Goal: Task Accomplishment & Management: Complete application form

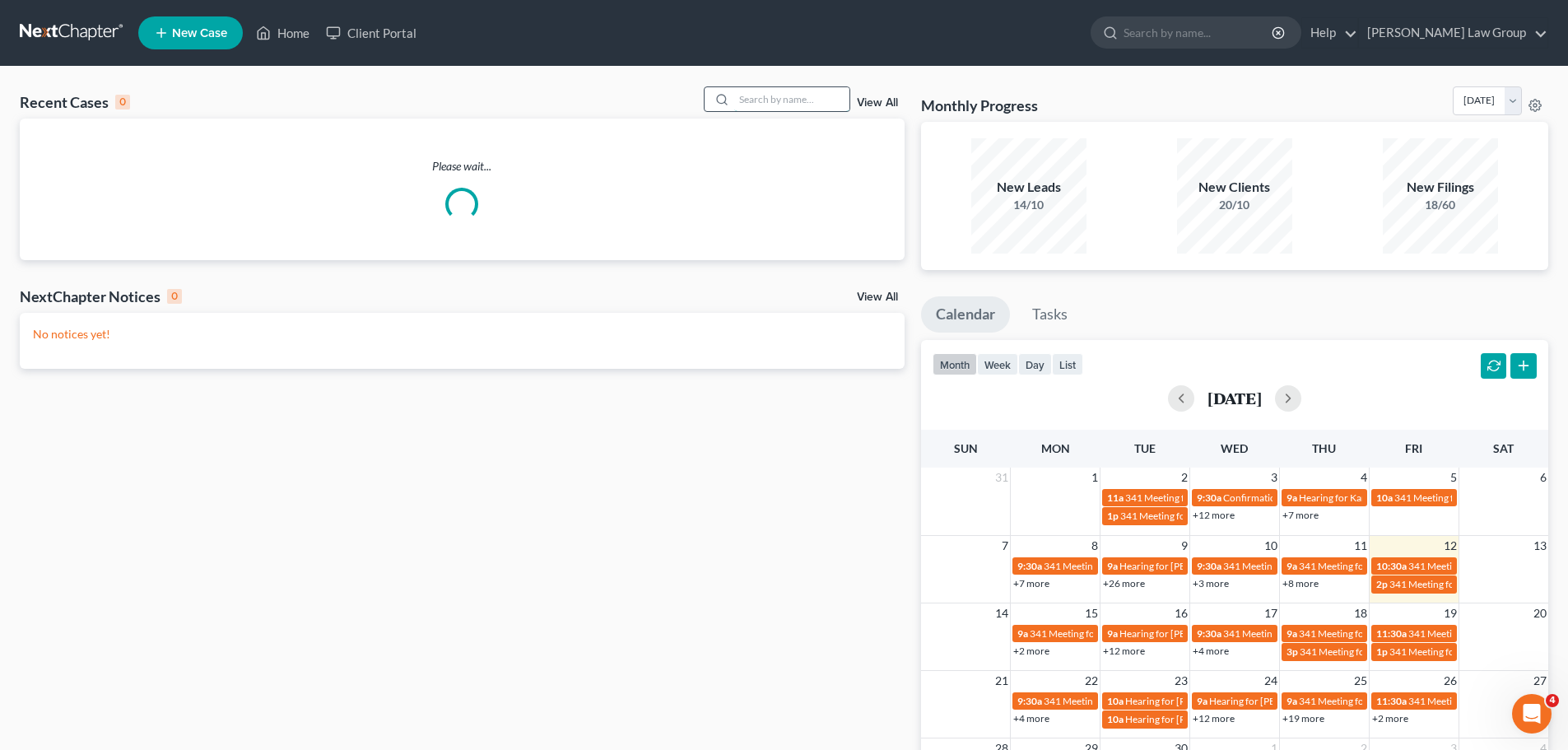
click at [740, 103] on input "search" at bounding box center [792, 99] width 115 height 24
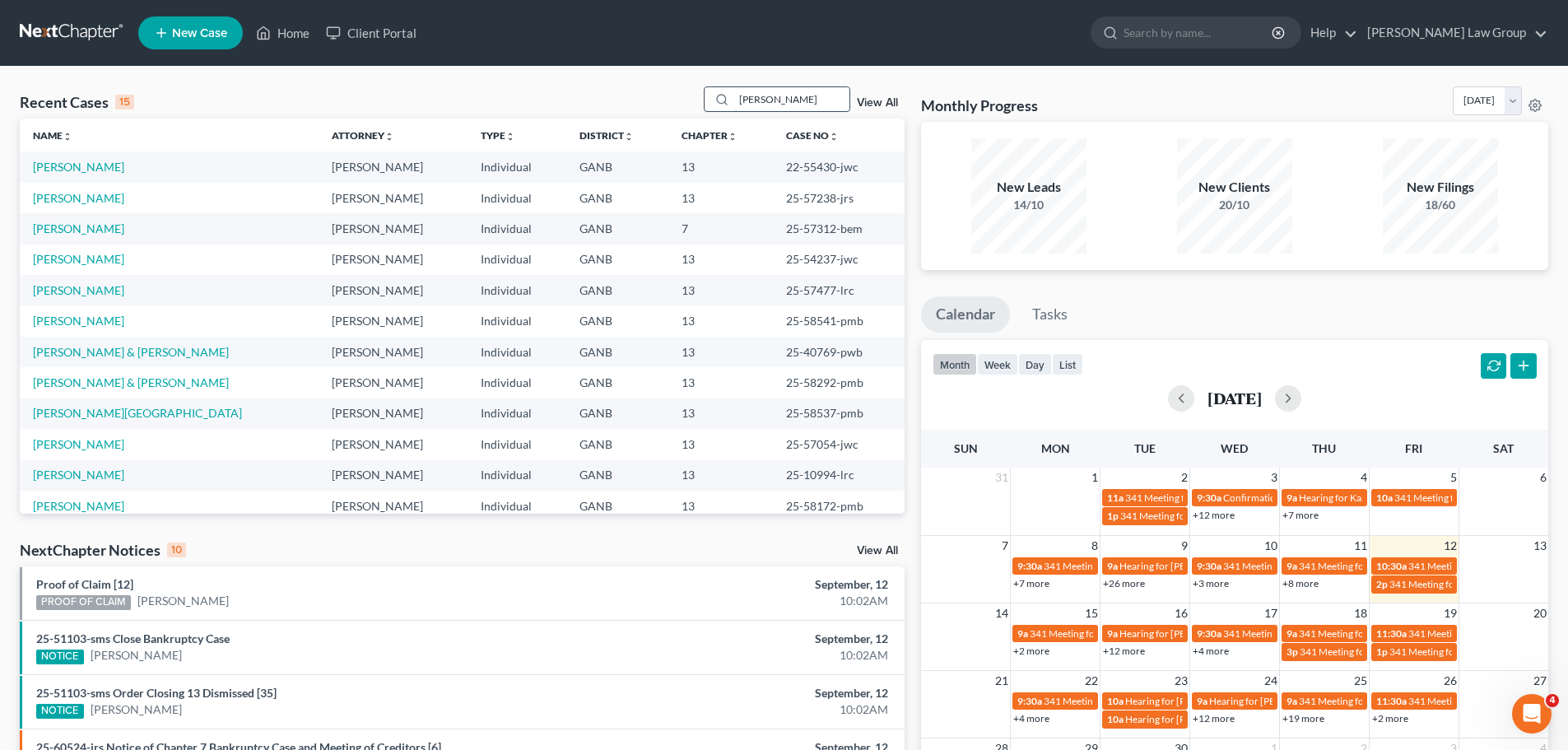
type input "[PERSON_NAME]"
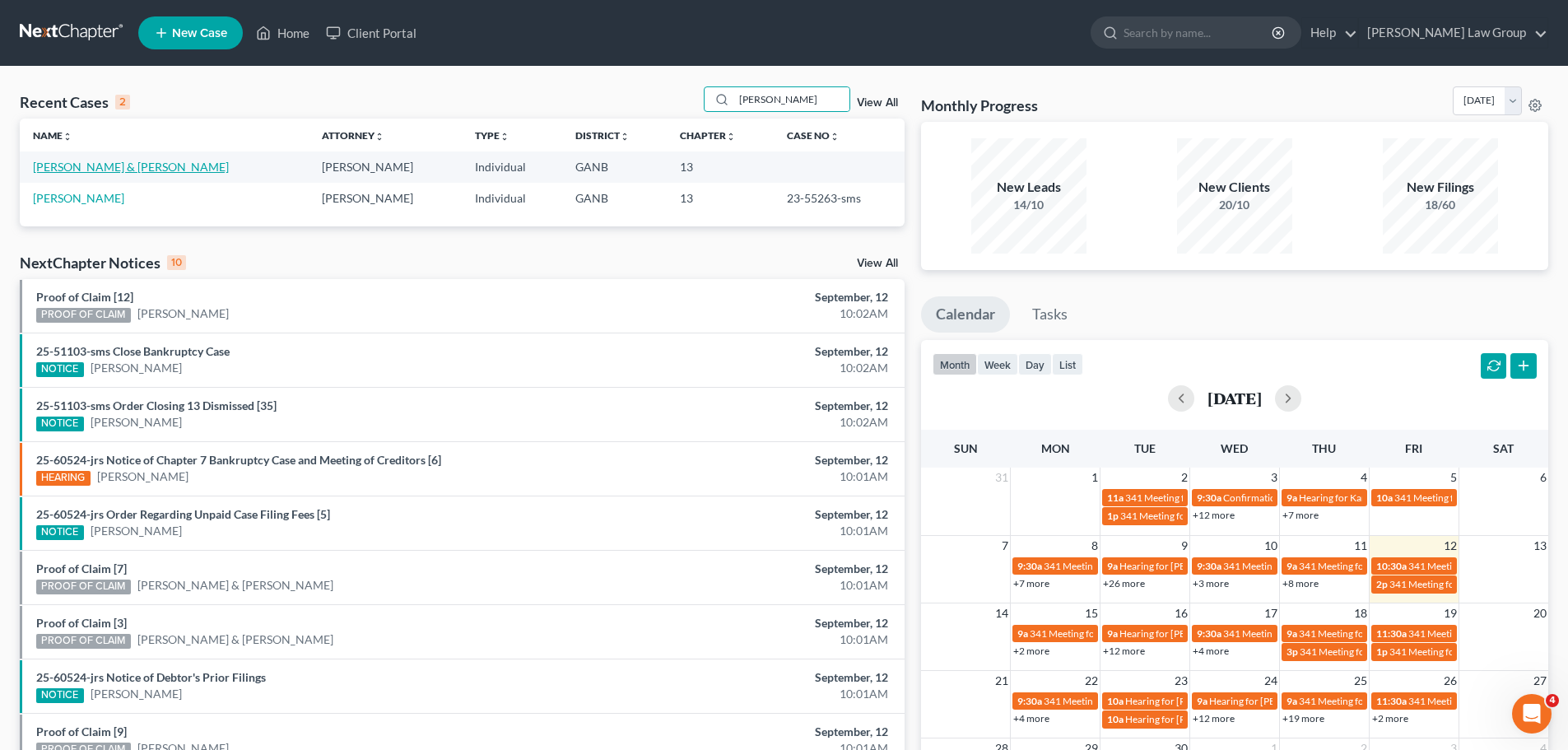
click at [117, 164] on link "Wallace-Lundy, Portia & Lundy, Paul" at bounding box center [131, 166] width 196 height 14
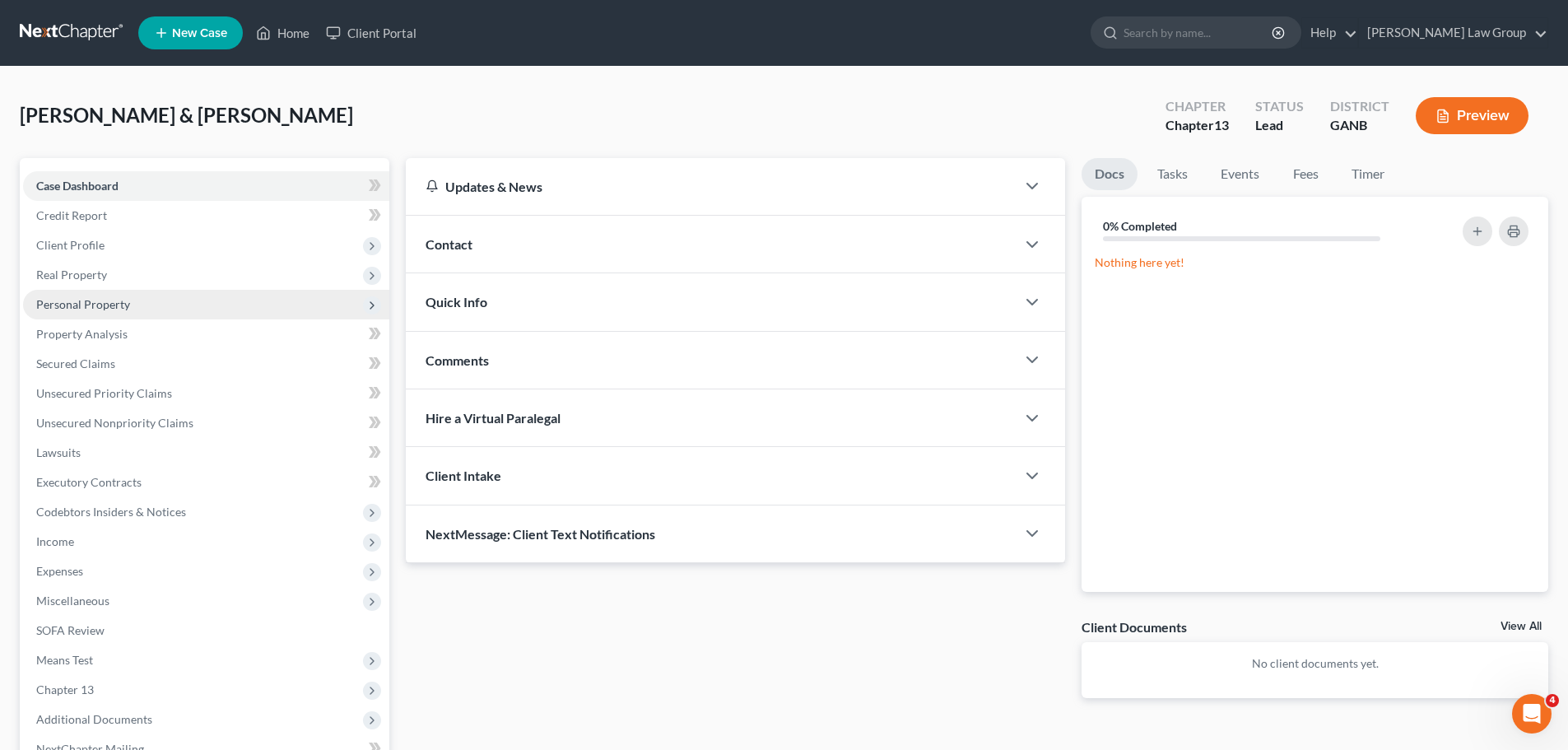
click at [67, 305] on span "Personal Property" at bounding box center [83, 304] width 94 height 14
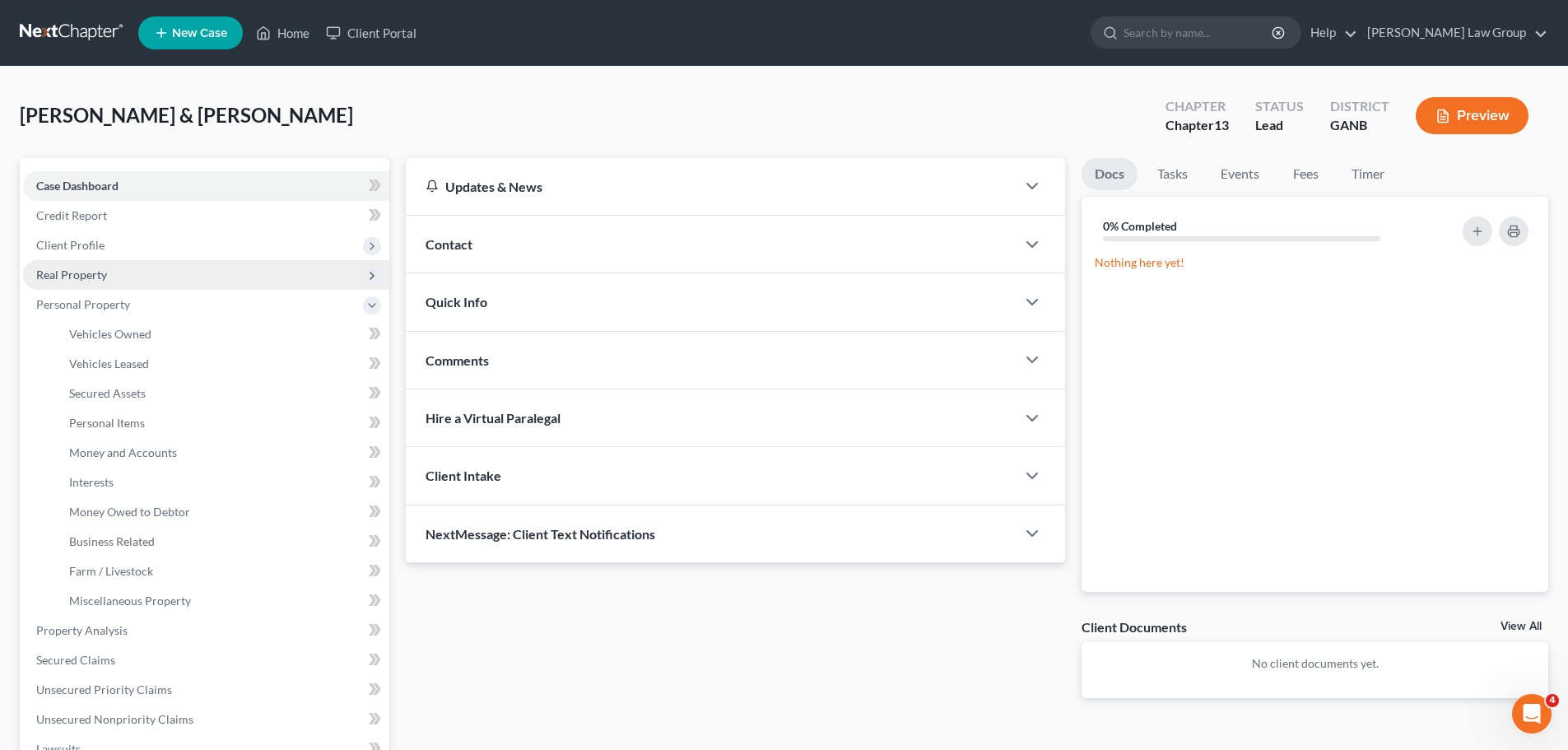
click at [80, 279] on span "Real Property" at bounding box center [72, 274] width 71 height 14
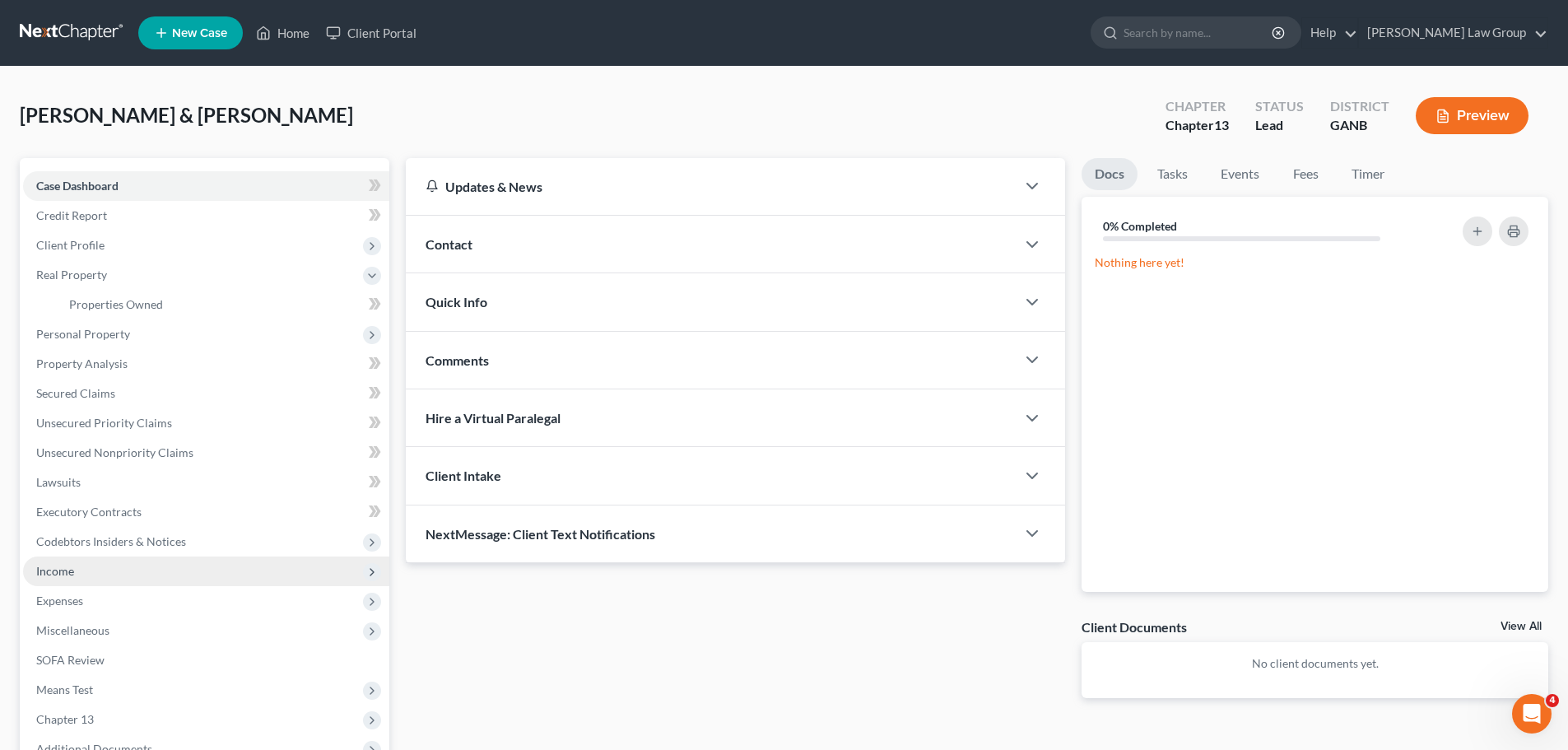
click at [100, 574] on span "Income" at bounding box center [206, 571] width 366 height 30
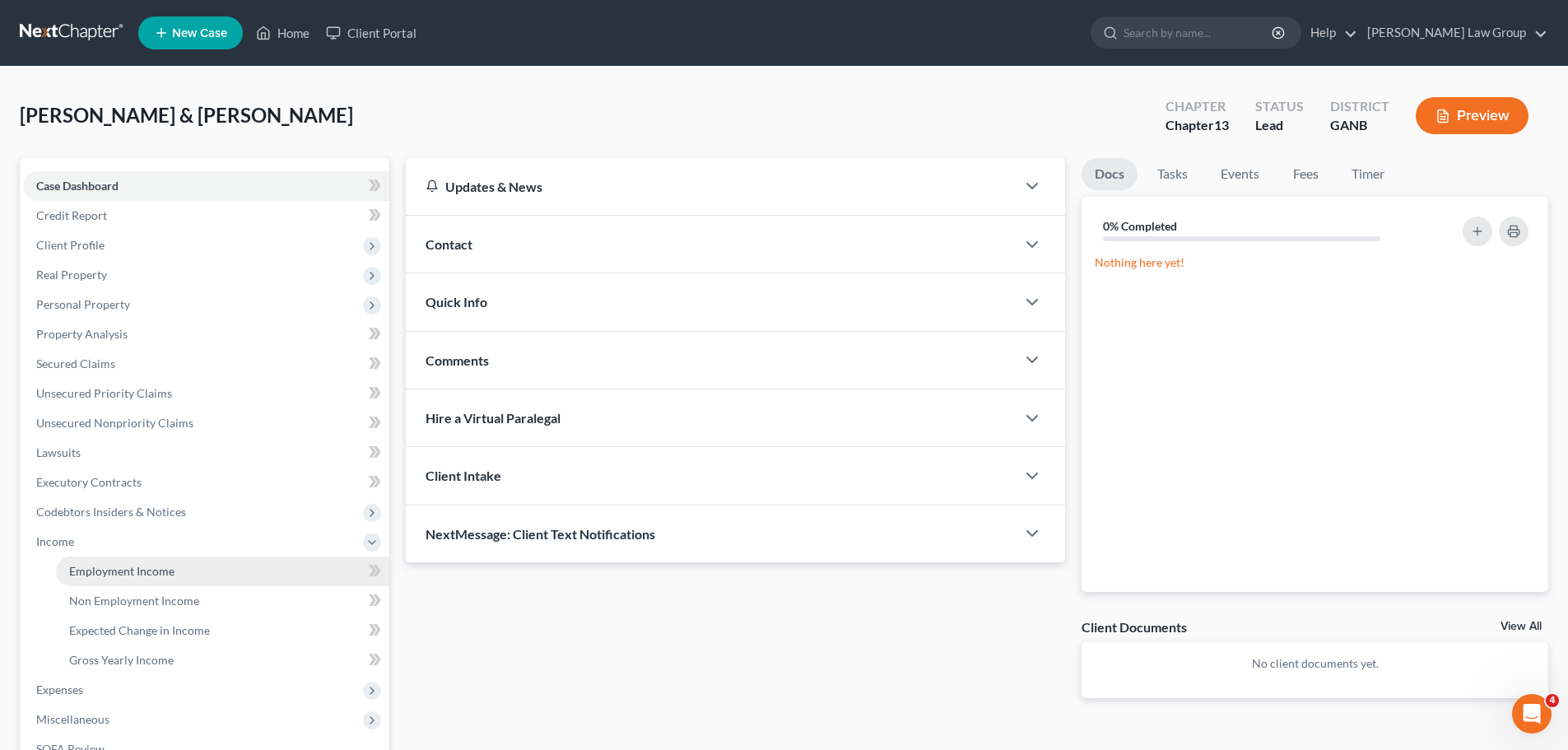
click at [187, 576] on link "Employment Income" at bounding box center [222, 571] width 333 height 30
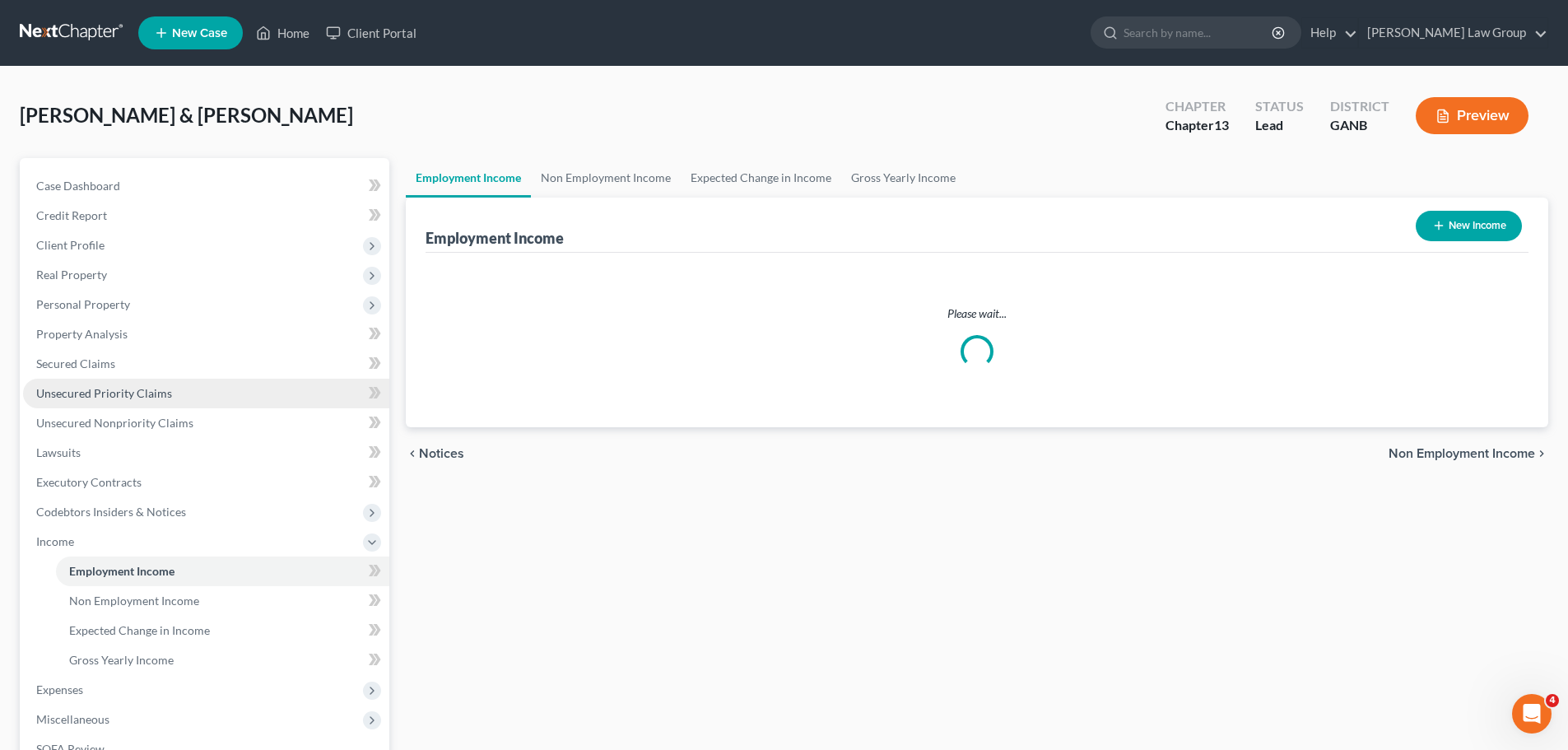
click at [137, 394] on span "Unsecured Priority Claims" at bounding box center [104, 393] width 136 height 14
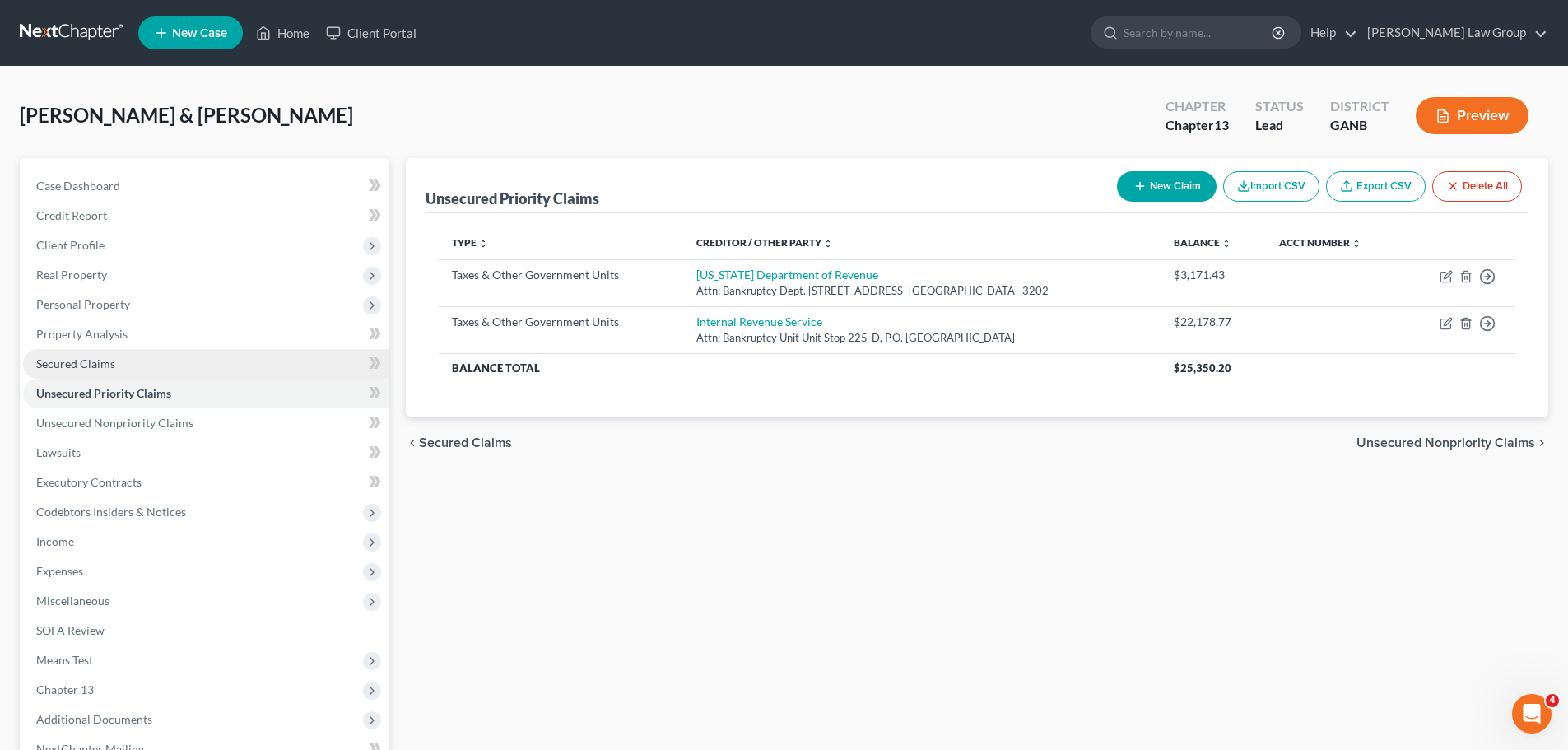
click at [114, 366] on link "Secured Claims" at bounding box center [206, 364] width 366 height 30
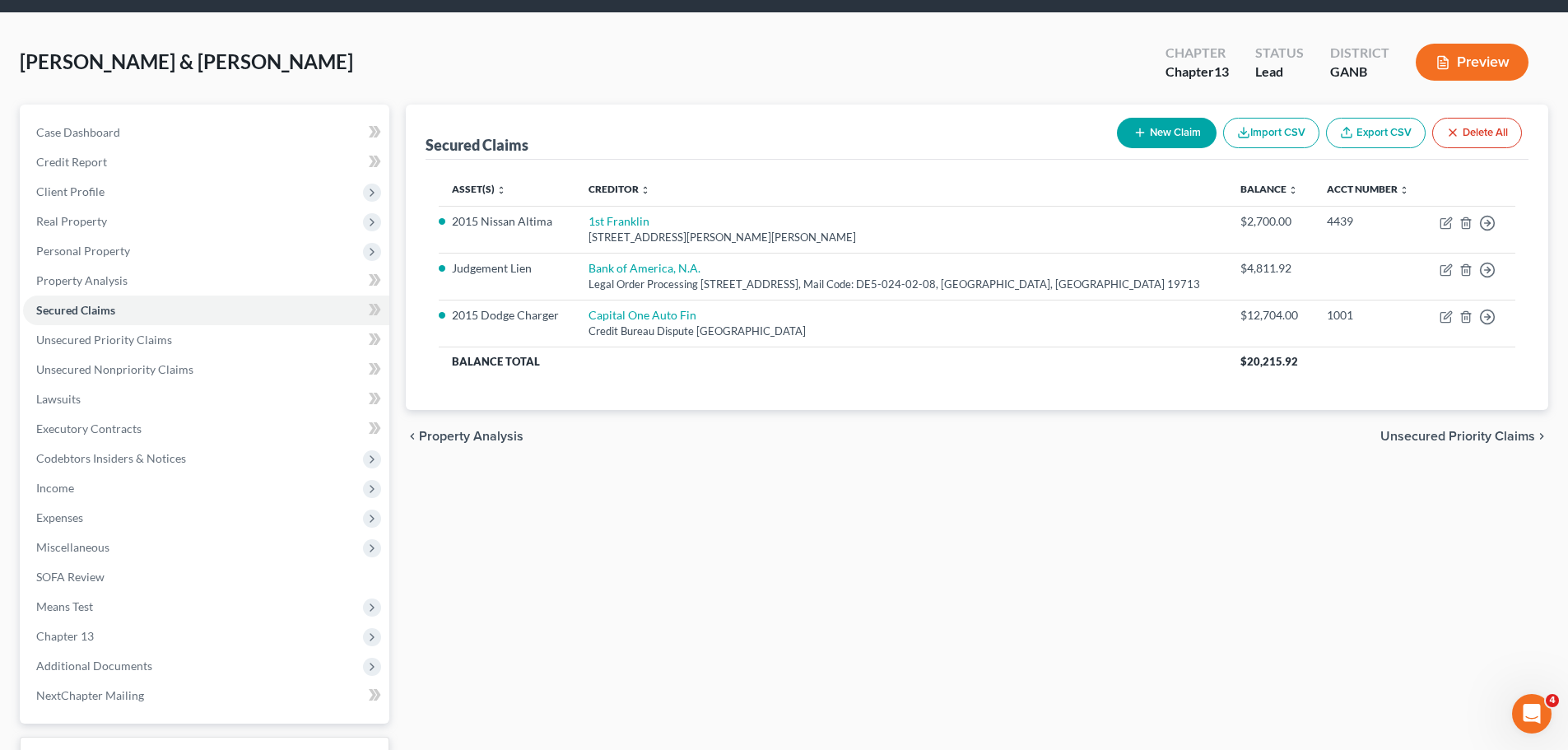
scroll to position [82, 0]
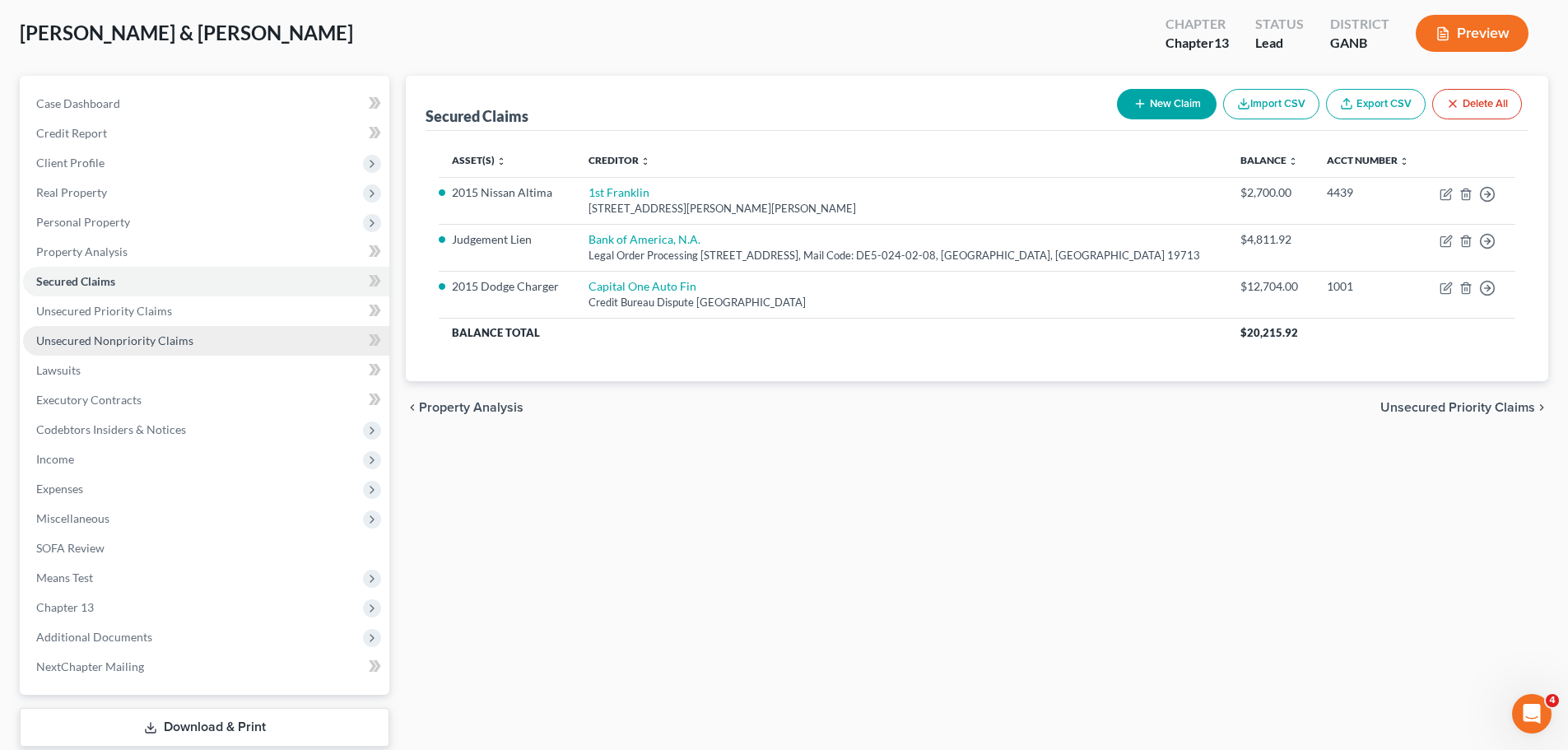
click at [176, 346] on span "Unsecured Nonpriority Claims" at bounding box center [114, 340] width 157 height 14
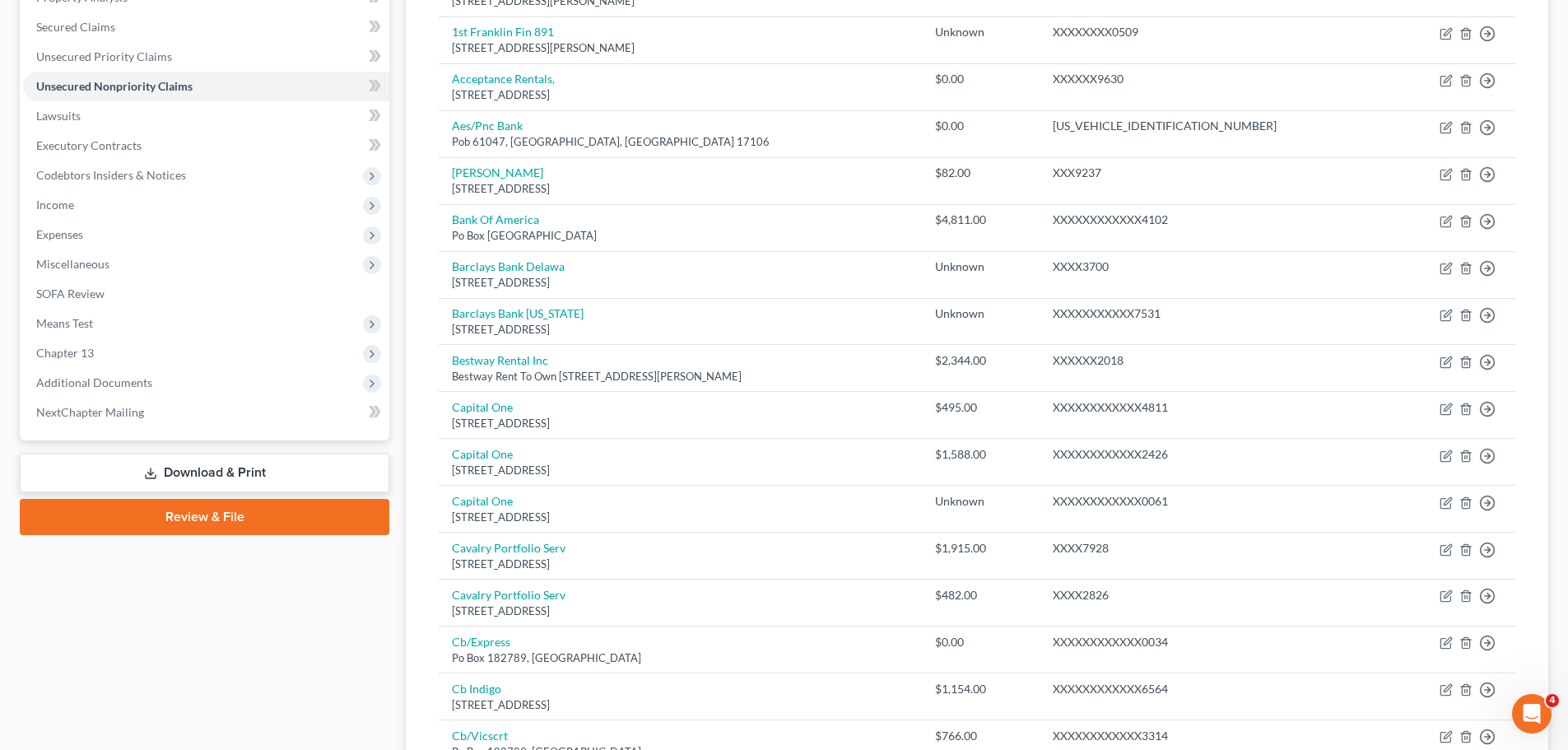
scroll to position [328, 0]
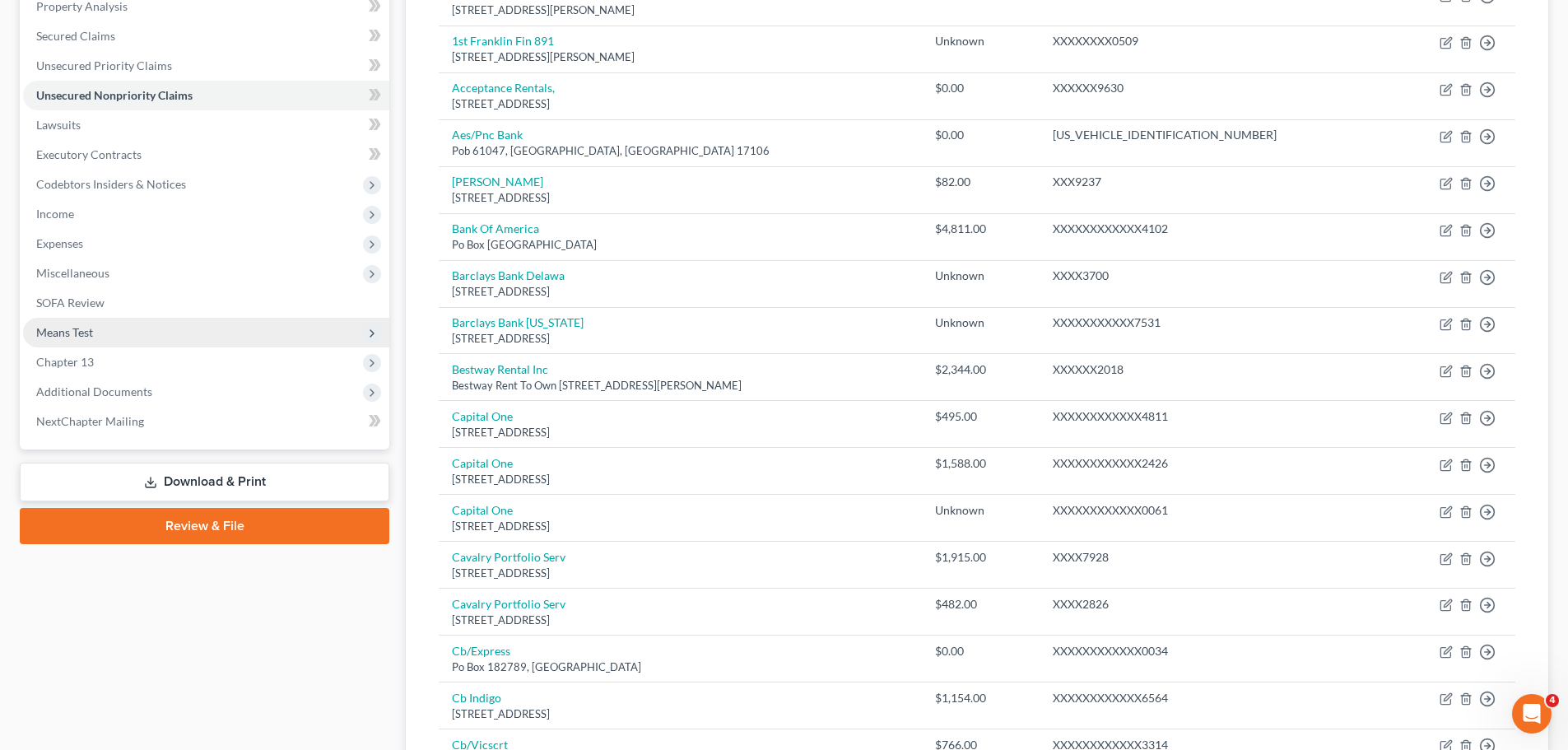
click at [161, 340] on span "Means Test" at bounding box center [206, 333] width 366 height 30
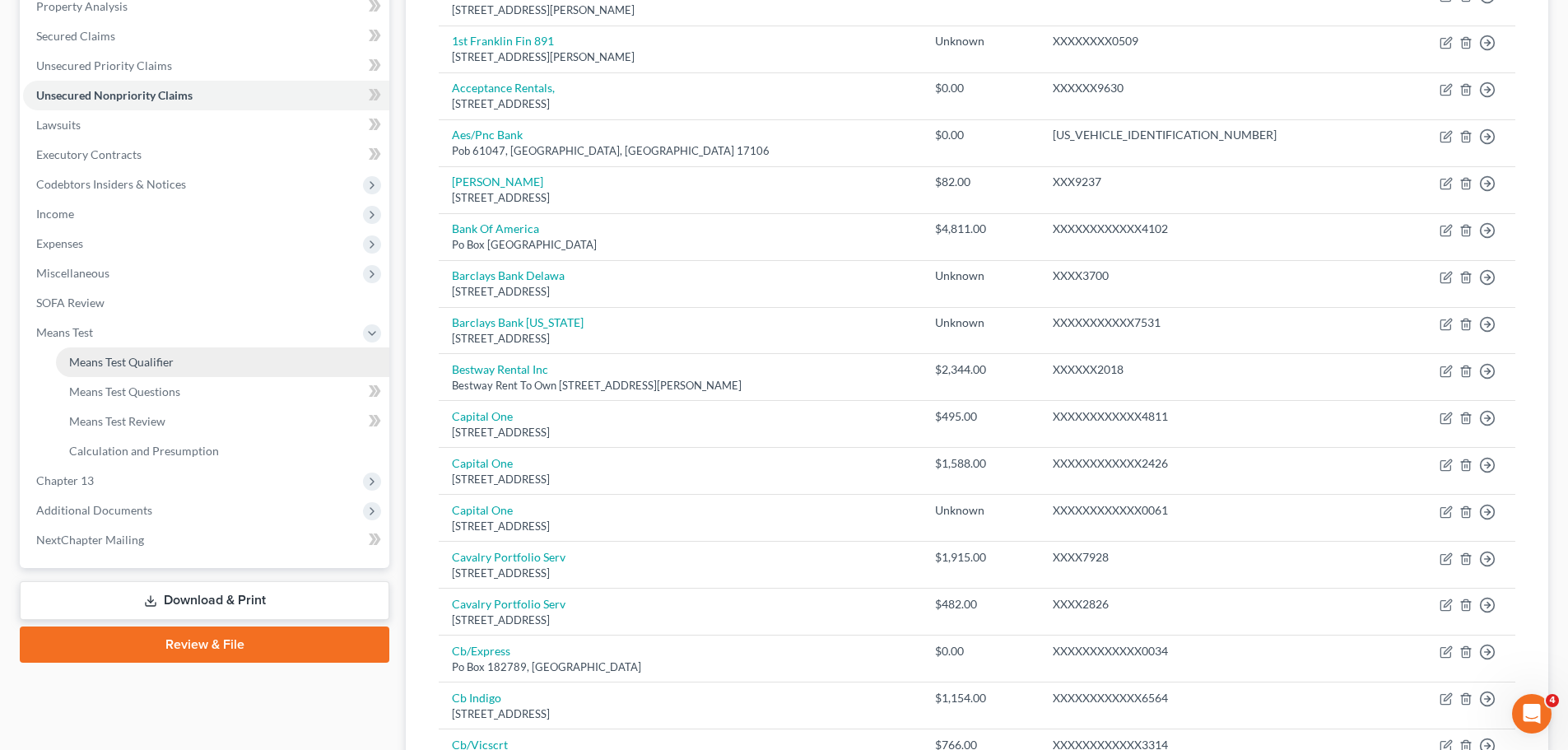
click at [175, 357] on link "Means Test Qualifier" at bounding box center [222, 362] width 333 height 30
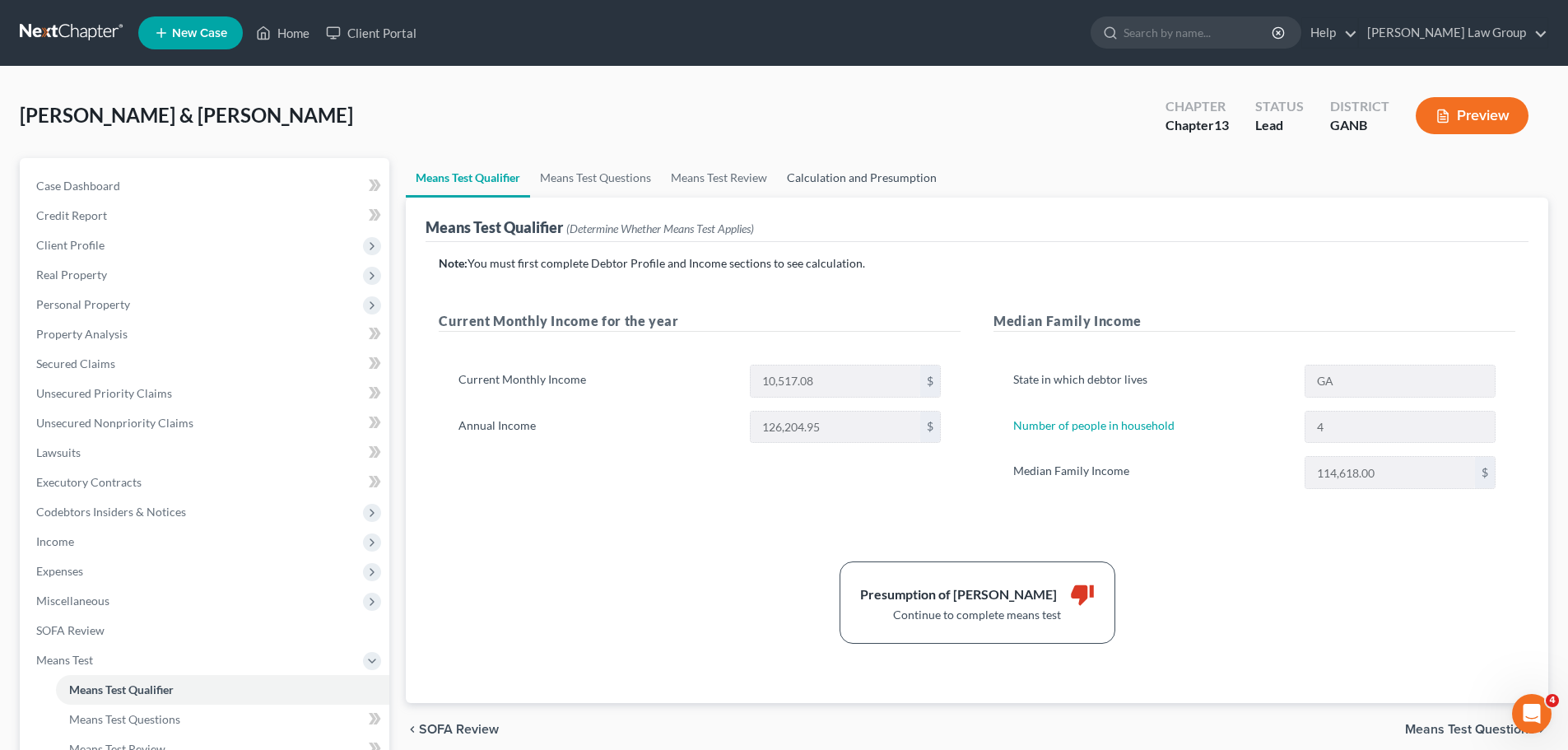
click at [835, 178] on link "Calculation and Presumption" at bounding box center [862, 178] width 170 height 40
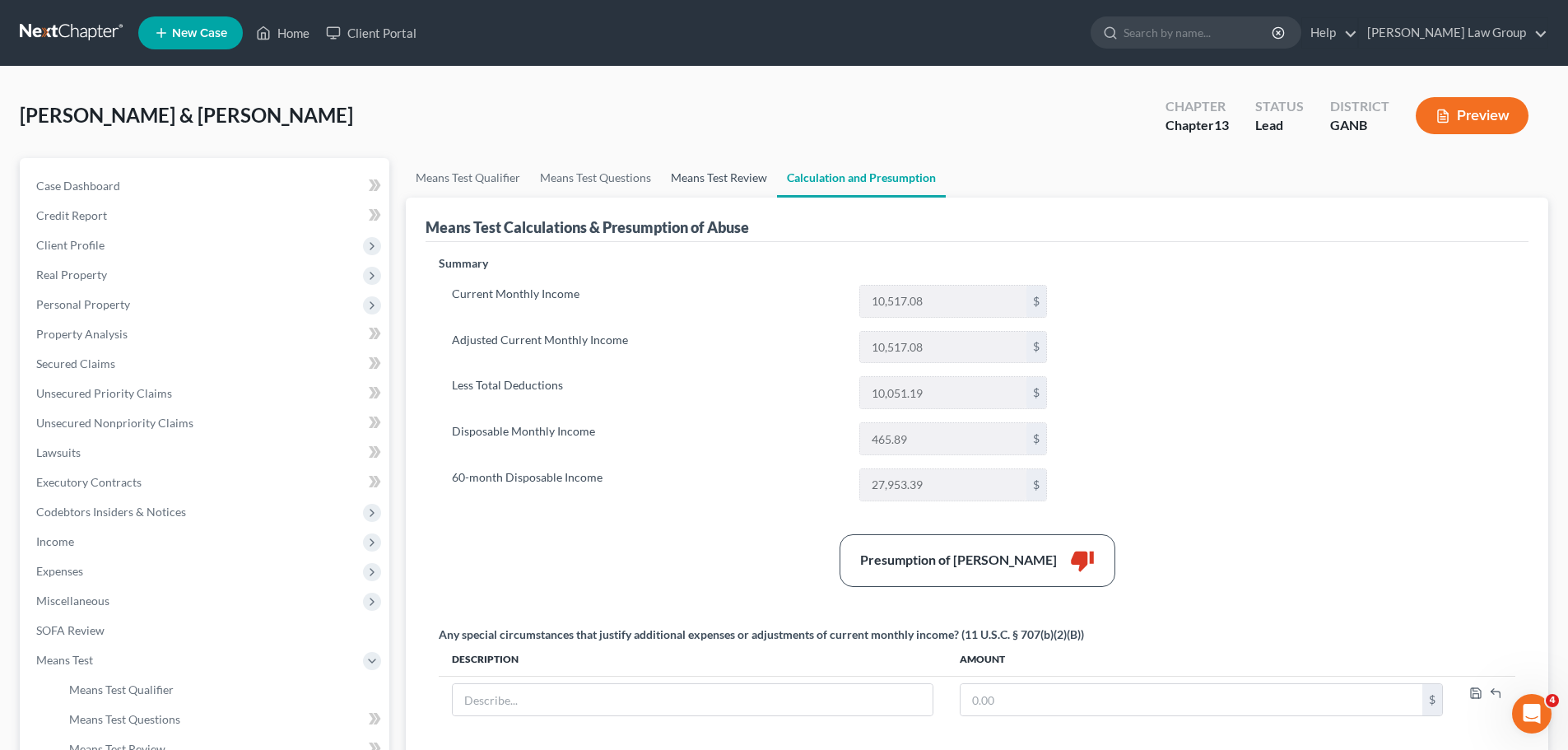
click at [714, 177] on link "Means Test Review" at bounding box center [719, 178] width 116 height 40
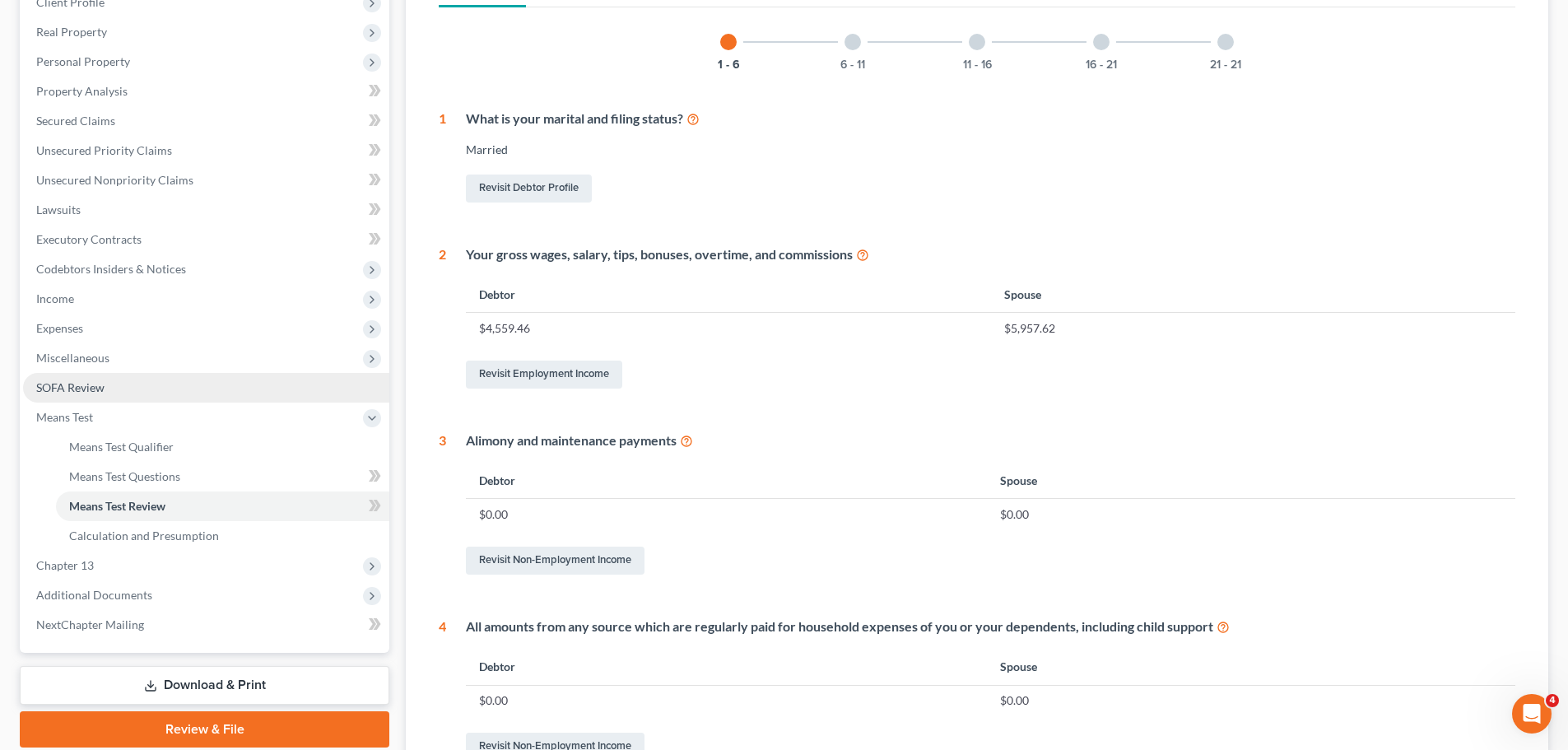
scroll to position [247, 0]
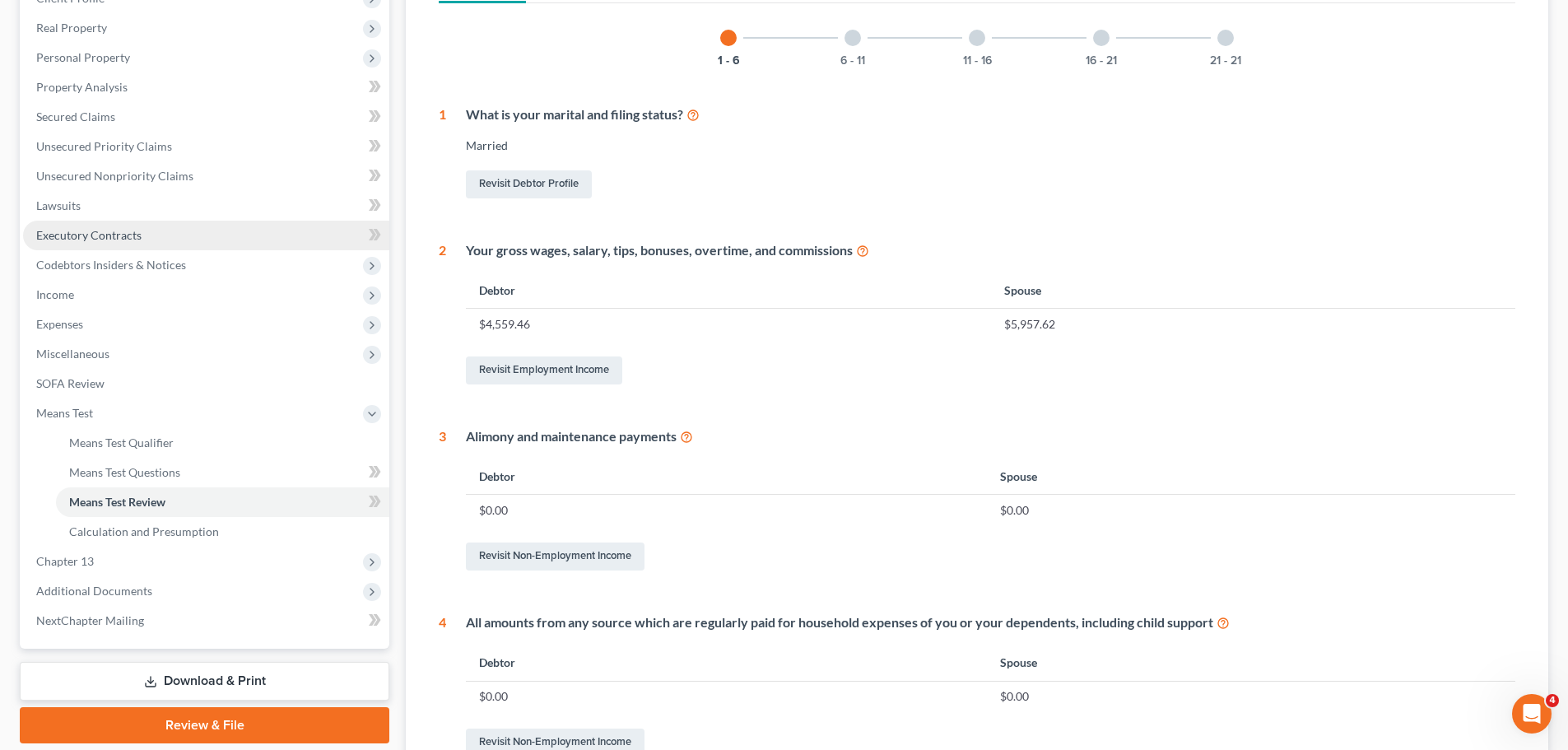
click at [194, 232] on link "Executory Contracts" at bounding box center [206, 235] width 366 height 30
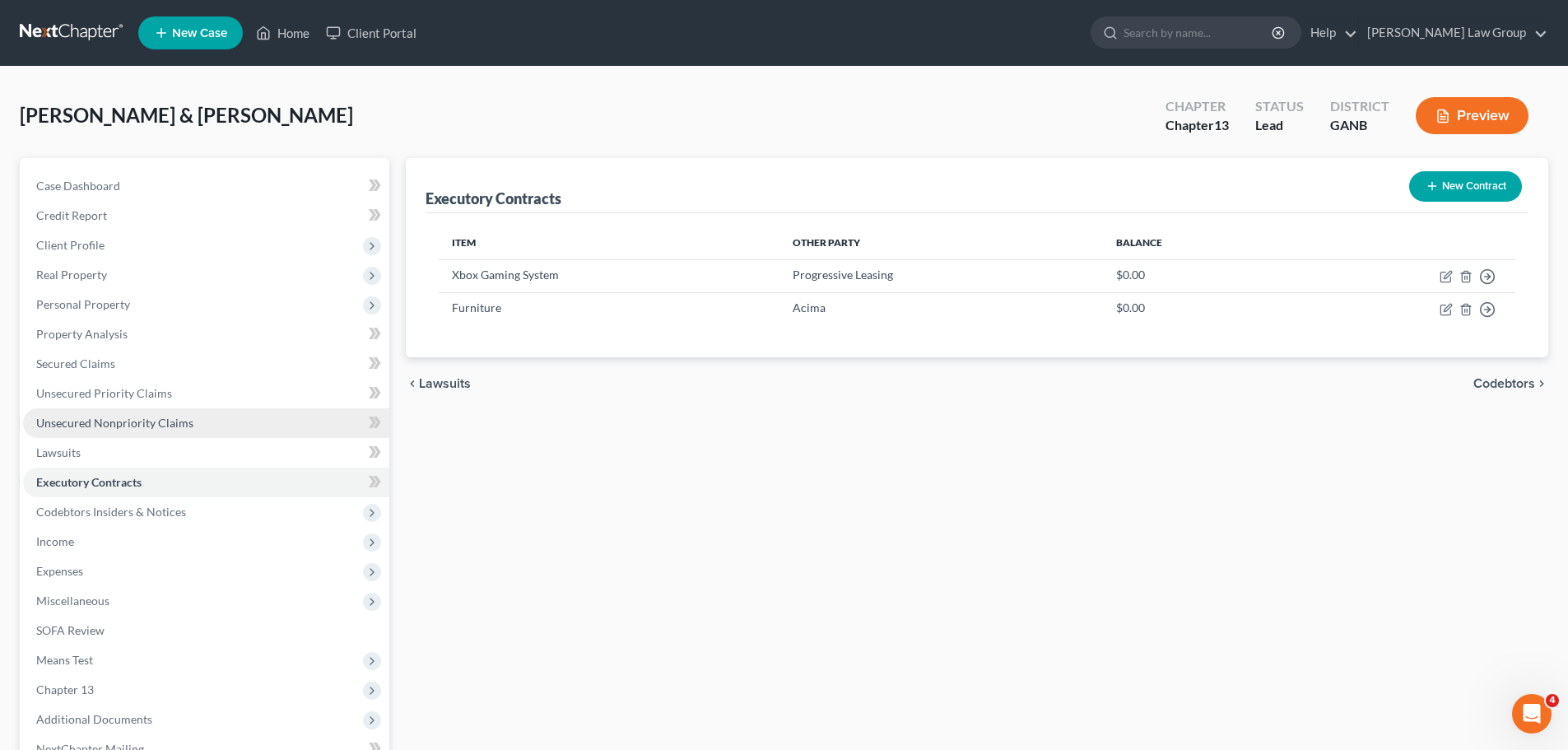
click at [254, 417] on link "Unsecured Nonpriority Claims" at bounding box center [206, 423] width 366 height 30
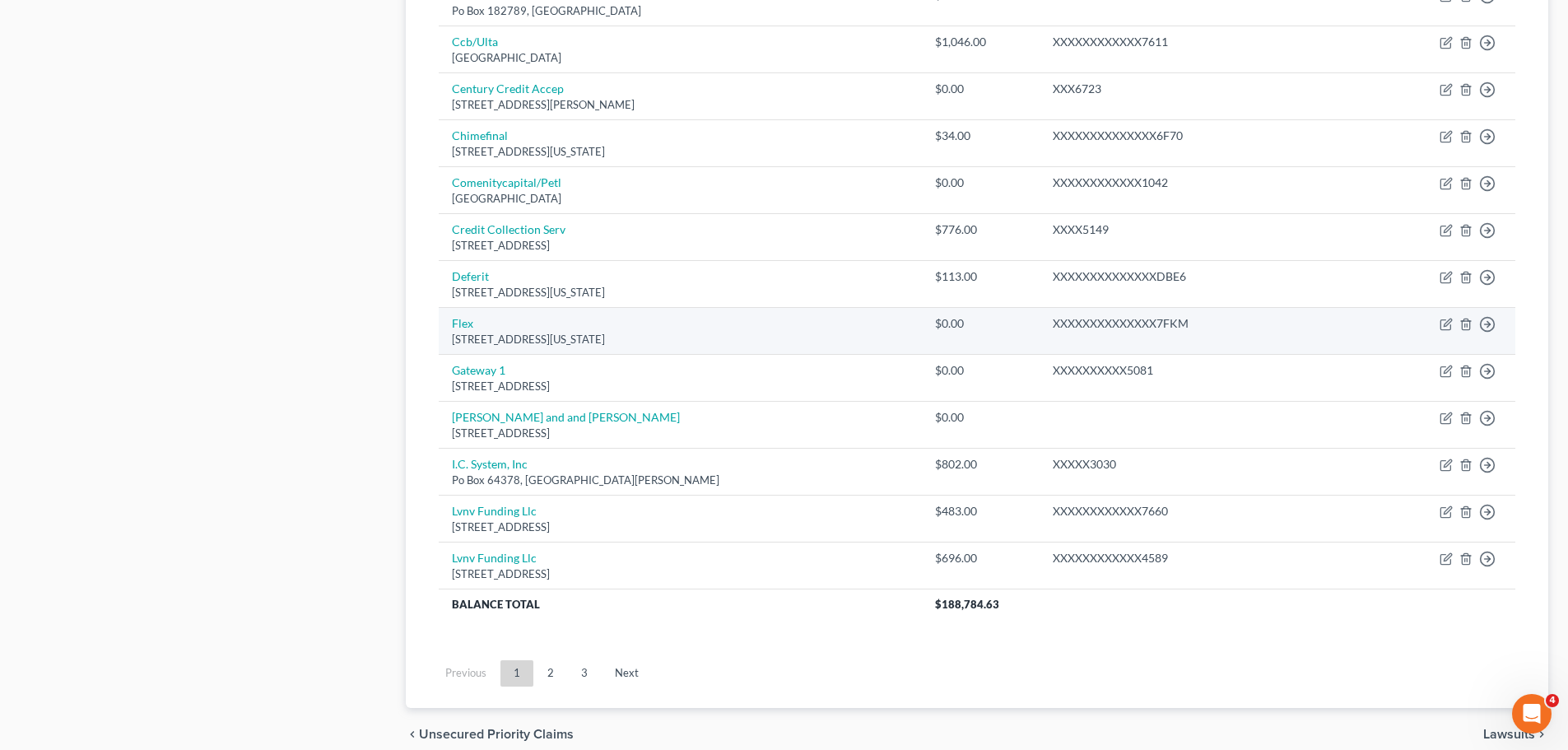
scroll to position [1151, 0]
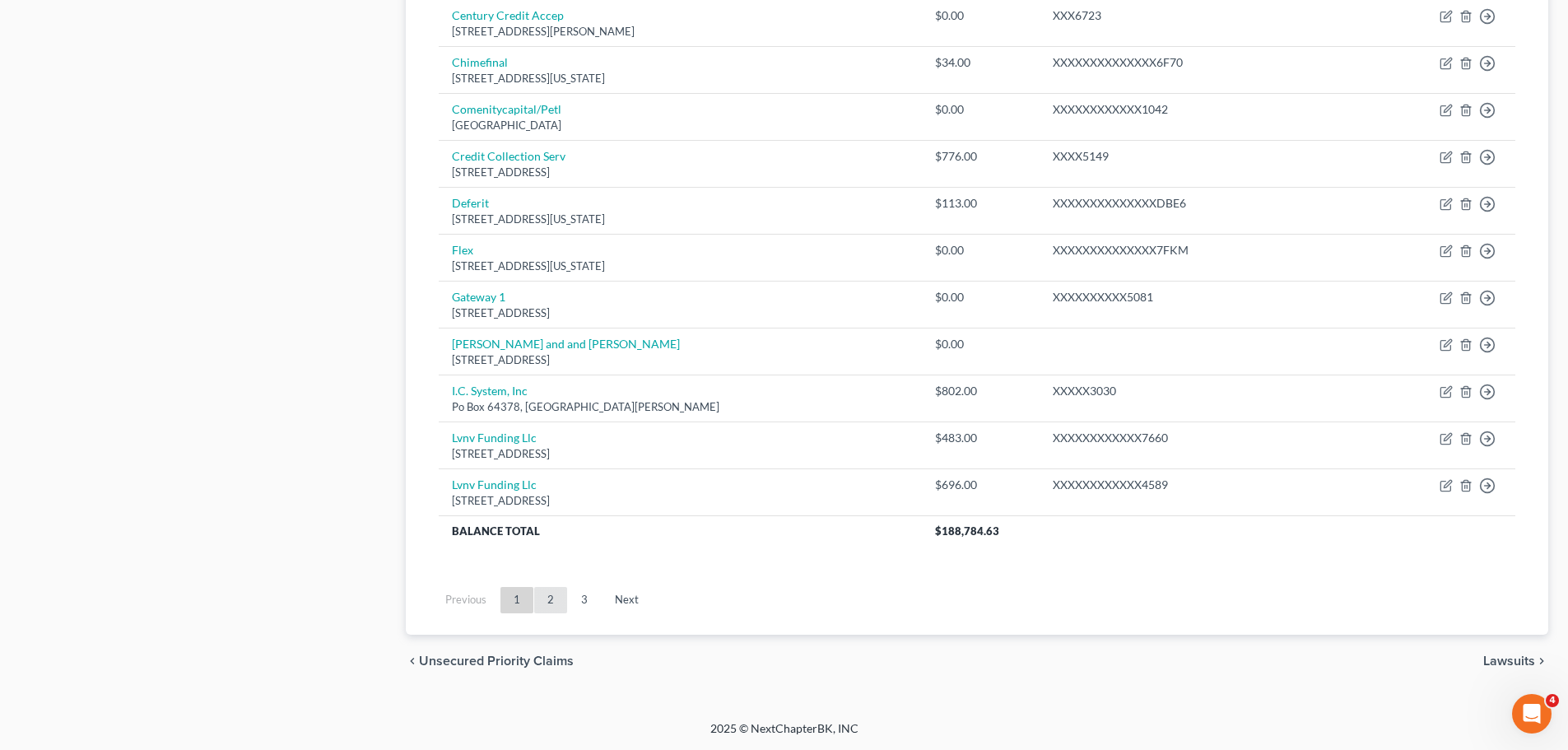
click at [551, 595] on link "2" at bounding box center [551, 600] width 33 height 26
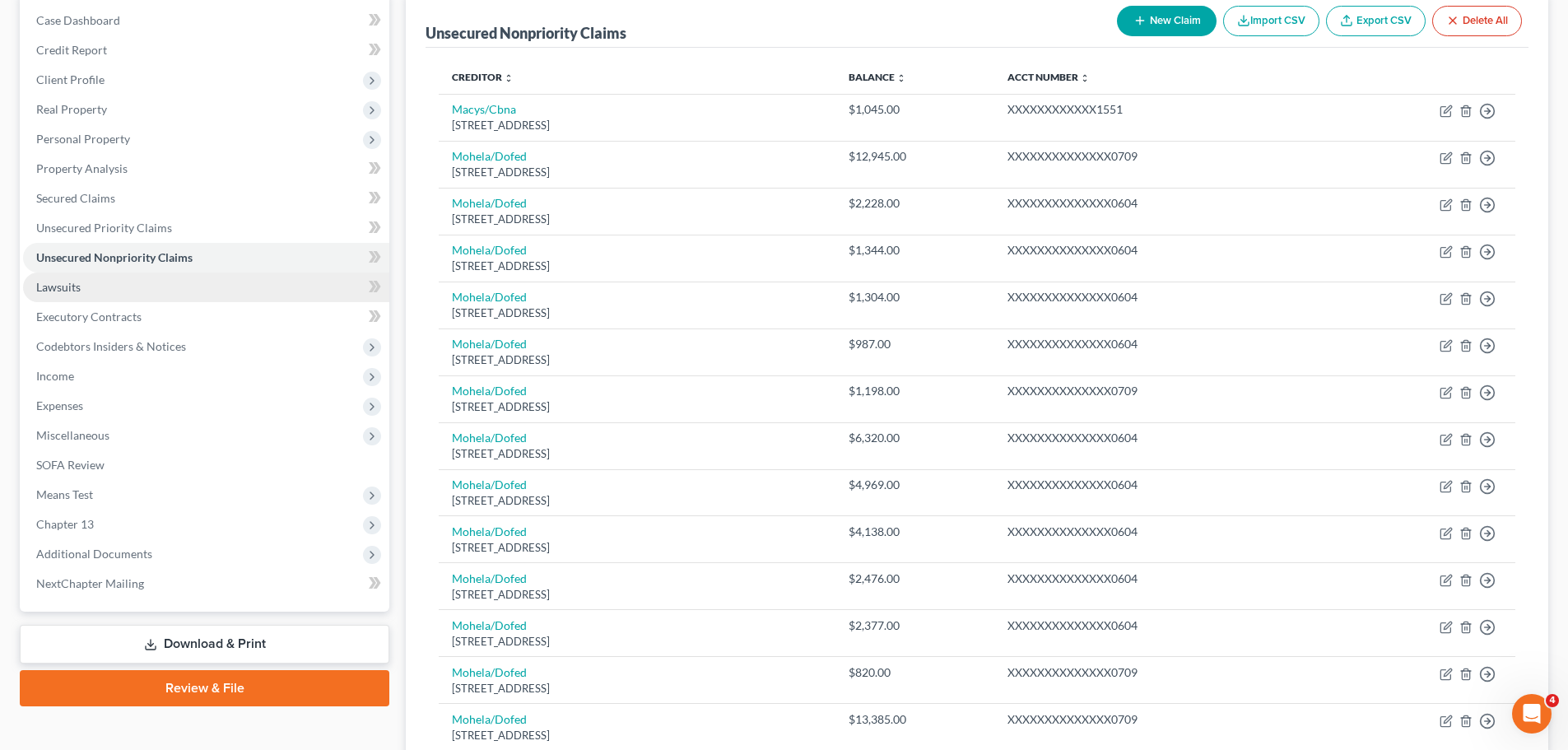
scroll to position [165, 0]
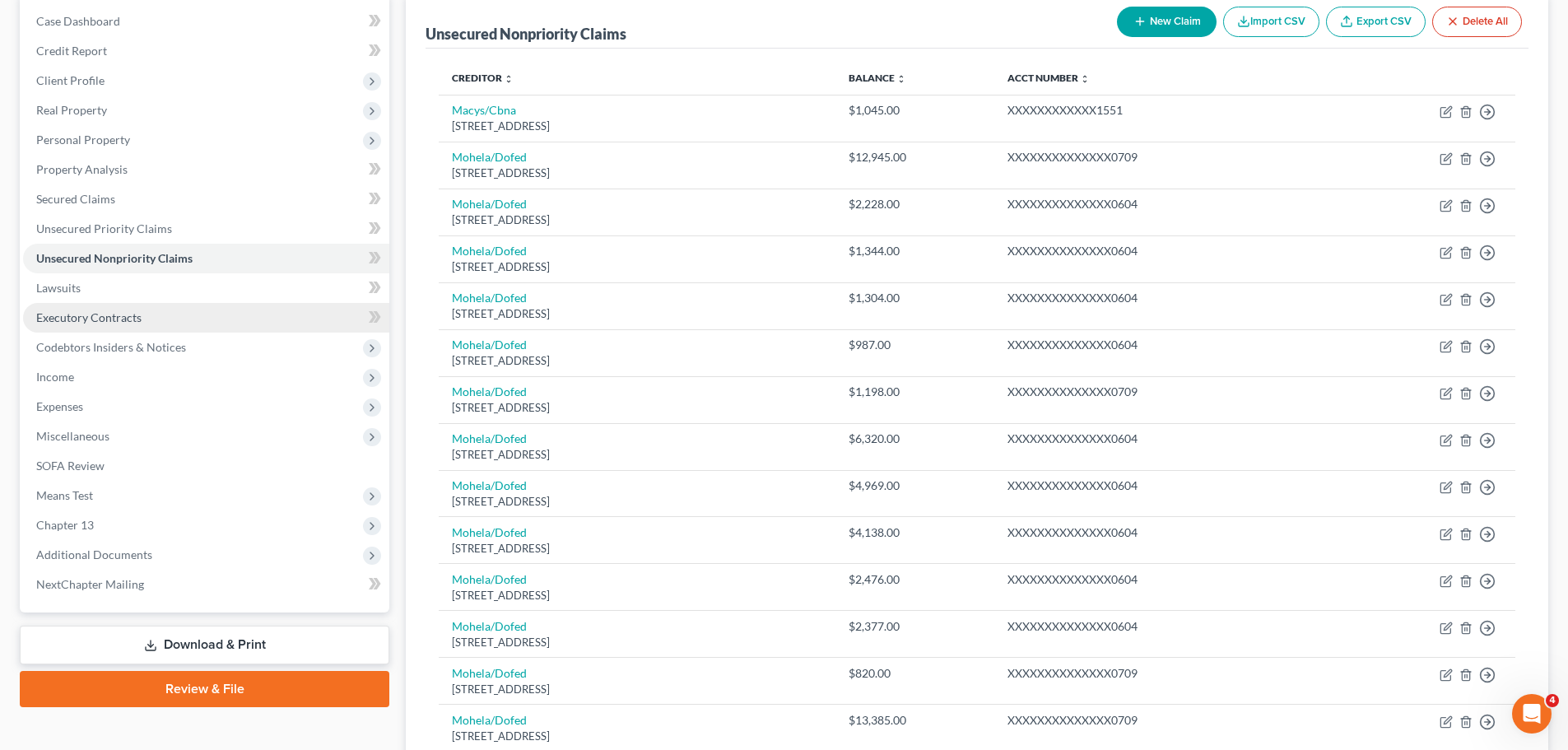
click at [193, 327] on link "Executory Contracts" at bounding box center [206, 318] width 366 height 30
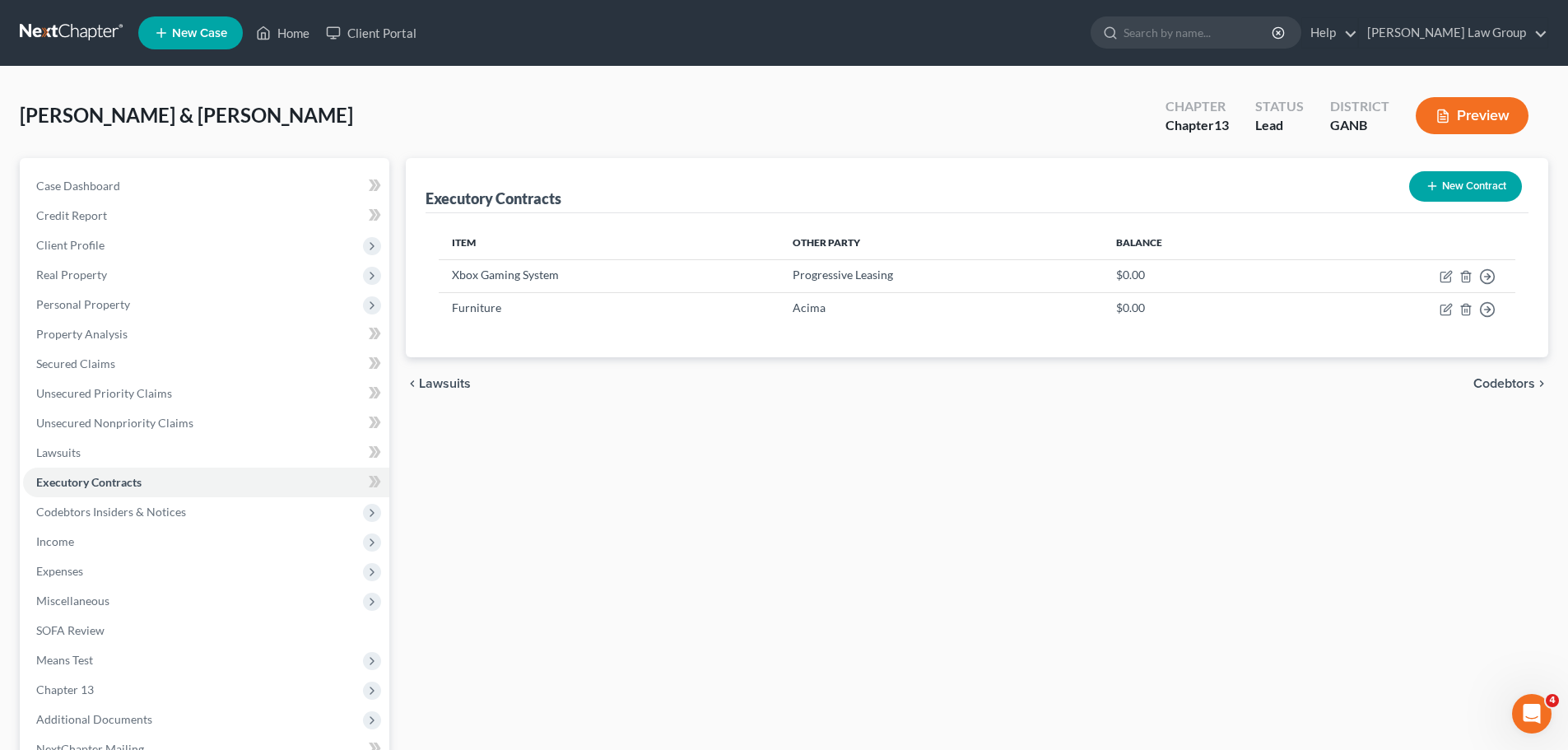
click at [1429, 178] on button "New Contract" at bounding box center [1465, 186] width 113 height 30
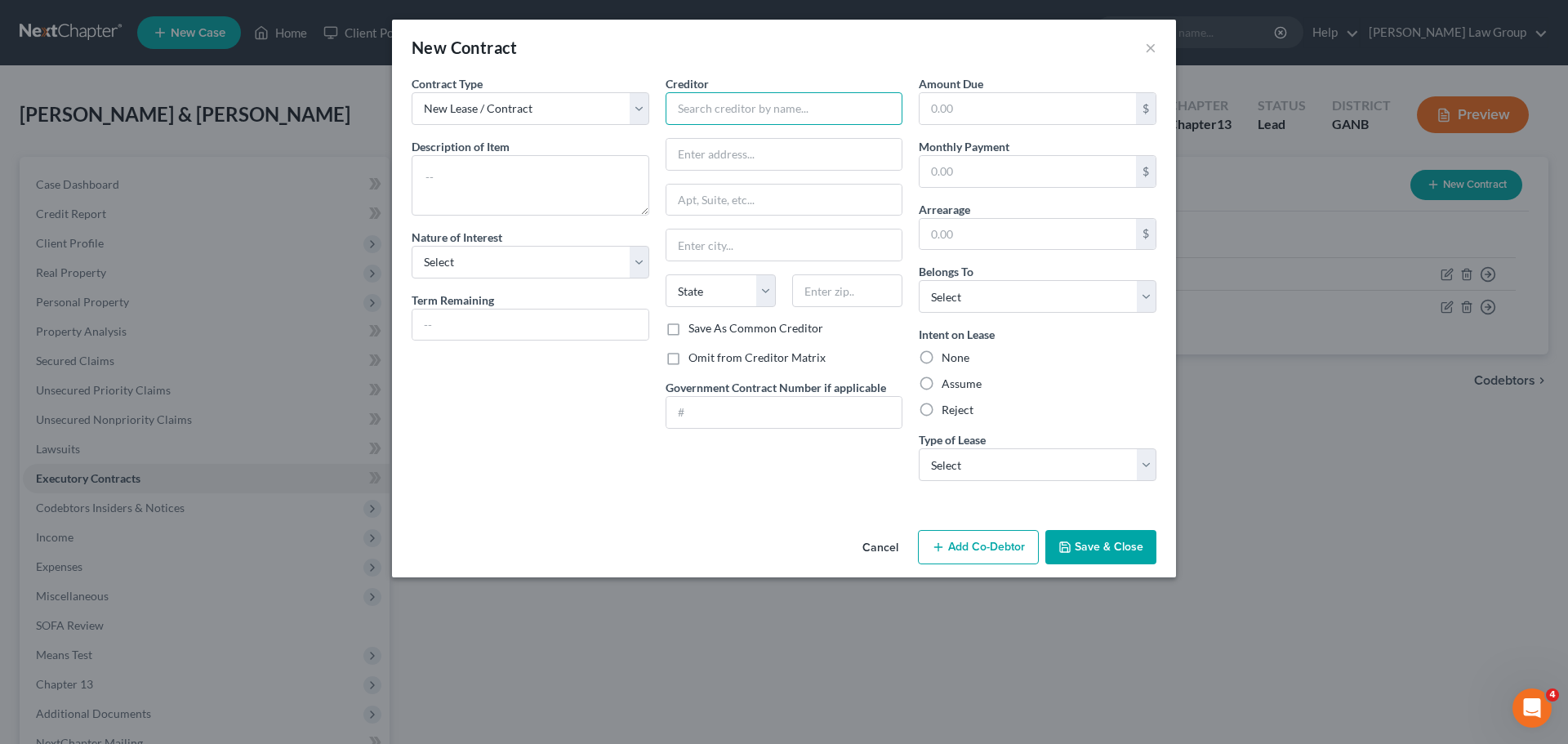
click at [739, 104] on input "text" at bounding box center [784, 109] width 238 height 33
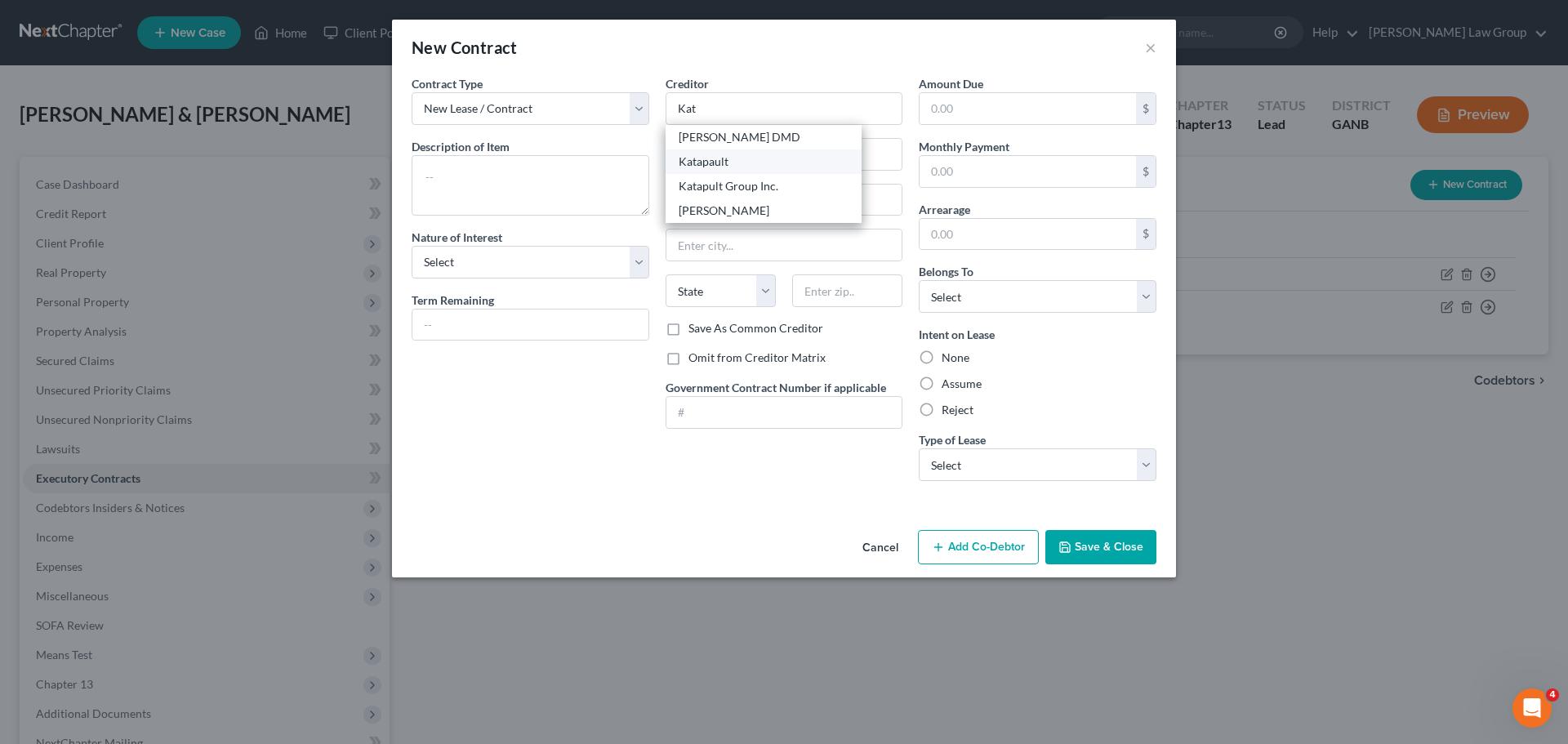
click at [733, 167] on div "Katapault" at bounding box center [764, 162] width 170 height 16
type input "Katapault"
type input "PO Box 20019"
type input "4 East 27th St"
type input "New York"
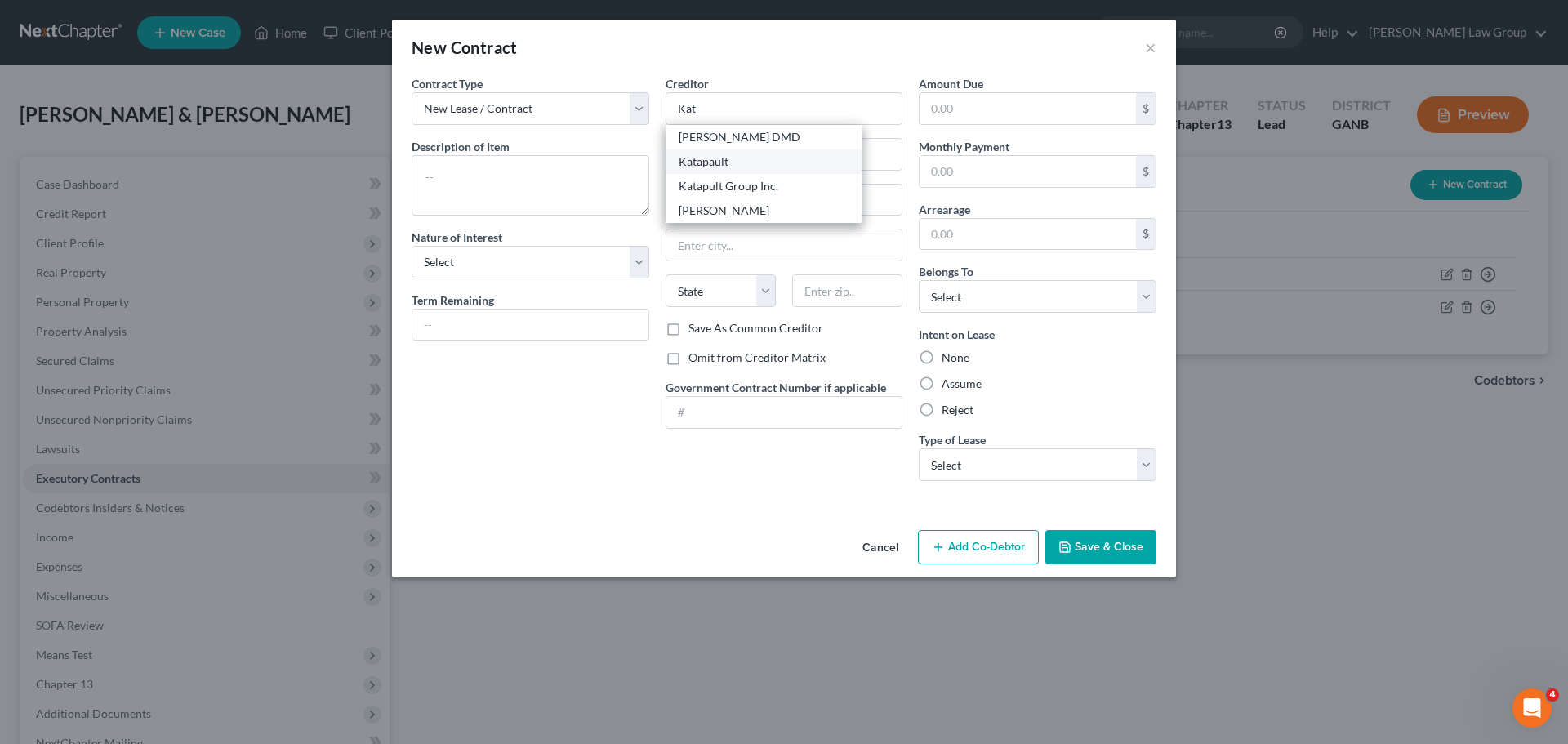
select select "35"
type input "10001-9998"
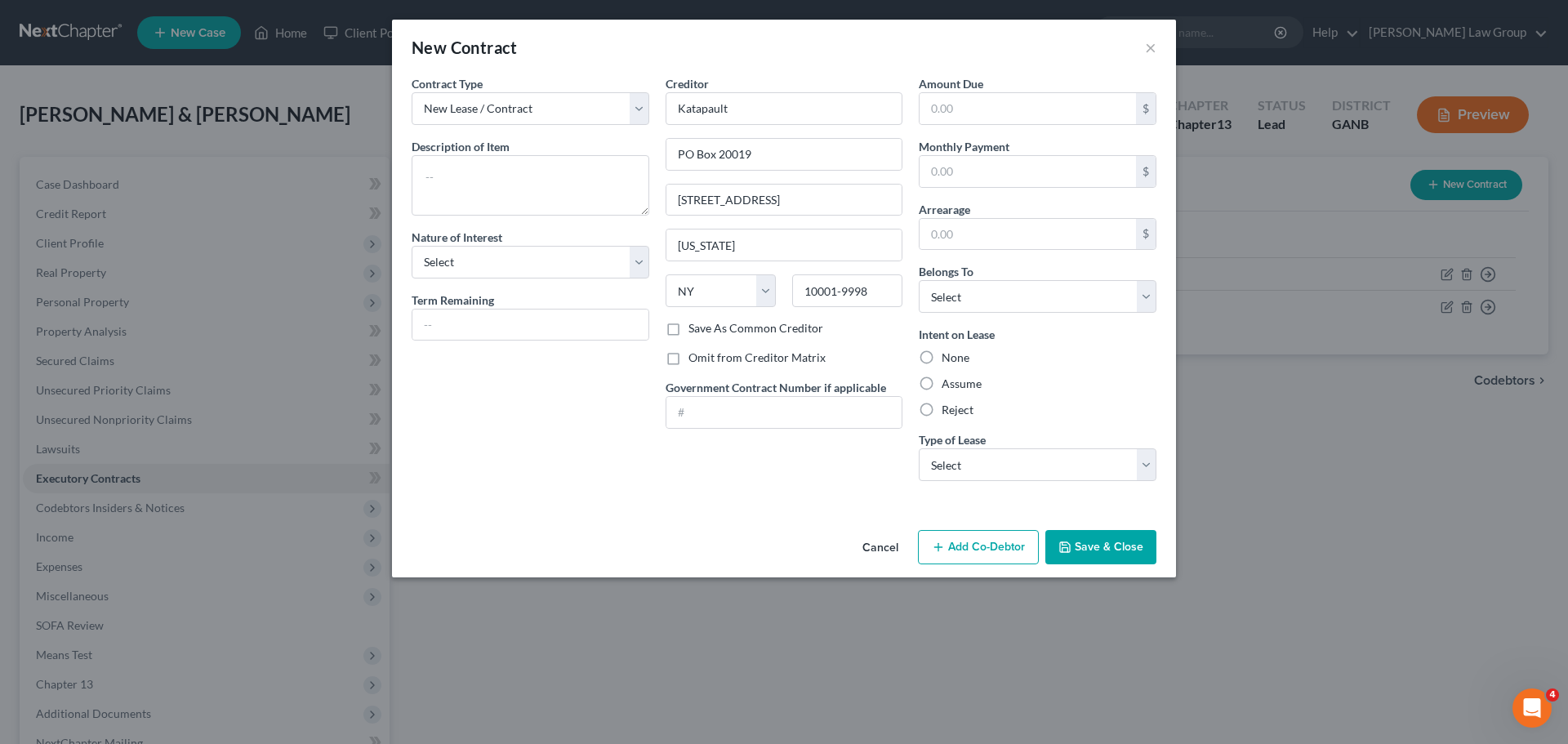
click at [942, 390] on label "Assume" at bounding box center [961, 384] width 40 height 16
click at [948, 386] on input "Assume" at bounding box center [953, 381] width 11 height 11
radio input "true"
click at [982, 463] on select "Select Real Estate Car Other" at bounding box center [1037, 465] width 238 height 33
select select "2"
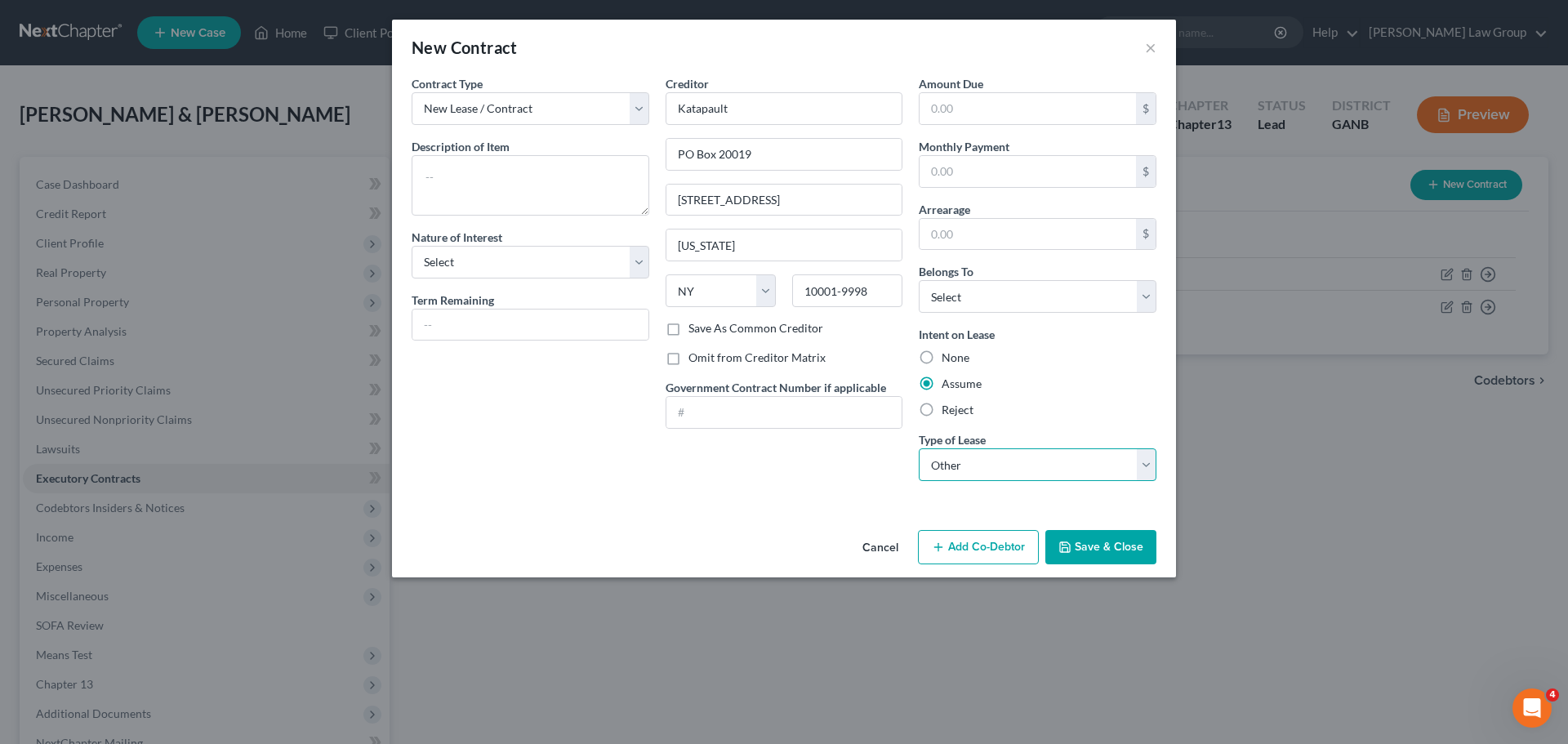
click at [919, 448] on select "Select Real Estate Car Other" at bounding box center [1037, 465] width 238 height 33
click at [428, 140] on span "Description of Item" at bounding box center [461, 146] width 98 height 14
click at [438, 189] on textarea at bounding box center [530, 185] width 238 height 60
type textarea "Furniture"
click at [509, 271] on select "Select Purchaser Agent Lessor Lessee" at bounding box center [530, 262] width 238 height 33
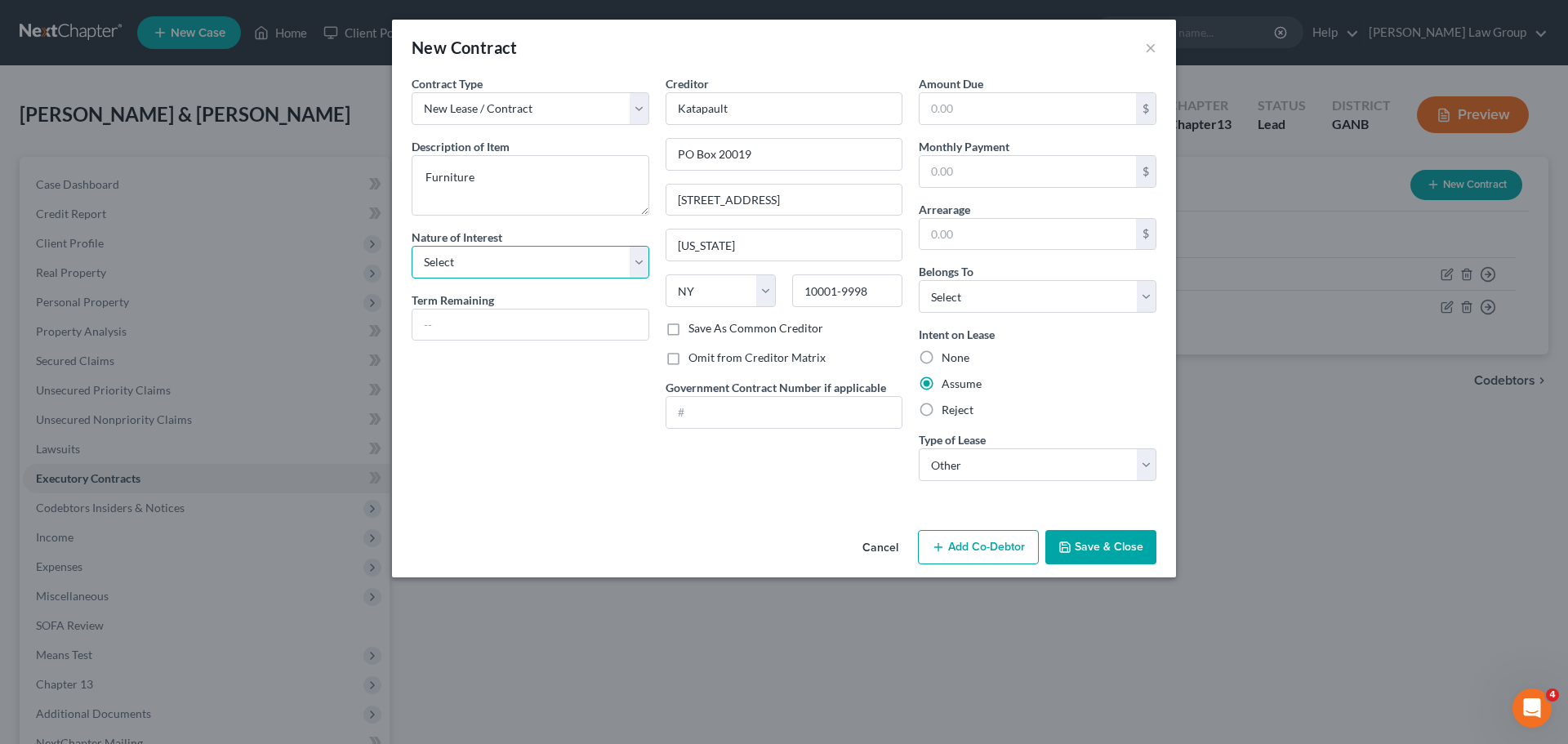
select select "3"
click at [412, 246] on select "Select Purchaser Agent Lessor Lessee" at bounding box center [530, 262] width 238 height 33
click at [455, 334] on input "text" at bounding box center [530, 325] width 236 height 31
click at [970, 304] on select "Select Debtor 1 Only Debtor 2 Only Debtor 1 And Debtor 2 Only At Least One Of T…" at bounding box center [1037, 296] width 238 height 33
click at [919, 280] on select "Select Debtor 1 Only Debtor 2 Only Debtor 1 And Debtor 2 Only At Least One Of T…" at bounding box center [1037, 296] width 238 height 33
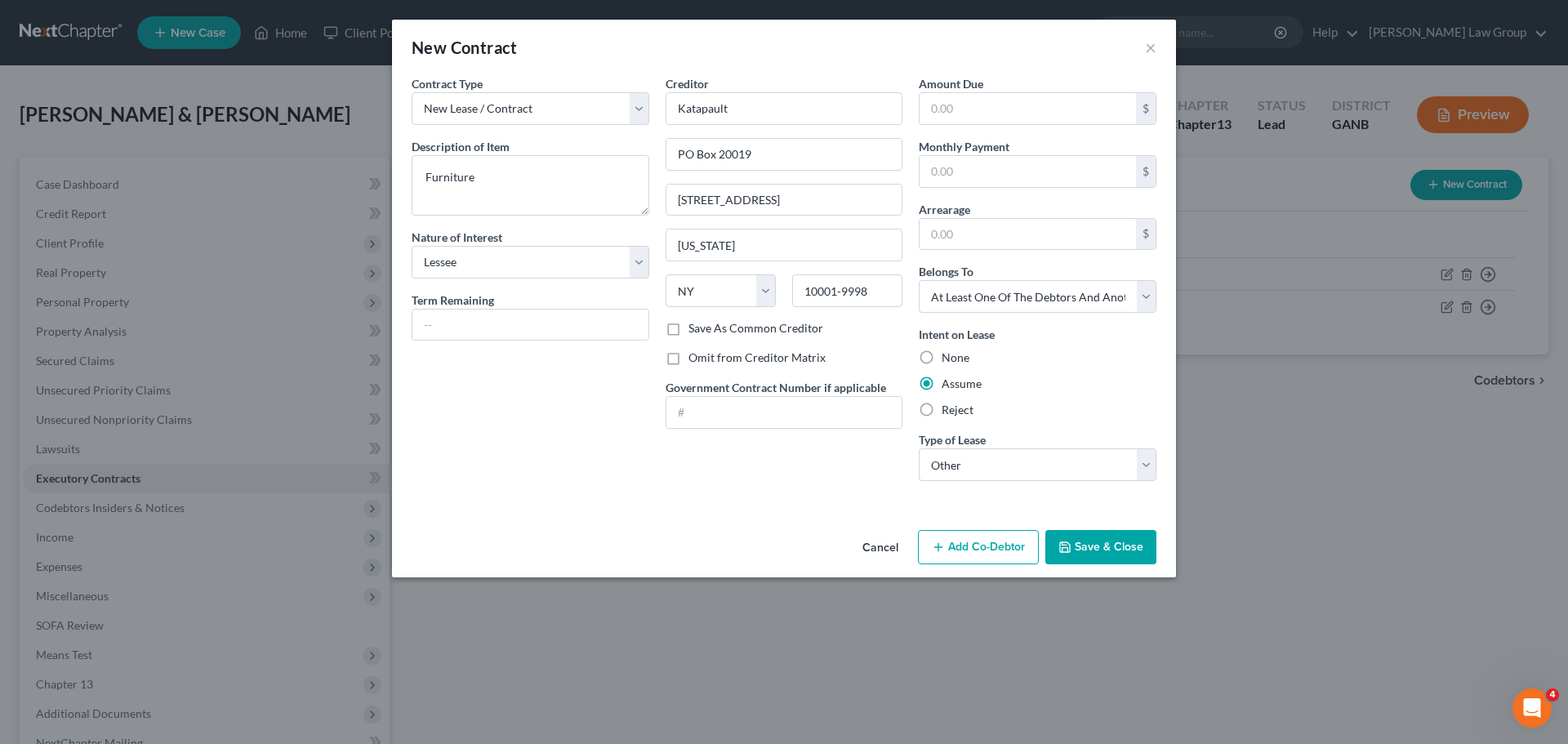
click at [1056, 401] on div "Intent on Lease None Assume Reject" at bounding box center [1037, 372] width 238 height 92
click at [1036, 292] on select "Select Debtor 1 Only Debtor 2 Only Debtor 1 And Debtor 2 Only At Least One Of T…" at bounding box center [1037, 296] width 238 height 33
select select "2"
click at [919, 280] on select "Select Debtor 1 Only Debtor 2 Only Debtor 1 And Debtor 2 Only At Least One Of T…" at bounding box center [1037, 296] width 238 height 33
click at [853, 470] on div "Creditor * Katapault PO Box 20019 4 East 27th St New York State AL AK AR AZ CA …" at bounding box center [784, 284] width 254 height 419
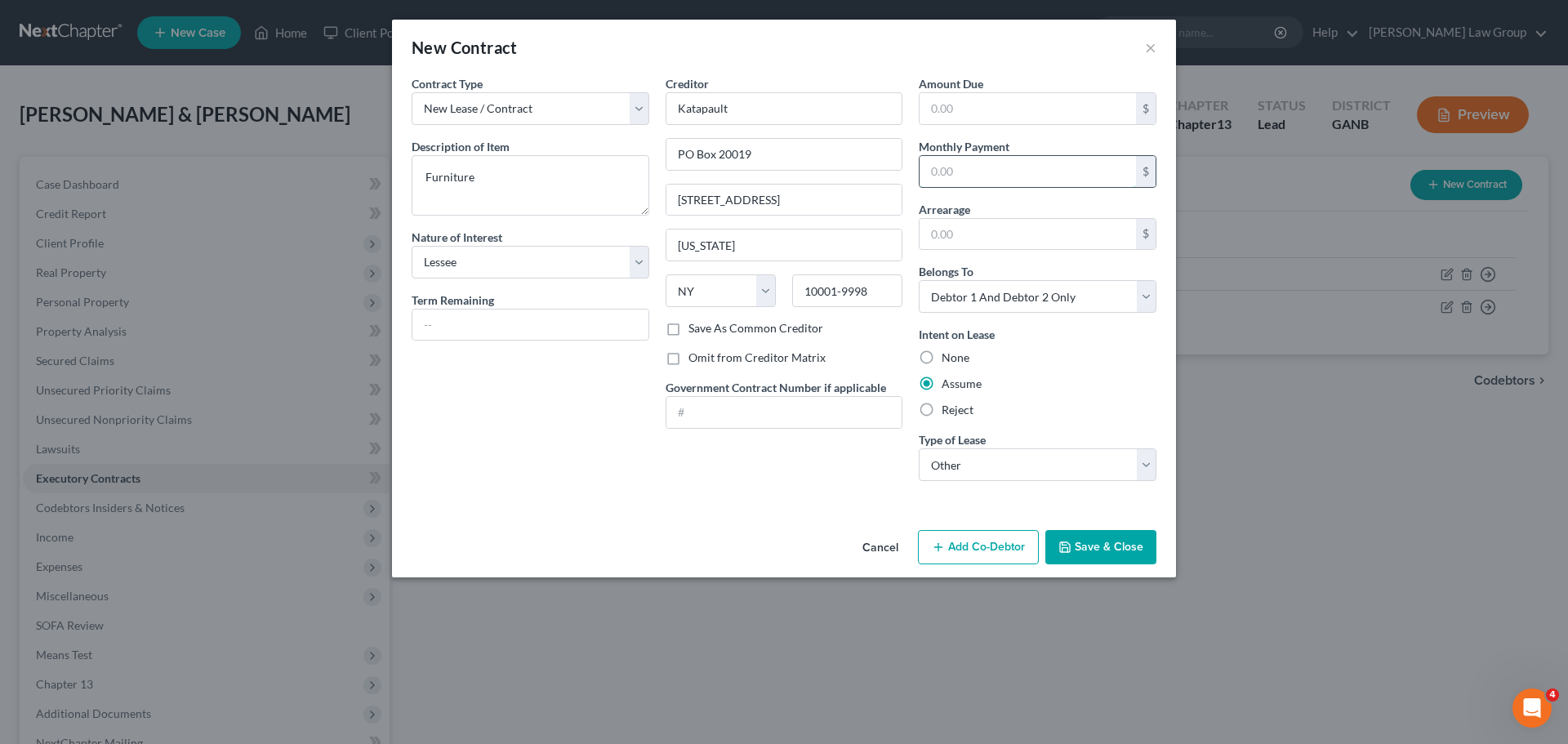
click at [959, 177] on input "text" at bounding box center [1027, 172] width 216 height 31
drag, startPoint x: 550, startPoint y: 188, endPoint x: 305, endPoint y: 163, distance: 246.3
click at [305, 164] on div "New Contract × Contract Type New Lease / Contract New Timeshare Description of …" at bounding box center [784, 372] width 1568 height 744
type textarea "Chair"
click at [971, 243] on input "text" at bounding box center [1027, 234] width 216 height 31
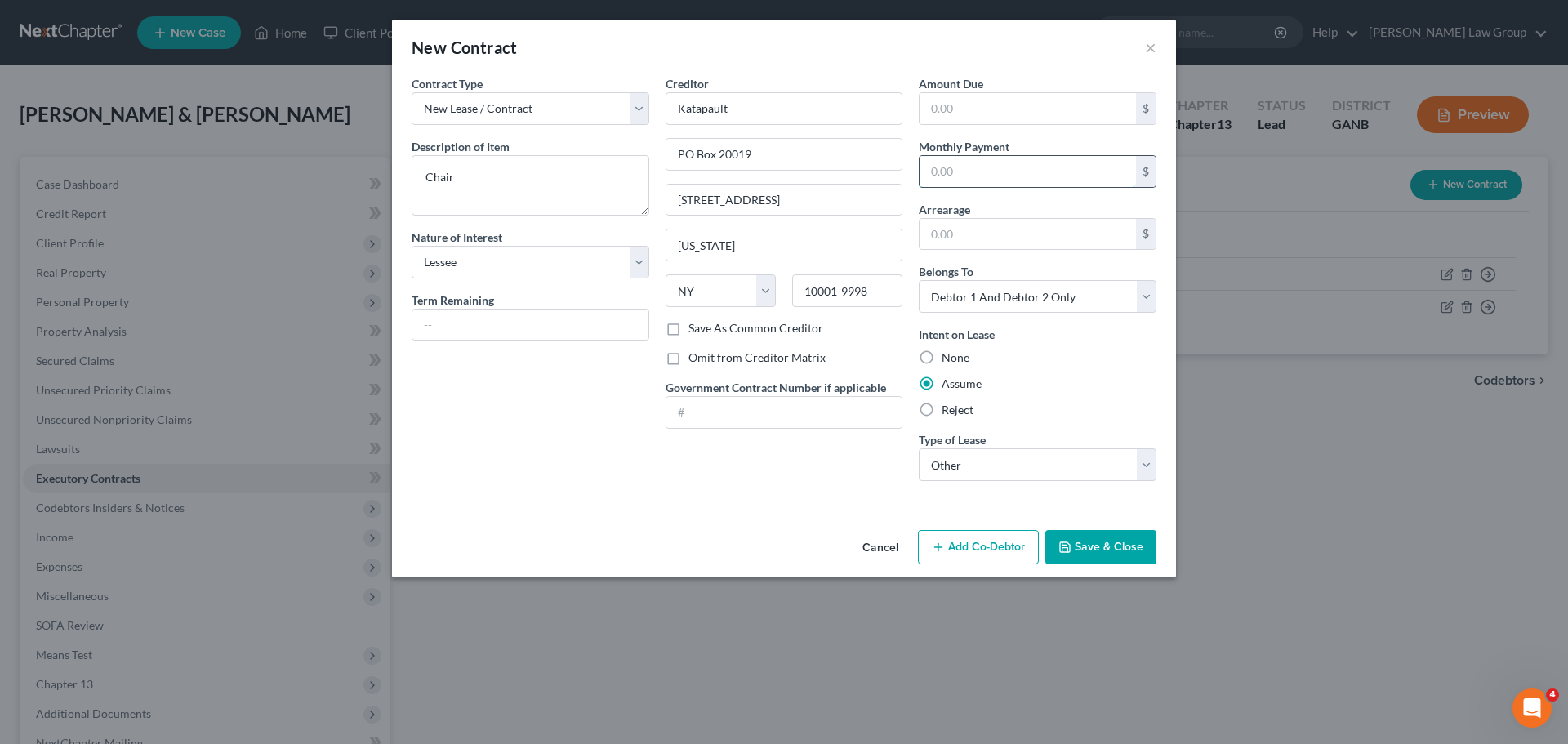
click at [976, 156] on input "text" at bounding box center [1027, 172] width 216 height 31
click at [970, 172] on input "text" at bounding box center [1027, 172] width 216 height 31
type input "30.00"
click at [430, 331] on input "text" at bounding box center [530, 325] width 236 height 31
type input "12 months"
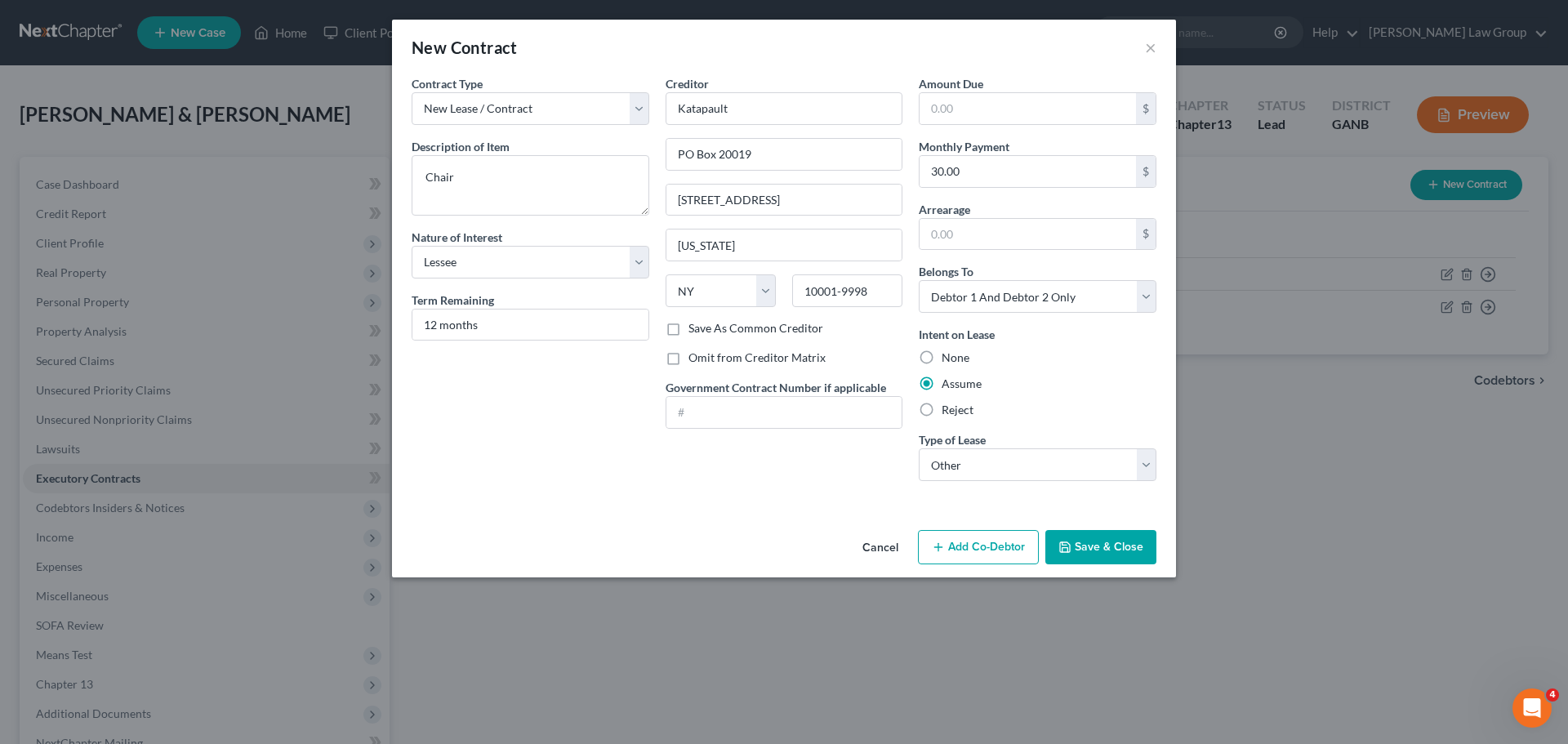
click at [1089, 546] on button "Save & Close" at bounding box center [1101, 547] width 111 height 34
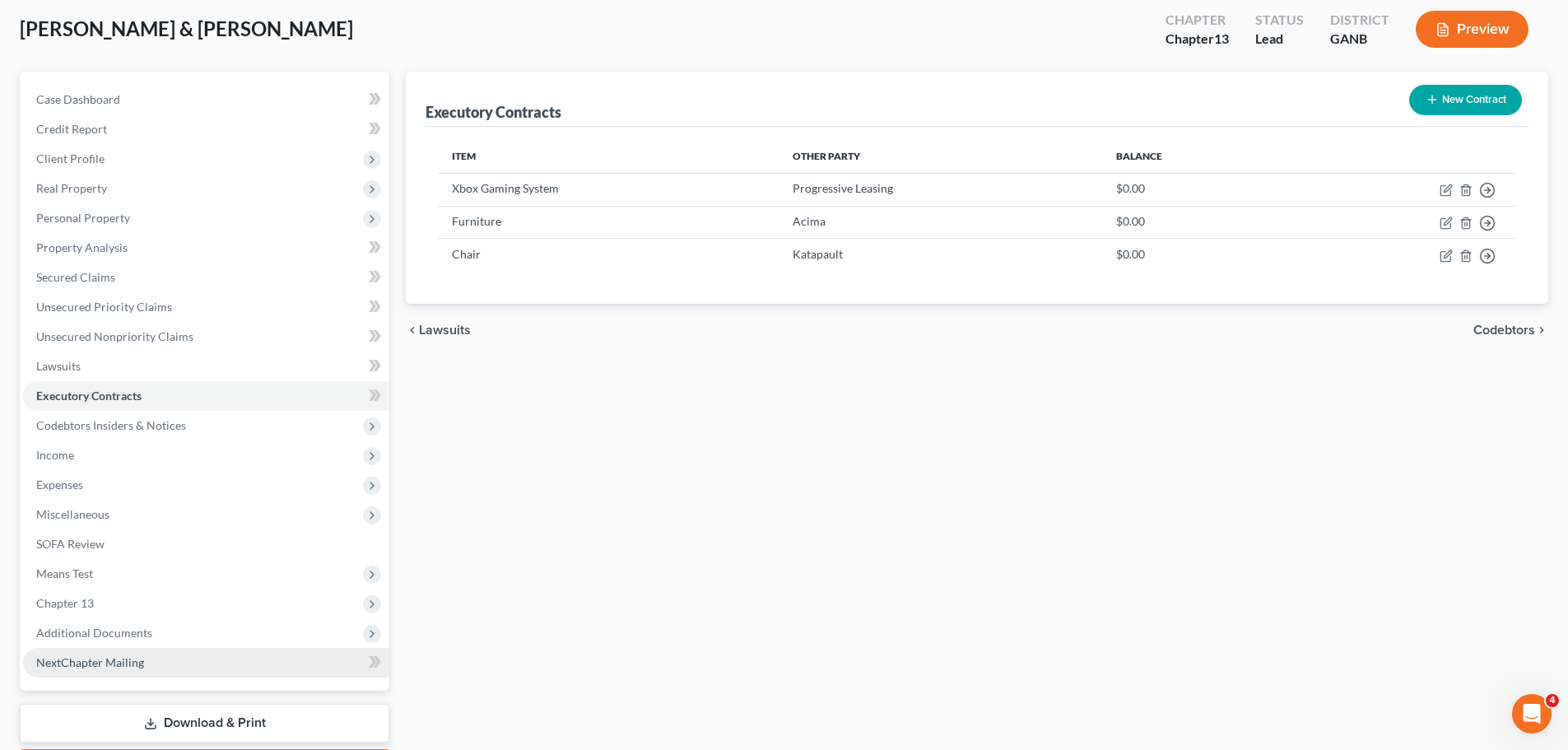
scroll to position [184, 0]
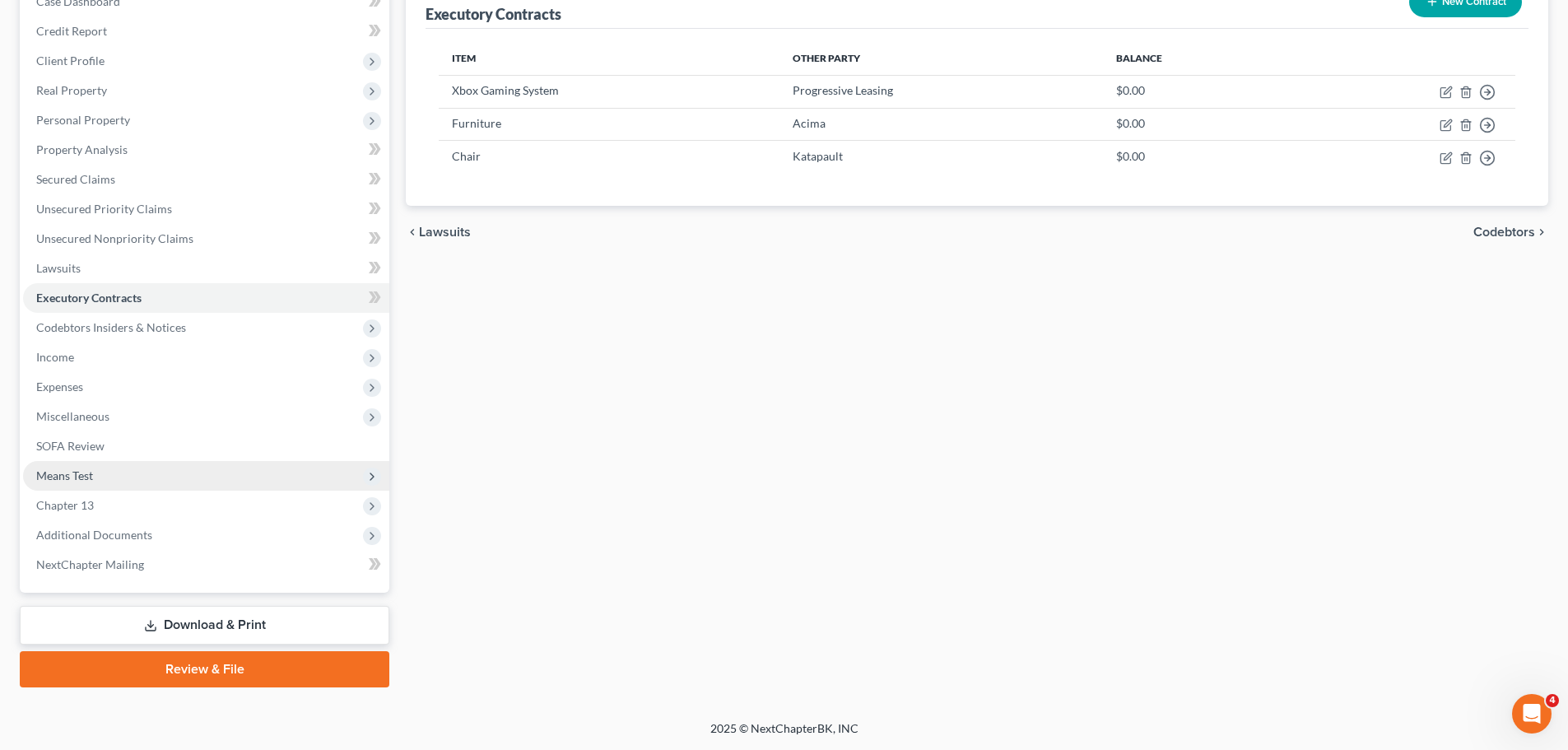
click at [126, 468] on span "Means Test" at bounding box center [206, 476] width 366 height 30
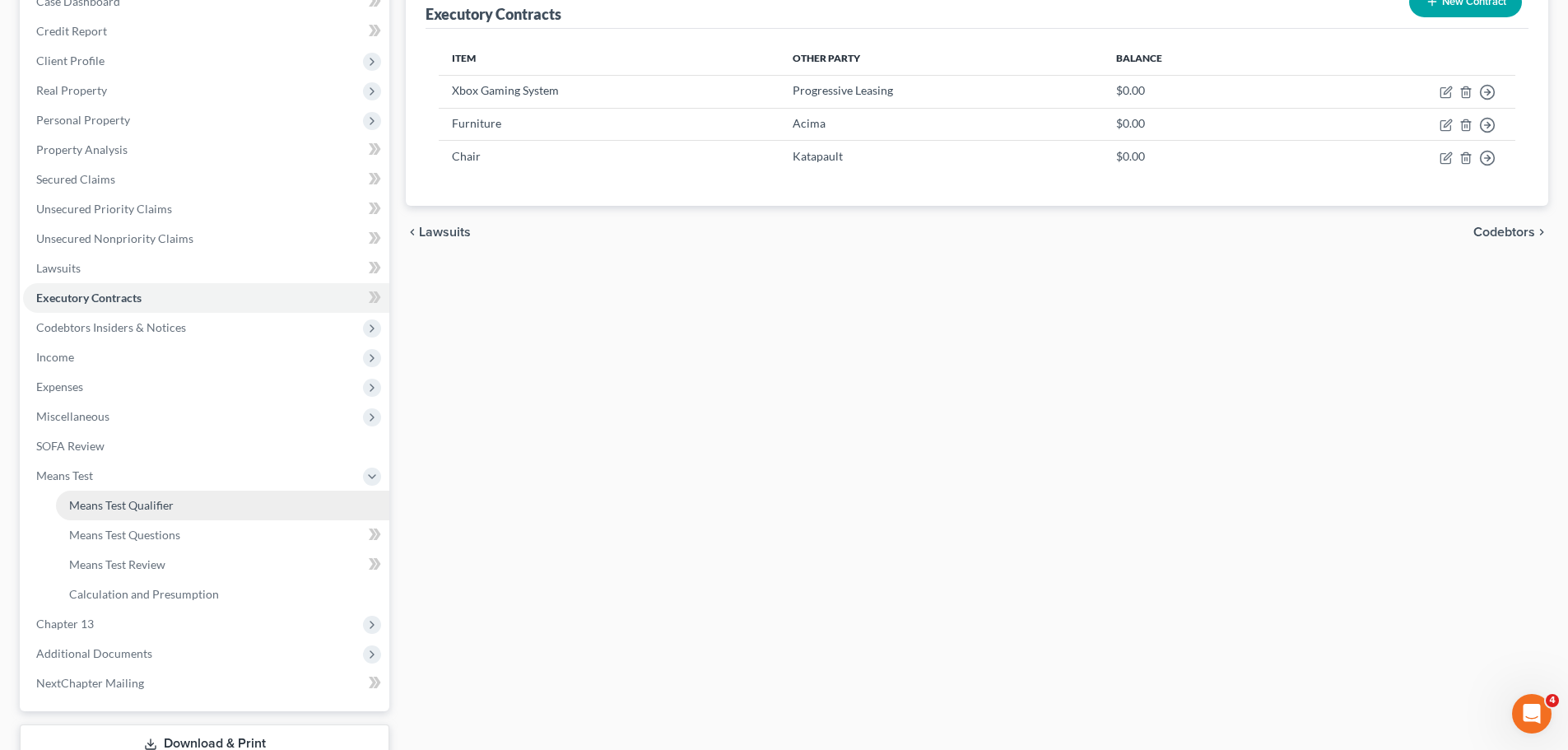
click at [199, 505] on link "Means Test Qualifier" at bounding box center [222, 505] width 333 height 30
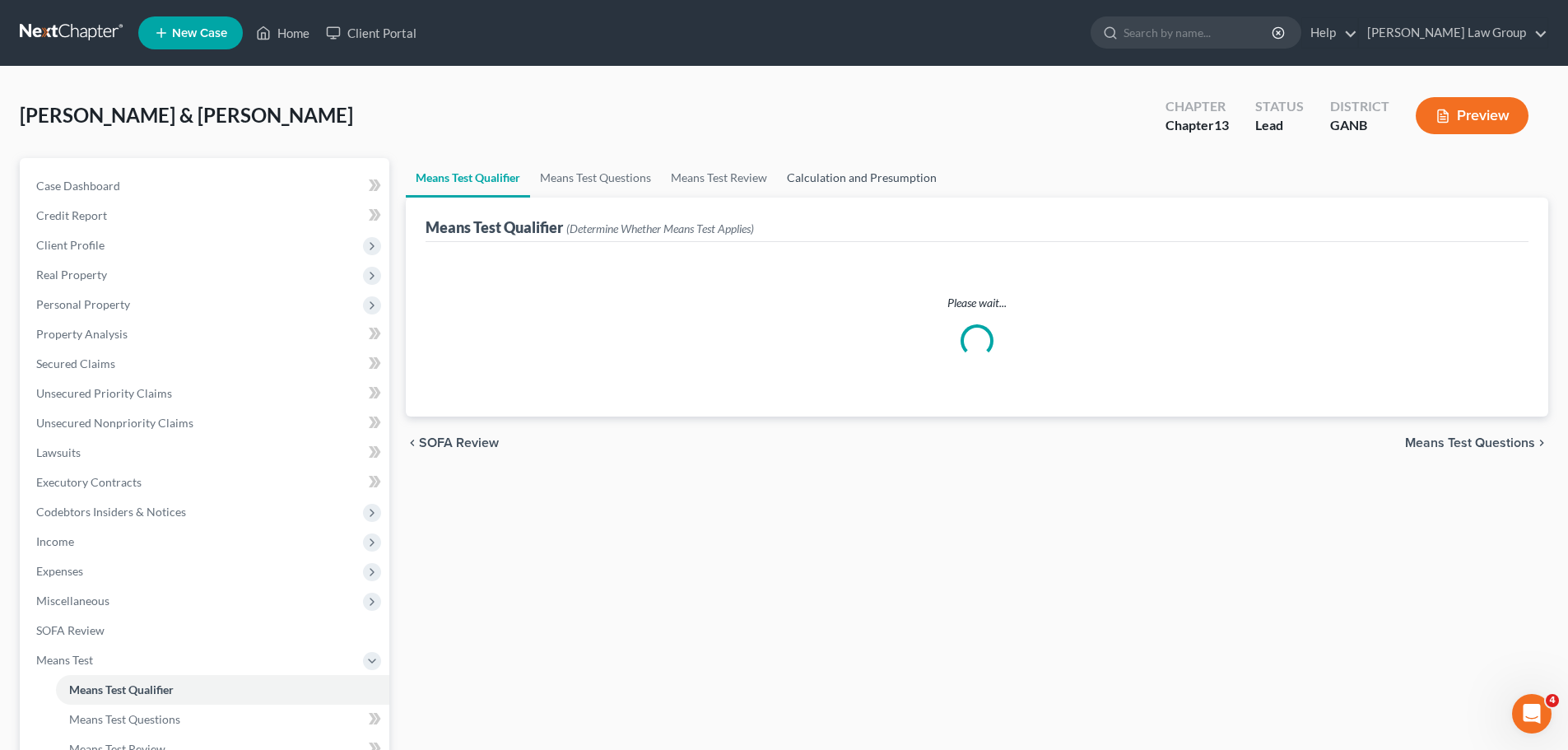
click at [891, 170] on link "Calculation and Presumption" at bounding box center [862, 178] width 170 height 40
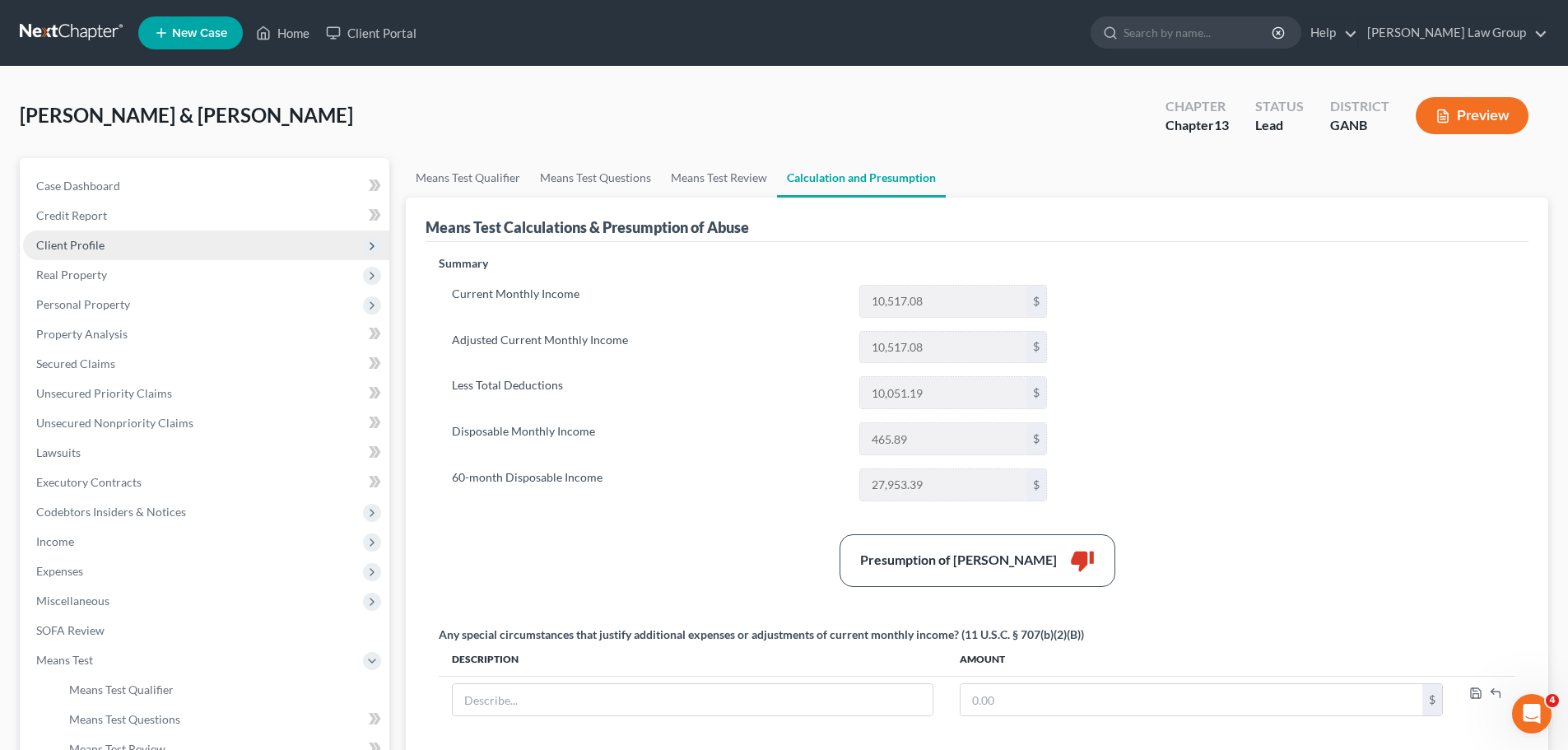
click at [70, 244] on span "Client Profile" at bounding box center [70, 245] width 68 height 14
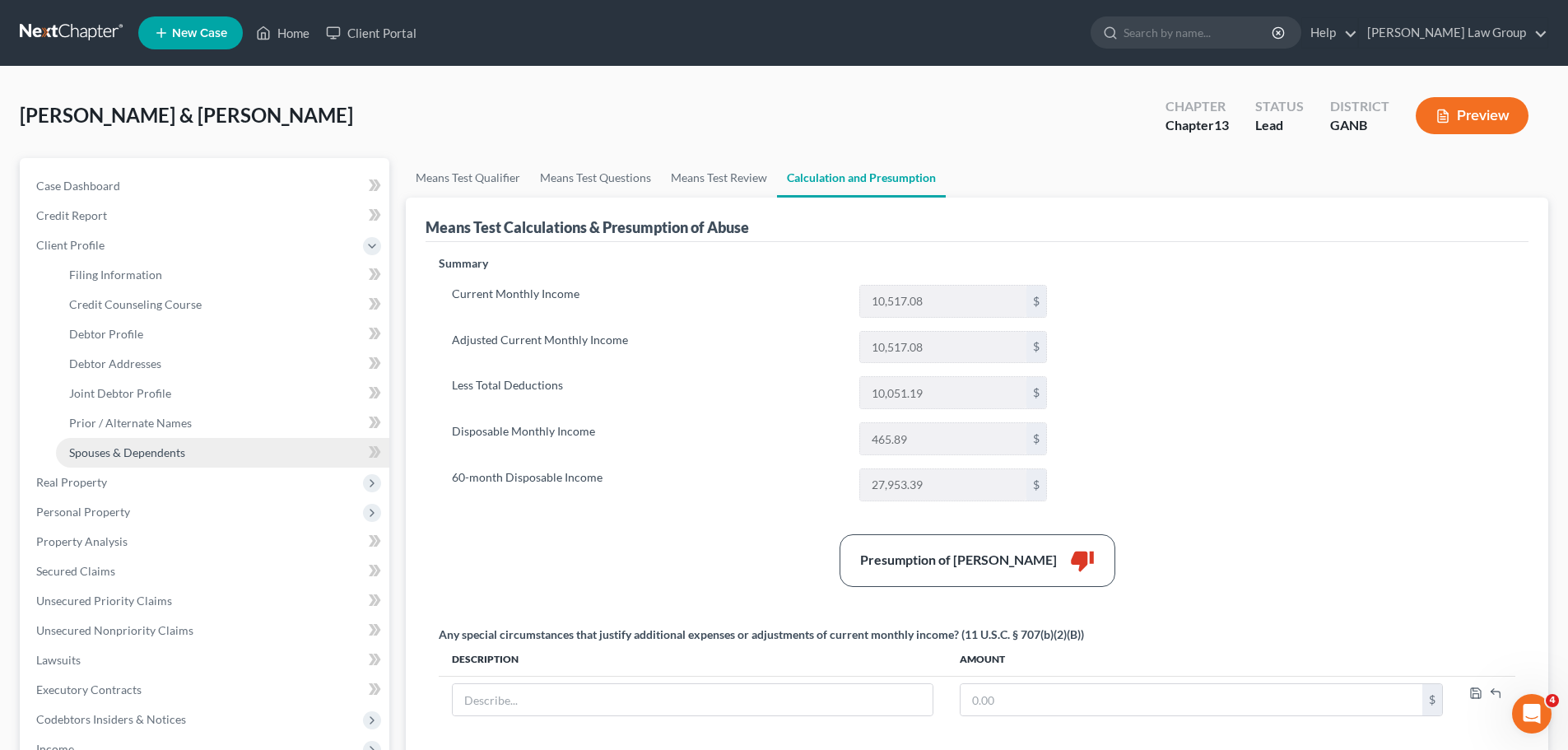
click at [125, 452] on span "Spouses & Dependents" at bounding box center [127, 452] width 116 height 14
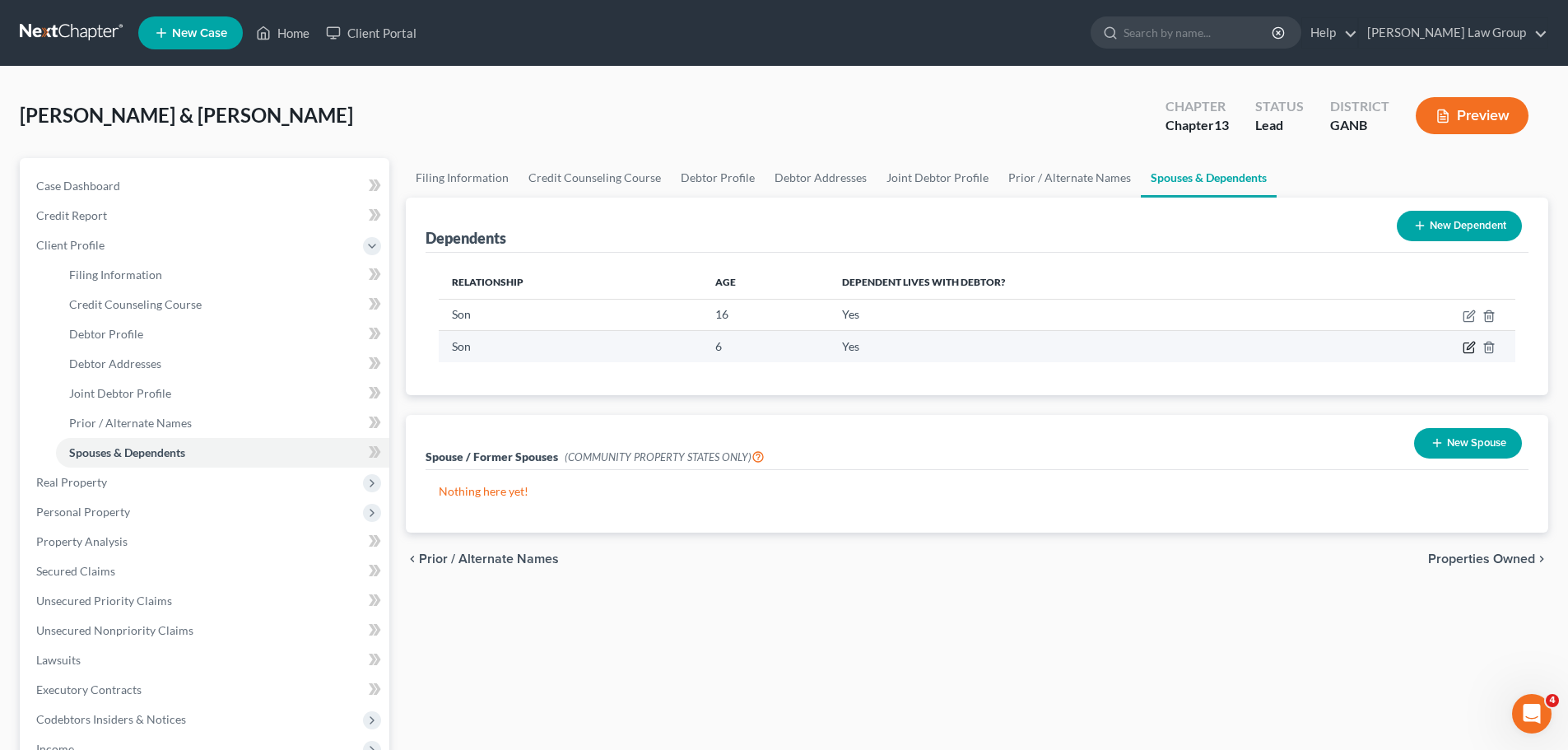
click at [1469, 343] on icon "button" at bounding box center [1468, 348] width 10 height 10
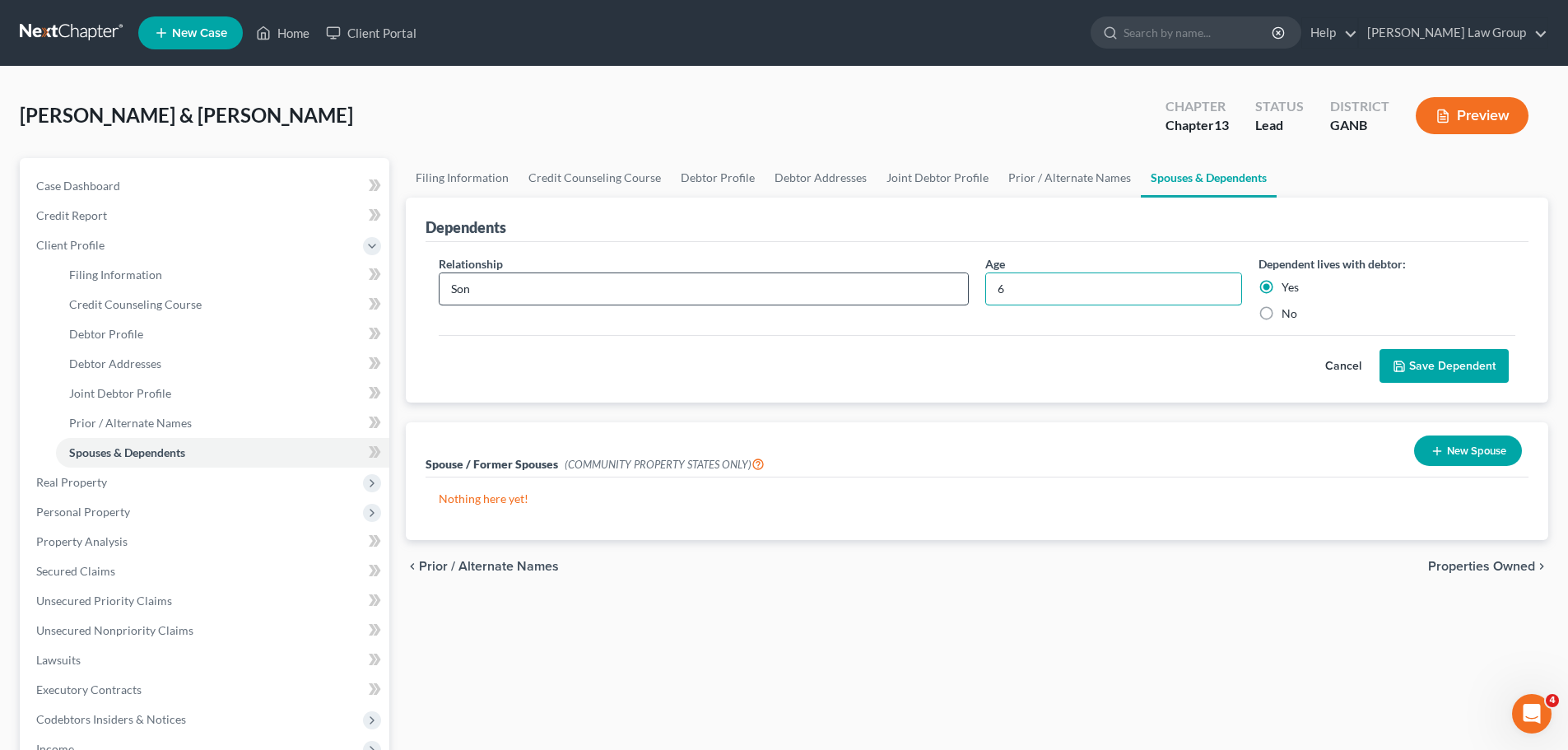
drag, startPoint x: 1026, startPoint y: 280, endPoint x: 943, endPoint y: 289, distance: 83.5
click at [943, 289] on div "Relationship * Son Age 6 Dependent lives with debtor: Yes No" at bounding box center [977, 295] width 1093 height 80
type input "8"
click at [1448, 352] on button "Save Dependent" at bounding box center [1444, 366] width 129 height 35
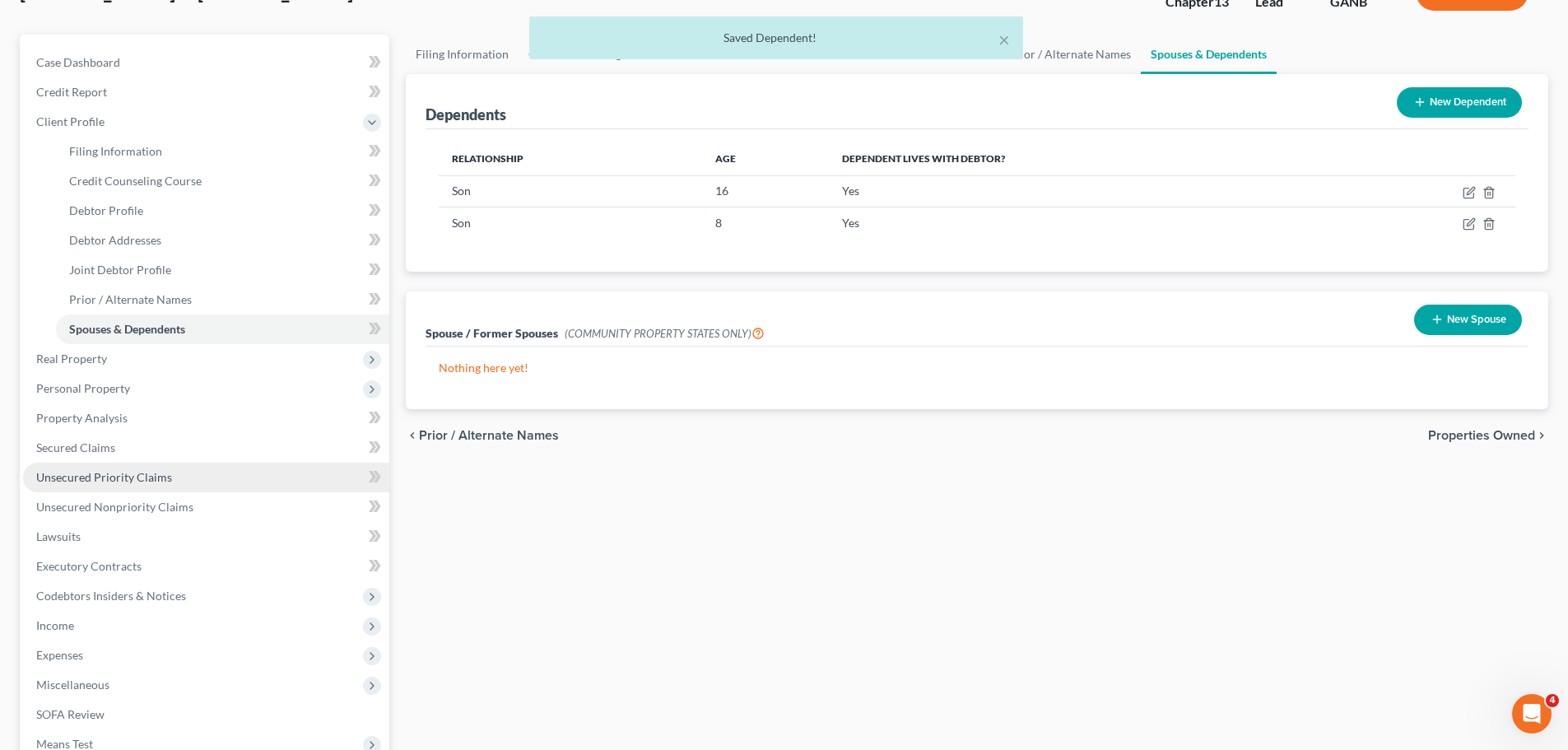
scroll to position [329, 0]
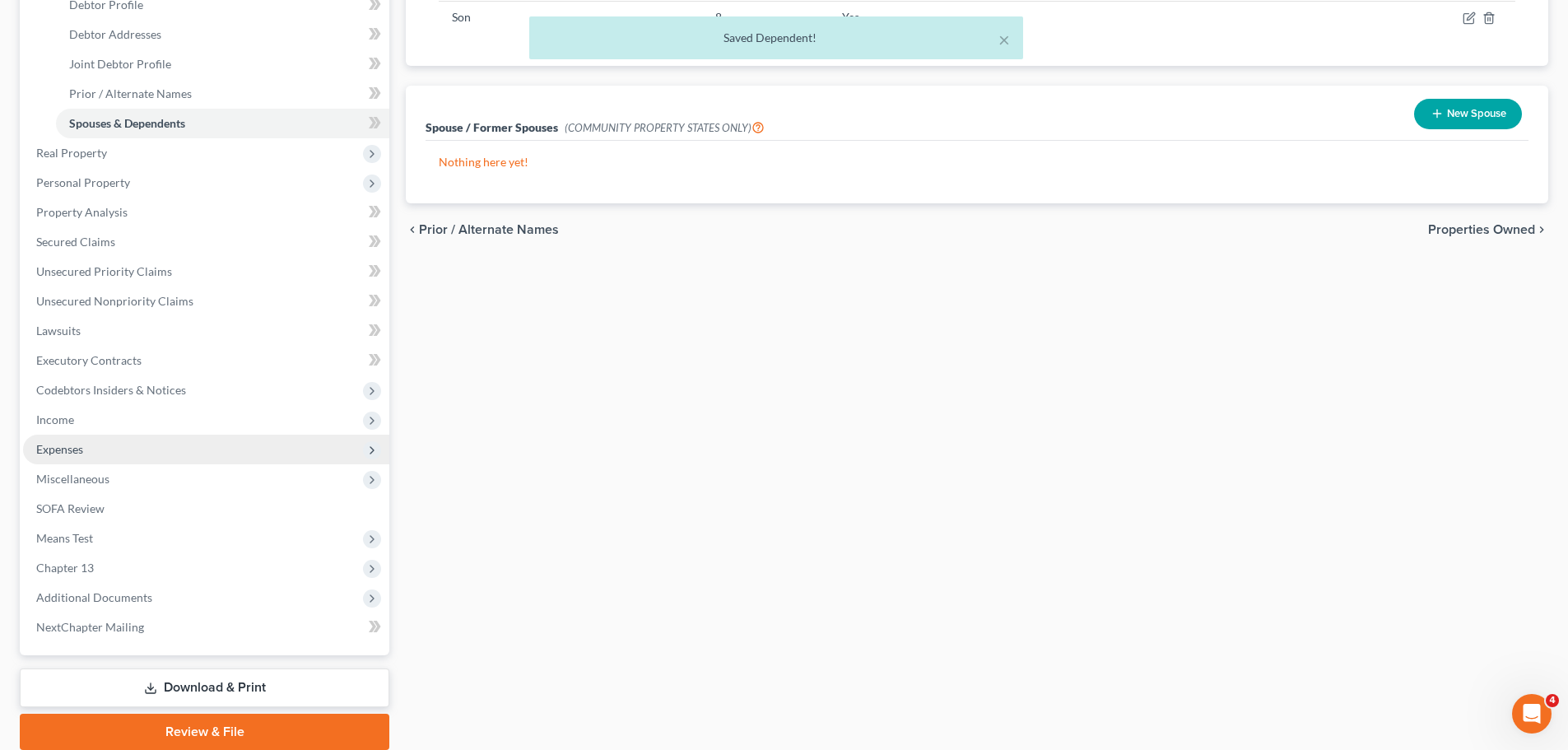
click at [144, 452] on span "Expenses" at bounding box center [206, 450] width 366 height 30
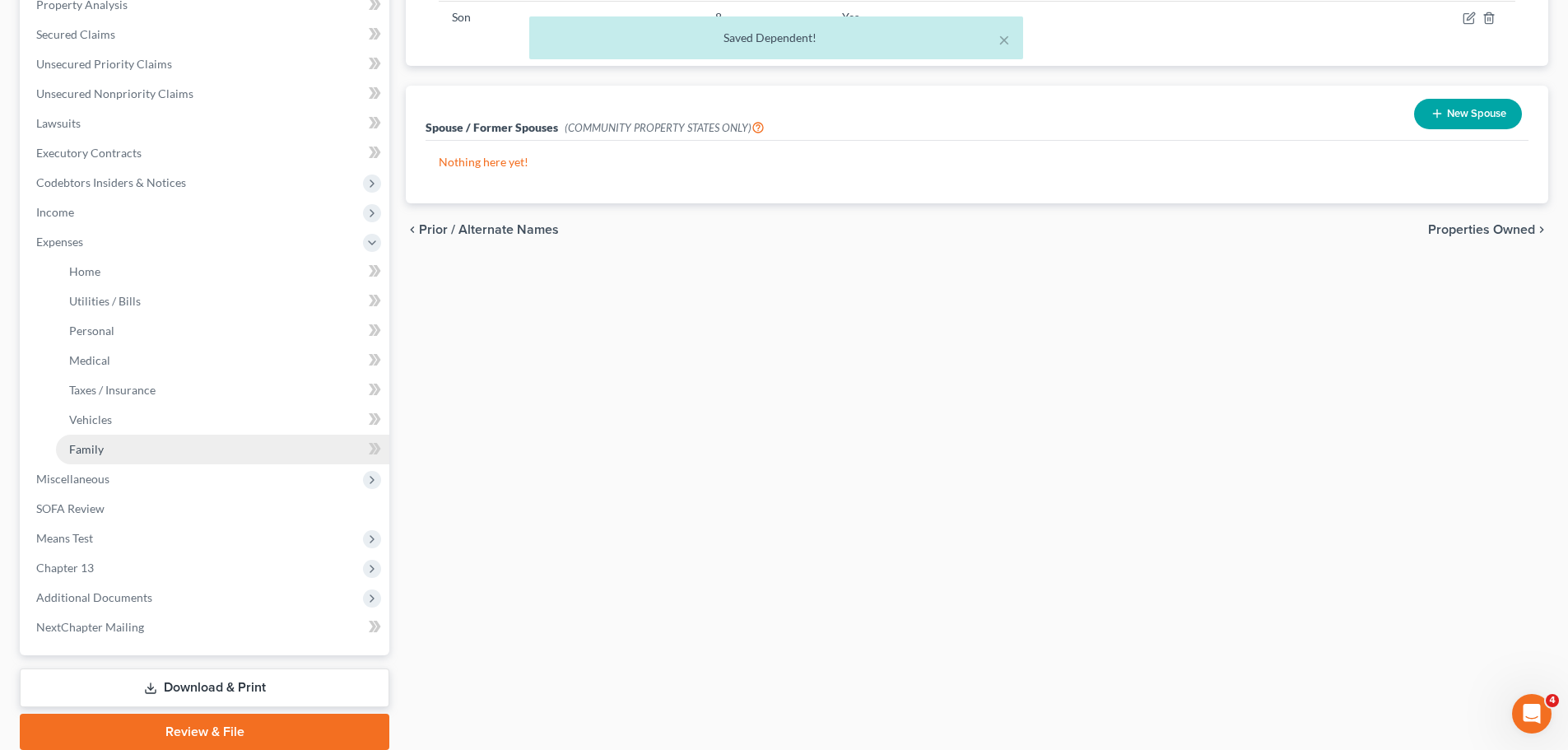
click at [134, 459] on link "Family" at bounding box center [222, 450] width 333 height 30
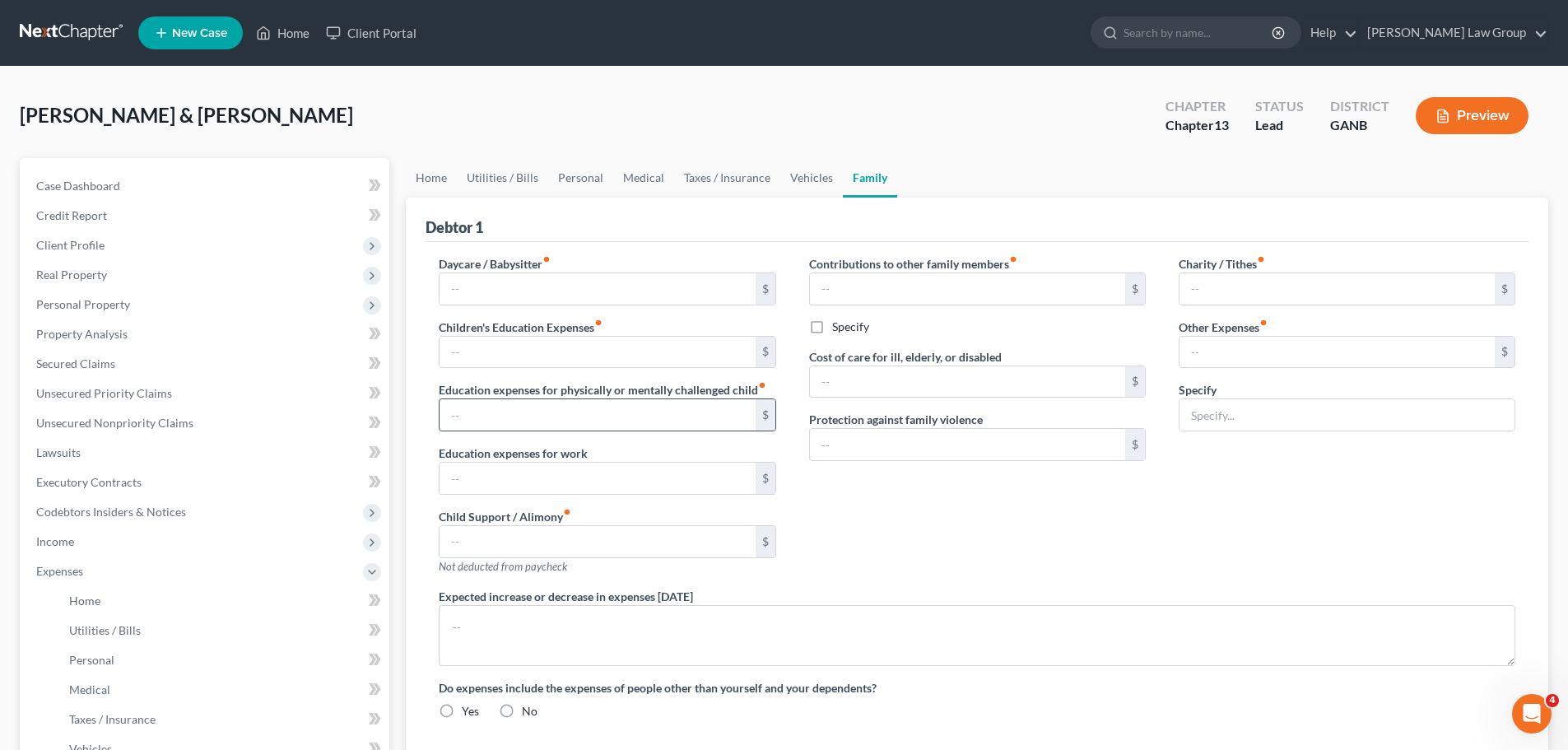
type input "0.00"
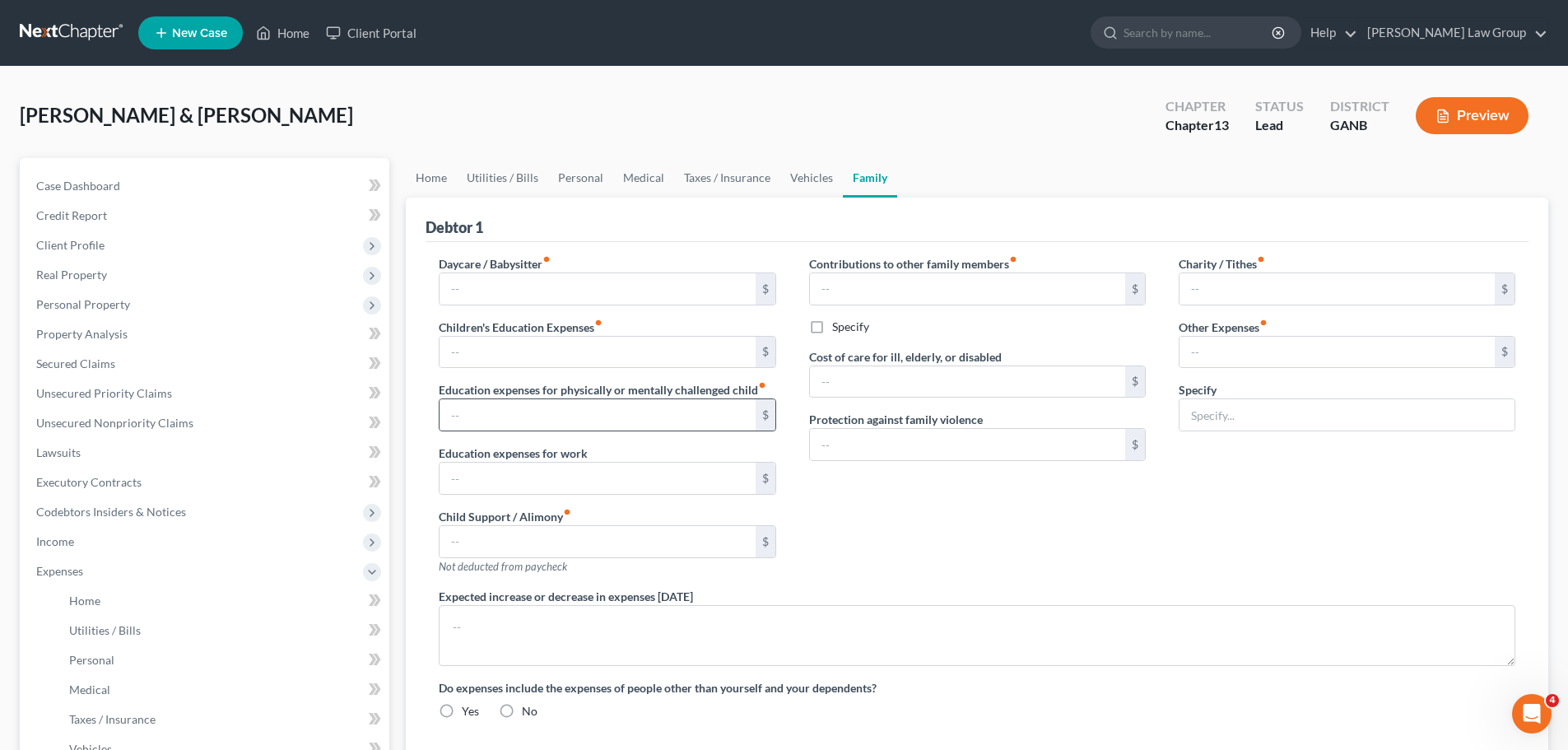
type input "0.00"
radio input "true"
drag, startPoint x: 396, startPoint y: 184, endPoint x: 410, endPoint y: 184, distance: 14.0
click at [401, 184] on div "Petition Navigation Case Dashboard Payments Invoices Payments Payments Credit R…" at bounding box center [784, 618] width 1545 height 921
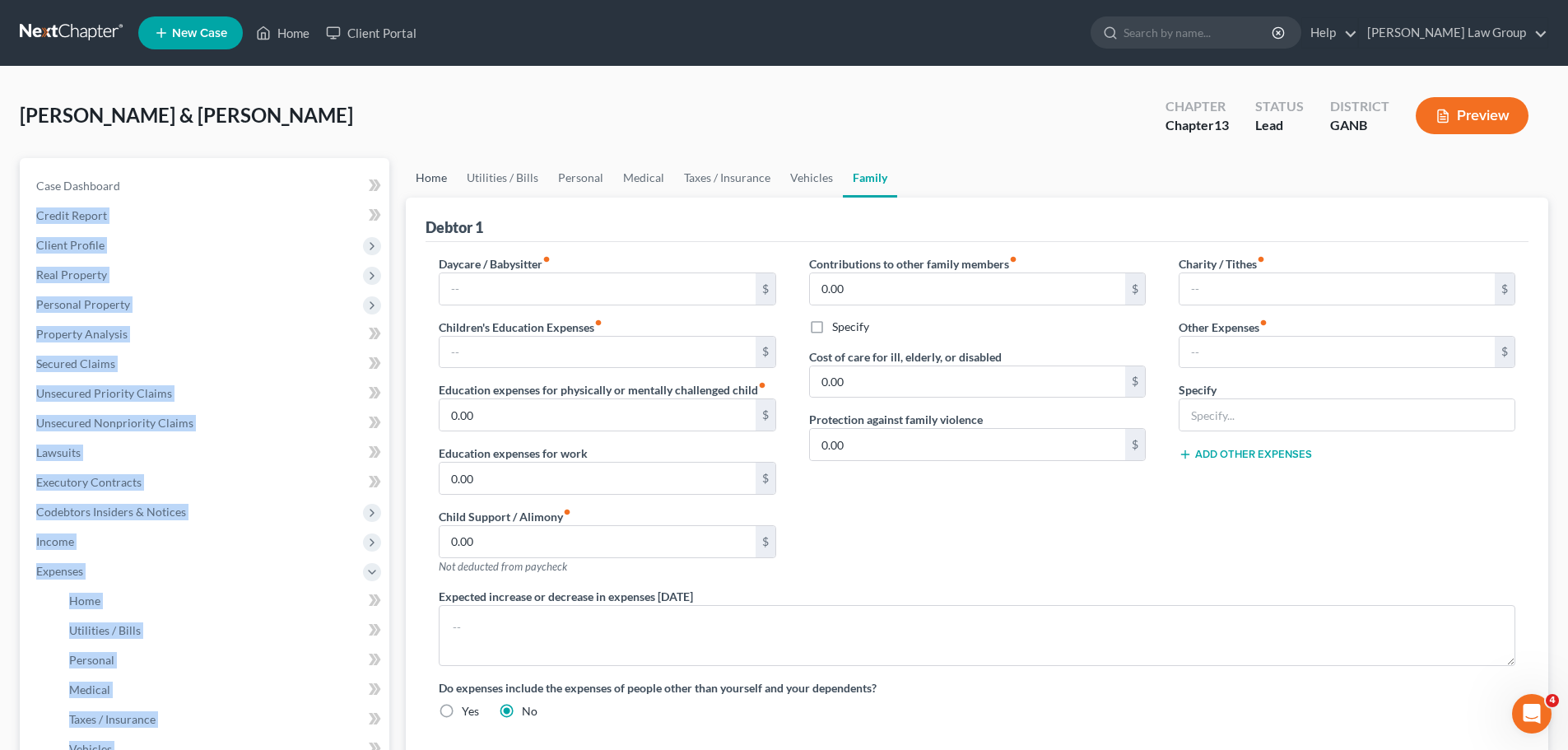
click at [424, 175] on link "Home" at bounding box center [431, 178] width 51 height 40
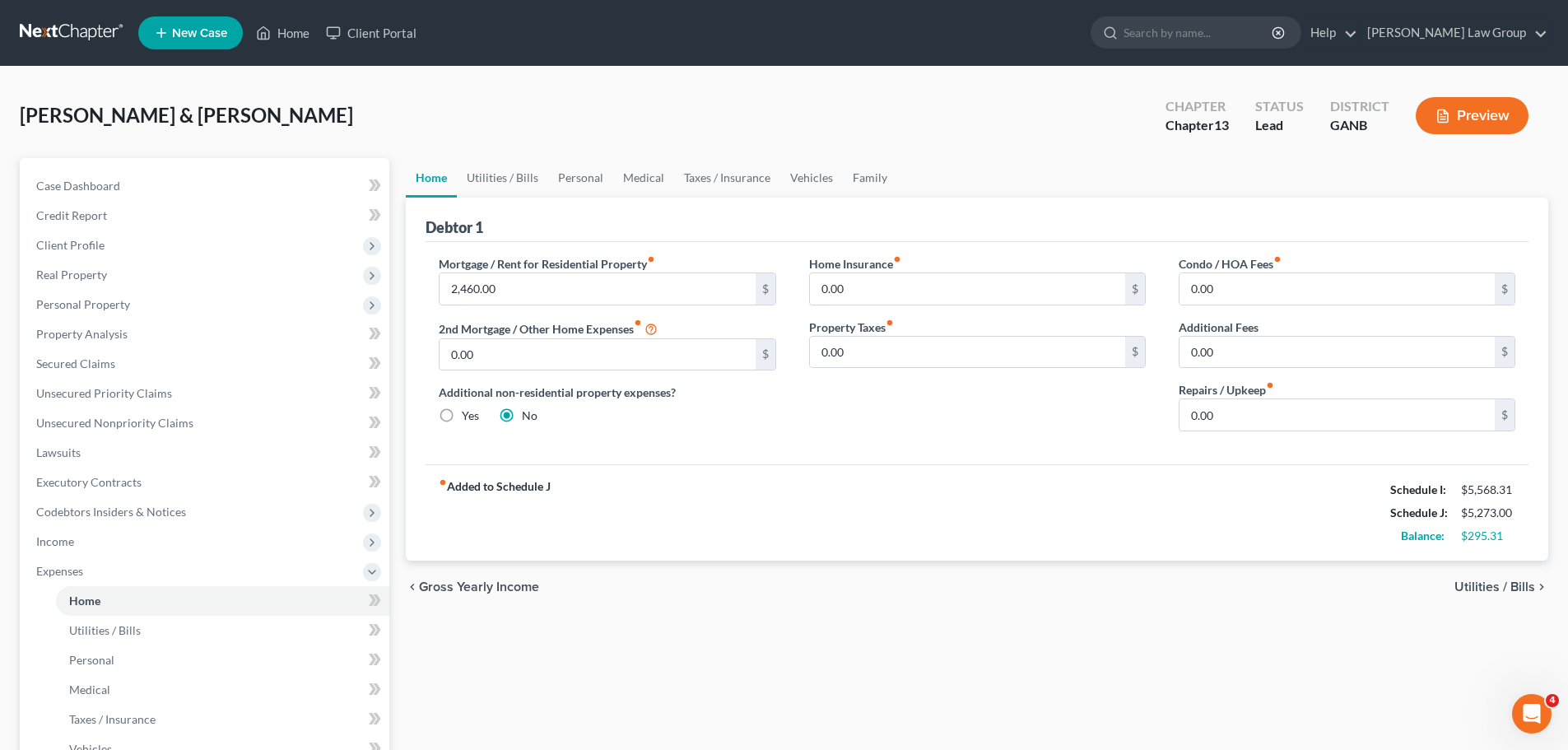
click at [812, 478] on div "fiber_manual_record Added to Schedule J Schedule I: $5,568.31 Schedule J: $5,27…" at bounding box center [977, 512] width 1103 height 96
click at [525, 190] on link "Utilities / Bills" at bounding box center [502, 178] width 91 height 40
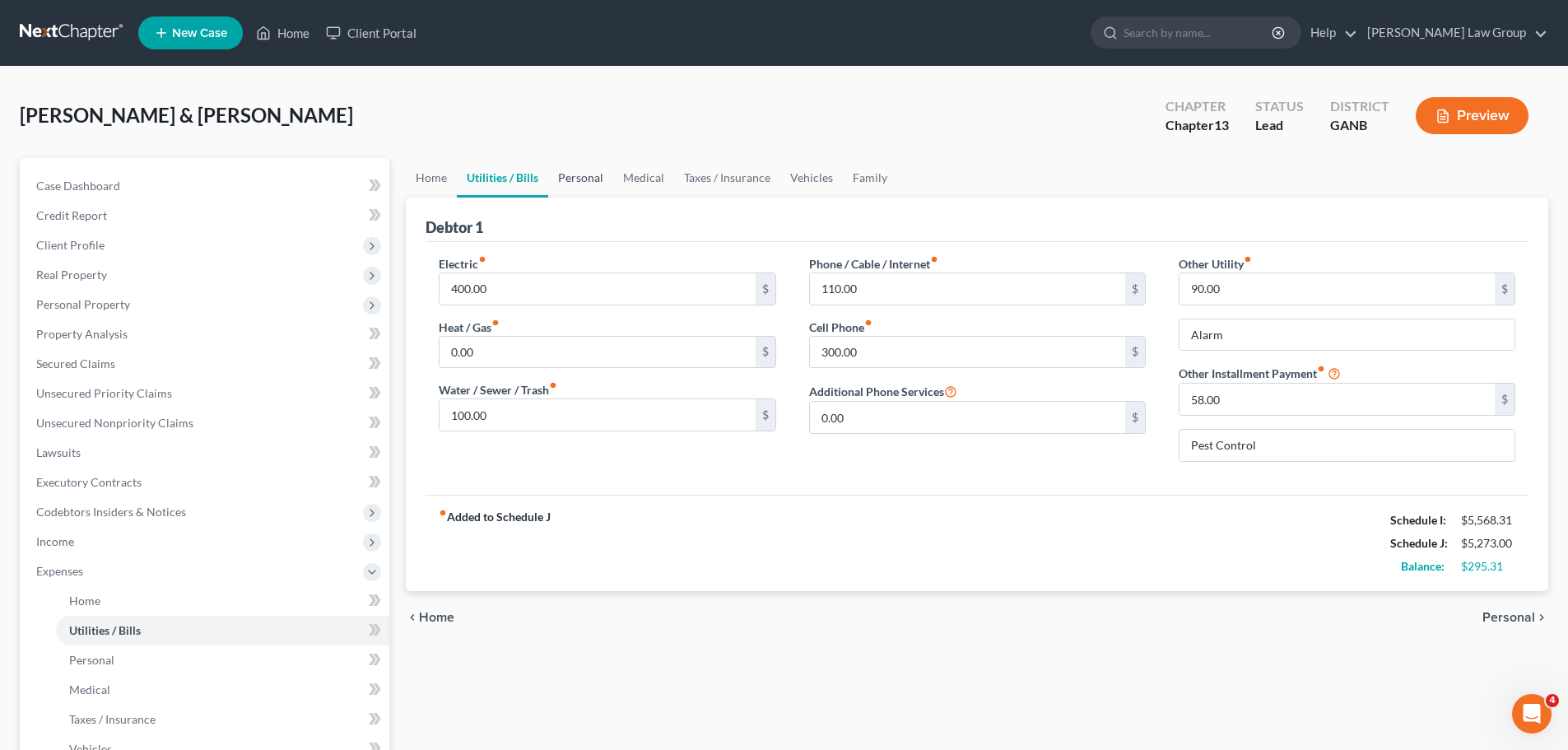
click at [584, 184] on link "Personal" at bounding box center [580, 178] width 65 height 40
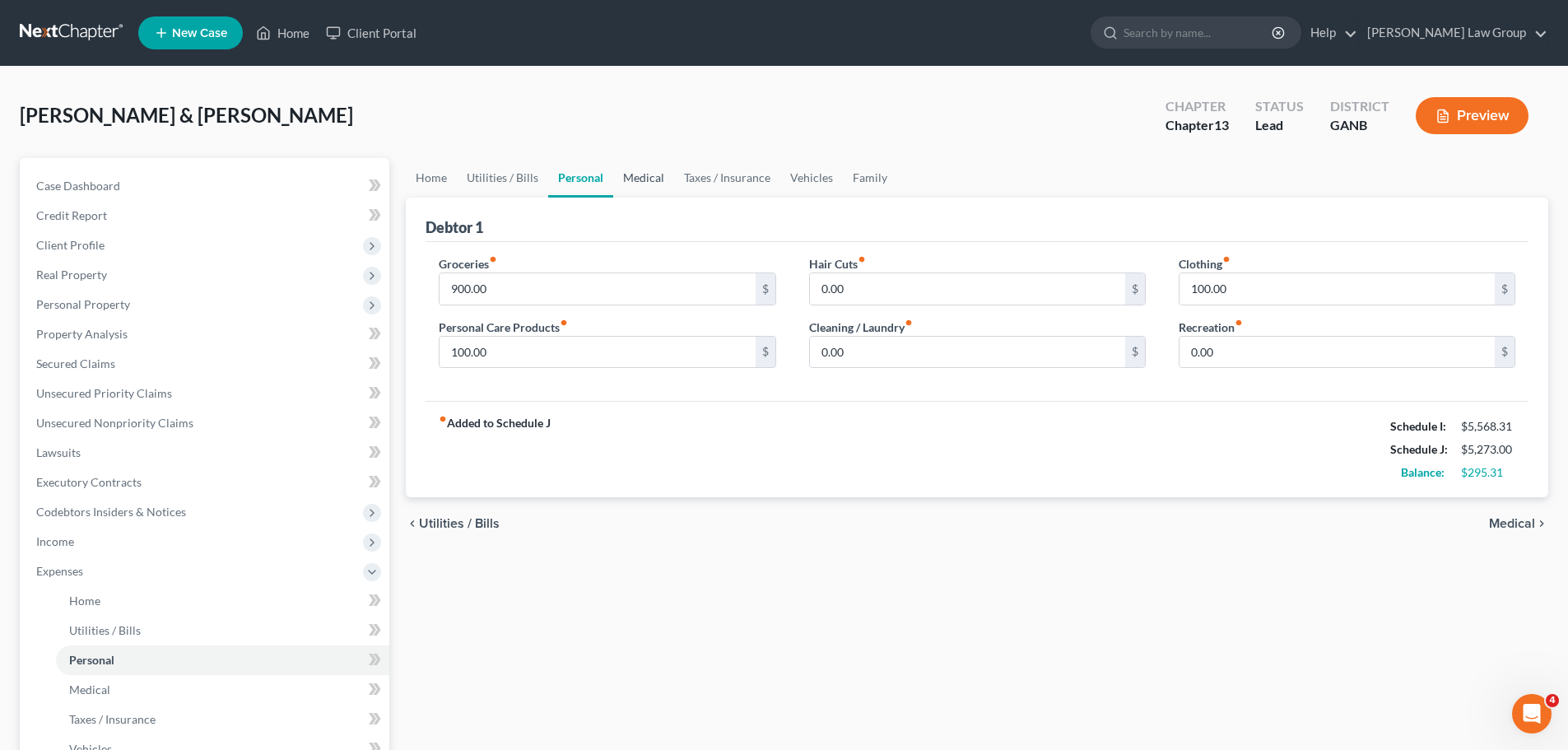
click at [637, 170] on link "Medical" at bounding box center [644, 178] width 61 height 40
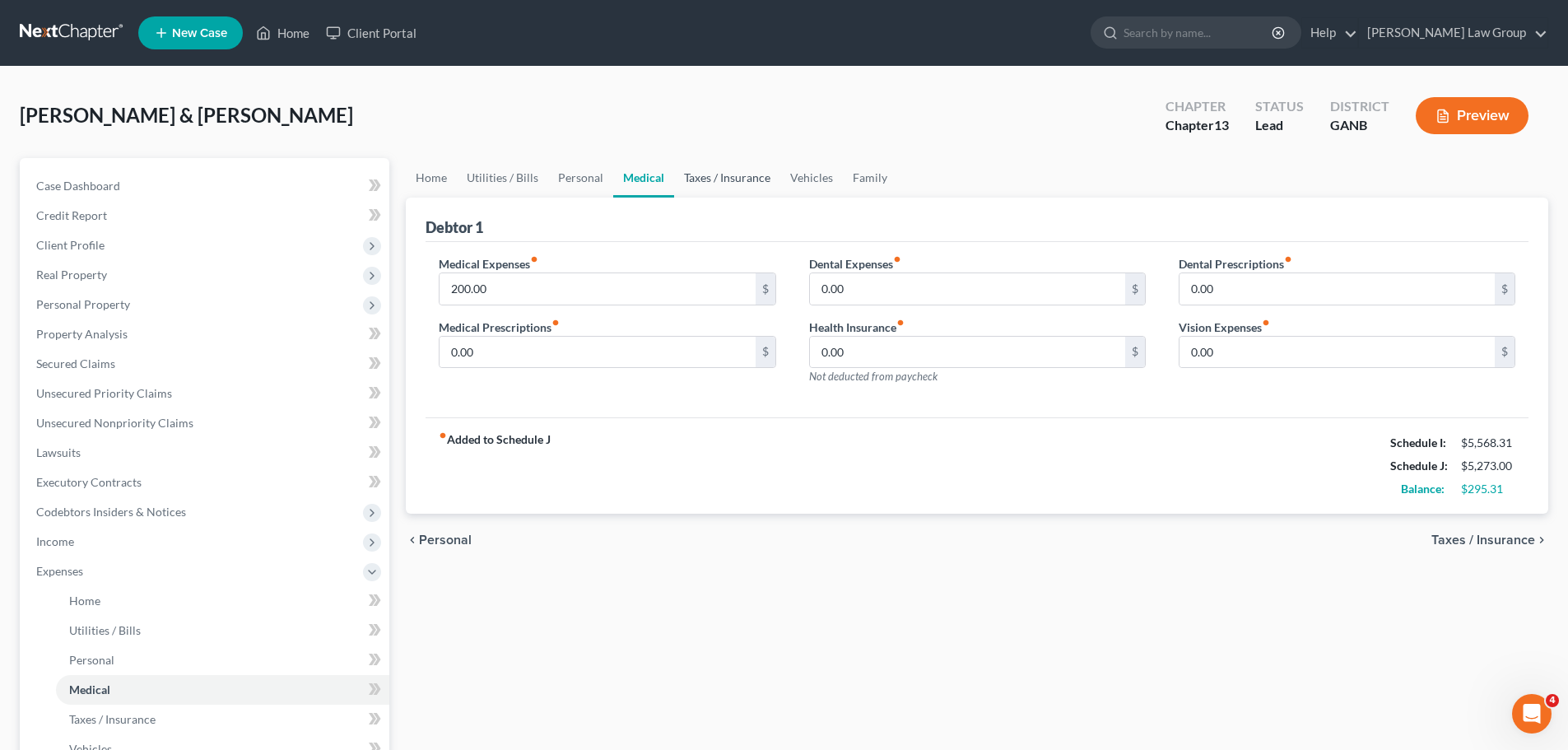
click at [729, 184] on link "Taxes / Insurance" at bounding box center [727, 178] width 106 height 40
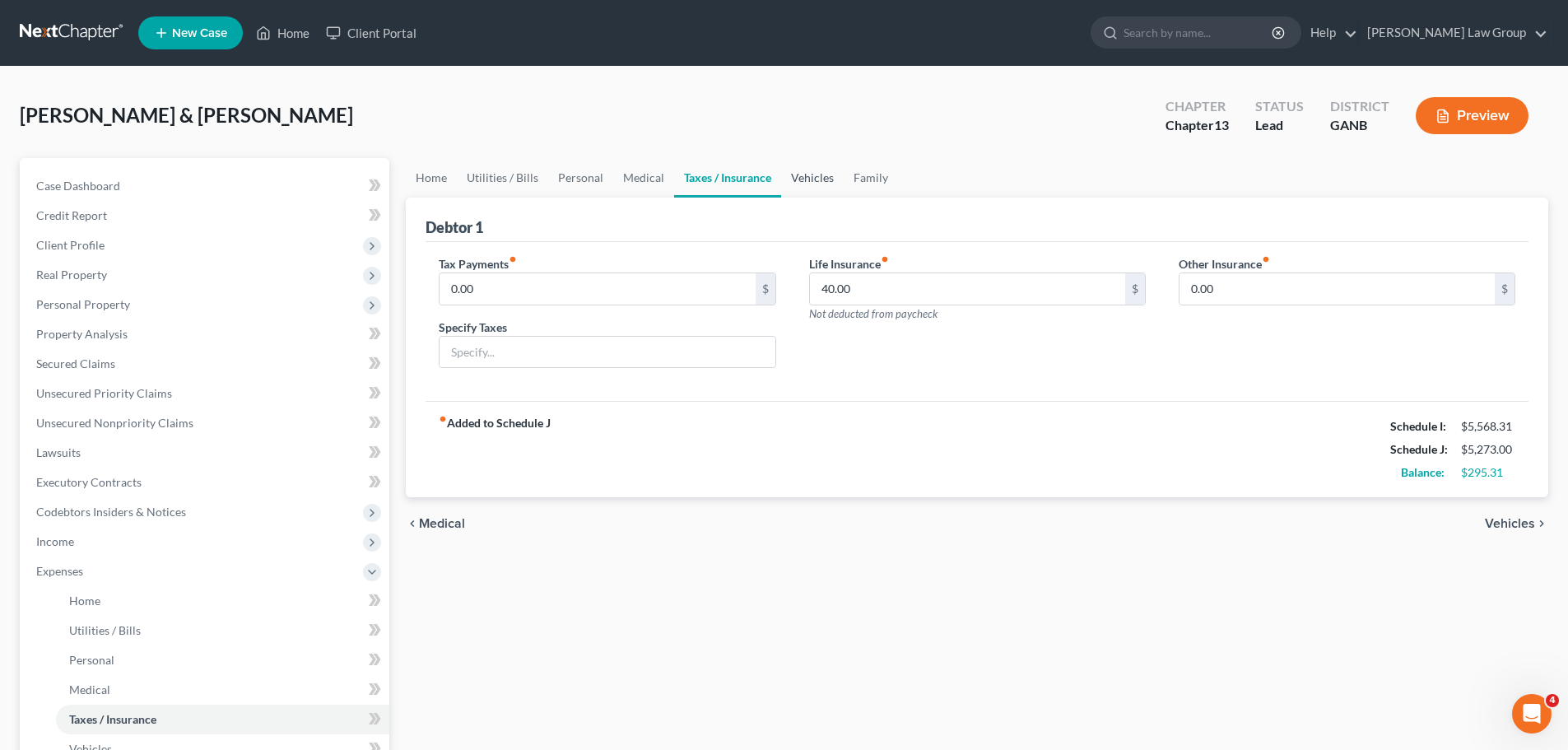
click at [794, 180] on link "Vehicles" at bounding box center [812, 178] width 63 height 40
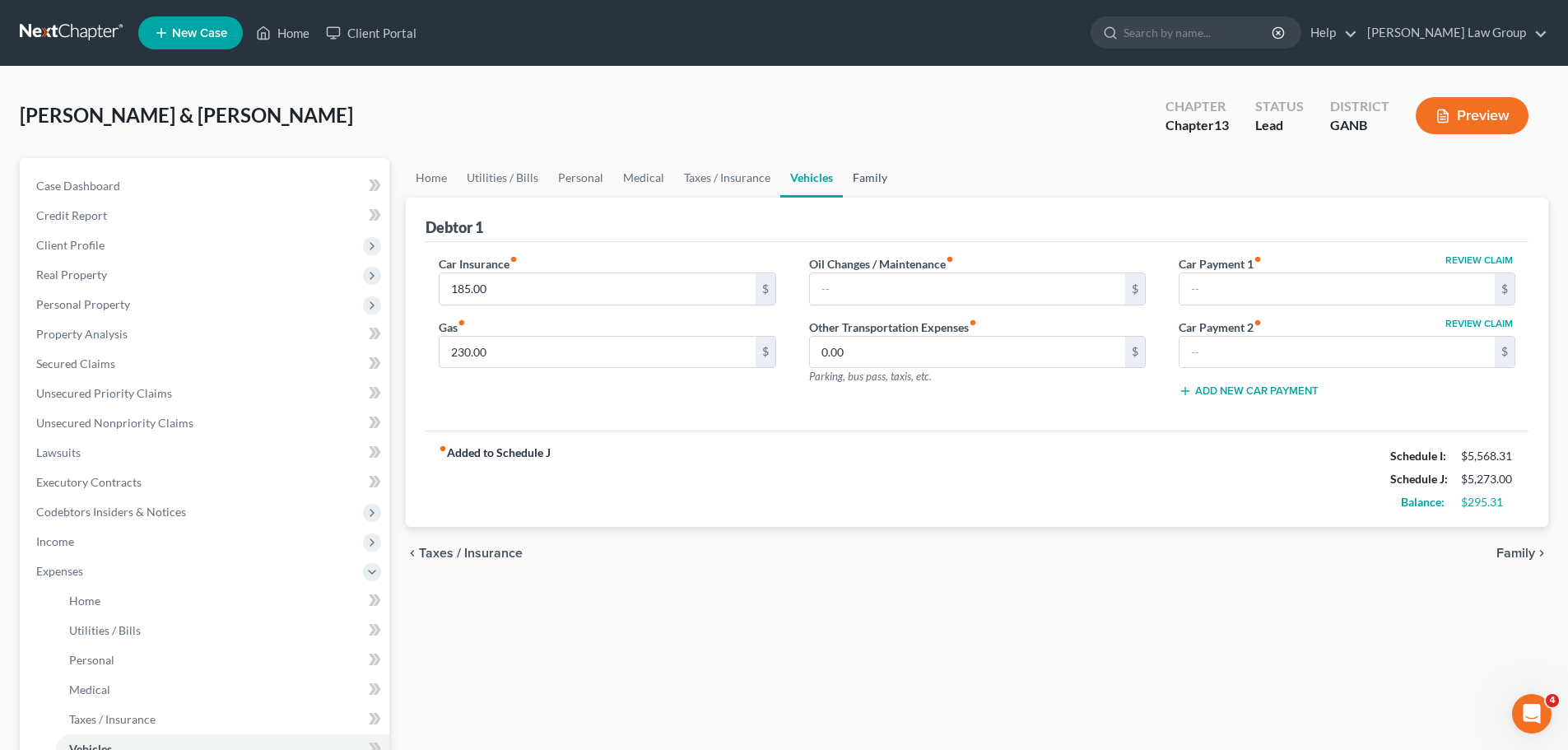
click at [874, 186] on link "Family" at bounding box center [870, 178] width 54 height 40
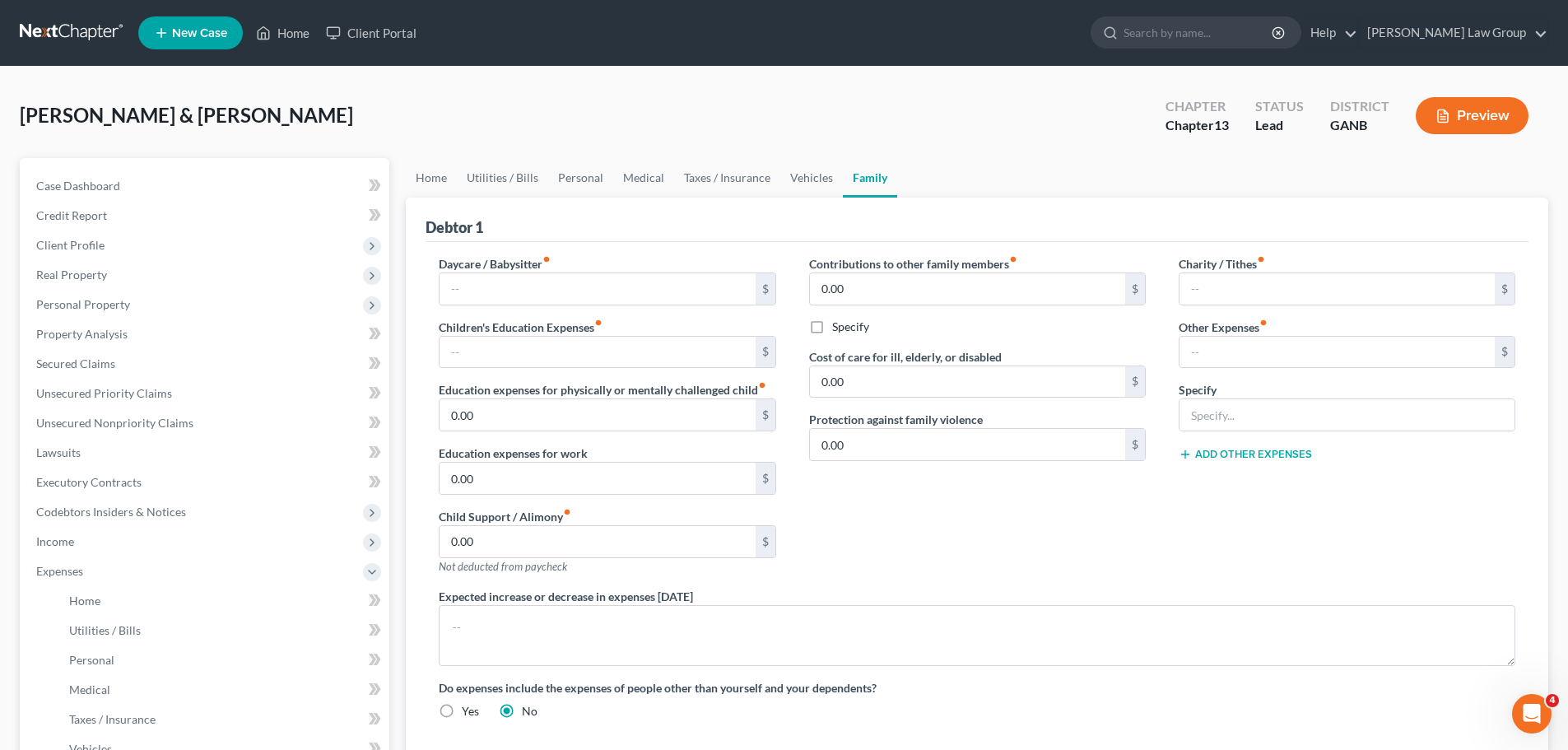
click at [1119, 560] on div "Contributions to other family members fiber_manual_record 0.00 $ Specify Cost o…" at bounding box center [977, 422] width 370 height 333
click at [791, 188] on link "Vehicles" at bounding box center [812, 178] width 63 height 40
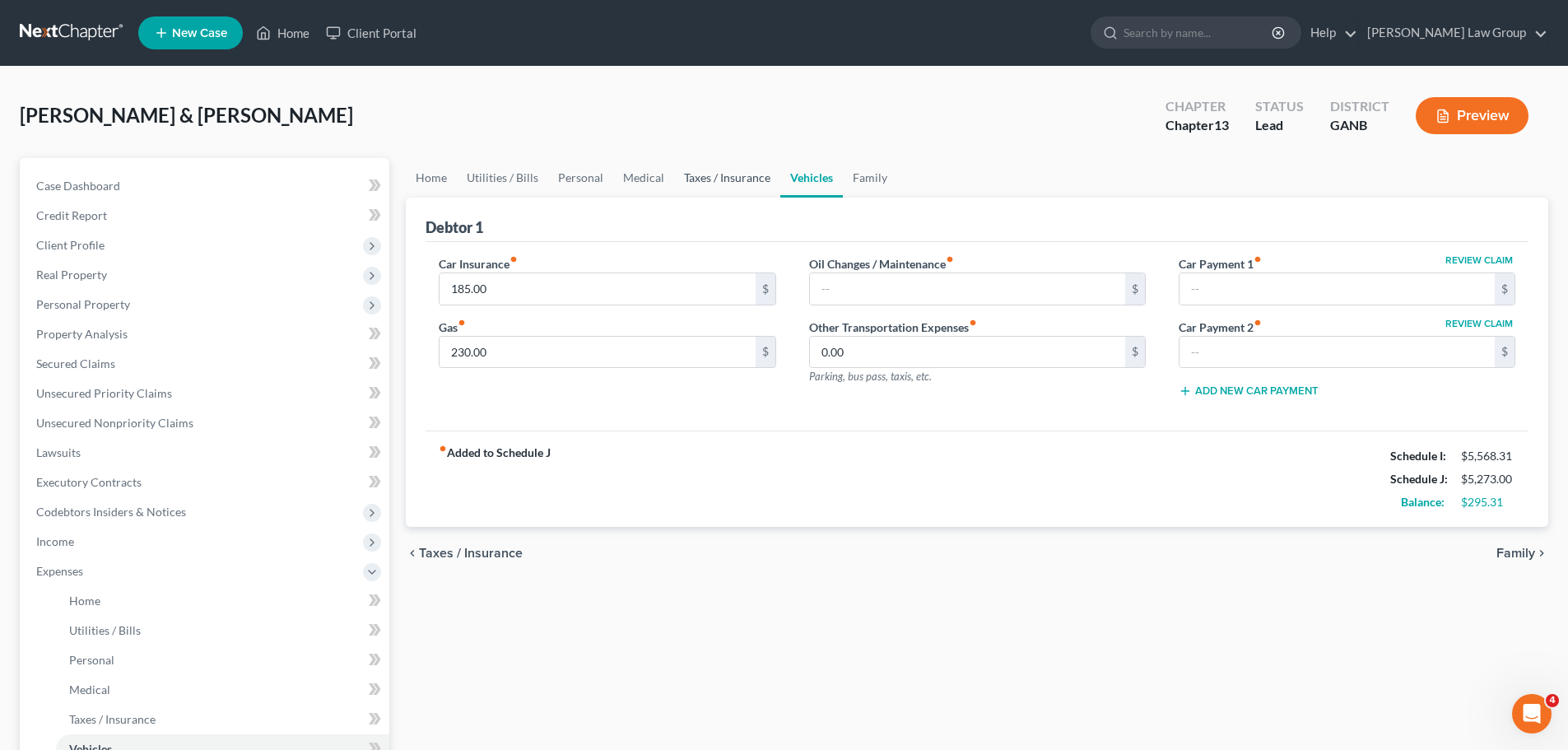
click at [733, 182] on link "Taxes / Insurance" at bounding box center [727, 178] width 106 height 40
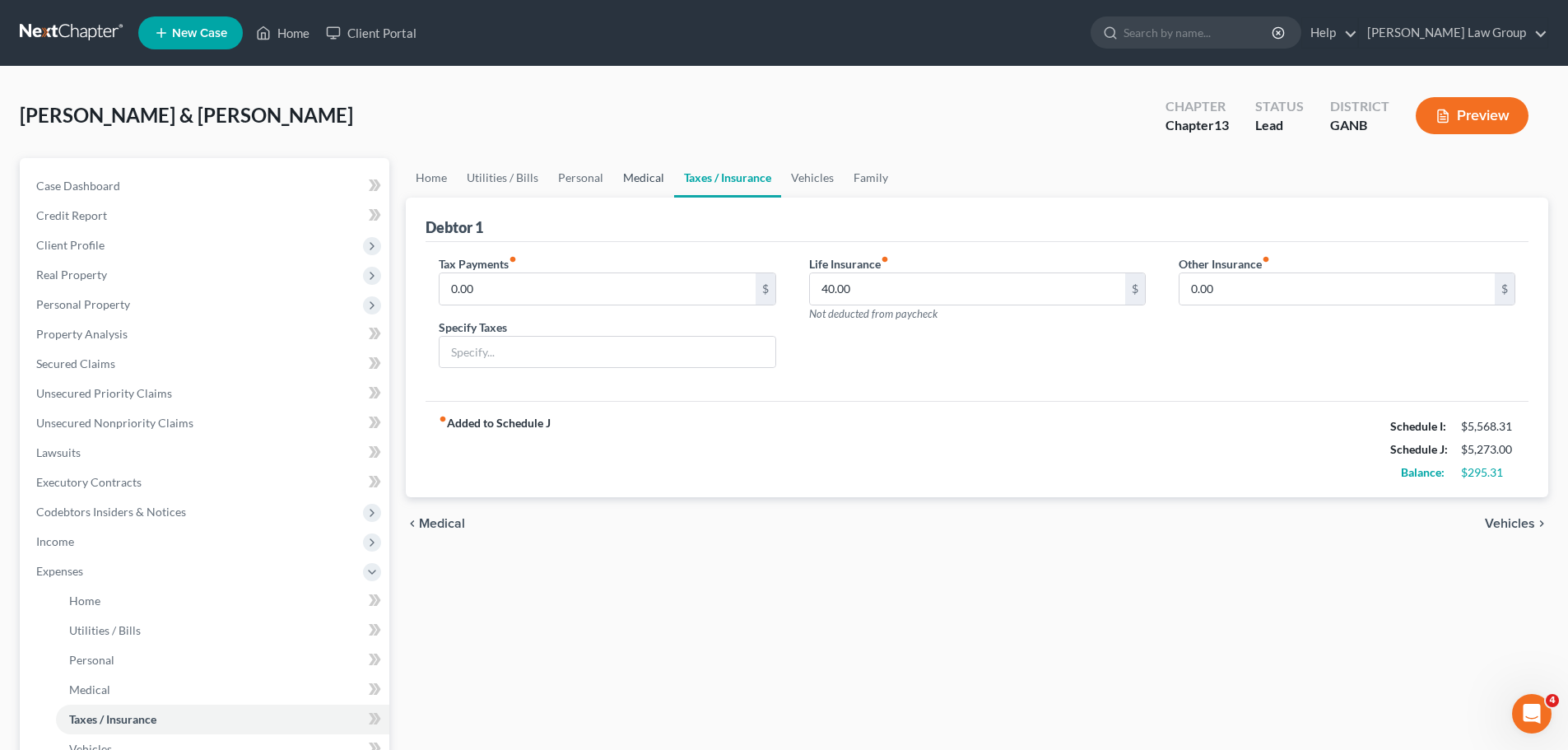
click at [657, 187] on link "Medical" at bounding box center [644, 178] width 61 height 40
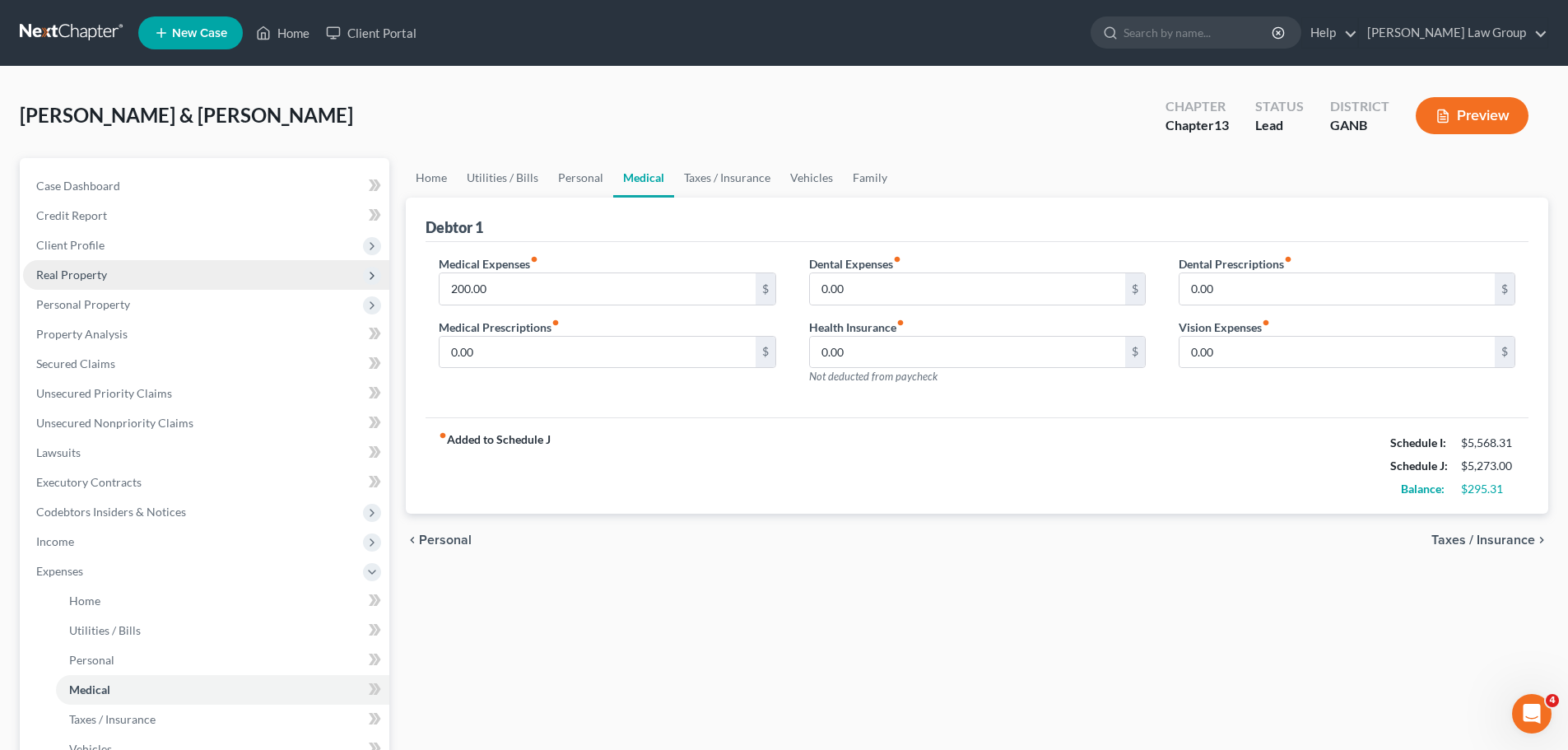
click at [104, 270] on span "Real Property" at bounding box center [72, 274] width 71 height 14
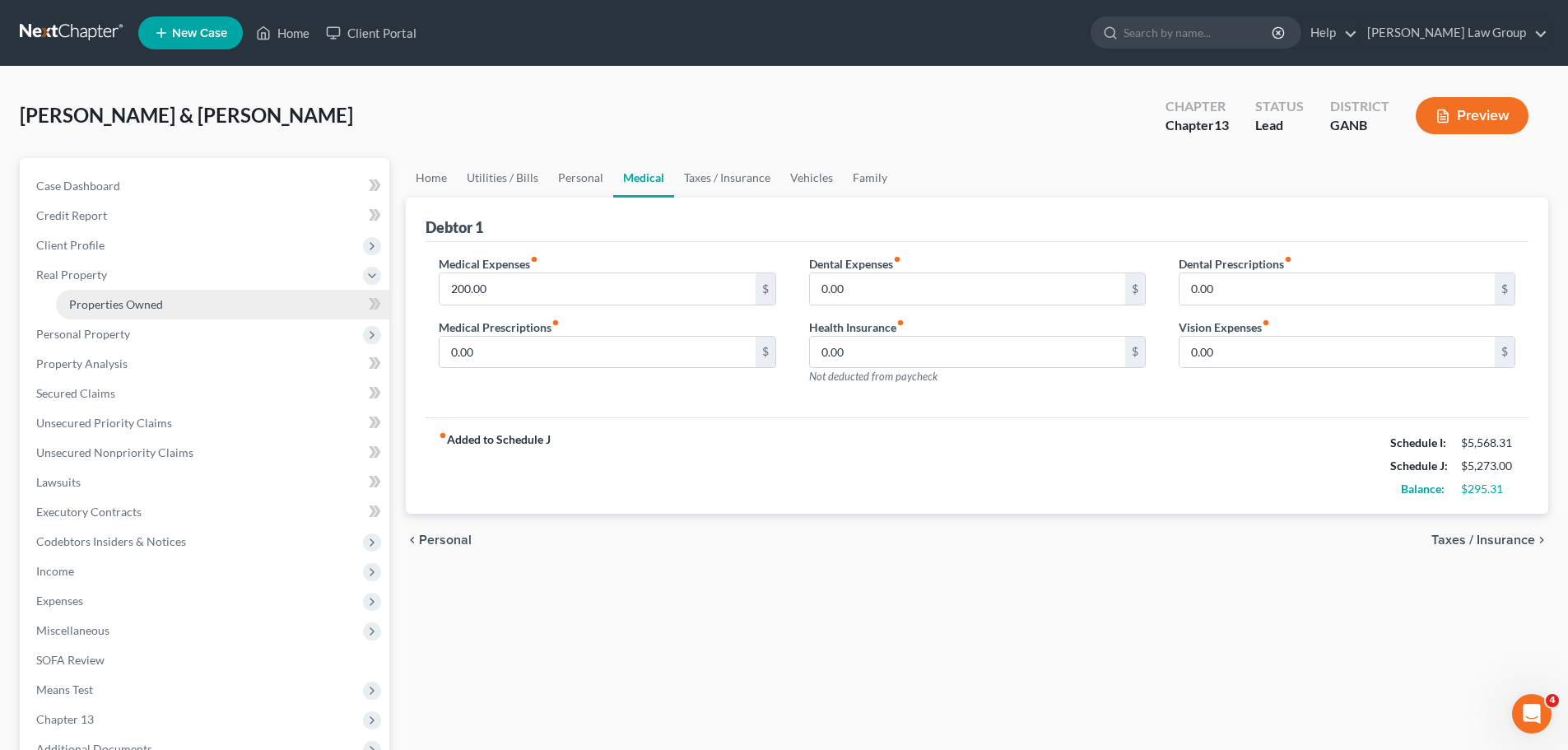
click at [195, 304] on link "Properties Owned" at bounding box center [222, 305] width 333 height 30
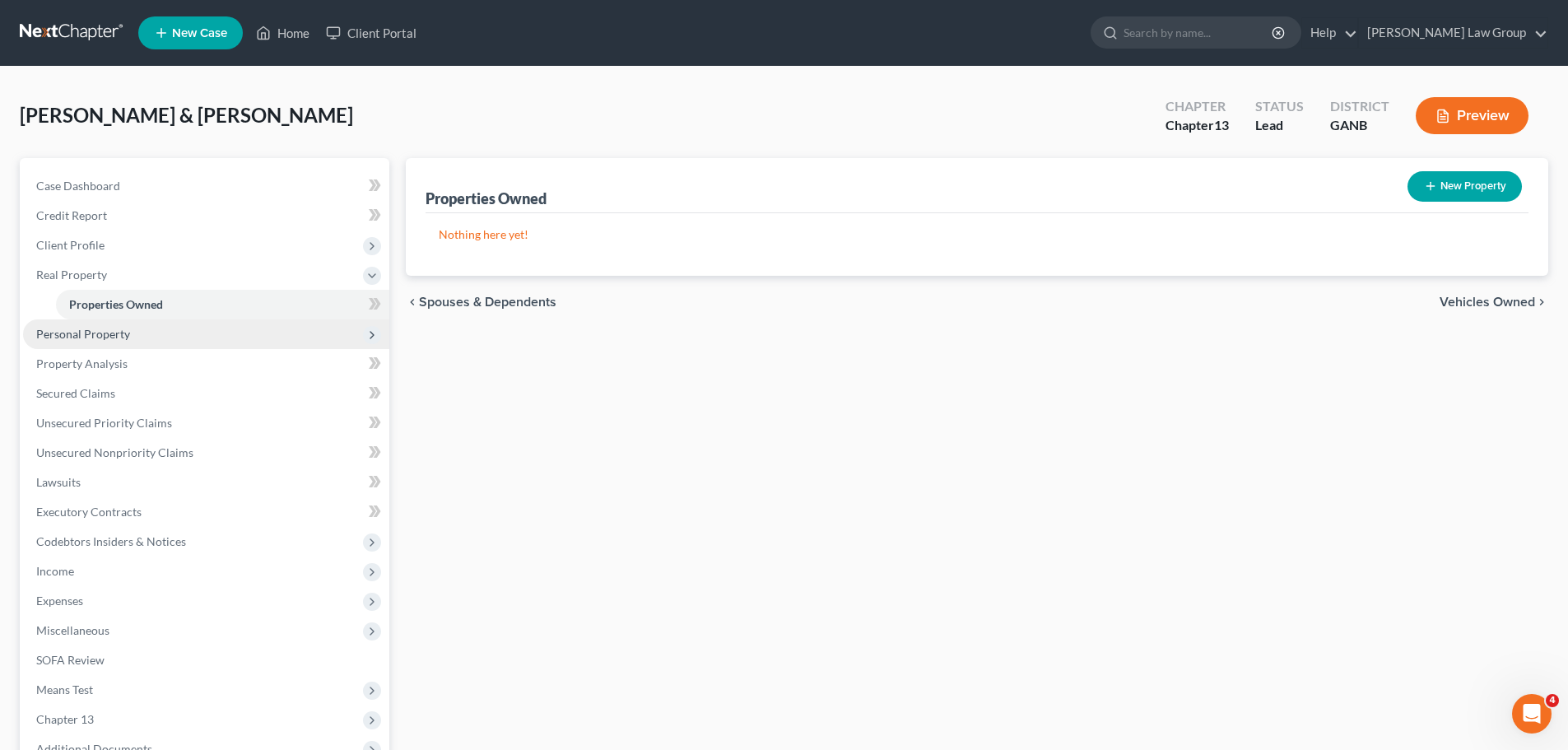
click at [165, 329] on span "Personal Property" at bounding box center [206, 334] width 366 height 30
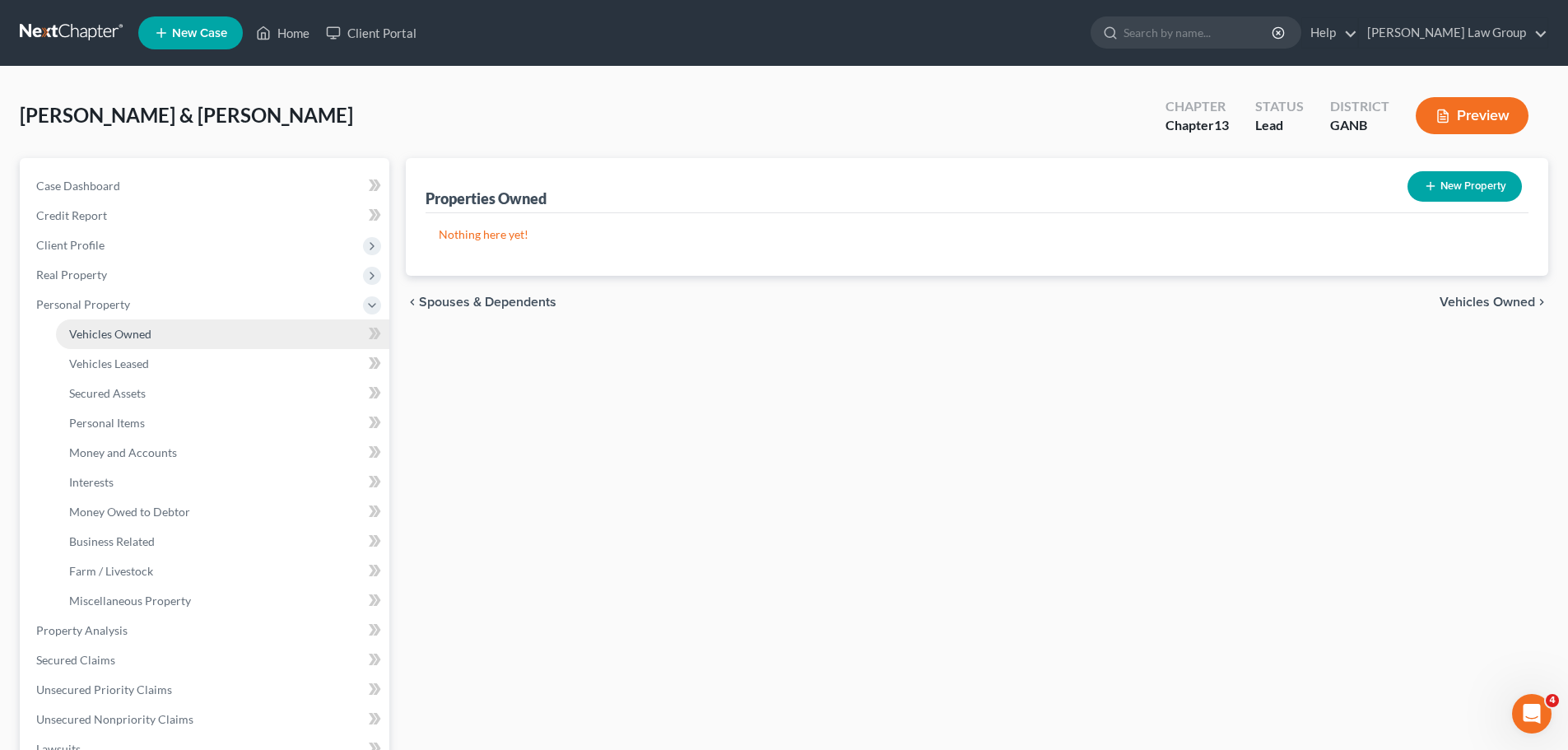
click at [181, 338] on link "Vehicles Owned" at bounding box center [222, 334] width 333 height 30
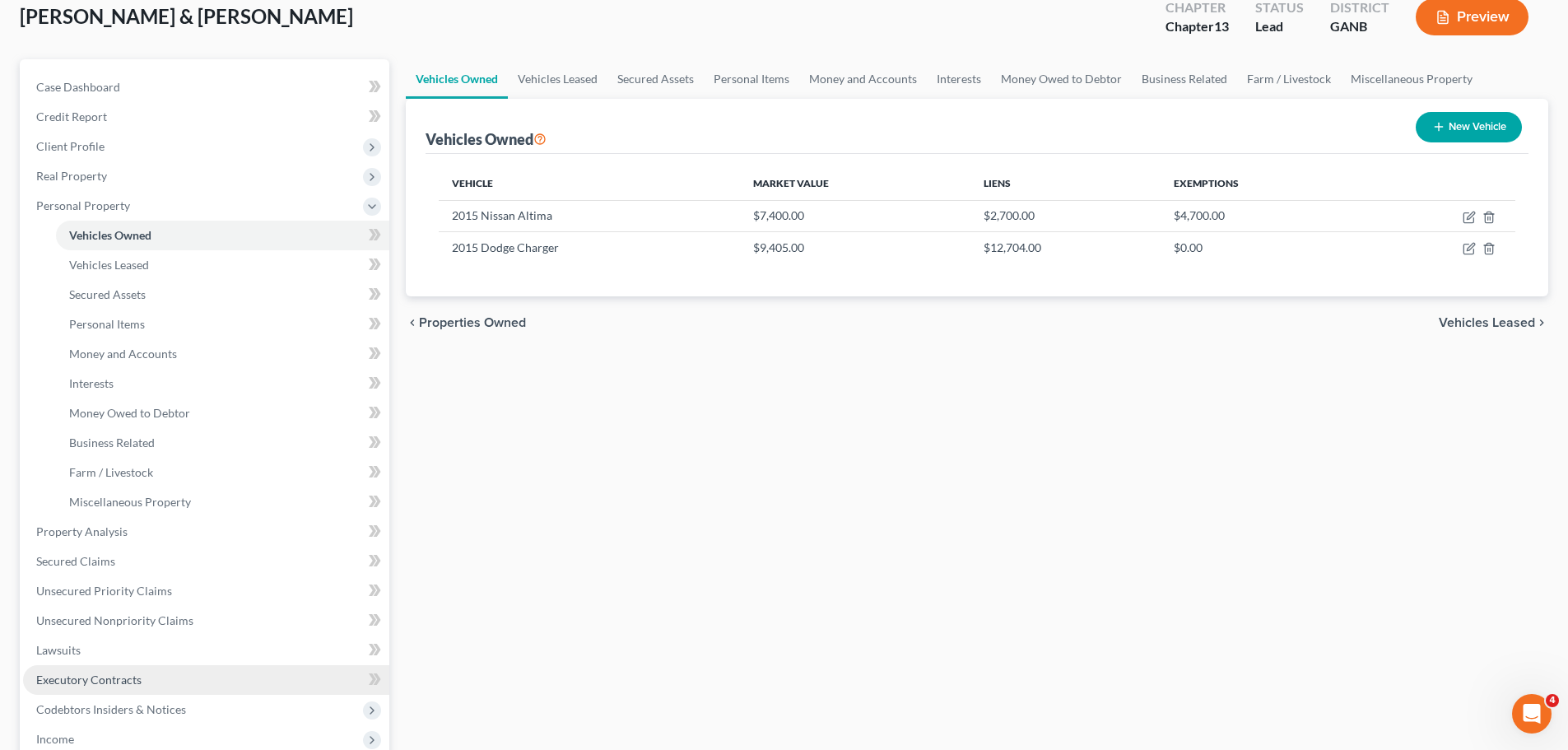
scroll to position [247, 0]
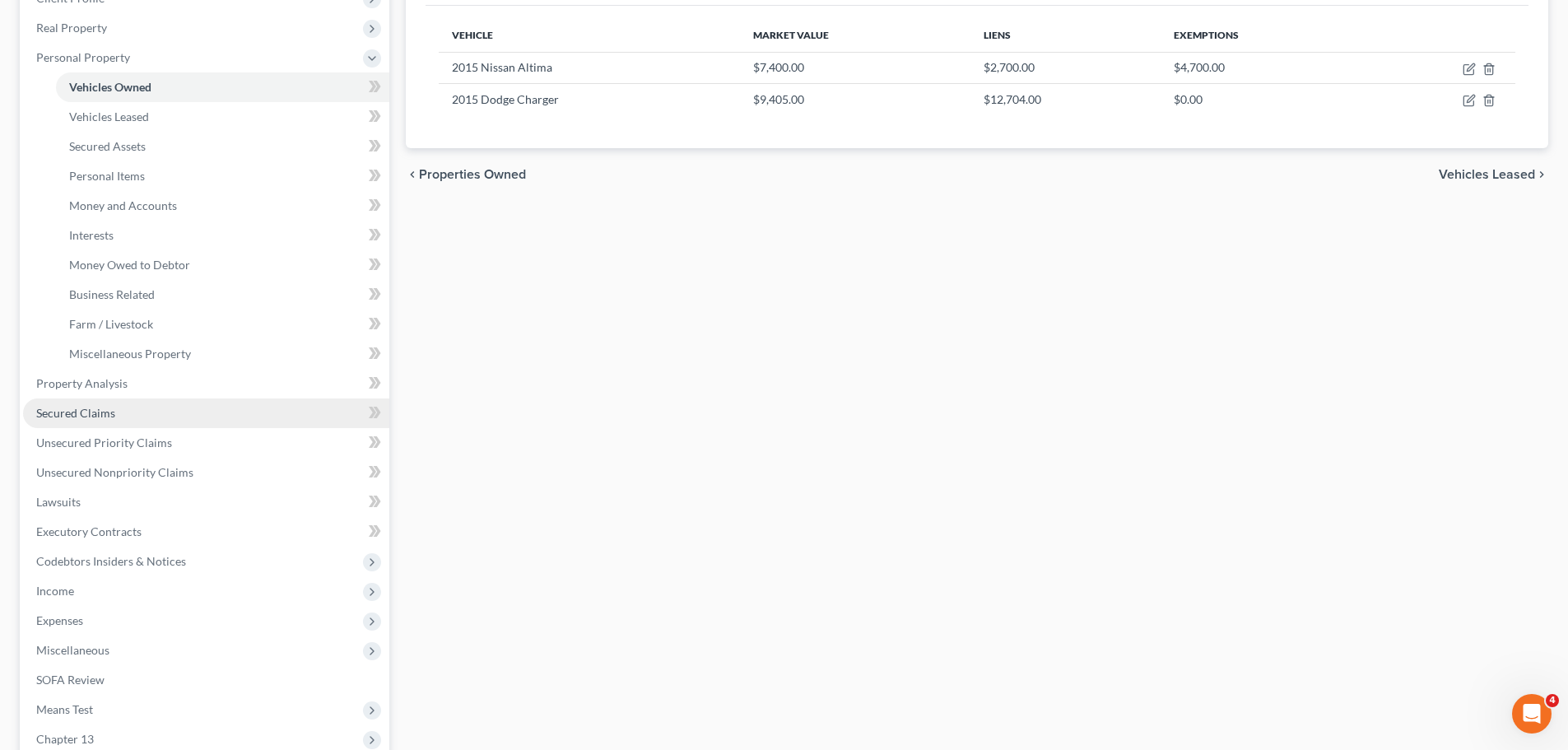
click at [165, 403] on link "Secured Claims" at bounding box center [206, 413] width 366 height 30
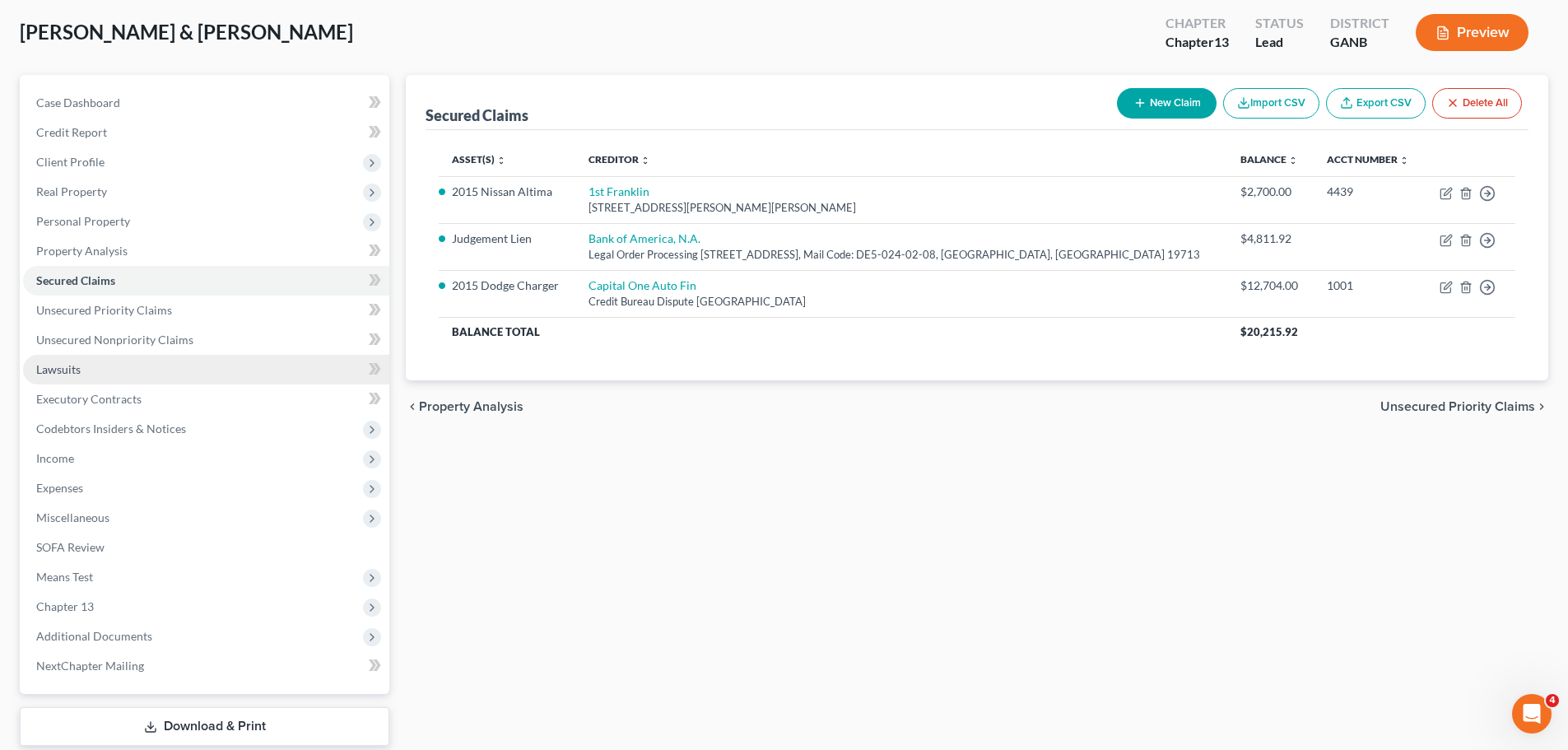
scroll to position [184, 0]
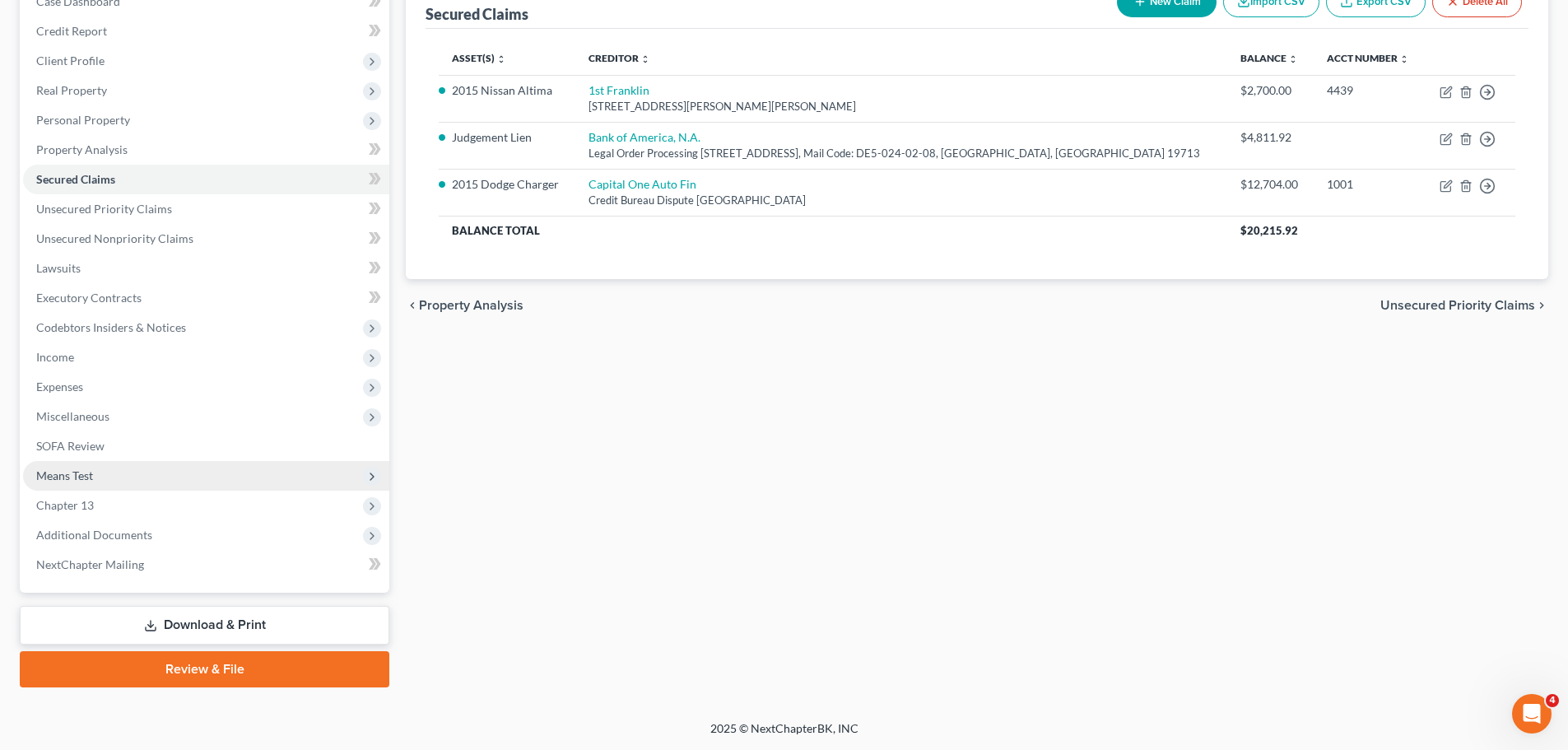
click at [114, 475] on span "Means Test" at bounding box center [206, 476] width 366 height 30
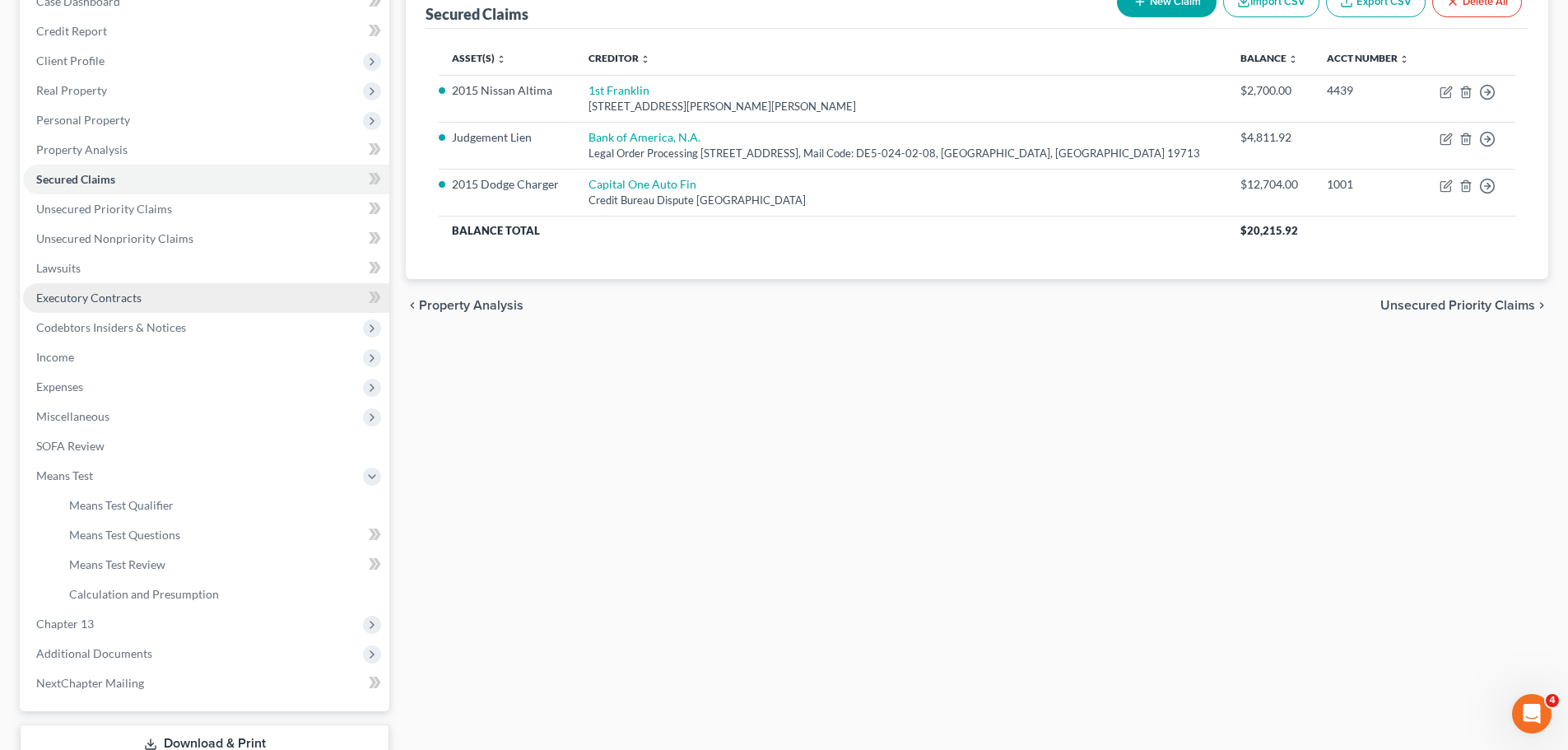
click at [209, 286] on link "Executory Contracts" at bounding box center [206, 298] width 366 height 30
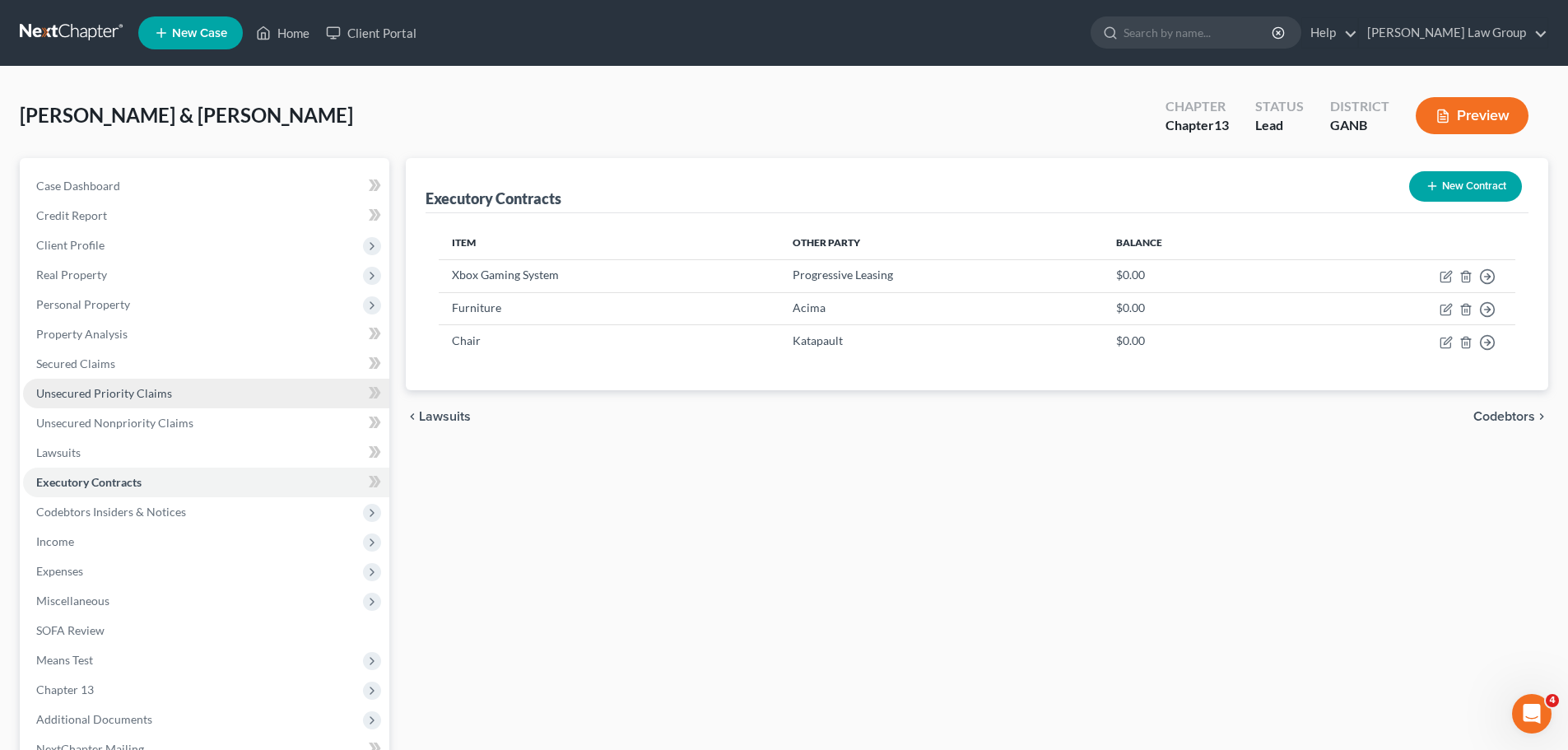
click at [98, 394] on span "Unsecured Priority Claims" at bounding box center [104, 393] width 136 height 14
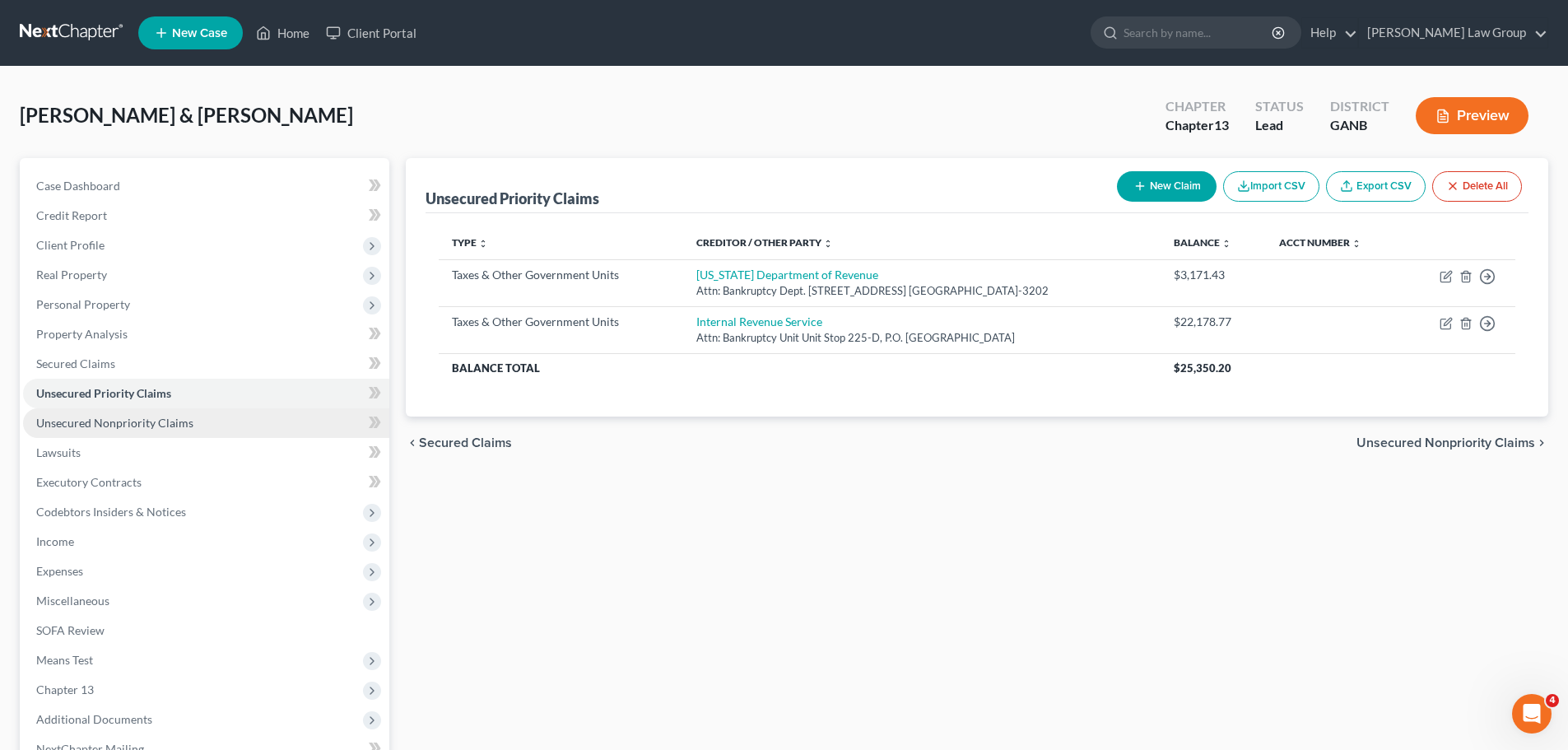
click at [200, 431] on link "Unsecured Nonpriority Claims" at bounding box center [206, 423] width 366 height 30
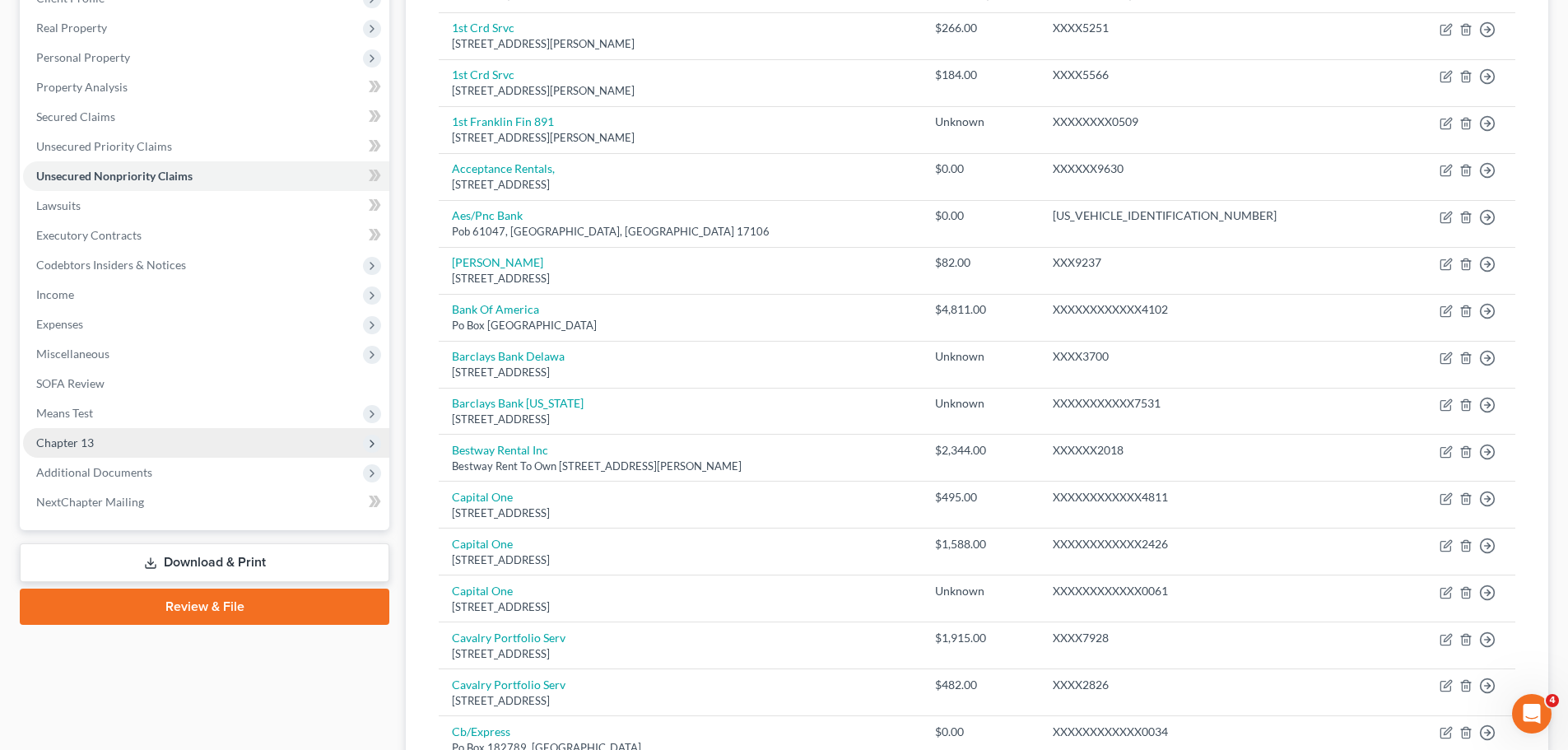
scroll to position [165, 0]
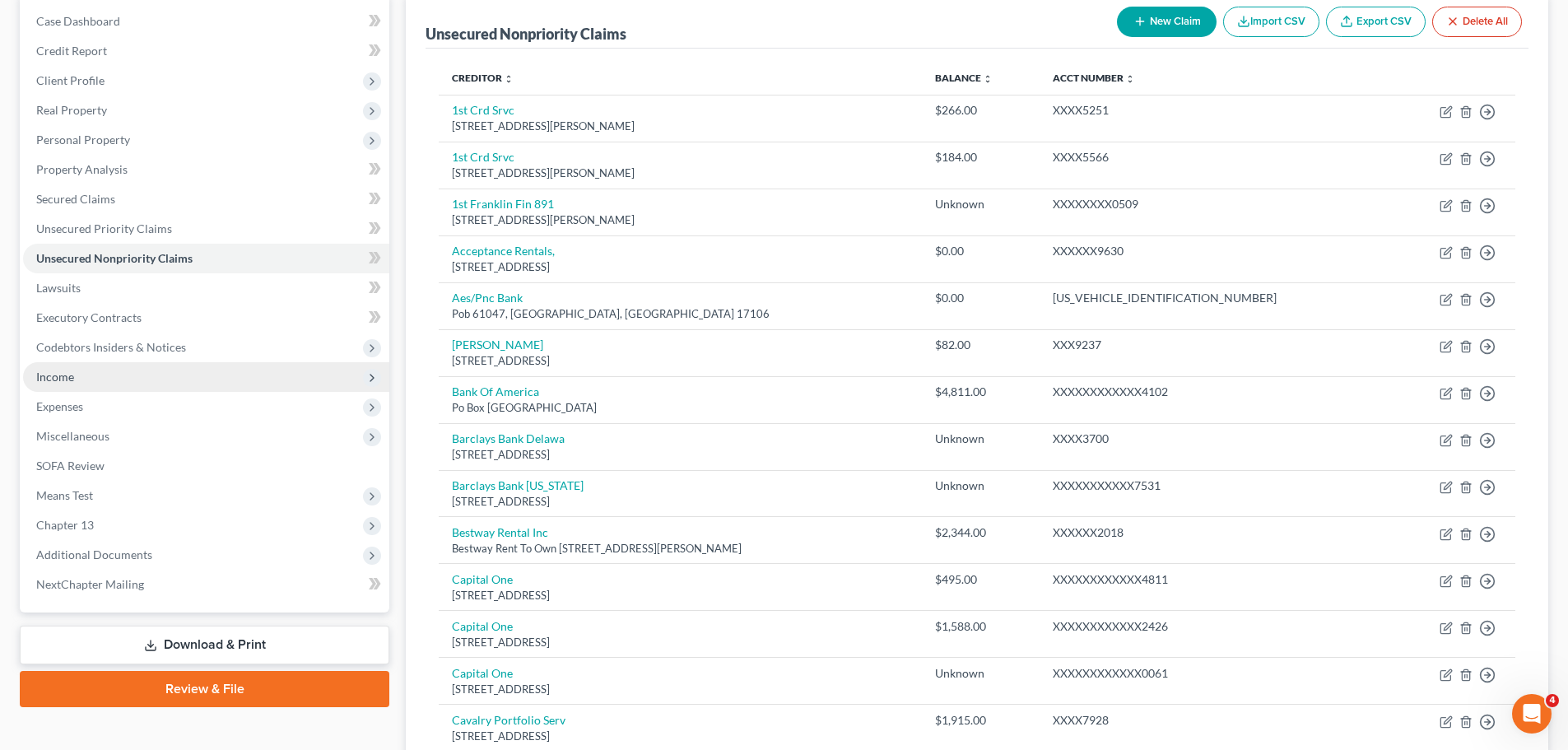
click at [160, 383] on span "Income" at bounding box center [206, 377] width 366 height 30
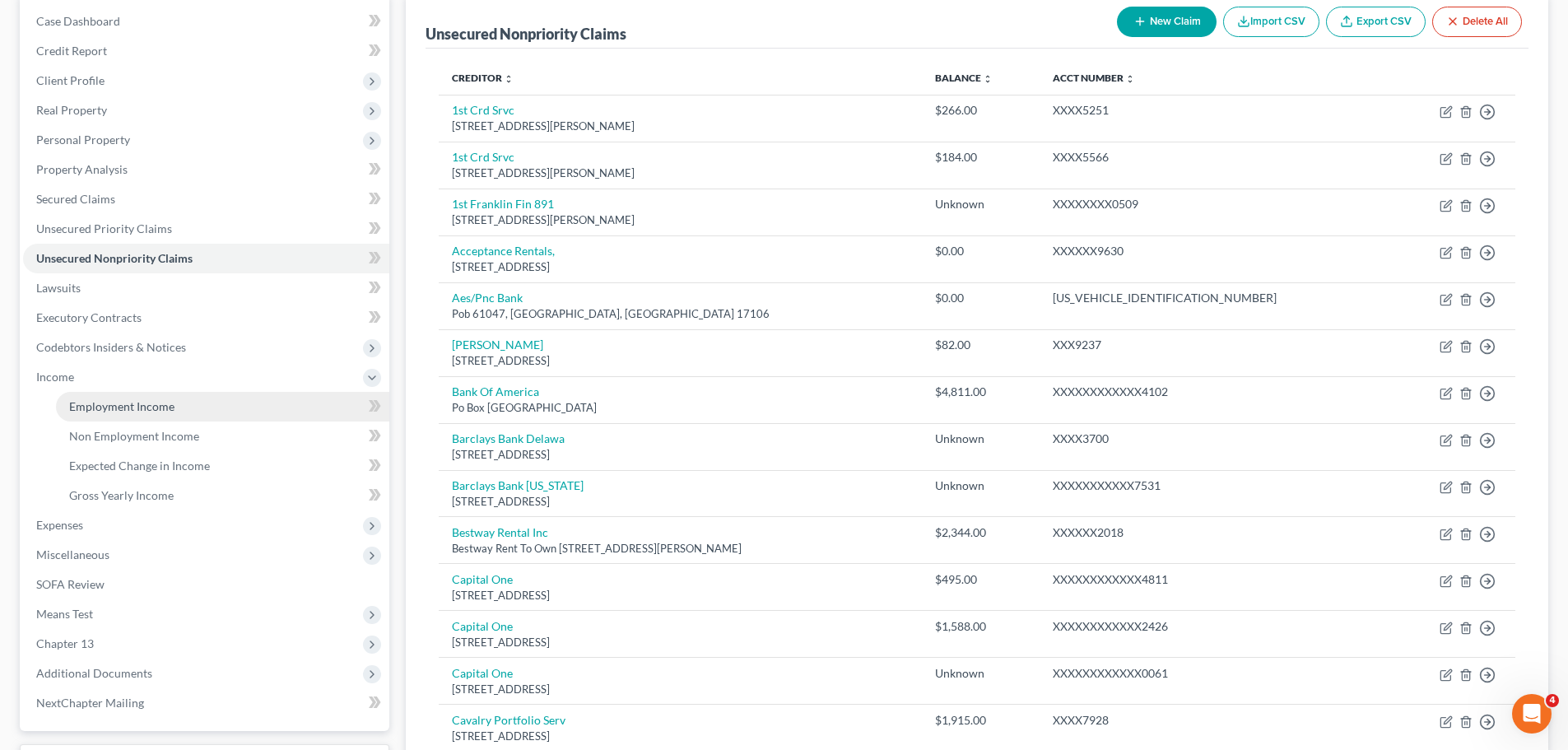
click at [185, 409] on link "Employment Income" at bounding box center [222, 407] width 333 height 30
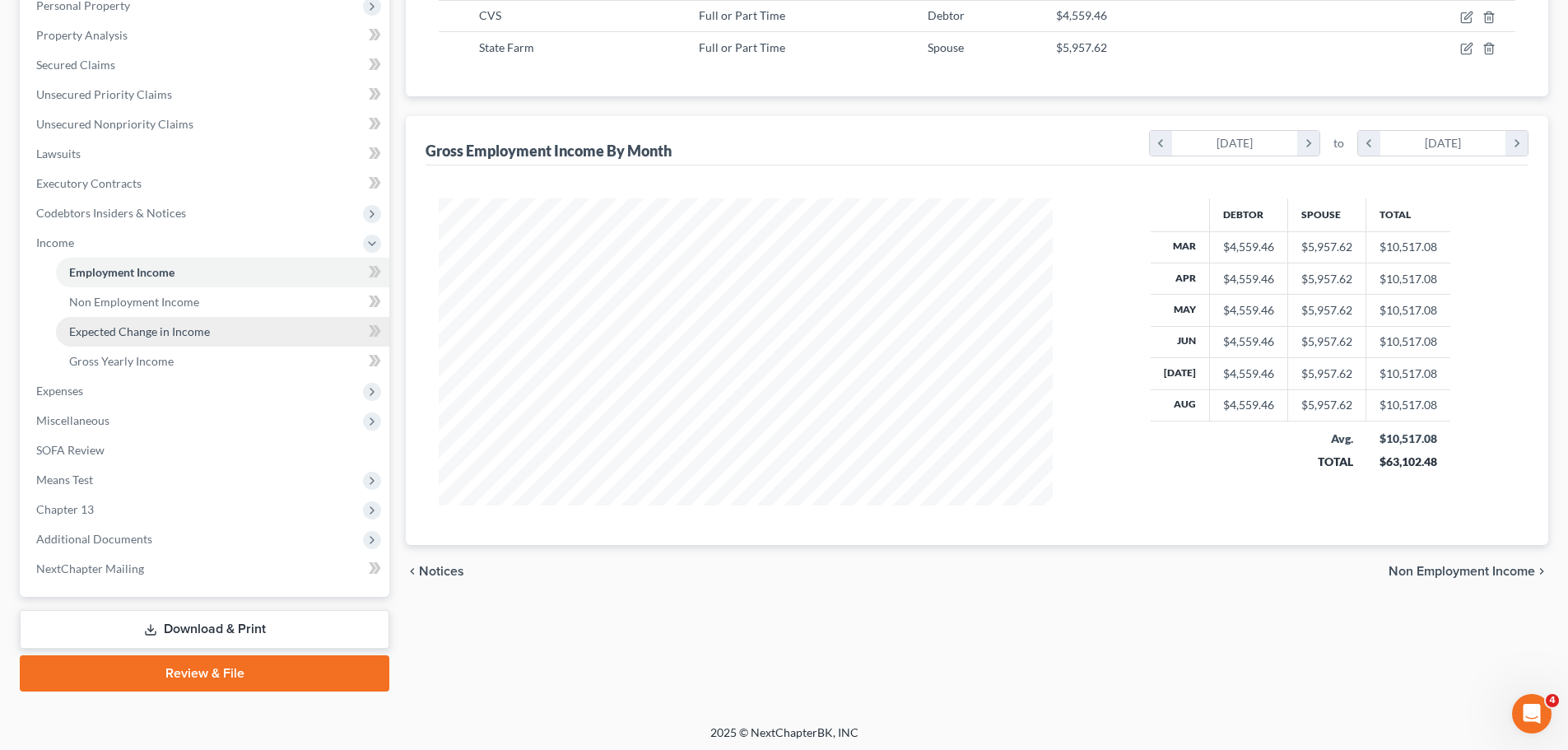
scroll to position [303, 0]
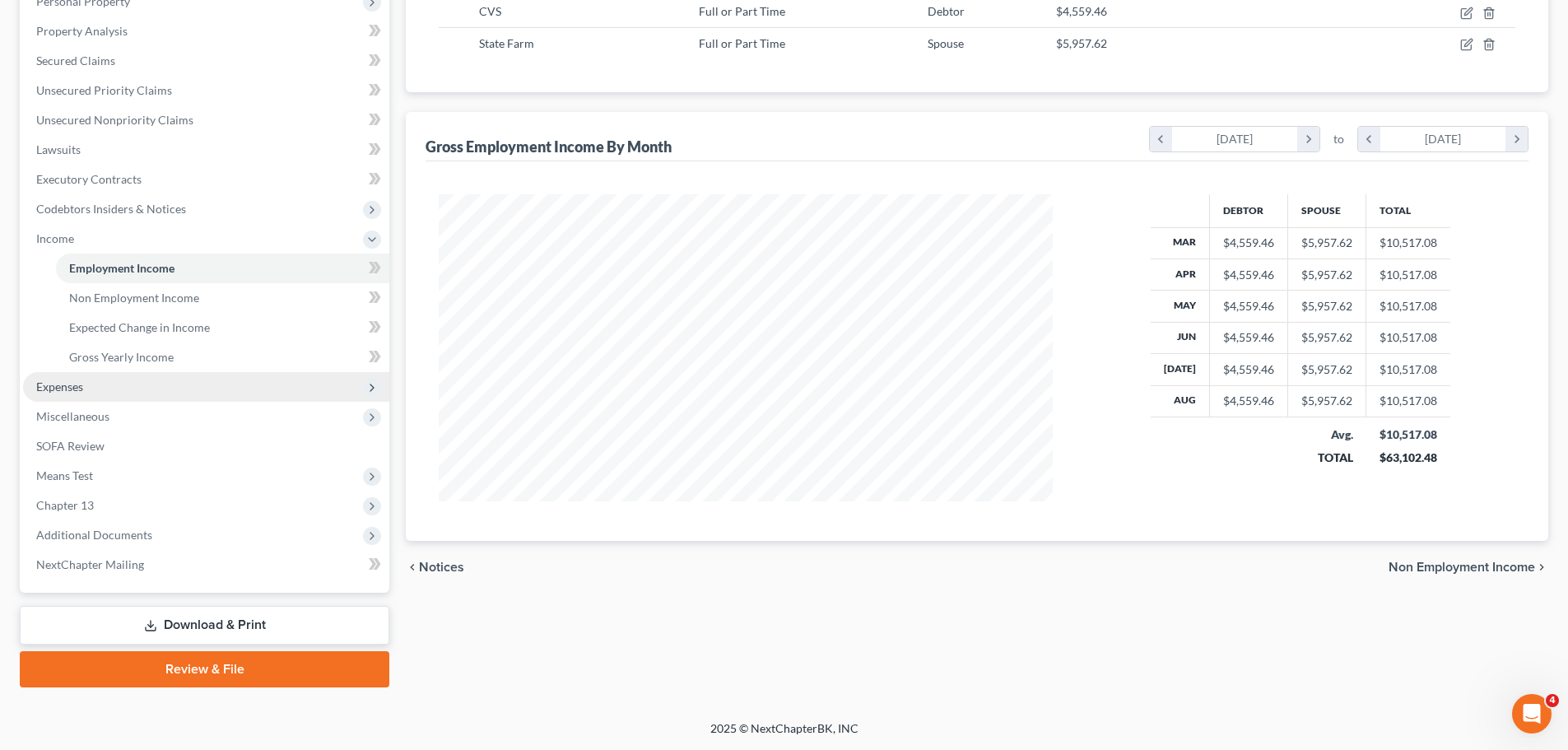
click at [242, 387] on span "Expenses" at bounding box center [206, 387] width 366 height 30
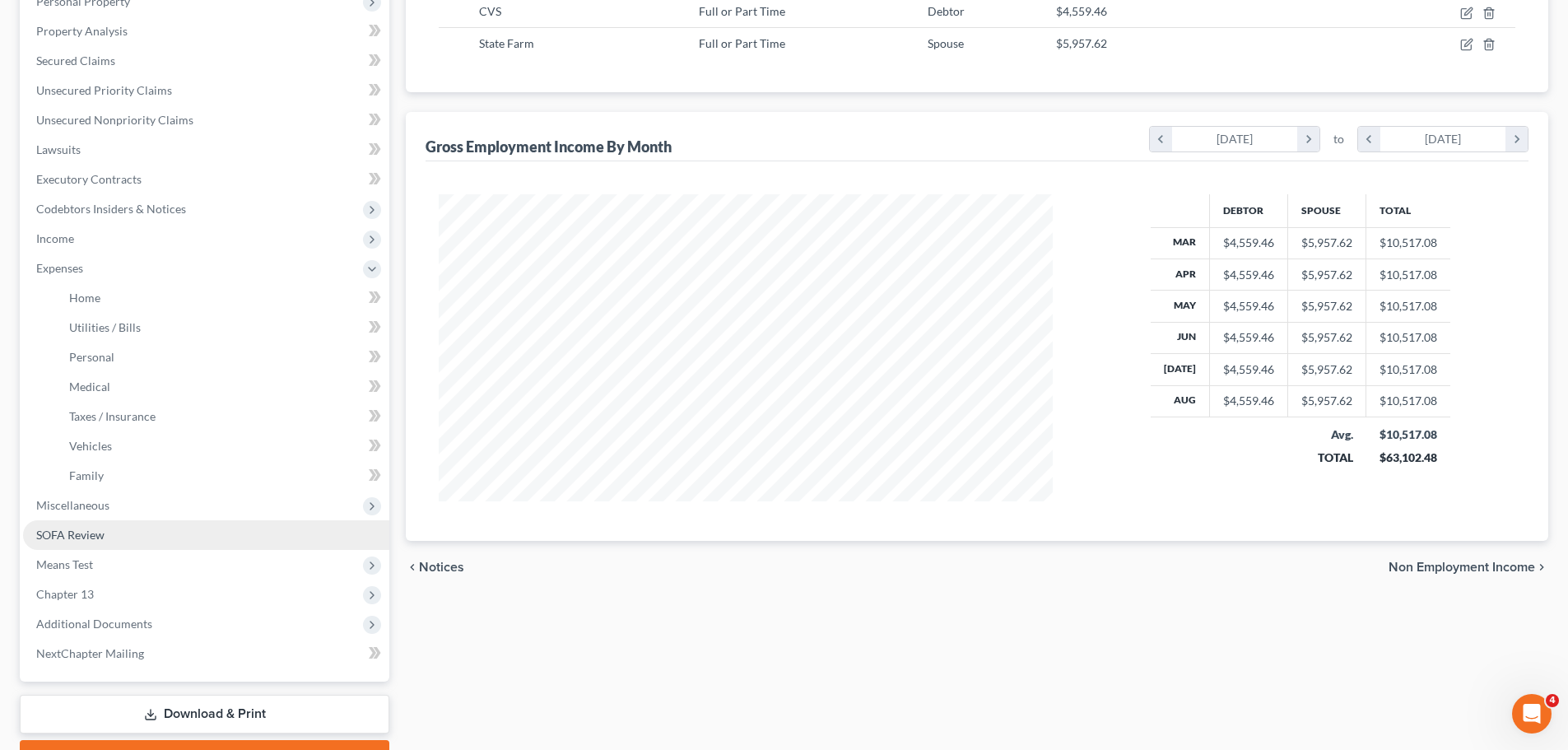
click at [161, 543] on link "SOFA Review" at bounding box center [206, 535] width 366 height 30
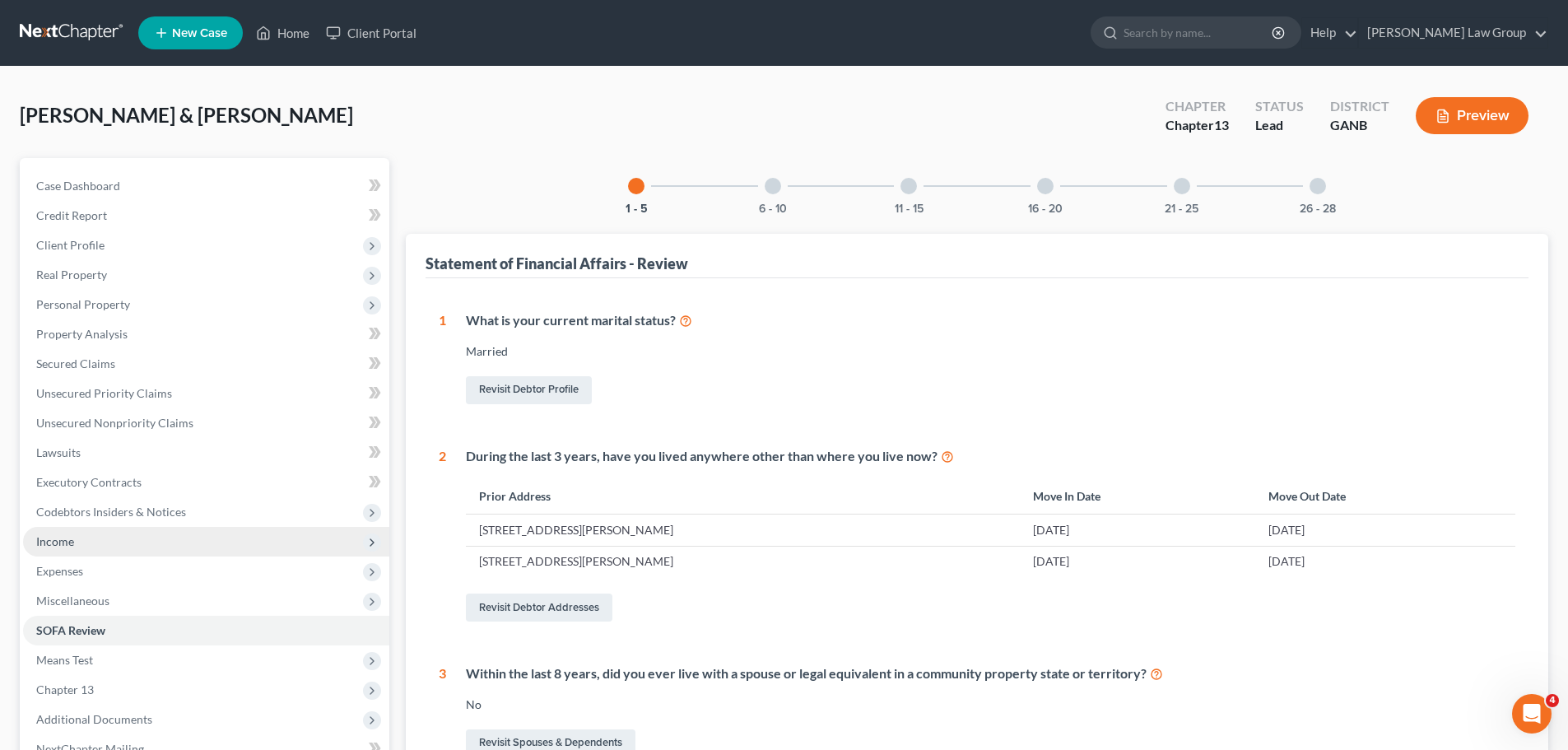
click at [183, 540] on span "Income" at bounding box center [206, 542] width 366 height 30
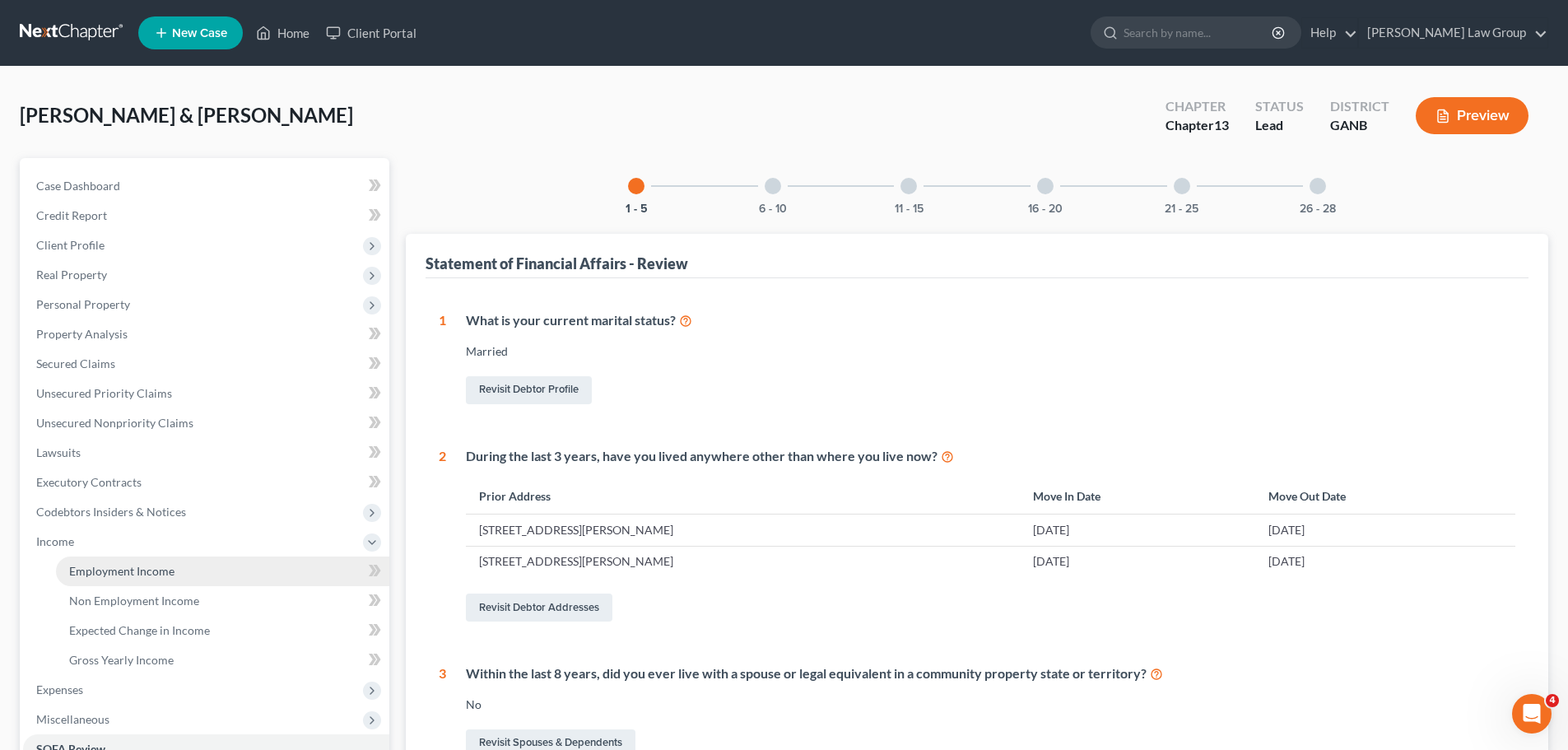
click at [222, 564] on link "Employment Income" at bounding box center [222, 571] width 333 height 30
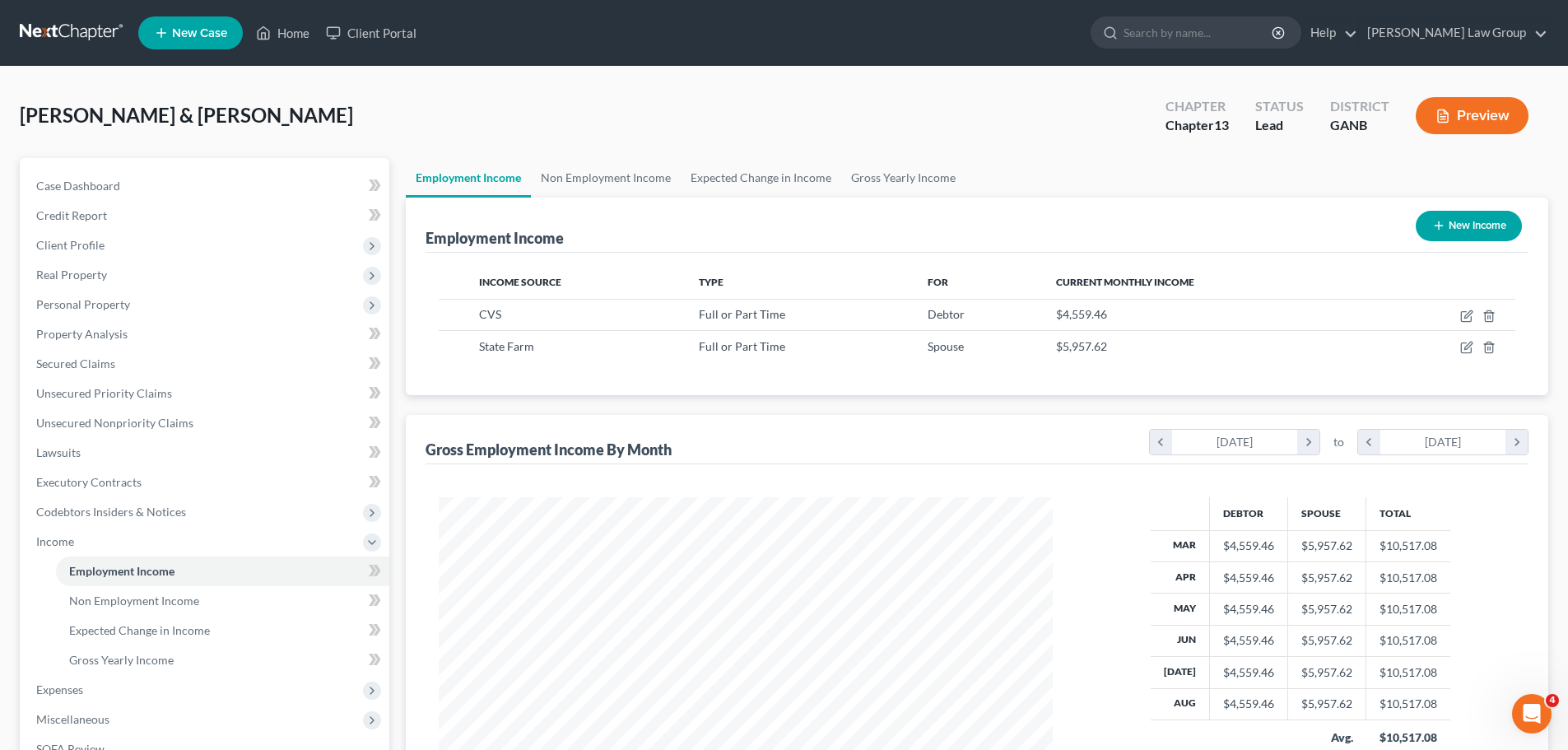
scroll to position [307, 647]
click at [844, 175] on link "Gross Yearly Income" at bounding box center [903, 178] width 124 height 40
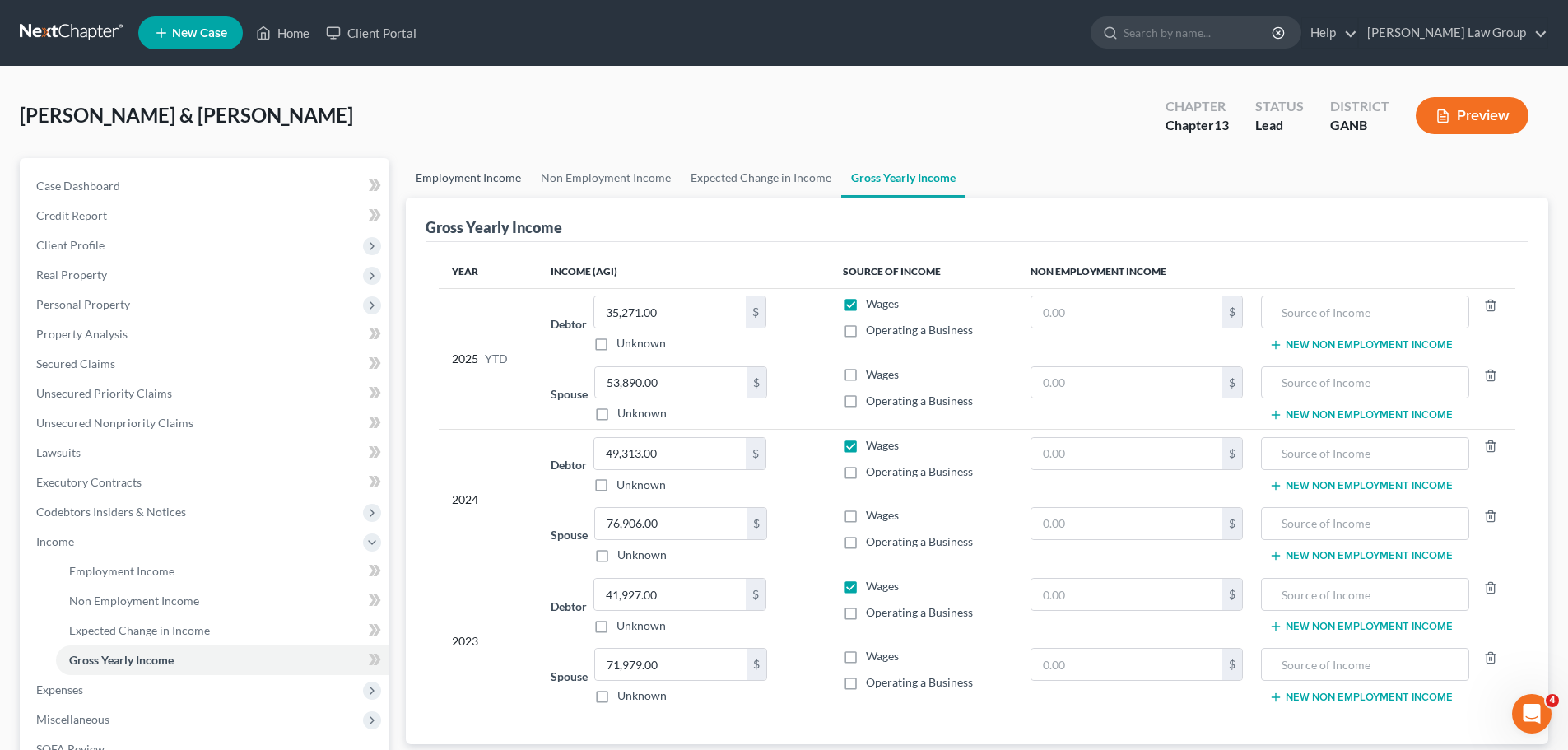
click at [448, 187] on link "Employment Income" at bounding box center [468, 178] width 125 height 40
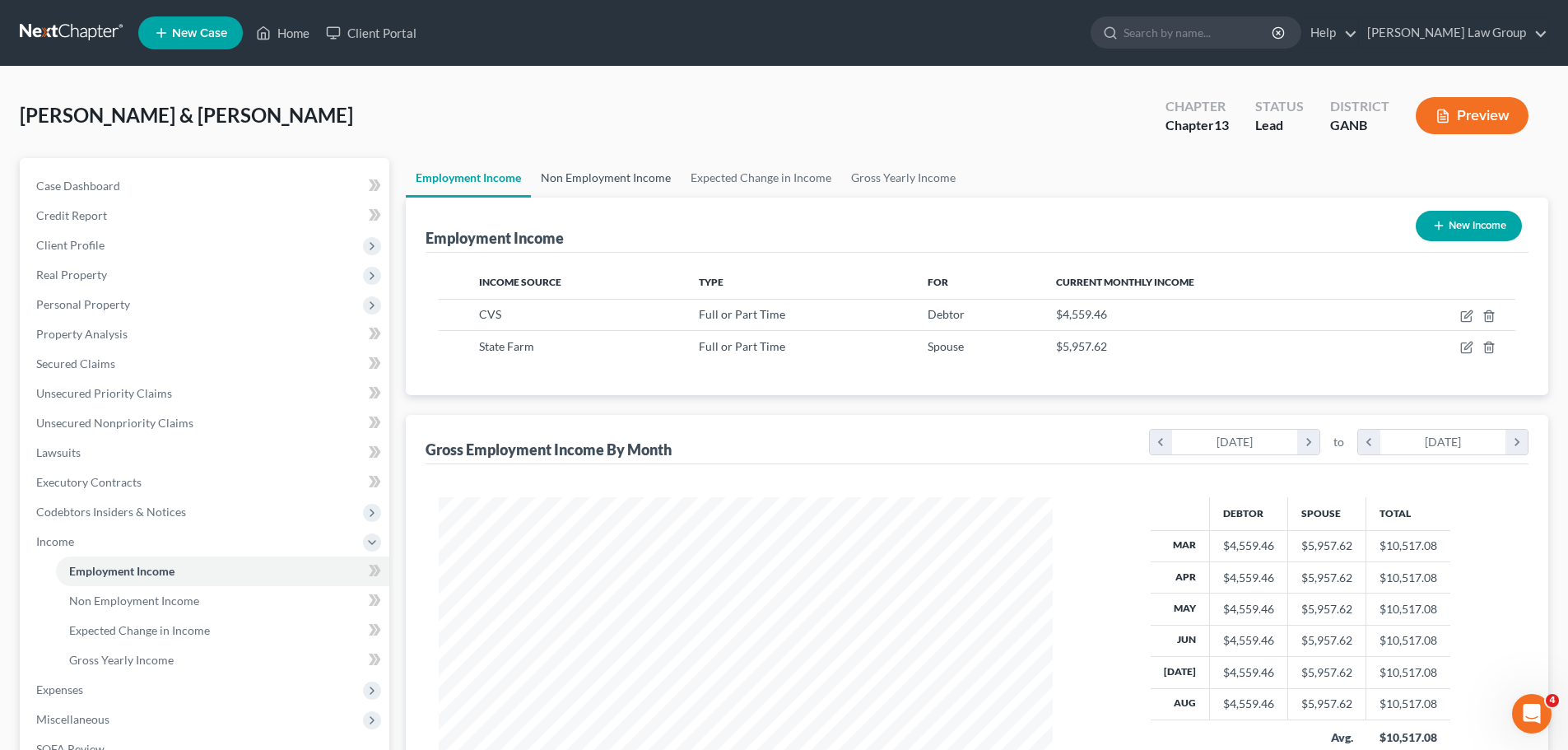
click at [574, 172] on link "Non Employment Income" at bounding box center [606, 178] width 150 height 40
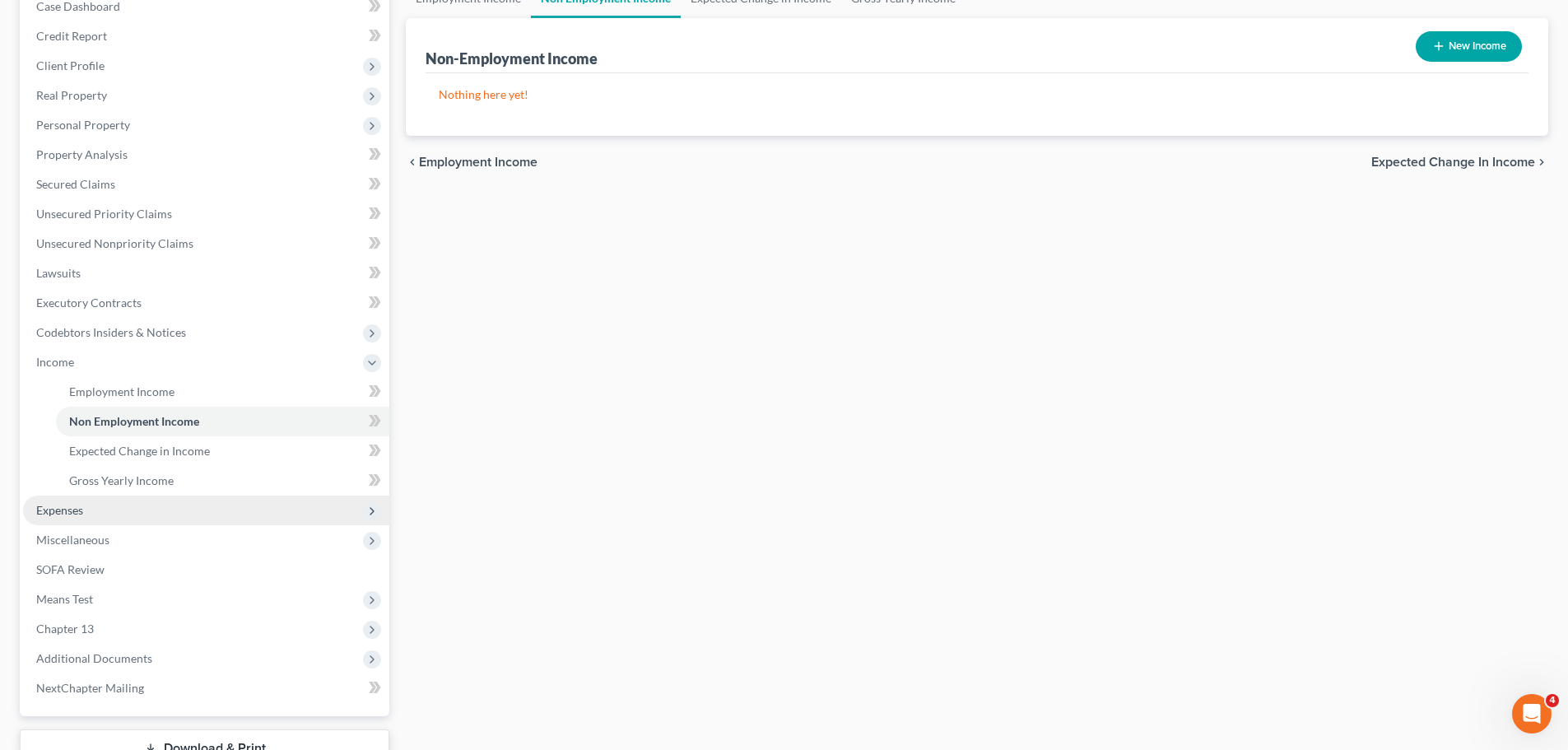
scroll to position [303, 0]
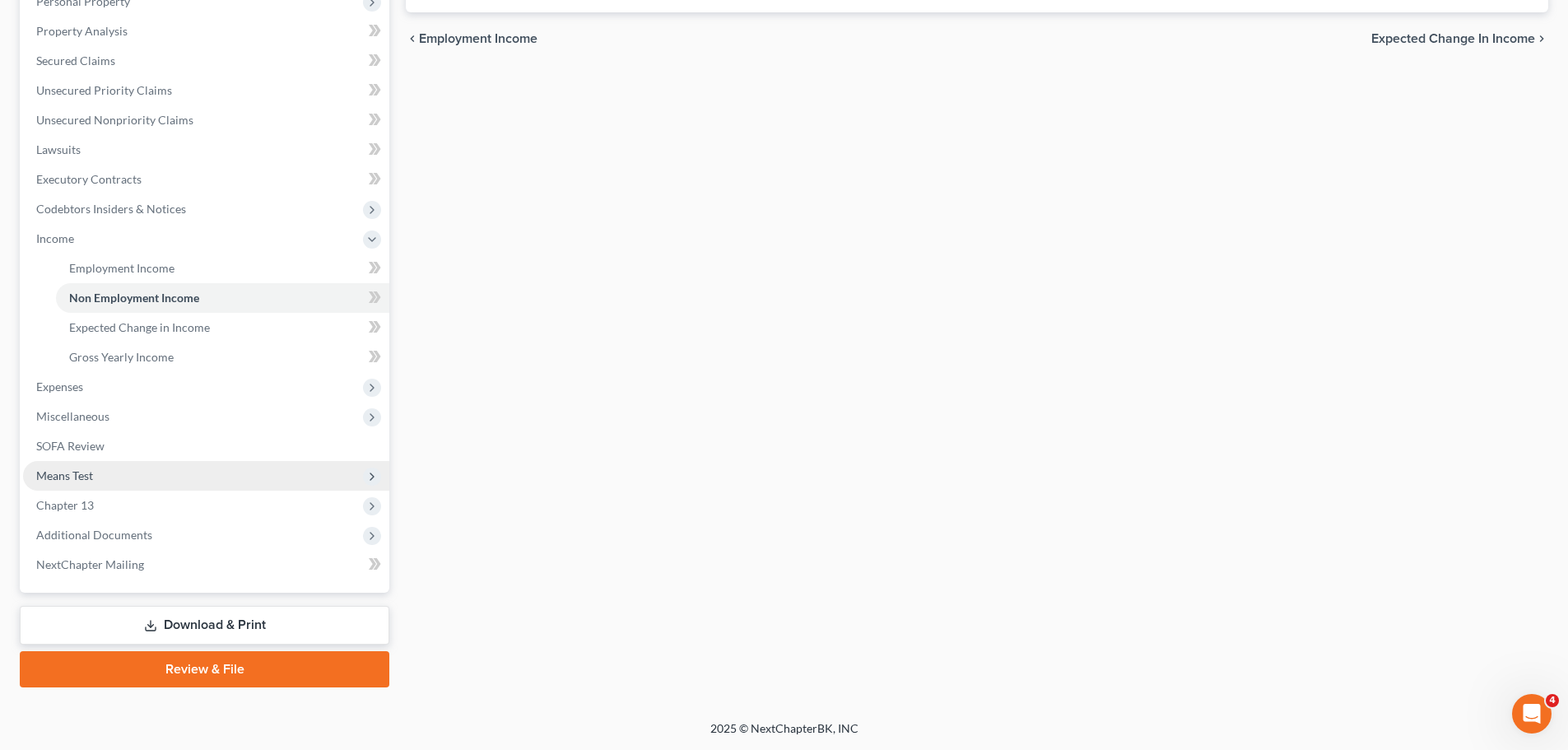
click at [95, 476] on span "Means Test" at bounding box center [206, 476] width 366 height 30
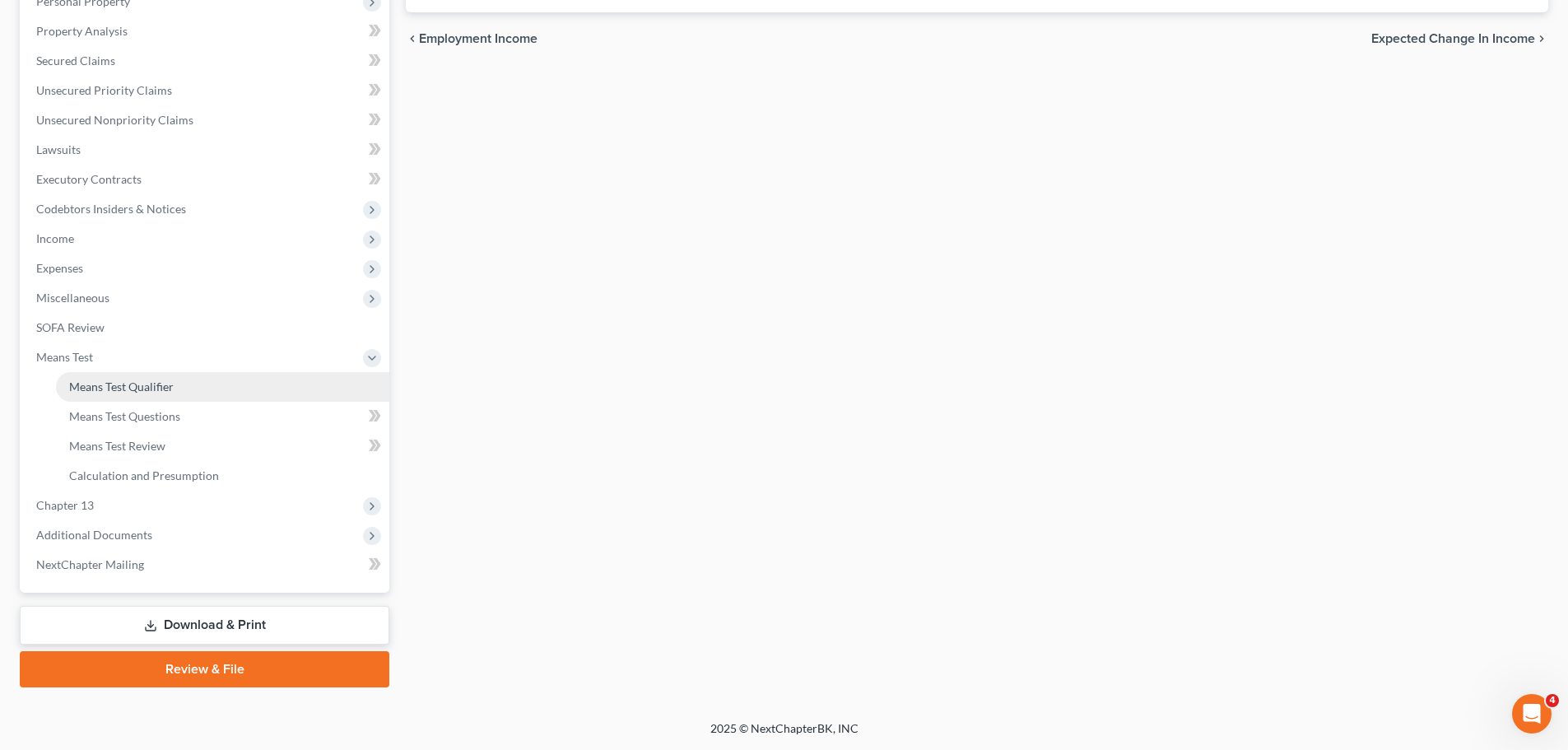
click at [188, 380] on link "Means Test Qualifier" at bounding box center [222, 387] width 333 height 30
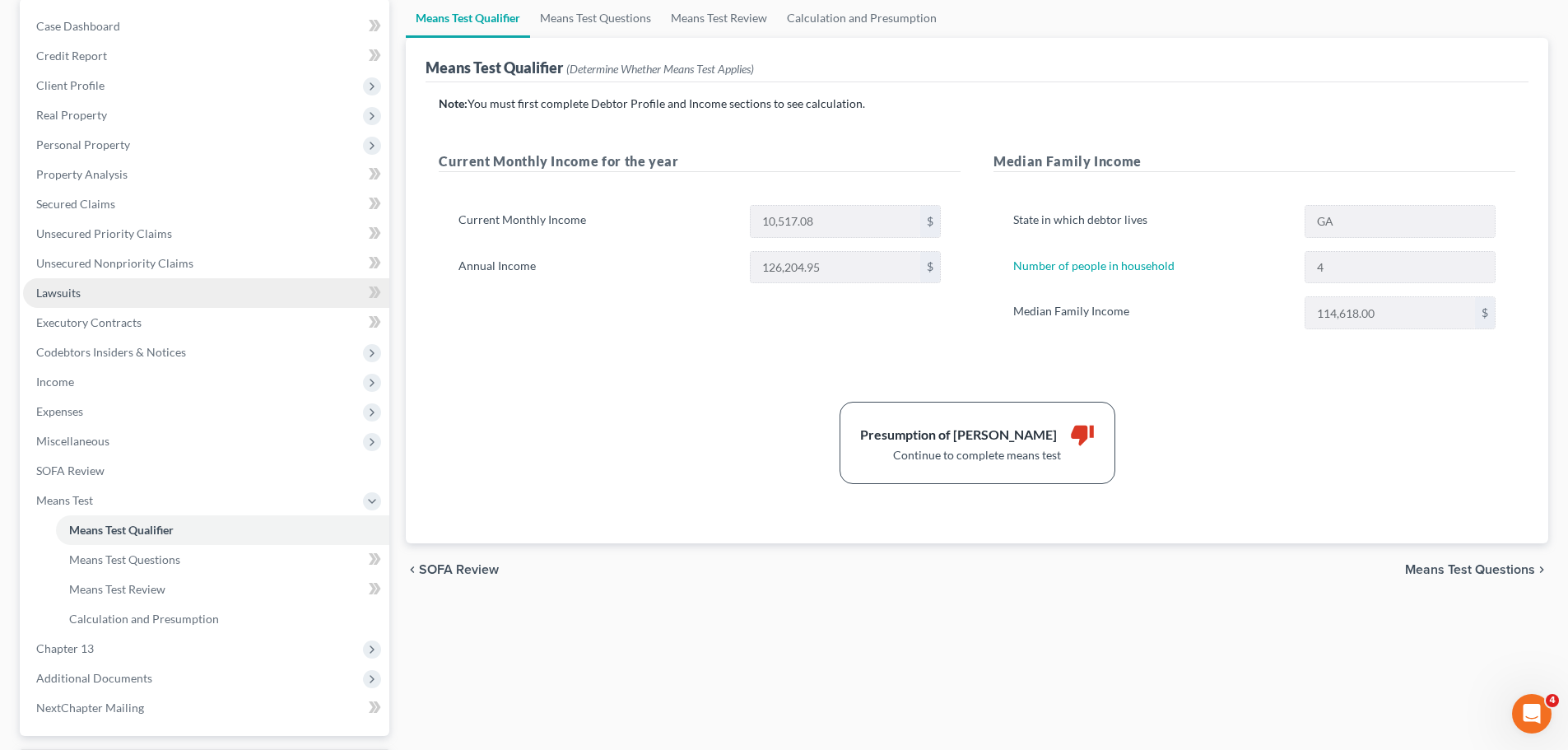
scroll to position [165, 0]
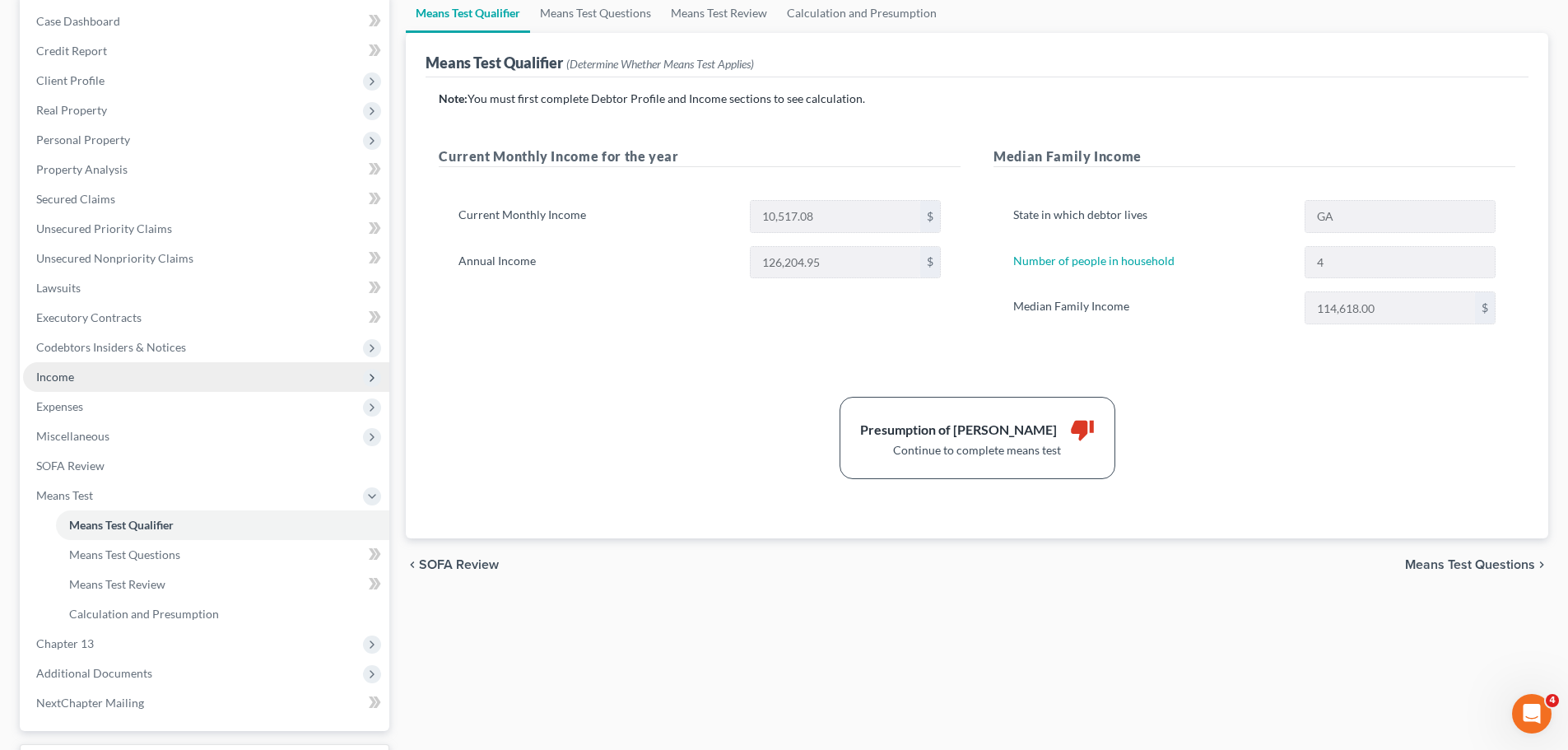
click at [143, 388] on span "Income" at bounding box center [206, 377] width 366 height 30
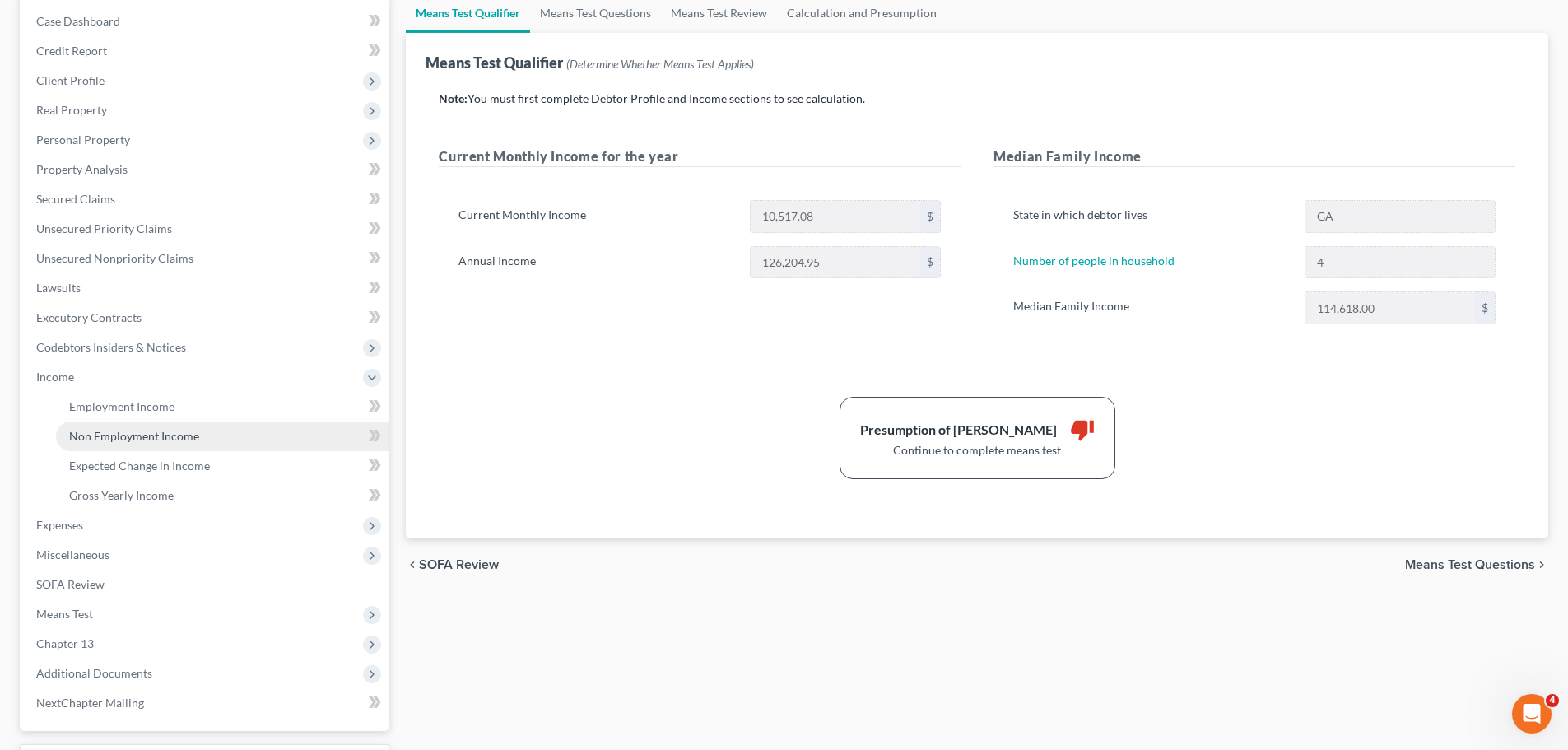
click at [167, 425] on link "Non Employment Income" at bounding box center [222, 436] width 333 height 30
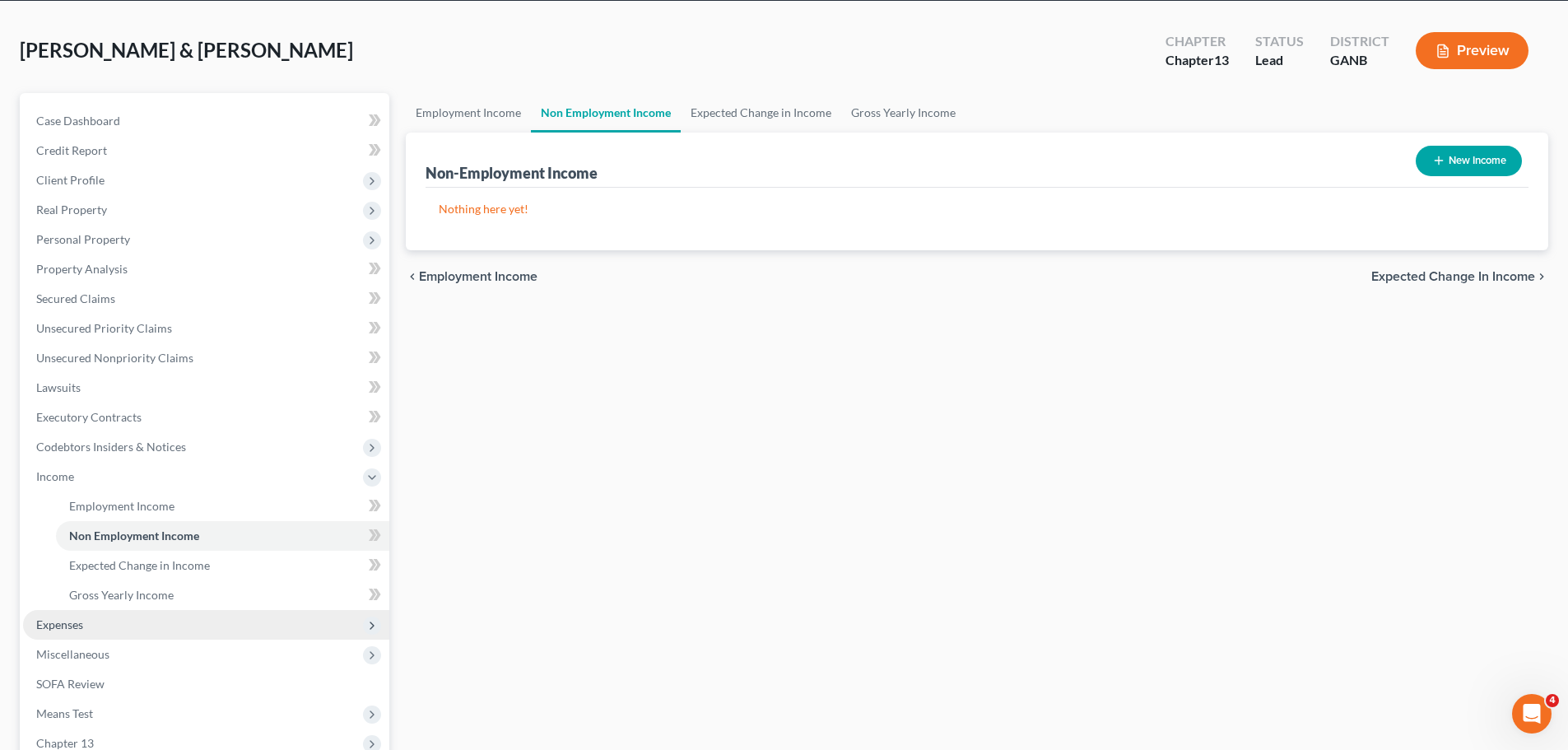
scroll to position [165, 0]
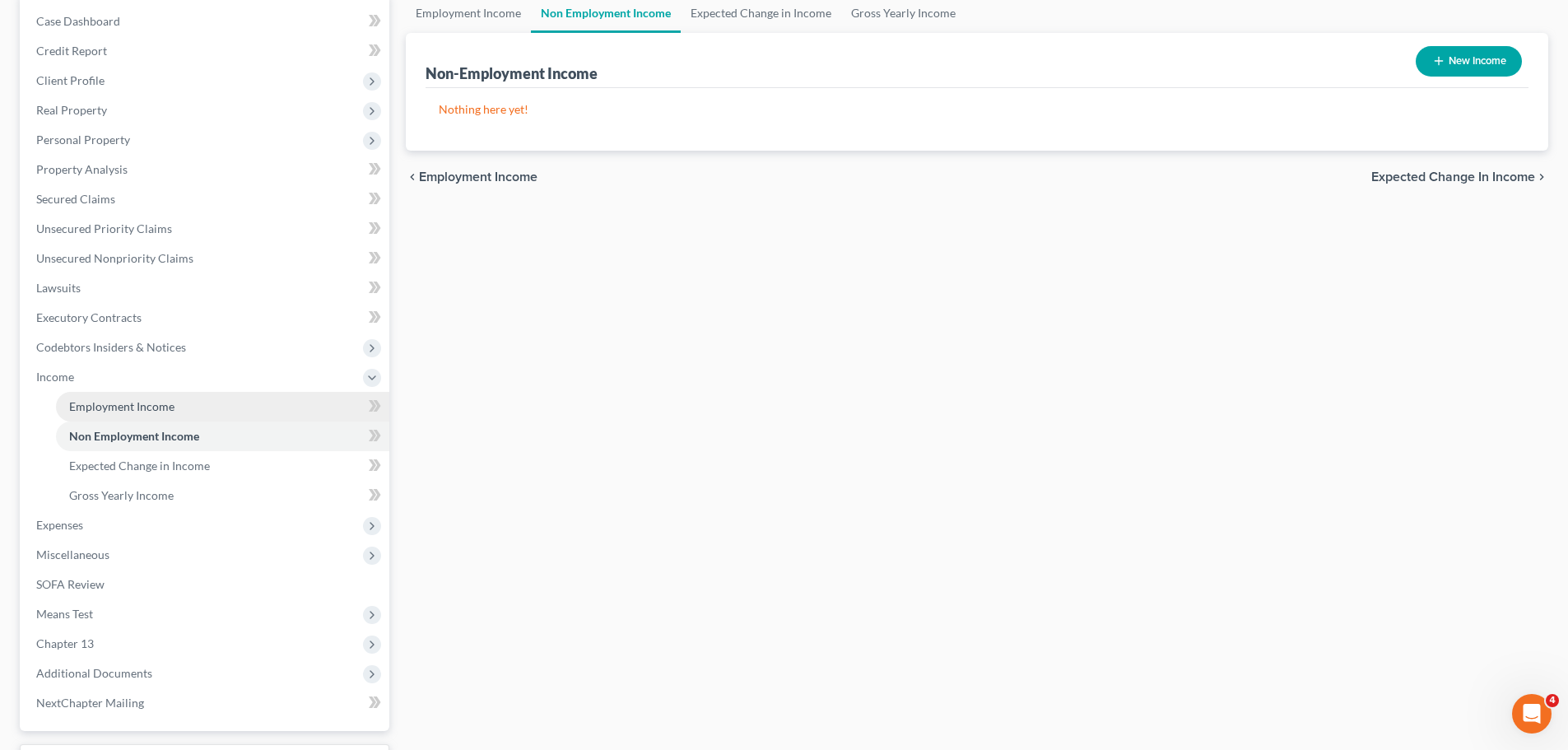
click at [179, 410] on link "Employment Income" at bounding box center [222, 407] width 333 height 30
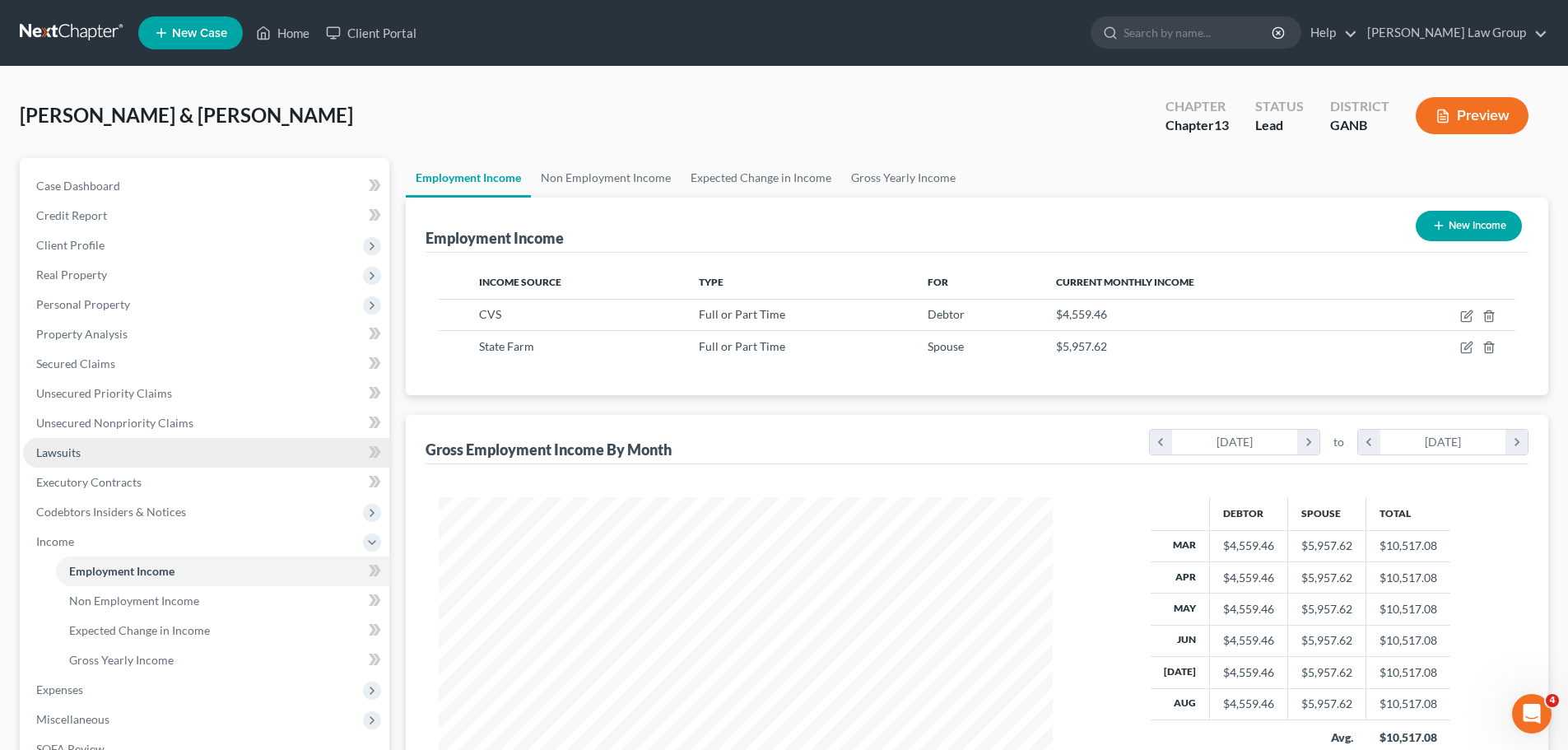
scroll to position [247, 0]
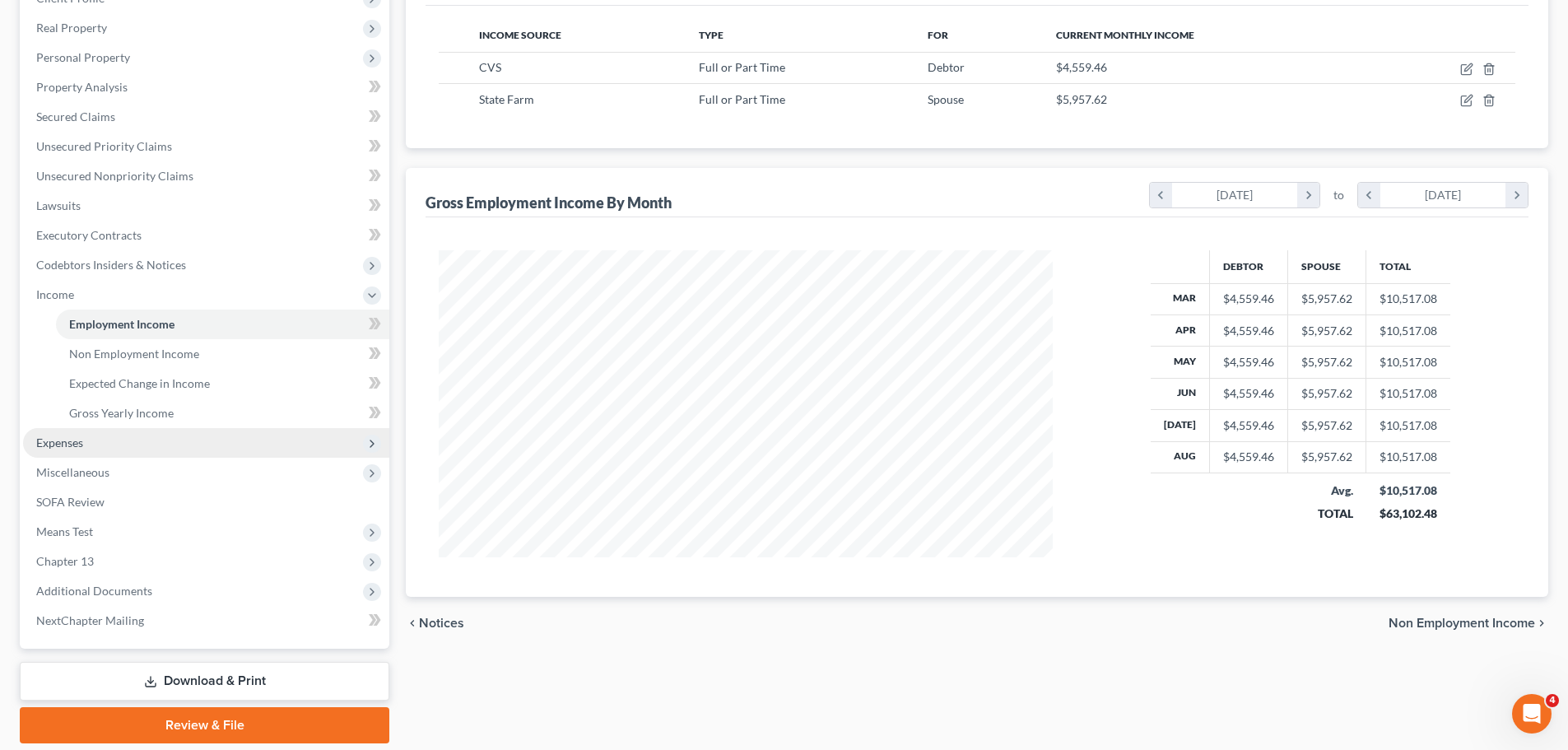
click at [161, 434] on span "Expenses" at bounding box center [206, 443] width 366 height 30
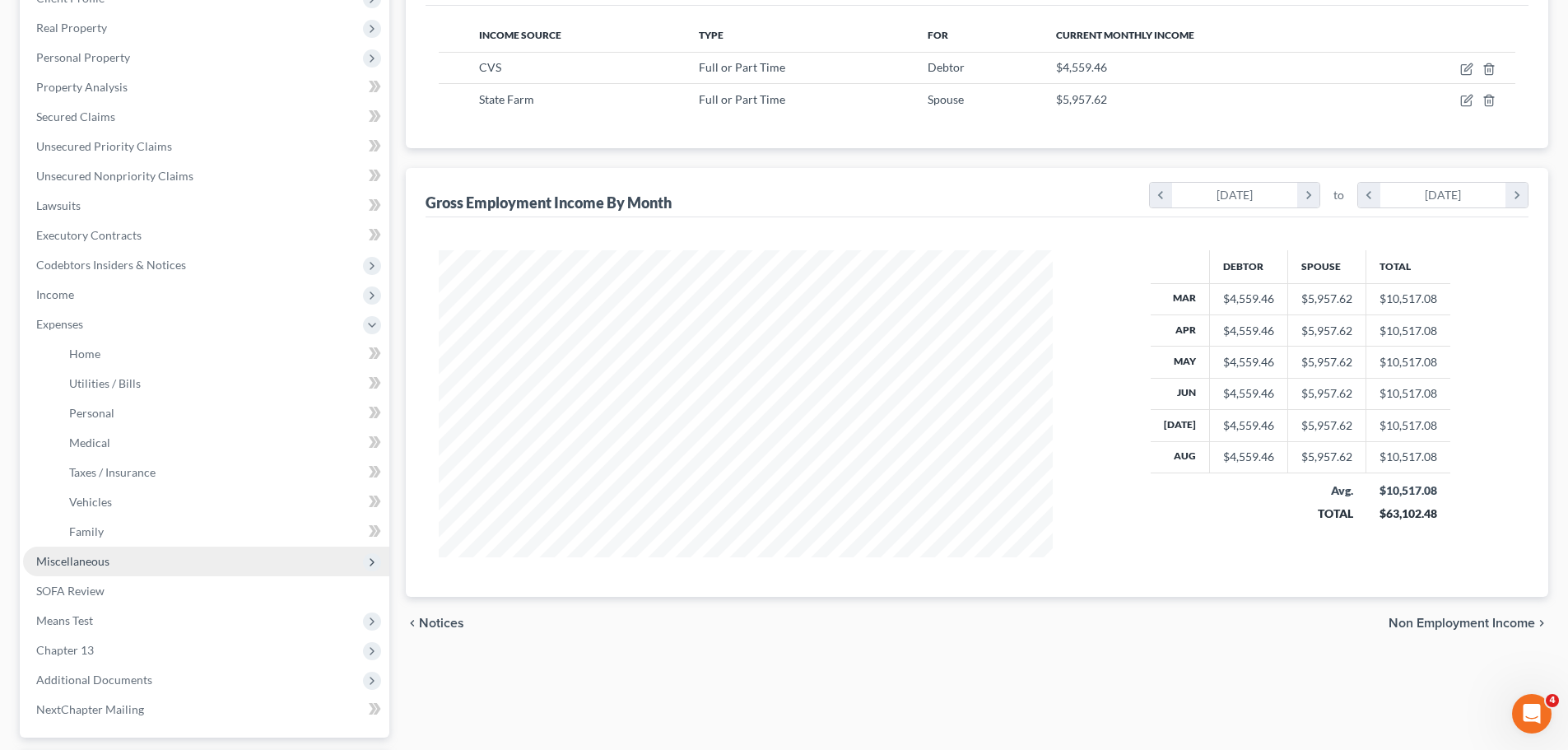
click at [289, 558] on span "Miscellaneous" at bounding box center [206, 561] width 366 height 30
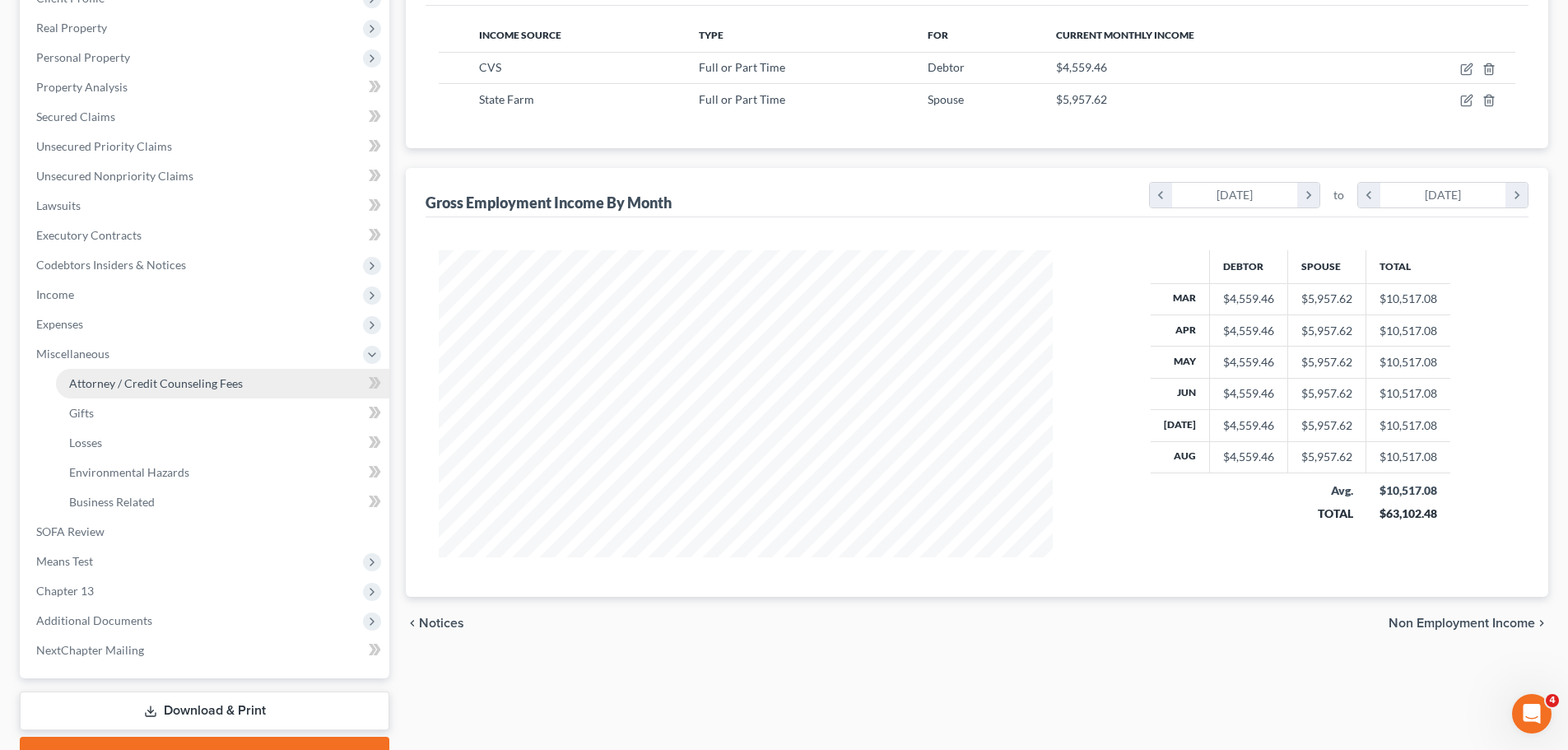
click at [206, 390] on link "Attorney / Credit Counseling Fees" at bounding box center [222, 384] width 333 height 30
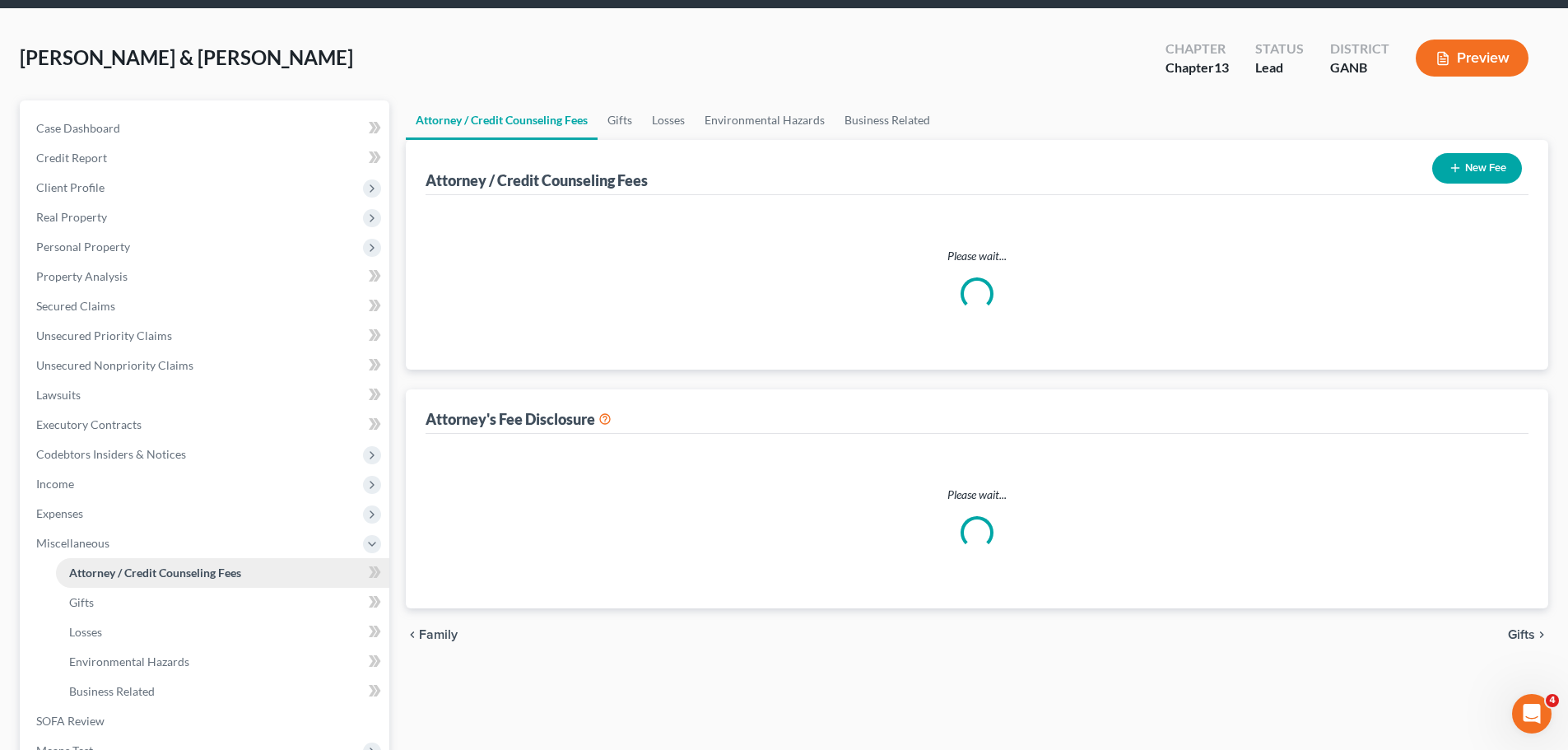
select select "0"
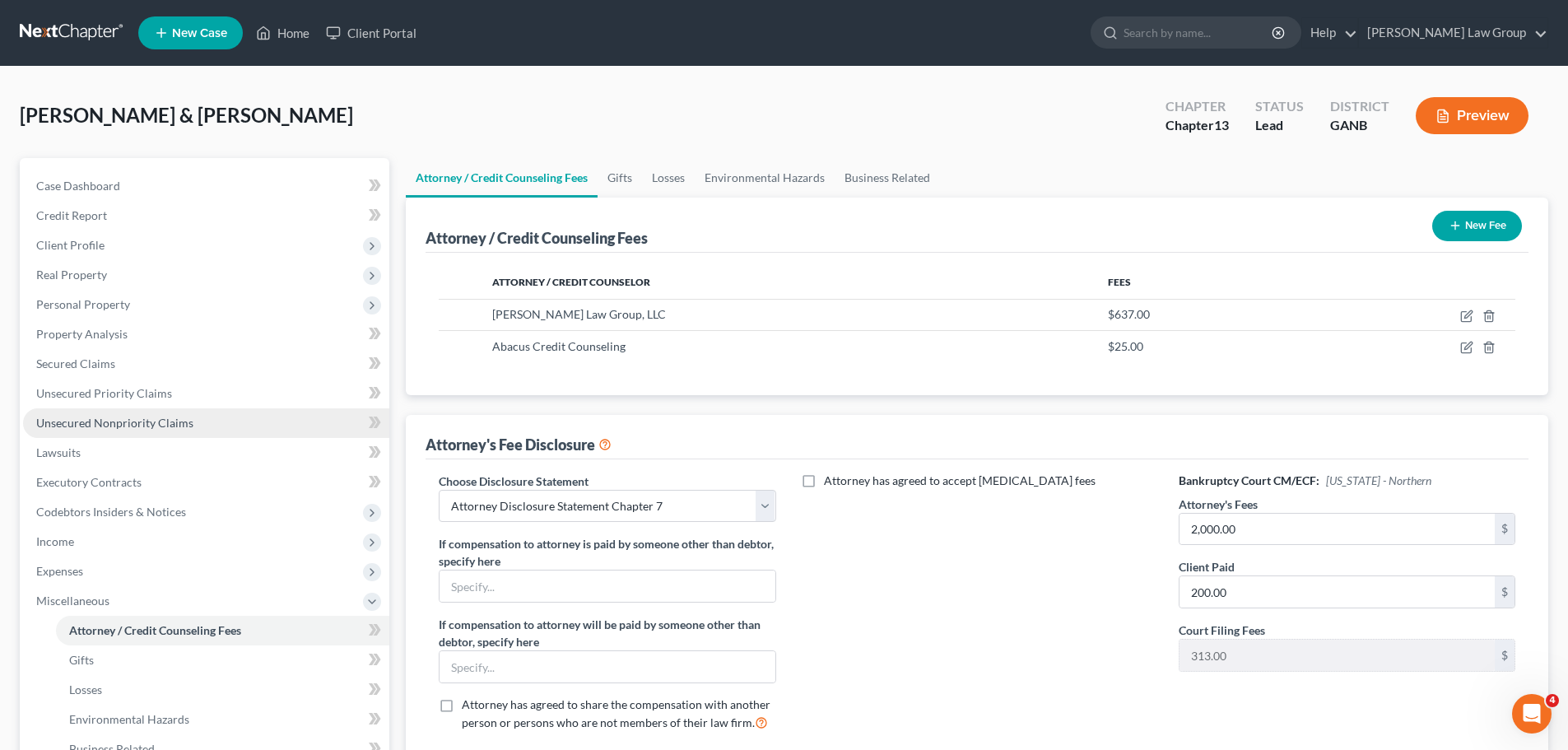
click at [124, 434] on link "Unsecured Nonpriority Claims" at bounding box center [206, 423] width 366 height 30
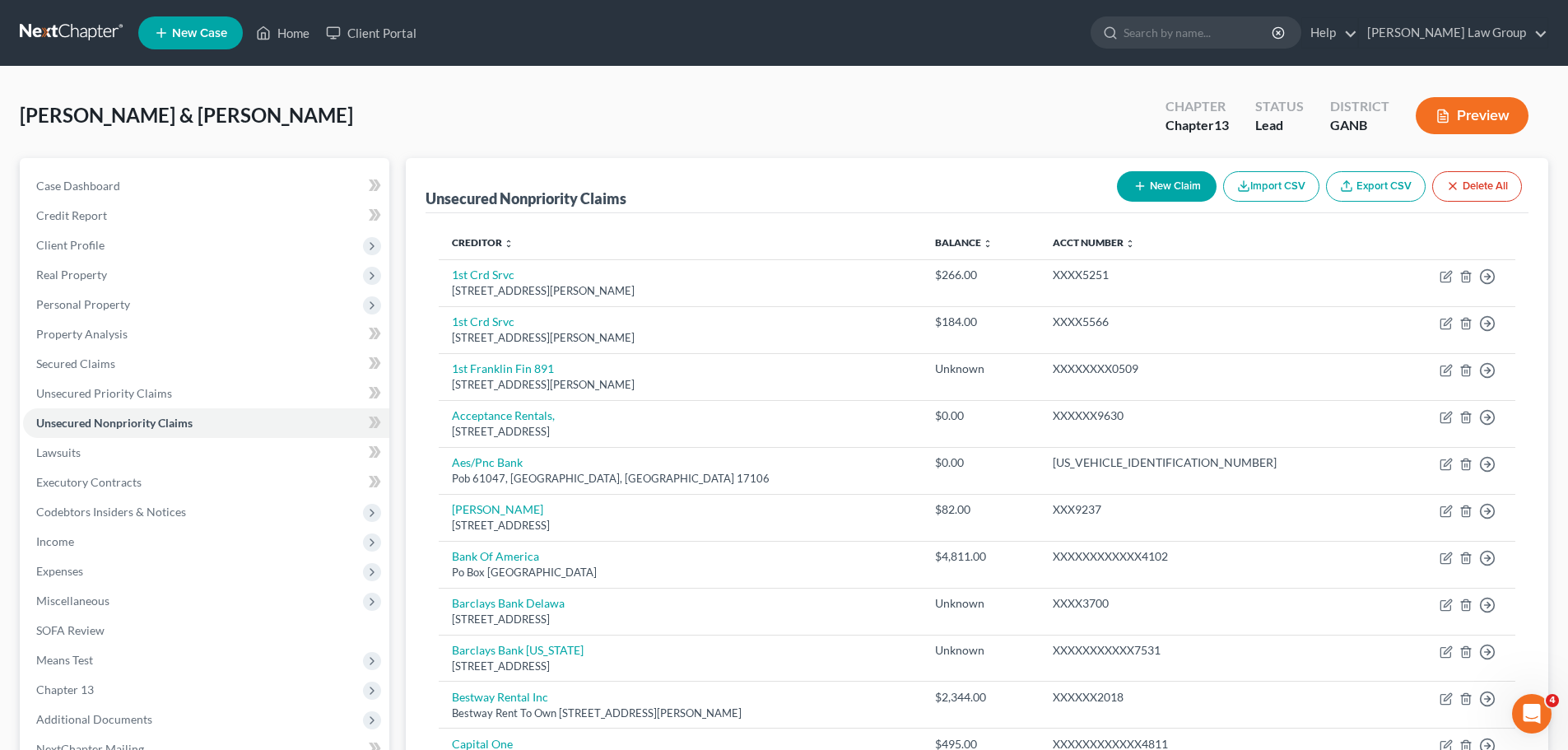
click at [1133, 191] on icon "button" at bounding box center [1140, 186] width 13 height 13
select select "2"
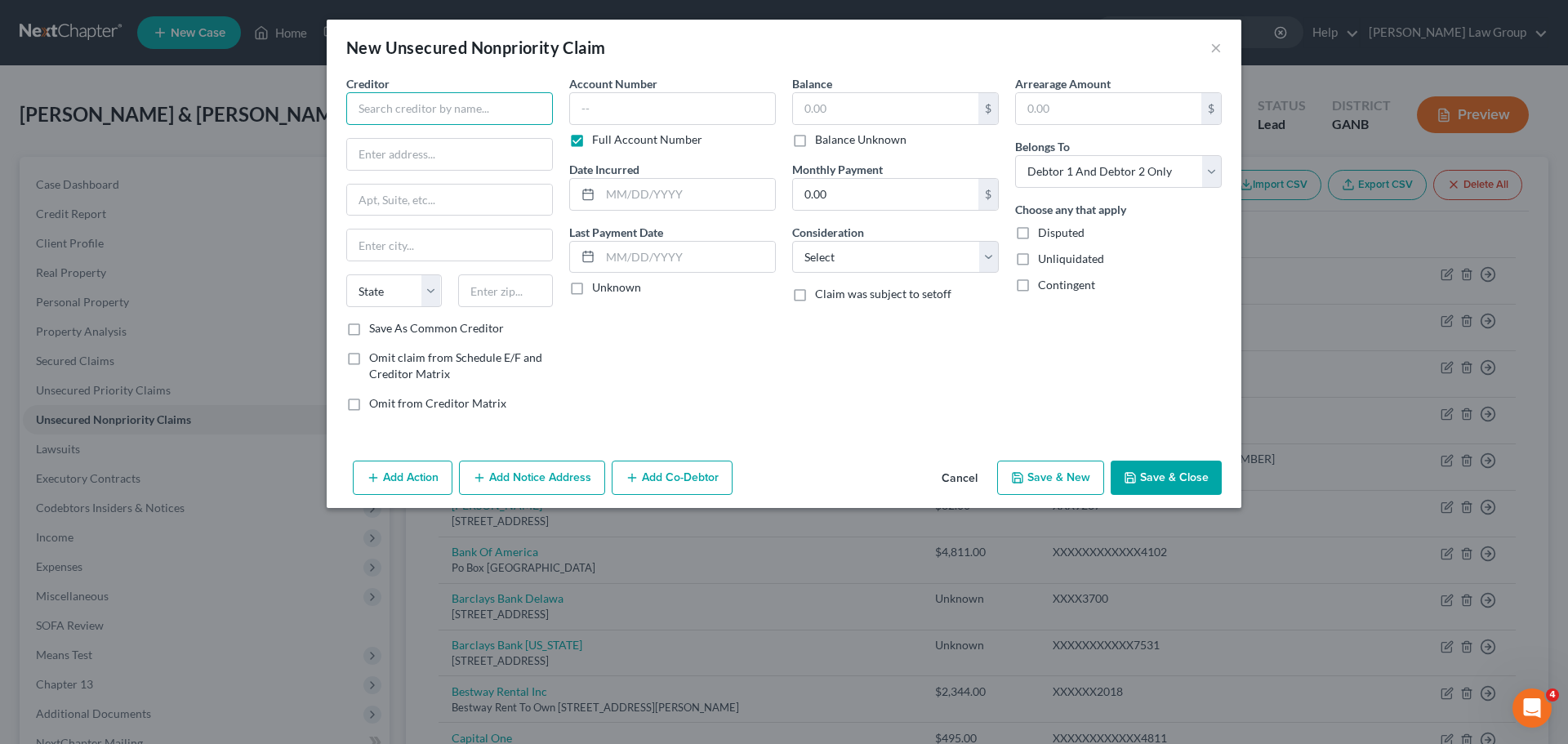
click at [474, 105] on input "text" at bounding box center [449, 109] width 207 height 33
click at [449, 145] on div "303 Corporate Center Drive Suite 300a, Stockbridge, GA 30281-0000" at bounding box center [444, 152] width 170 height 14
type input "Sentry Management, Inc"
type input "303 Corporate Center Drive"
type input "Suite 300a"
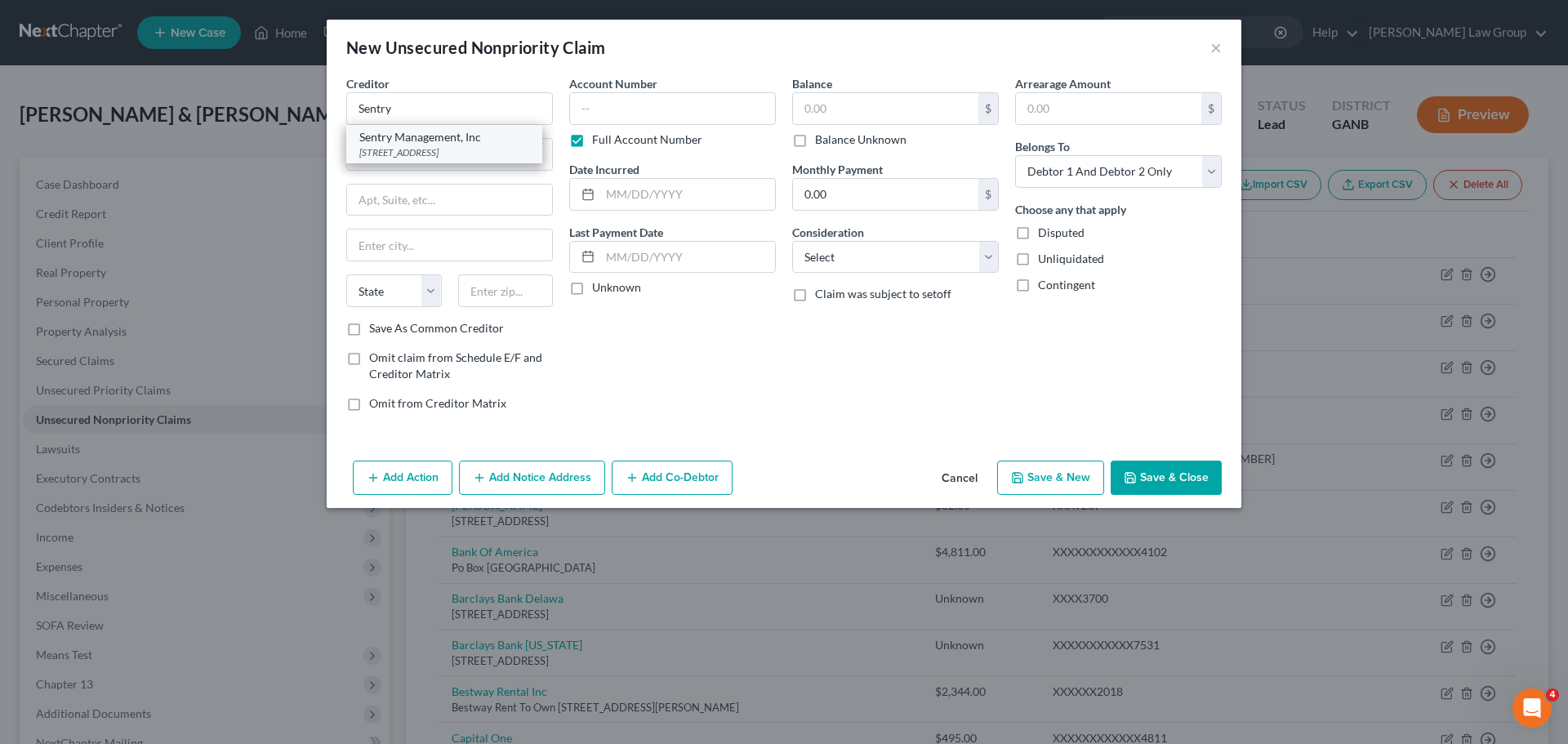
type input "Stockbridge"
select select "10"
type input "30281-0000"
click at [1140, 479] on button "Save & Close" at bounding box center [1166, 478] width 111 height 34
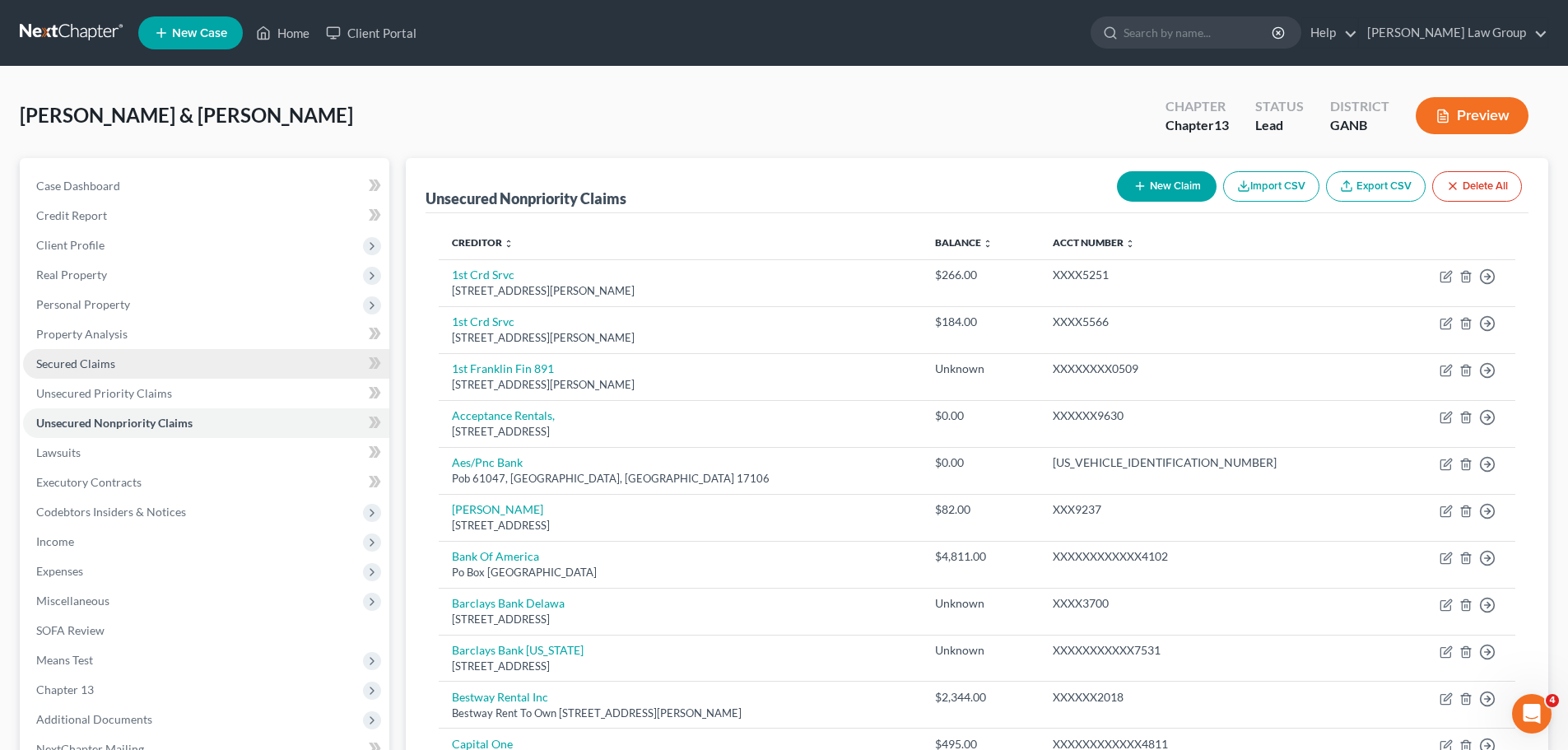
drag, startPoint x: 88, startPoint y: 376, endPoint x: 228, endPoint y: 365, distance: 140.4
click at [88, 376] on link "Secured Claims" at bounding box center [206, 364] width 366 height 30
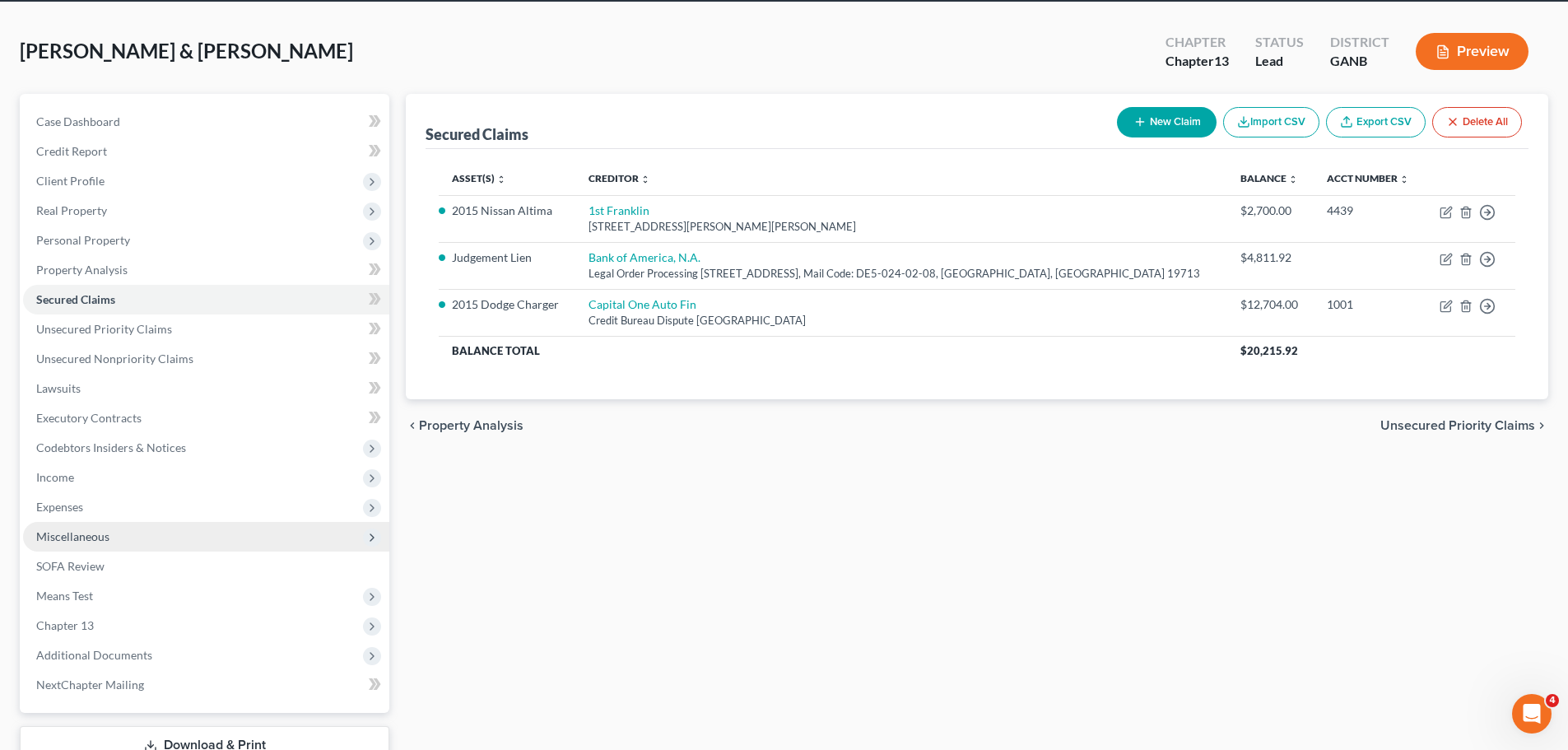
scroll to position [165, 0]
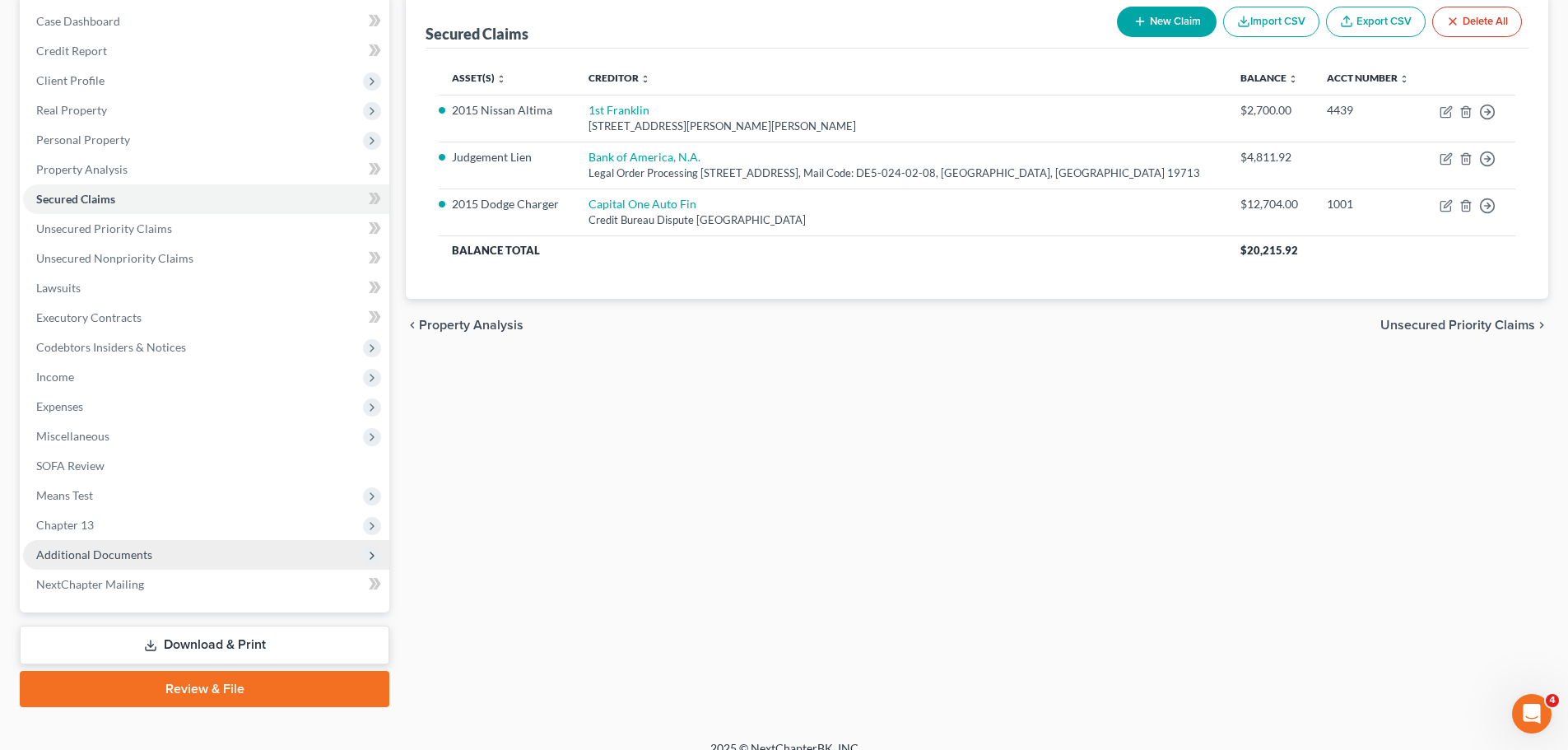
click at [183, 542] on span "Additional Documents" at bounding box center [206, 555] width 366 height 30
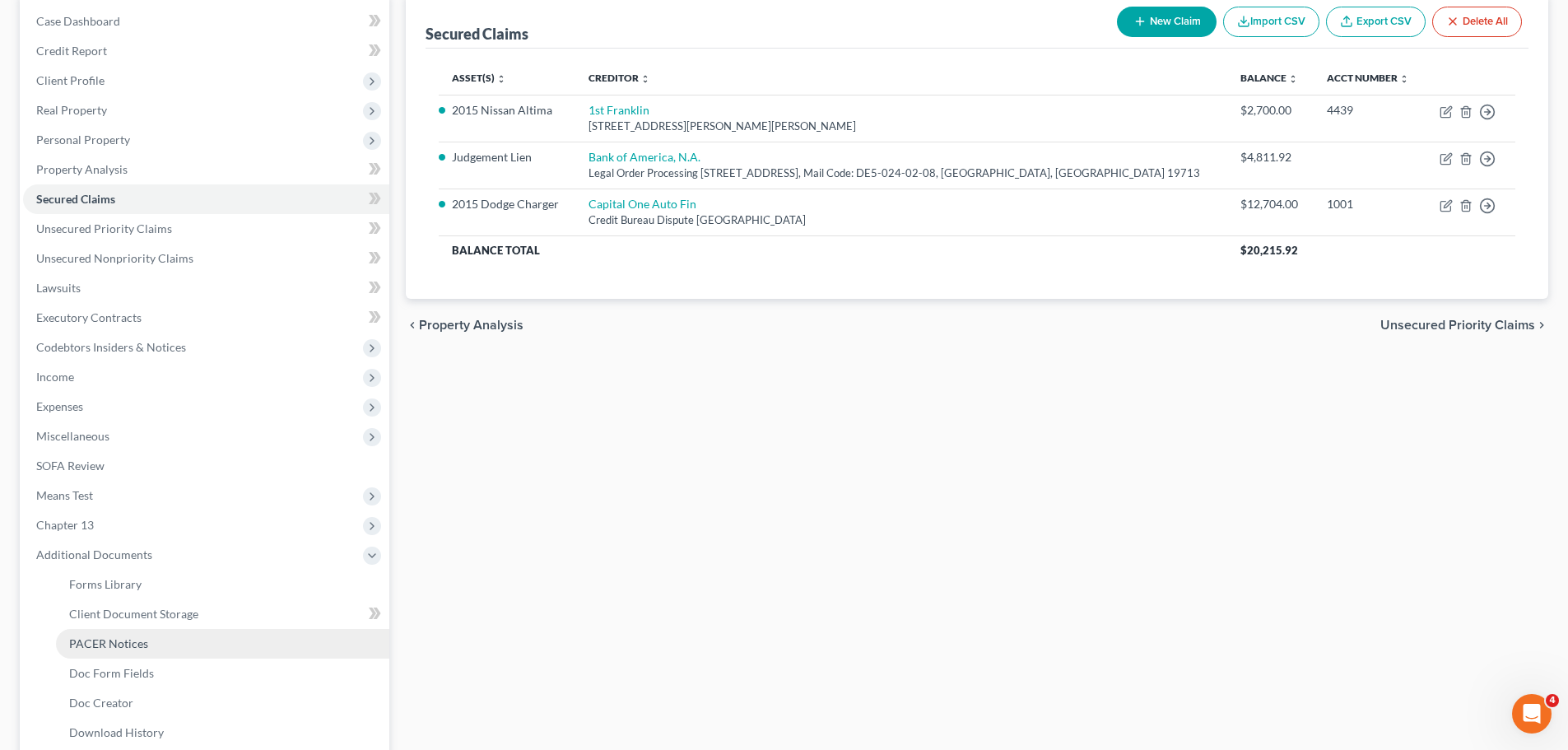
click at [210, 642] on link "PACER Notices" at bounding box center [222, 644] width 333 height 30
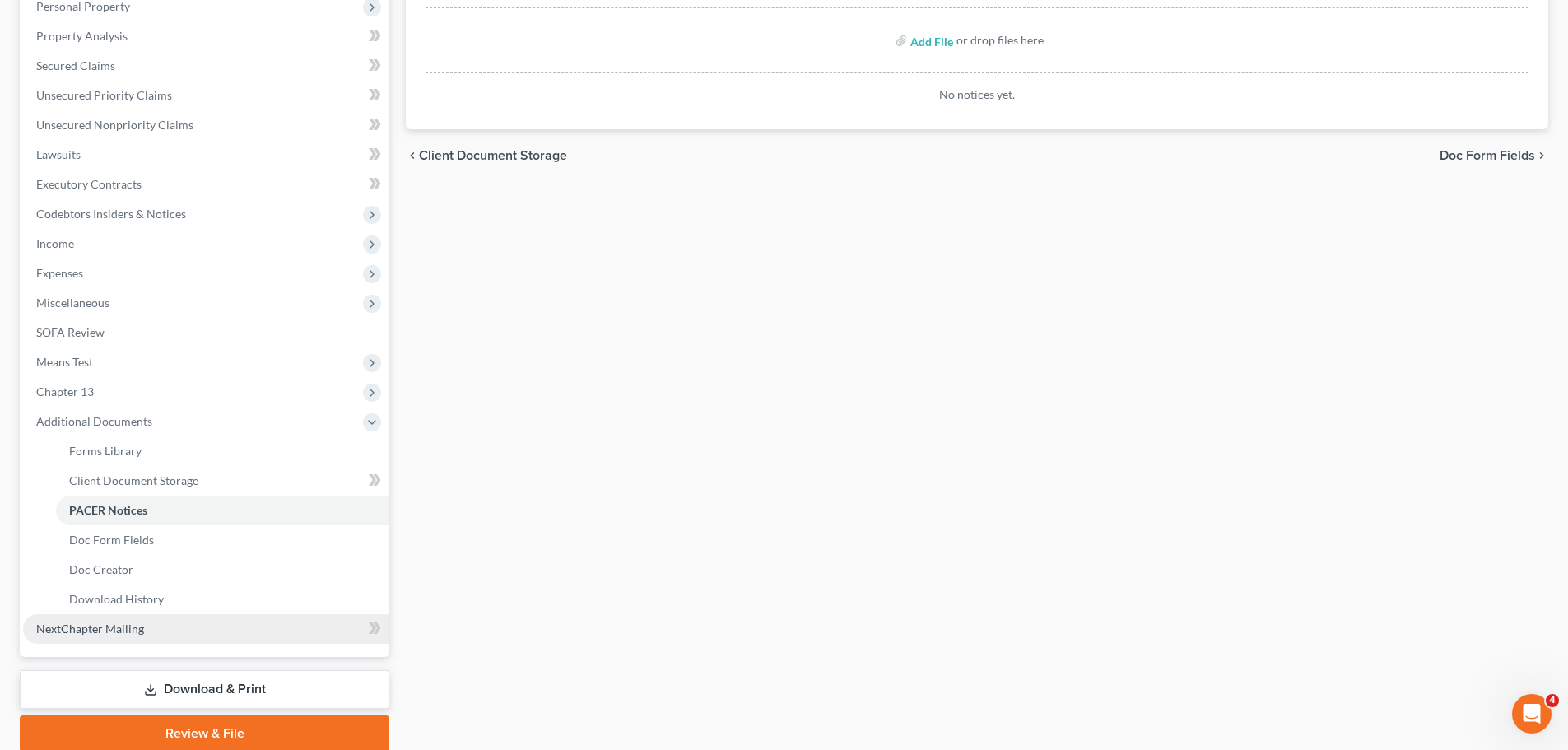
scroll to position [329, 0]
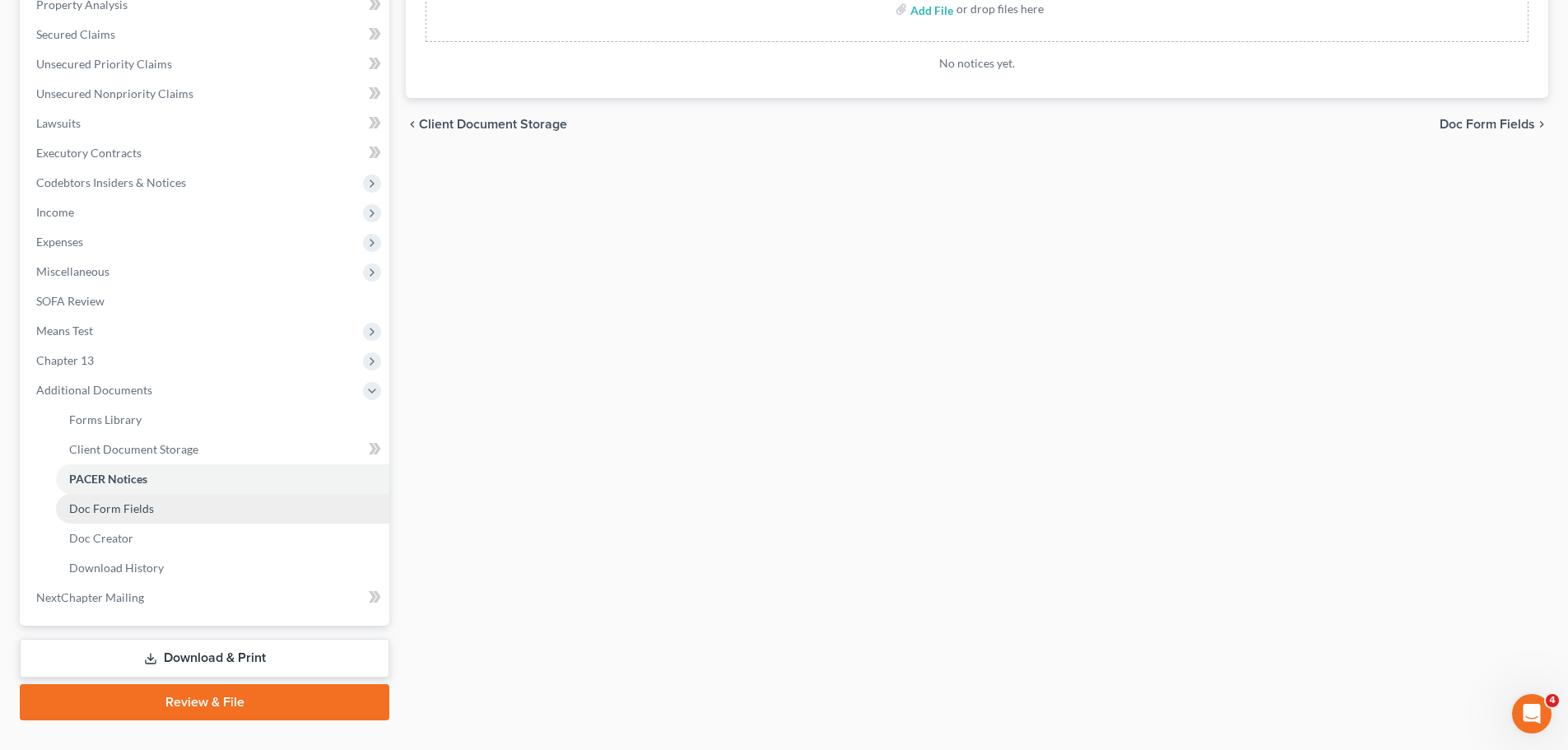
click at [130, 510] on span "Doc Form Fields" at bounding box center [111, 508] width 85 height 14
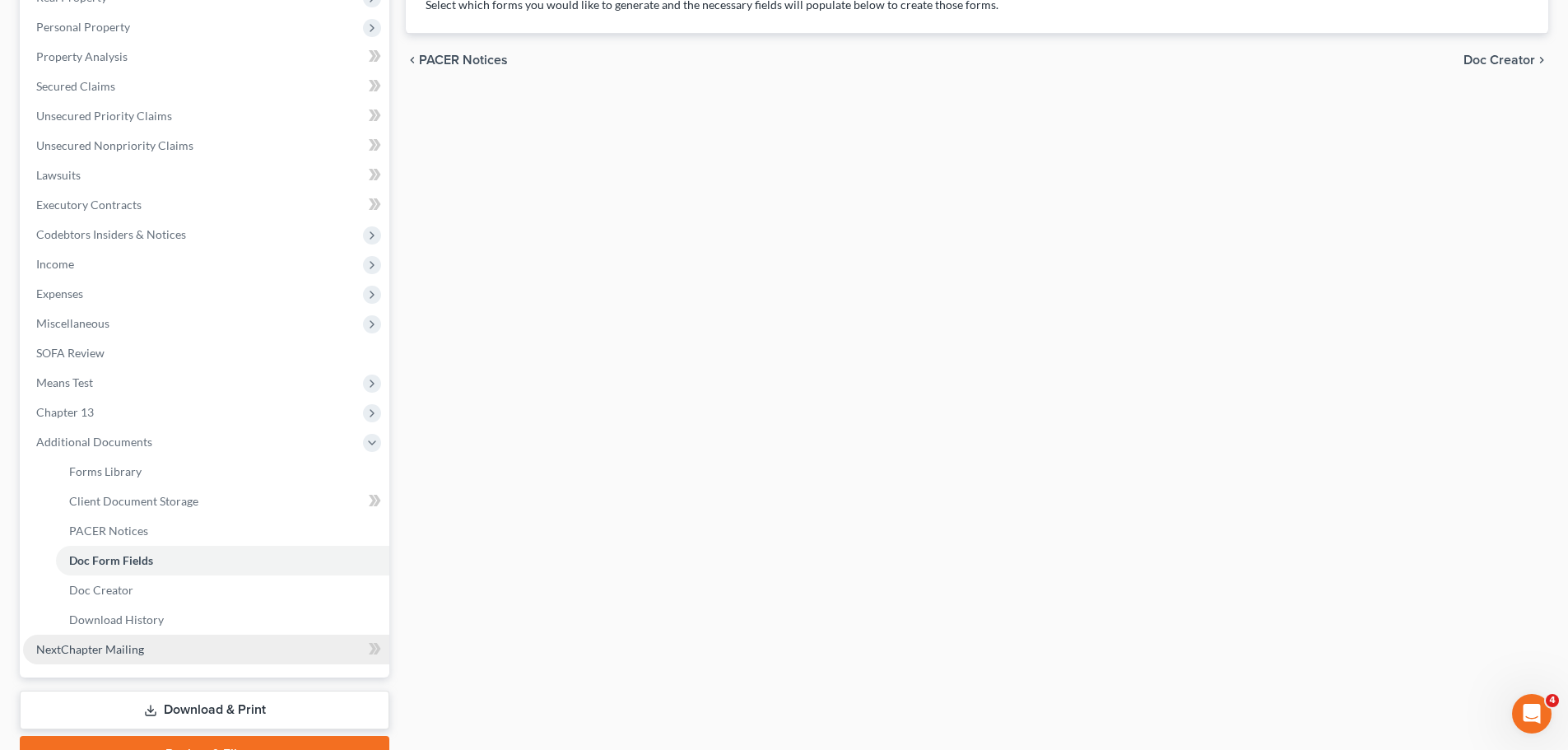
scroll to position [329, 0]
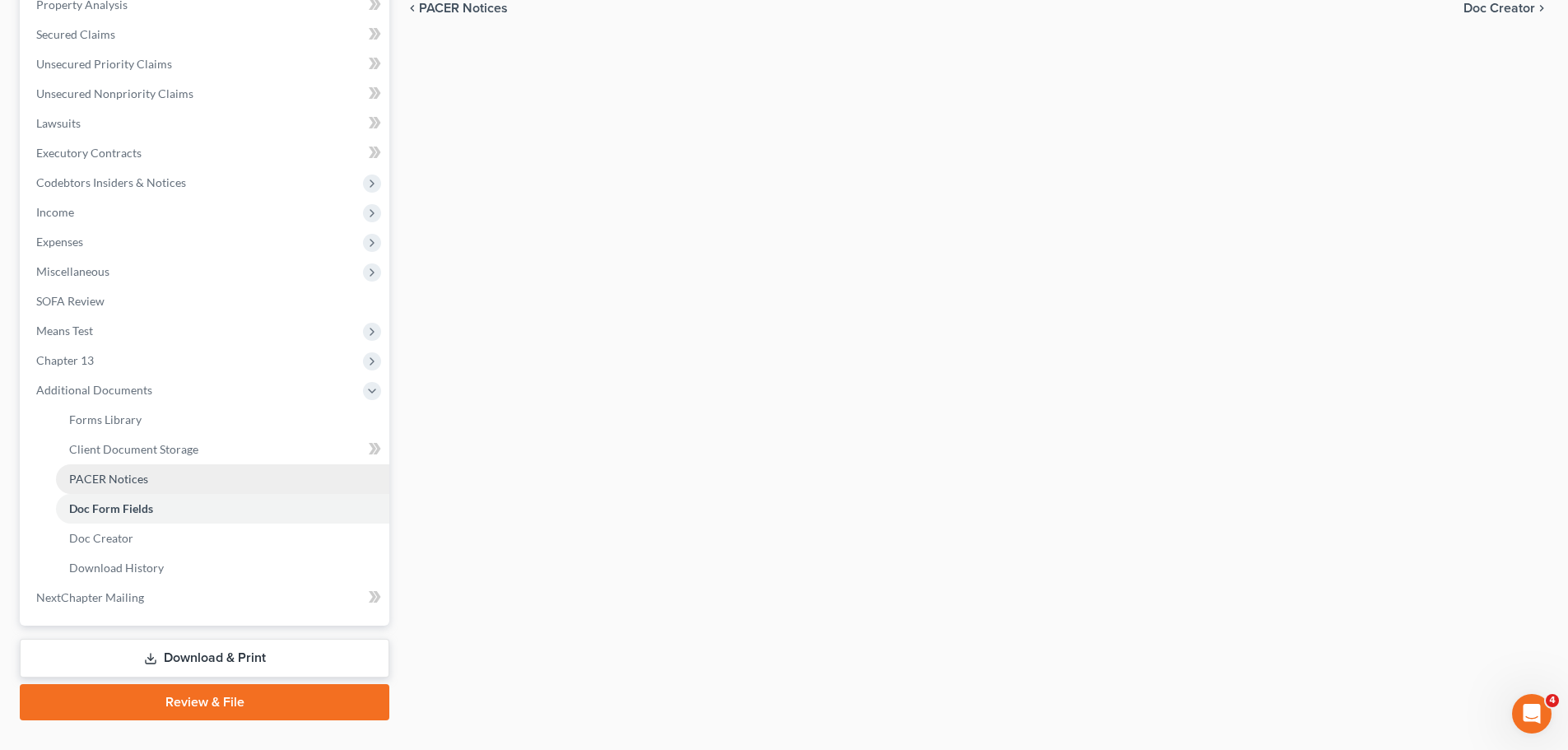
click at [167, 478] on link "PACER Notices" at bounding box center [222, 479] width 333 height 30
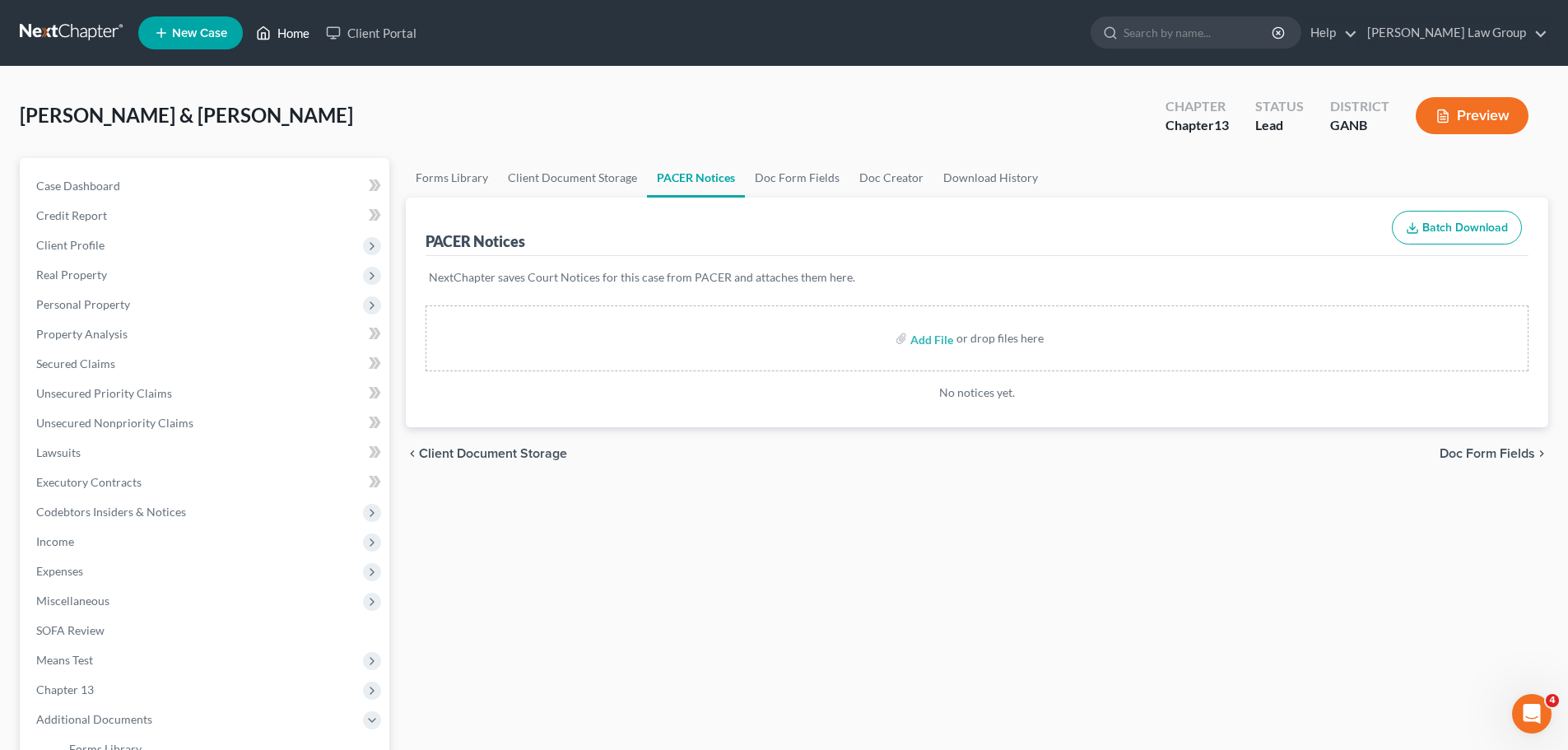
click at [281, 37] on link "Home" at bounding box center [282, 33] width 70 height 30
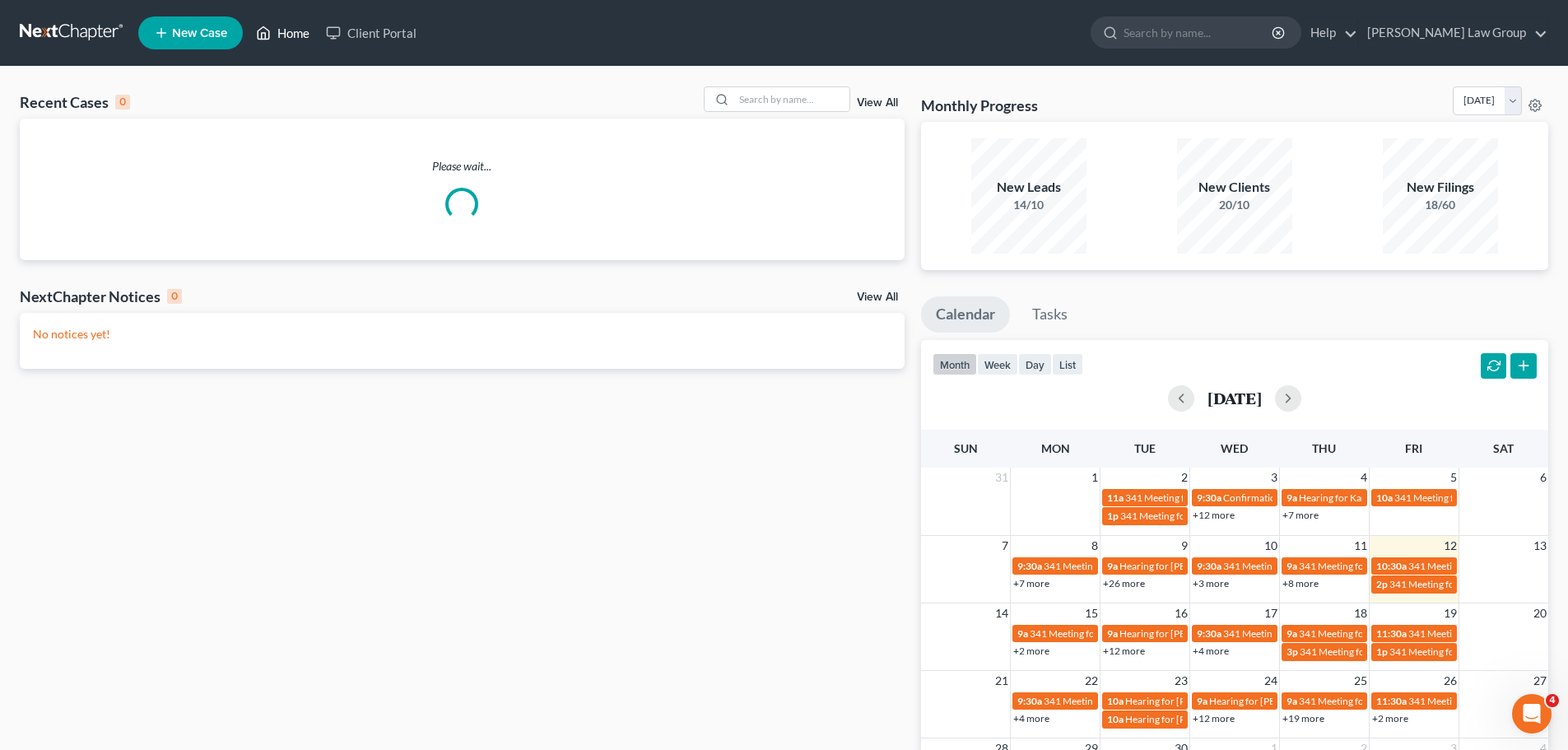
click at [286, 40] on link "Home" at bounding box center [282, 33] width 70 height 30
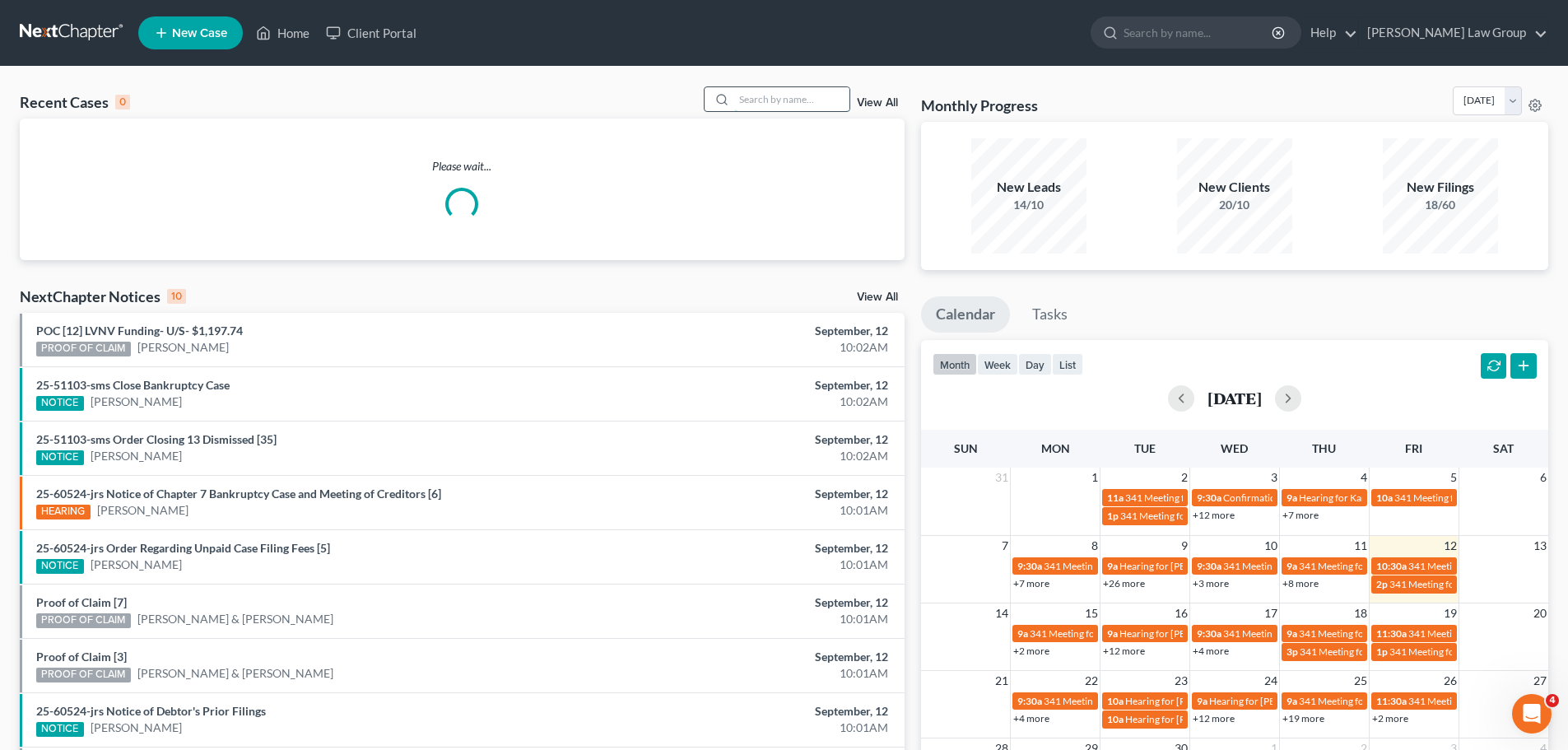
click at [791, 105] on input "search" at bounding box center [792, 99] width 115 height 24
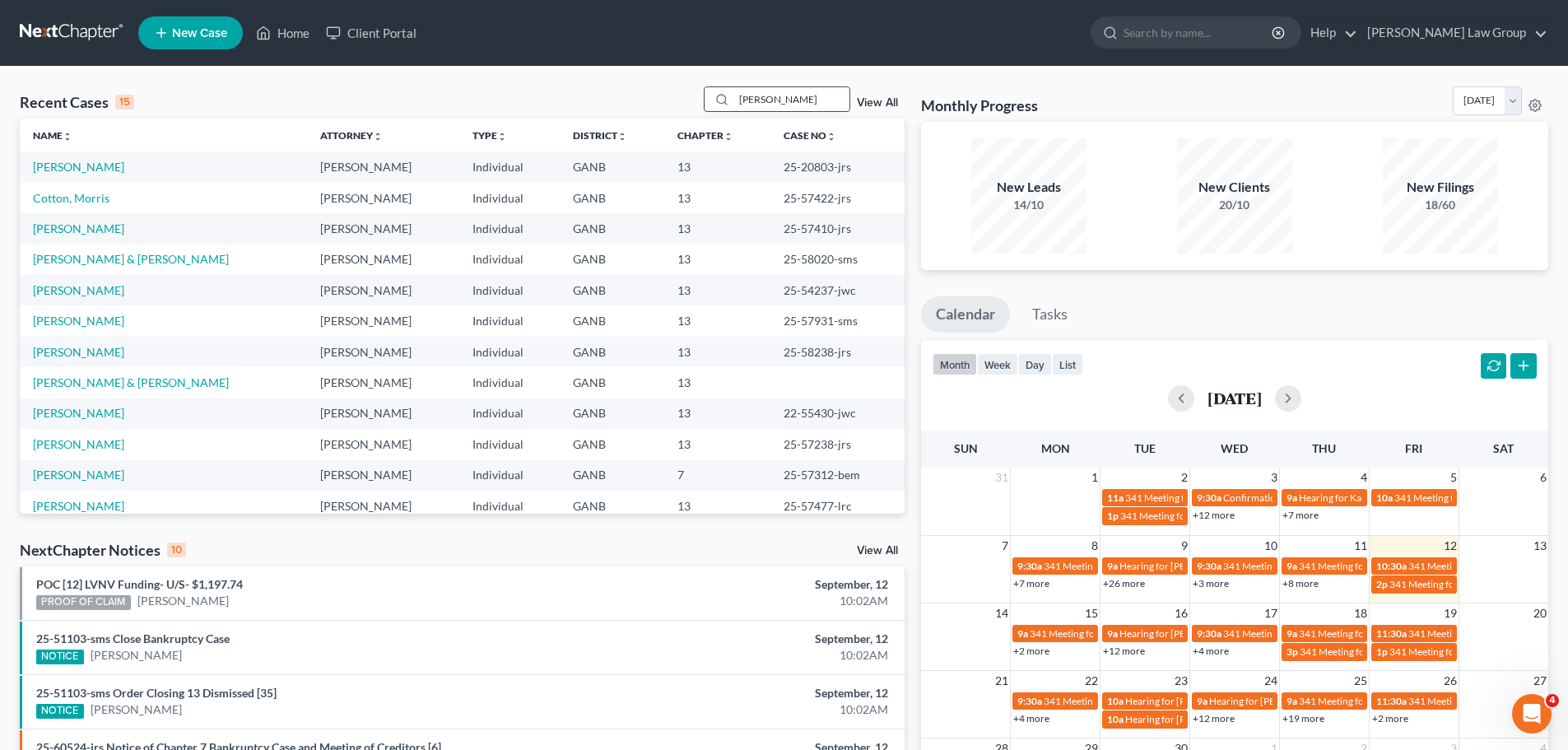
type input "peters"
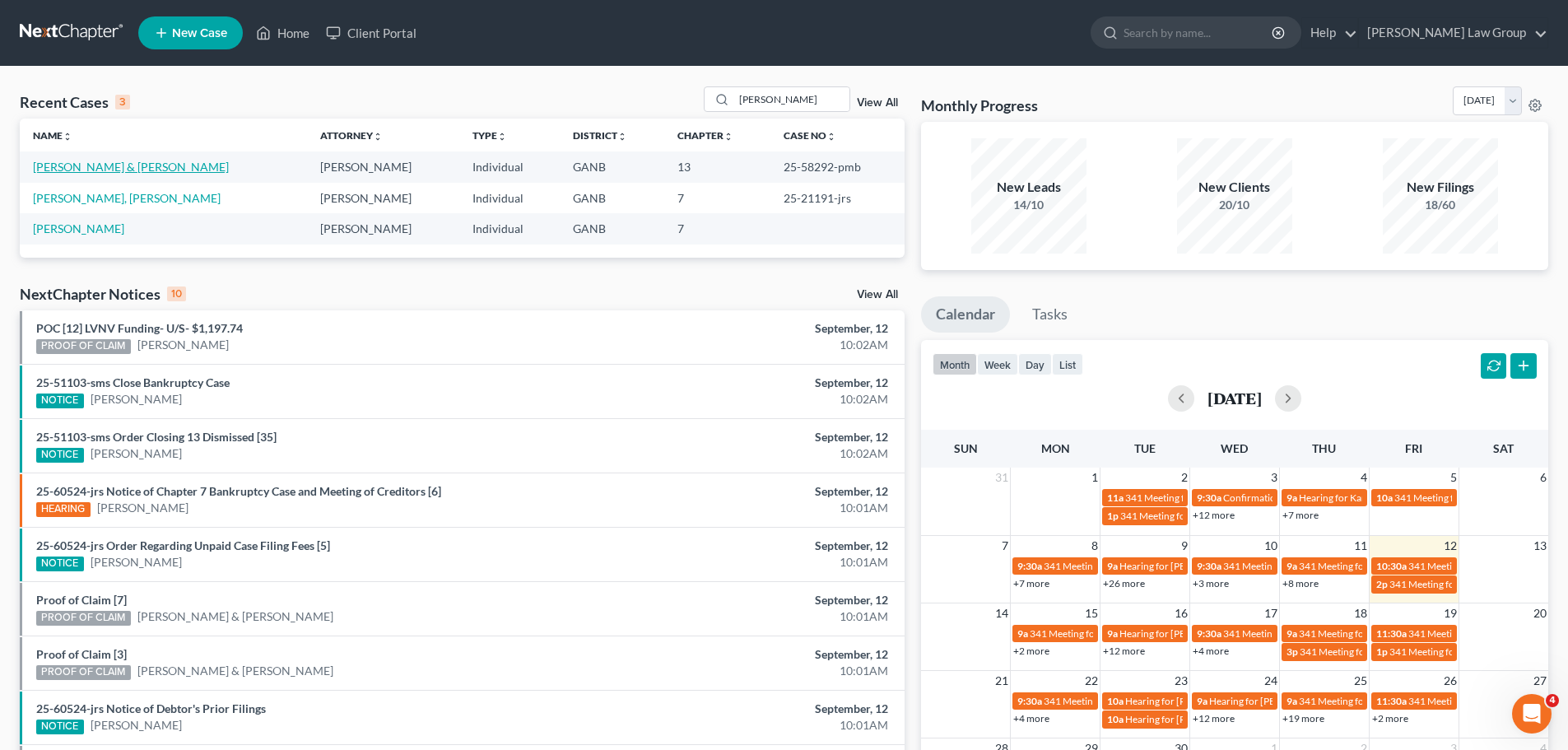
click at [72, 165] on link "[PERSON_NAME] & [PERSON_NAME]" at bounding box center [131, 166] width 196 height 14
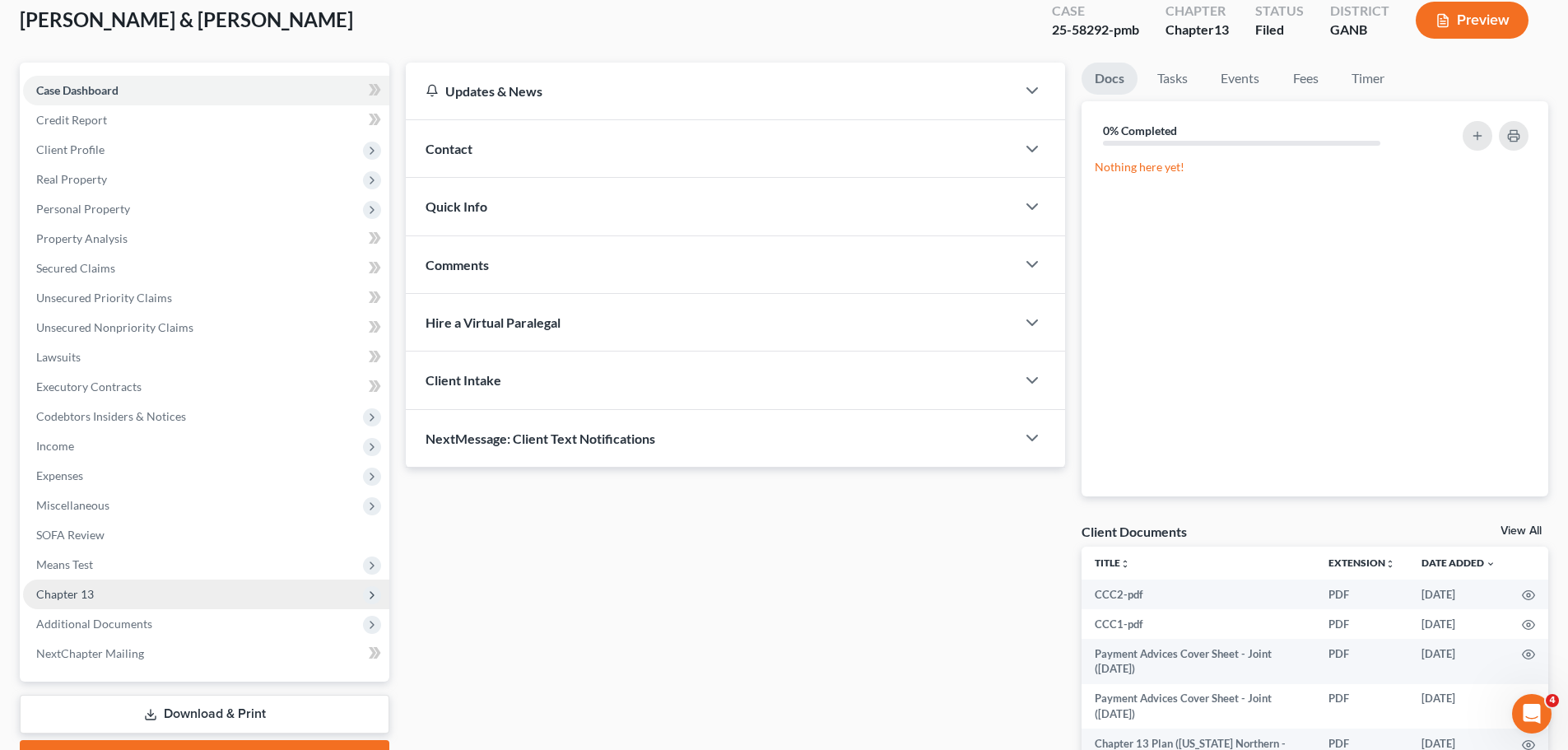
scroll to position [221, 0]
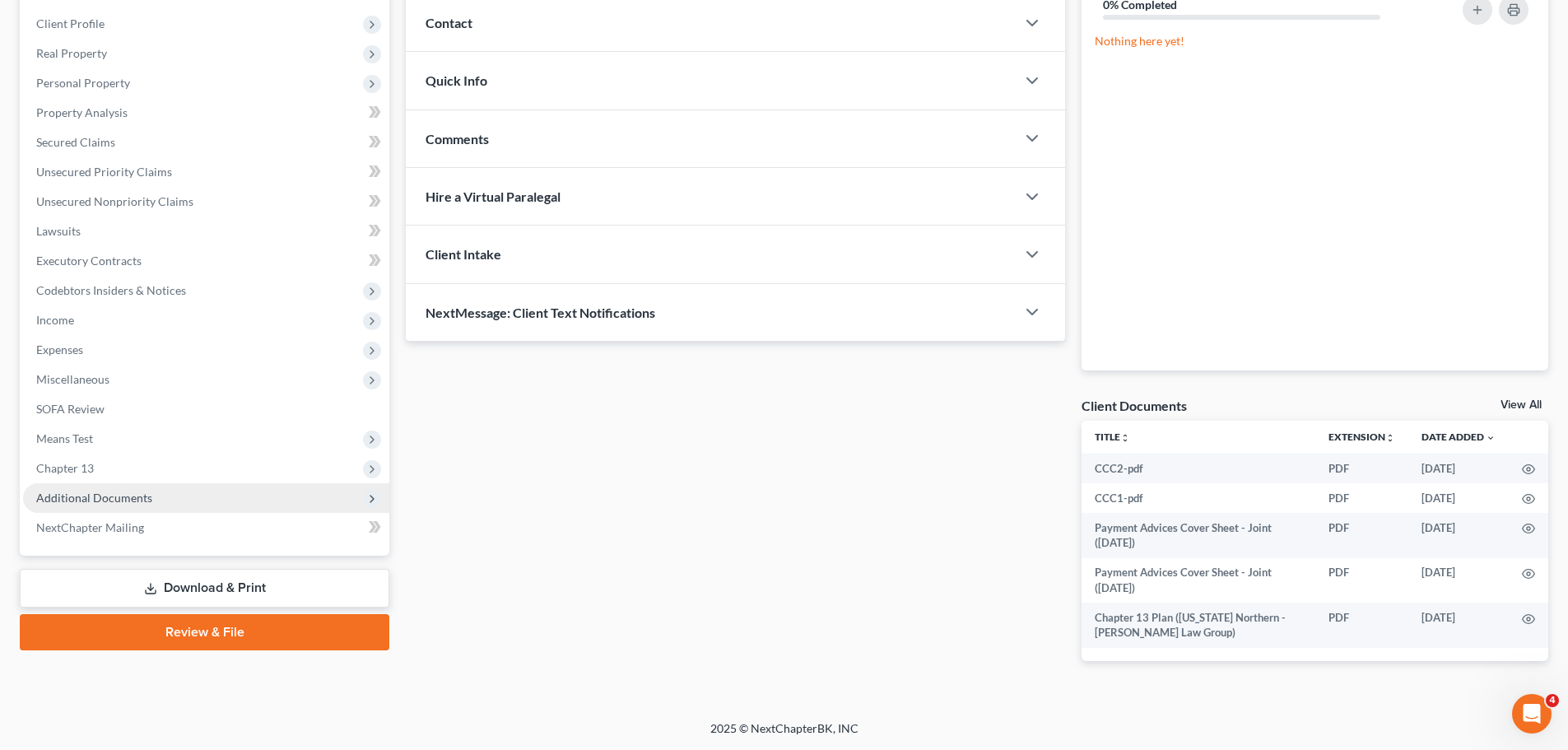
click at [151, 496] on span "Additional Documents" at bounding box center [206, 498] width 366 height 30
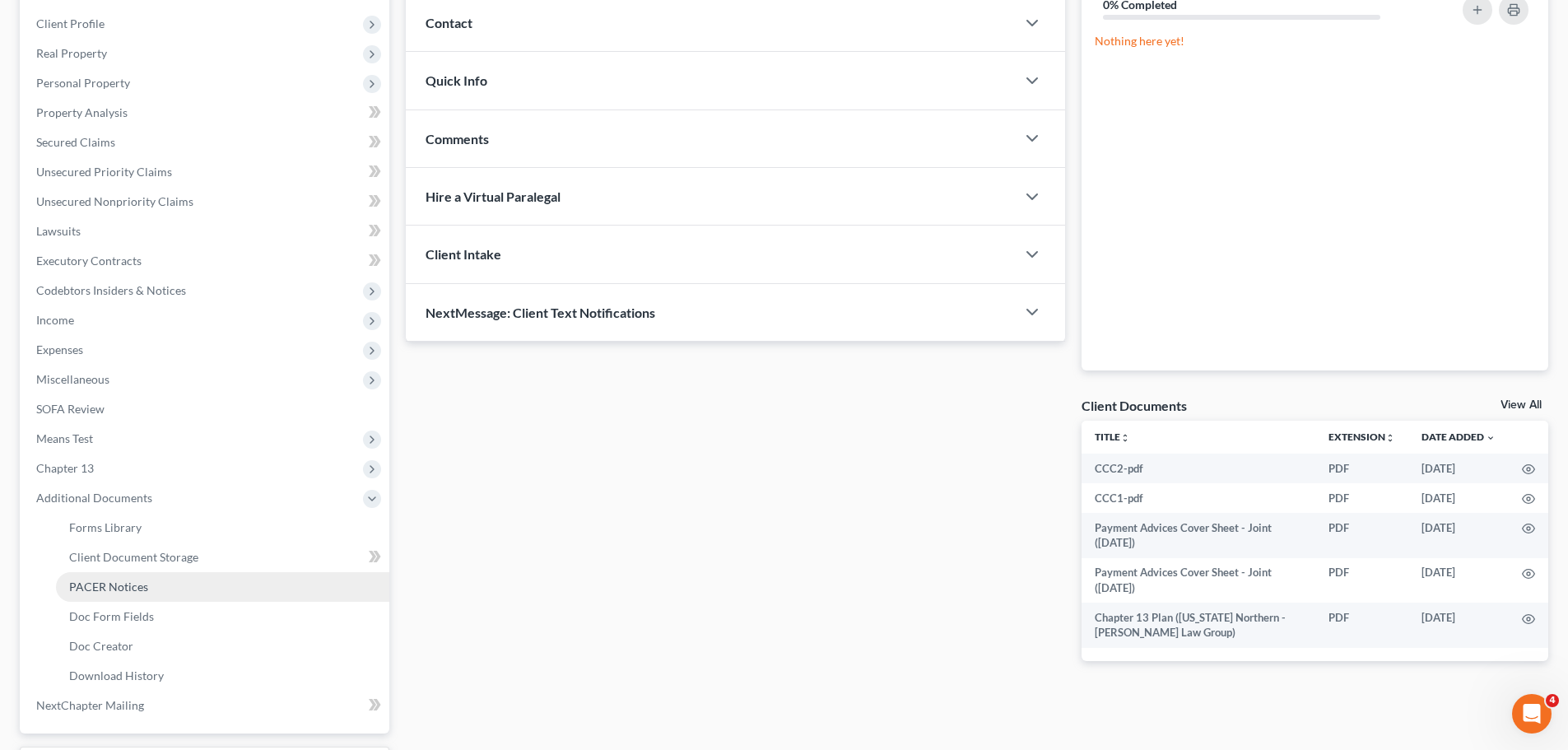
click at [130, 580] on span "PACER Notices" at bounding box center [109, 586] width 79 height 14
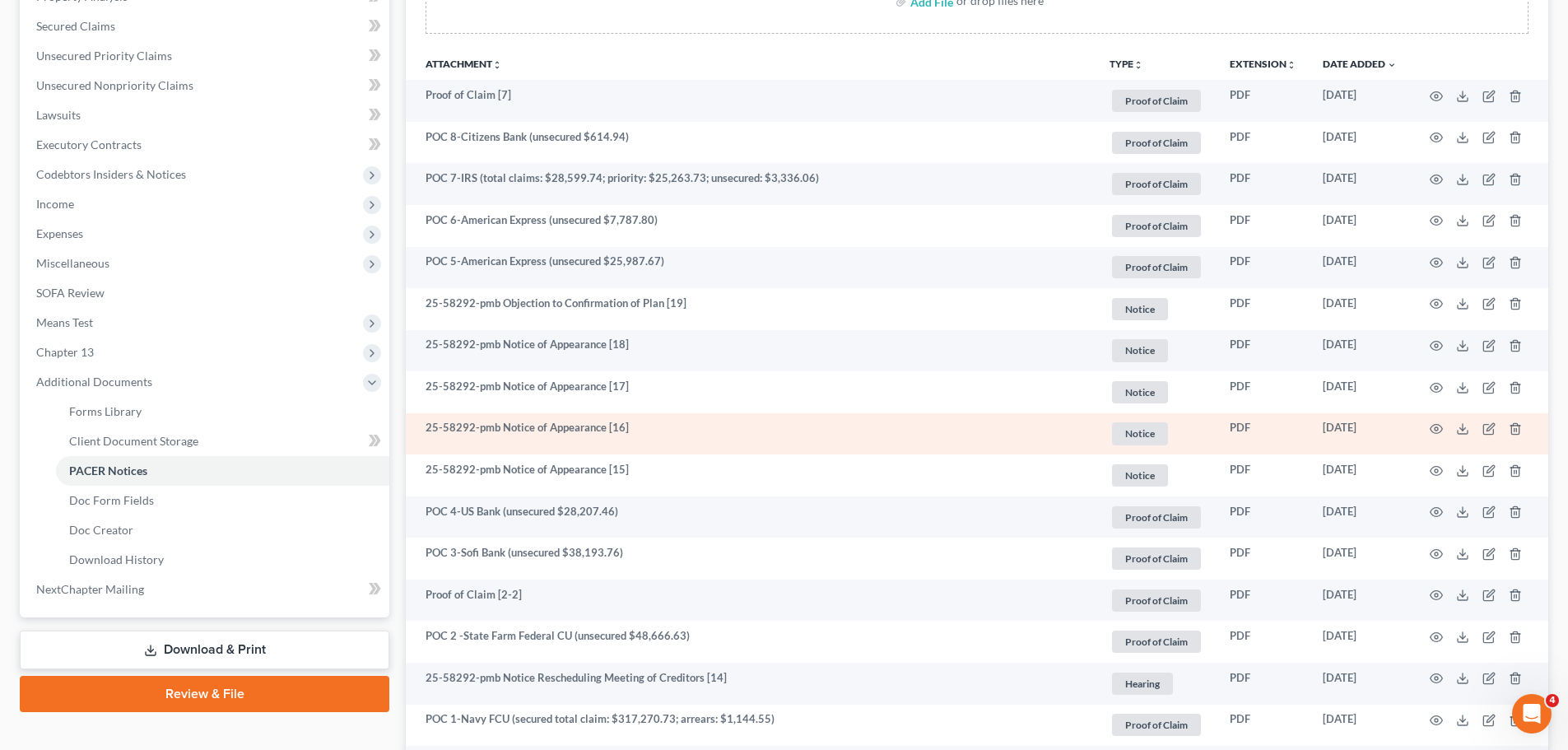
scroll to position [329, 0]
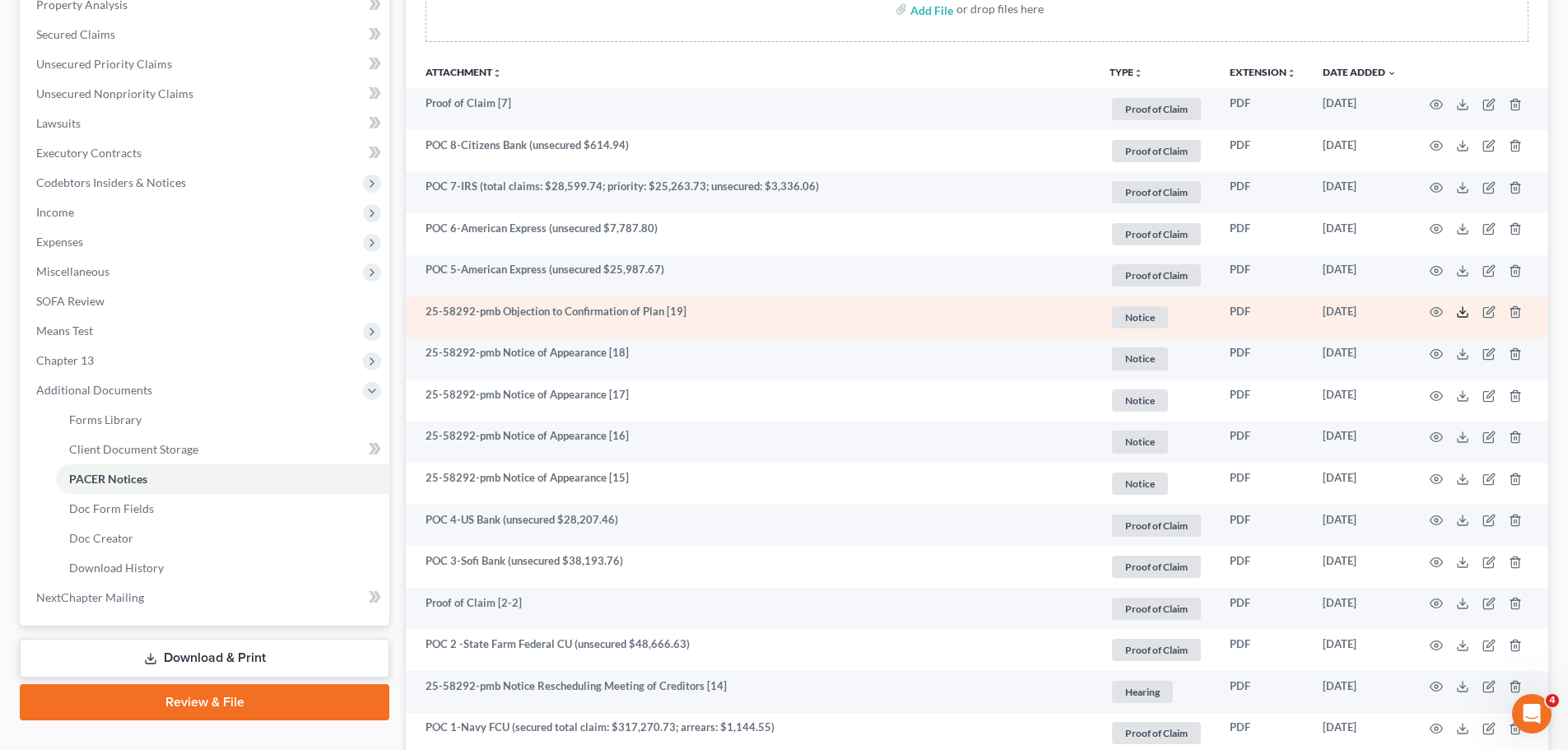
click at [1462, 311] on icon at bounding box center [1463, 312] width 13 height 13
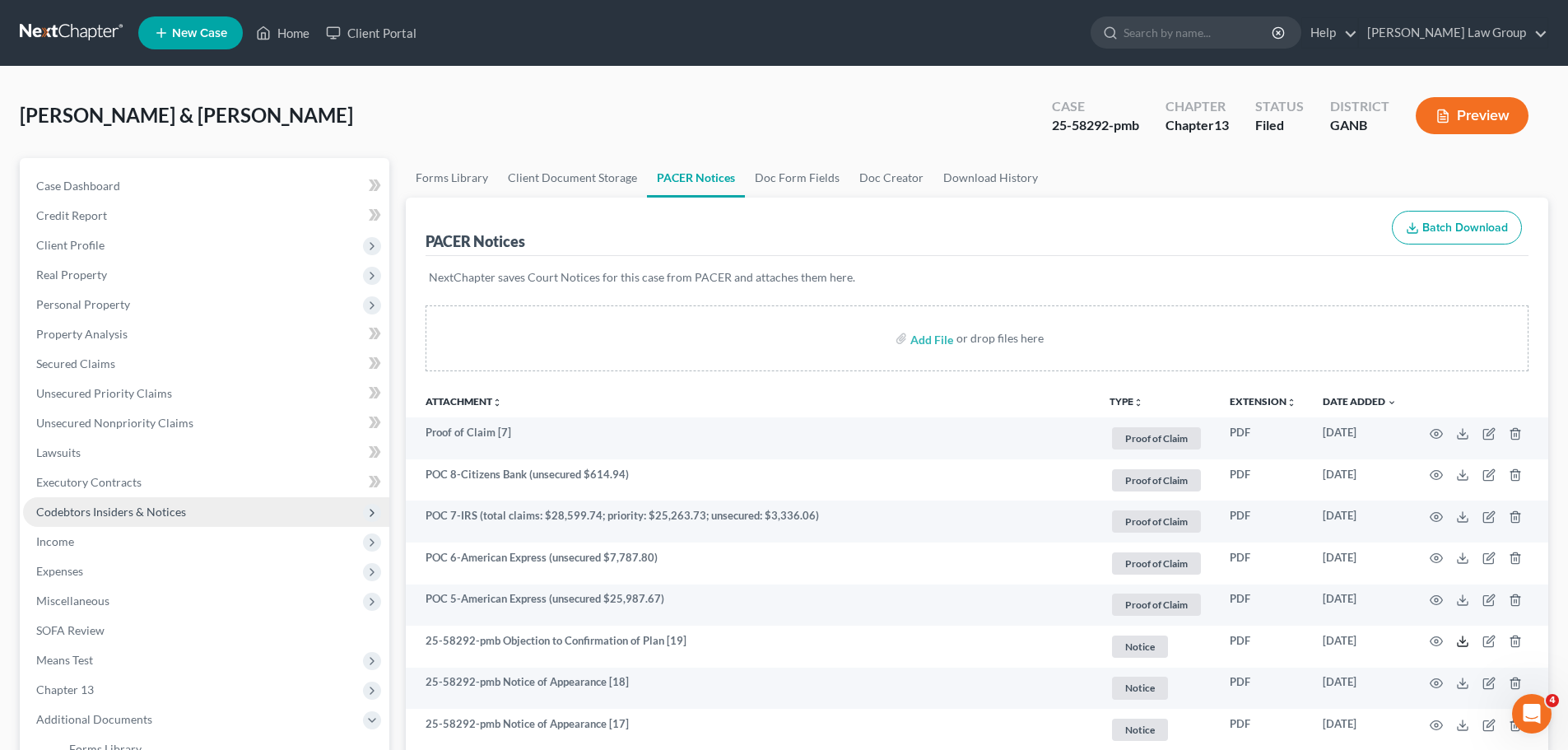
scroll to position [247, 0]
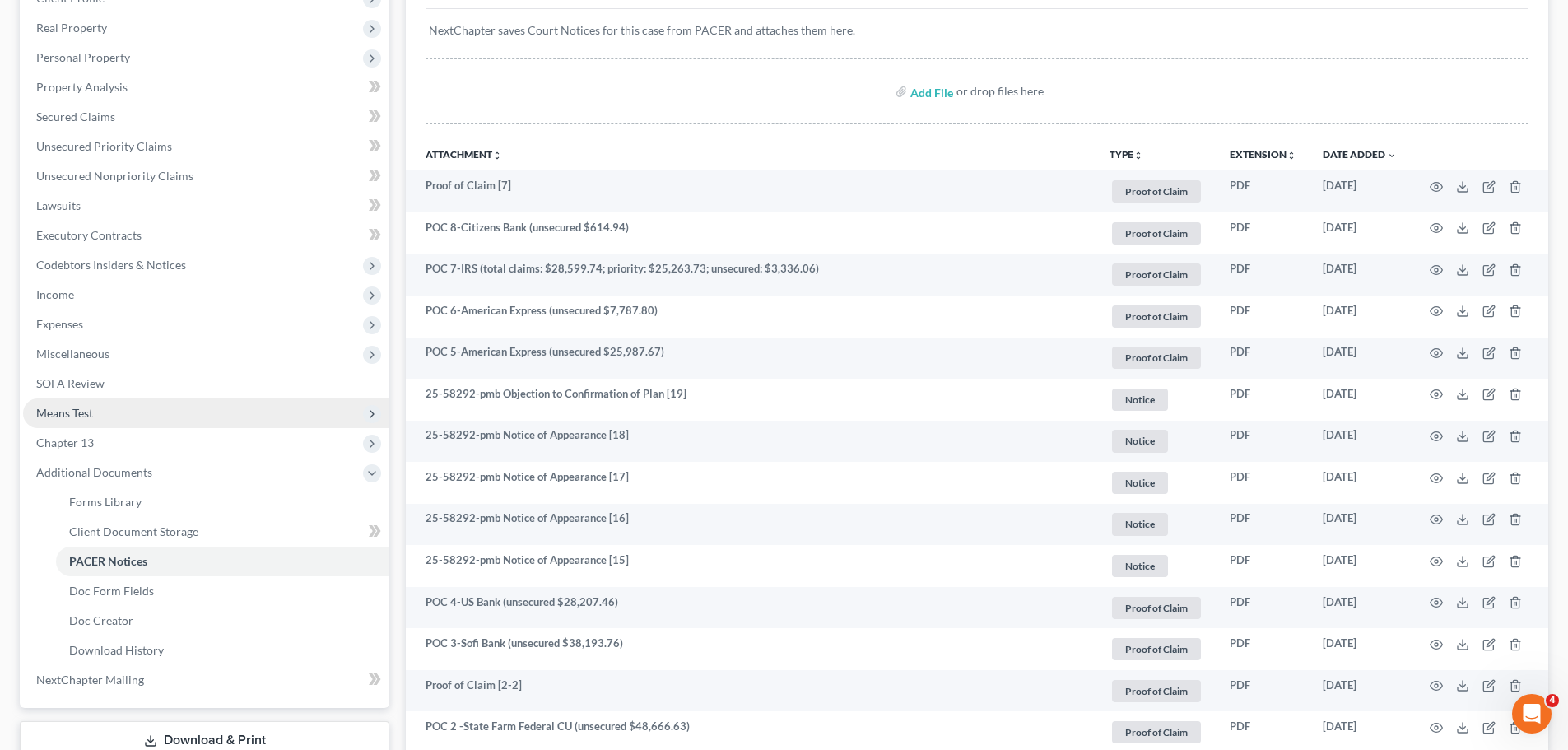
click at [150, 417] on span "Means Test" at bounding box center [206, 413] width 366 height 30
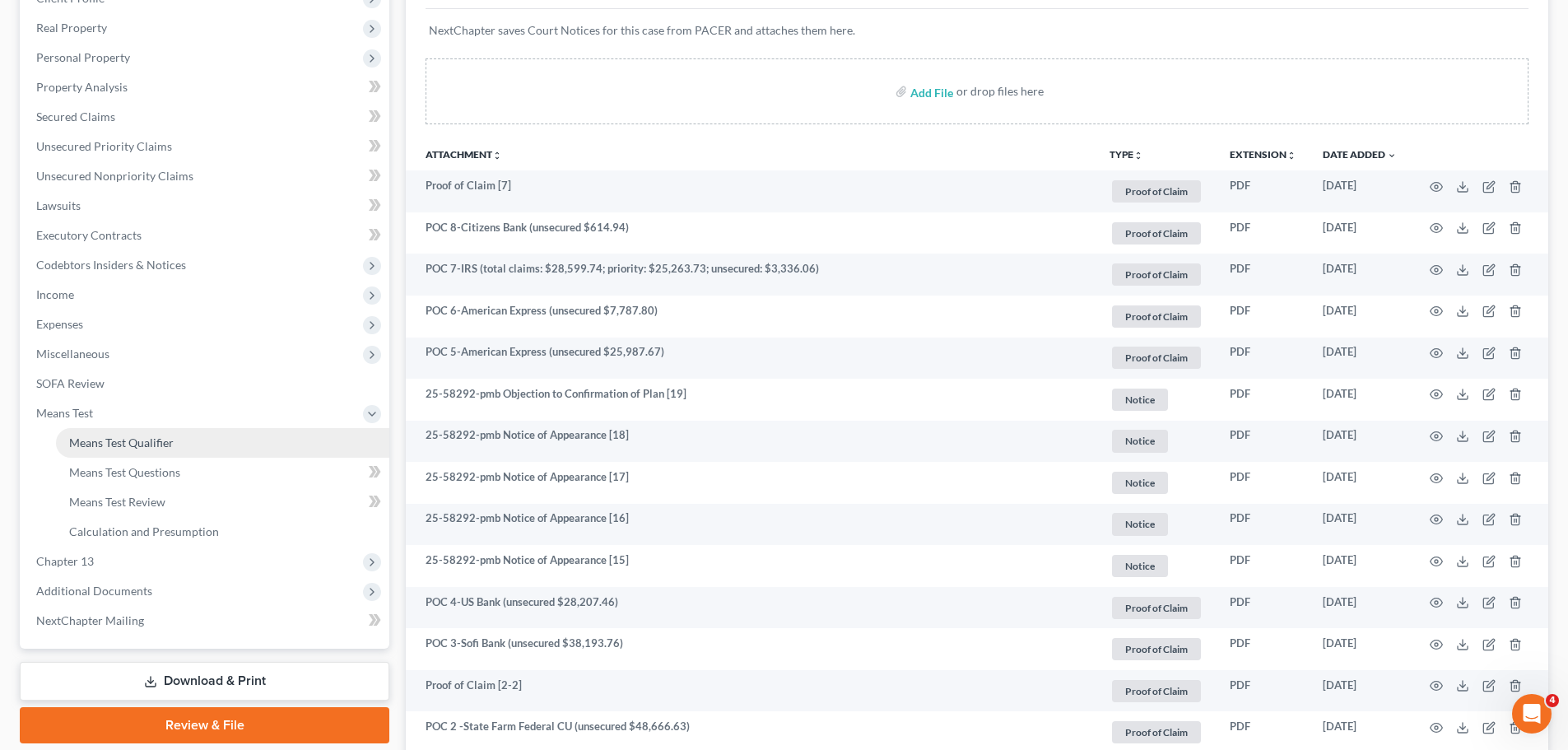
click at [248, 443] on link "Means Test Qualifier" at bounding box center [222, 443] width 333 height 30
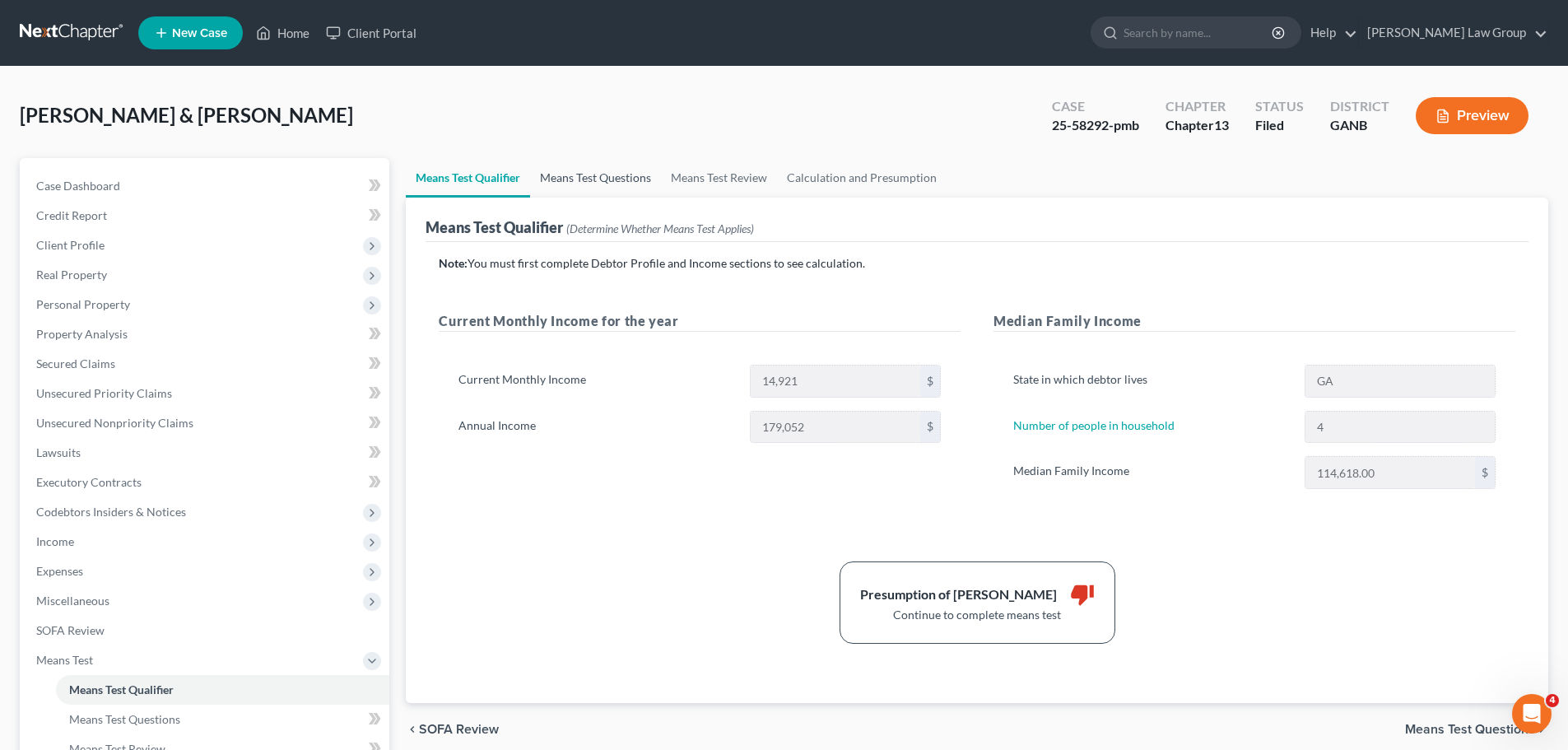
click at [594, 176] on link "Means Test Questions" at bounding box center [595, 178] width 131 height 40
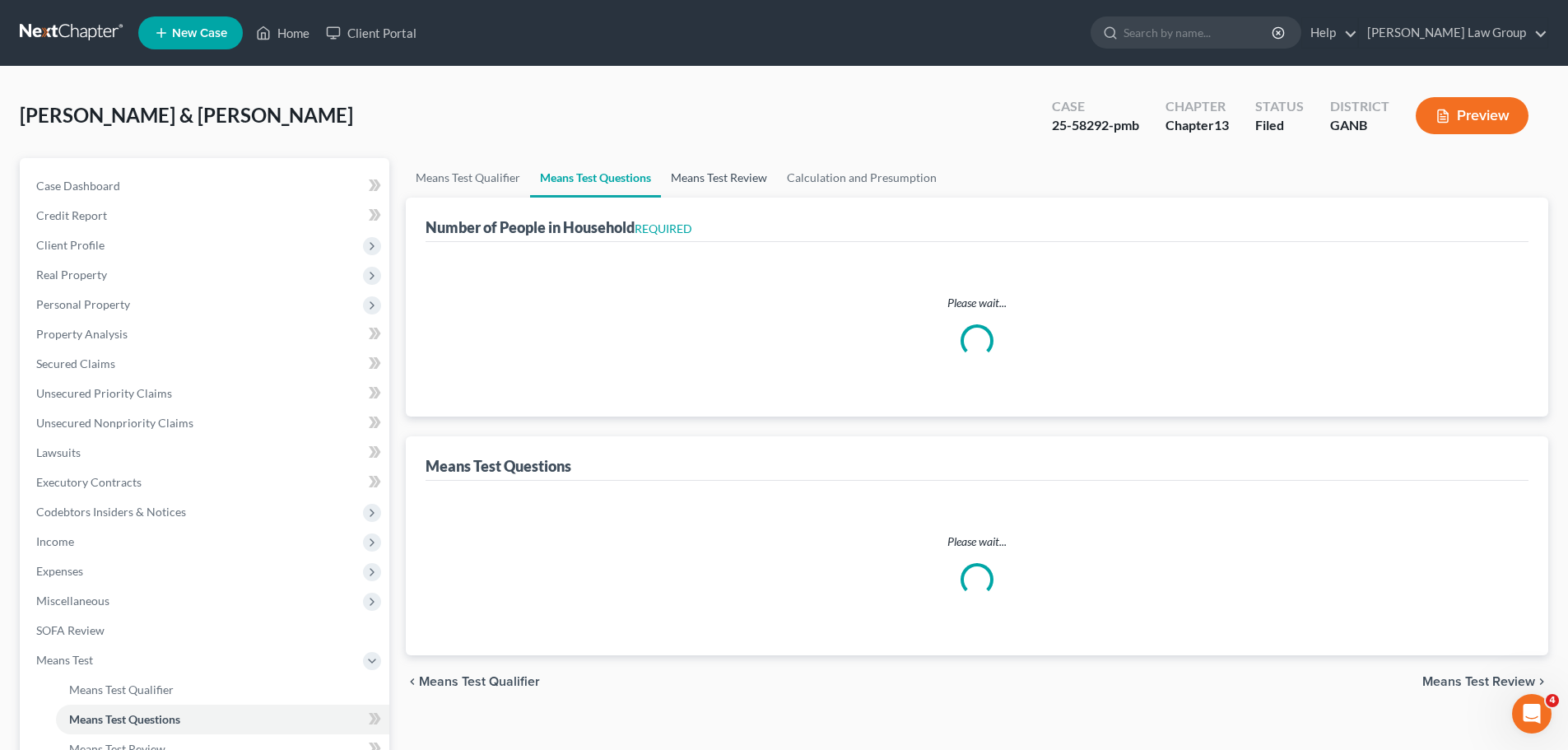
select select "0"
select select "60"
select select "0"
select select "60"
select select "4"
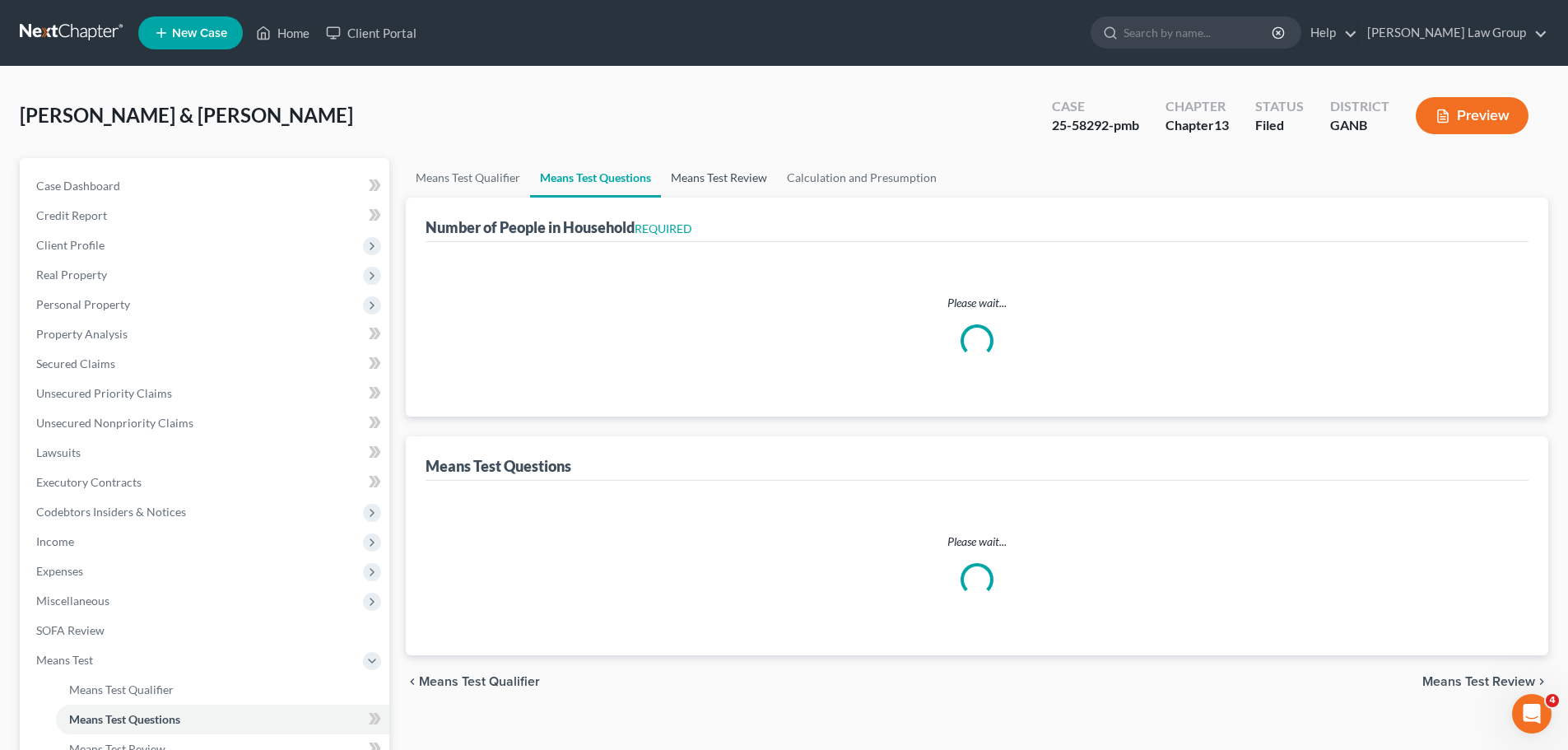
select select "0"
select select "1"
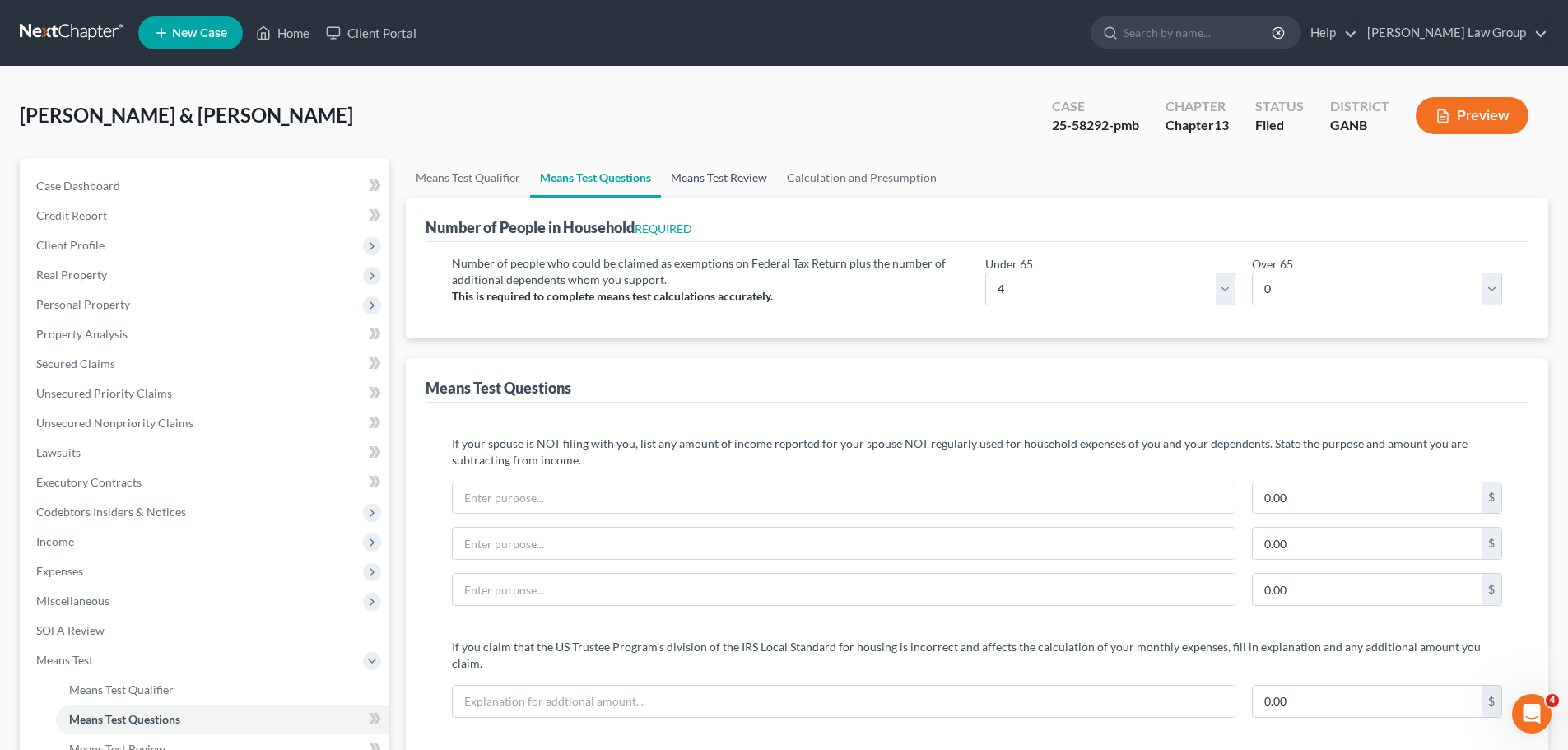
click at [742, 180] on link "Means Test Review" at bounding box center [719, 178] width 116 height 40
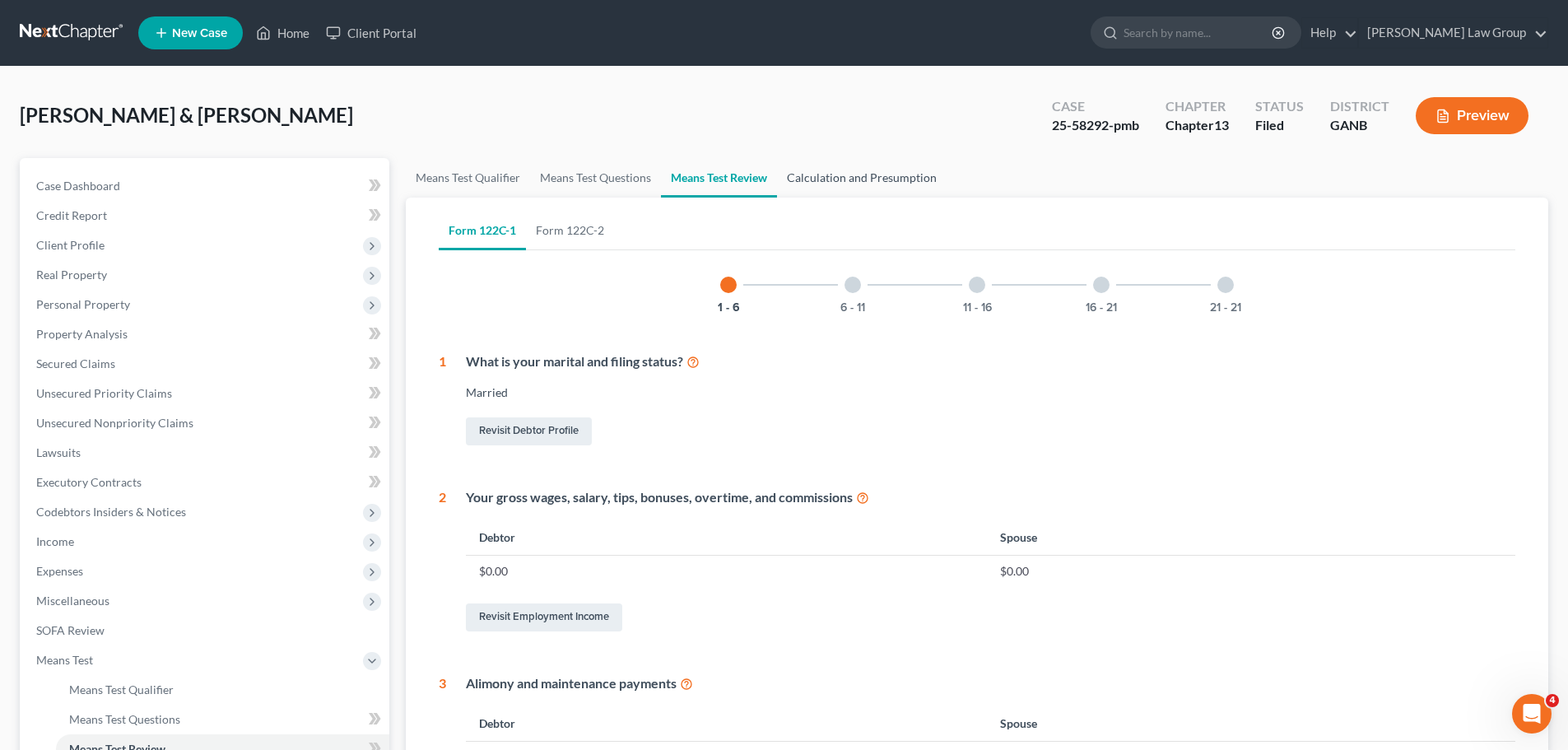
click at [843, 177] on link "Calculation and Presumption" at bounding box center [862, 178] width 170 height 40
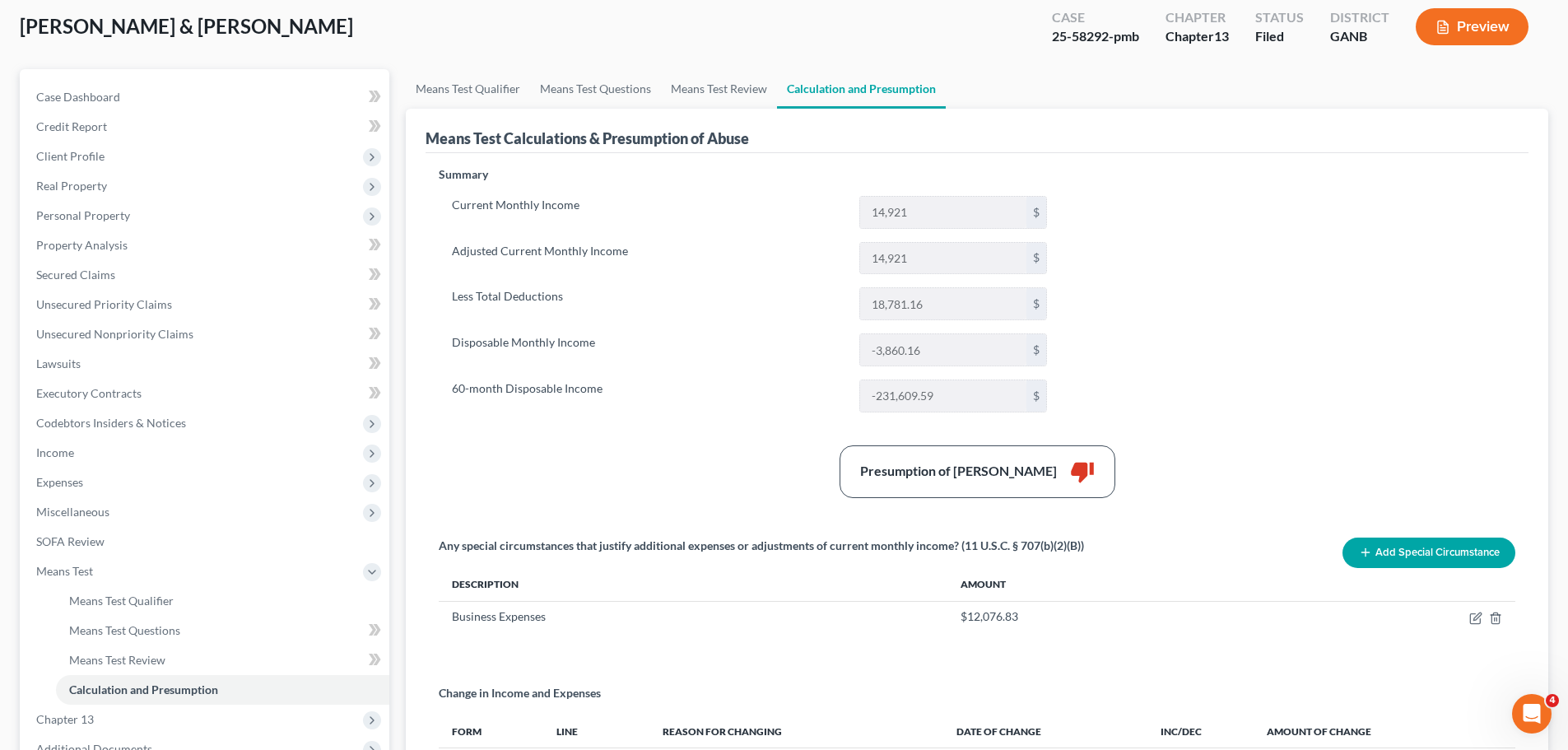
scroll to position [65, 0]
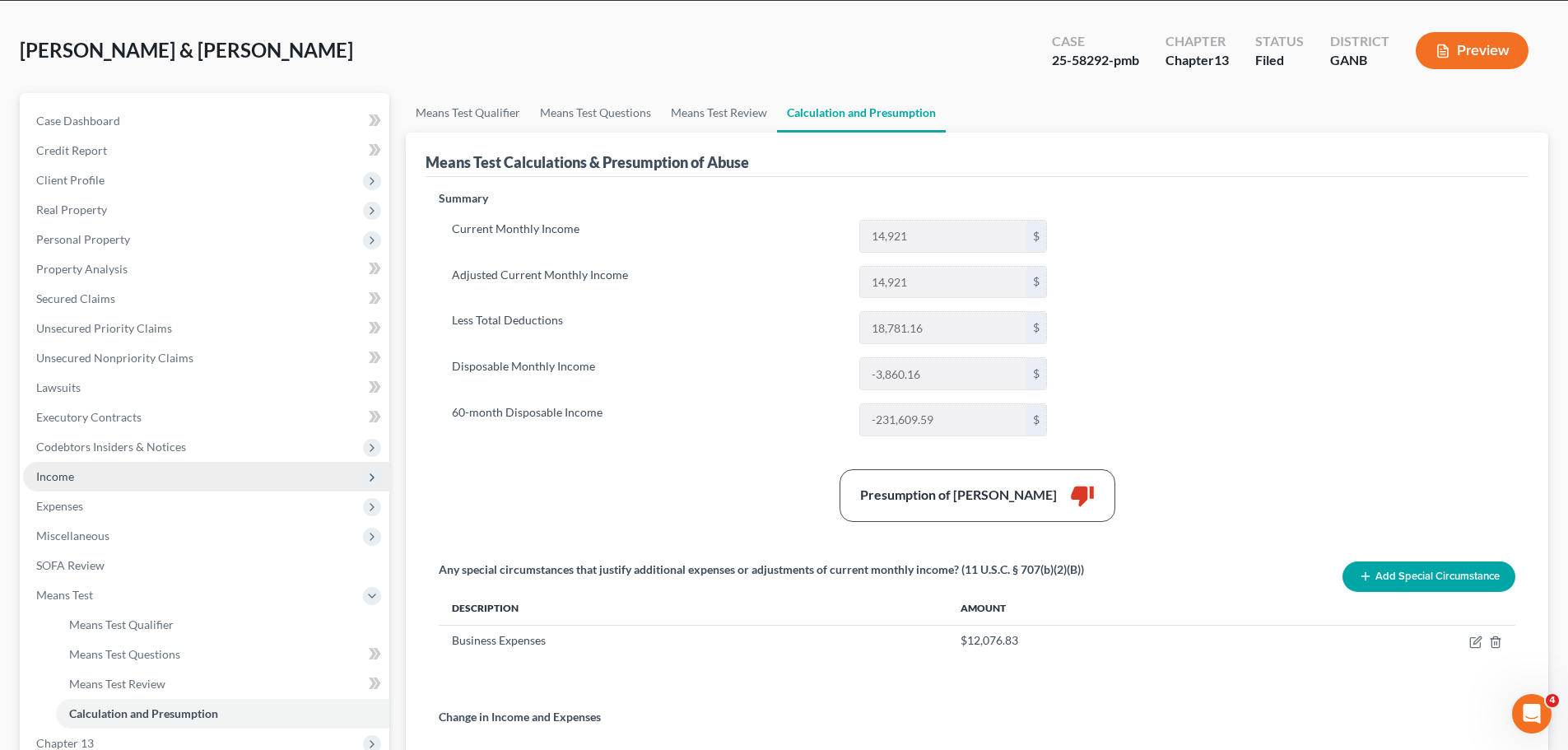
click at [111, 488] on span "Income" at bounding box center [206, 477] width 366 height 30
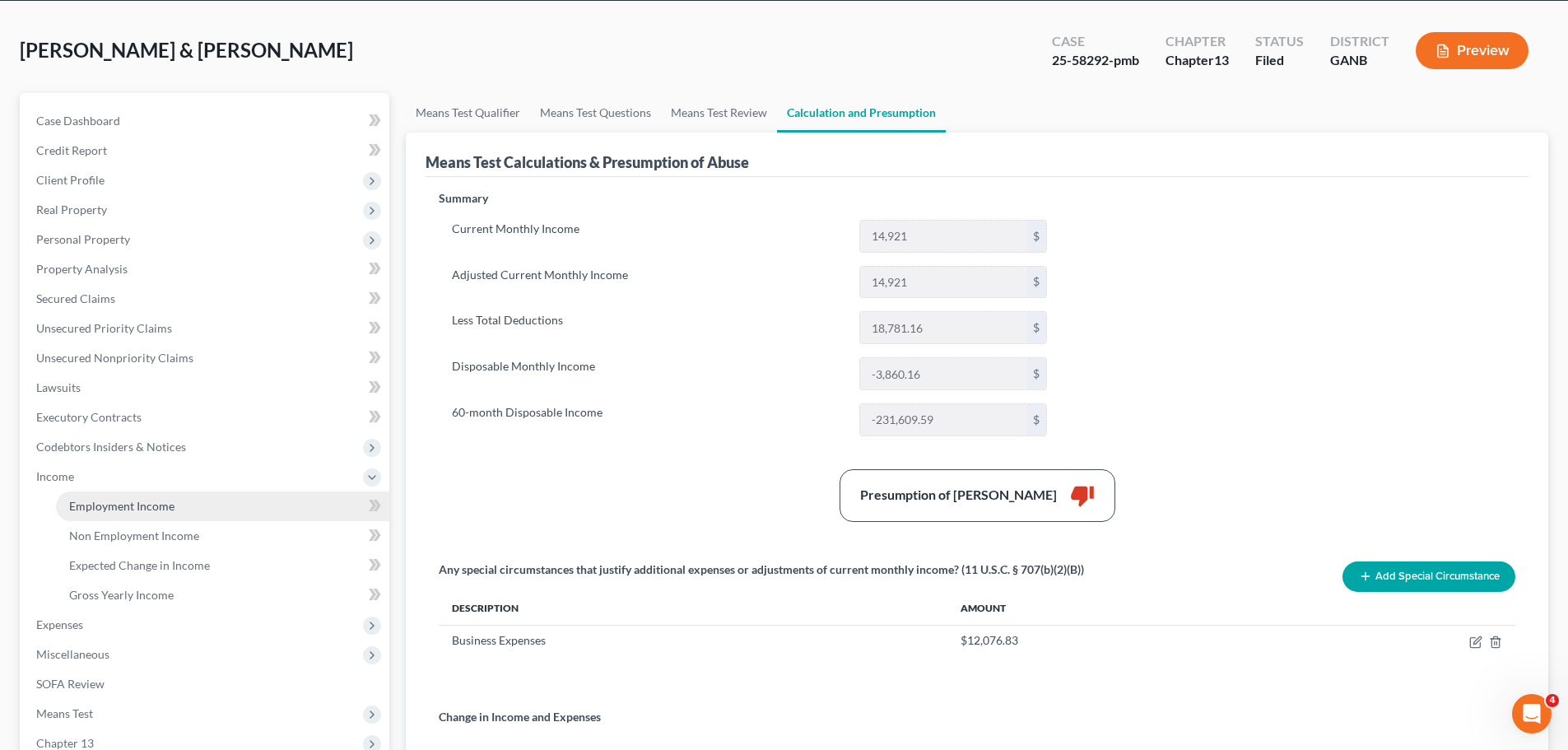
click at [187, 503] on link "Employment Income" at bounding box center [222, 506] width 333 height 30
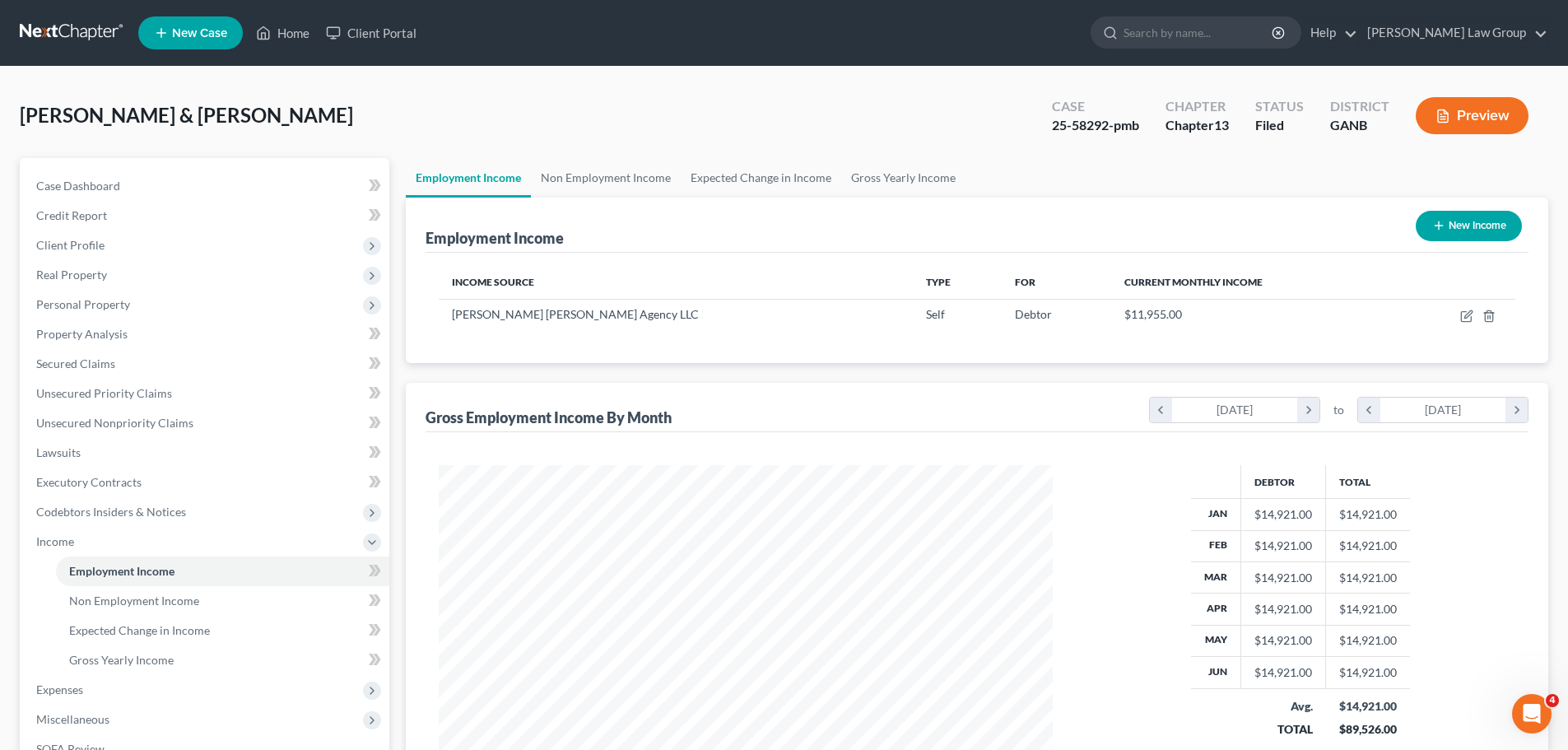
scroll to position [307, 647]
click at [611, 182] on link "Non Employment Income" at bounding box center [606, 178] width 150 height 40
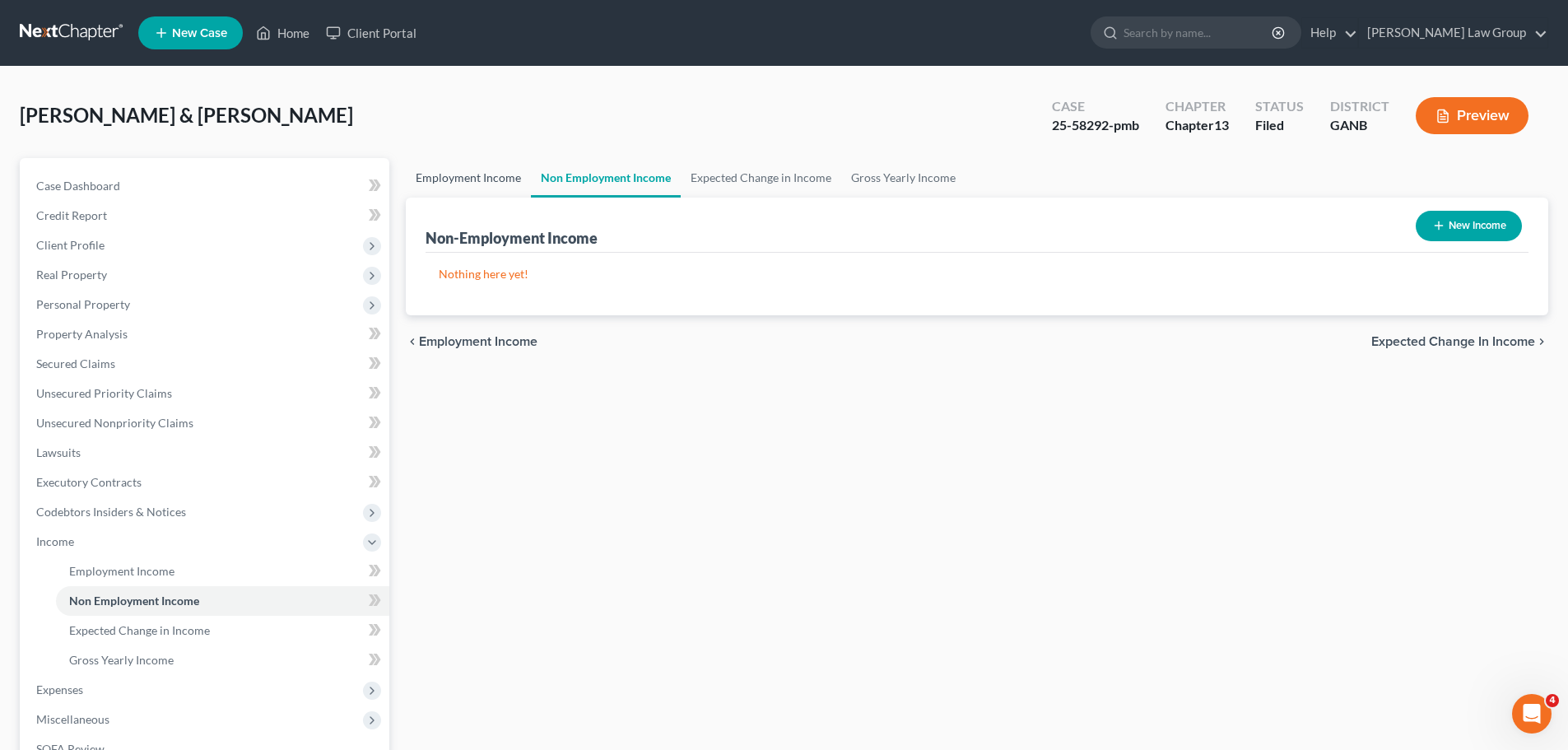
click at [443, 168] on link "Employment Income" at bounding box center [468, 178] width 125 height 40
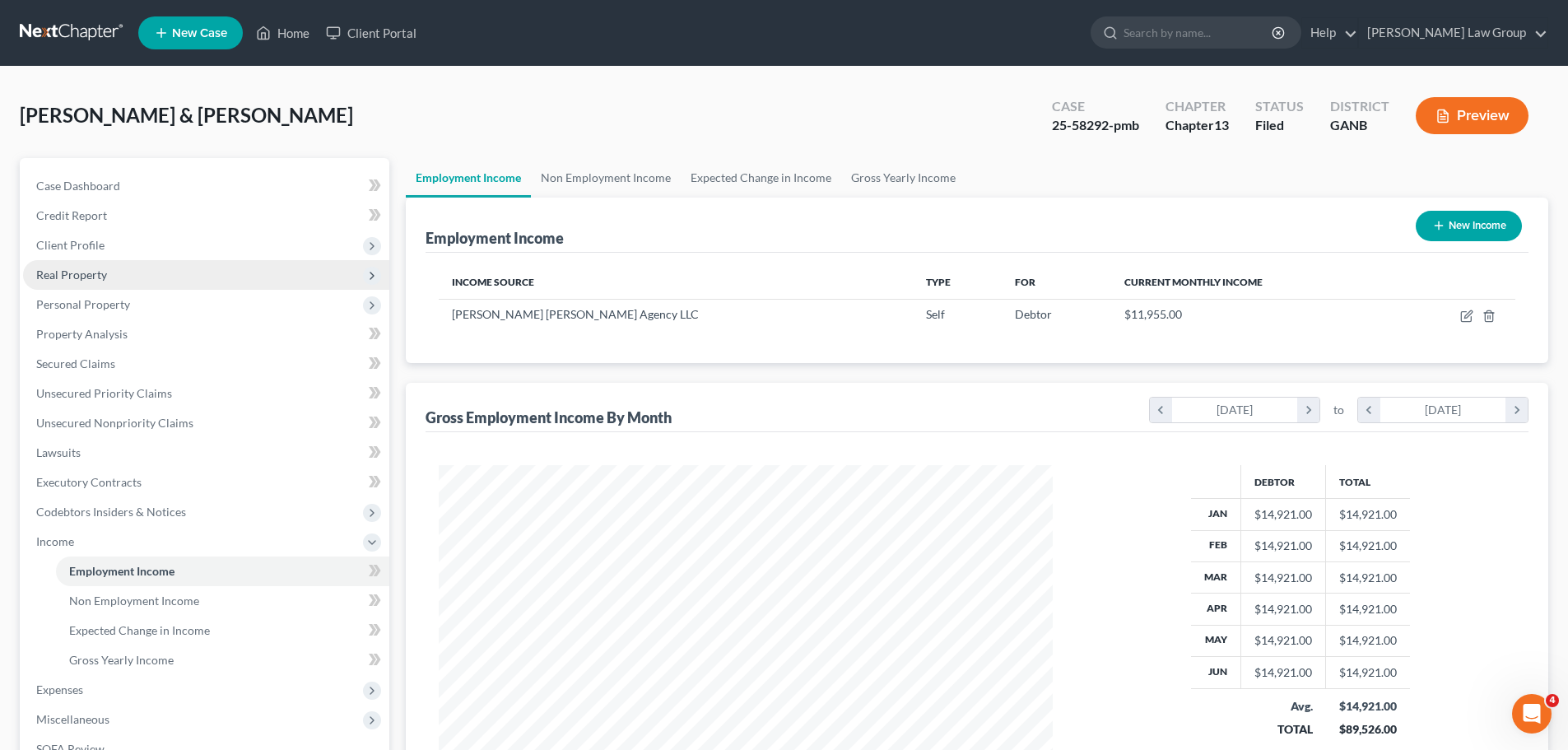
scroll to position [307, 647]
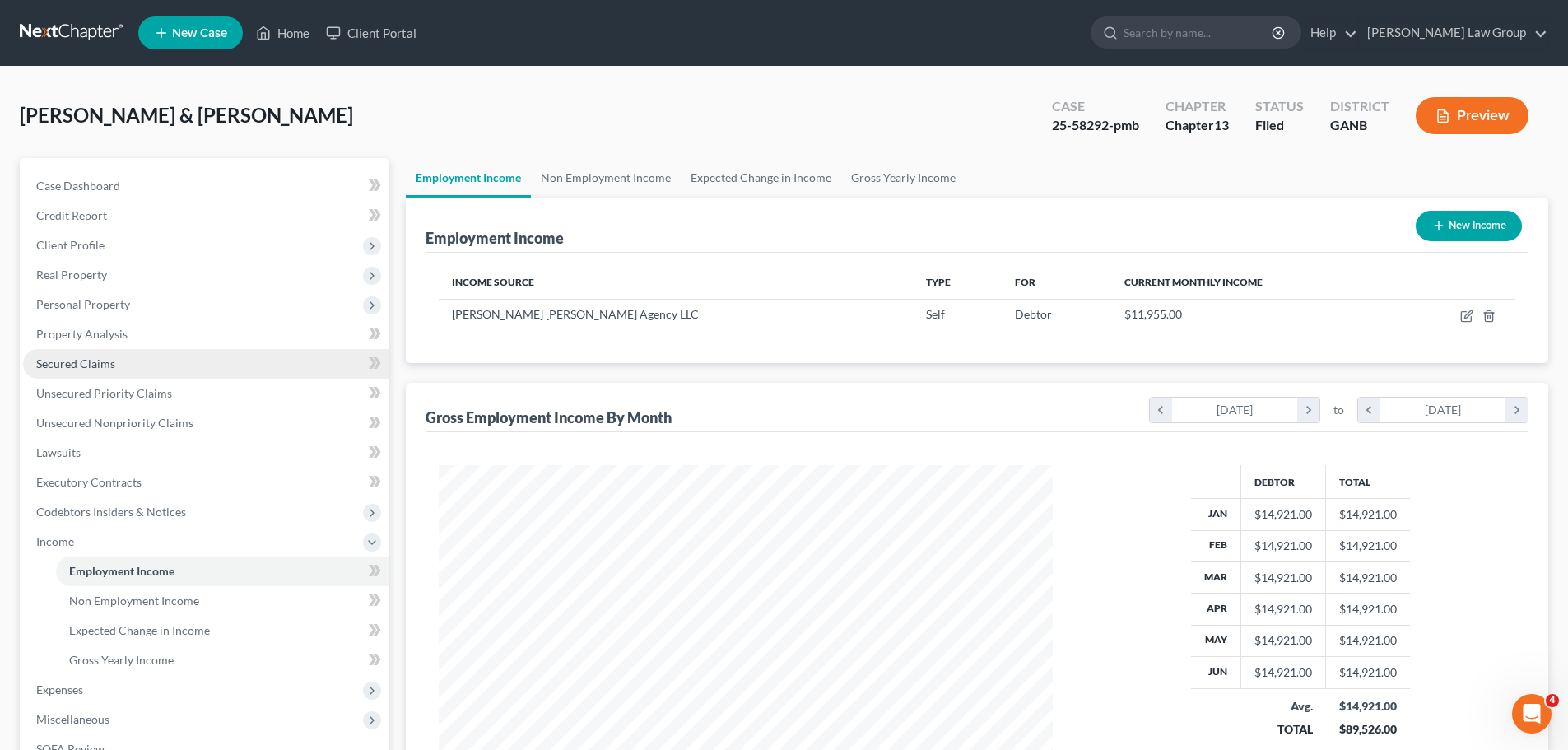
click at [149, 365] on link "Secured Claims" at bounding box center [206, 364] width 366 height 30
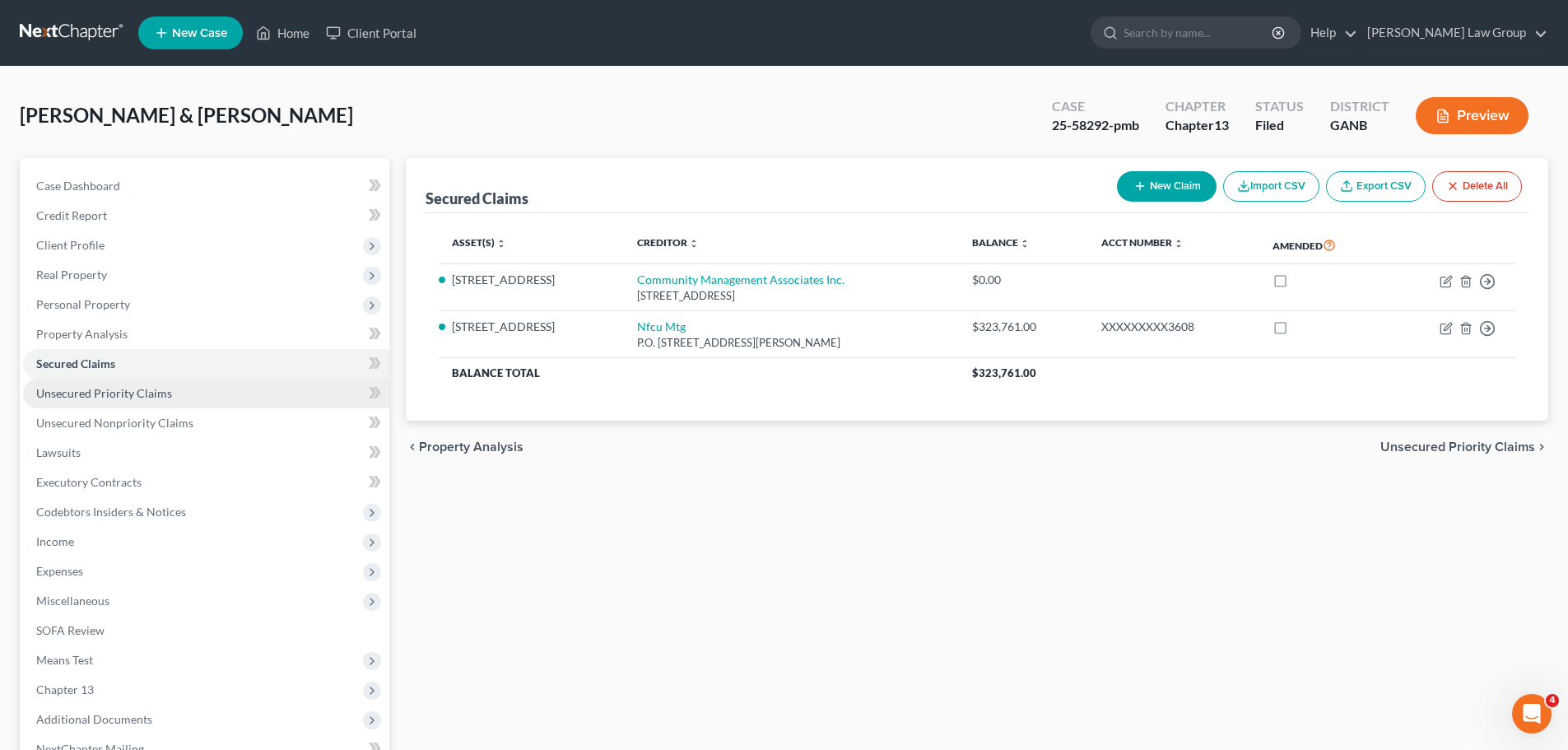
click at [163, 392] on span "Unsecured Priority Claims" at bounding box center [104, 393] width 136 height 14
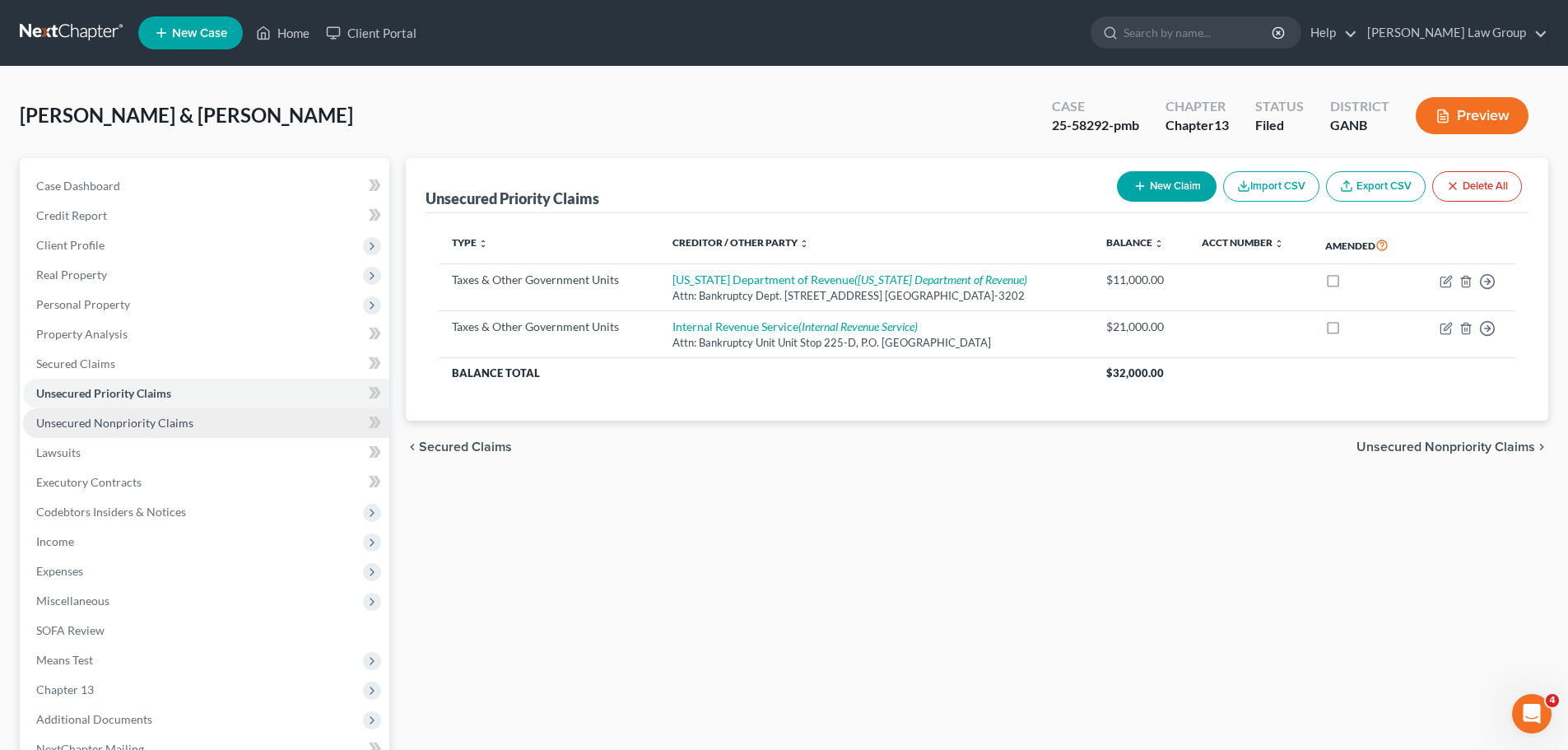
click at [160, 427] on span "Unsecured Nonpriority Claims" at bounding box center [114, 422] width 157 height 14
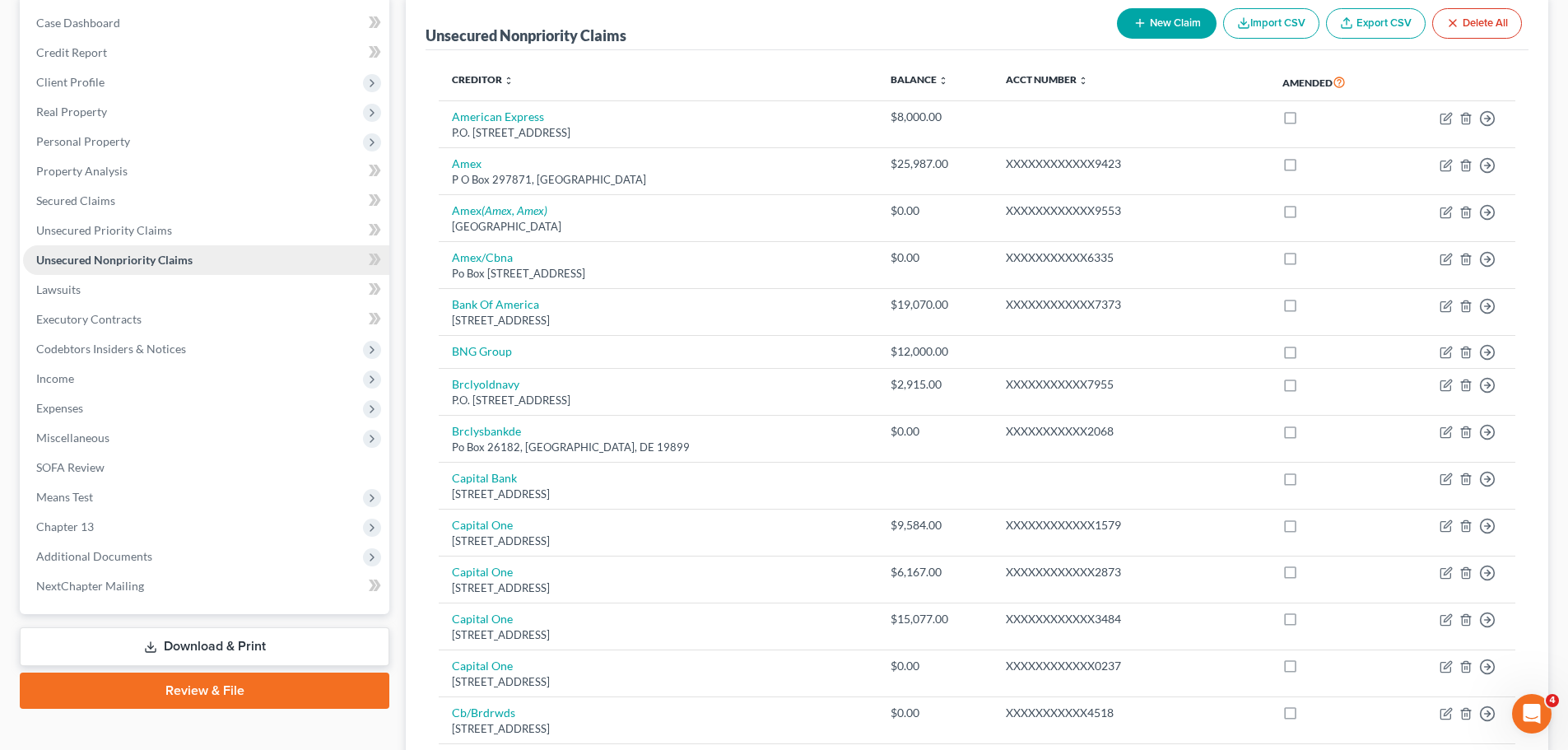
scroll to position [165, 0]
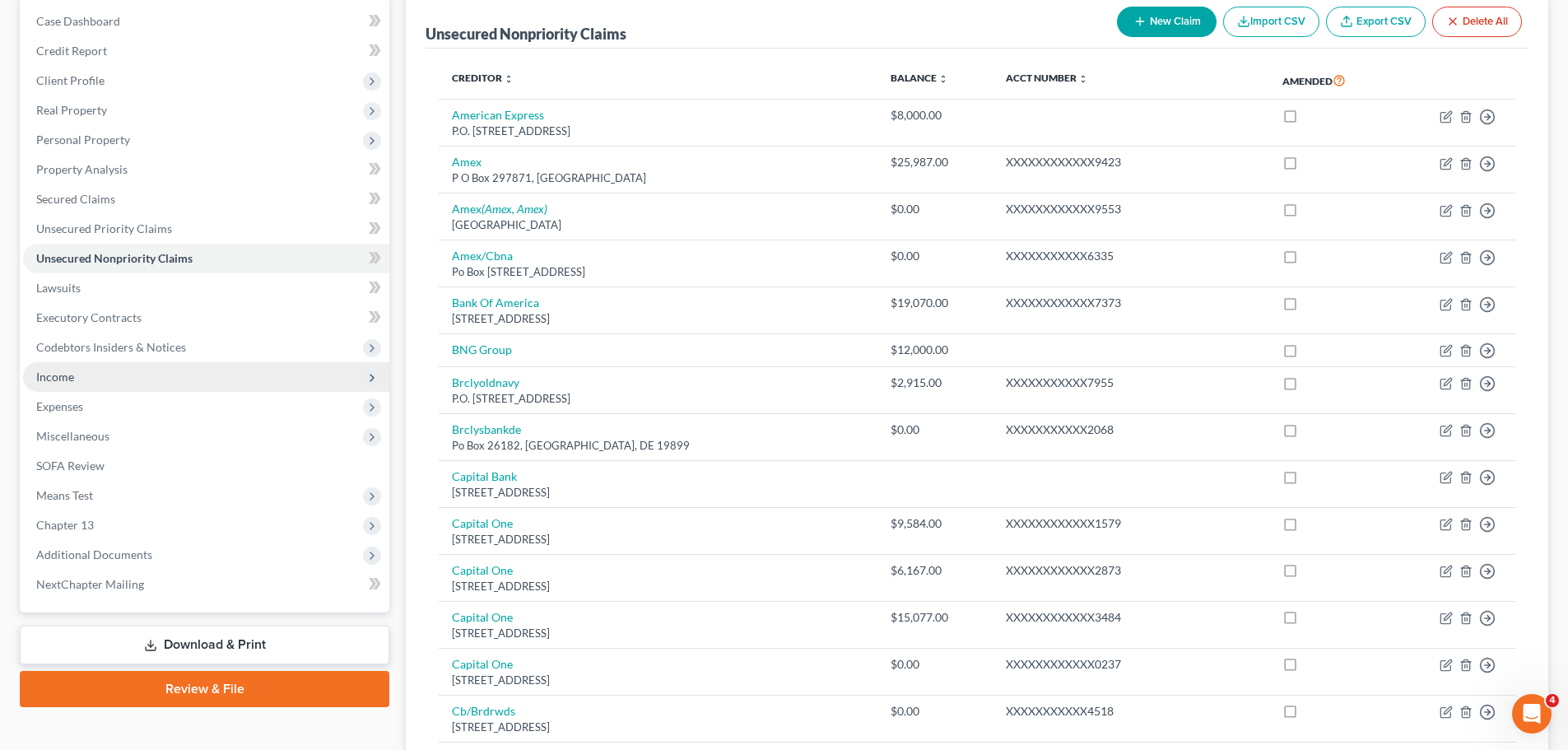
click at [161, 378] on span "Income" at bounding box center [206, 377] width 366 height 30
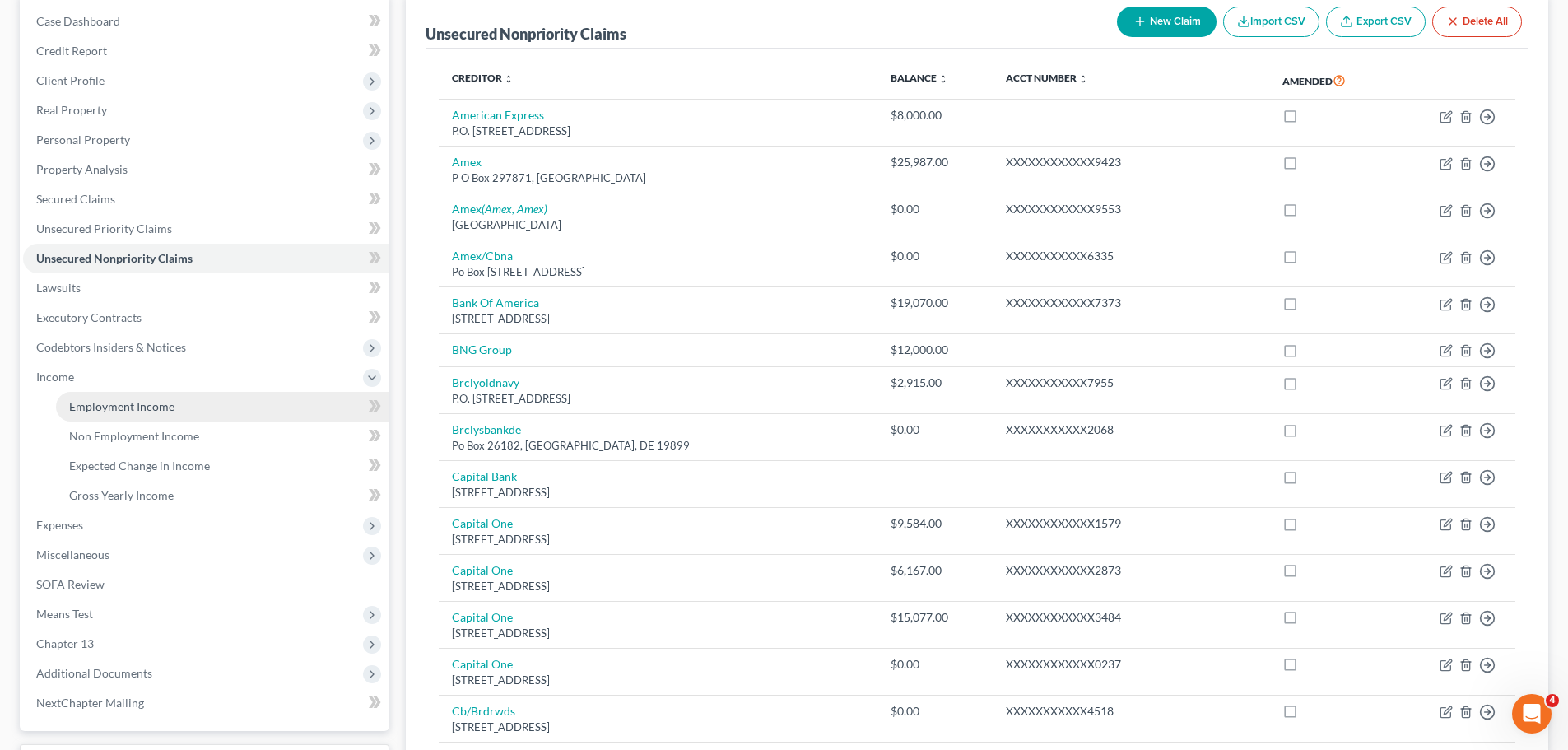
click at [206, 402] on link "Employment Income" at bounding box center [222, 407] width 333 height 30
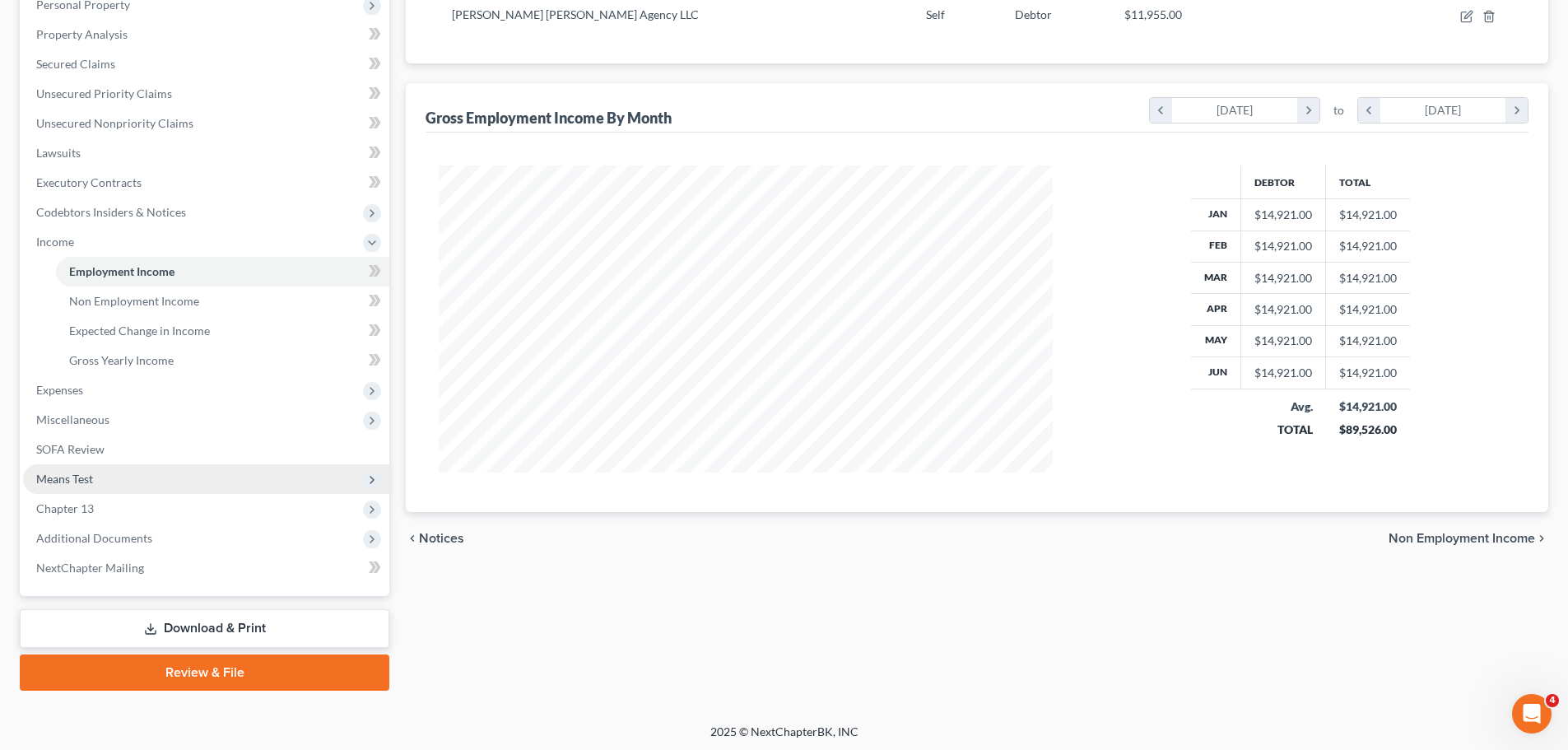
scroll to position [303, 0]
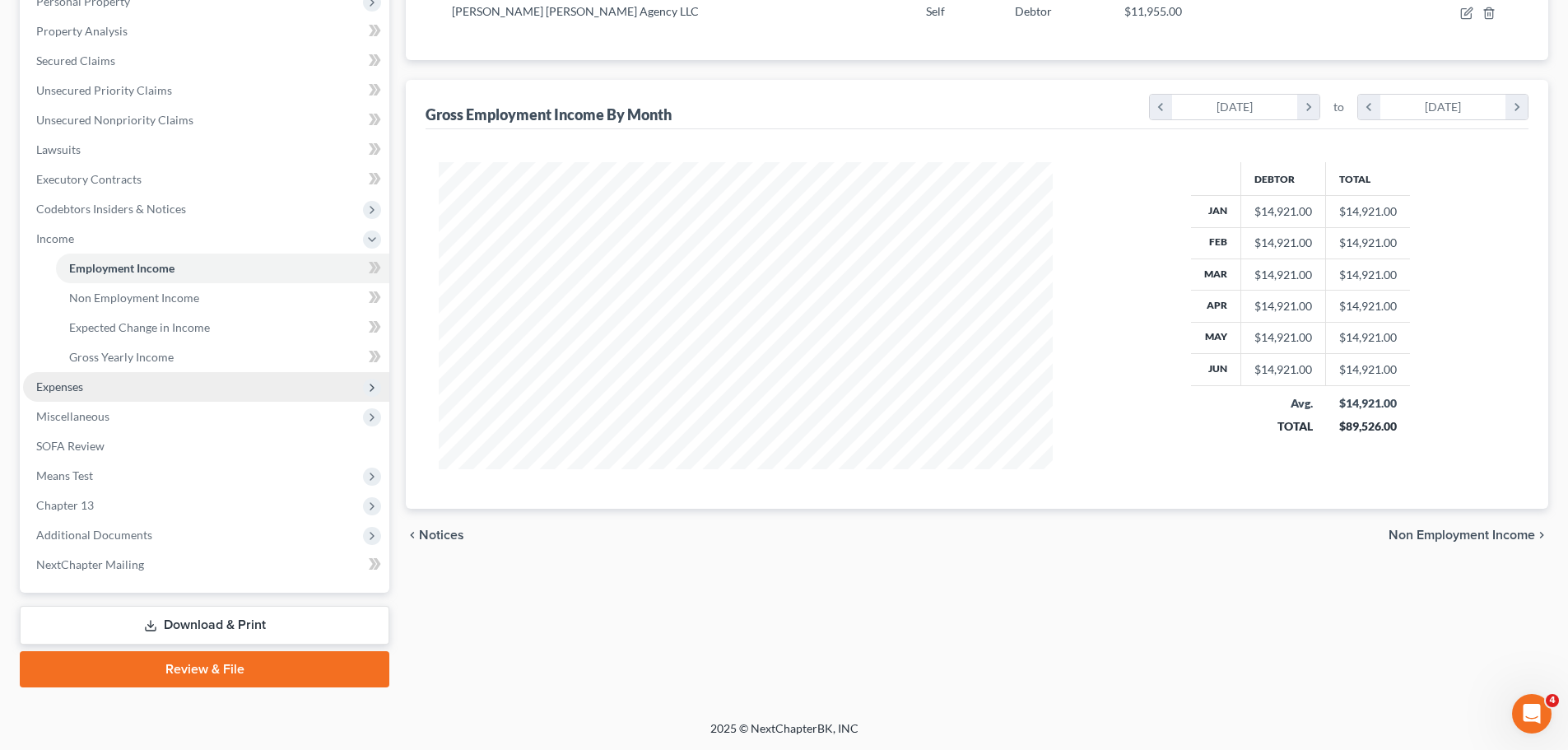
click at [125, 385] on span "Expenses" at bounding box center [206, 387] width 366 height 30
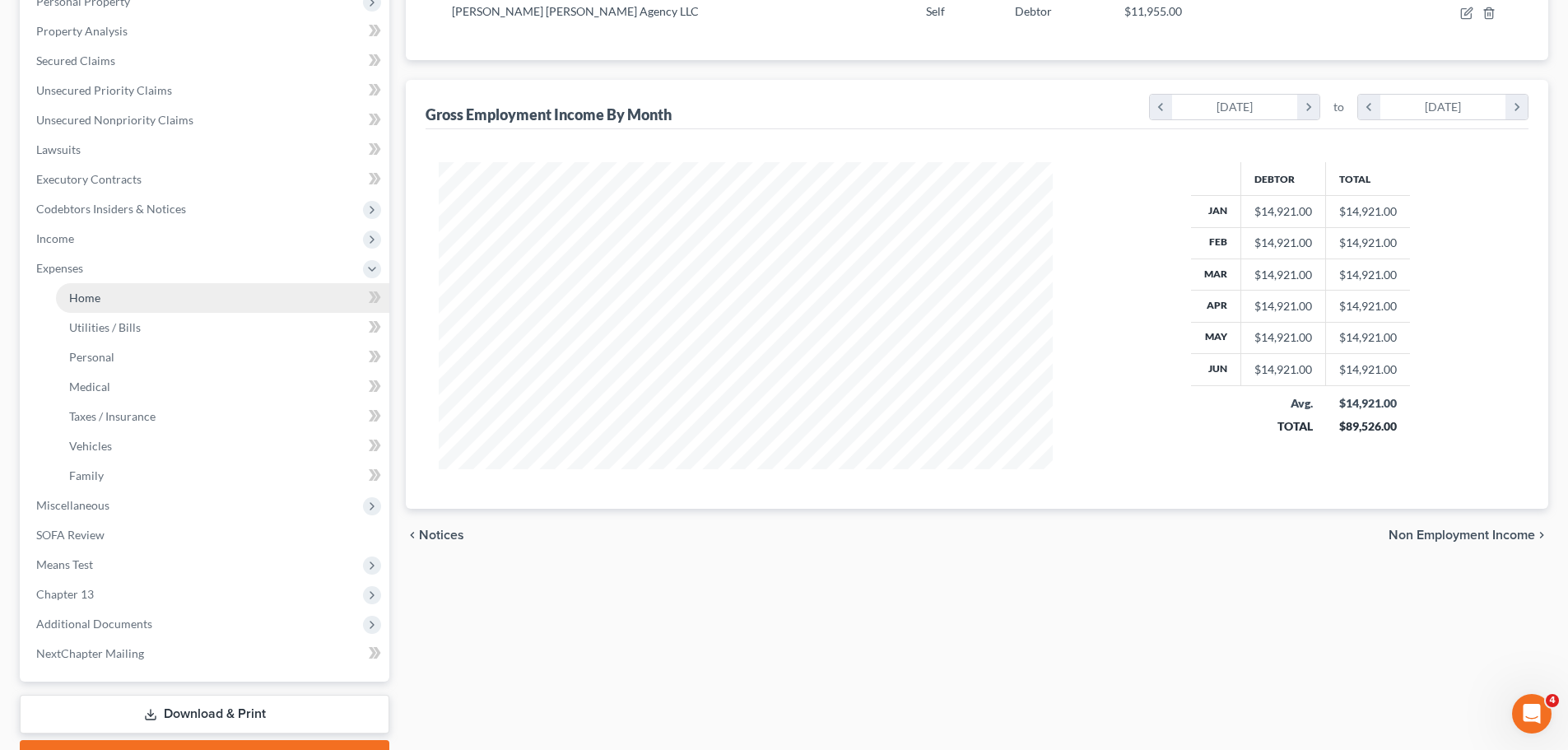
click at [161, 302] on link "Home" at bounding box center [222, 298] width 333 height 30
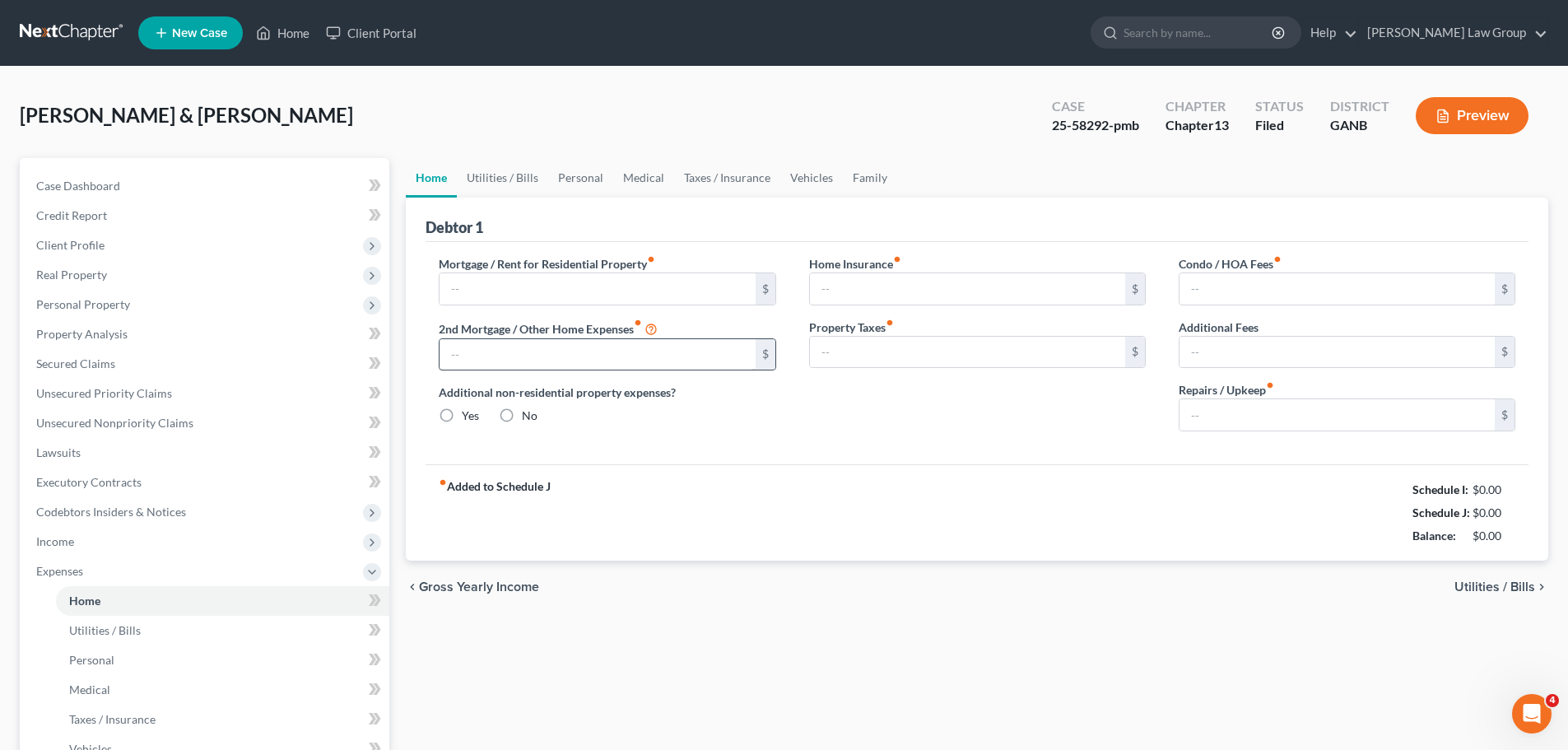
type input "2,626.00"
type input "0.00"
radio input "true"
type input "0.00"
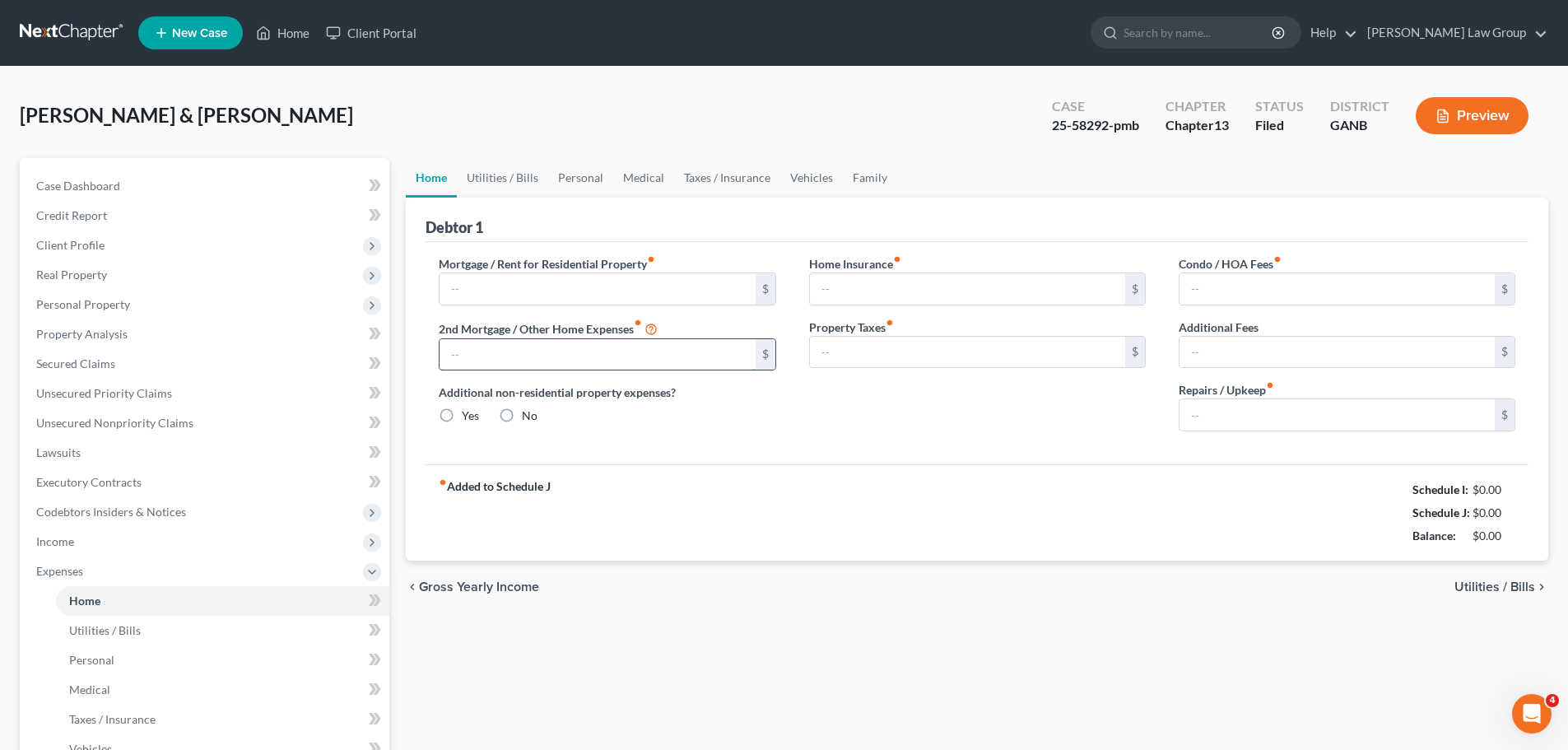
type input "78.00"
type input "0.00"
type input "200.00"
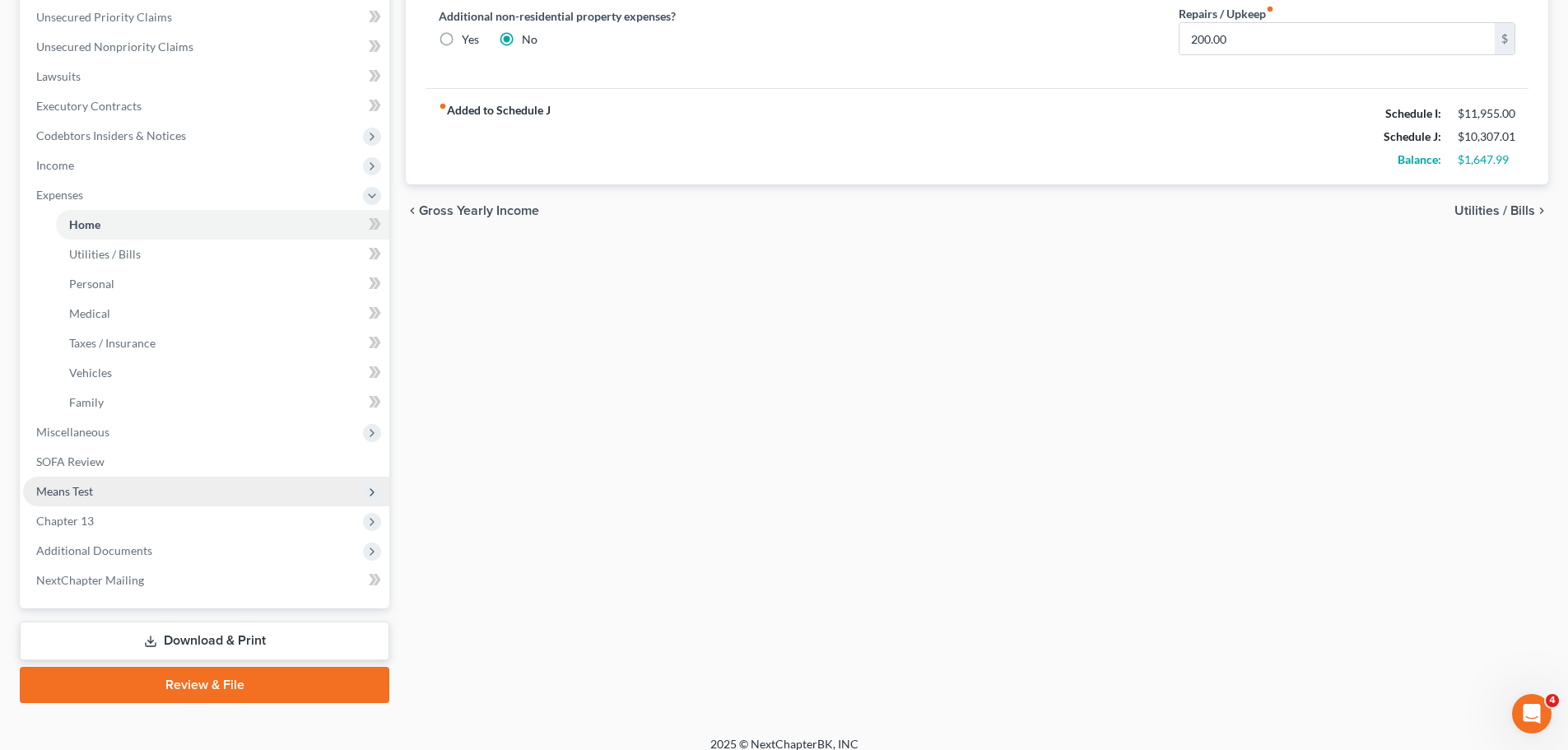
scroll to position [392, 0]
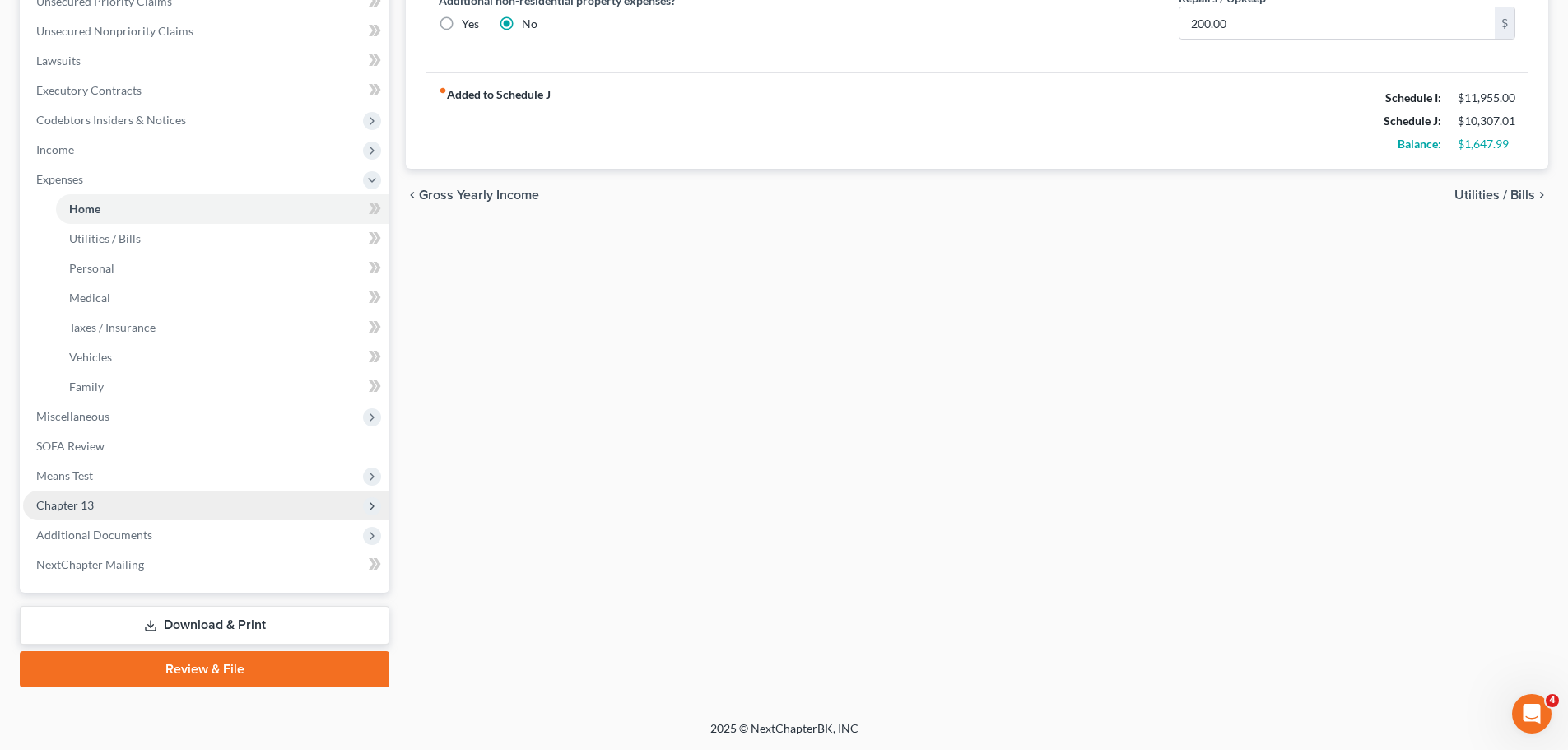
click at [166, 516] on span "Chapter 13" at bounding box center [206, 505] width 366 height 30
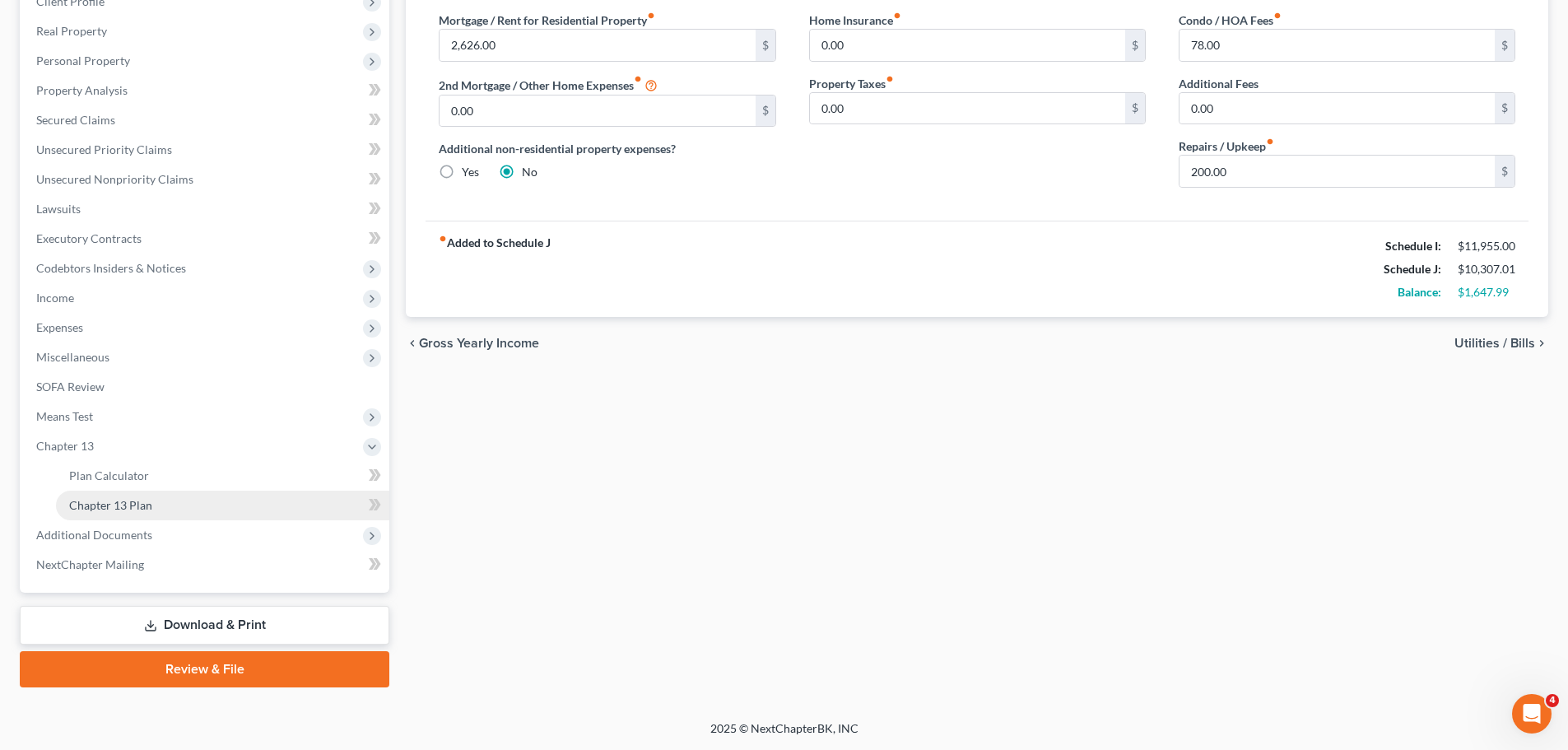
click at [170, 509] on link "Chapter 13 Plan" at bounding box center [222, 505] width 333 height 30
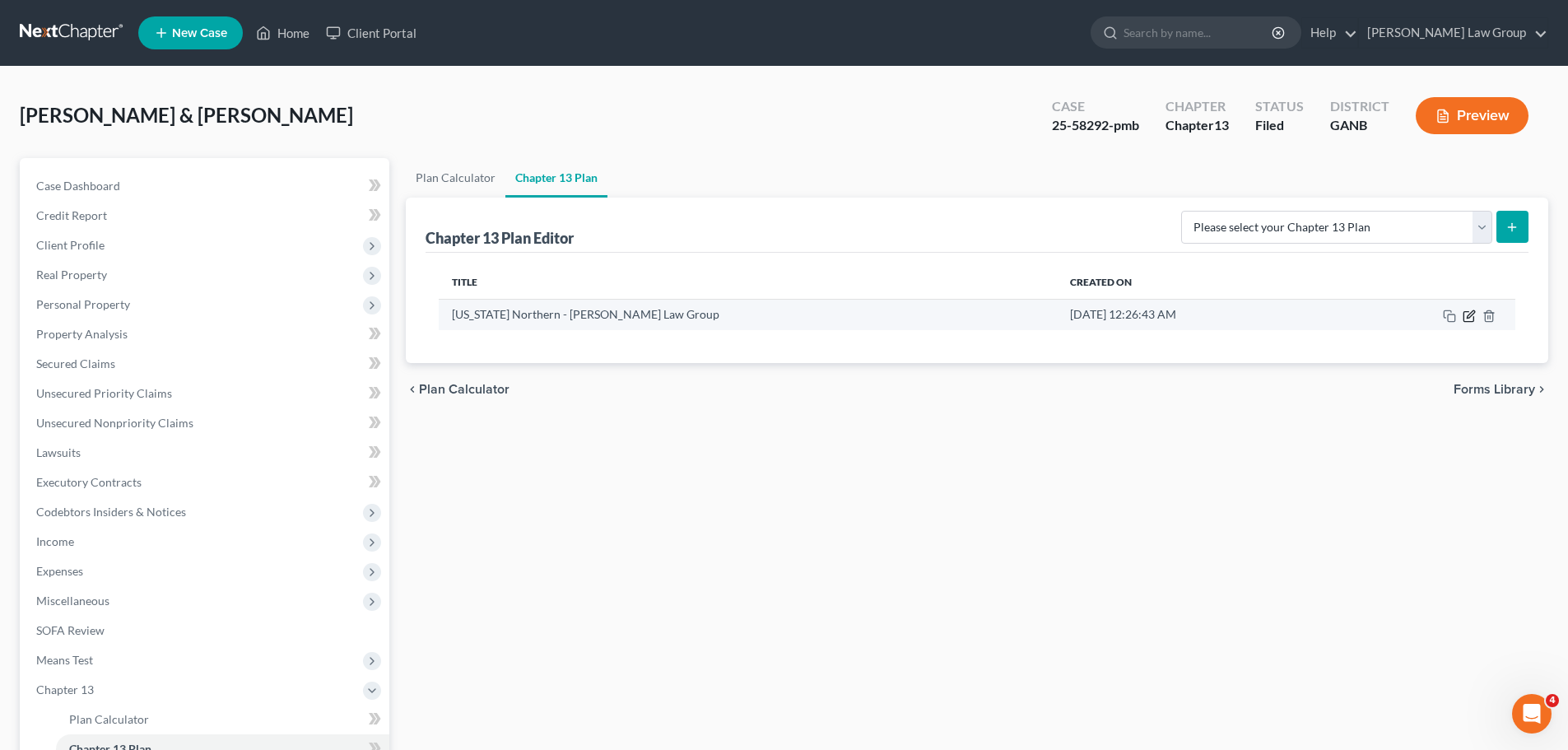
click at [1473, 319] on icon "button" at bounding box center [1469, 316] width 13 height 13
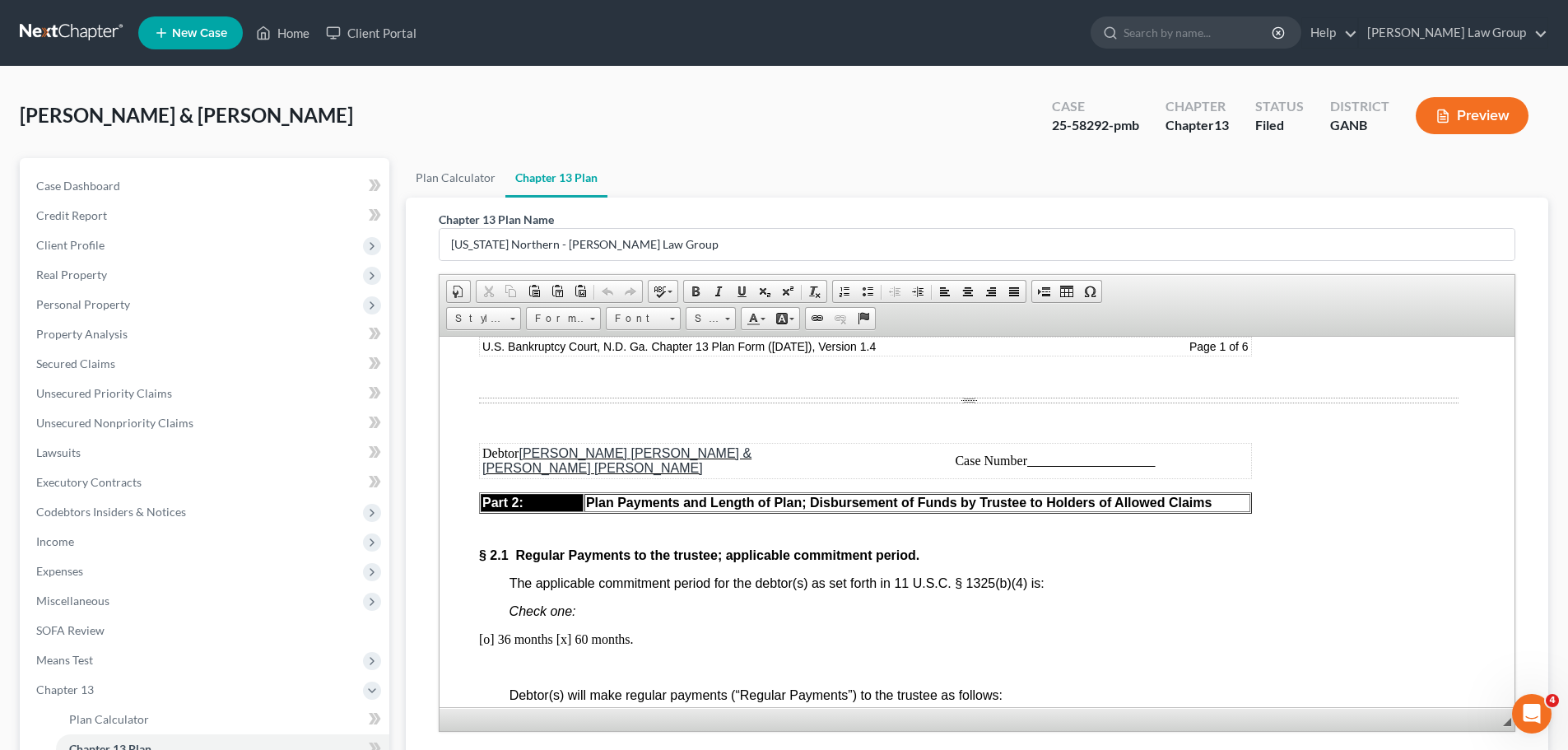
scroll to position [1235, 0]
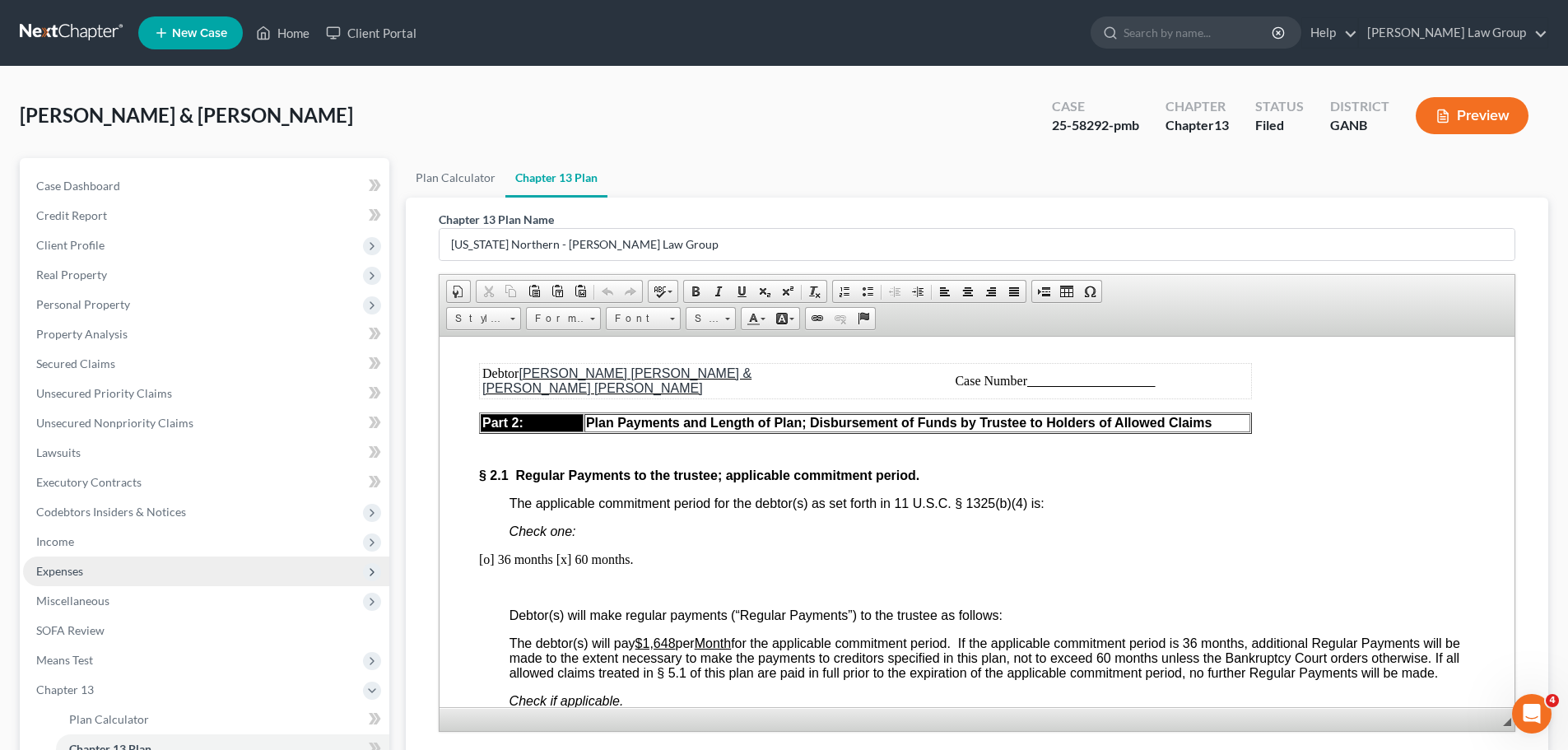
click at [122, 575] on span "Expenses" at bounding box center [206, 571] width 366 height 30
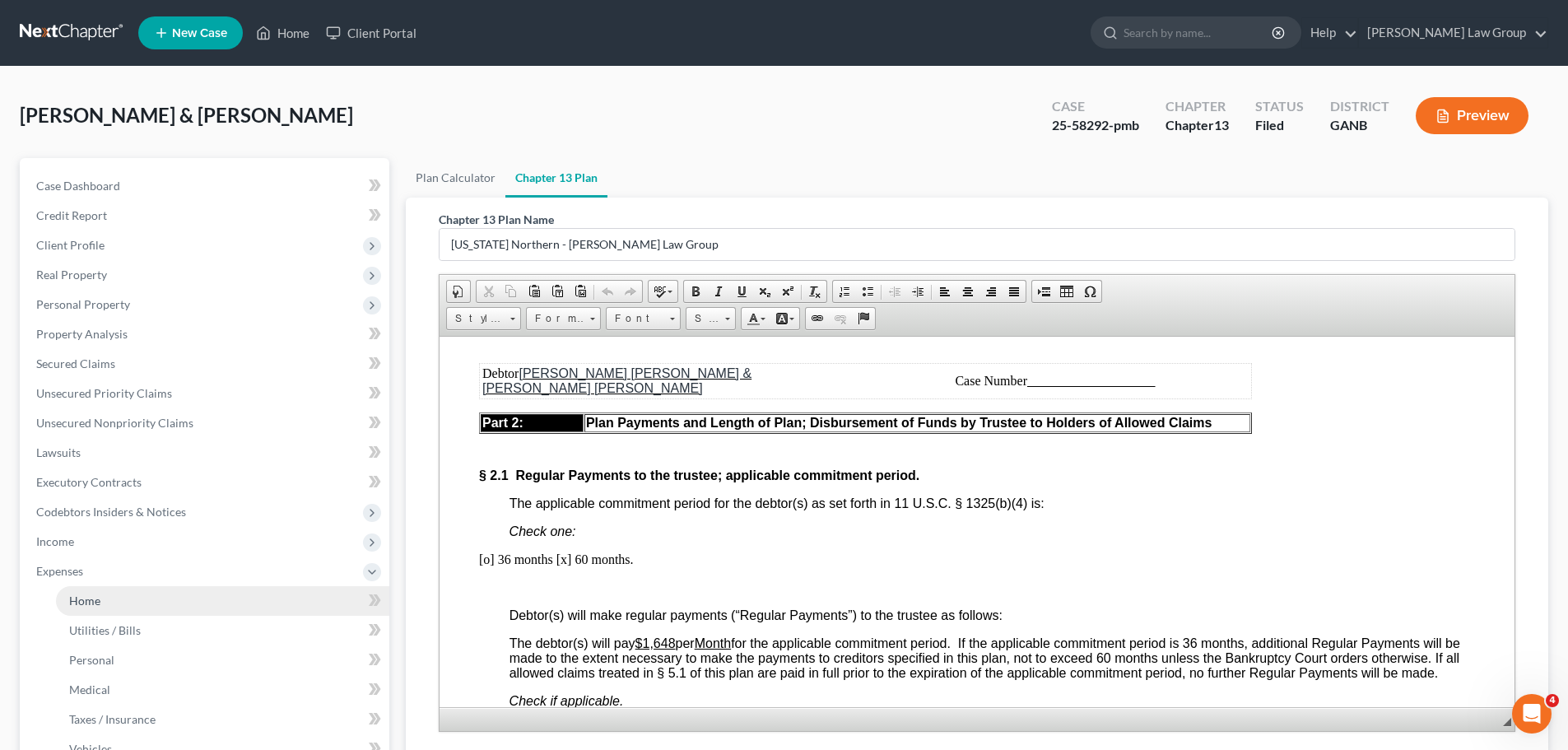
click at [128, 591] on link "Home" at bounding box center [222, 601] width 333 height 30
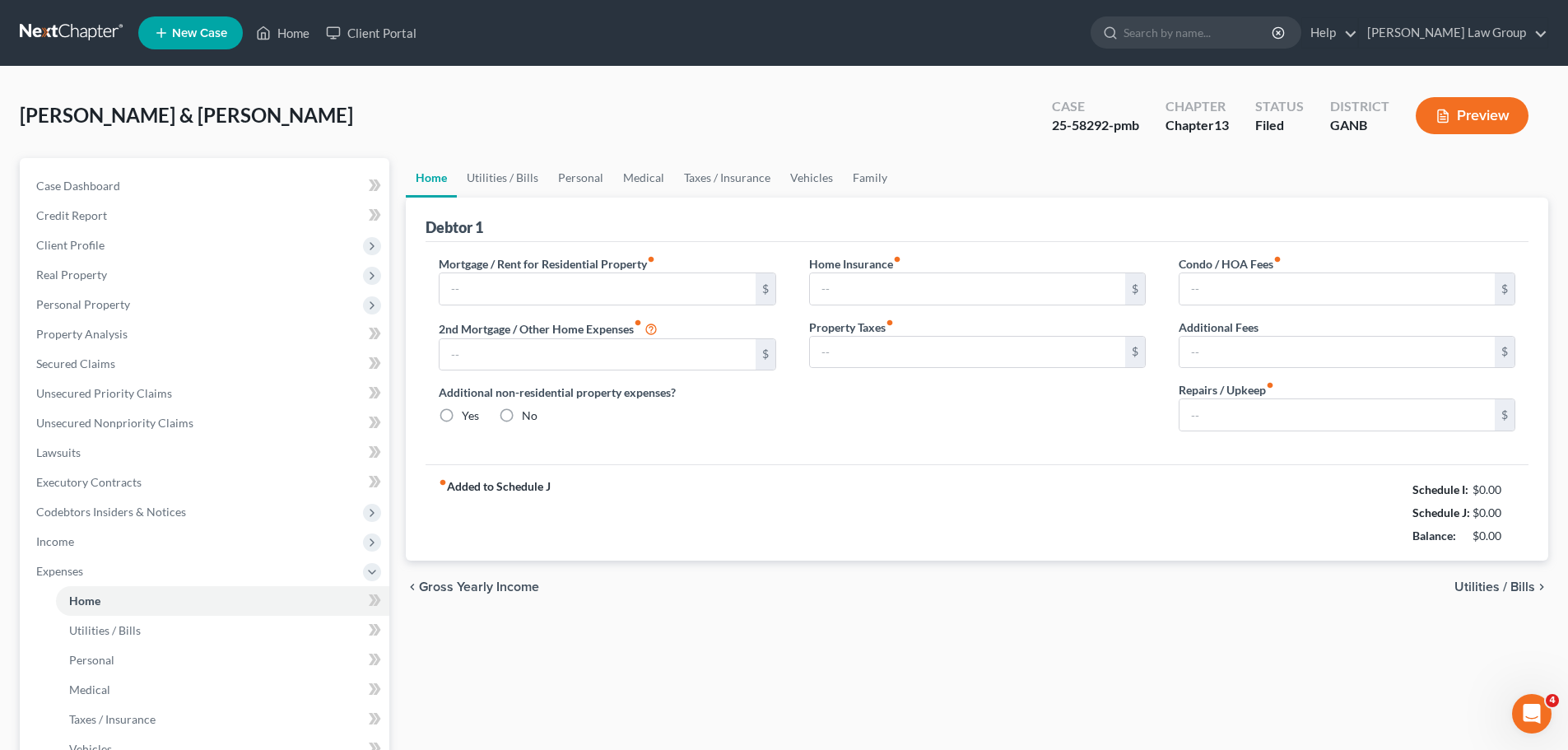
type input "2,626.00"
type input "0.00"
radio input "true"
type input "0.00"
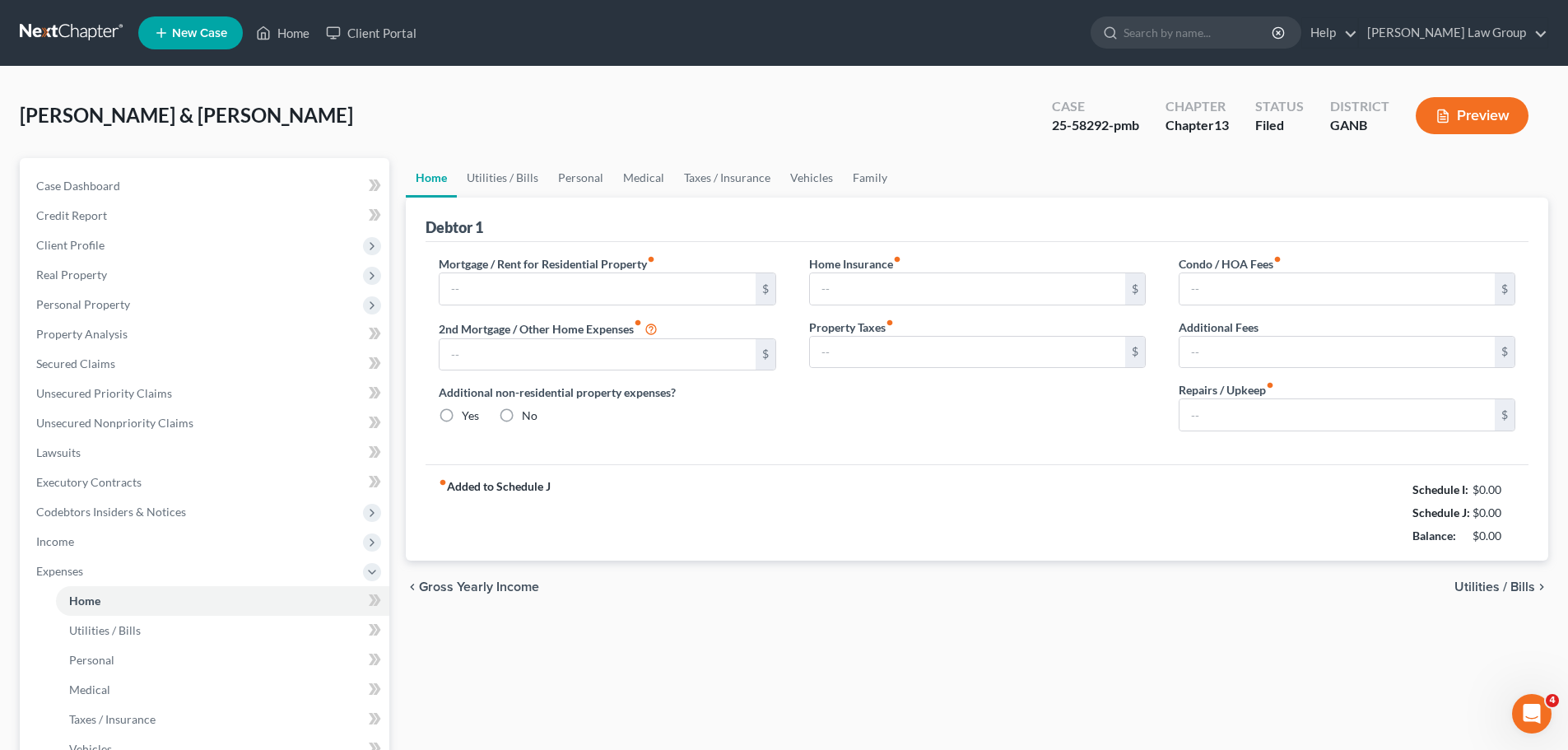
type input "78.00"
type input "0.00"
type input "200.00"
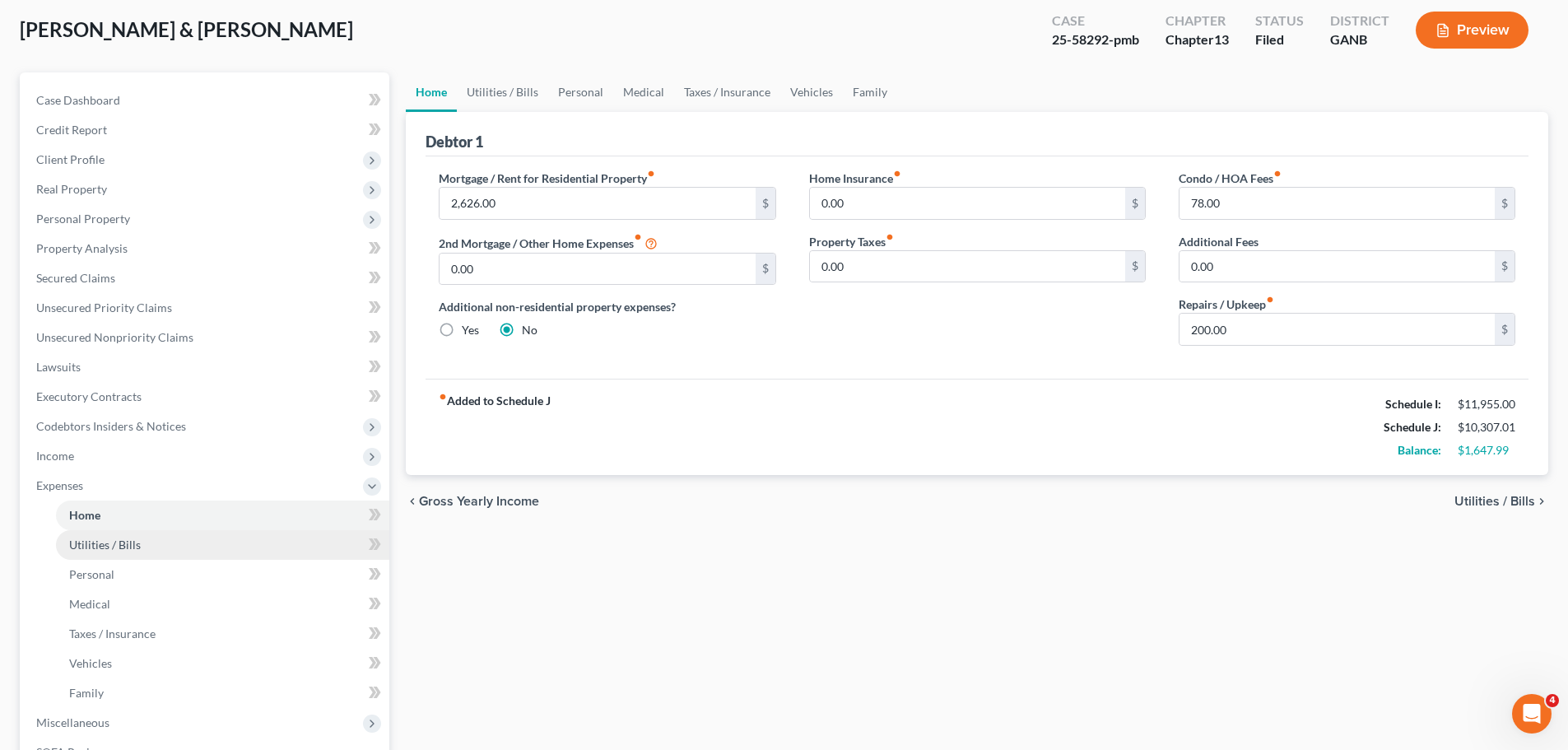
scroll to position [82, 0]
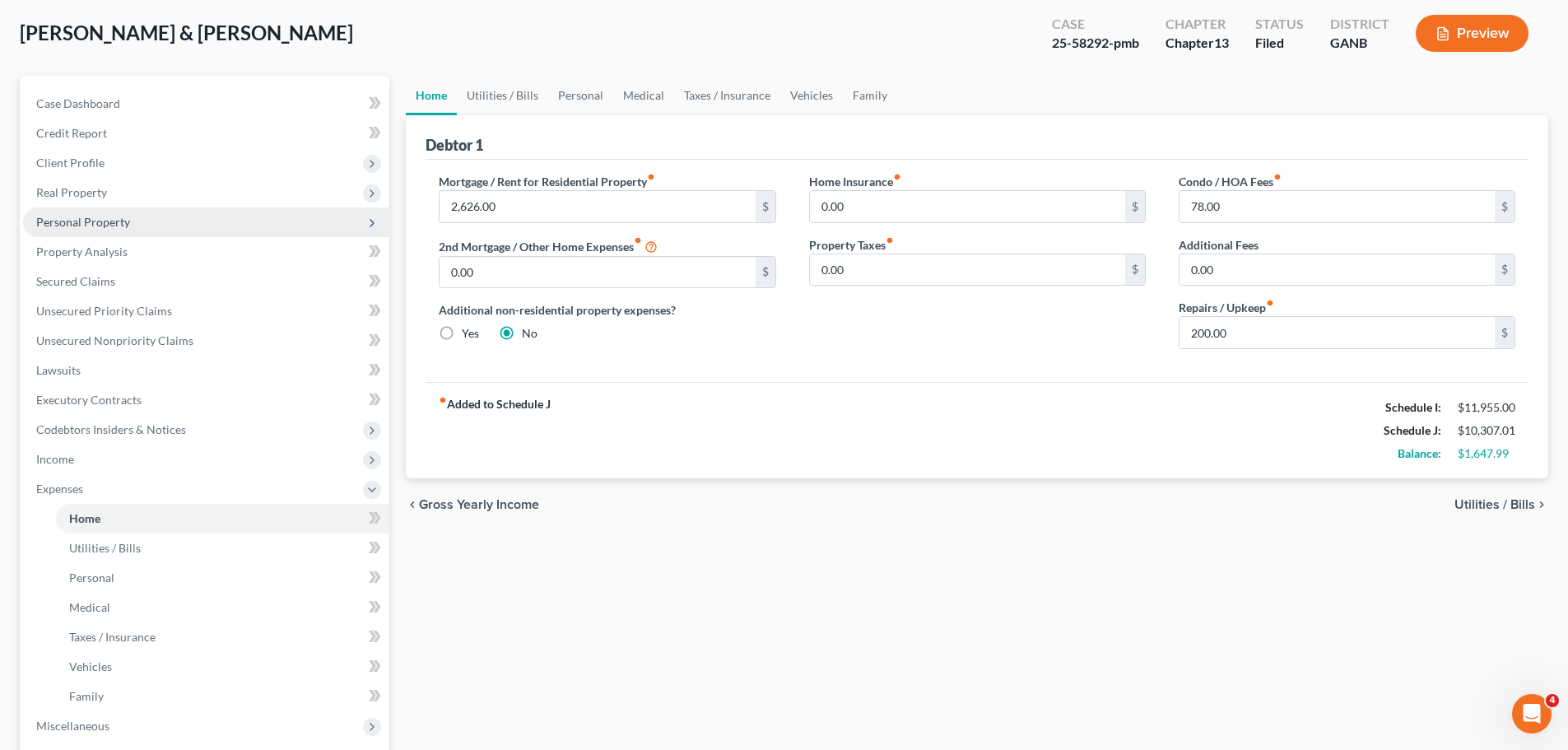
click at [118, 222] on span "Personal Property" at bounding box center [83, 221] width 94 height 14
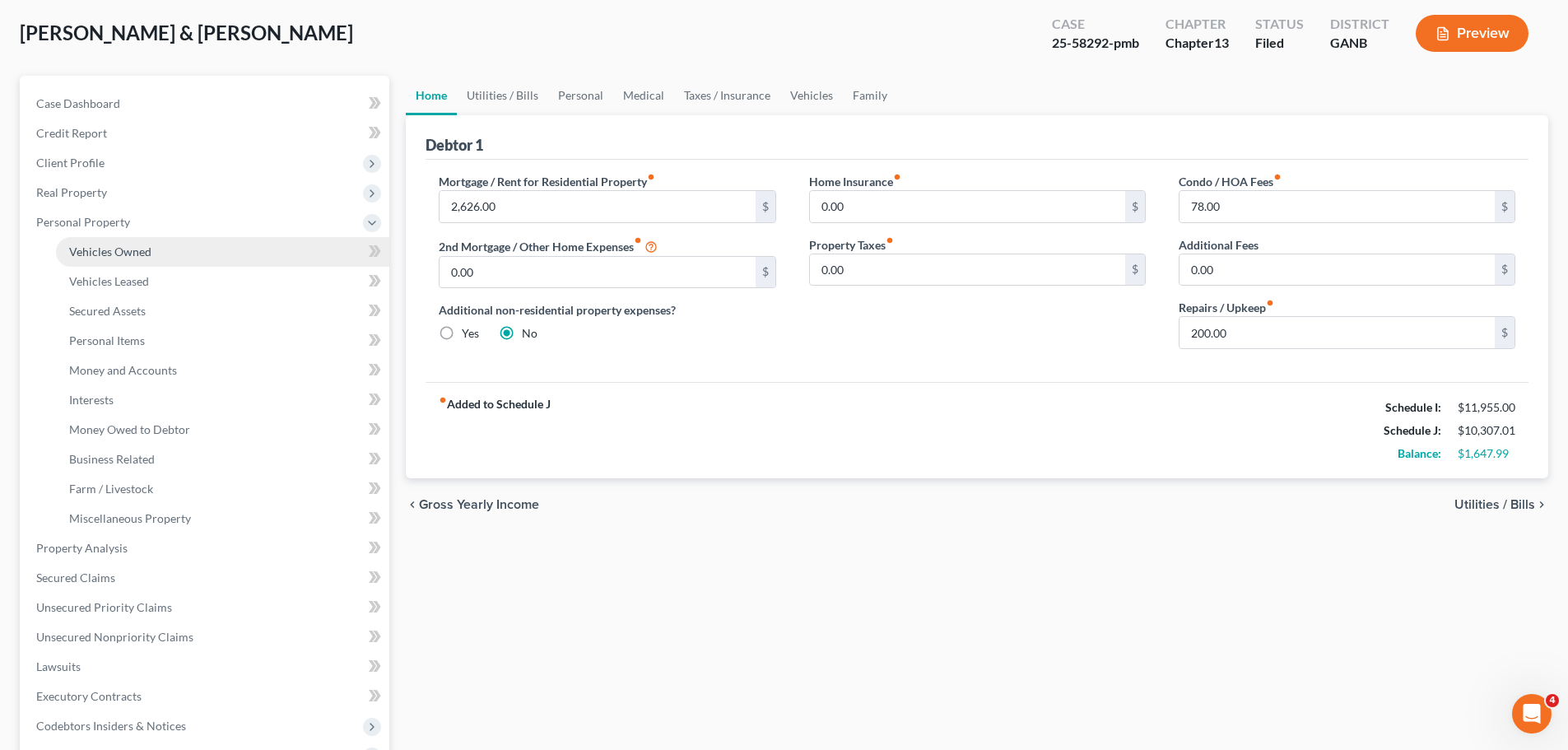
click at [138, 247] on span "Vehicles Owned" at bounding box center [110, 251] width 82 height 14
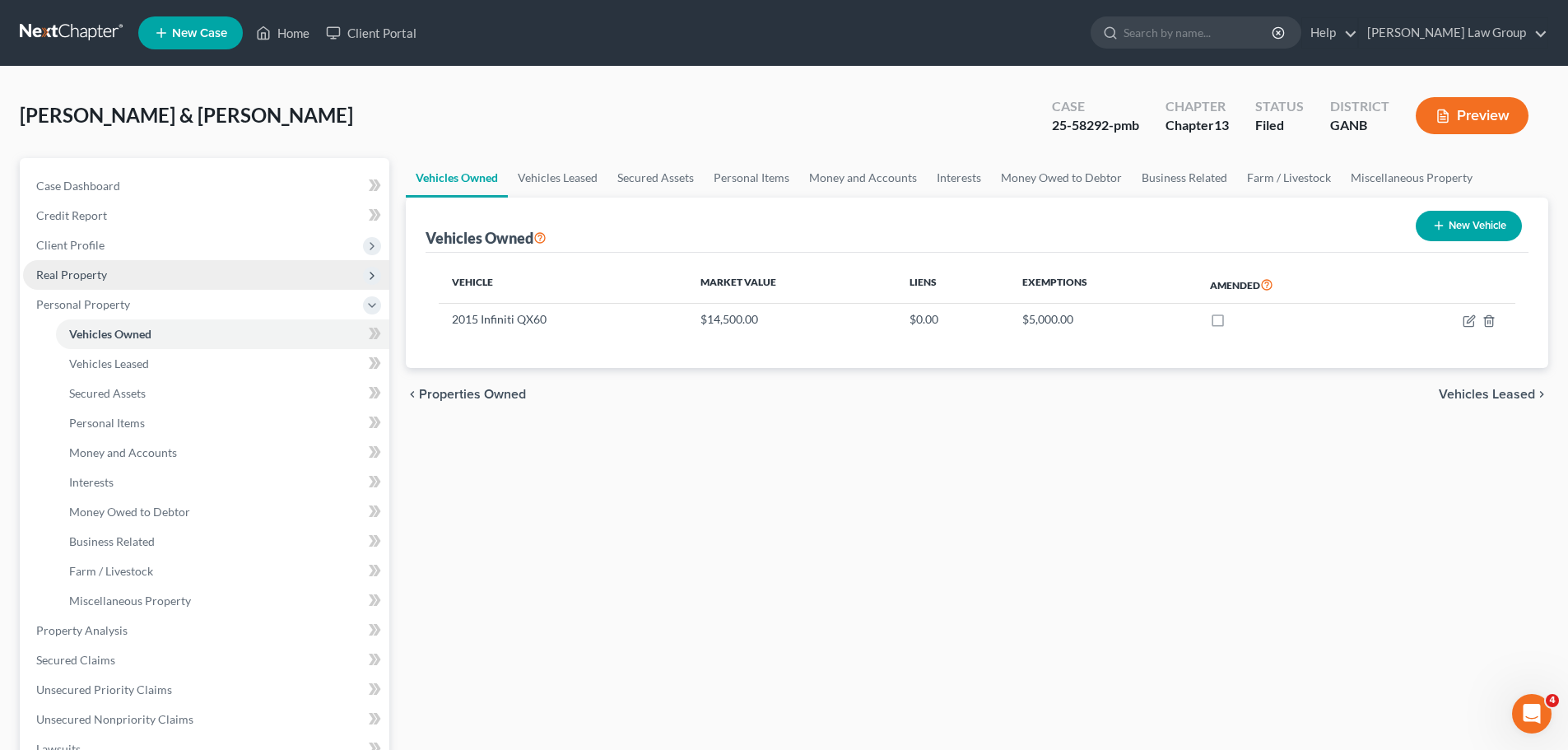
click at [103, 273] on span "Real Property" at bounding box center [72, 274] width 71 height 14
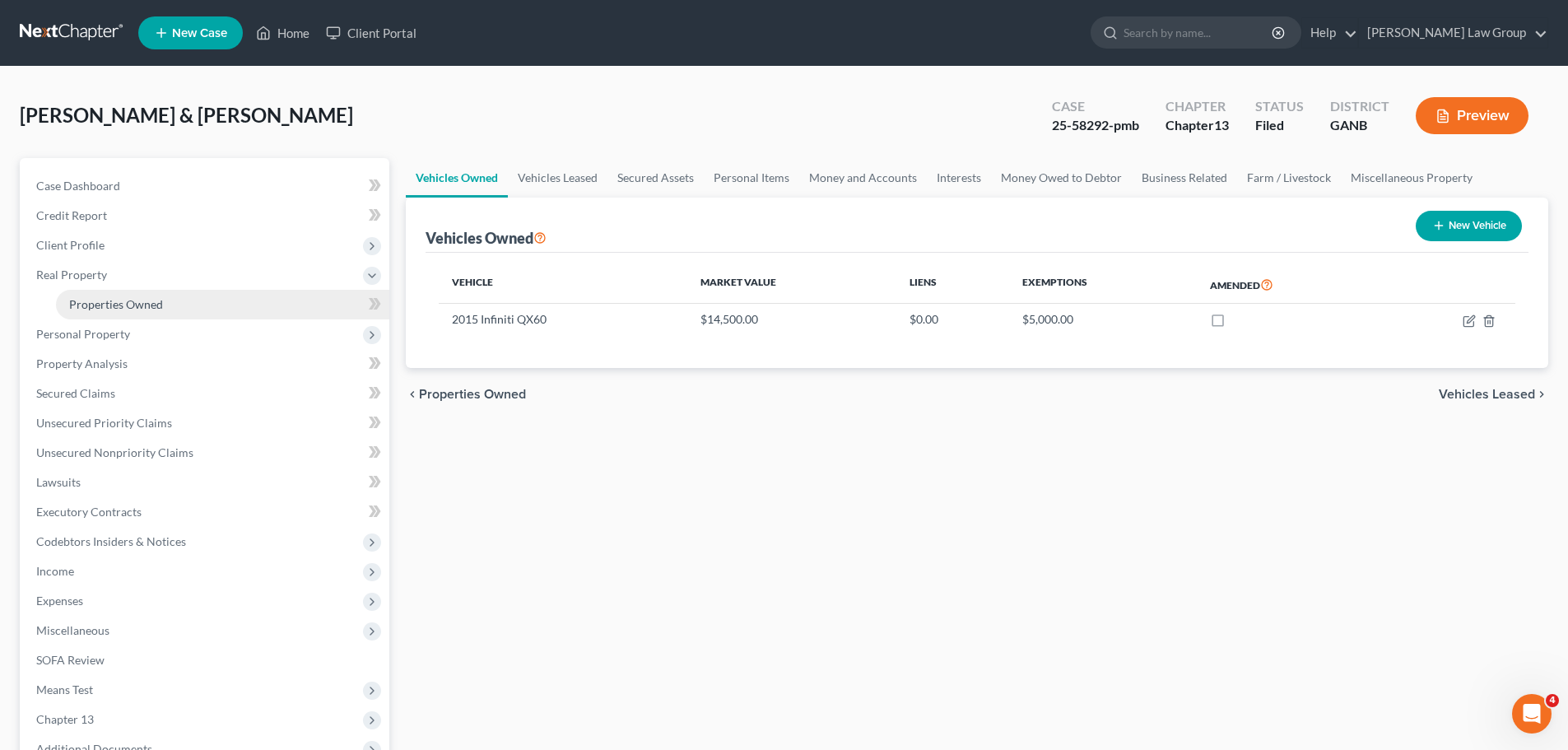
click at [135, 306] on span "Properties Owned" at bounding box center [116, 304] width 94 height 14
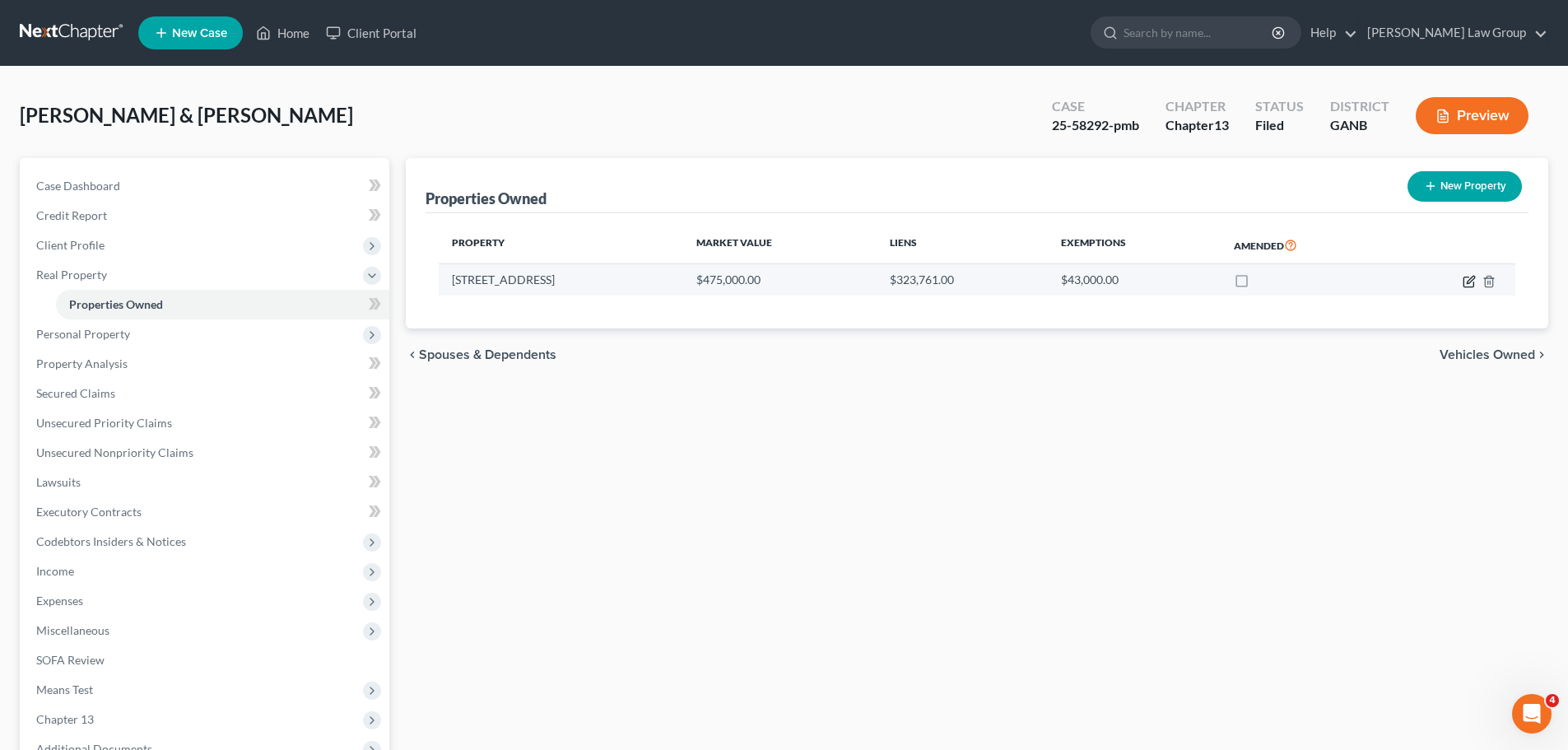
click at [1472, 275] on icon "button" at bounding box center [1469, 282] width 13 height 13
select select "10"
select select "2"
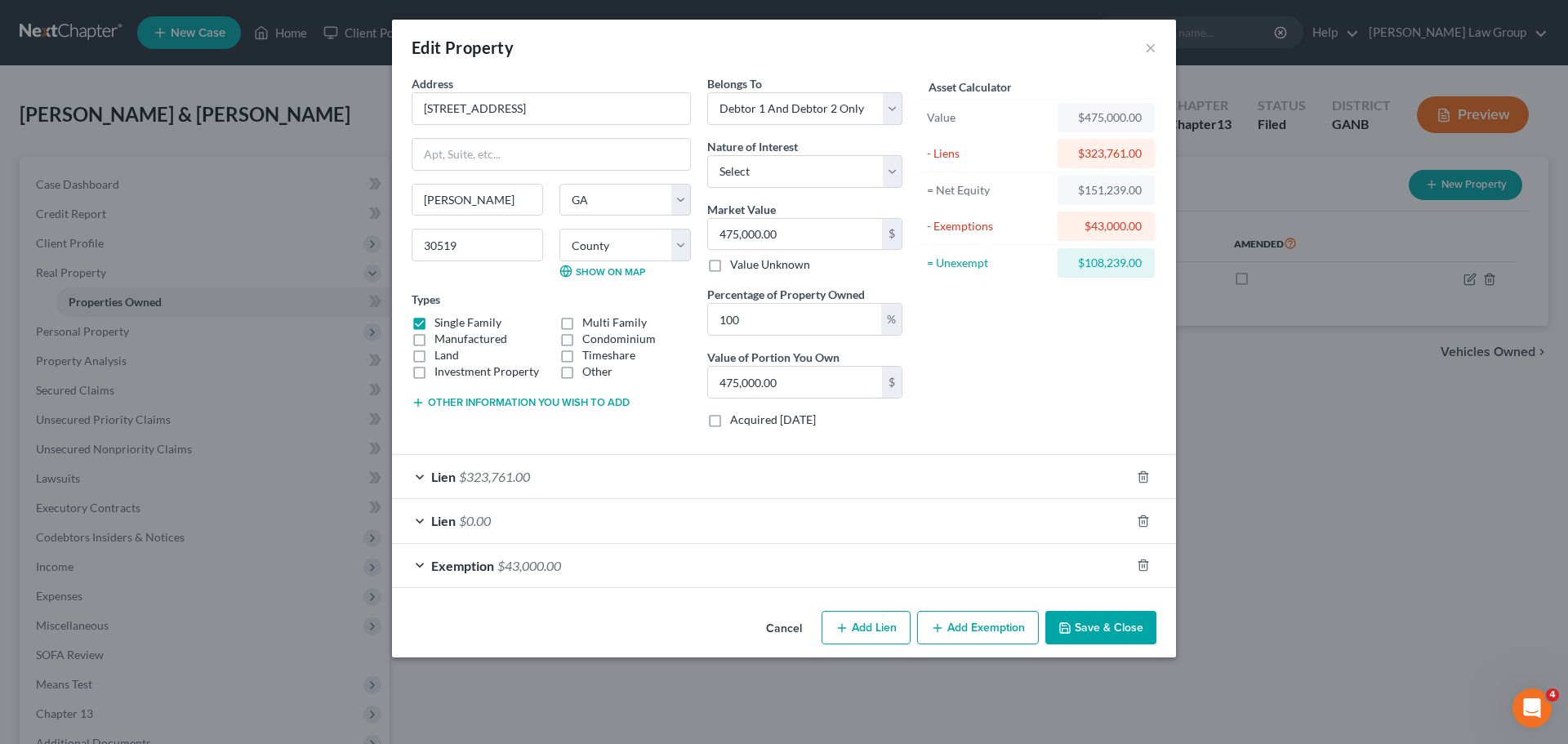
click at [1102, 623] on button "Save & Close" at bounding box center [1101, 628] width 111 height 34
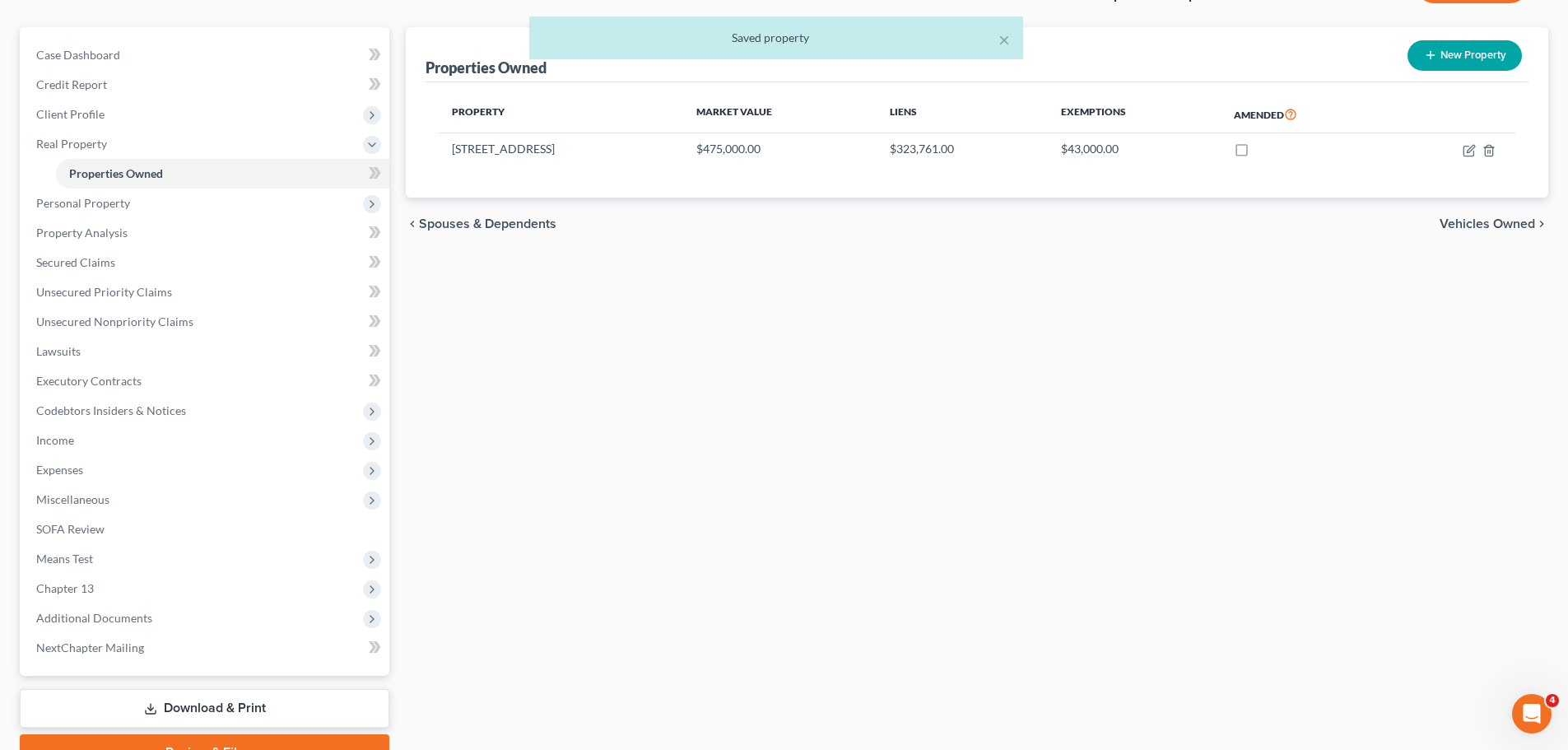
scroll to position [214, 0]
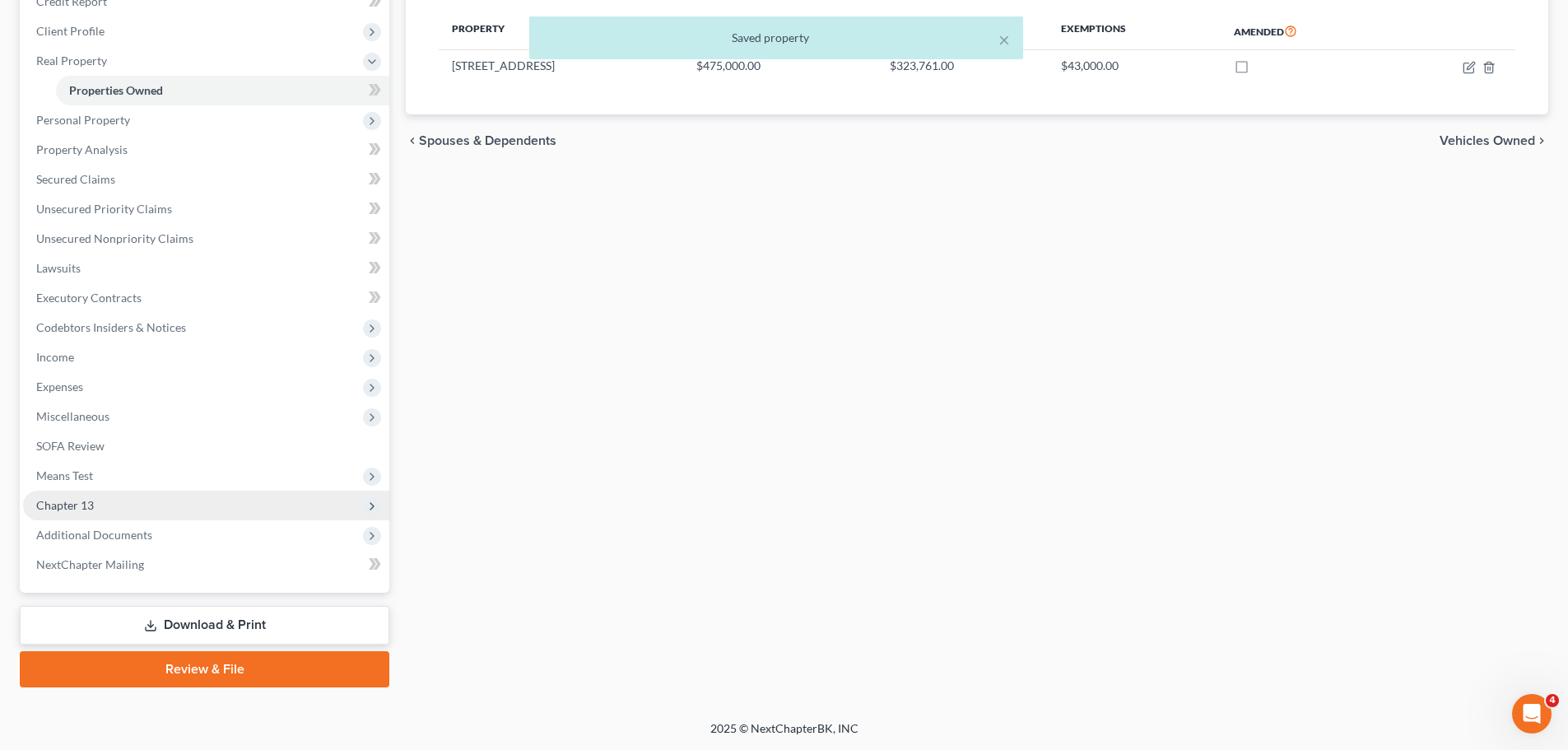
click at [198, 508] on span "Chapter 13" at bounding box center [206, 505] width 366 height 30
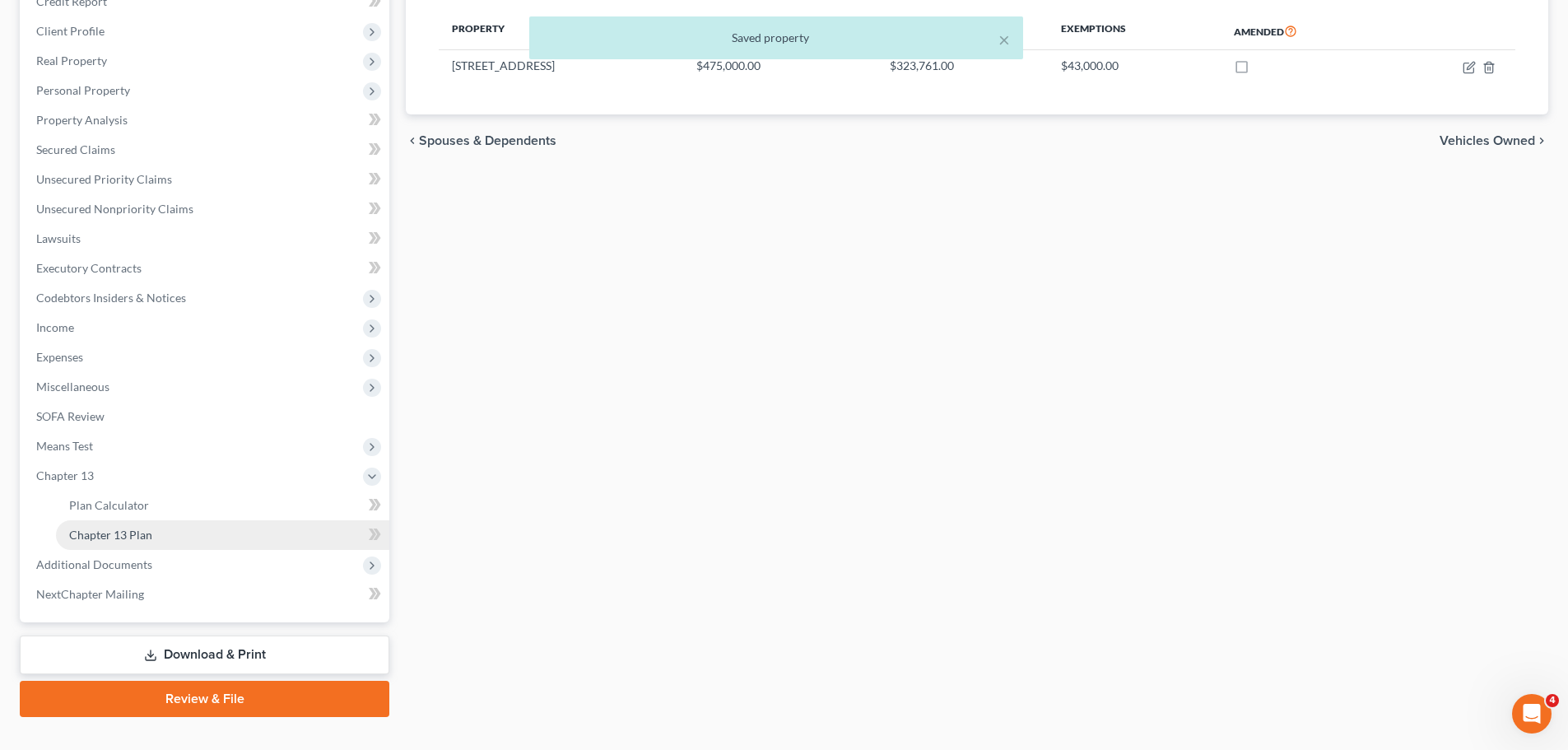
click at [229, 528] on link "Chapter 13 Plan" at bounding box center [222, 535] width 333 height 30
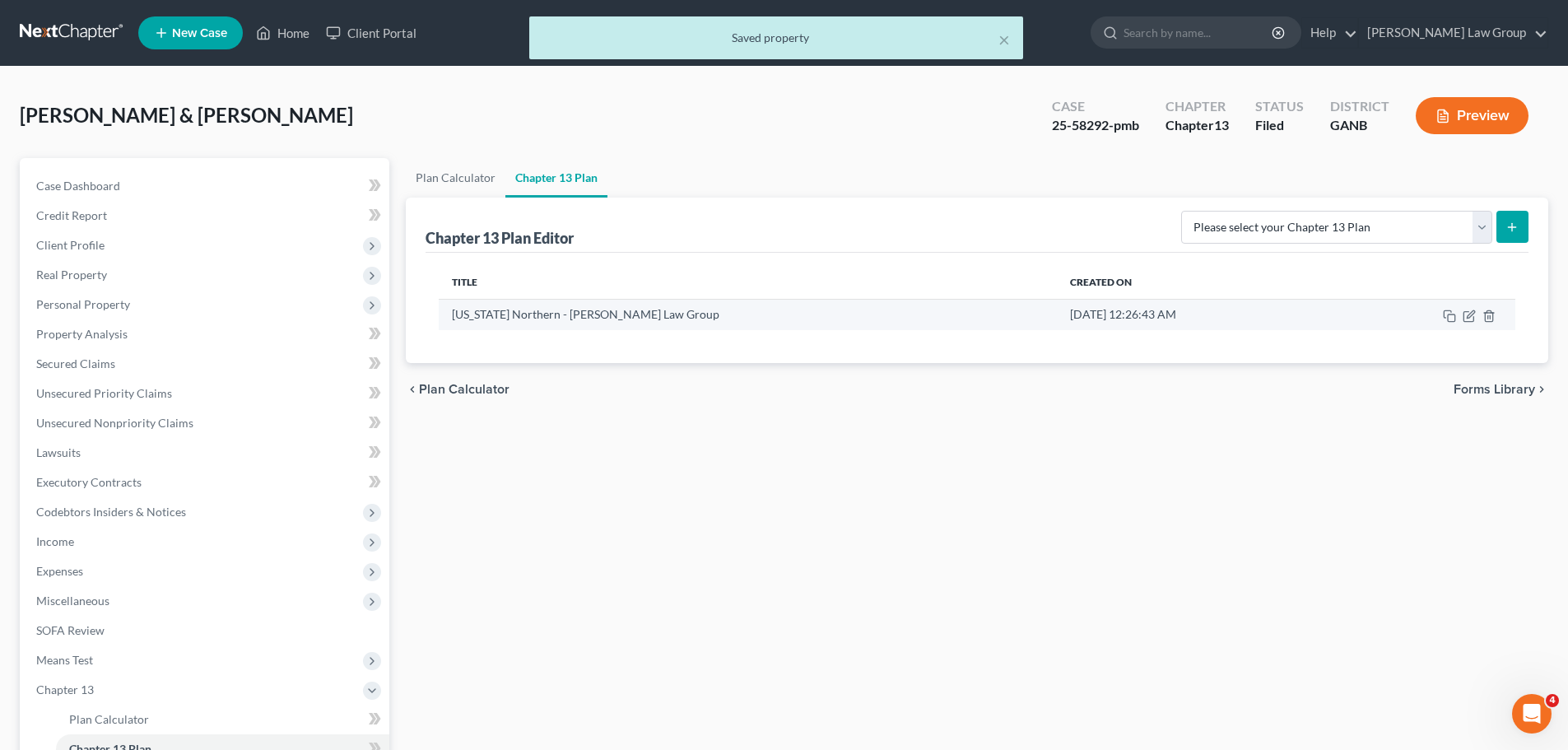
click at [1468, 323] on td at bounding box center [1425, 314] width 180 height 31
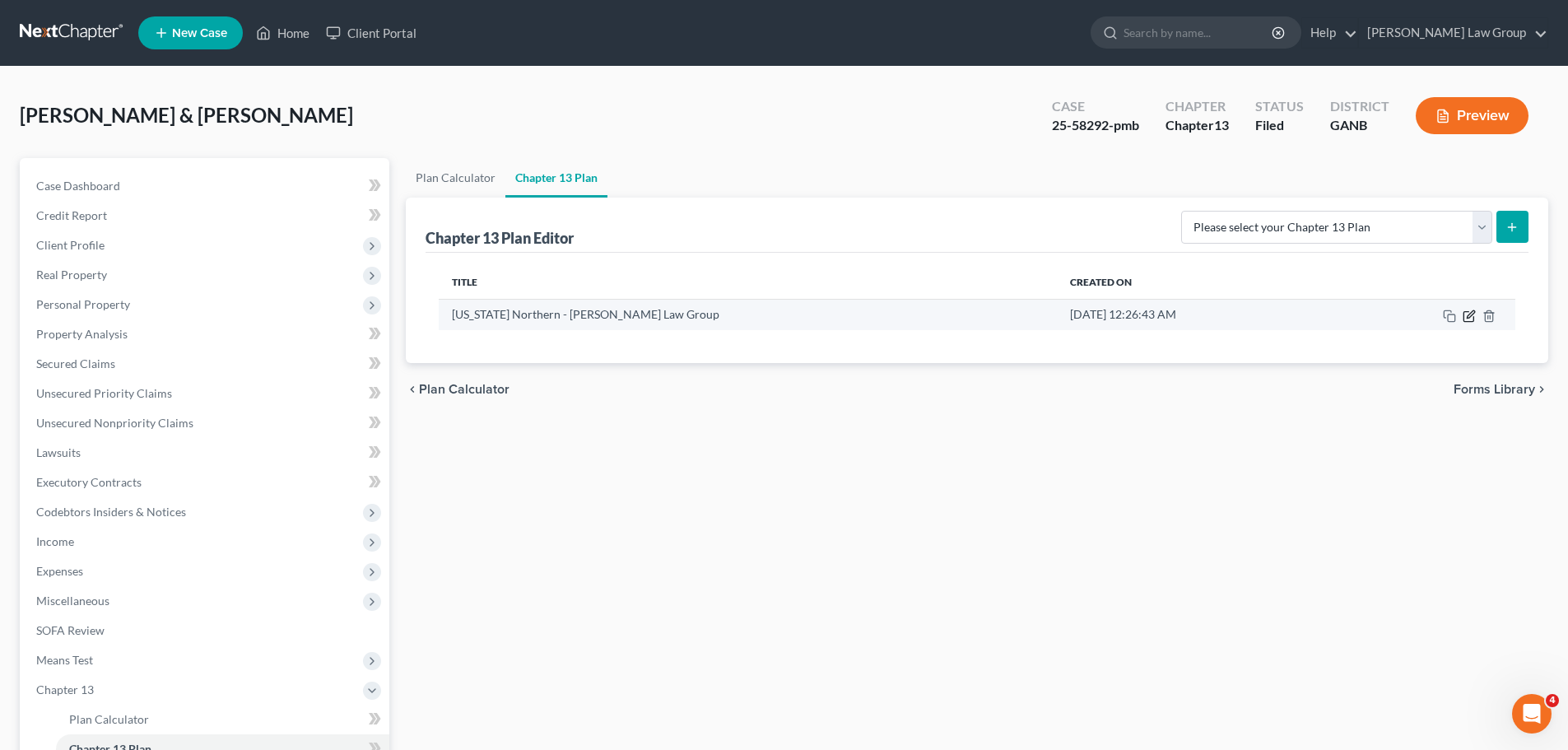
click at [1465, 319] on icon "button" at bounding box center [1469, 316] width 13 height 13
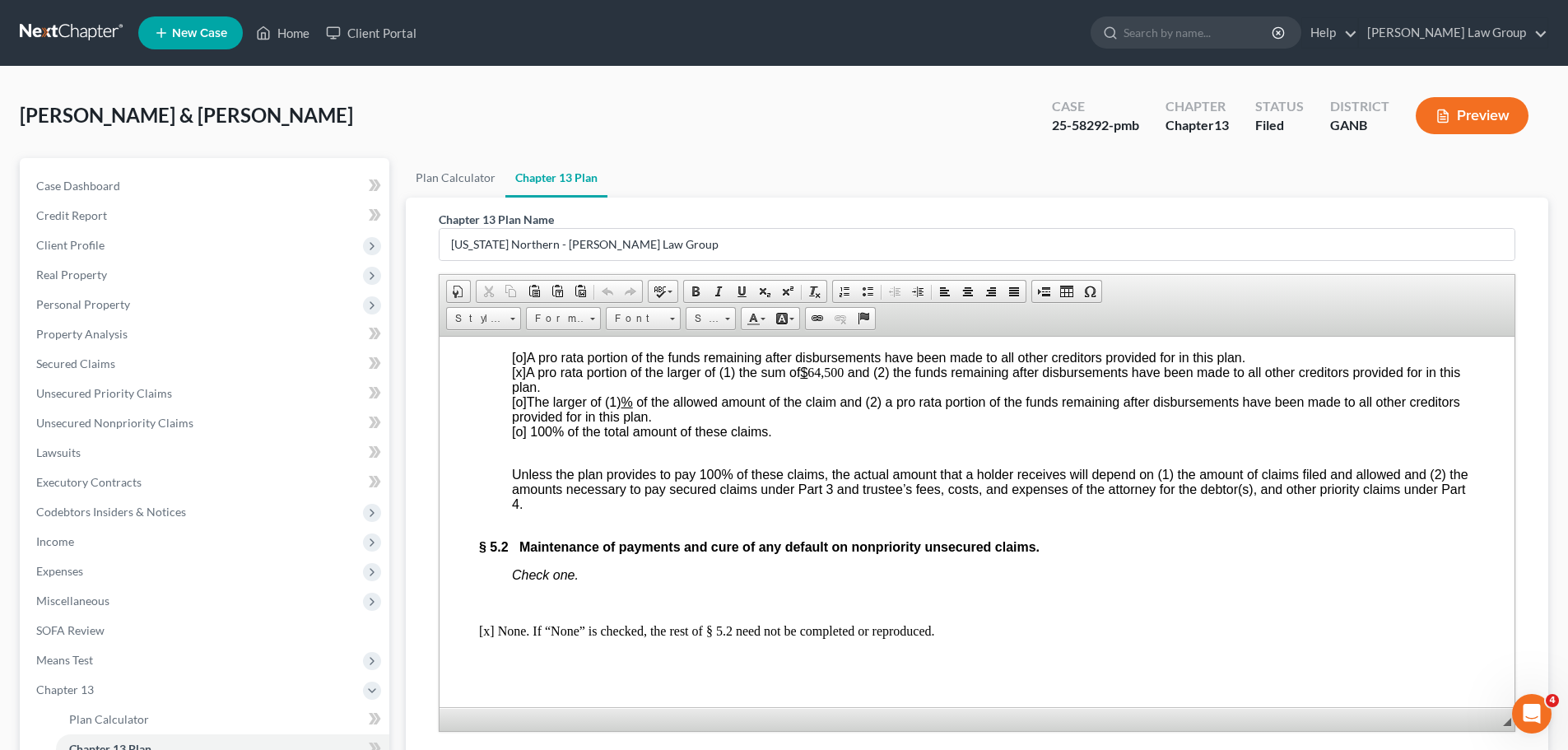
scroll to position [5597, 0]
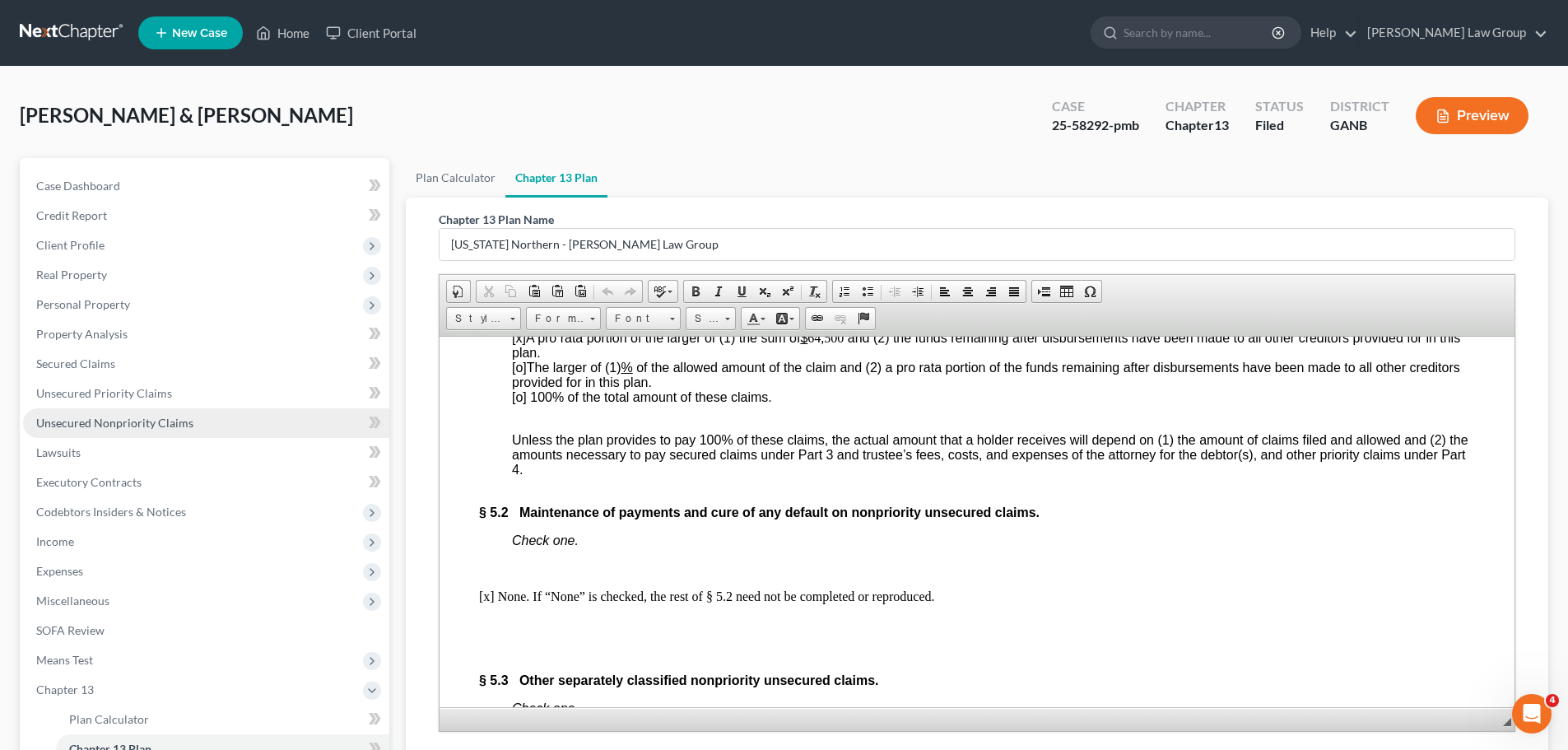
click at [188, 420] on span "Unsecured Nonpriority Claims" at bounding box center [114, 422] width 157 height 14
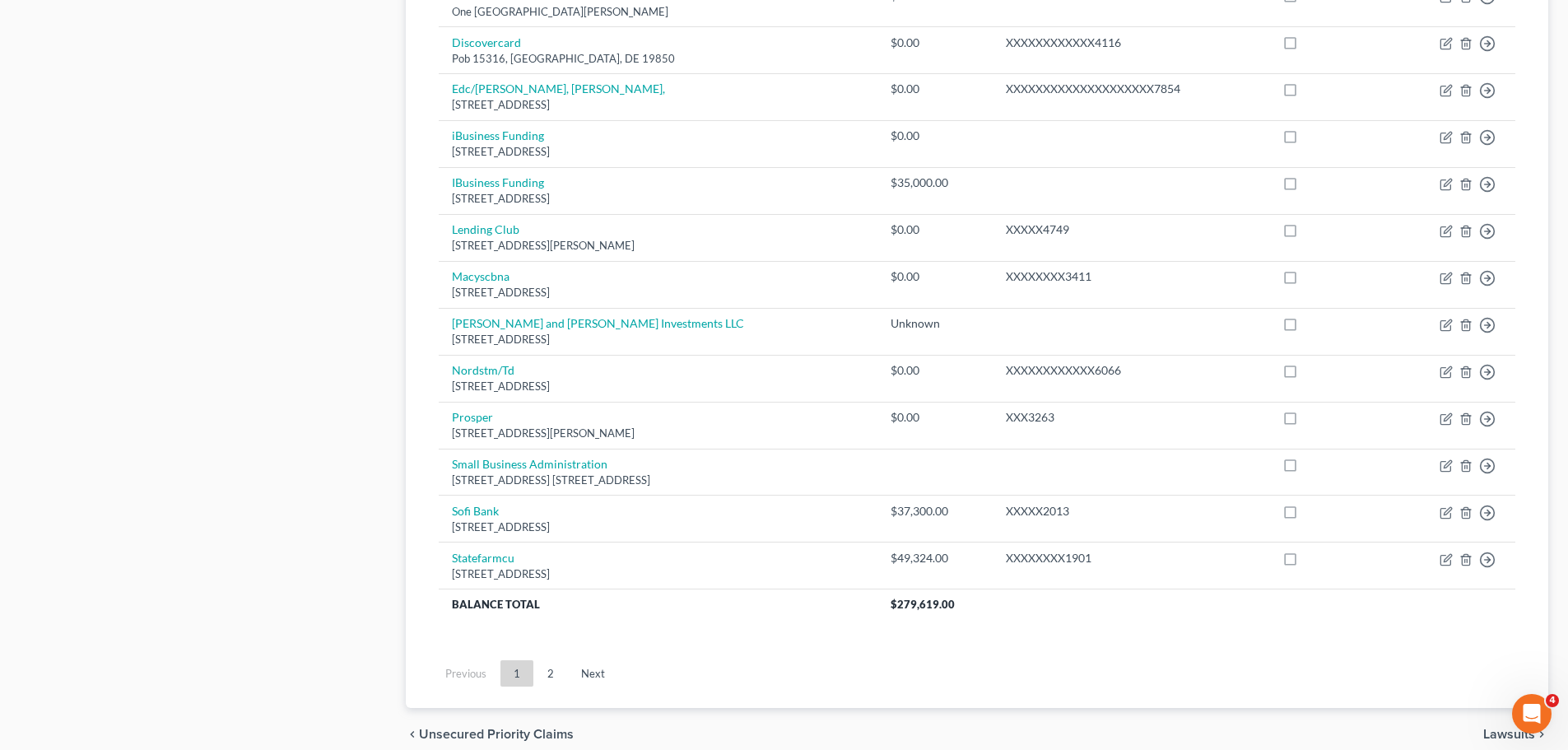
scroll to position [1141, 0]
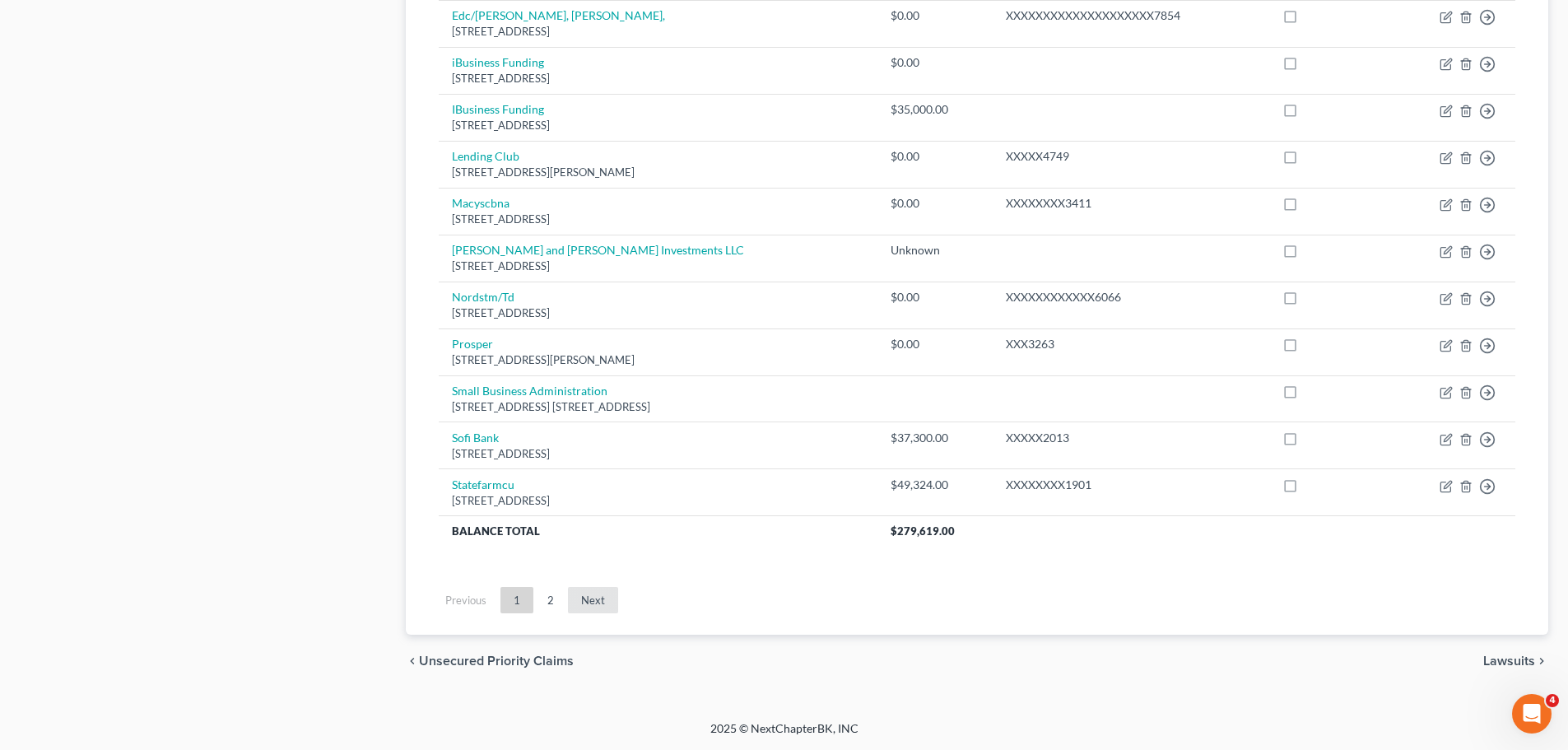
click at [606, 603] on link "Next" at bounding box center [593, 600] width 50 height 26
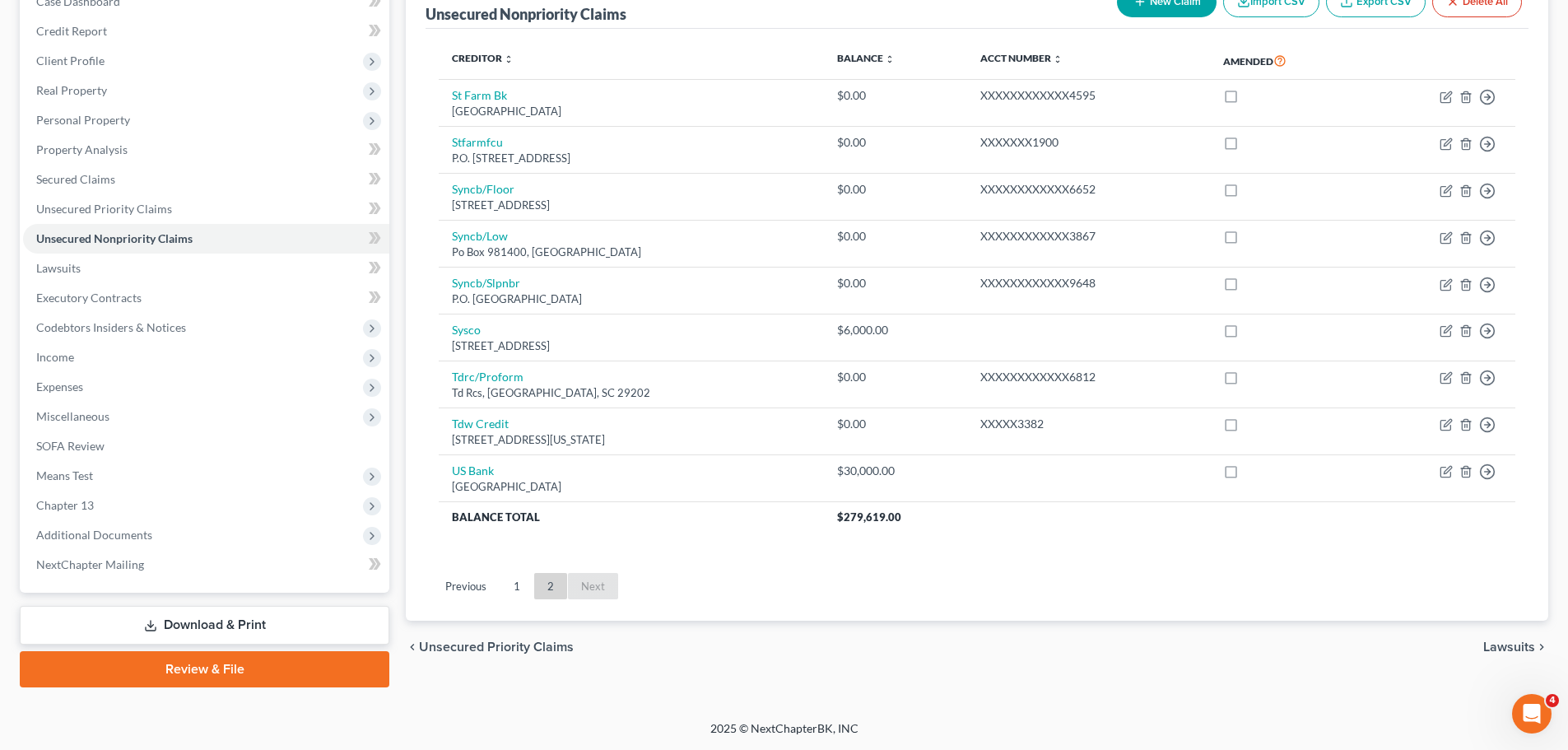
scroll to position [184, 0]
click at [246, 625] on link "Download & Print" at bounding box center [204, 625] width 370 height 39
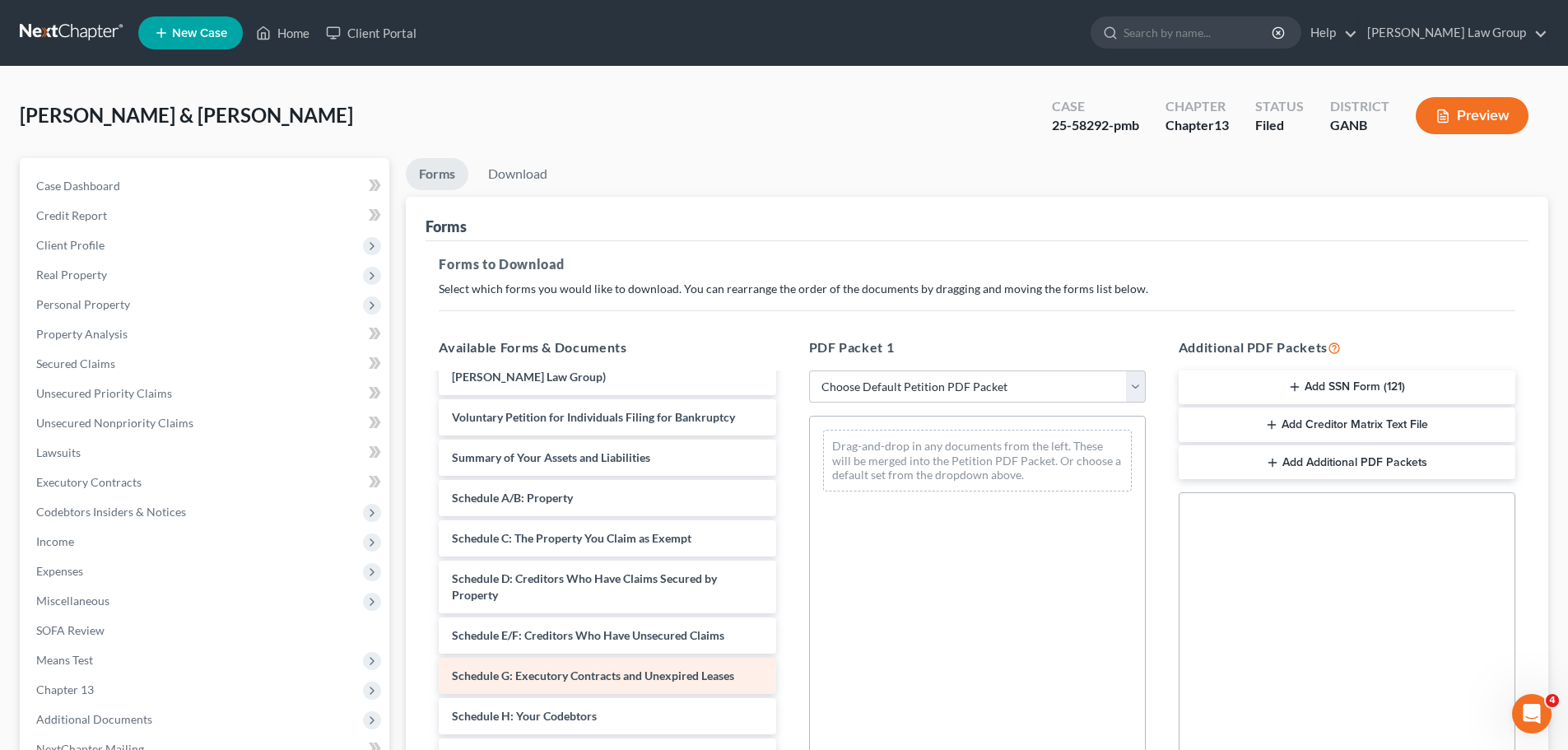
scroll to position [165, 0]
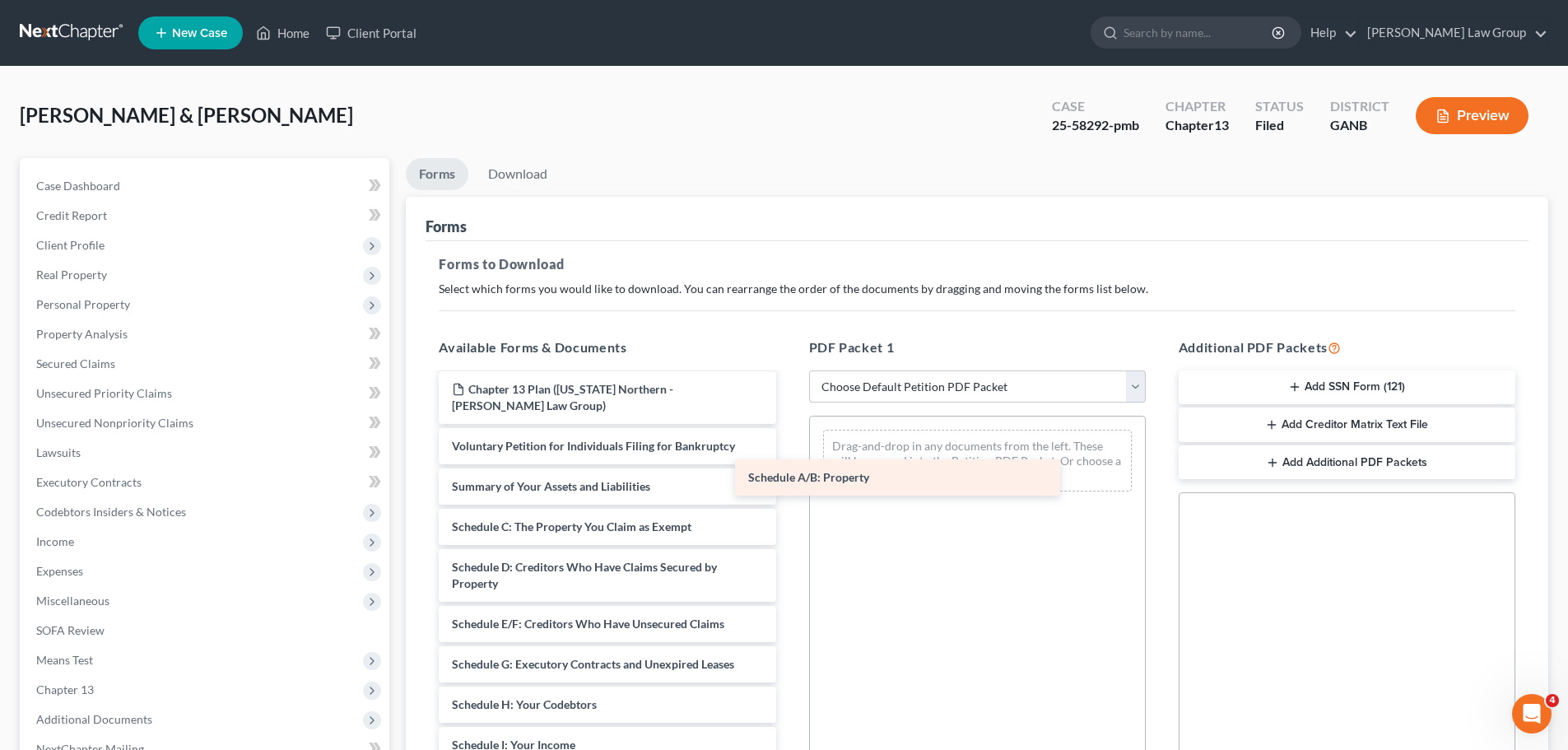
drag, startPoint x: 565, startPoint y: 508, endPoint x: 882, endPoint y: 470, distance: 319.3
click at [789, 470] on div "Schedule A/B: Property CCC2-pdf CCC1-pdf Payment Advices Cover Sheet - Joint (0…" at bounding box center [607, 684] width 363 height 949
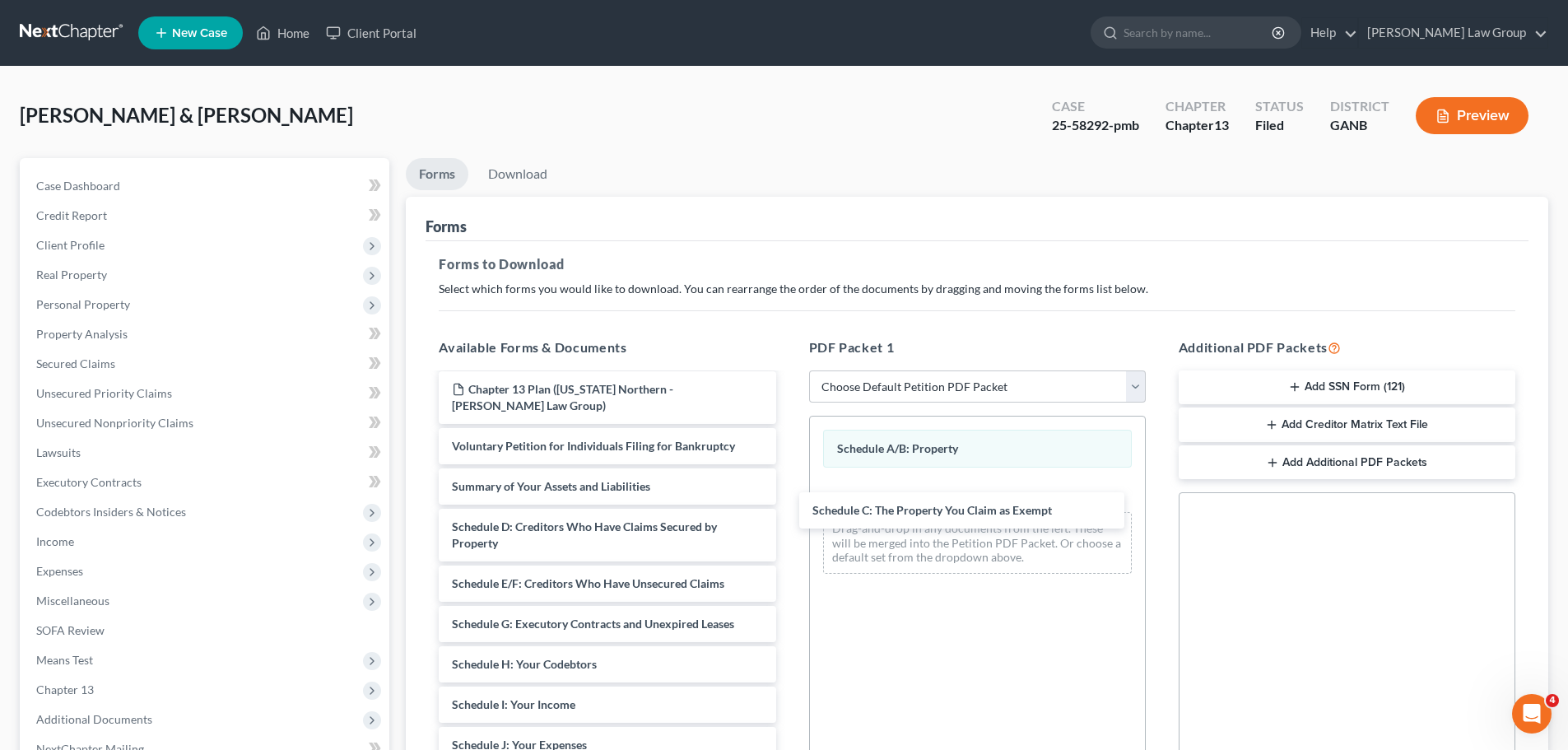
click at [789, 517] on div "Schedule C: The Property You Claim as Exempt CCC2-pdf CCC1-pdf Payment Advices …" at bounding box center [607, 664] width 363 height 909
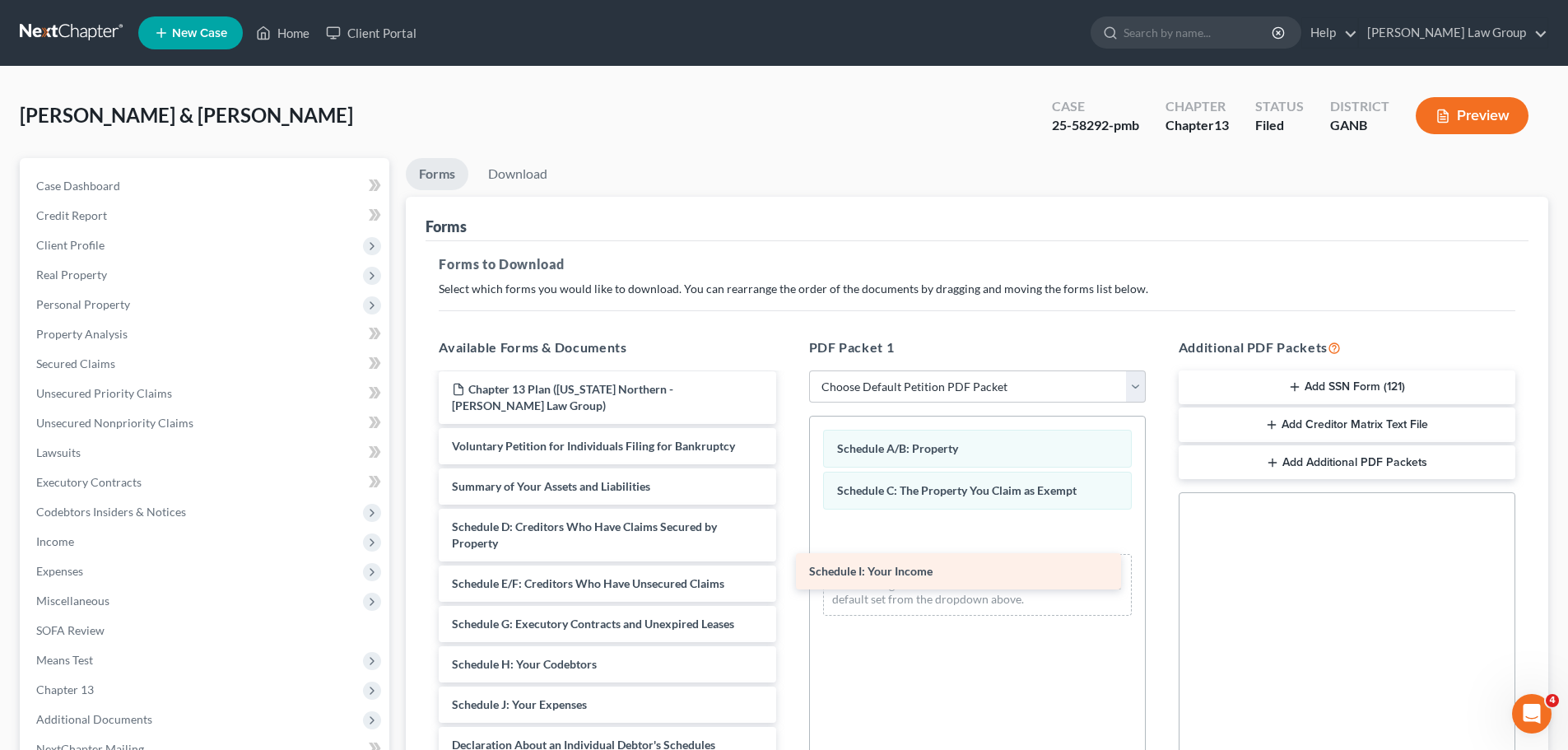
drag, startPoint x: 553, startPoint y: 692, endPoint x: 910, endPoint y: 575, distance: 375.7
click at [789, 575] on div "Schedule I: Your Income CCC2-pdf CCC1-pdf Payment Advices Cover Sheet - Joint (…" at bounding box center [607, 644] width 363 height 869
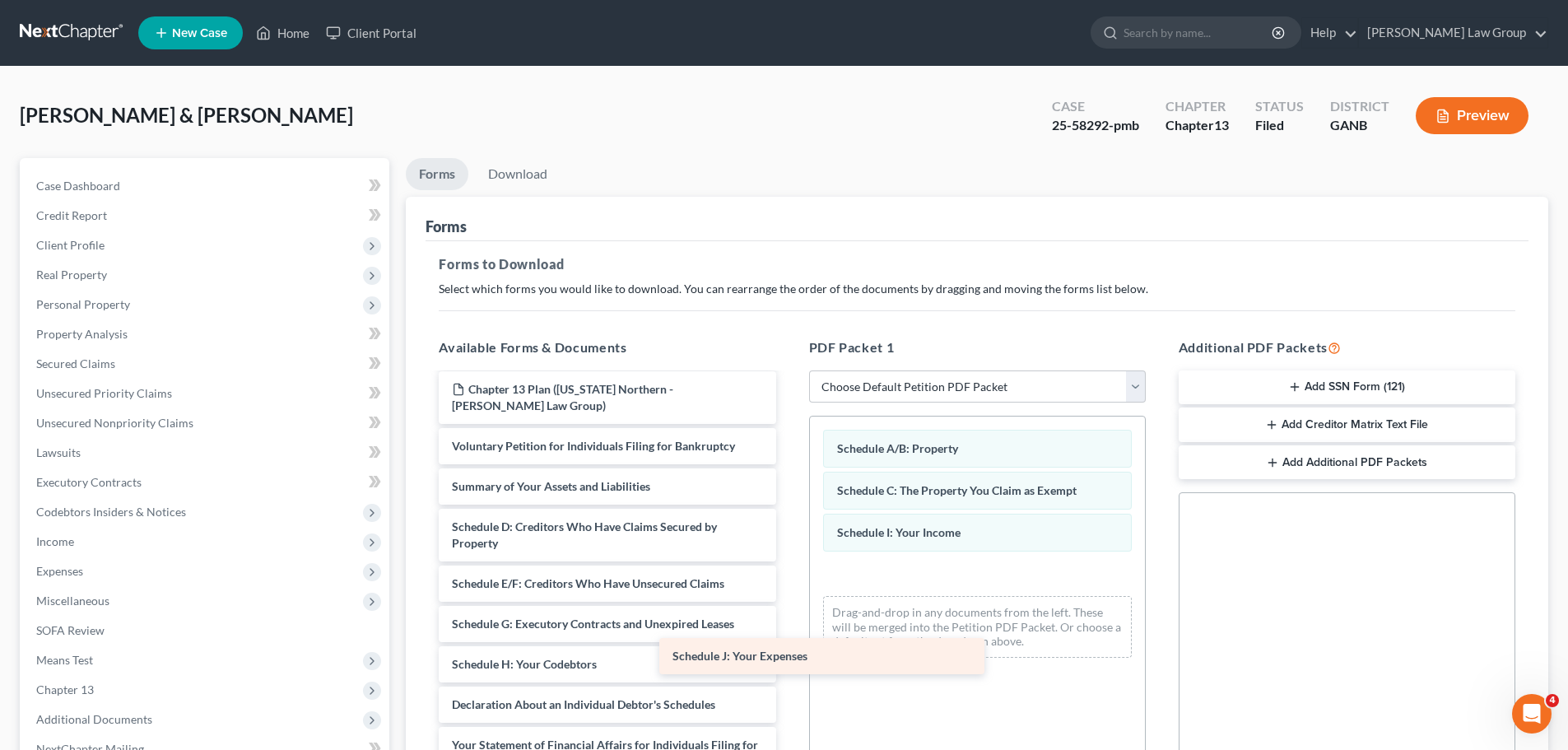
drag, startPoint x: 640, startPoint y: 686, endPoint x: 911, endPoint y: 636, distance: 275.6
click at [789, 627] on div "Schedule J: Your Expenses CCC2-pdf CCC1-pdf Payment Advices Cover Sheet - Joint…" at bounding box center [607, 624] width 363 height 828
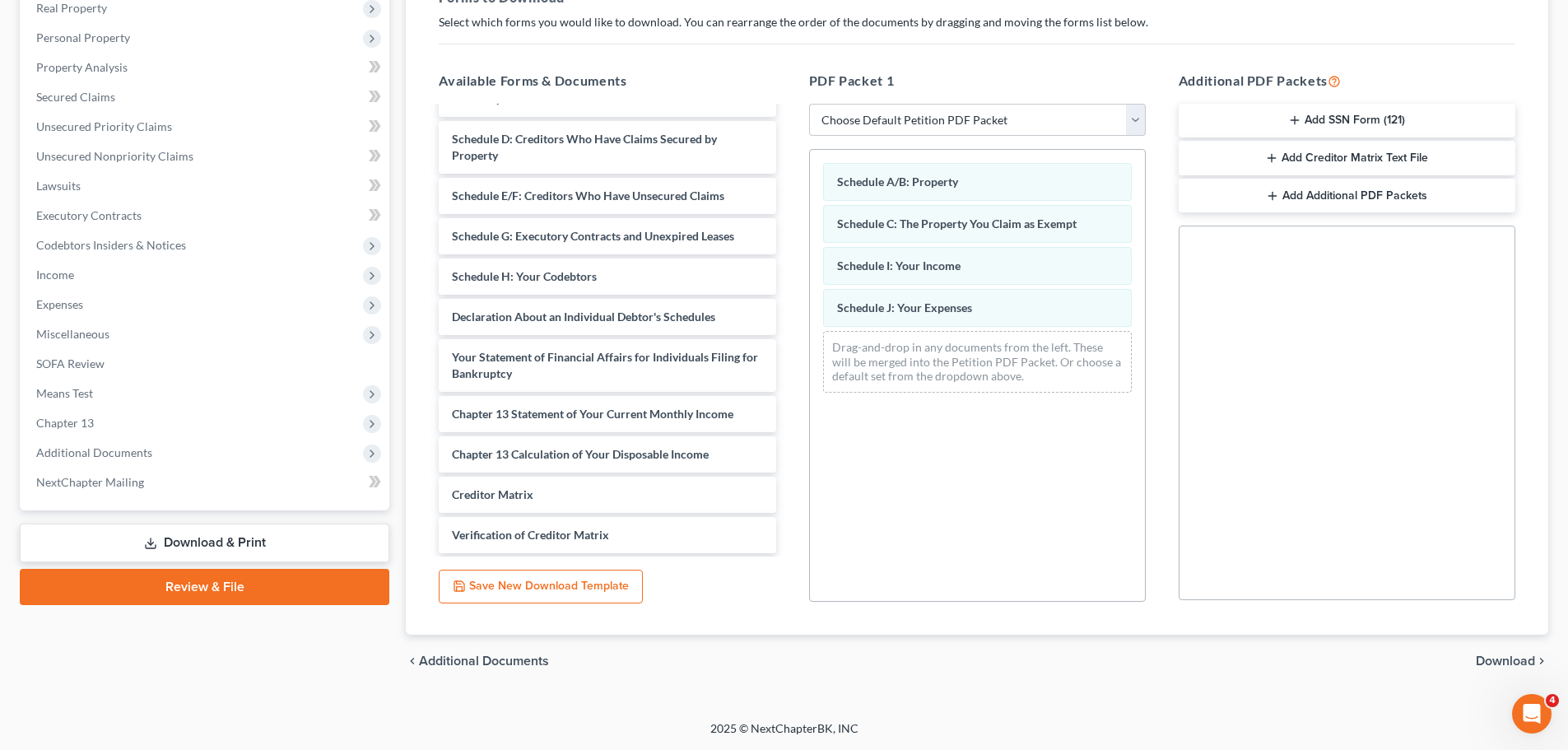
scroll to position [285, 0]
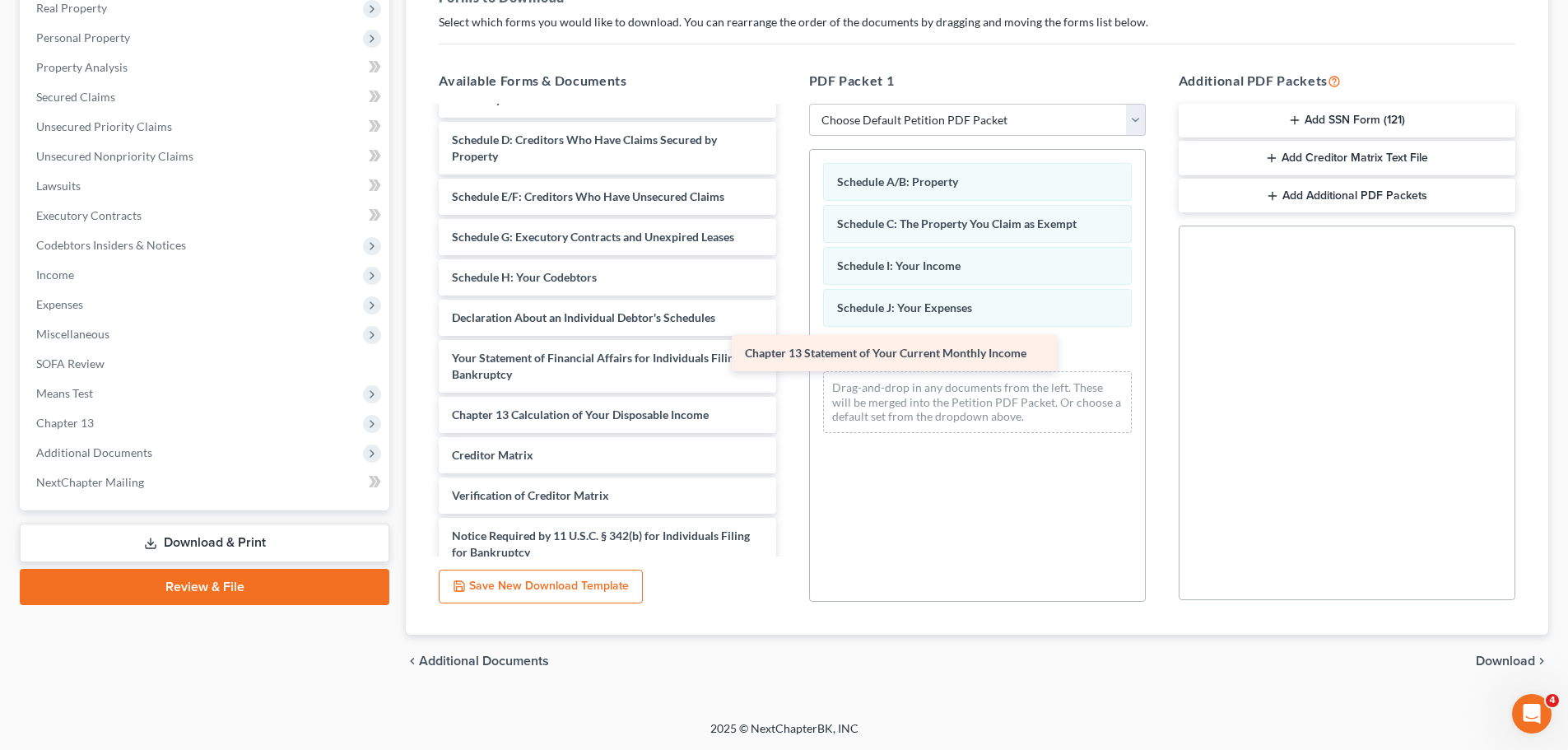
drag, startPoint x: 624, startPoint y: 396, endPoint x: 917, endPoint y: 351, distance: 296.4
click at [789, 351] on div "Chapter 13 Statement of Your Current Monthly Income CCC2-pdf CCC1-pdf Payment A…" at bounding box center [607, 217] width 363 height 788
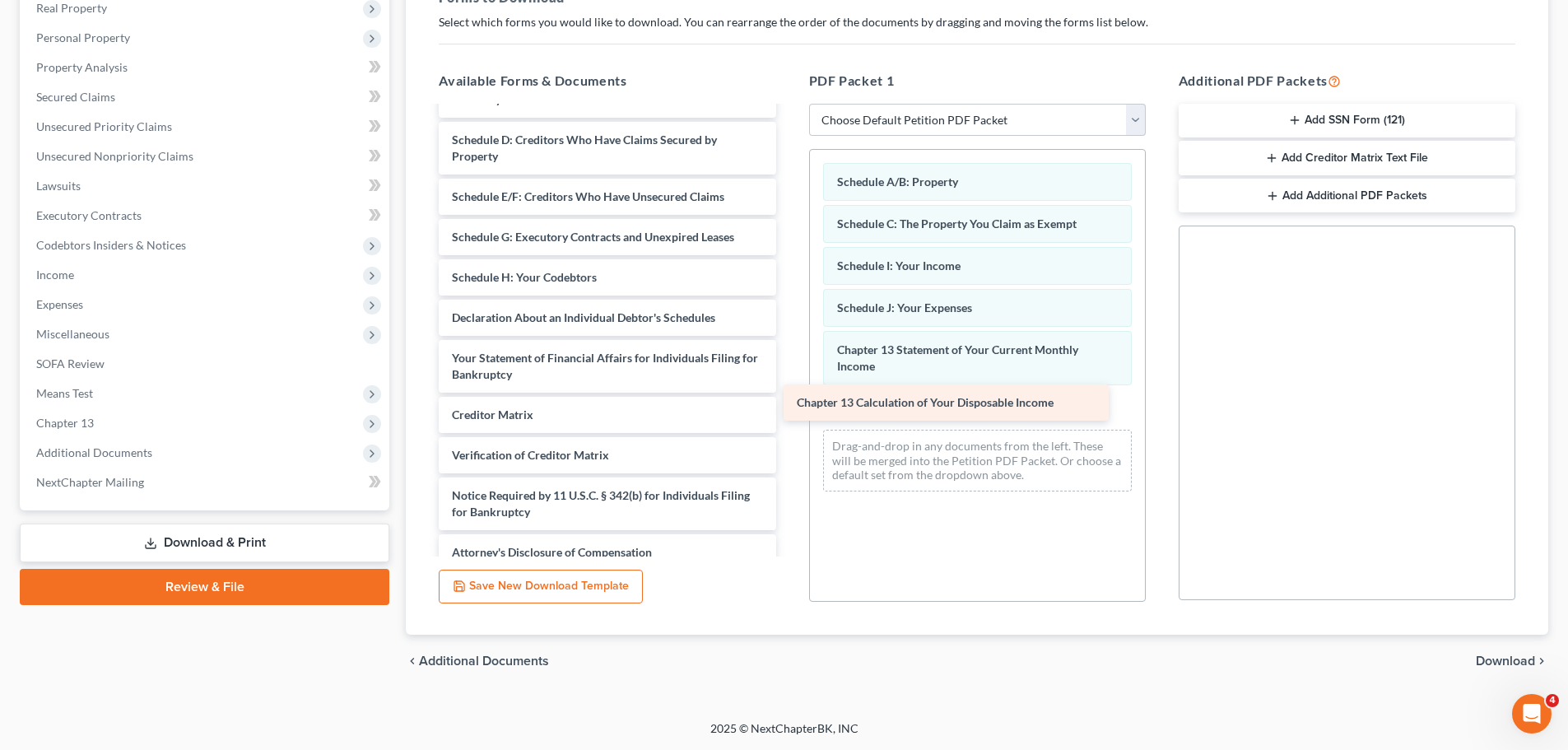
drag, startPoint x: 608, startPoint y: 394, endPoint x: 952, endPoint y: 399, distance: 344.0
click at [789, 399] on div "Chapter 13 Calculation of Your Disposable Income CCC2-pdf CCC1-pdf Payment Advi…" at bounding box center [607, 197] width 363 height 748
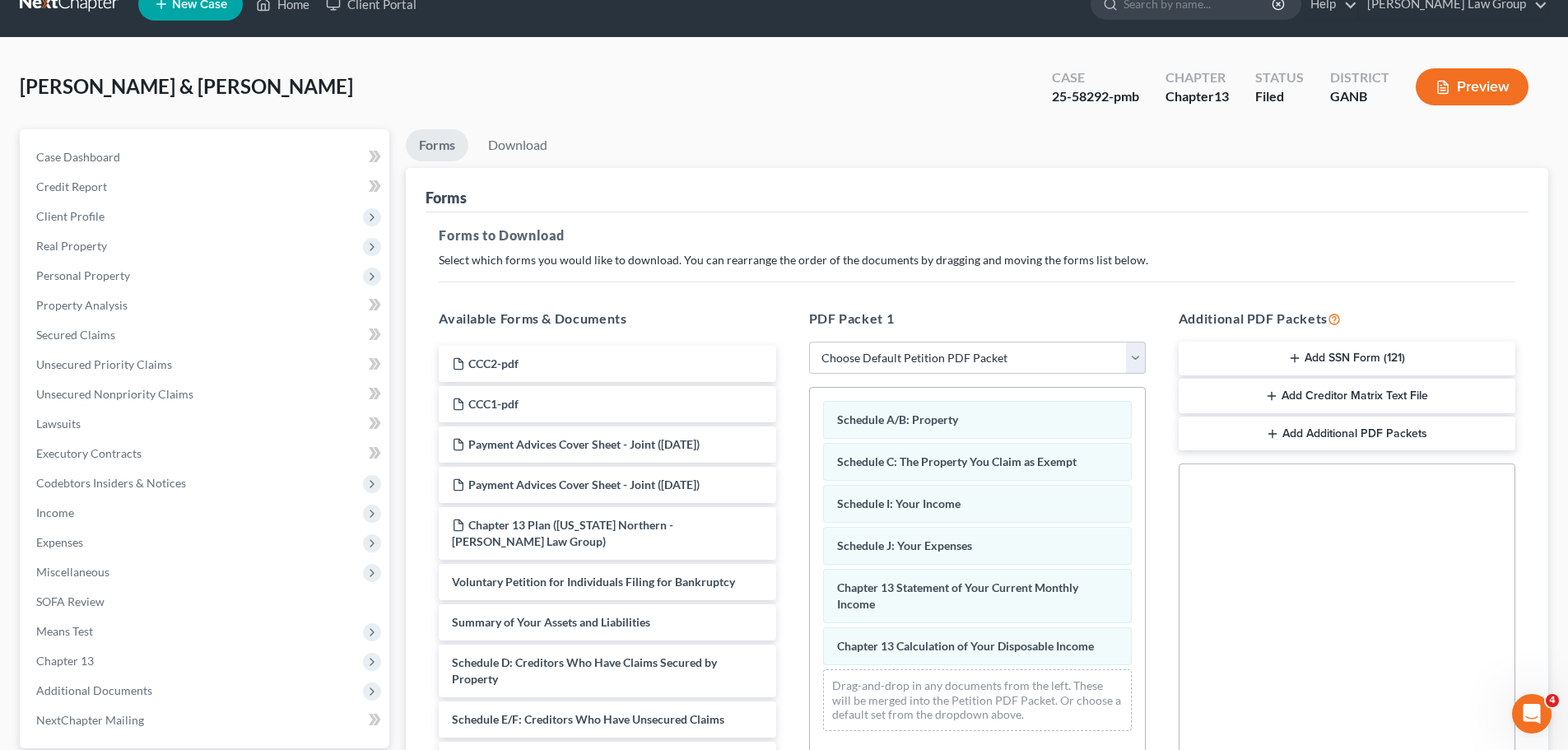
scroll to position [20, 0]
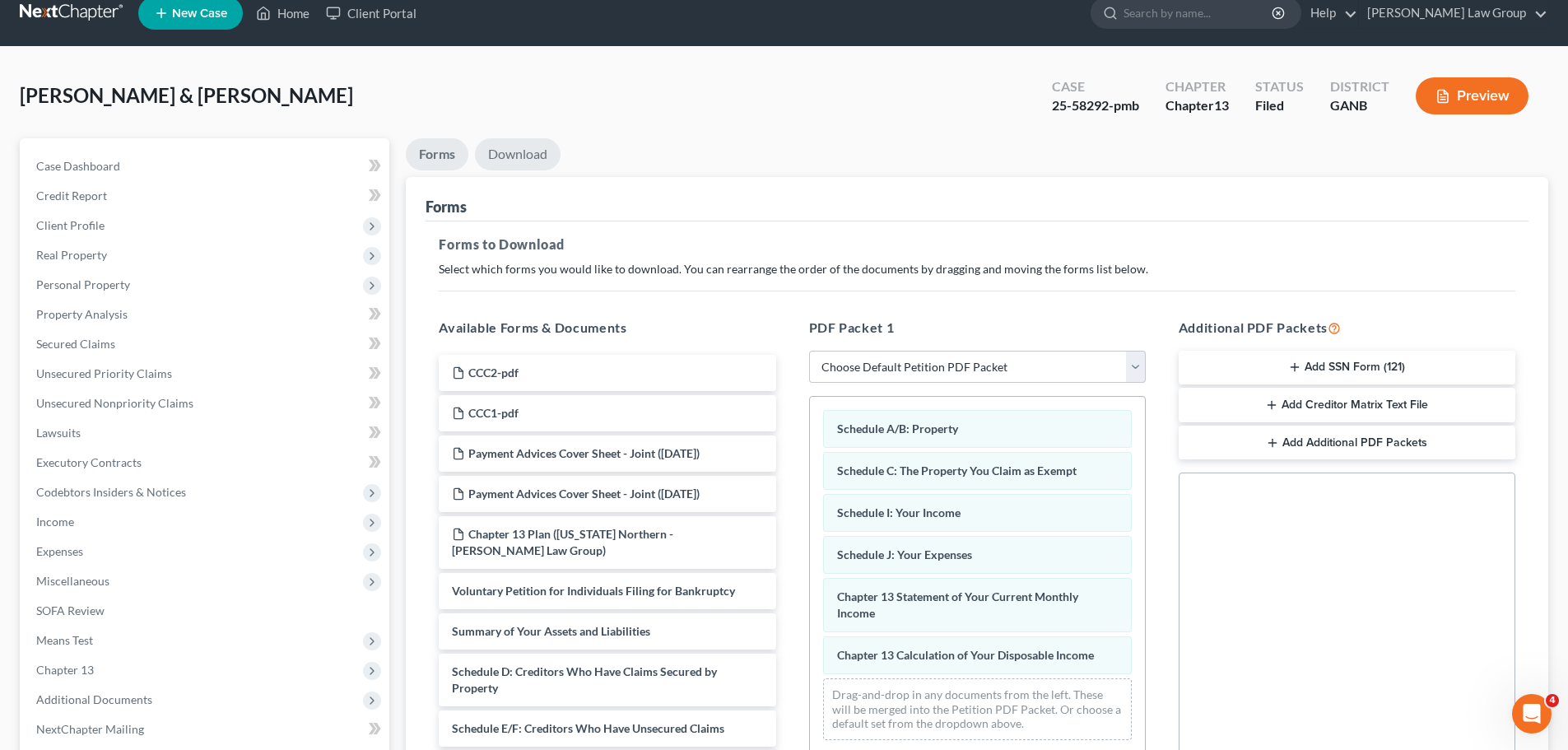
click at [542, 141] on link "Download" at bounding box center [518, 154] width 86 height 32
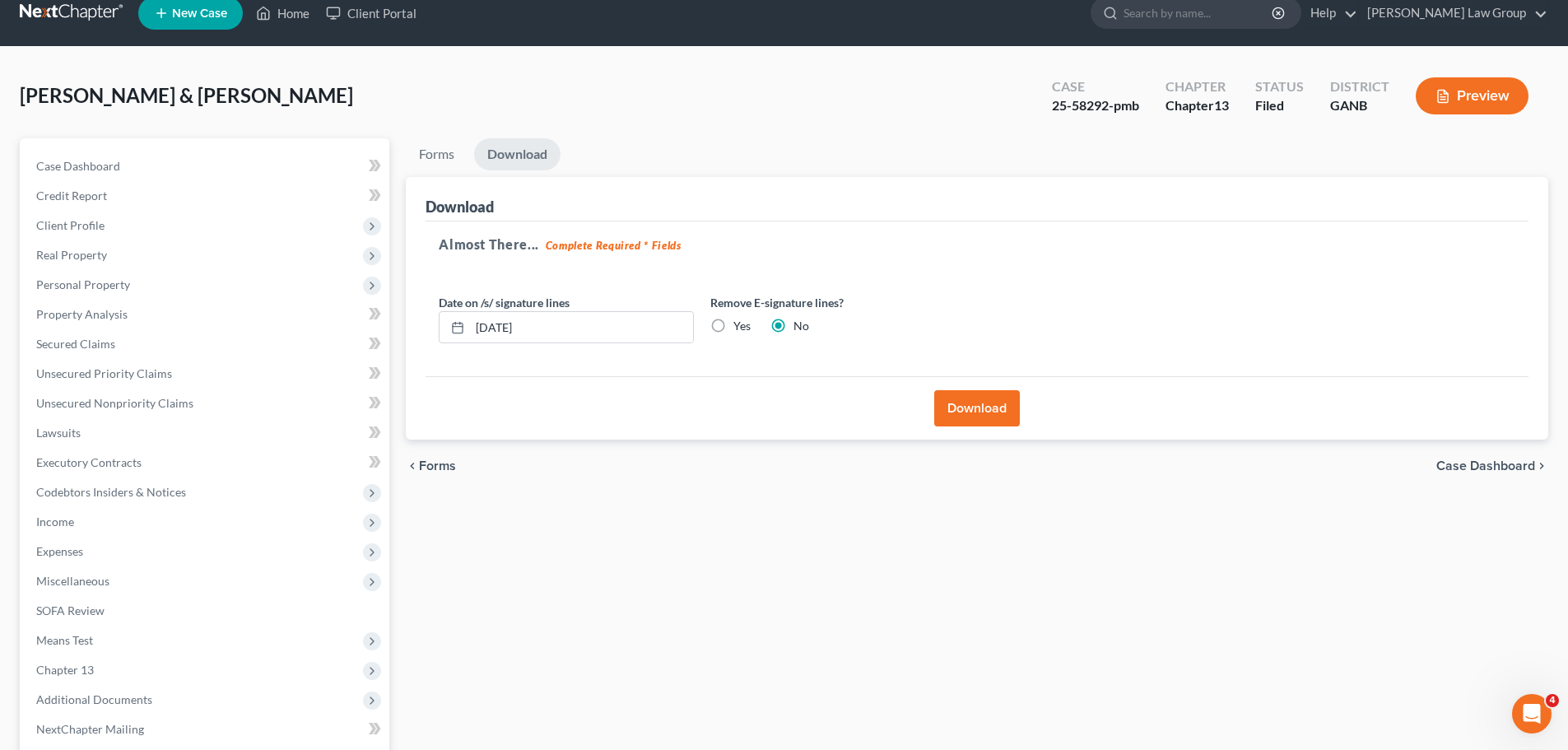
click at [969, 426] on button "Download" at bounding box center [977, 408] width 86 height 36
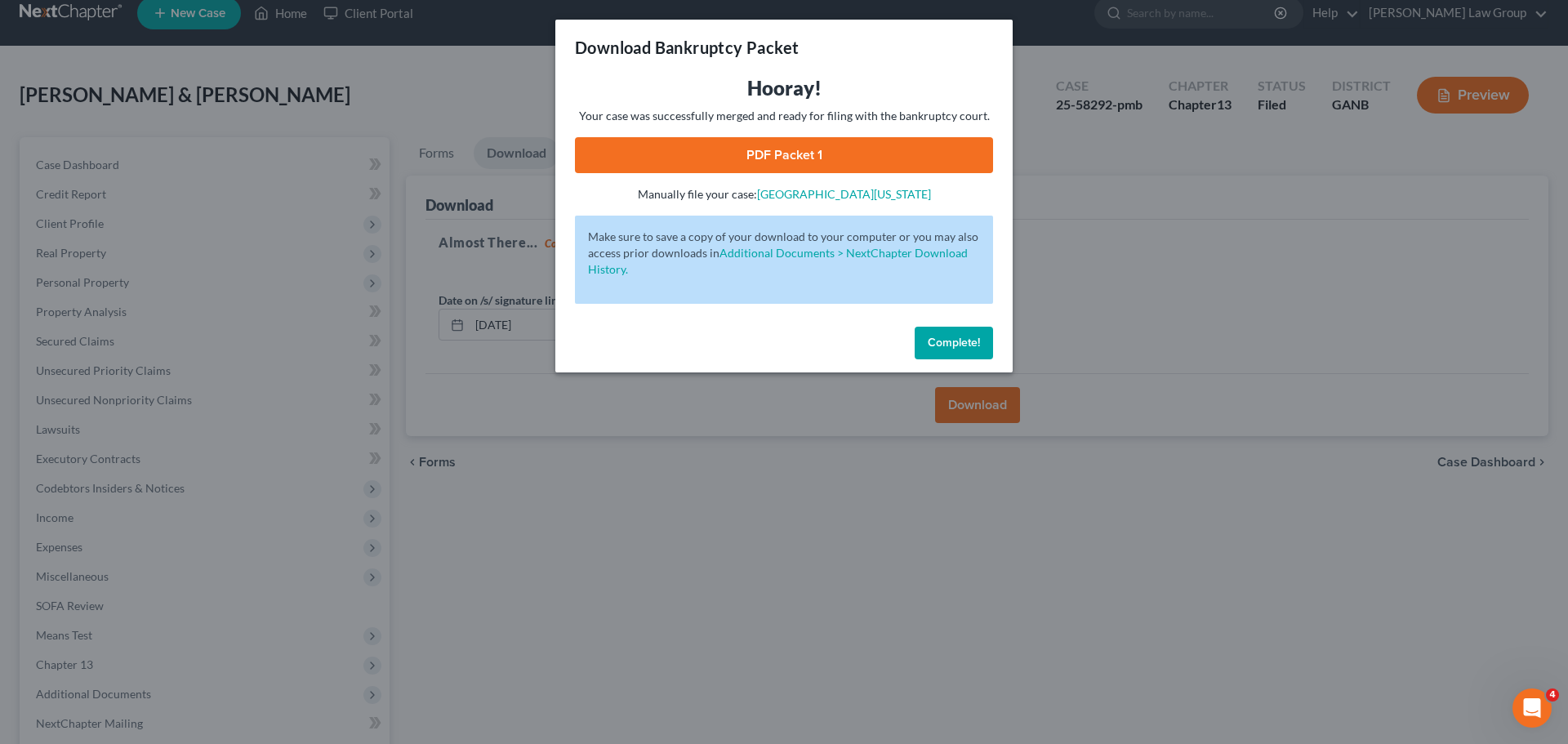
click at [817, 149] on link "PDF Packet 1" at bounding box center [784, 155] width 418 height 36
click at [967, 350] on button "Complete!" at bounding box center [954, 343] width 78 height 33
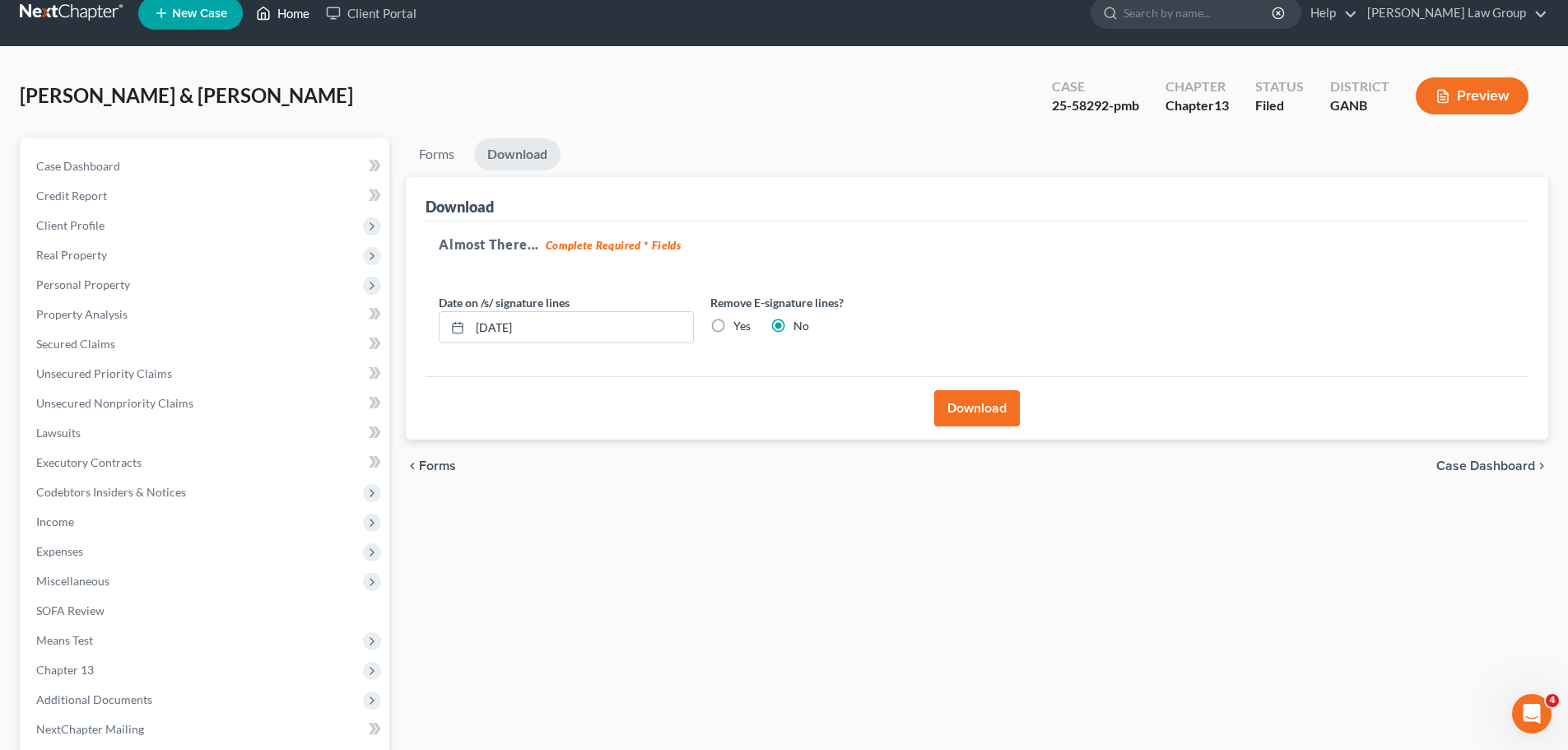
click at [311, 15] on link "Home" at bounding box center [282, 13] width 70 height 30
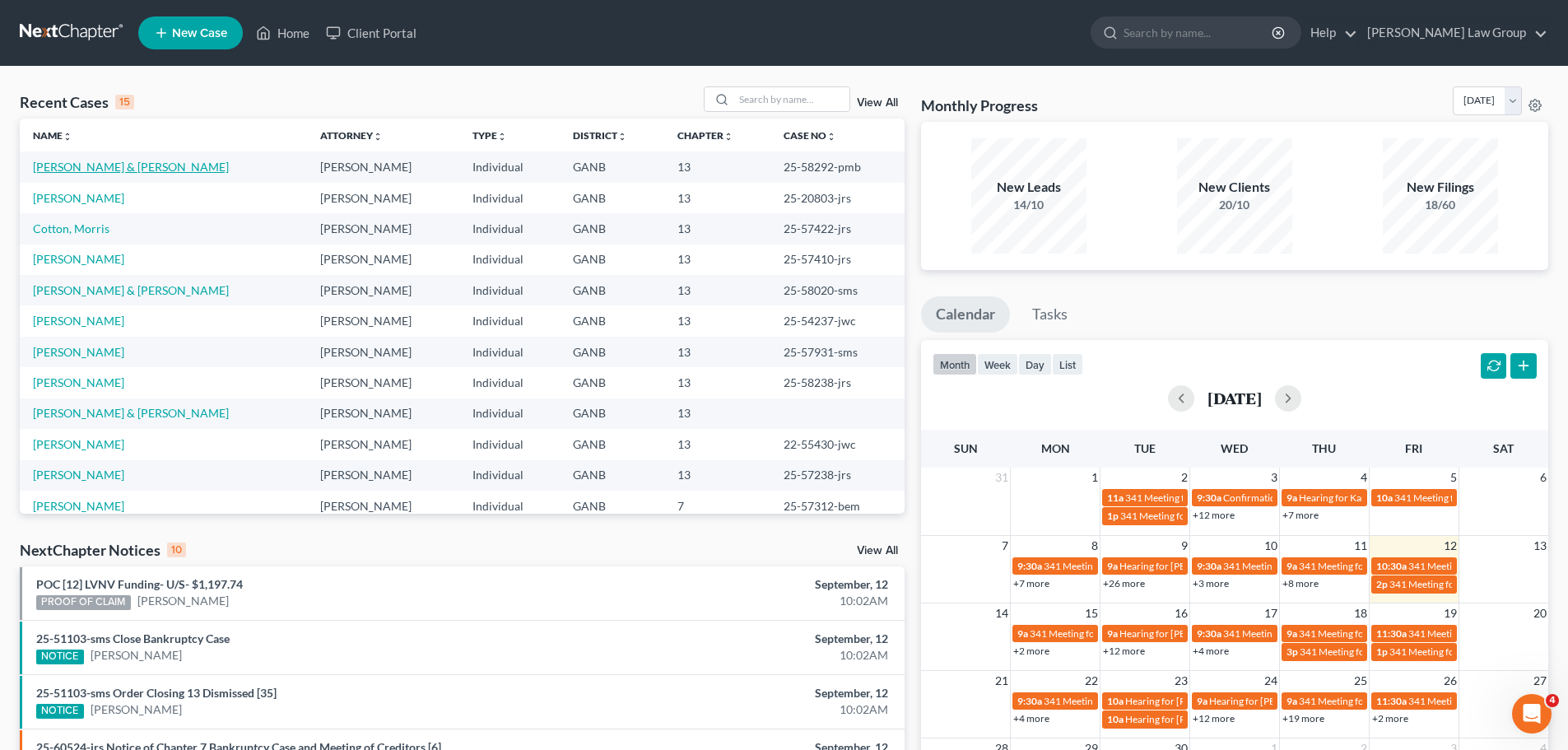
click at [105, 174] on link "[PERSON_NAME] & [PERSON_NAME]" at bounding box center [131, 166] width 196 height 14
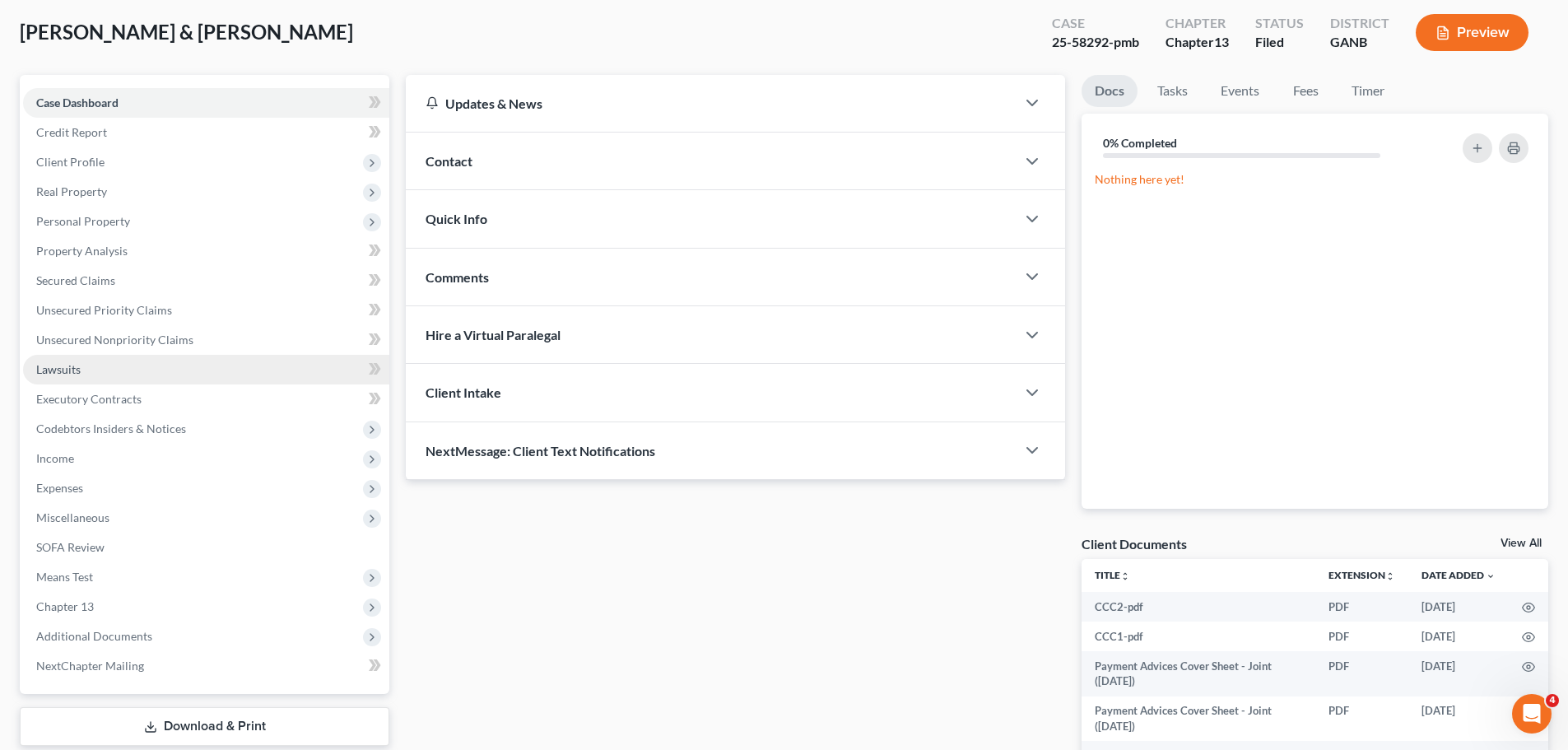
scroll to position [221, 0]
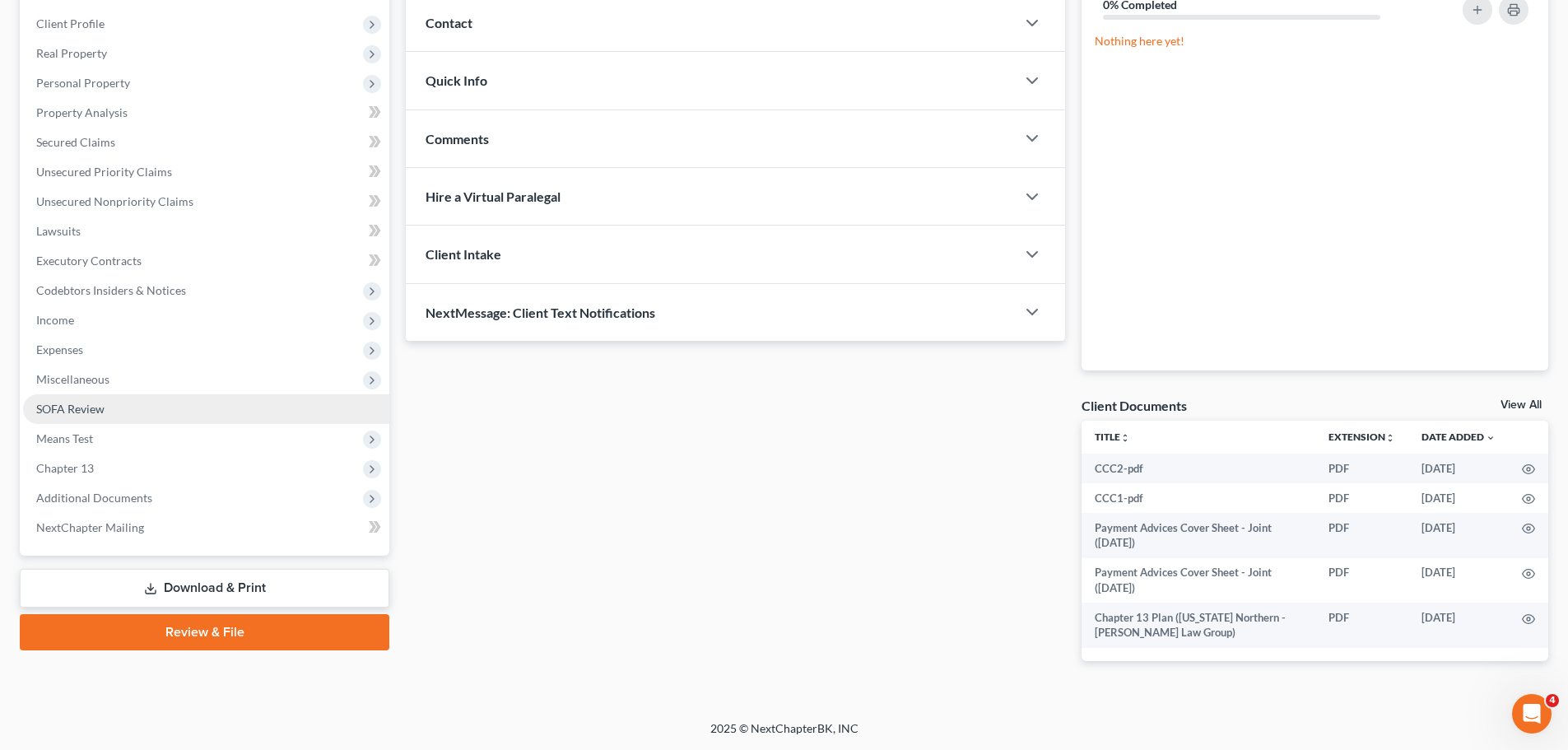
click at [102, 409] on span "SOFA Review" at bounding box center [70, 408] width 68 height 14
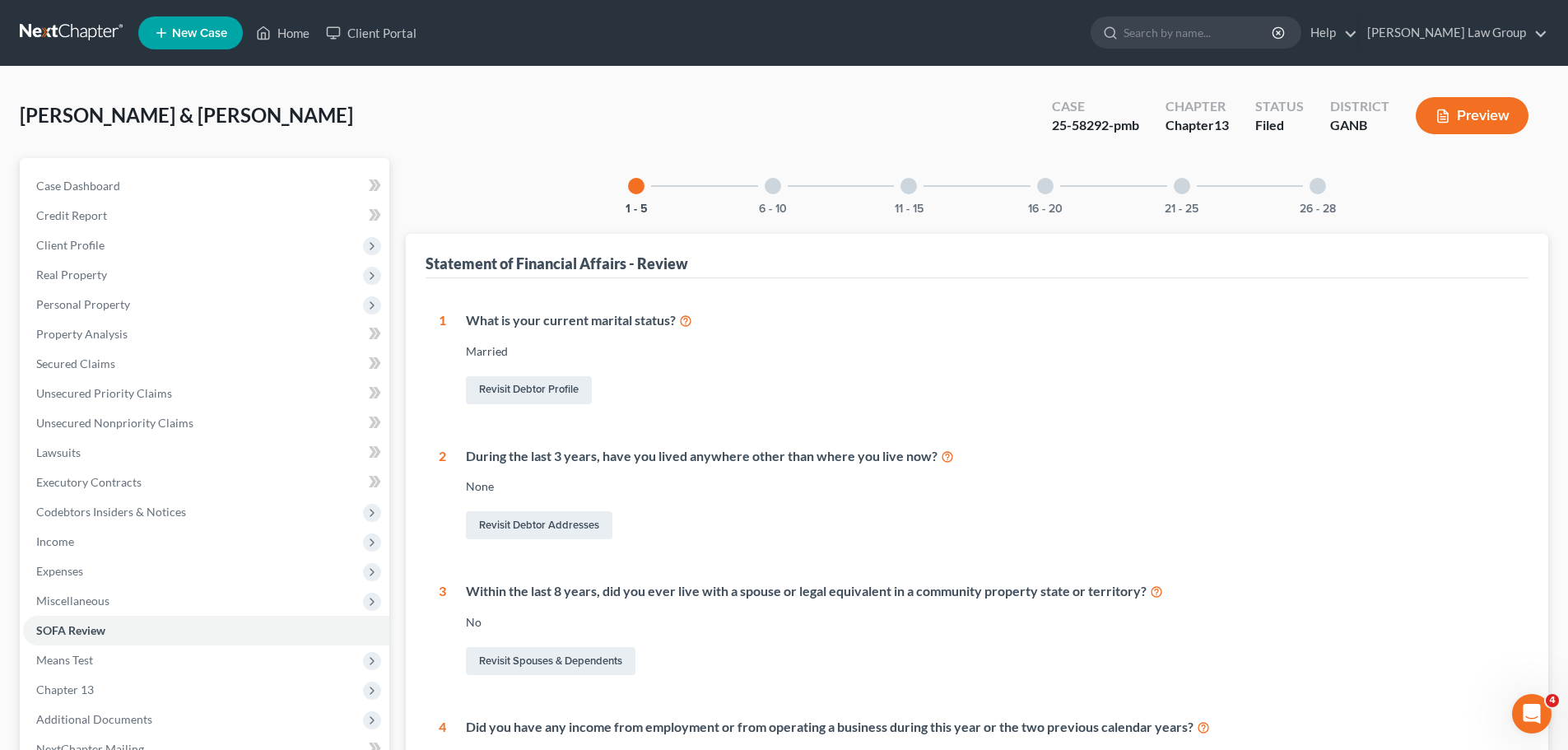
click at [1324, 183] on div at bounding box center [1318, 186] width 16 height 16
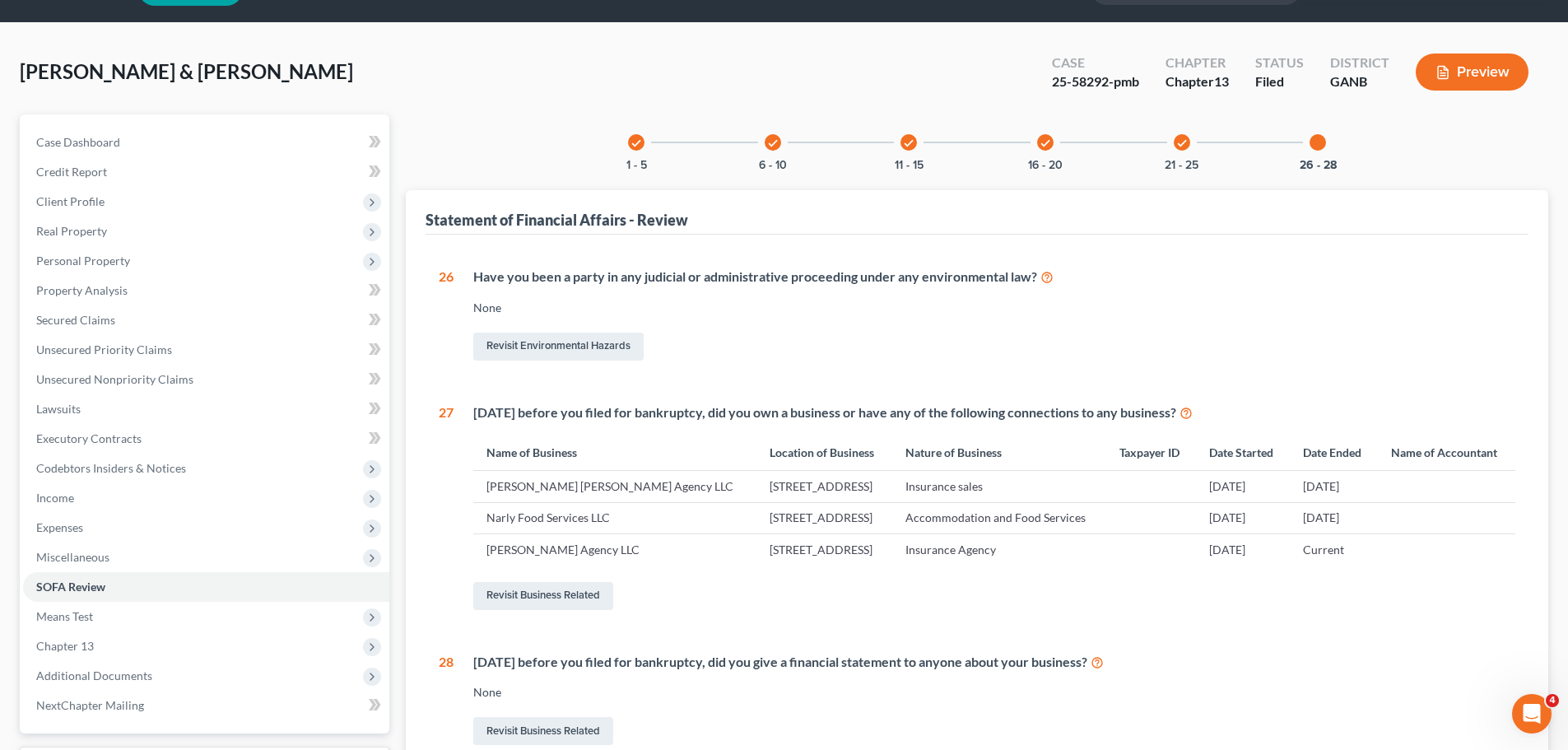
scroll to position [82, 0]
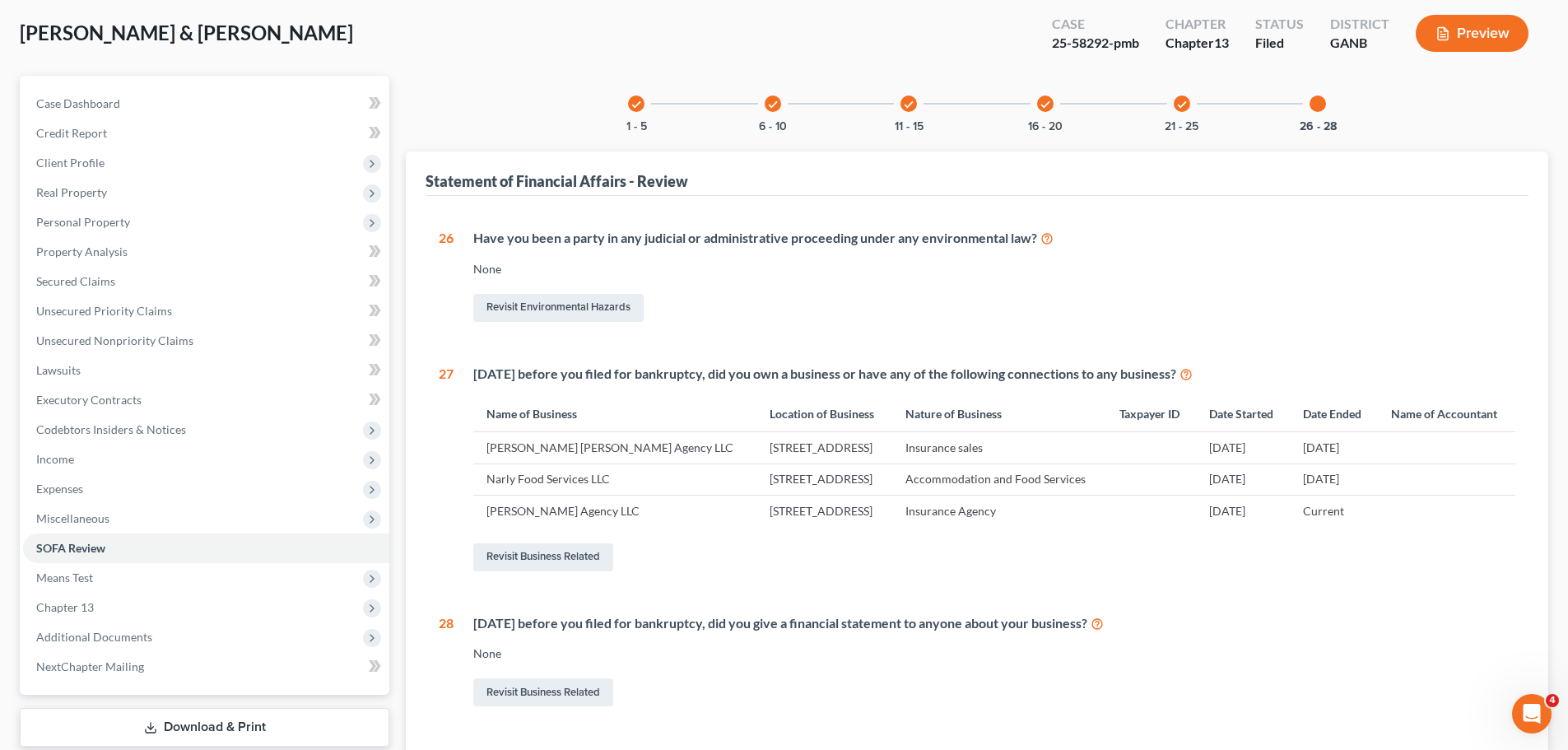
click at [756, 464] on td "[STREET_ADDRESS]" at bounding box center [824, 448] width 136 height 31
click at [388, 578] on span "Means Test" at bounding box center [206, 578] width 366 height 30
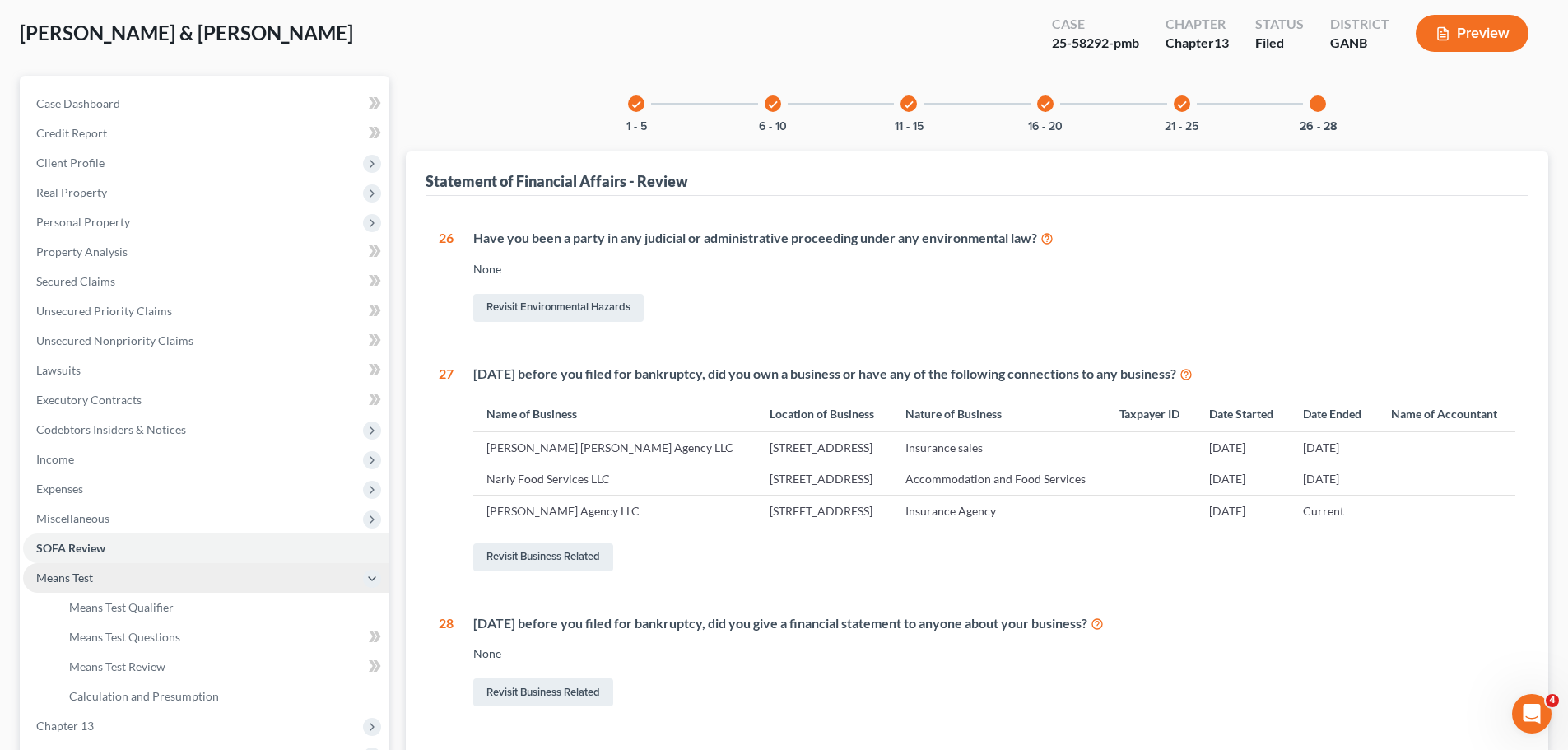
click at [388, 578] on span "Means Test" at bounding box center [206, 578] width 366 height 30
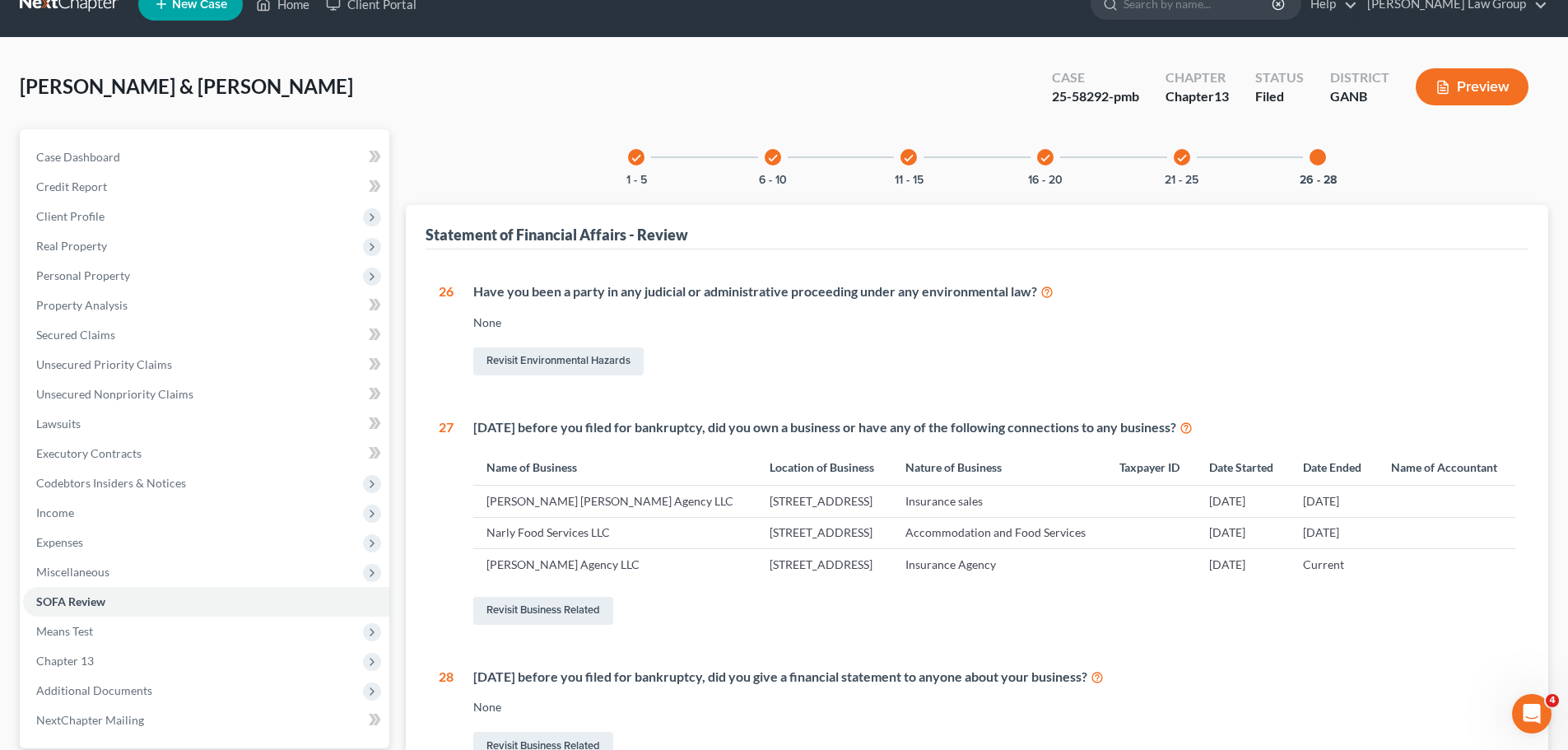
scroll to position [0, 0]
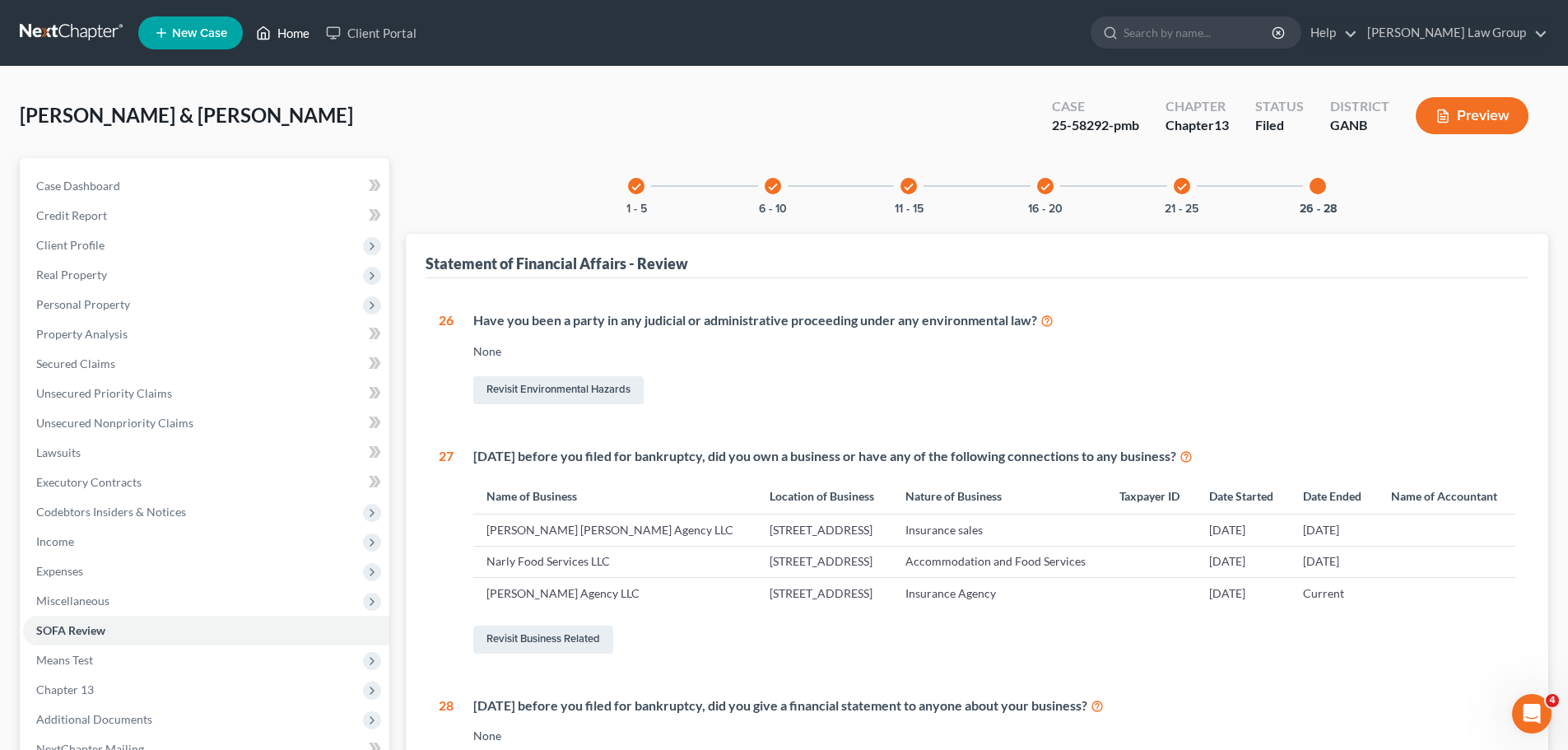
click at [281, 35] on link "Home" at bounding box center [282, 33] width 70 height 30
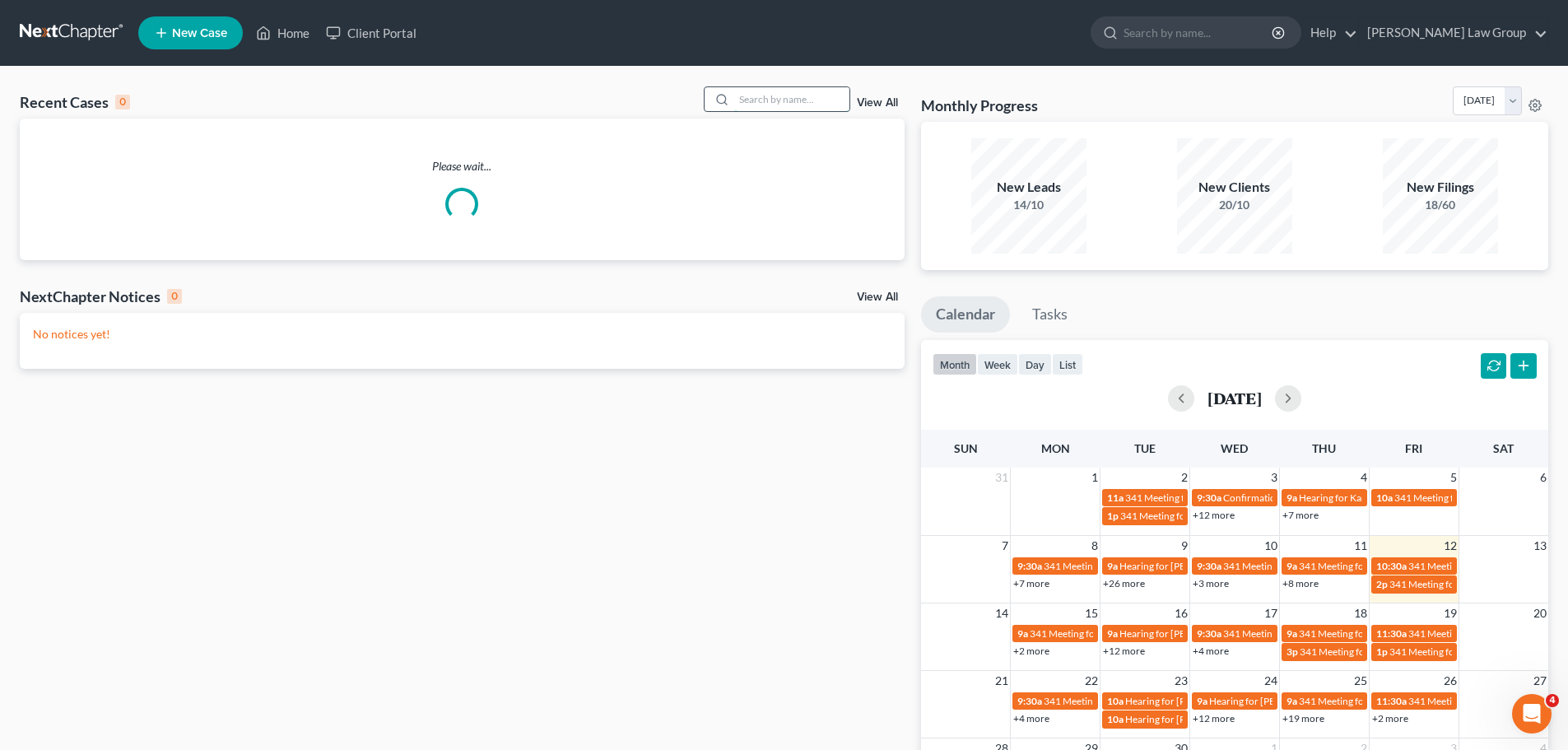
click at [770, 93] on input "search" at bounding box center [792, 99] width 115 height 24
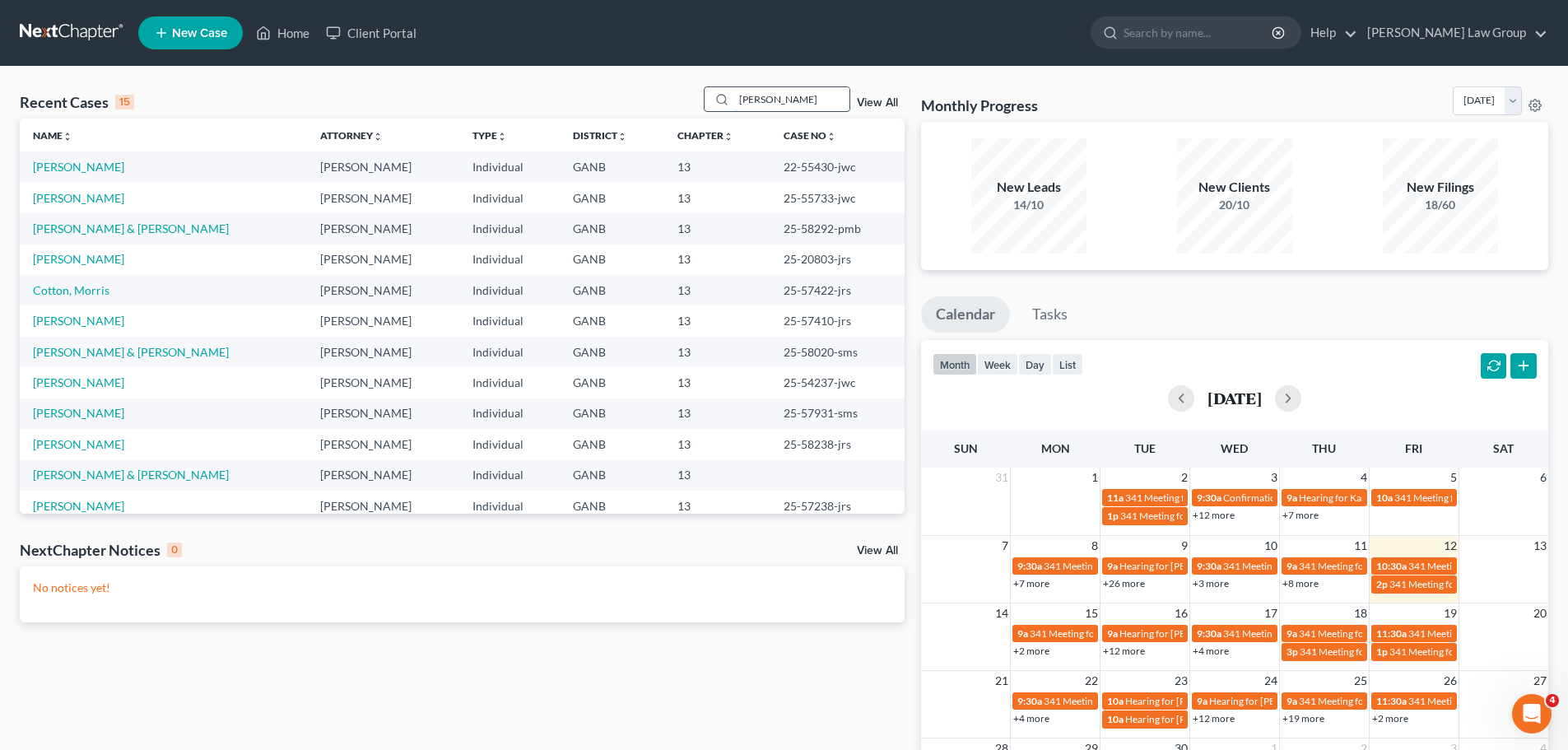
type input "patten"
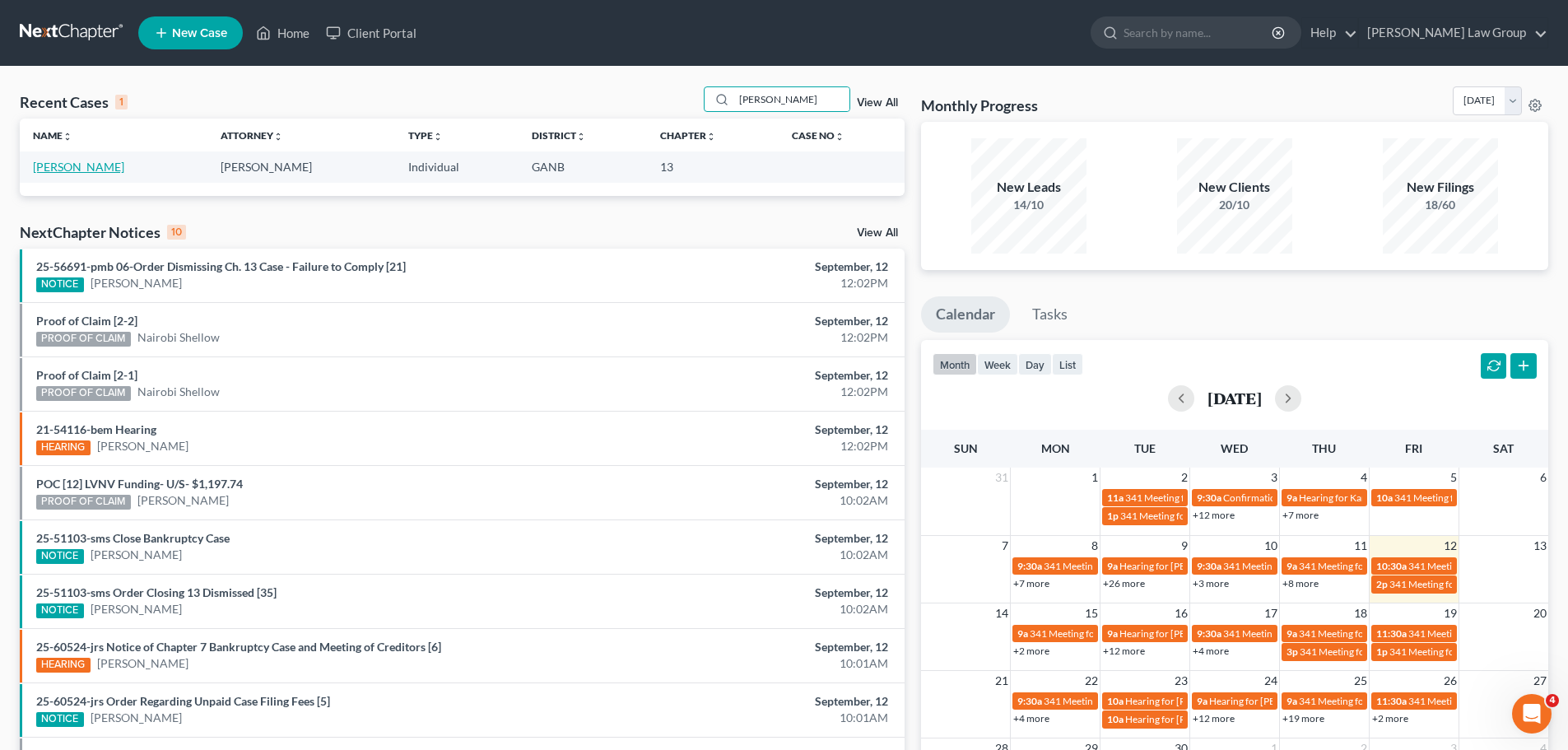
click at [78, 165] on link "Patten, Joshua" at bounding box center [78, 166] width 91 height 14
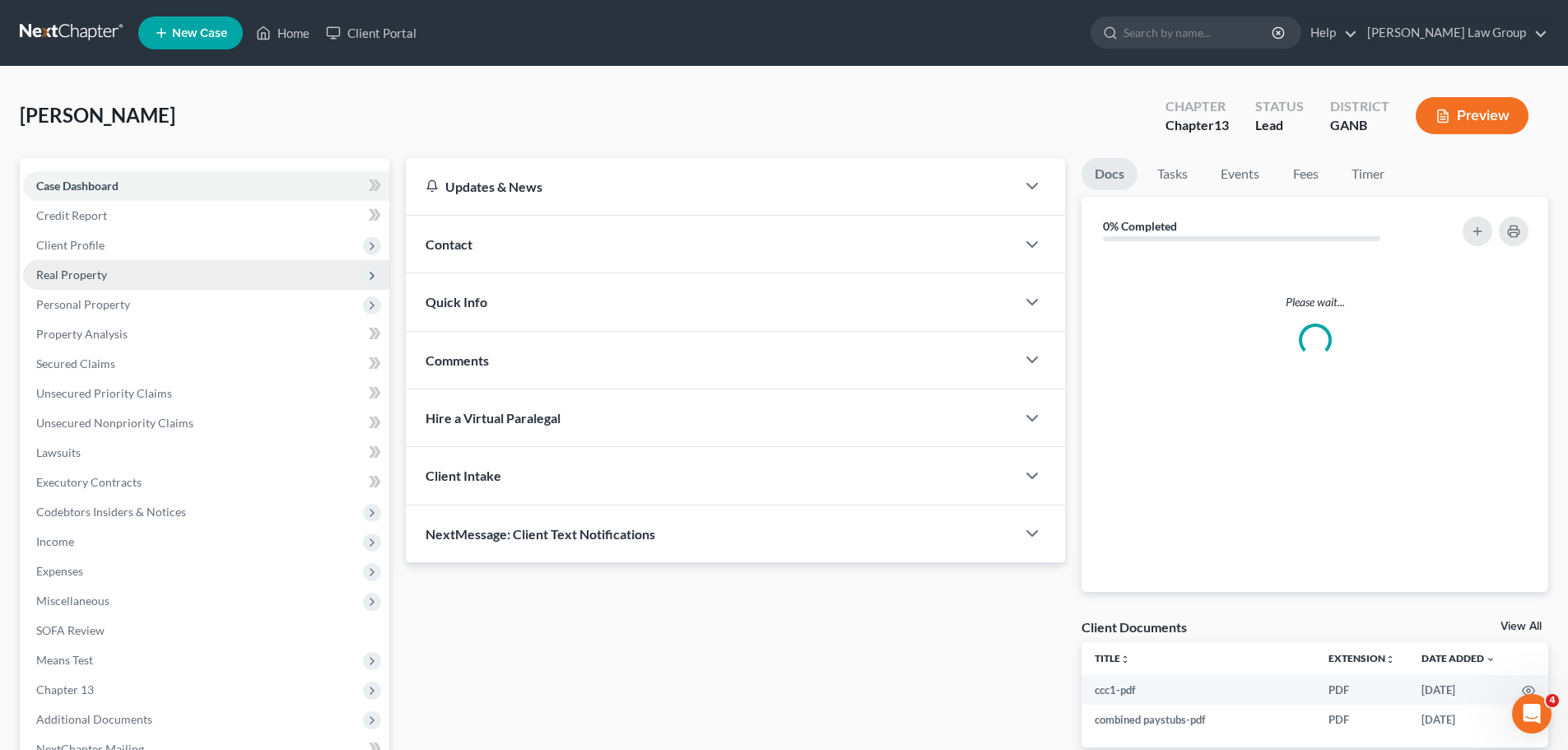
click at [86, 273] on span "Real Property" at bounding box center [72, 274] width 71 height 14
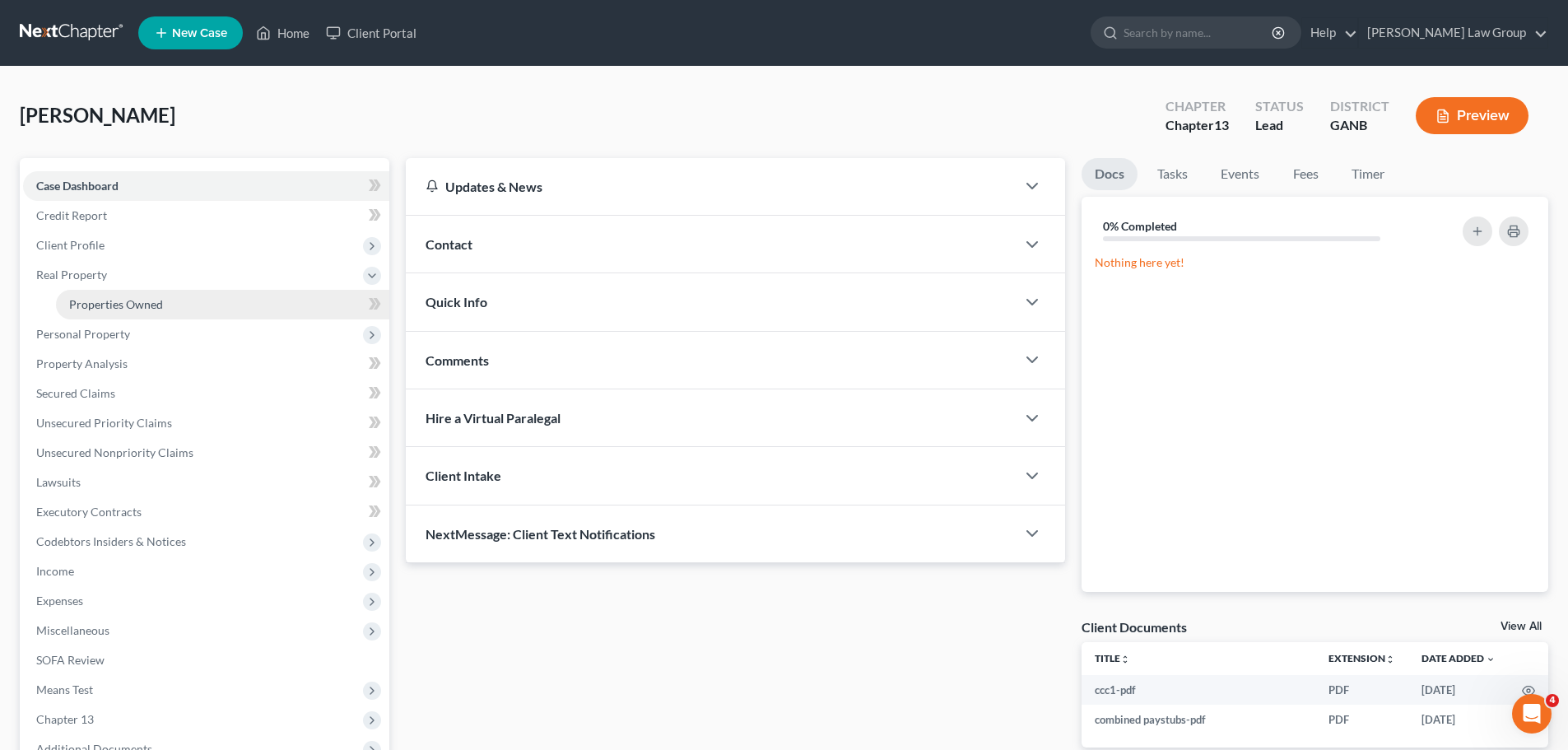
click at [86, 306] on span "Properties Owned" at bounding box center [116, 304] width 94 height 14
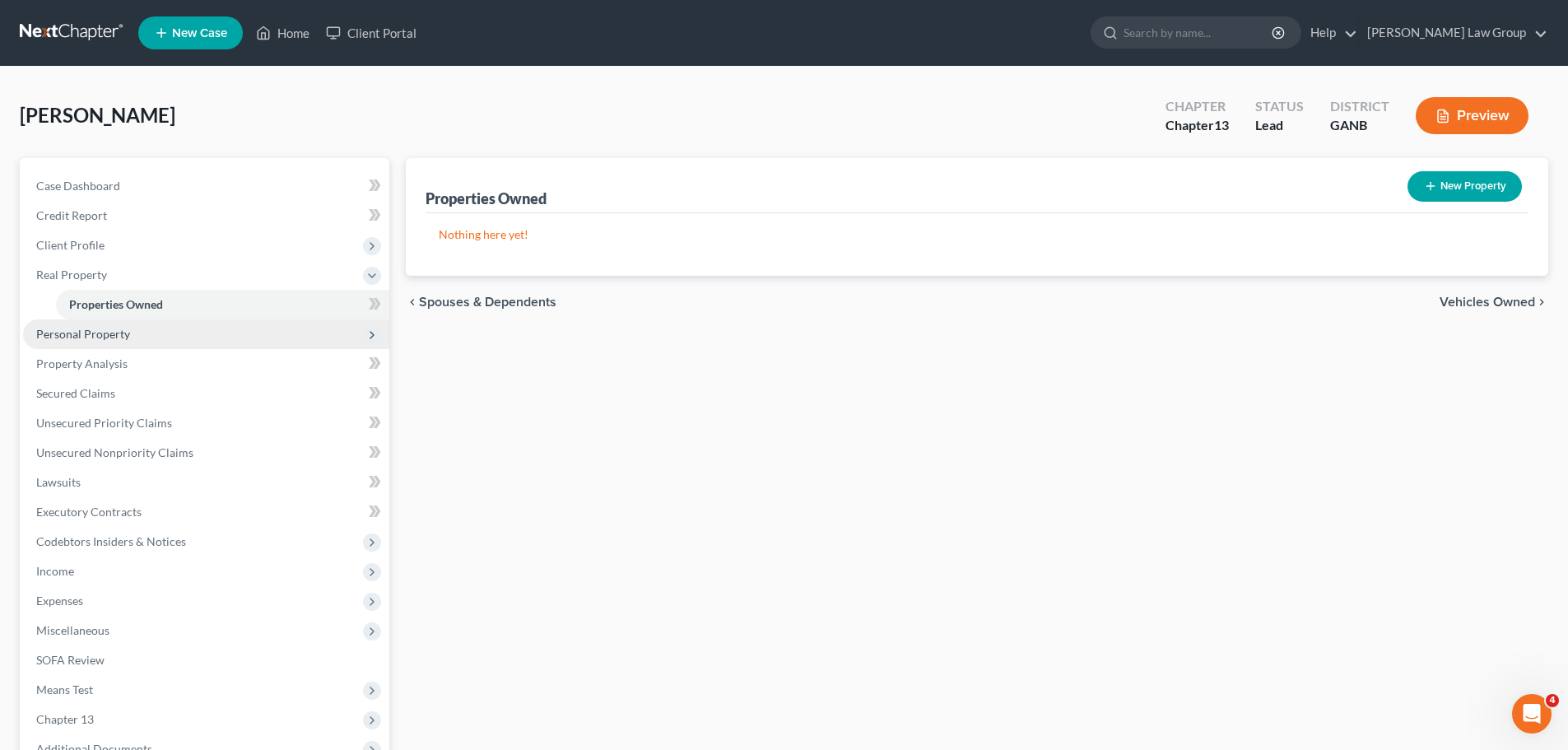
click at [157, 331] on span "Personal Property" at bounding box center [206, 334] width 366 height 30
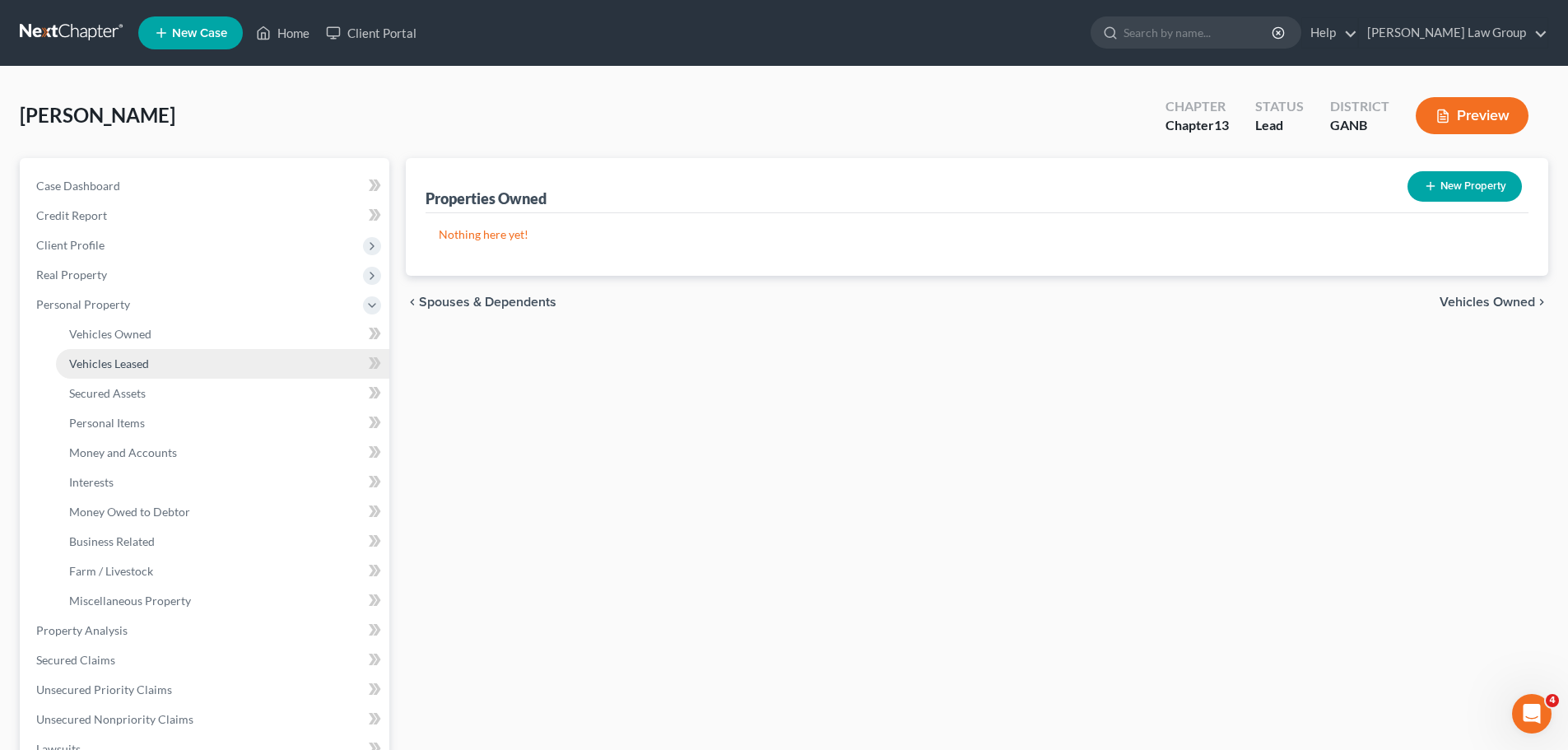
click at [150, 349] on link "Vehicles Leased" at bounding box center [222, 364] width 333 height 30
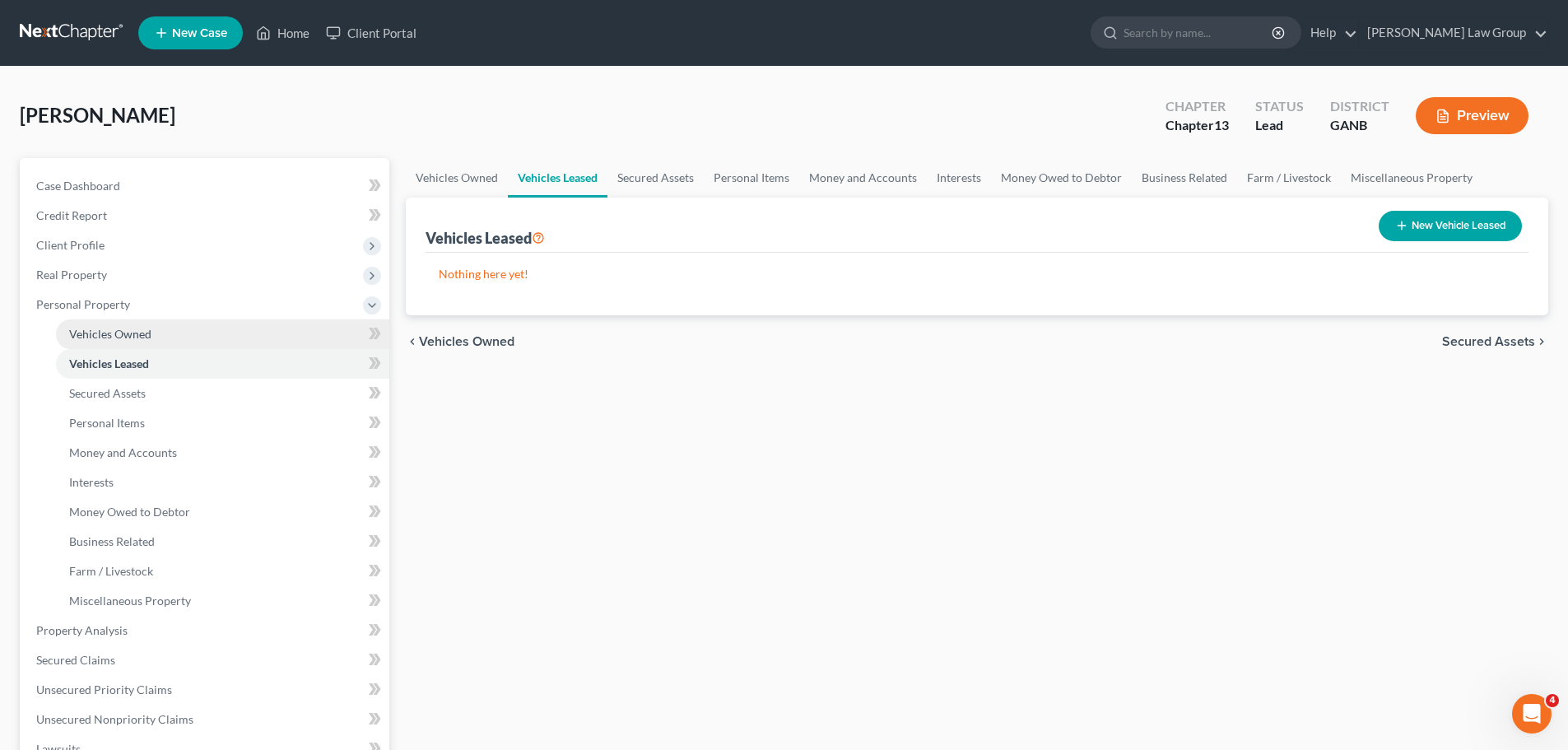
click at [148, 333] on span "Vehicles Owned" at bounding box center [110, 333] width 82 height 14
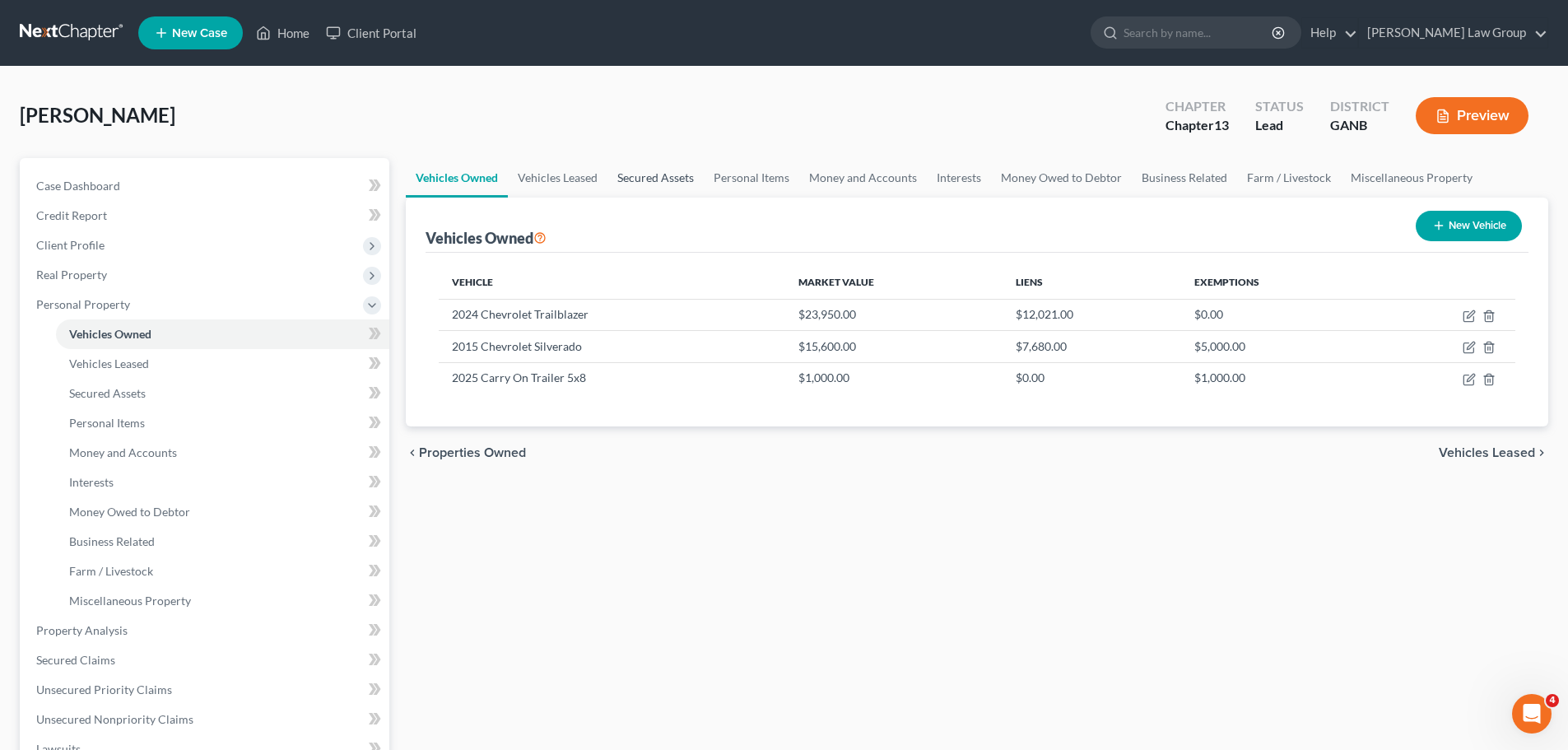
click at [662, 175] on link "Secured Assets" at bounding box center [655, 178] width 96 height 40
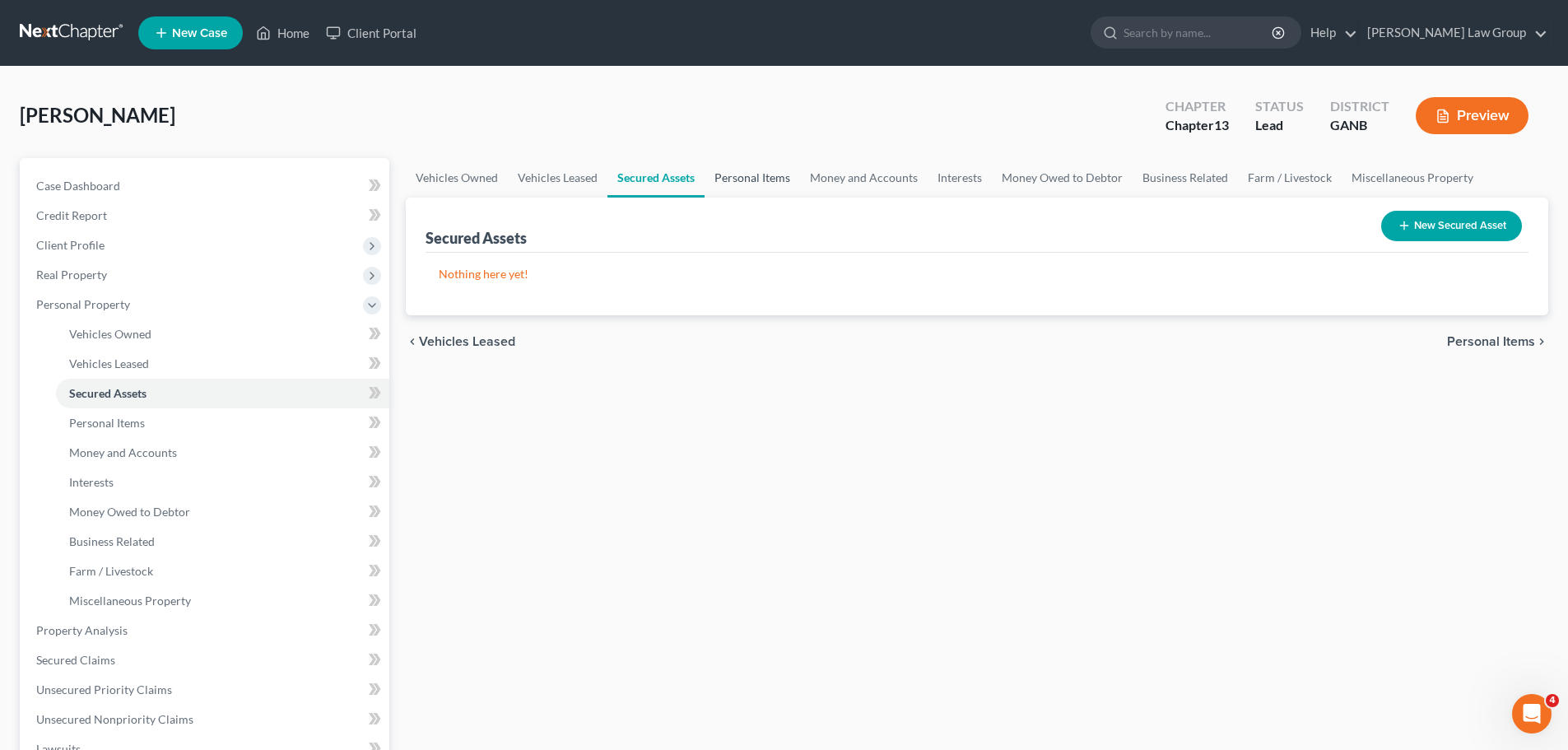
click at [757, 184] on link "Personal Items" at bounding box center [752, 178] width 95 height 40
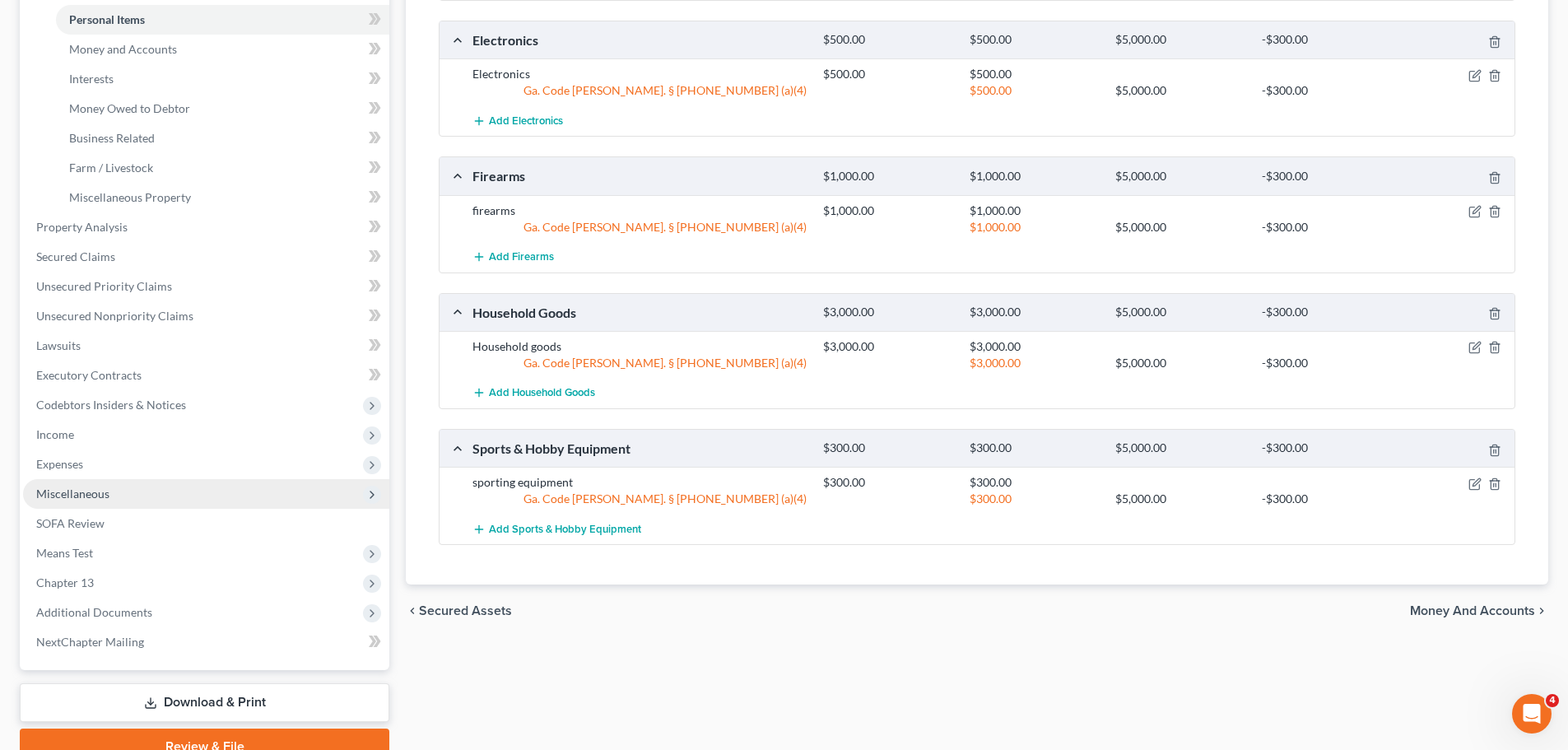
scroll to position [412, 0]
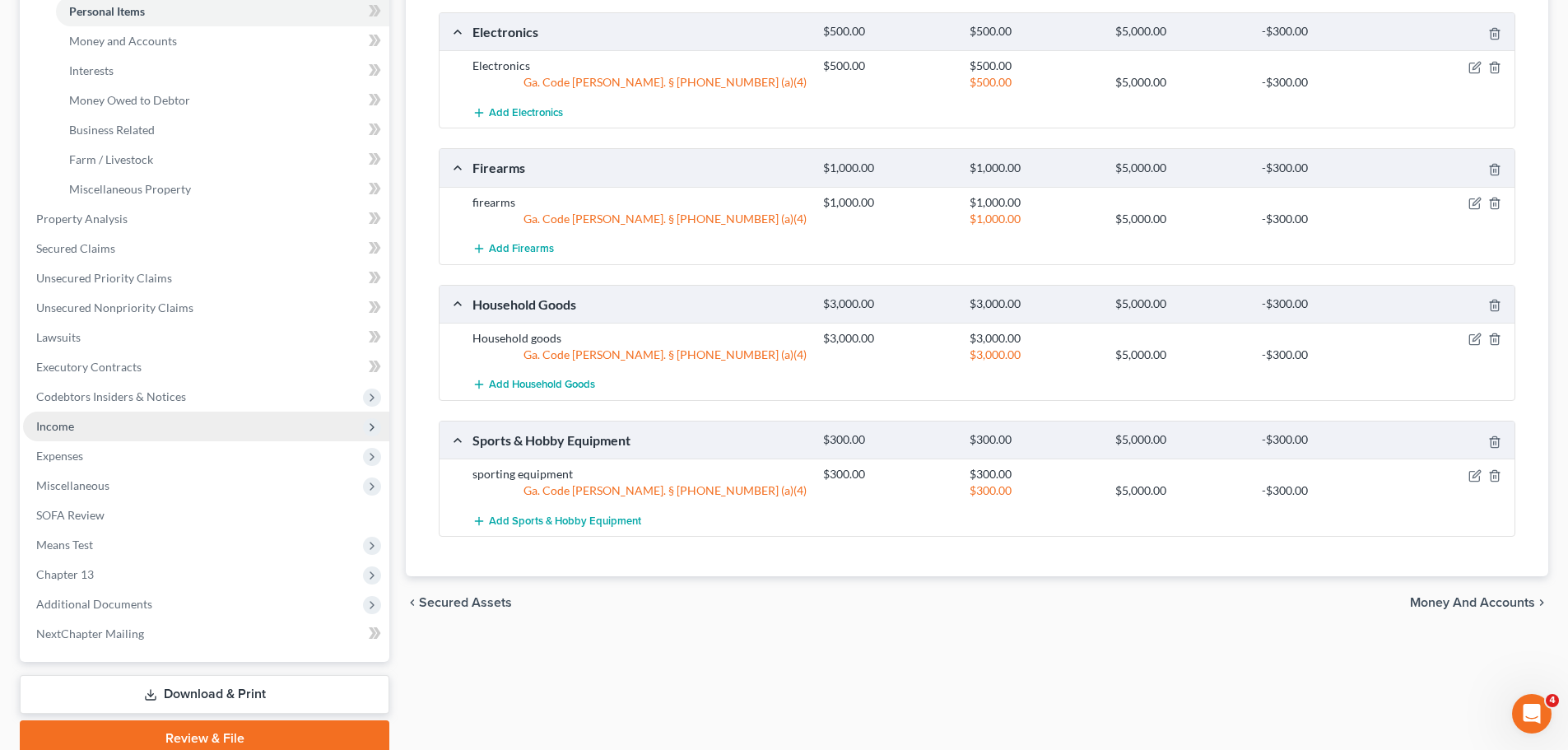
click at [139, 422] on span "Income" at bounding box center [206, 426] width 366 height 30
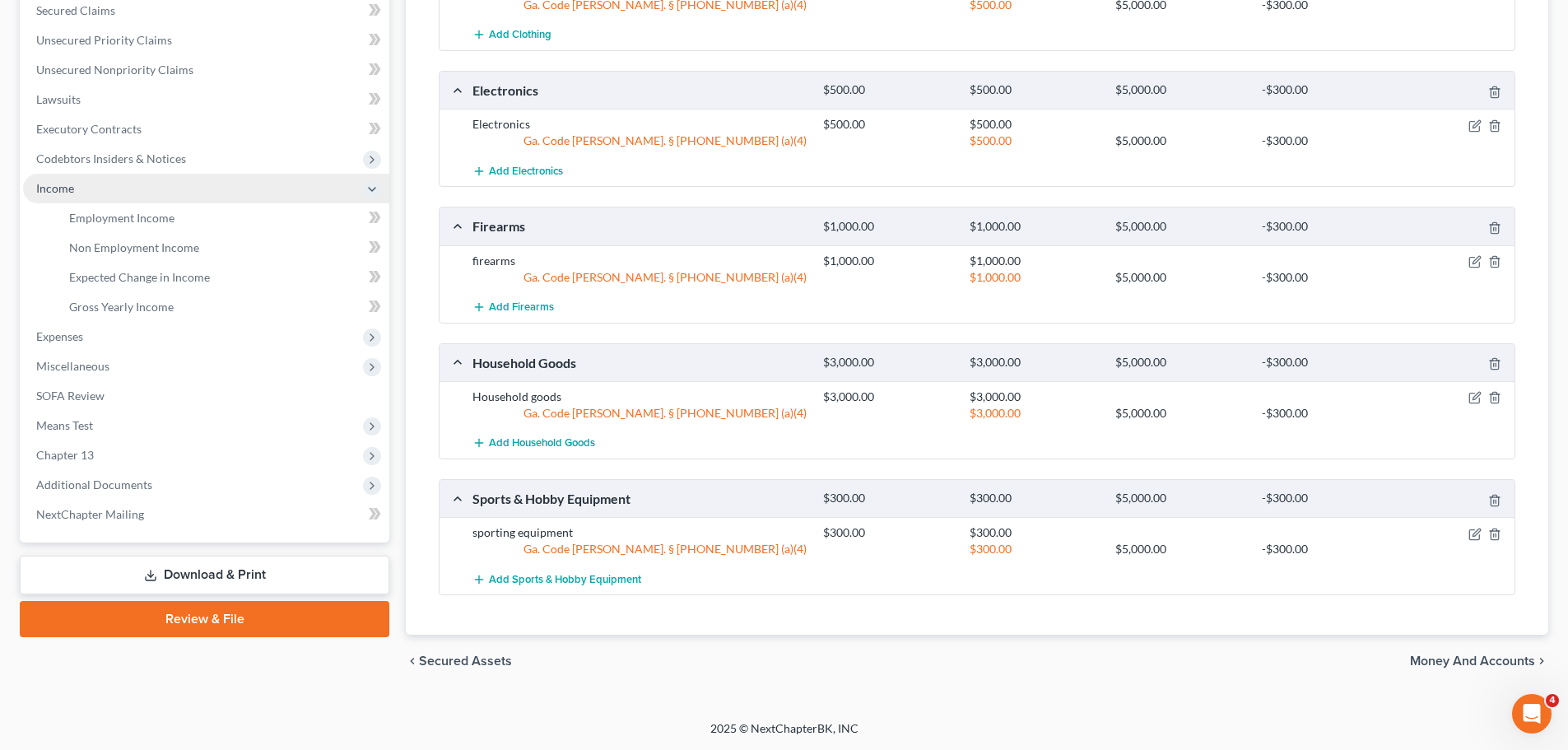
scroll to position [320, 0]
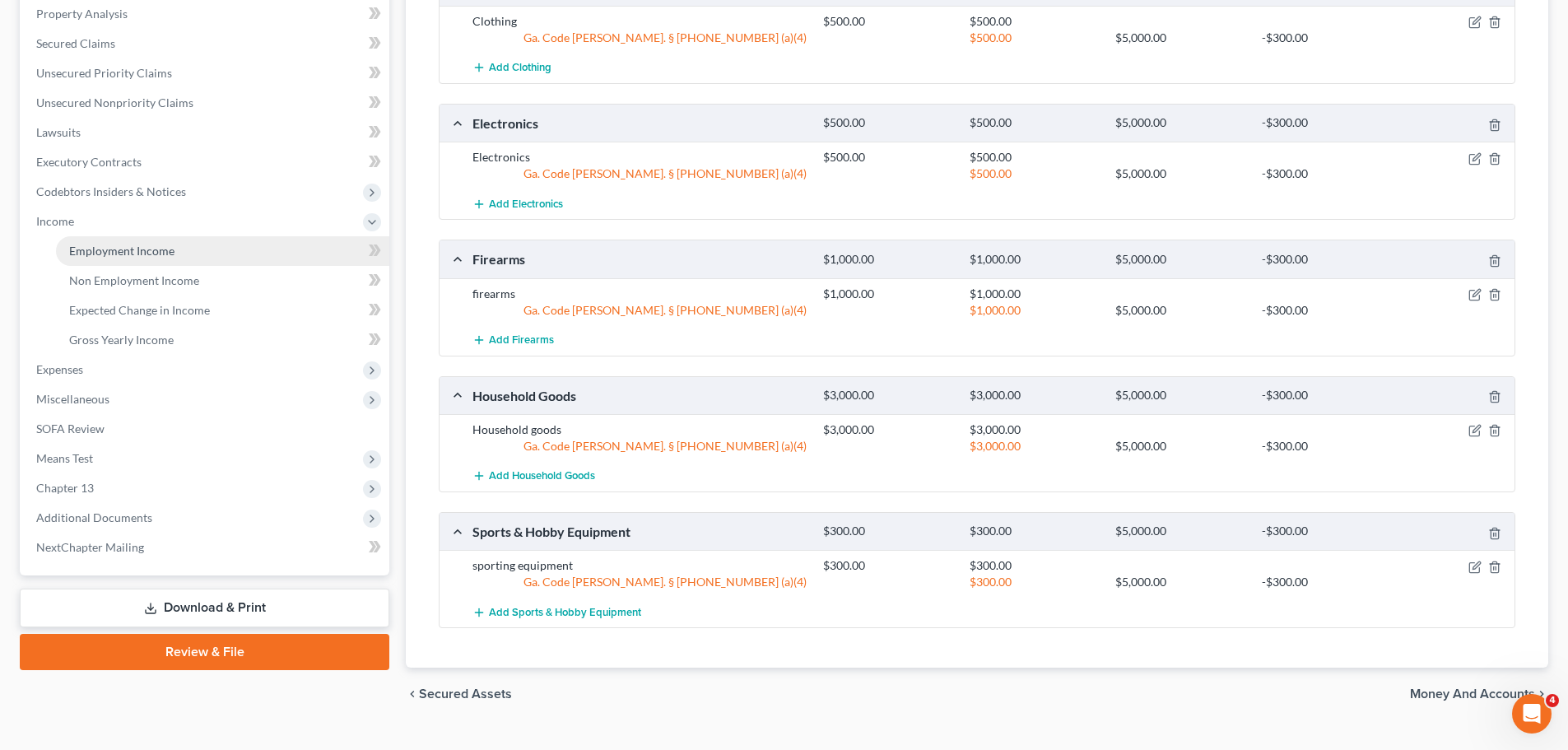
click at [134, 245] on span "Employment Income" at bounding box center [122, 250] width 105 height 14
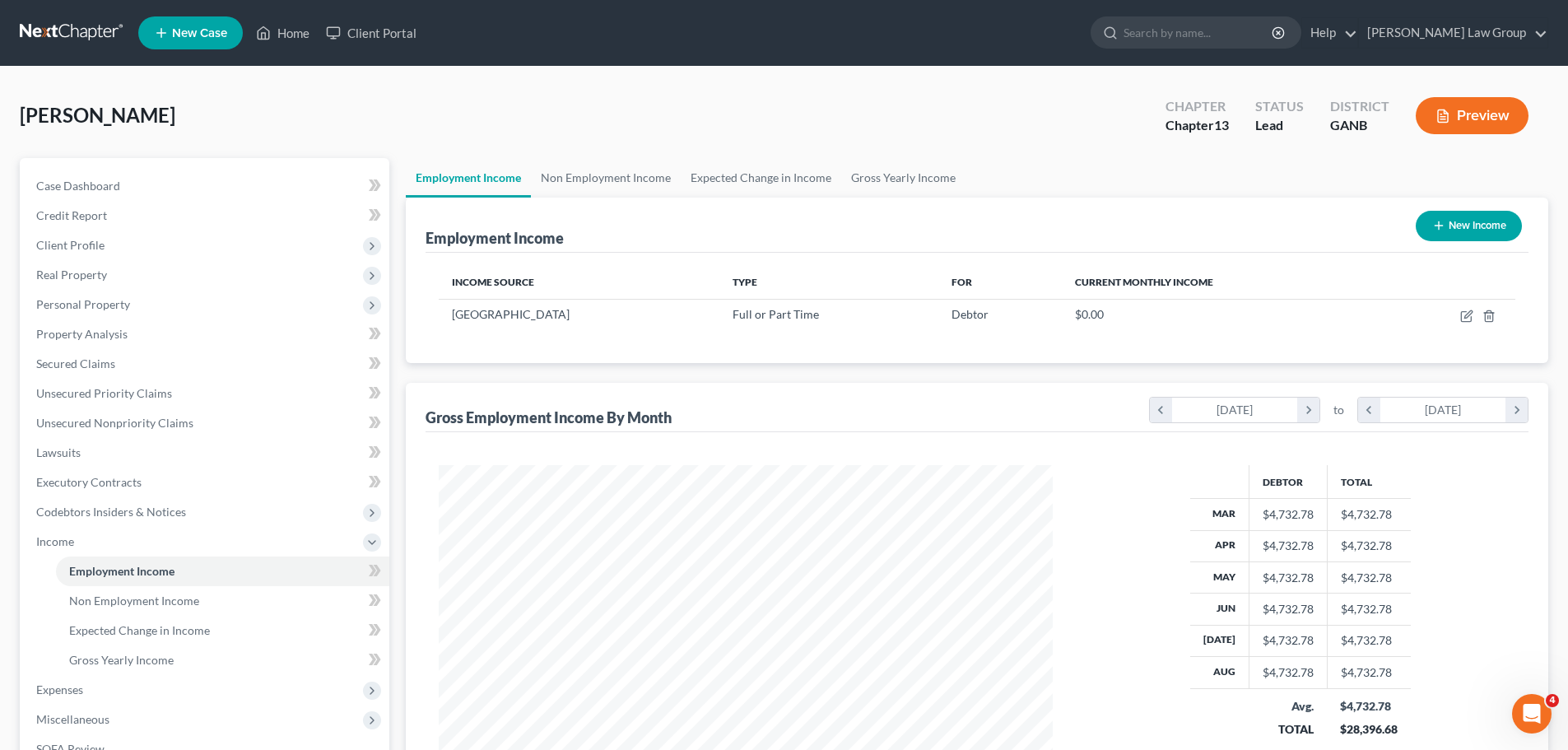
scroll to position [307, 647]
click at [606, 181] on link "Non Employment Income" at bounding box center [606, 178] width 150 height 40
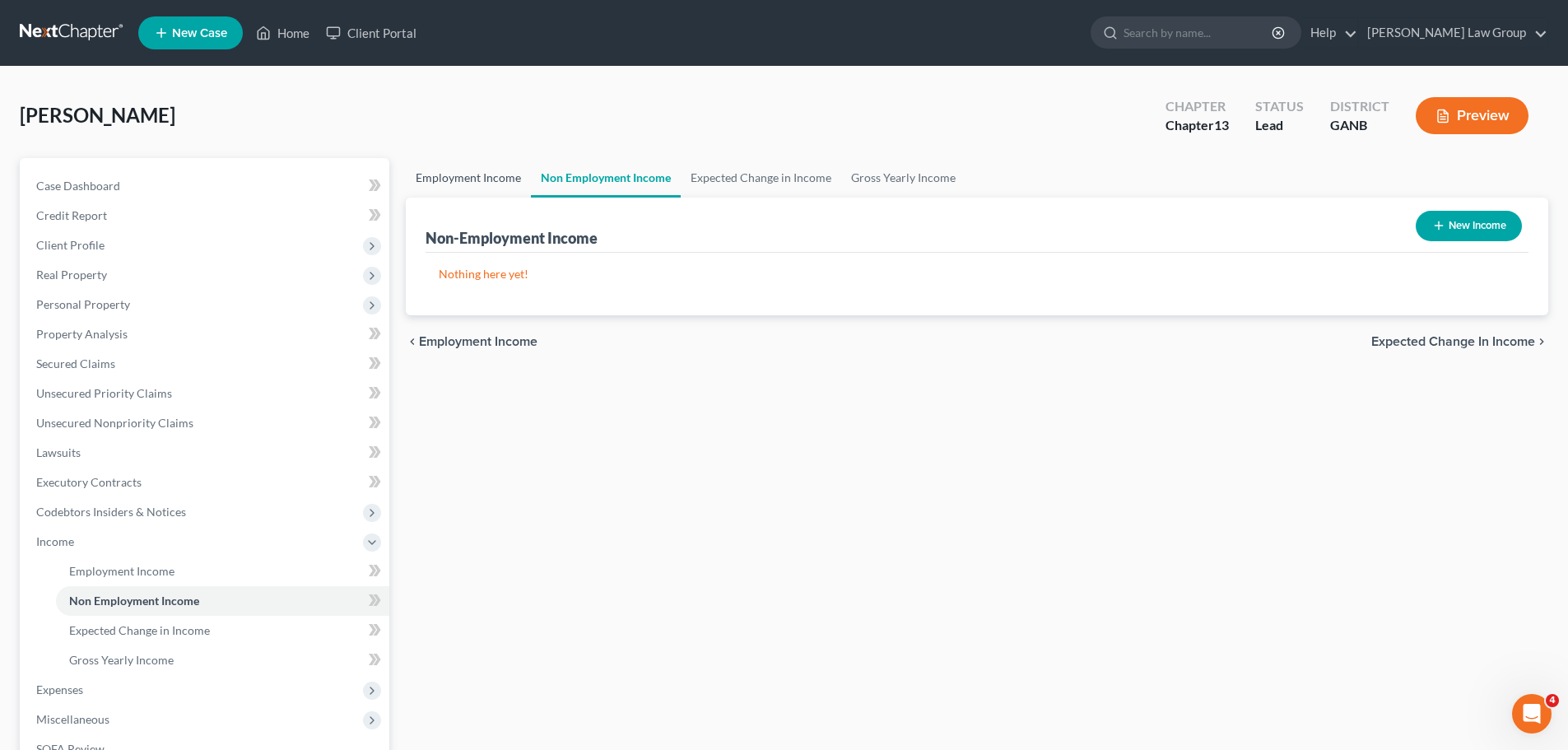
click at [454, 179] on link "Employment Income" at bounding box center [468, 178] width 125 height 40
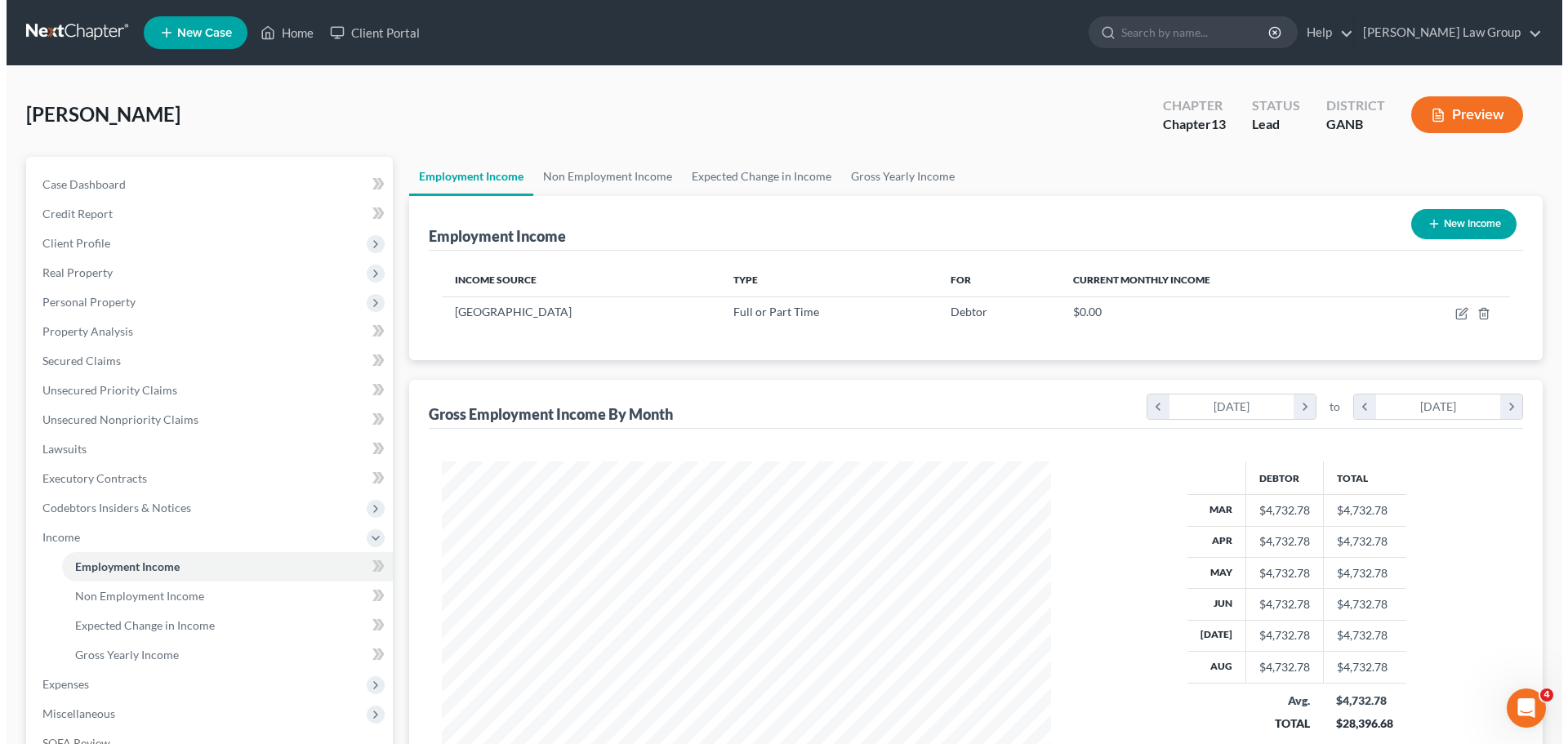
scroll to position [305, 642]
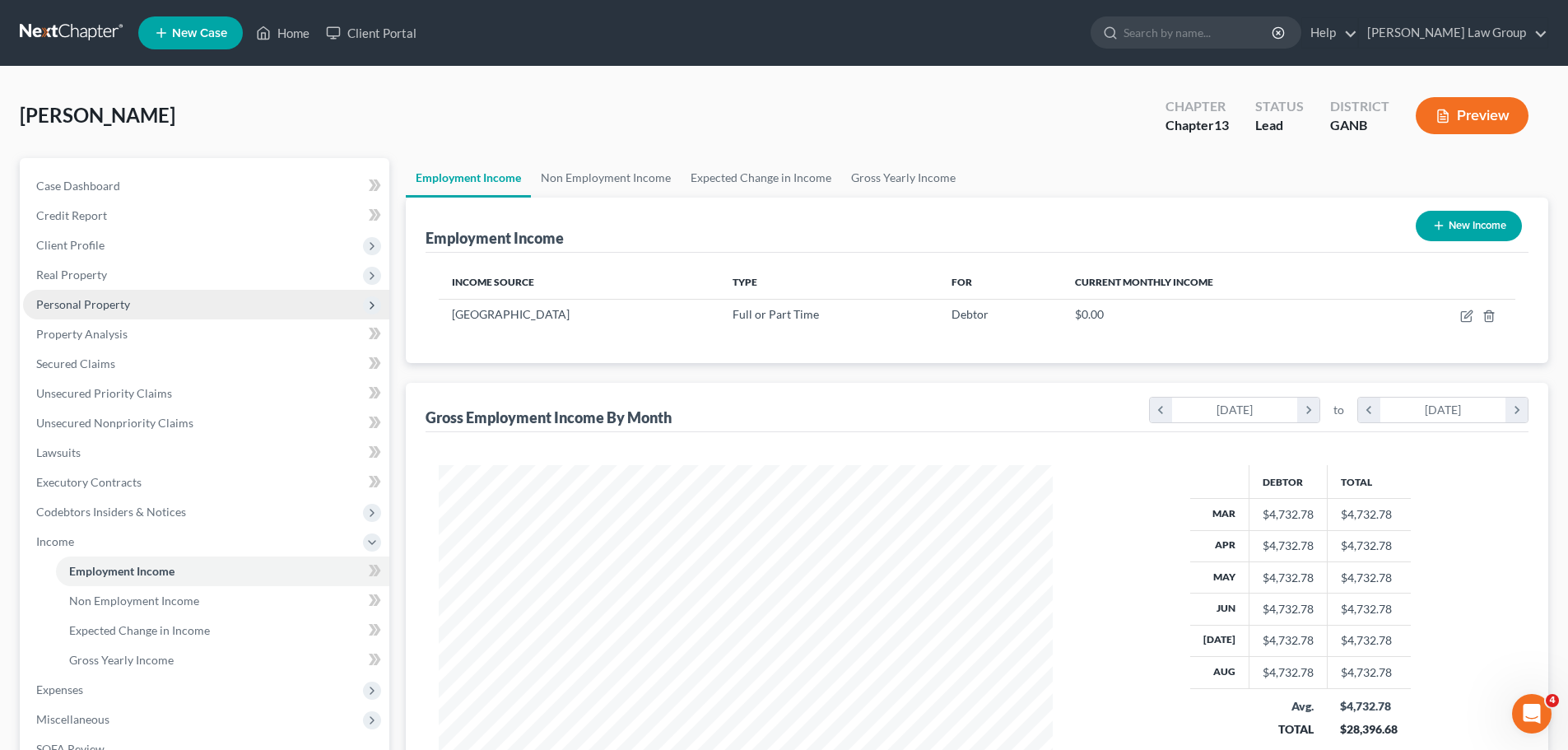
click at [162, 313] on span "Personal Property" at bounding box center [206, 305] width 366 height 30
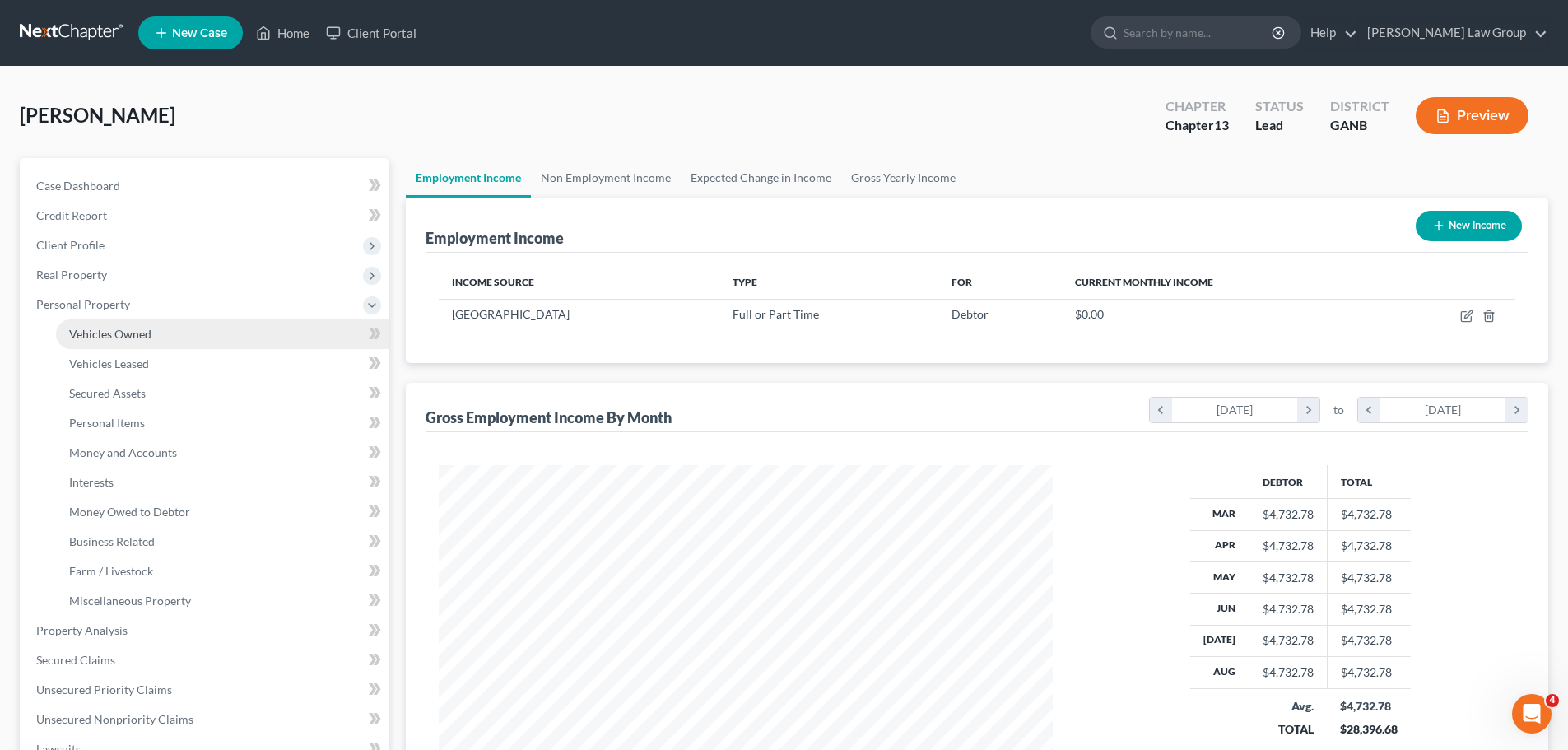
click at [123, 336] on span "Vehicles Owned" at bounding box center [110, 333] width 82 height 14
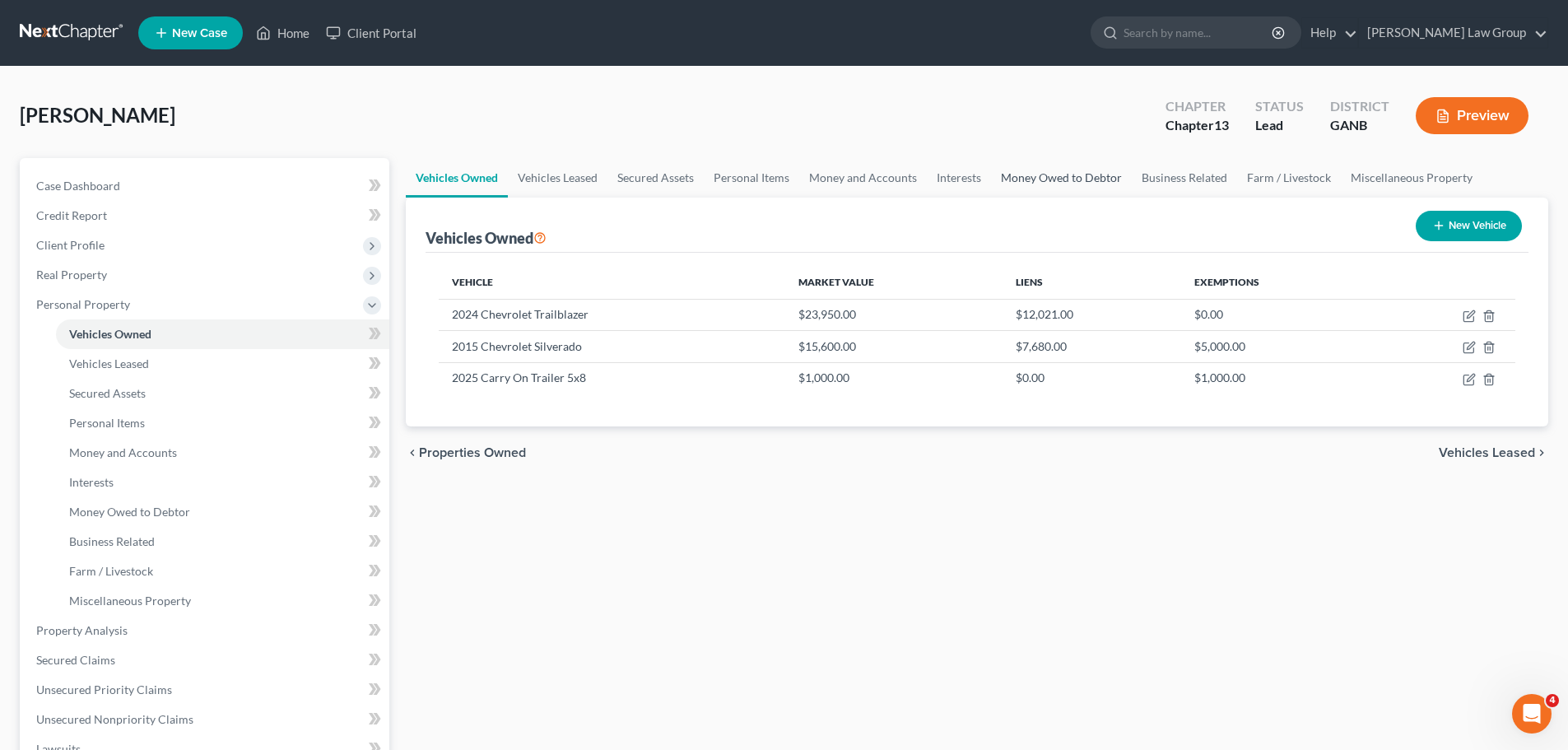
click at [1045, 175] on link "Money Owed to Debtor" at bounding box center [1061, 178] width 141 height 40
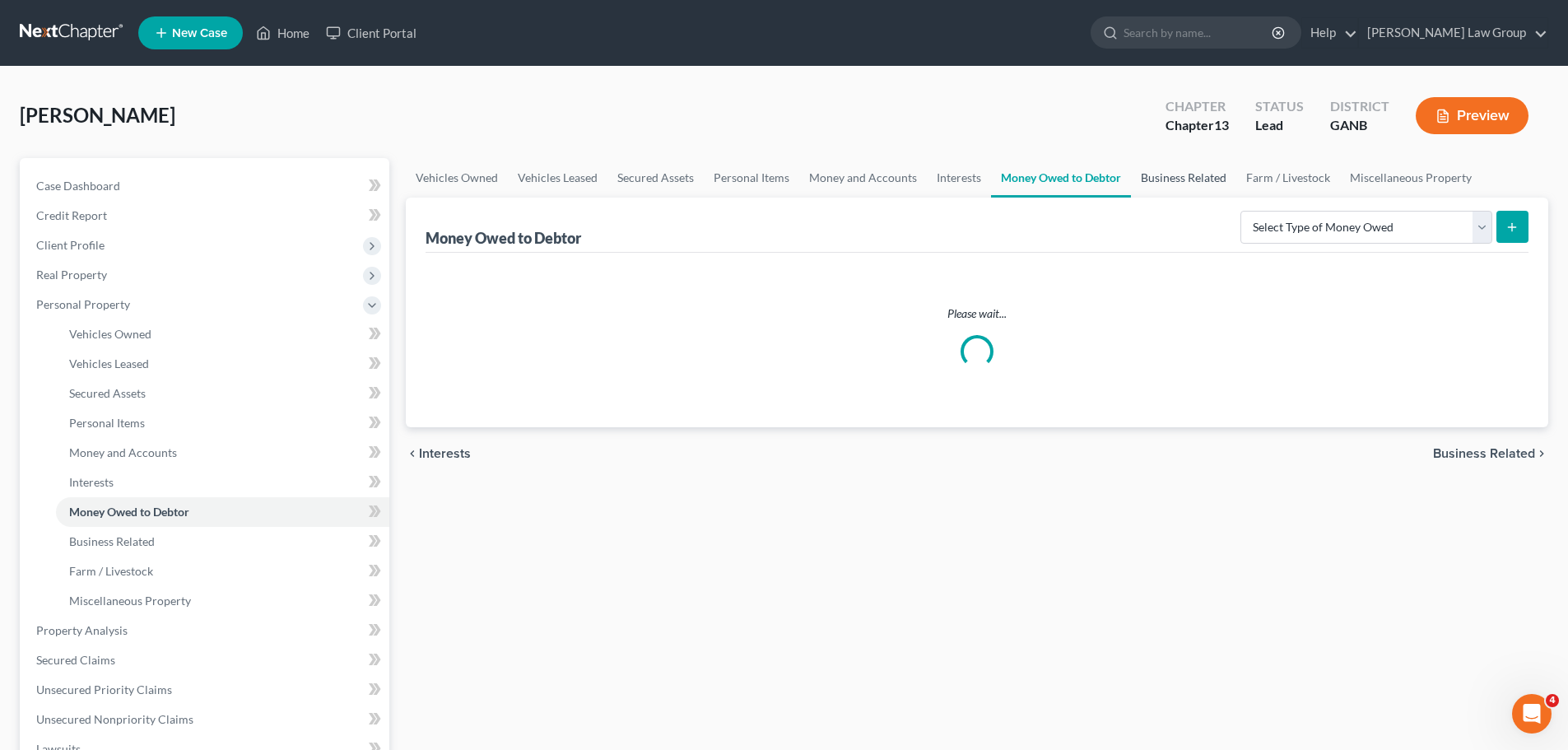
click at [1154, 179] on link "Business Related" at bounding box center [1184, 178] width 105 height 40
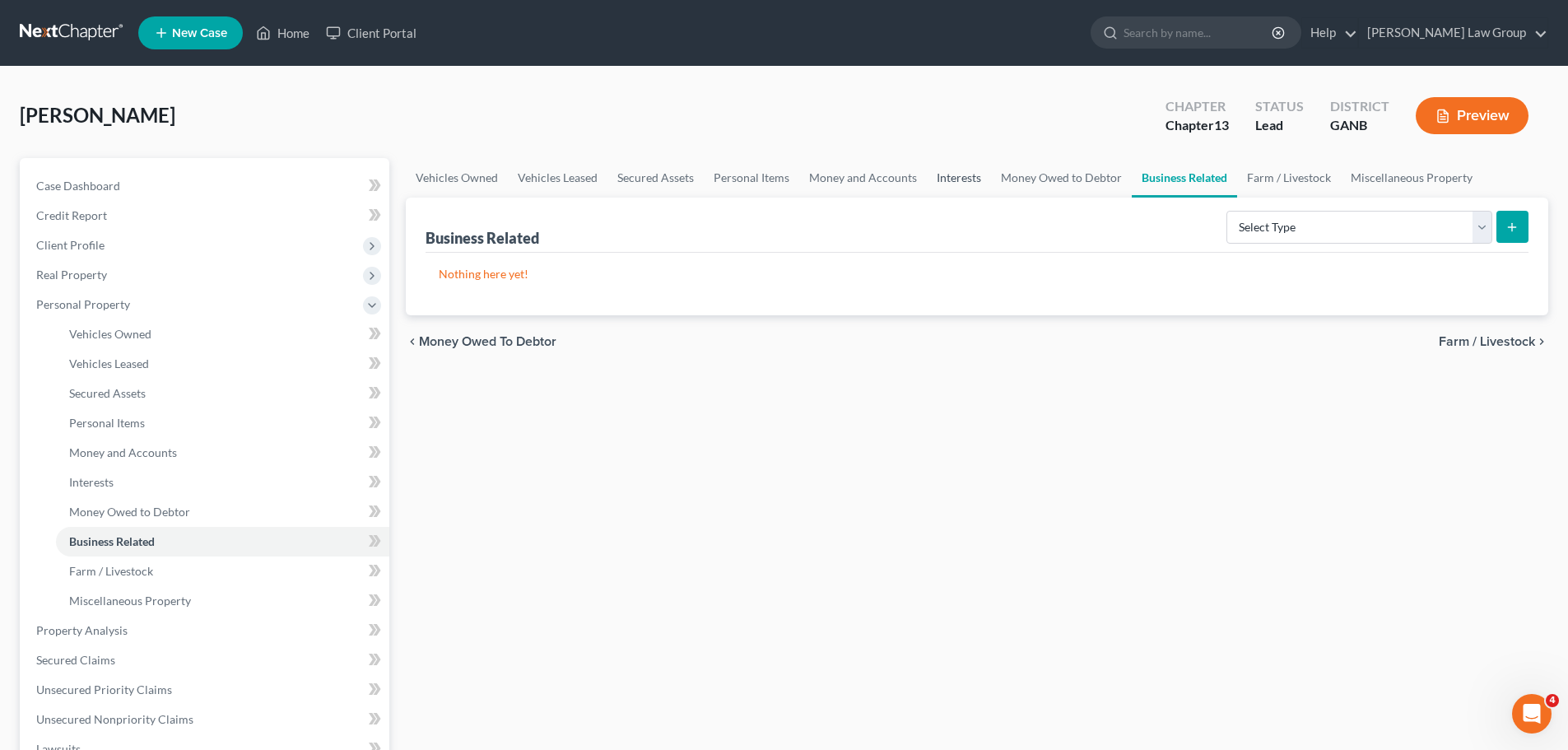
click at [953, 178] on link "Interests" at bounding box center [959, 178] width 64 height 40
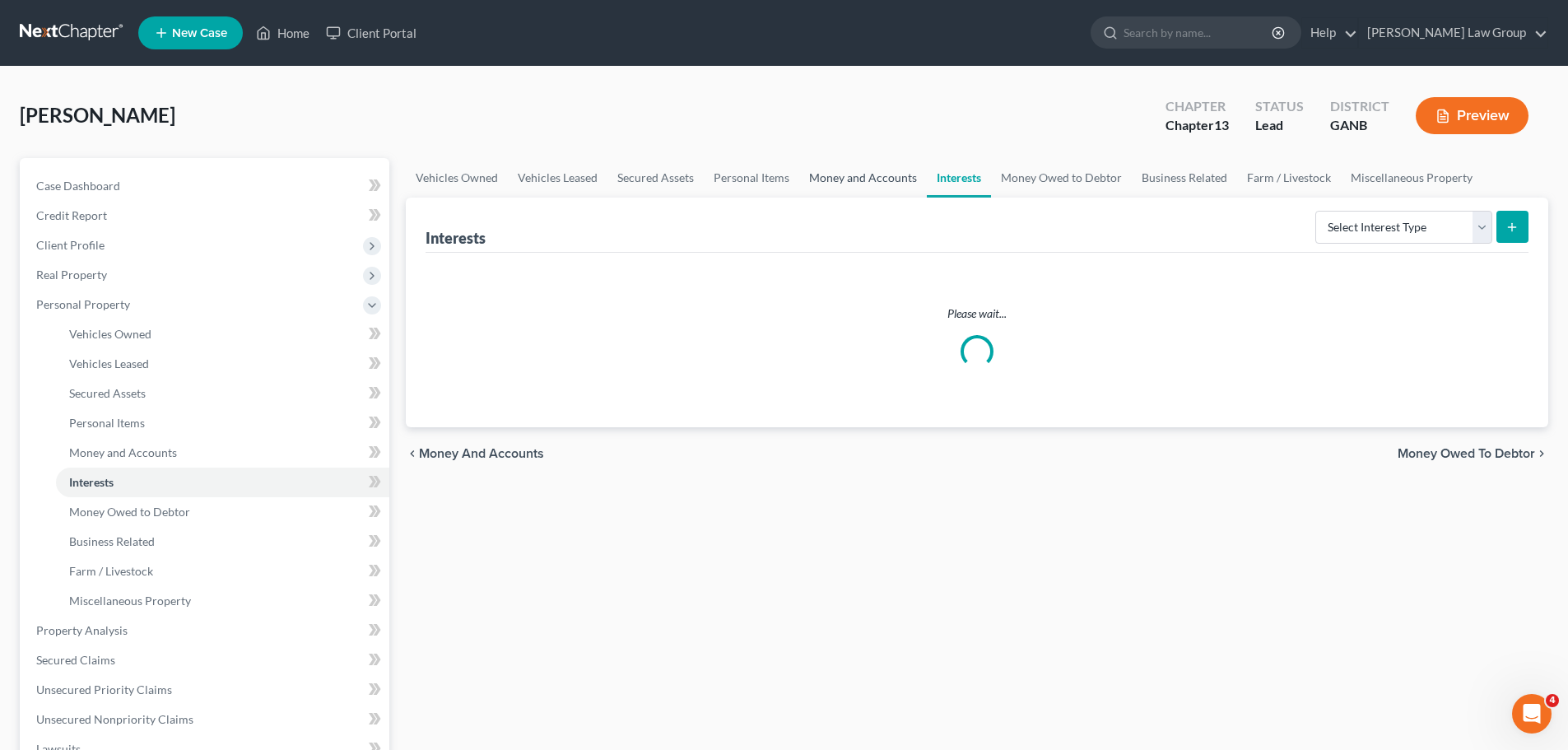
click at [851, 175] on link "Money and Accounts" at bounding box center [863, 178] width 128 height 40
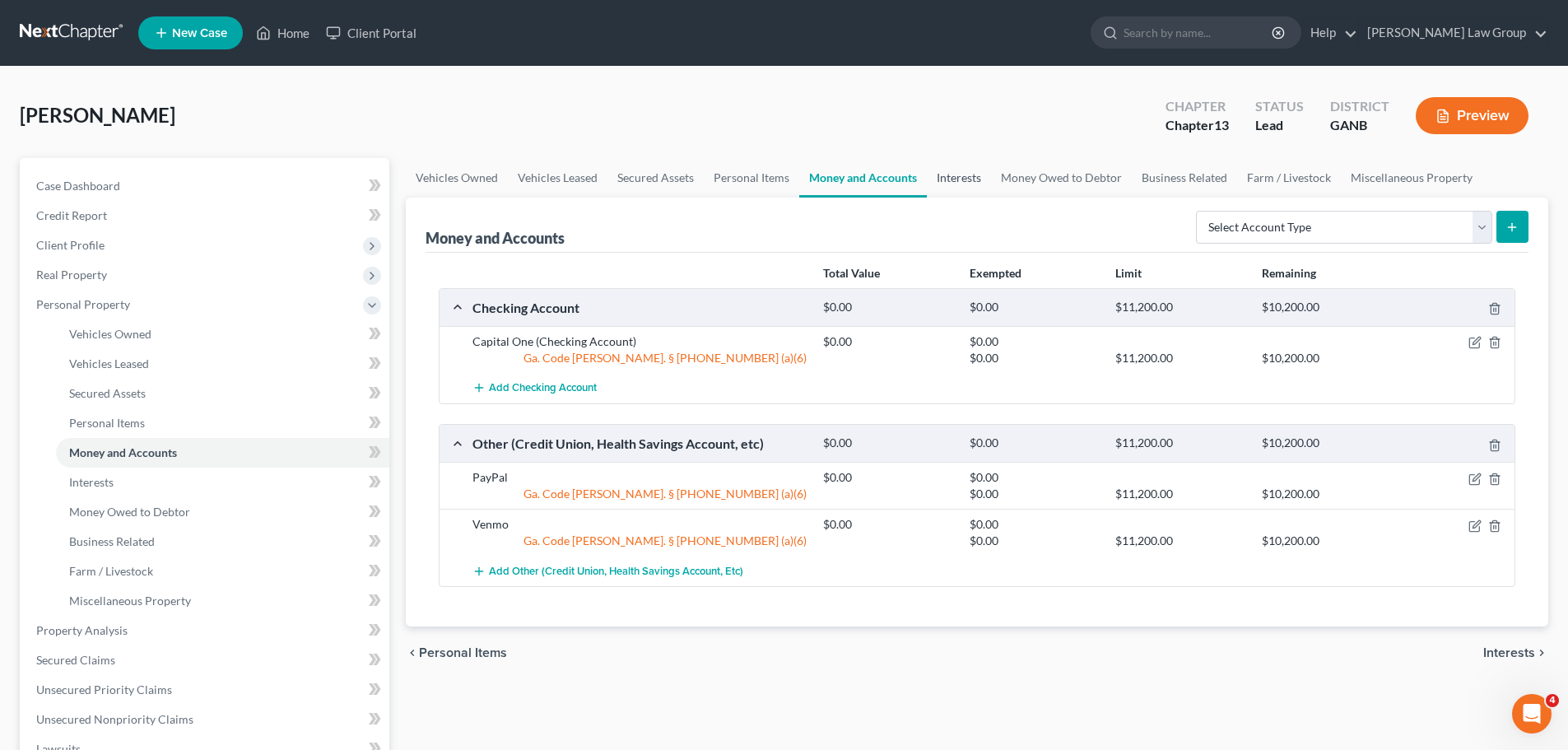
click at [962, 187] on link "Interests" at bounding box center [959, 178] width 64 height 40
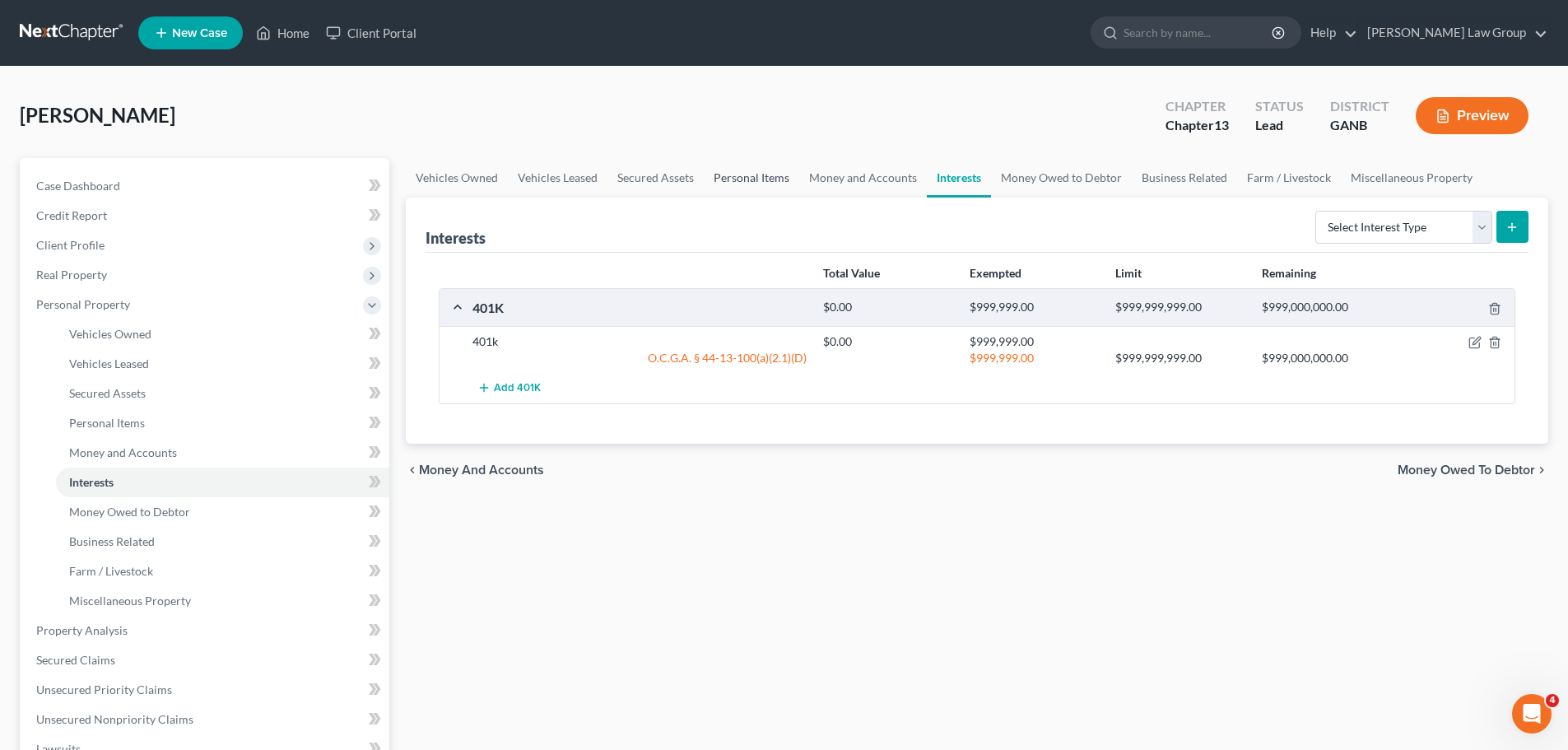
click at [753, 184] on link "Personal Items" at bounding box center [751, 178] width 95 height 40
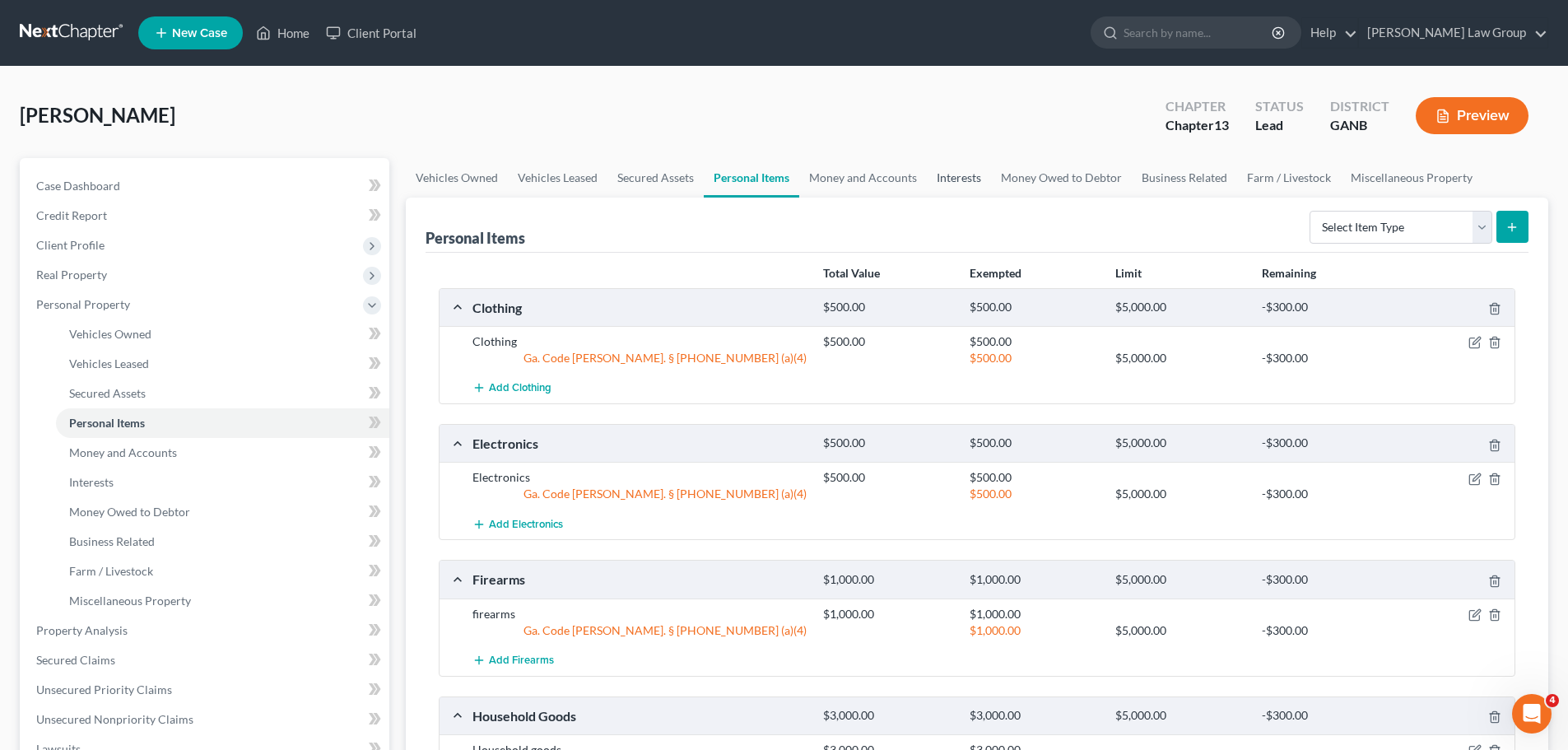
click at [928, 179] on link "Interests" at bounding box center [959, 178] width 64 height 40
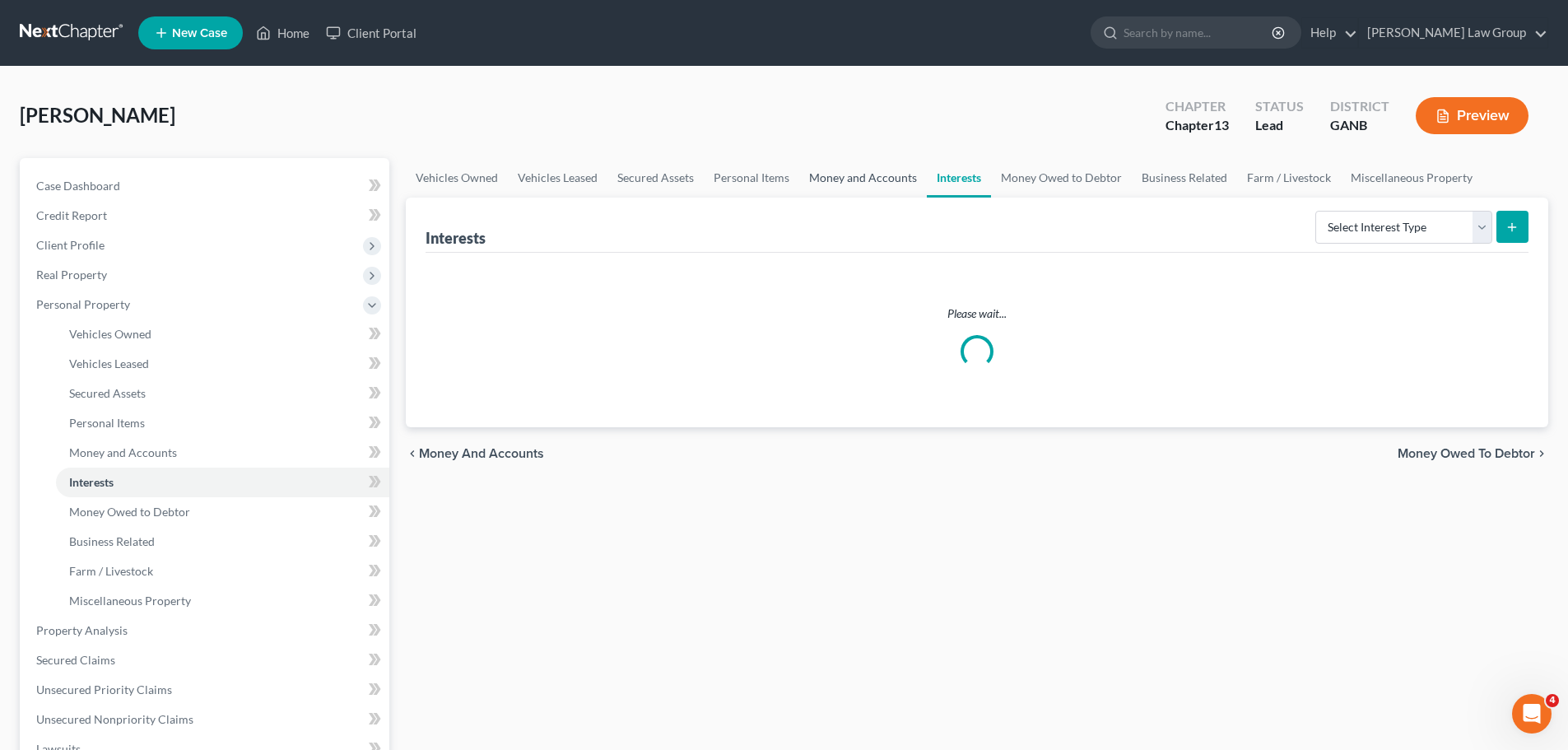
click at [837, 177] on link "Money and Accounts" at bounding box center [863, 178] width 128 height 40
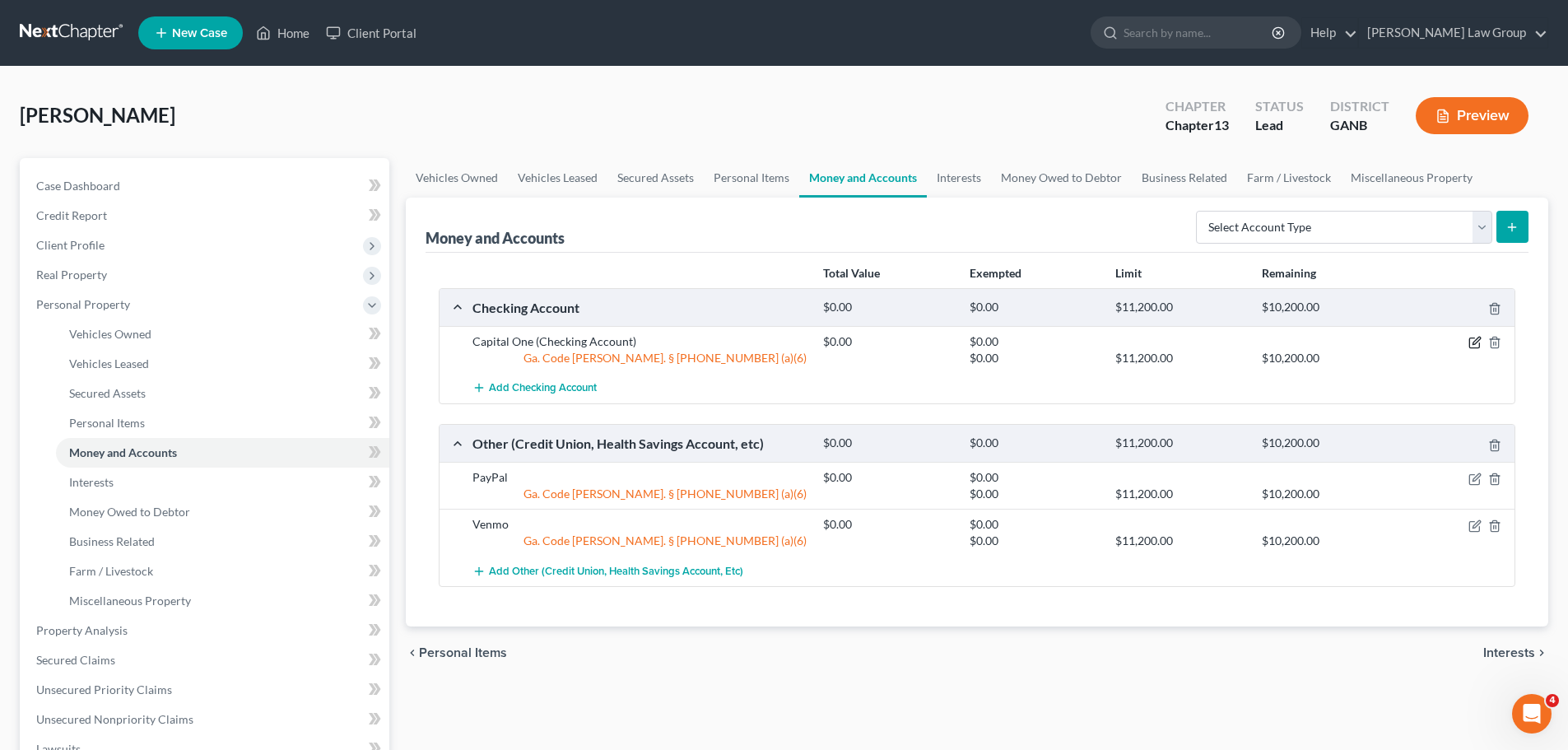
click at [1475, 347] on icon "button" at bounding box center [1475, 342] width 13 height 13
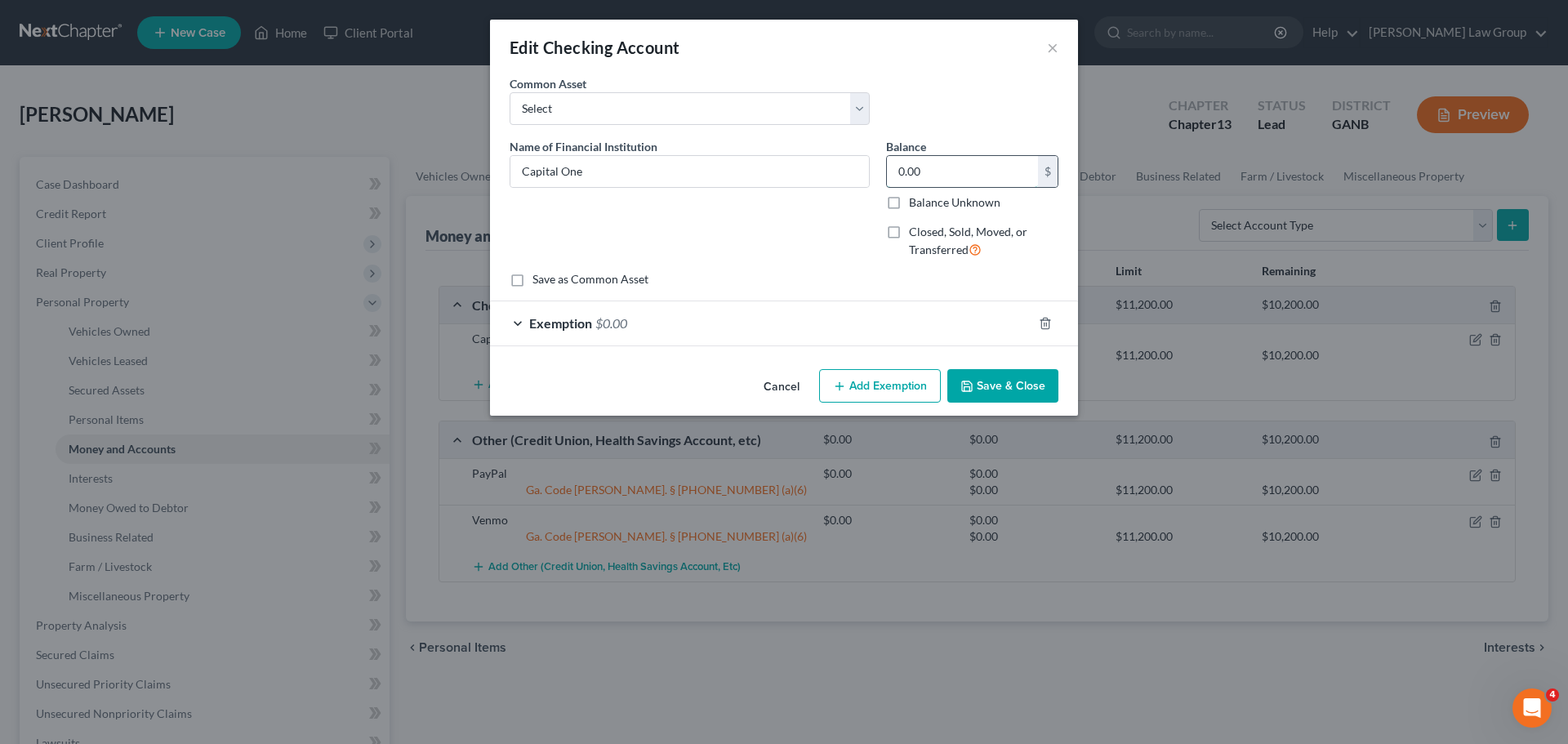
click at [928, 184] on input "0.00" at bounding box center [962, 172] width 151 height 31
type input "500"
click at [528, 327] on div "Exemption $0.00" at bounding box center [761, 323] width 542 height 43
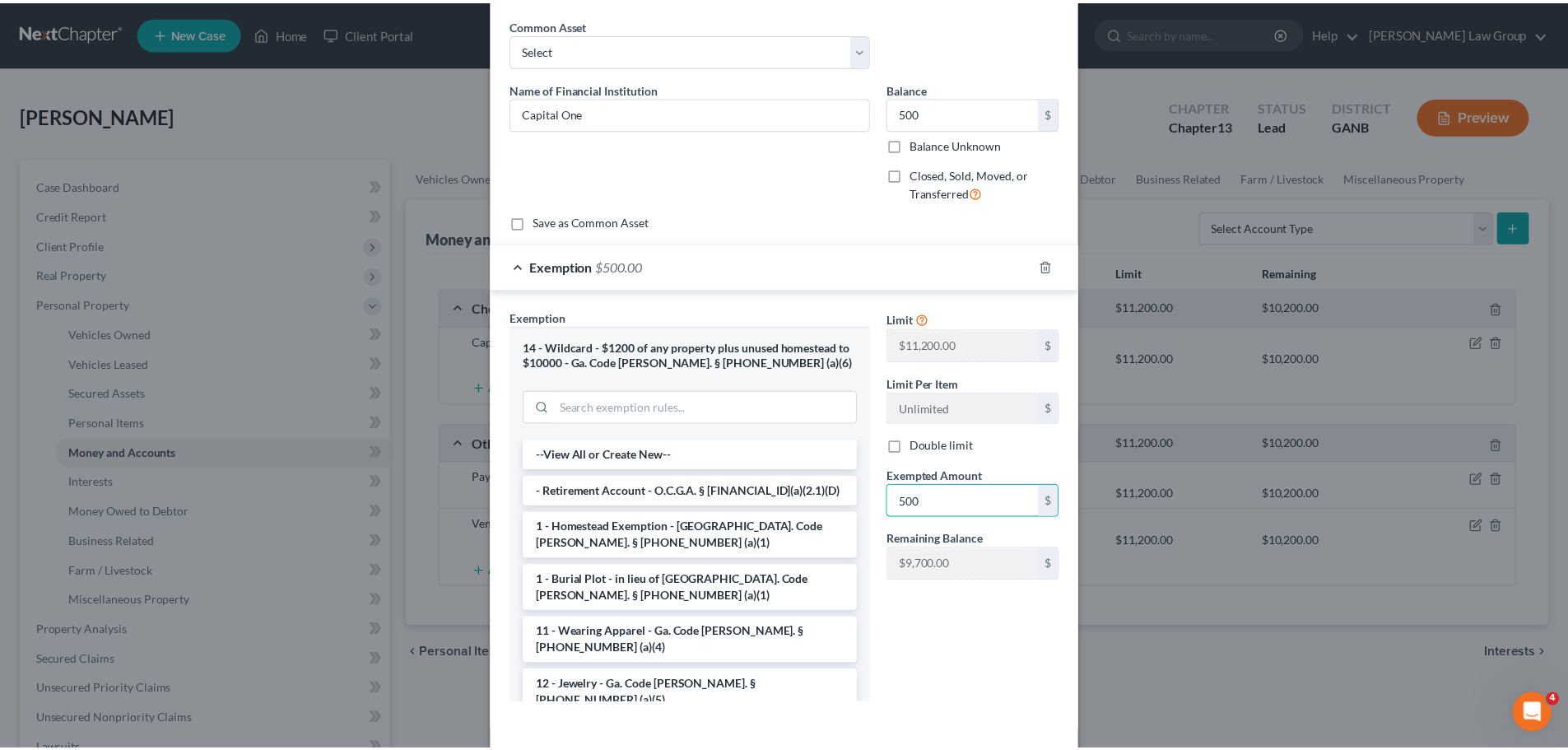
scroll to position [130, 0]
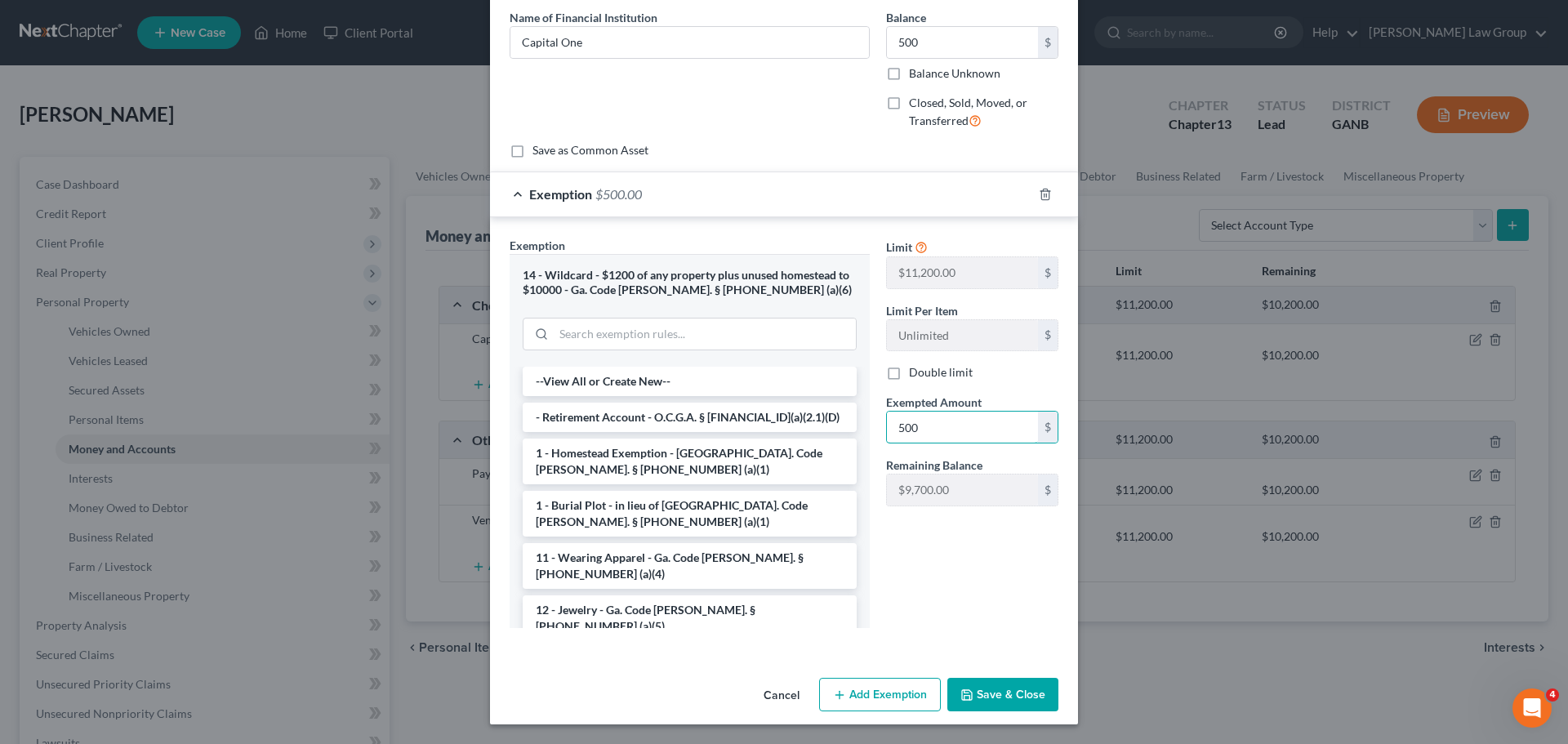
type input "500"
click at [978, 704] on button "Save & Close" at bounding box center [1003, 695] width 111 height 34
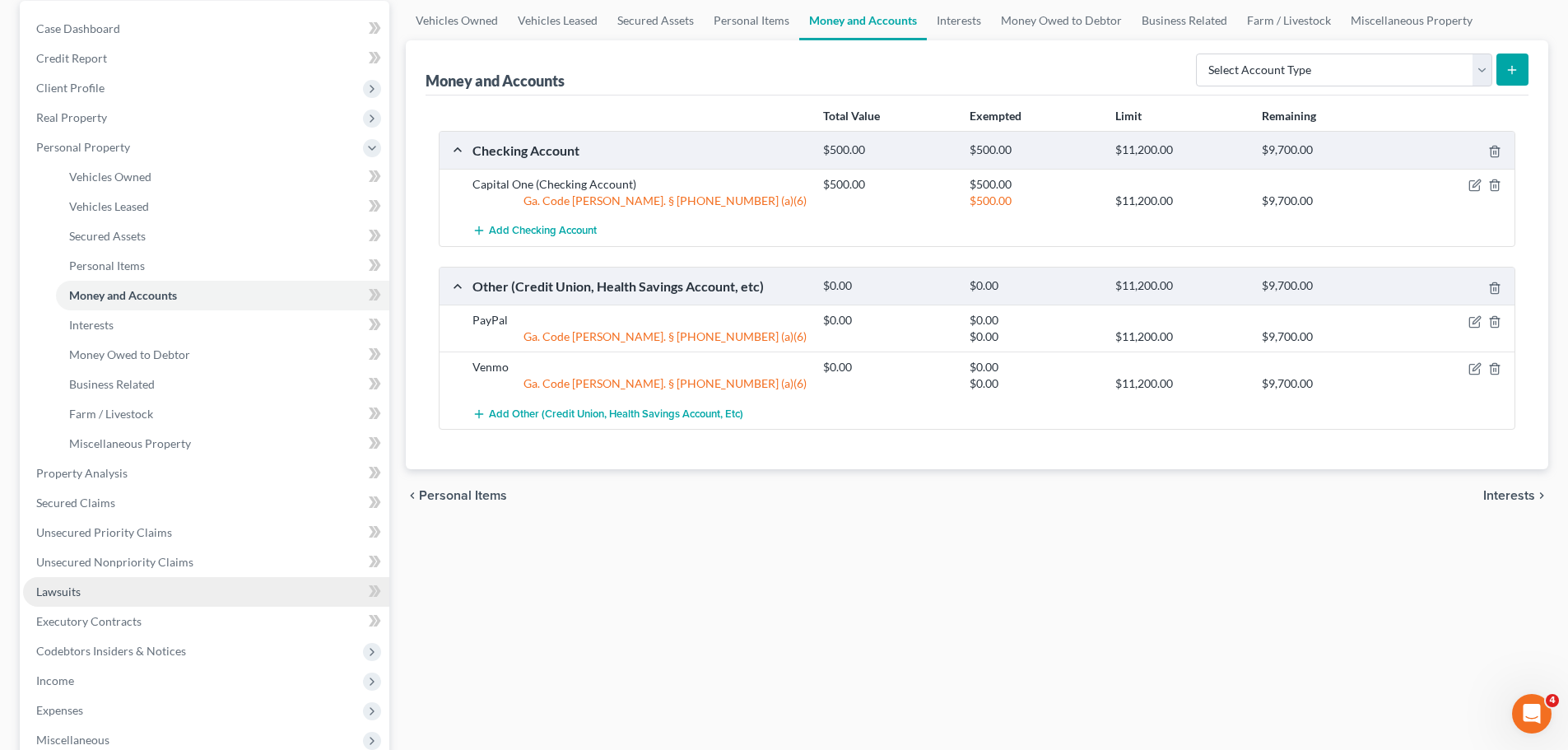
scroll to position [165, 0]
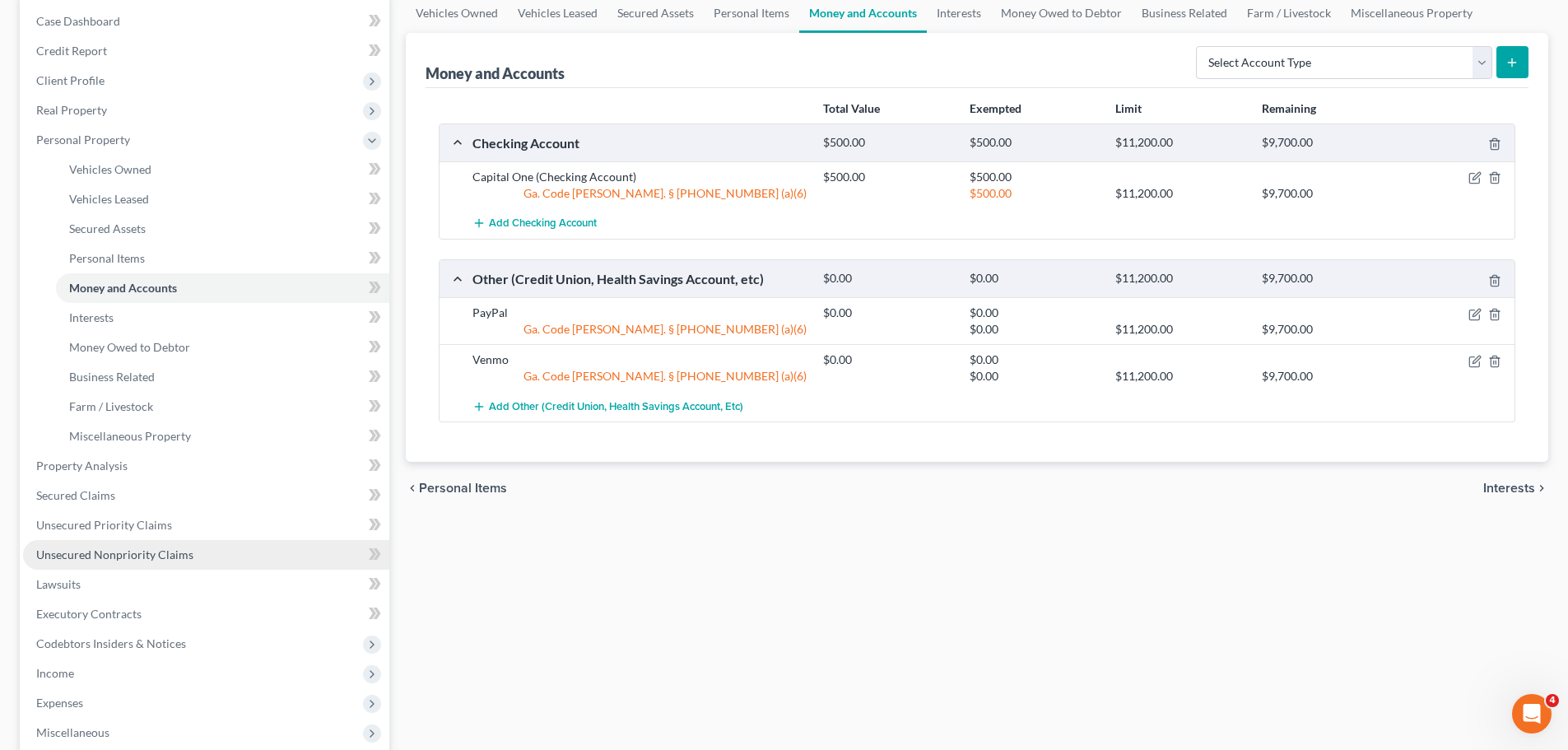
click at [163, 546] on link "Unsecured Nonpriority Claims" at bounding box center [206, 555] width 366 height 30
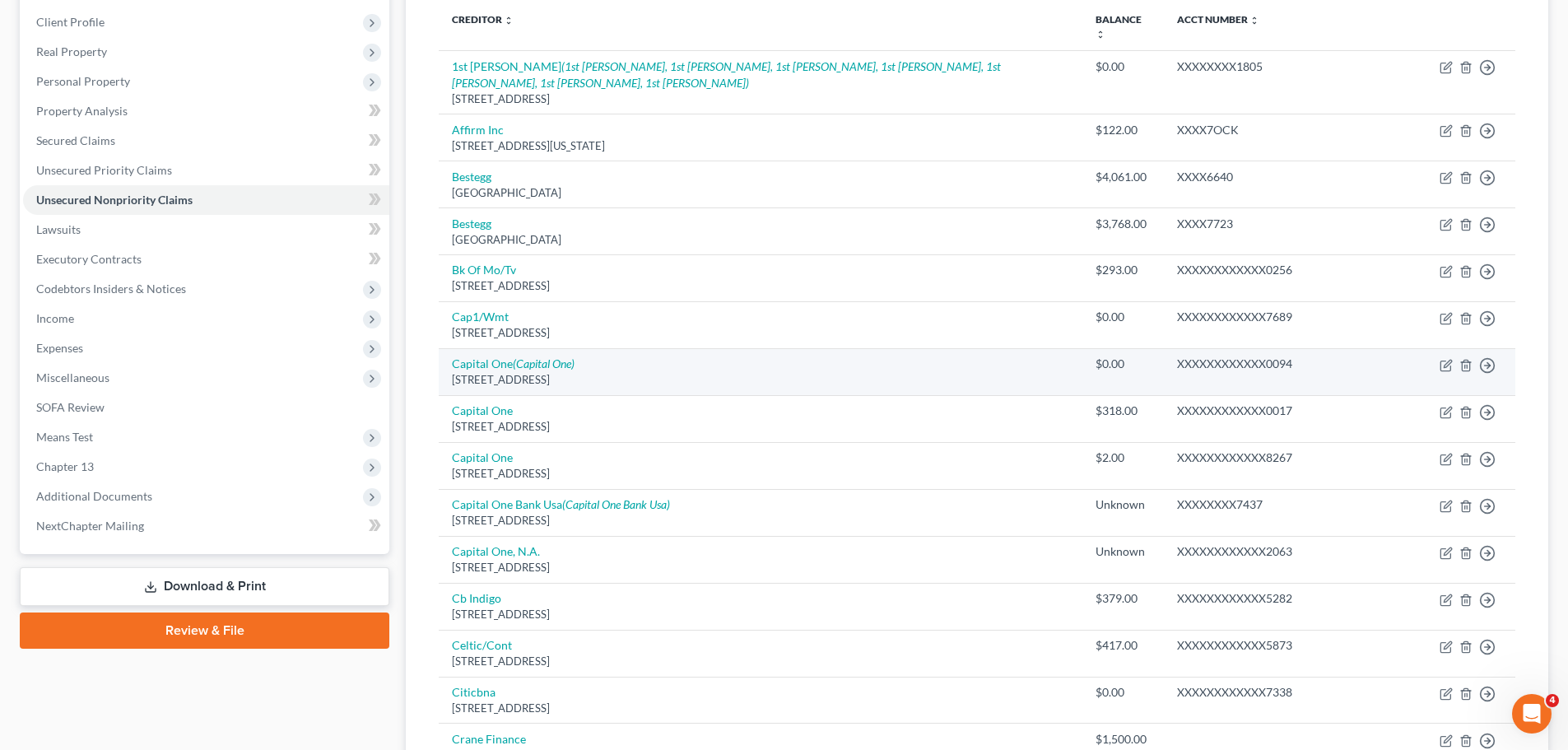
scroll to position [247, 0]
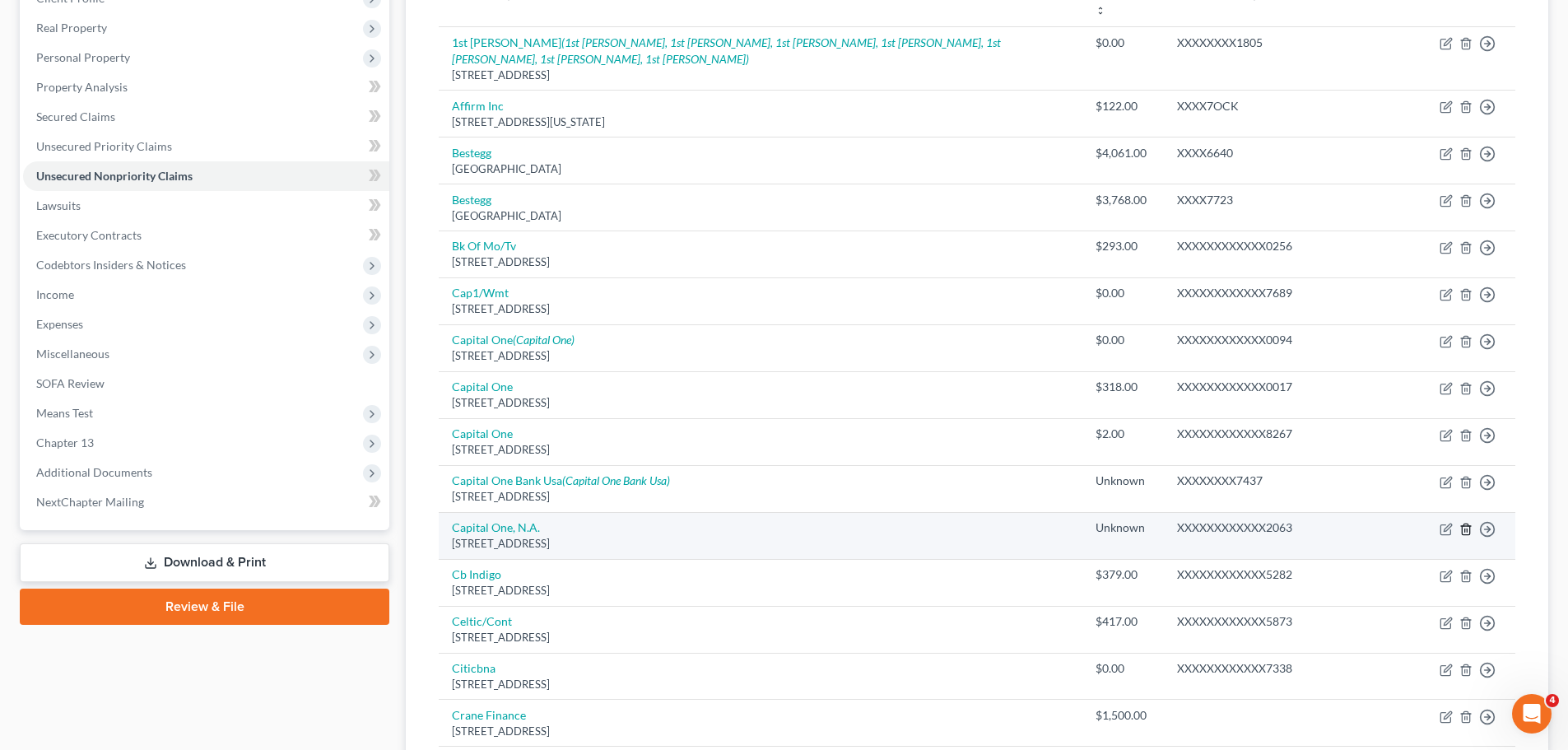
click at [1462, 525] on icon "button" at bounding box center [1466, 529] width 13 height 13
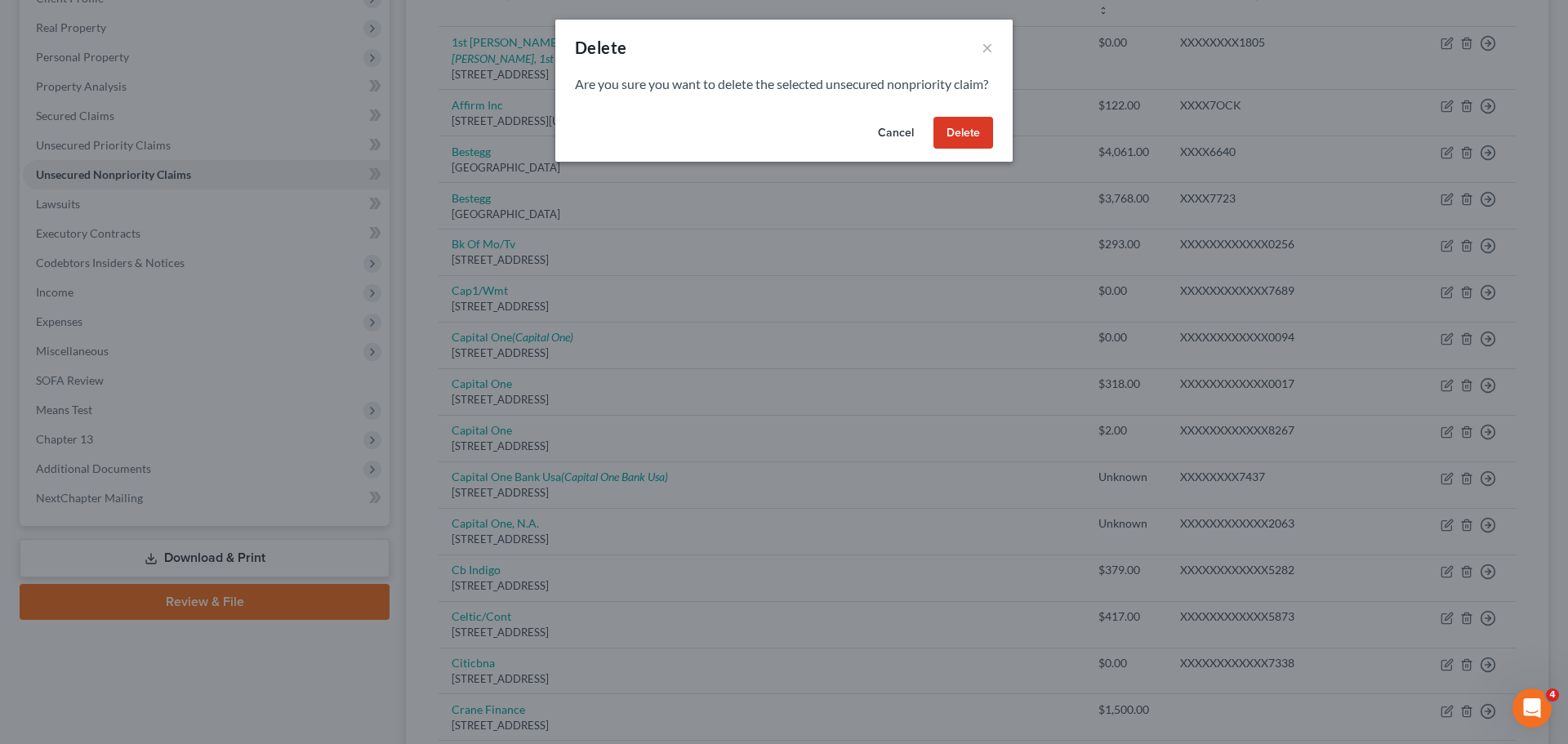
click at [969, 149] on button "Delete" at bounding box center [963, 133] width 60 height 33
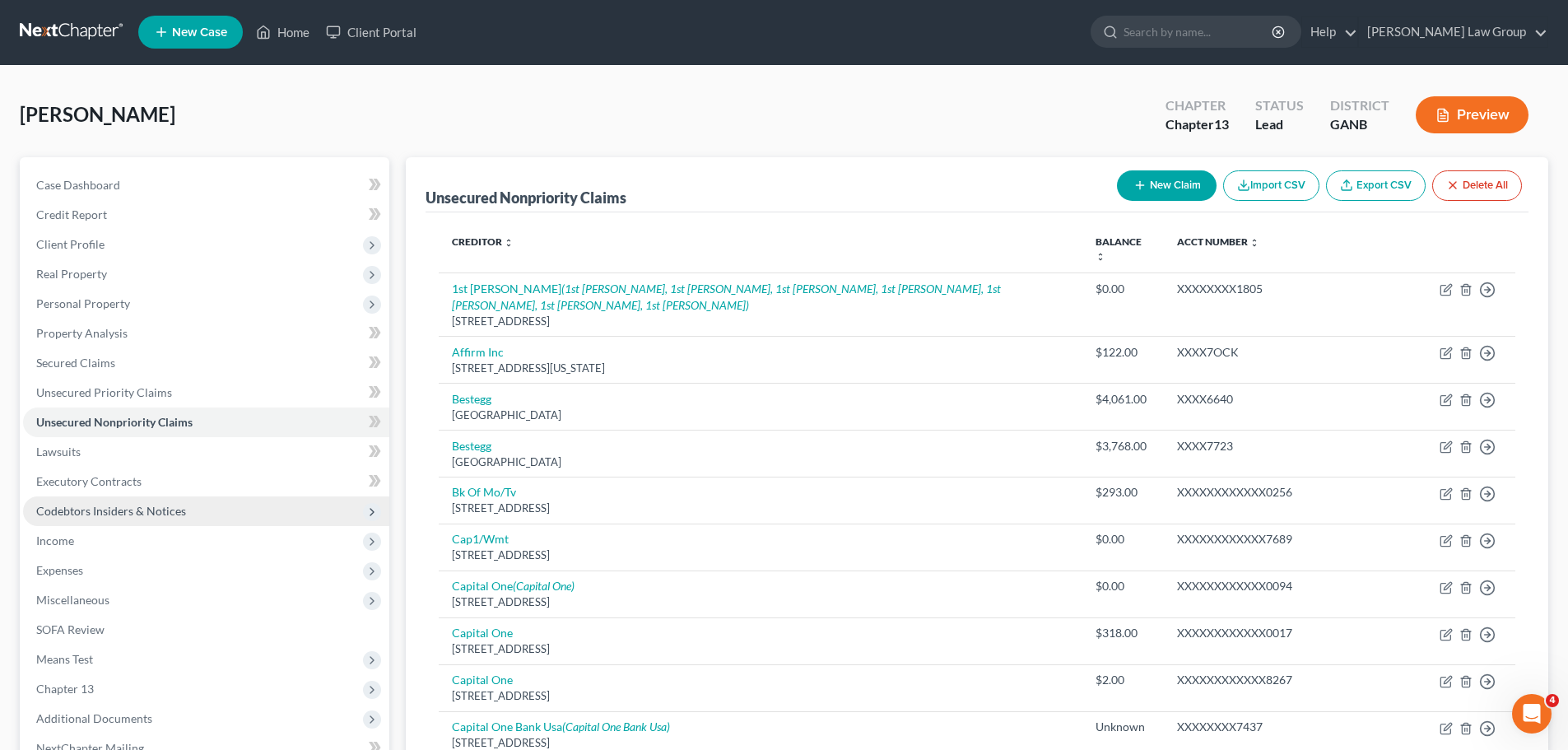
scroll to position [0, 0]
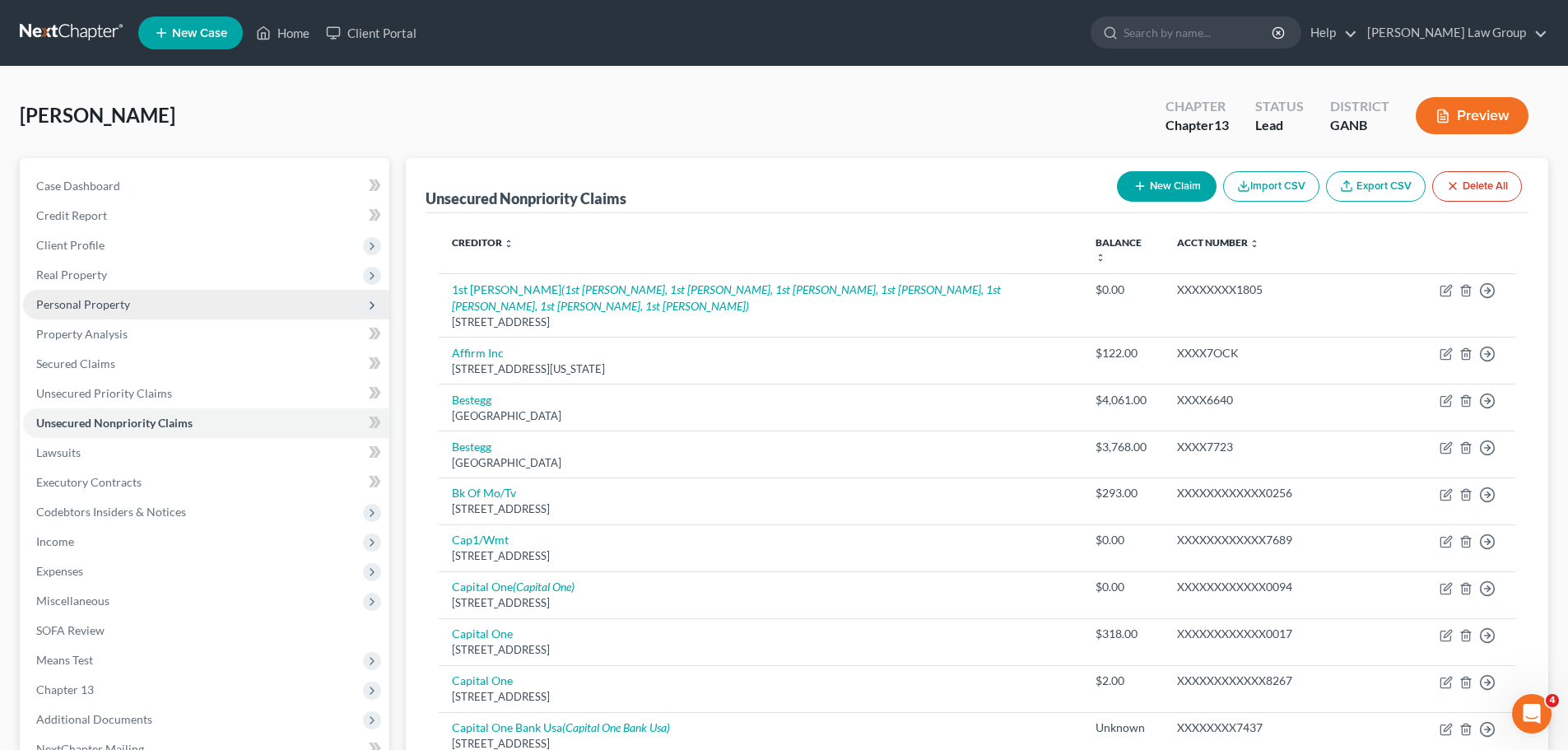
click at [133, 297] on span "Personal Property" at bounding box center [206, 305] width 366 height 30
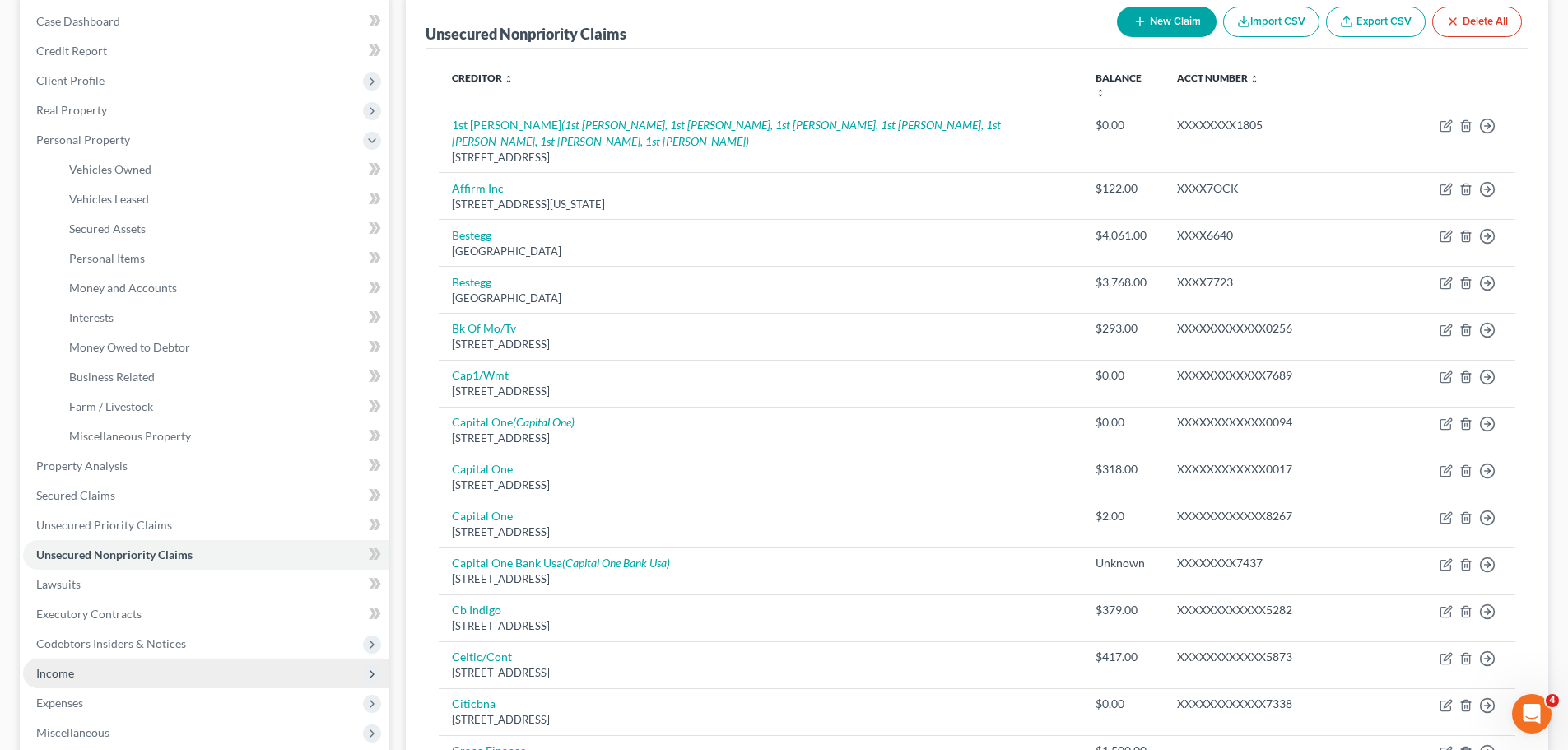
scroll to position [329, 0]
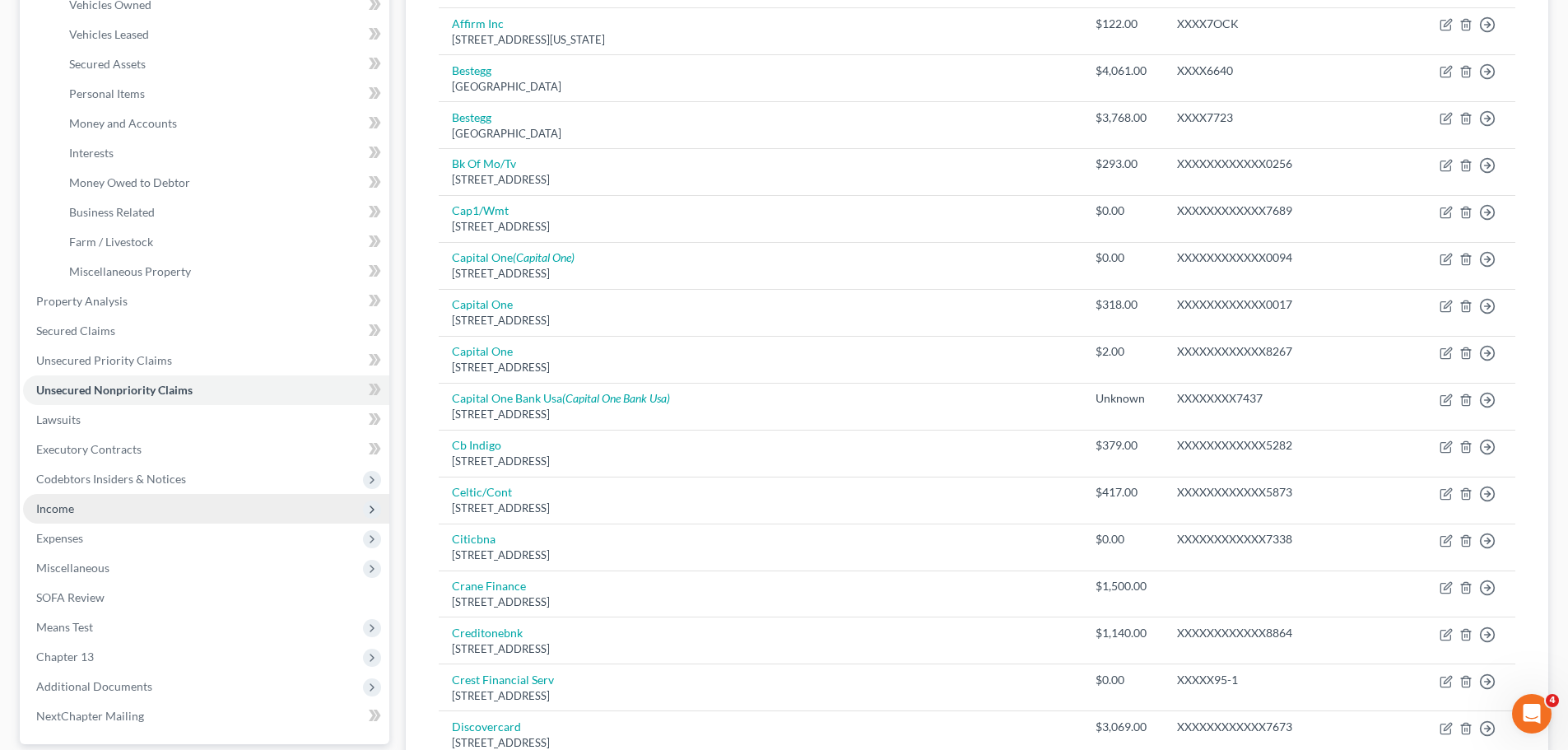
click at [122, 509] on span "Income" at bounding box center [206, 509] width 366 height 30
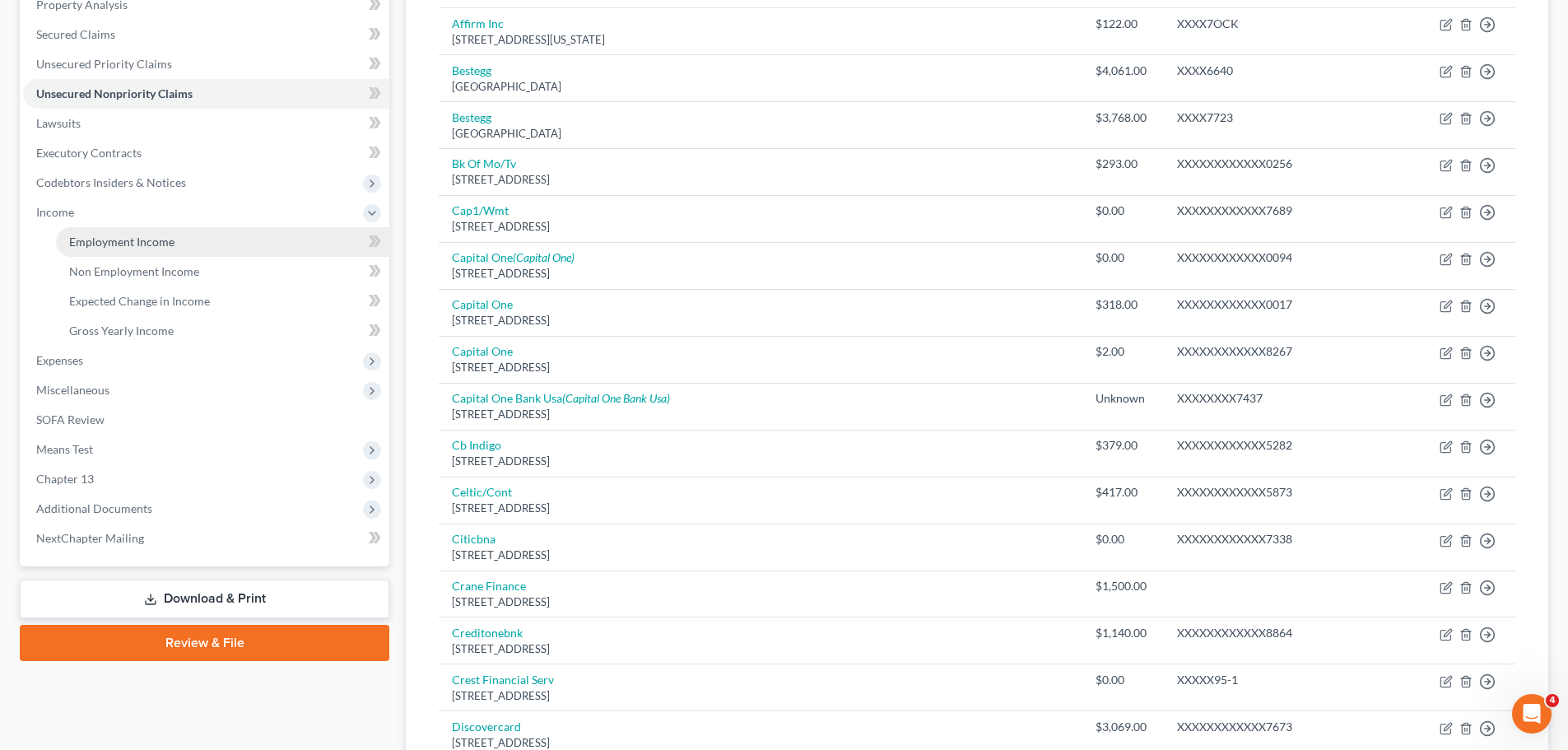
click at [174, 252] on link "Employment Income" at bounding box center [222, 242] width 333 height 30
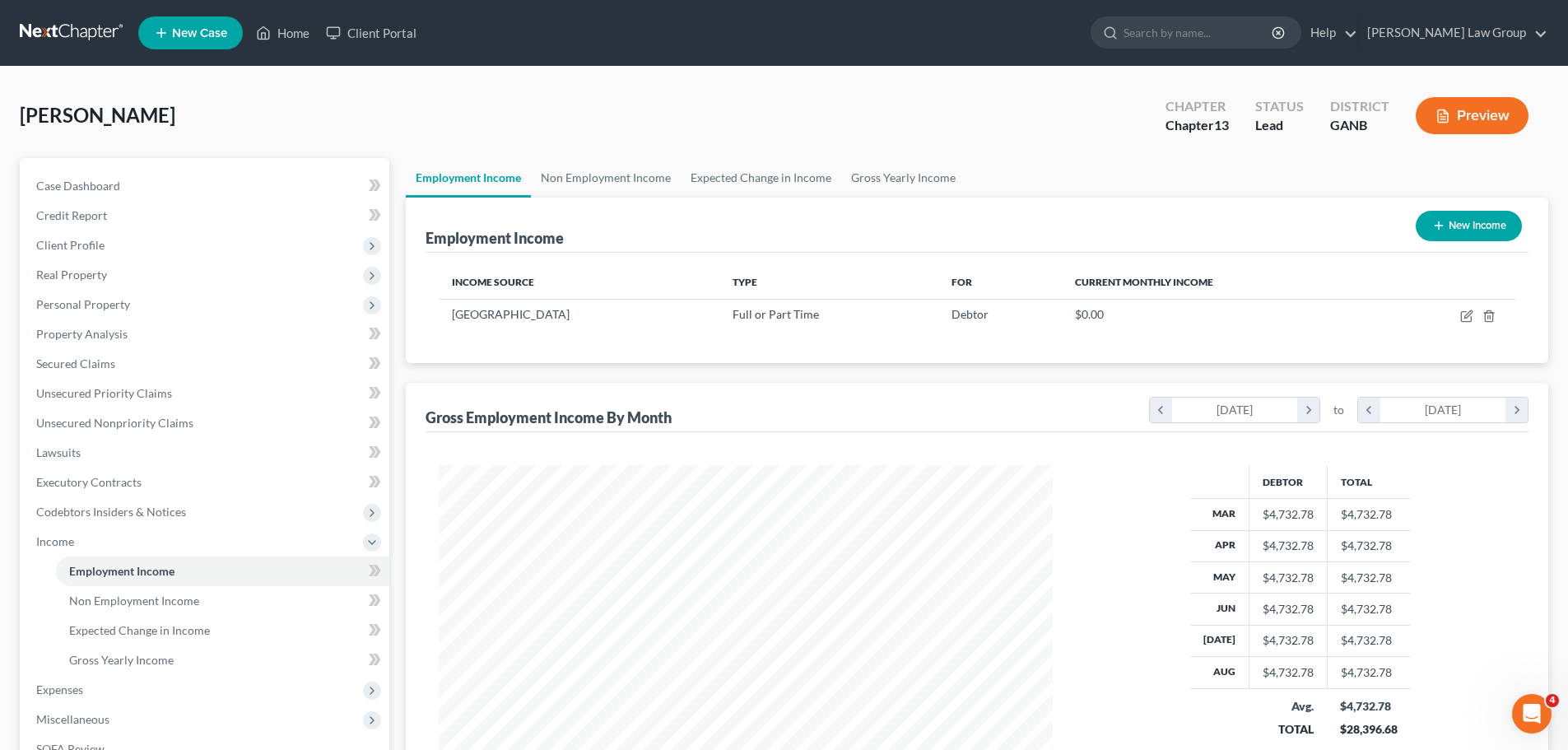
scroll to position [307, 647]
click at [616, 190] on link "Non Employment Income" at bounding box center [606, 178] width 150 height 40
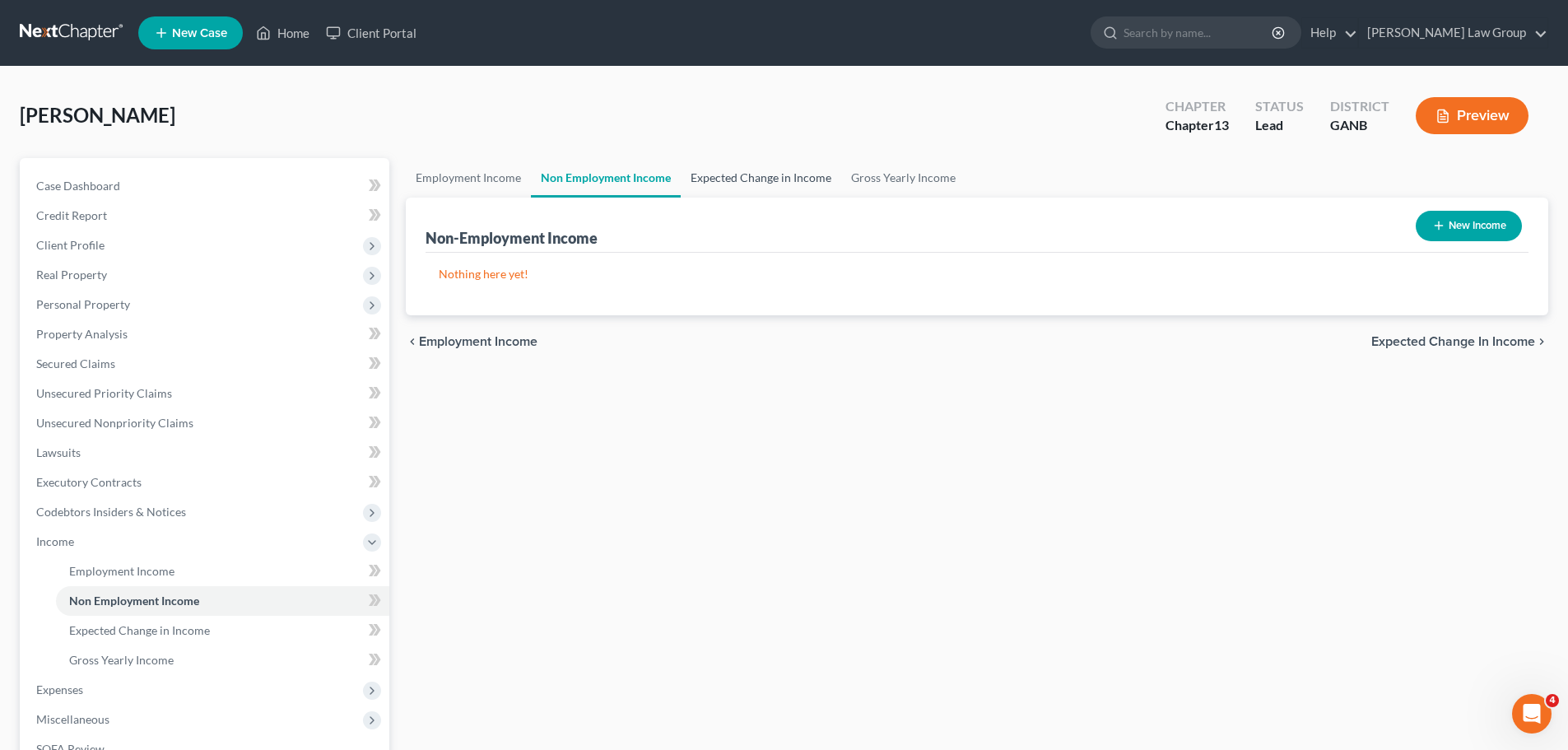
click at [695, 180] on link "Expected Change in Income" at bounding box center [761, 178] width 161 height 40
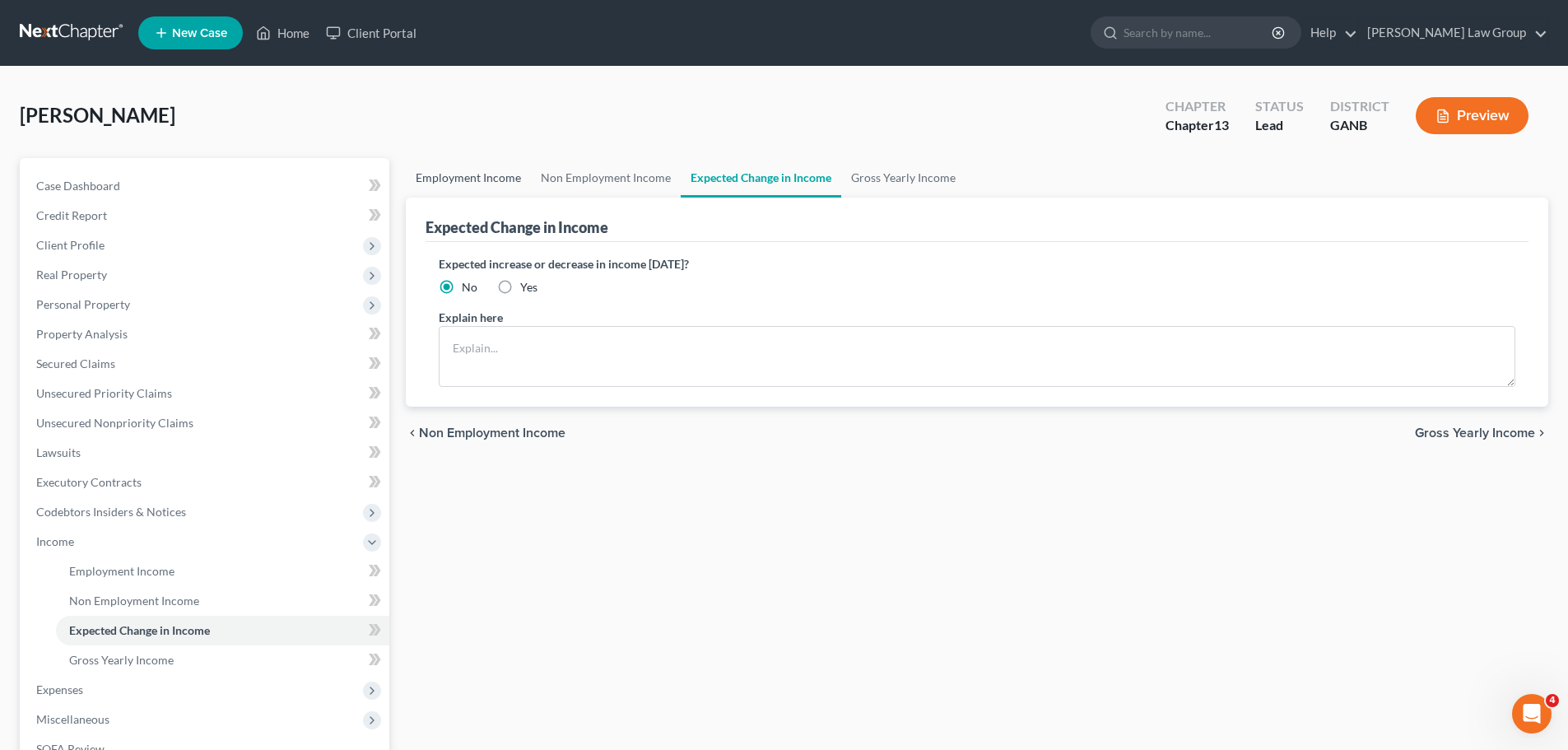
click at [514, 183] on link "Employment Income" at bounding box center [468, 178] width 125 height 40
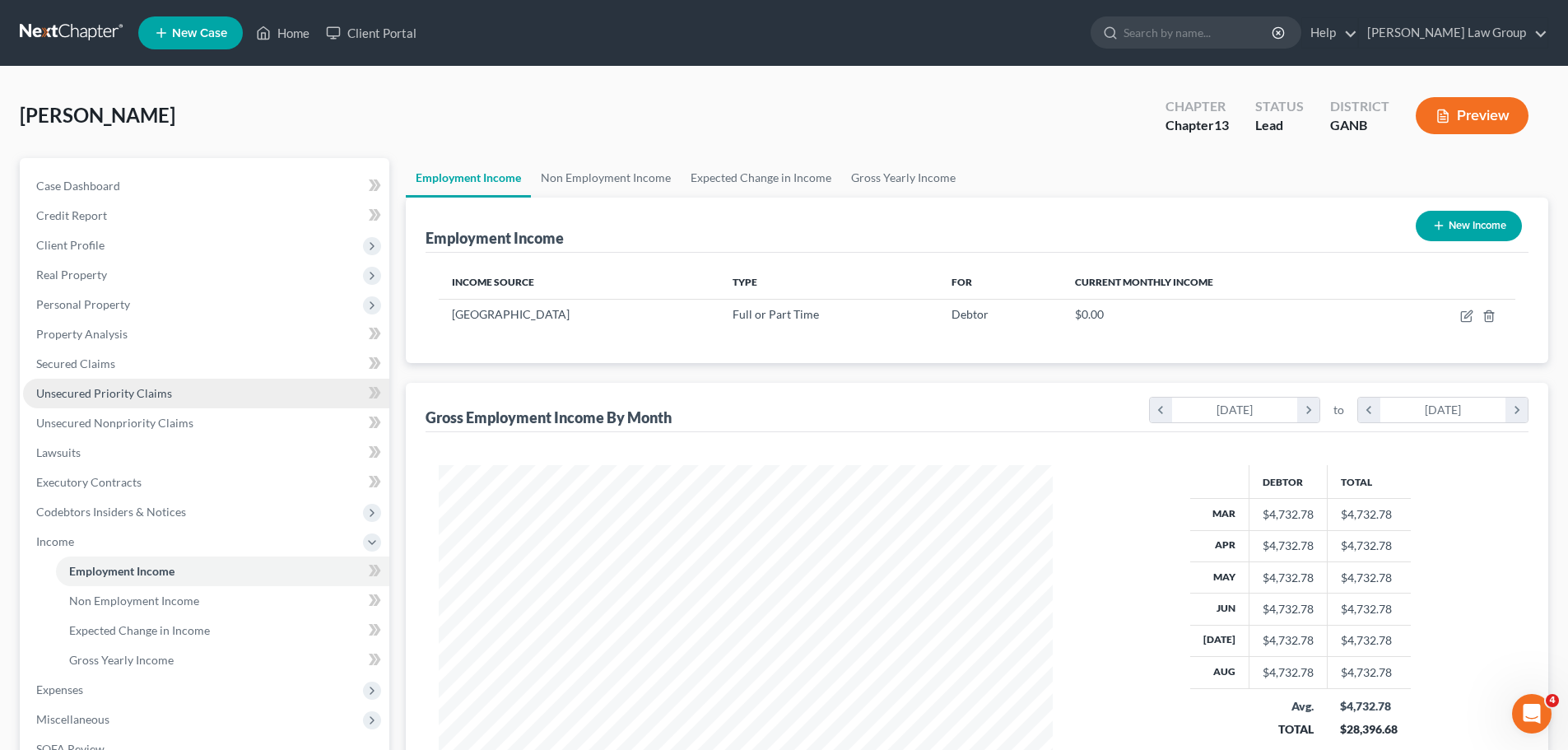
scroll to position [307, 647]
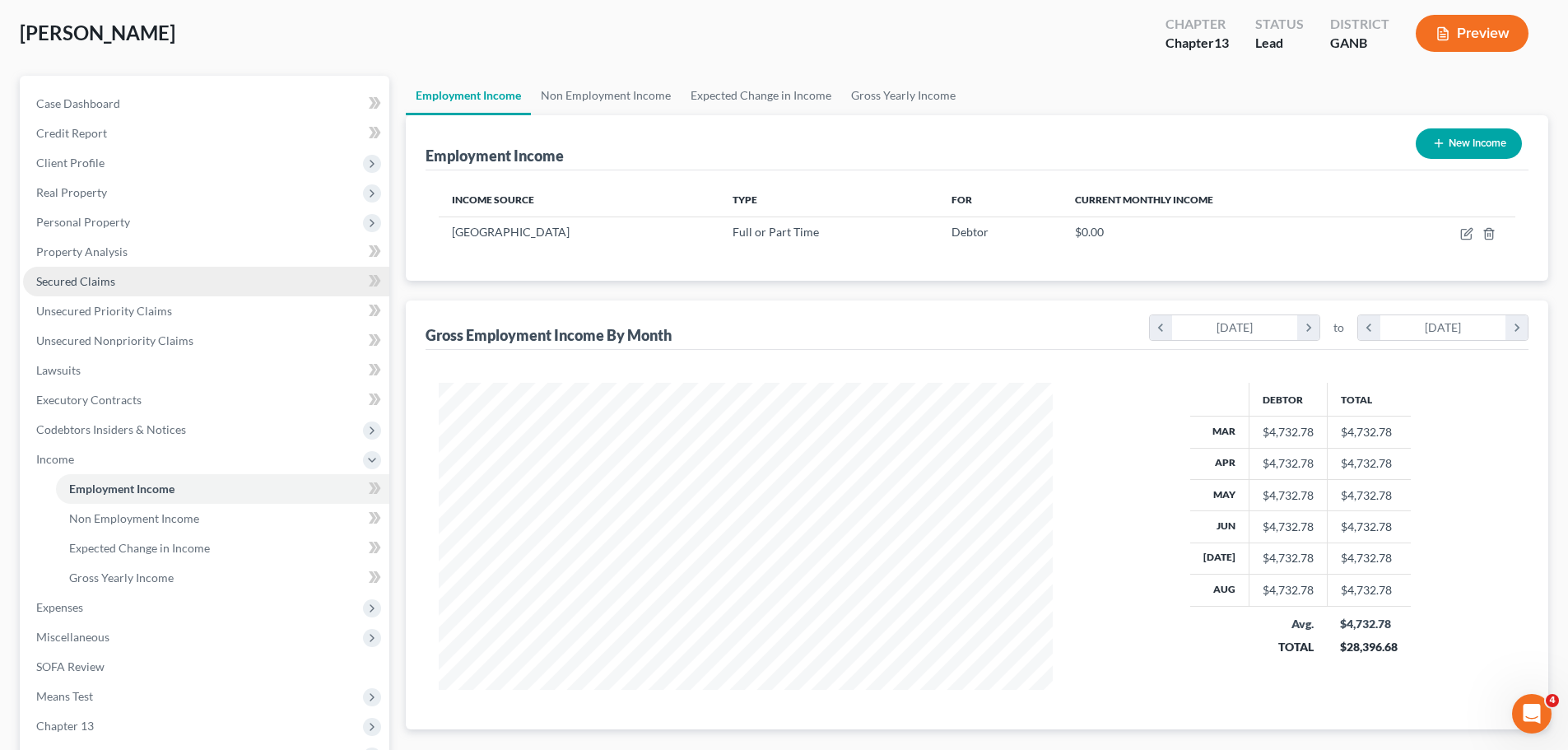
click at [133, 288] on link "Secured Claims" at bounding box center [206, 282] width 366 height 30
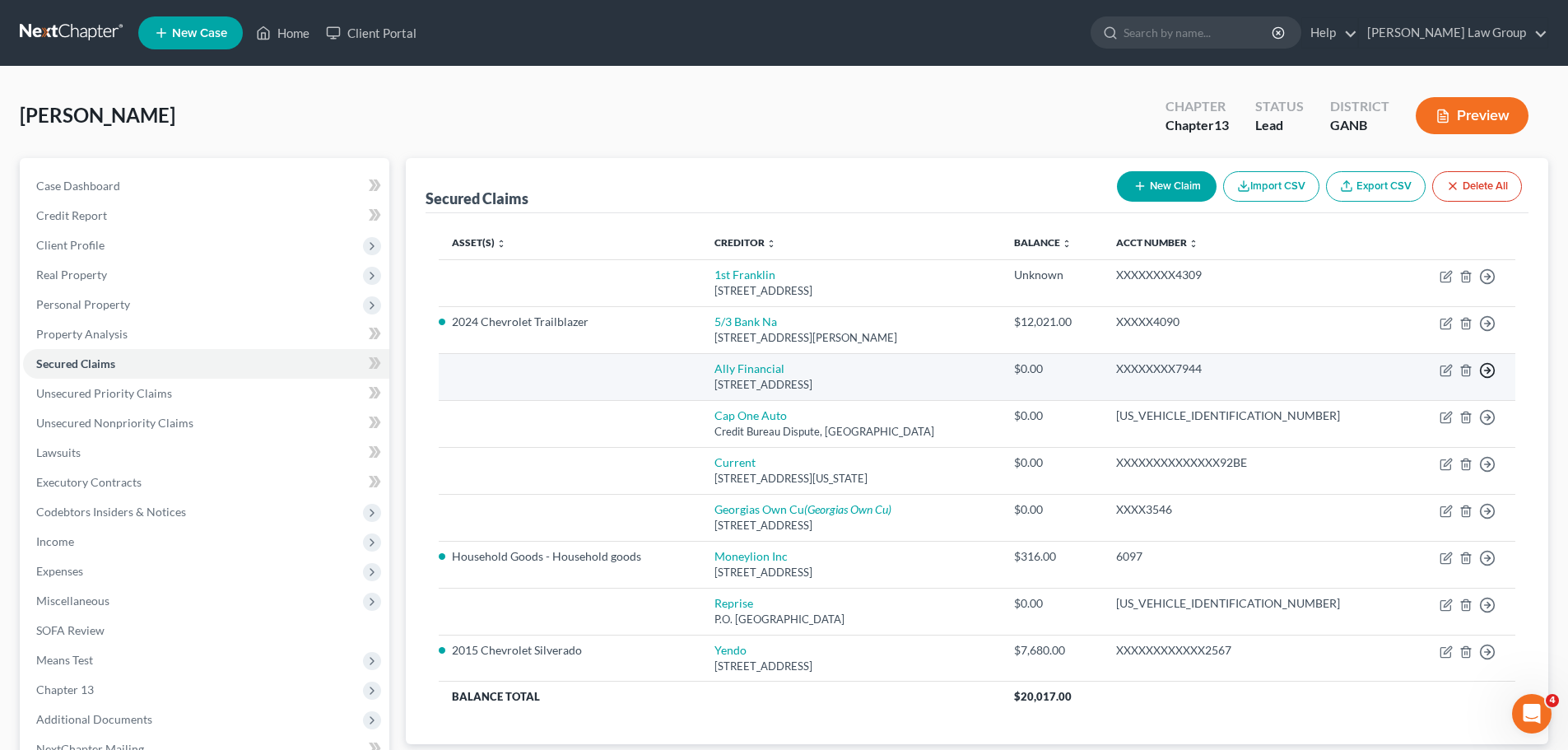
click at [1493, 372] on icon "button" at bounding box center [1487, 370] width 16 height 16
click at [1379, 416] on link "Move to F" at bounding box center [1412, 410] width 137 height 28
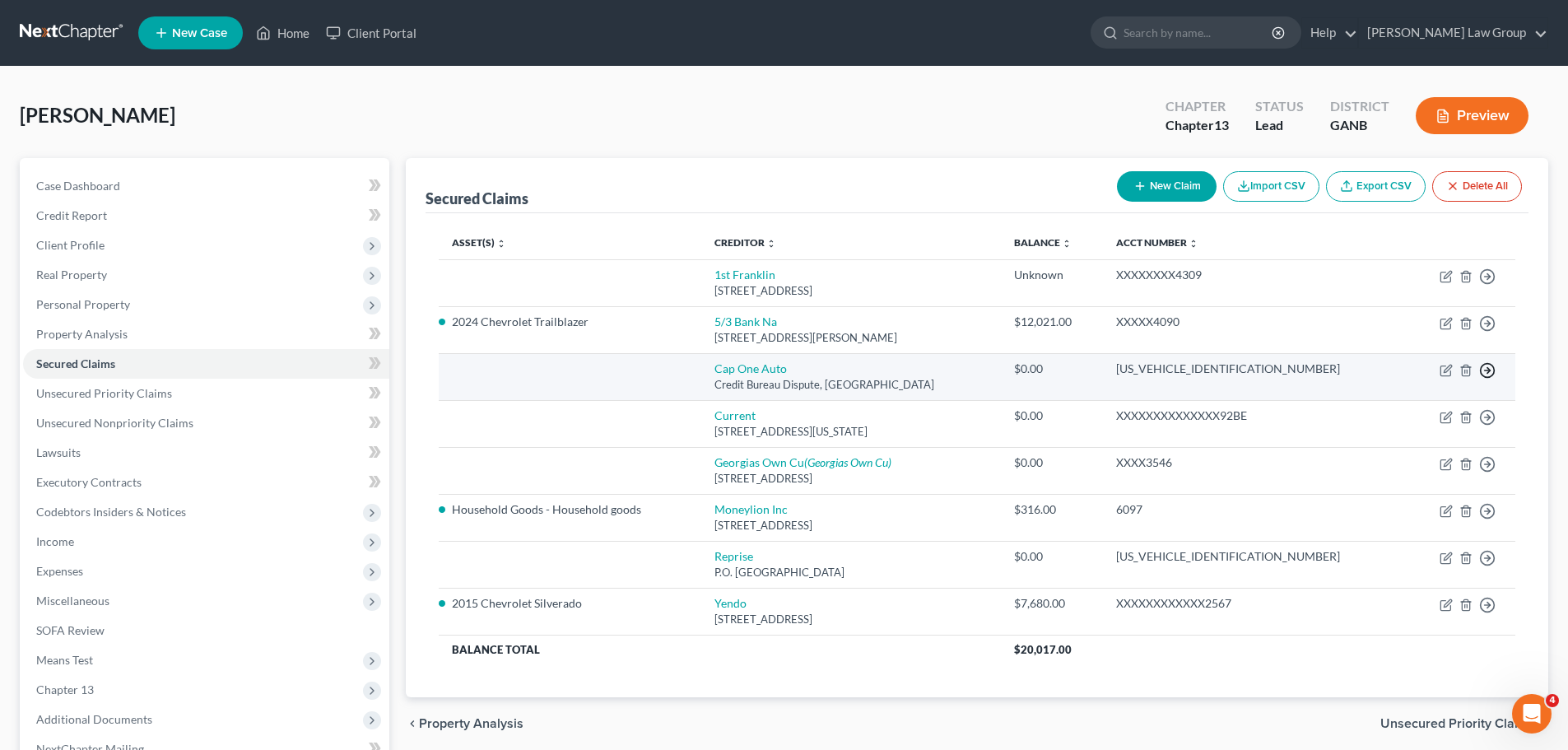
click at [1491, 373] on icon "button" at bounding box center [1487, 370] width 16 height 16
click at [1420, 403] on link "Move to F" at bounding box center [1412, 410] width 137 height 28
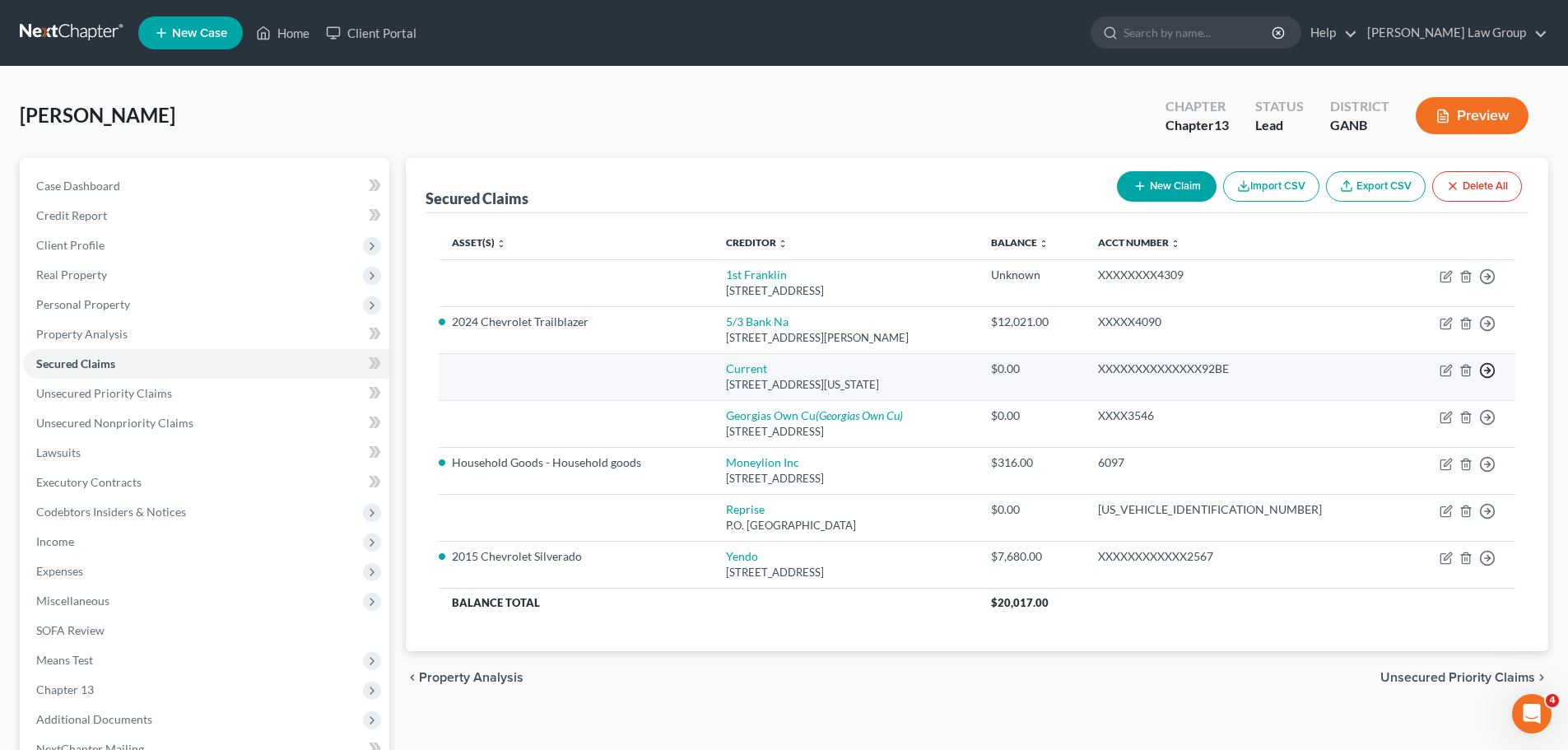
click at [1490, 367] on icon "button" at bounding box center [1487, 370] width 16 height 16
click at [1435, 408] on link "Move to F" at bounding box center [1412, 410] width 137 height 28
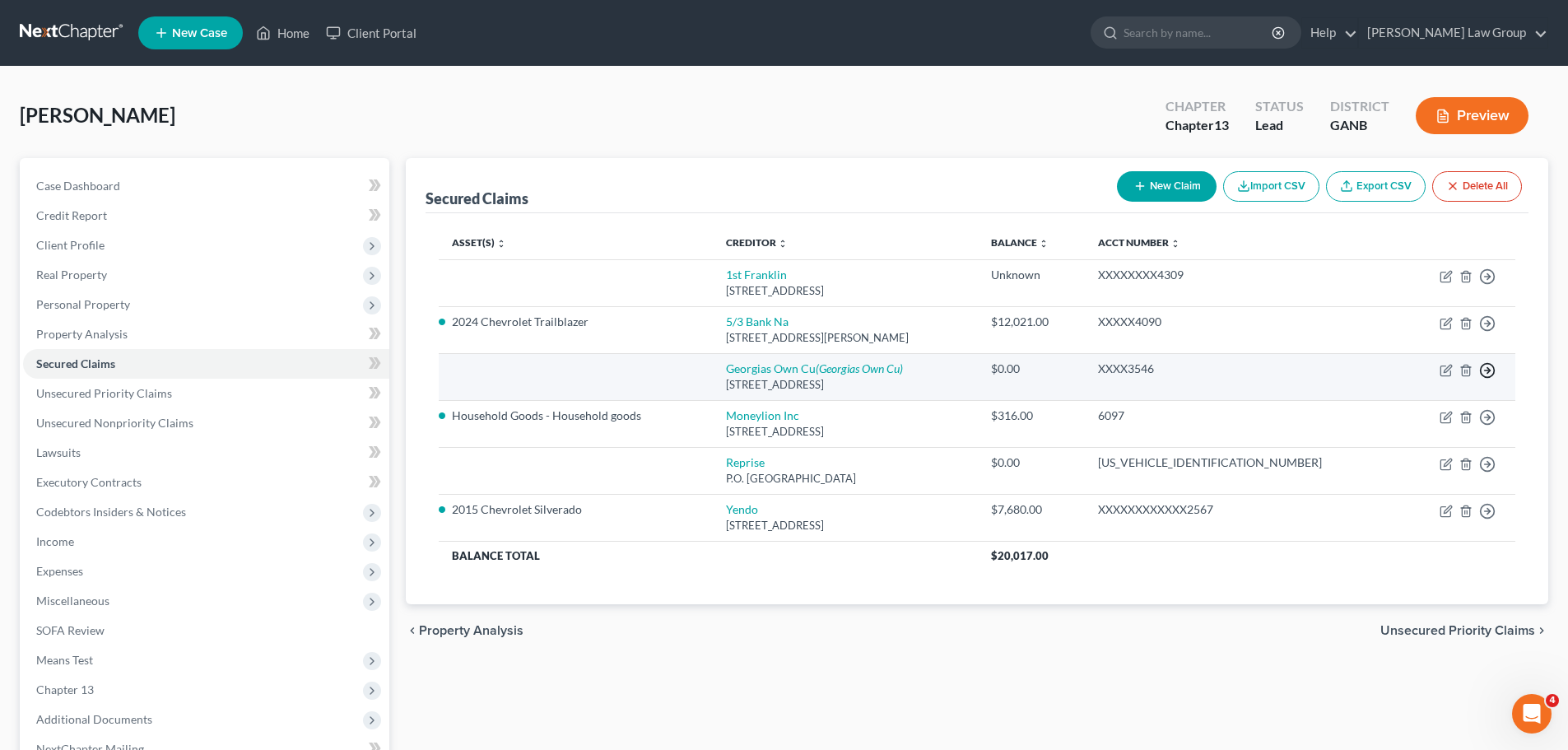
click at [1487, 375] on icon "button" at bounding box center [1487, 370] width 16 height 16
click at [1417, 408] on link "Move to F" at bounding box center [1412, 410] width 137 height 28
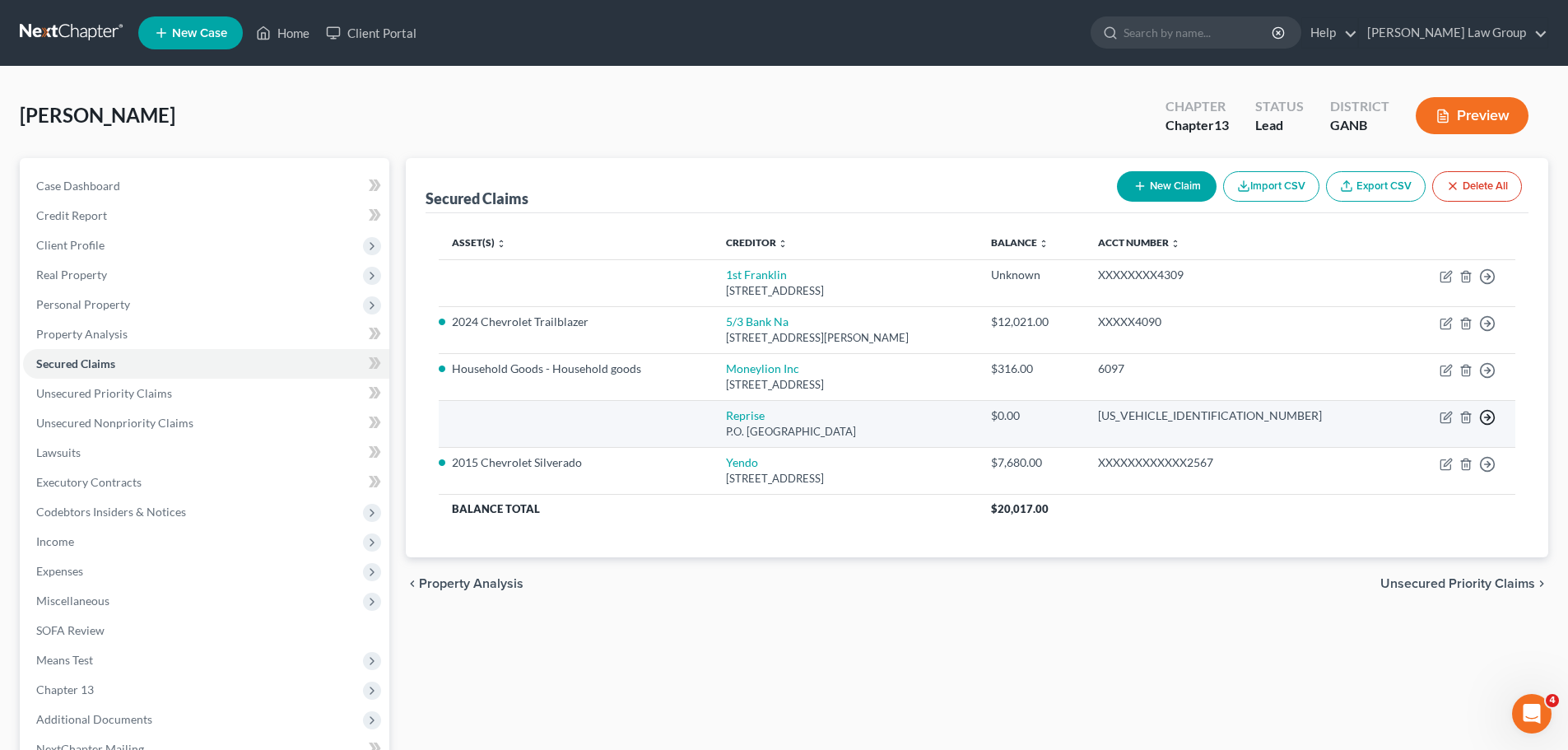
click at [1486, 414] on icon "button" at bounding box center [1487, 417] width 16 height 16
click at [1402, 453] on link "Move to F" at bounding box center [1412, 457] width 137 height 28
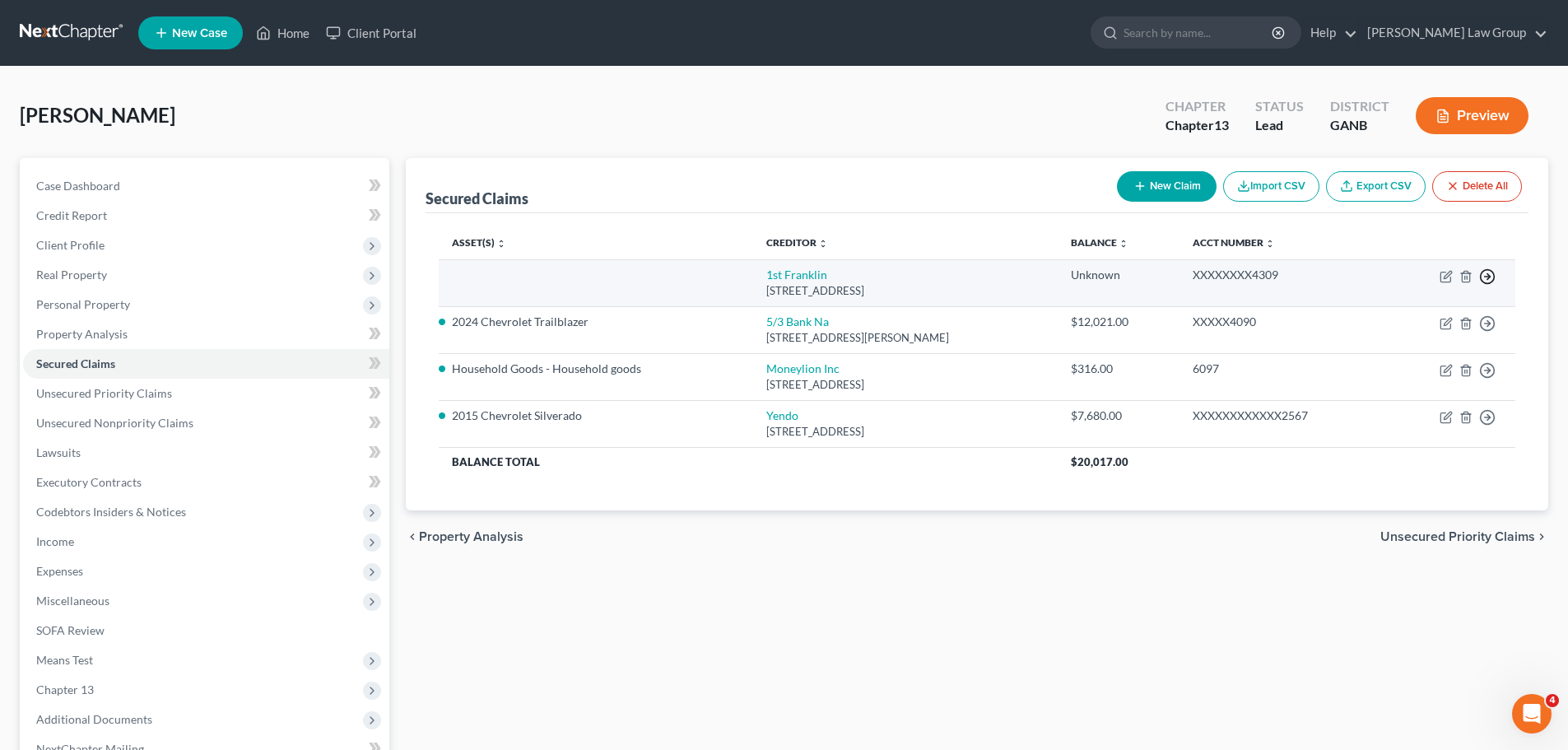
click at [1487, 282] on icon "button" at bounding box center [1487, 277] width 16 height 16
click at [1425, 318] on link "Move to F" at bounding box center [1412, 316] width 137 height 28
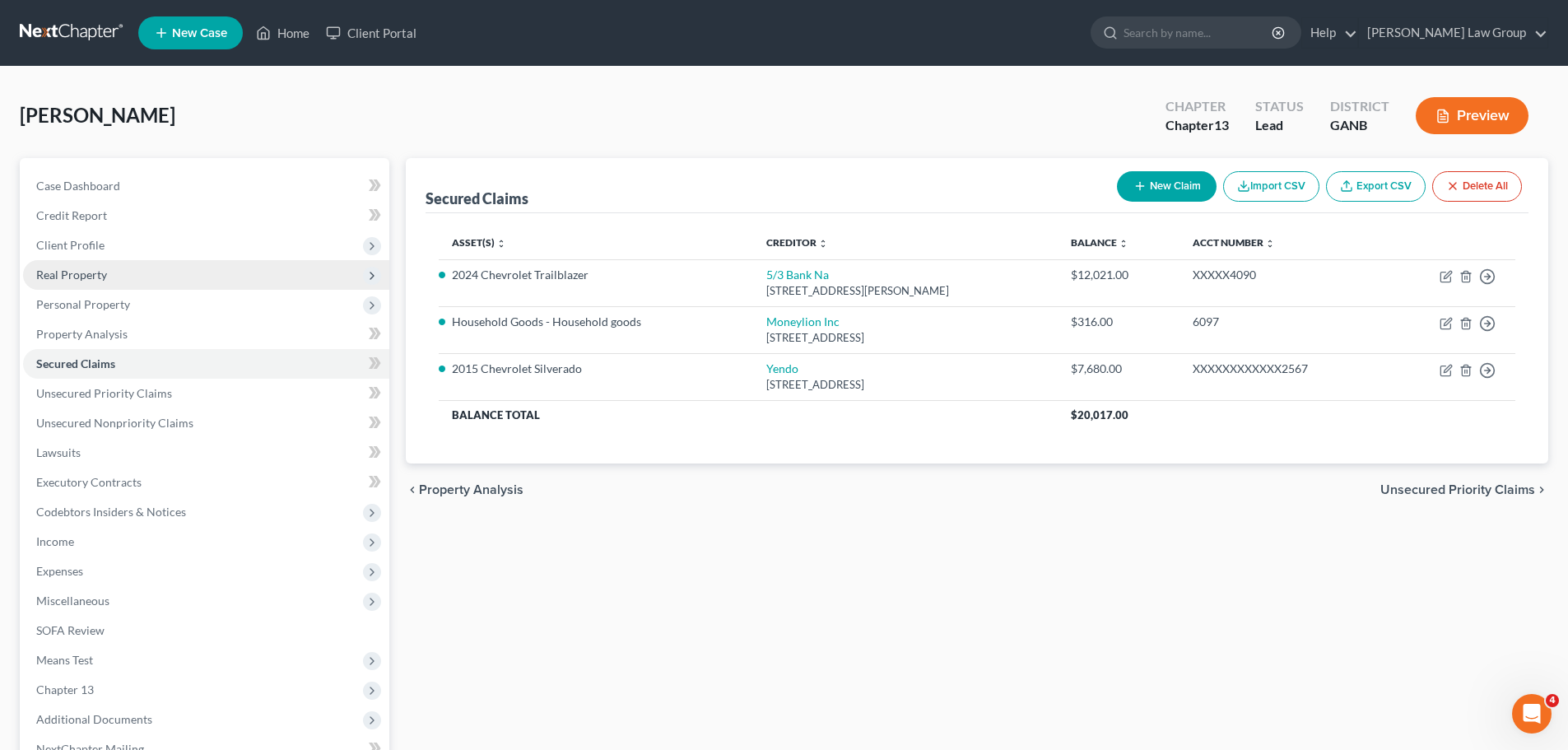
click at [91, 269] on span "Real Property" at bounding box center [72, 274] width 71 height 14
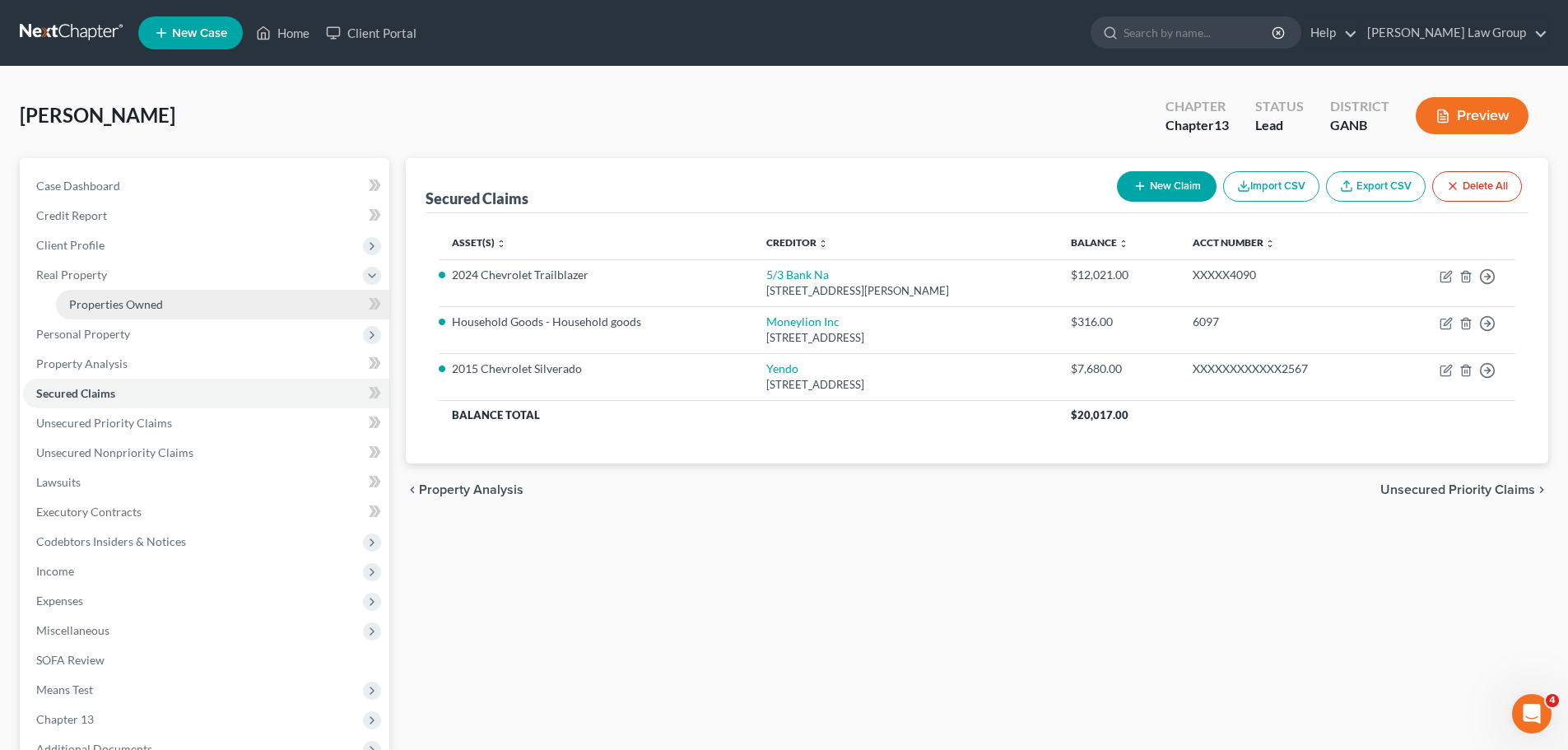
click at [134, 303] on span "Properties Owned" at bounding box center [116, 304] width 94 height 14
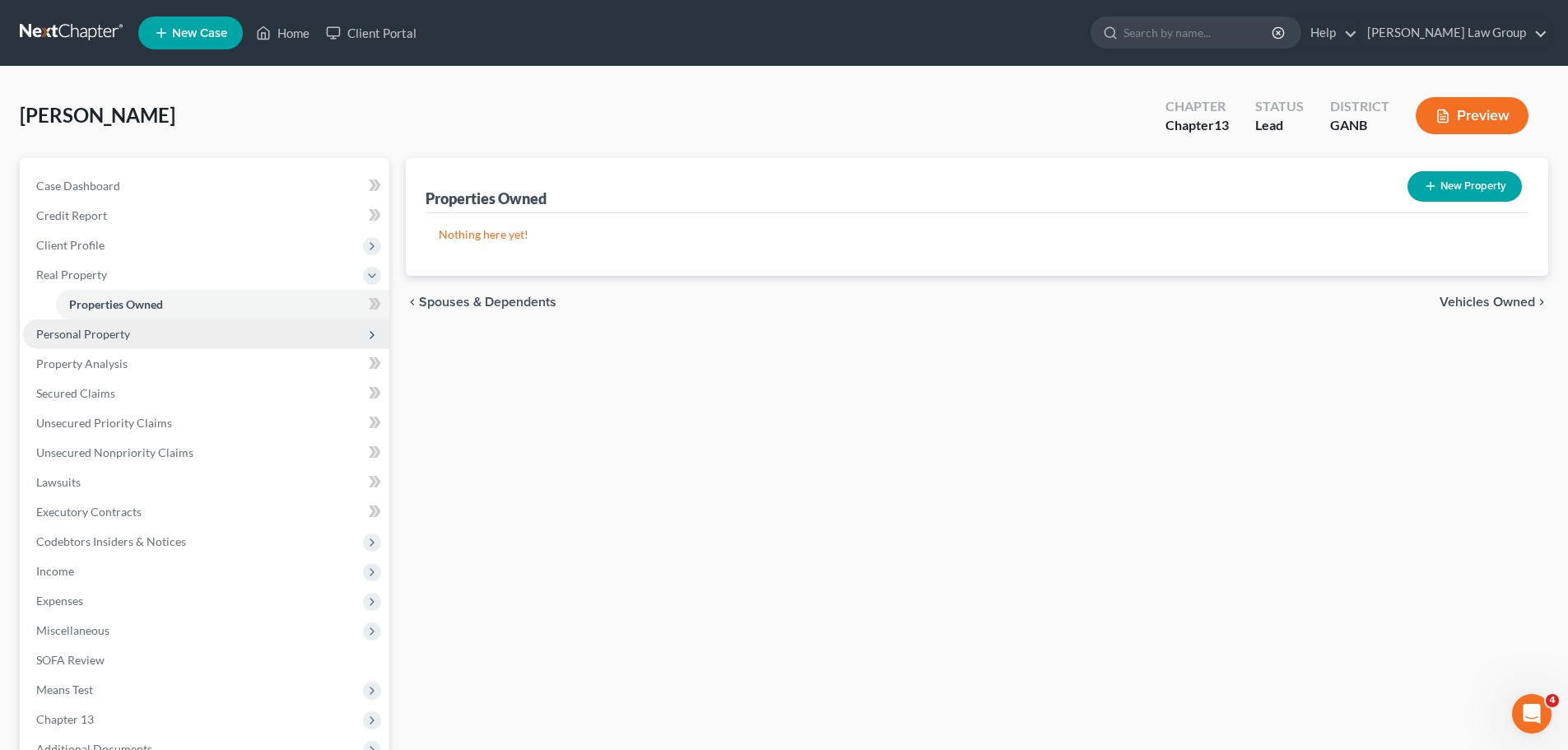
click at [87, 333] on span "Personal Property" at bounding box center [83, 333] width 94 height 14
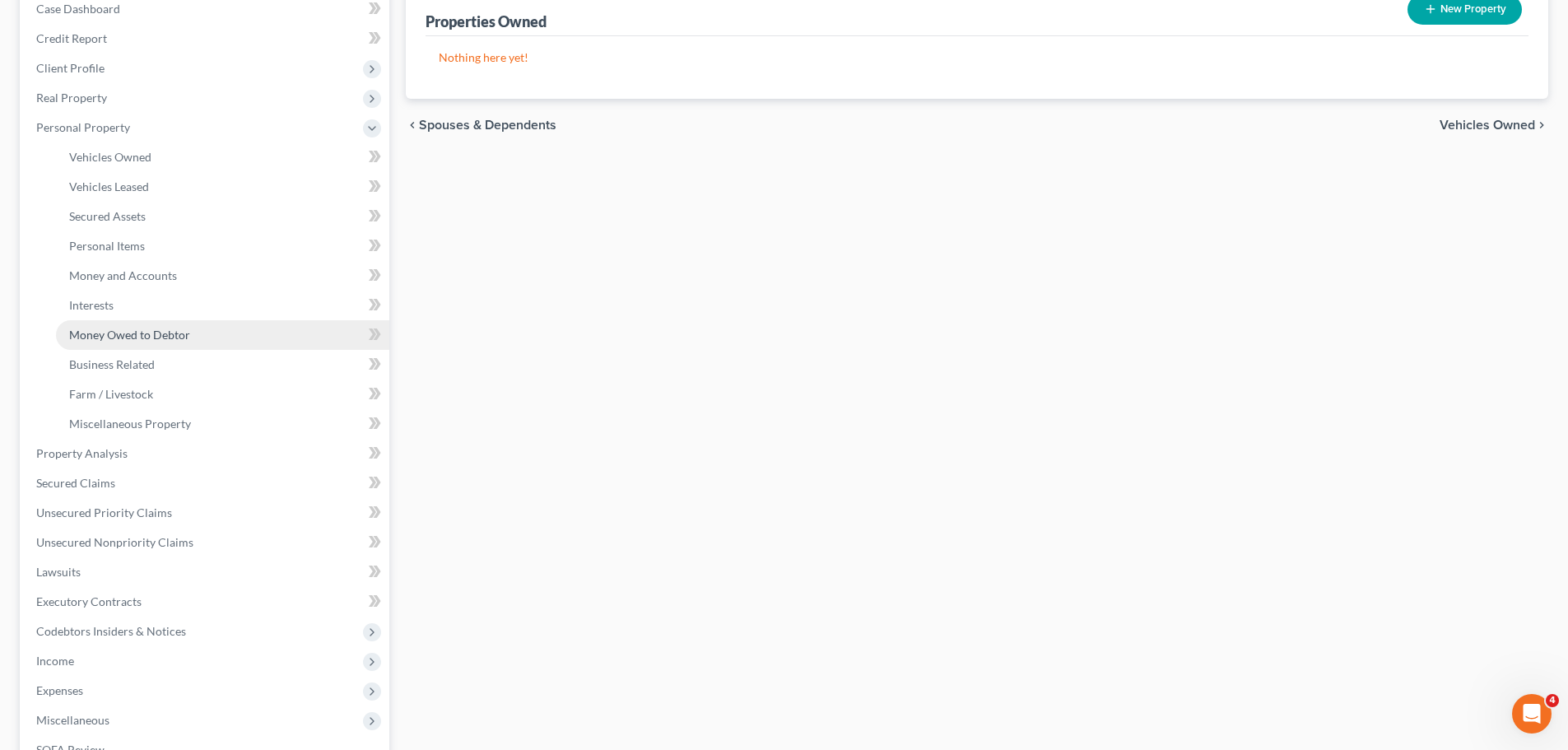
scroll to position [82, 0]
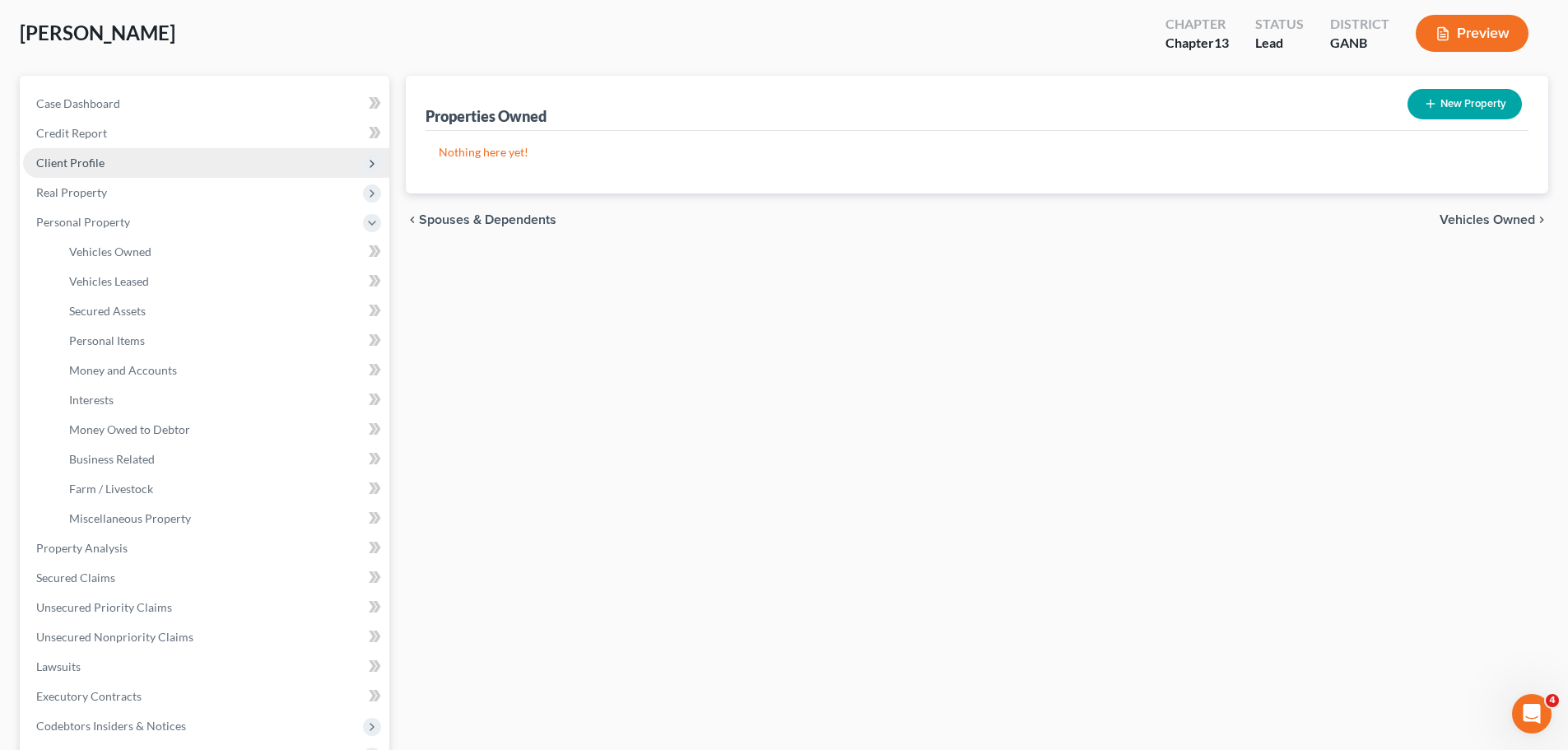
drag, startPoint x: 95, startPoint y: 162, endPoint x: 111, endPoint y: 173, distance: 19.4
click at [95, 162] on span "Client Profile" at bounding box center [70, 162] width 68 height 14
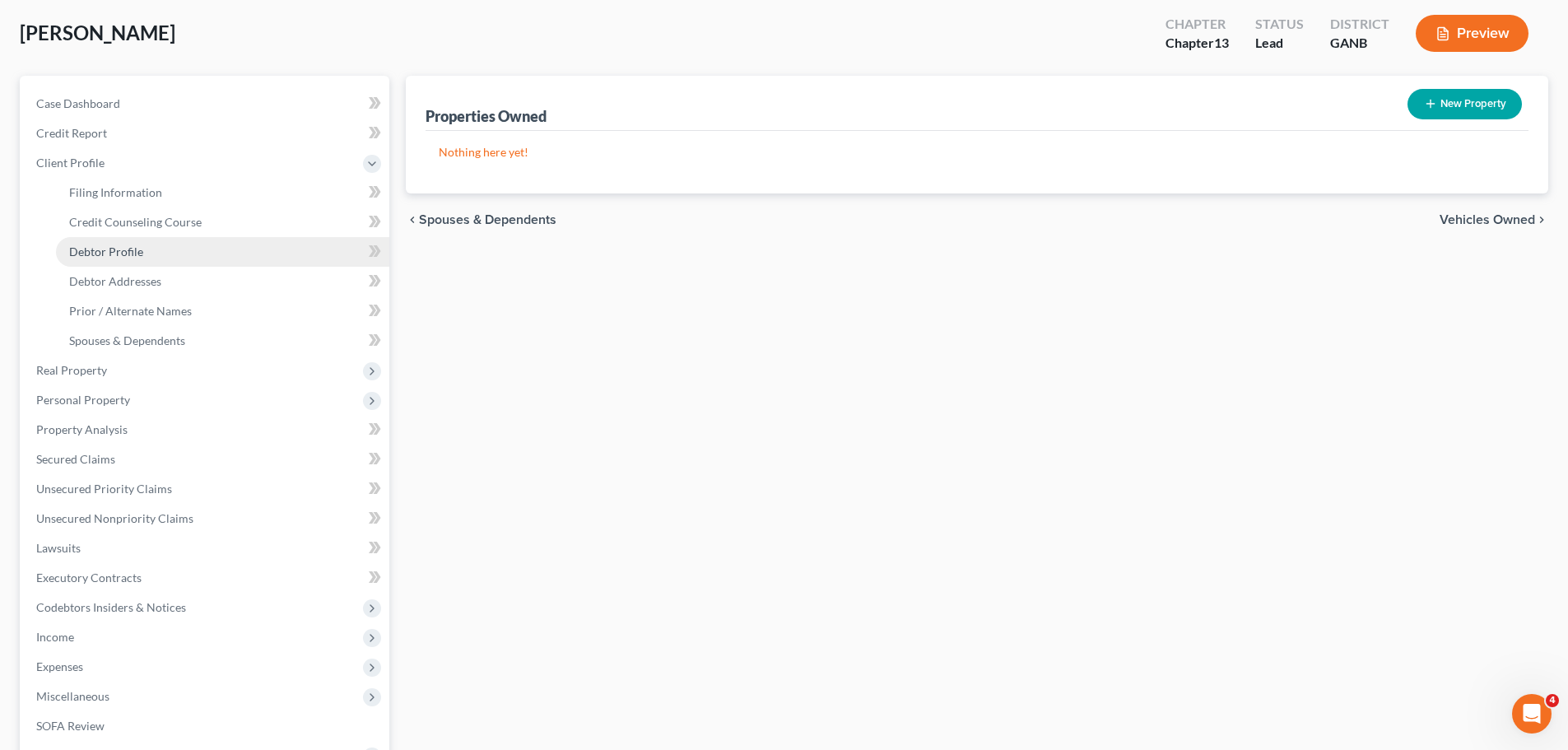
click at [114, 245] on span "Debtor Profile" at bounding box center [106, 251] width 74 height 14
select select "2"
select select "1"
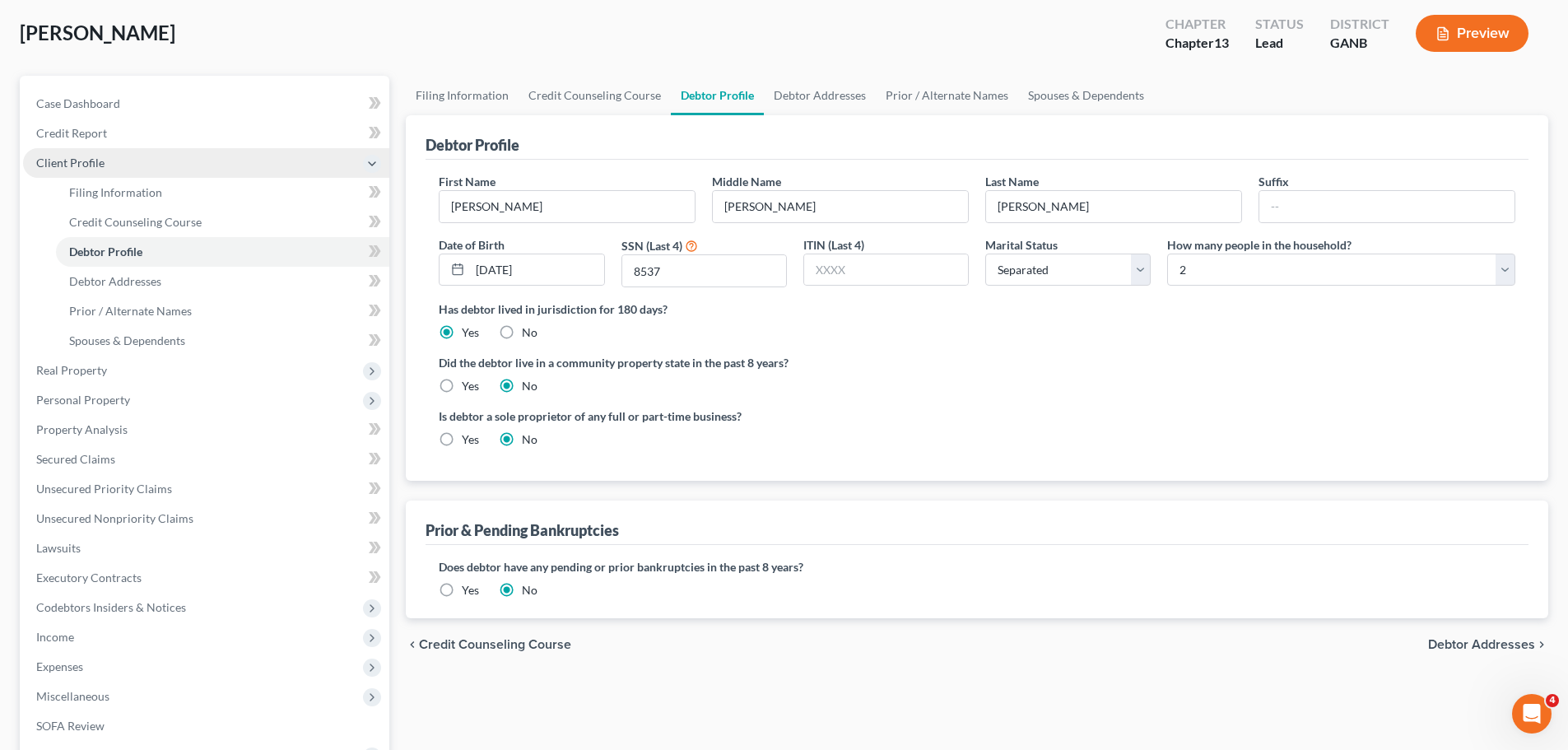
scroll to position [3, 0]
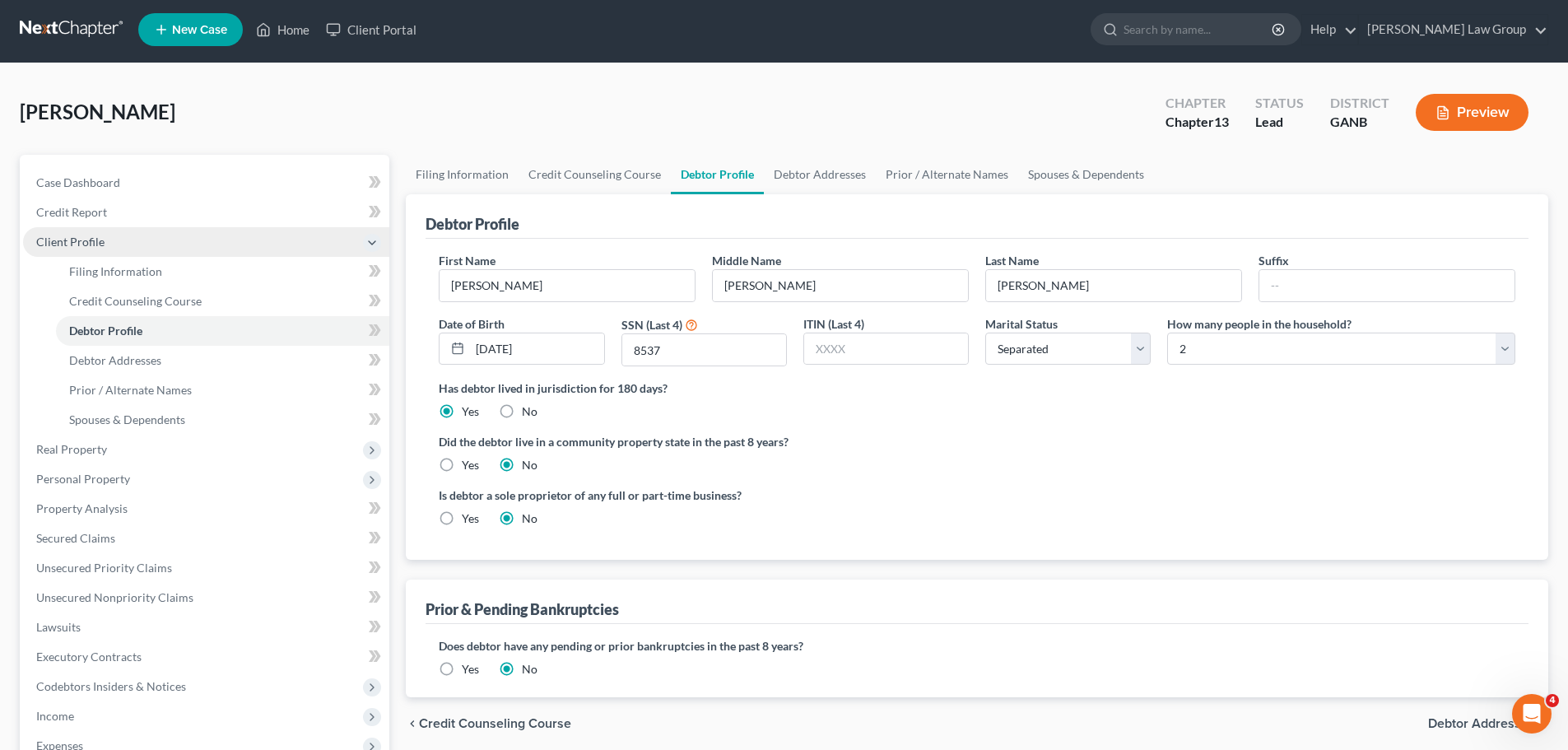
radio input "true"
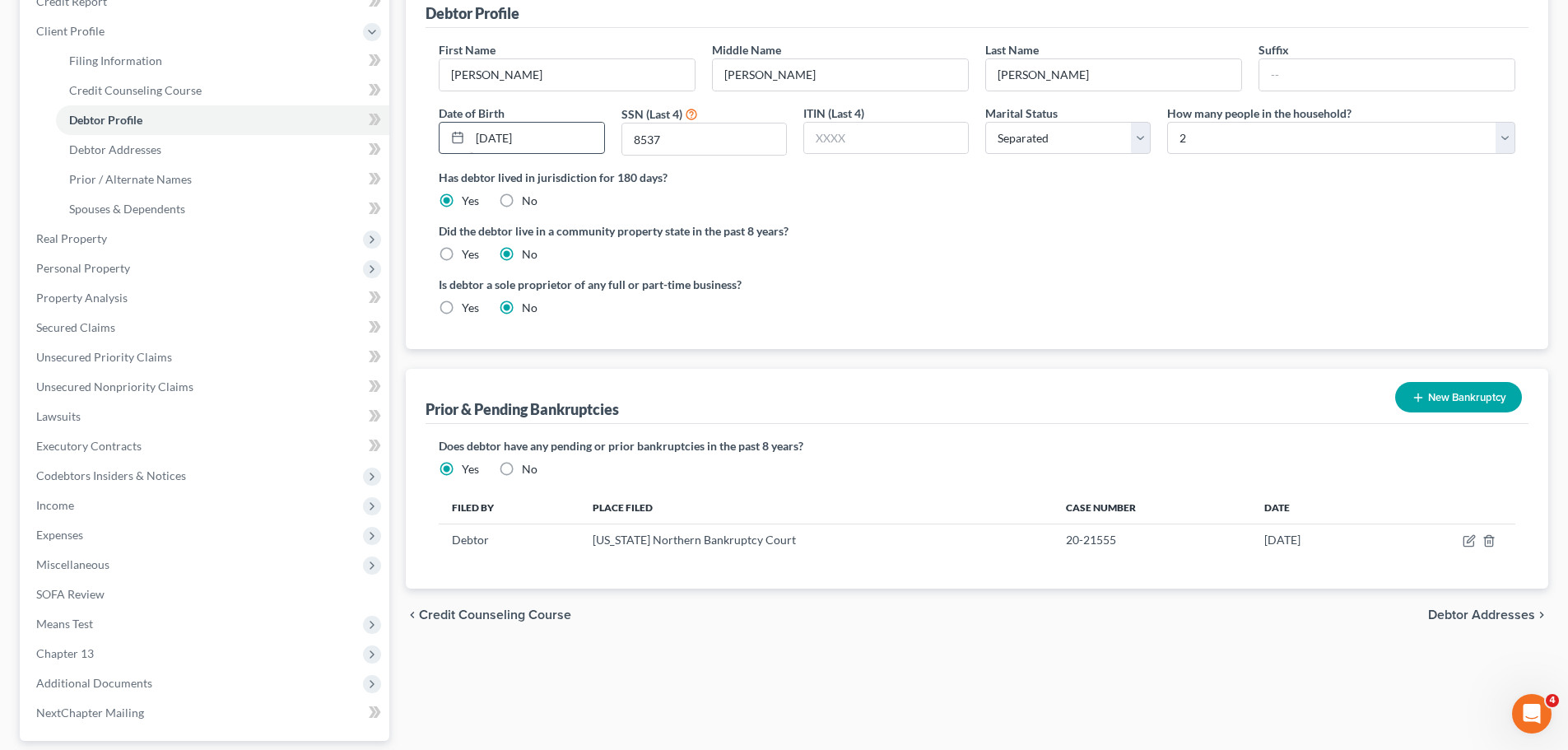
scroll to position [247, 0]
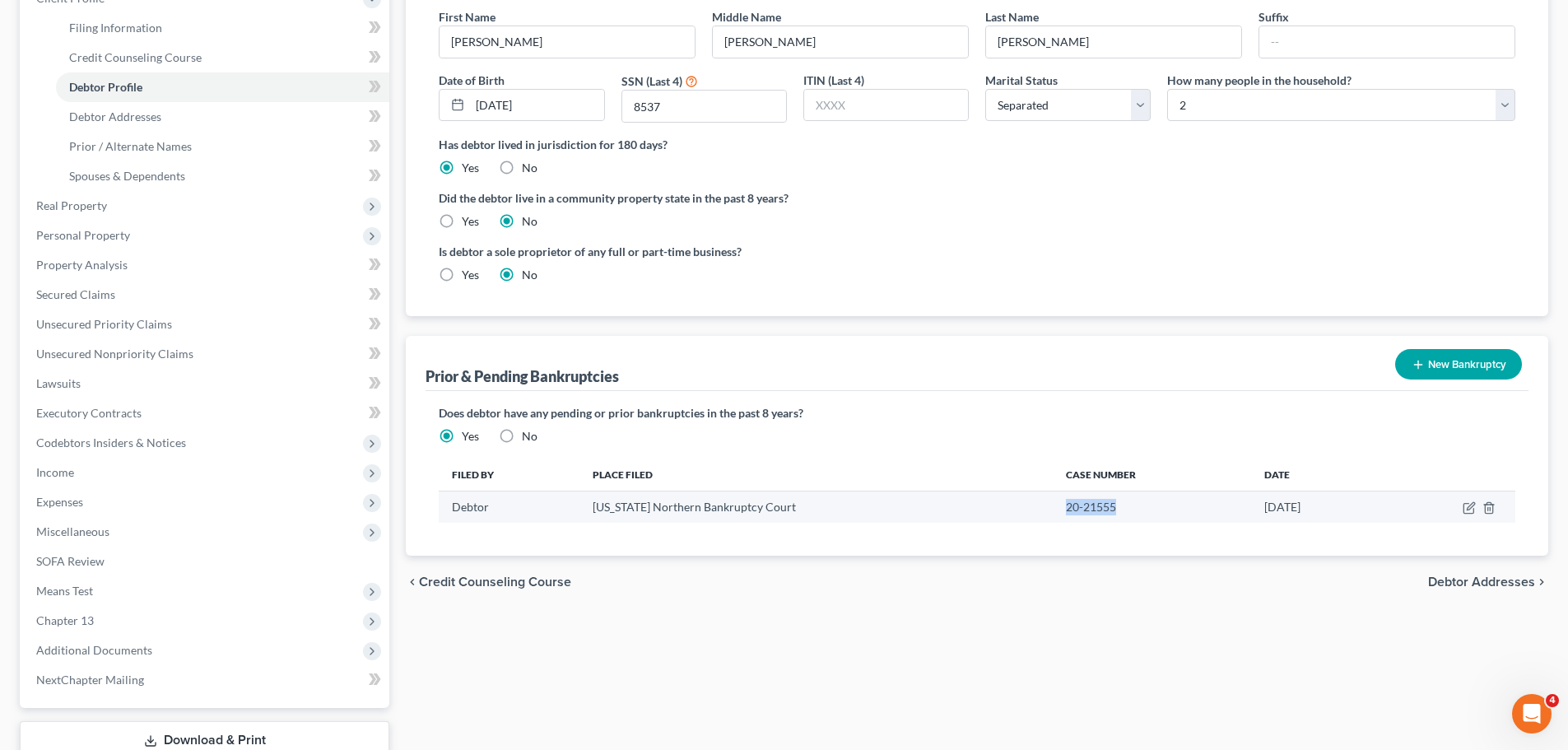
drag, startPoint x: 1079, startPoint y: 515, endPoint x: 1019, endPoint y: 509, distance: 60.3
click at [1053, 509] on td "20-21555" at bounding box center [1152, 507] width 198 height 31
copy td "20-21555"
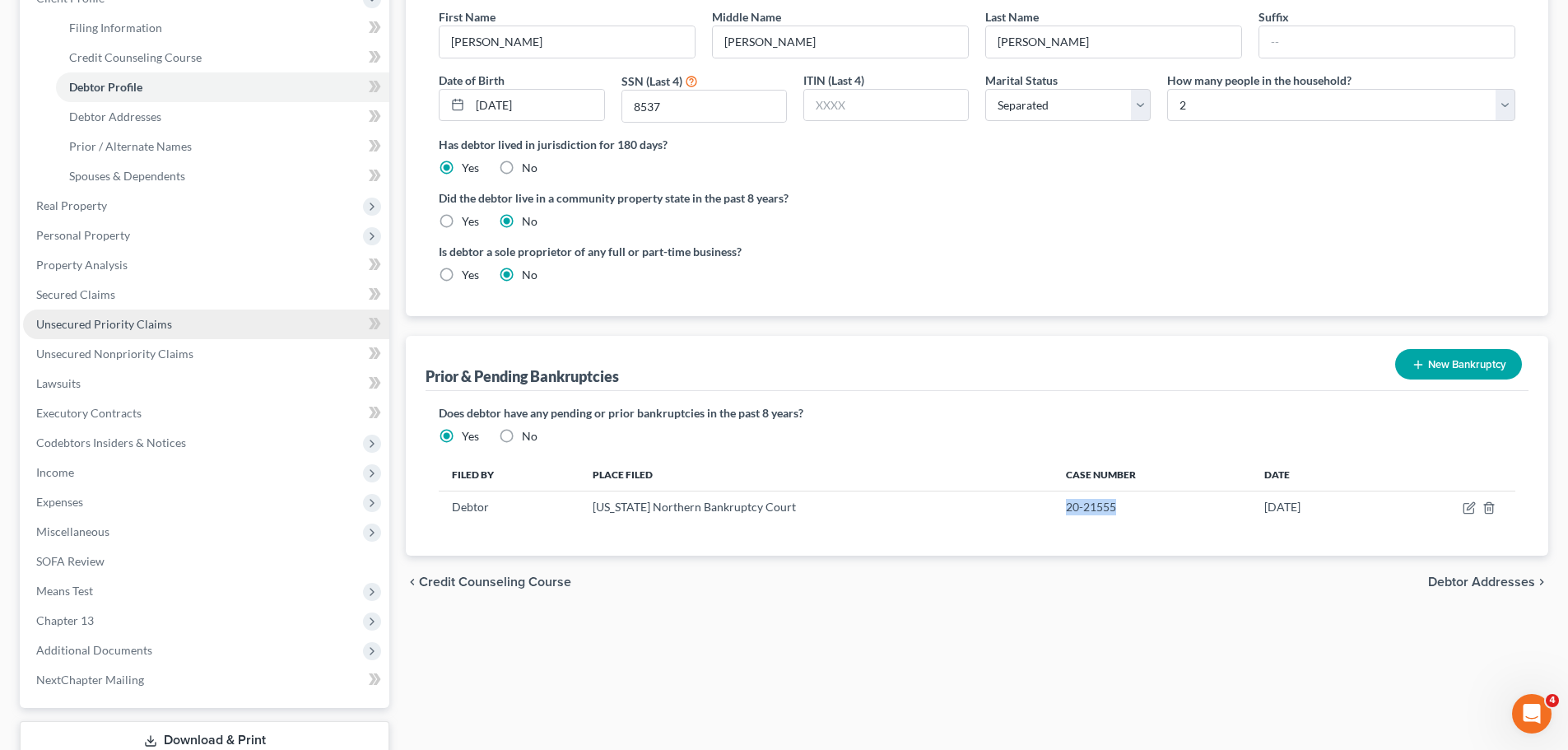
click at [116, 331] on link "Unsecured Priority Claims" at bounding box center [206, 324] width 366 height 30
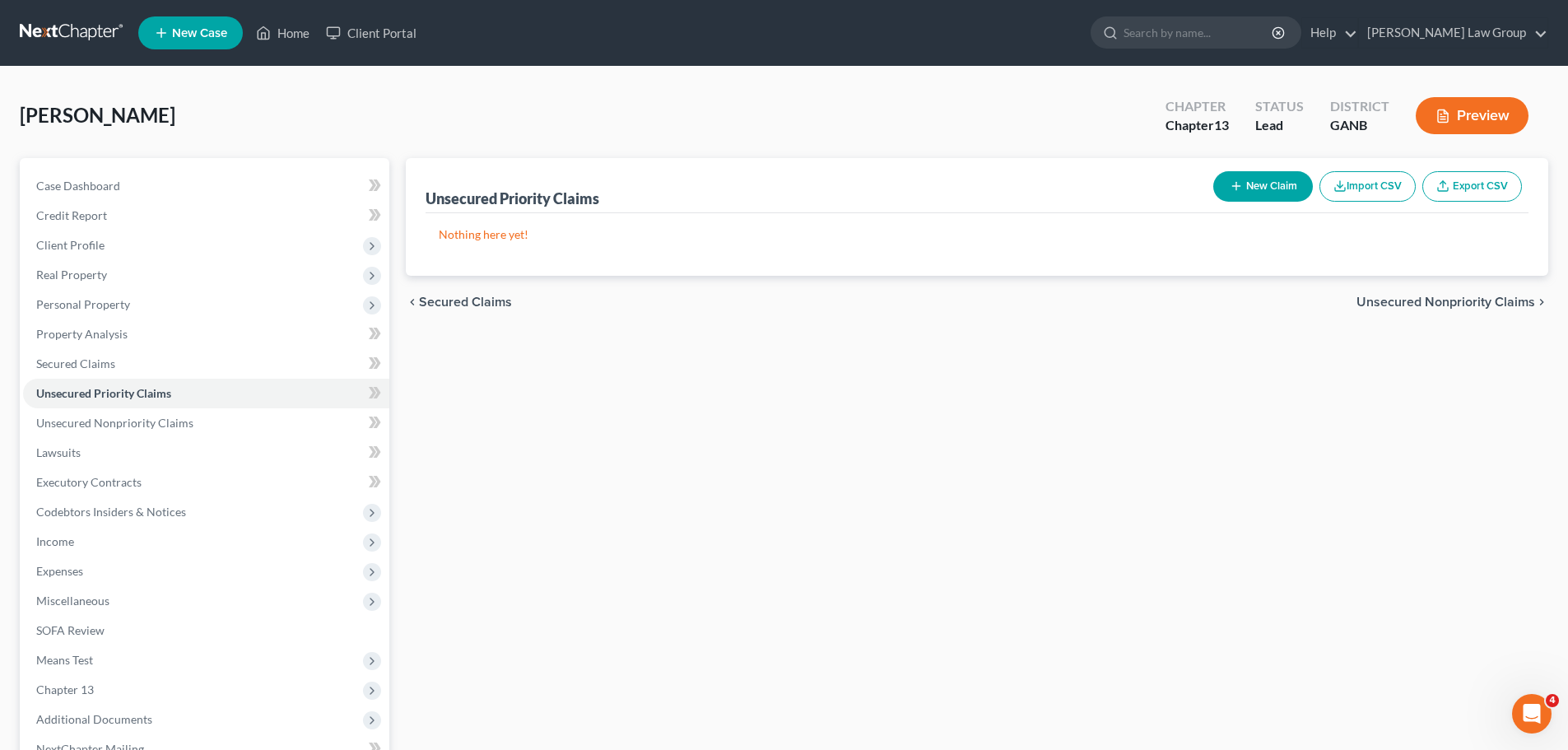
click at [1268, 189] on button "New Claim" at bounding box center [1263, 186] width 100 height 30
select select "0"
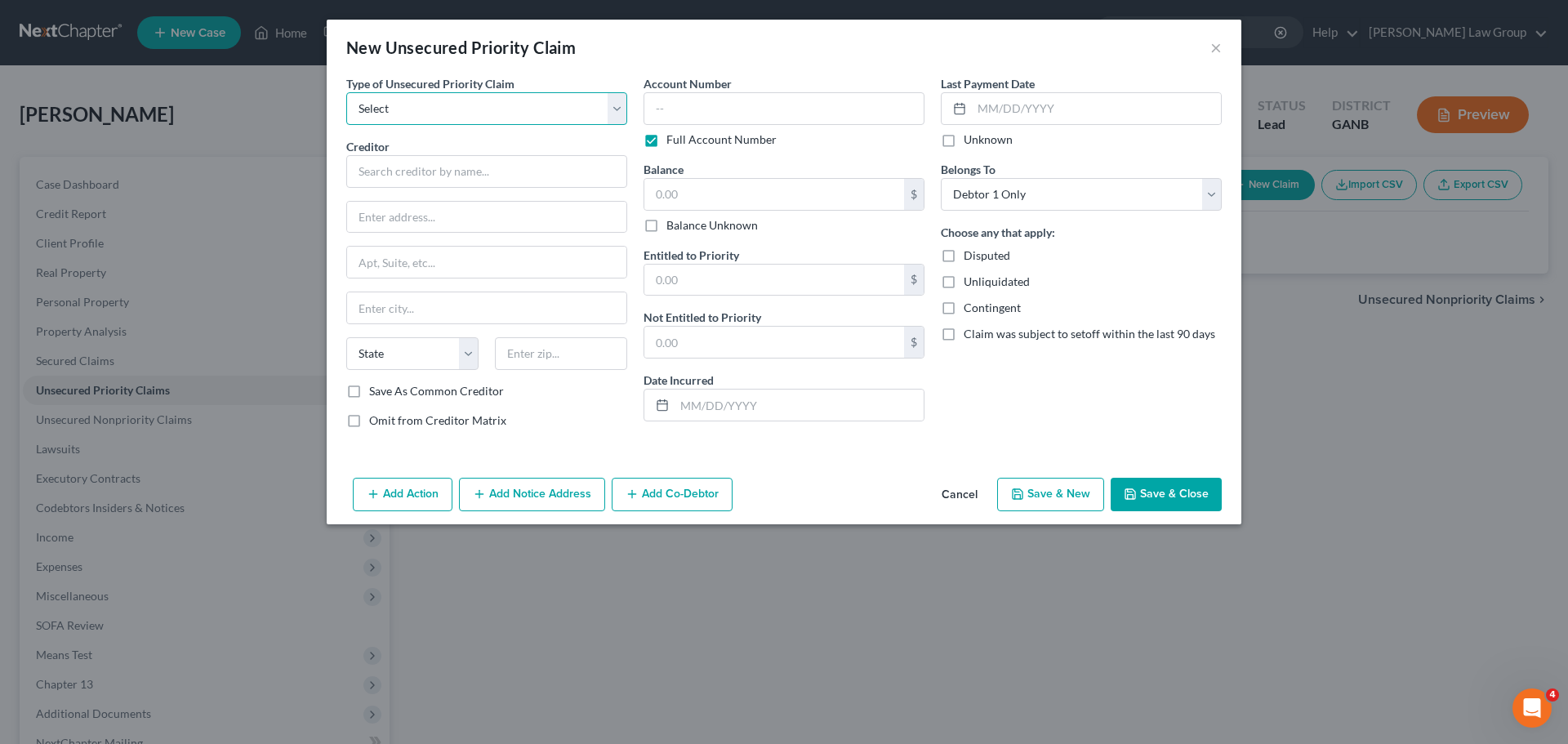
click at [412, 100] on select "Select Taxes & Other Government Units Domestic Support Obligations Extensions o…" at bounding box center [487, 109] width 281 height 33
select select "0"
click at [346, 92] on select "Select Taxes & Other Government Units Domestic Support Obligations Extensions o…" at bounding box center [487, 109] width 281 height 33
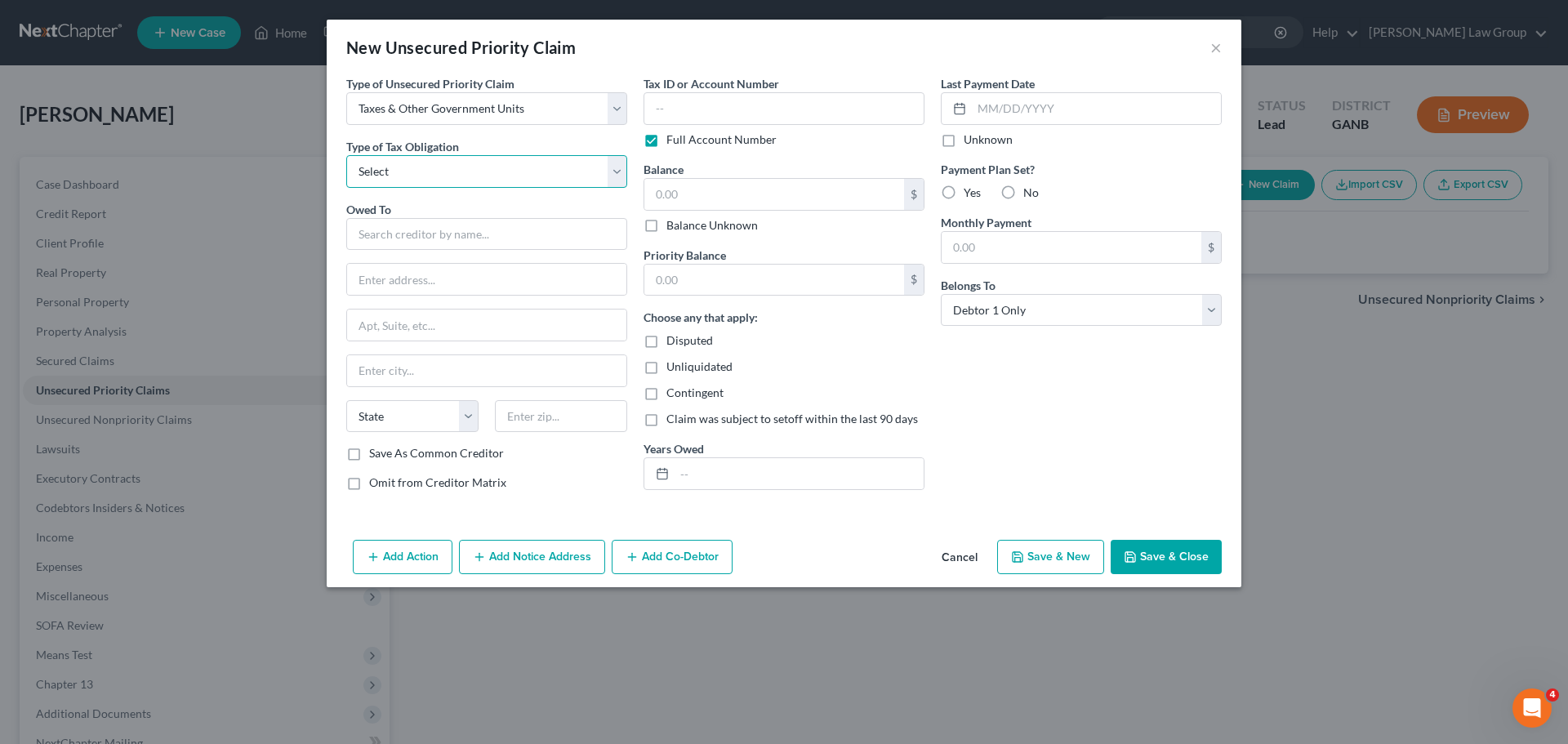
click at [412, 177] on select "Select Federal City State Franchise Tax Board Other" at bounding box center [487, 172] width 281 height 33
select select "0"
click at [346, 155] on select "Select Federal City State Franchise Tax Board Other" at bounding box center [487, 172] width 281 height 33
click at [402, 227] on input "text" at bounding box center [487, 234] width 281 height 33
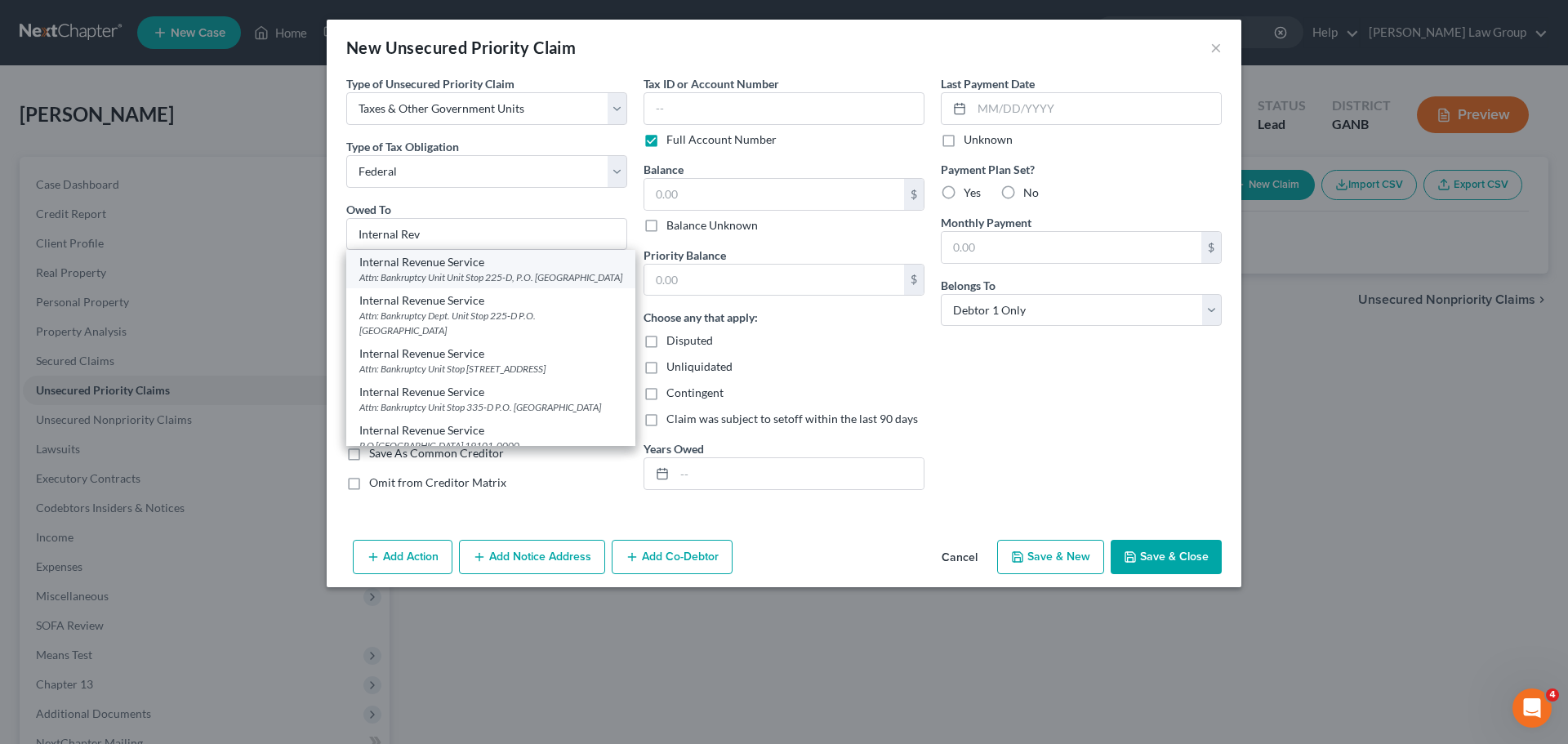
click at [493, 278] on div "Attn: Bankruptcy Unit Unit Stop 225-D, P.O. Box 995, Atlanta, GA 30370" at bounding box center [491, 277] width 263 height 14
type input "Internal Revenue Service"
type input "Attn: Bankruptcy Unit"
type input "Unit Stop 225-D, P.O. Box 995"
type input "Atlanta"
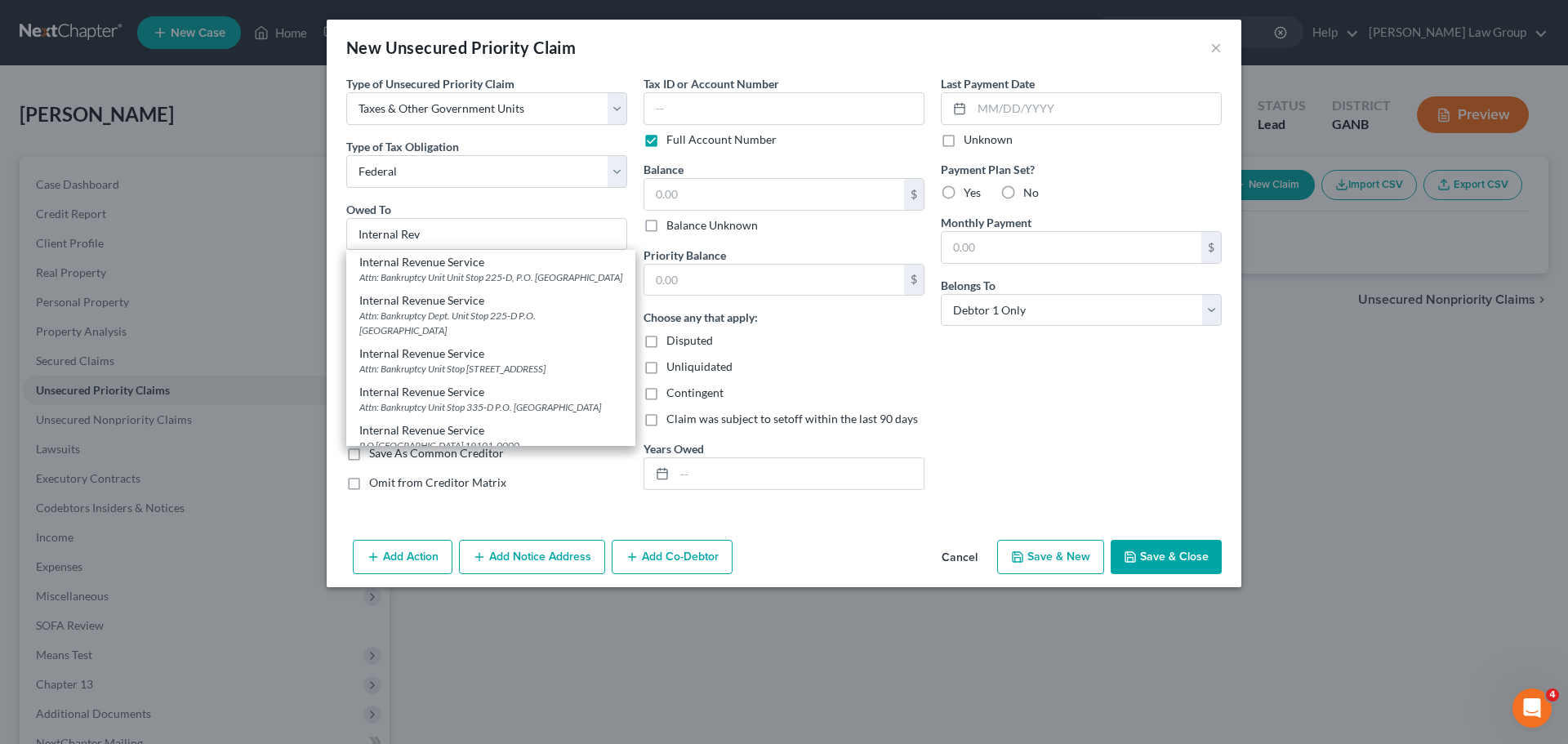
select select "10"
type input "30370"
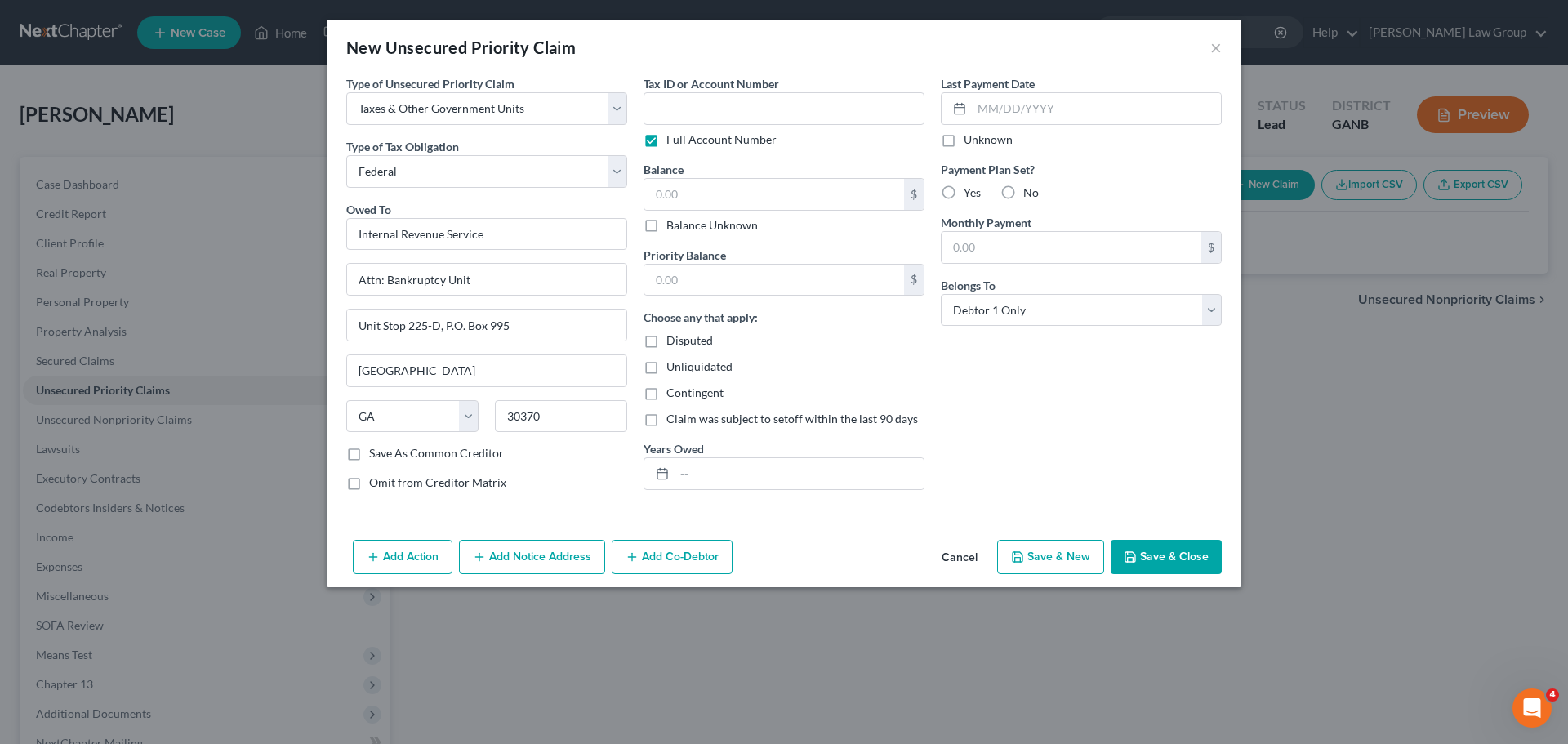
click at [1167, 562] on button "Save & Close" at bounding box center [1166, 557] width 111 height 34
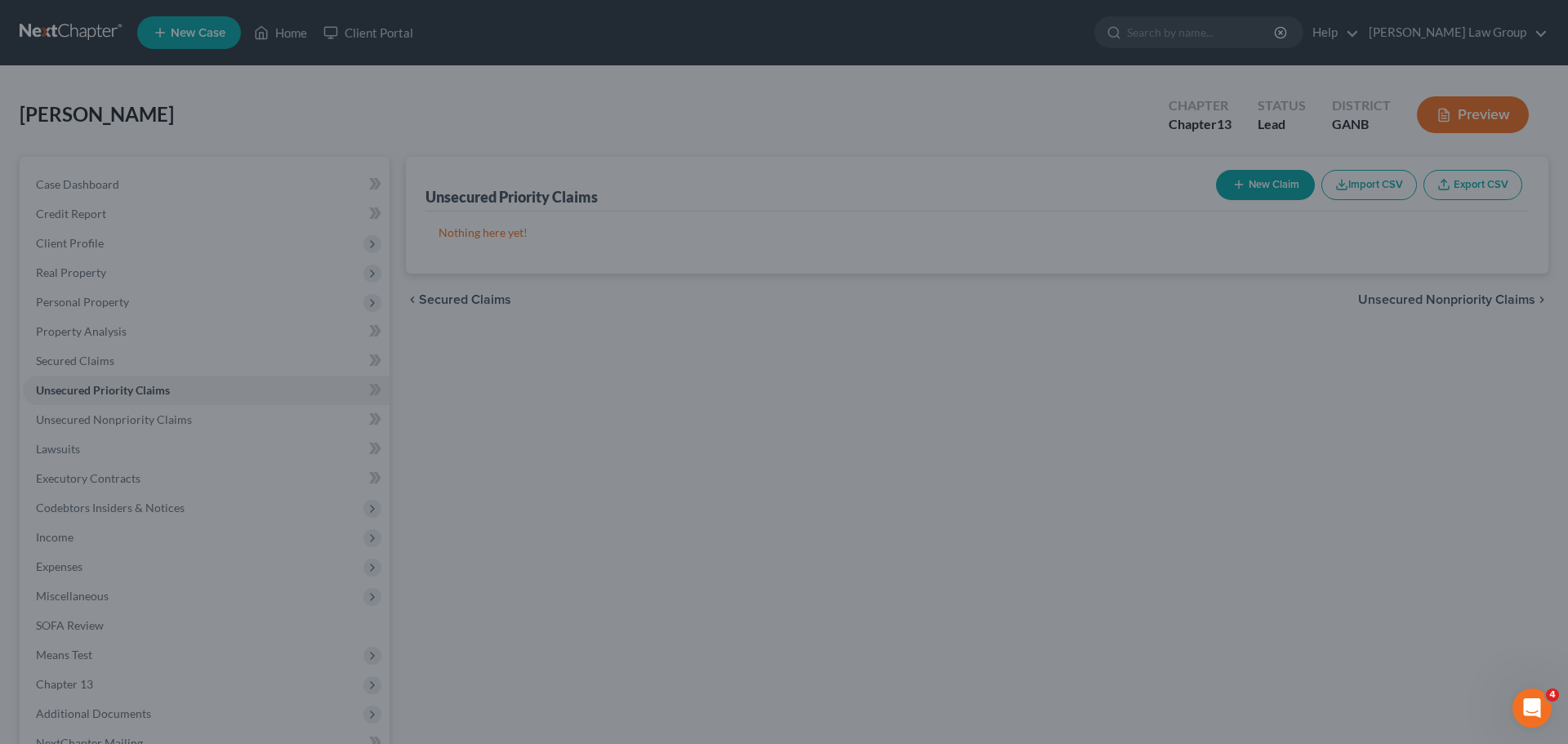
type input "0.00"
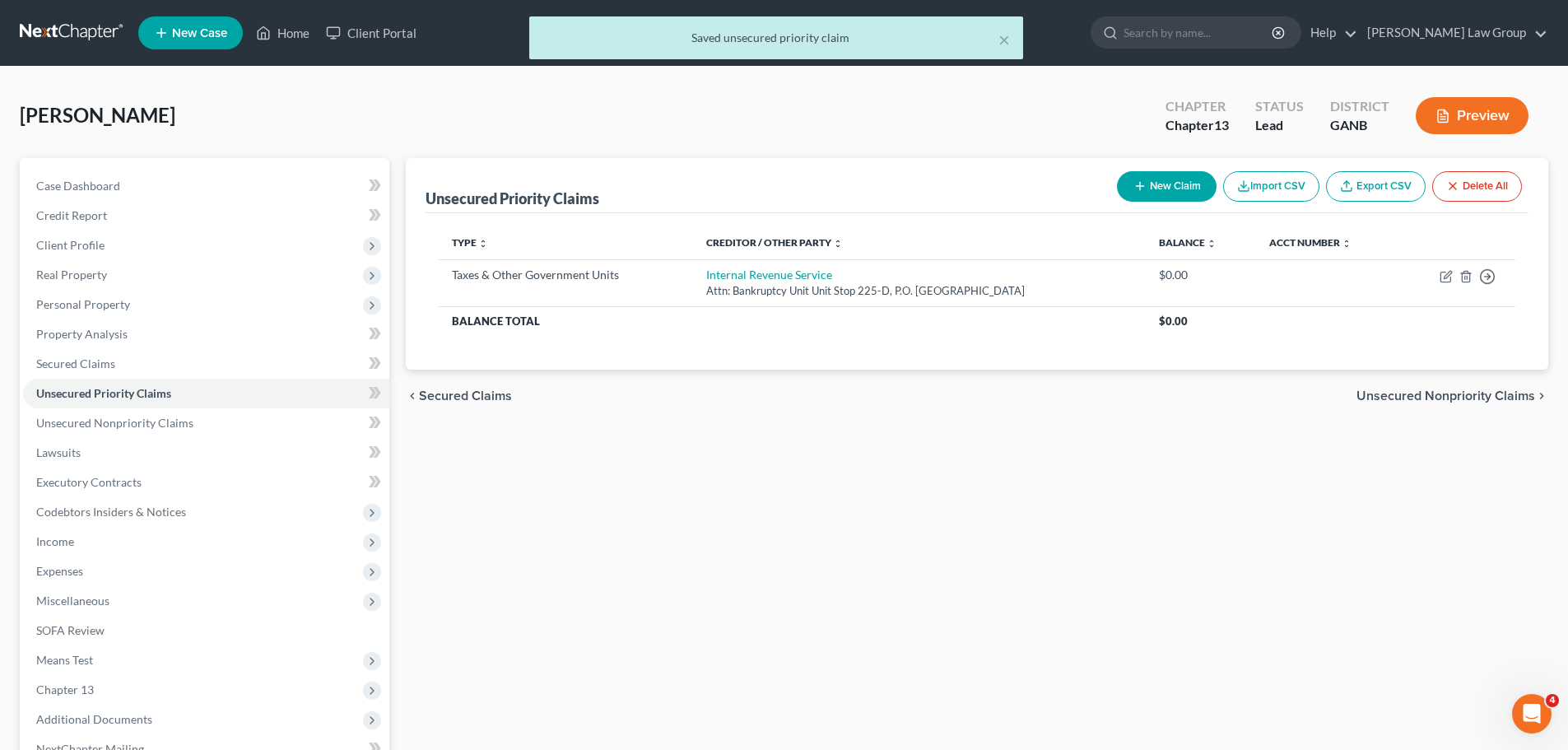
click at [1147, 202] on div "New Claim Import CSV Export CSV Delete All" at bounding box center [1319, 186] width 418 height 44
click at [1182, 189] on button "New Claim" at bounding box center [1166, 186] width 100 height 30
select select "0"
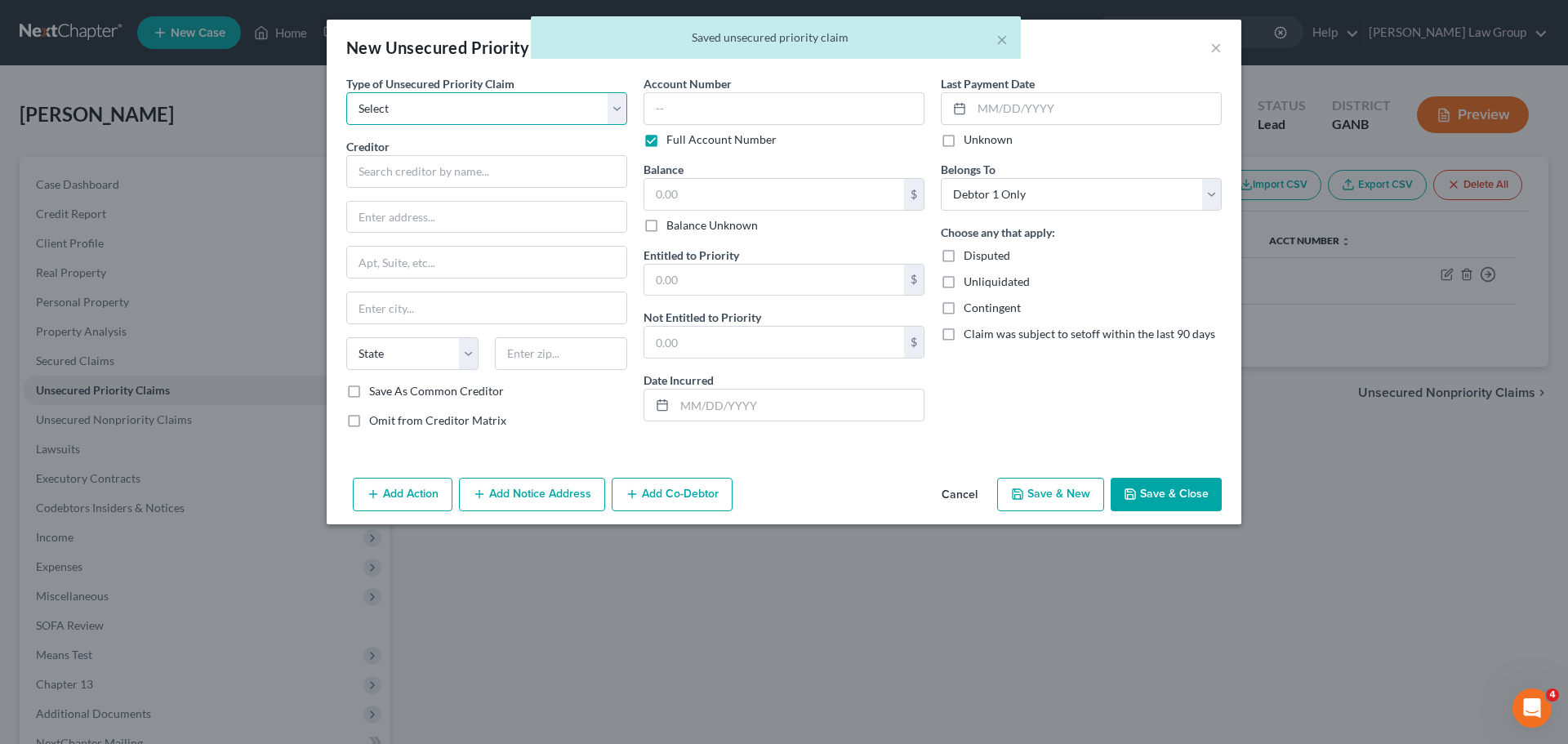
click at [420, 93] on select "Select Taxes & Other Government Units Domestic Support Obligations Extensions o…" at bounding box center [487, 109] width 281 height 33
select select "0"
click at [346, 92] on select "Select Taxes & Other Government Units Domestic Support Obligations Extensions o…" at bounding box center [487, 109] width 281 height 33
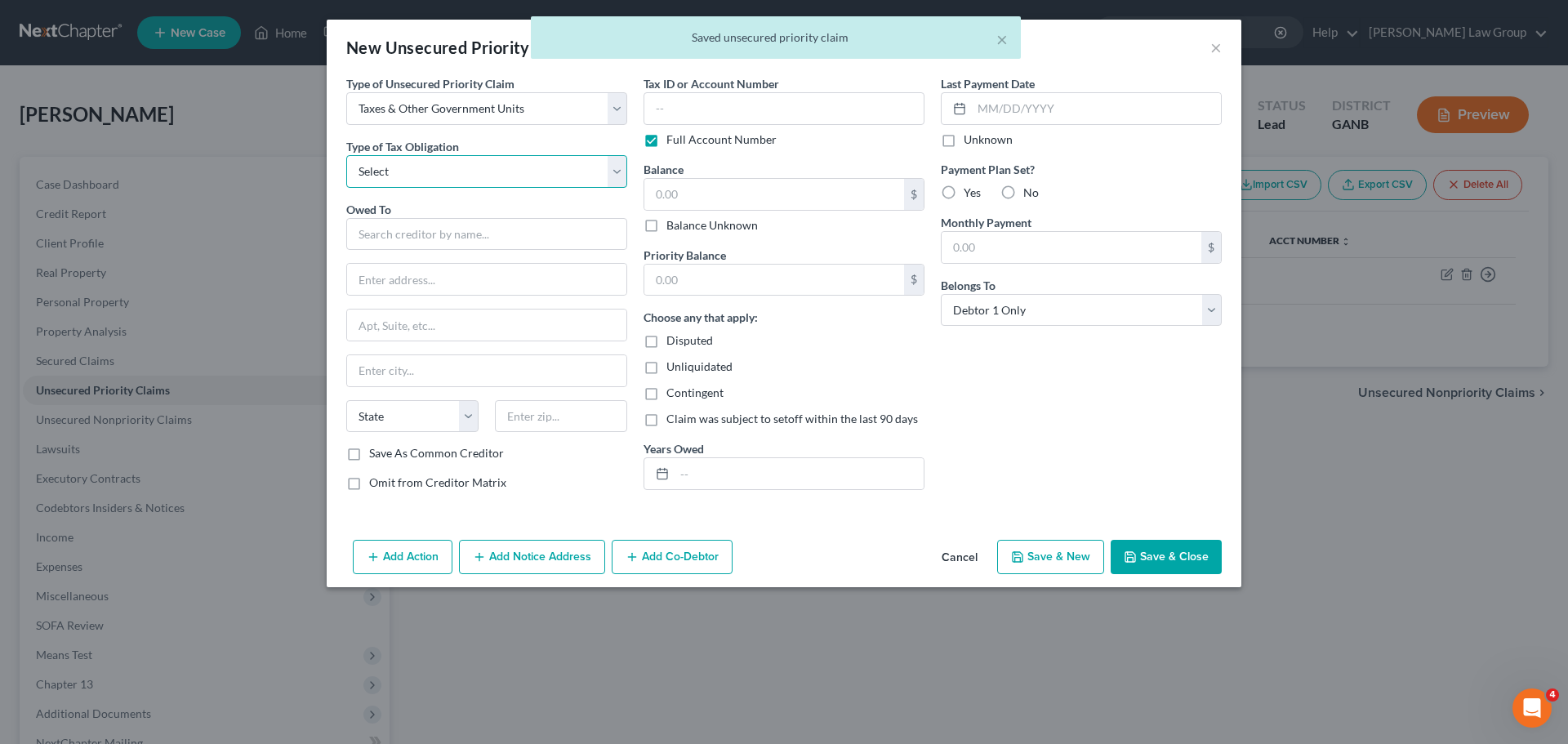
click at [445, 171] on select "Select Federal City State Franchise Tax Board Other" at bounding box center [487, 172] width 281 height 33
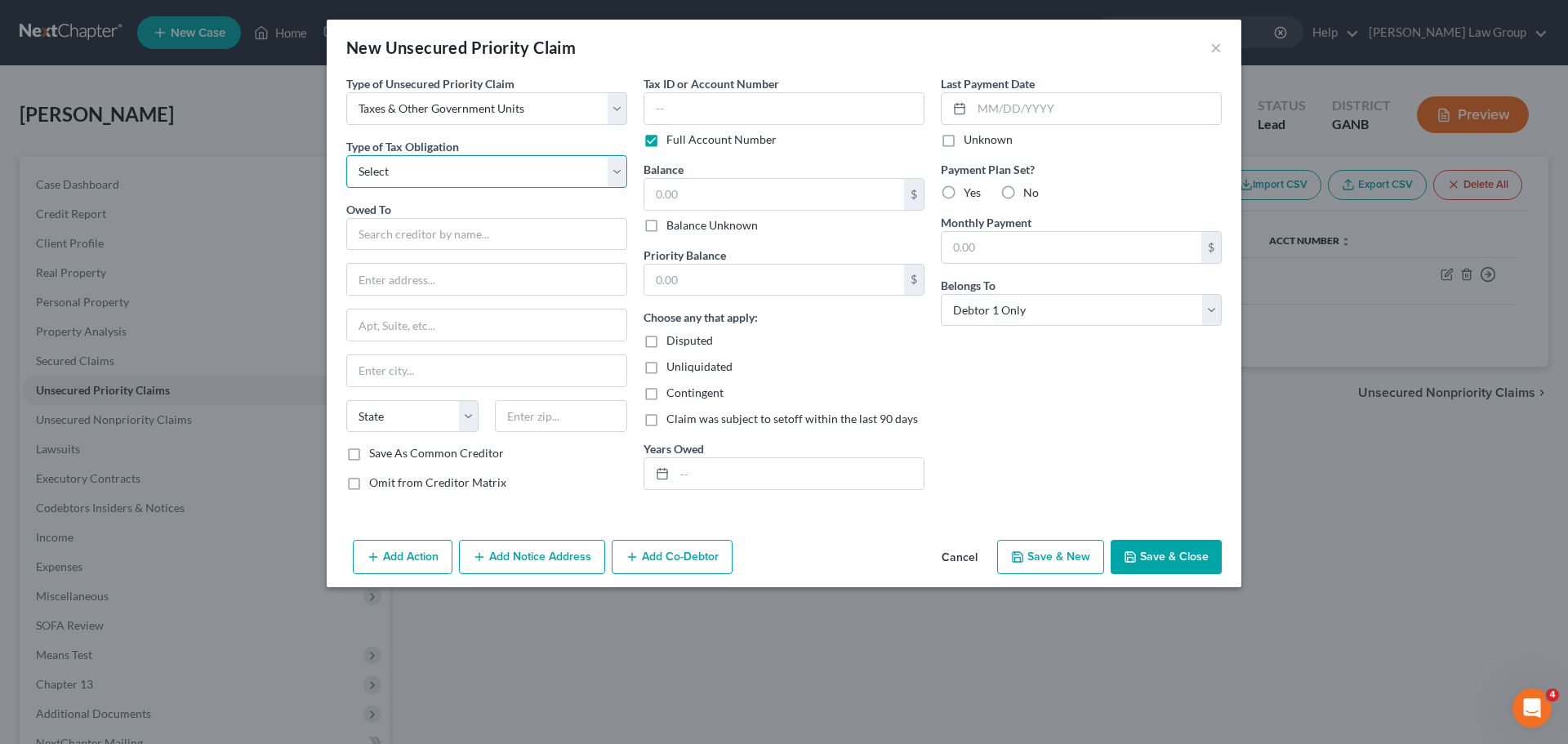
select select "2"
click at [346, 155] on select "Select Federal City State Franchise Tax Board Other" at bounding box center [487, 172] width 281 height 33
click at [405, 236] on input "text" at bounding box center [487, 234] width 281 height 33
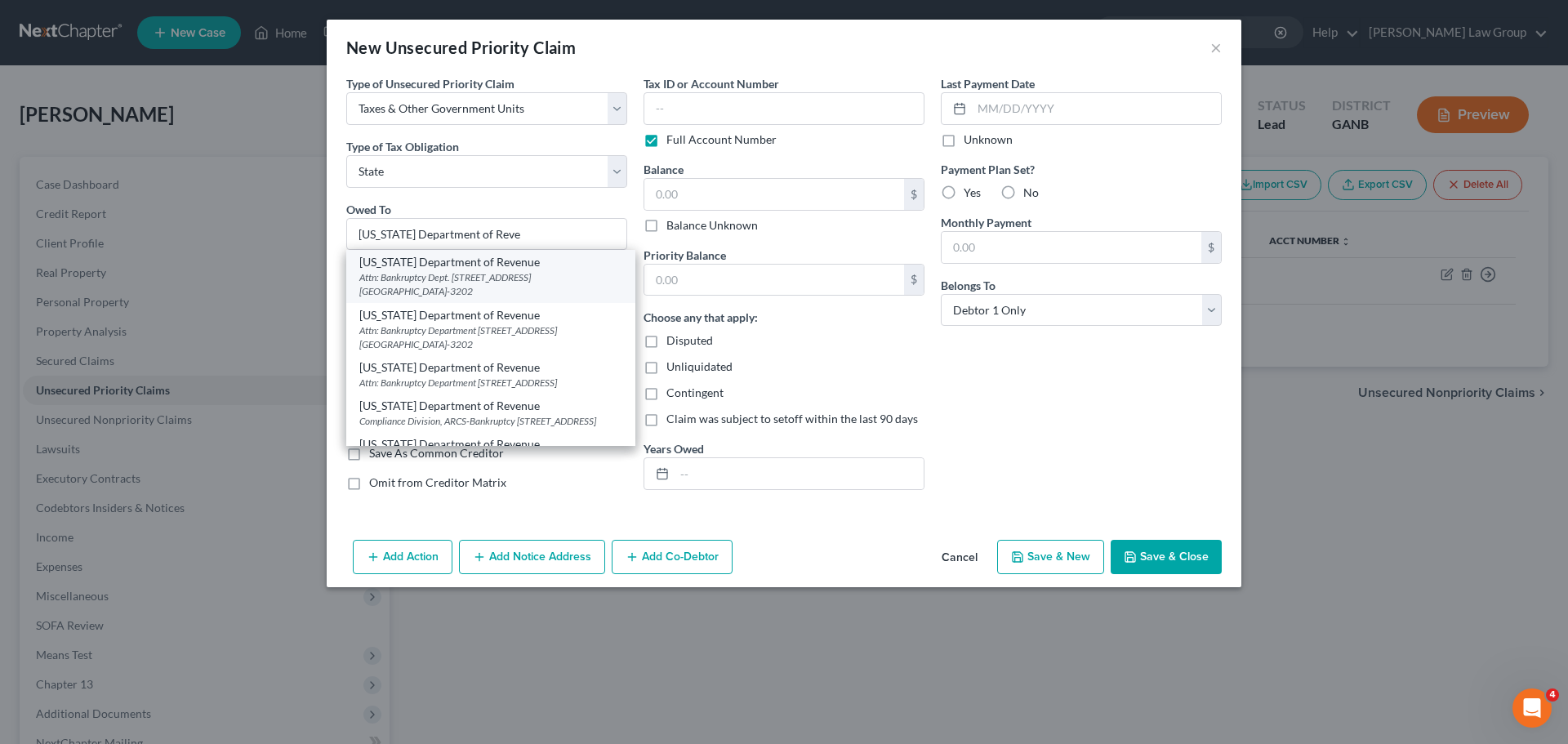
click at [470, 273] on div "Attn: Bankruptcy Dept. 1800 Century Blvd. NE Suite 9100, Atlanta, GA 30345-3202" at bounding box center [491, 284] width 263 height 28
type input "[US_STATE] Department of Revenue"
type input "Attn: Bankruptcy Dept."
type input "1800 Century Blvd. NE Suite 9100"
type input "Atlanta"
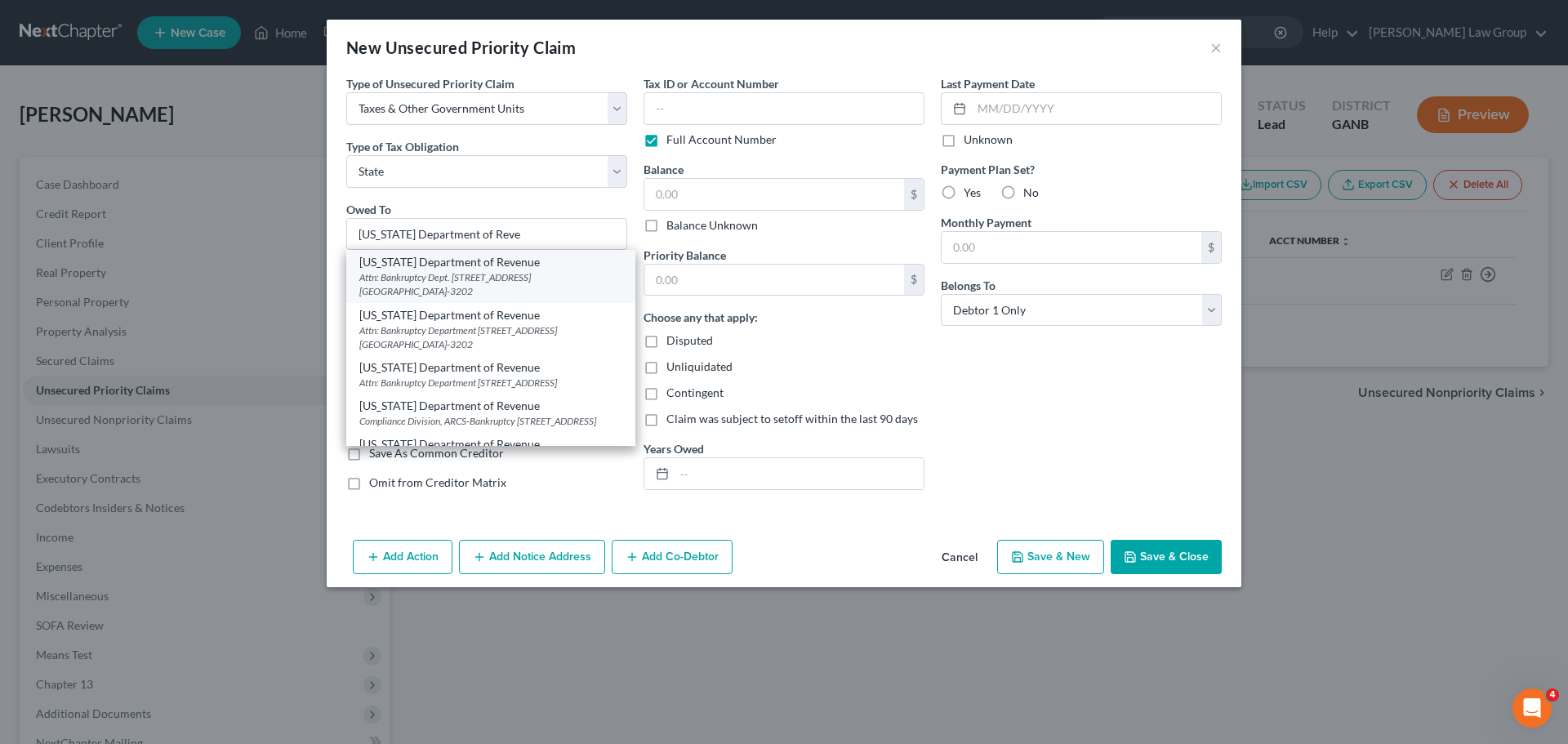
select select "10"
type input "30345-3202"
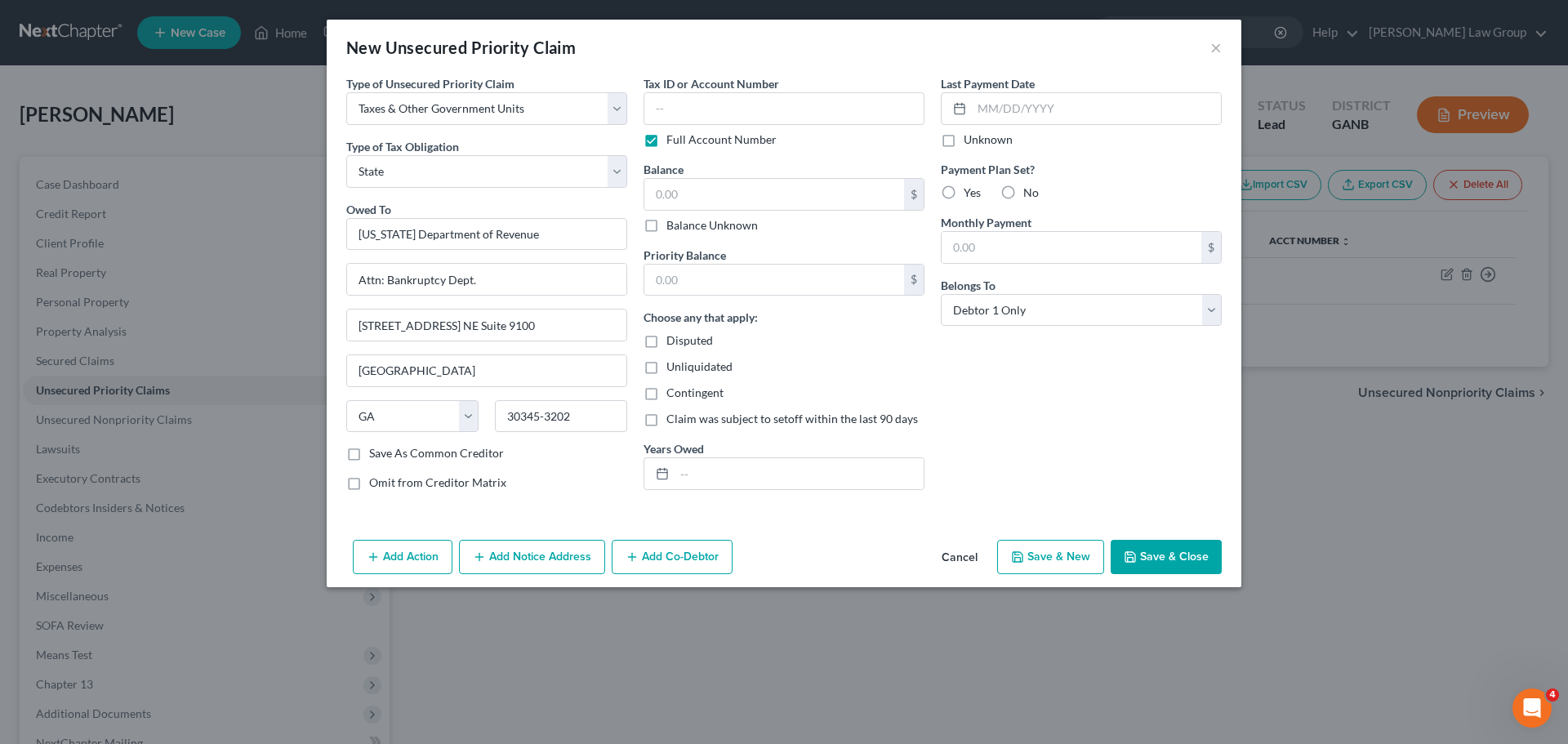
click at [1171, 563] on button "Save & Close" at bounding box center [1166, 557] width 111 height 34
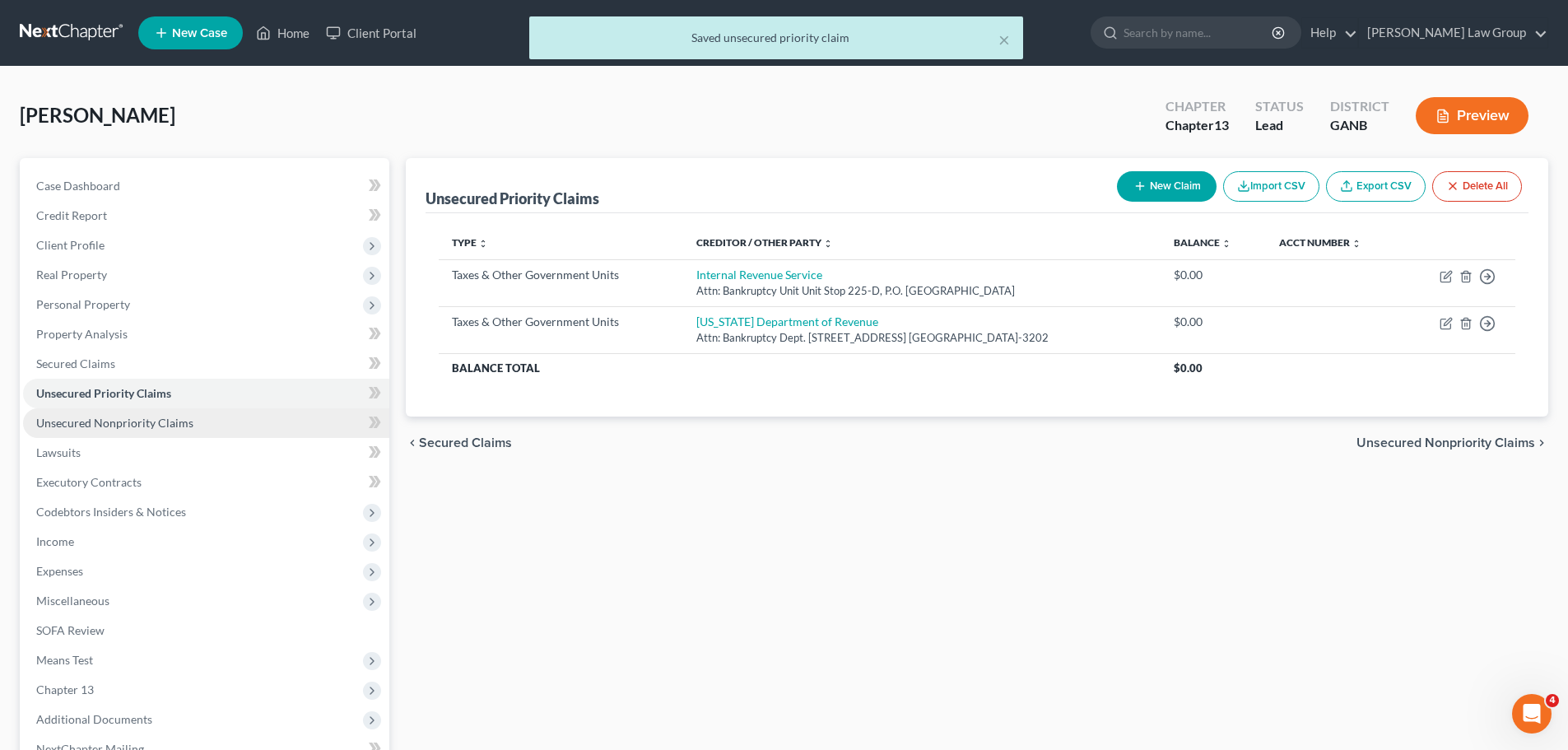
click at [147, 425] on span "Unsecured Nonpriority Claims" at bounding box center [114, 422] width 157 height 14
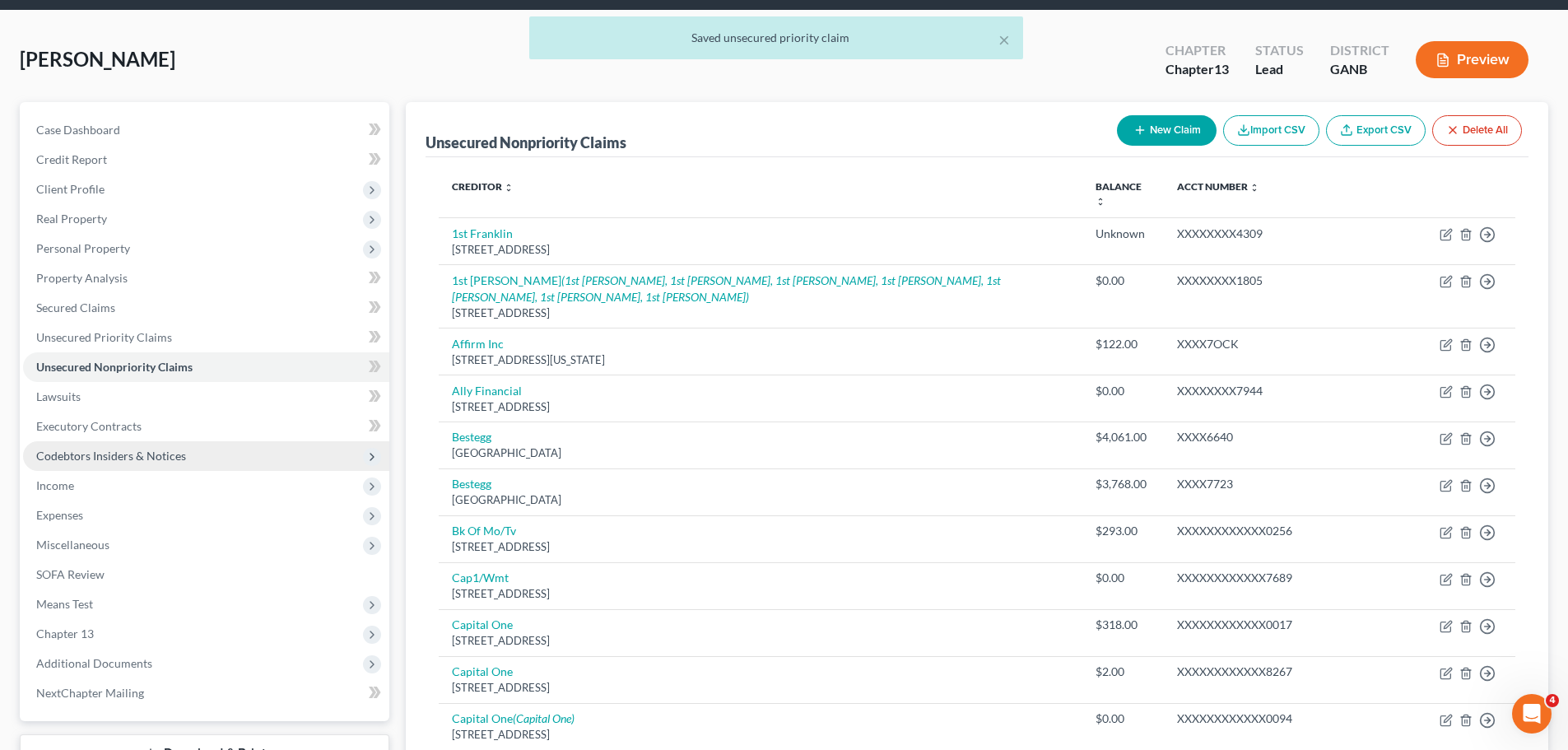
scroll to position [82, 0]
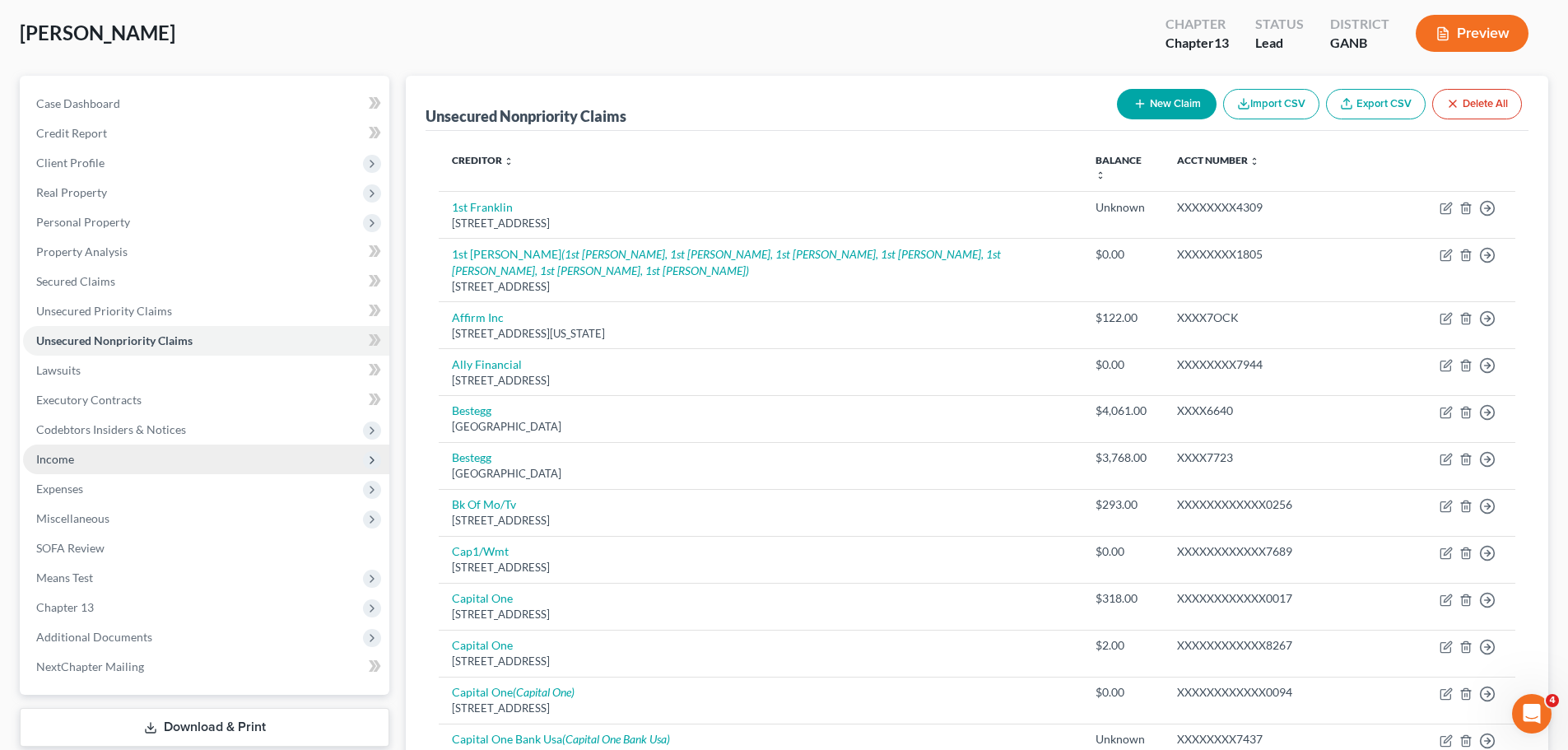
click at [195, 465] on span "Income" at bounding box center [206, 459] width 366 height 30
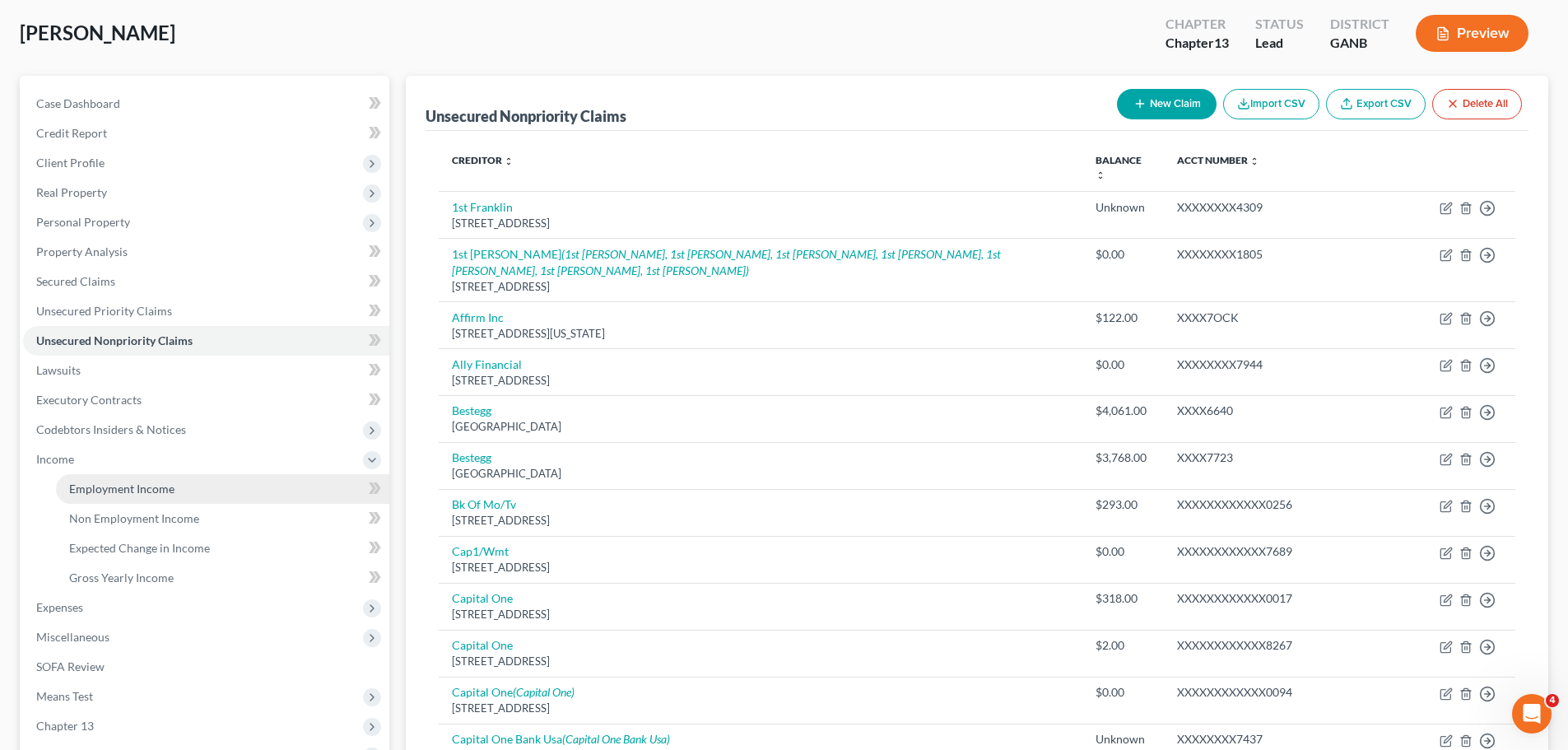
click at [193, 500] on link "Employment Income" at bounding box center [222, 489] width 333 height 30
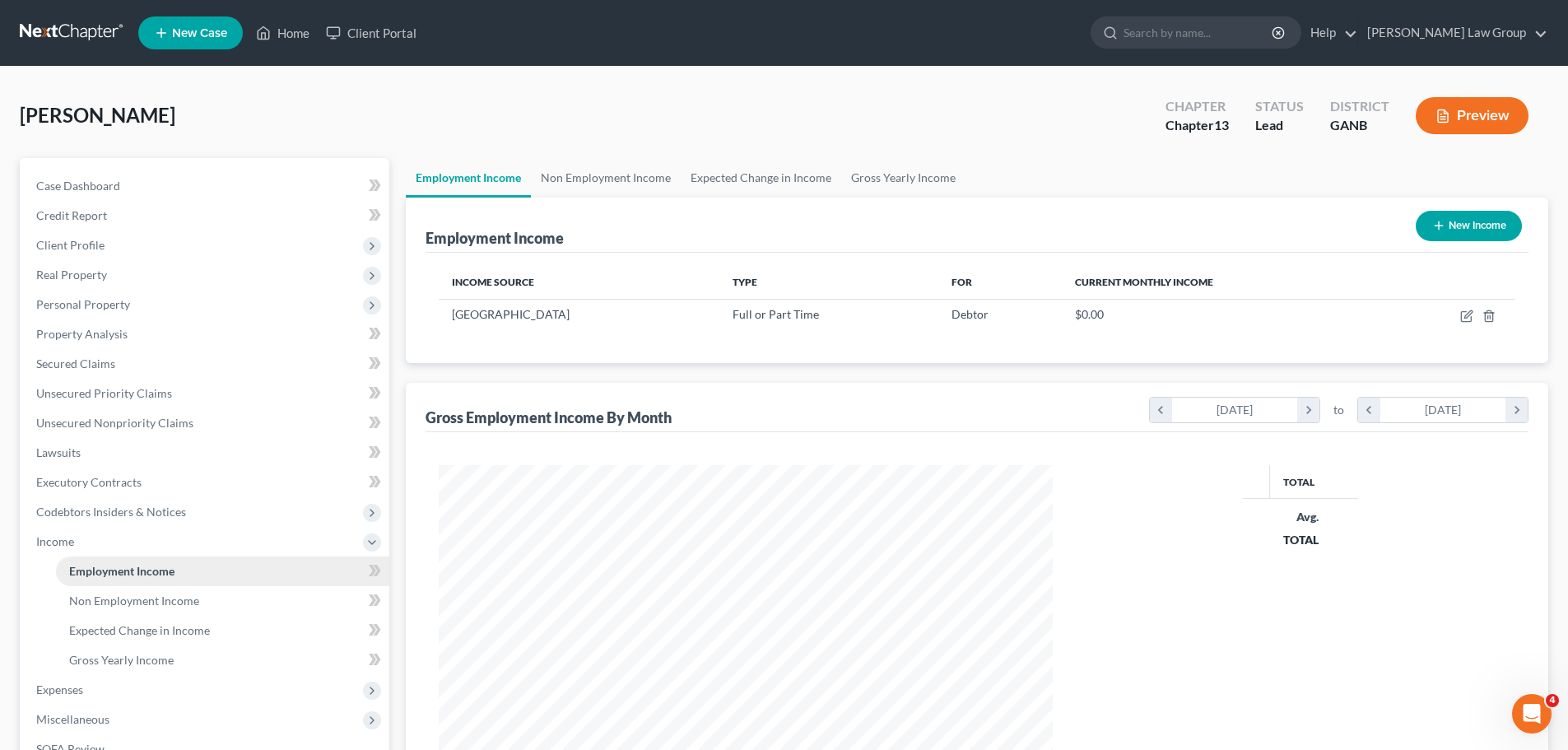
scroll to position [307, 647]
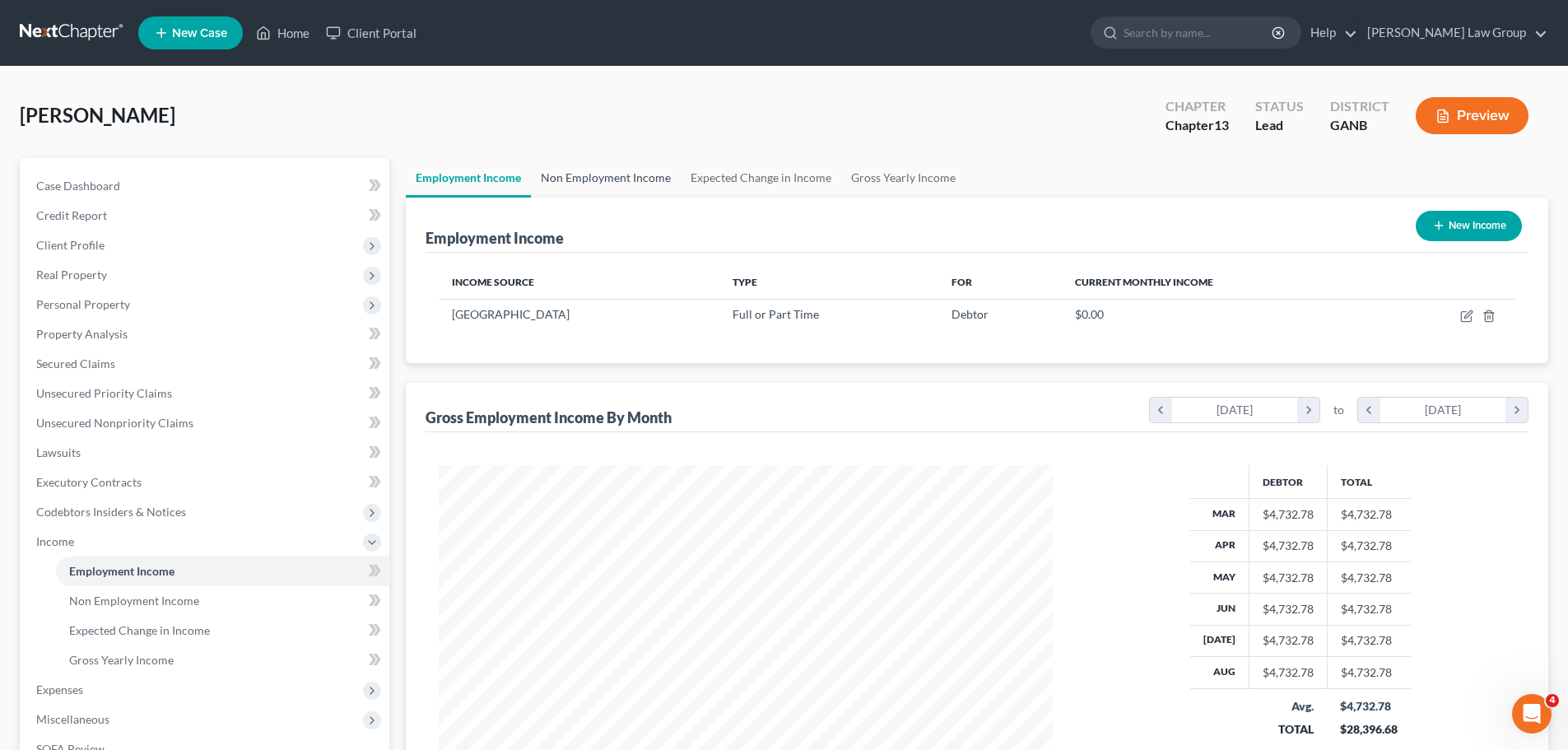
click at [621, 188] on link "Non Employment Income" at bounding box center [606, 178] width 150 height 40
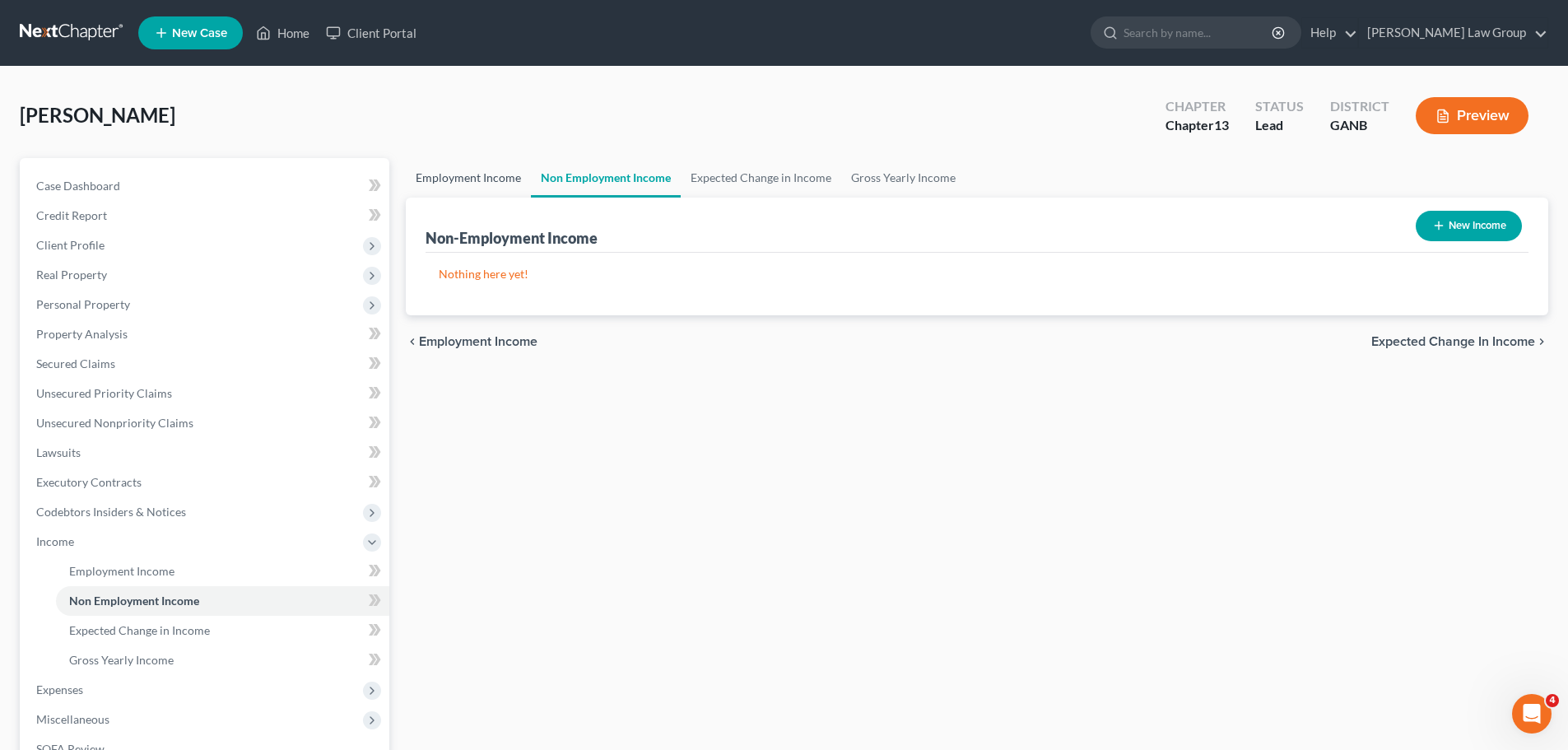
click at [448, 189] on link "Employment Income" at bounding box center [468, 178] width 125 height 40
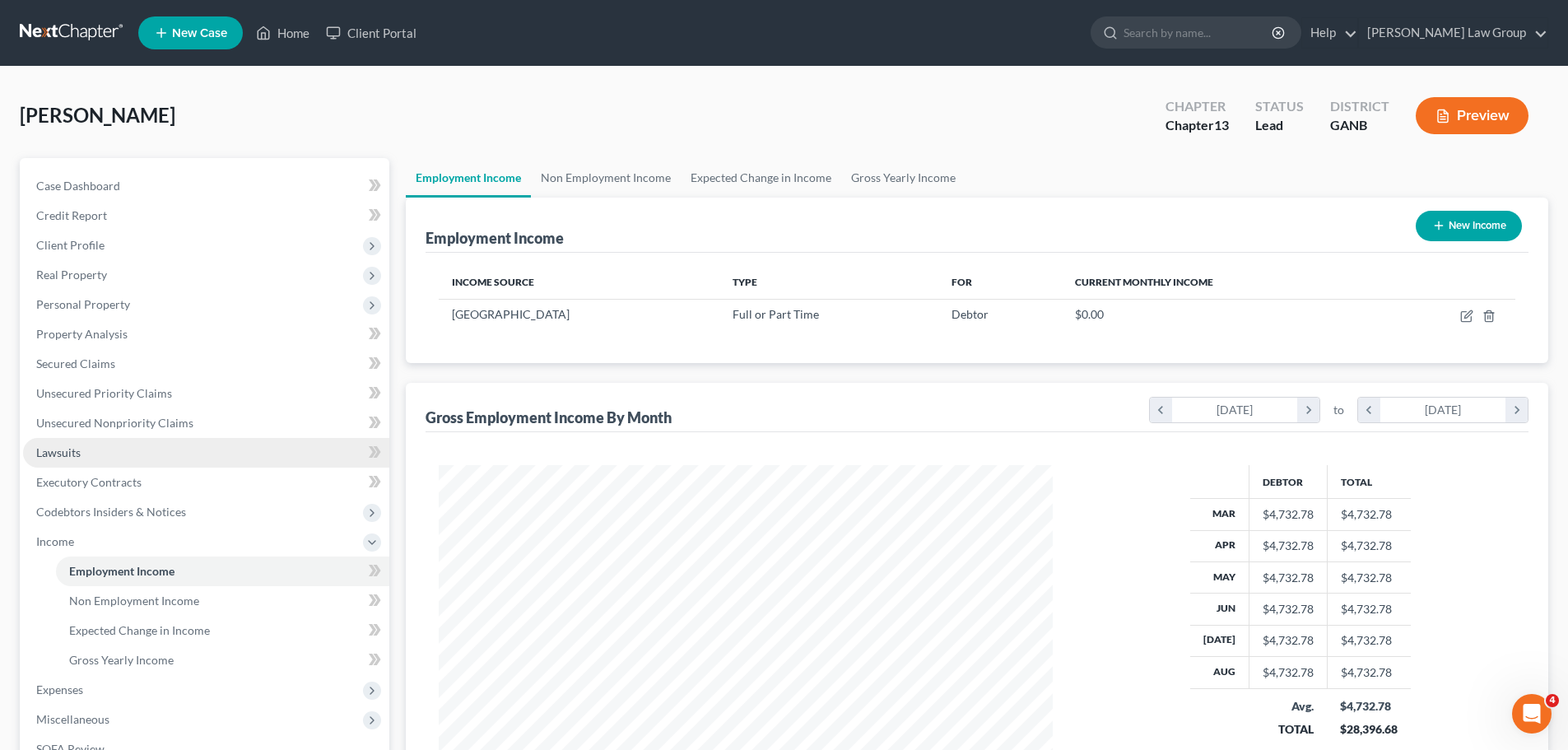
scroll to position [307, 647]
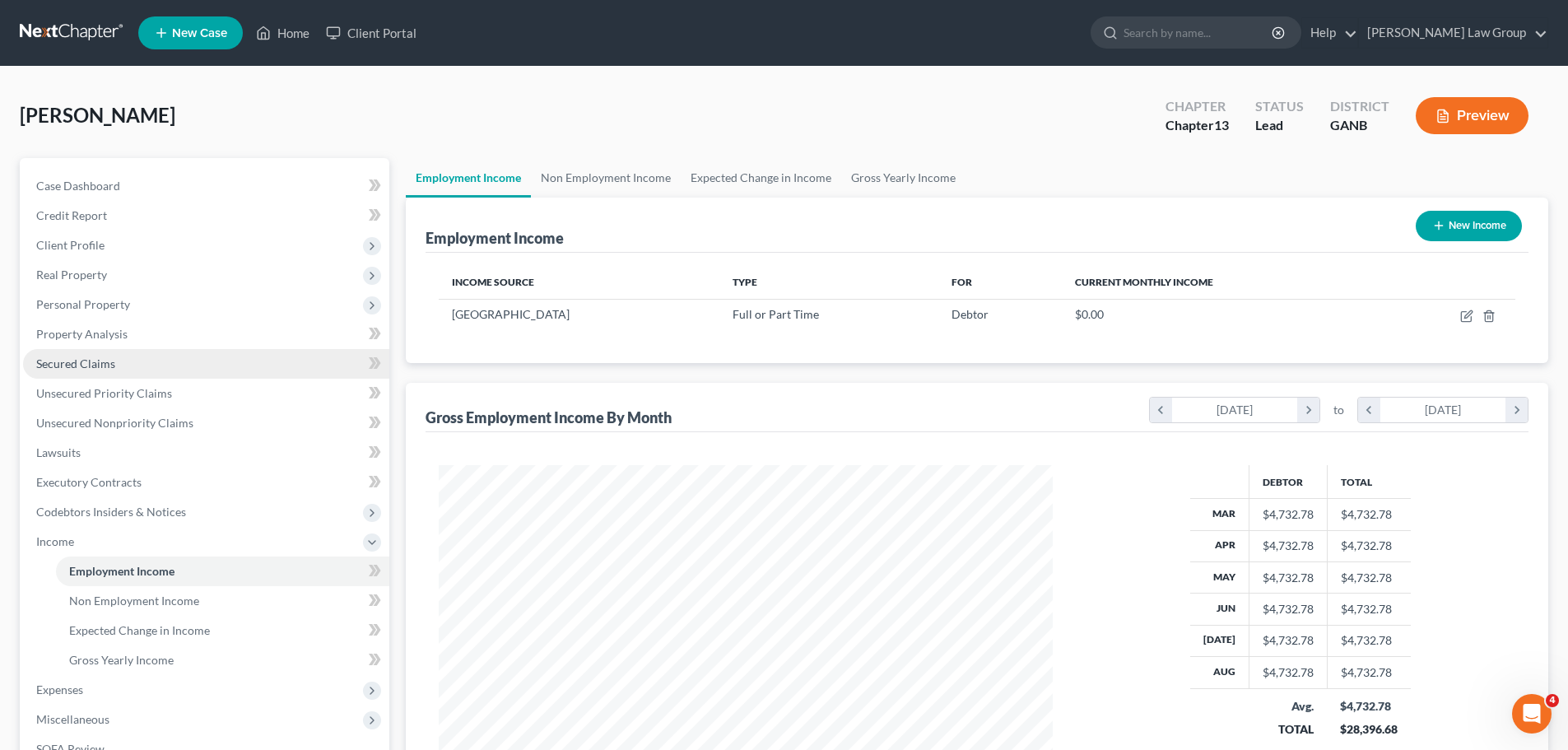
click at [124, 367] on link "Secured Claims" at bounding box center [206, 364] width 366 height 30
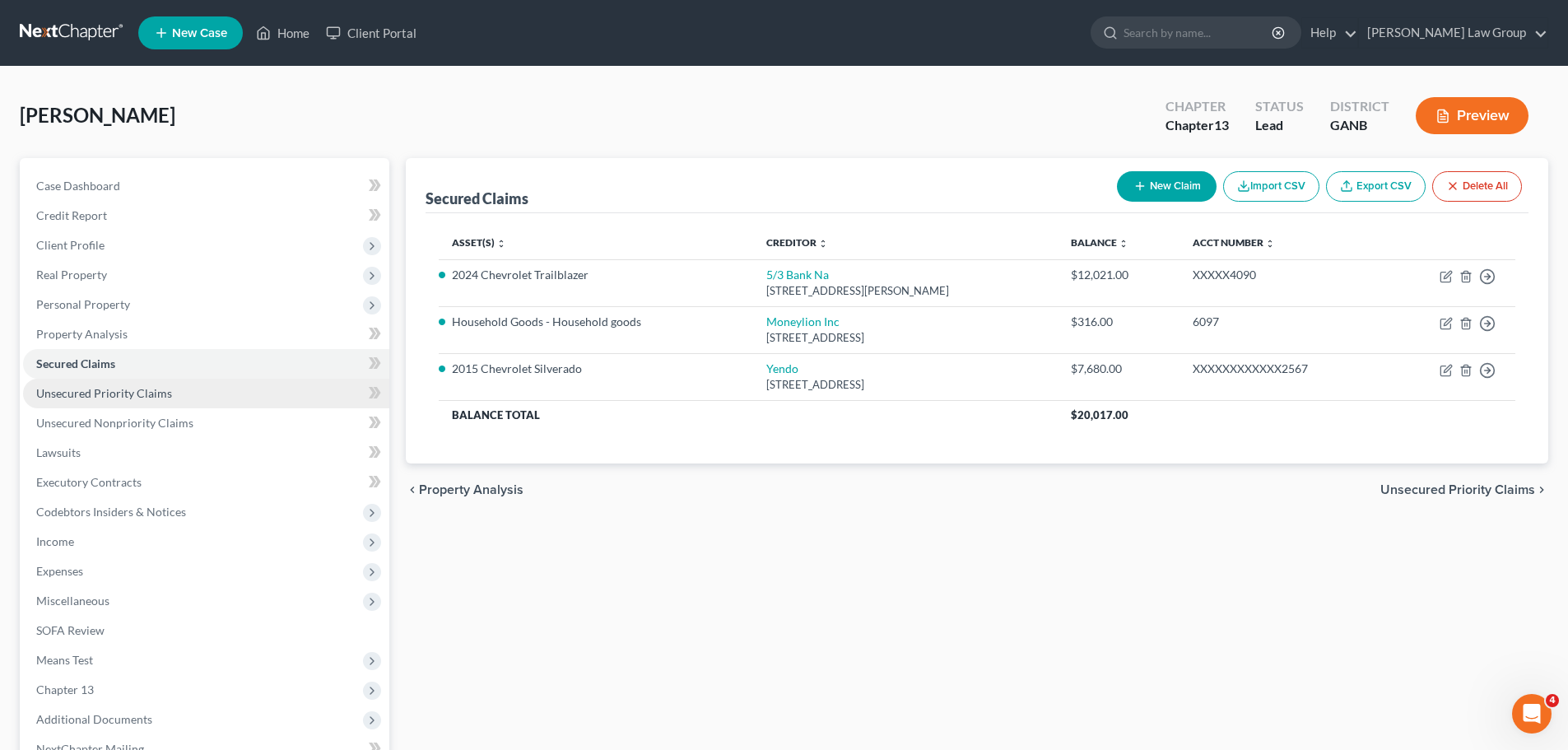
click at [147, 386] on span "Unsecured Priority Claims" at bounding box center [104, 393] width 136 height 14
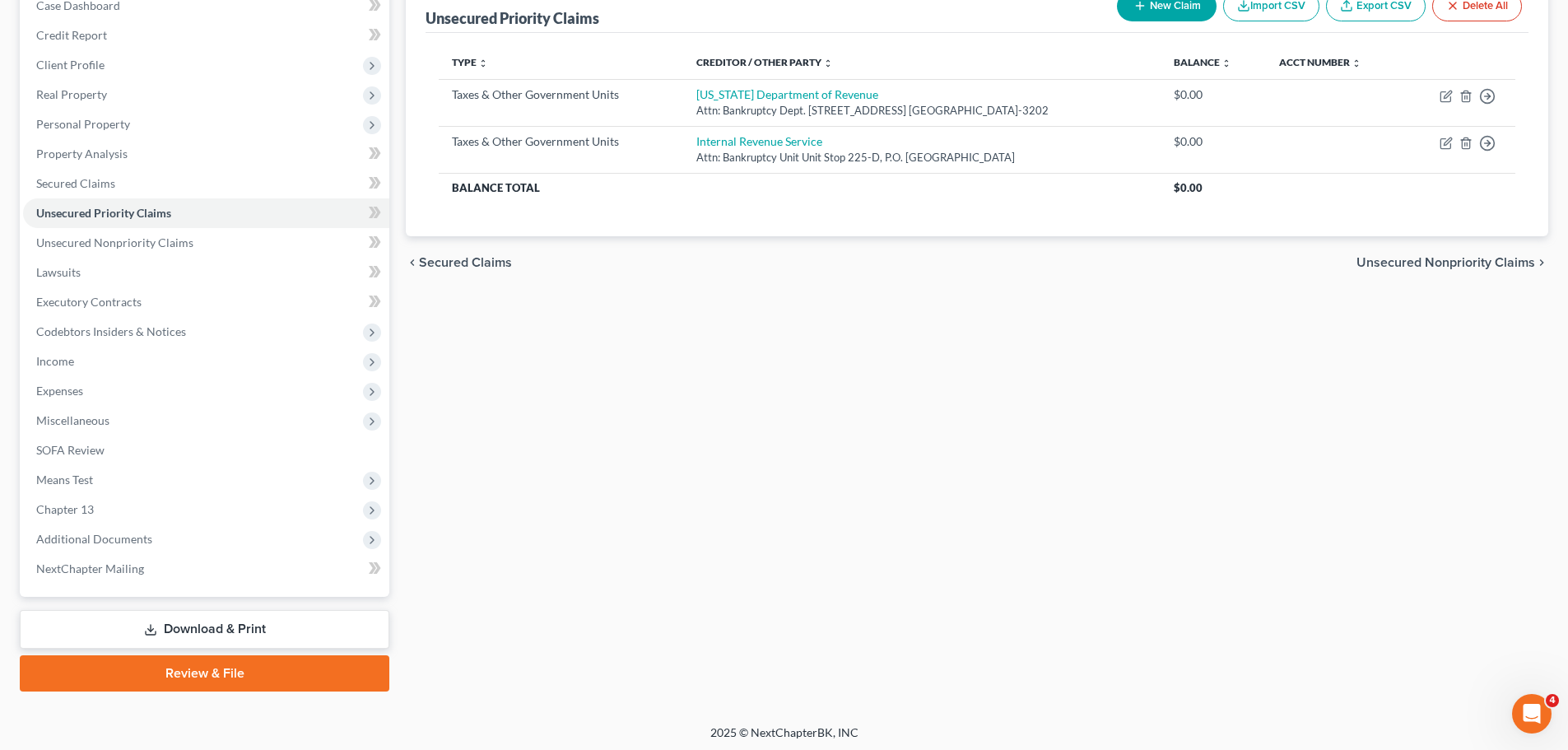
scroll to position [184, 0]
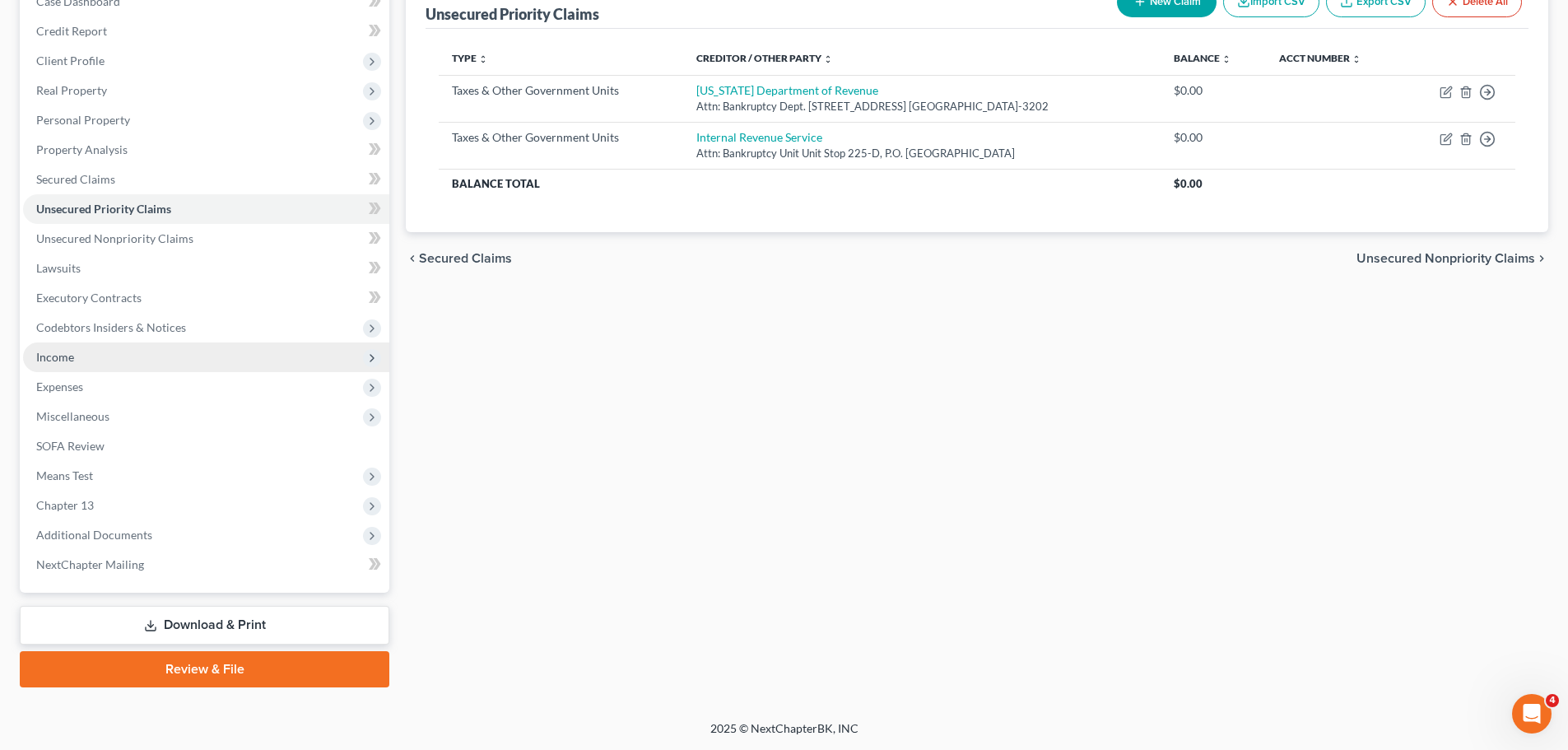
click at [156, 358] on span "Income" at bounding box center [206, 357] width 366 height 30
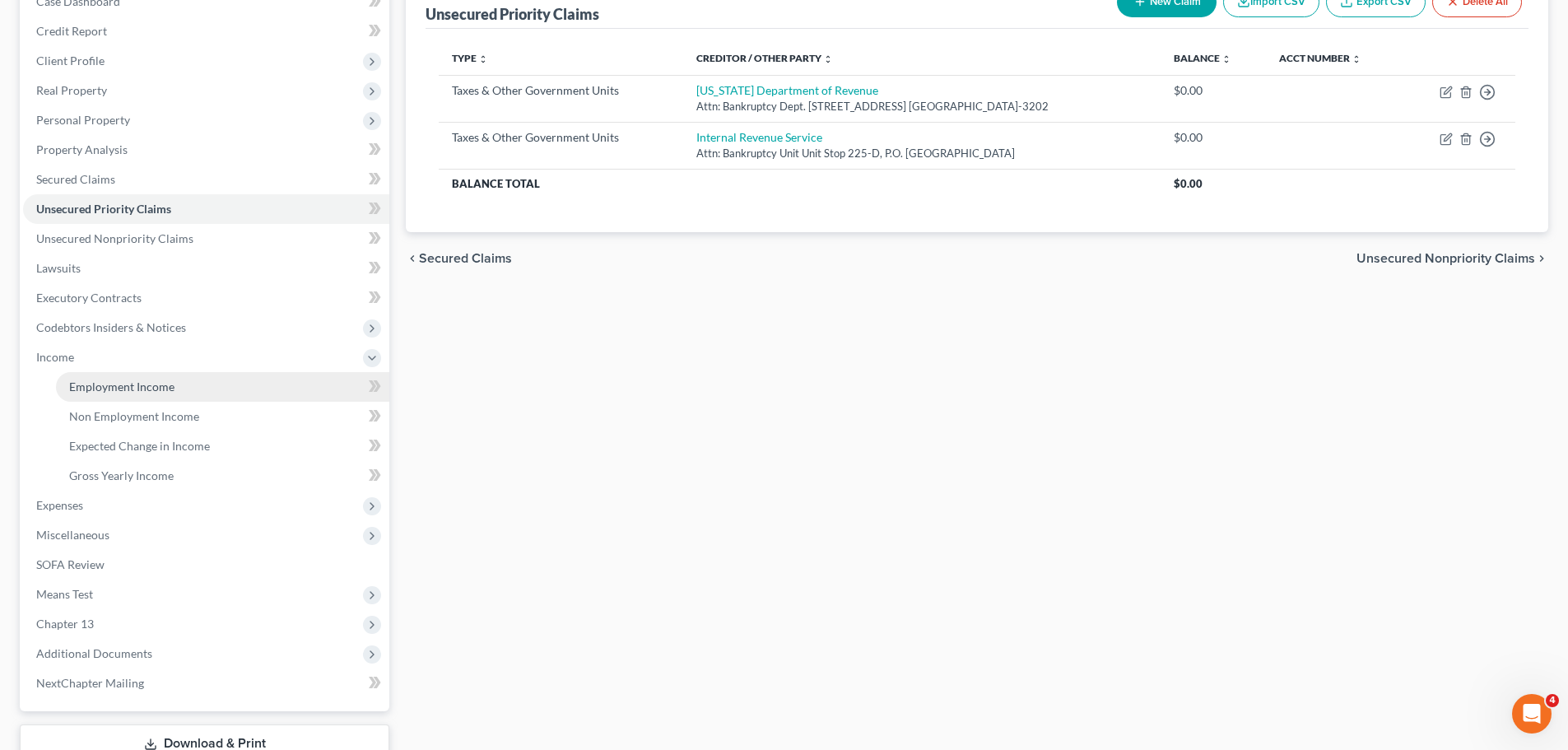
click at [188, 384] on link "Employment Income" at bounding box center [222, 387] width 333 height 30
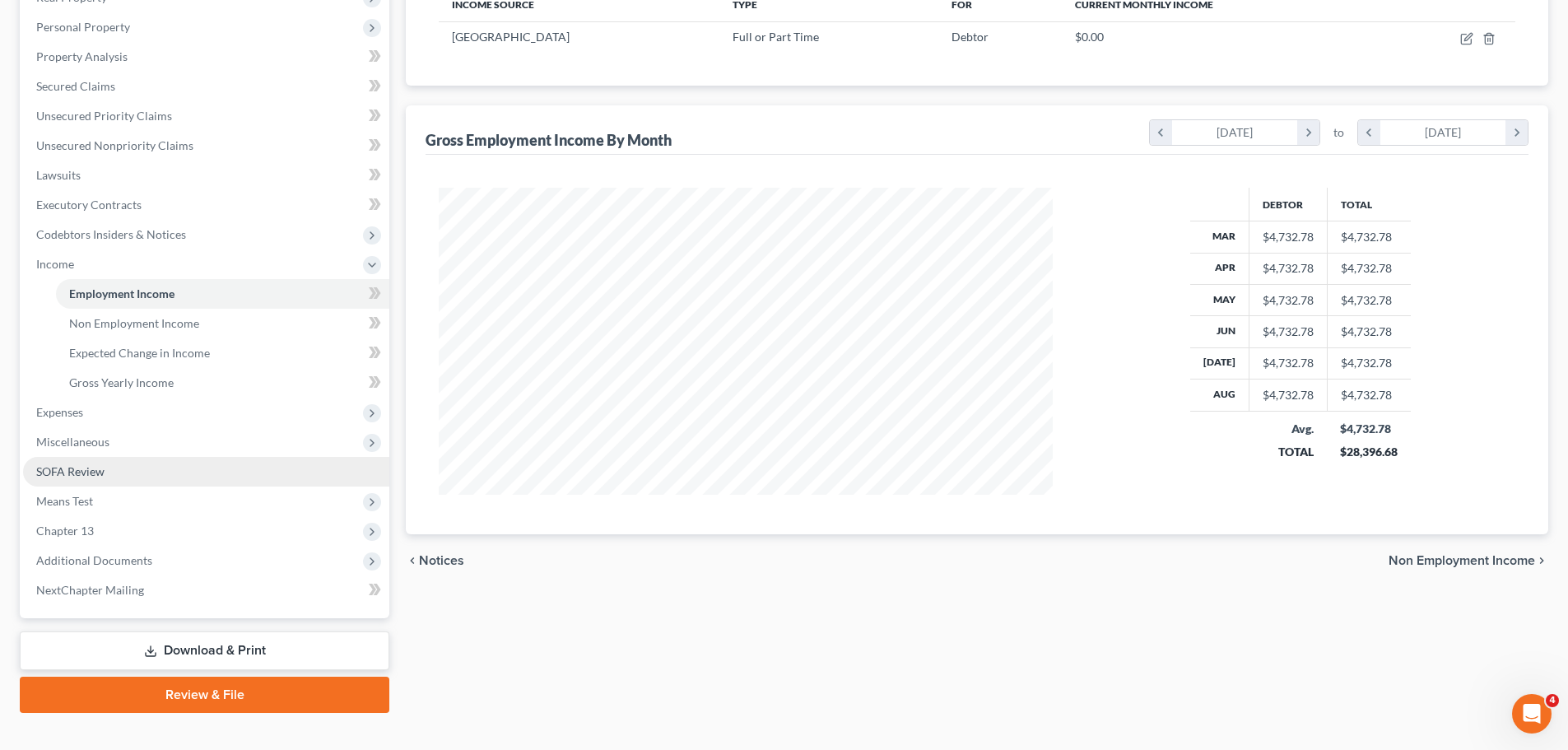
scroll to position [303, 0]
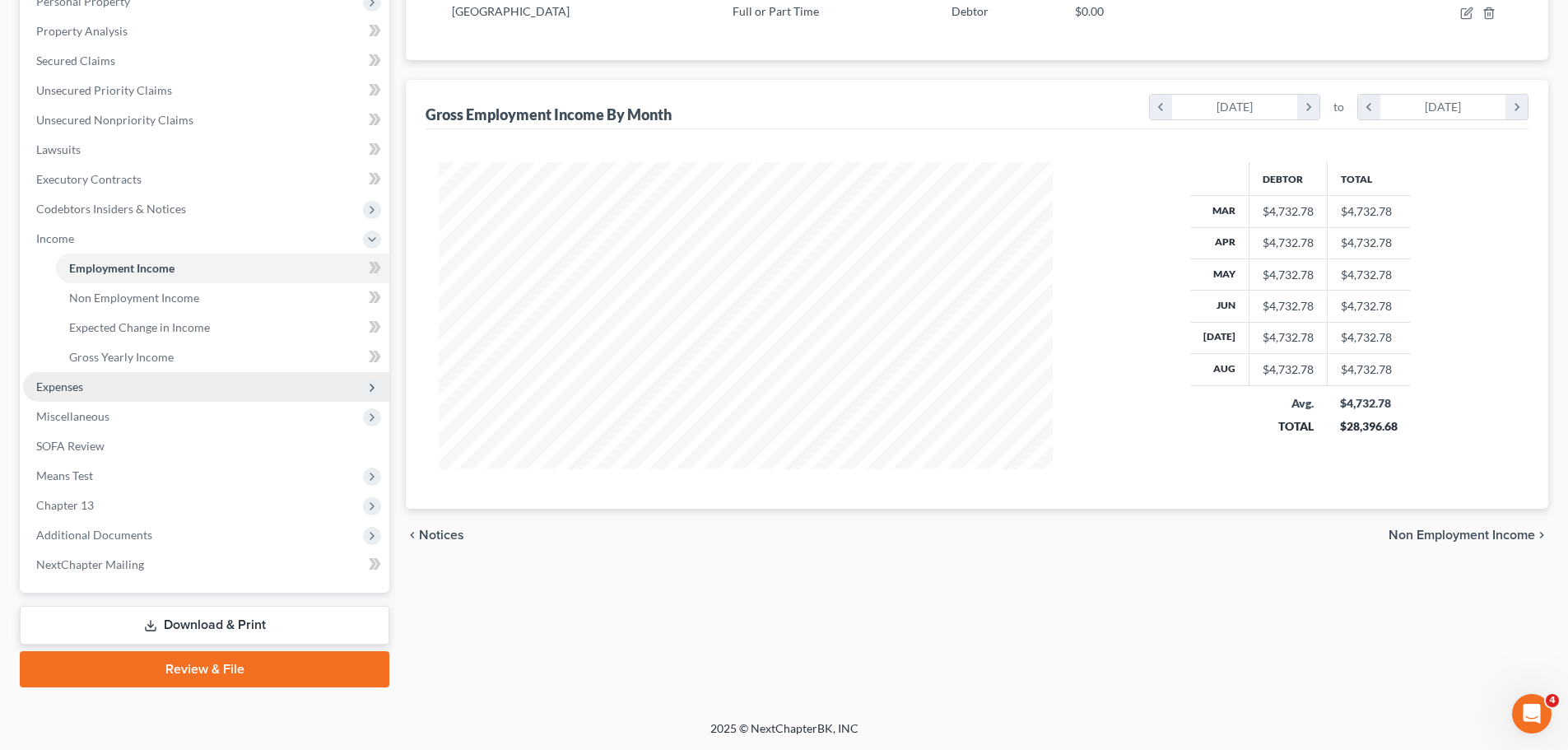
click at [232, 377] on span "Expenses" at bounding box center [206, 387] width 366 height 30
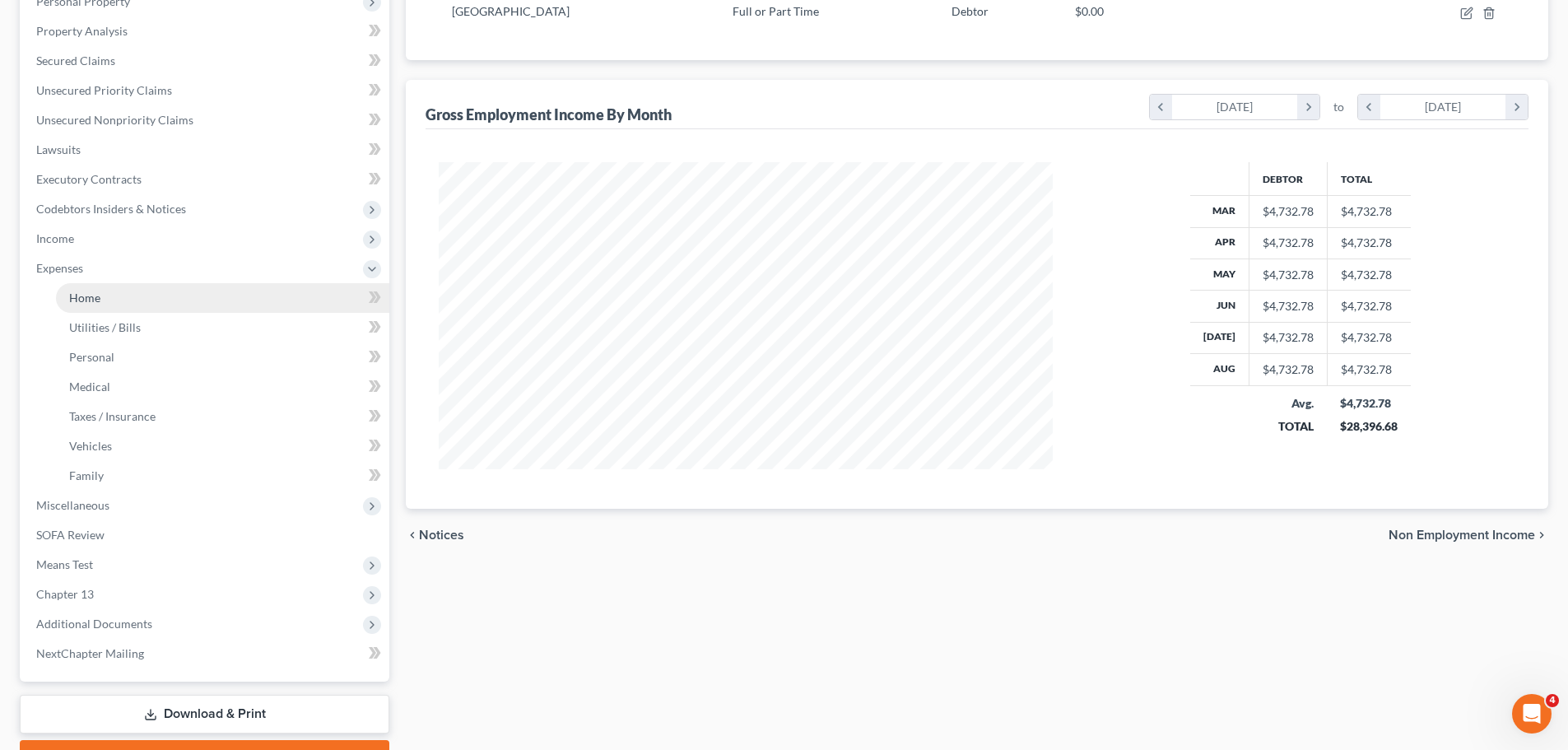
click at [171, 308] on link "Home" at bounding box center [222, 298] width 333 height 30
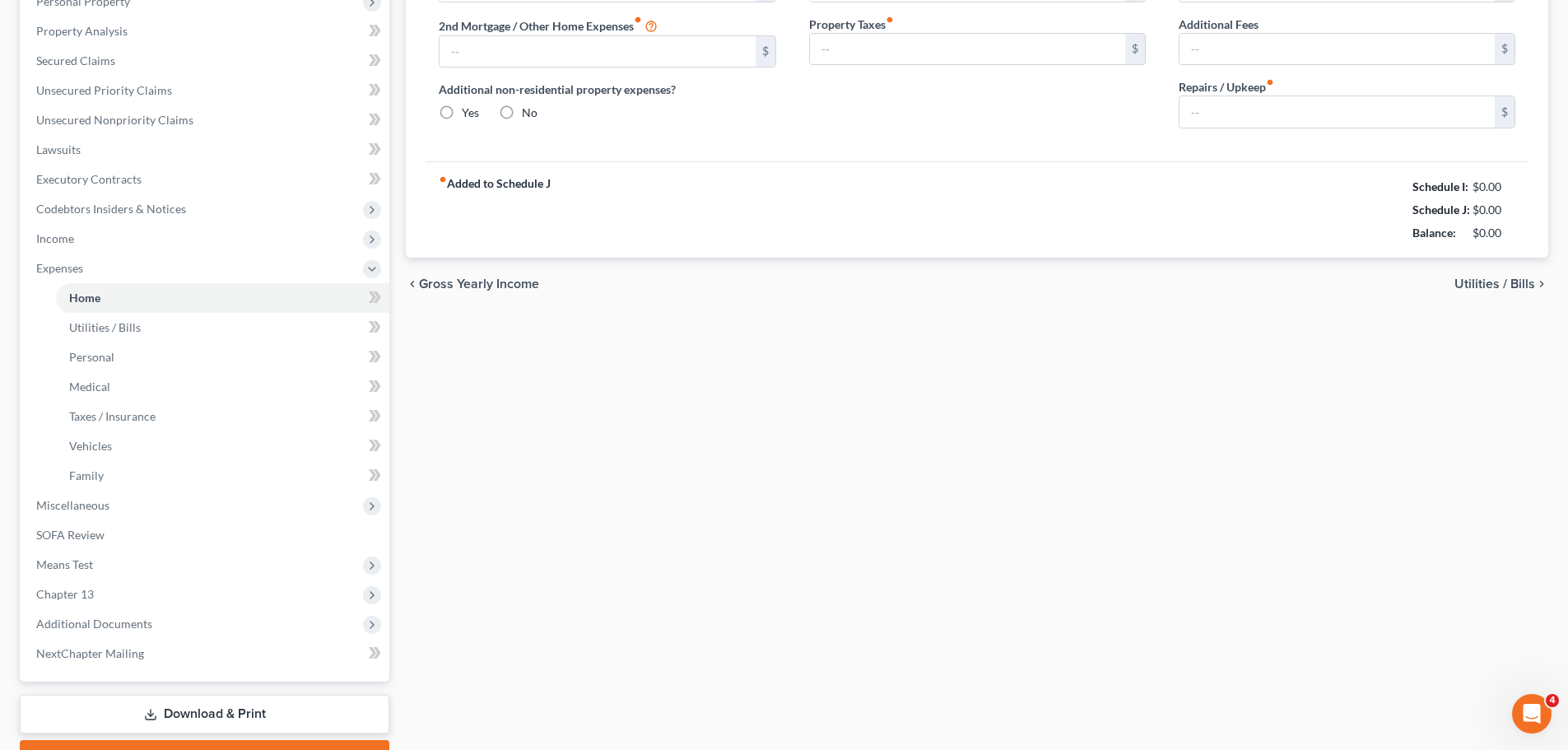
type input "0.00"
radio input "true"
type input "0.00"
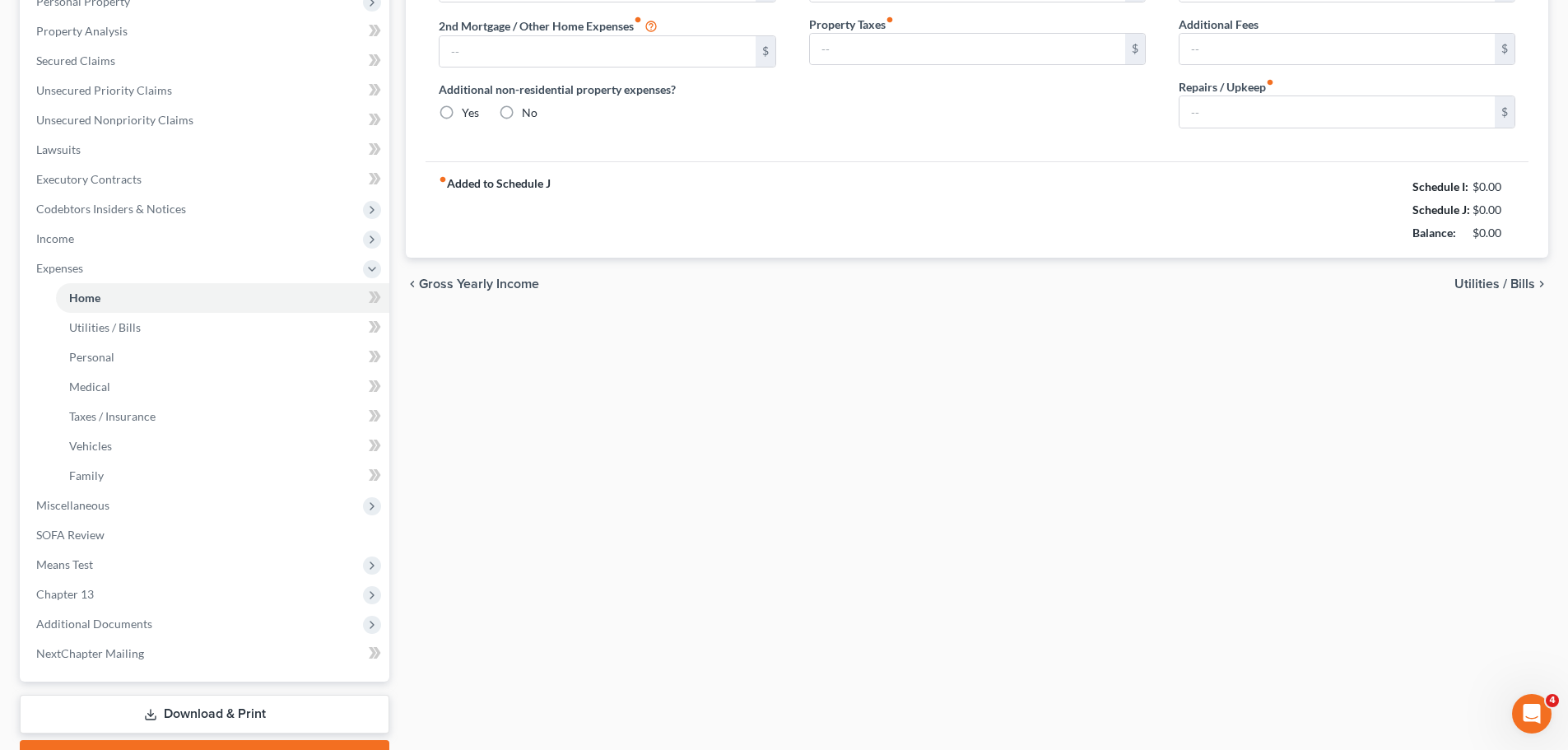
type input "0.00"
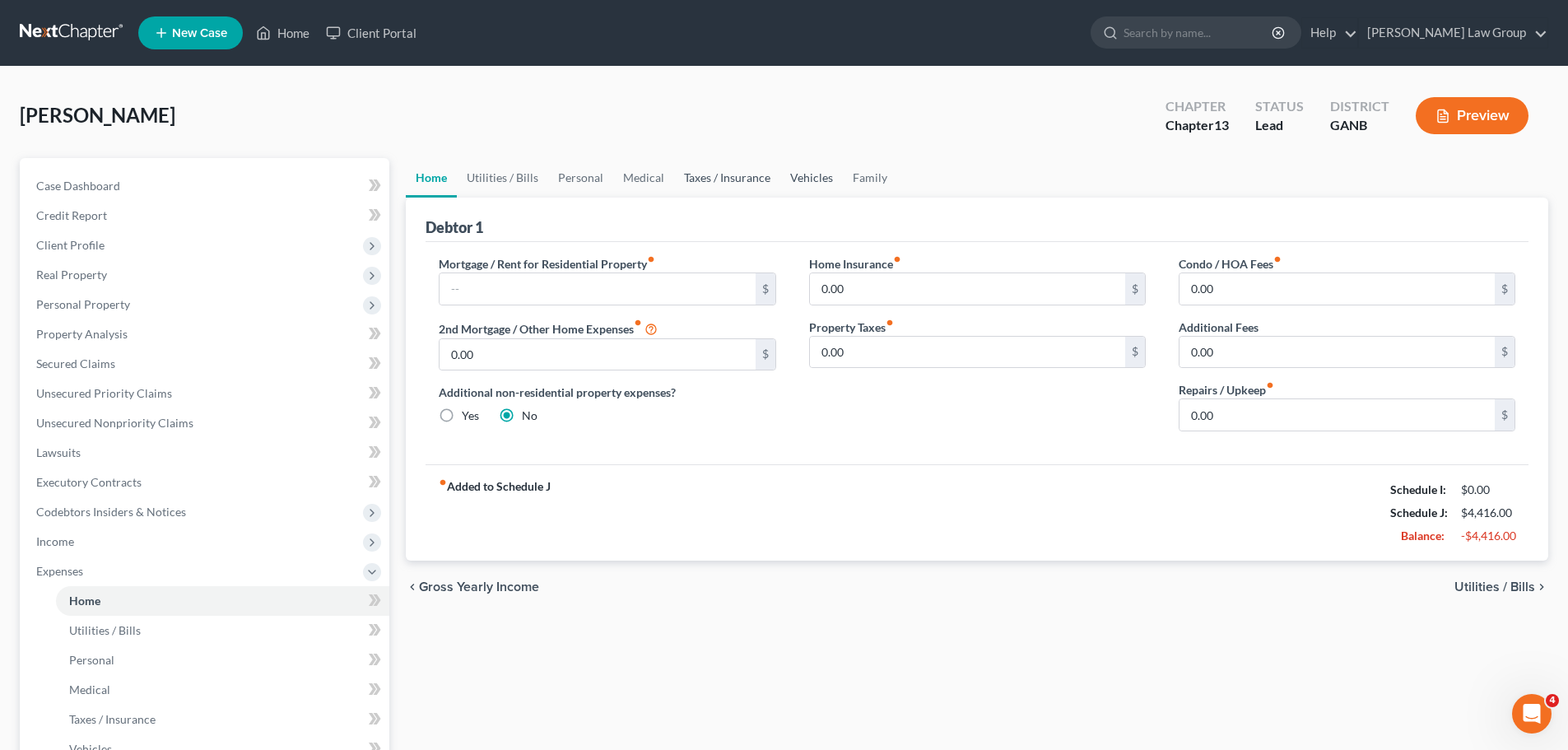
drag, startPoint x: 791, startPoint y: 193, endPoint x: 756, endPoint y: 190, distance: 35.1
click at [791, 193] on link "Vehicles" at bounding box center [812, 178] width 63 height 40
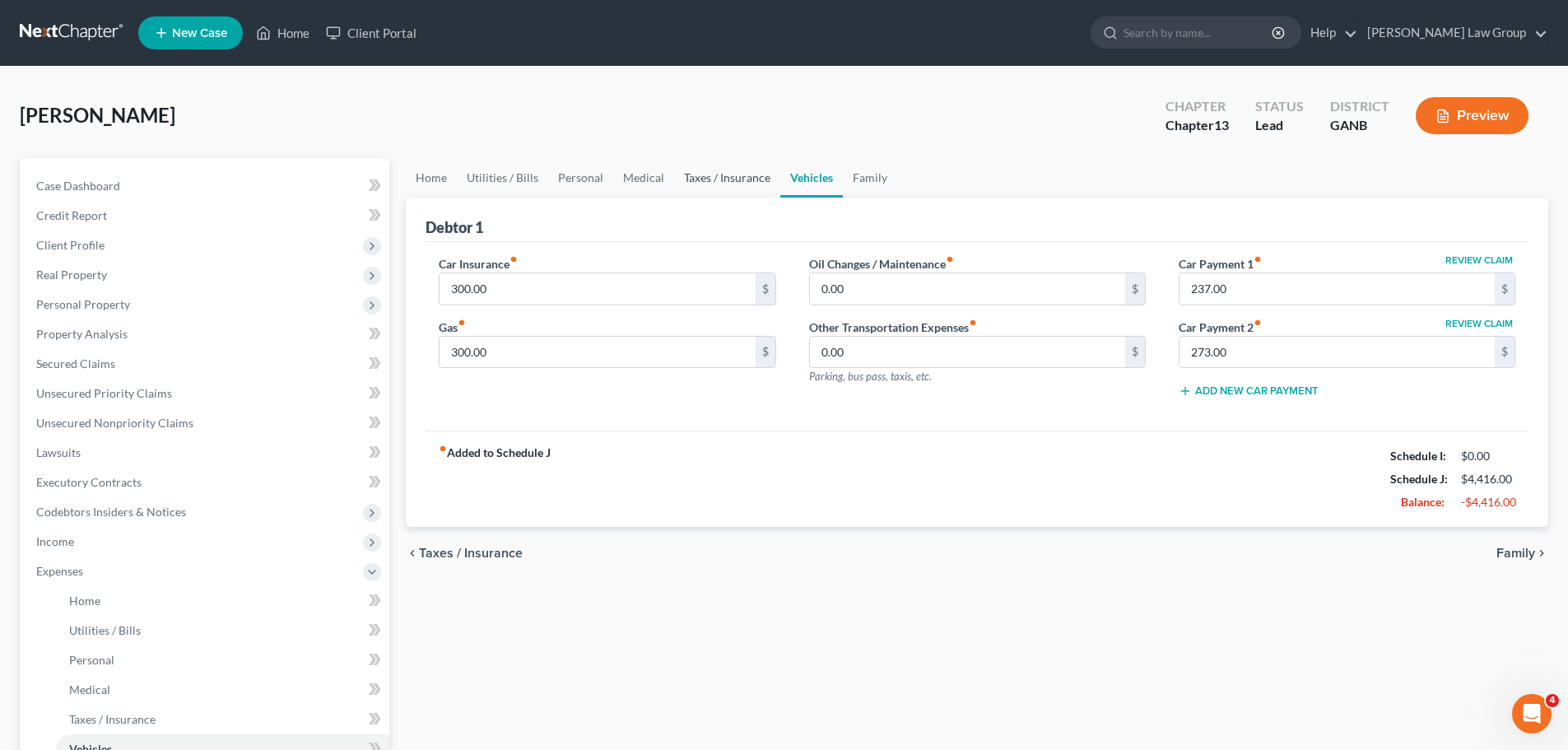
click at [733, 189] on link "Taxes / Insurance" at bounding box center [727, 178] width 106 height 40
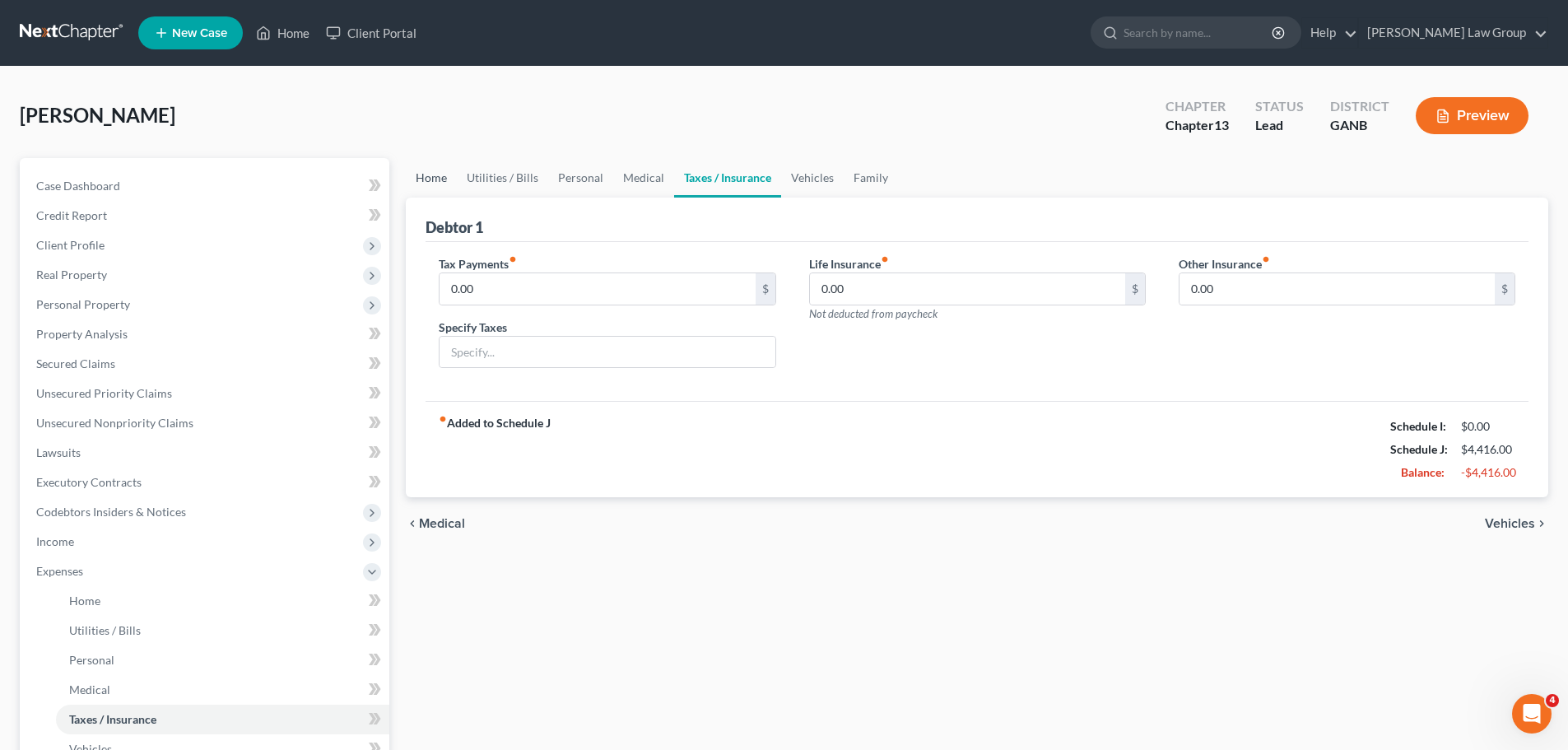
click at [432, 178] on link "Home" at bounding box center [431, 178] width 51 height 40
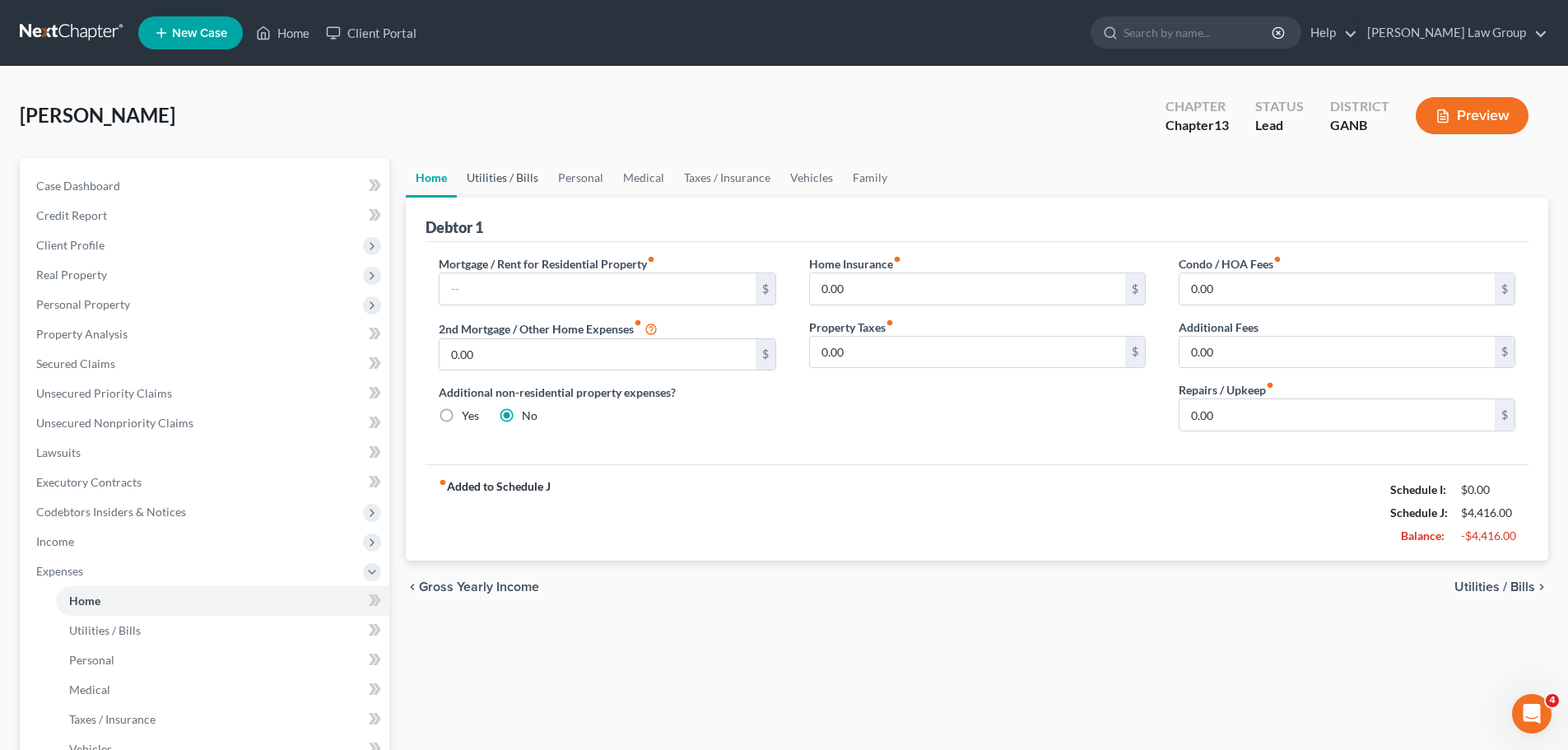
click at [519, 188] on link "Utilities / Bills" at bounding box center [502, 178] width 91 height 40
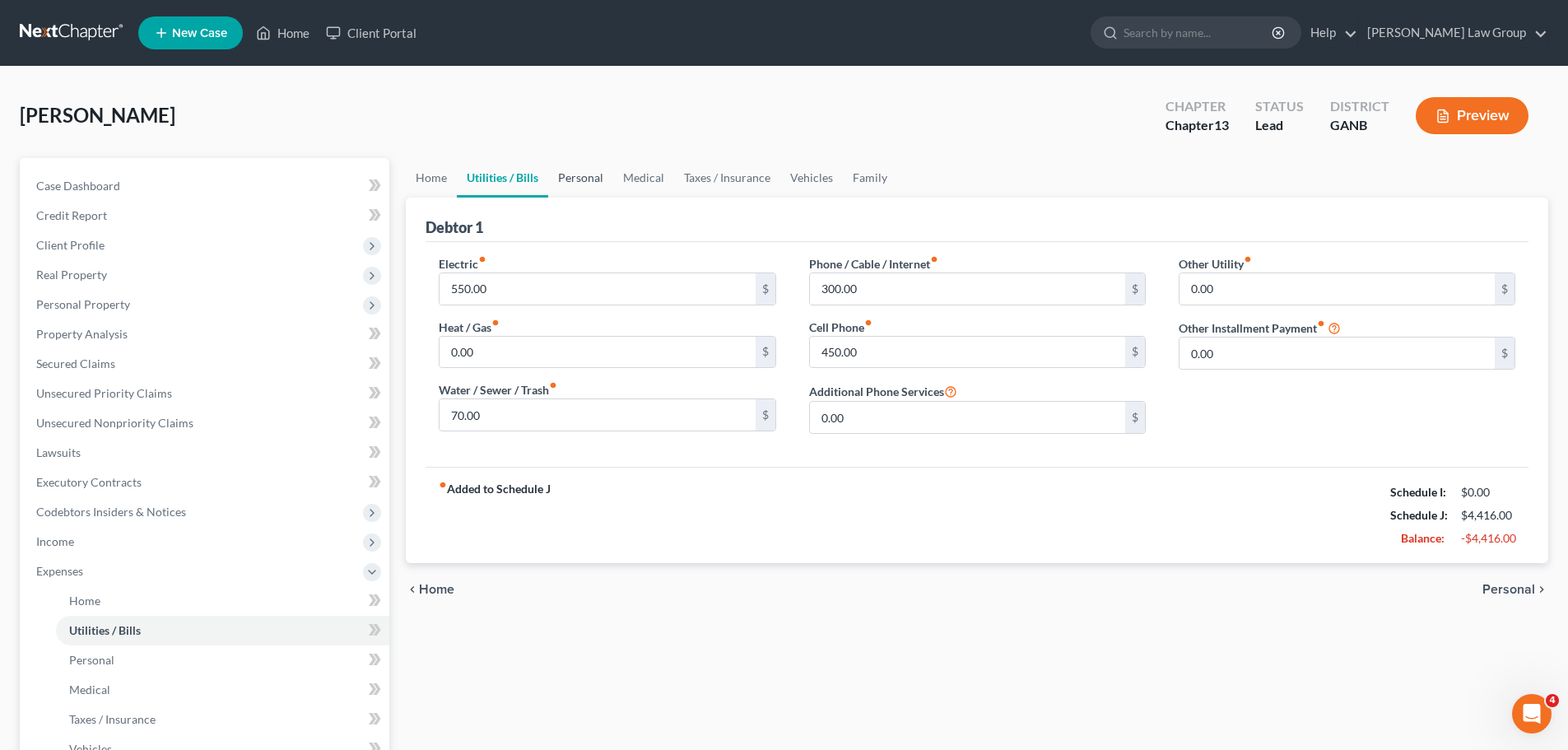
click at [581, 173] on link "Personal" at bounding box center [580, 178] width 65 height 40
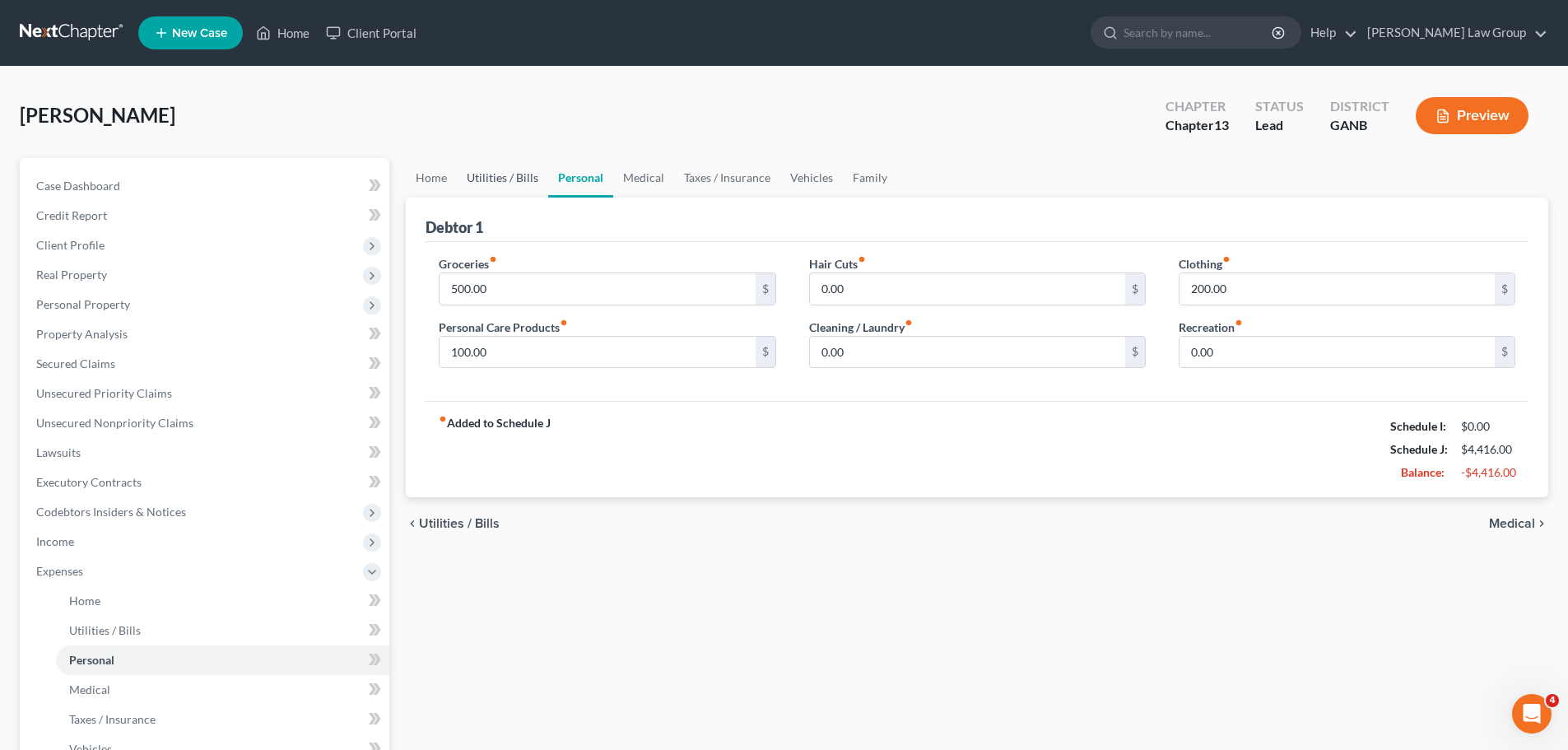
click at [503, 189] on link "Utilities / Bills" at bounding box center [502, 178] width 91 height 40
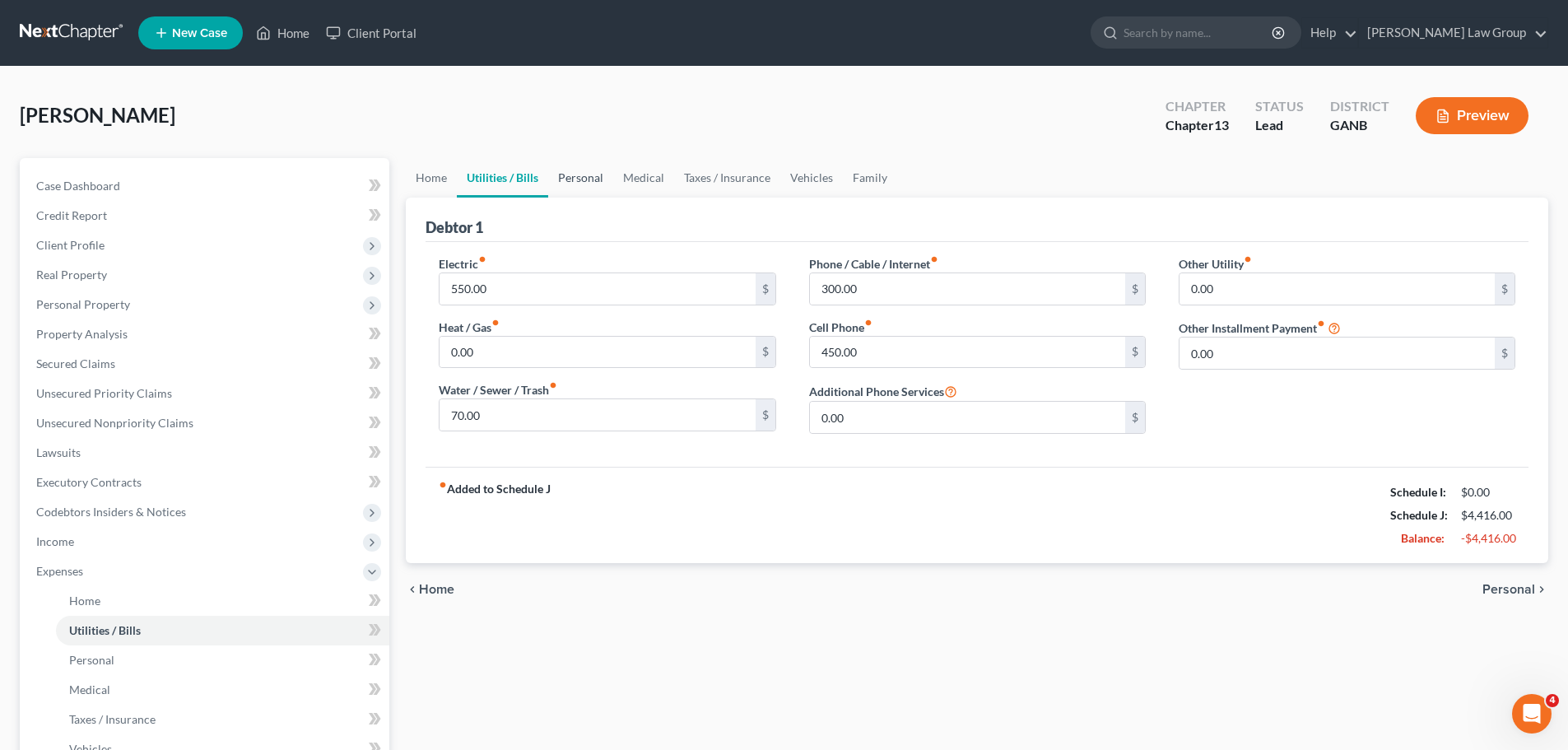
click at [584, 182] on link "Personal" at bounding box center [580, 178] width 65 height 40
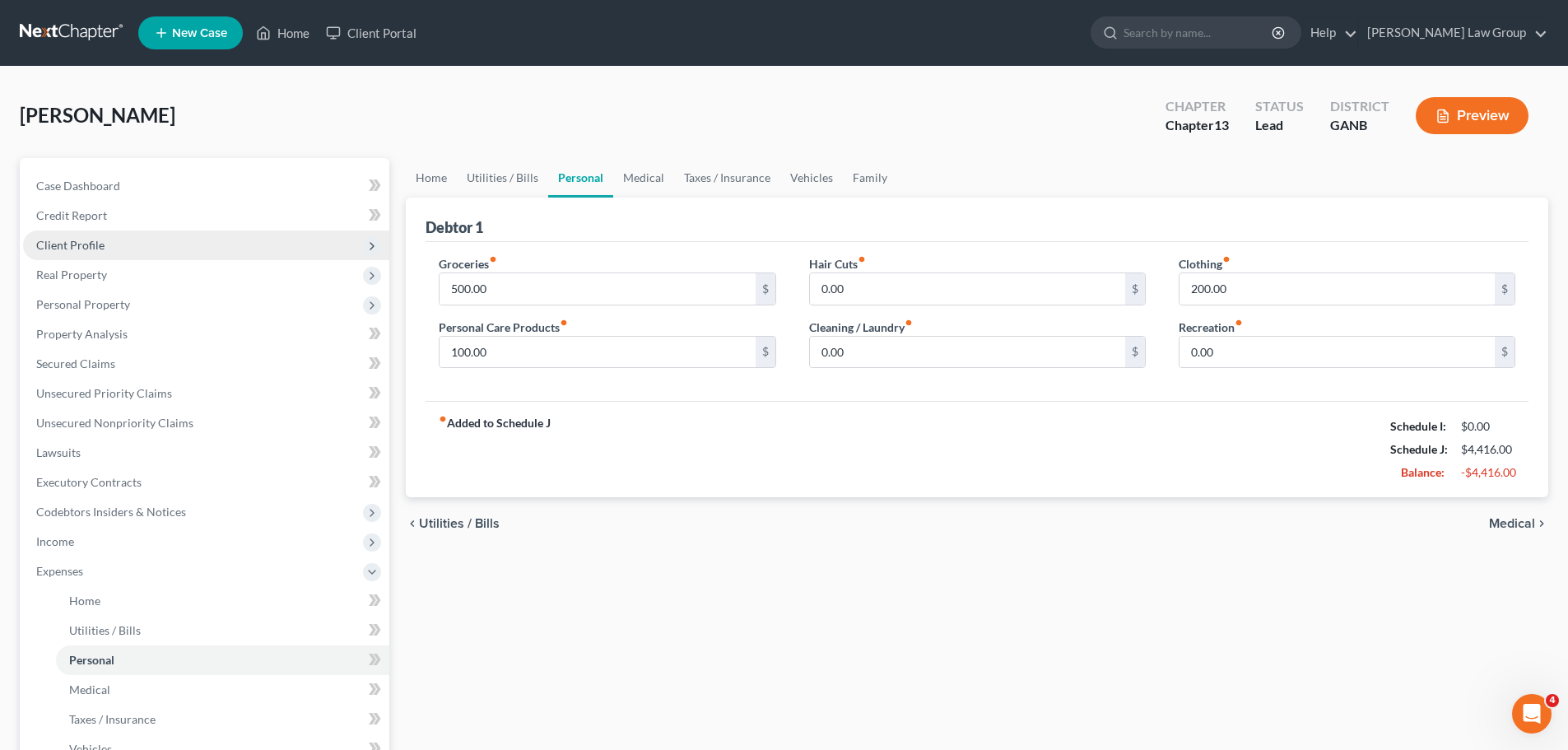
click at [131, 237] on span "Client Profile" at bounding box center [206, 245] width 366 height 30
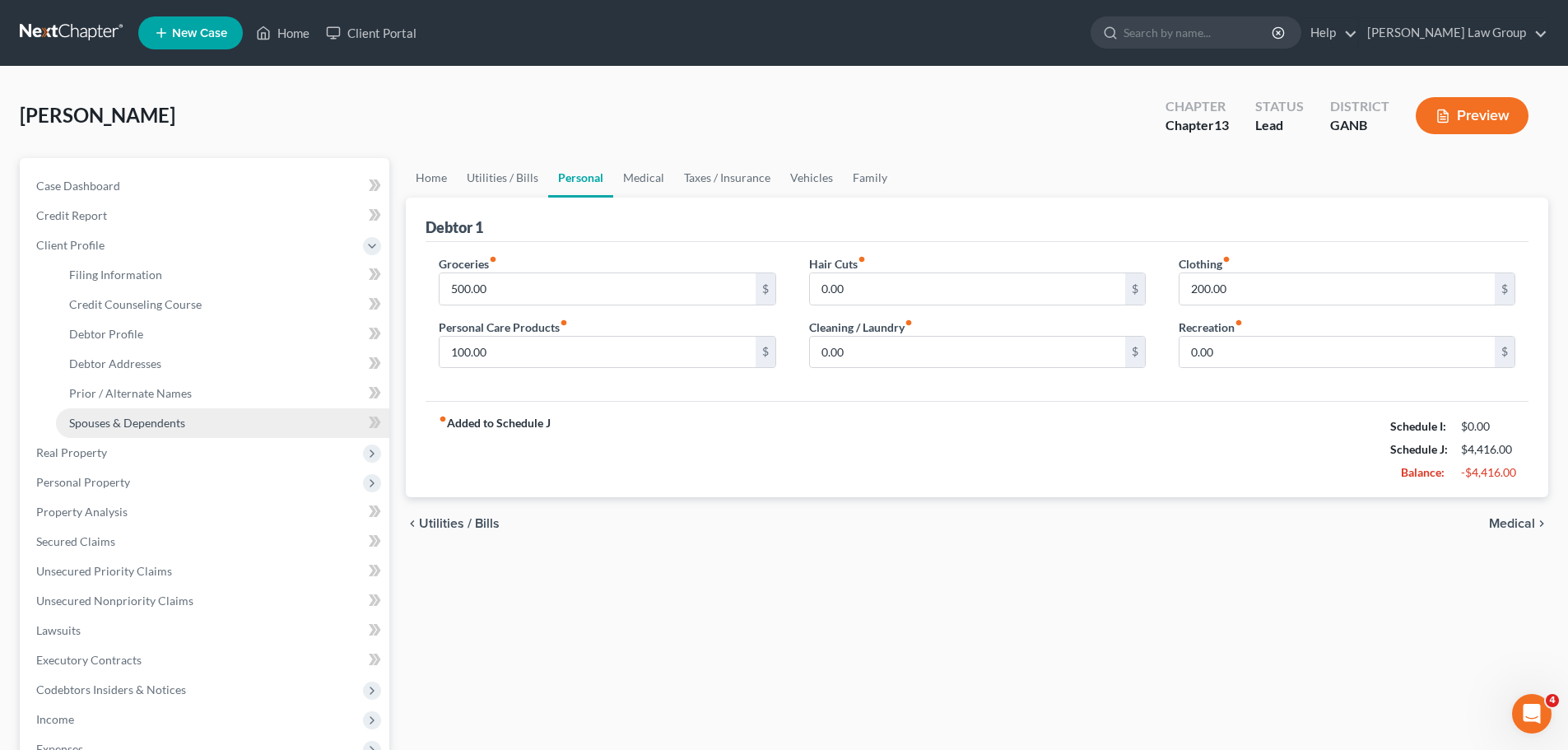
click at [161, 412] on link "Spouses & Dependents" at bounding box center [222, 423] width 333 height 30
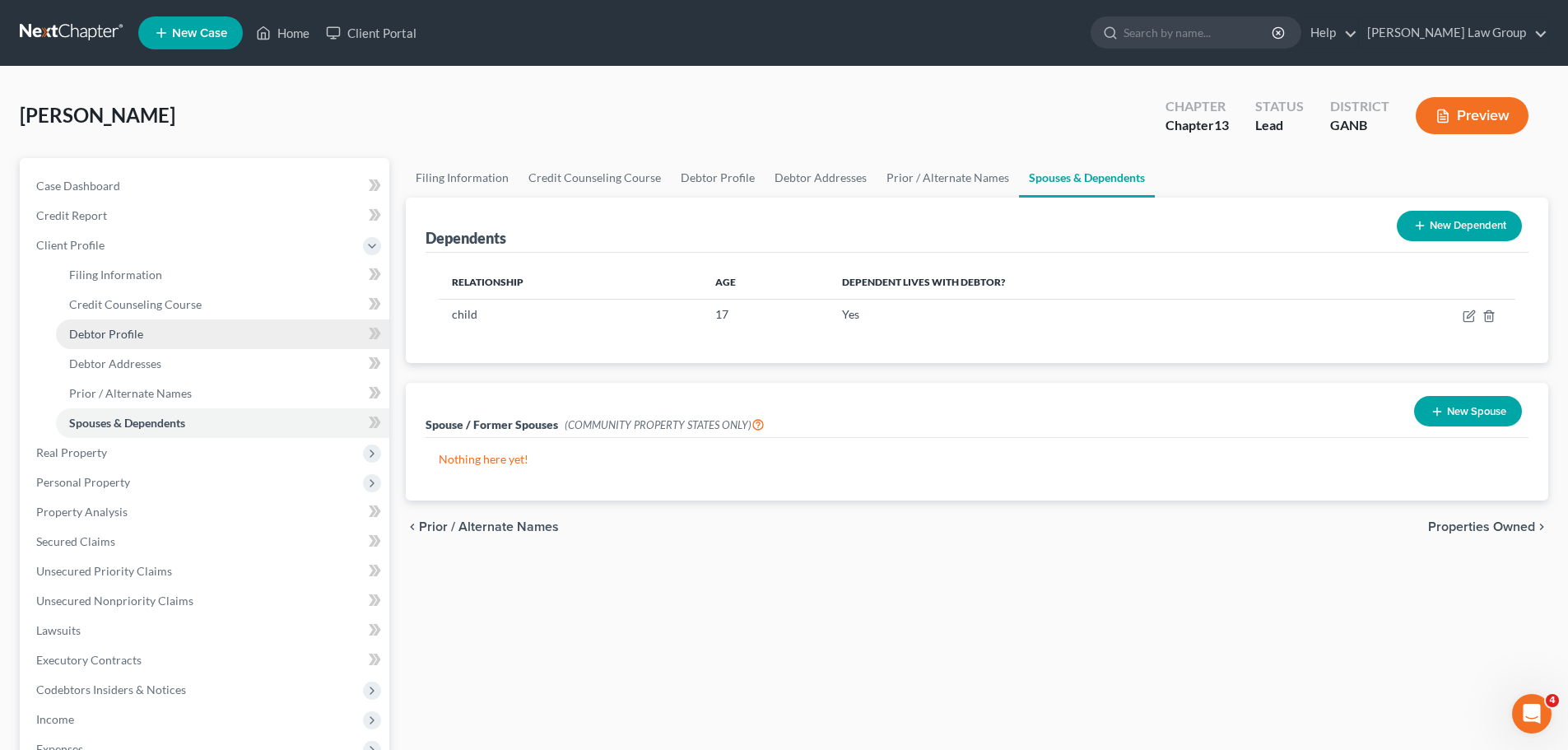
click at [114, 334] on span "Debtor Profile" at bounding box center [106, 333] width 74 height 14
select select "2"
select select "1"
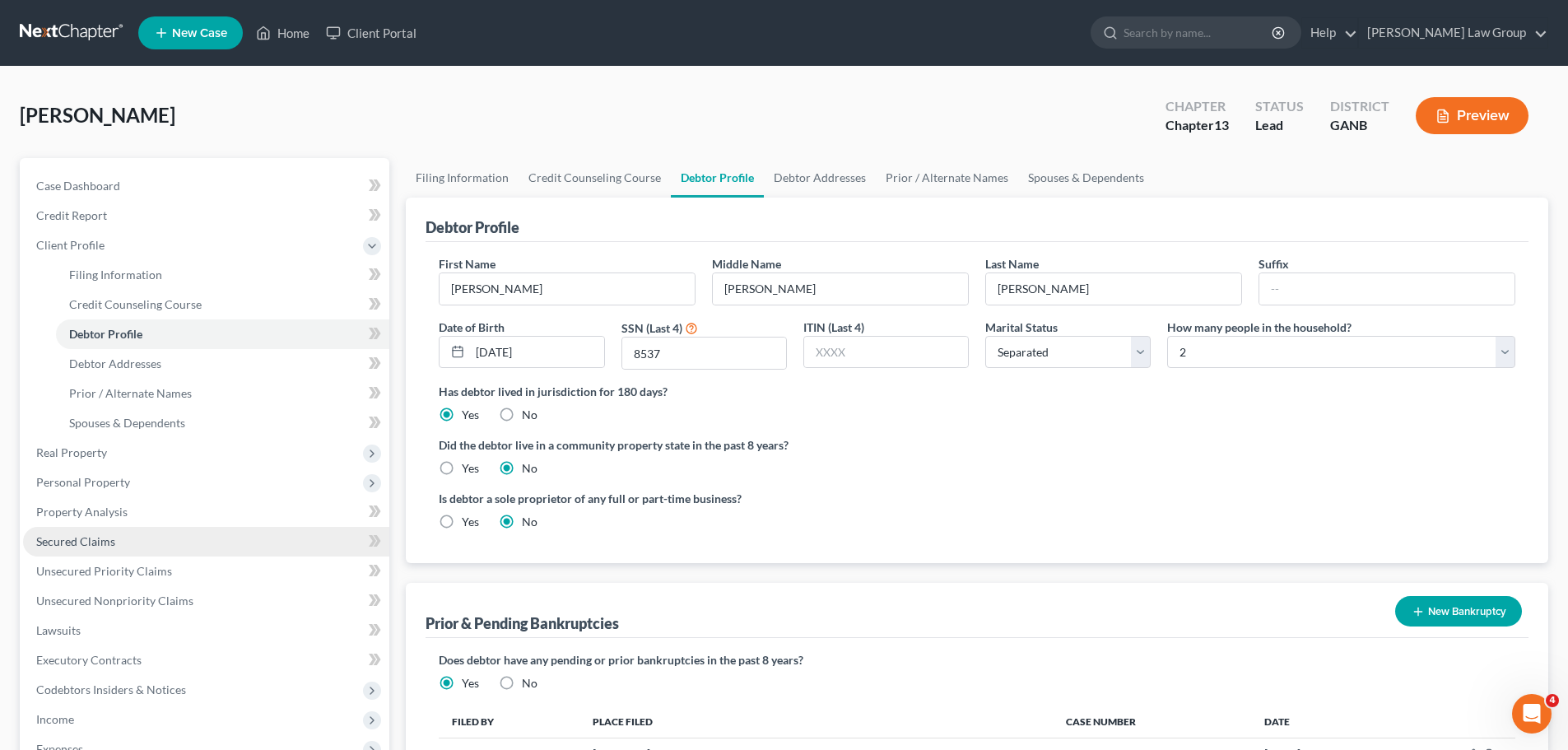
click at [101, 545] on span "Secured Claims" at bounding box center [76, 541] width 79 height 14
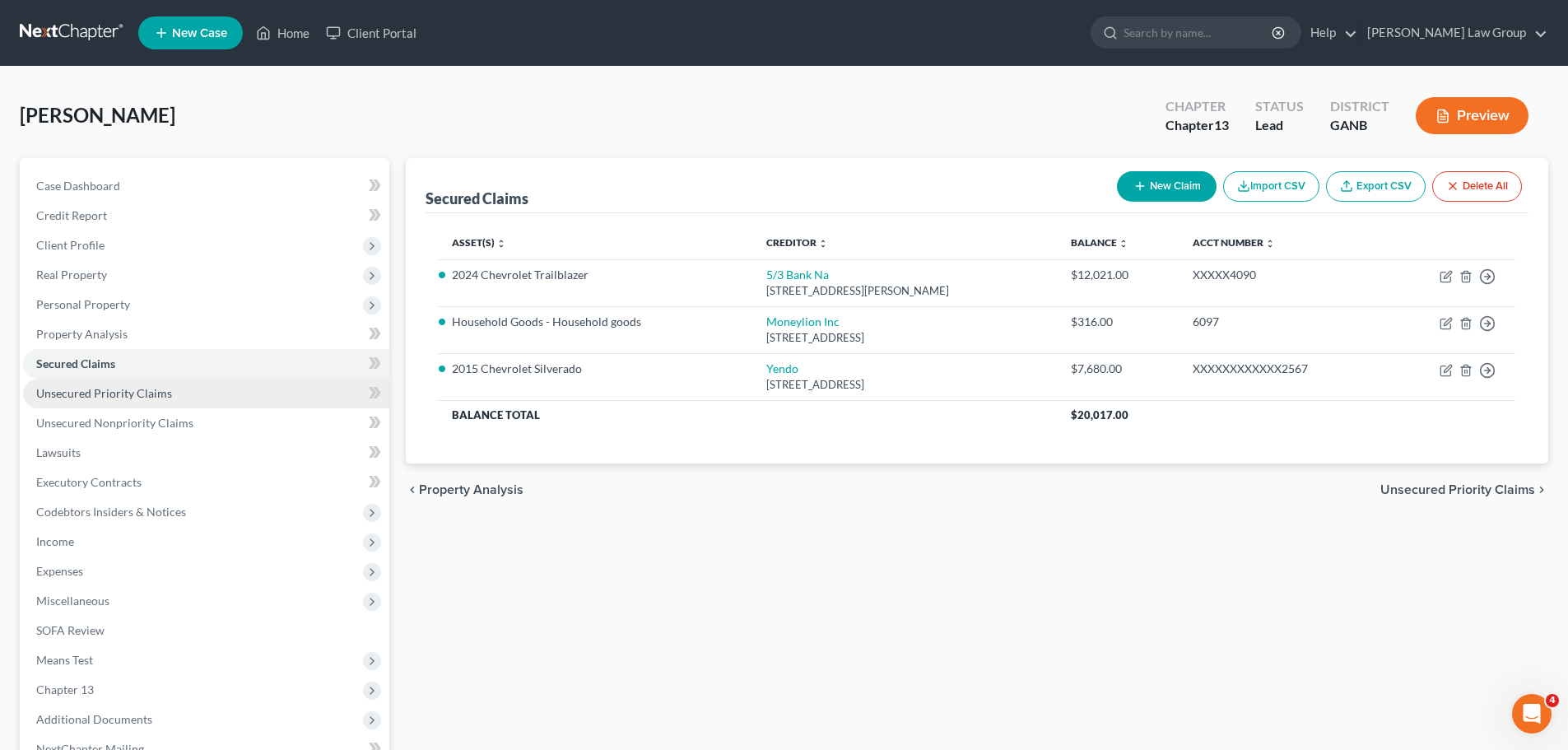
click at [121, 389] on span "Unsecured Priority Claims" at bounding box center [104, 393] width 136 height 14
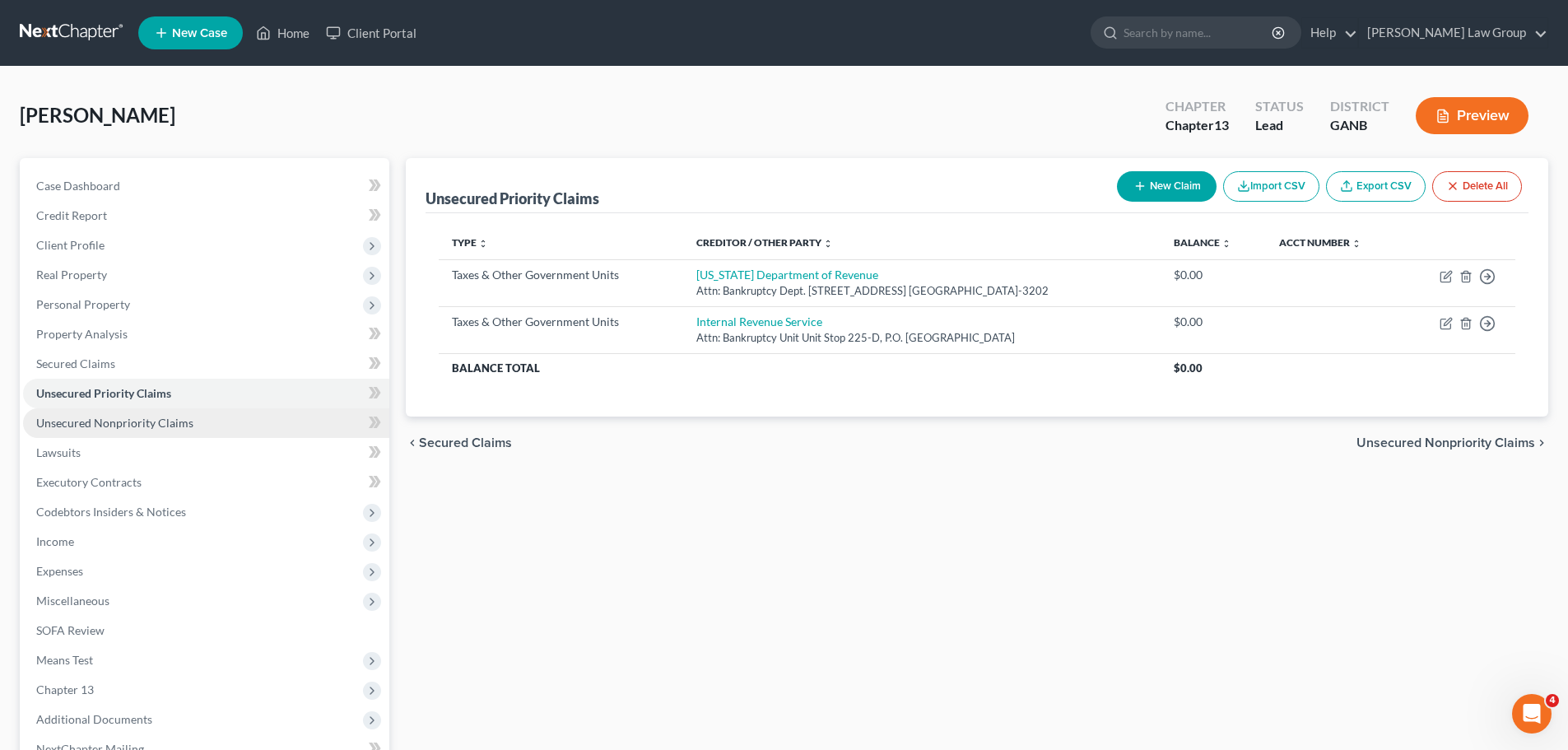
click at [104, 422] on span "Unsecured Nonpriority Claims" at bounding box center [114, 422] width 157 height 14
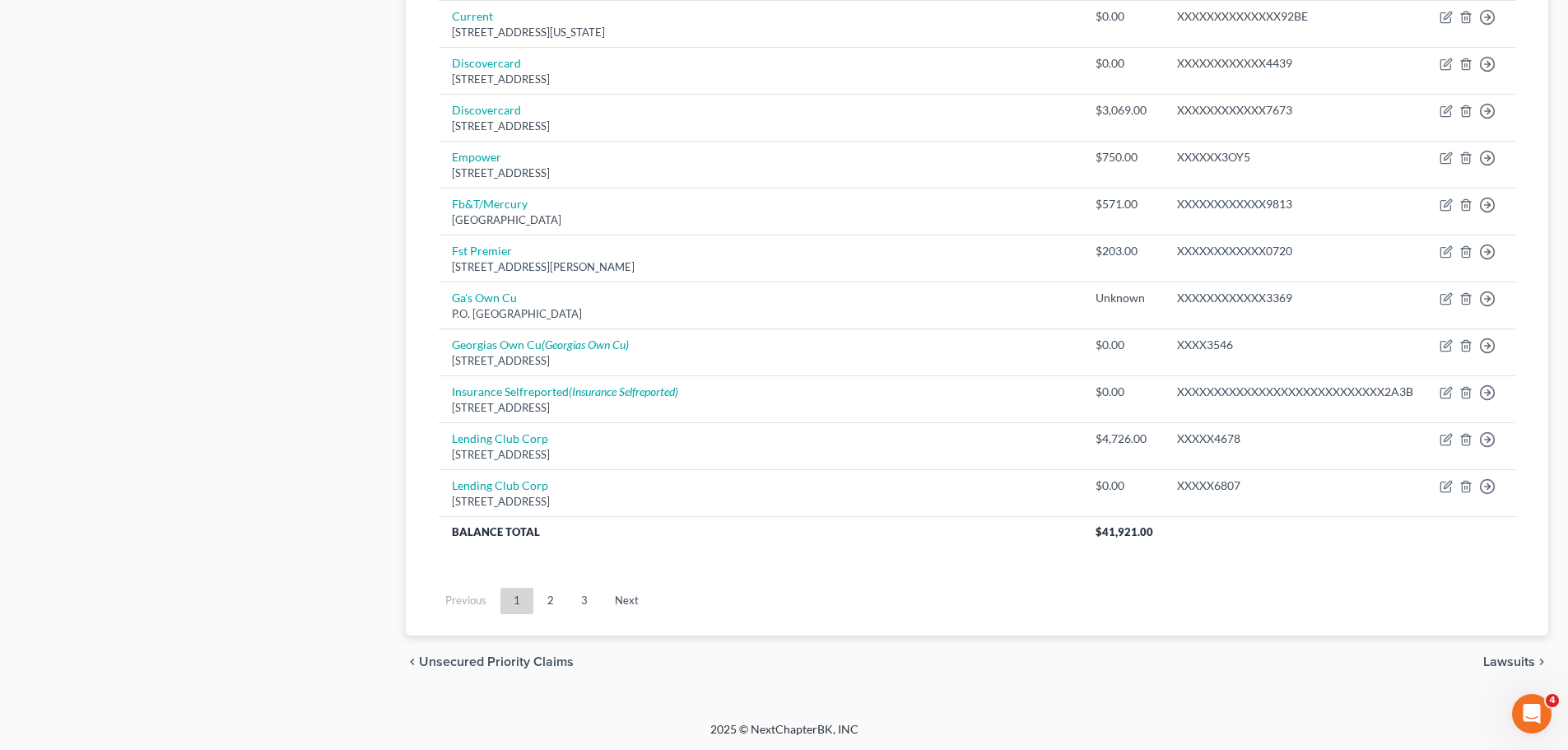
scroll to position [1181, 0]
click at [624, 592] on link "Next" at bounding box center [626, 600] width 50 height 26
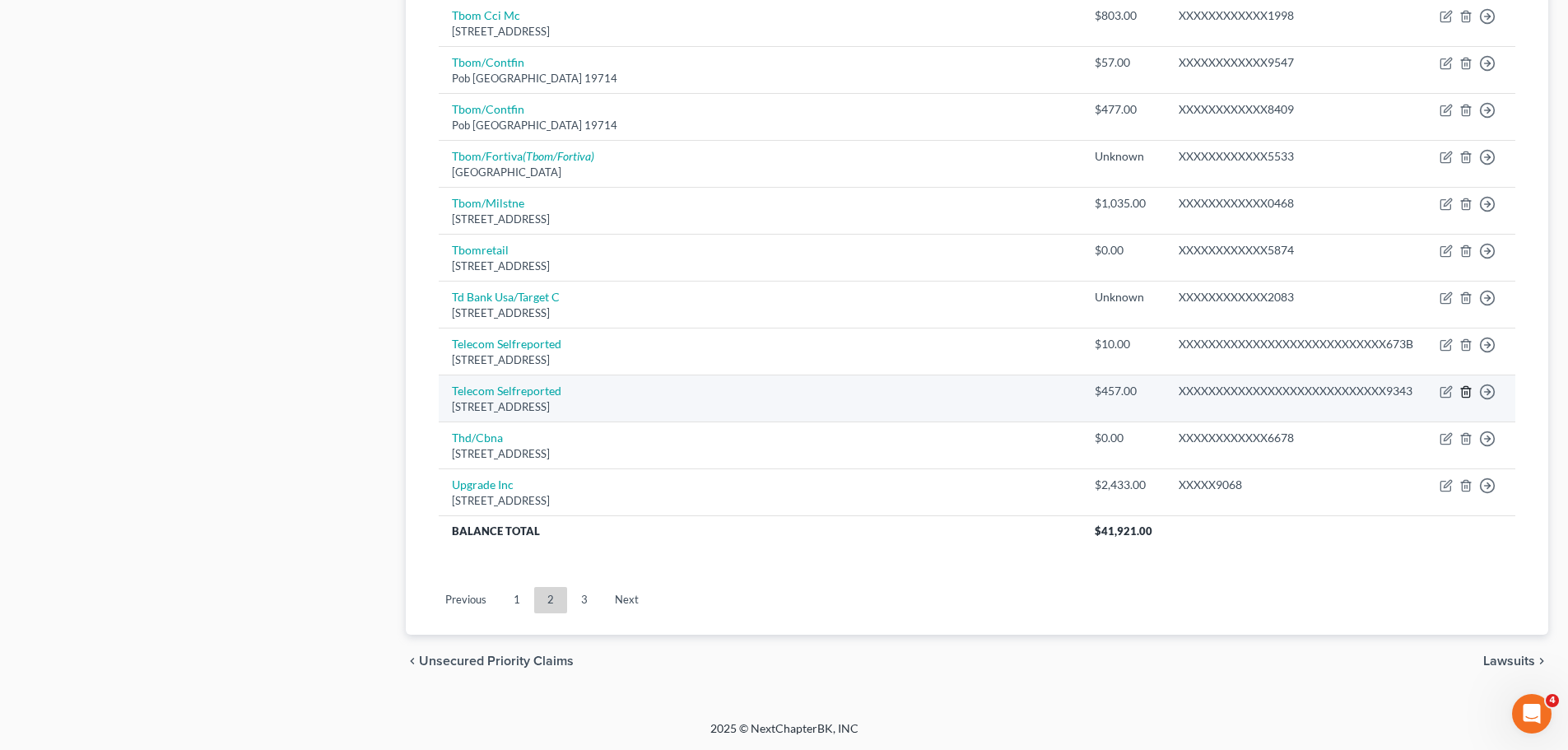
click at [1468, 389] on icon "button" at bounding box center [1466, 392] width 13 height 13
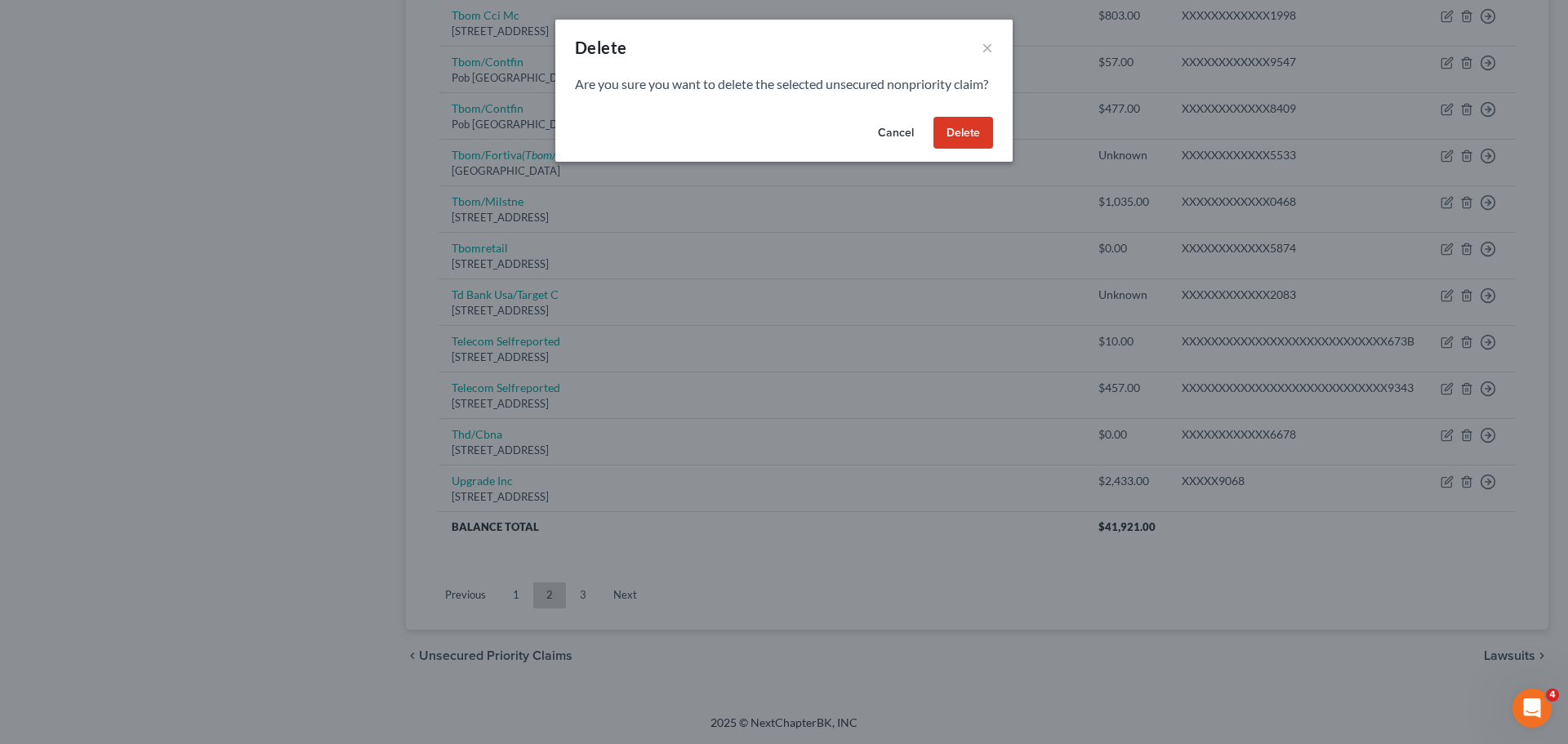
click at [957, 149] on button "Delete" at bounding box center [963, 133] width 60 height 33
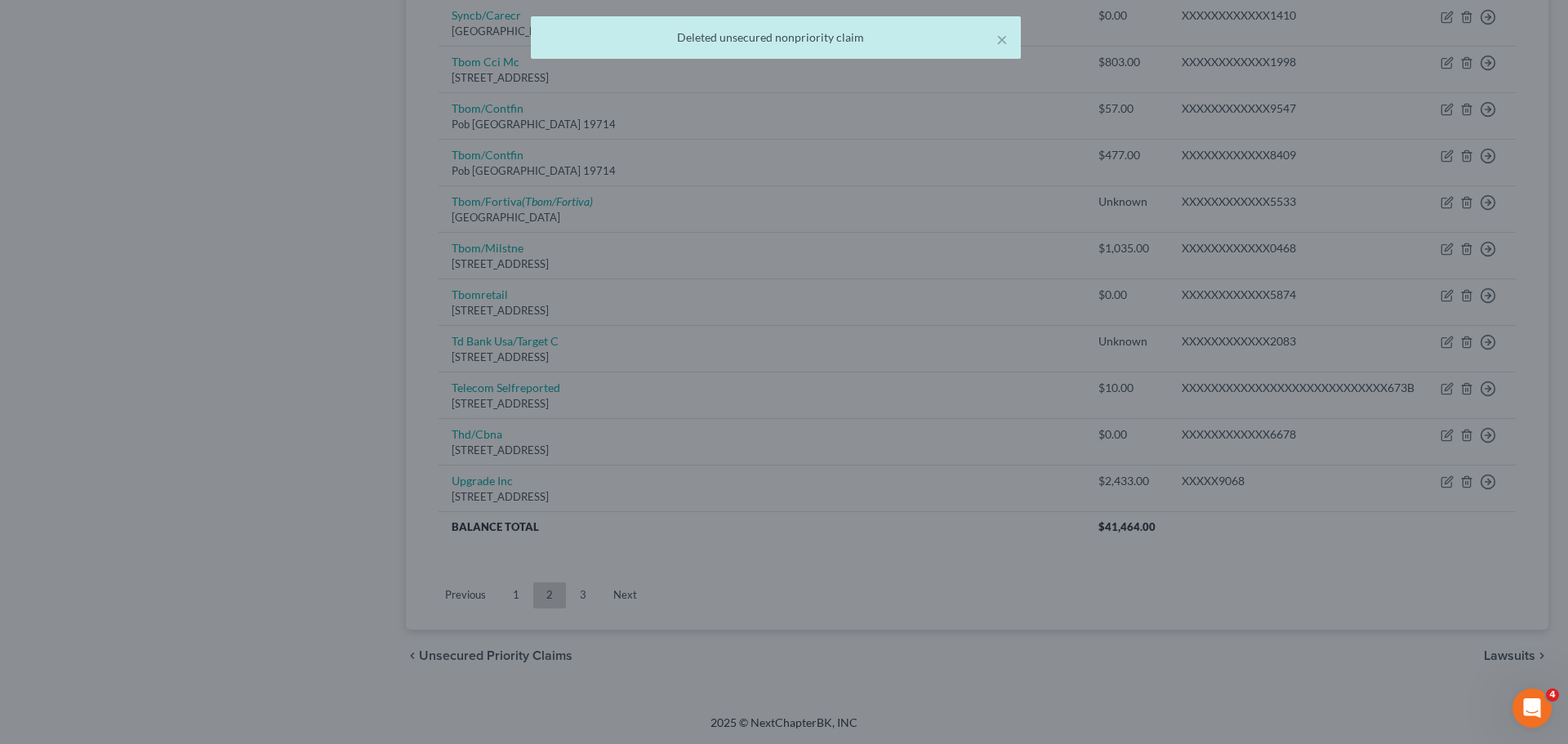
scroll to position [1125, 0]
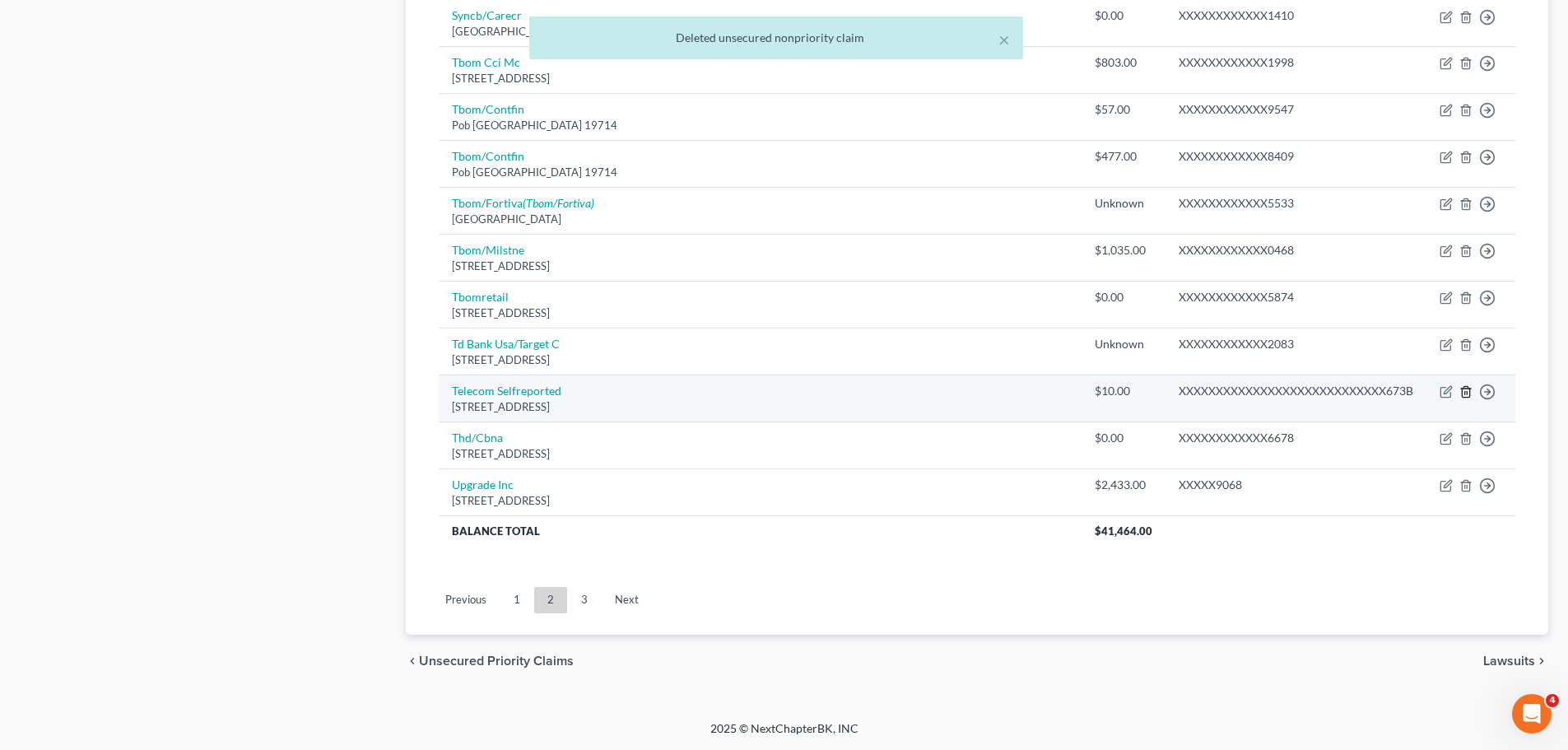
click at [1463, 395] on icon "button" at bounding box center [1466, 392] width 13 height 13
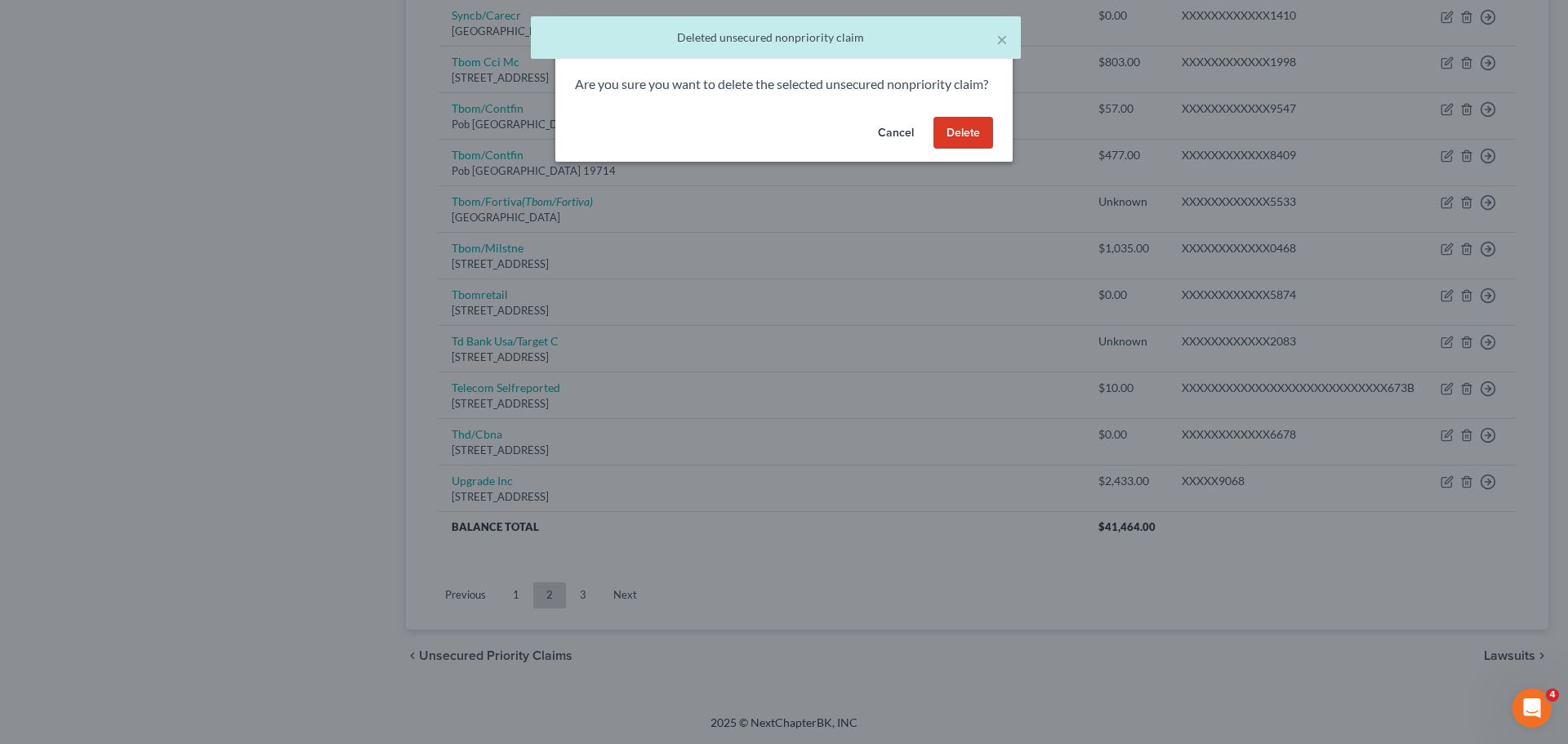
click at [954, 147] on button "Delete" at bounding box center [963, 133] width 60 height 33
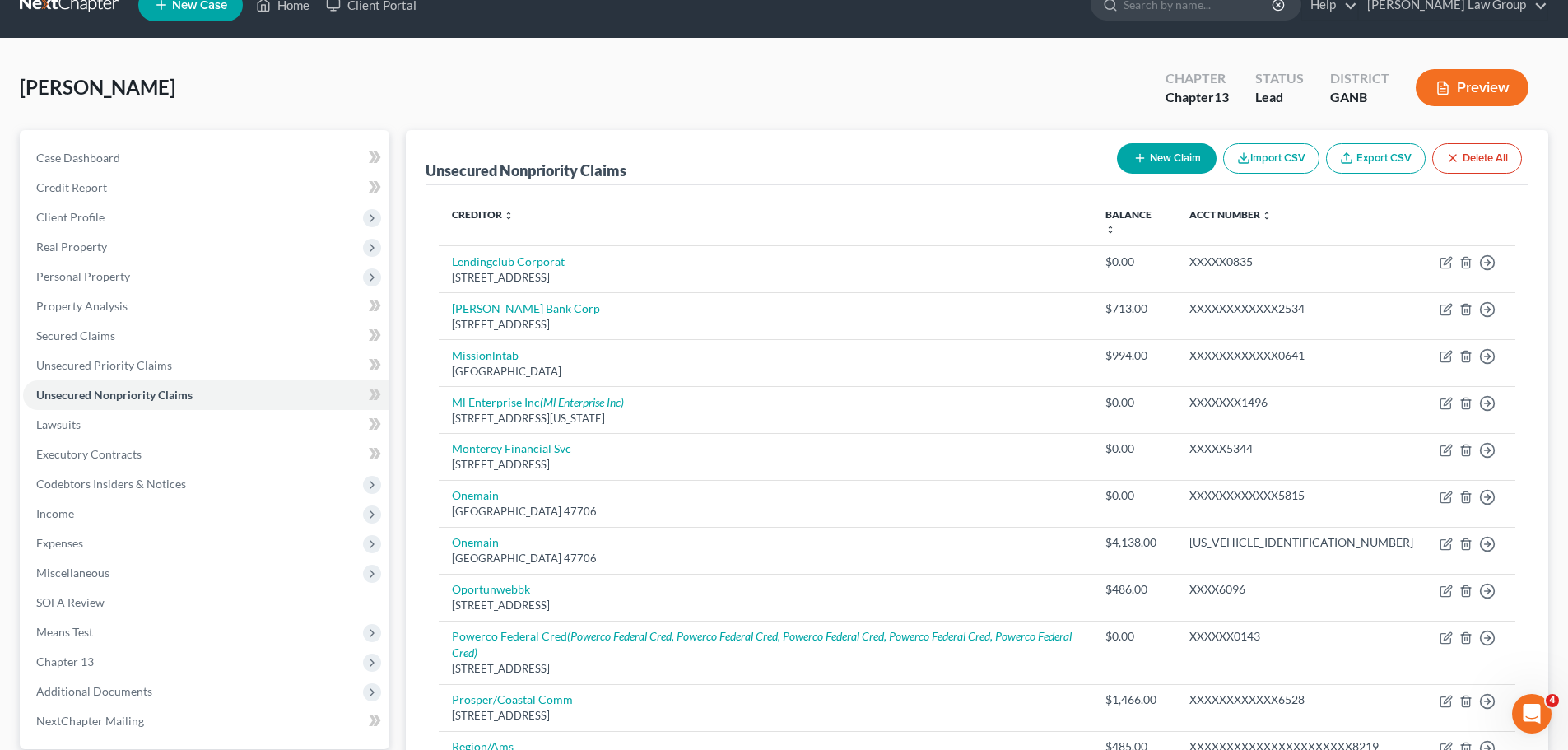
scroll to position [0, 0]
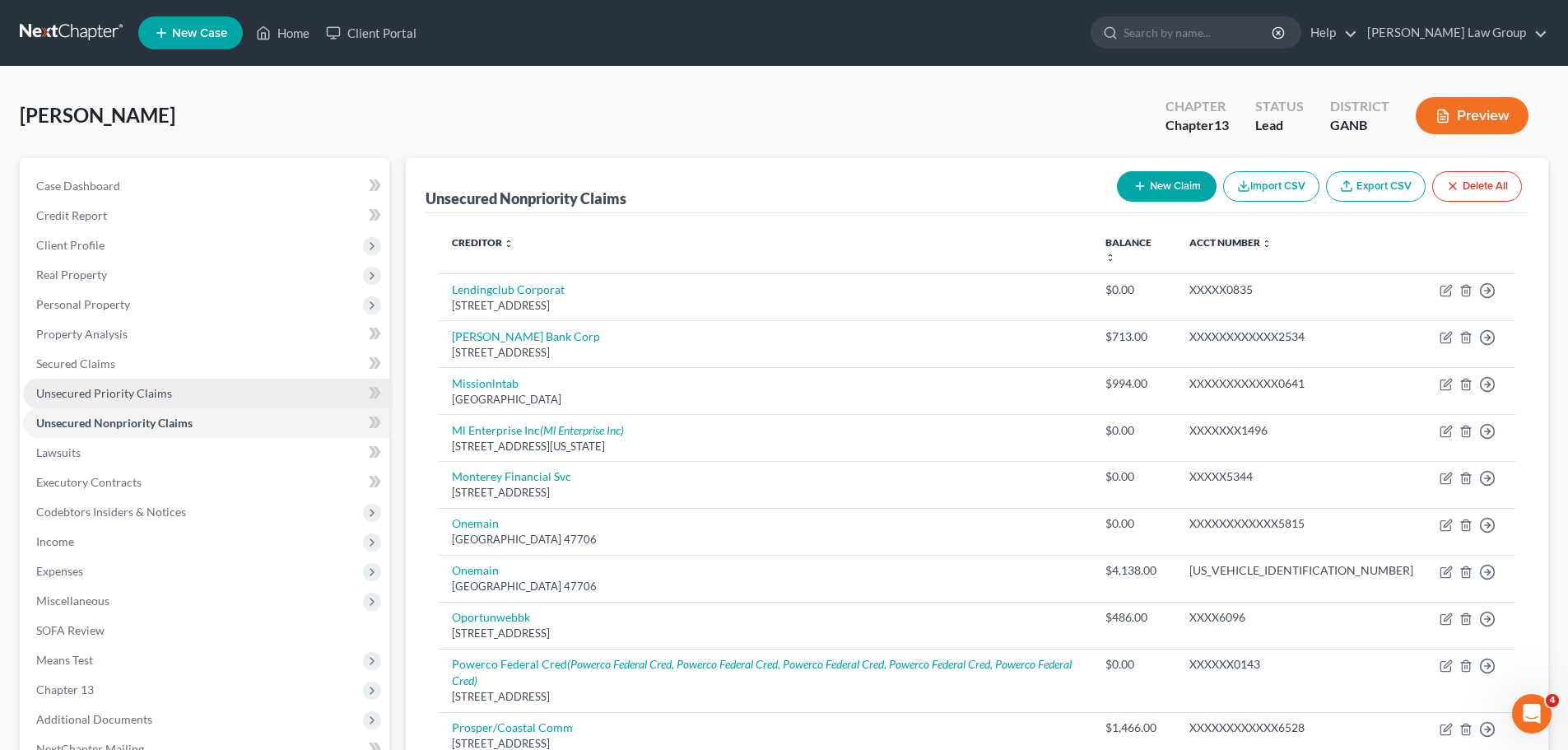
click at [142, 389] on span "Unsecured Priority Claims" at bounding box center [104, 393] width 136 height 14
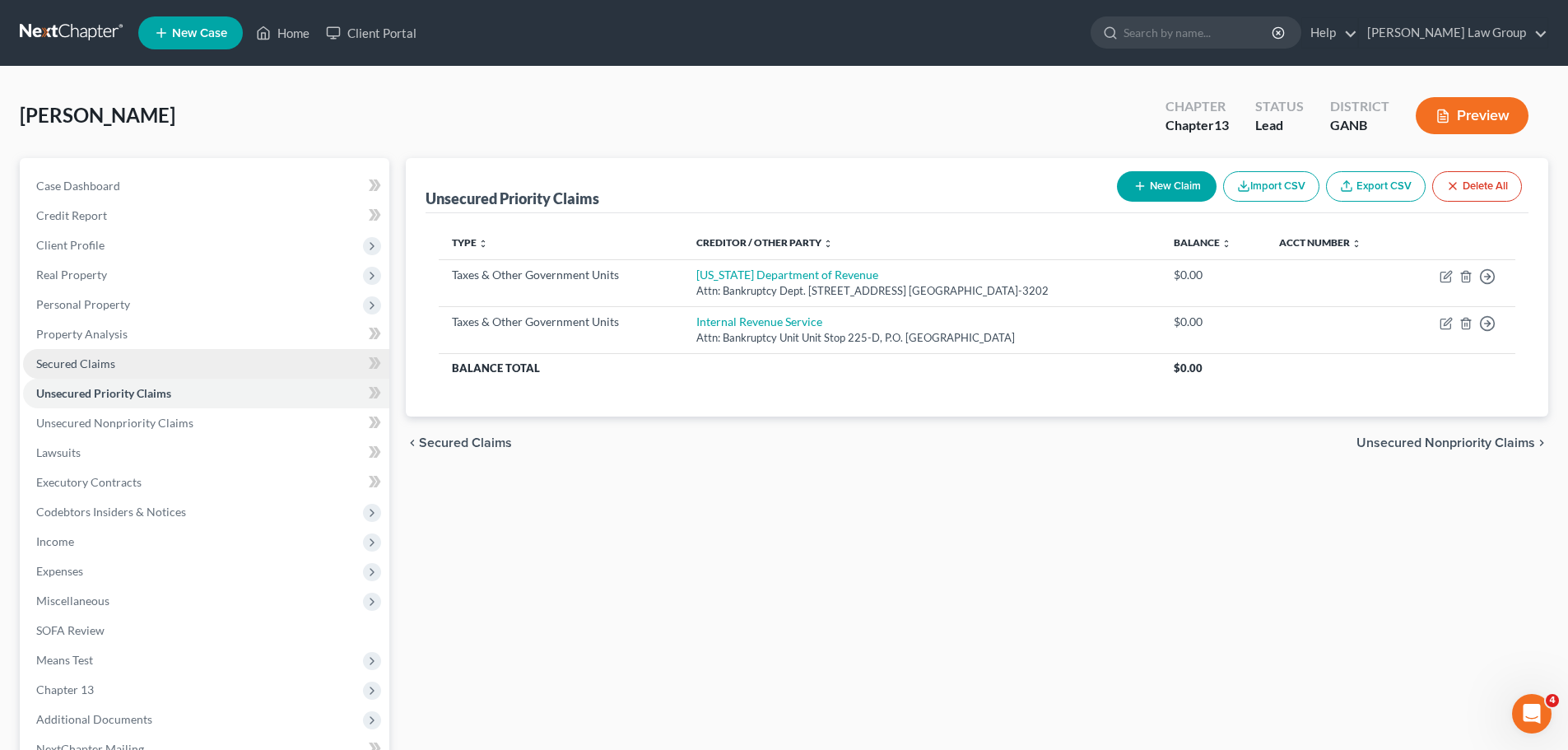
click at [119, 356] on link "Secured Claims" at bounding box center [206, 364] width 366 height 30
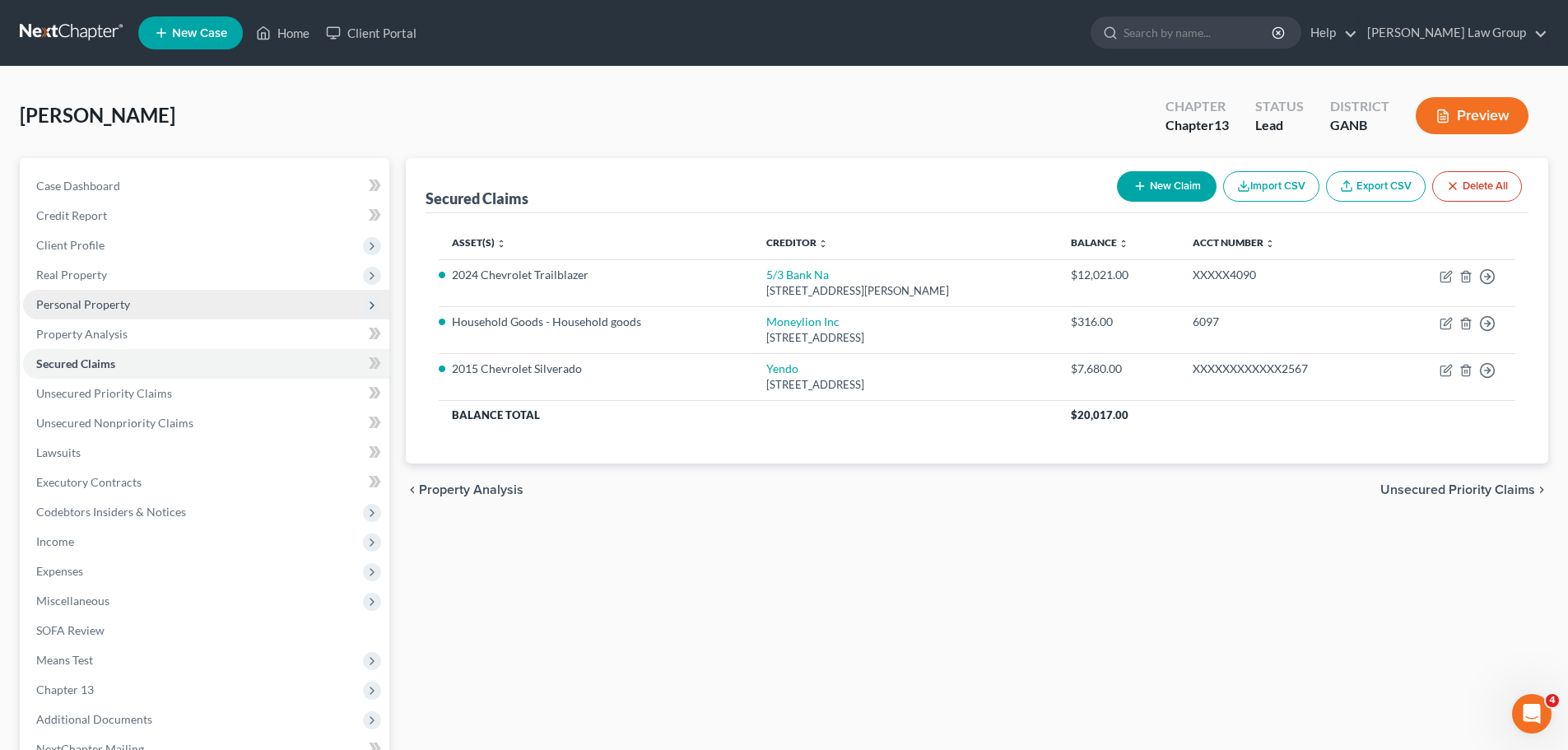
click at [130, 310] on span "Personal Property" at bounding box center [206, 305] width 366 height 30
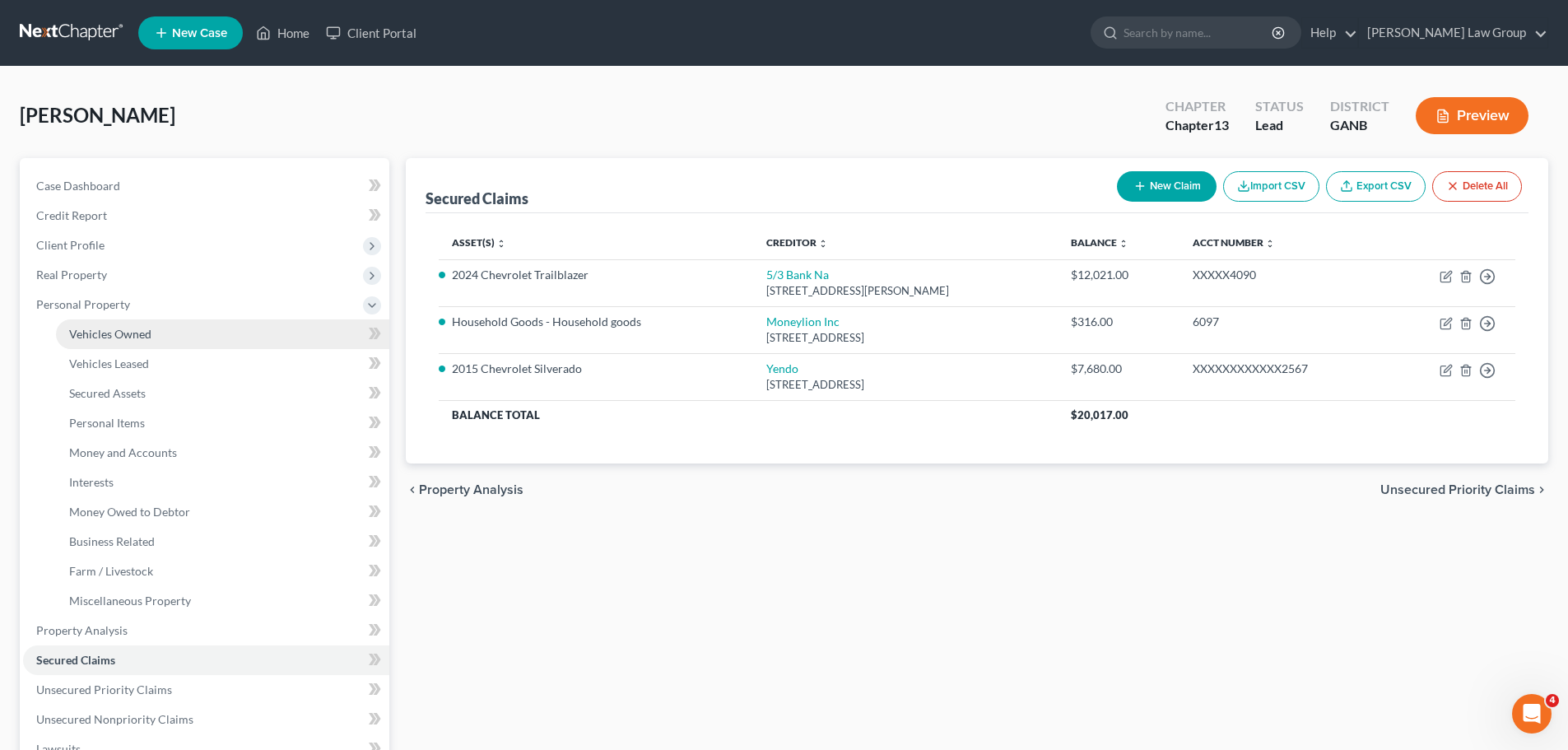
click at [183, 328] on link "Vehicles Owned" at bounding box center [222, 334] width 333 height 30
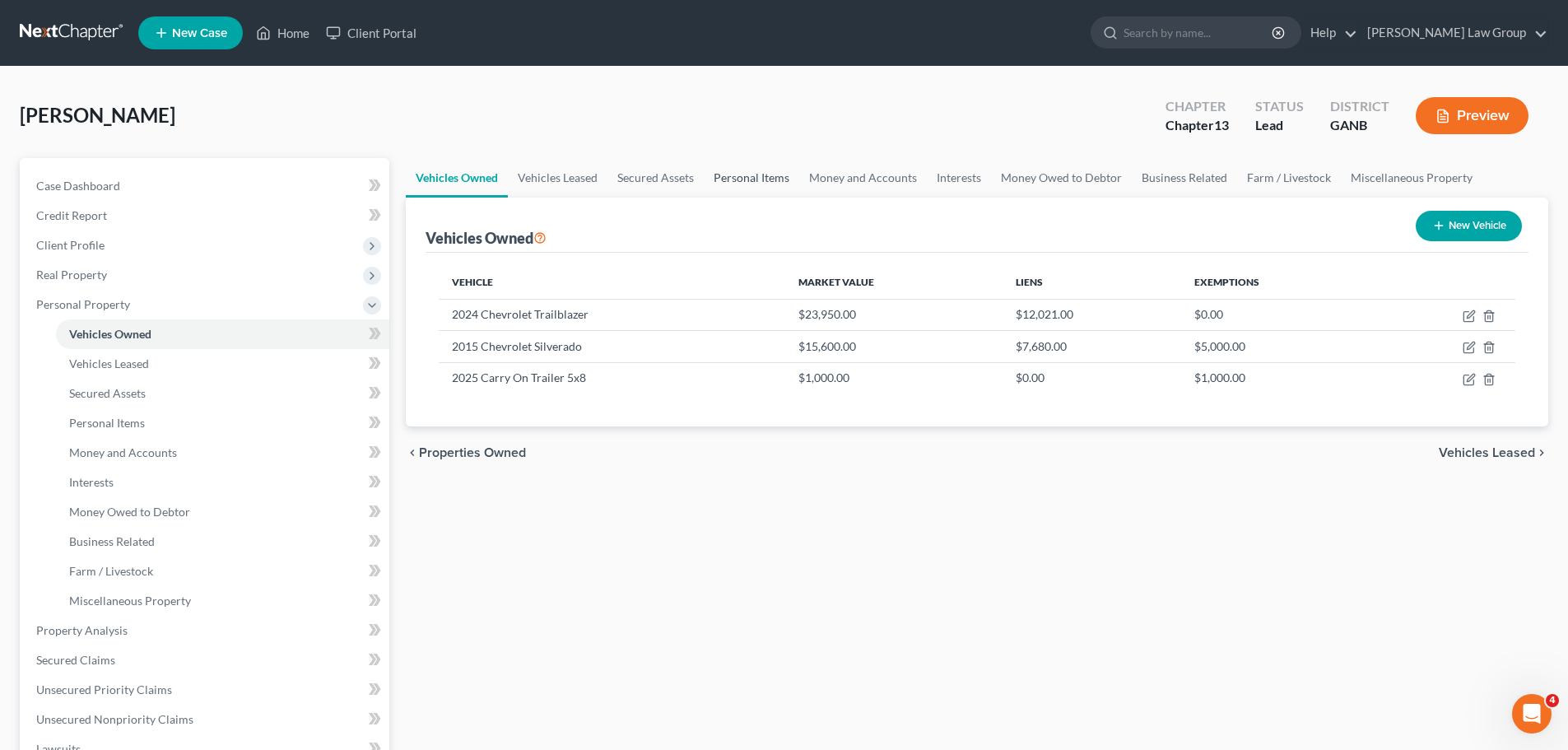
click at [738, 177] on link "Personal Items" at bounding box center [751, 178] width 95 height 40
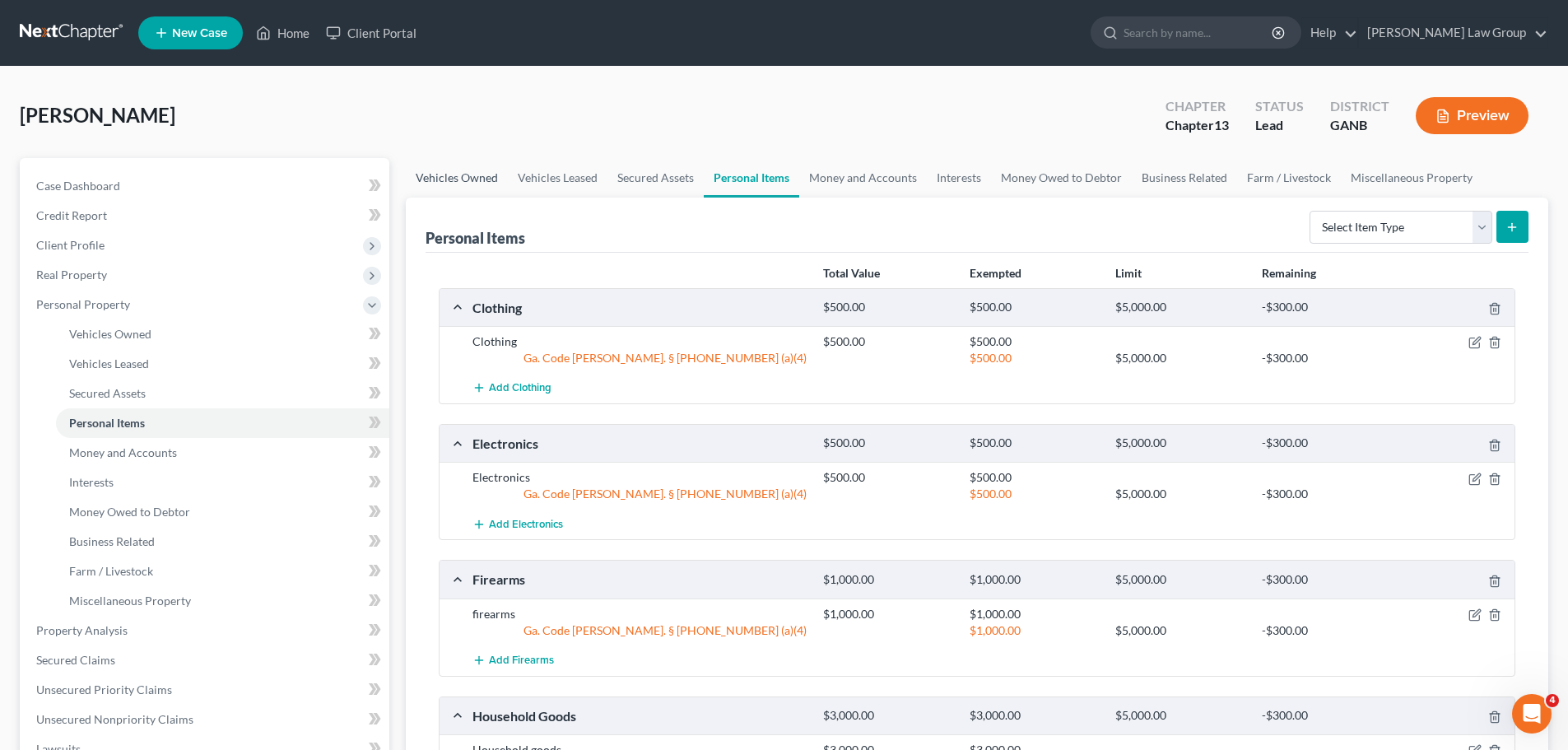
click at [486, 183] on link "Vehicles Owned" at bounding box center [457, 178] width 102 height 40
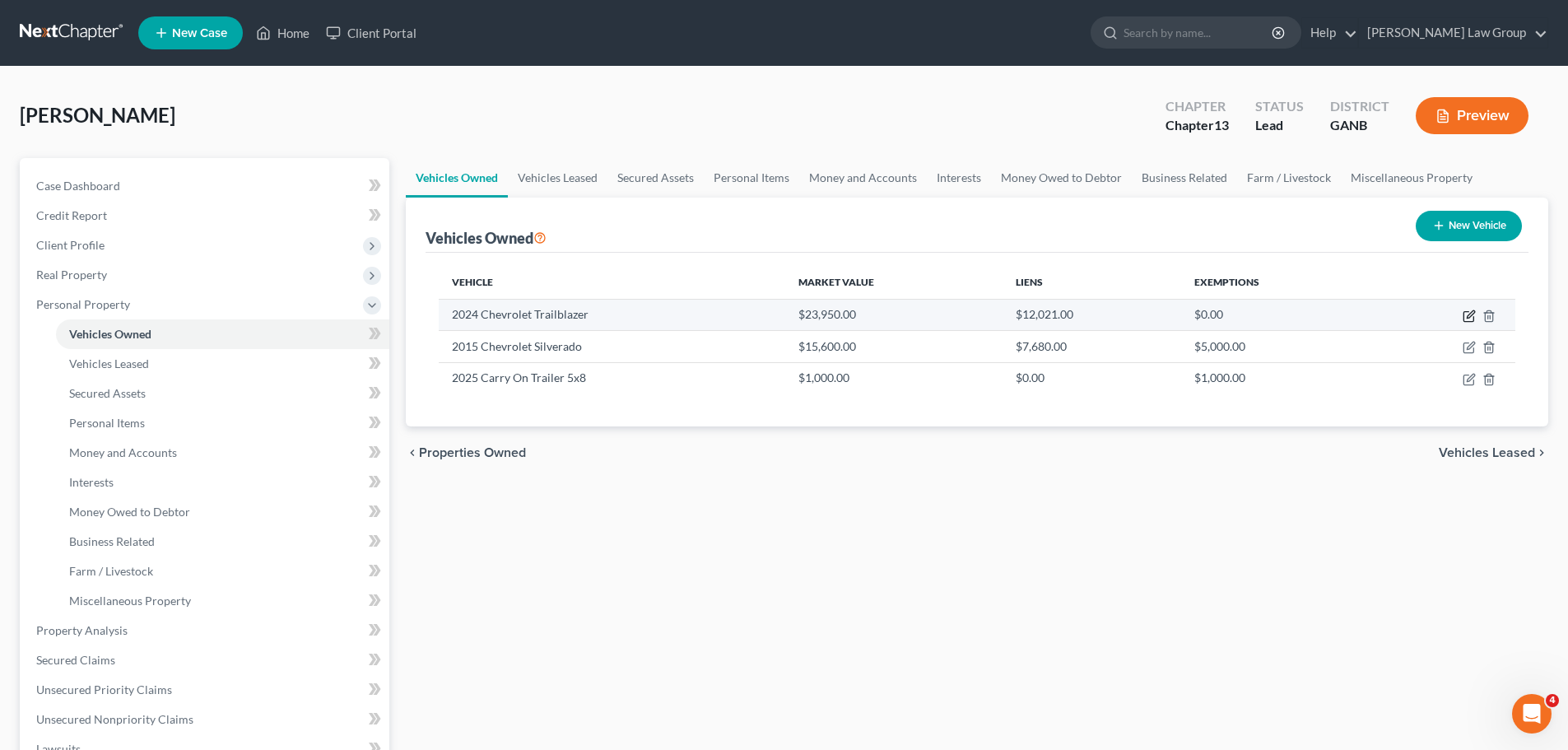
click at [1474, 315] on icon "button" at bounding box center [1469, 316] width 13 height 13
select select "0"
select select "2"
select select "0"
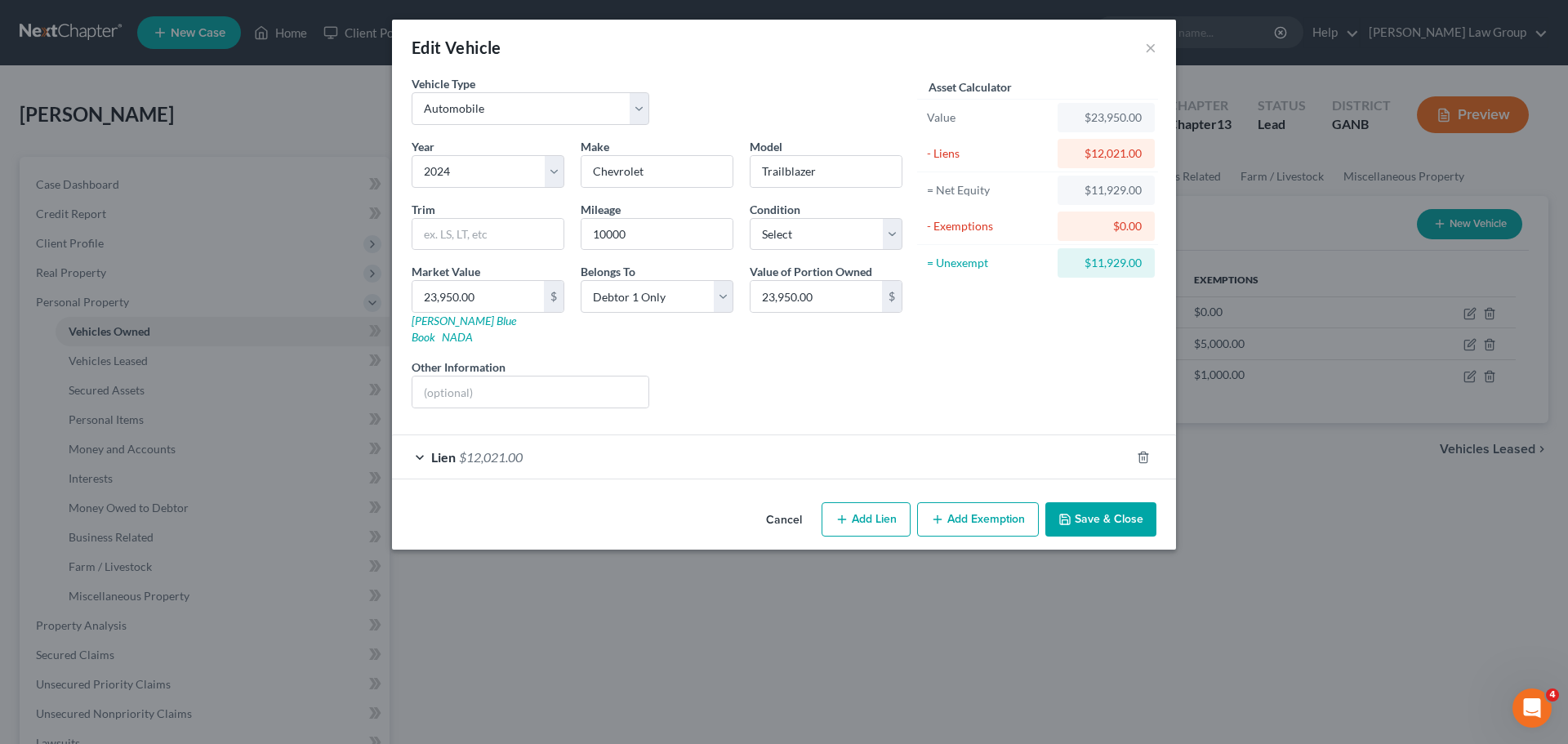
click at [1089, 503] on button "Save & Close" at bounding box center [1101, 519] width 111 height 34
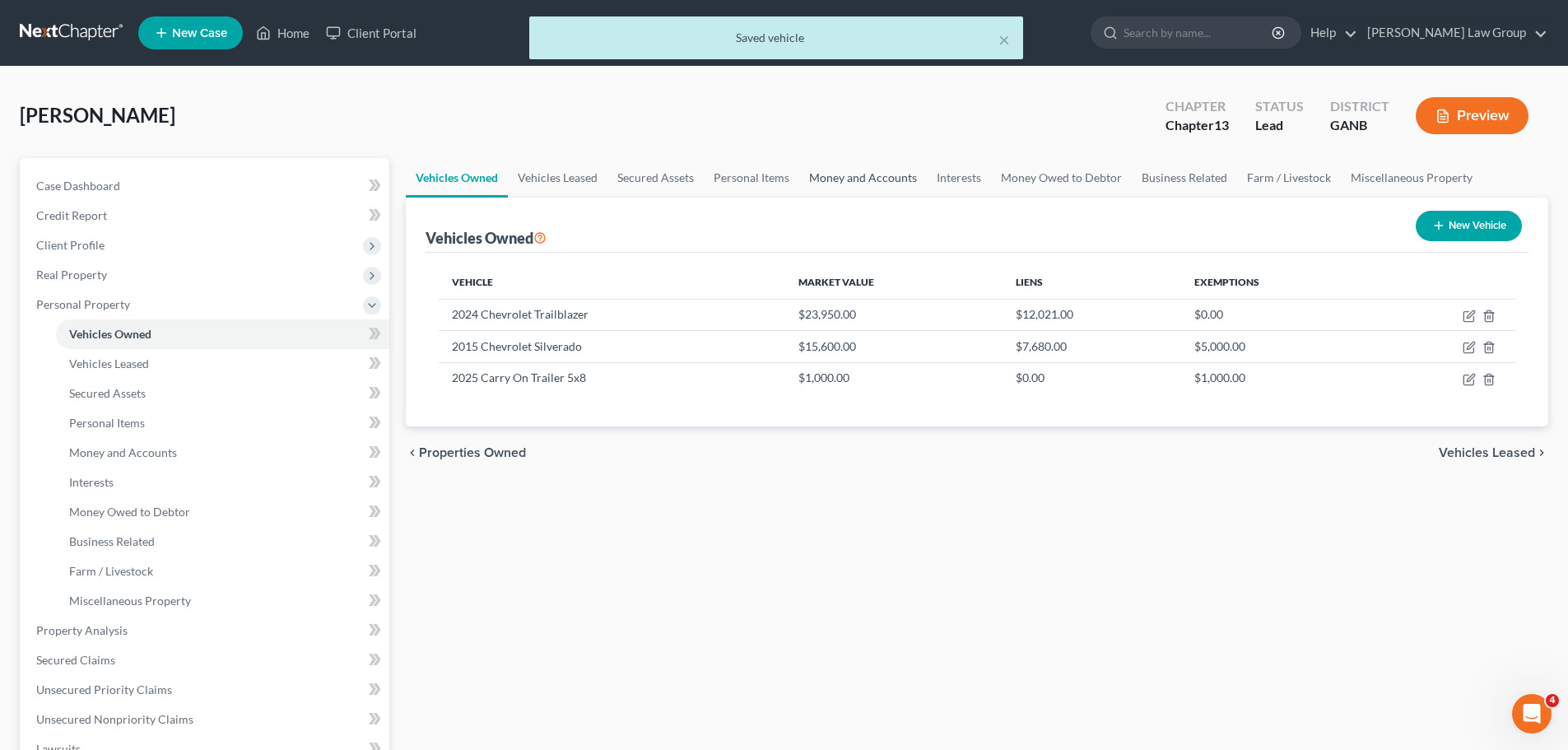
click at [872, 175] on link "Money and Accounts" at bounding box center [863, 178] width 128 height 40
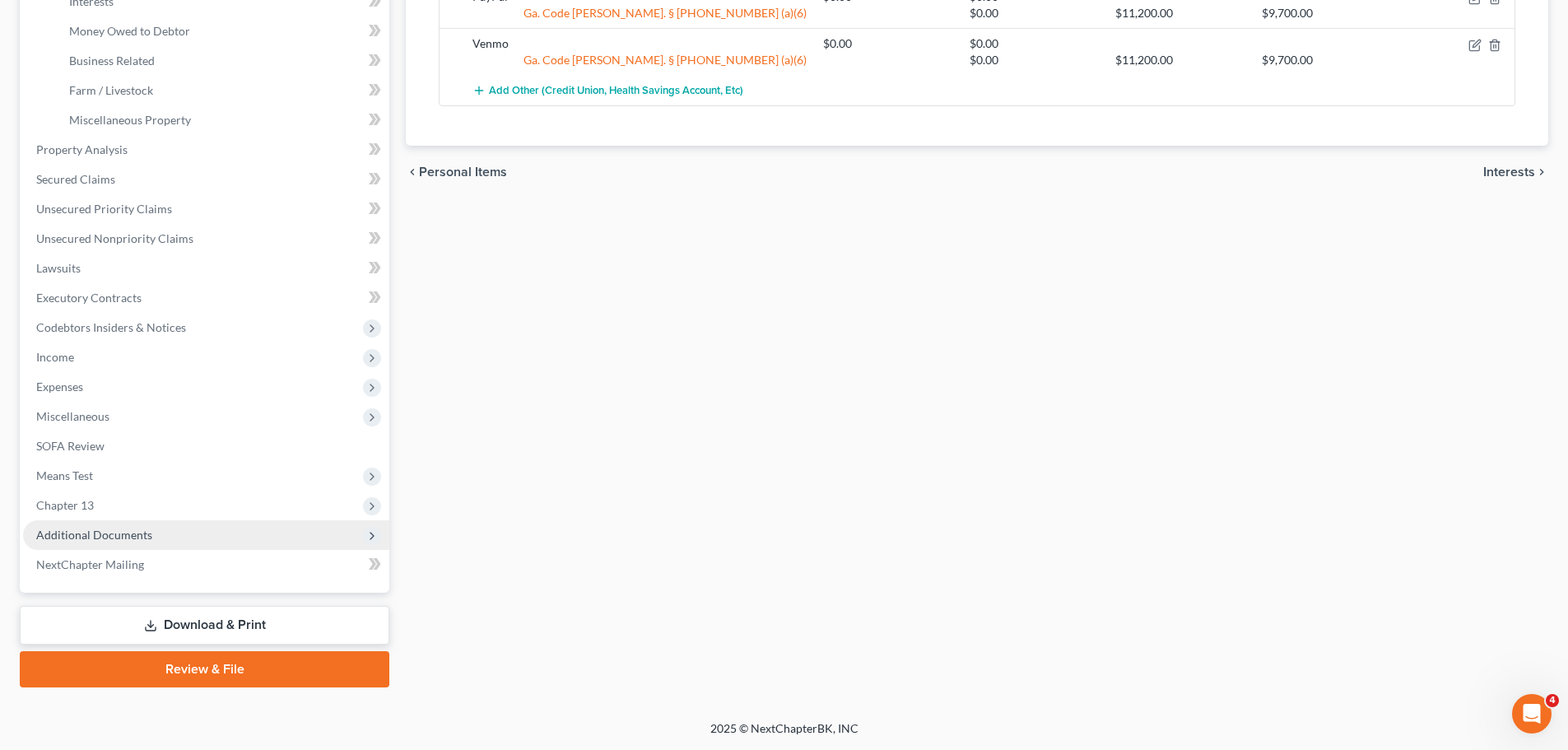
click at [184, 533] on span "Additional Documents" at bounding box center [206, 535] width 366 height 30
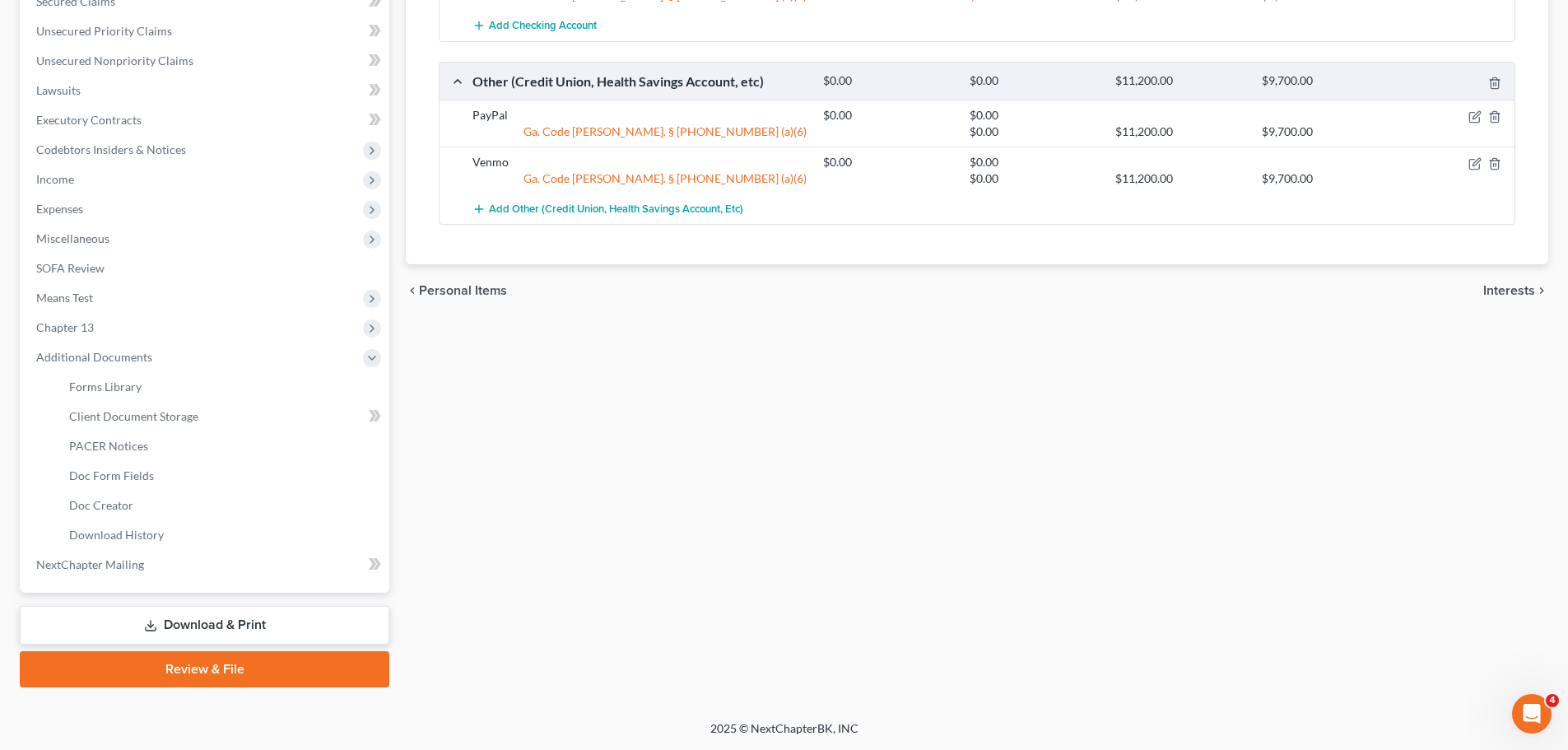
scroll to position [362, 0]
click at [210, 415] on link "Client Document Storage" at bounding box center [222, 417] width 333 height 30
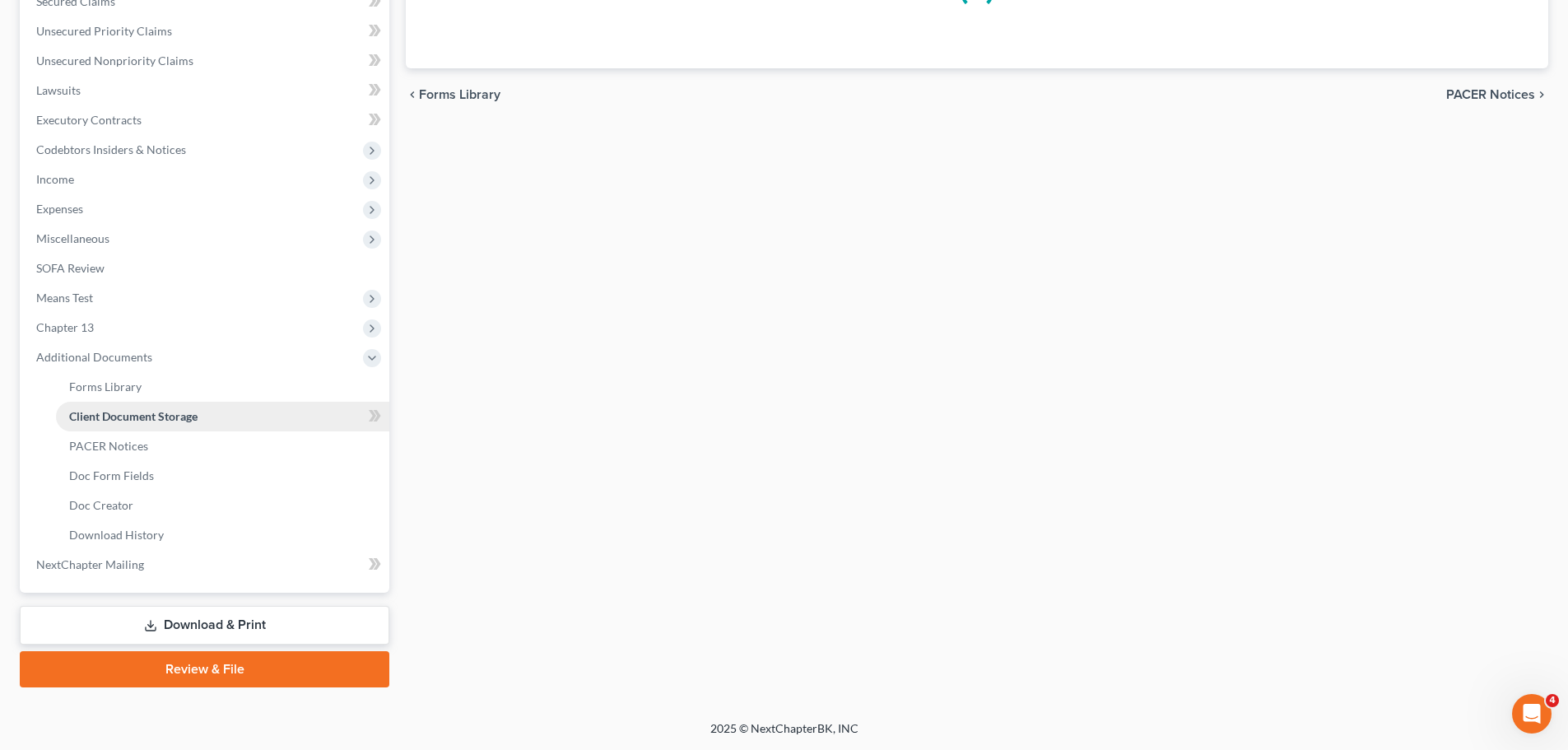
scroll to position [18, 0]
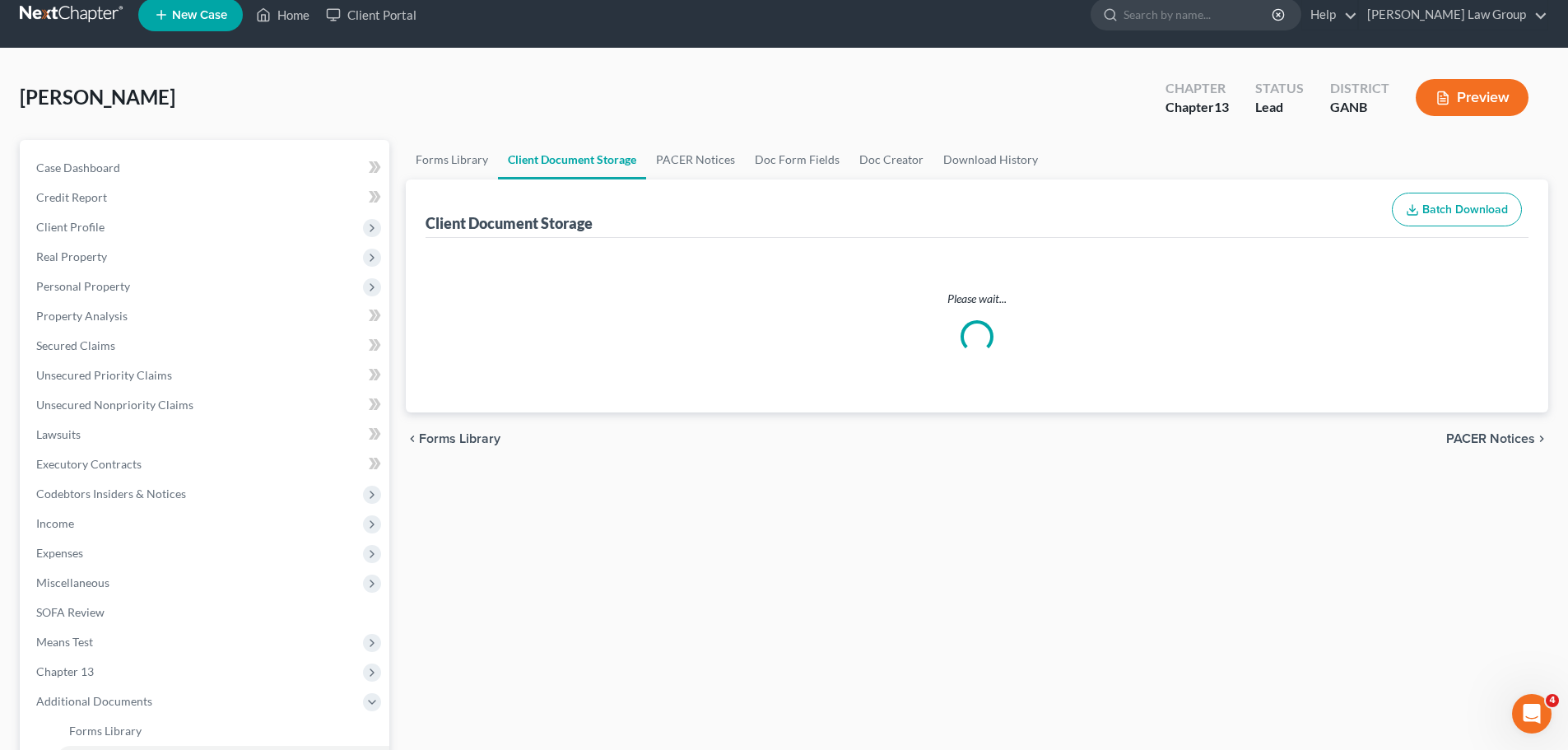
select select "35"
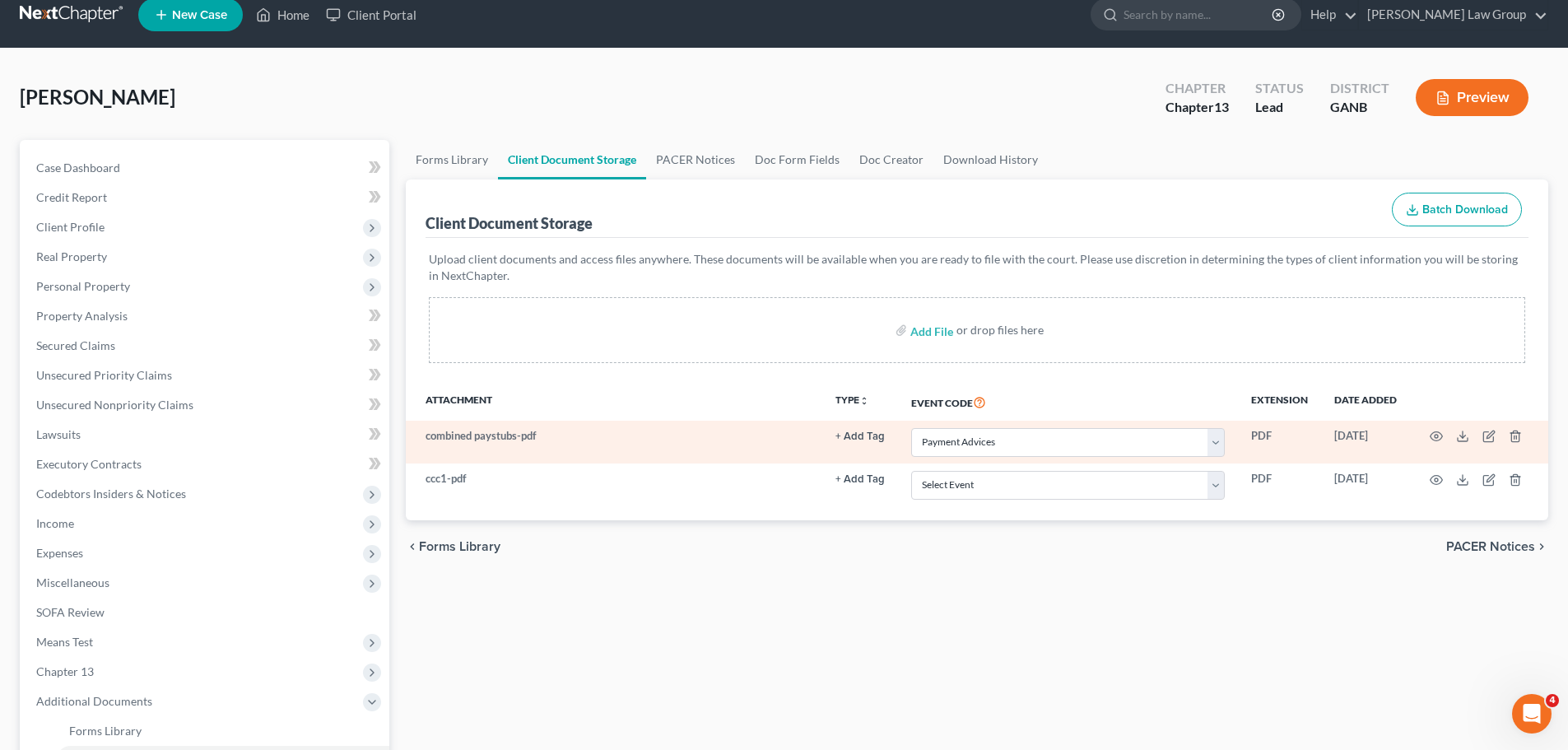
scroll to position [0, 0]
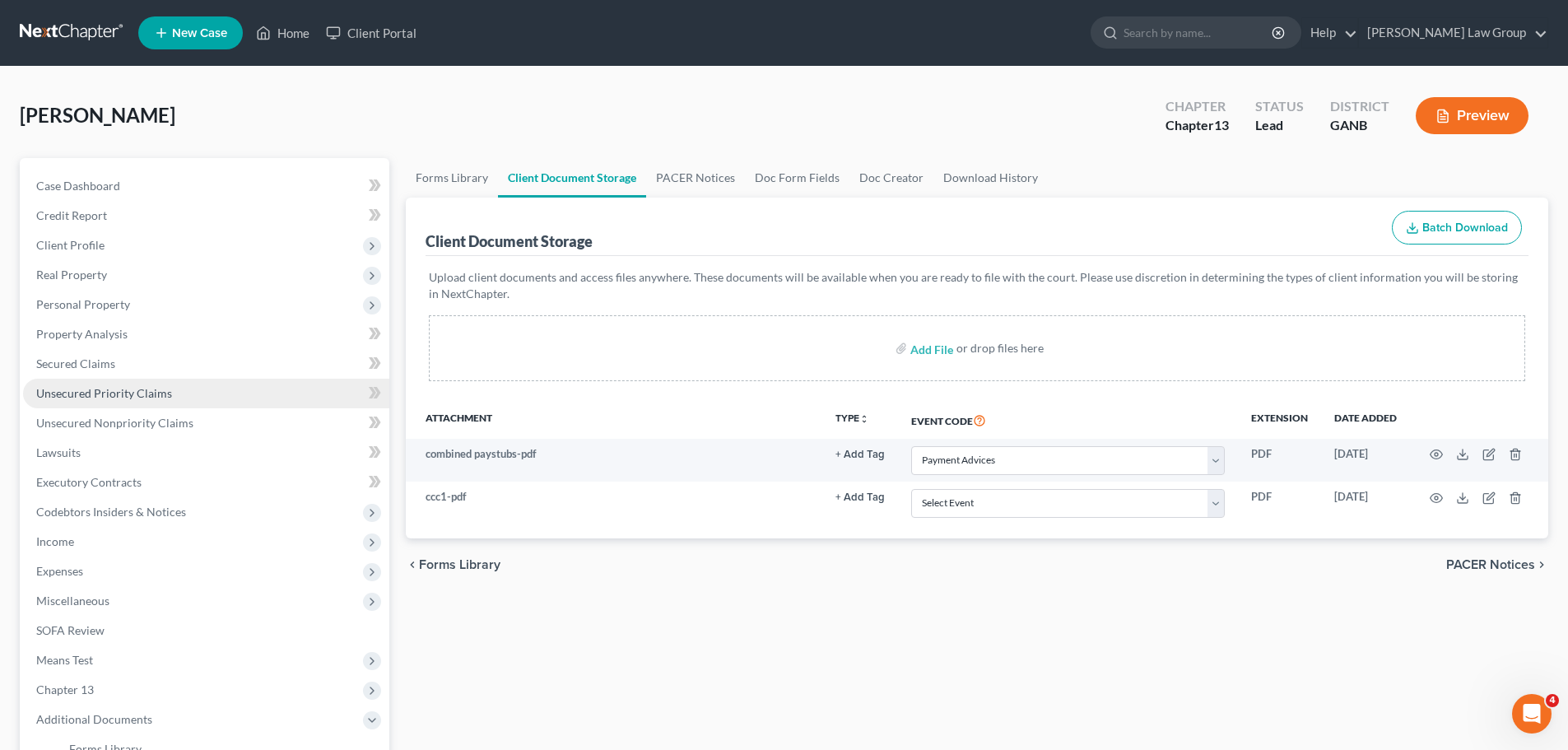
click at [113, 387] on span "Unsecured Priority Claims" at bounding box center [104, 393] width 136 height 14
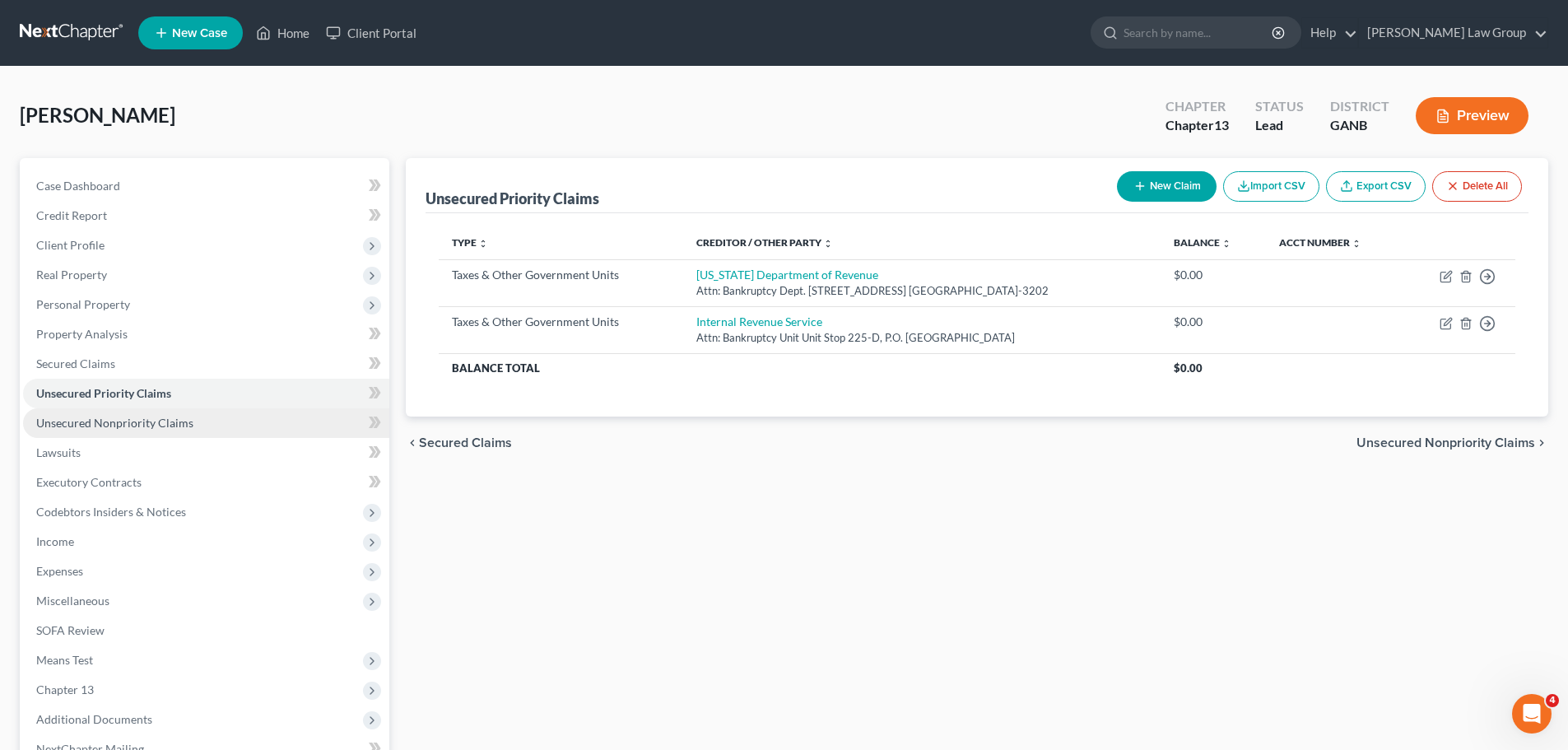
click at [114, 418] on span "Unsecured Nonpriority Claims" at bounding box center [114, 422] width 157 height 14
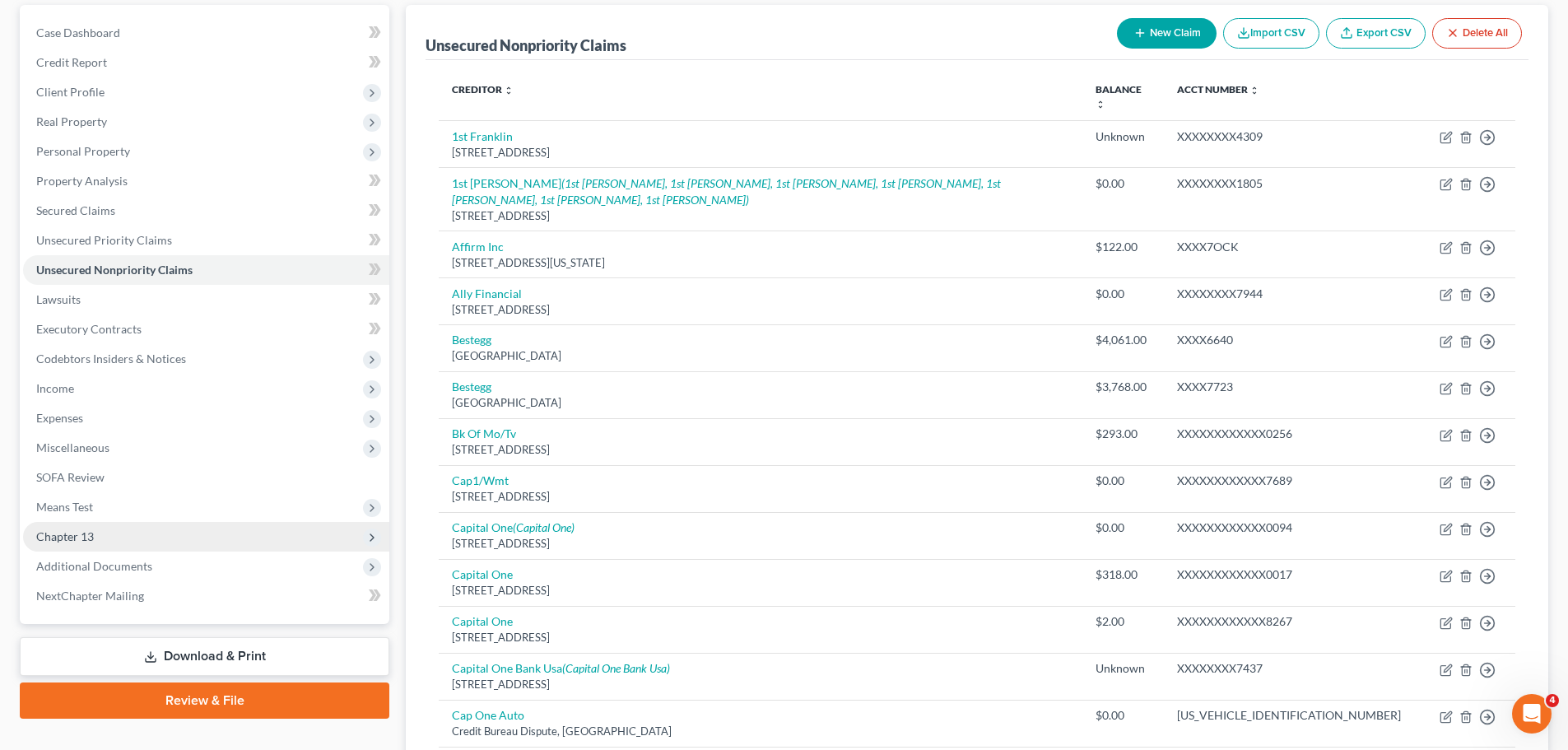
scroll to position [165, 0]
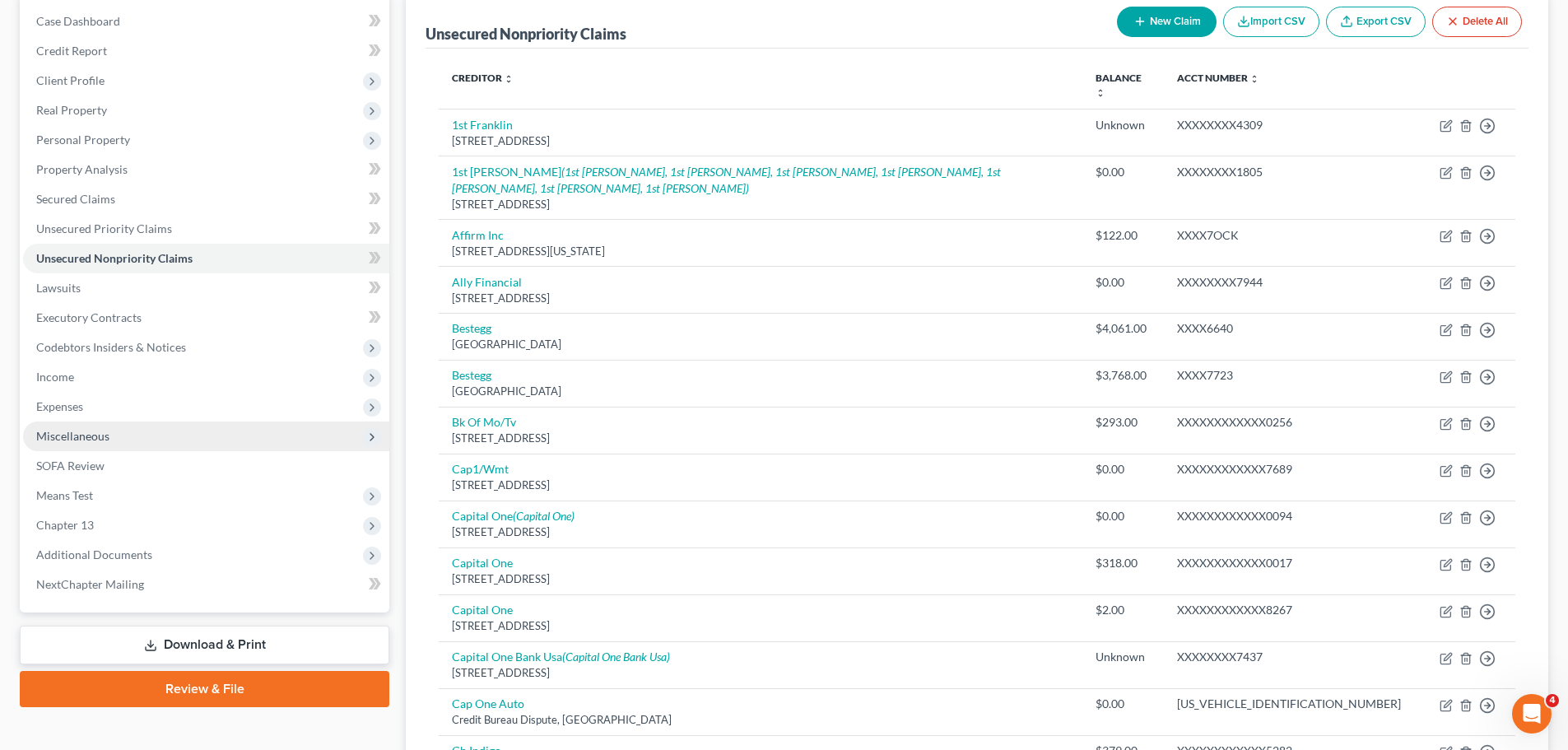
click at [151, 444] on span "Miscellaneous" at bounding box center [206, 436] width 366 height 30
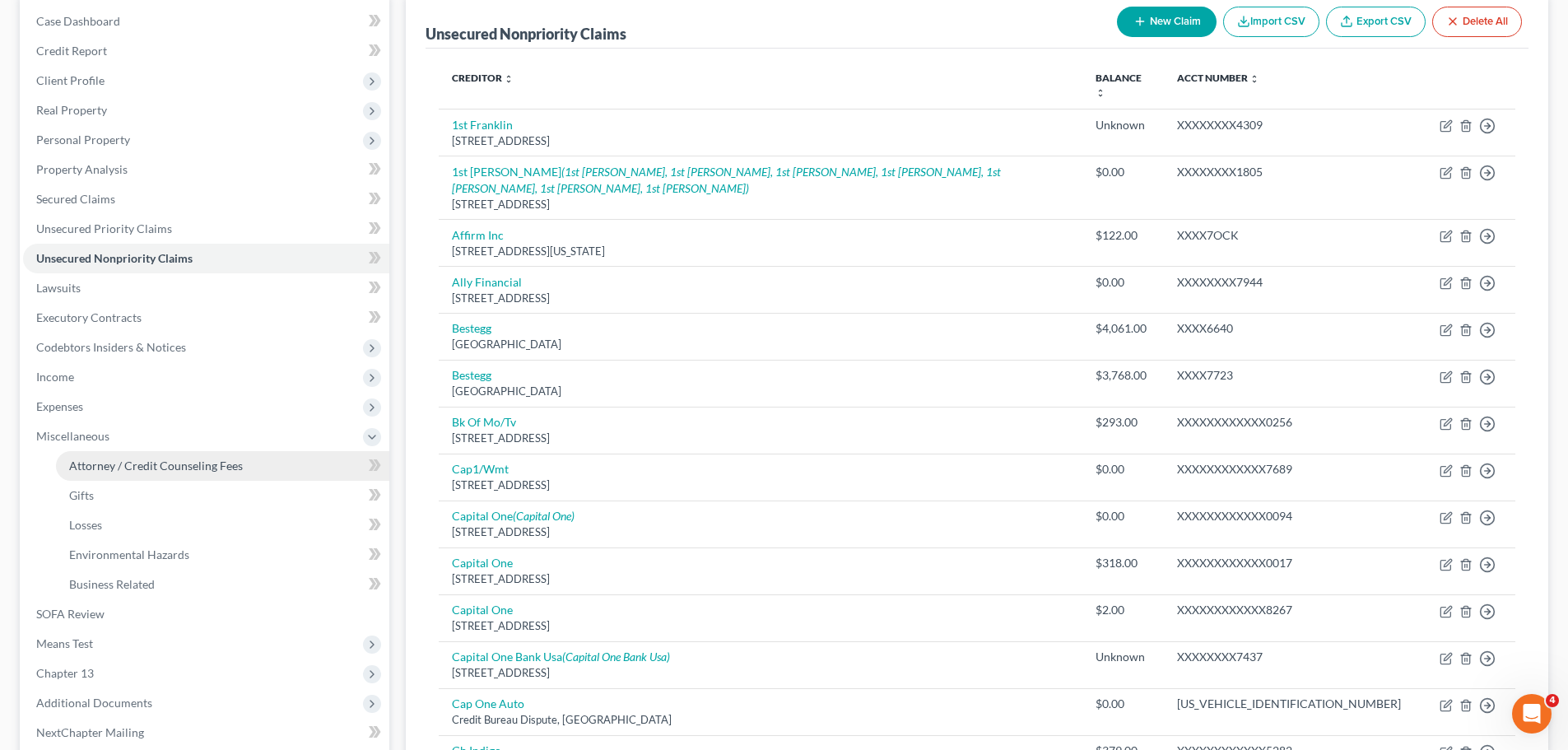
click at [258, 477] on link "Attorney / Credit Counseling Fees" at bounding box center [222, 466] width 333 height 30
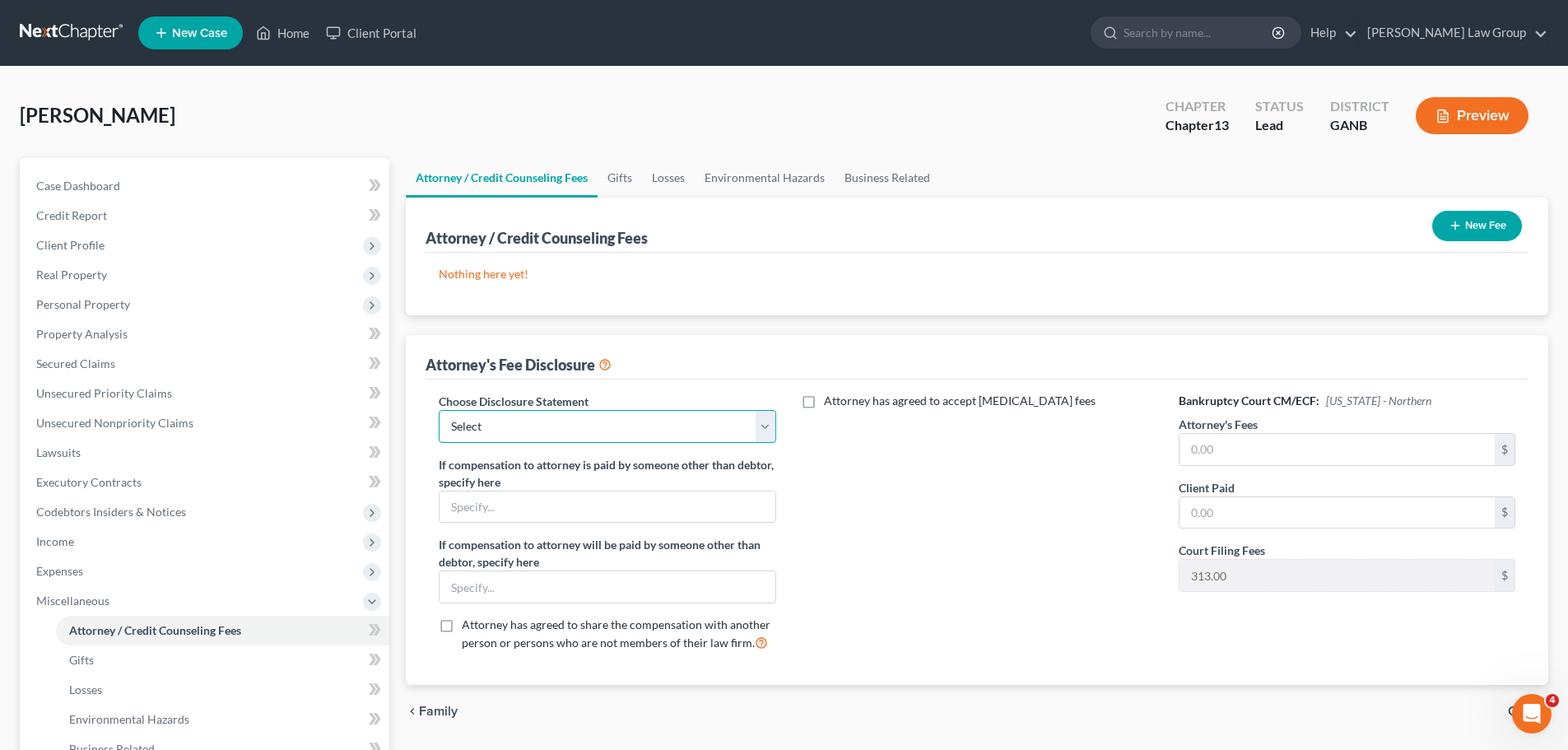
click at [659, 431] on select "Select Attorney Disclosure Statement Chapter 7 Attorney Fee Disclosure Statement" at bounding box center [607, 426] width 337 height 33
select select "1"
click at [439, 410] on select "Select Attorney Disclosure Statement Chapter 7 Attorney Fee Disclosure Statement" at bounding box center [607, 426] width 337 height 33
click at [1223, 448] on input "text" at bounding box center [1337, 450] width 315 height 31
type input "4,990"
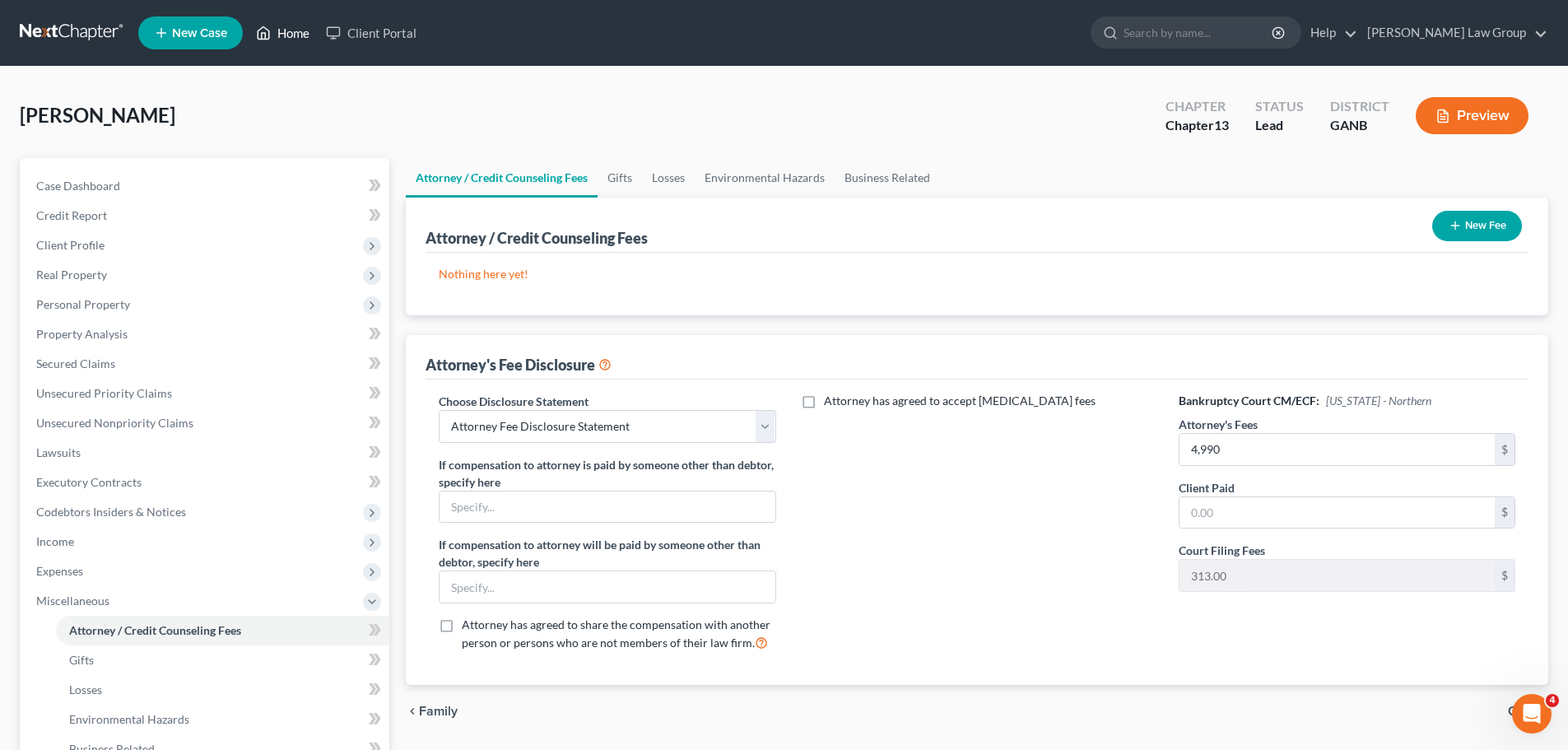
click at [278, 23] on link "Home" at bounding box center [282, 33] width 70 height 30
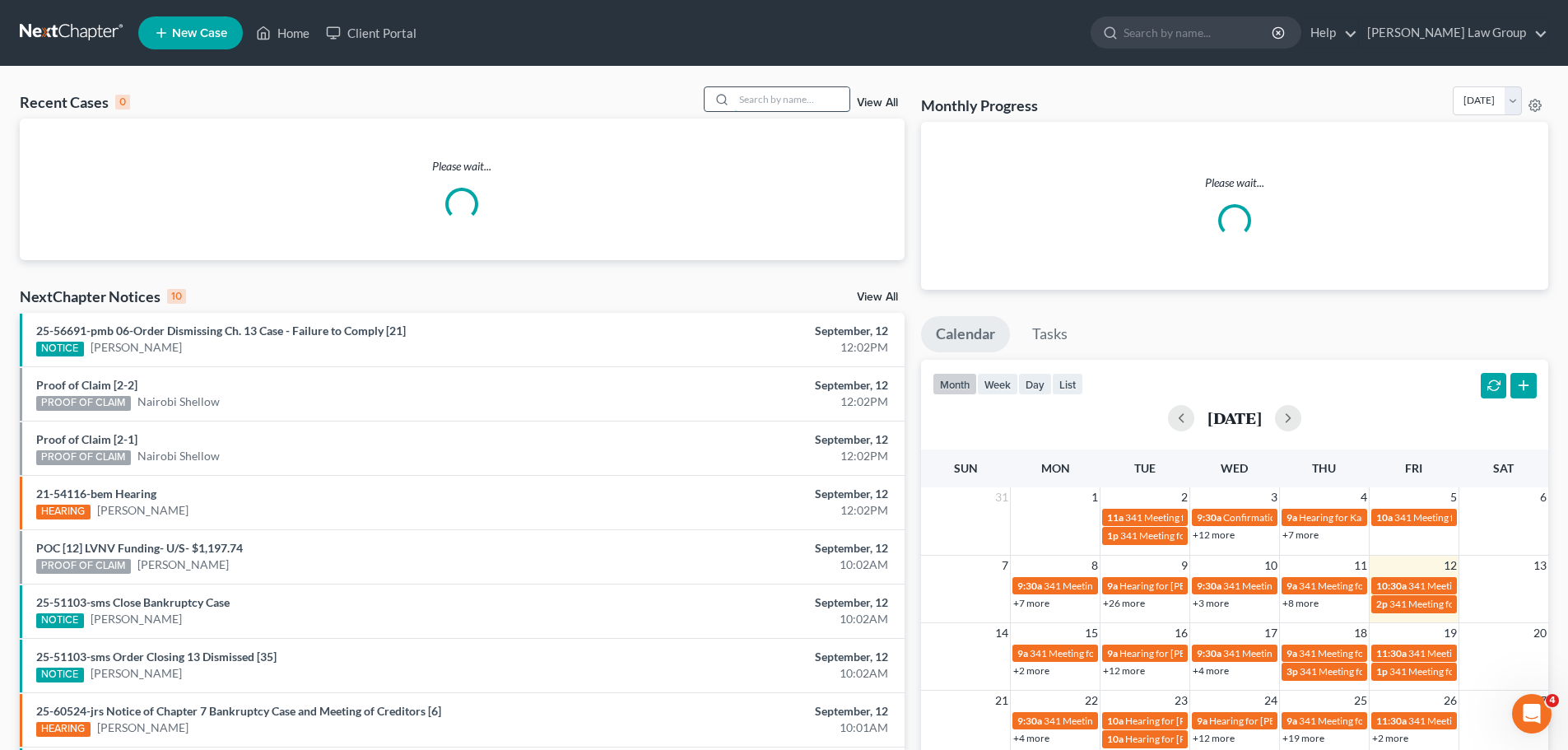
click at [814, 100] on input "search" at bounding box center [792, 99] width 115 height 24
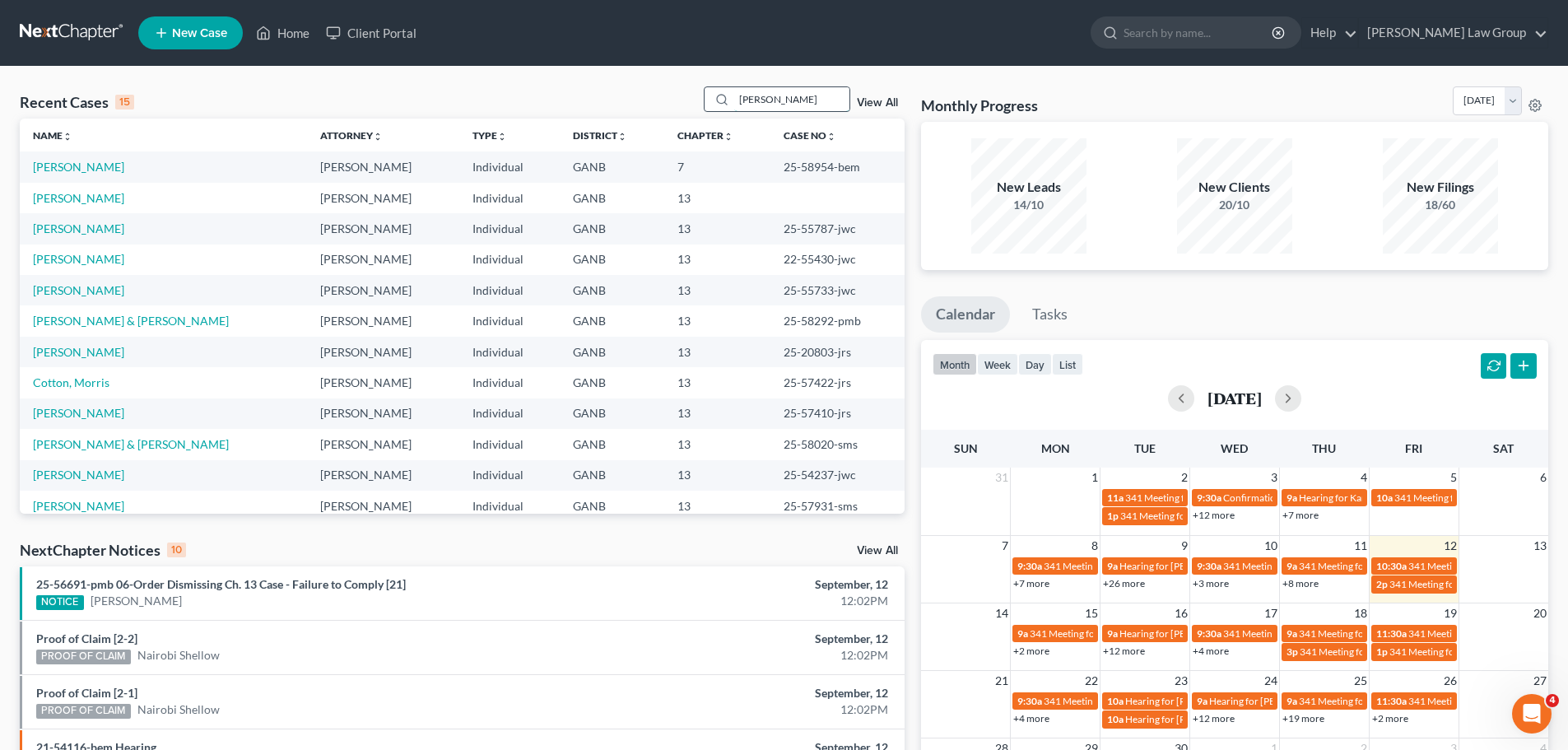
type input "boland"
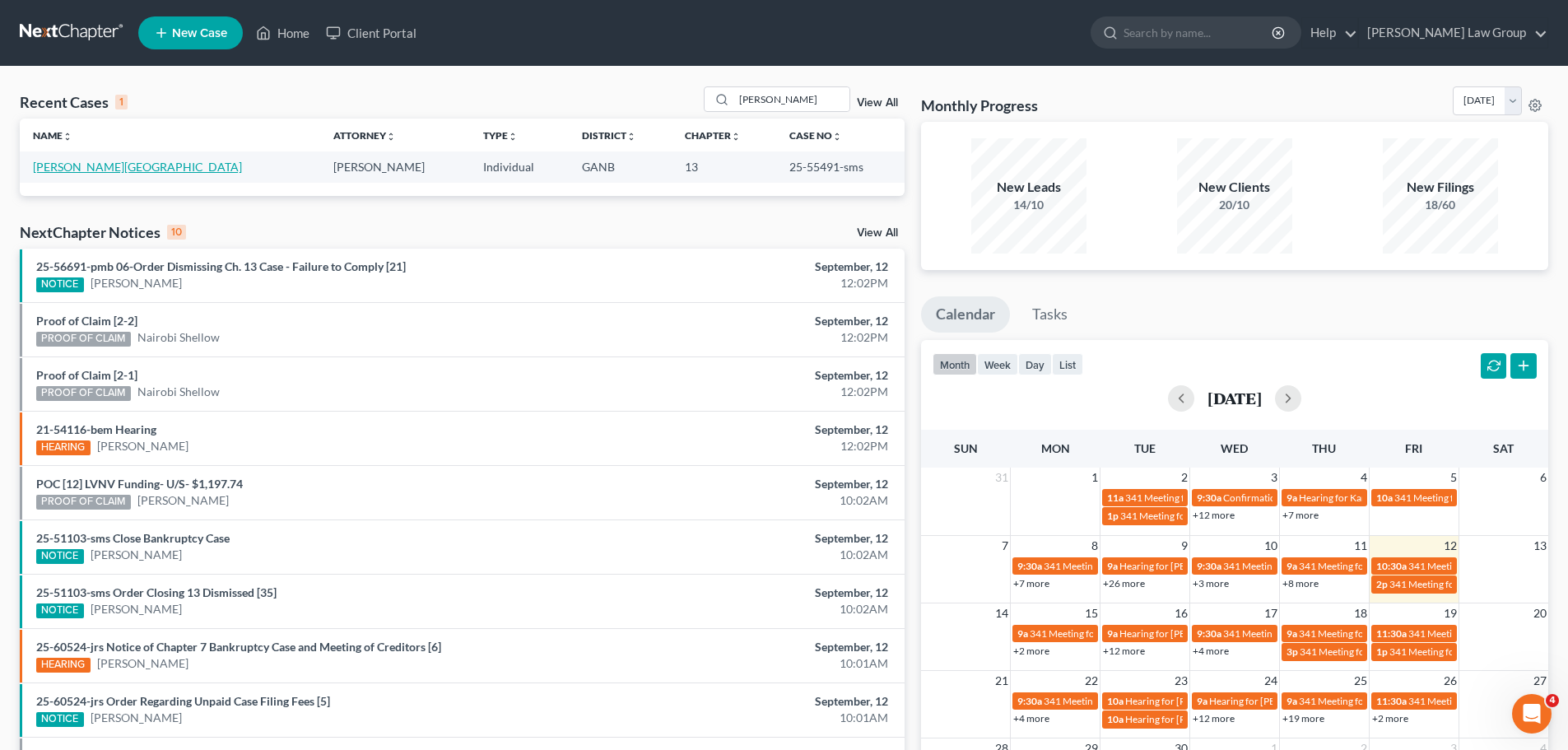
click at [74, 173] on link "Boland, Bradford" at bounding box center [137, 166] width 209 height 14
click at [78, 162] on link "Boland, Bradford" at bounding box center [137, 166] width 209 height 14
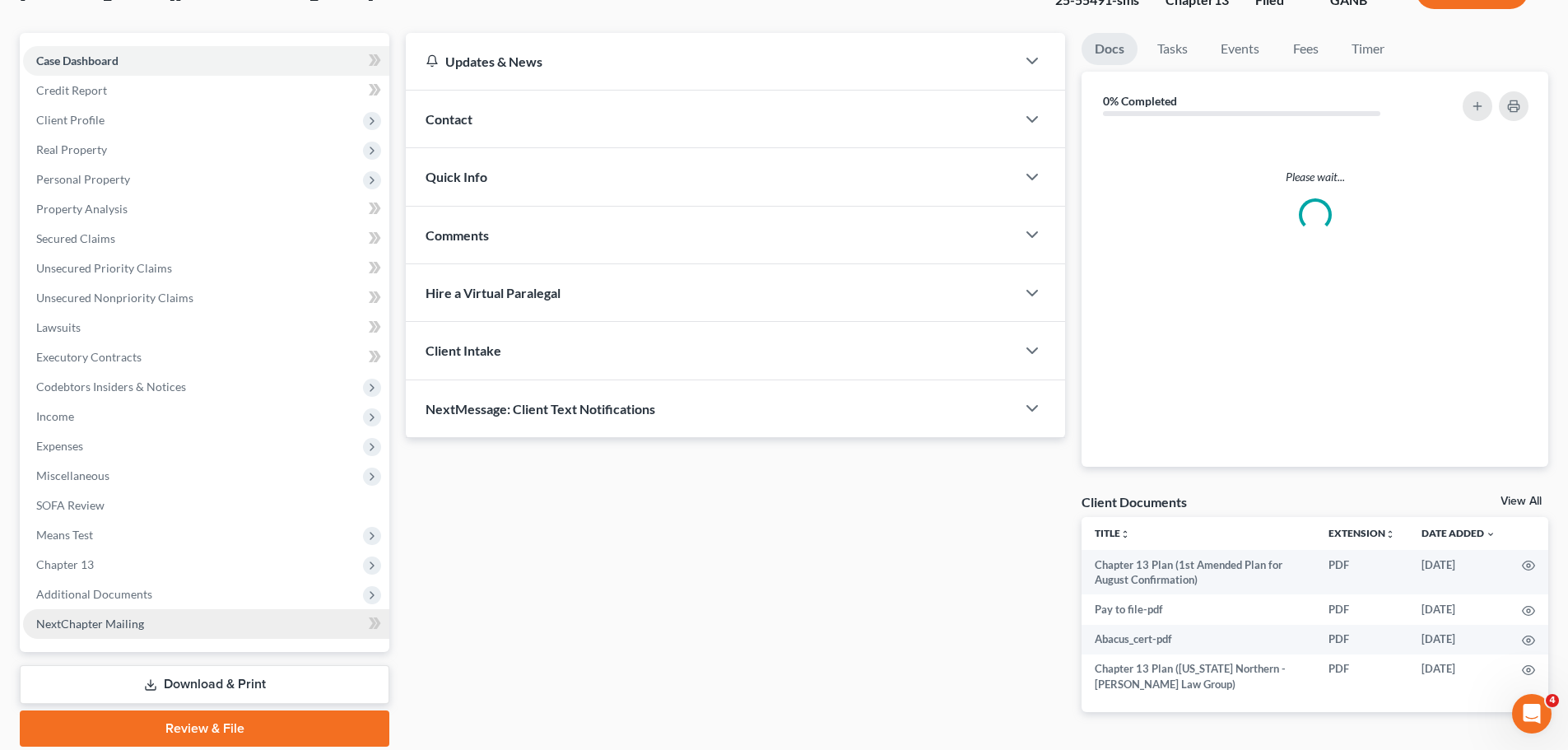
scroll to position [184, 0]
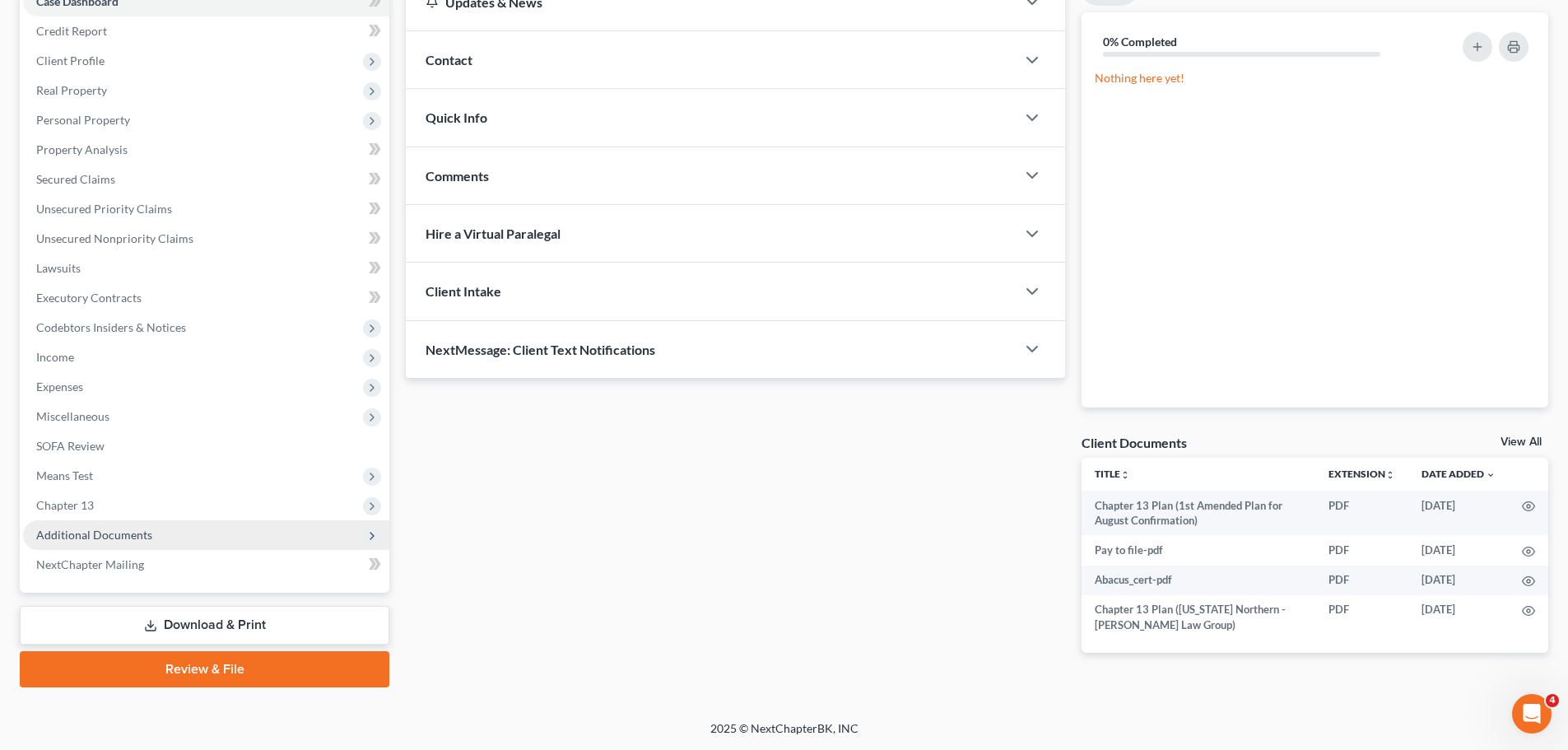
click at [165, 541] on span "Additional Documents" at bounding box center [206, 535] width 366 height 30
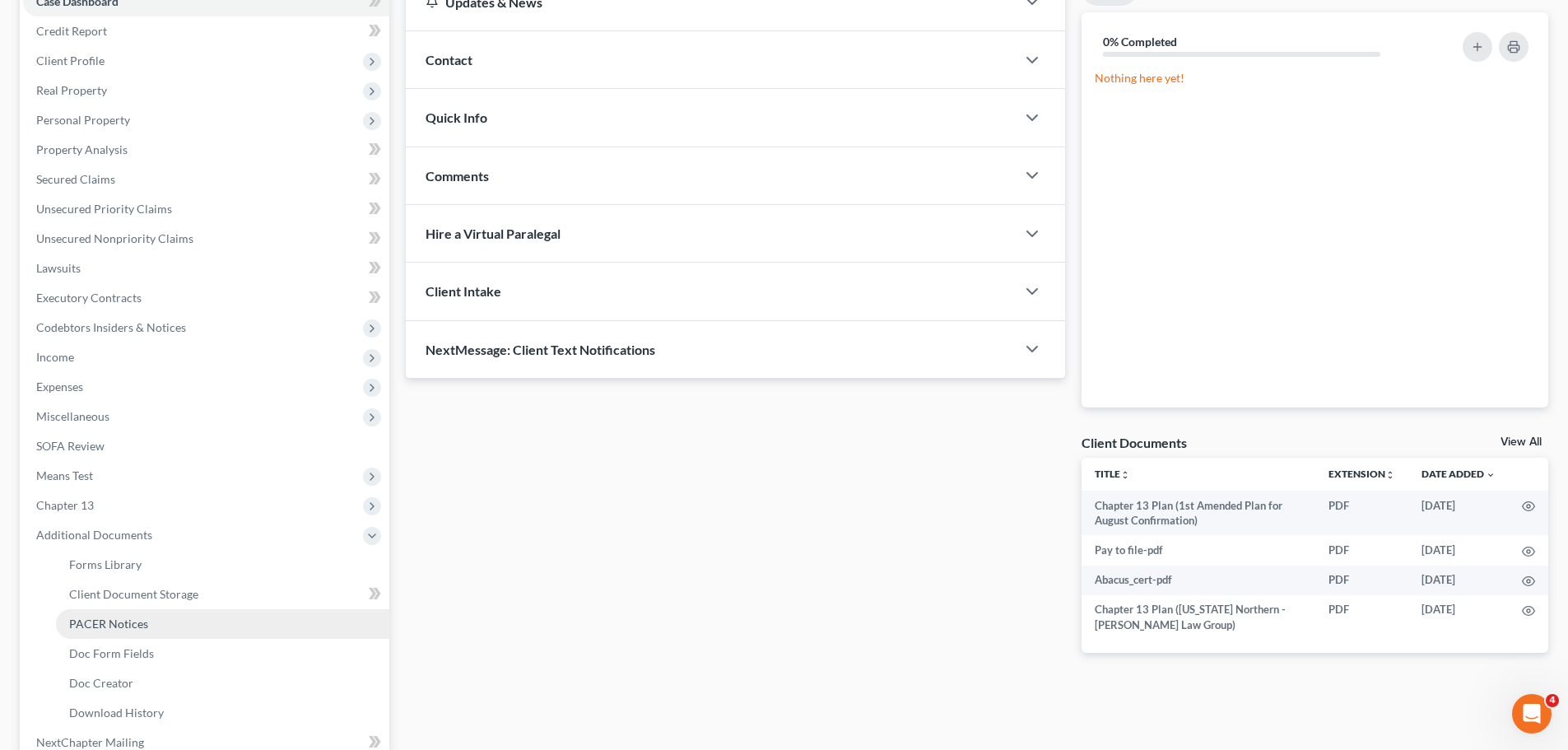
click at [141, 618] on span "PACER Notices" at bounding box center [109, 623] width 79 height 14
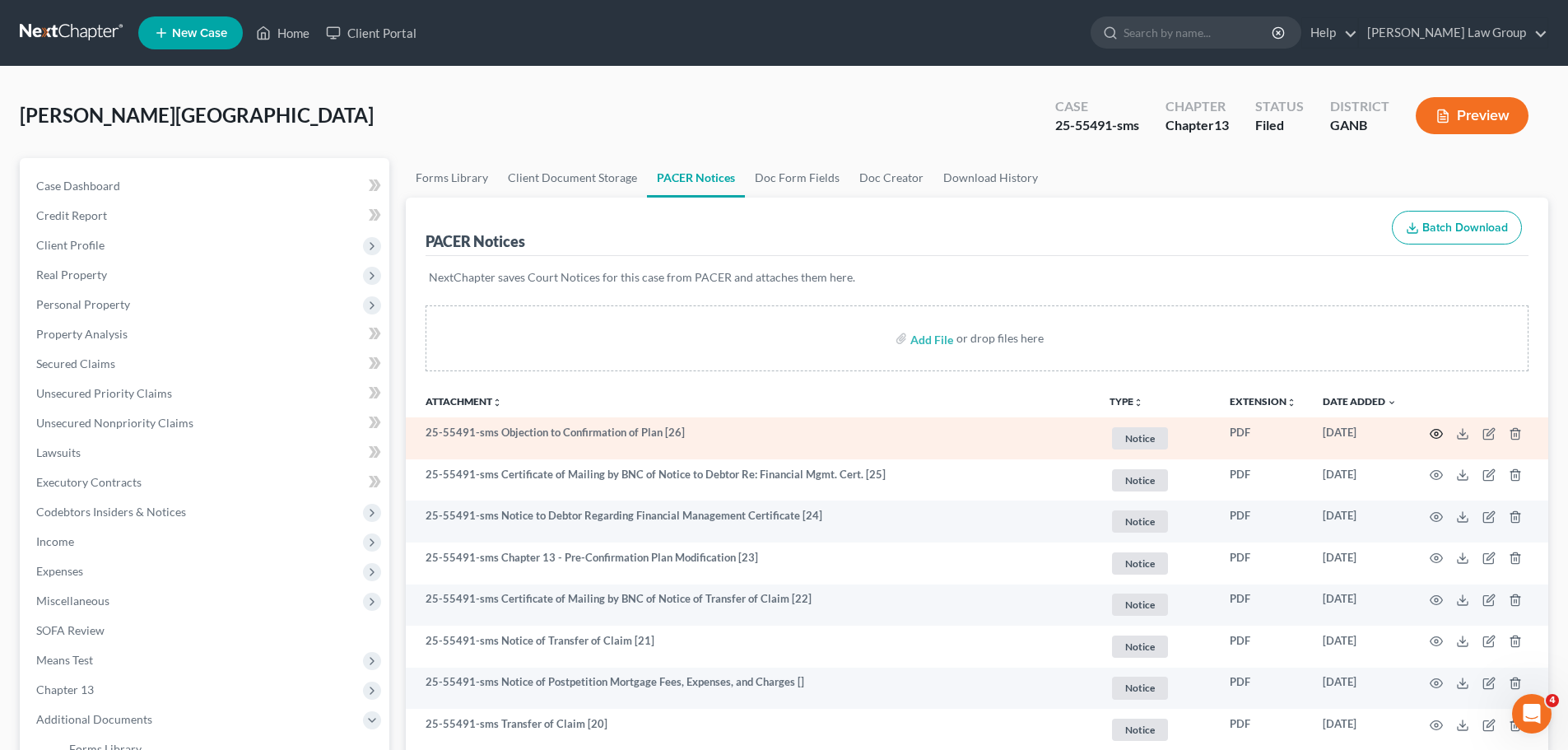
click at [1431, 435] on icon "button" at bounding box center [1436, 433] width 12 height 9
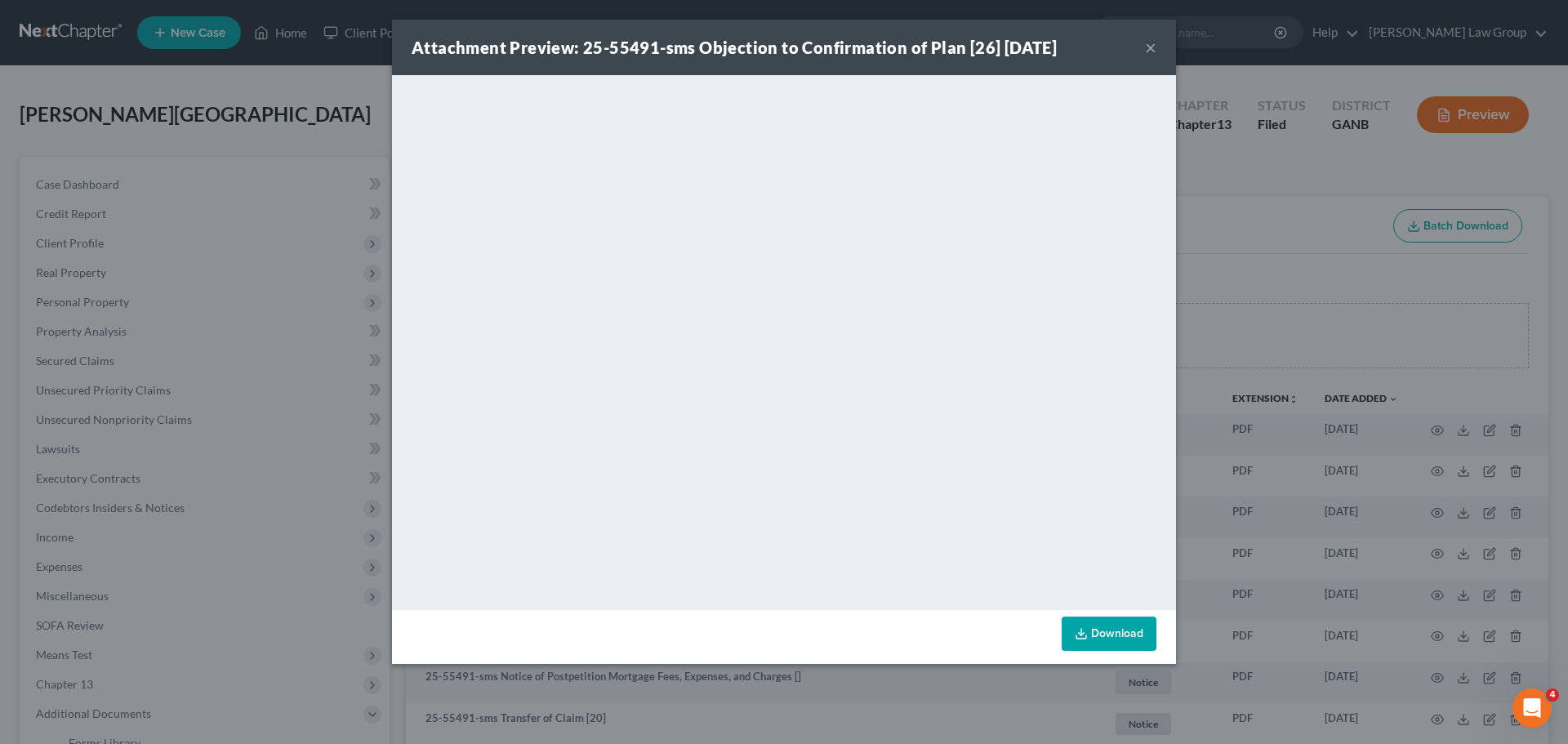
click at [1147, 53] on button "×" at bounding box center [1151, 47] width 11 height 20
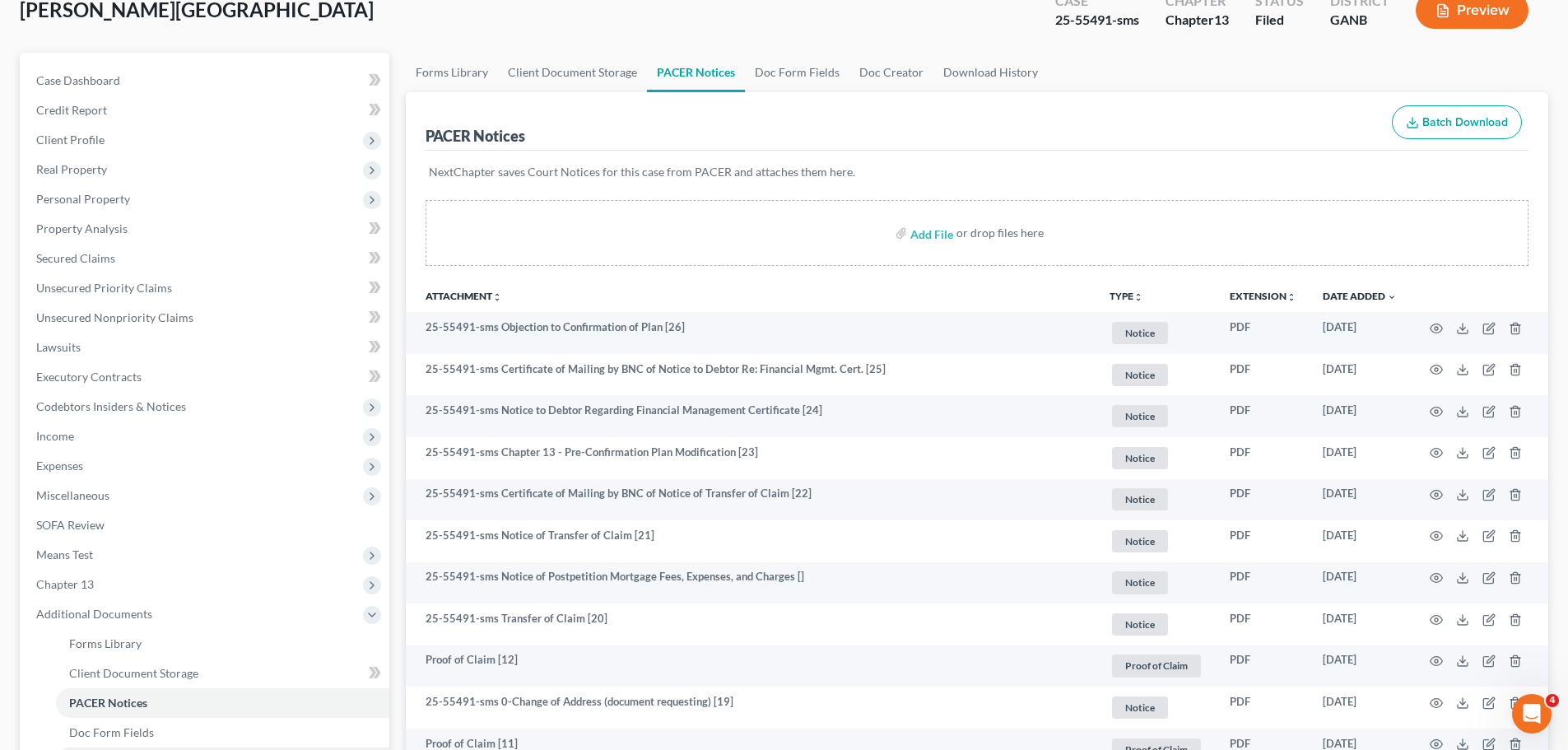
scroll to position [329, 0]
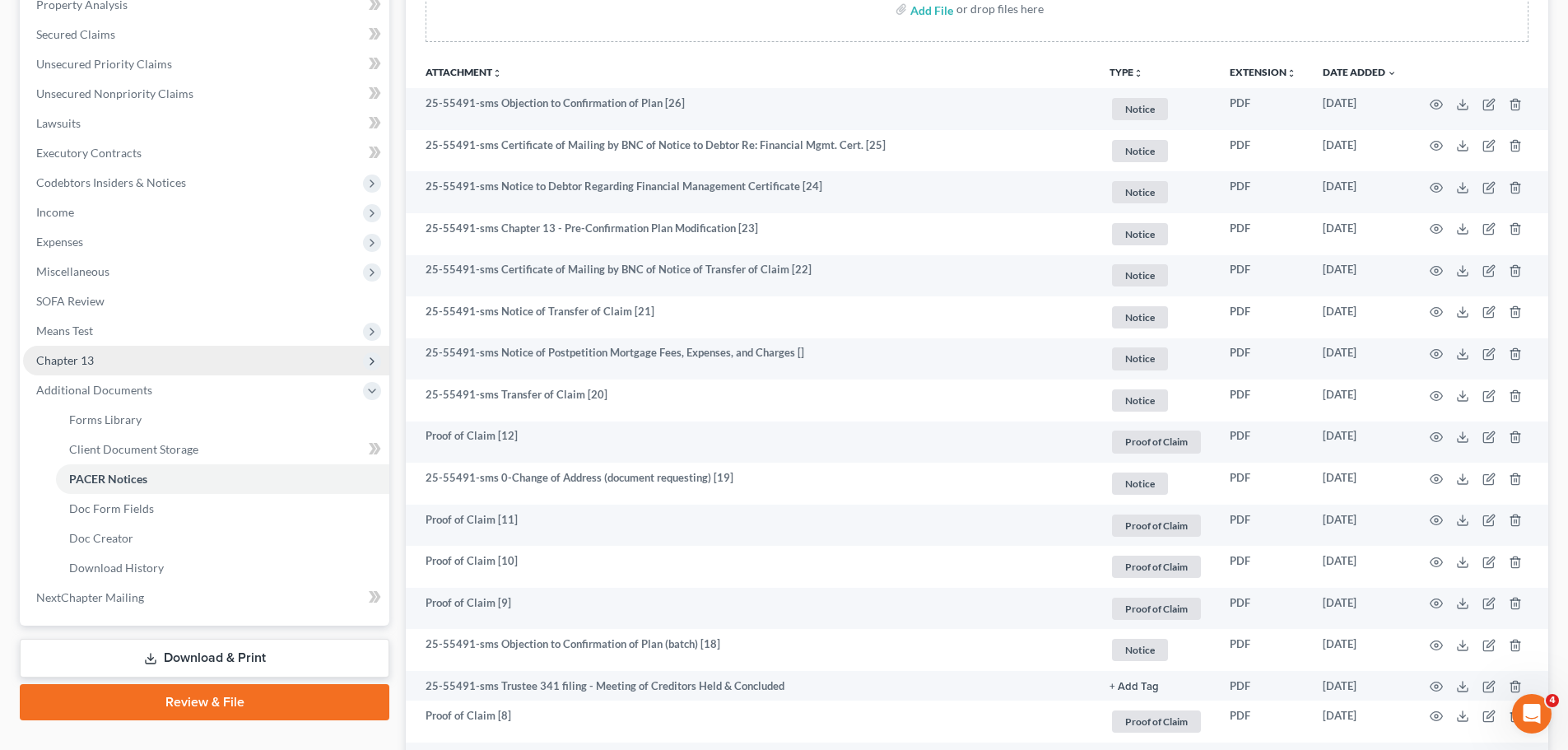
click at [136, 357] on span "Chapter 13" at bounding box center [206, 361] width 366 height 30
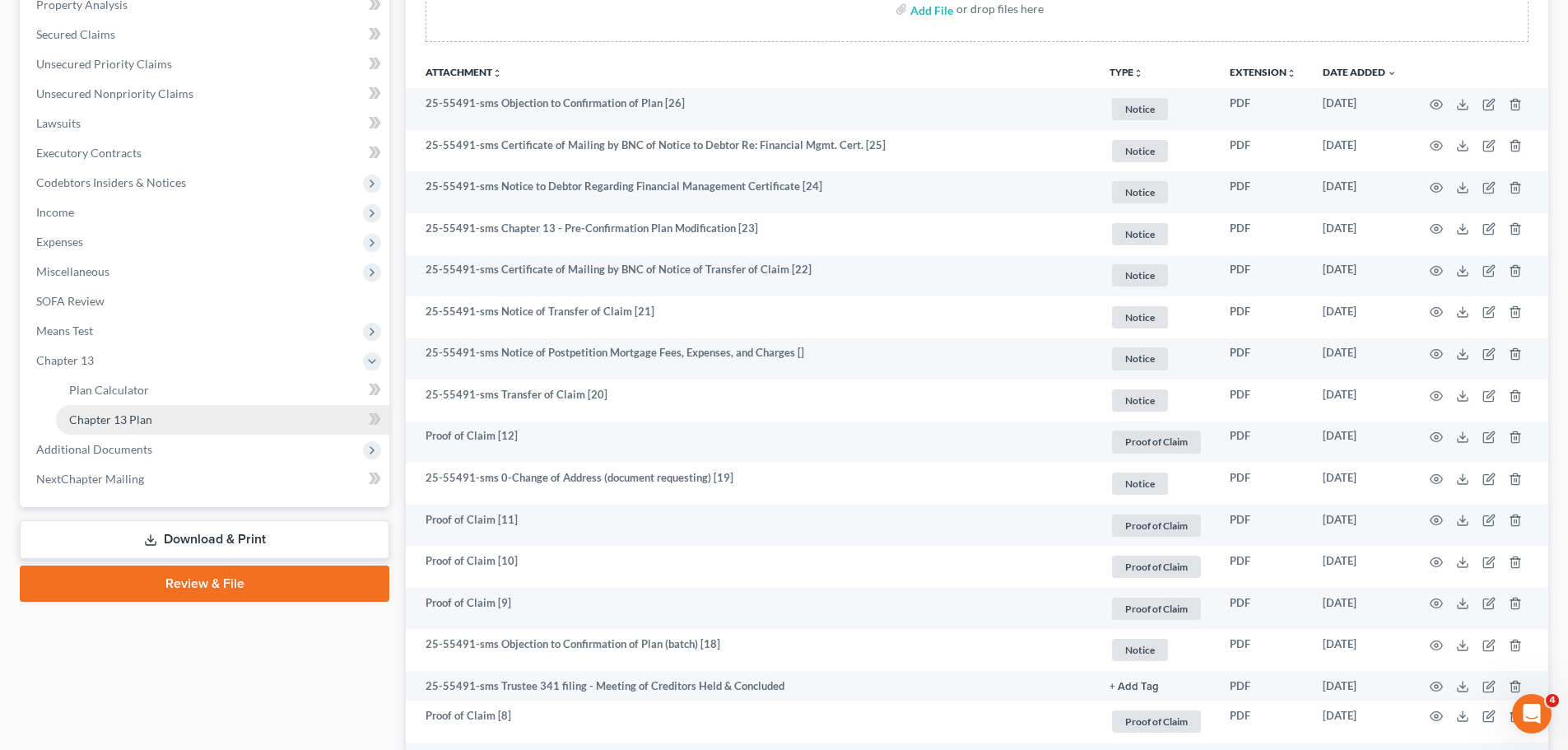
drag, startPoint x: 192, startPoint y: 437, endPoint x: 200, endPoint y: 414, distance: 24.4
click at [192, 437] on span "Additional Documents" at bounding box center [206, 450] width 366 height 30
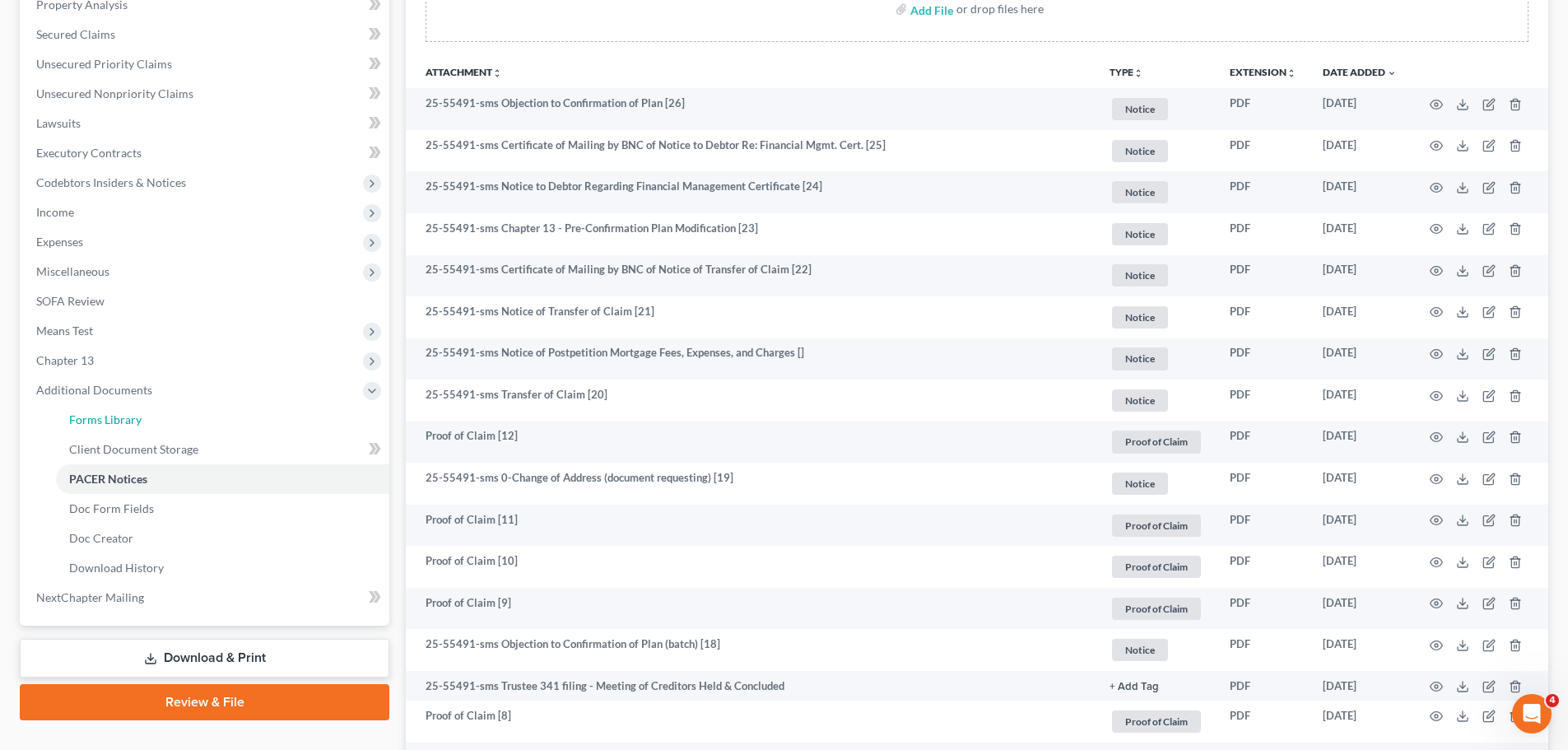
click at [200, 414] on link "Forms Library" at bounding box center [222, 420] width 333 height 30
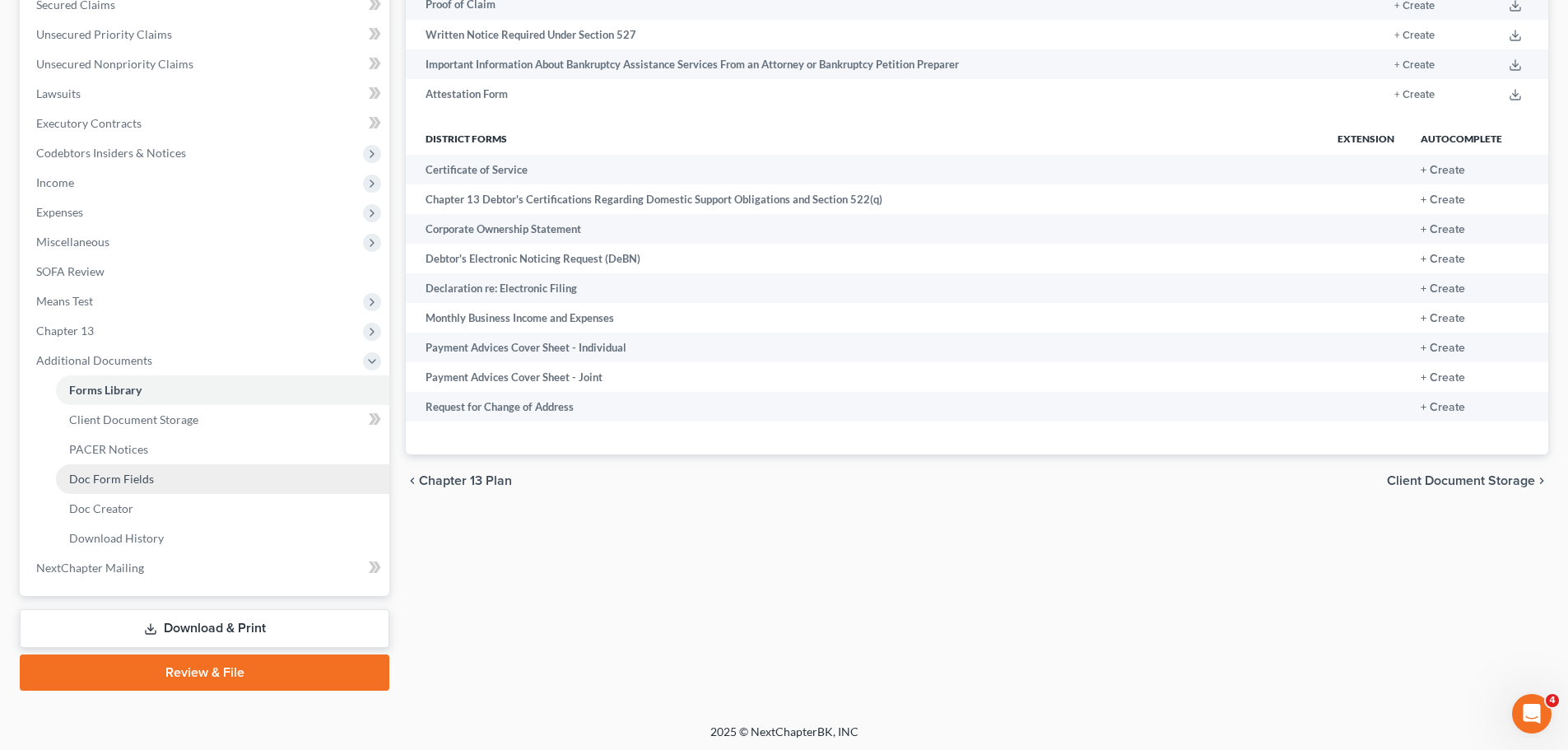
scroll to position [362, 0]
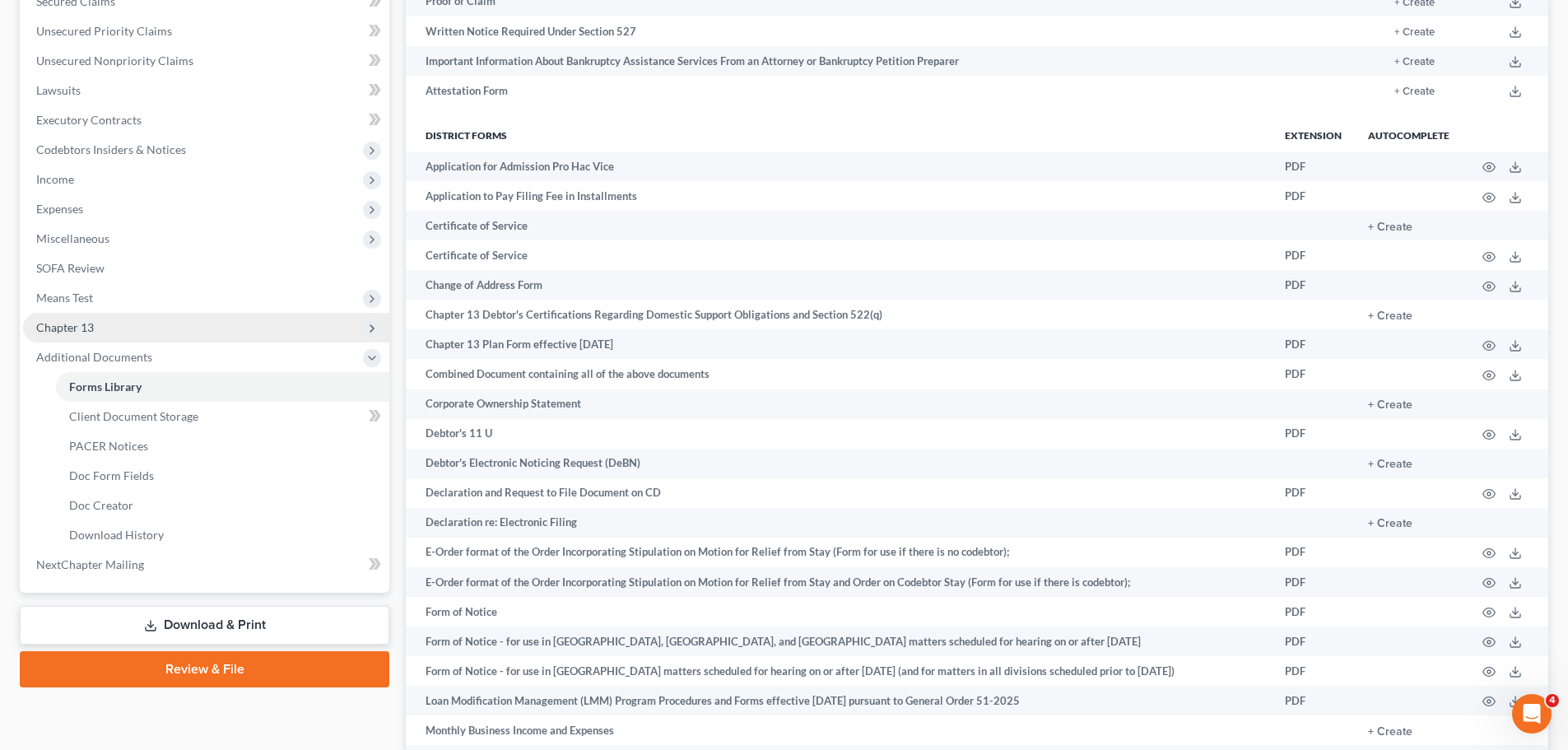
click at [108, 332] on span "Chapter 13" at bounding box center [206, 328] width 366 height 30
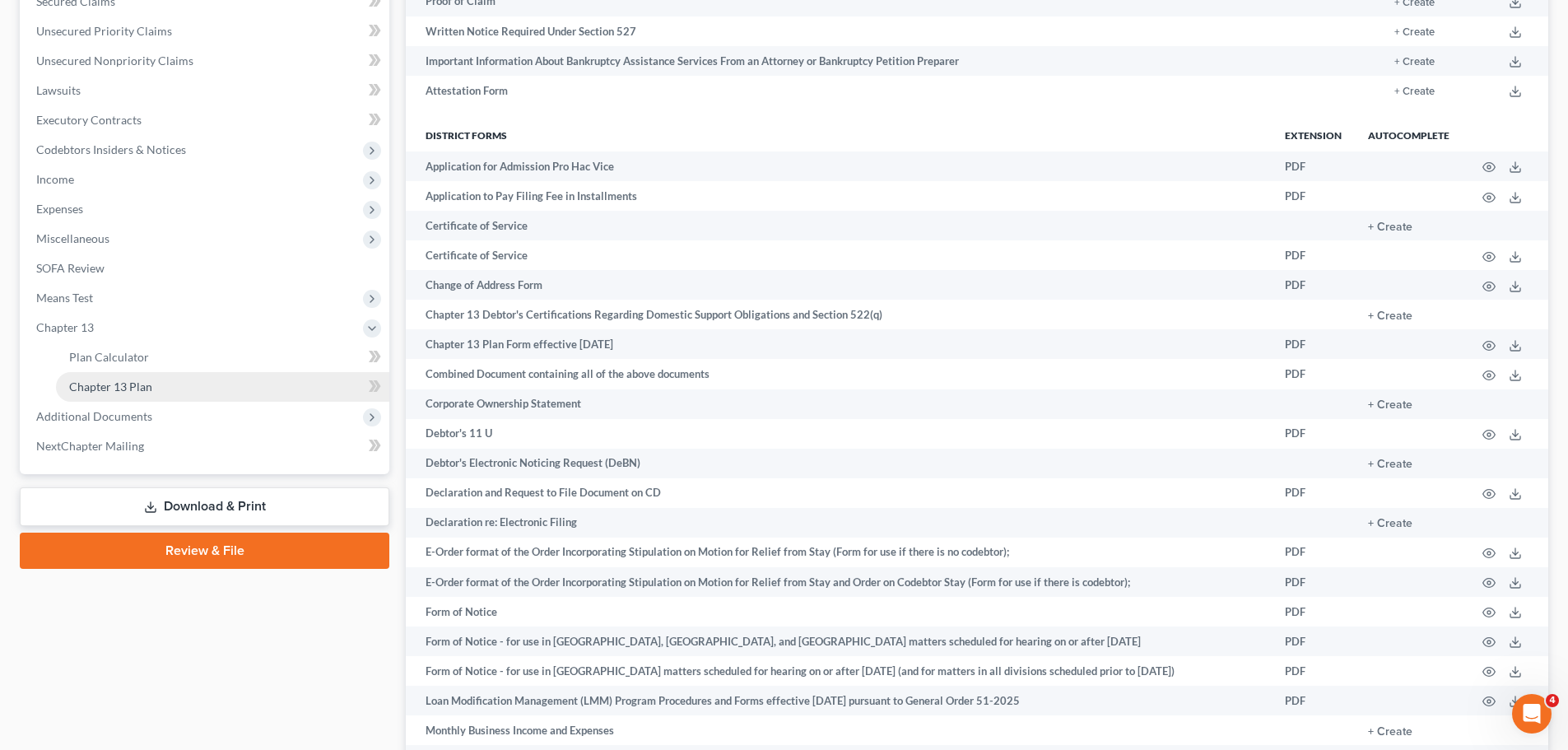
click at [188, 378] on link "Chapter 13 Plan" at bounding box center [222, 387] width 333 height 30
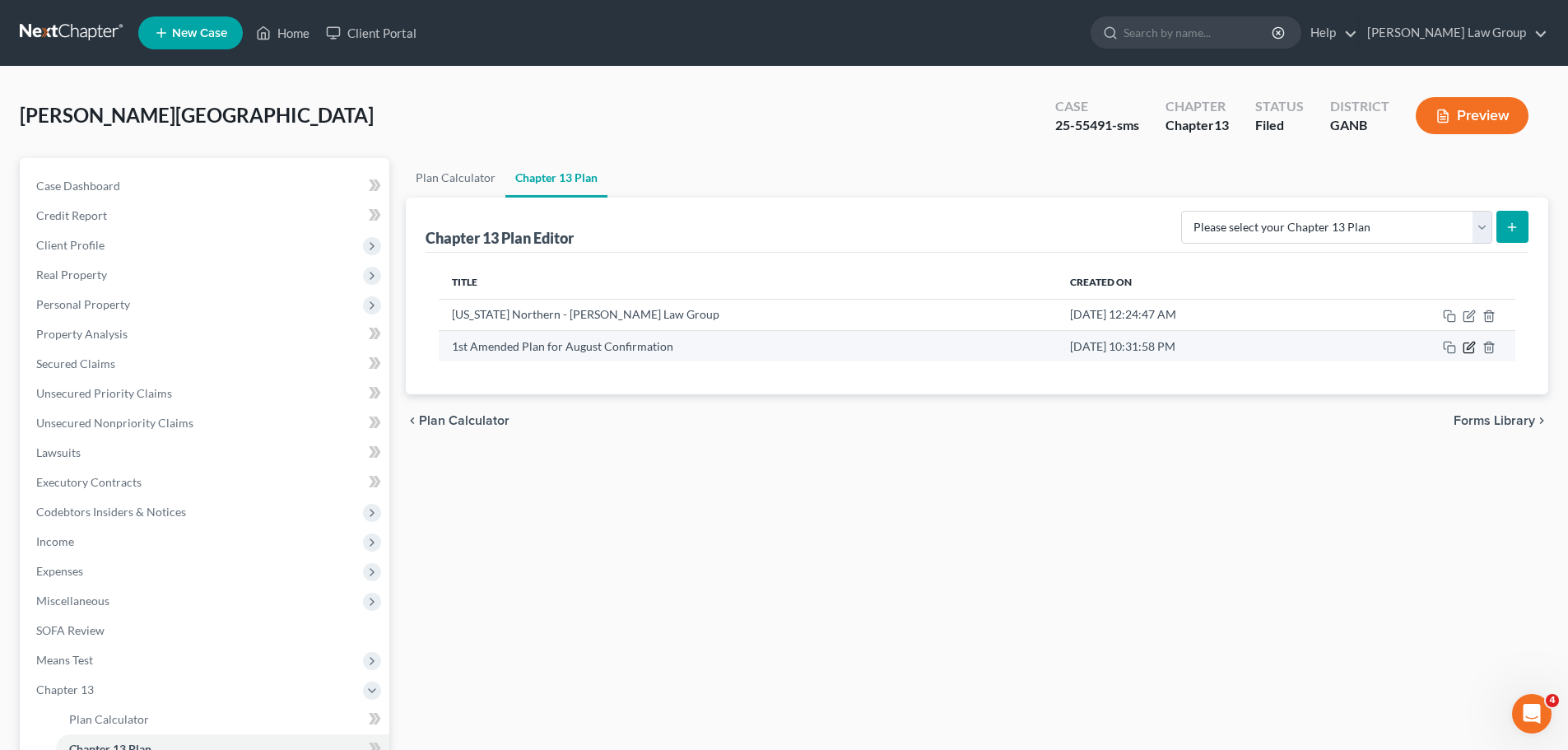
click at [1473, 345] on icon "button" at bounding box center [1469, 347] width 13 height 13
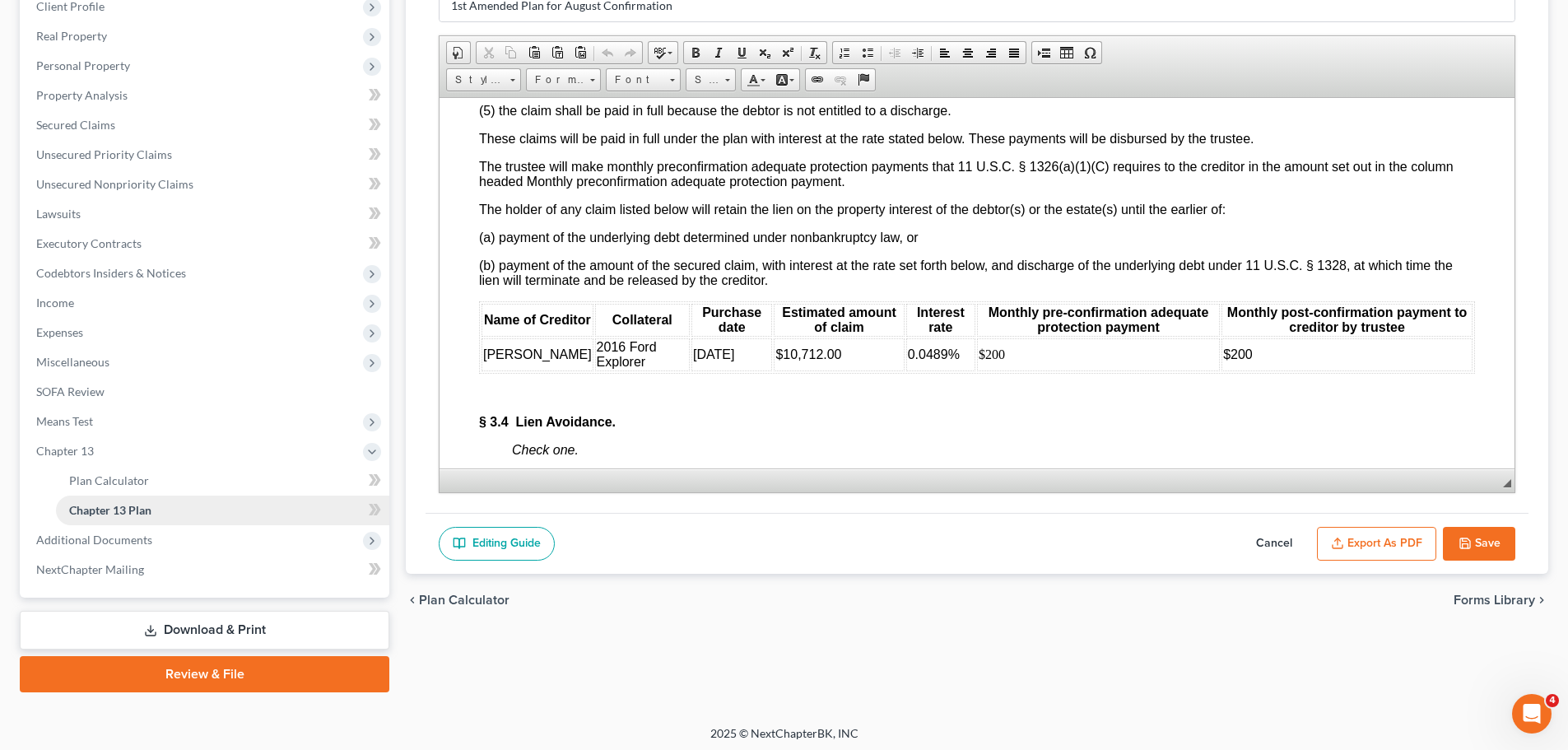
scroll to position [244, 0]
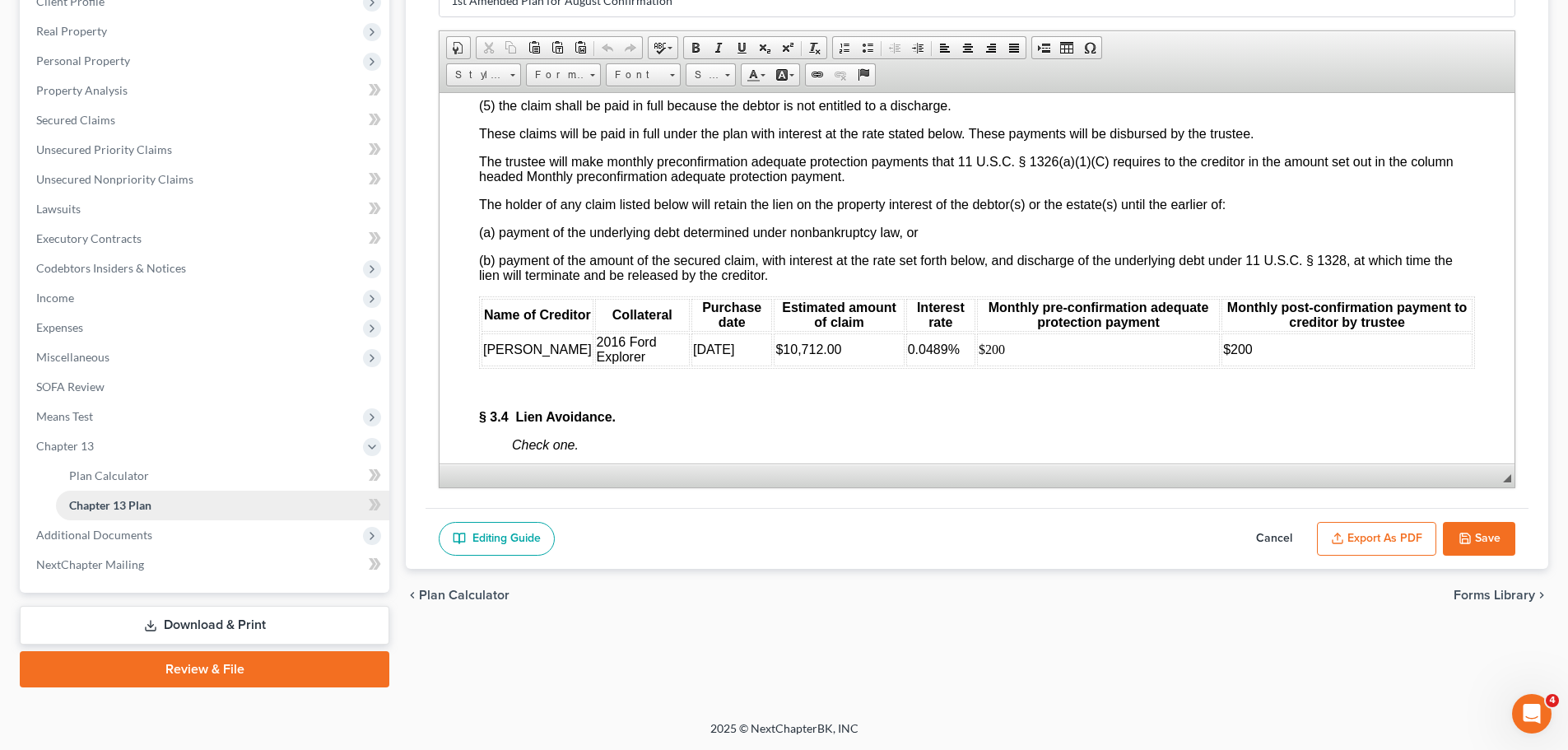
click at [173, 503] on link "Chapter 13 Plan" at bounding box center [222, 505] width 333 height 30
click at [1288, 544] on button "Cancel" at bounding box center [1274, 539] width 72 height 35
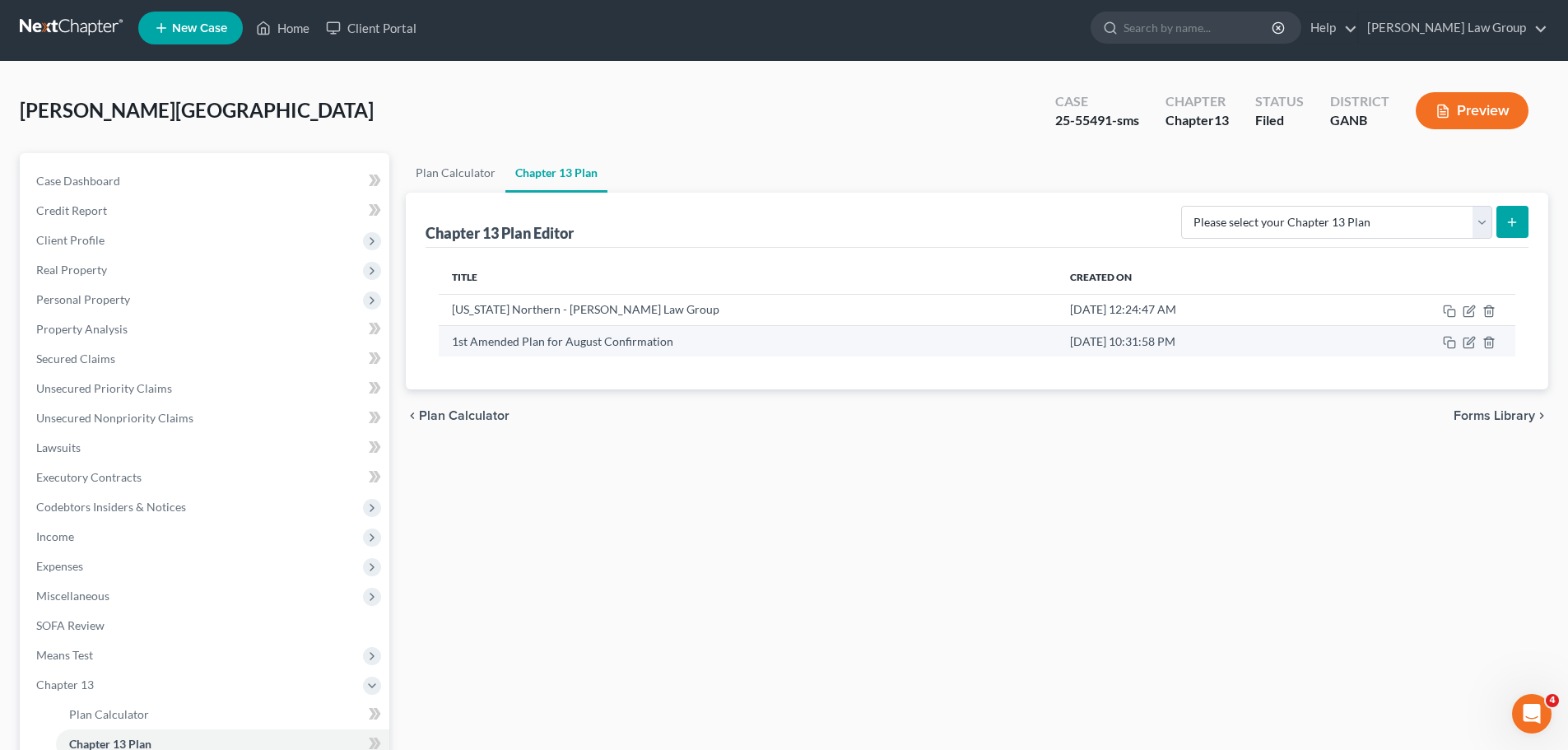
scroll to position [0, 0]
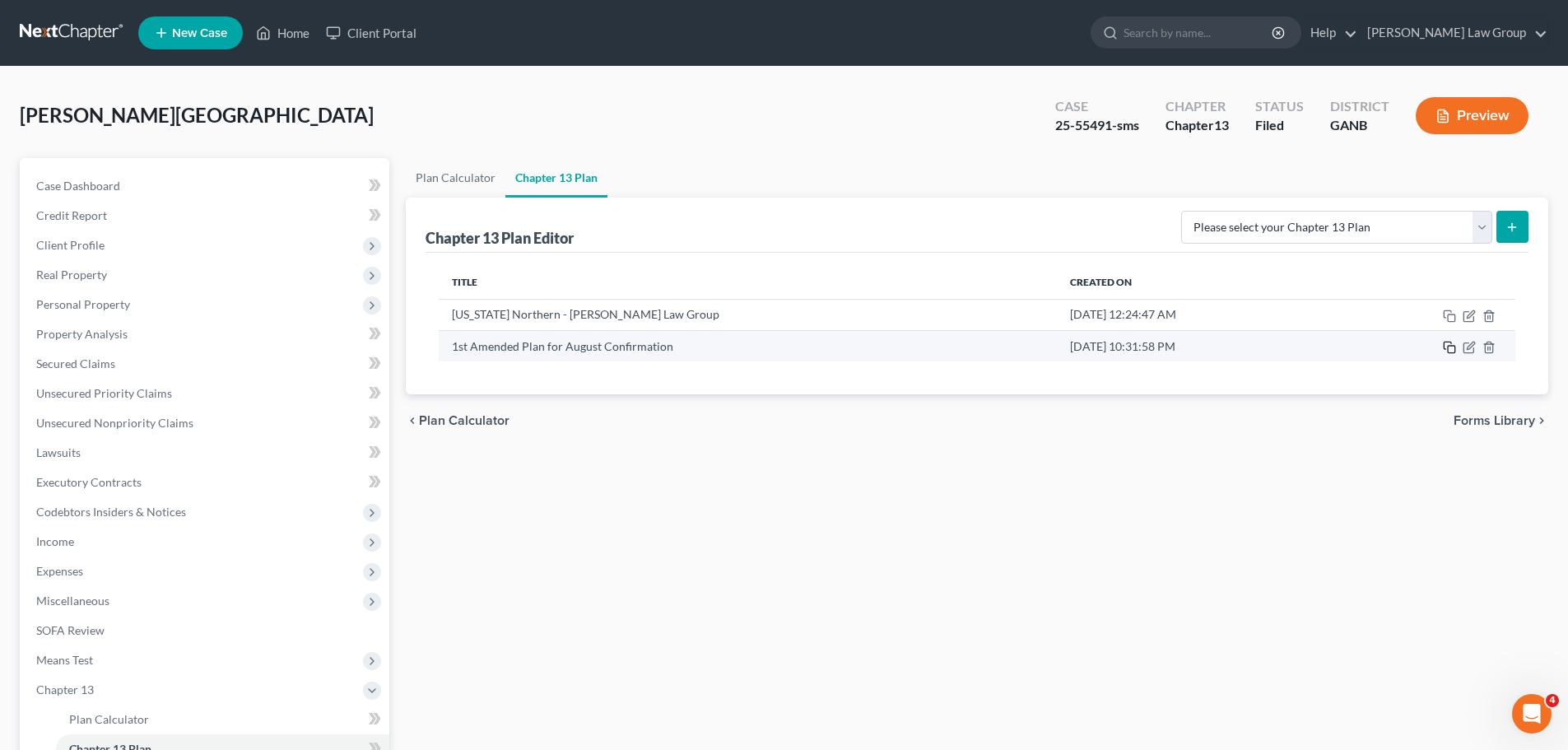
click at [1452, 344] on icon "button" at bounding box center [1449, 347] width 13 height 13
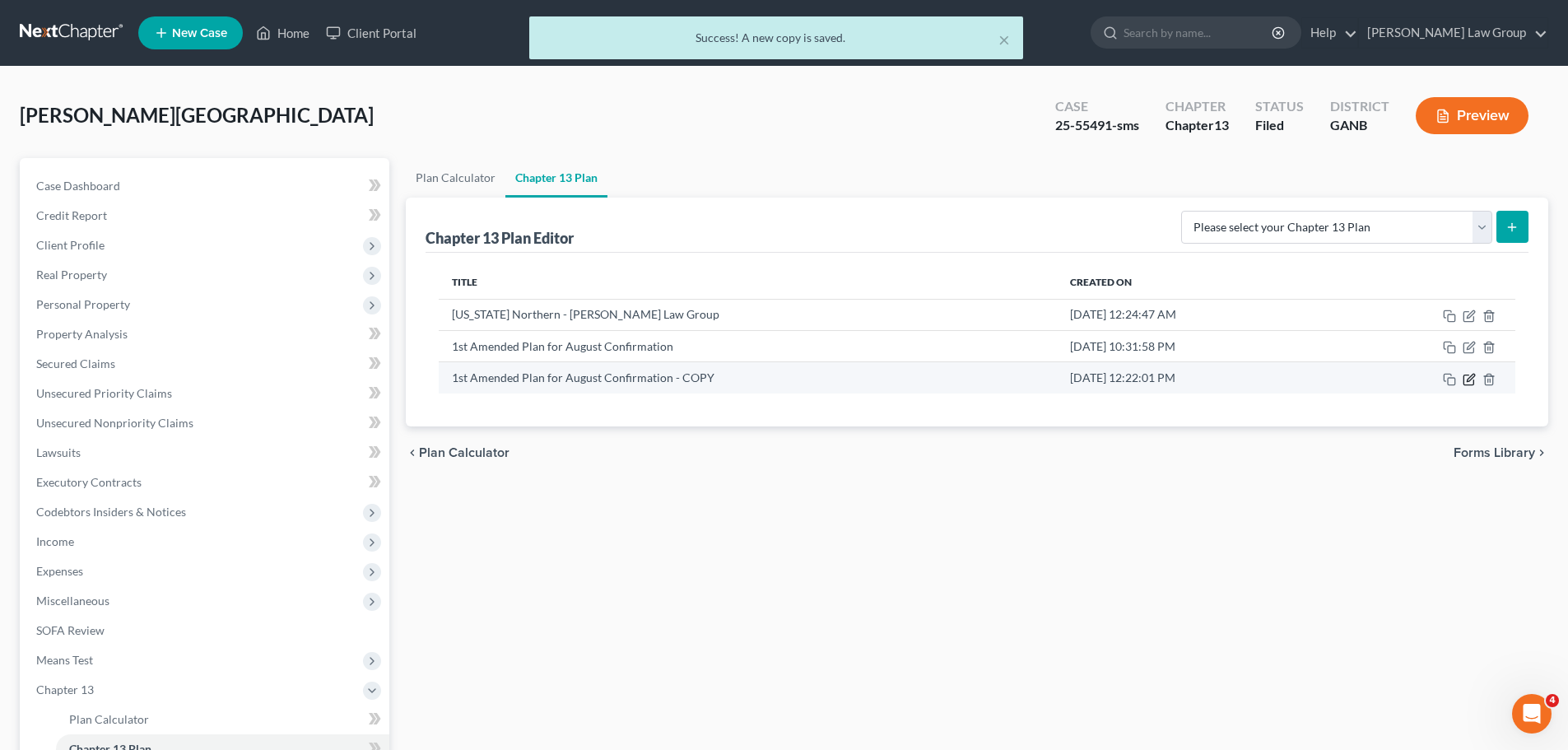
click at [1472, 376] on icon "button" at bounding box center [1469, 380] width 13 height 13
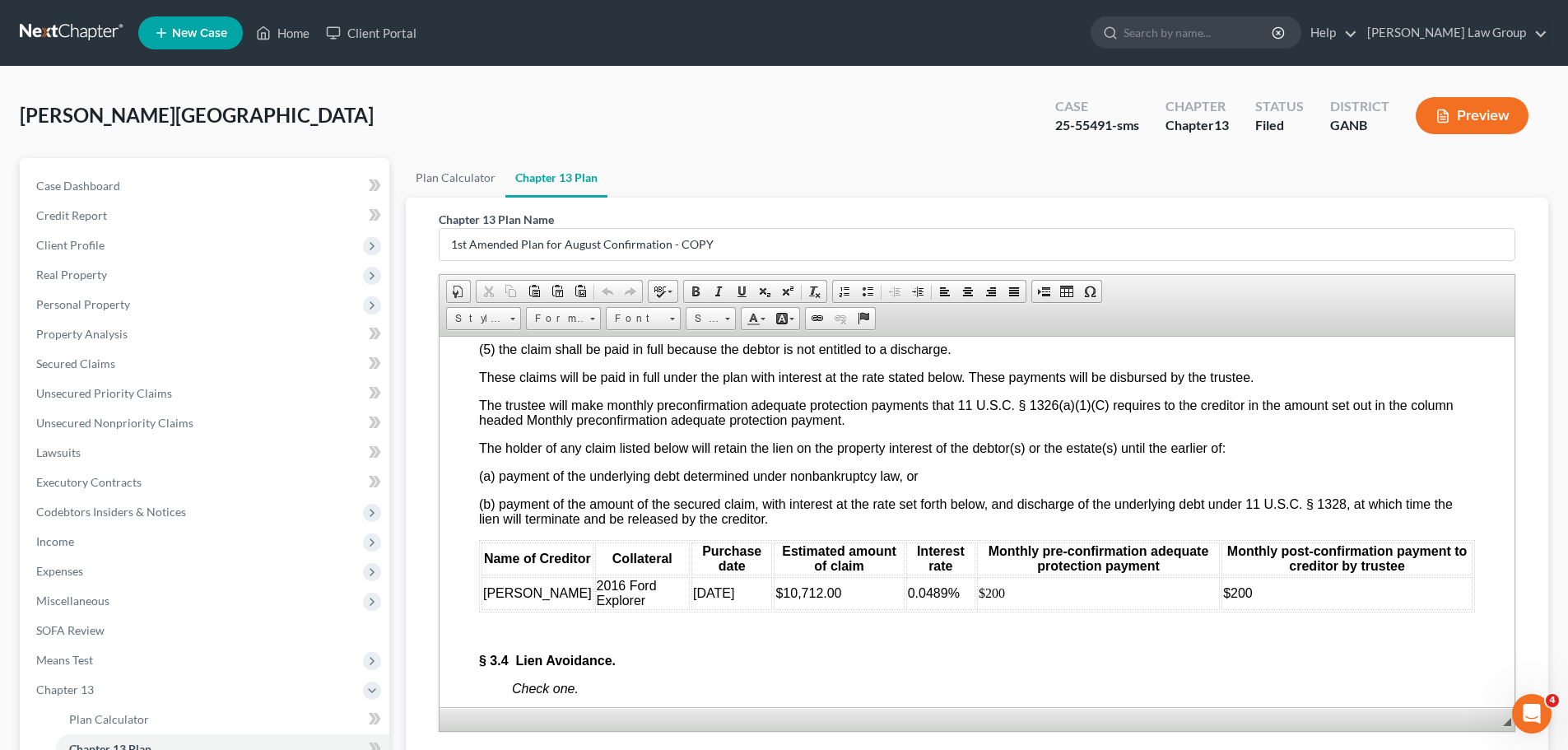
scroll to position [3704, 0]
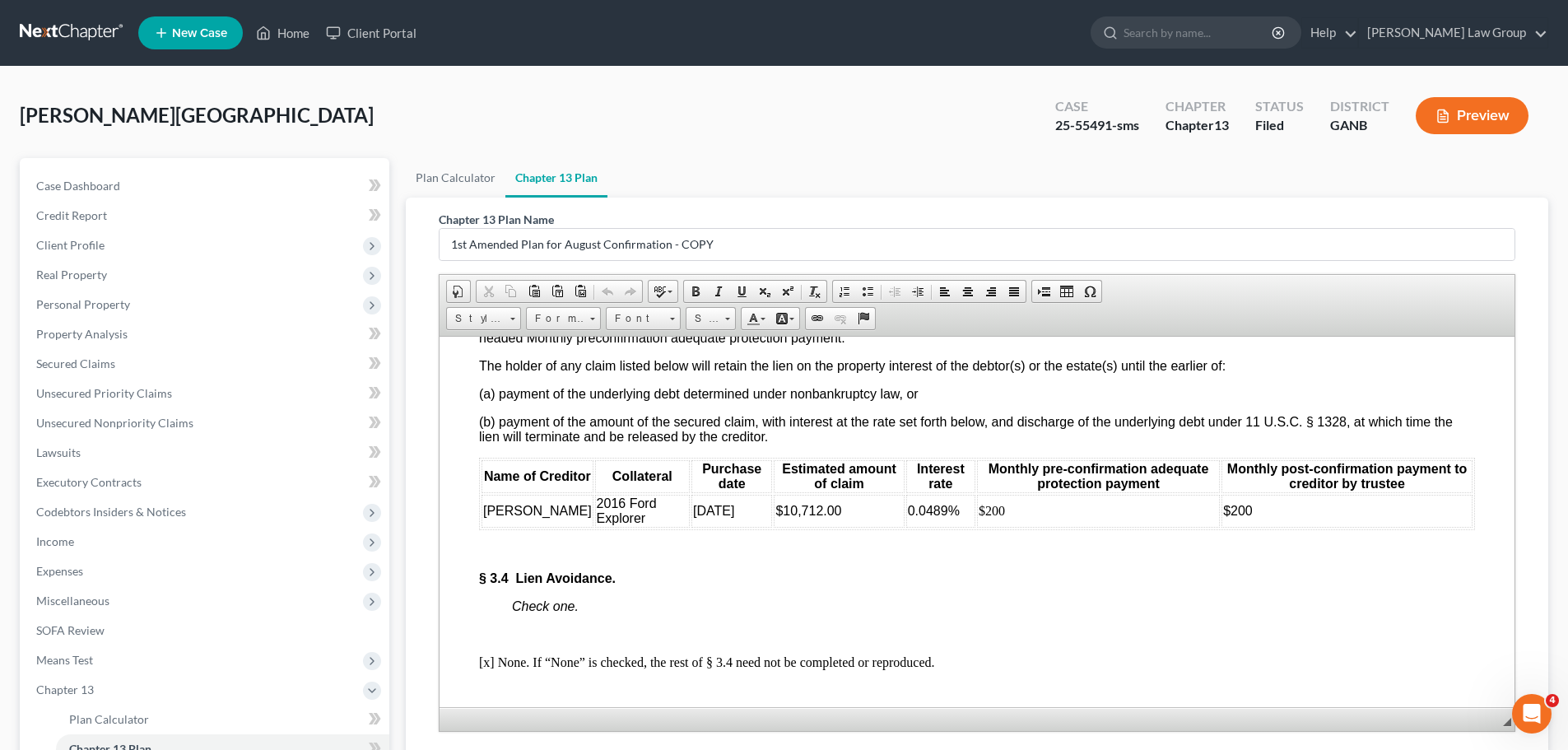
click at [911, 517] on span "0.0489%" at bounding box center [933, 510] width 52 height 14
click at [964, 557] on p at bounding box center [993, 550] width 963 height 15
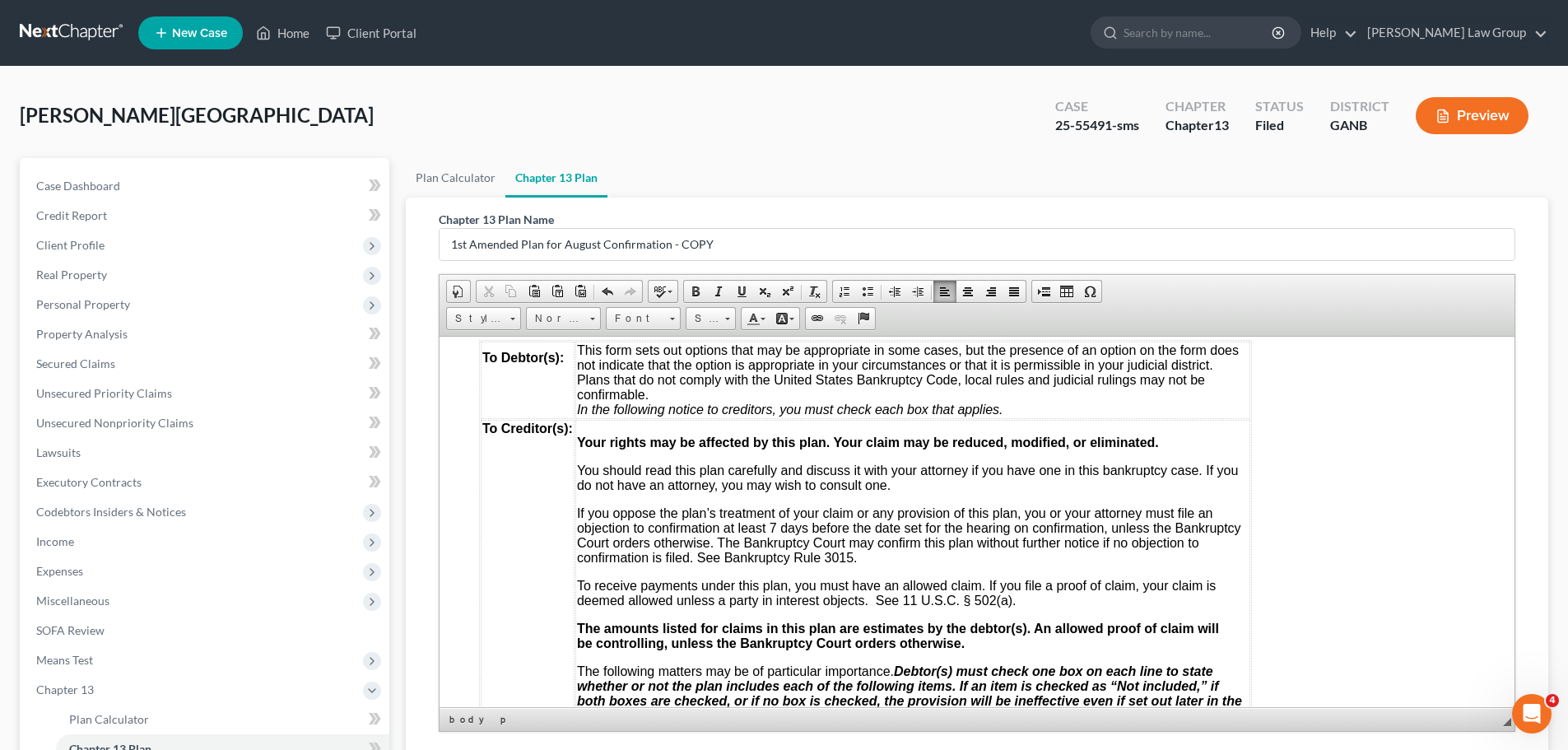
scroll to position [0, 0]
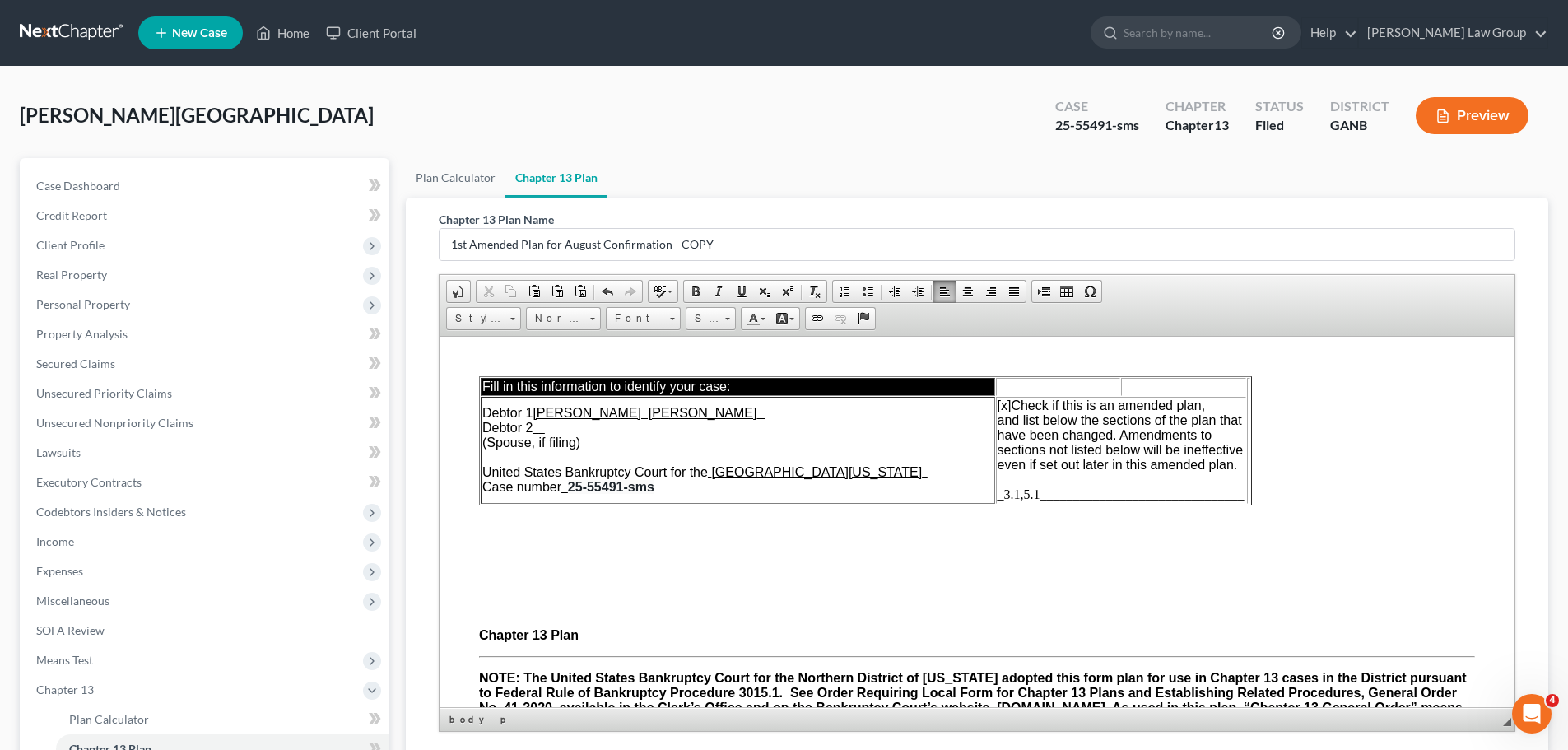
click at [1040, 491] on span "_3.1,5.1_______________________________" at bounding box center [1121, 493] width 247 height 14
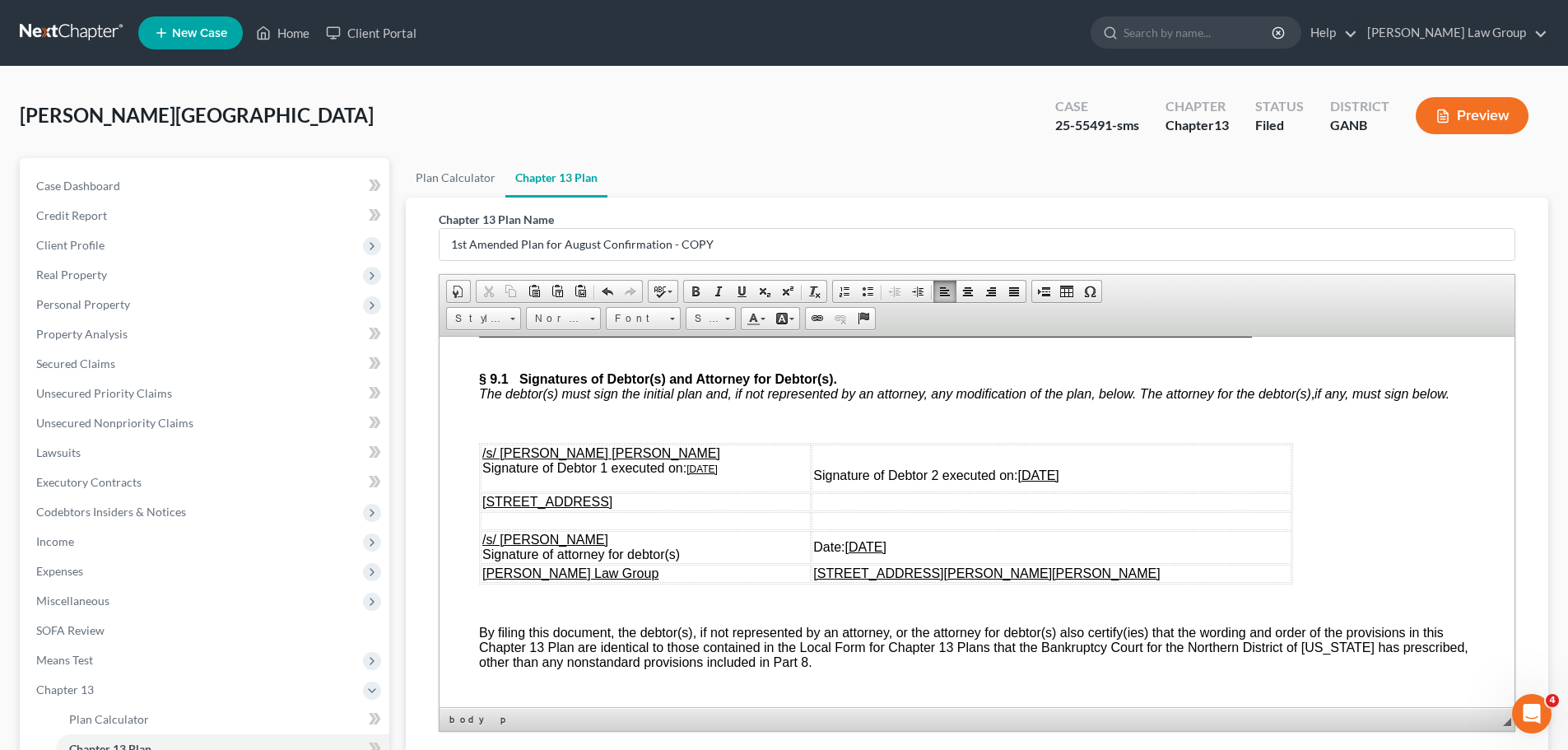
scroll to position [7736, 0]
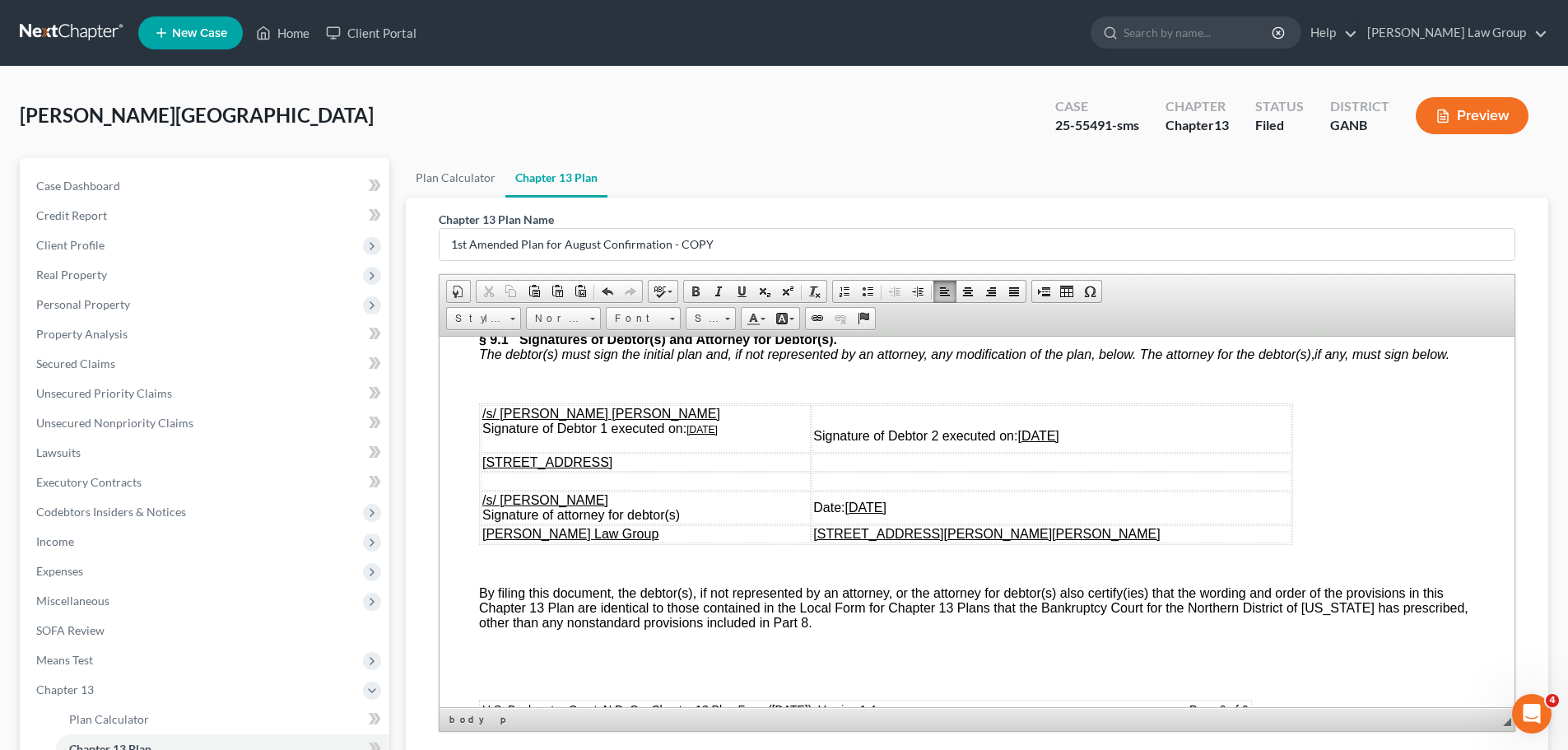
drag, startPoint x: 1510, startPoint y: 375, endPoint x: 1954, endPoint y: 1011, distance: 775.6
click at [698, 435] on u "08/10/2025" at bounding box center [702, 429] width 31 height 12
drag, startPoint x: 739, startPoint y: 495, endPoint x: 690, endPoint y: 499, distance: 49.2
click at [690, 435] on u "[DATE]" at bounding box center [702, 429] width 31 height 12
copy u "[DATE]"
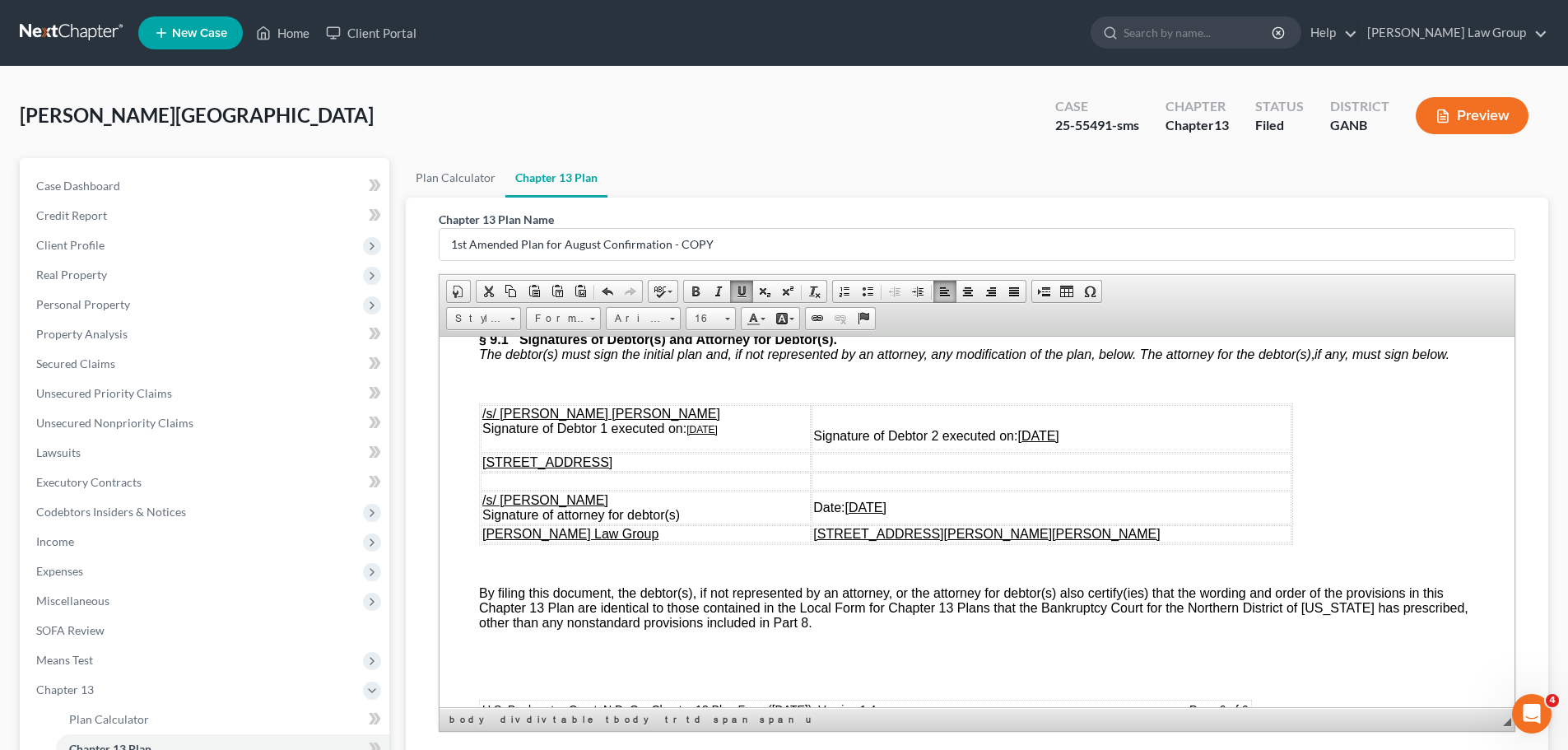
click at [1179, 452] on td "Signature of Debtor 2 executed on: 08/10/2025" at bounding box center [1051, 428] width 480 height 48
drag, startPoint x: 1148, startPoint y: 503, endPoint x: 1083, endPoint y: 508, distance: 65.2
click at [1059, 442] on u "08/10/2025" at bounding box center [1038, 435] width 41 height 14
click at [886, 514] on u "08/10/2025" at bounding box center [866, 506] width 41 height 14
drag, startPoint x: 993, startPoint y: 573, endPoint x: 932, endPoint y: 574, distance: 61.0
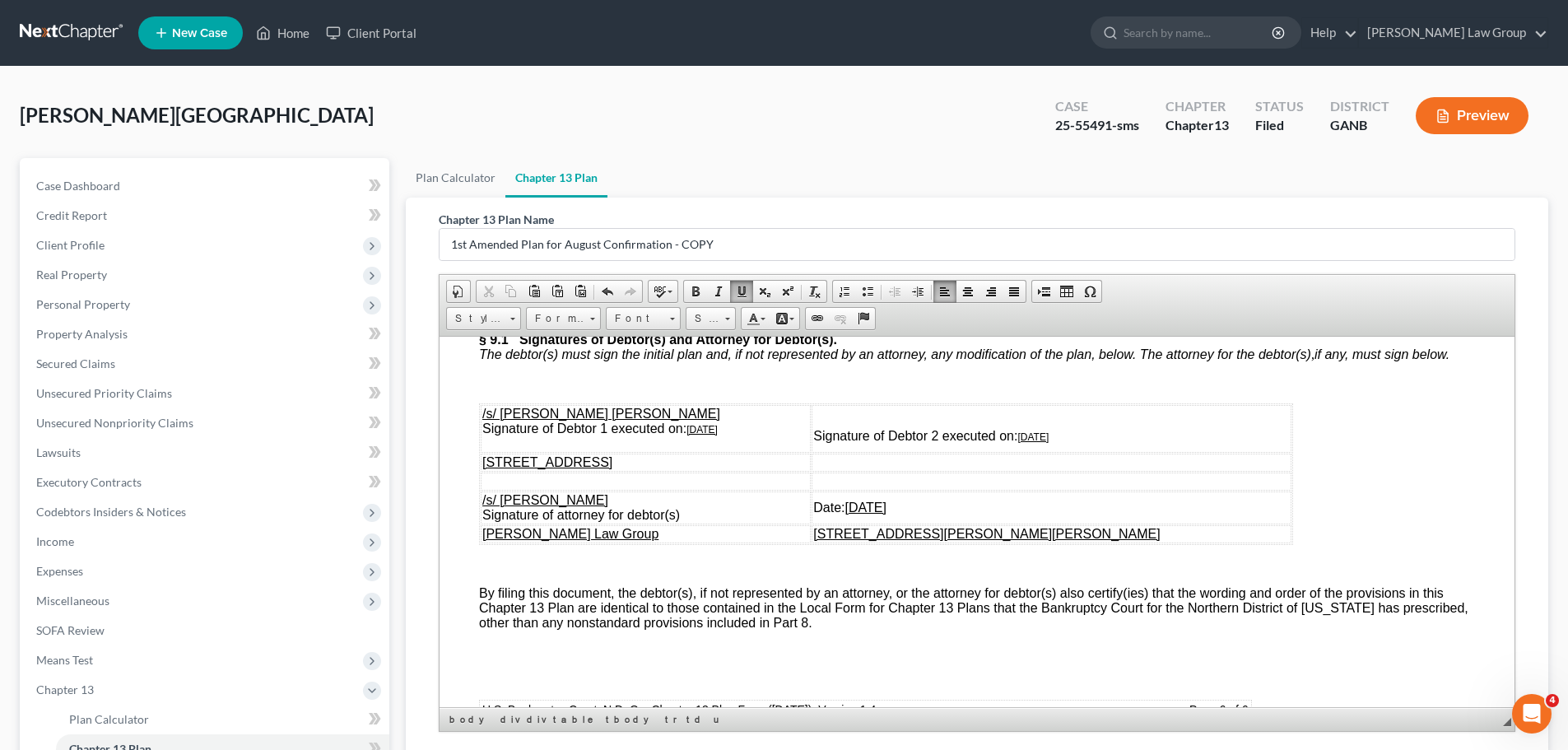
click at [922, 524] on td "Date: 08/10/2025" at bounding box center [1051, 507] width 480 height 33
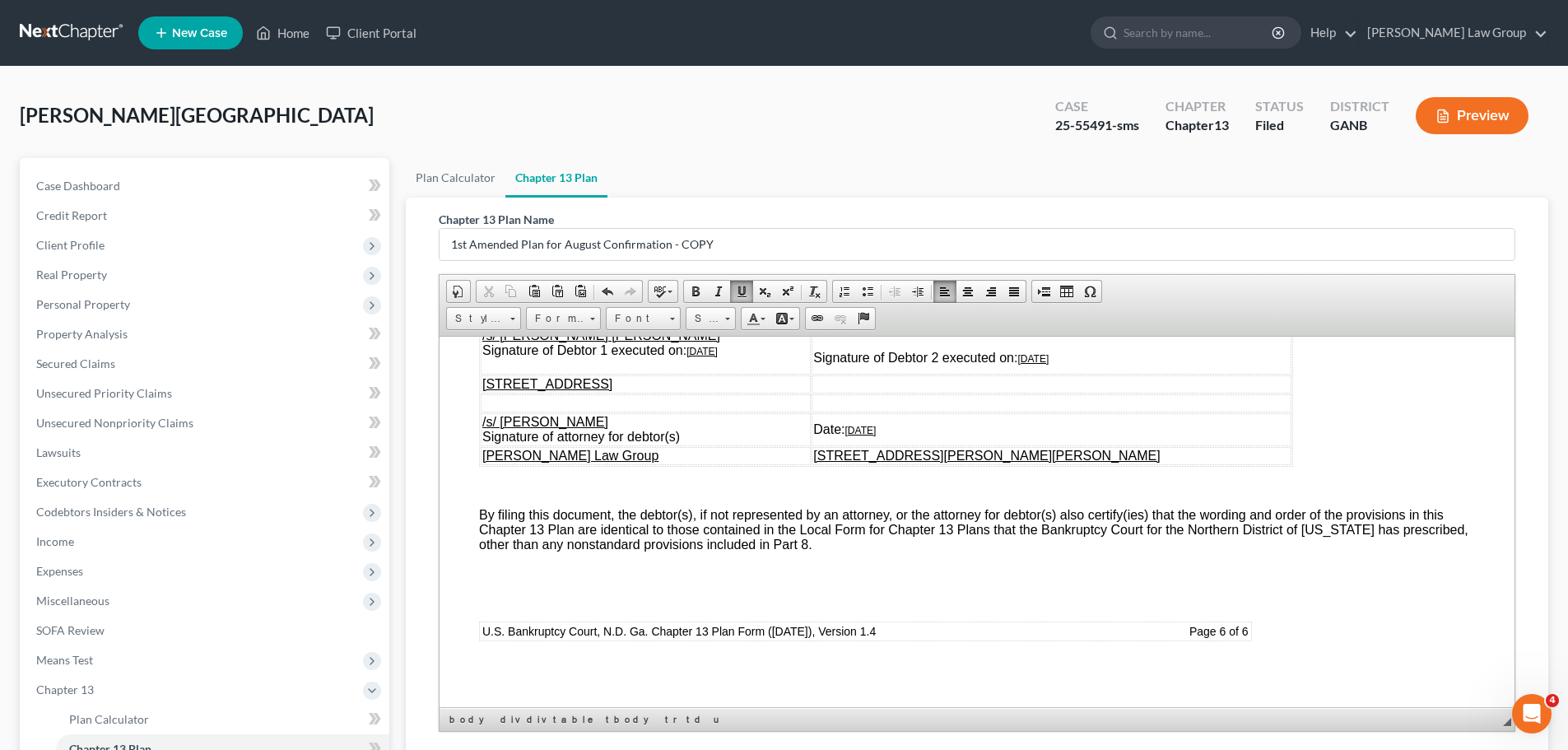
scroll to position [244, 0]
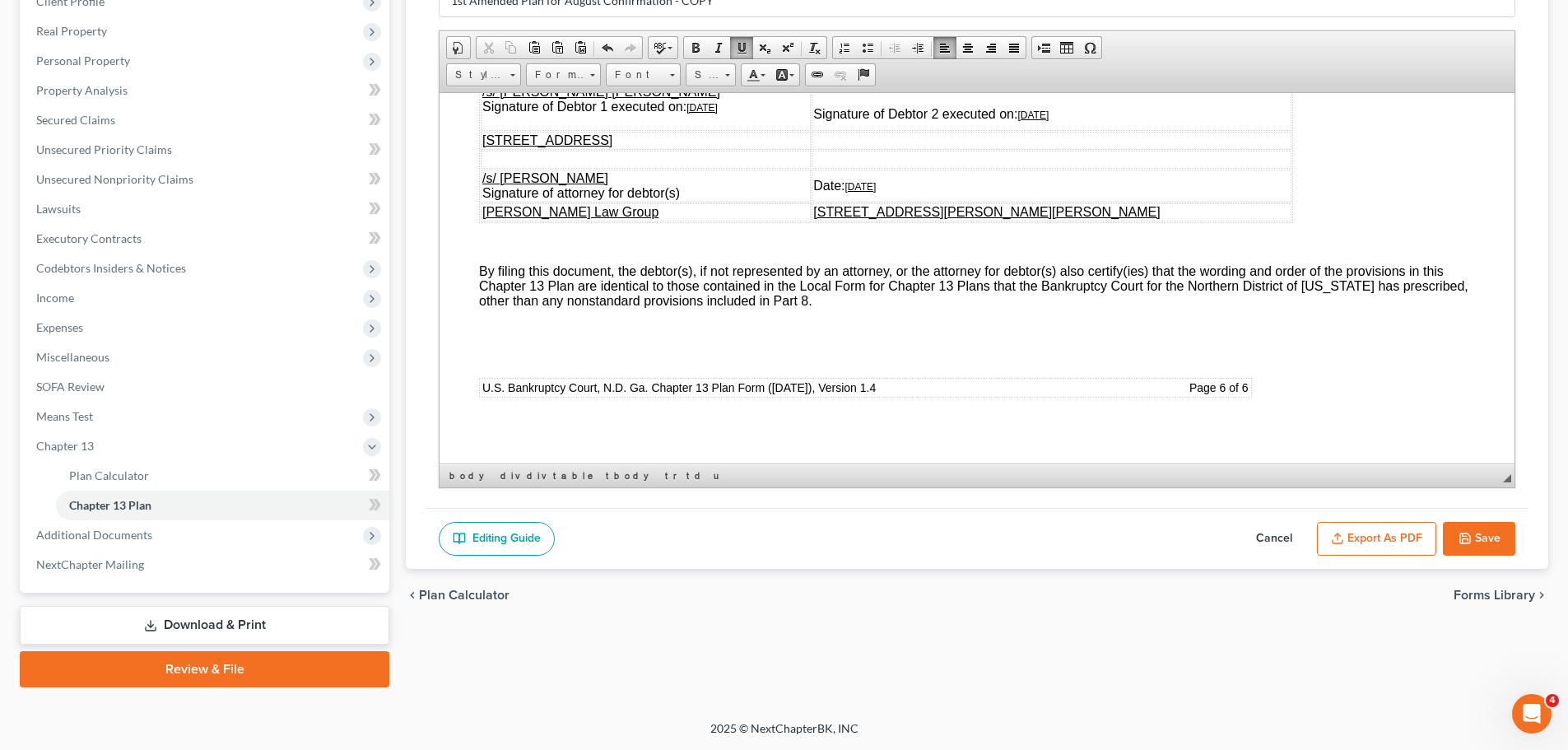
click at [1370, 539] on button "Export as PDF" at bounding box center [1376, 539] width 119 height 35
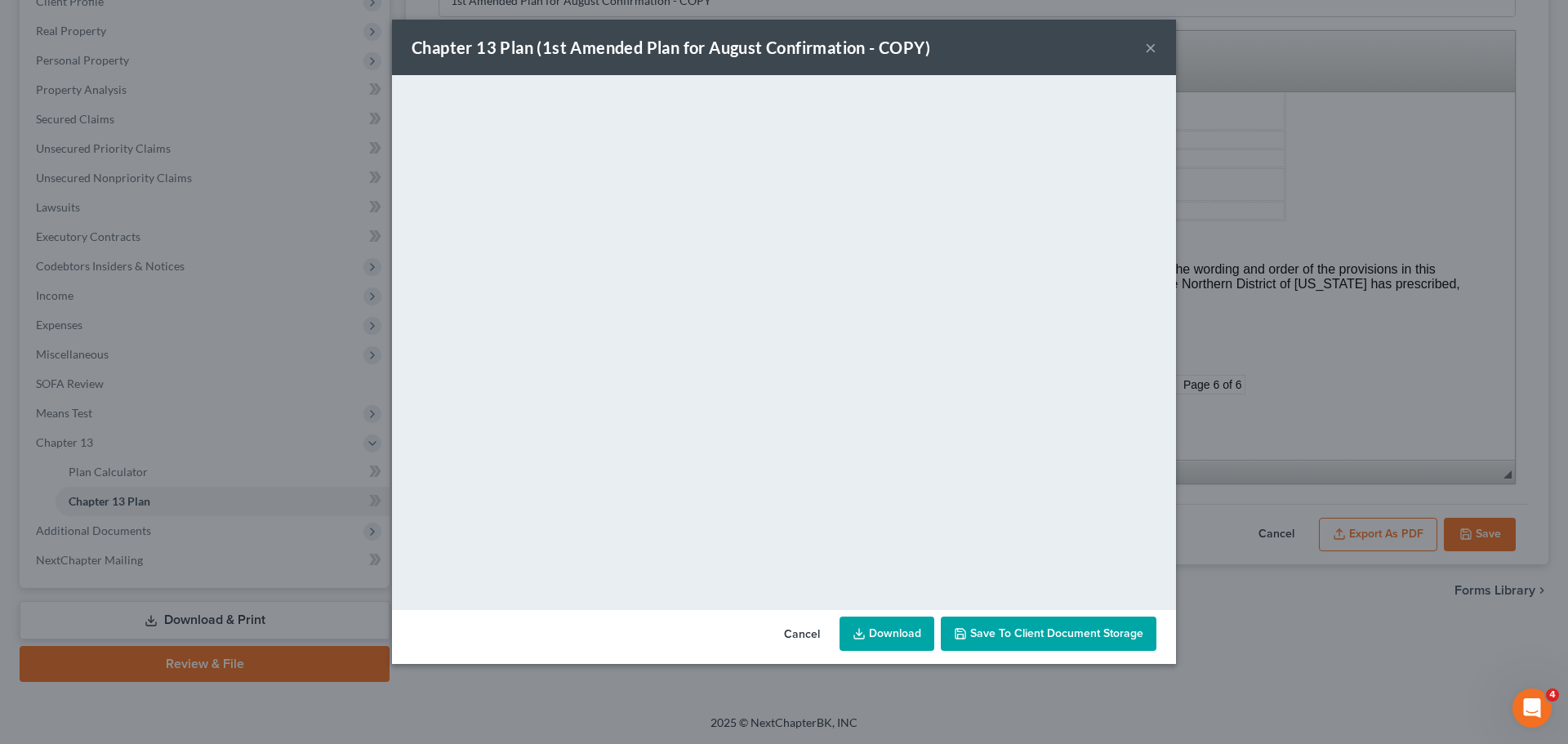
click at [870, 641] on link "Download" at bounding box center [887, 634] width 95 height 34
click at [1151, 49] on button "×" at bounding box center [1151, 47] width 11 height 20
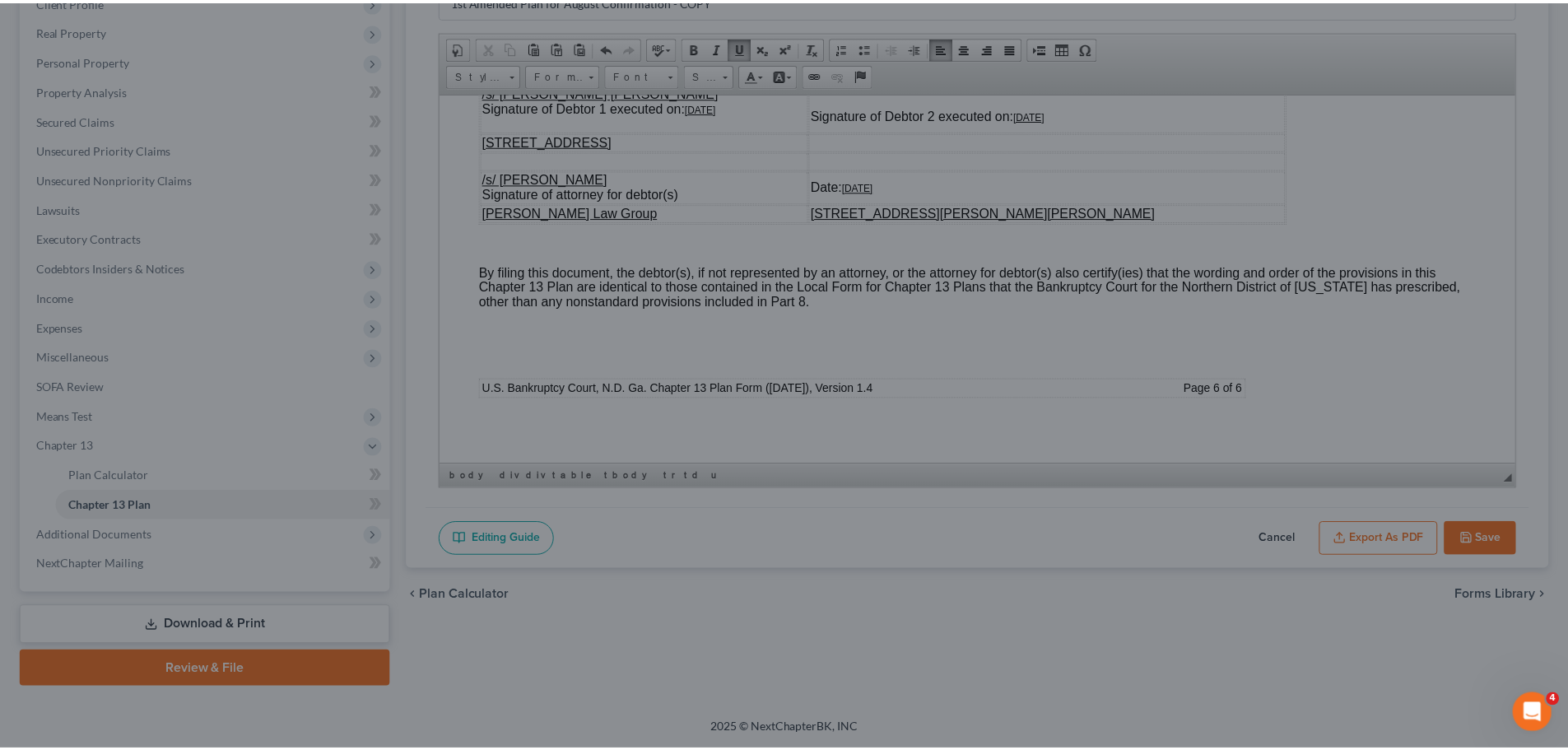
scroll to position [7881, 0]
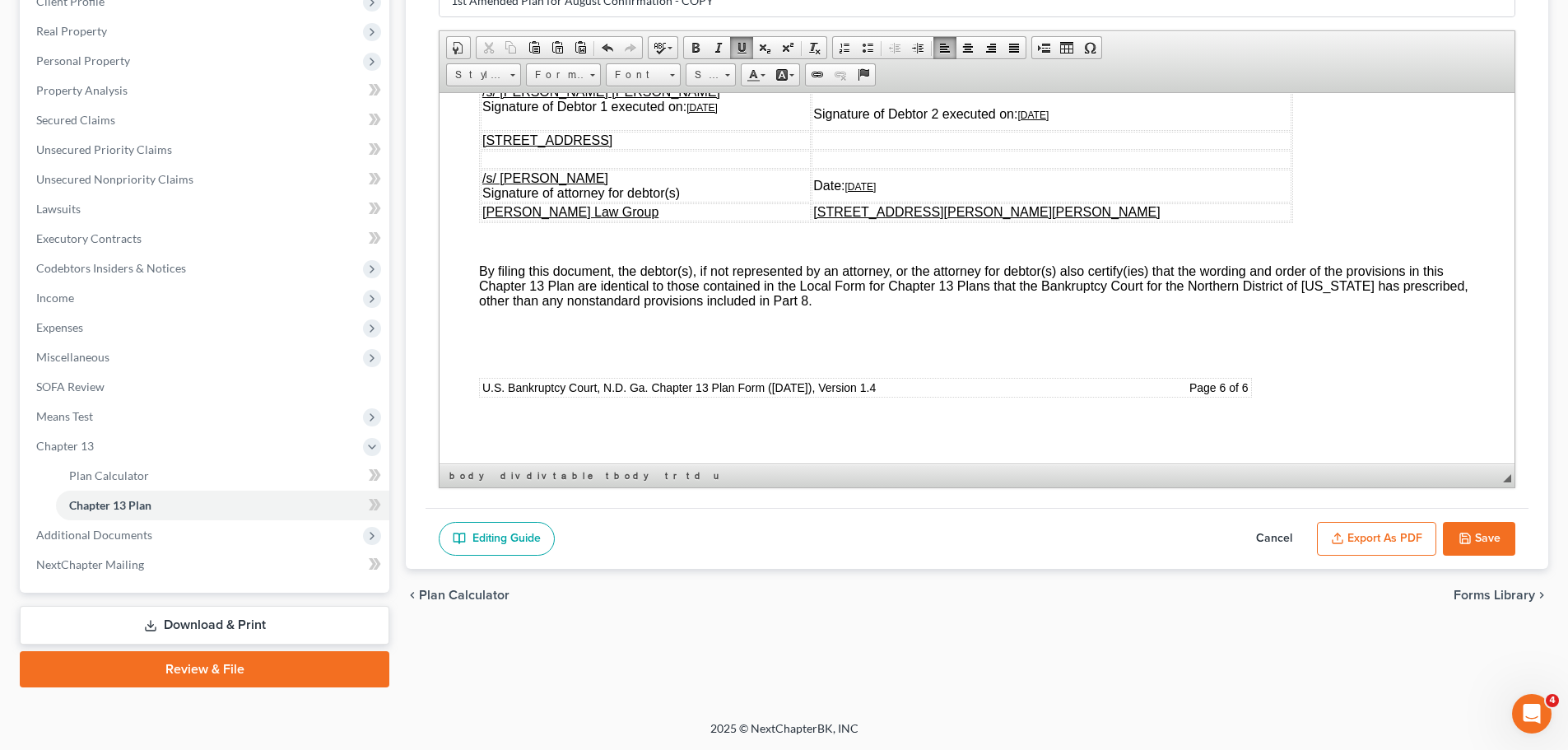
click at [1494, 546] on button "Save" at bounding box center [1479, 539] width 72 height 35
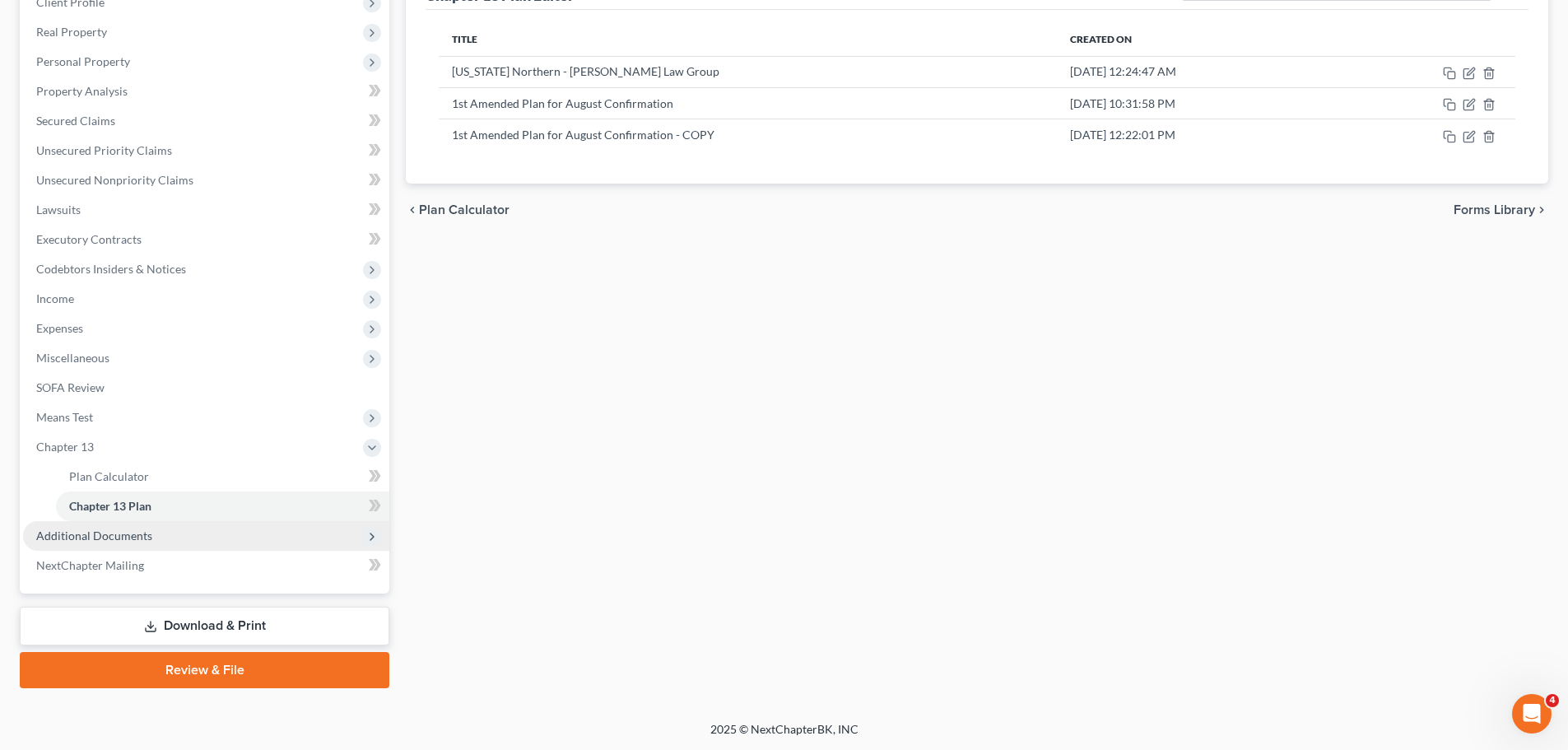
scroll to position [244, 0]
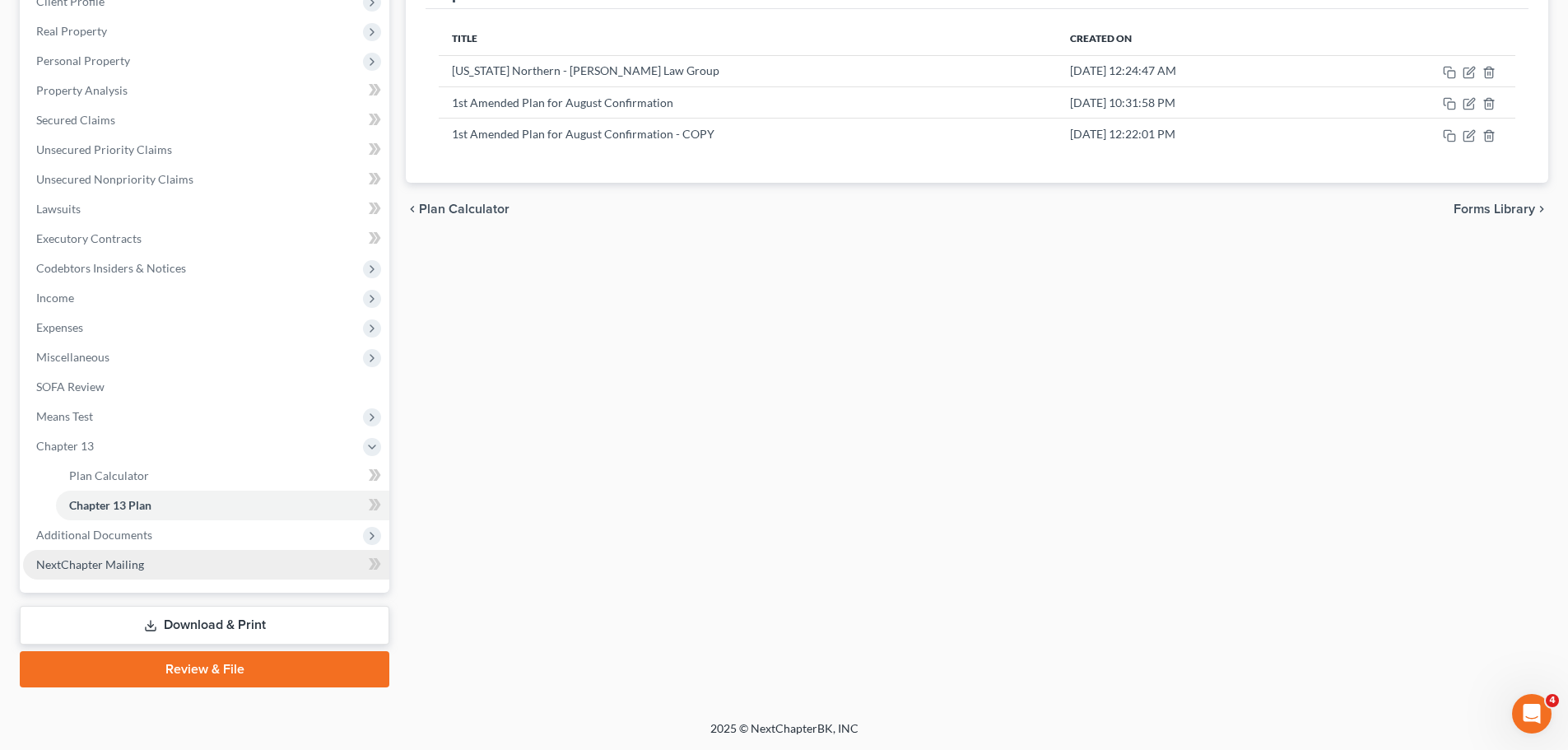
drag, startPoint x: 170, startPoint y: 537, endPoint x: 215, endPoint y: 554, distance: 48.1
click at [170, 537] on span "Additional Documents" at bounding box center [206, 535] width 366 height 30
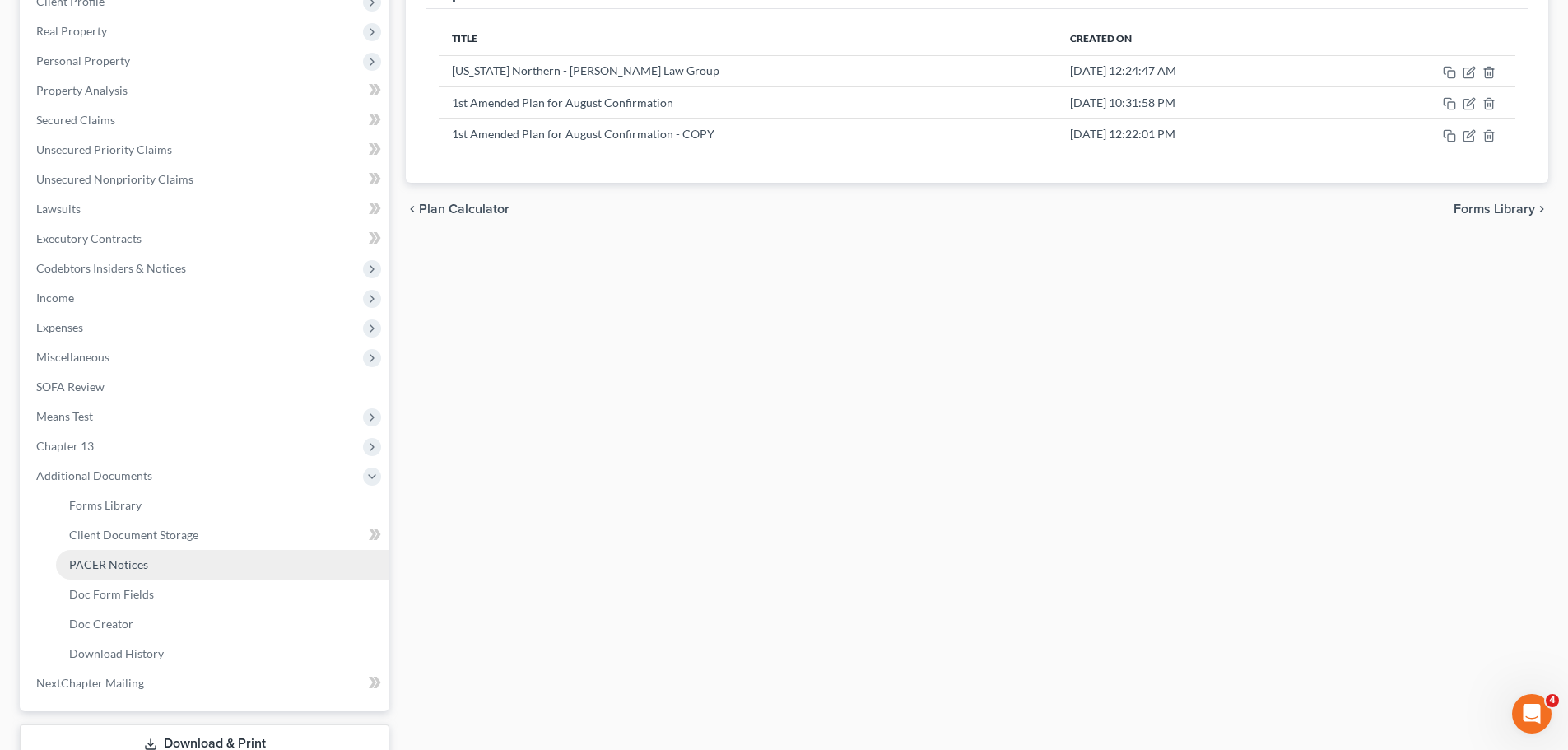
click at [175, 566] on link "PACER Notices" at bounding box center [222, 565] width 333 height 30
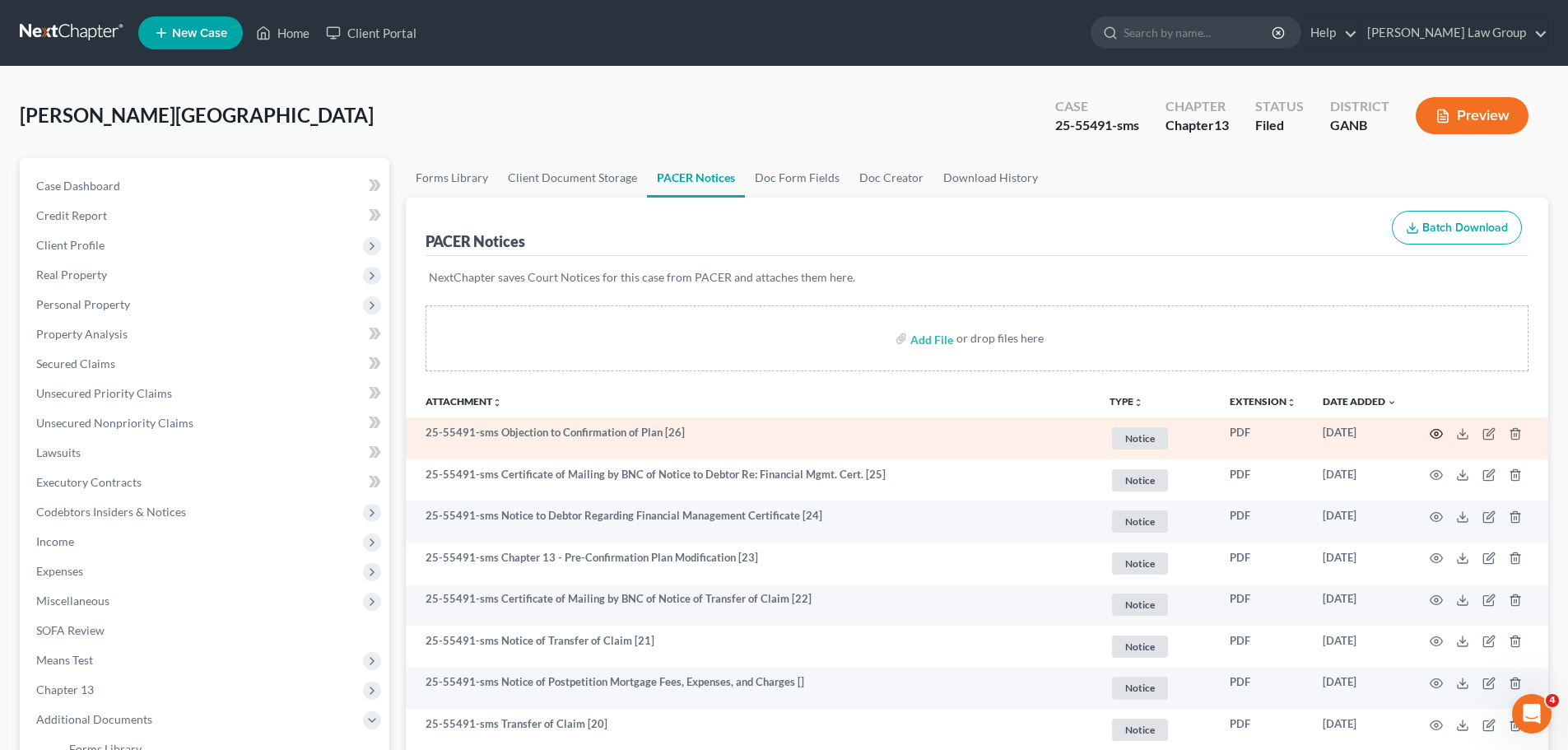
click at [1434, 435] on icon "button" at bounding box center [1436, 434] width 13 height 13
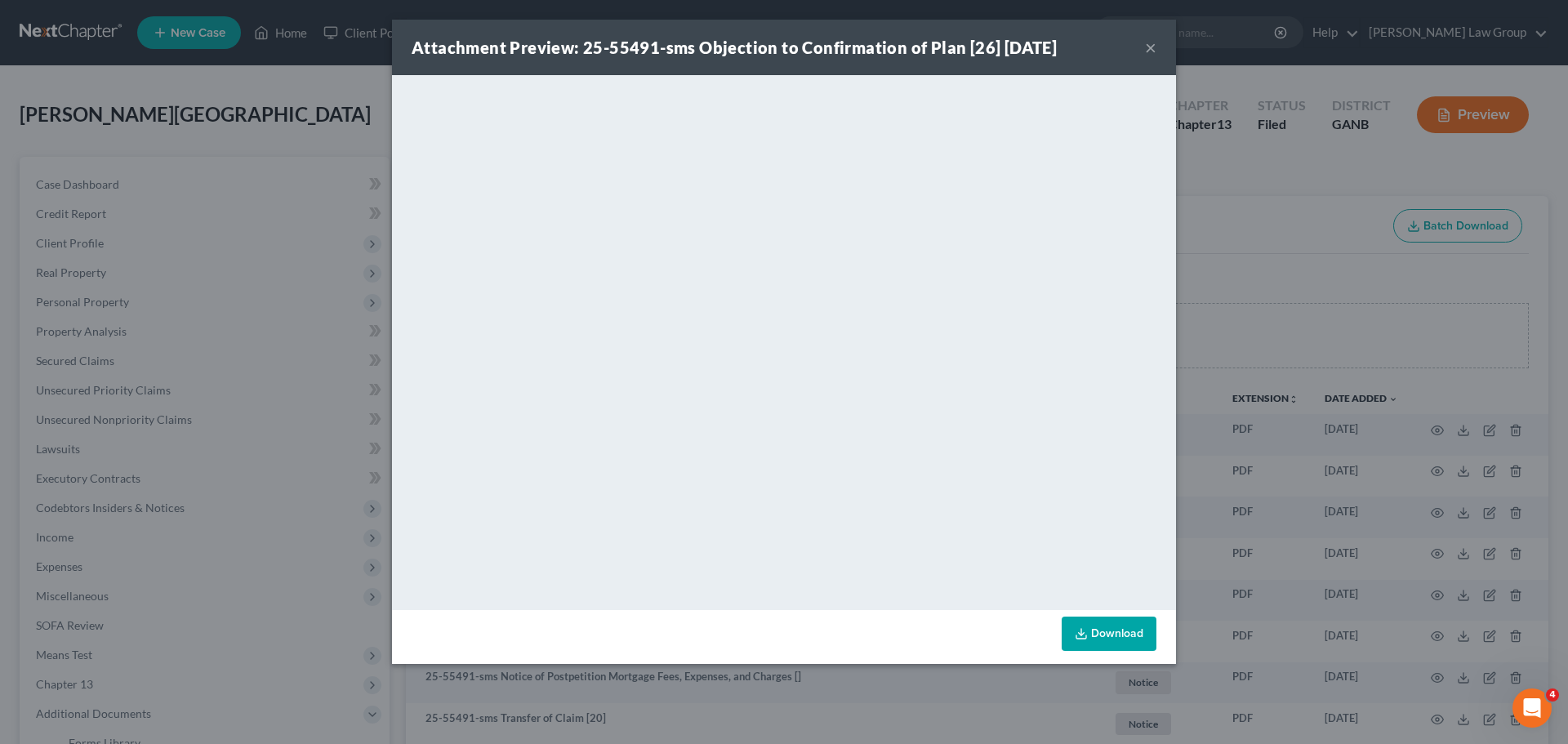
click at [1149, 50] on button "×" at bounding box center [1151, 47] width 11 height 20
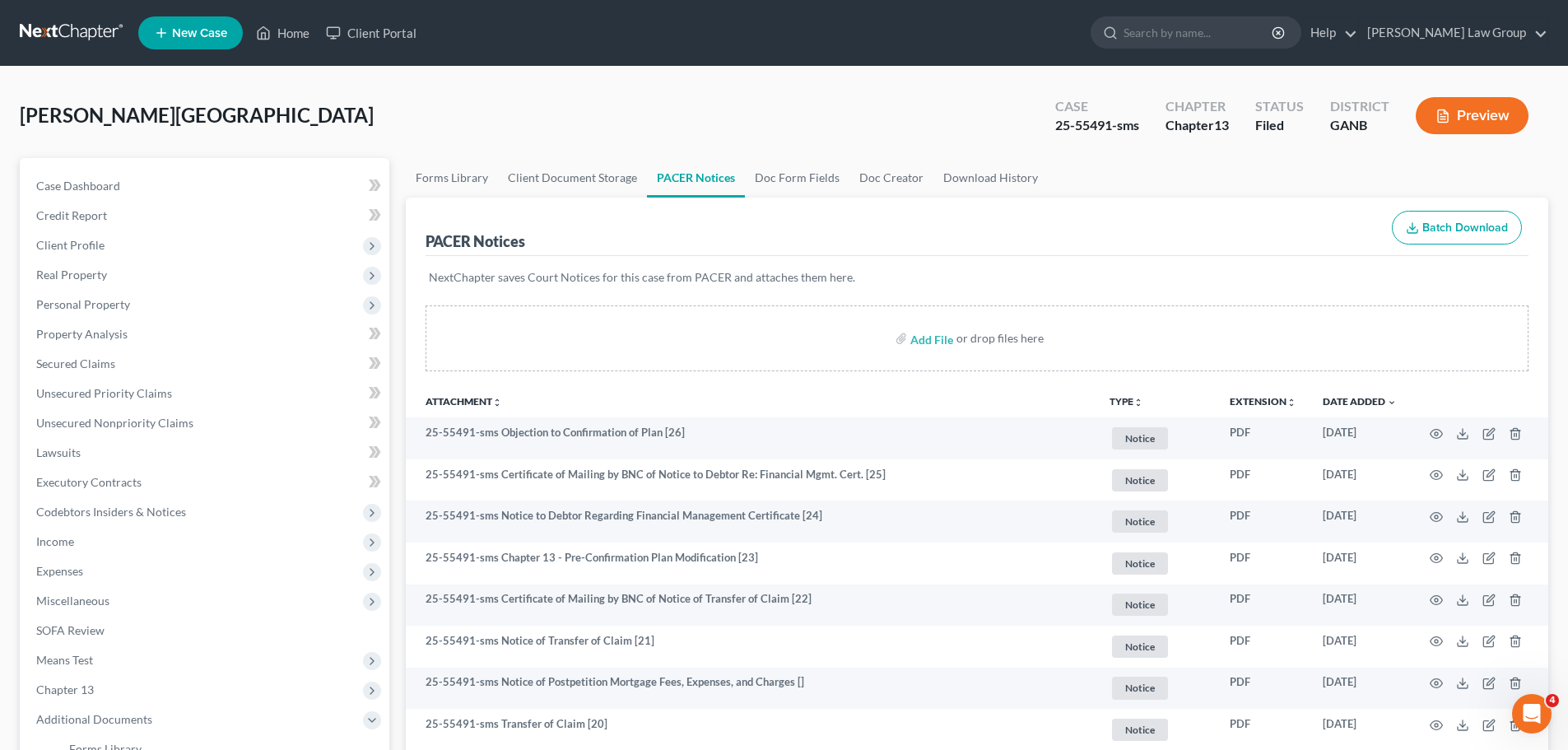
click at [1108, 128] on div "25-55491-sms" at bounding box center [1097, 125] width 84 height 19
drag, startPoint x: 1110, startPoint y: 128, endPoint x: 1039, endPoint y: 117, distance: 71.8
click at [1039, 117] on div "Case 25-55491-sms Chapter Chapter 13 Status Filed District GANB Preview" at bounding box center [1291, 115] width 513 height 58
copy div "25-55491"
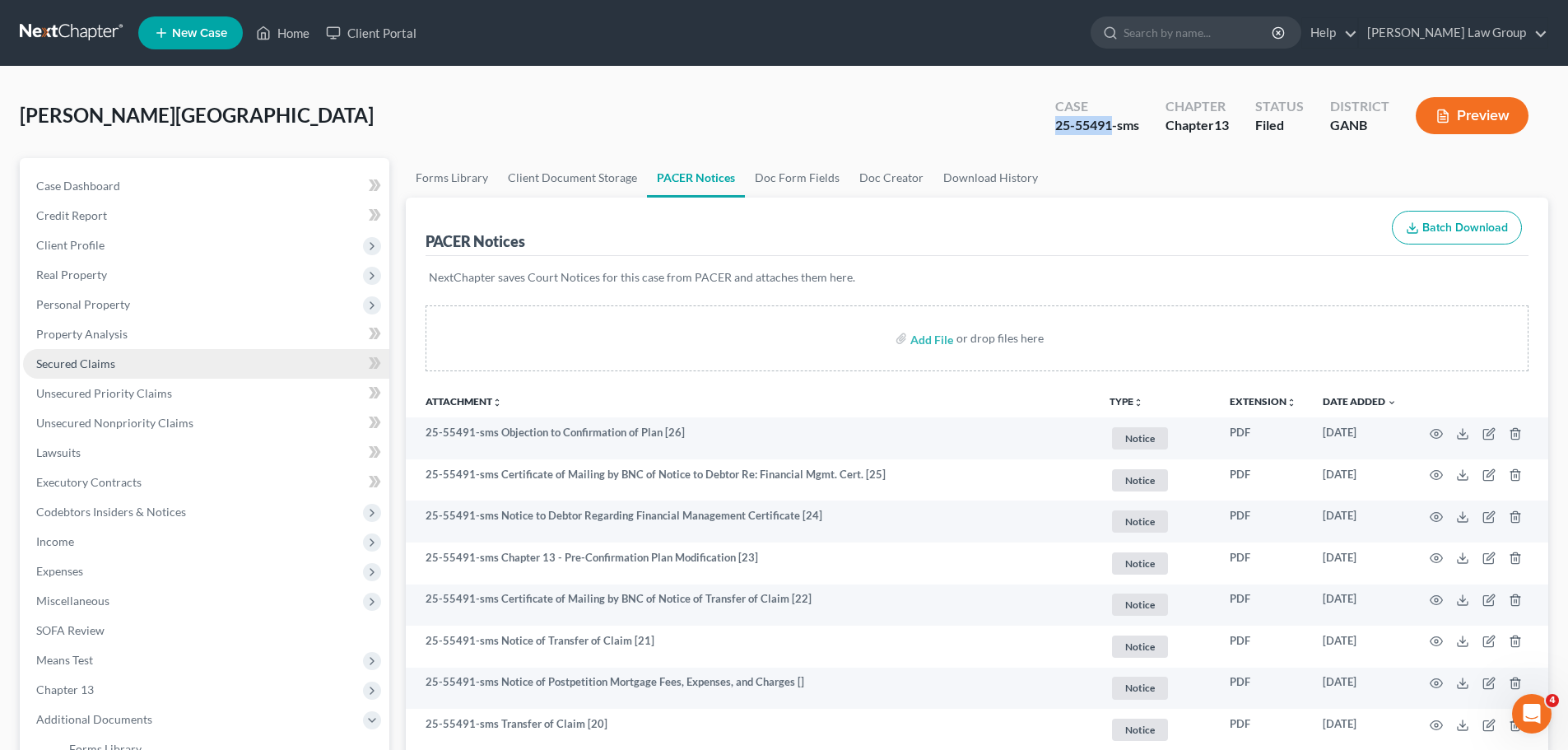
click at [238, 359] on link "Secured Claims" at bounding box center [206, 364] width 366 height 30
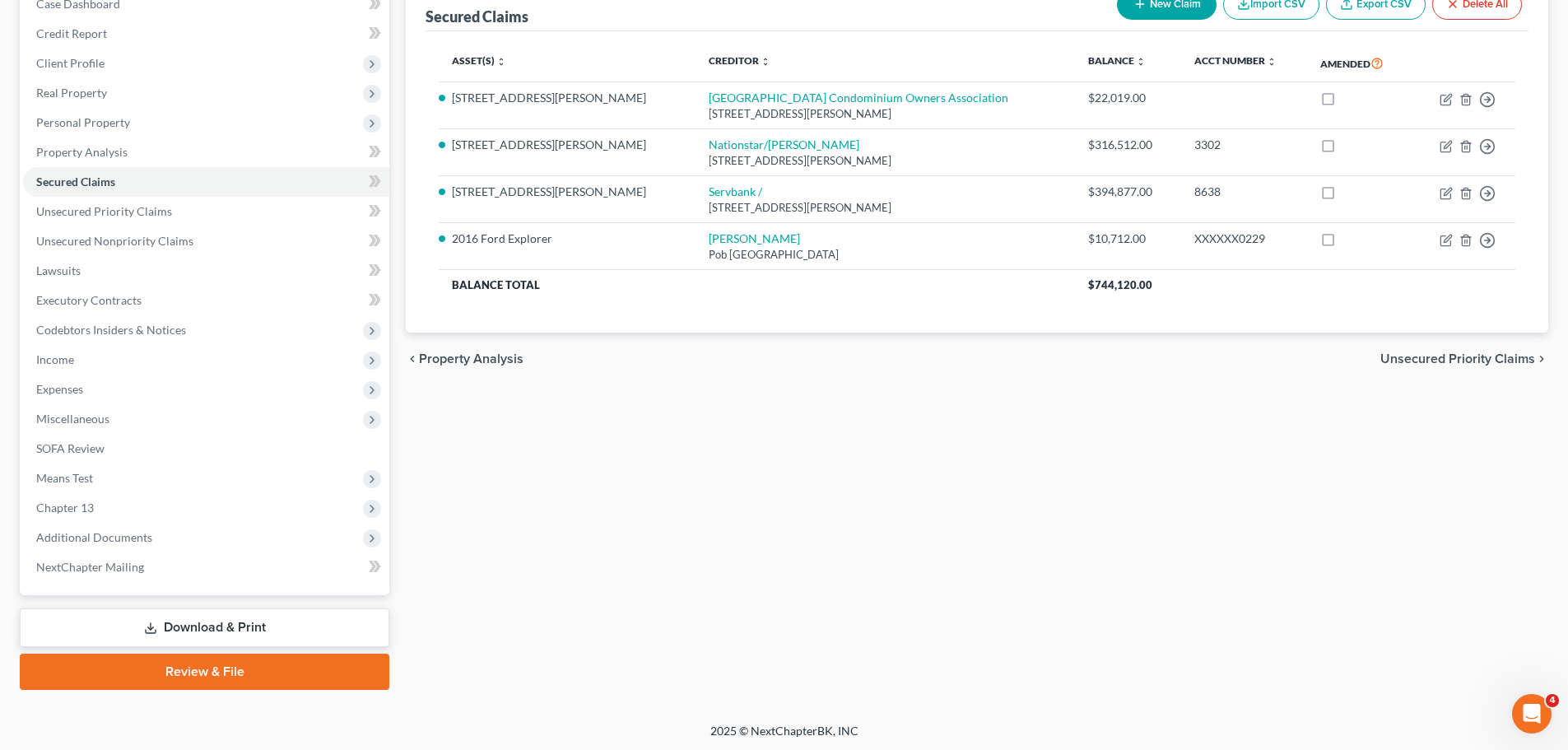
scroll to position [184, 0]
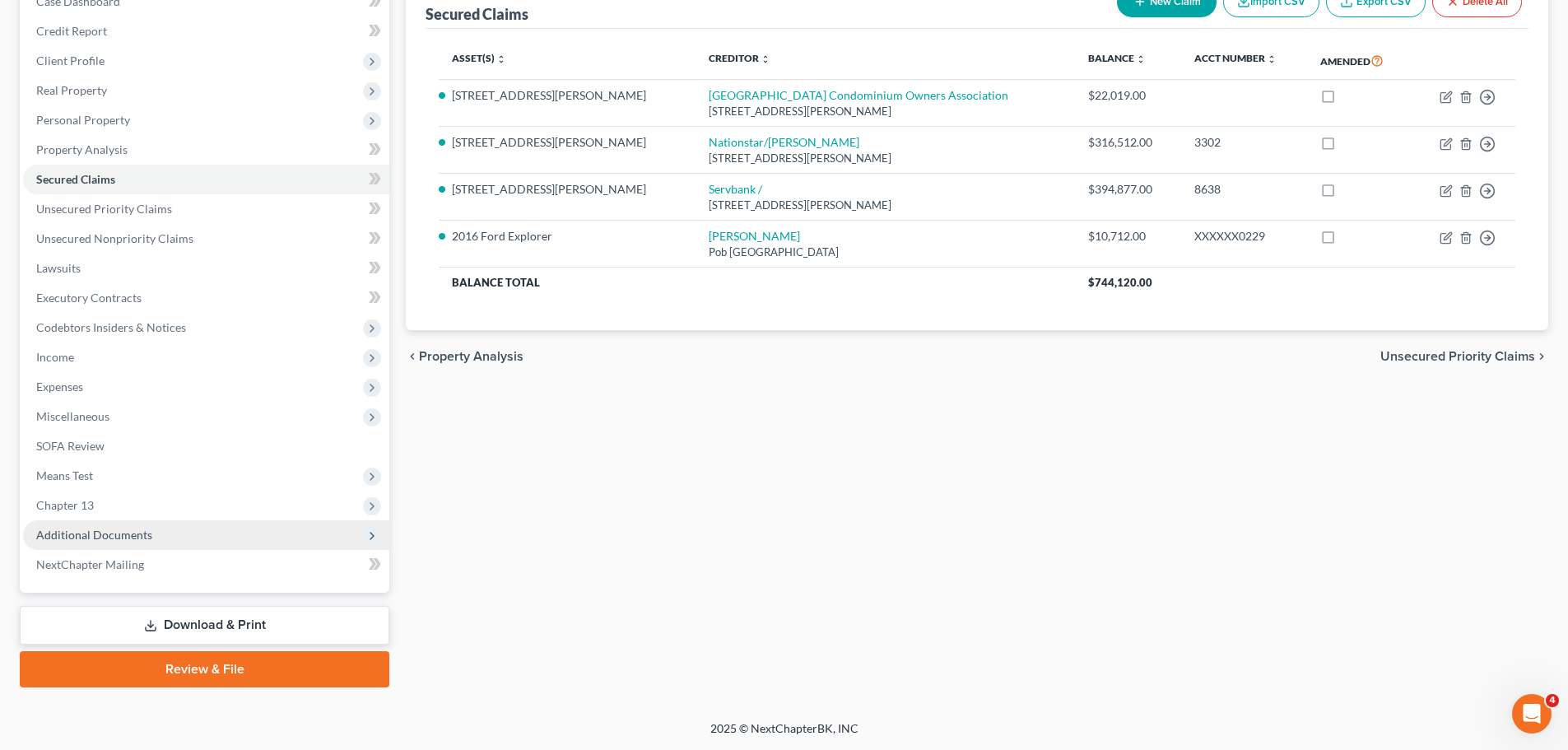
click at [176, 533] on span "Additional Documents" at bounding box center [206, 535] width 366 height 30
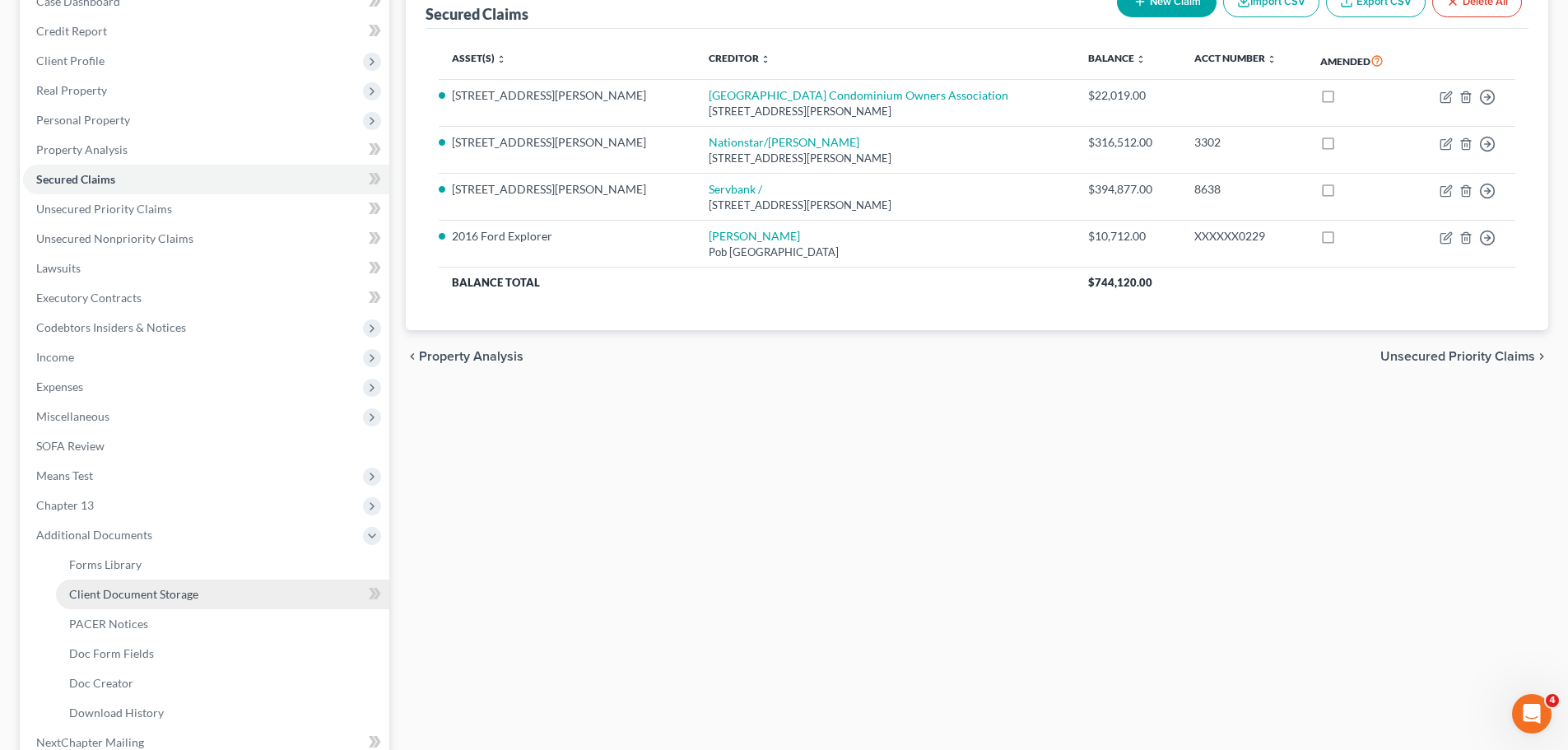
click at [187, 590] on span "Client Document Storage" at bounding box center [133, 594] width 129 height 14
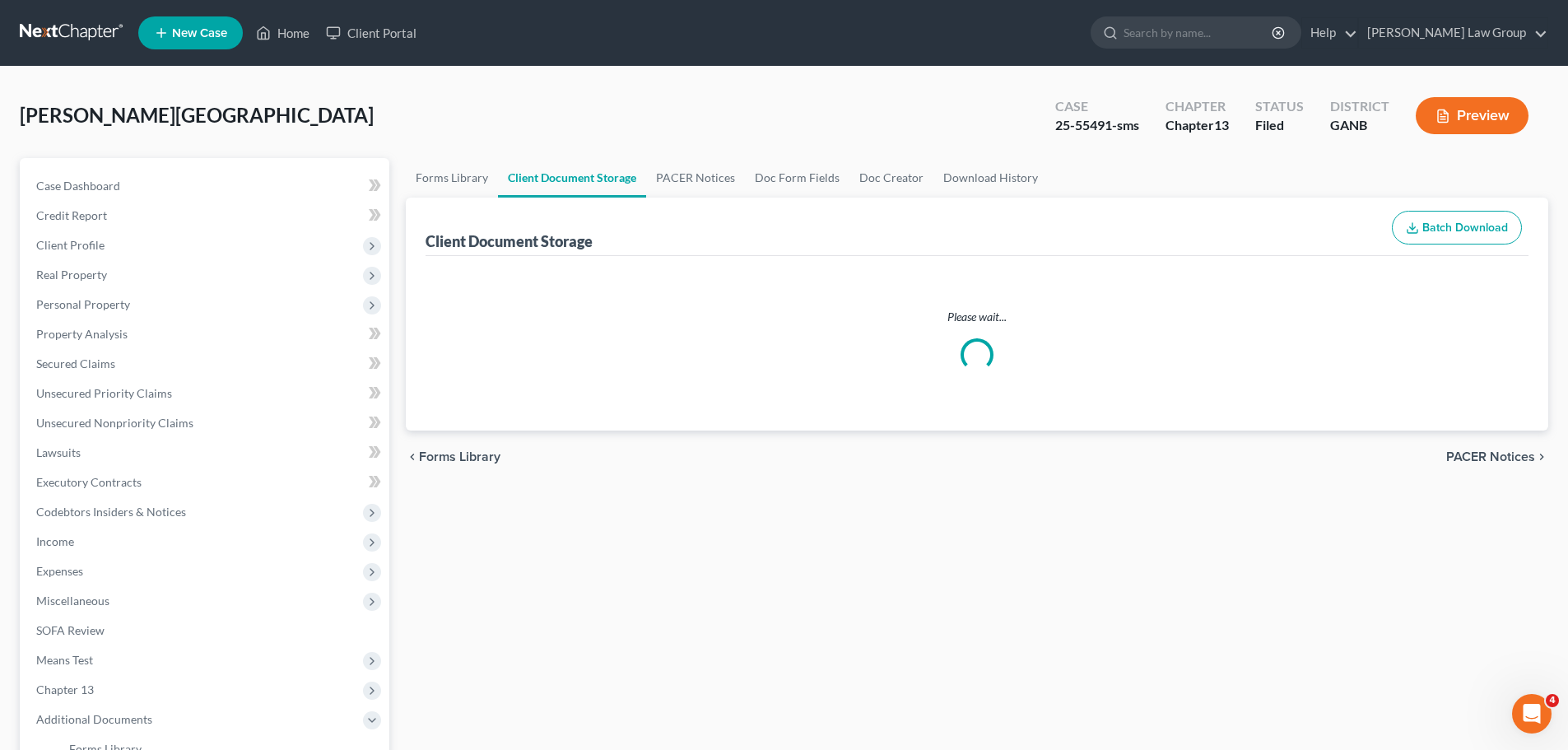
select select "0"
select select "5"
select select "35"
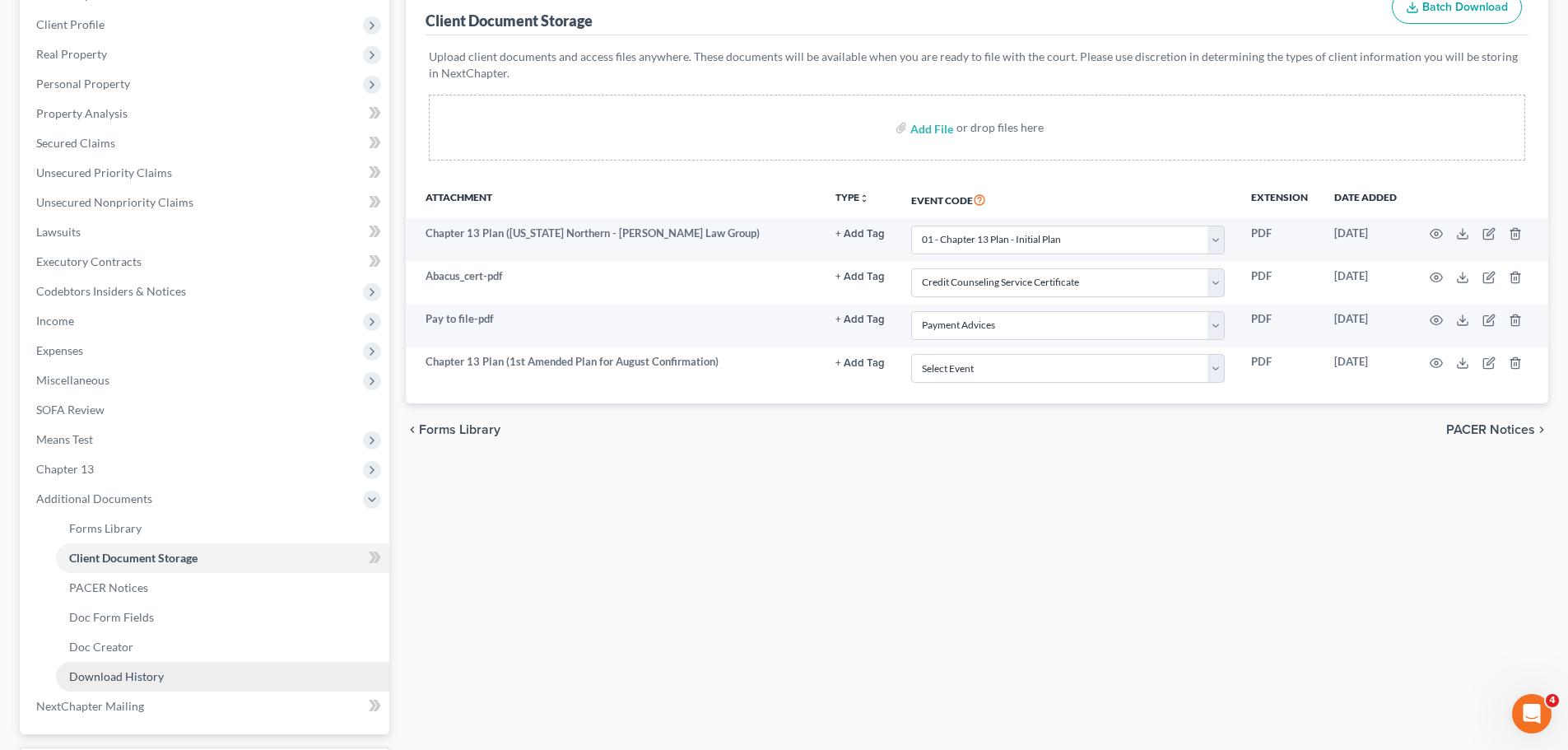
scroll to position [362, 0]
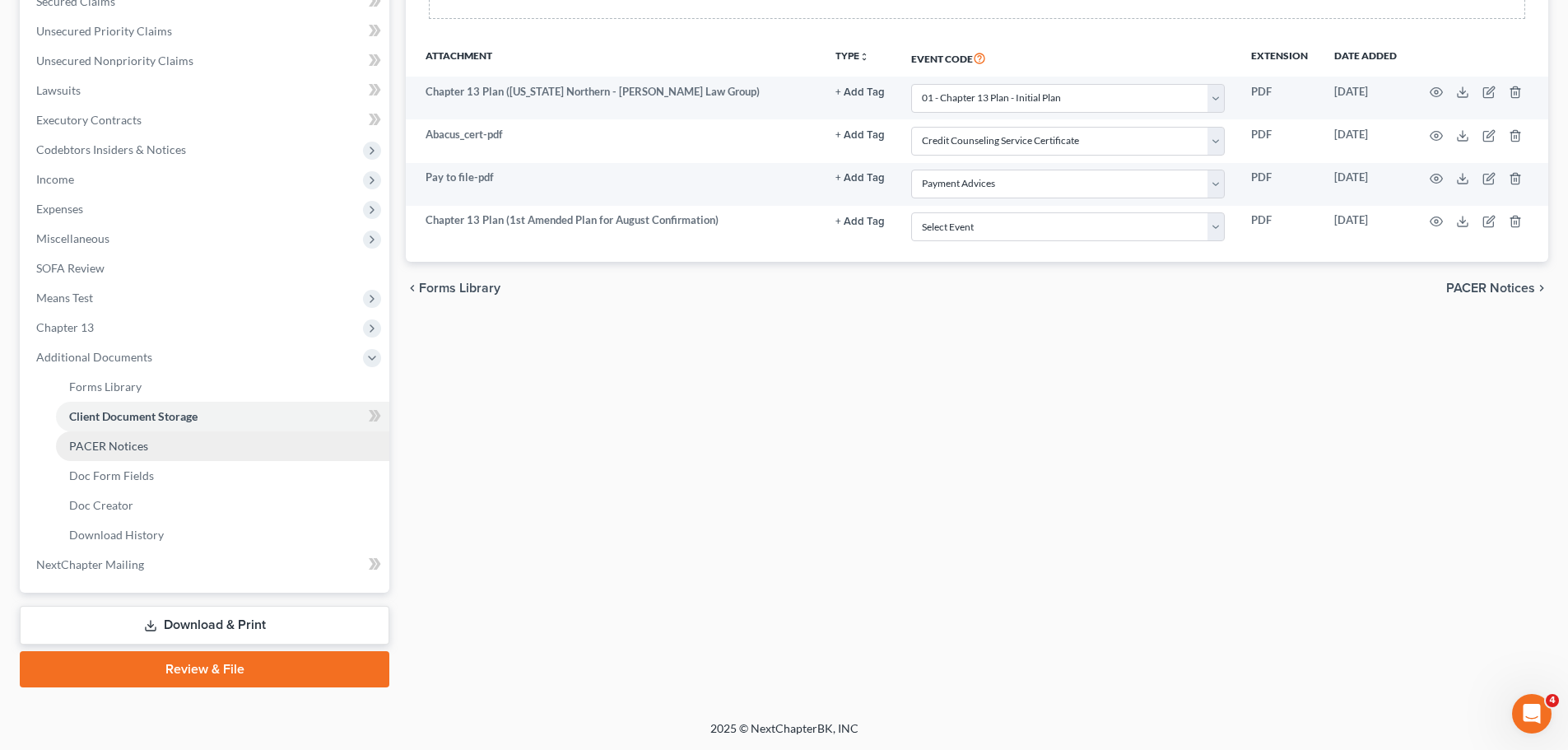
click at [145, 449] on span "PACER Notices" at bounding box center [109, 445] width 79 height 14
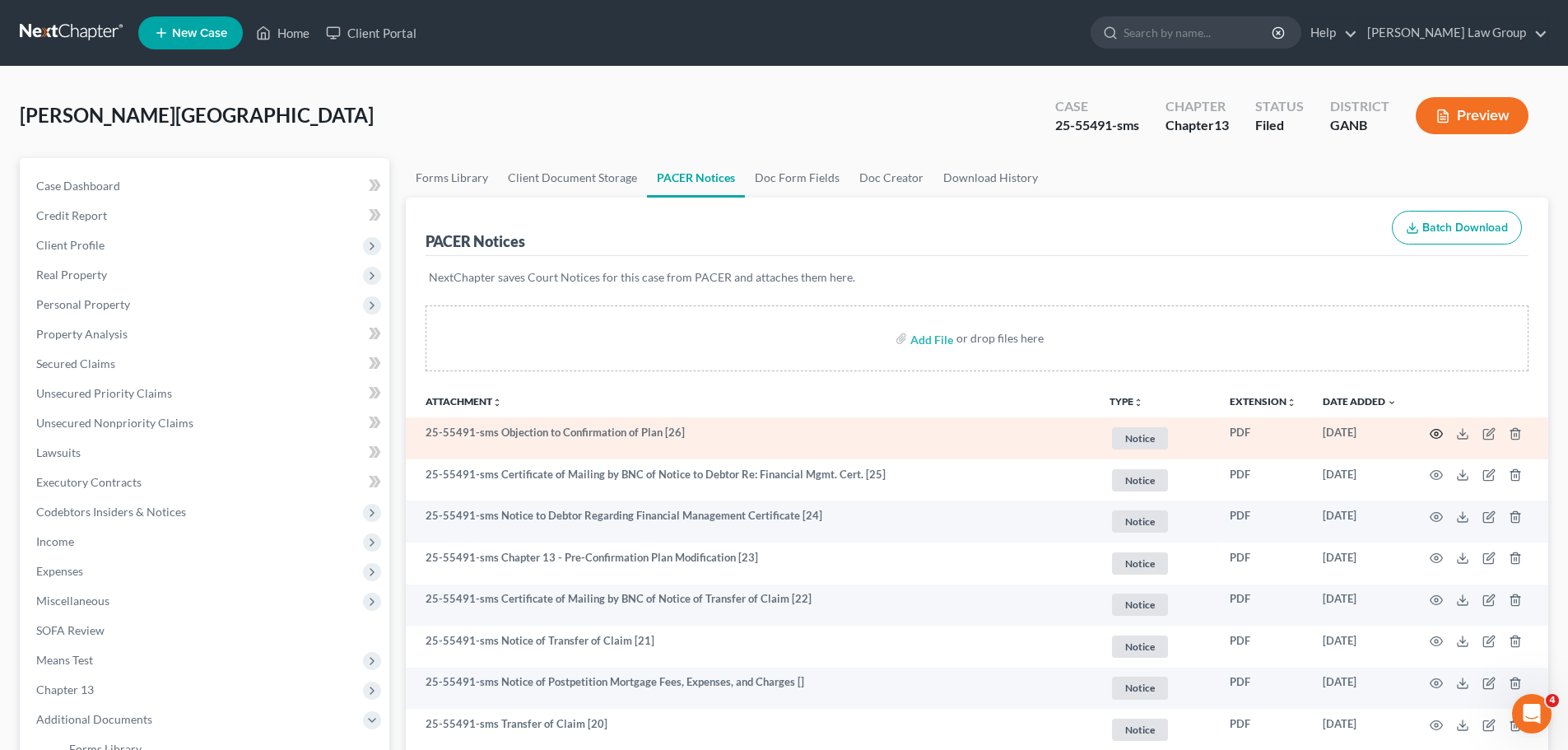
click at [1436, 431] on icon "button" at bounding box center [1436, 434] width 13 height 13
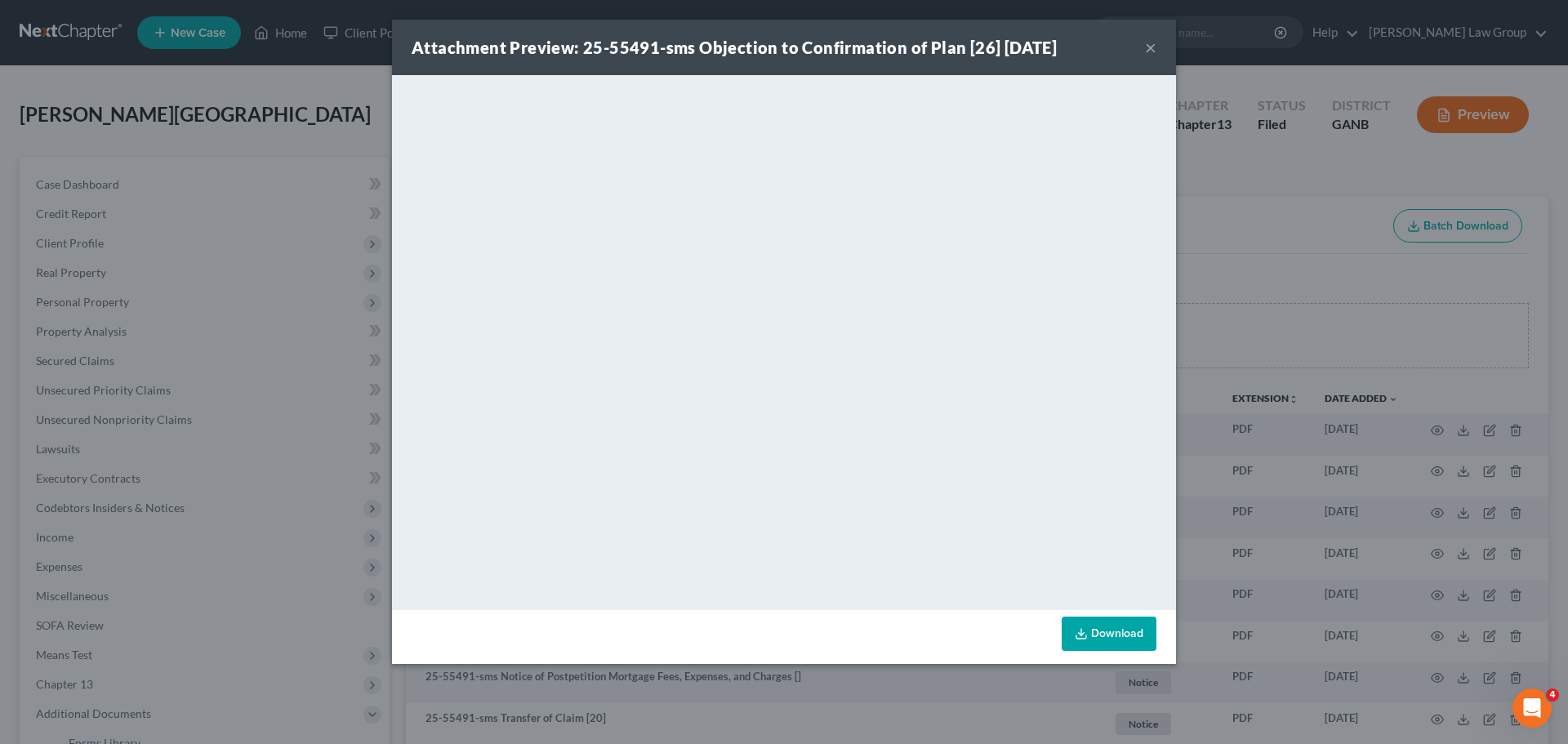
click at [1158, 44] on div "Attachment Preview: 25-55491-sms Objection to Confirmation of Plan [26] 09/11/2…" at bounding box center [784, 47] width 784 height 56
click at [1153, 43] on button "×" at bounding box center [1151, 47] width 11 height 20
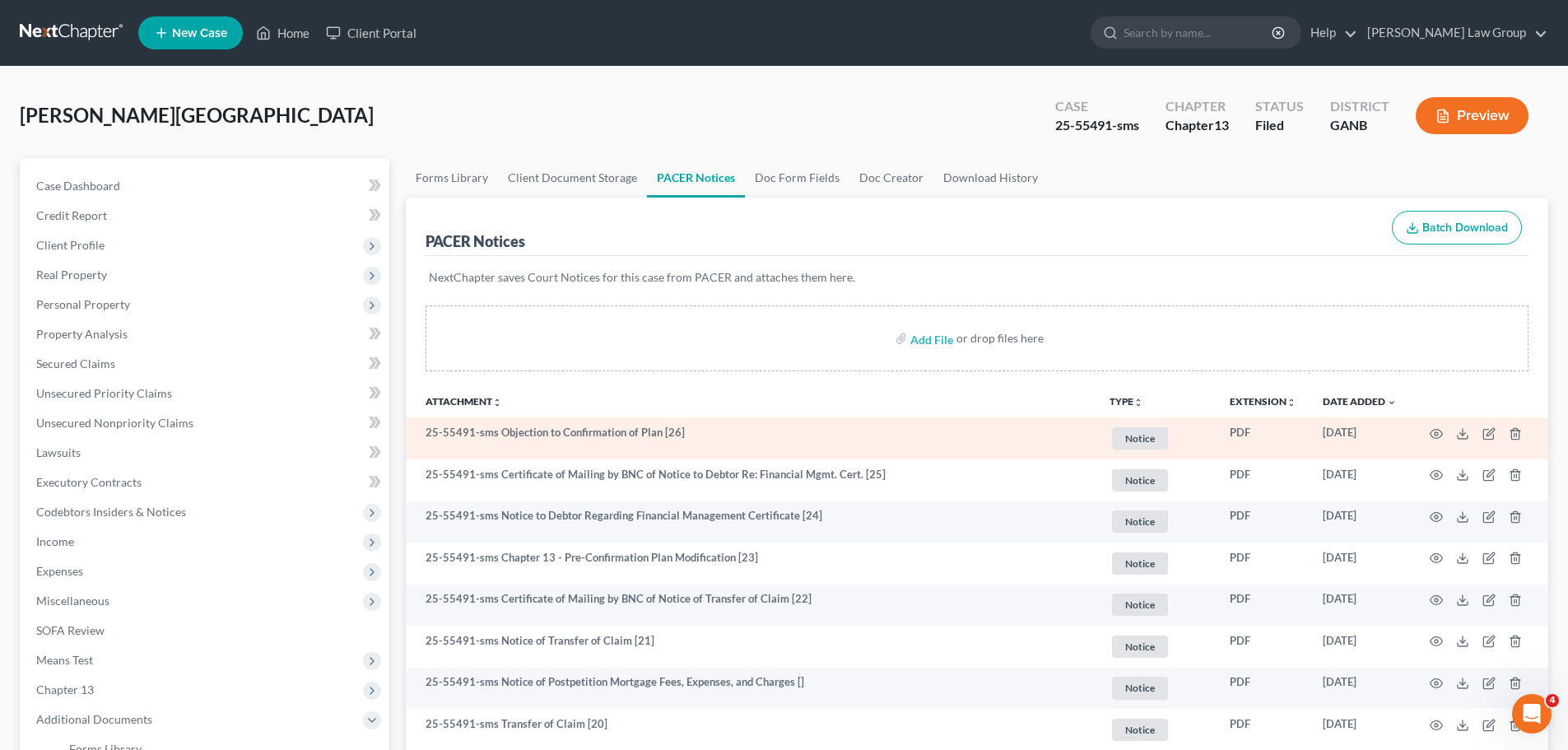
click at [1425, 426] on td at bounding box center [1479, 438] width 138 height 42
click at [1436, 436] on icon "button" at bounding box center [1436, 434] width 13 height 13
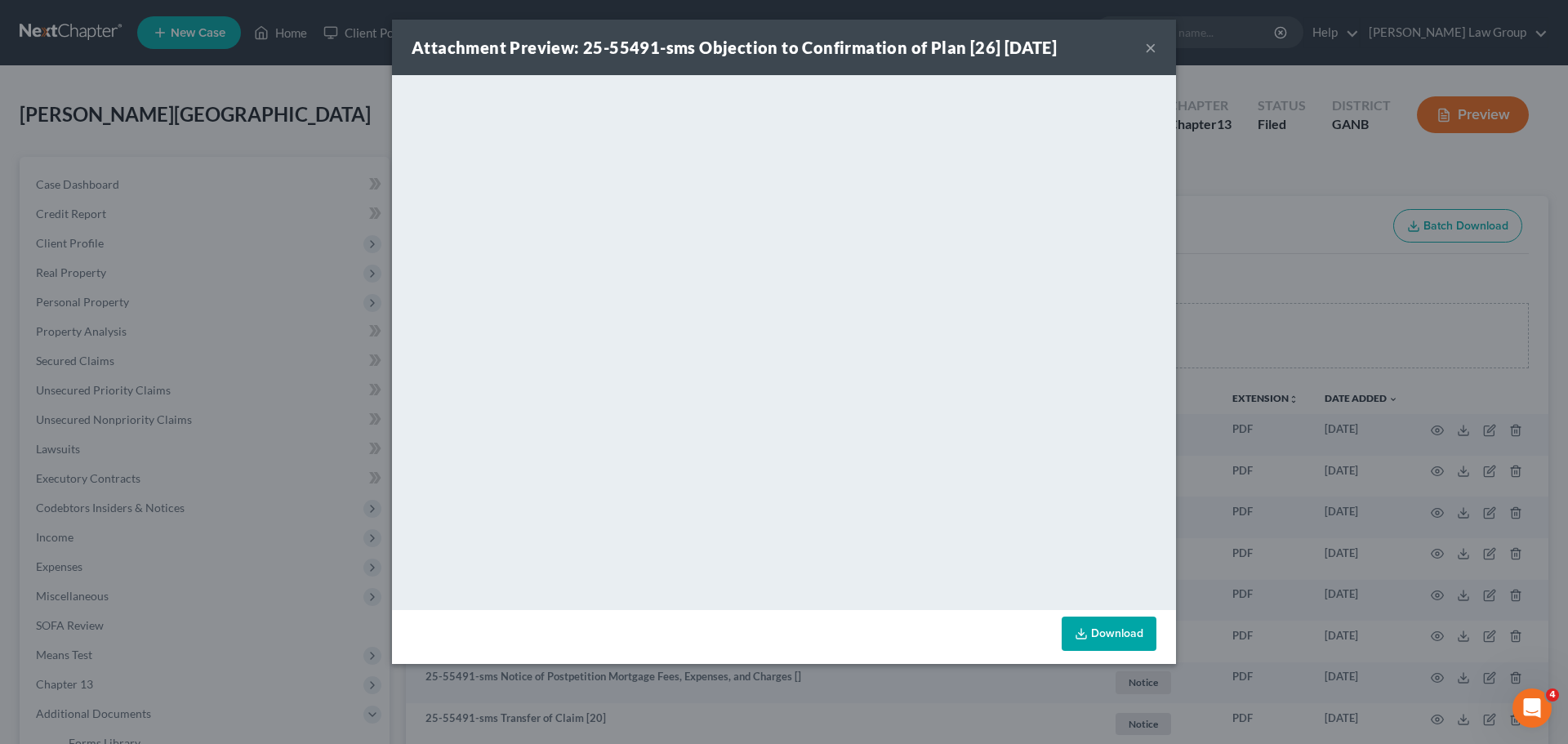
click at [1151, 46] on button "×" at bounding box center [1151, 47] width 11 height 20
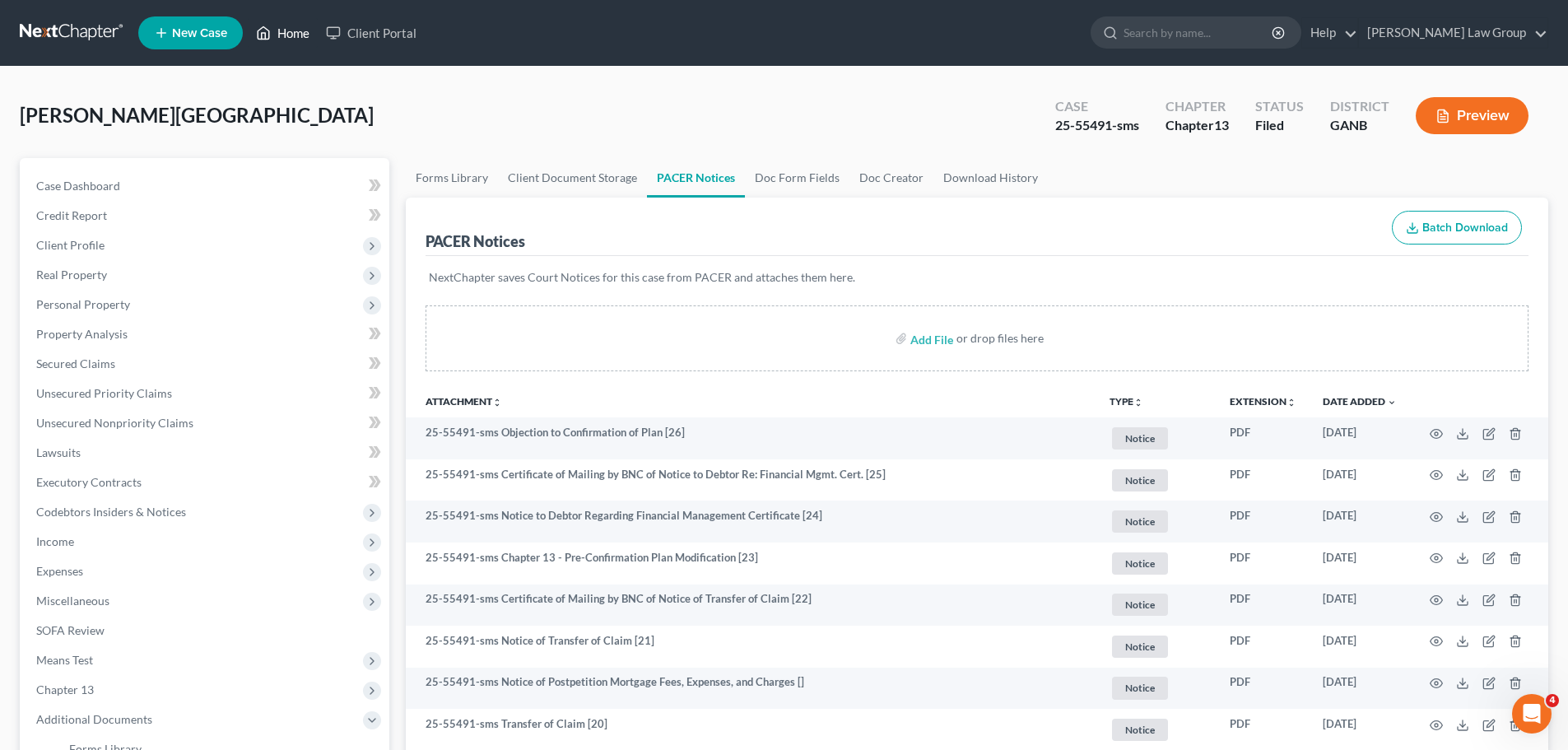
click at [274, 37] on link "Home" at bounding box center [282, 33] width 70 height 30
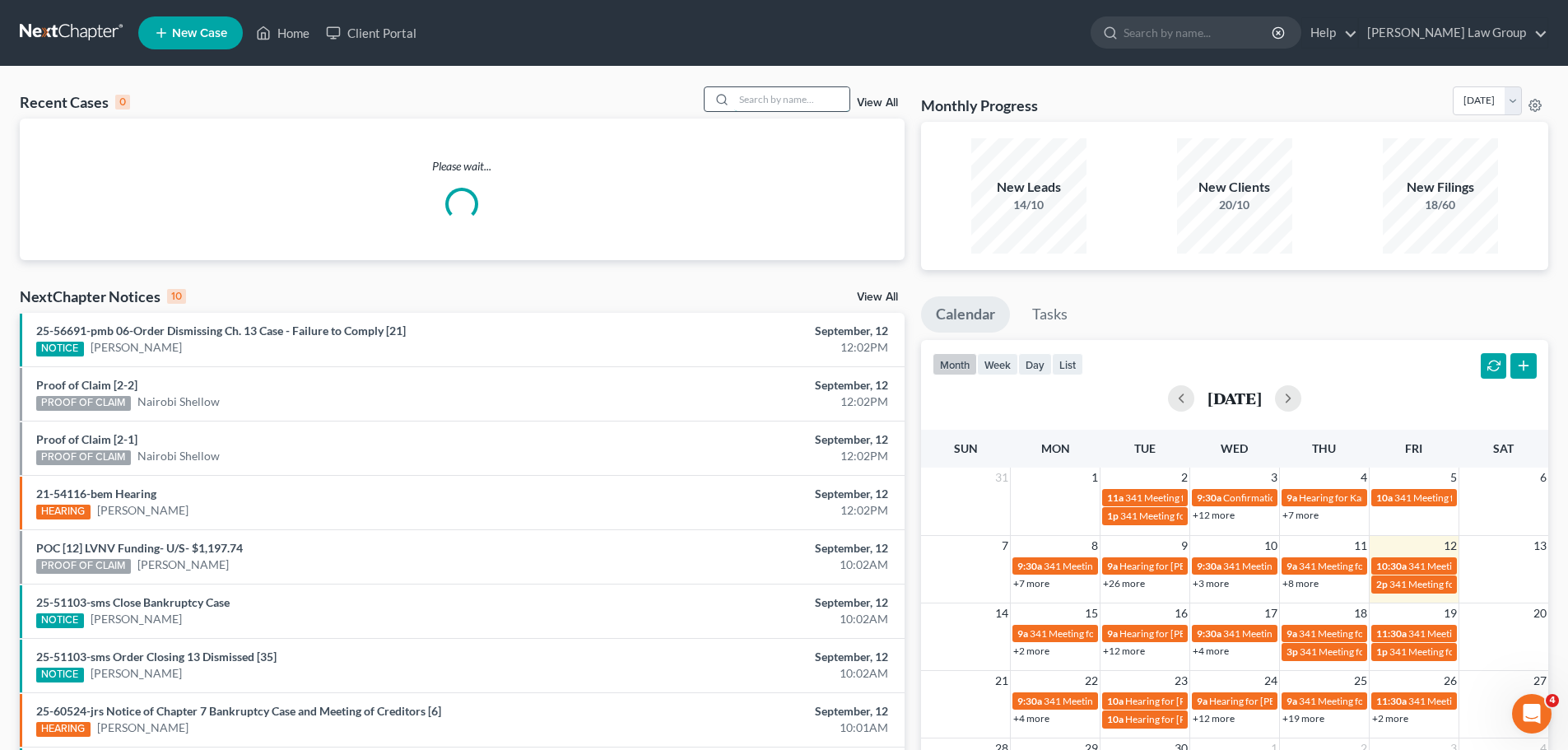
click at [755, 109] on input "search" at bounding box center [792, 99] width 115 height 24
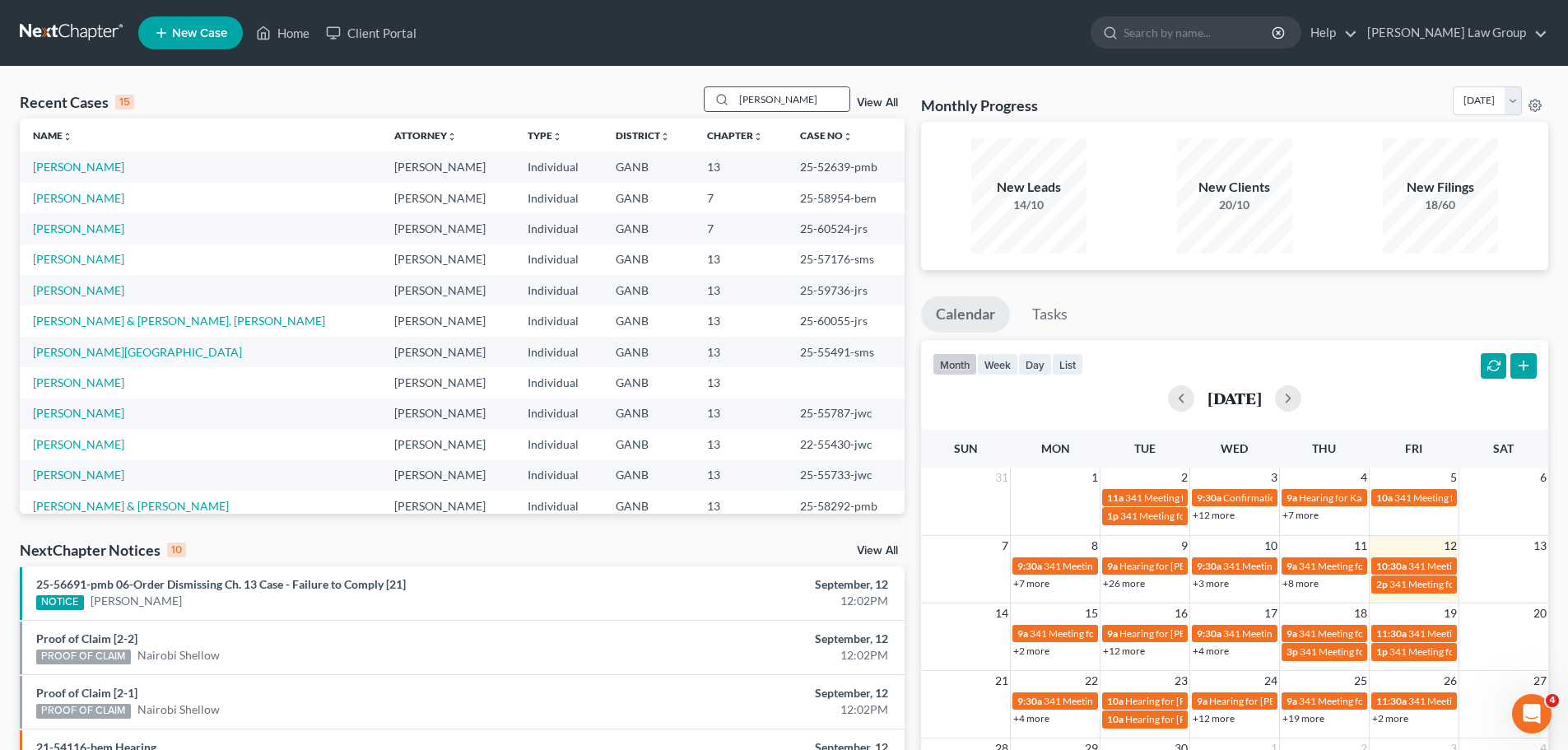
type input "chad"
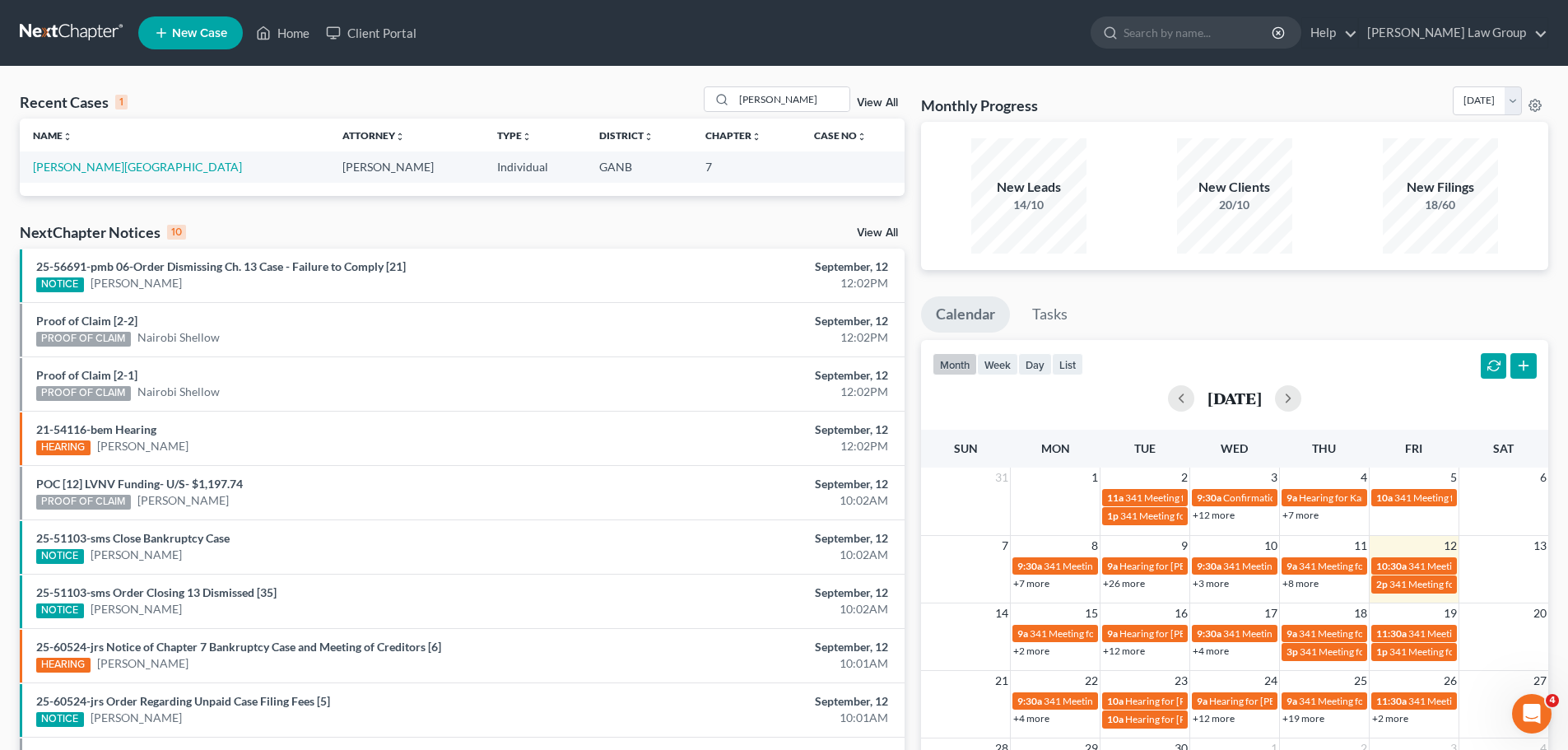
click at [82, 157] on td "Hollender, Chad" at bounding box center [174, 166] width 309 height 30
click at [76, 162] on link "Hollender, Chad" at bounding box center [137, 166] width 209 height 14
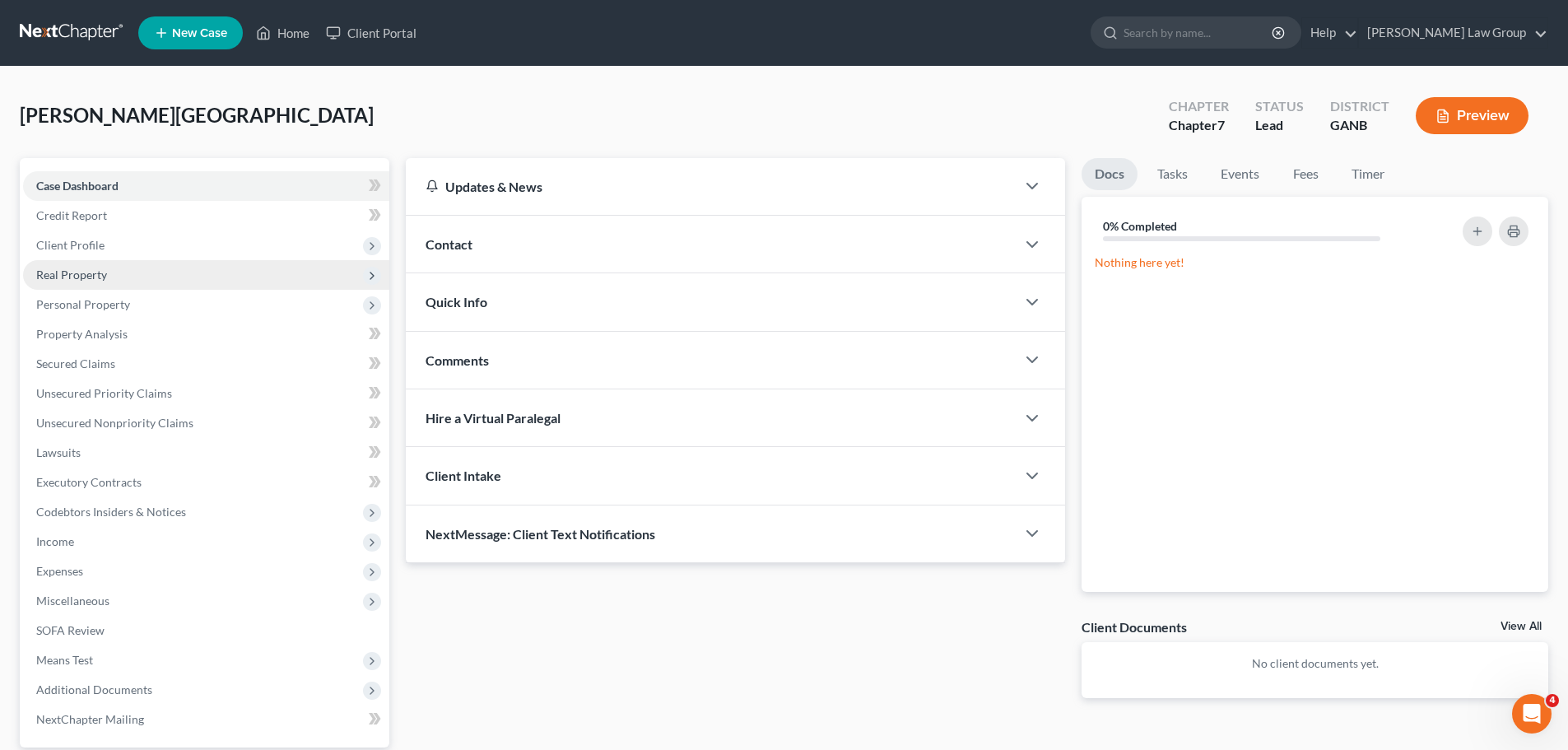
click at [127, 277] on span "Real Property" at bounding box center [206, 275] width 366 height 30
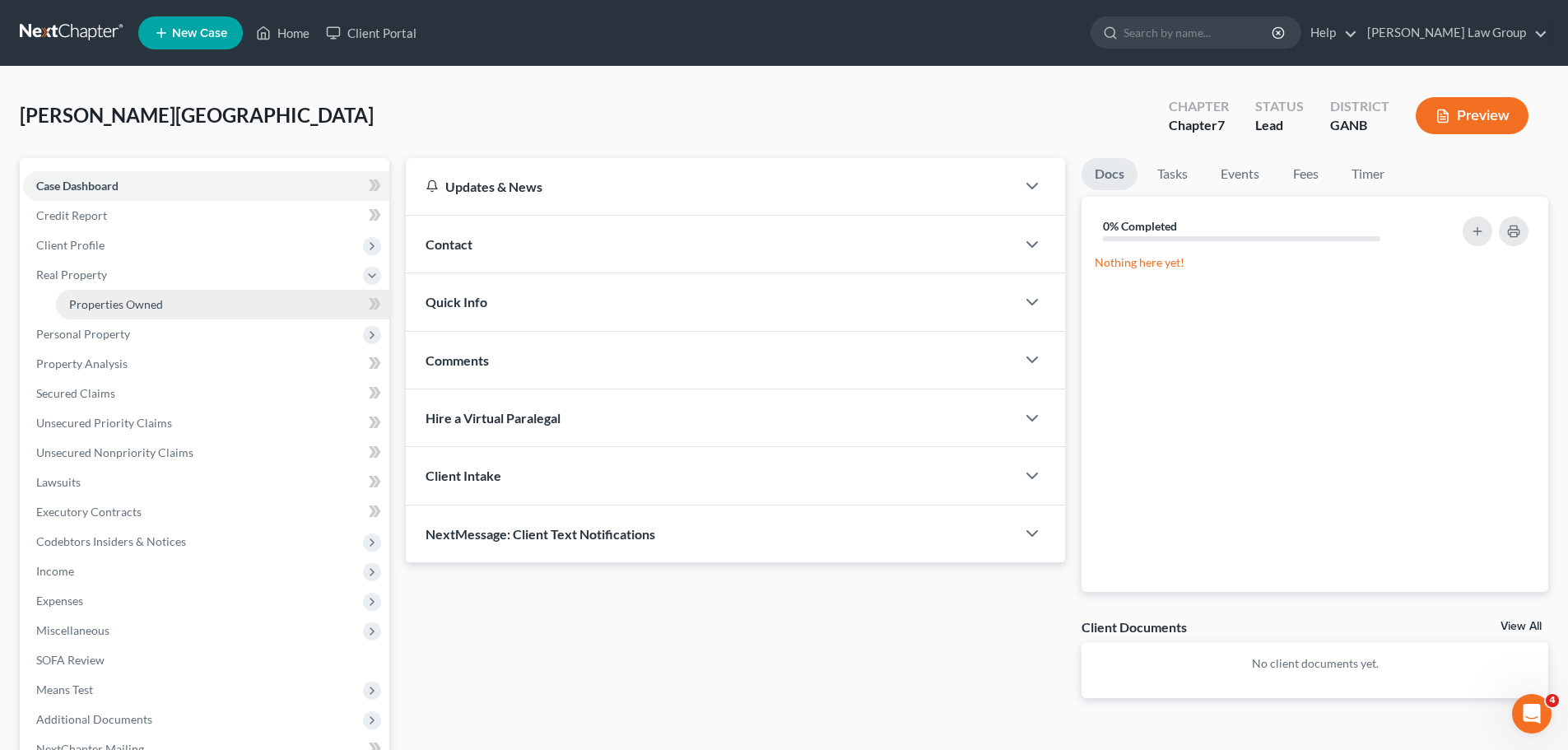
click at [179, 318] on link "Properties Owned" at bounding box center [222, 305] width 333 height 30
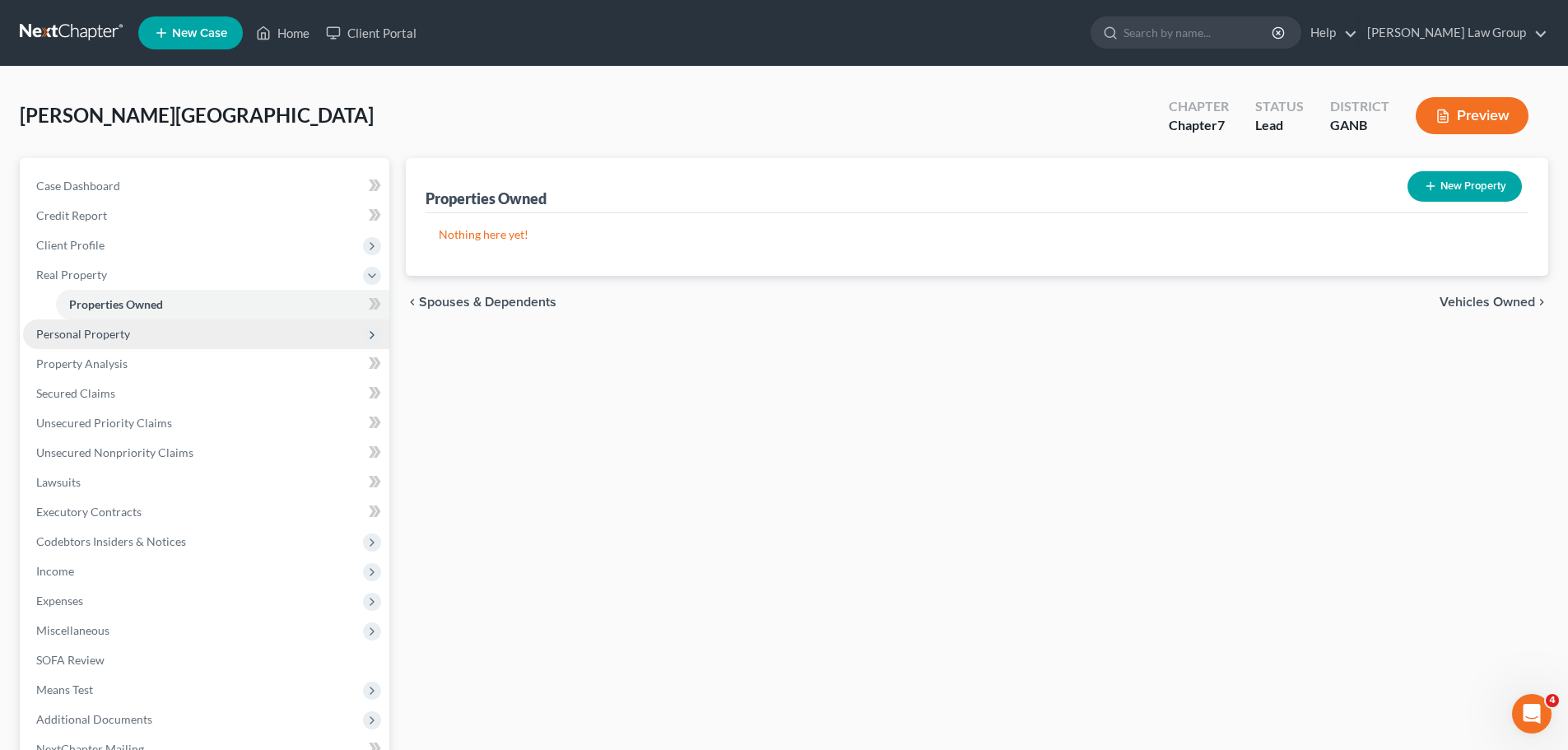
click at [173, 342] on span "Personal Property" at bounding box center [206, 334] width 366 height 30
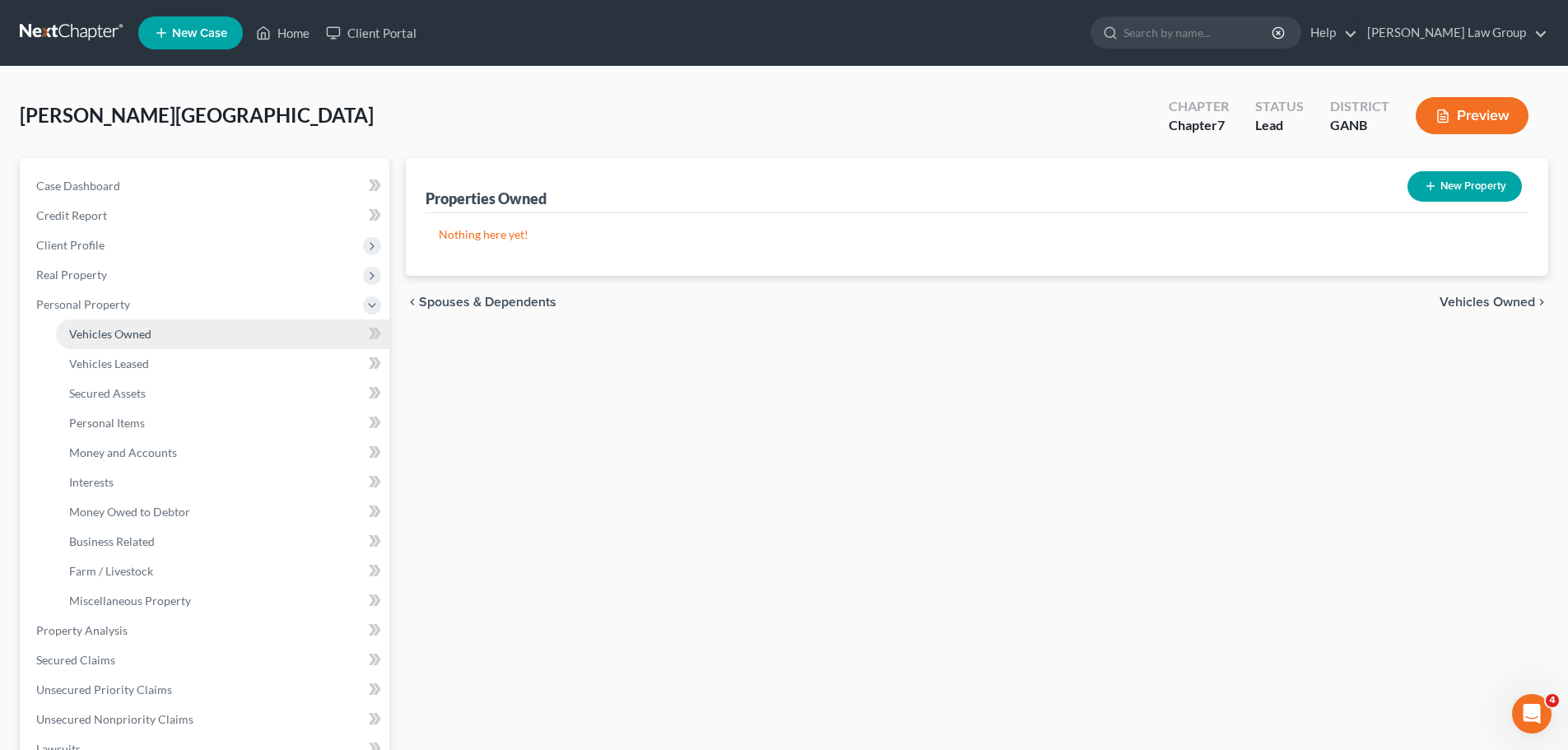
click at [148, 341] on link "Vehicles Owned" at bounding box center [222, 334] width 333 height 30
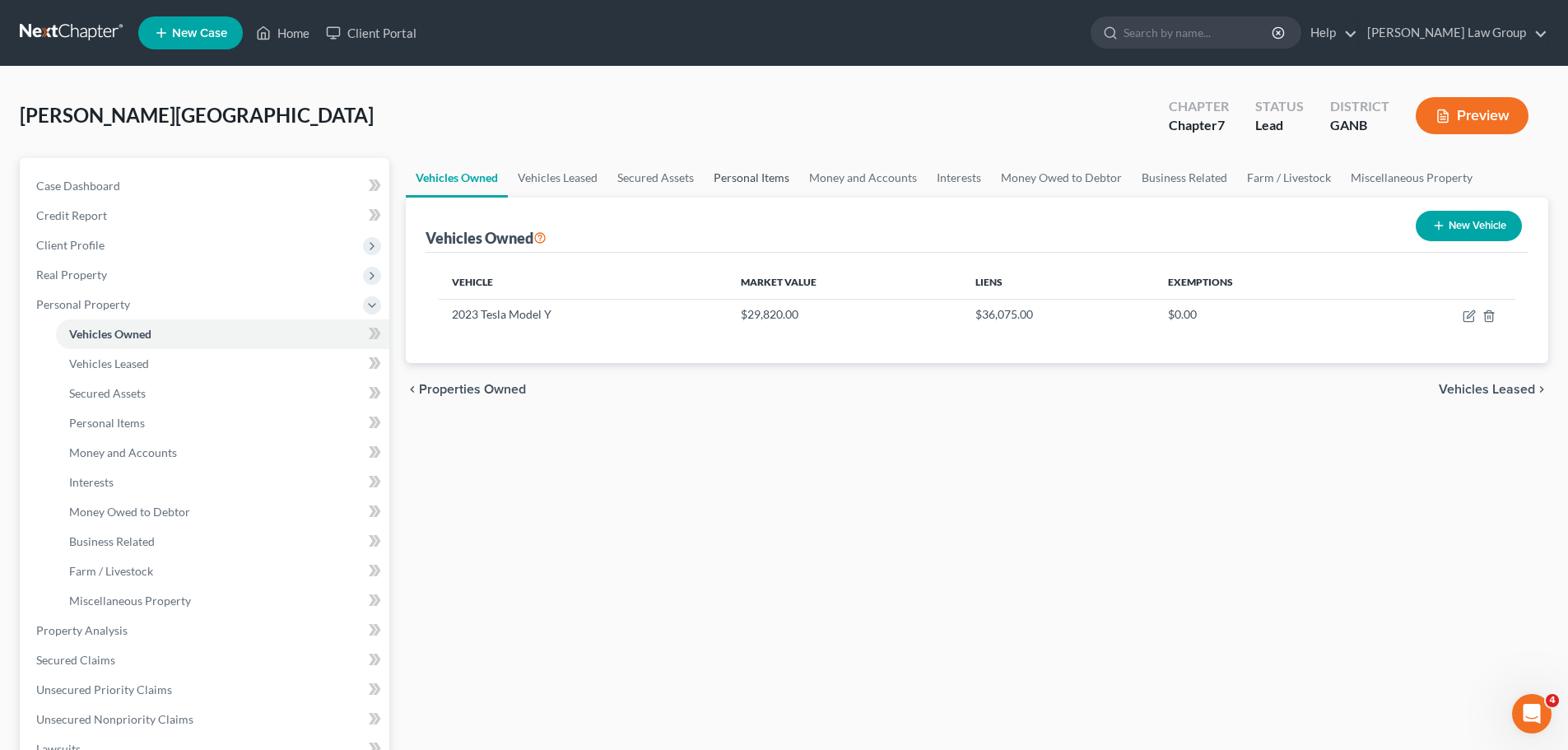
click at [746, 186] on link "Personal Items" at bounding box center [751, 178] width 95 height 40
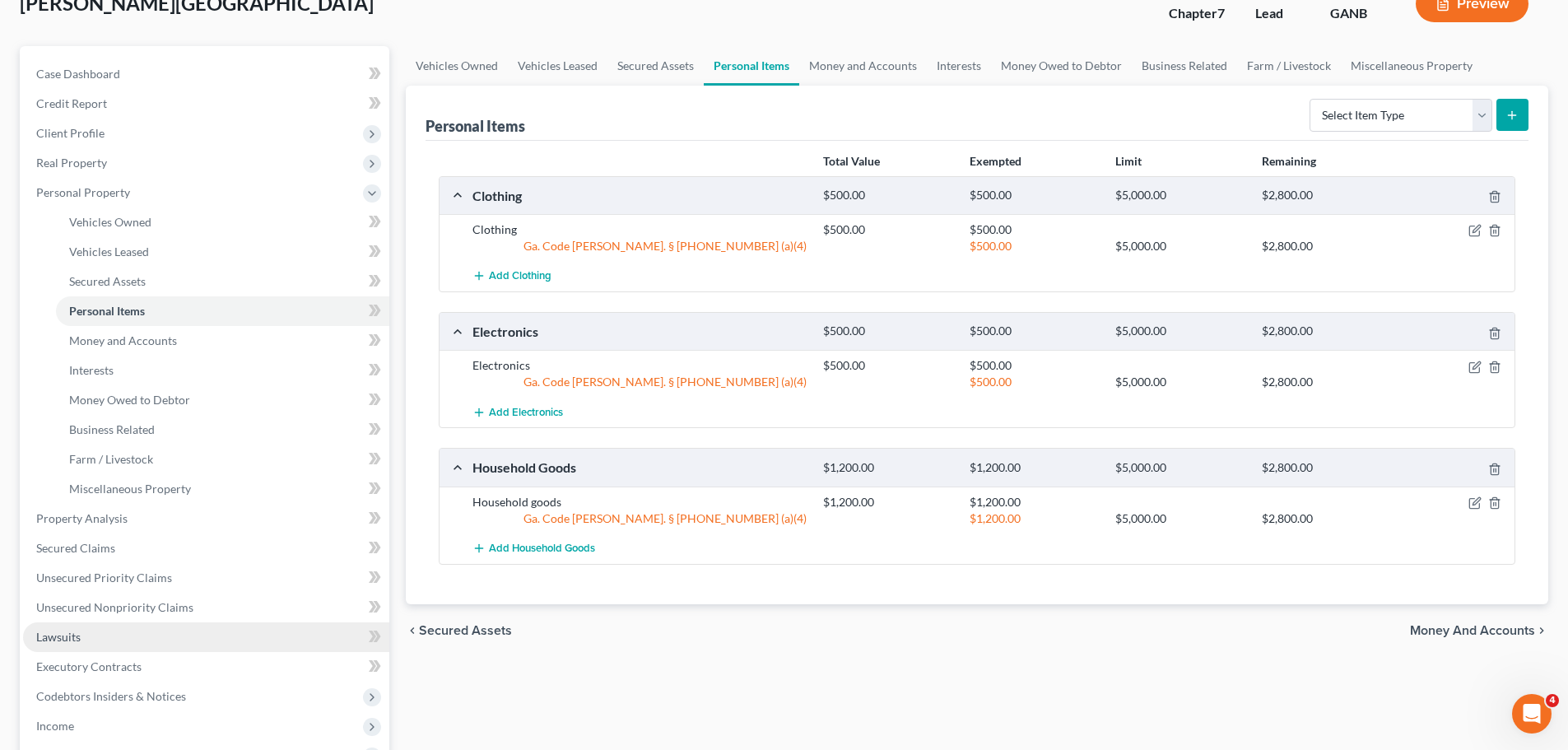
scroll to position [329, 0]
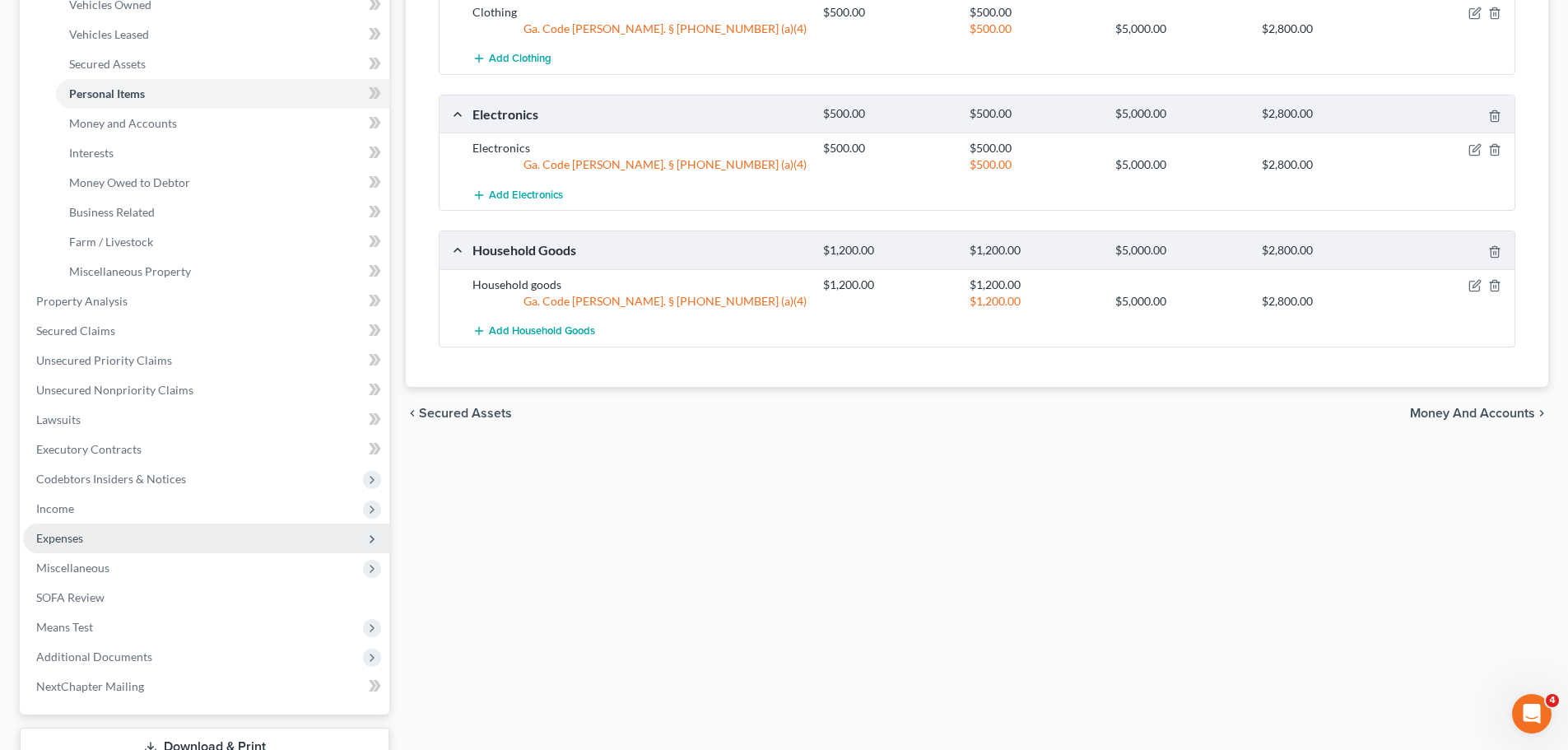
click at [165, 544] on span "Expenses" at bounding box center [206, 538] width 366 height 30
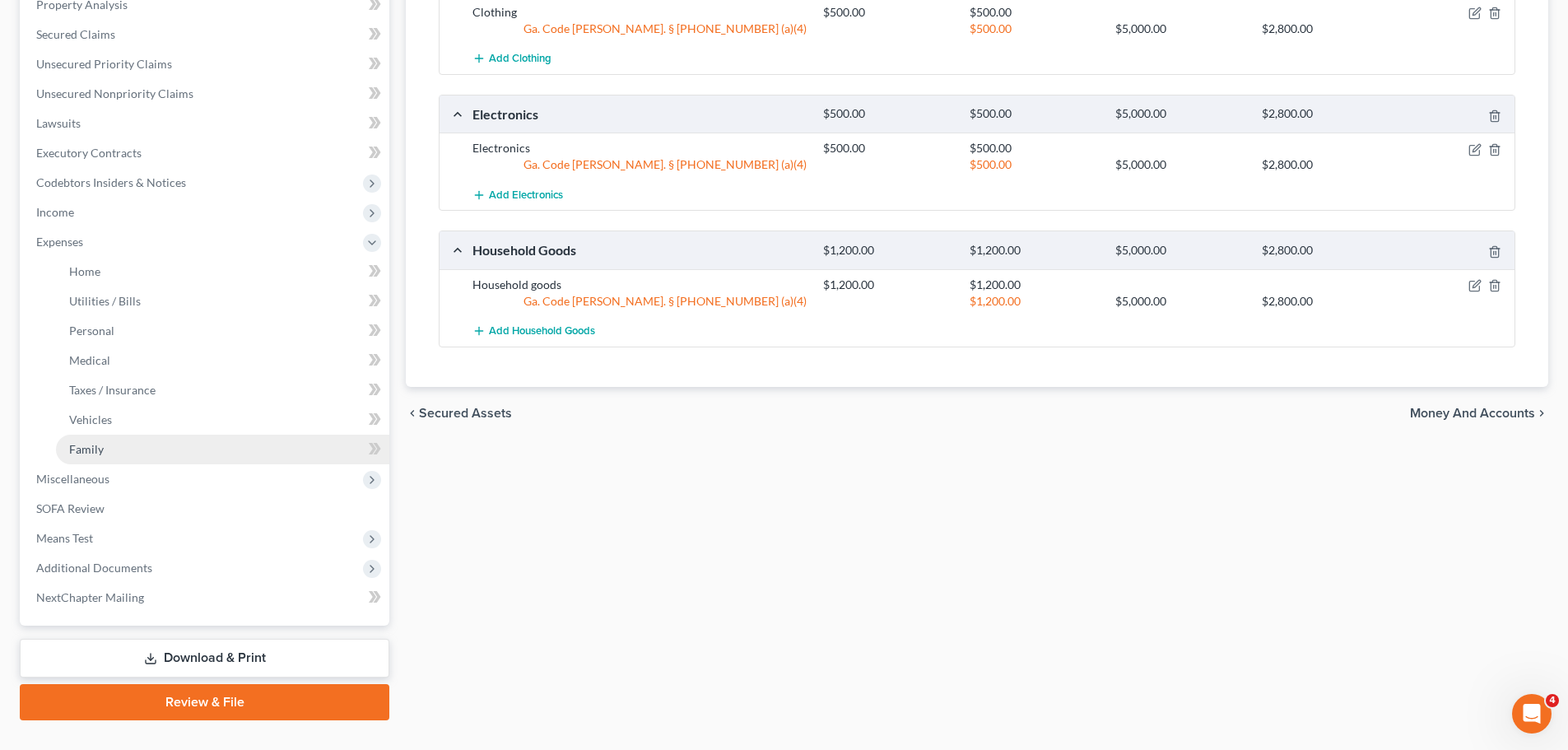
click at [147, 445] on link "Family" at bounding box center [222, 450] width 333 height 30
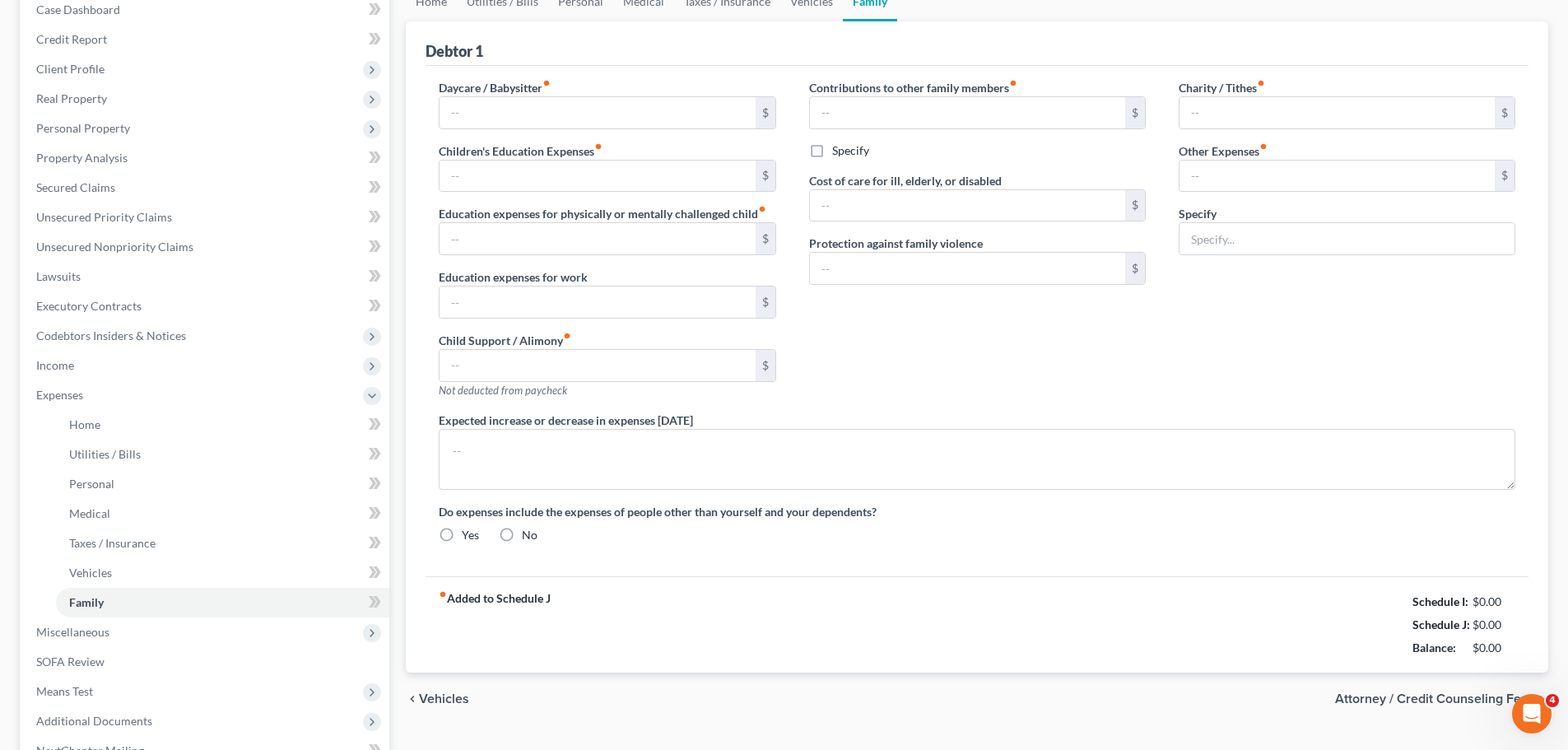
type input "1,660.00"
type input "0.00"
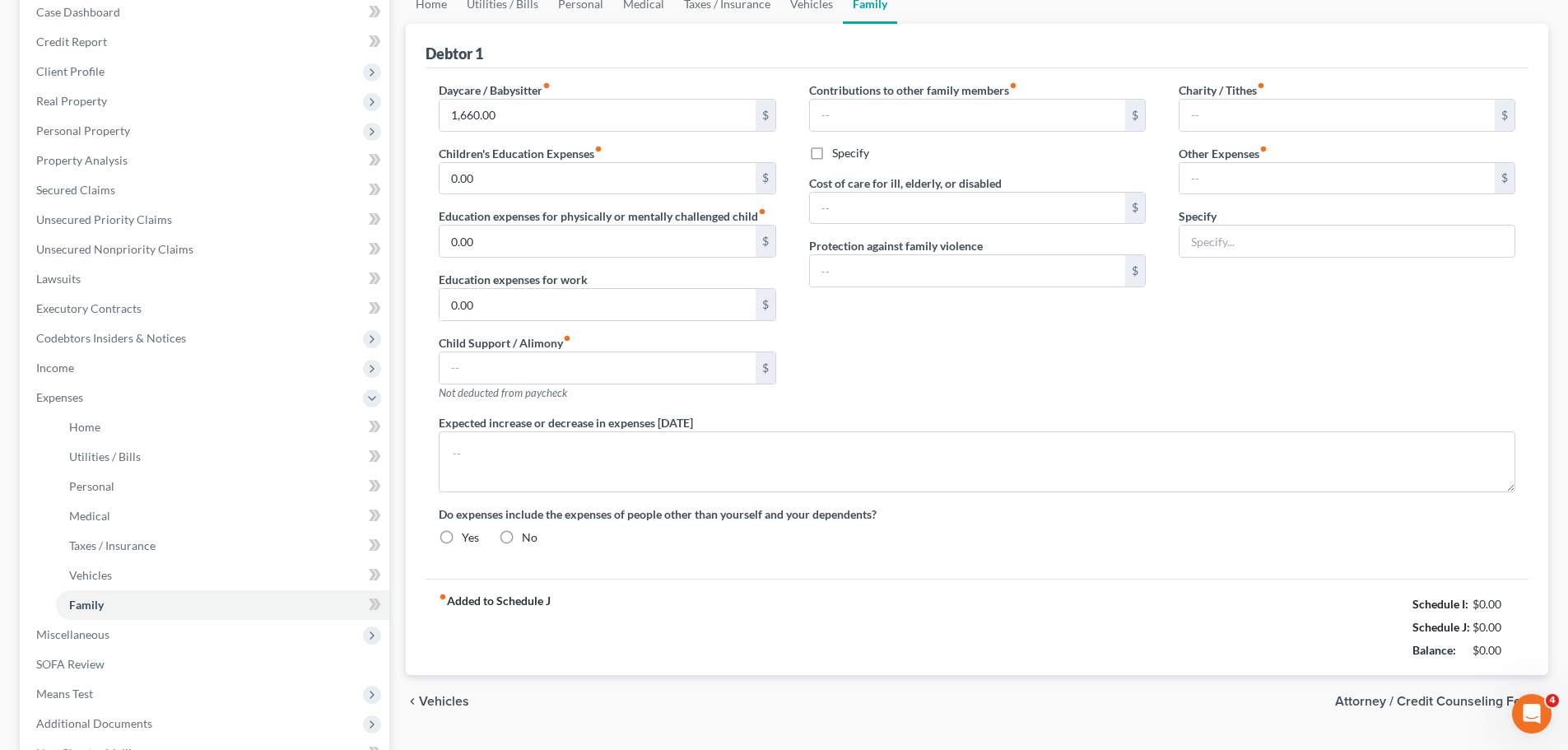
type input "0.00"
type input "150.00"
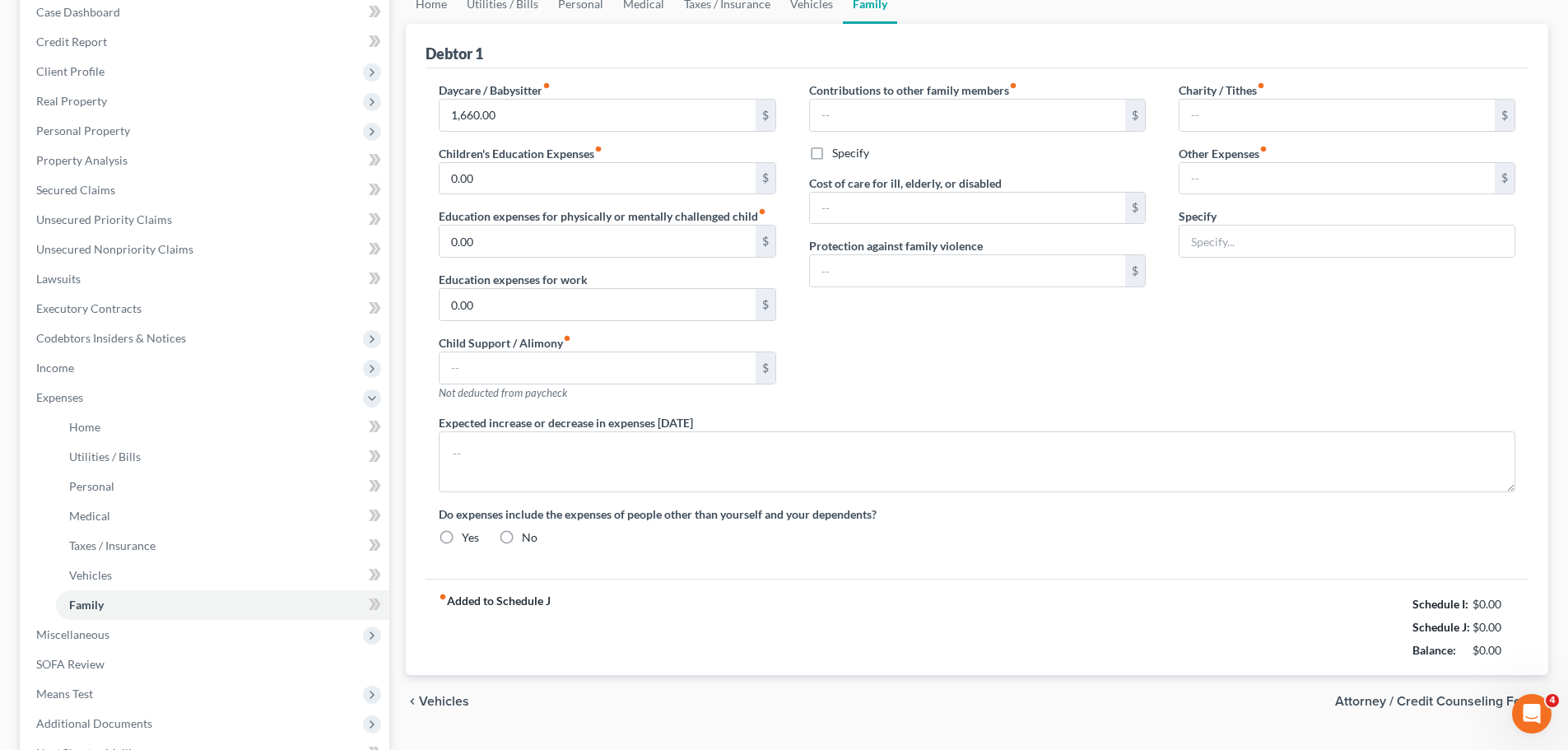
type input "Dog Care"
radio input "true"
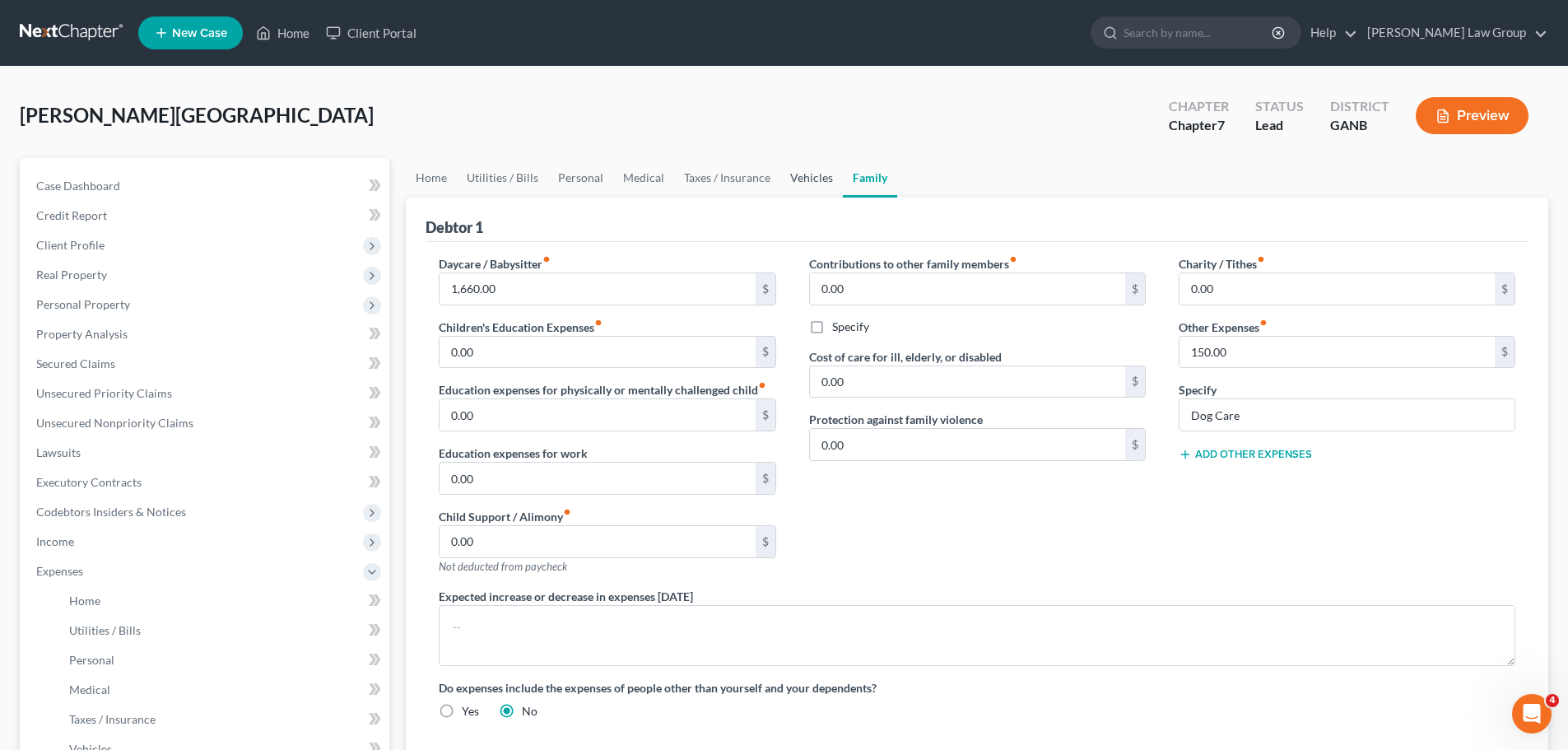
click at [812, 187] on link "Vehicles" at bounding box center [812, 178] width 63 height 40
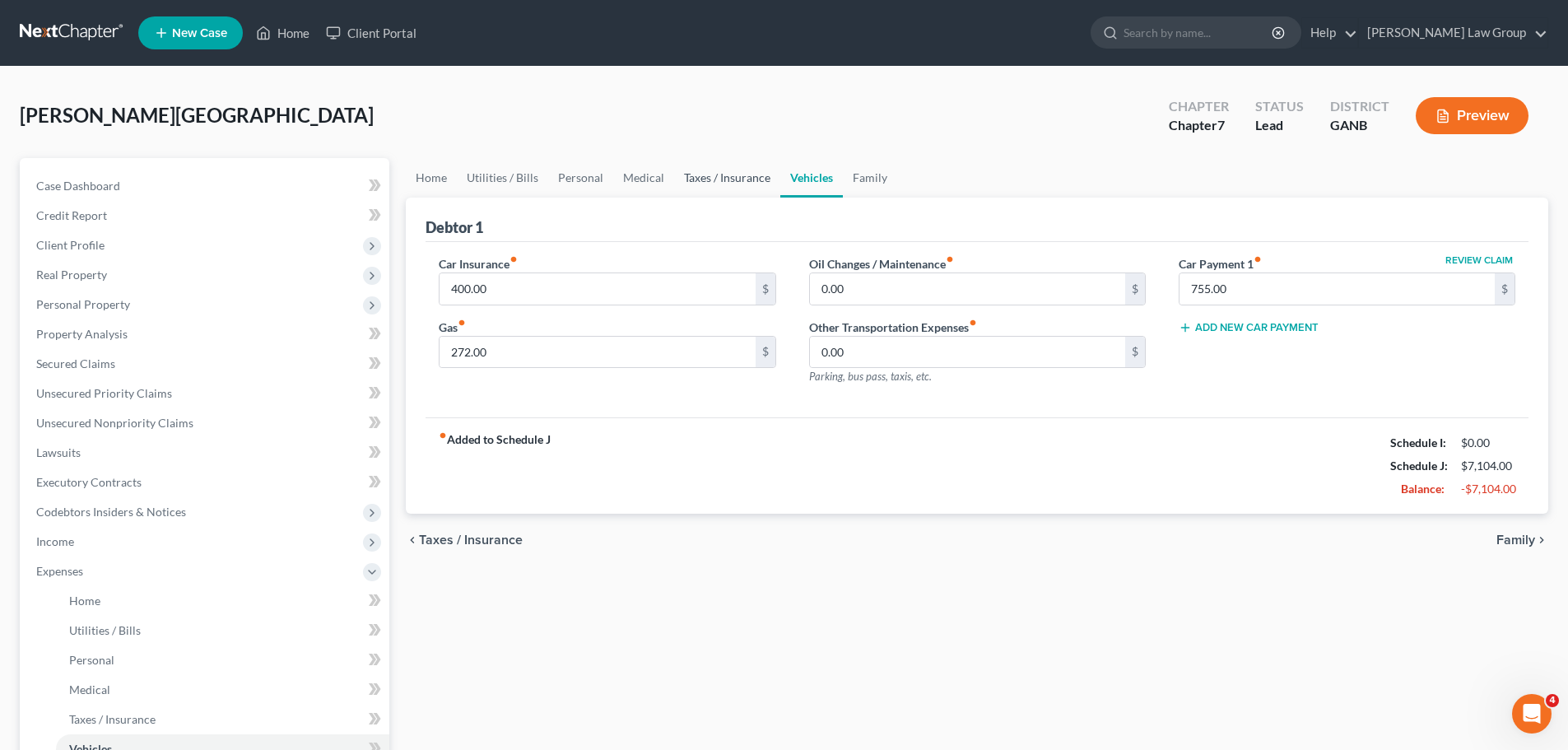
click at [730, 178] on link "Taxes / Insurance" at bounding box center [727, 178] width 106 height 40
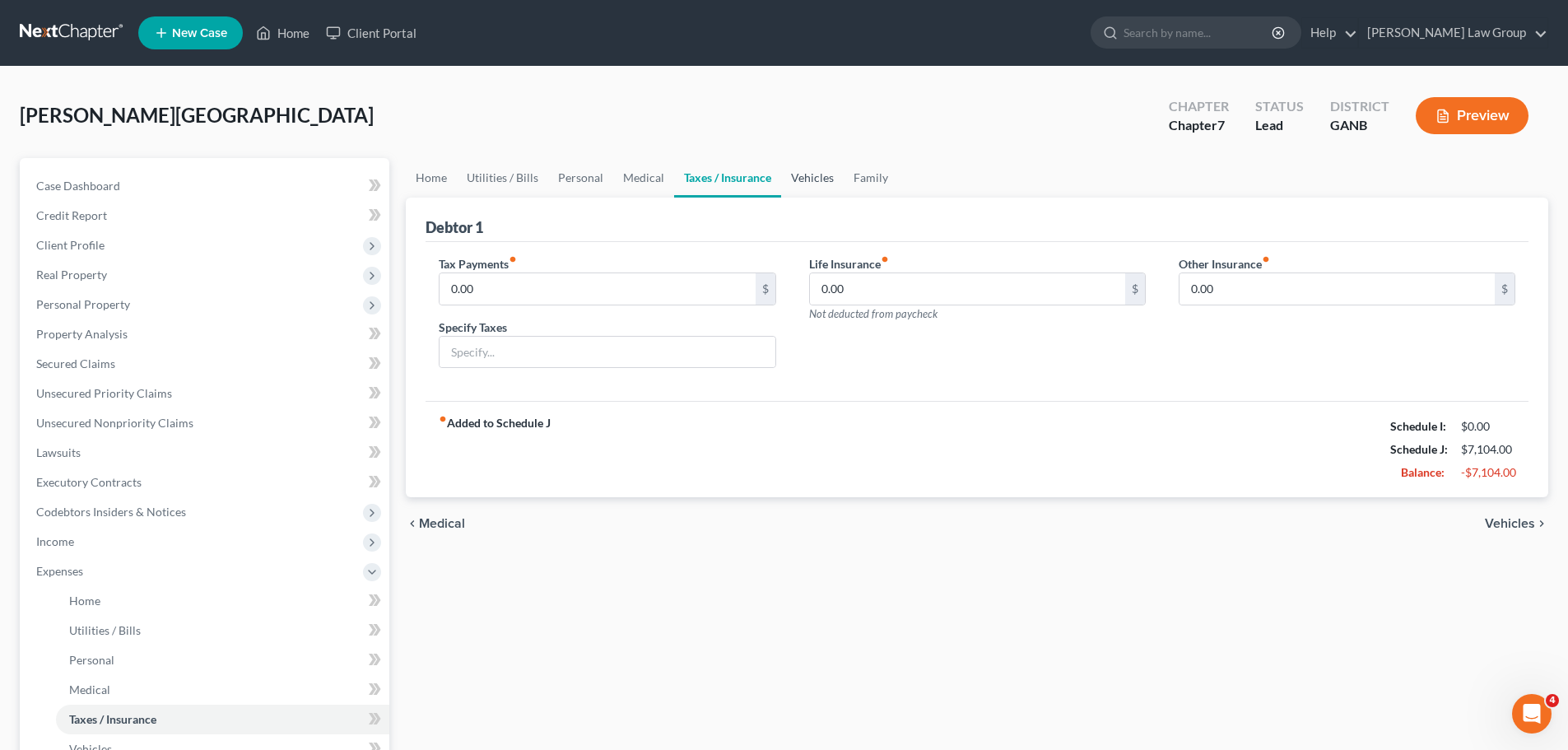
click at [826, 175] on link "Vehicles" at bounding box center [812, 178] width 63 height 40
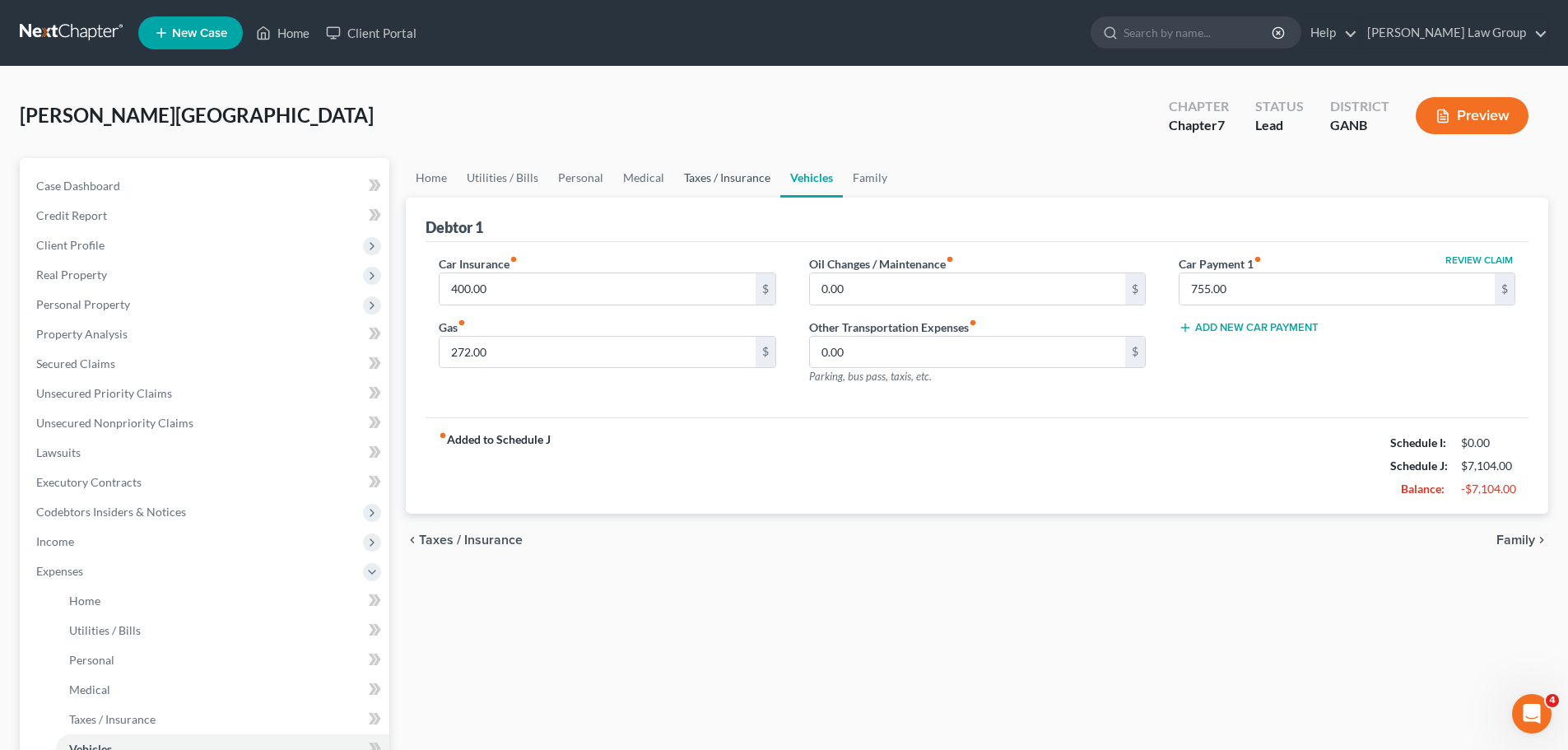
click at [726, 177] on link "Taxes / Insurance" at bounding box center [727, 178] width 106 height 40
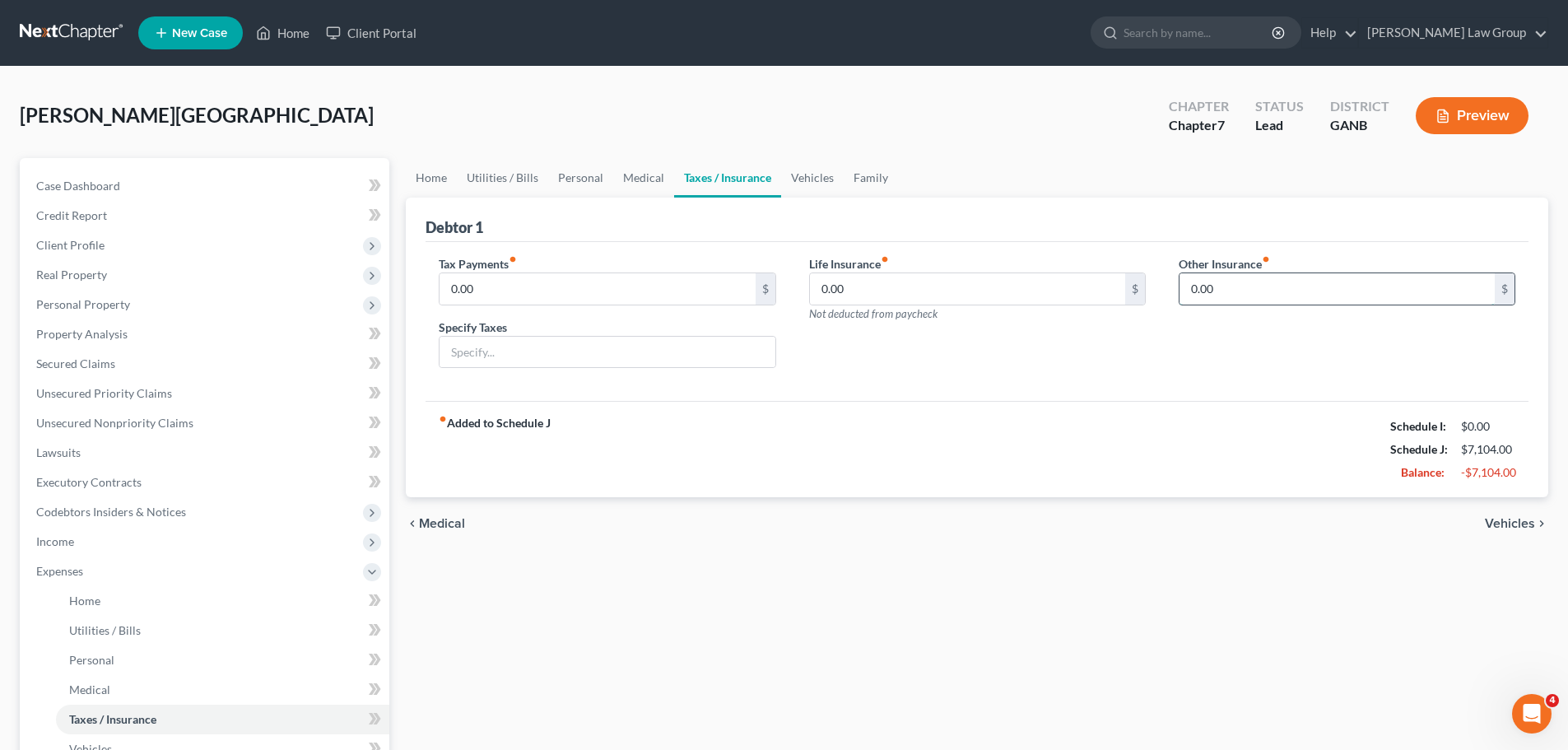
click at [1249, 291] on input "0.00" at bounding box center [1337, 289] width 315 height 31
click at [1222, 304] on input "412.00" at bounding box center [1337, 289] width 315 height 31
type input "412.00"
click at [1226, 339] on input "text" at bounding box center [1347, 335] width 335 height 31
type input "Health insurance through marketplace"
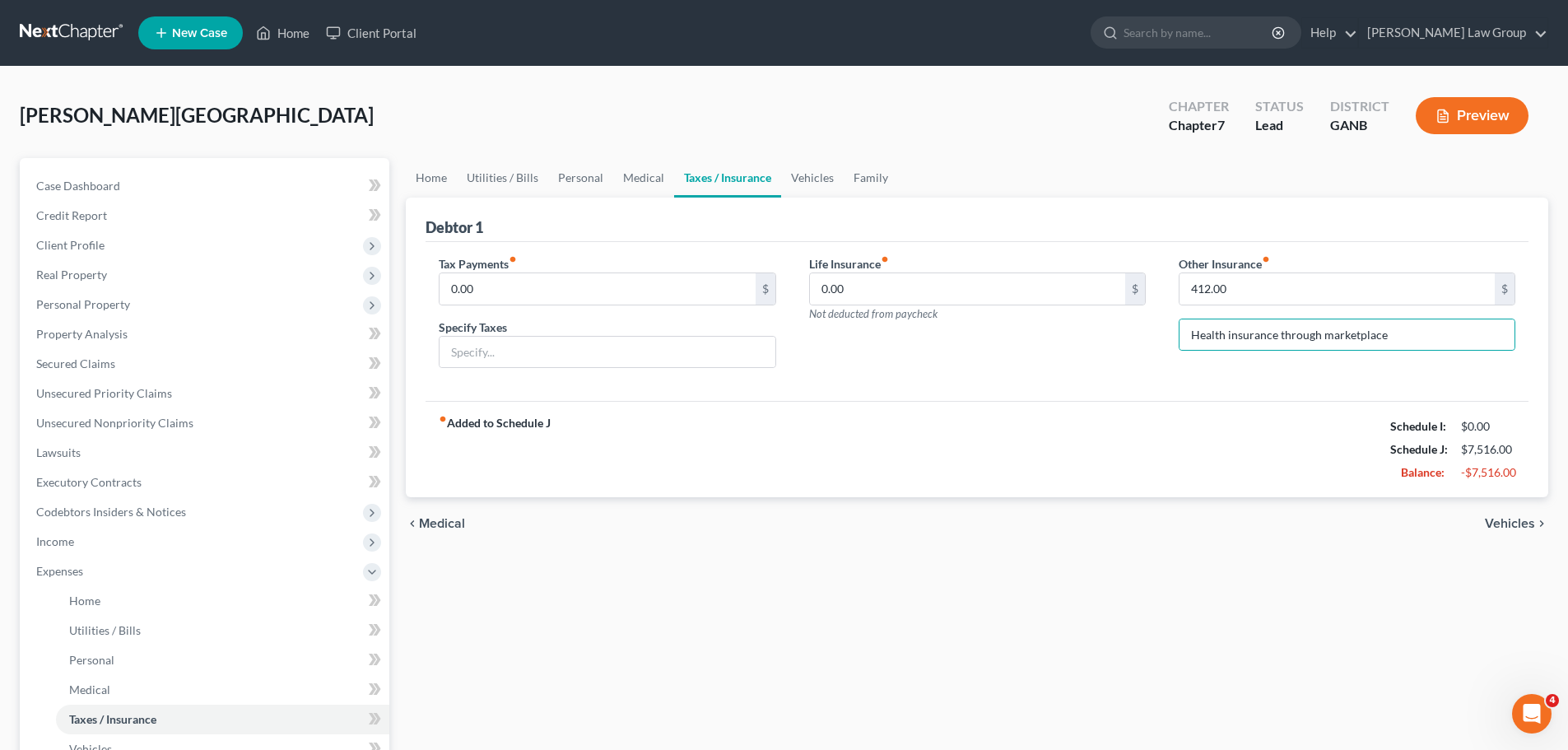
click at [983, 405] on div "fiber_manual_record Added to Schedule J Schedule I: $0.00 Schedule J: $7,516.00…" at bounding box center [977, 449] width 1103 height 96
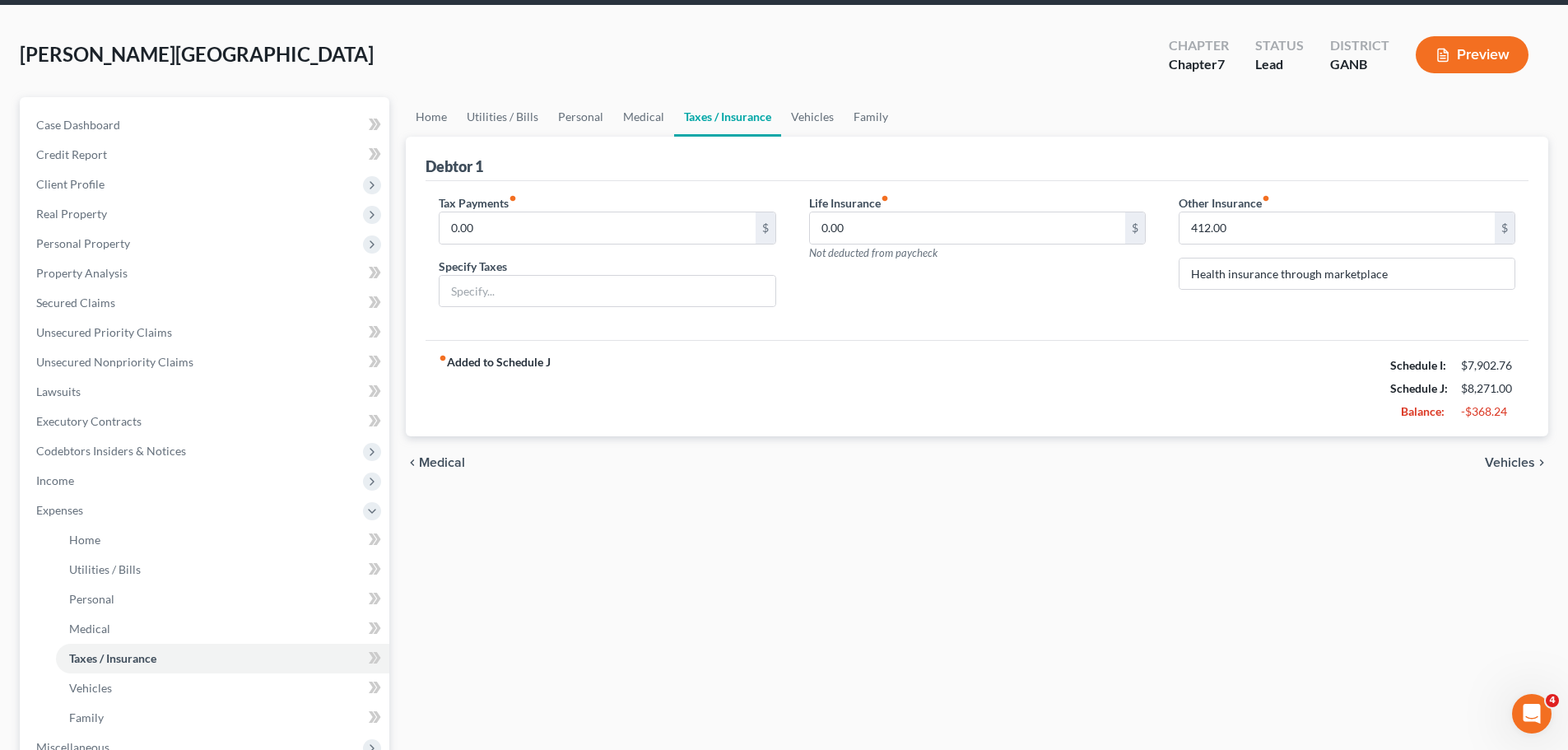
scroll to position [165, 0]
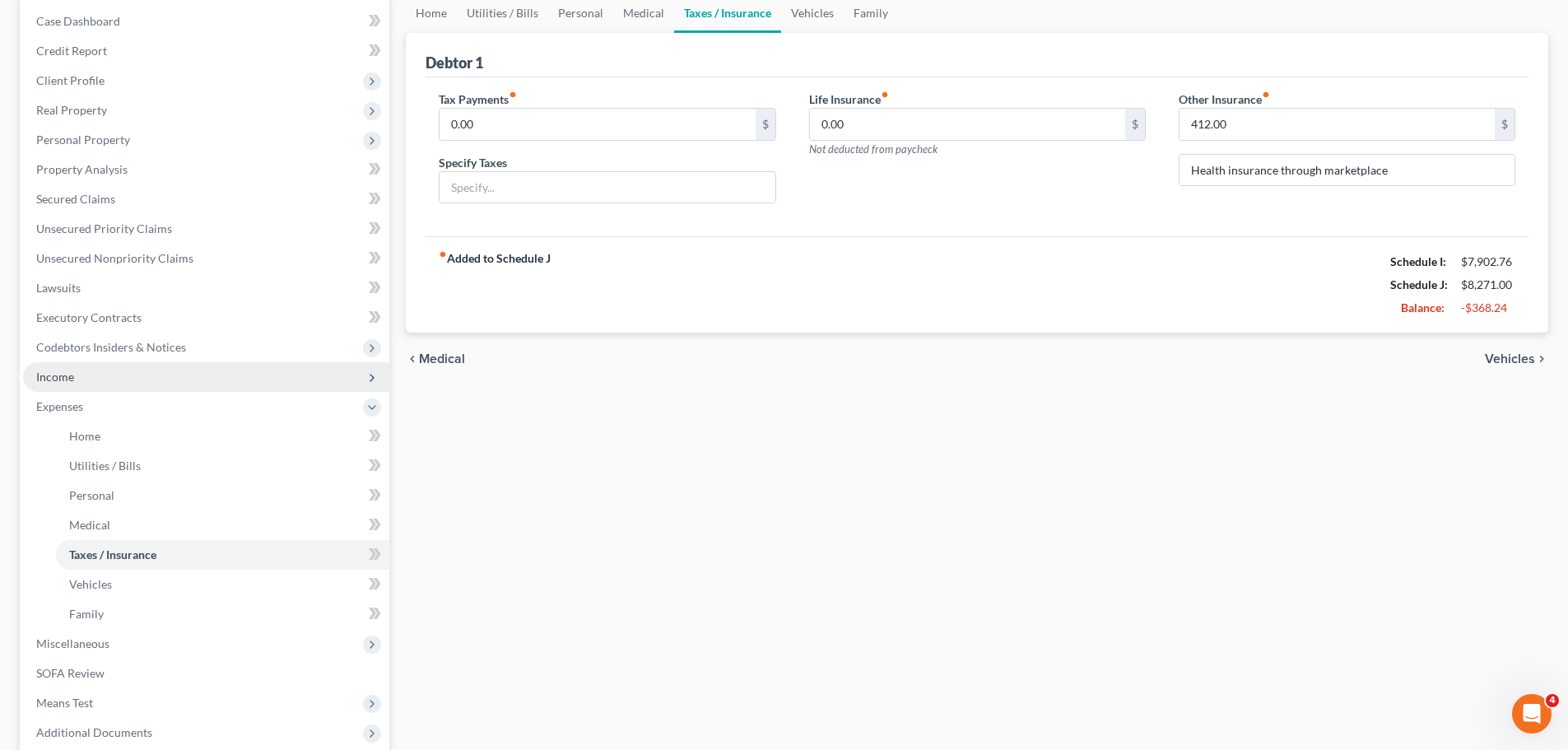
drag, startPoint x: 108, startPoint y: 379, endPoint x: 132, endPoint y: 384, distance: 24.5
click at [108, 379] on span "Income" at bounding box center [206, 377] width 366 height 30
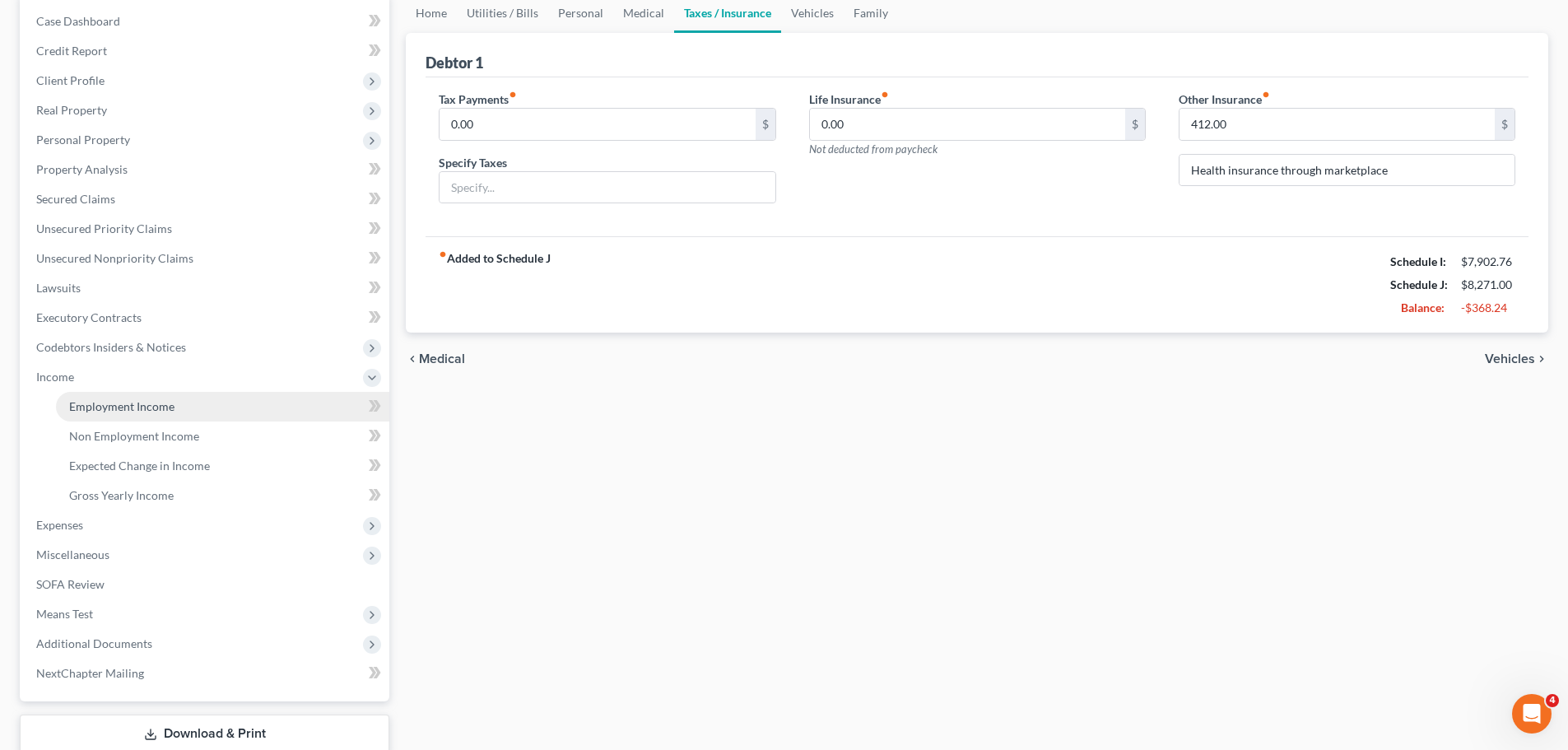
click at [197, 404] on link "Employment Income" at bounding box center [222, 407] width 333 height 30
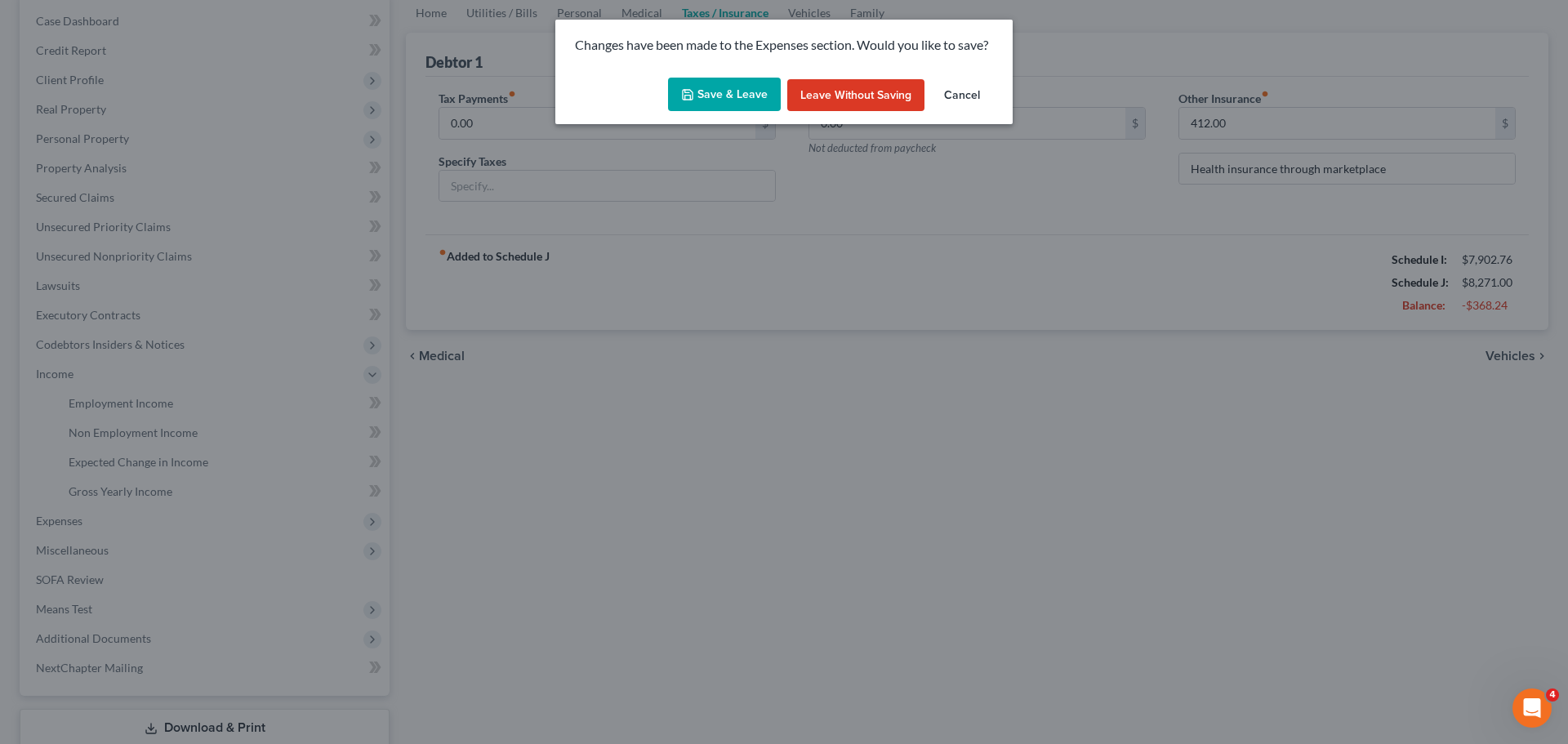
click at [728, 89] on button "Save & Leave" at bounding box center [724, 95] width 113 height 34
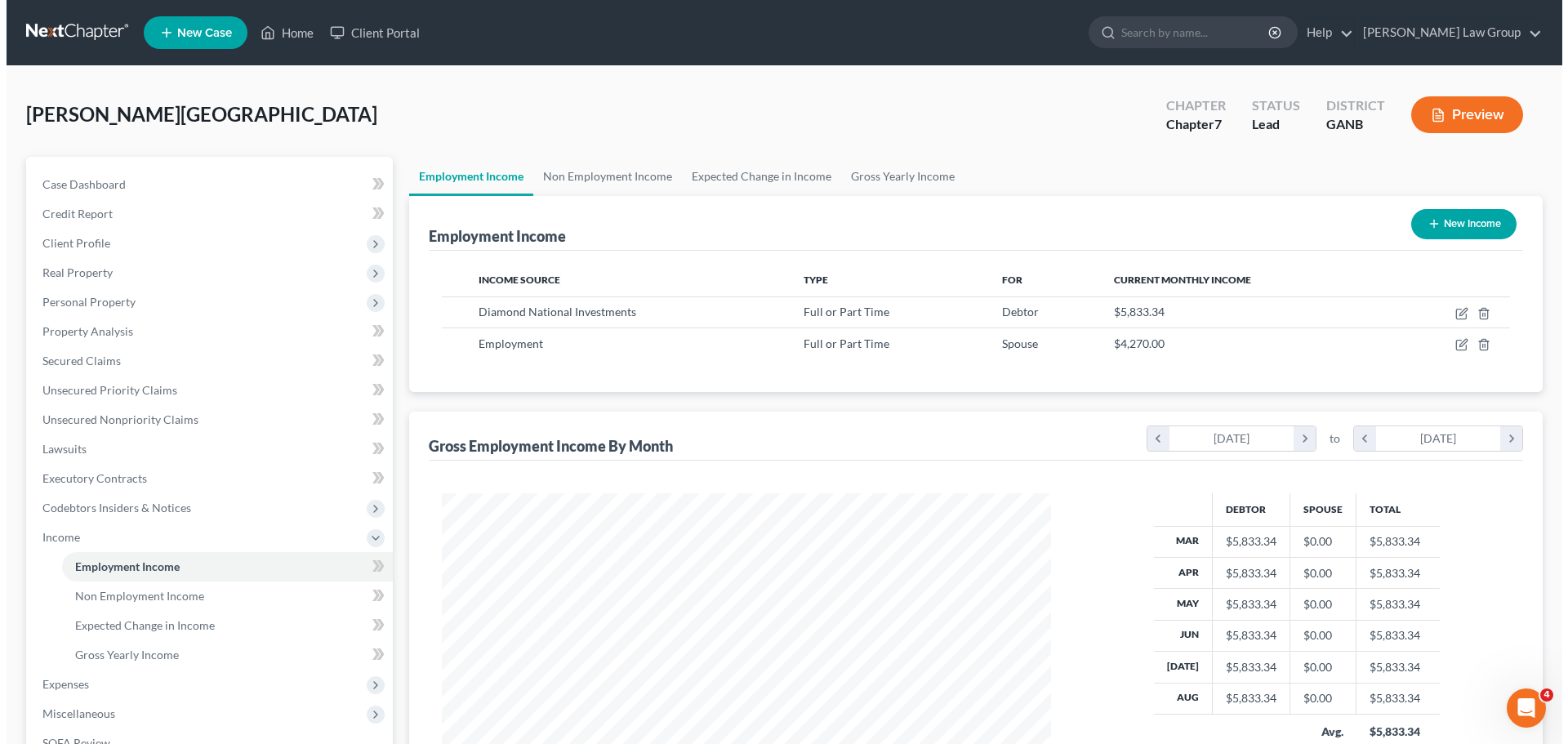
scroll to position [305, 642]
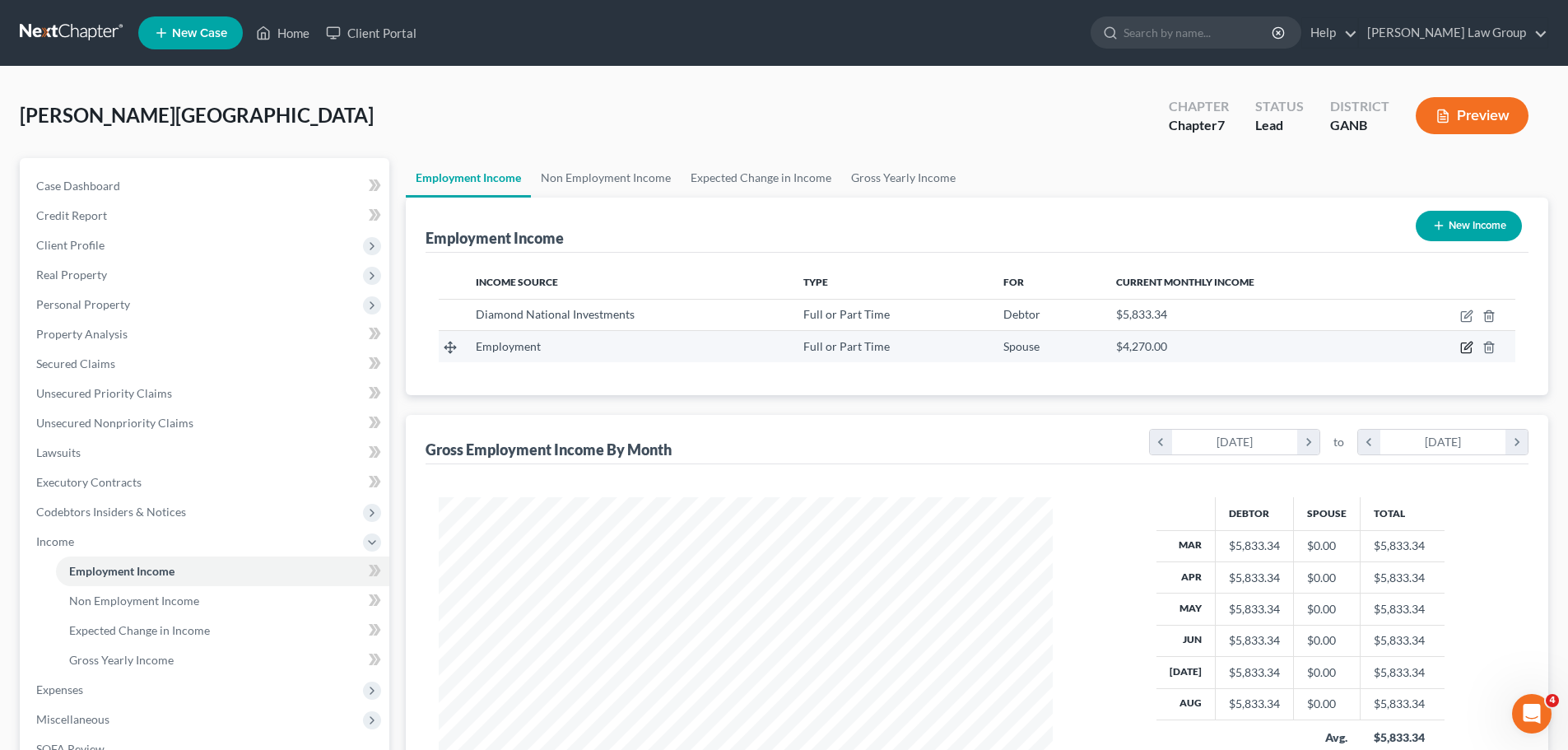
click at [1463, 348] on icon "button" at bounding box center [1467, 347] width 13 height 13
select select "0"
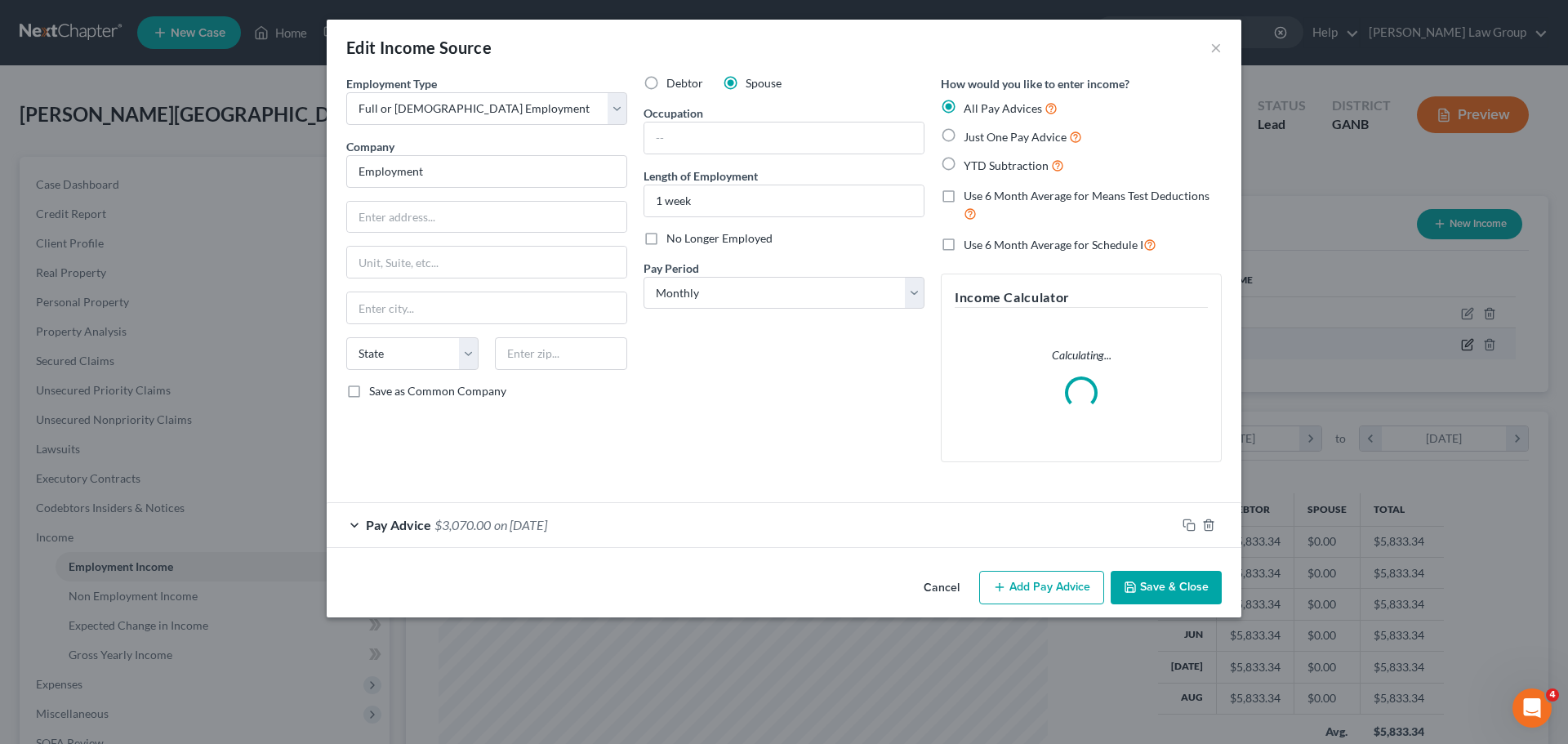
scroll to position [307, 648]
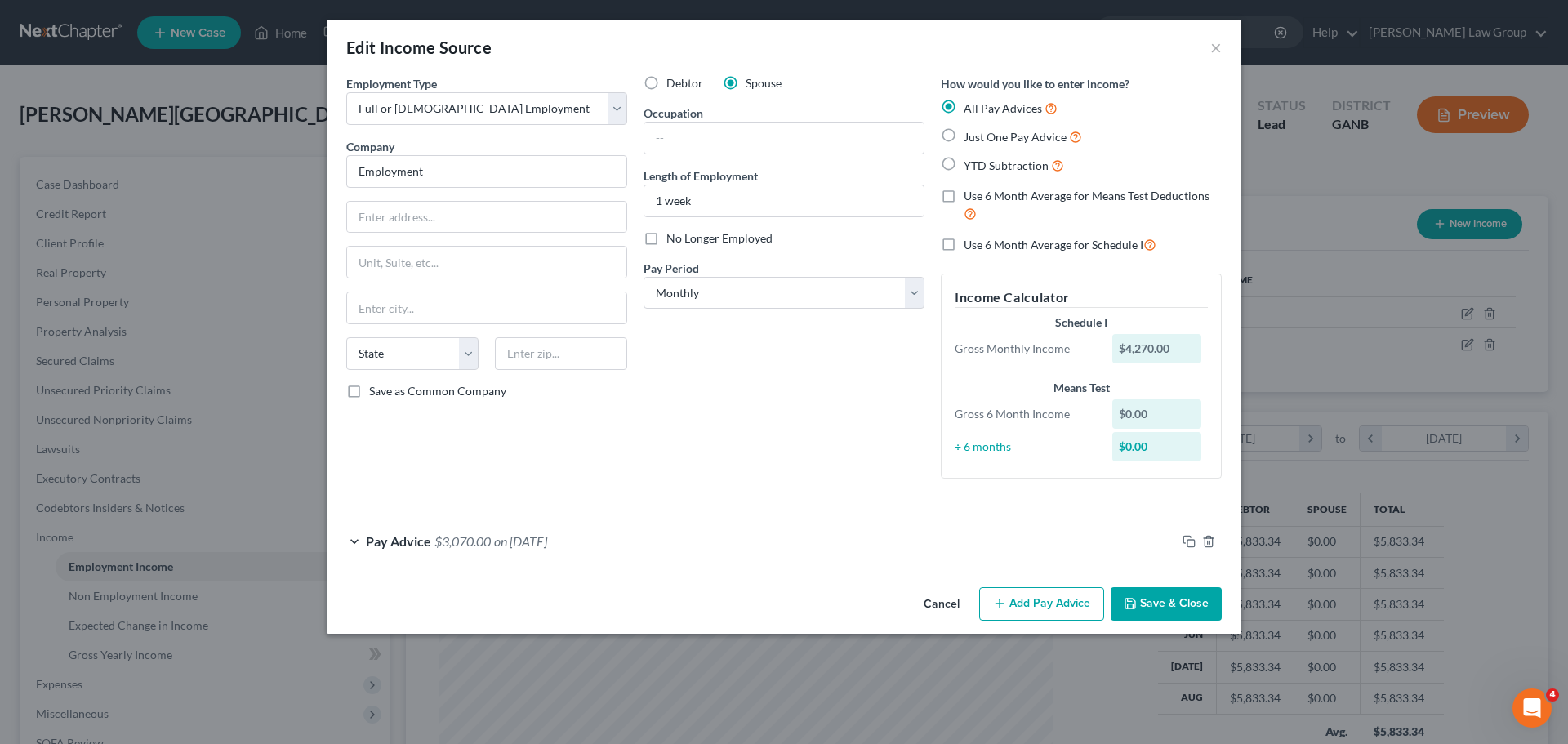
click at [964, 136] on label "Just One Pay Advice" at bounding box center [1022, 136] width 118 height 19
click at [970, 136] on input "Just One Pay Advice" at bounding box center [975, 132] width 11 height 11
radio input "true"
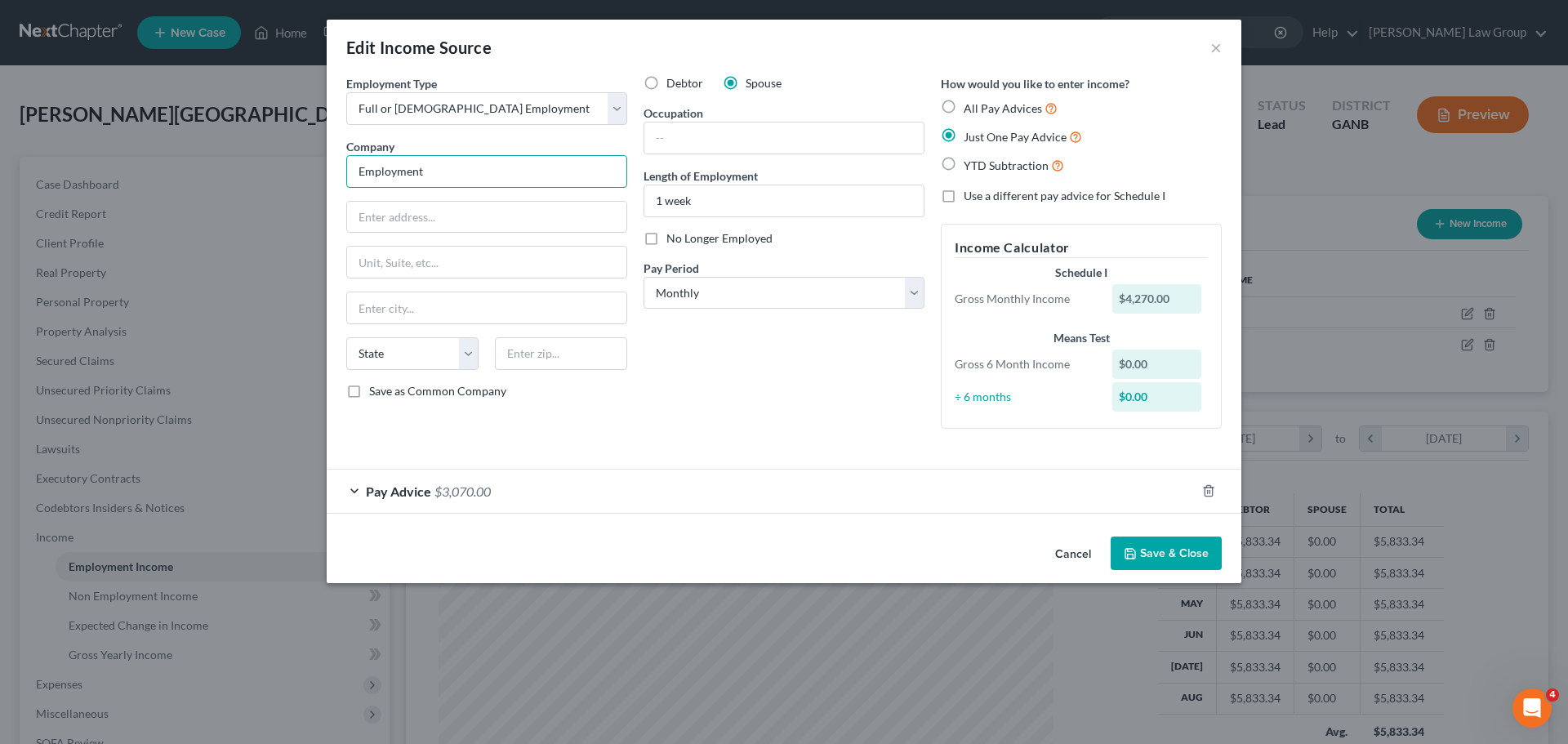
drag, startPoint x: 449, startPoint y: 172, endPoint x: 219, endPoint y: 163, distance: 230.2
click at [219, 163] on div "Edit Income Source × Employment Type * Select Full or Part Time Employment Self…" at bounding box center [784, 372] width 1568 height 744
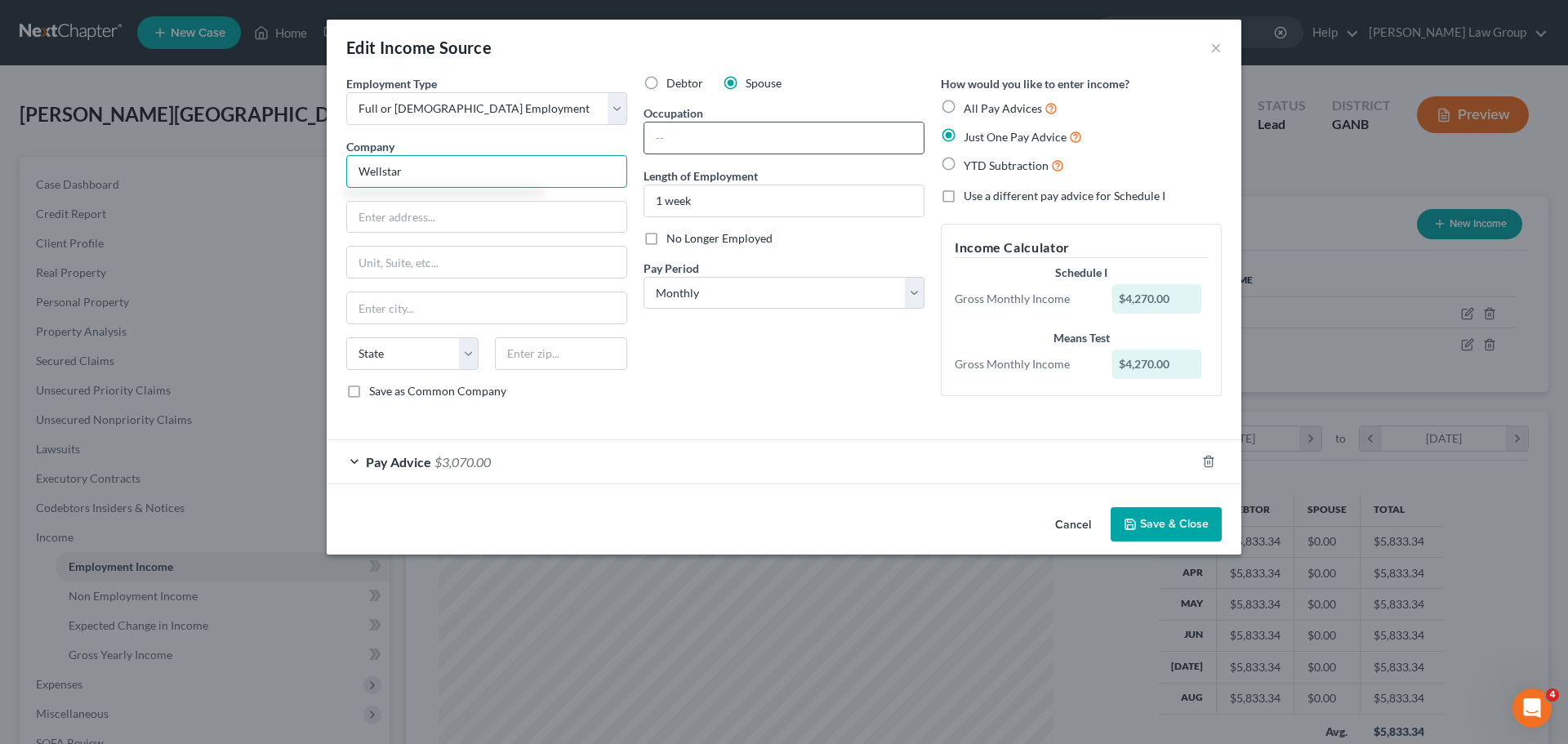
type input "Wellstar"
click at [705, 131] on input "text" at bounding box center [784, 138] width 279 height 31
type input "Office Supervisor"
click at [447, 181] on input "Wellstar" at bounding box center [487, 172] width 281 height 33
drag, startPoint x: 467, startPoint y: 180, endPoint x: 271, endPoint y: 168, distance: 196.4
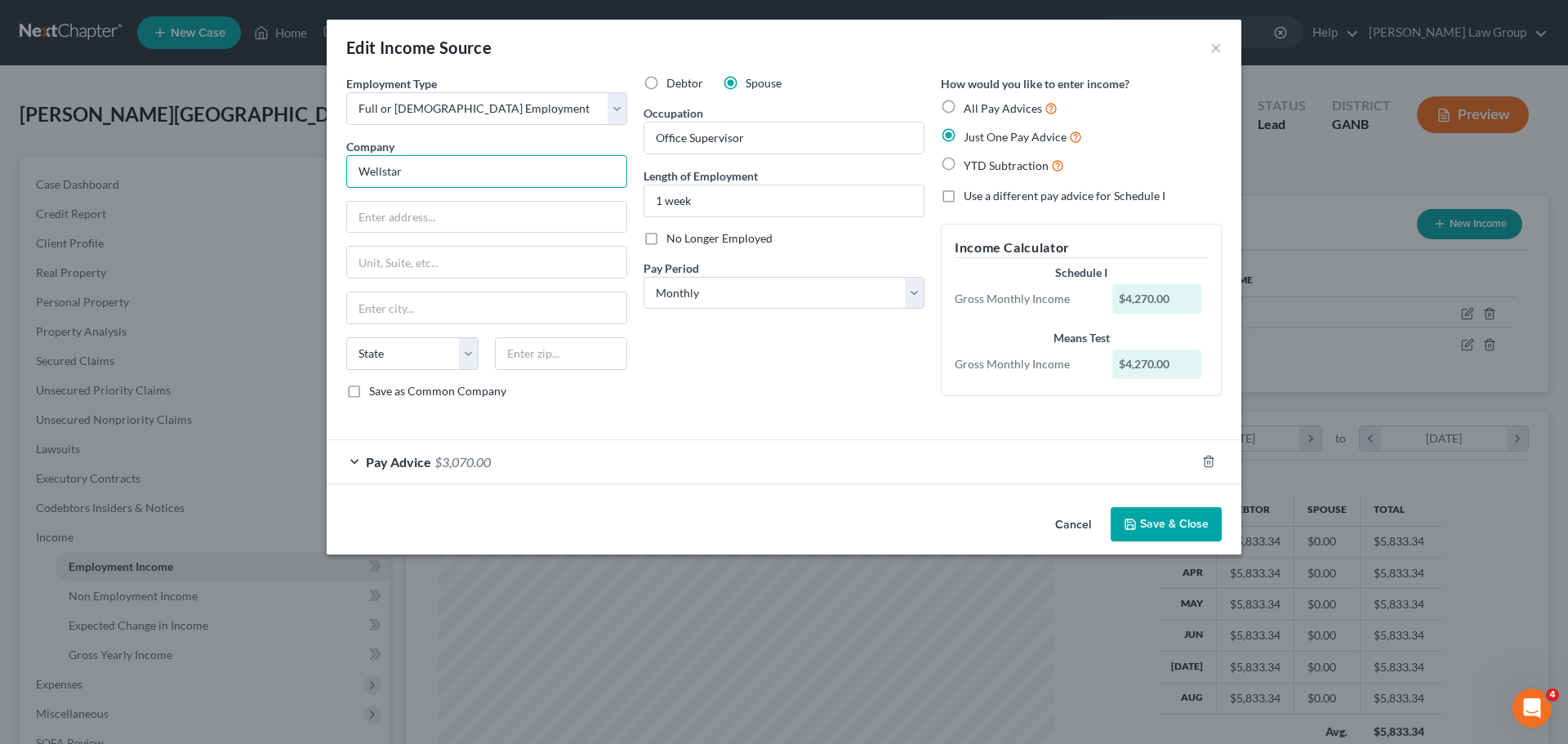
click at [271, 168] on div "Edit Income Source × Employment Type * Select Full or Part Time Employment Self…" at bounding box center [784, 372] width 1568 height 744
drag, startPoint x: 462, startPoint y: 184, endPoint x: 253, endPoint y: 149, distance: 211.9
click at [253, 149] on div "Edit Income Source × Employment Type * Select Full or Part Time Employment Self…" at bounding box center [784, 372] width 1568 height 744
drag, startPoint x: 437, startPoint y: 179, endPoint x: 212, endPoint y: 173, distance: 225.1
click at [212, 173] on div "Edit Income Source × Employment Type * Select Full or Part Time Employment Self…" at bounding box center [784, 372] width 1568 height 744
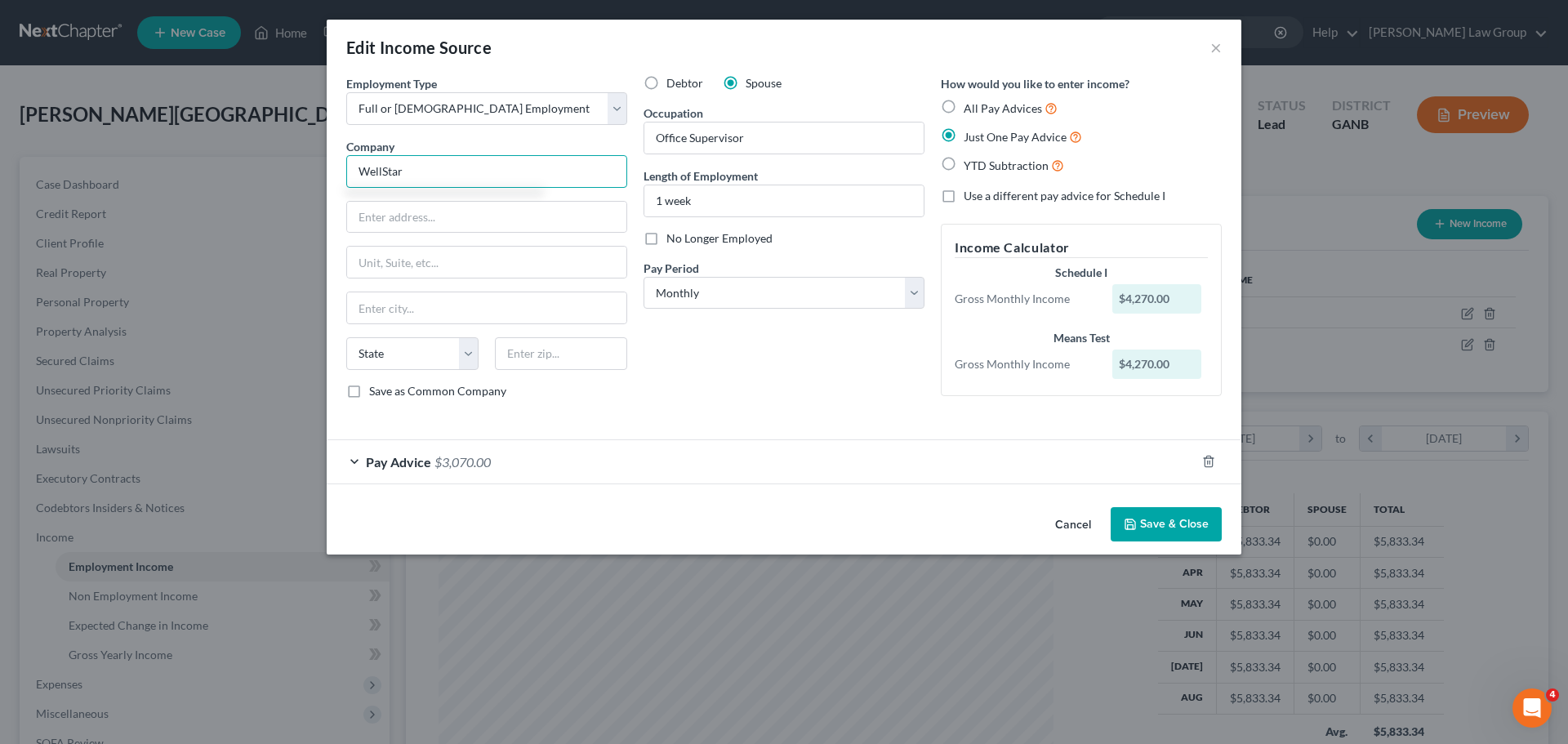
type input "WellStar"
click at [393, 212] on input "text" at bounding box center [487, 217] width 279 height 31
paste input "793 Sawyer Road, Marietta"
type input "793 Sawyer Road, Marietta"
click at [546, 351] on input "text" at bounding box center [561, 354] width 132 height 33
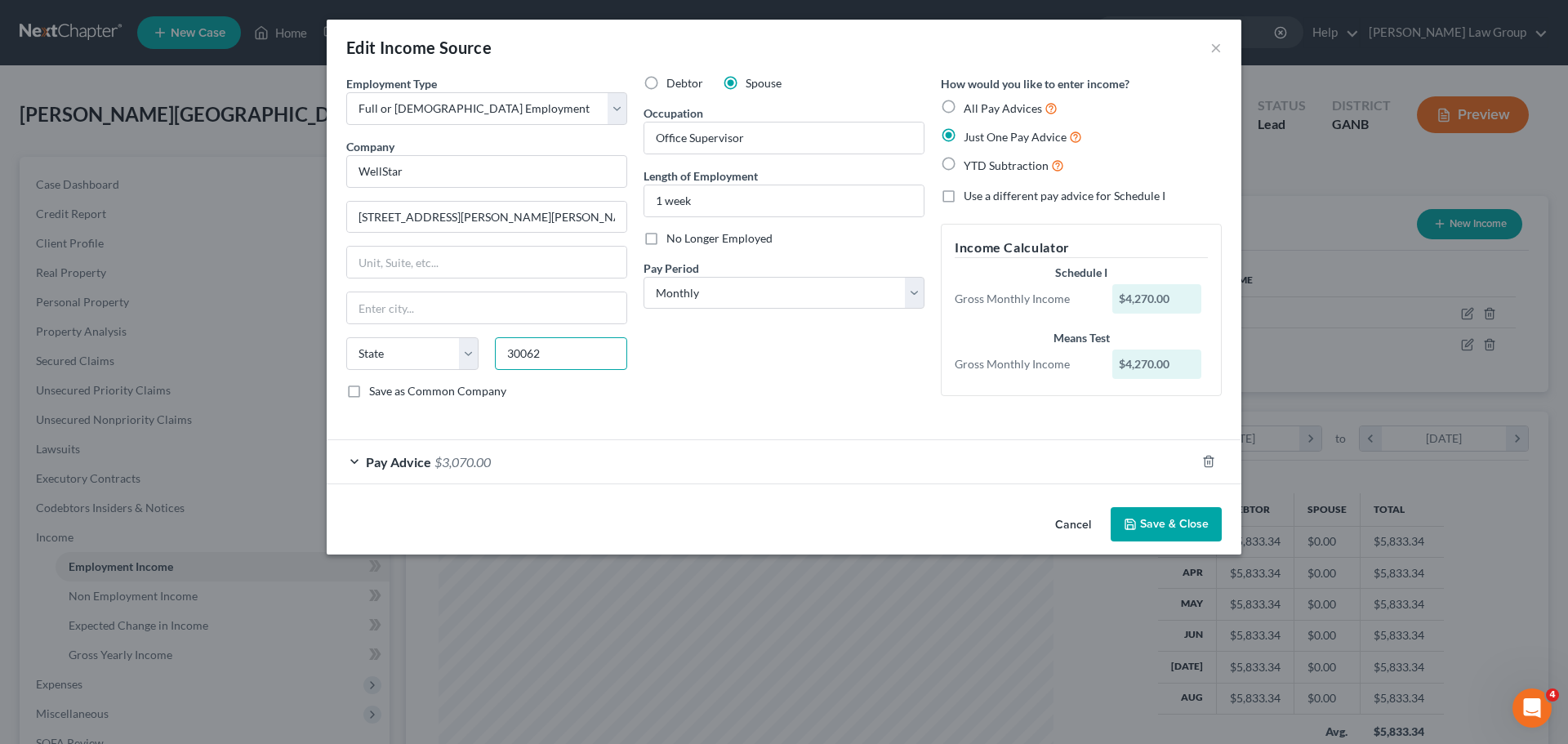
type input "30062"
type input "Marietta"
select select "10"
click at [764, 400] on div "Debtor Spouse Occupation Office Supervisor Length of Employment 1 week No Longe…" at bounding box center [784, 243] width 297 height 337
click at [964, 105] on label "All Pay Advices" at bounding box center [1010, 108] width 94 height 19
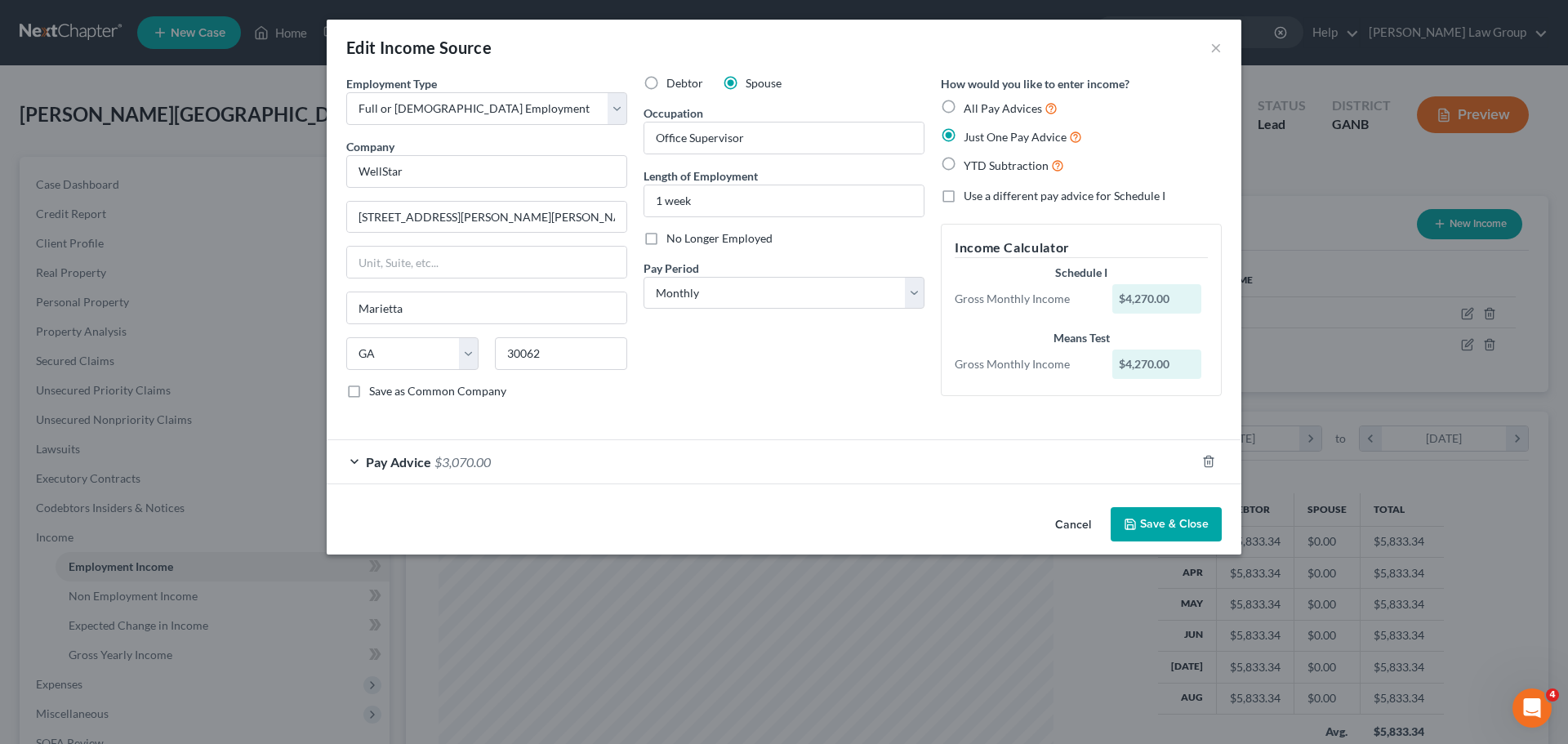
click at [970, 105] on input "All Pay Advices" at bounding box center [975, 104] width 11 height 11
radio input "true"
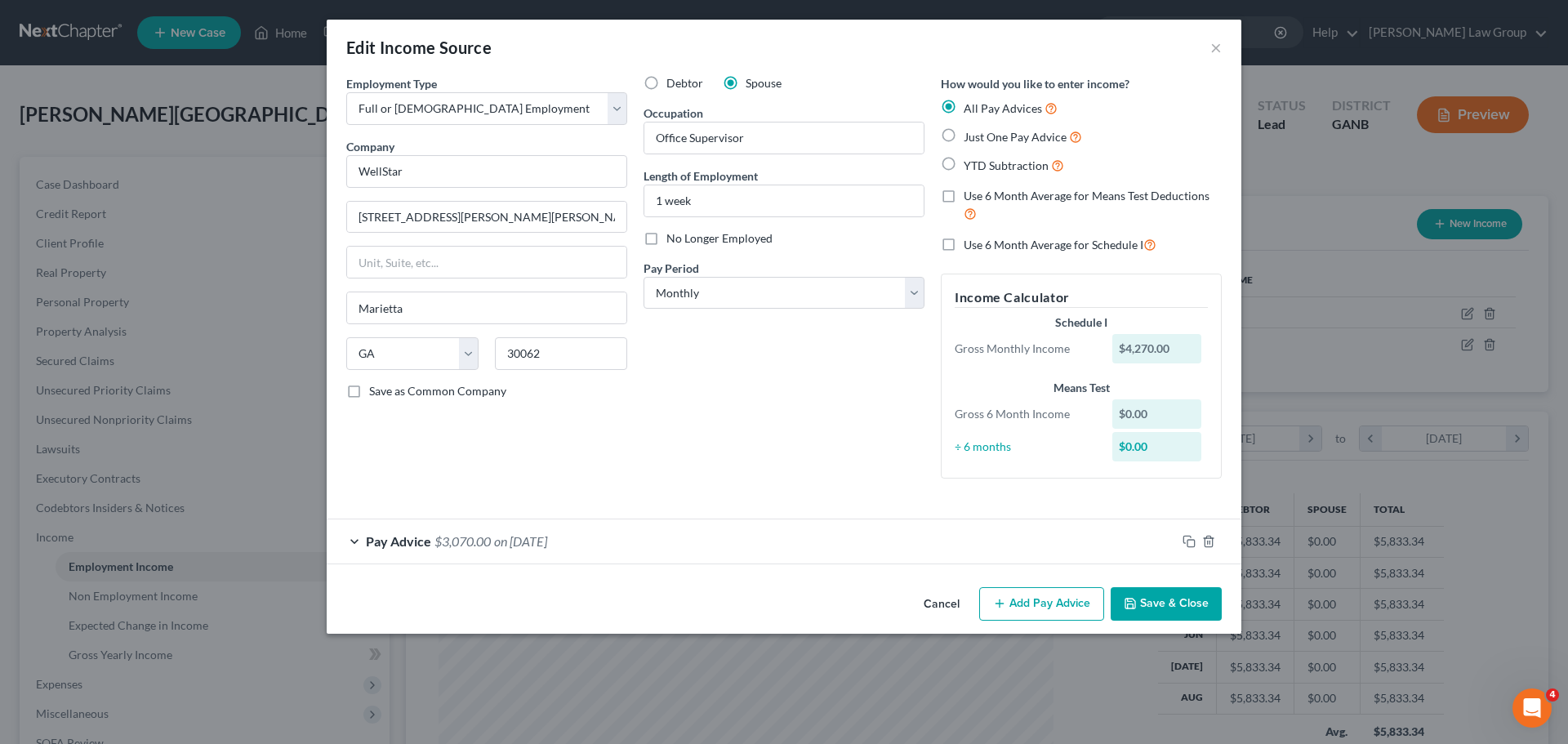
click at [458, 546] on span "$3,070.00" at bounding box center [462, 541] width 56 height 16
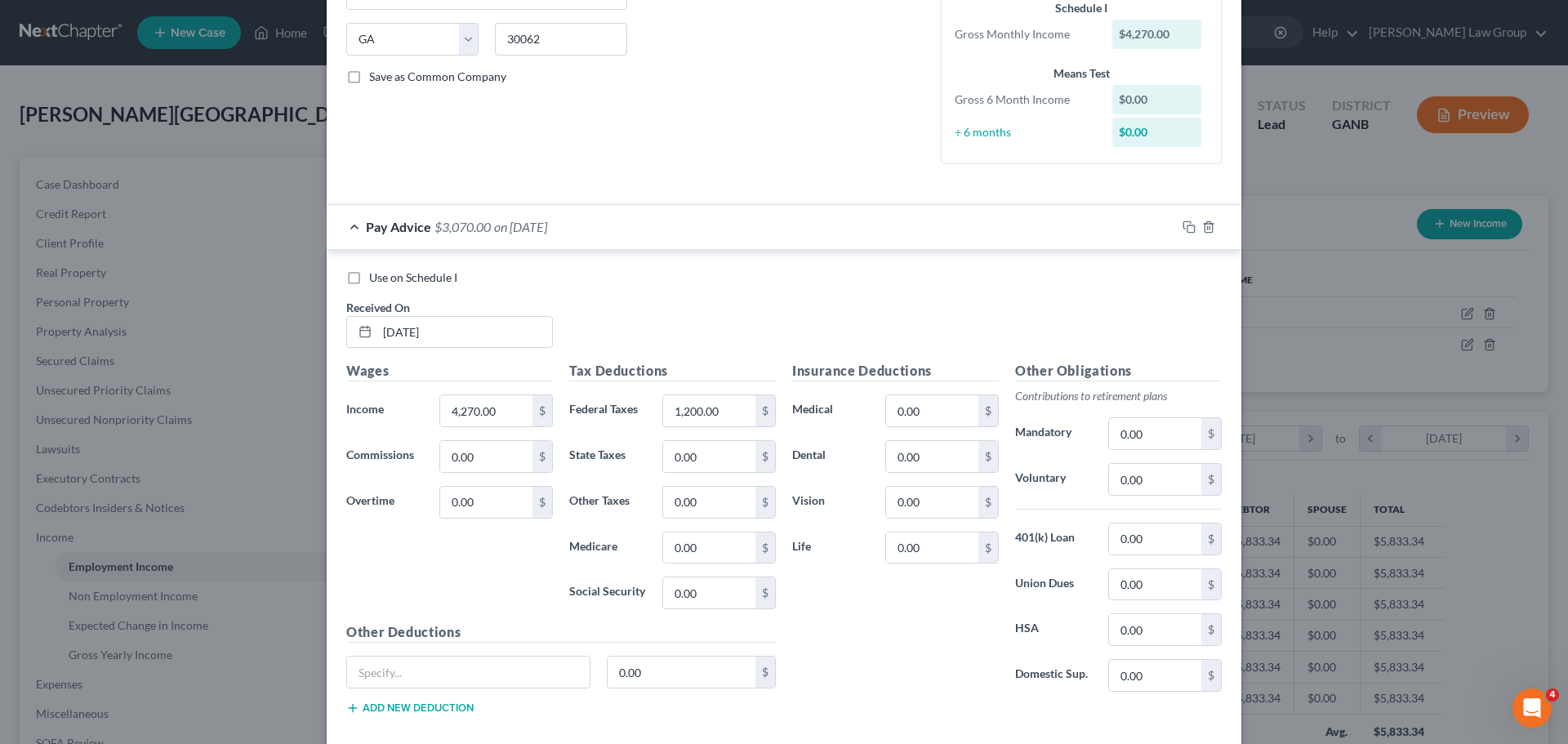
scroll to position [327, 0]
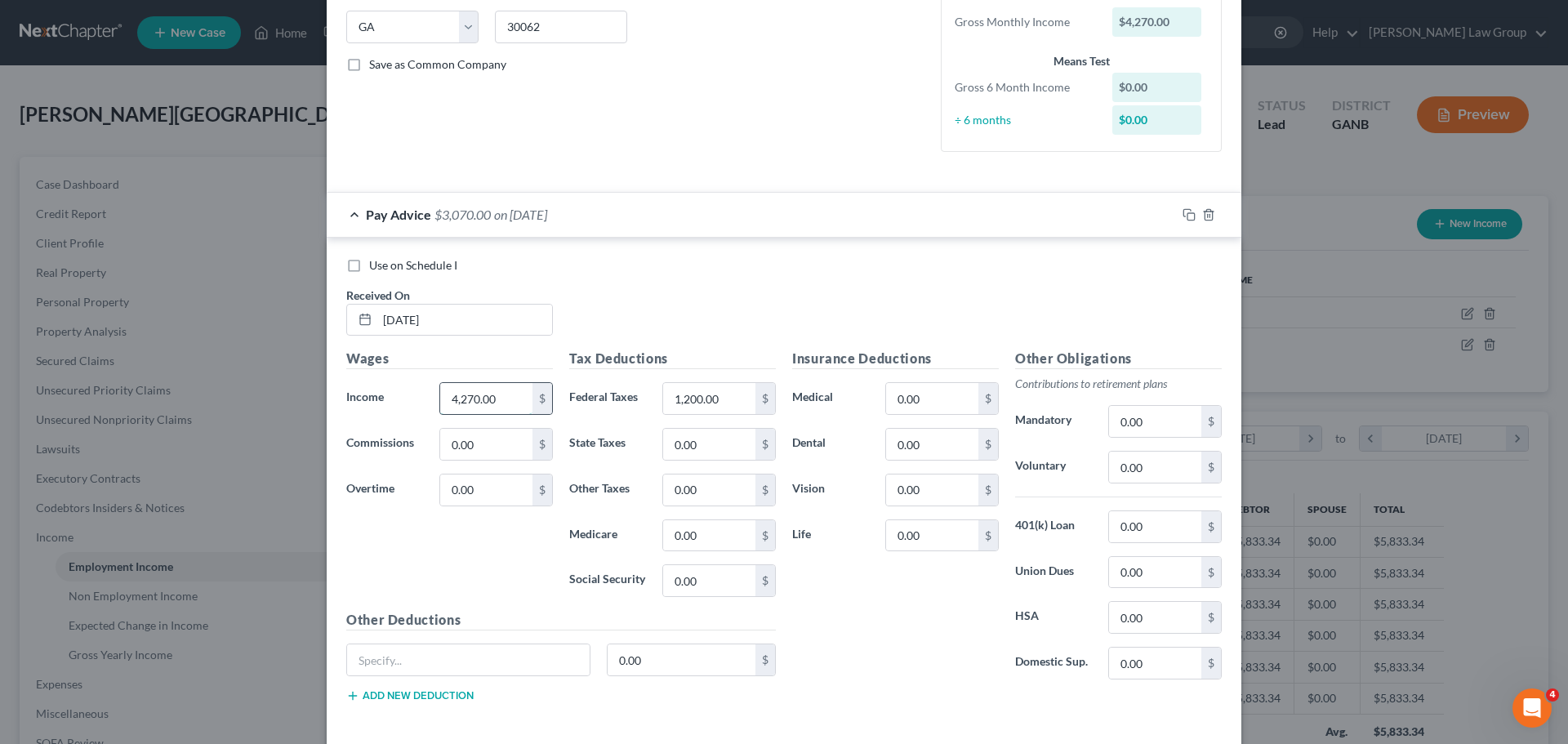
click at [510, 404] on input "4,270.00" at bounding box center [486, 399] width 92 height 31
type input "5,250"
type input "787.00"
click at [865, 320] on div "Use on Schedule I Received On * 09/10/2025" at bounding box center [784, 303] width 892 height 92
click at [896, 585] on div "Insurance Deductions Medical 0.00 $ Dental 0.00 $ Vision 0.00 $ Life 0.00 $" at bounding box center [895, 520] width 223 height 344
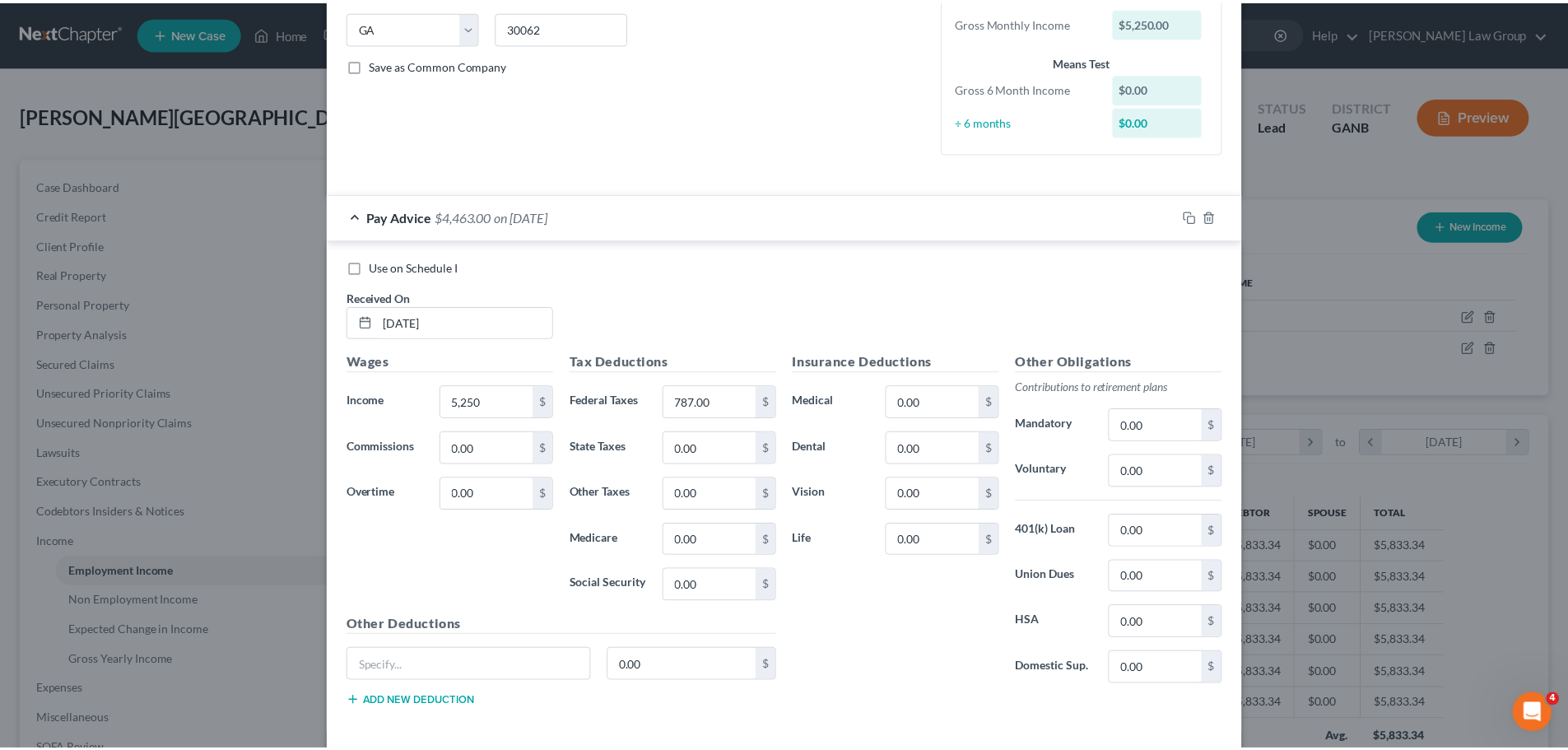
scroll to position [404, 0]
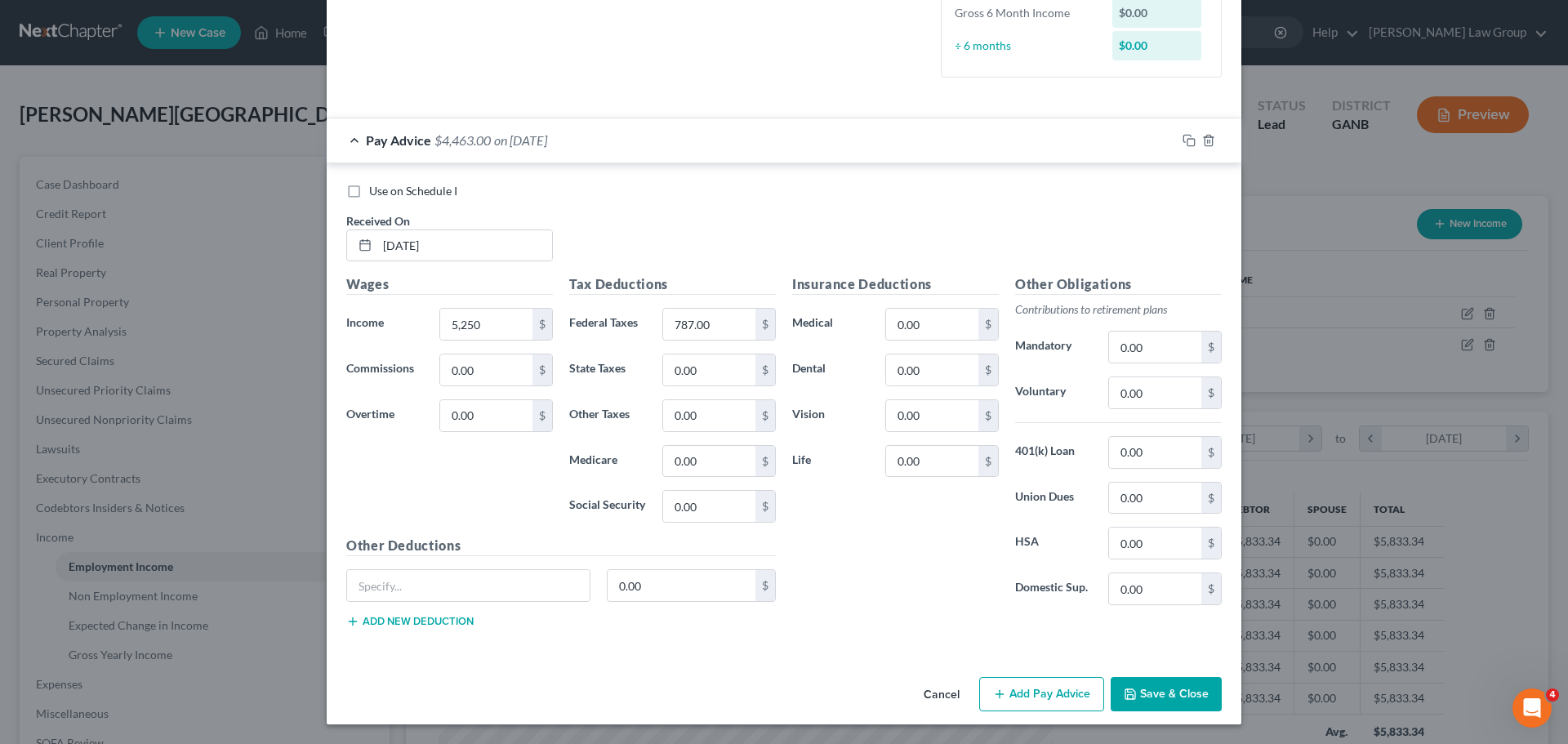
click at [1150, 684] on button "Save & Close" at bounding box center [1166, 694] width 111 height 34
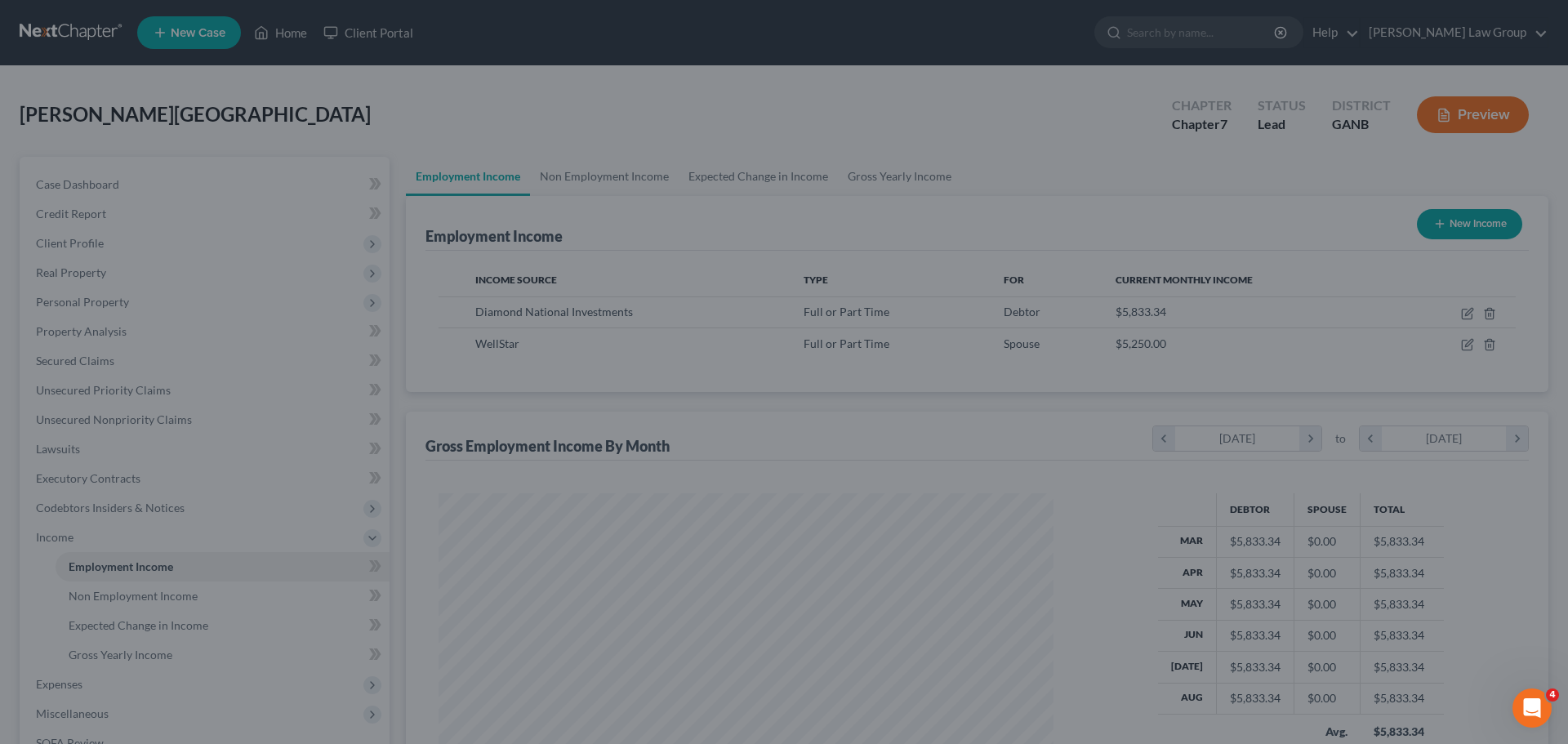
scroll to position [816199, 815843]
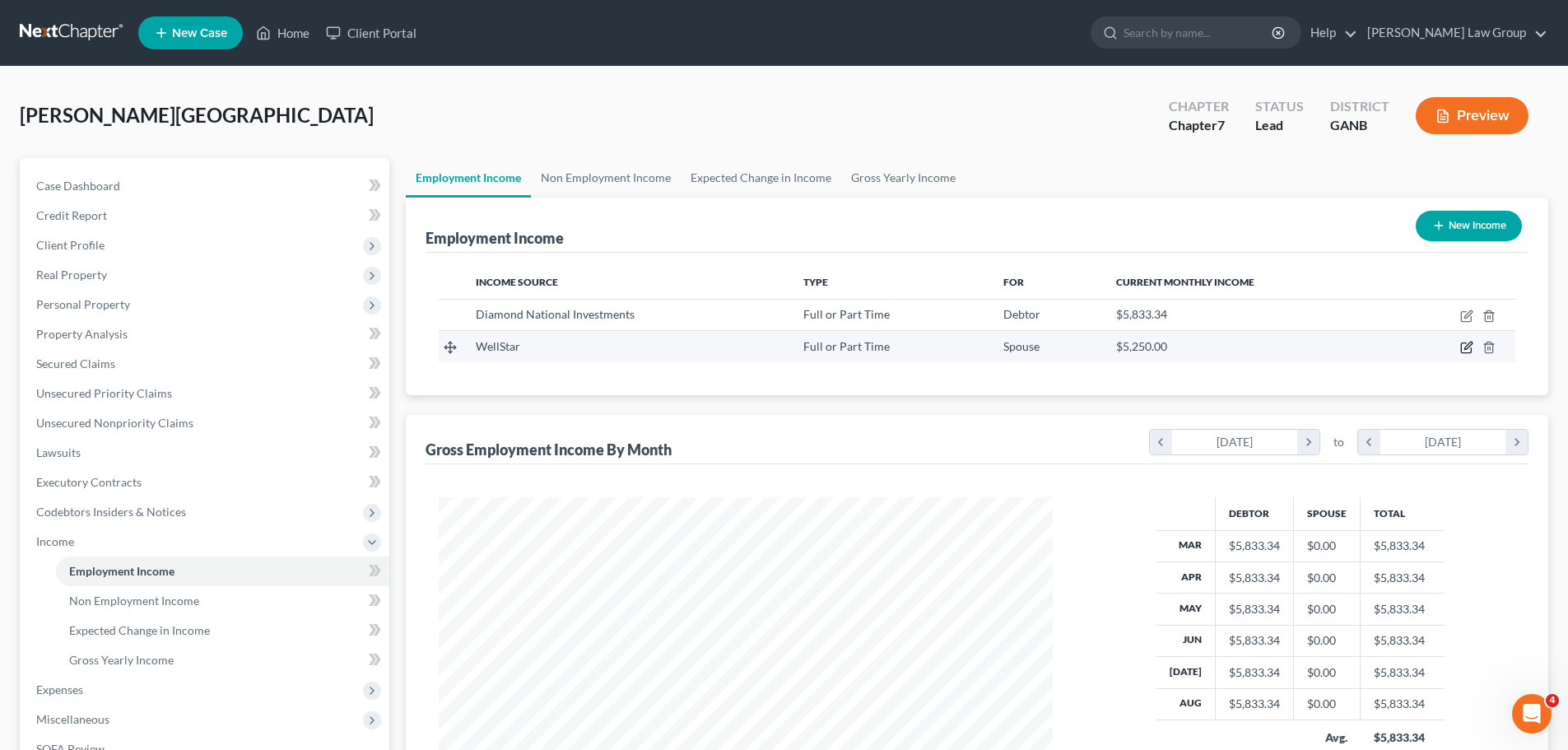
click at [1463, 349] on icon "button" at bounding box center [1467, 347] width 13 height 13
select select "0"
select select "10"
select select "0"
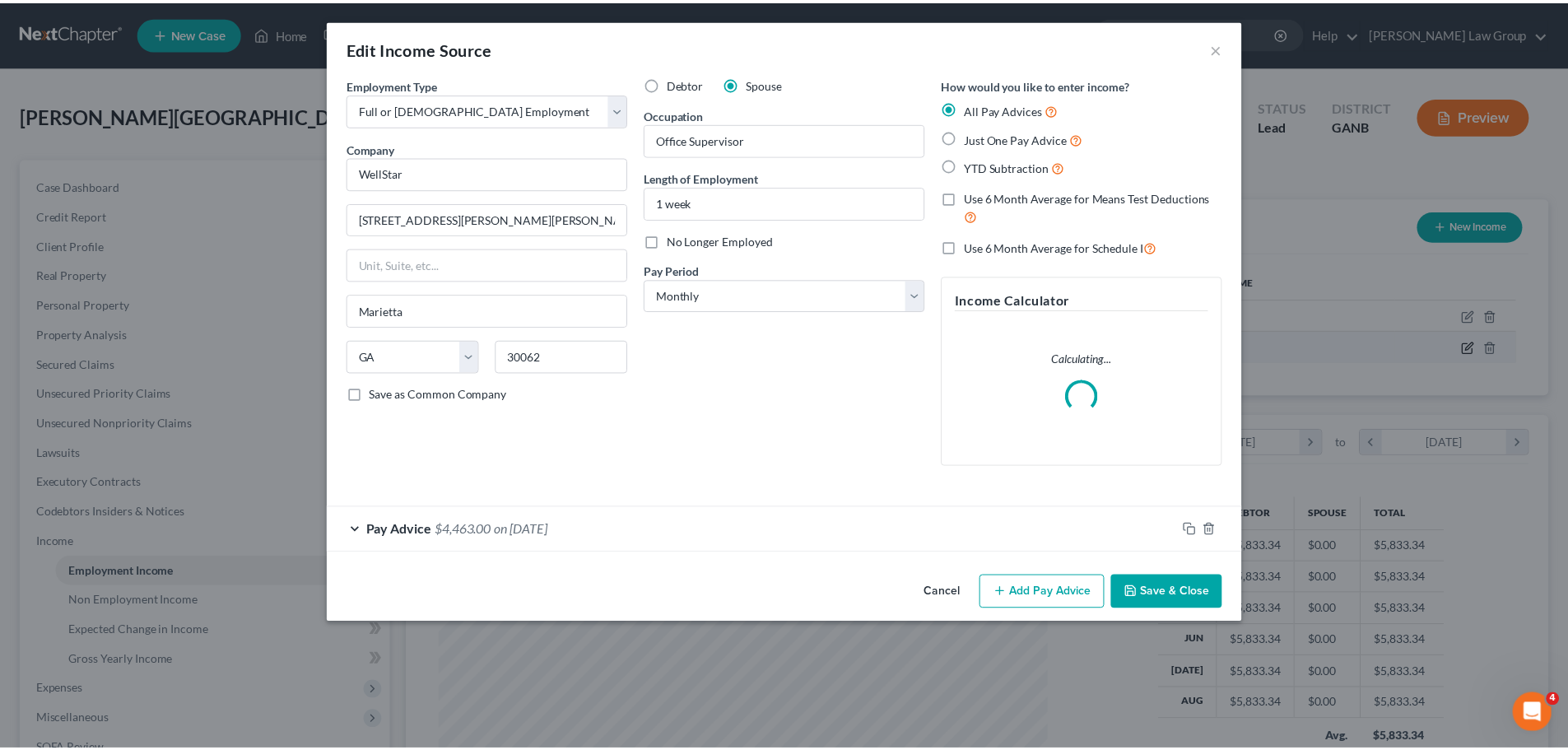
scroll to position [310, 653]
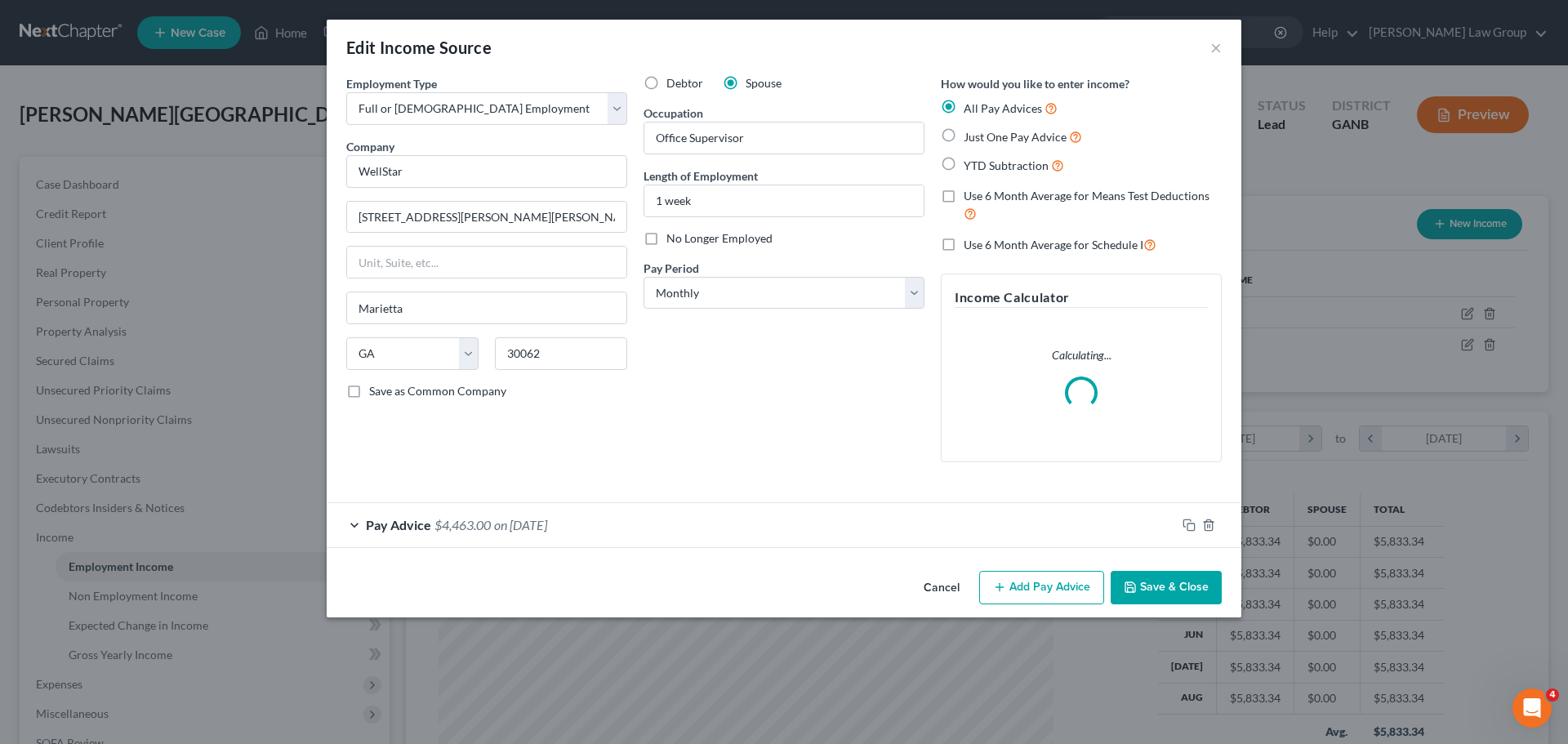
click at [964, 197] on label "Use 6 Month Average for Means Test Deductions" at bounding box center [1093, 205] width 258 height 35
click at [970, 197] on input "Use 6 Month Average for Means Test Deductions" at bounding box center [975, 193] width 11 height 11
checkbox input "true"
click at [1156, 586] on button "Save & Close" at bounding box center [1166, 588] width 111 height 34
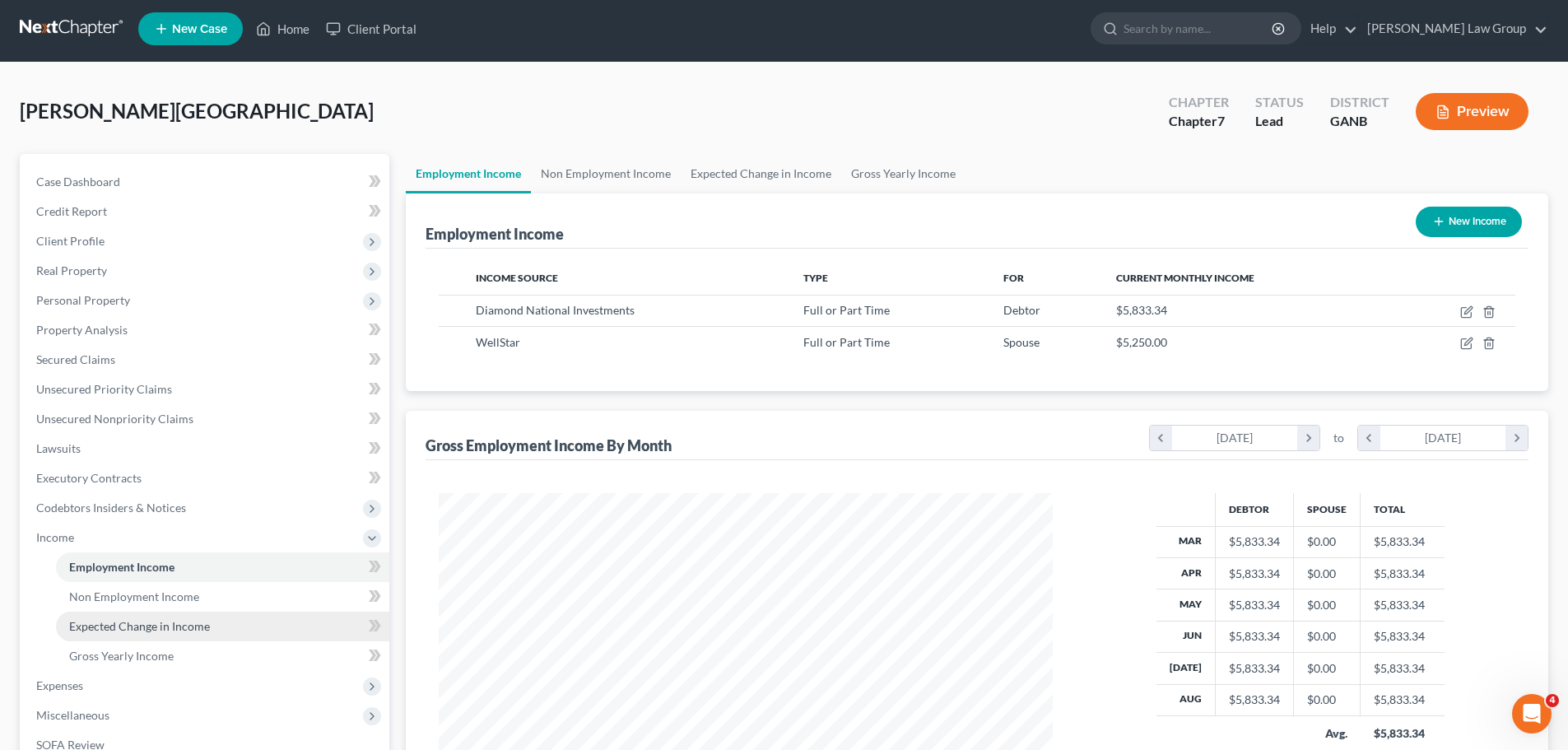
scroll to position [0, 0]
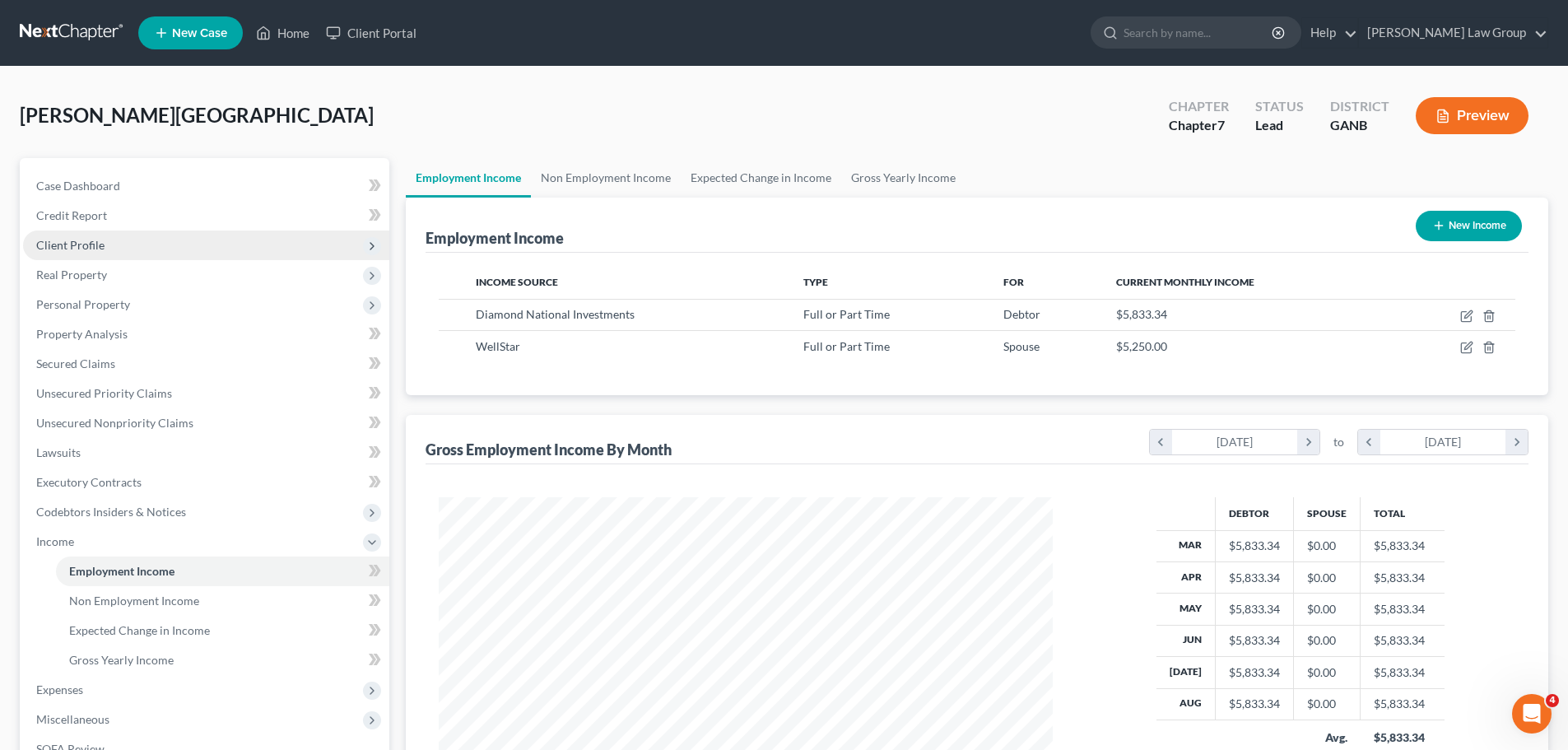
click at [108, 239] on span "Client Profile" at bounding box center [206, 245] width 366 height 30
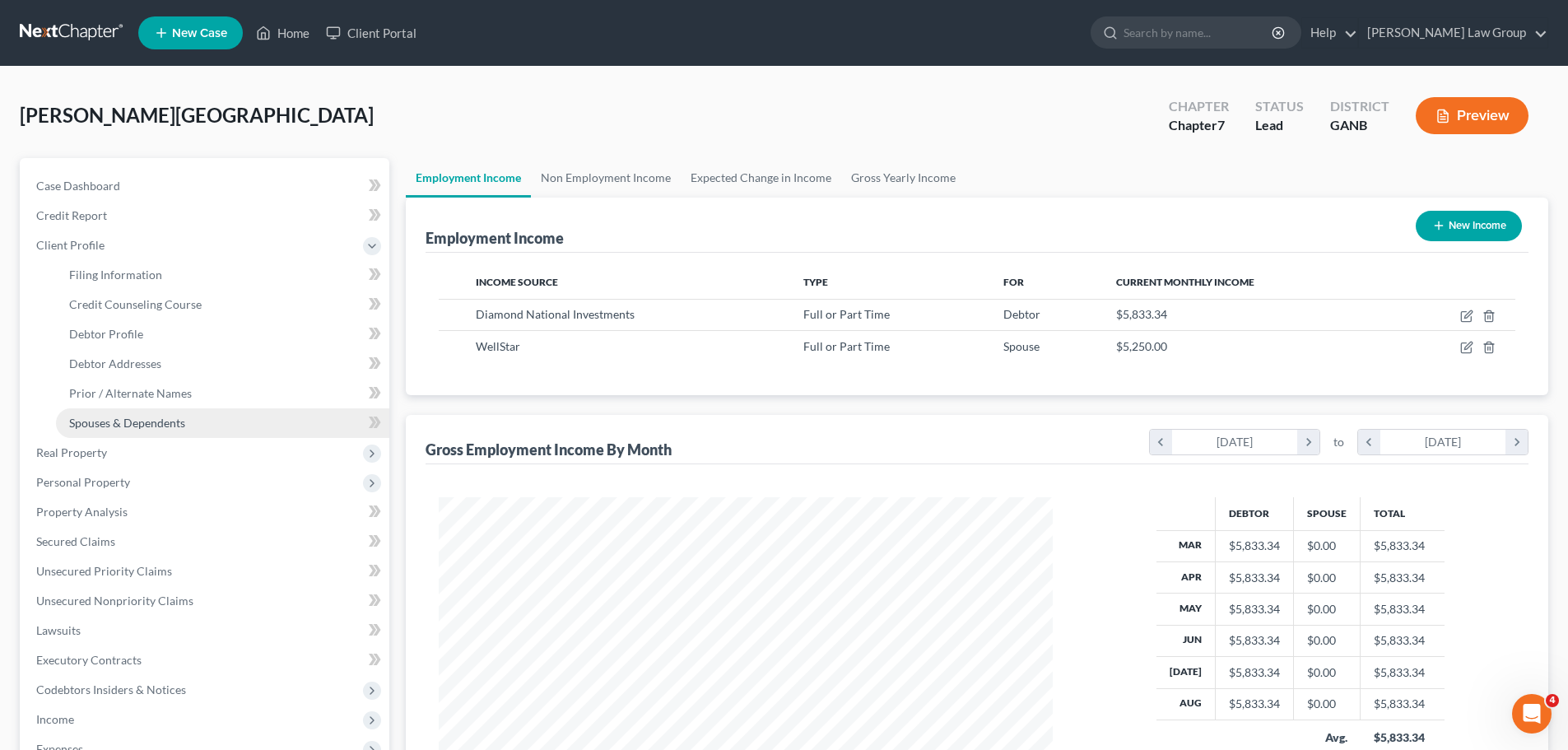
click at [124, 414] on link "Spouses & Dependents" at bounding box center [222, 423] width 333 height 30
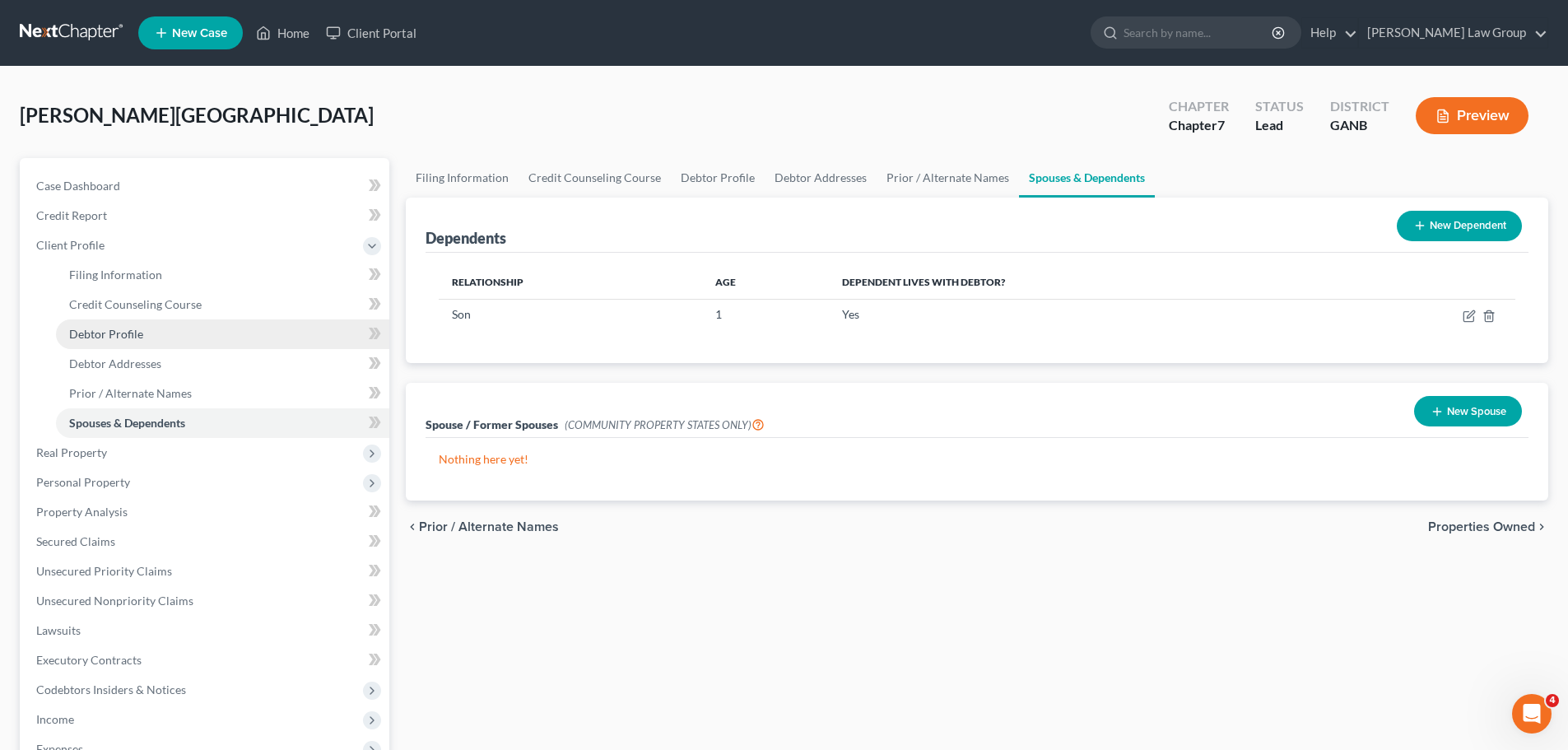
click at [181, 333] on link "Debtor Profile" at bounding box center [222, 334] width 333 height 30
select select "1"
select select "2"
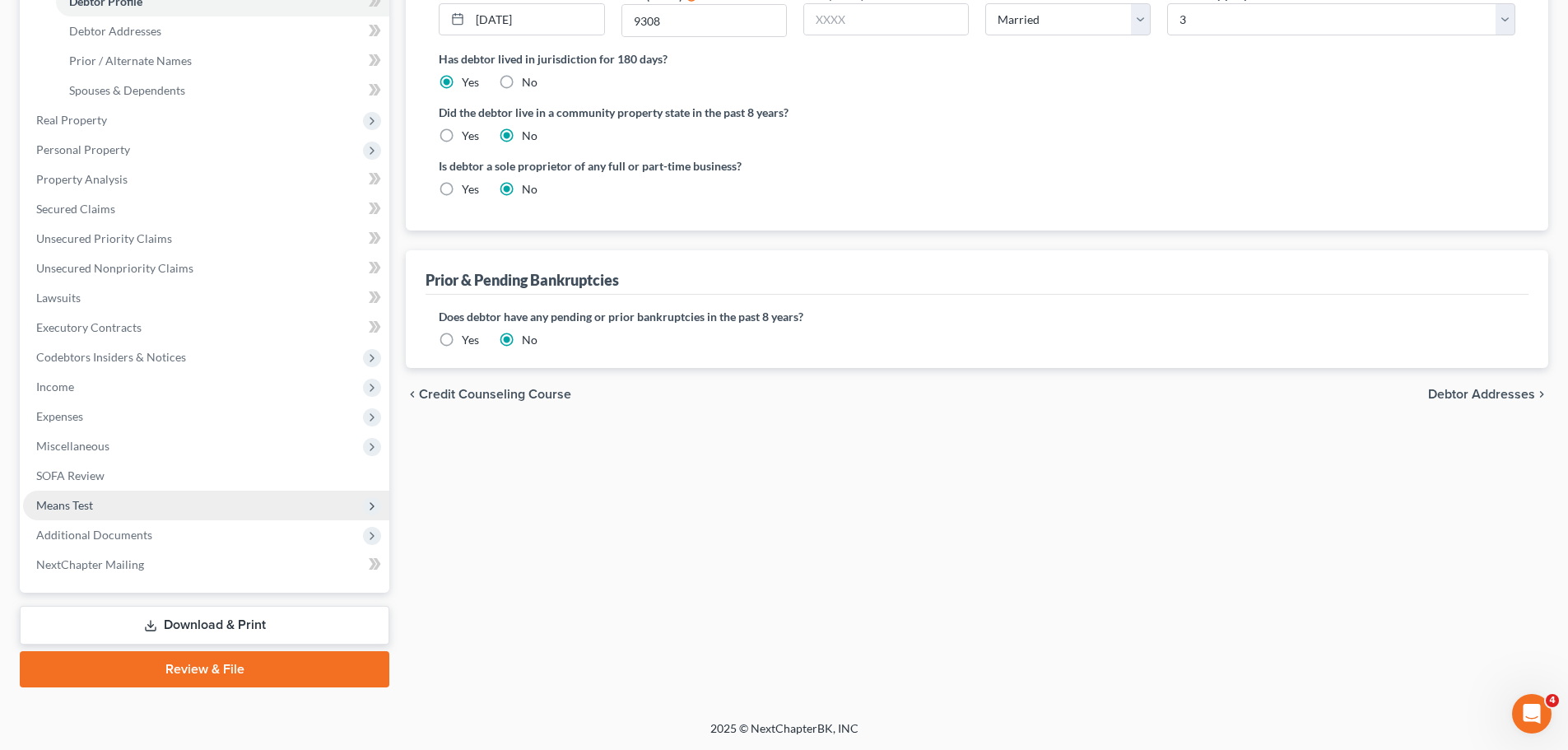
click at [115, 505] on span "Means Test" at bounding box center [206, 505] width 366 height 30
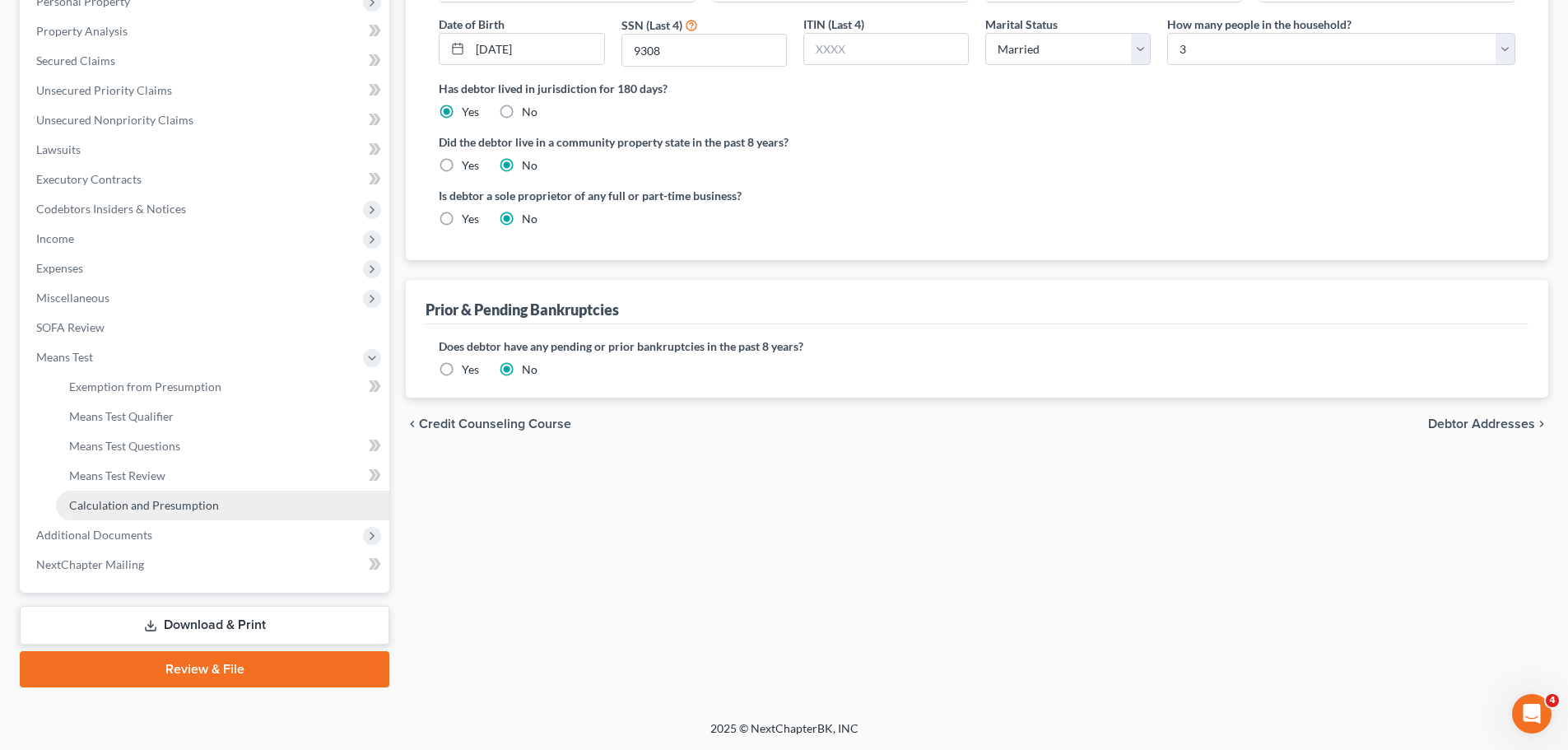
scroll to position [303, 0]
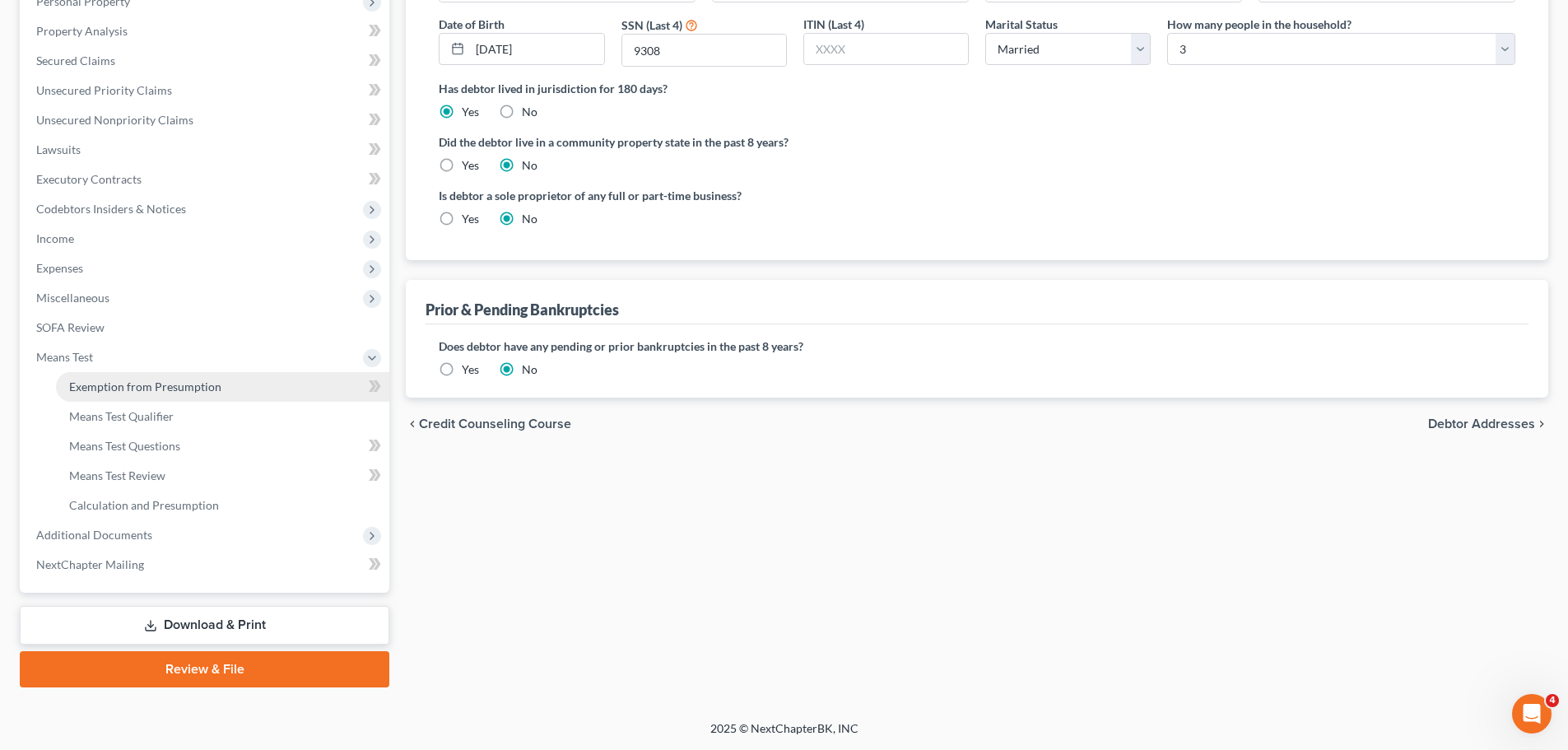
click at [202, 385] on span "Exemption from Presumption" at bounding box center [145, 386] width 152 height 14
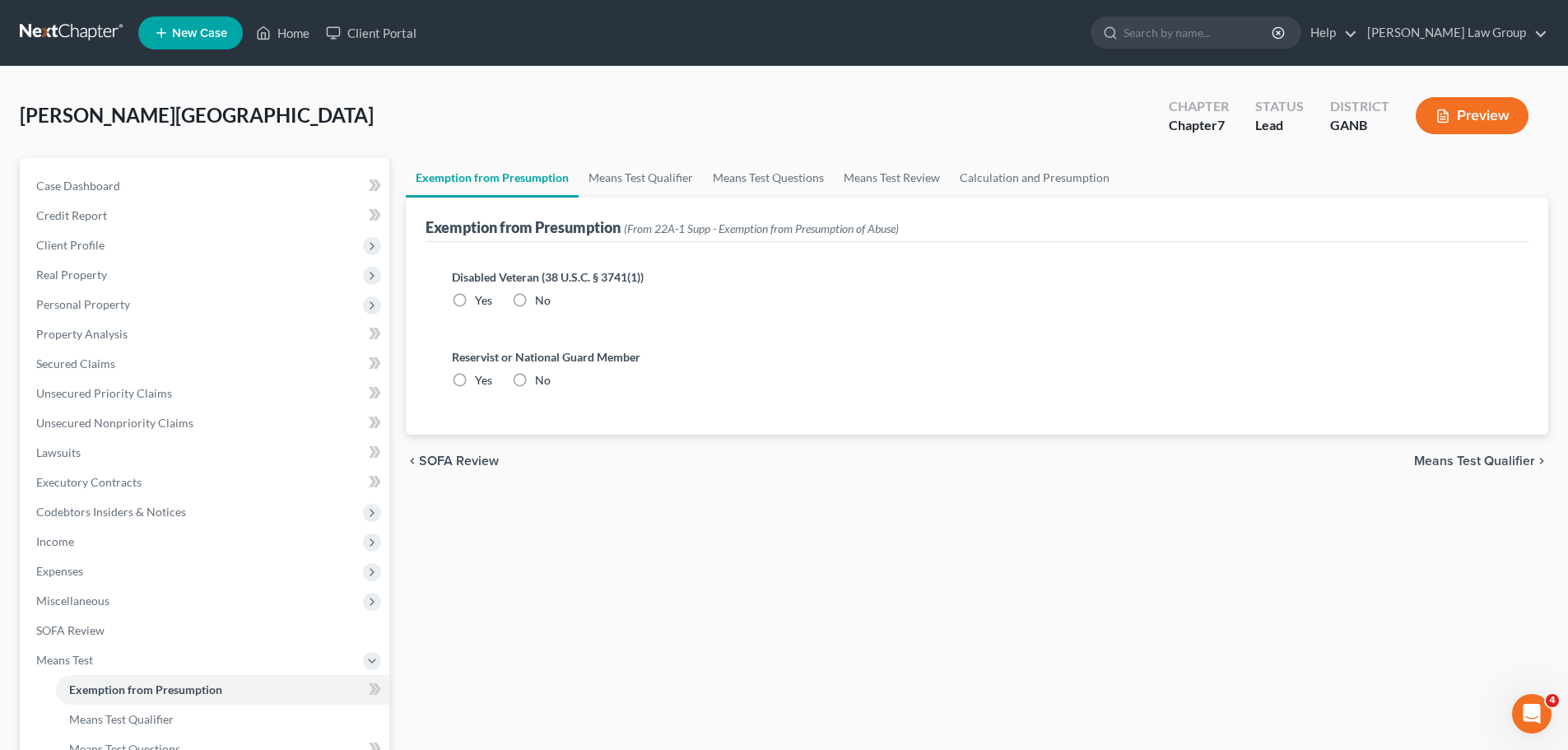
click at [535, 309] on label "No" at bounding box center [542, 300] width 16 height 16
click at [542, 303] on input "No" at bounding box center [547, 297] width 11 height 11
radio input "true"
click at [535, 385] on label "No" at bounding box center [542, 380] width 16 height 16
click at [542, 383] on input "No" at bounding box center [547, 377] width 11 height 11
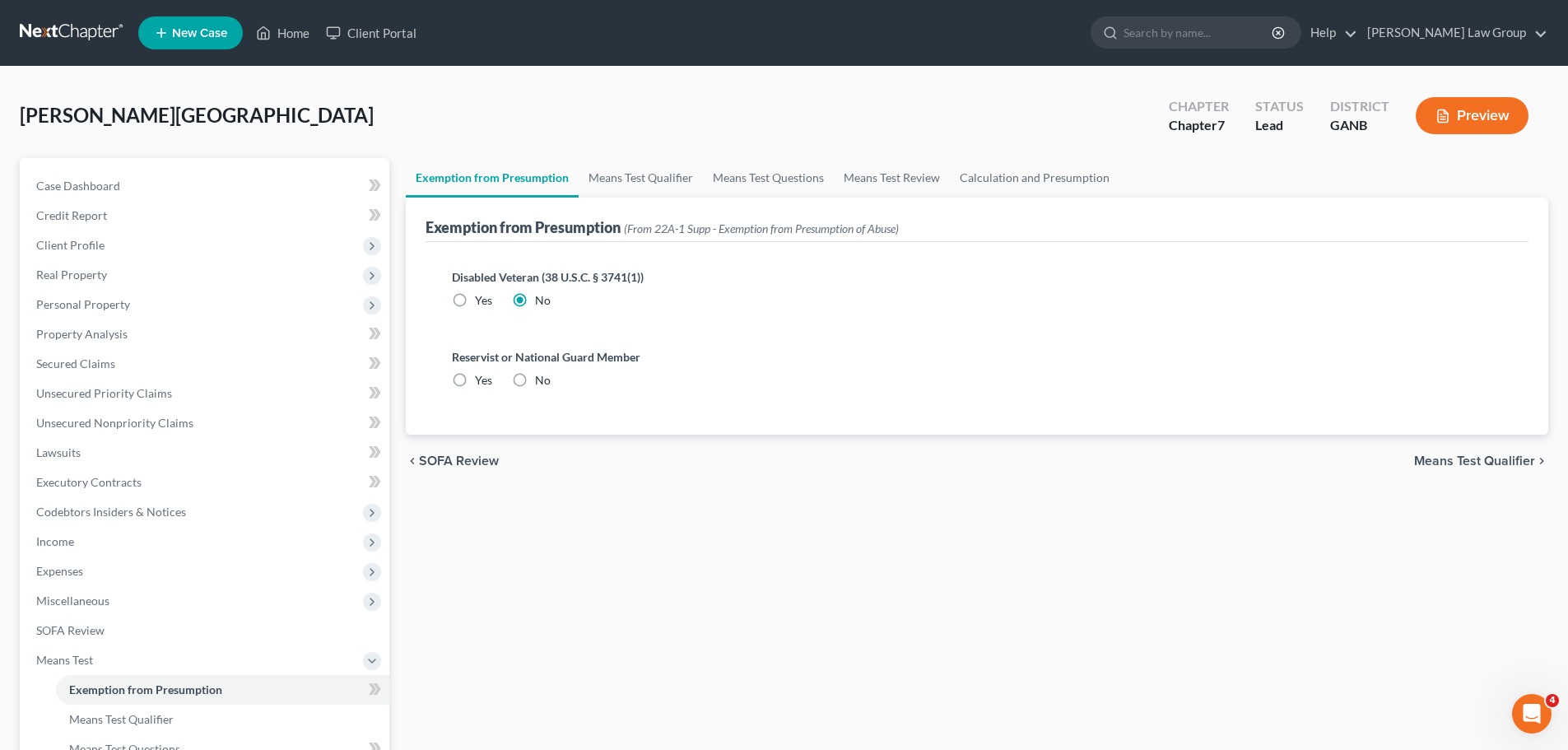
radio input "true"
click at [636, 174] on link "Means Test Qualifier" at bounding box center [640, 178] width 124 height 40
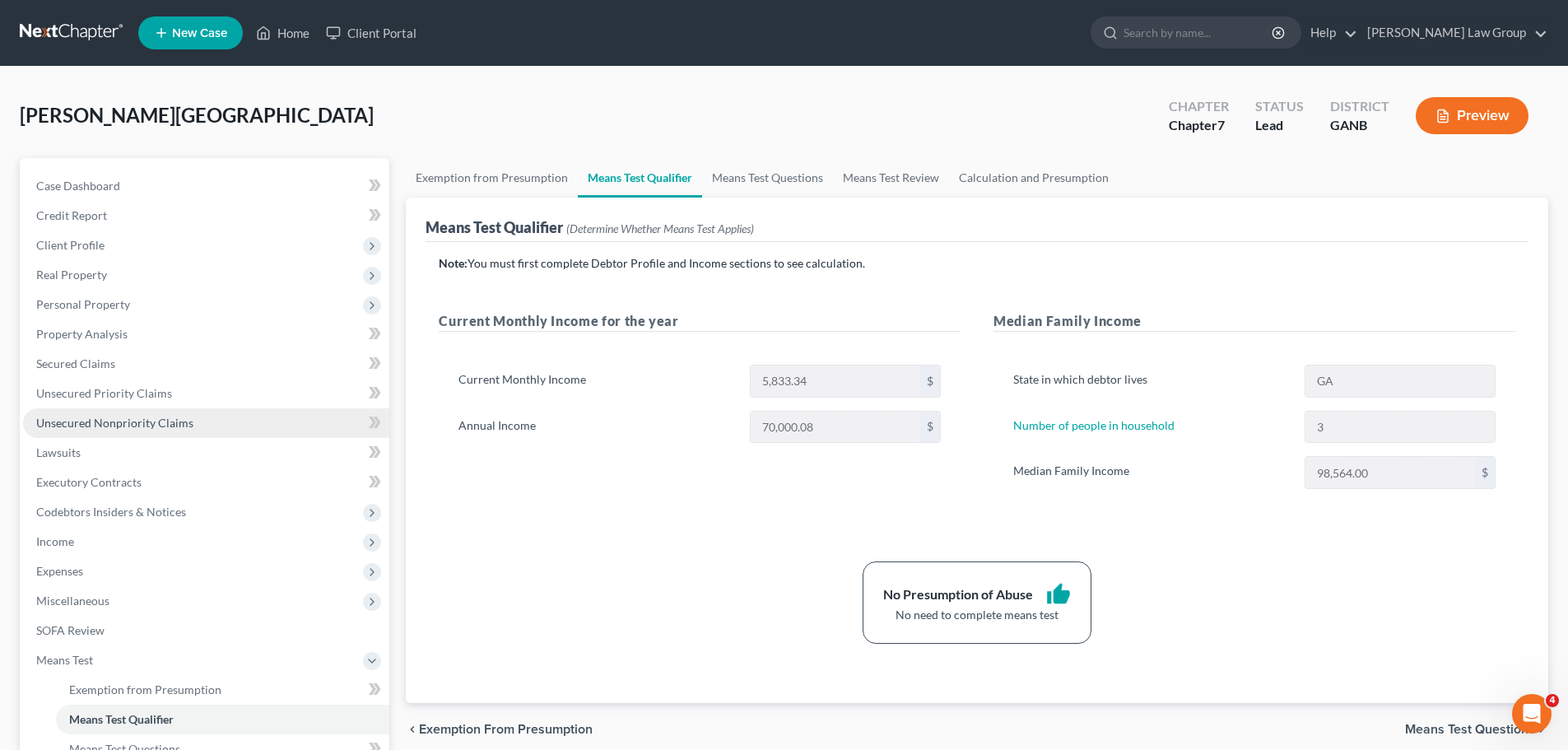
click at [154, 411] on link "Unsecured Nonpriority Claims" at bounding box center [206, 423] width 366 height 30
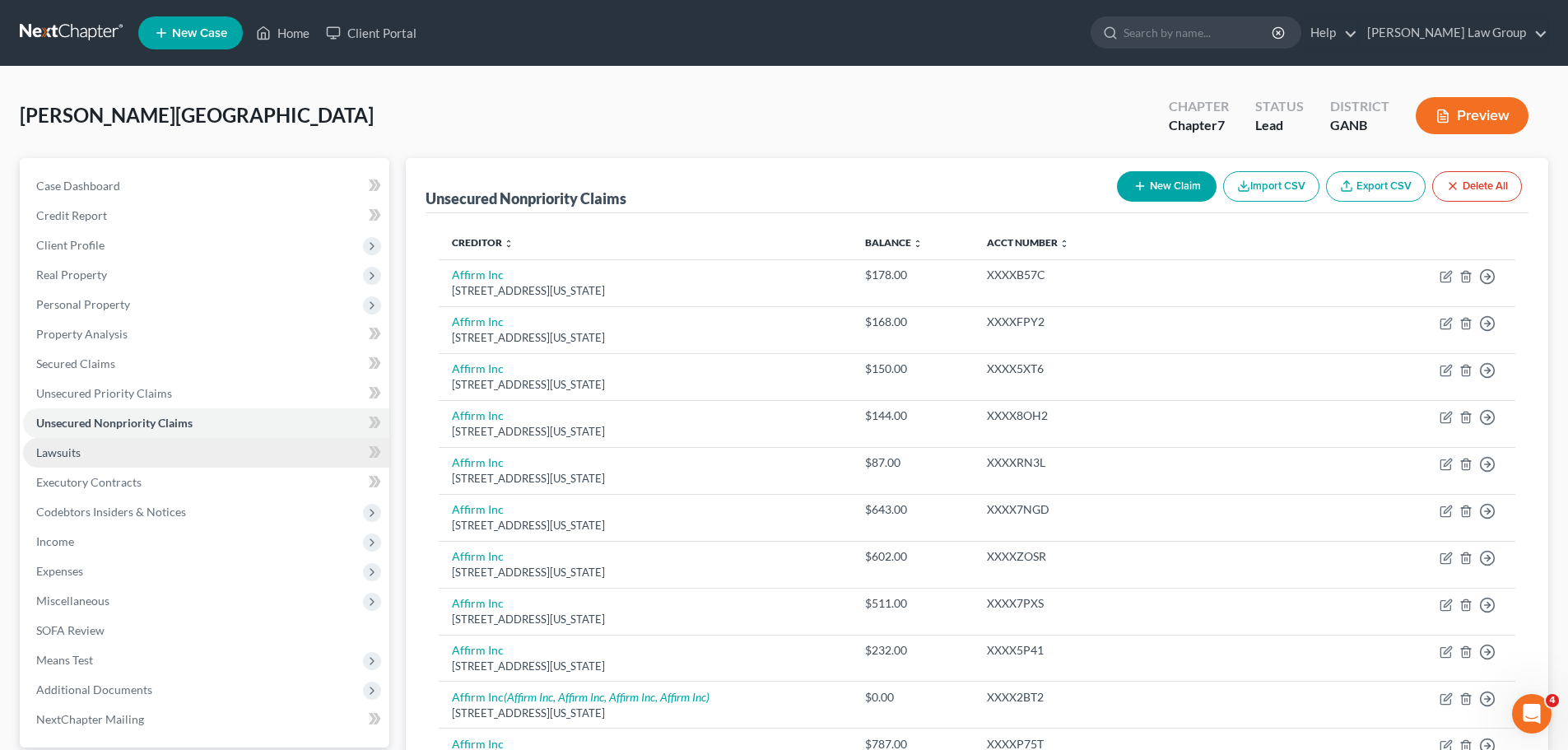
scroll to position [329, 0]
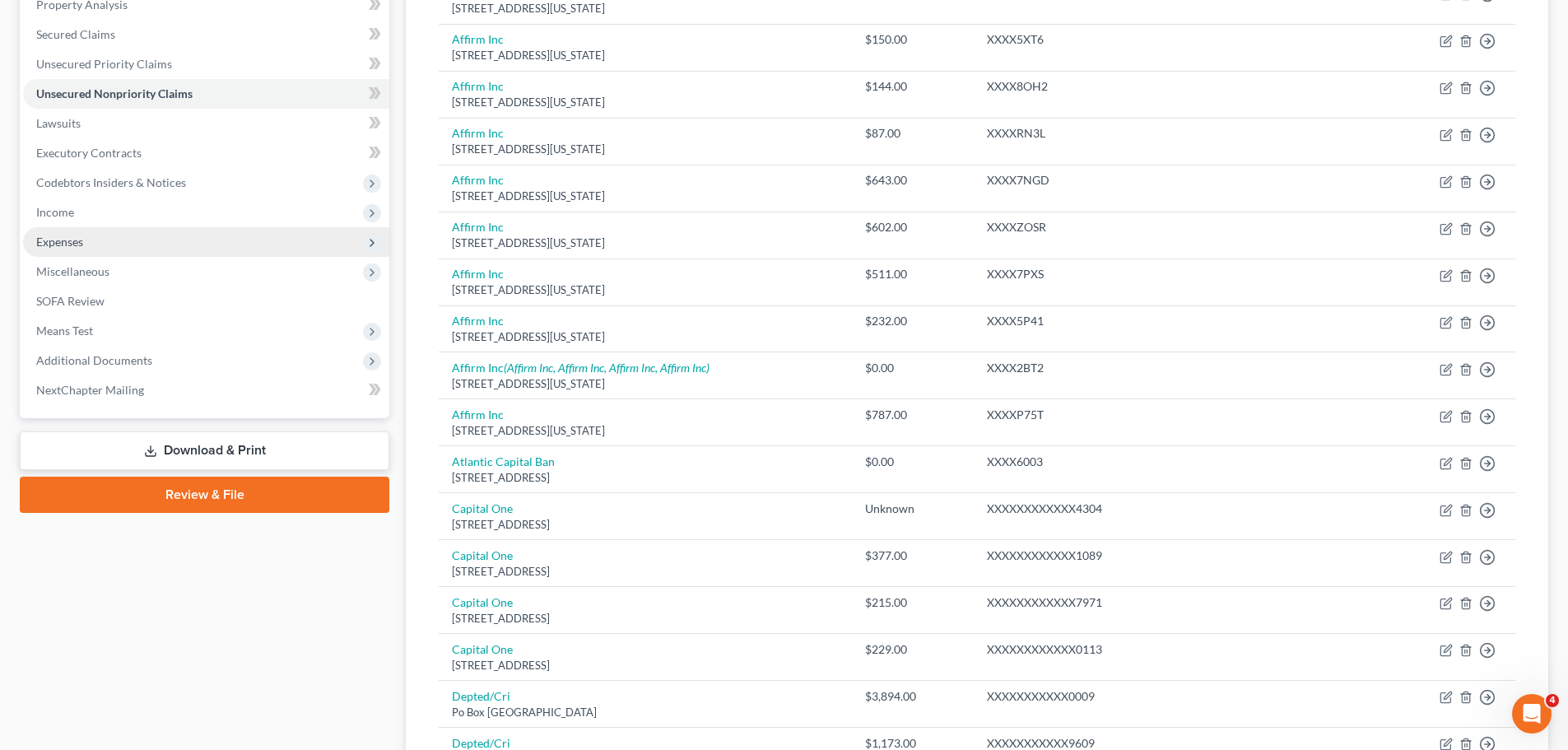
click at [129, 245] on span "Expenses" at bounding box center [206, 242] width 366 height 30
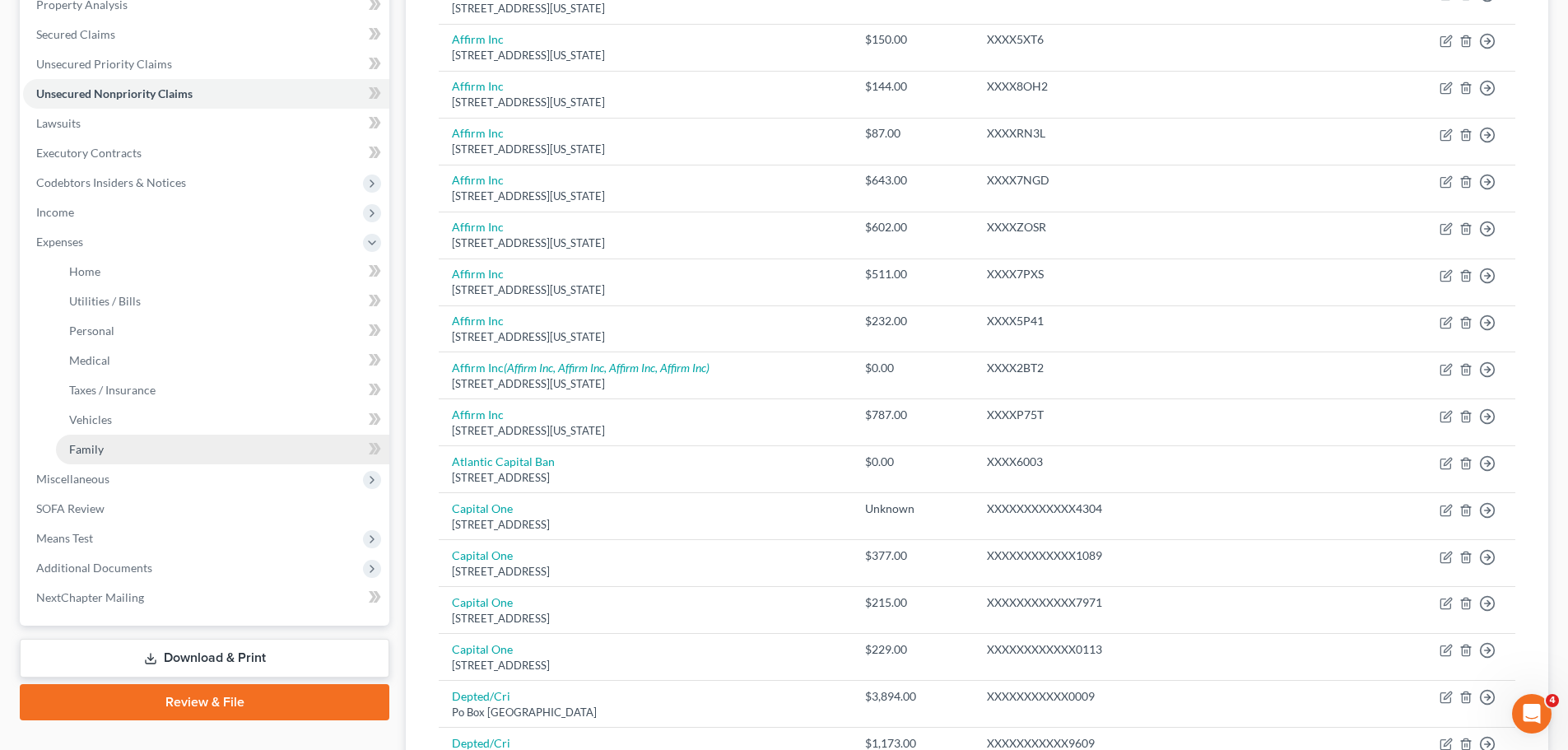
click at [103, 447] on link "Family" at bounding box center [222, 450] width 333 height 30
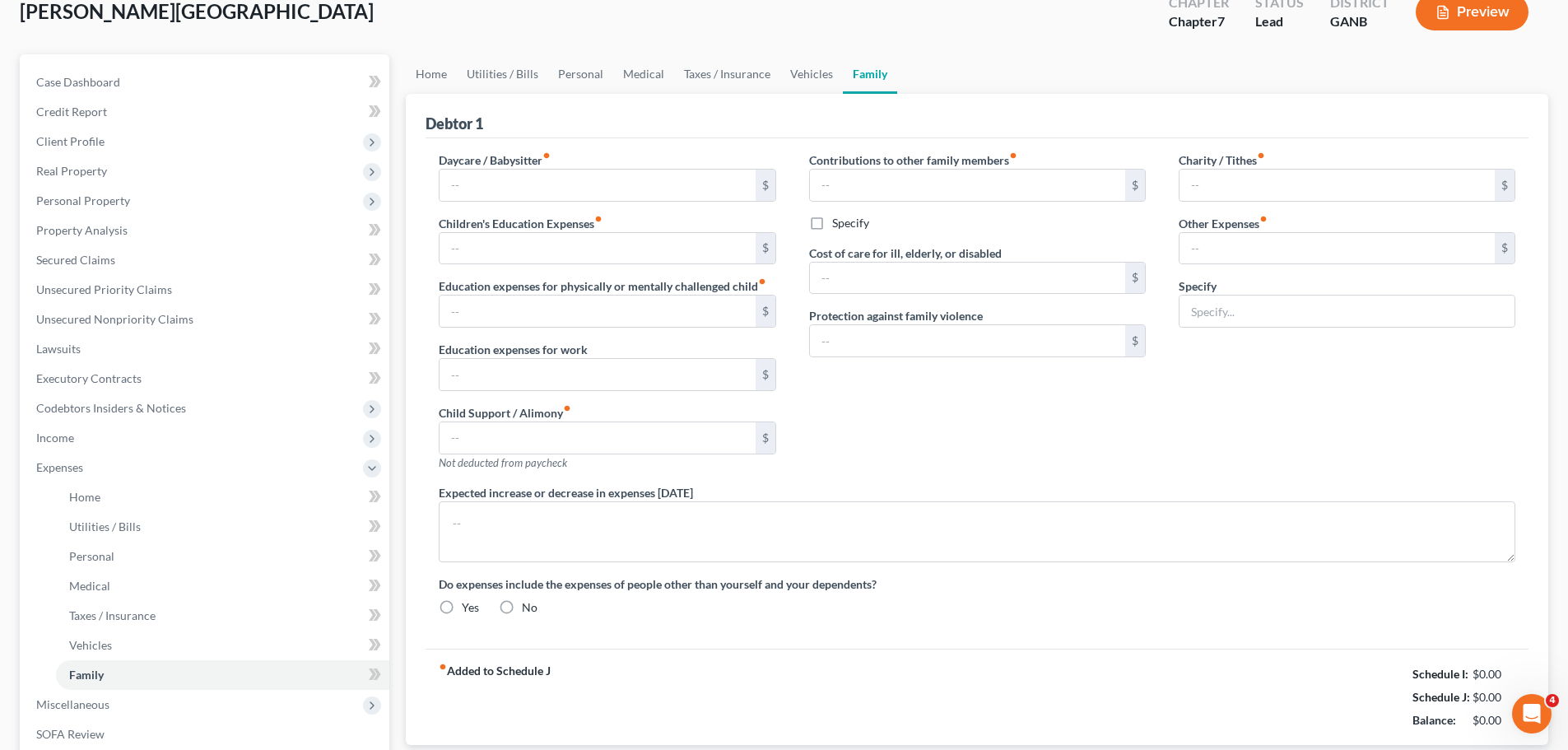
type input "1,660.00"
type input "0.00"
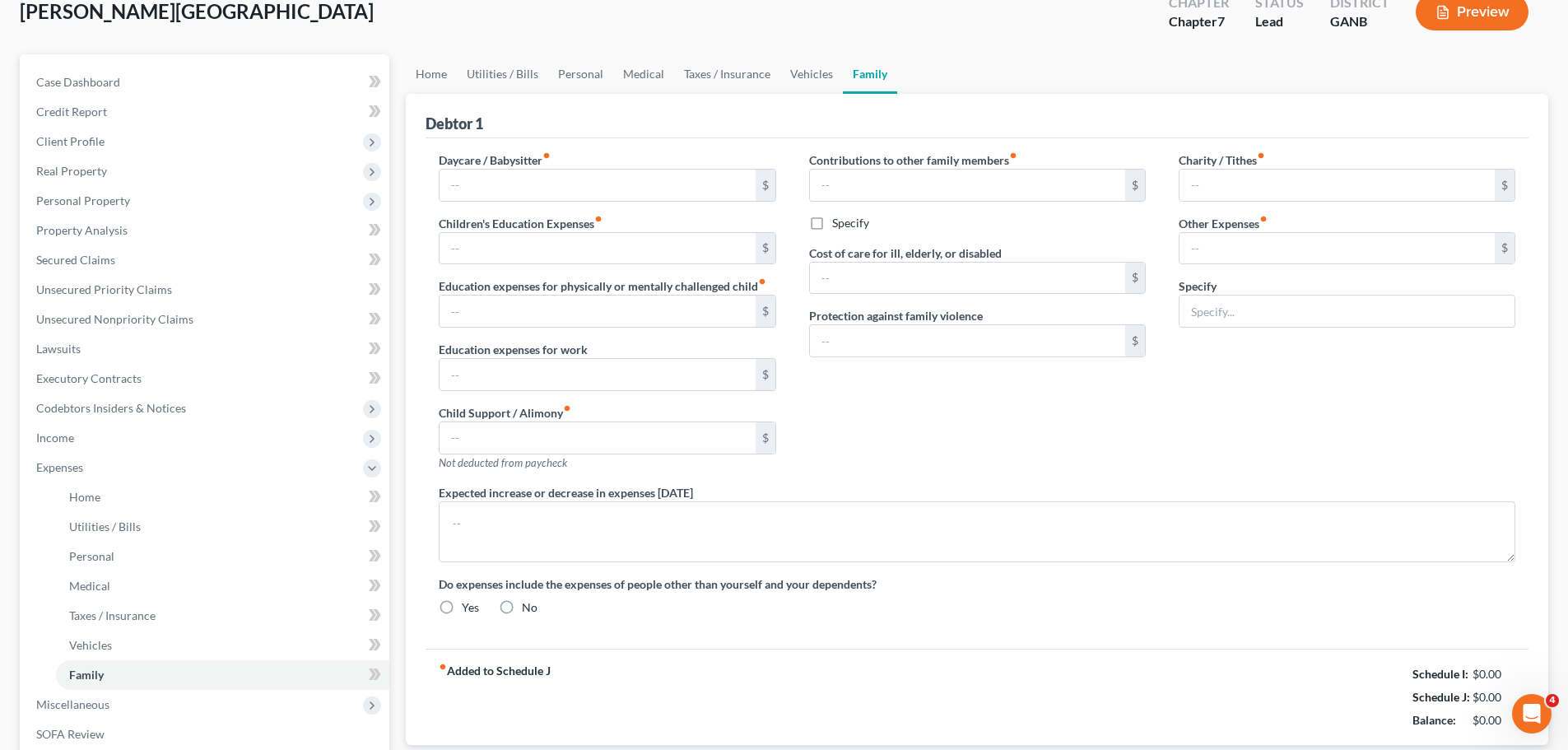
type input "0.00"
type input "150.00"
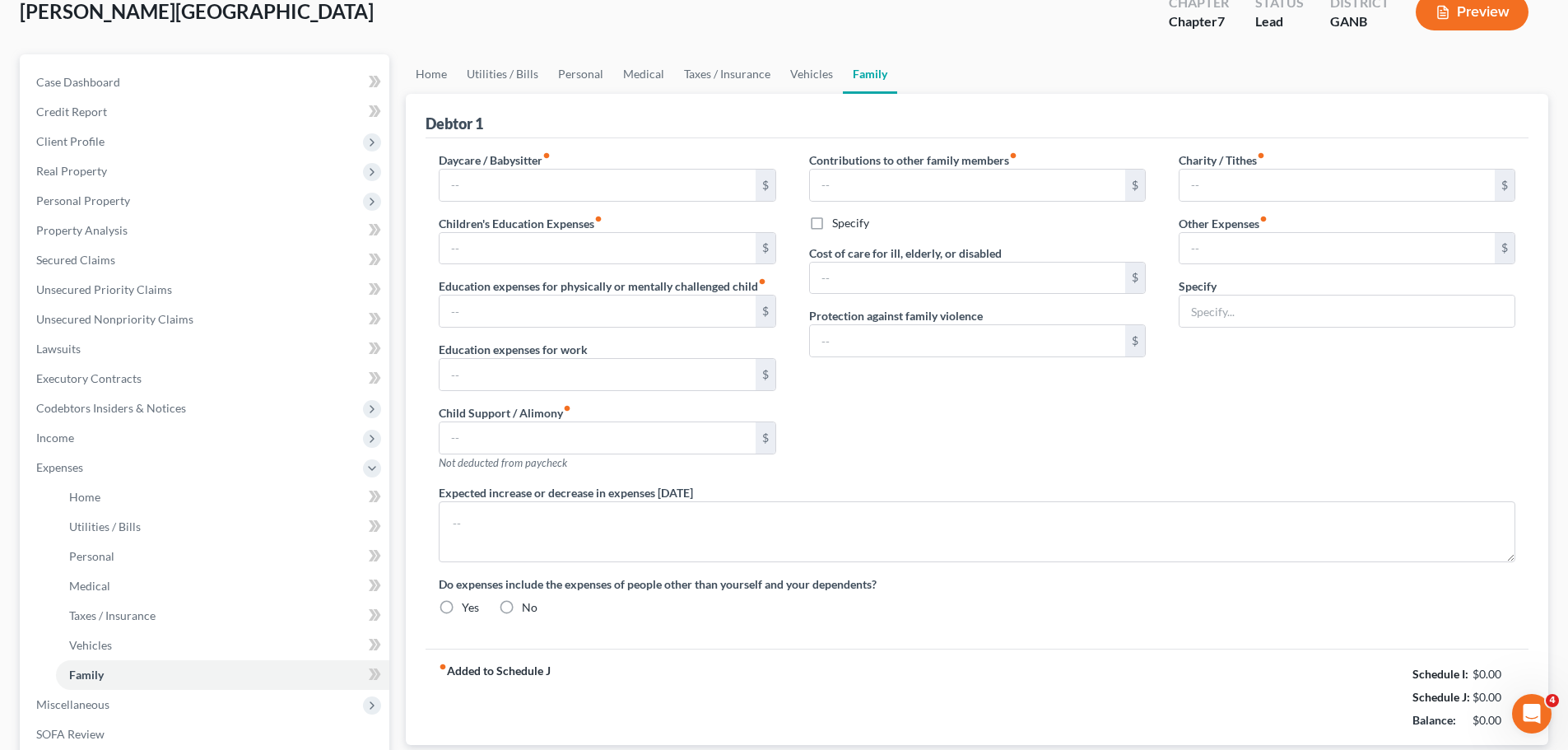
type input "Dog Care"
radio input "true"
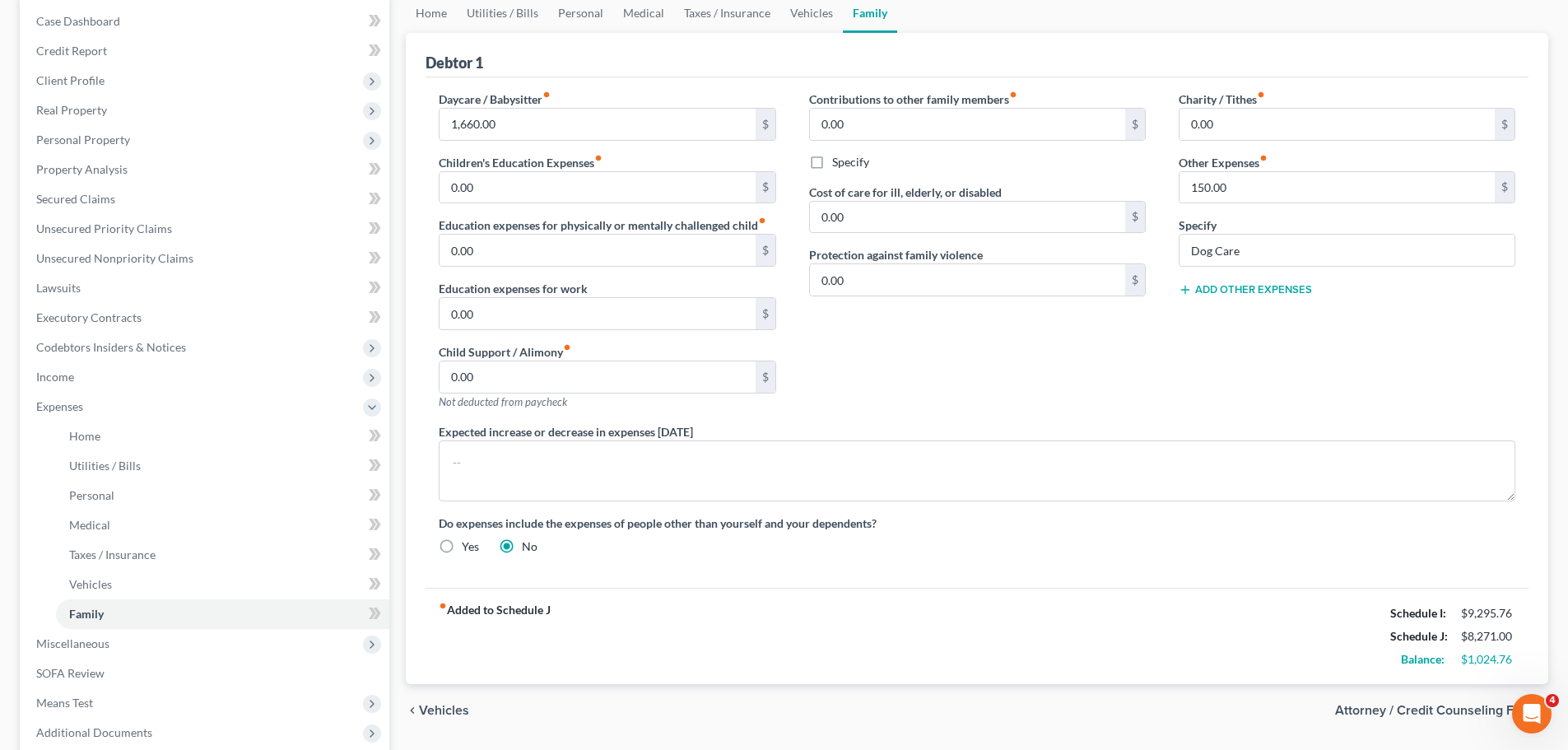
scroll to position [82, 0]
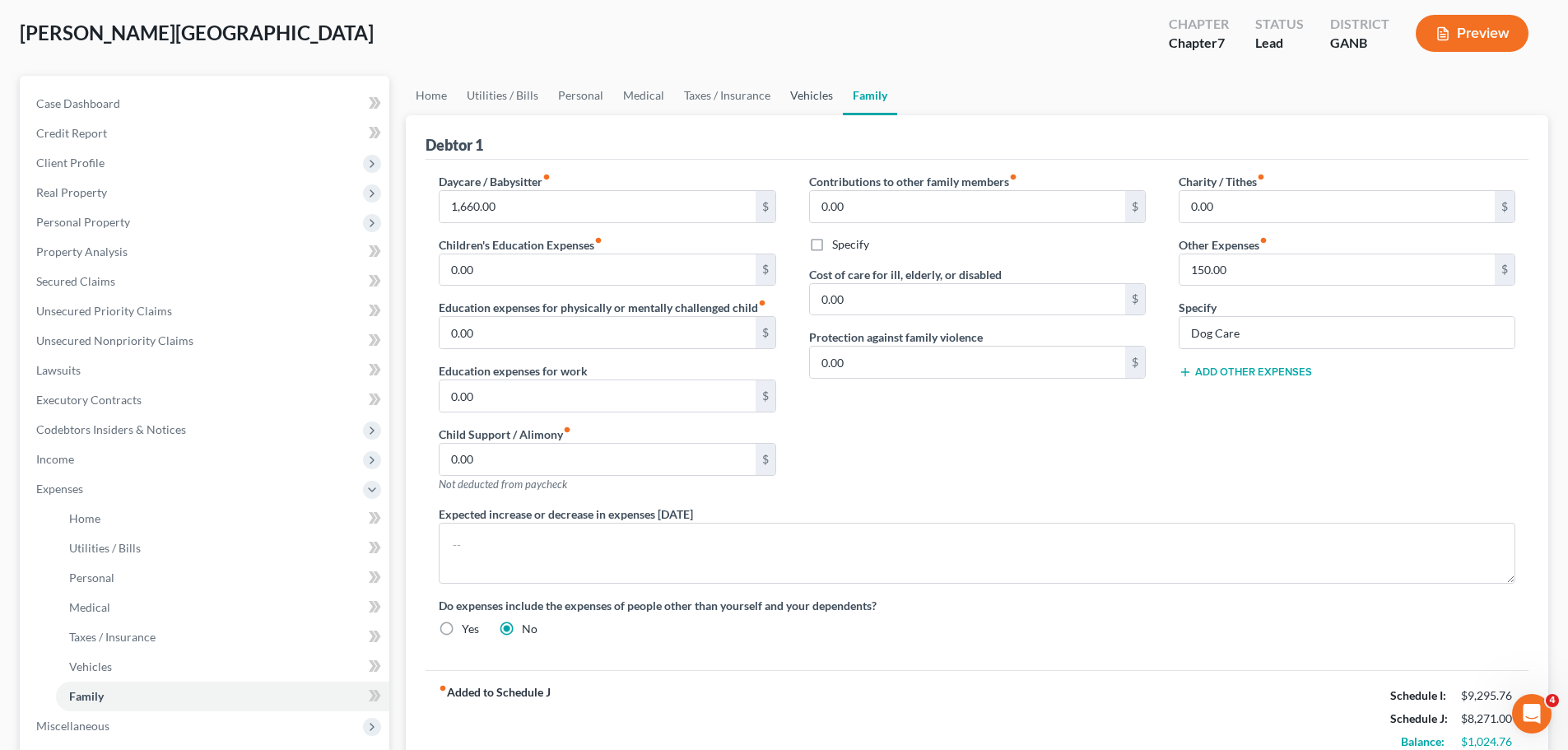
click at [784, 96] on link "Vehicles" at bounding box center [812, 95] width 63 height 40
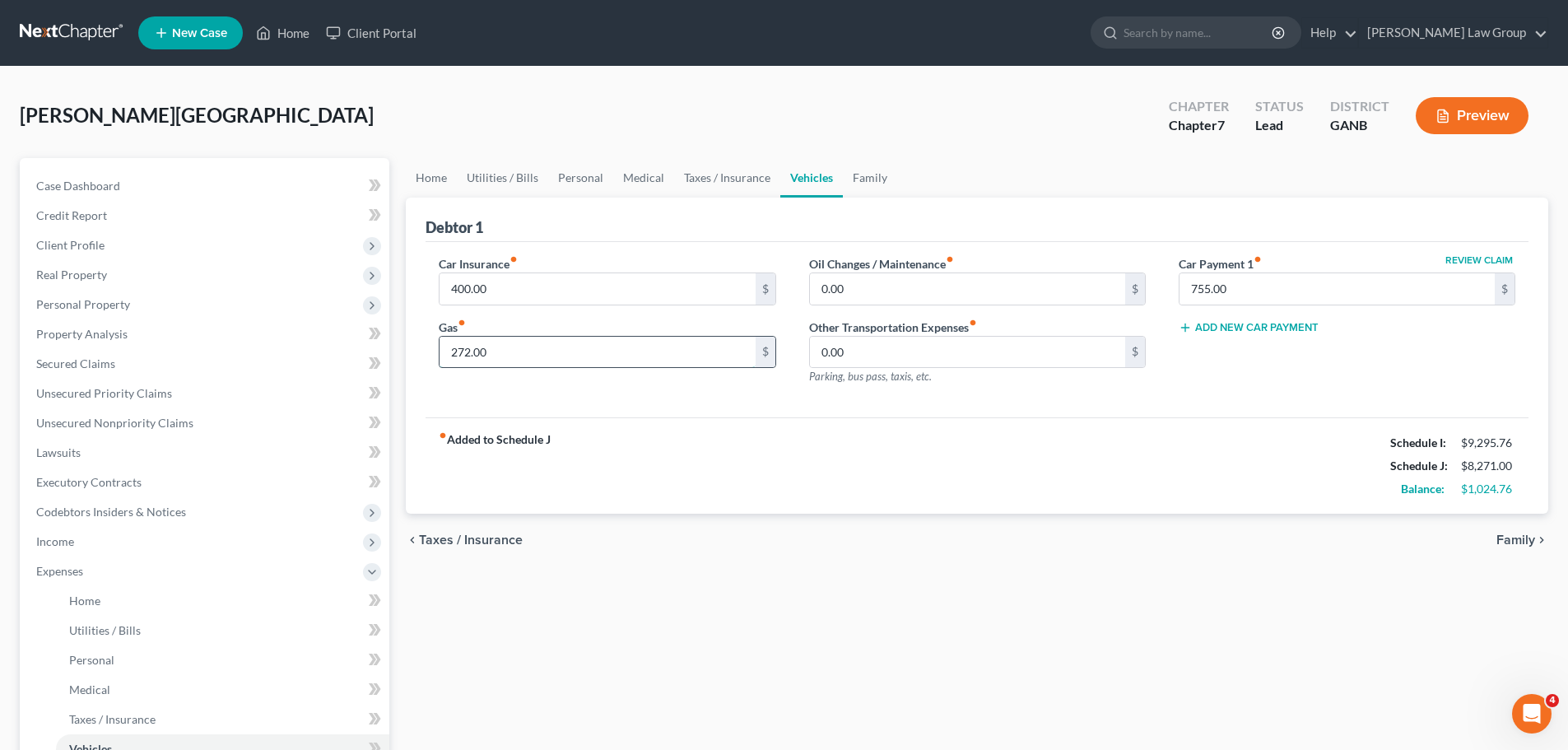
click at [532, 345] on input "272.00" at bounding box center [597, 352] width 315 height 31
type input "560"
click at [668, 231] on div "Debtor 1" at bounding box center [977, 220] width 1103 height 44
click at [1022, 445] on div "fiber_manual_record Added to Schedule J Schedule I: $9,295.76 Schedule J: $8,55…" at bounding box center [977, 465] width 1103 height 96
click at [1263, 324] on button "Add New Car Payment" at bounding box center [1249, 328] width 140 height 13
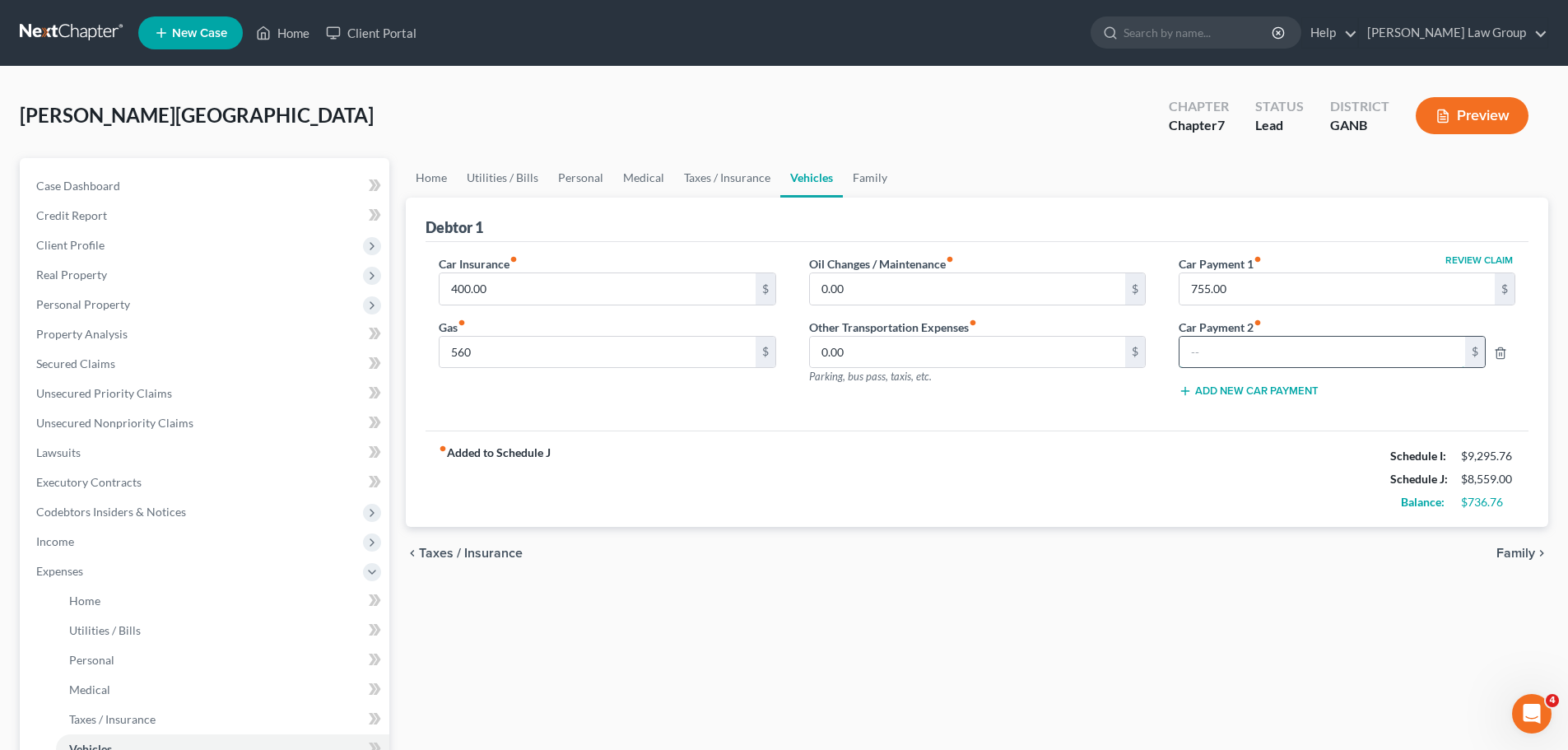
click at [1250, 361] on input "text" at bounding box center [1322, 352] width 286 height 31
type input "488"
click at [1002, 465] on div "fiber_manual_record Added to Schedule J Schedule I: $9,295.76 Schedule J: $8,55…" at bounding box center [977, 478] width 1103 height 96
click at [986, 445] on div "fiber_manual_record Added to Schedule J Schedule I: $9,295.76 Schedule J: $9,04…" at bounding box center [977, 478] width 1103 height 96
click at [738, 173] on link "Taxes / Insurance" at bounding box center [727, 178] width 106 height 40
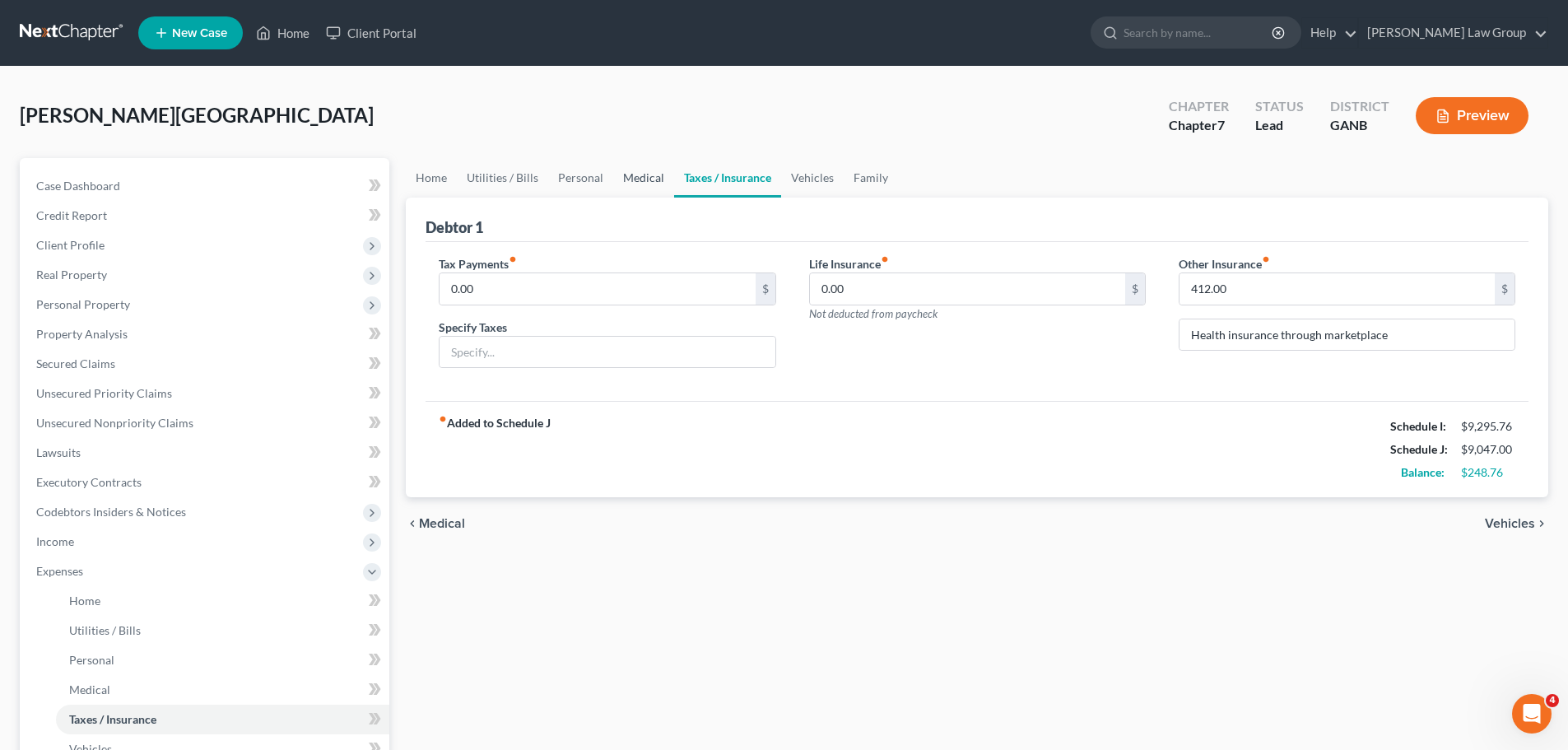
click at [645, 180] on link "Medical" at bounding box center [644, 178] width 61 height 40
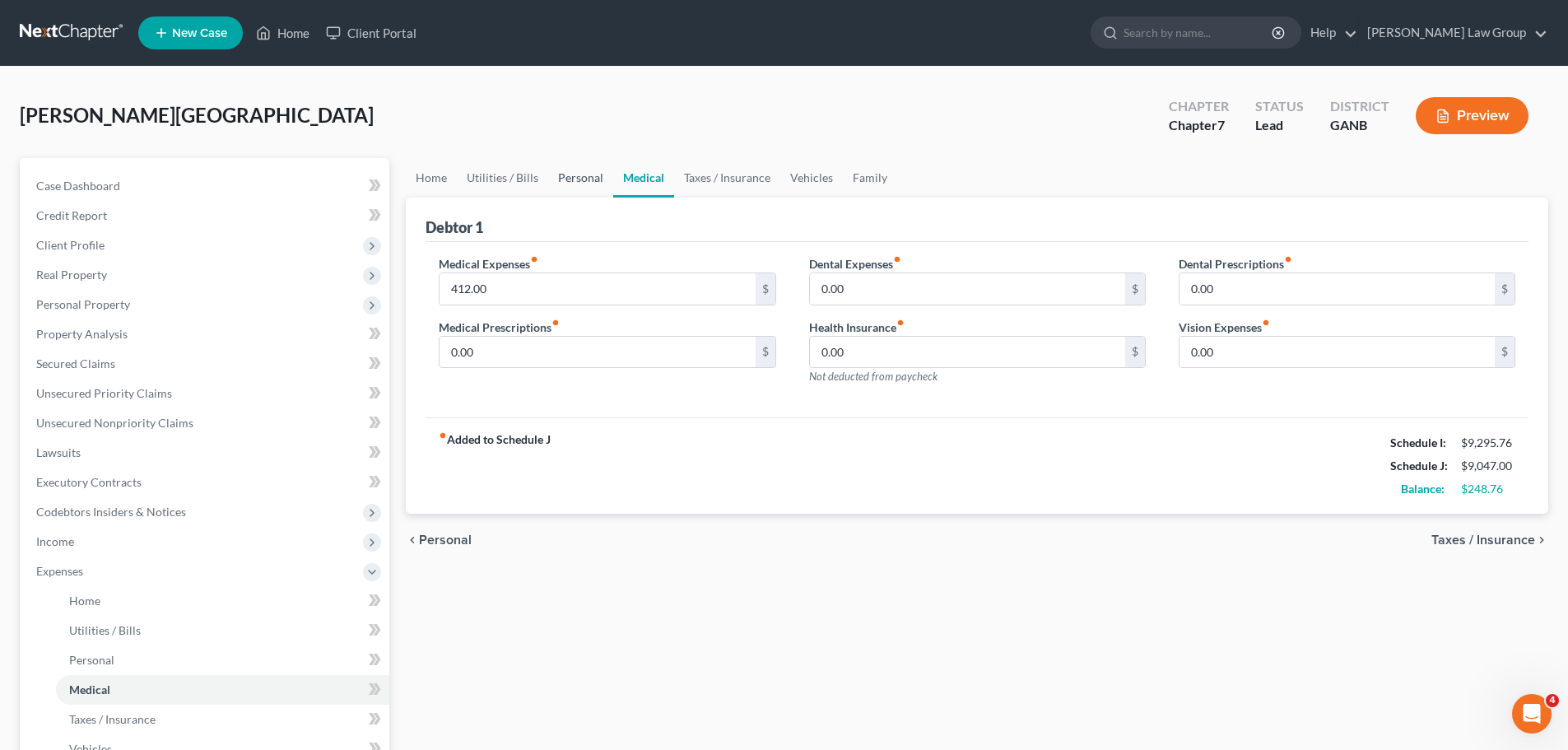
click at [572, 178] on link "Personal" at bounding box center [580, 178] width 65 height 40
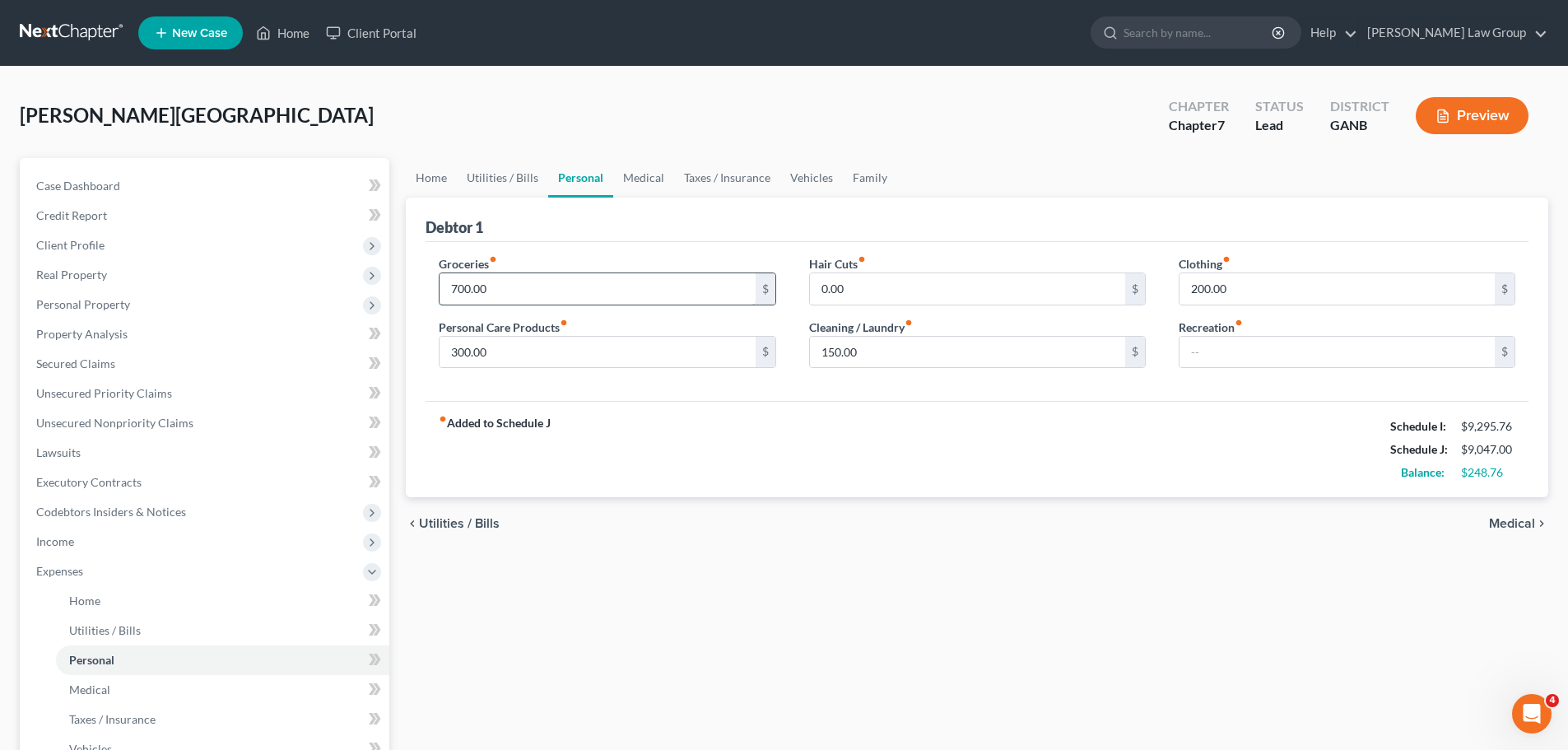
click at [564, 279] on input "700.00" at bounding box center [597, 289] width 315 height 31
type input "950"
click at [1291, 292] on input "200.00" at bounding box center [1337, 289] width 315 height 31
type input "100"
click at [1187, 426] on div "fiber_manual_record Added to Schedule J Schedule I: $9,295.76 Schedule J: $9,19…" at bounding box center [977, 449] width 1103 height 96
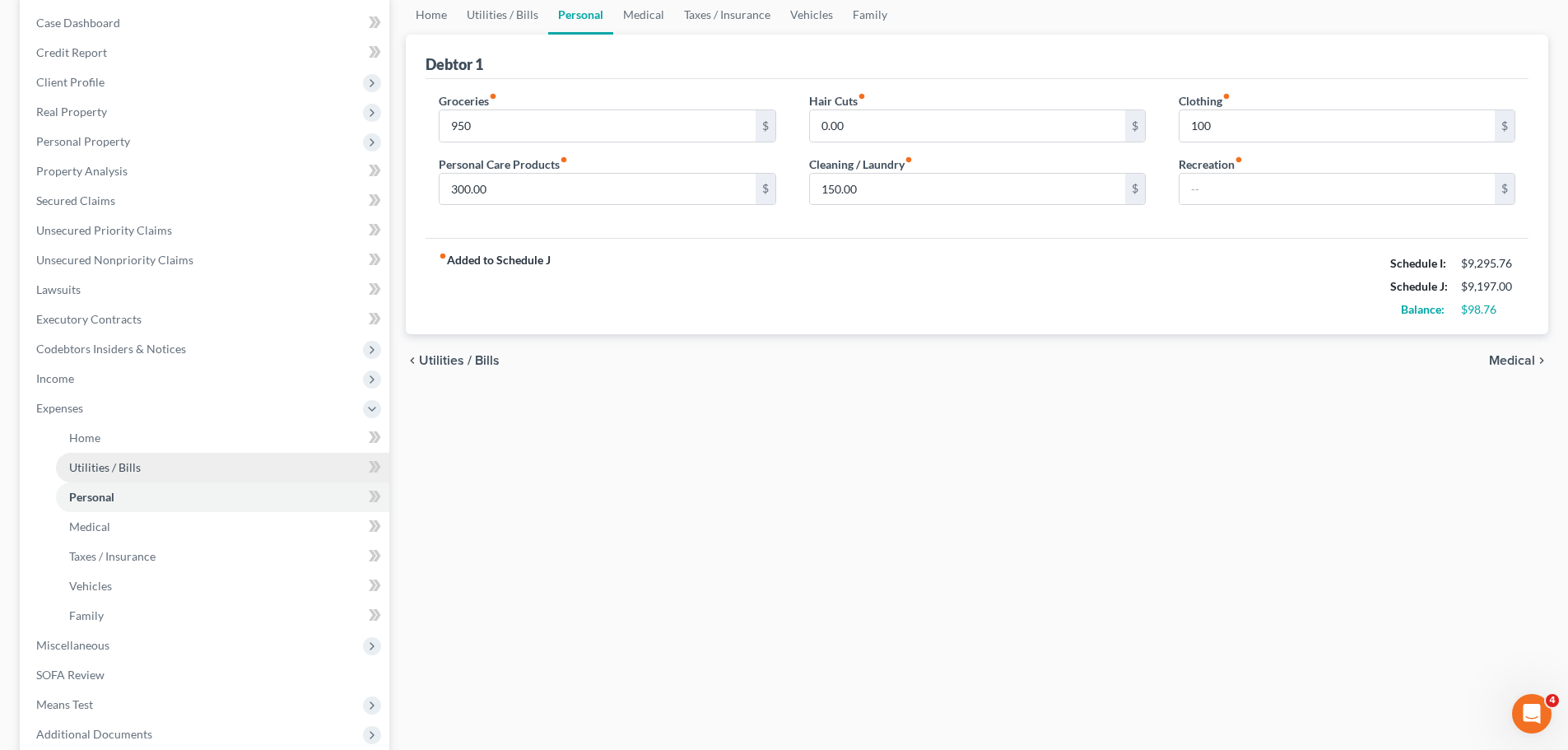
scroll to position [165, 0]
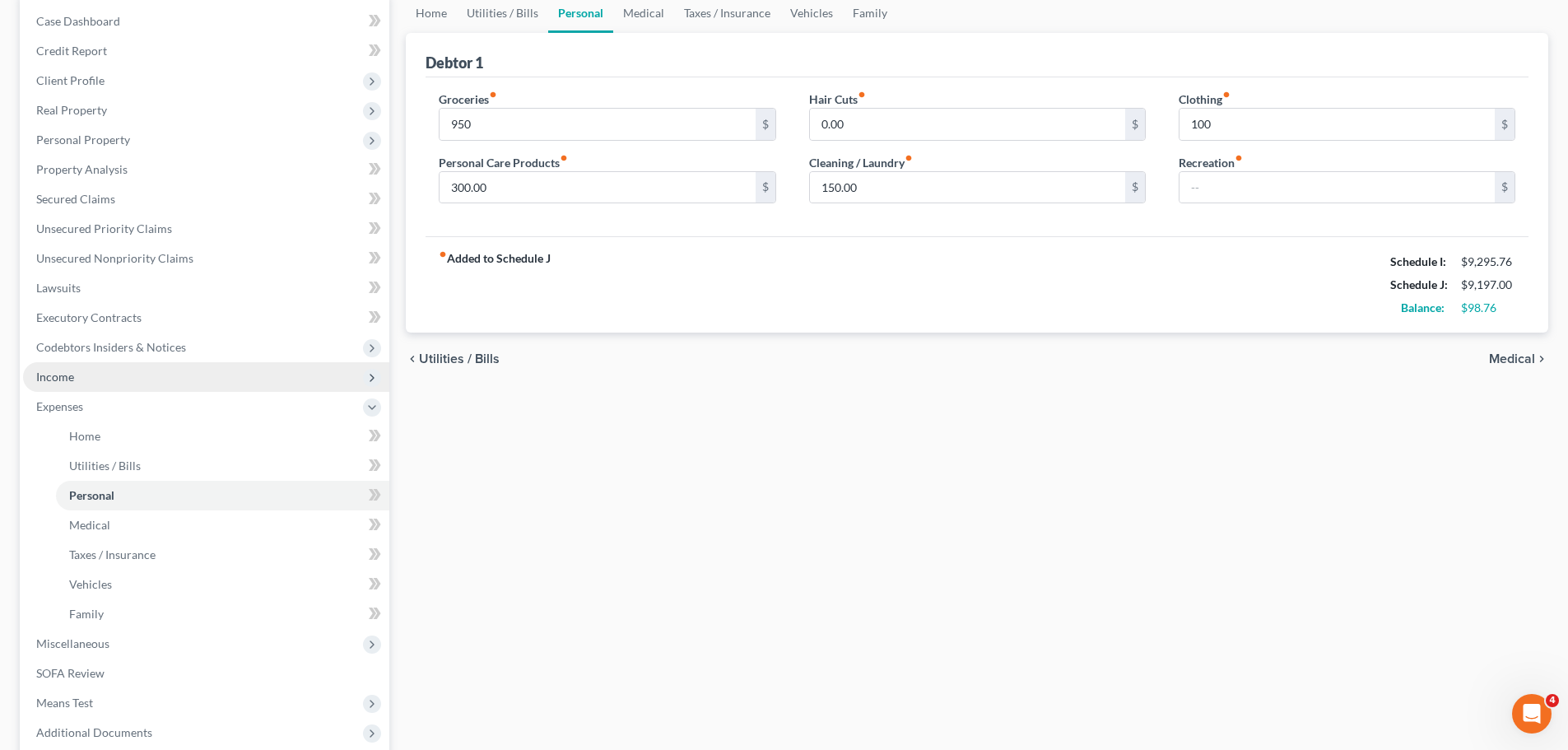
click at [109, 369] on span "Income" at bounding box center [206, 377] width 366 height 30
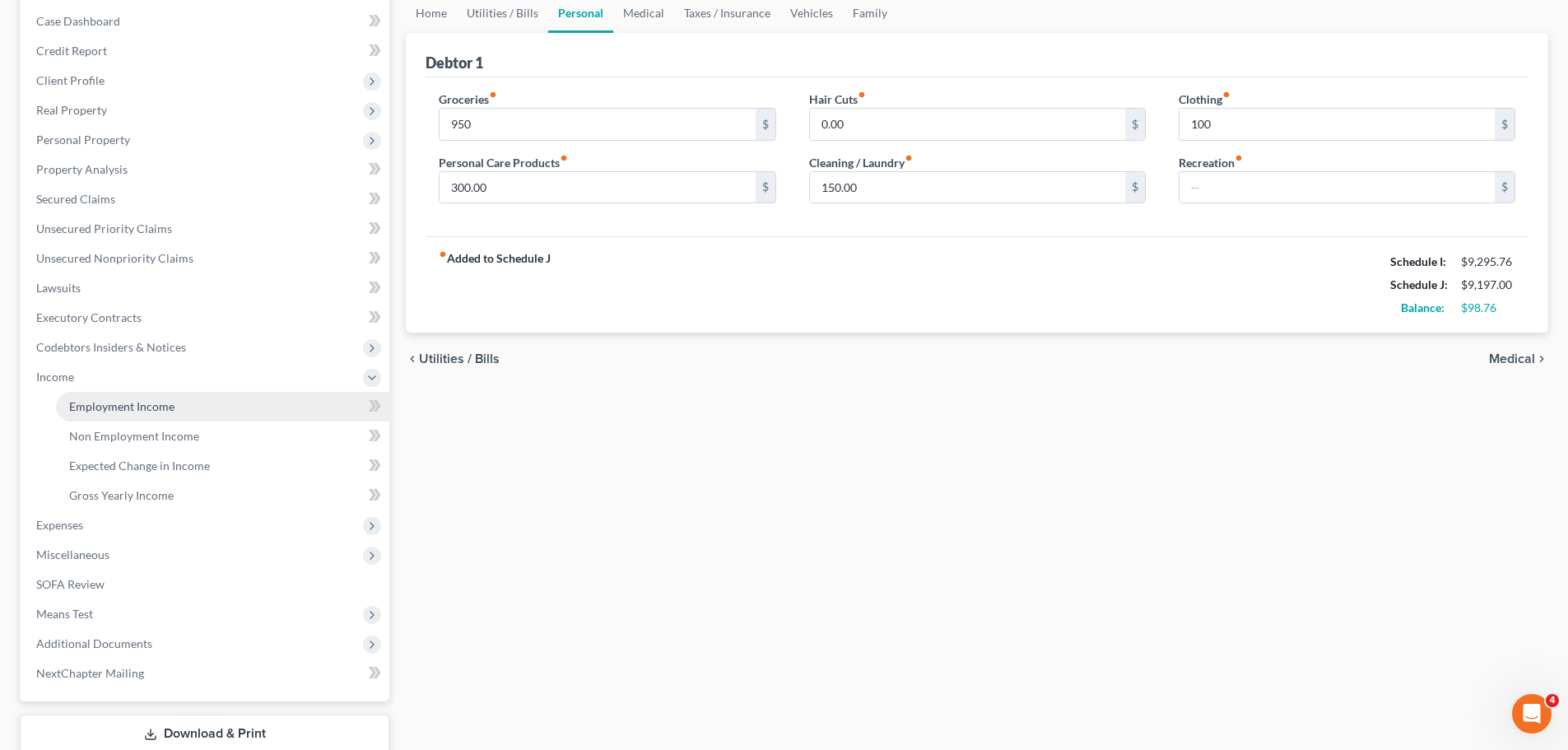
click at [210, 397] on link "Employment Income" at bounding box center [222, 407] width 333 height 30
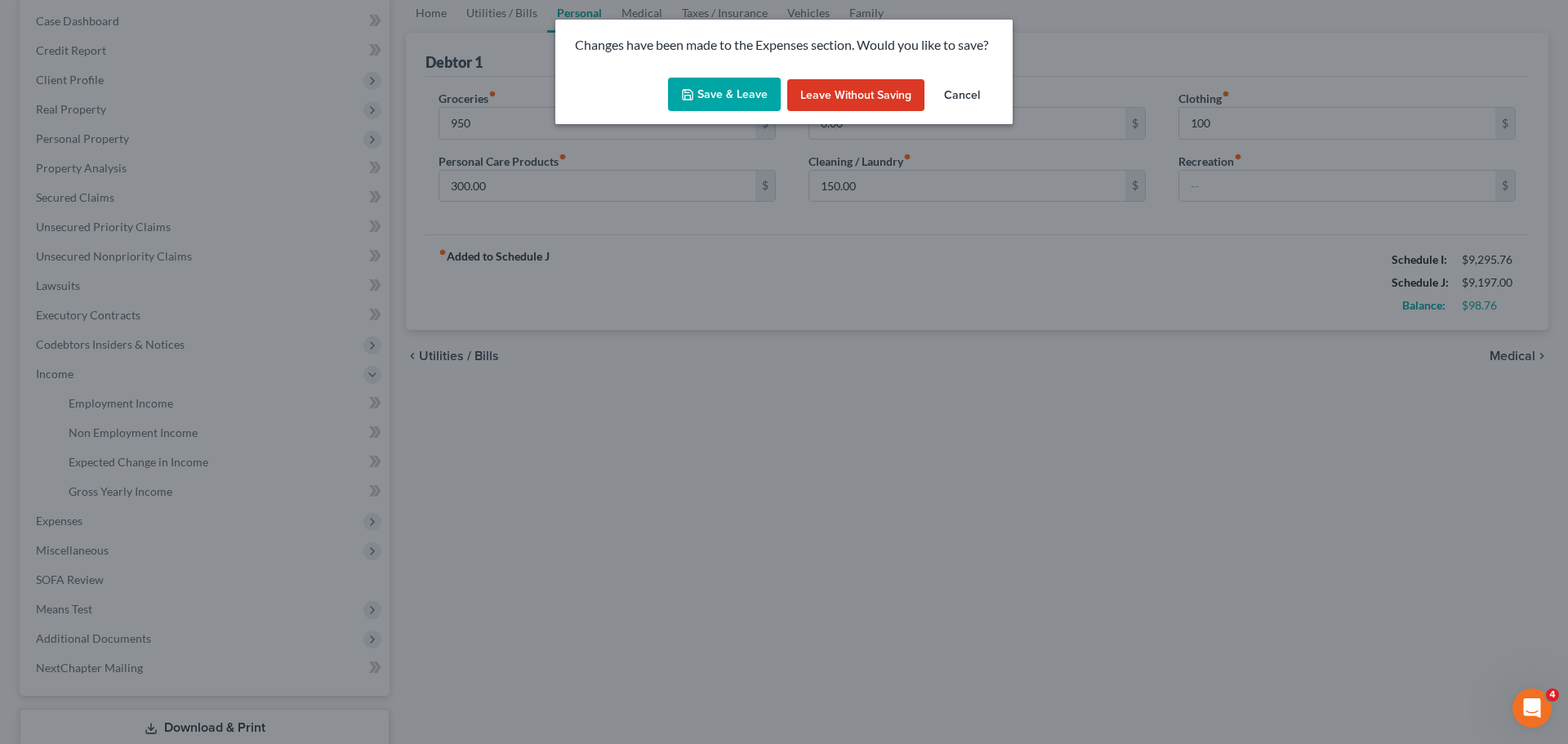
click at [724, 108] on button "Save & Leave" at bounding box center [724, 95] width 113 height 34
type input "950.00"
type input "100.00"
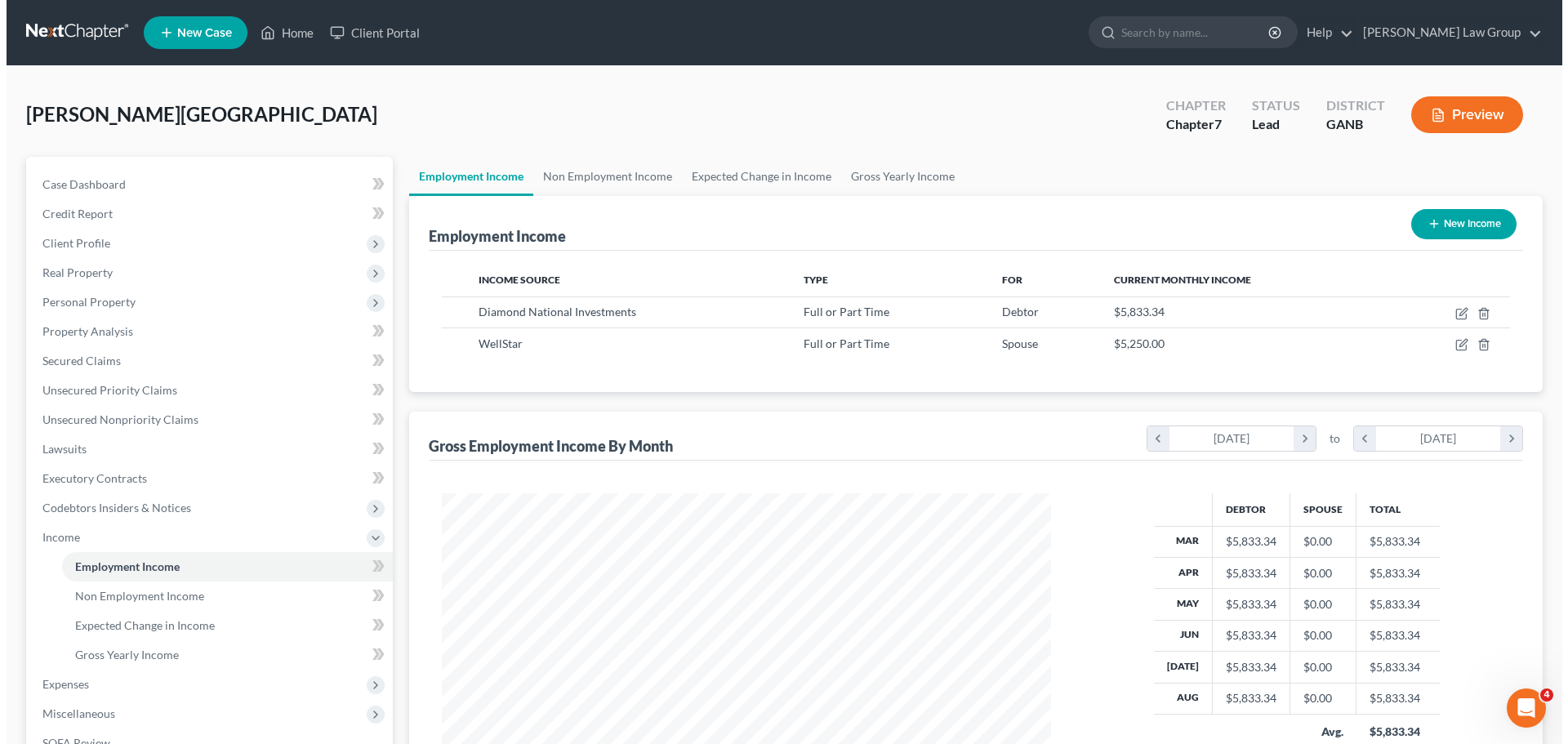
scroll to position [305, 642]
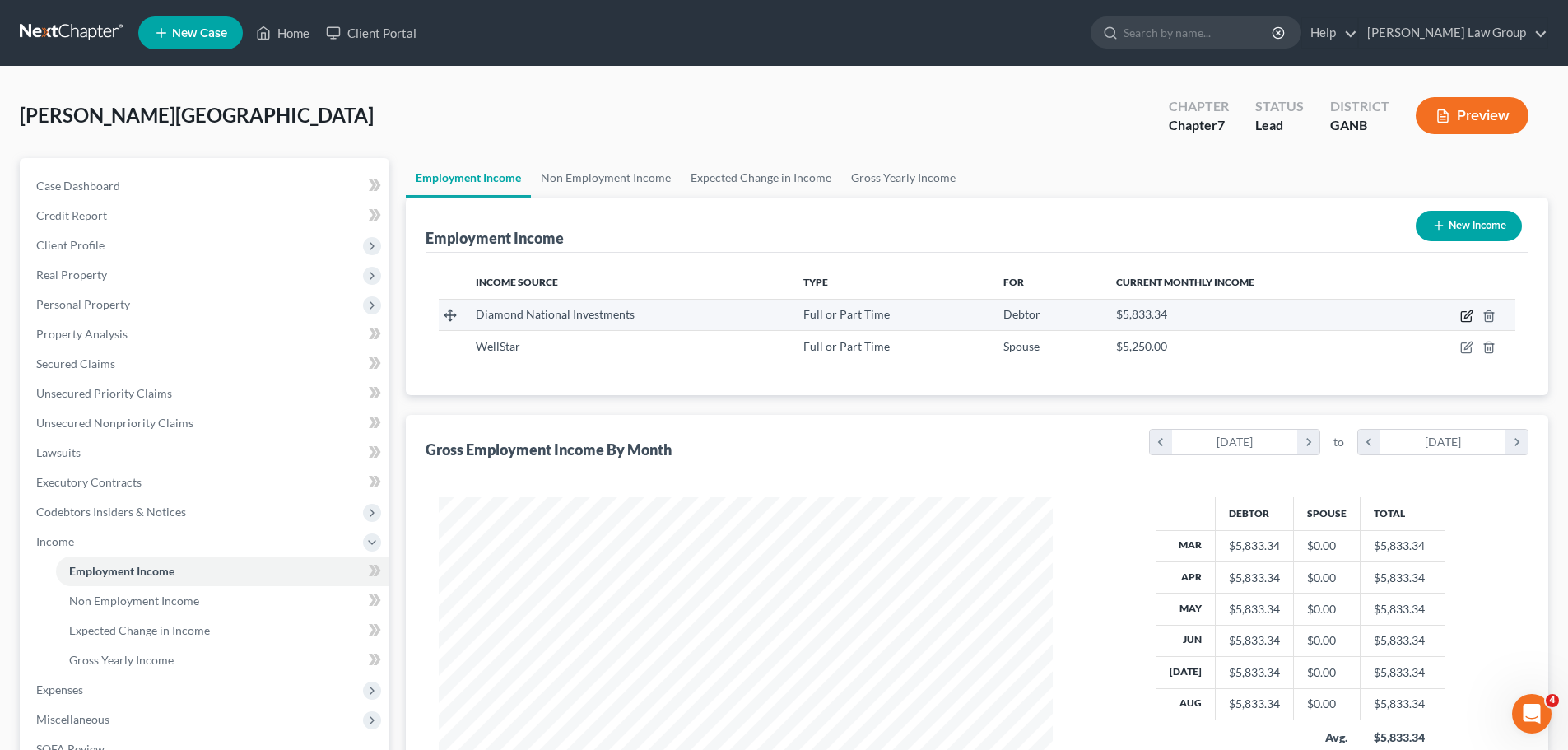
click at [1466, 312] on icon "button" at bounding box center [1466, 317] width 10 height 10
select select "0"
select select "10"
select select "1"
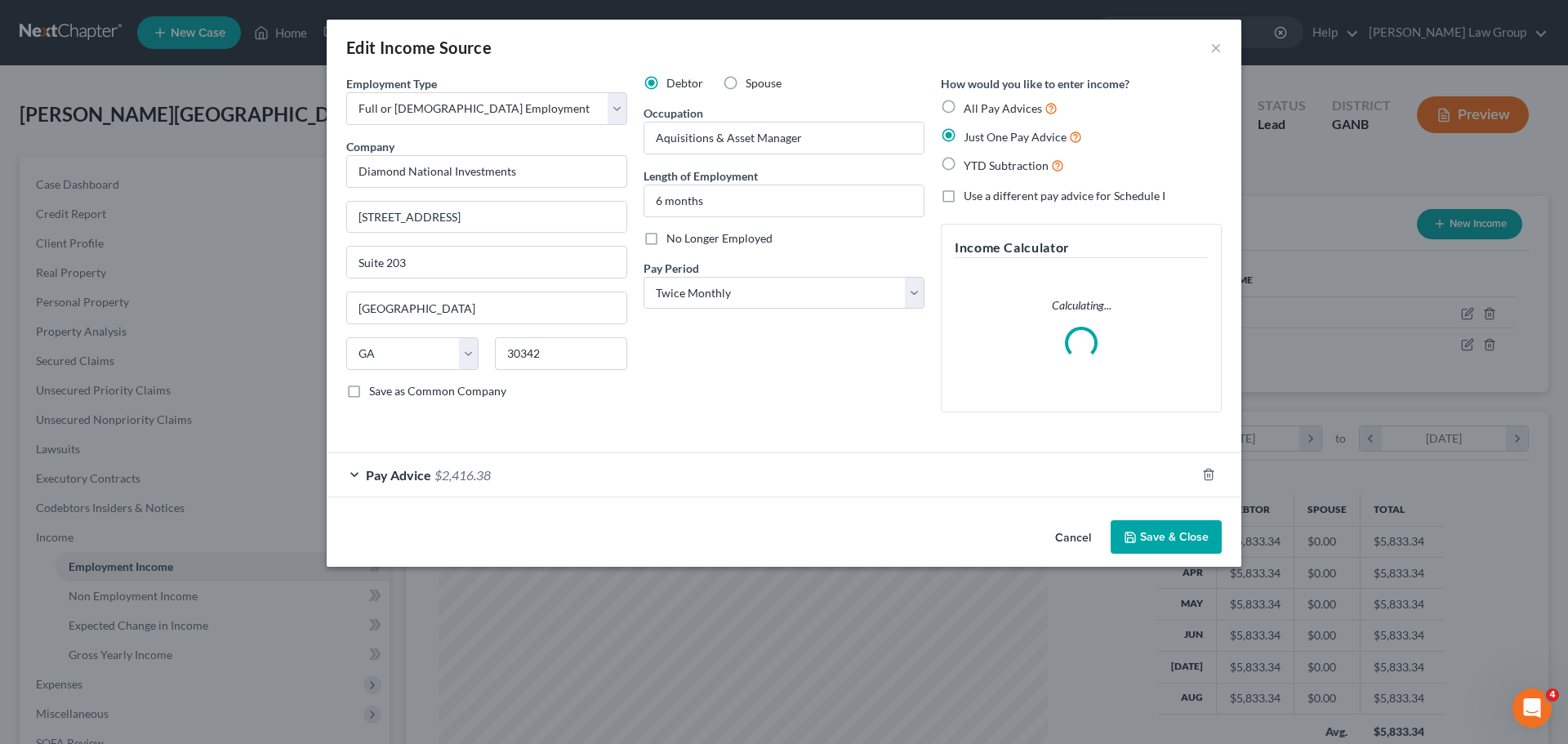
scroll to position [307, 648]
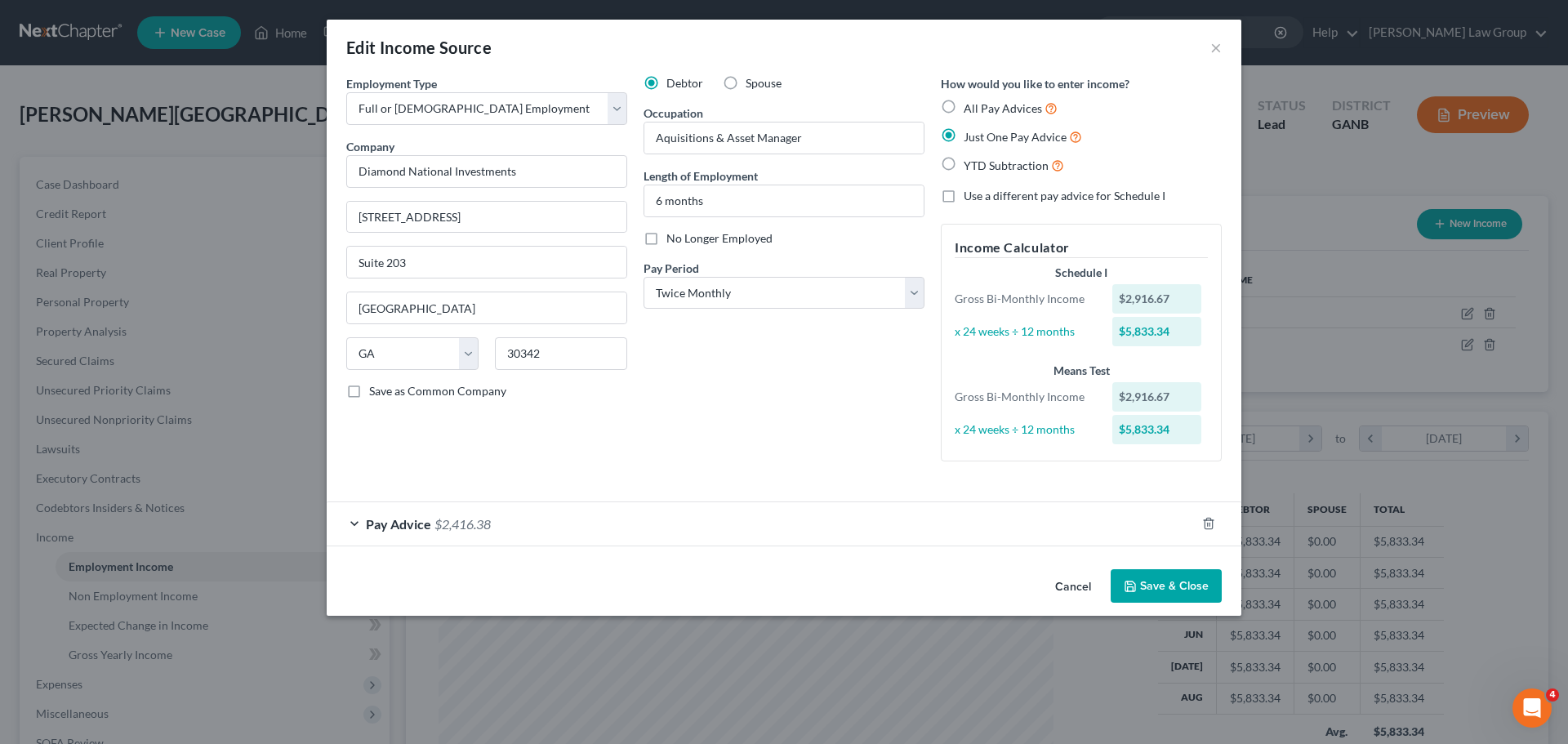
click at [1152, 524] on div "Pay Advice $2,416.38" at bounding box center [761, 523] width 869 height 43
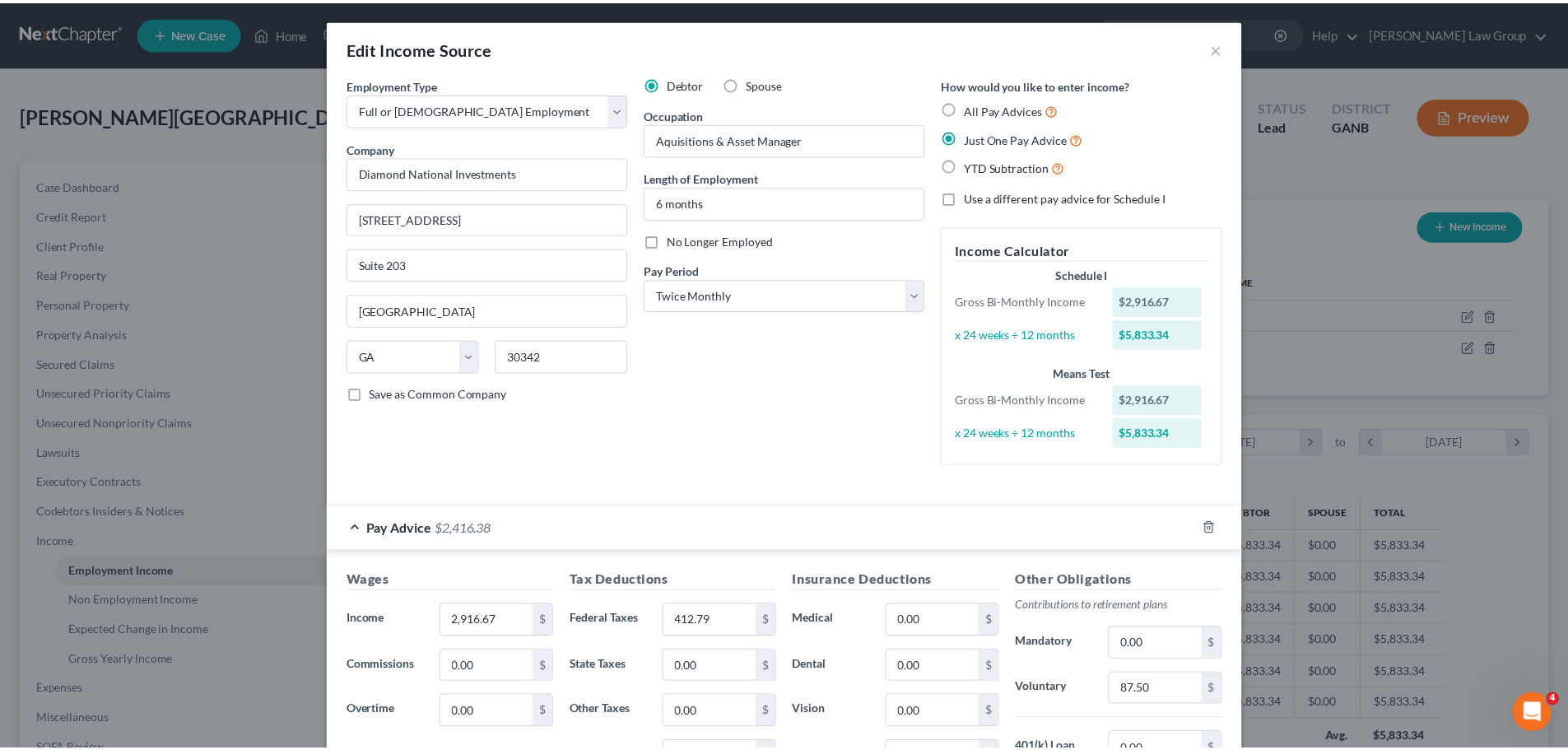
scroll to position [293, 0]
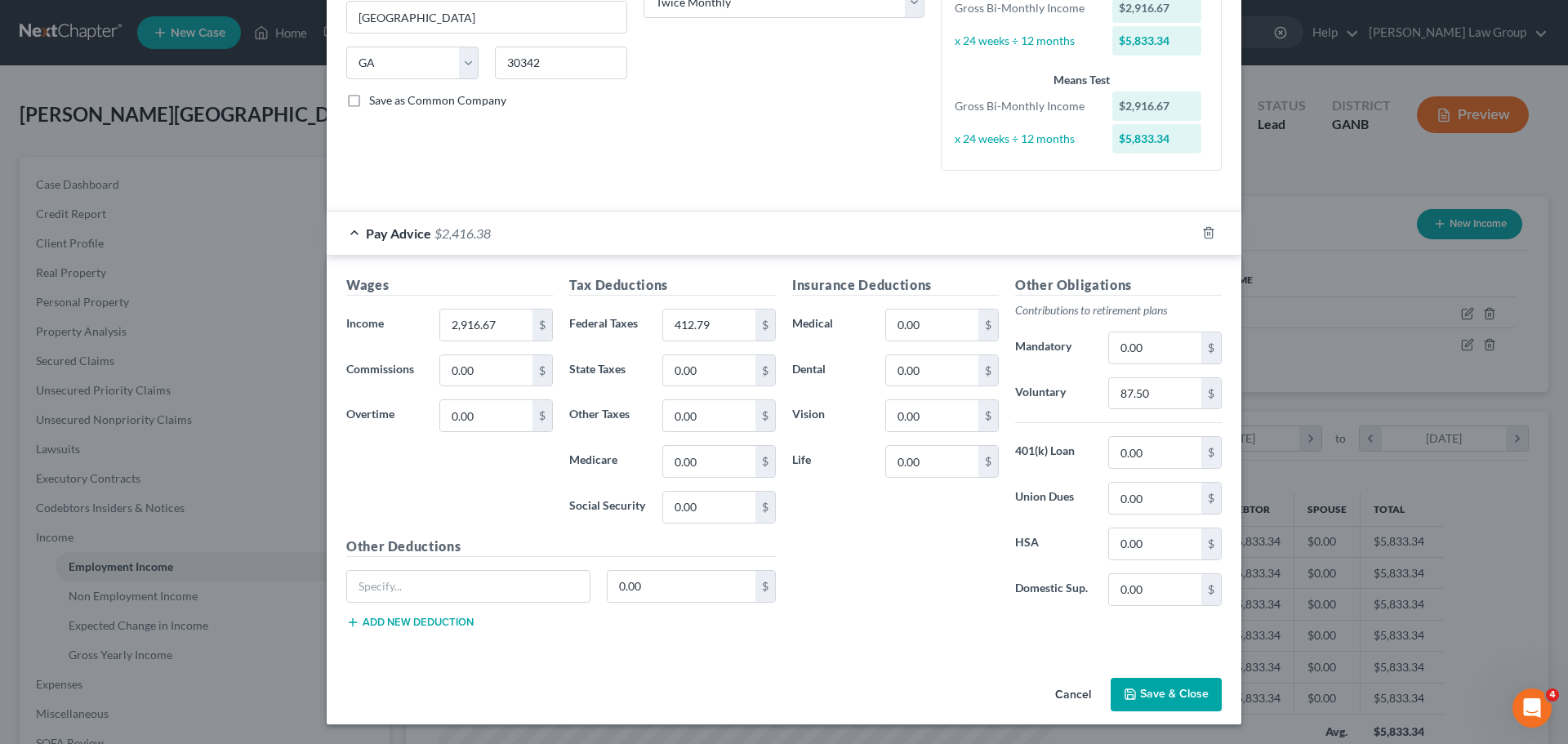
click at [1163, 704] on button "Save & Close" at bounding box center [1166, 695] width 111 height 34
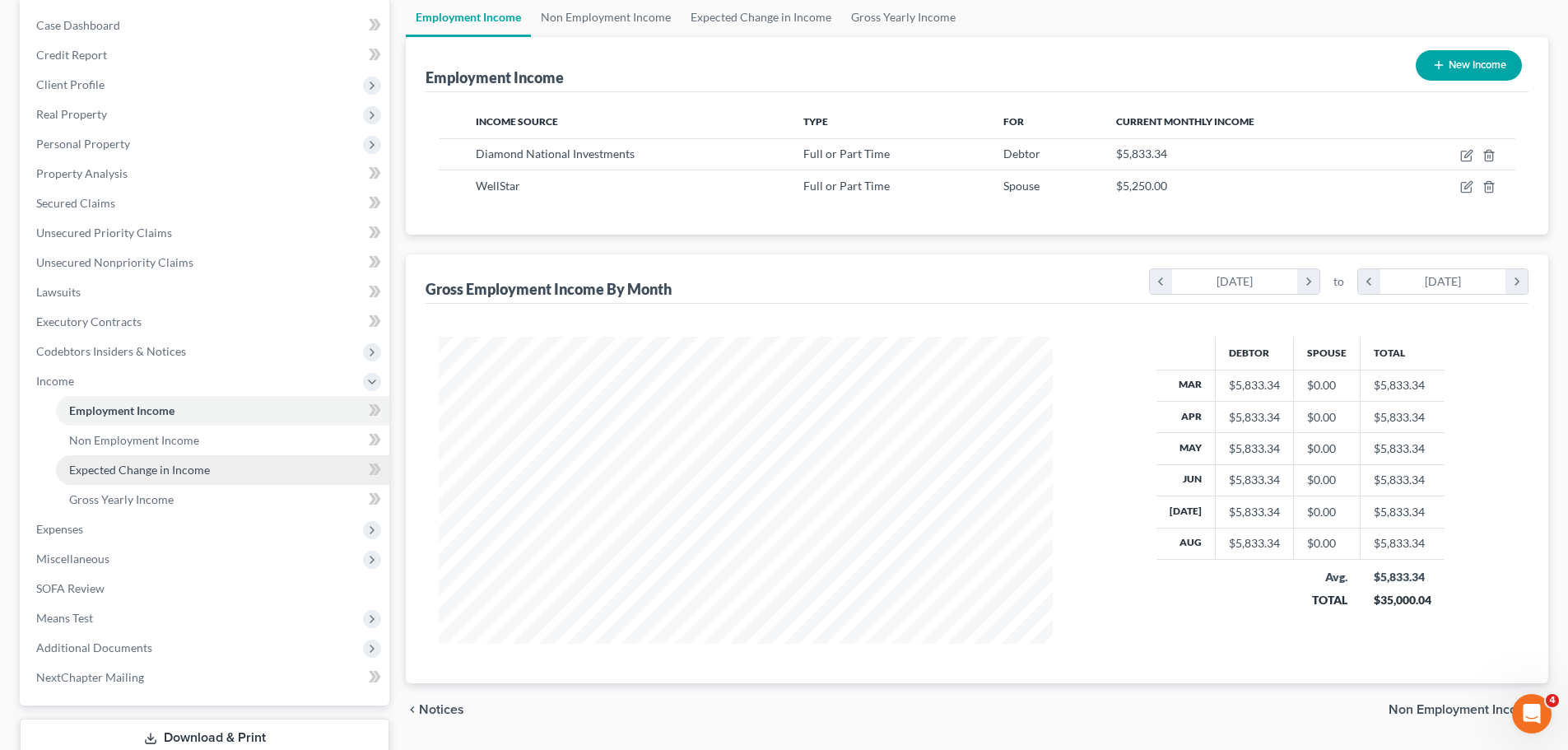
scroll to position [165, 0]
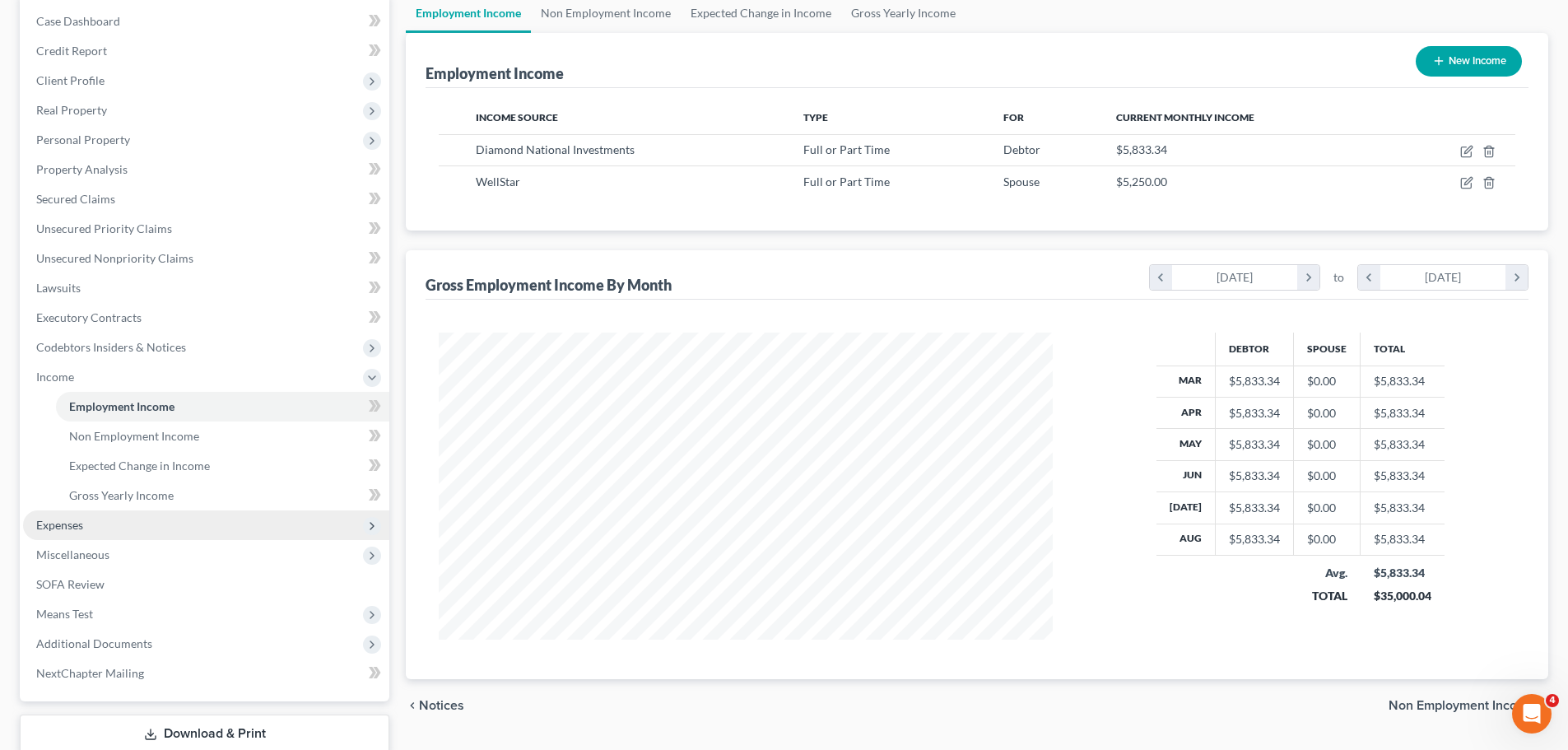
click at [125, 528] on span "Expenses" at bounding box center [206, 525] width 366 height 30
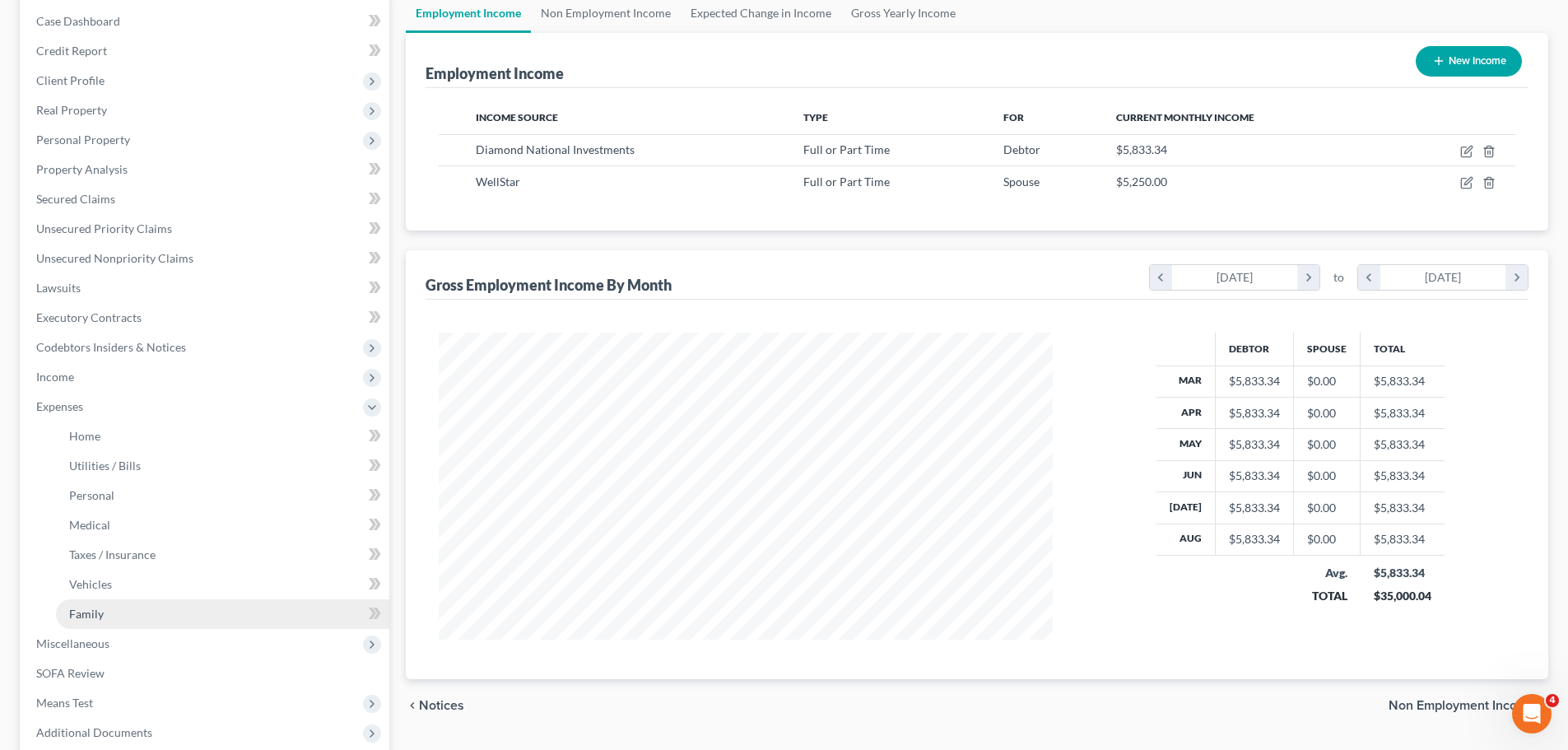
click at [120, 616] on link "Family" at bounding box center [222, 614] width 333 height 30
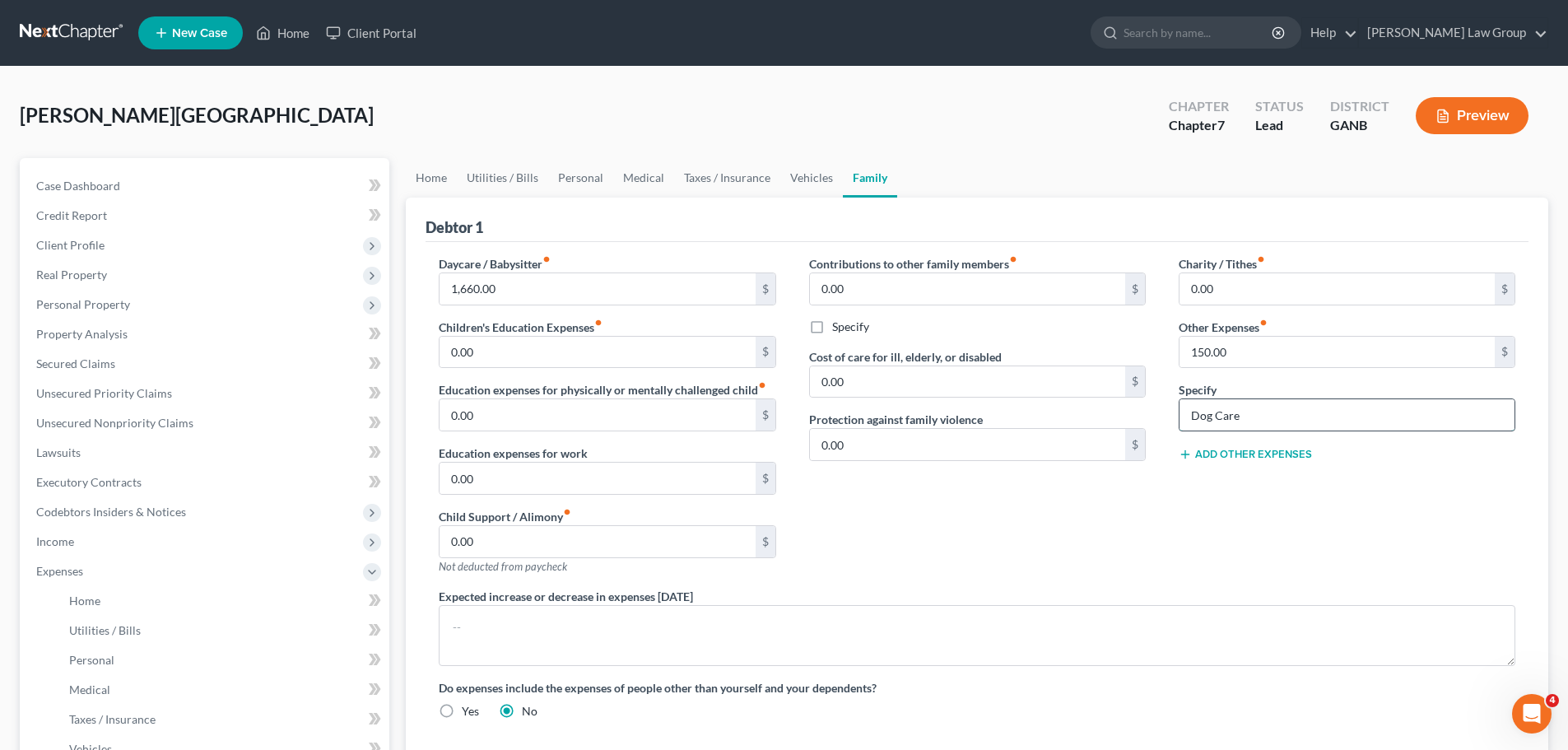
click at [1224, 416] on input "Dog Care" at bounding box center [1347, 415] width 335 height 31
click at [803, 181] on link "Vehicles" at bounding box center [812, 178] width 63 height 40
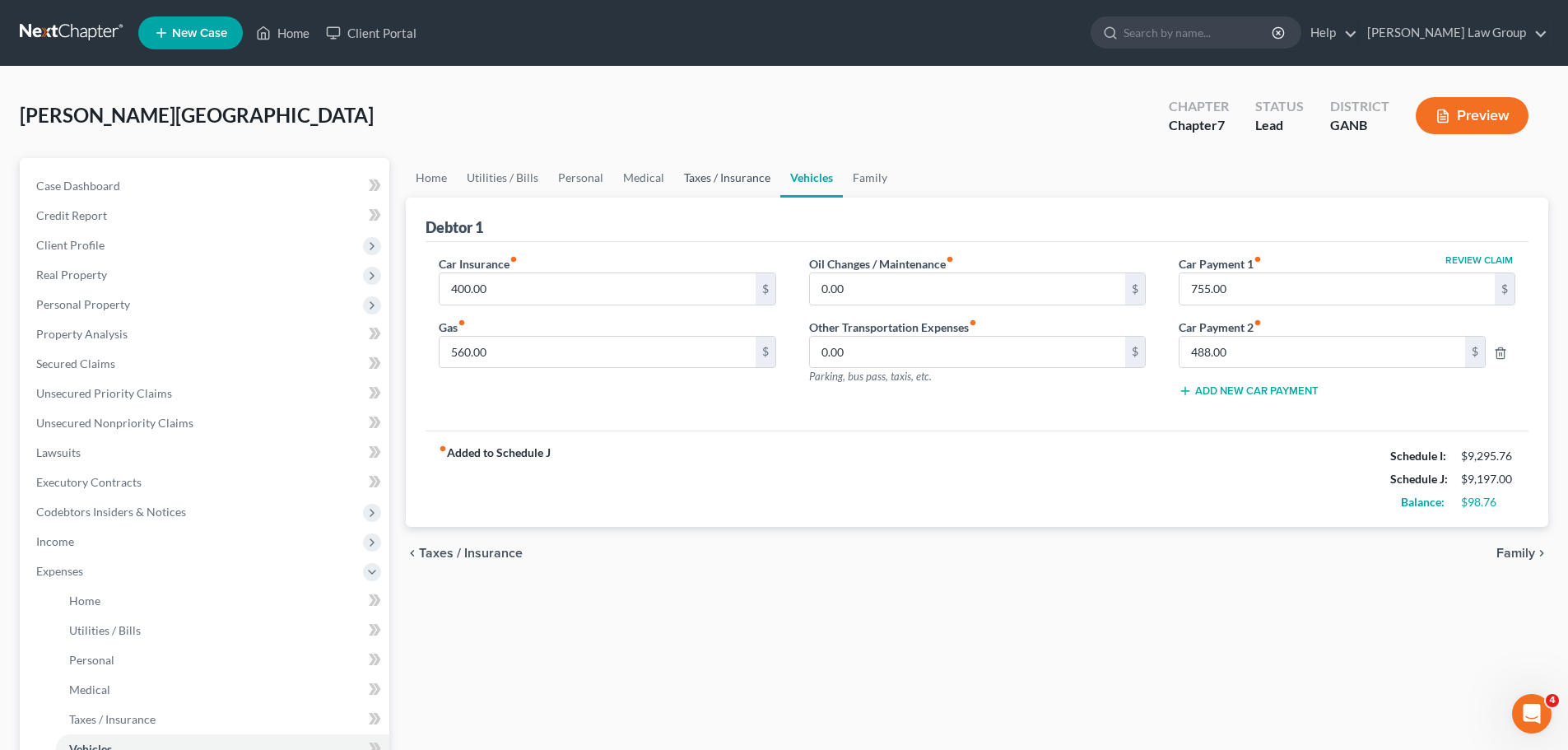
click at [726, 179] on link "Taxes / Insurance" at bounding box center [727, 178] width 106 height 40
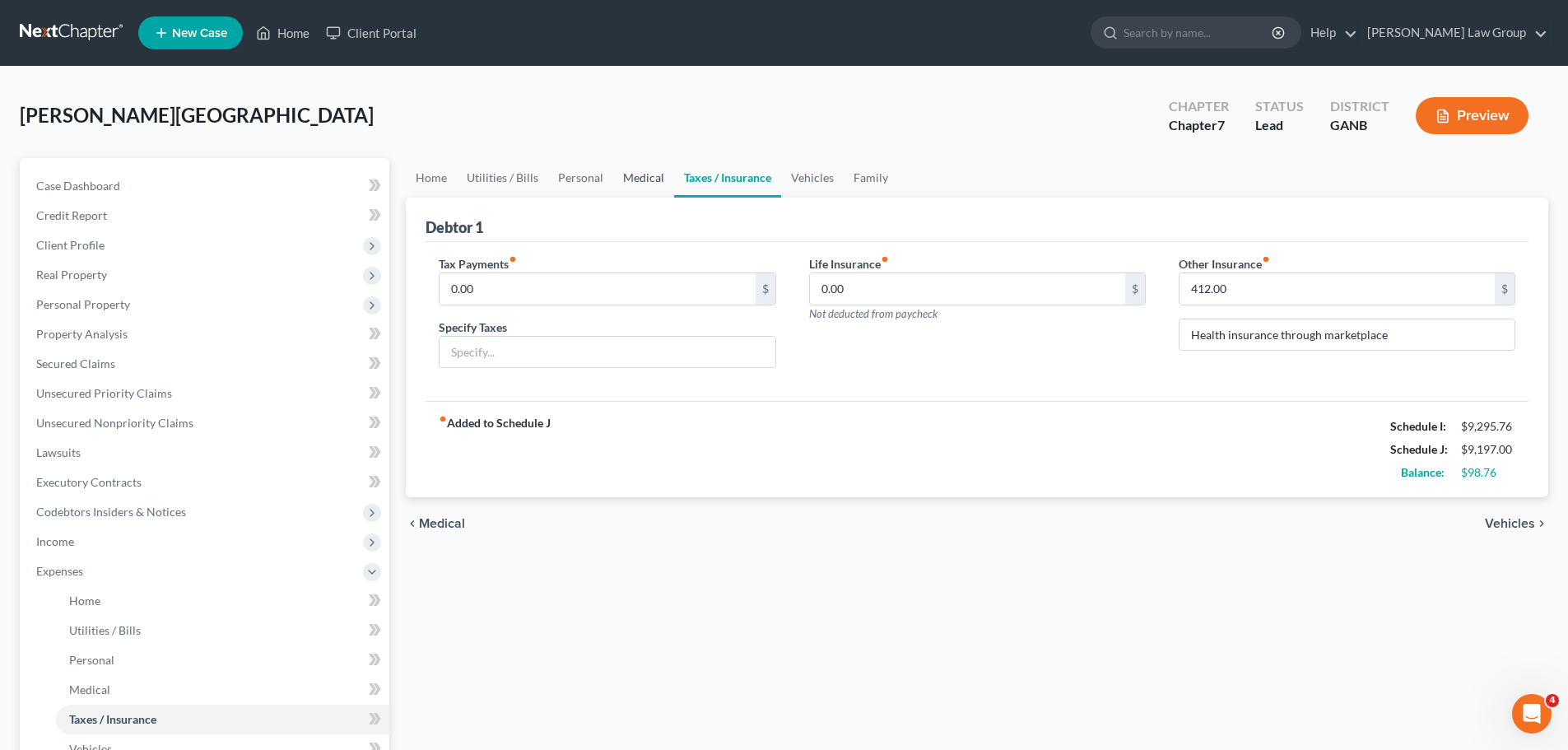
click at [634, 176] on link "Medical" at bounding box center [644, 178] width 61 height 40
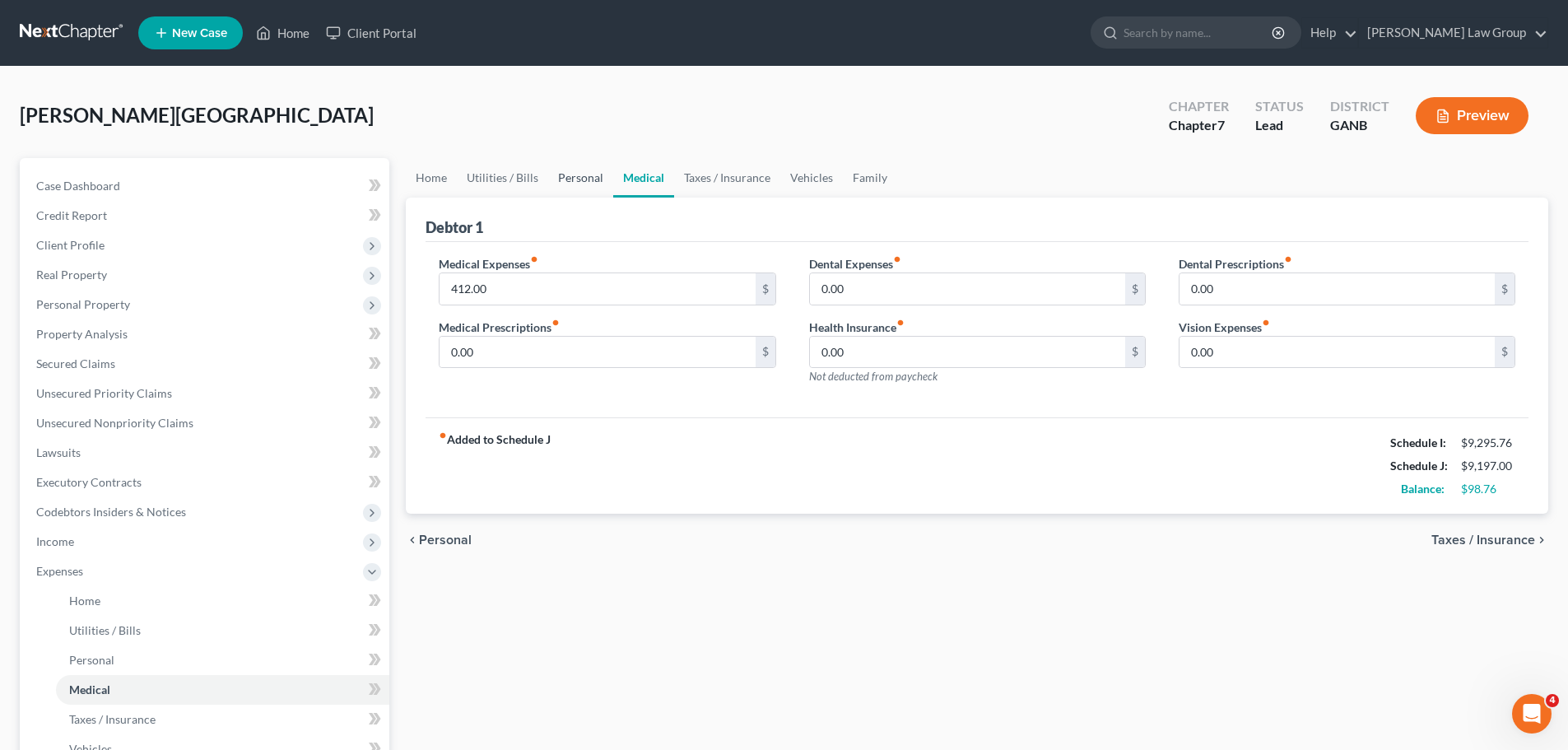
click at [567, 173] on link "Personal" at bounding box center [580, 178] width 65 height 40
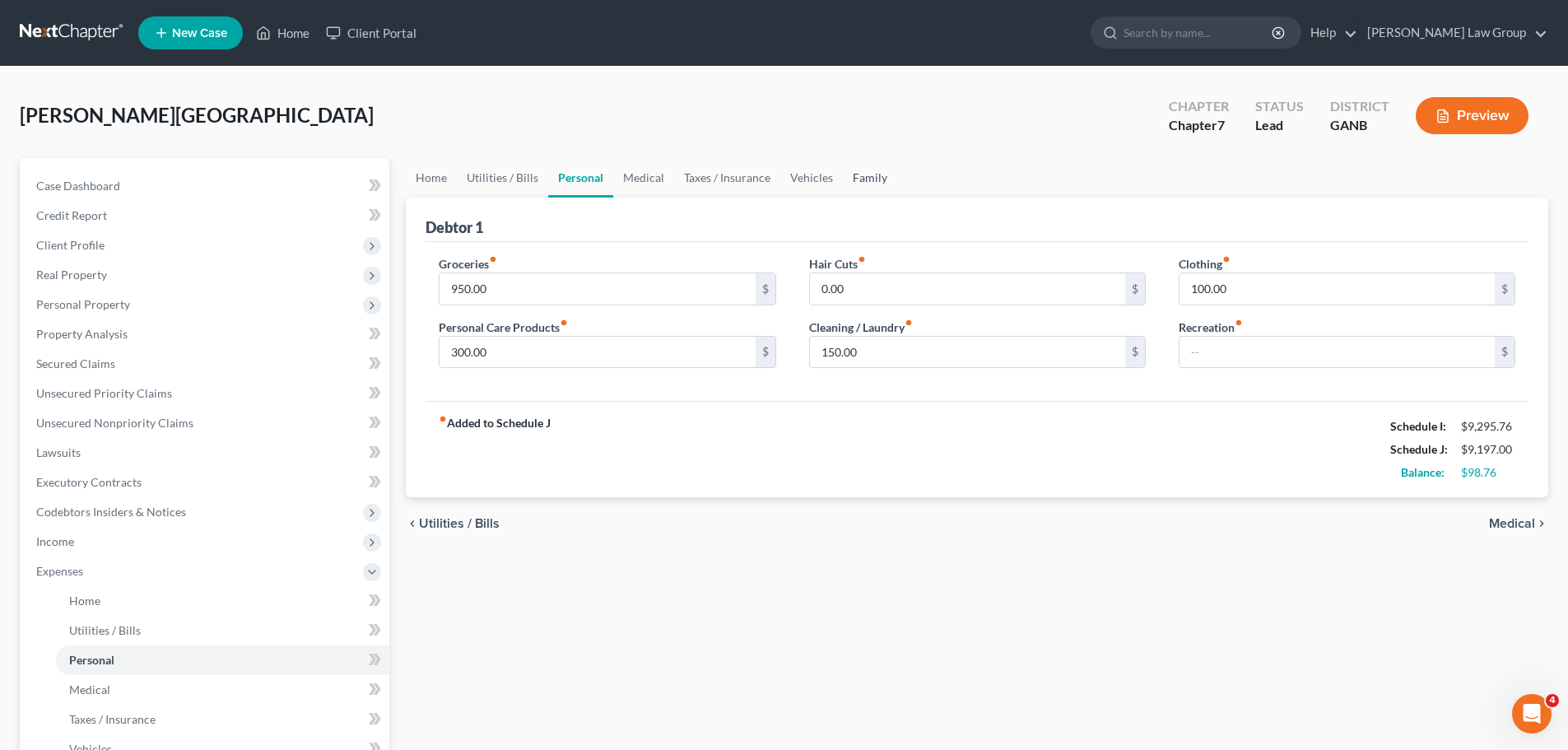
click at [863, 181] on link "Family" at bounding box center [870, 178] width 54 height 40
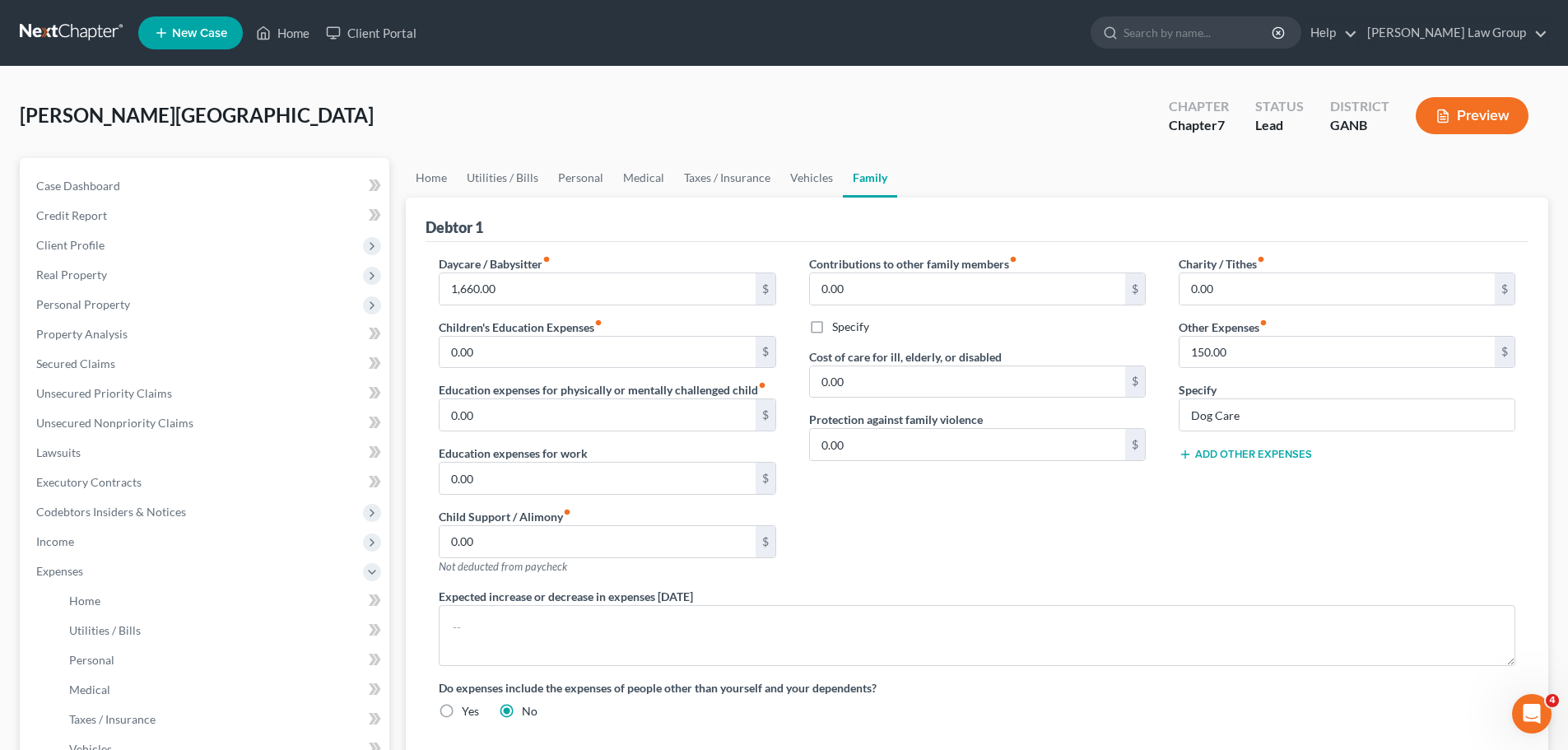
click at [1230, 455] on button "Add Other Expenses" at bounding box center [1245, 454] width 133 height 13
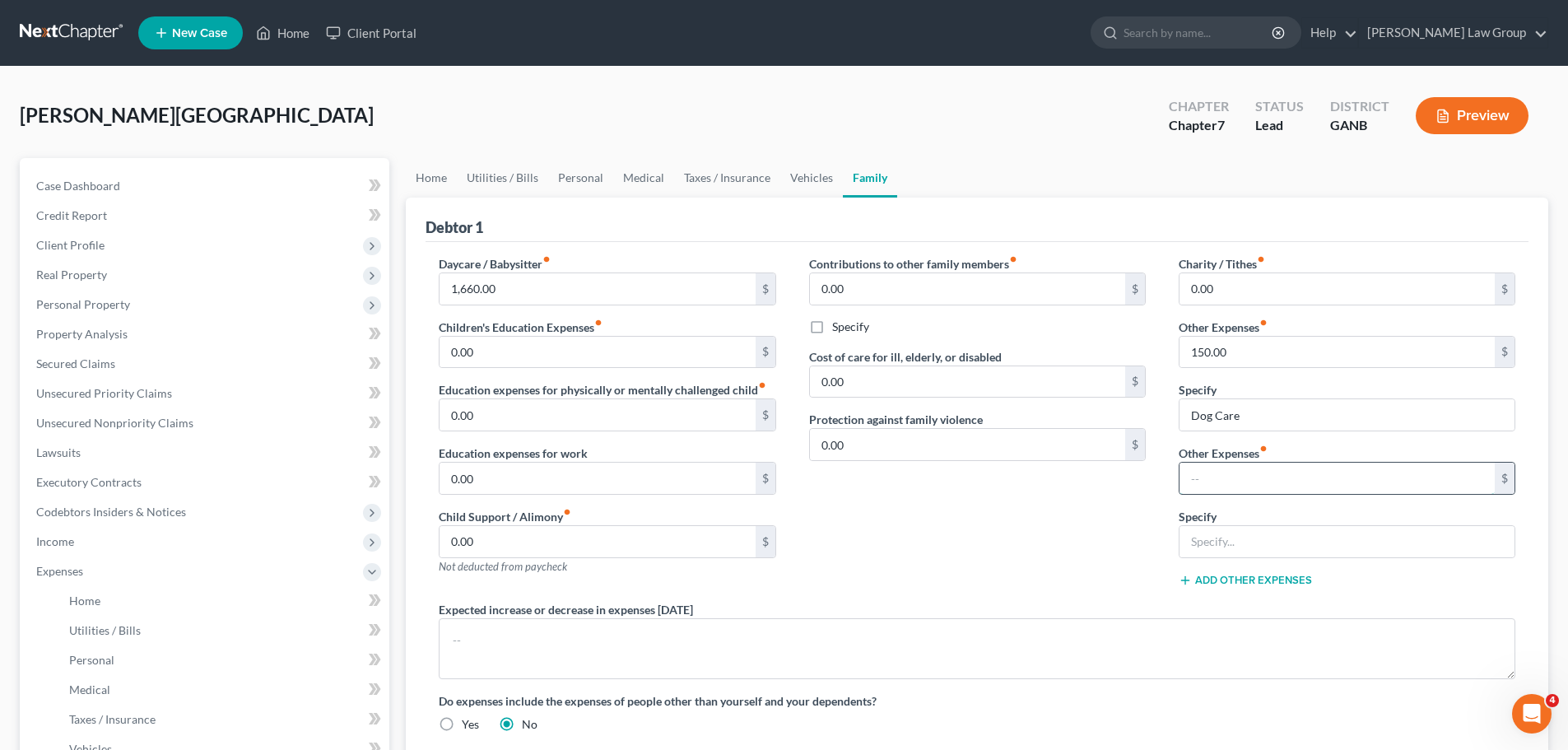
click at [1231, 480] on input "text" at bounding box center [1337, 478] width 315 height 31
type input "81"
click at [1294, 538] on input "text" at bounding box center [1347, 542] width 335 height 31
type input "Student loan payment"
click at [1092, 557] on div "Contributions to other family members fiber_manual_record 0.00 $ Specify Cost o…" at bounding box center [977, 428] width 370 height 346
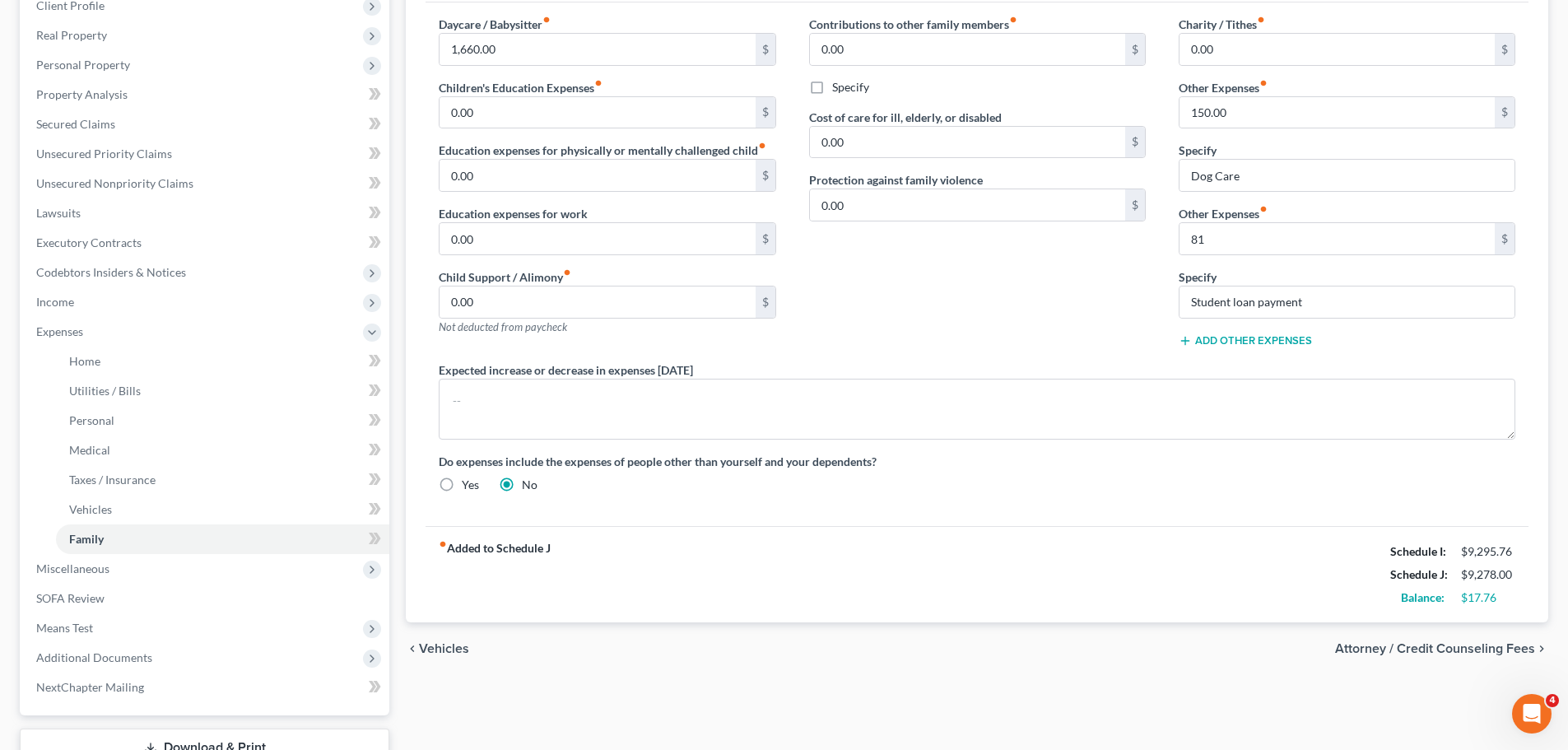
scroll to position [362, 0]
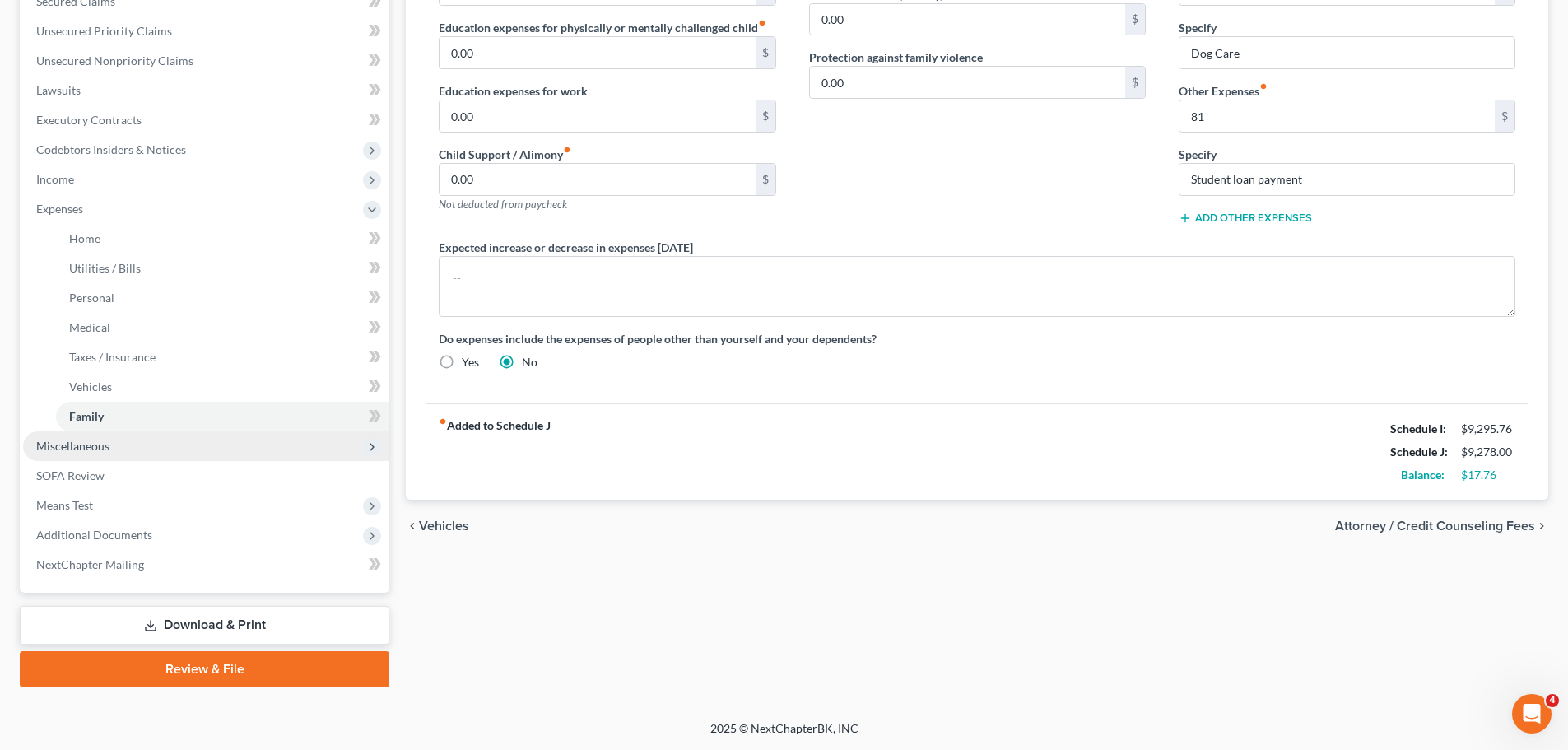
click at [131, 449] on span "Miscellaneous" at bounding box center [206, 446] width 366 height 30
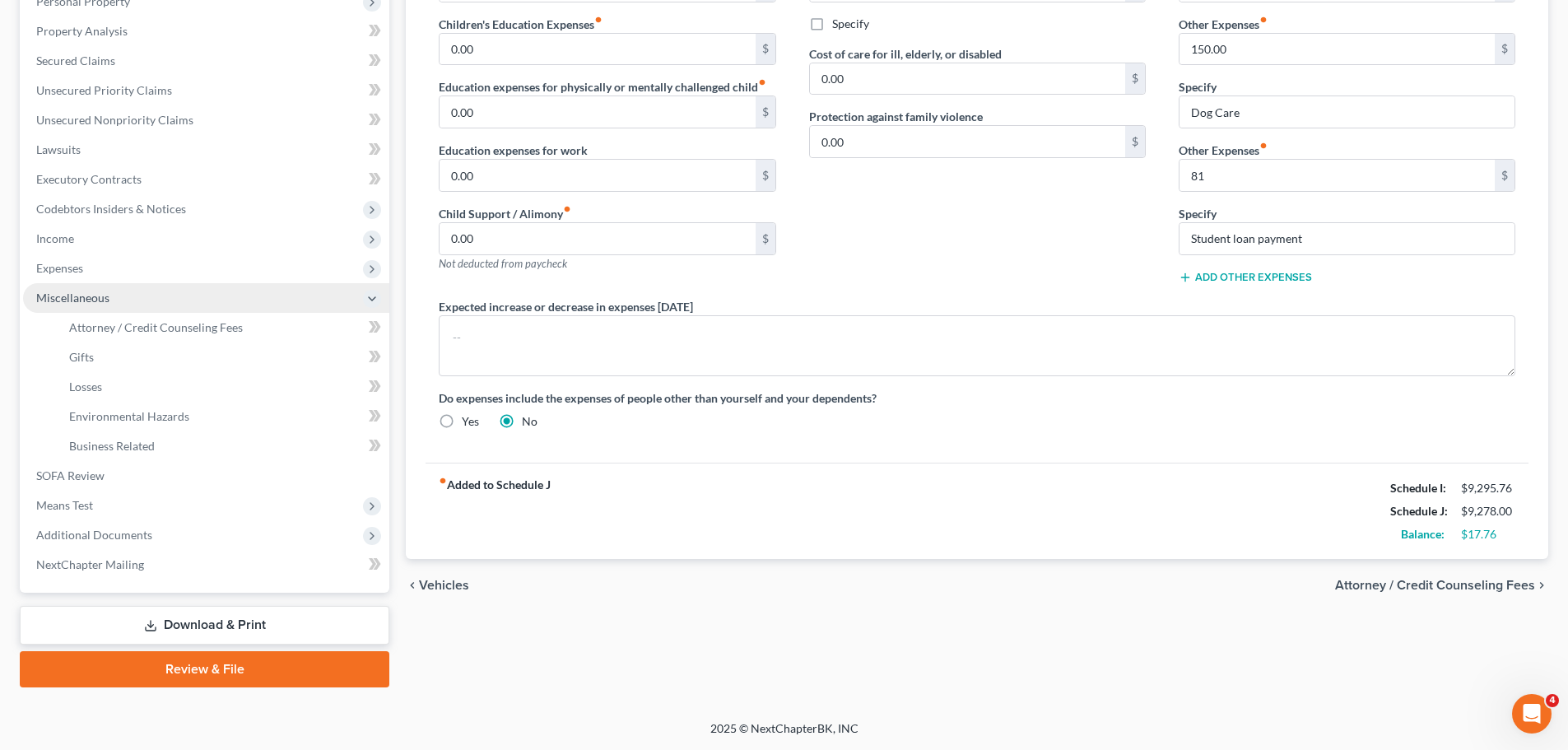
scroll to position [303, 0]
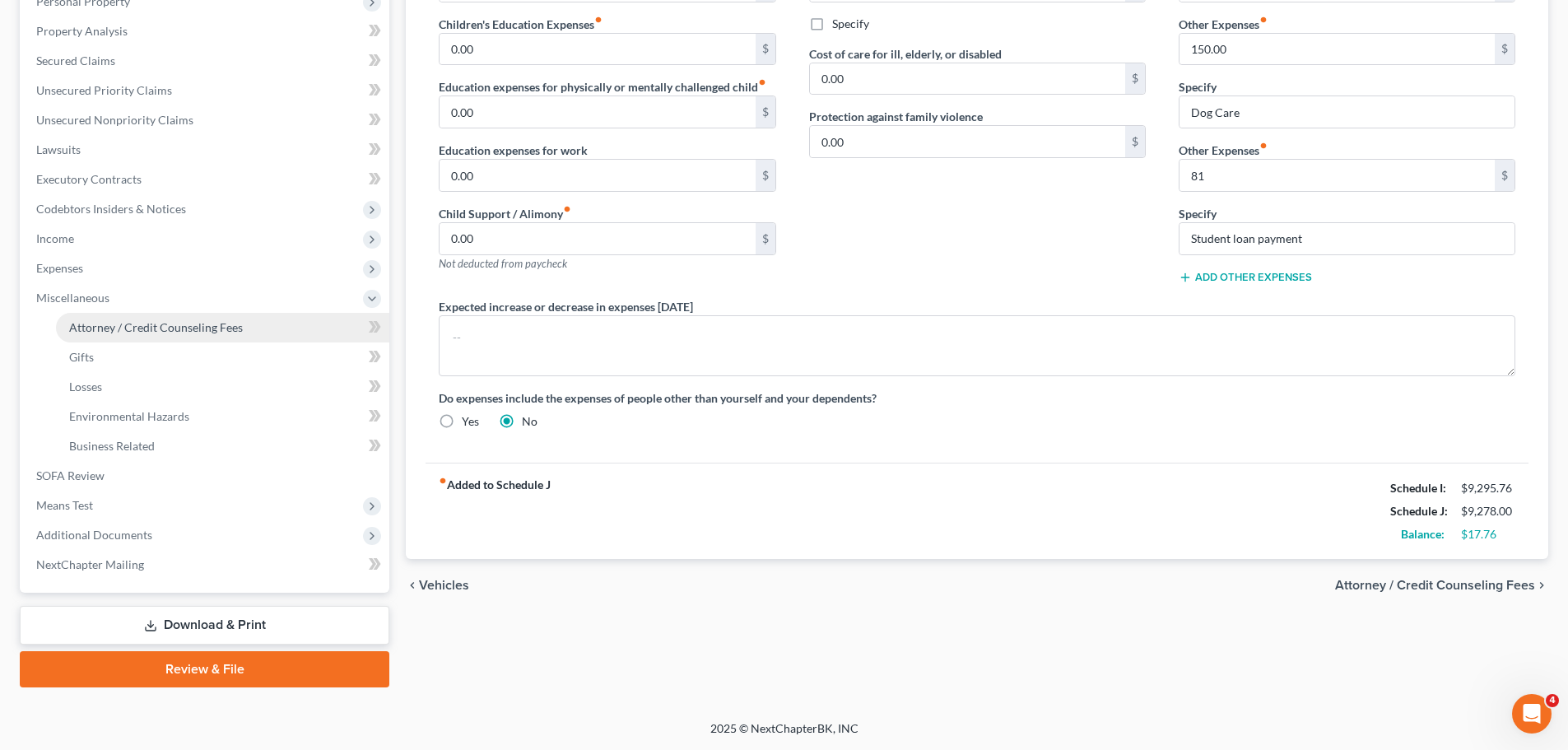
click at [203, 327] on span "Attorney / Credit Counseling Fees" at bounding box center [156, 327] width 174 height 14
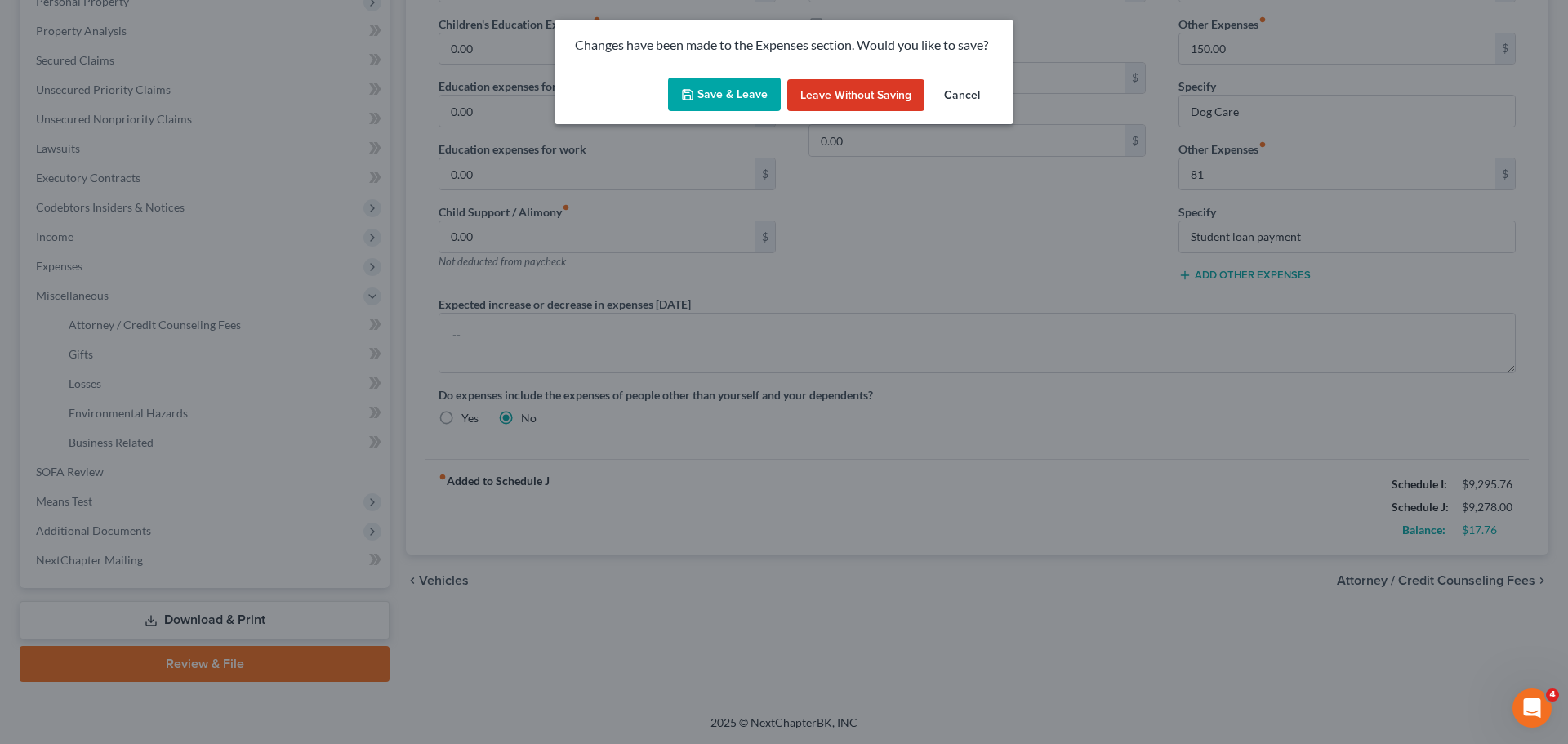
click at [707, 85] on button "Save & Leave" at bounding box center [724, 95] width 113 height 34
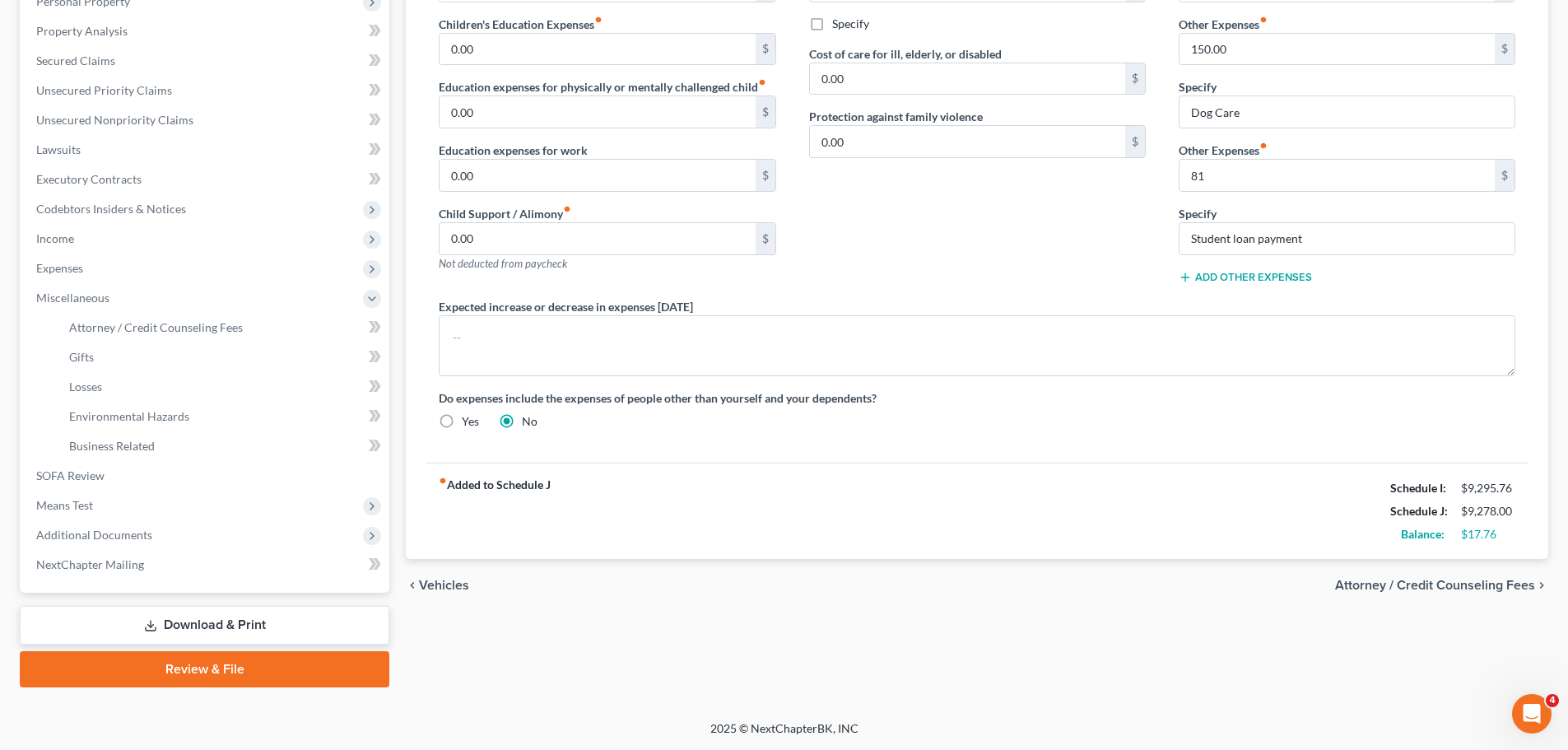
select select "0"
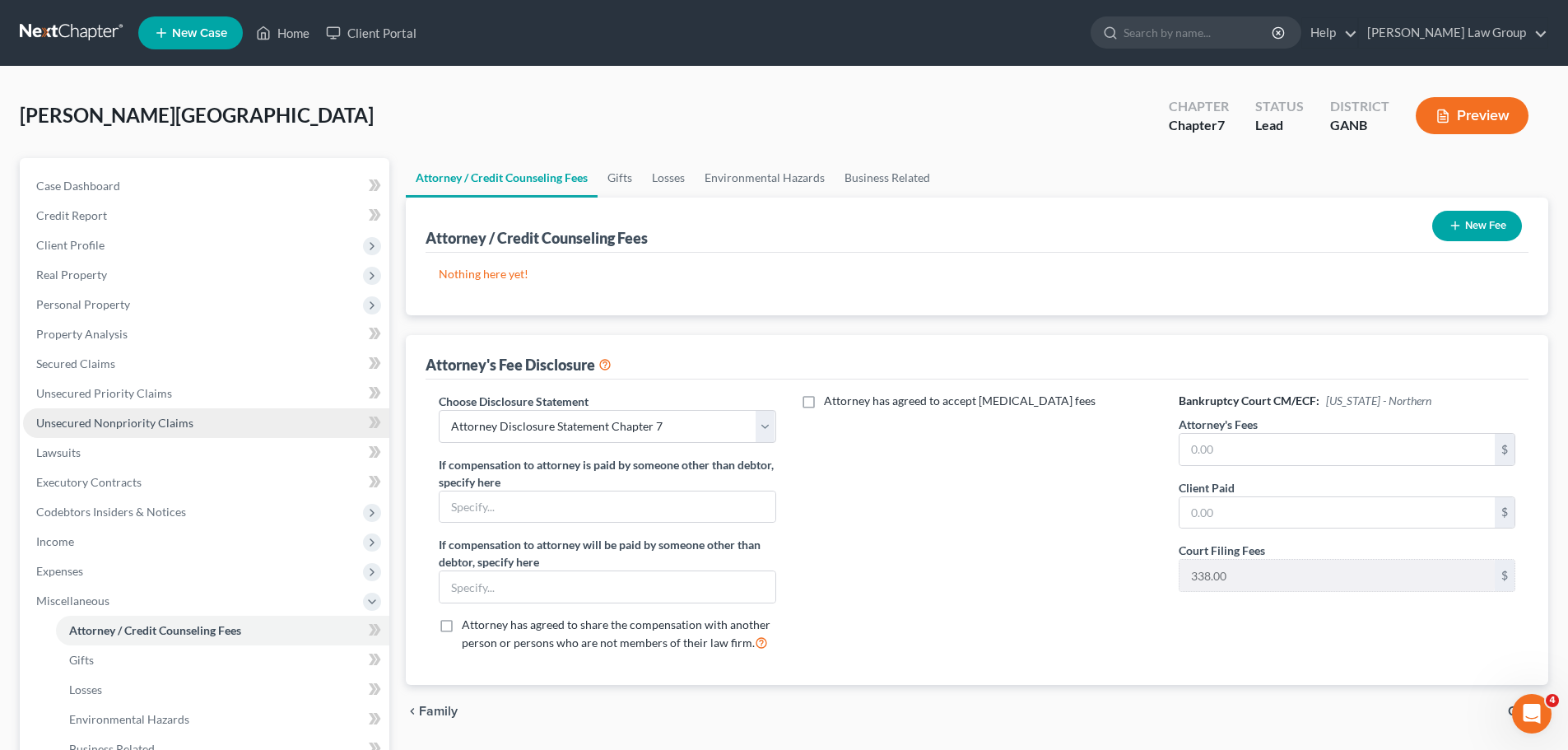
click at [156, 428] on span "Unsecured Nonpriority Claims" at bounding box center [114, 422] width 157 height 14
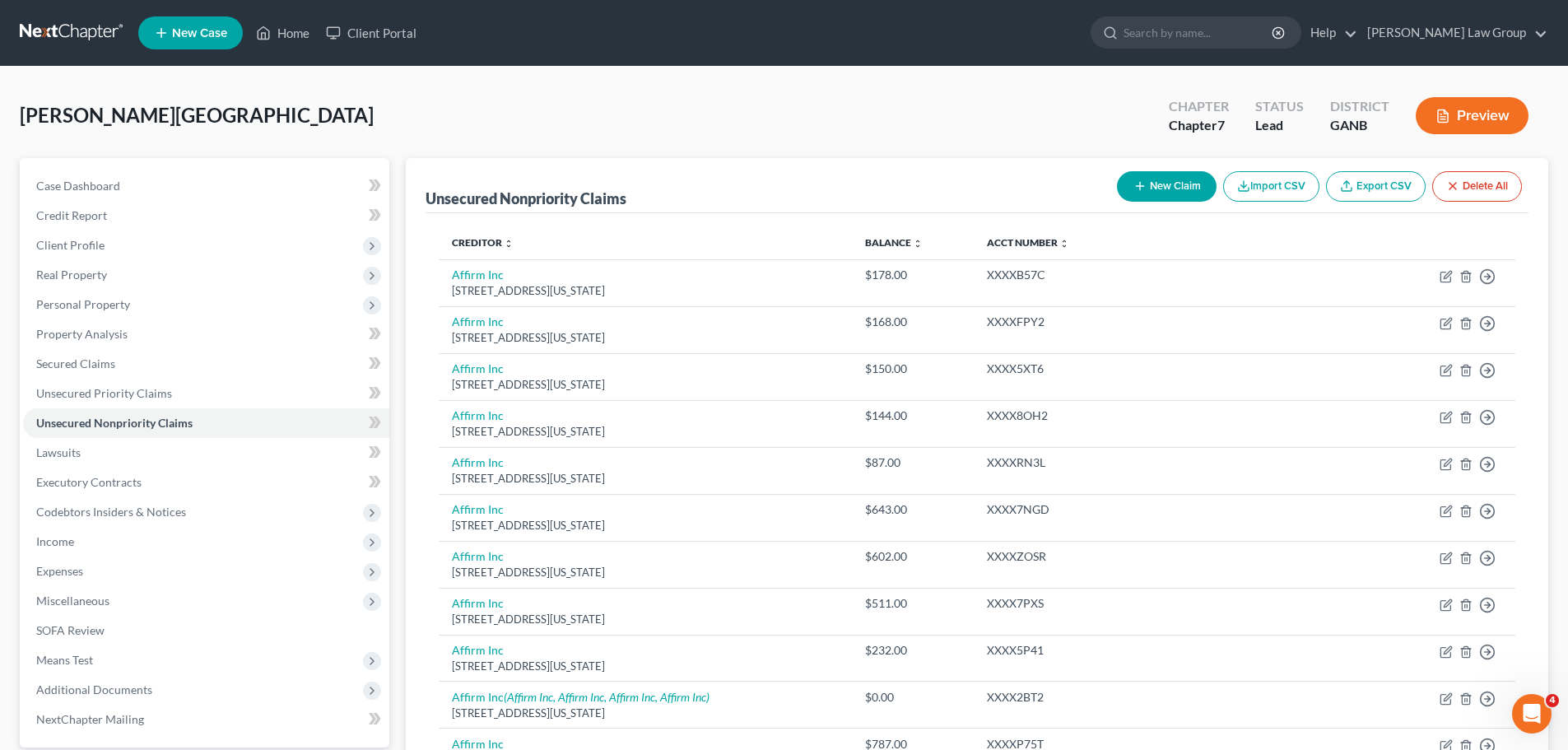
click at [1150, 177] on button "New Claim" at bounding box center [1166, 186] width 100 height 30
select select "0"
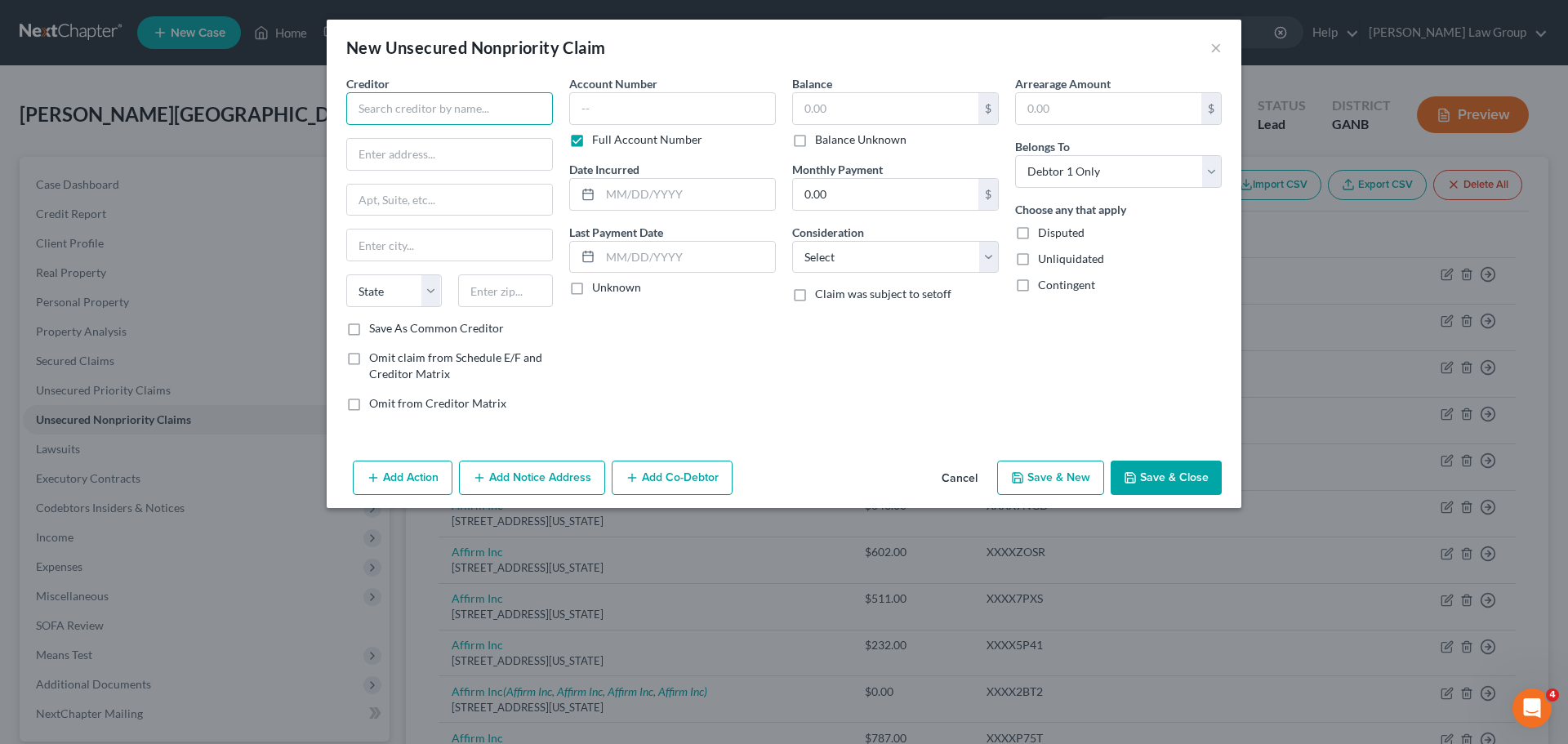
click at [388, 115] on input "text" at bounding box center [449, 109] width 207 height 33
type input "DCI"
click at [425, 144] on input "text" at bounding box center [449, 154] width 205 height 31
type input "2200 Lucien Way"
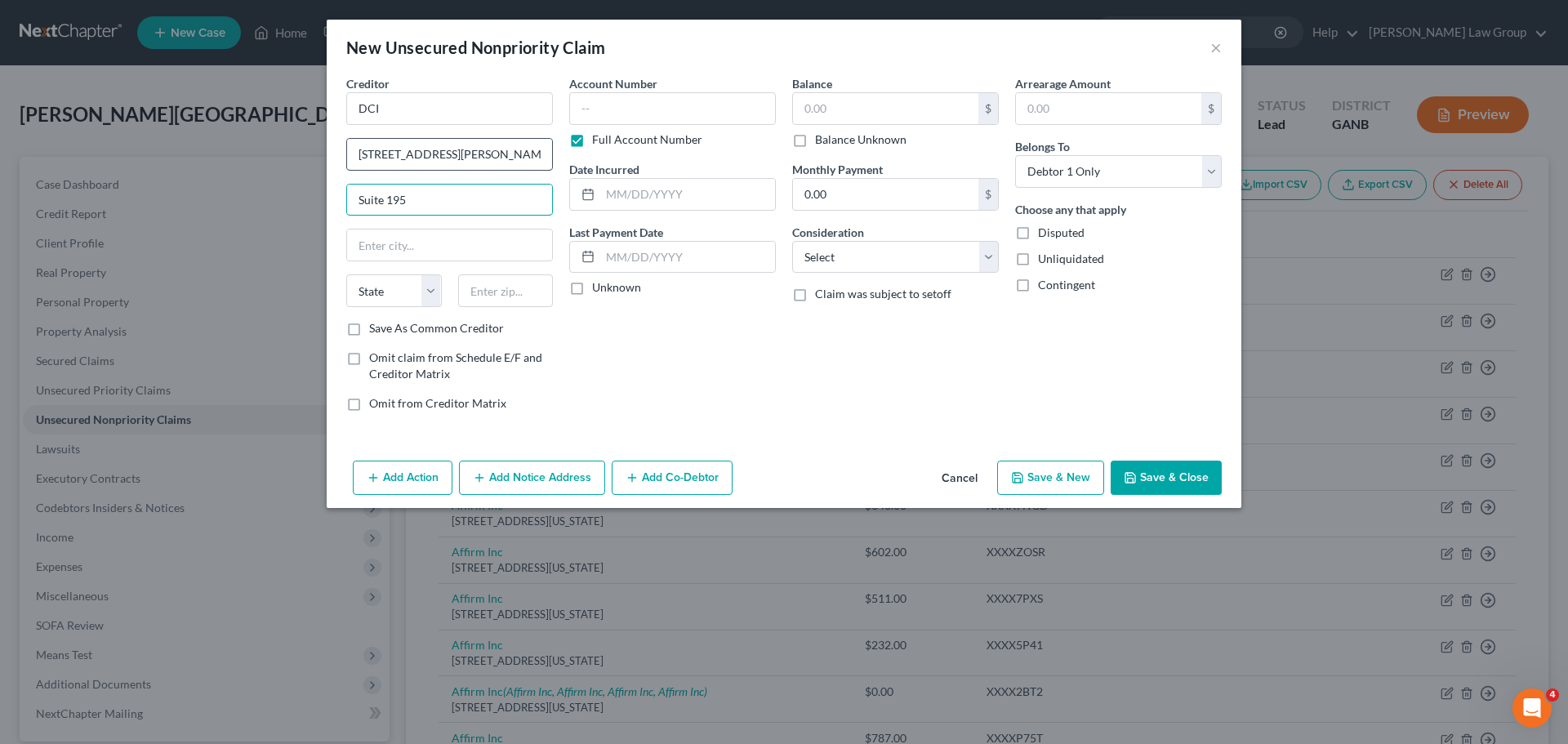
type input "Suite 195"
type input "32751"
type input "Maitland"
select select "9"
click at [837, 112] on input "text" at bounding box center [885, 109] width 185 height 31
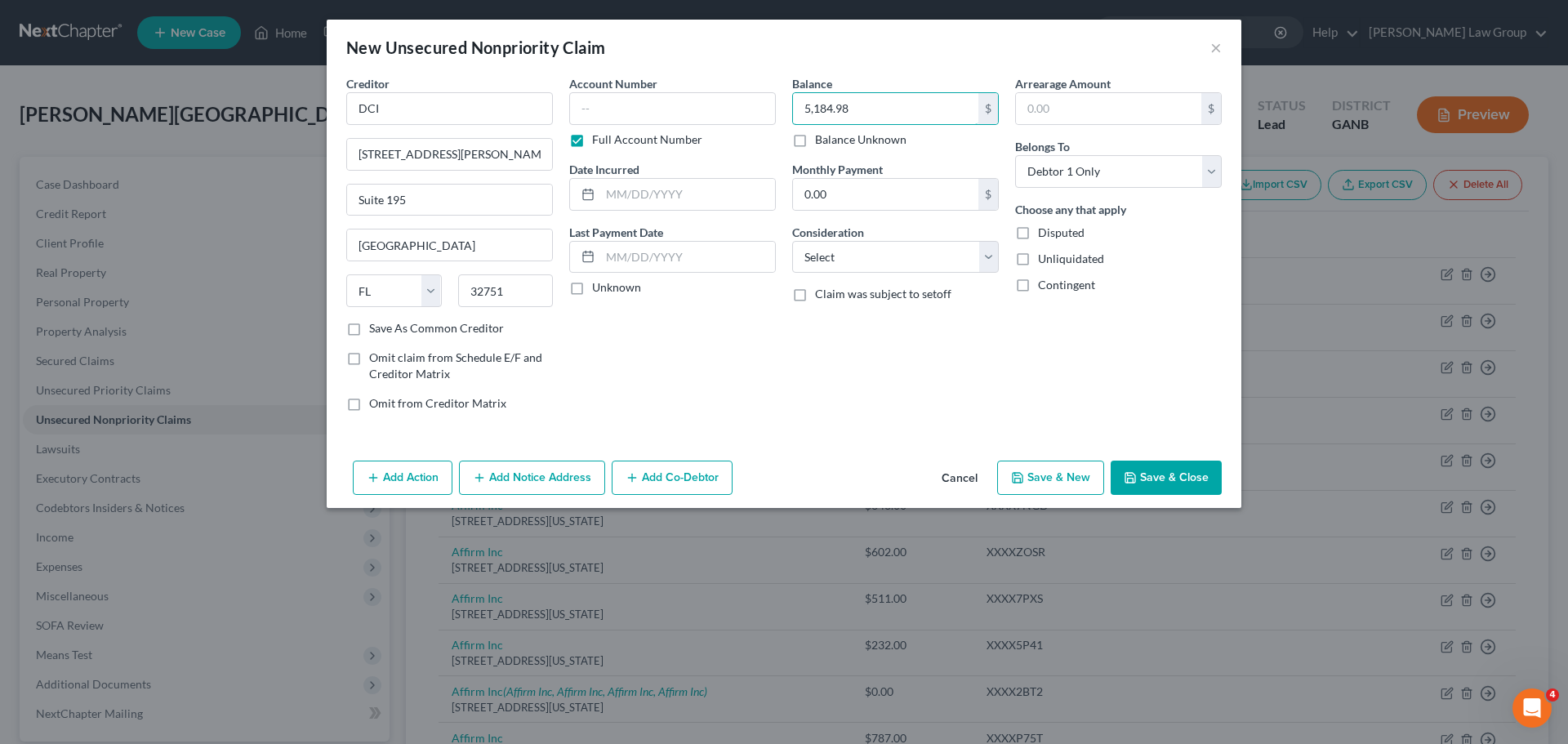
type input "5,184.98"
click at [1141, 482] on button "Save & Close" at bounding box center [1166, 478] width 111 height 34
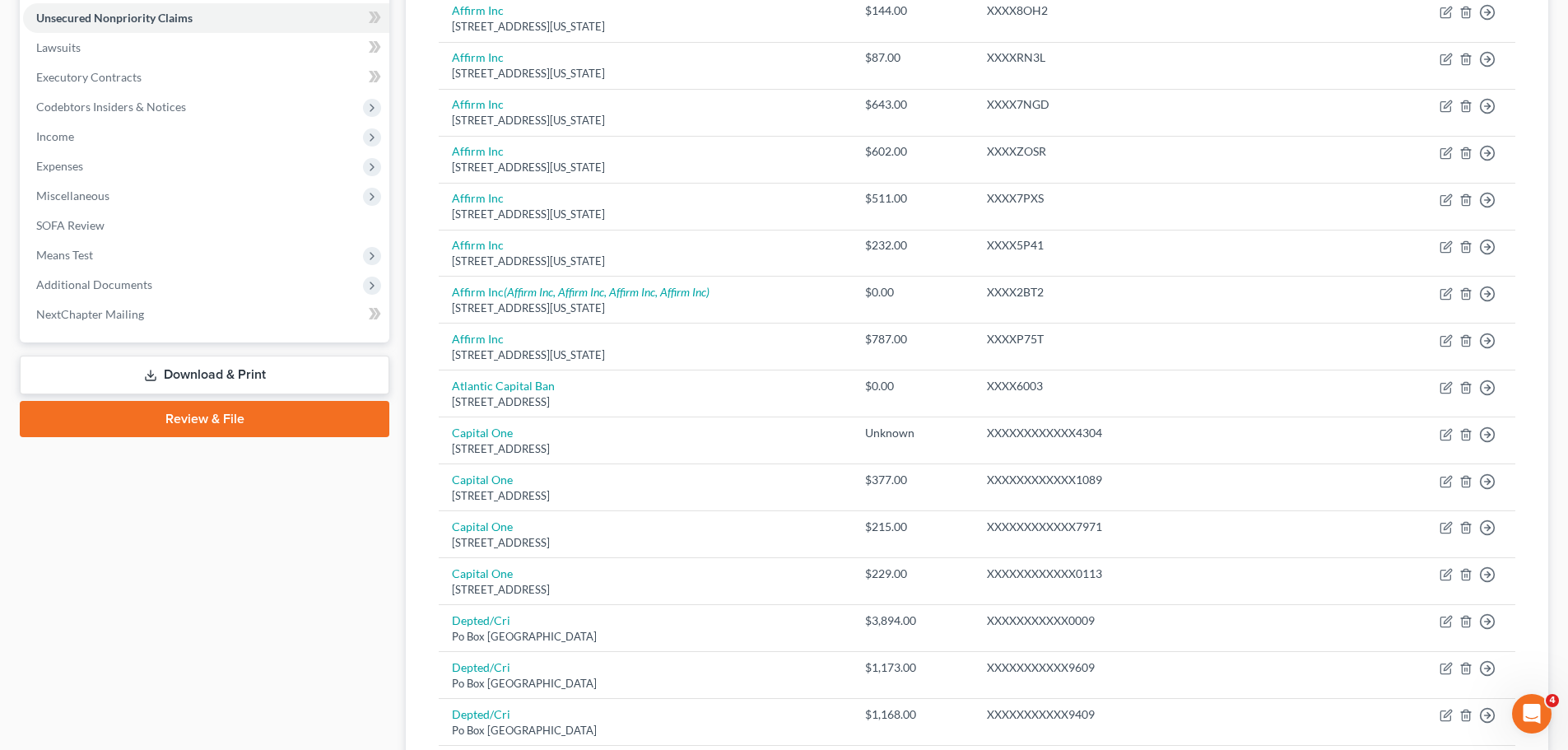
scroll to position [329, 0]
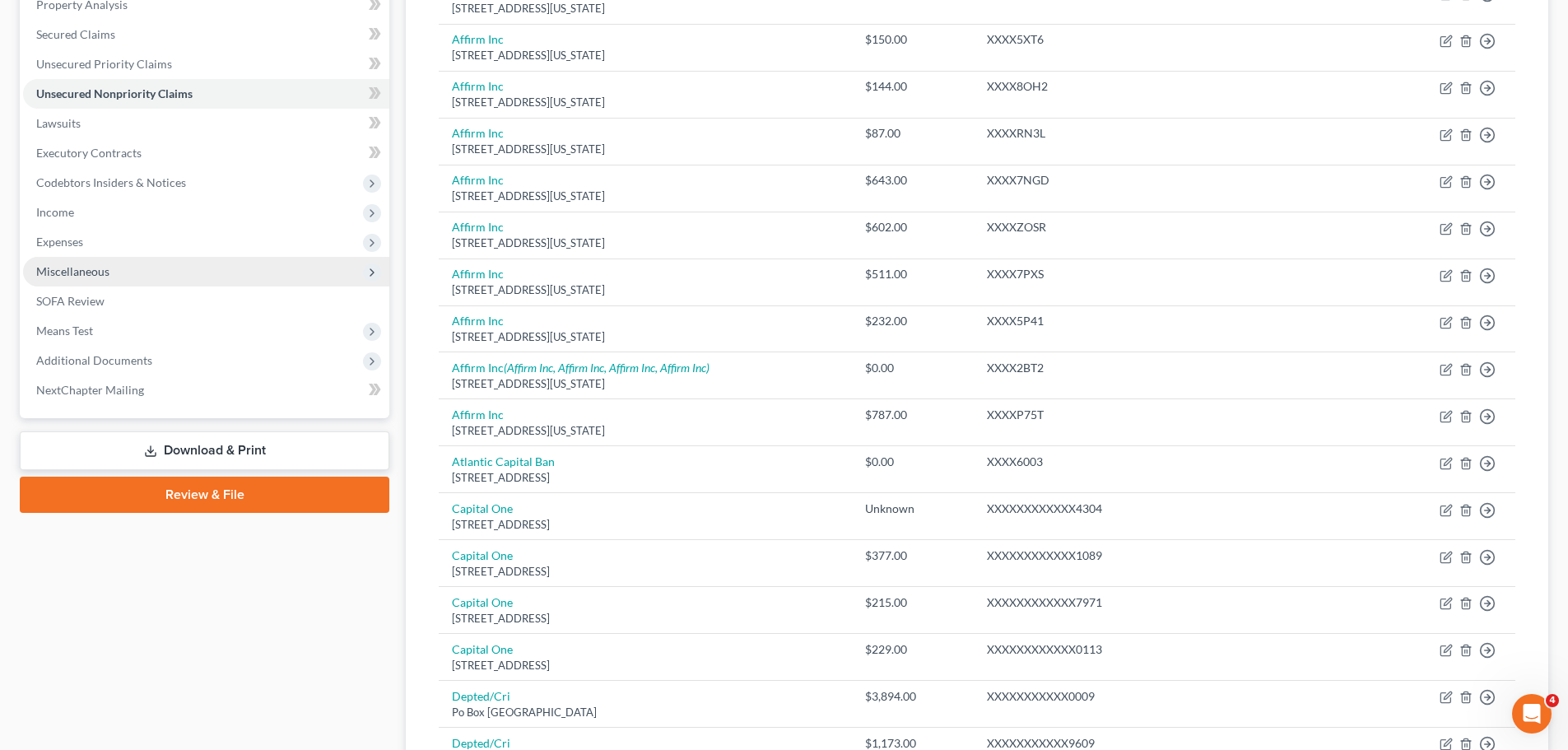
click at [127, 273] on span "Miscellaneous" at bounding box center [206, 272] width 366 height 30
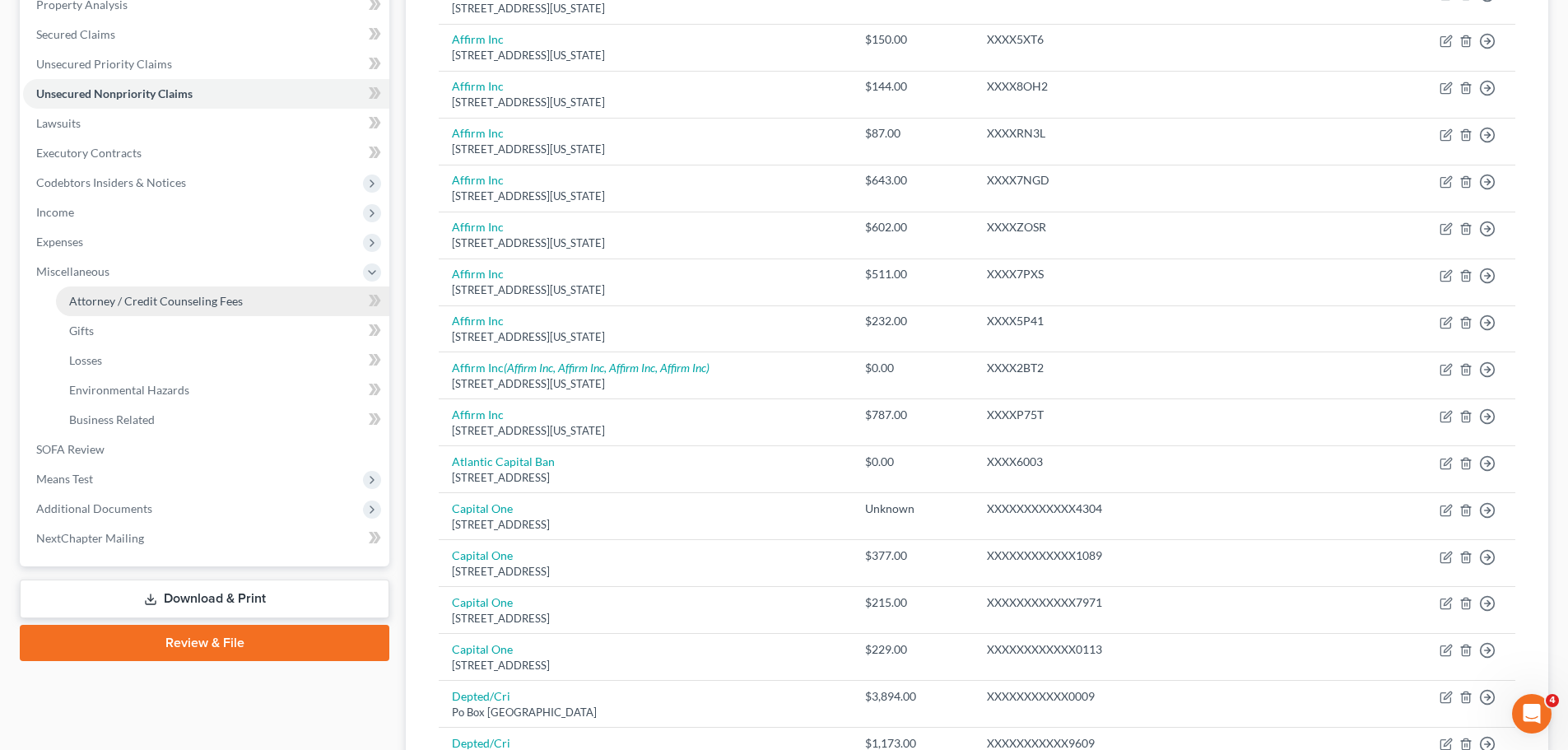
click at [235, 307] on span "Attorney / Credit Counseling Fees" at bounding box center [156, 300] width 174 height 14
select select "0"
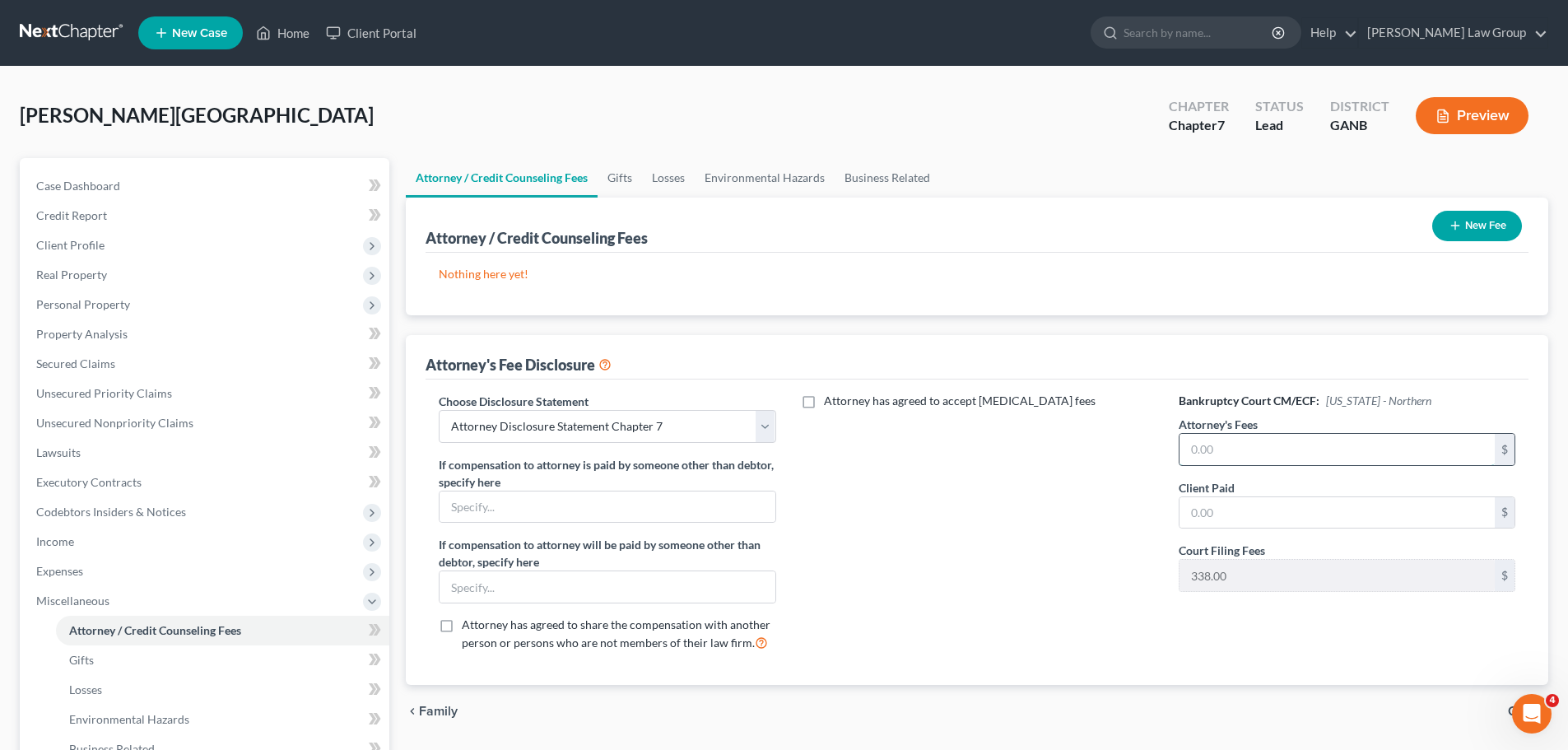
click at [1319, 462] on input "text" at bounding box center [1337, 450] width 315 height 31
type input "2,000"
click at [1277, 511] on input "text" at bounding box center [1337, 513] width 315 height 31
type input "200"
click at [1449, 226] on icon "button" at bounding box center [1455, 226] width 13 height 13
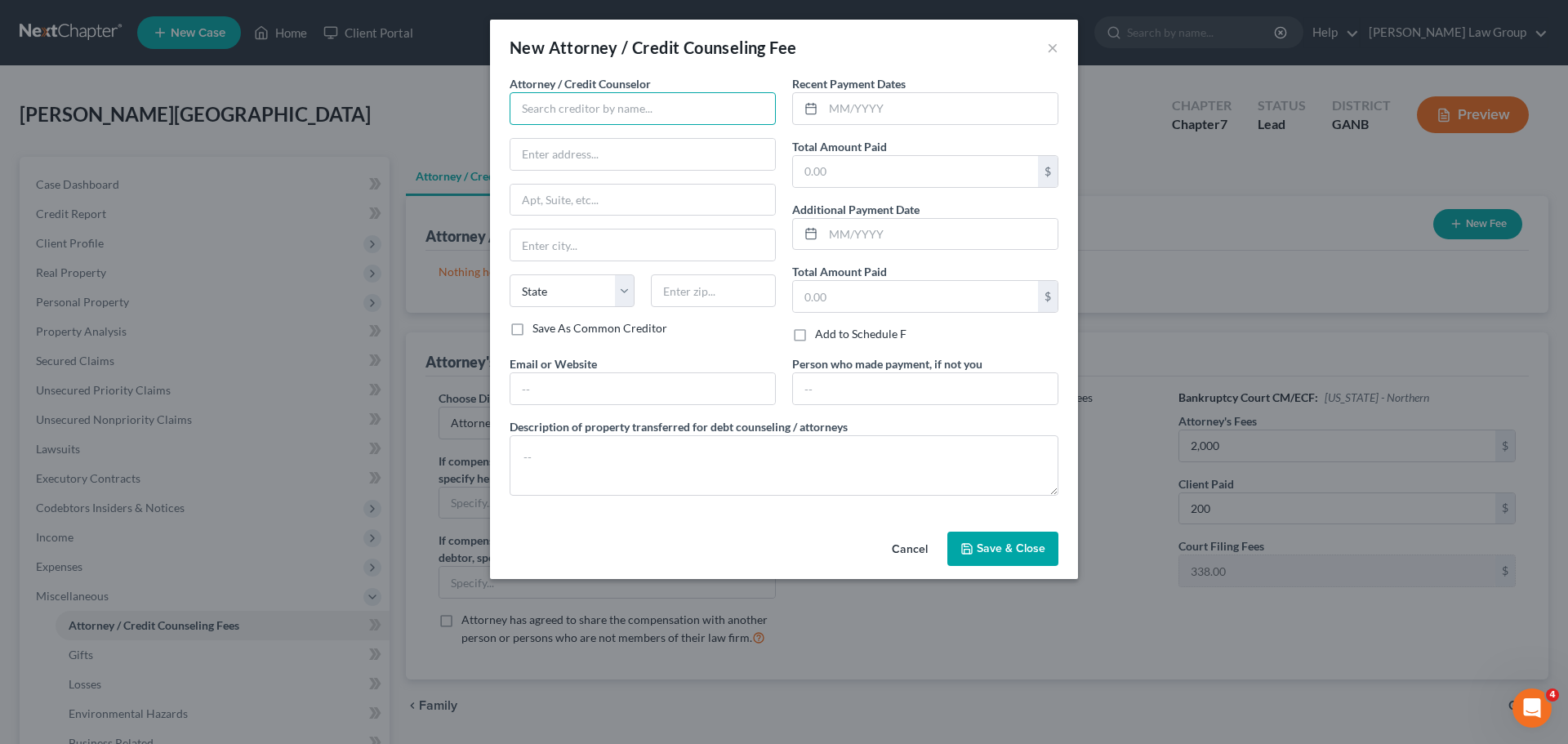
click at [571, 96] on input "text" at bounding box center [643, 109] width 266 height 33
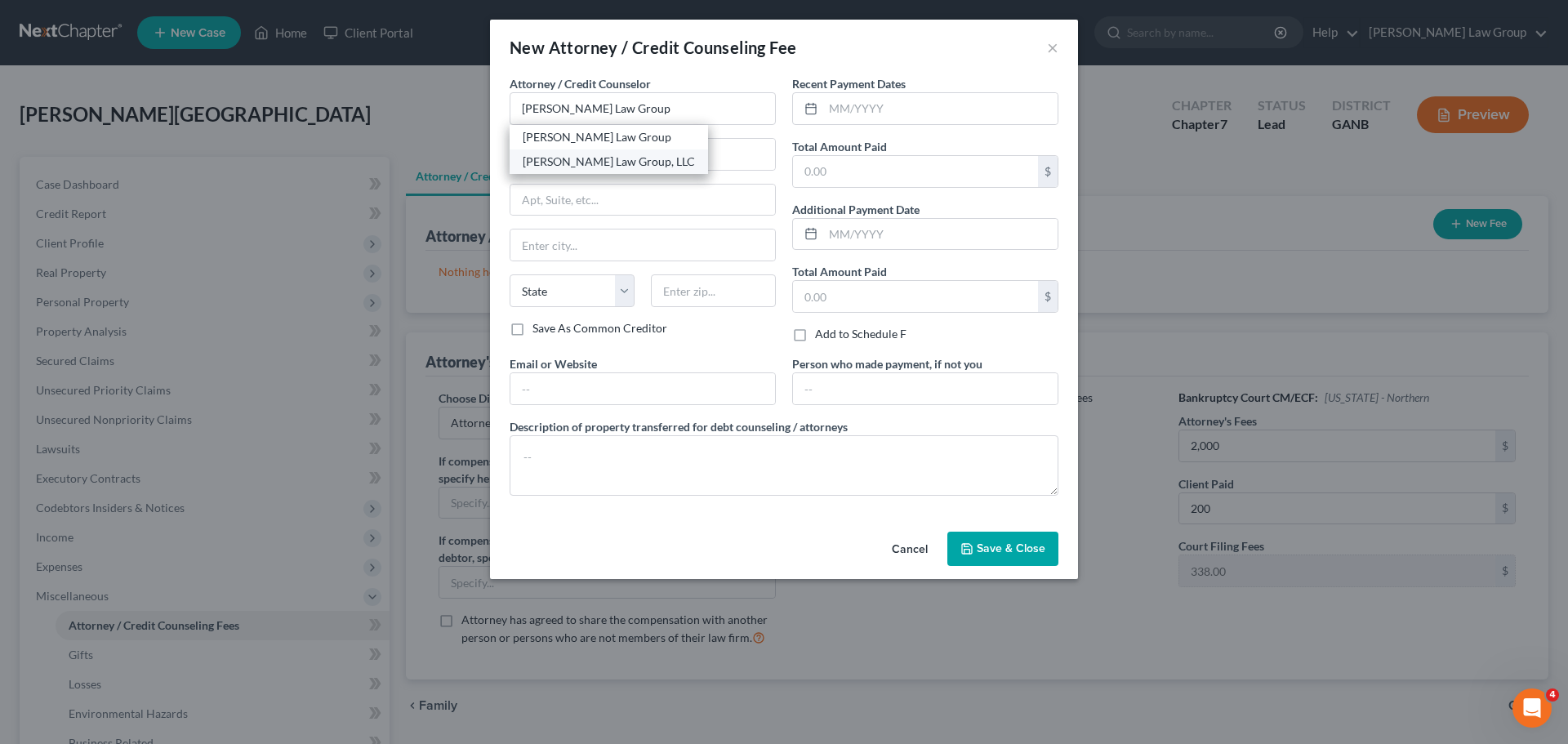
click at [592, 170] on div "[PERSON_NAME] Law Group, LLC" at bounding box center [608, 162] width 198 height 25
type input "[PERSON_NAME] Law Group, LLC"
type input "3411 Pierce Drive"
type input "Atlanta"
select select "10"
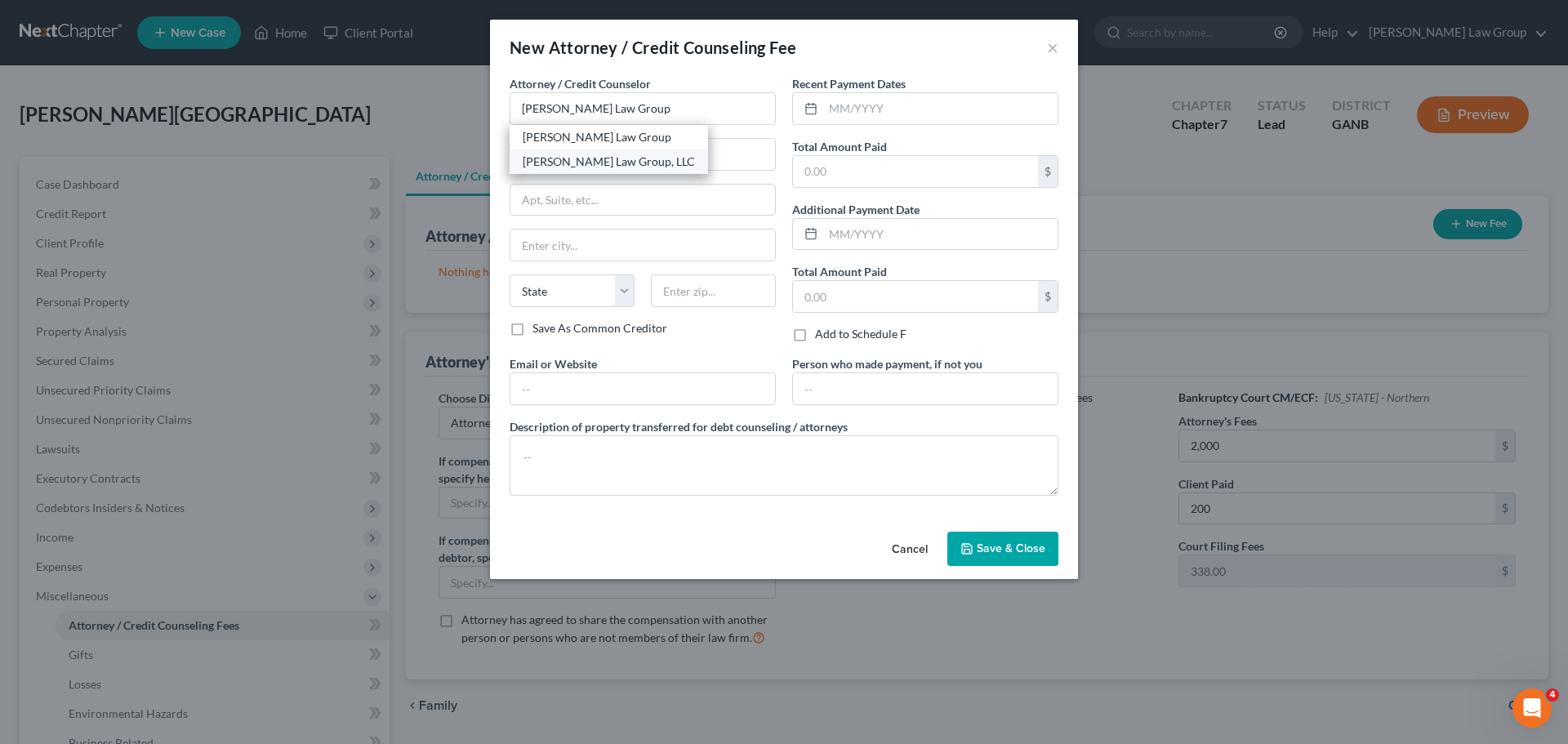
type input "30341"
click at [906, 110] on input "text" at bounding box center [940, 109] width 234 height 31
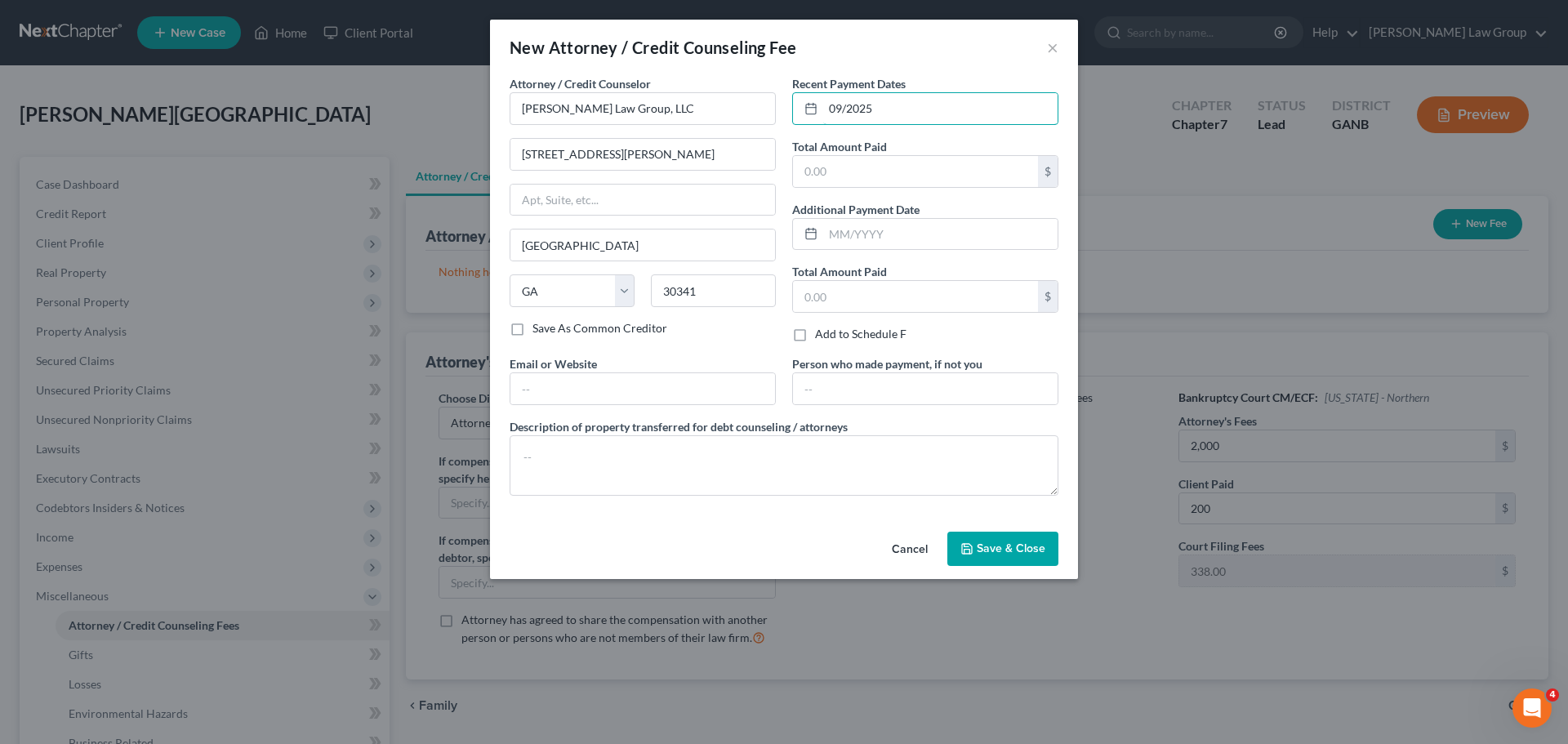
type input "09/2025"
click at [856, 166] on input "text" at bounding box center [915, 172] width 245 height 31
type input "635"
click at [538, 394] on input "text" at bounding box center [643, 389] width 265 height 31
type input "[DOMAIN_NAME]"
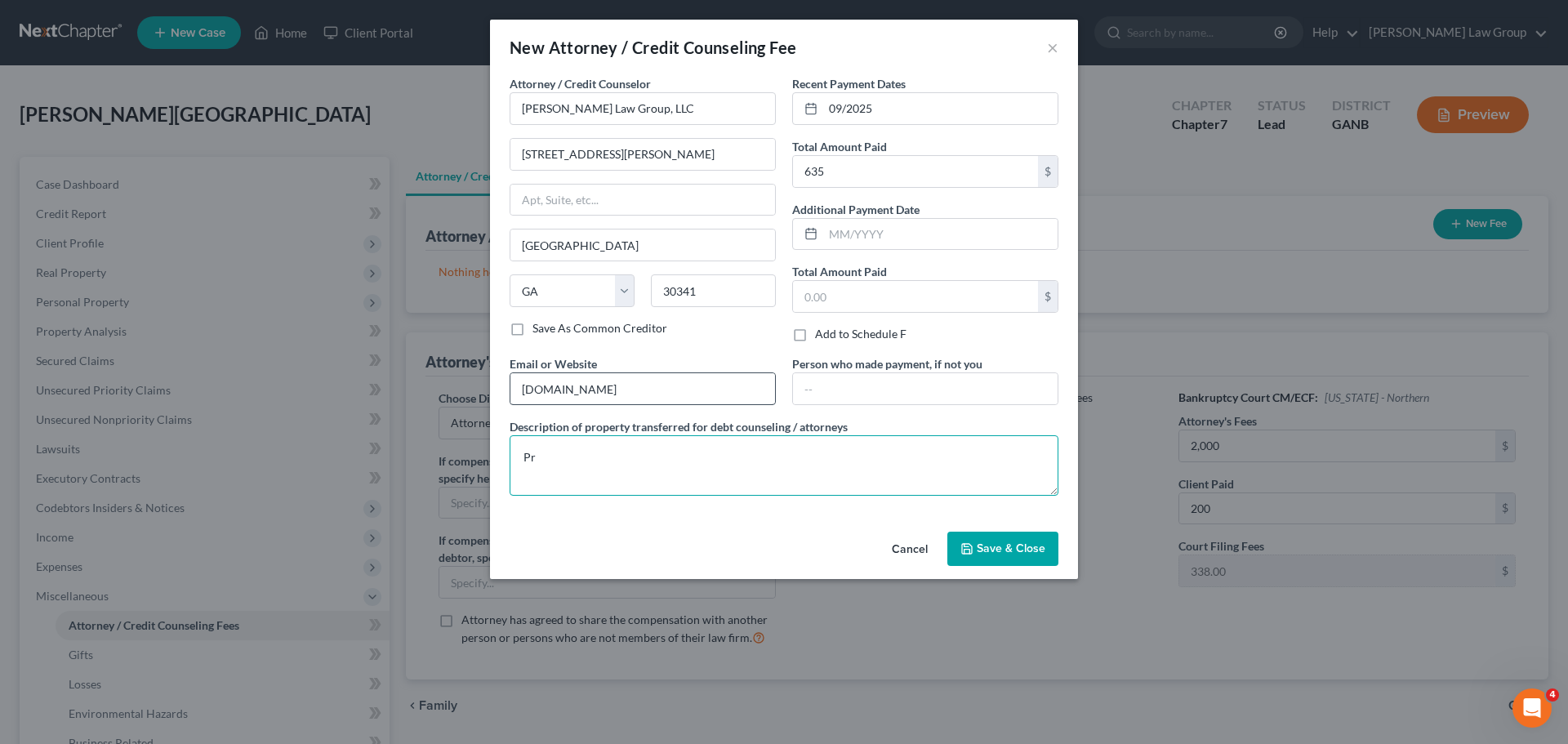
type textarea "P"
type textarea "Filing fee, credit report, attorney fees"
click at [959, 546] on button "Save & Close" at bounding box center [1003, 549] width 111 height 34
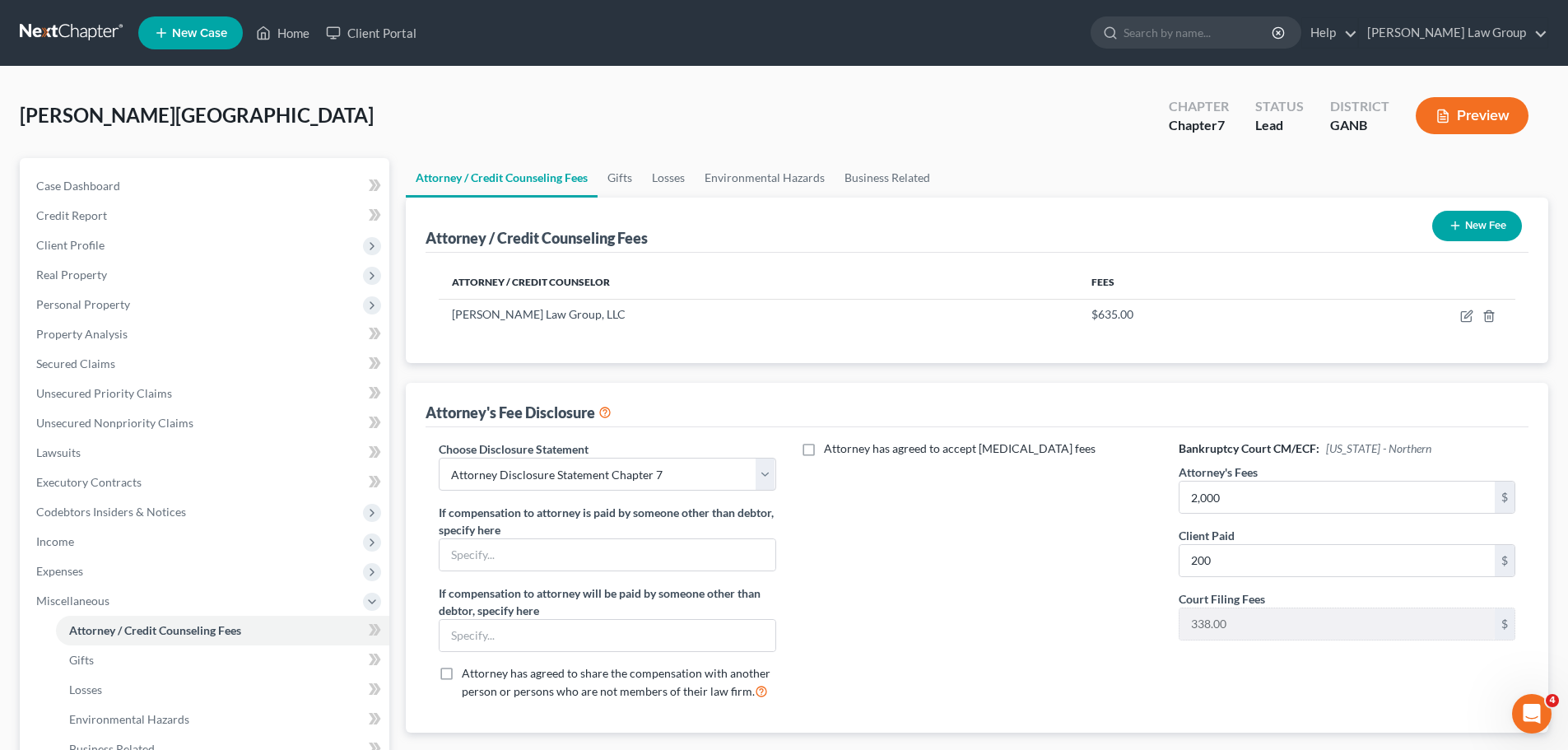
click at [1472, 227] on button "New Fee" at bounding box center [1477, 226] width 90 height 30
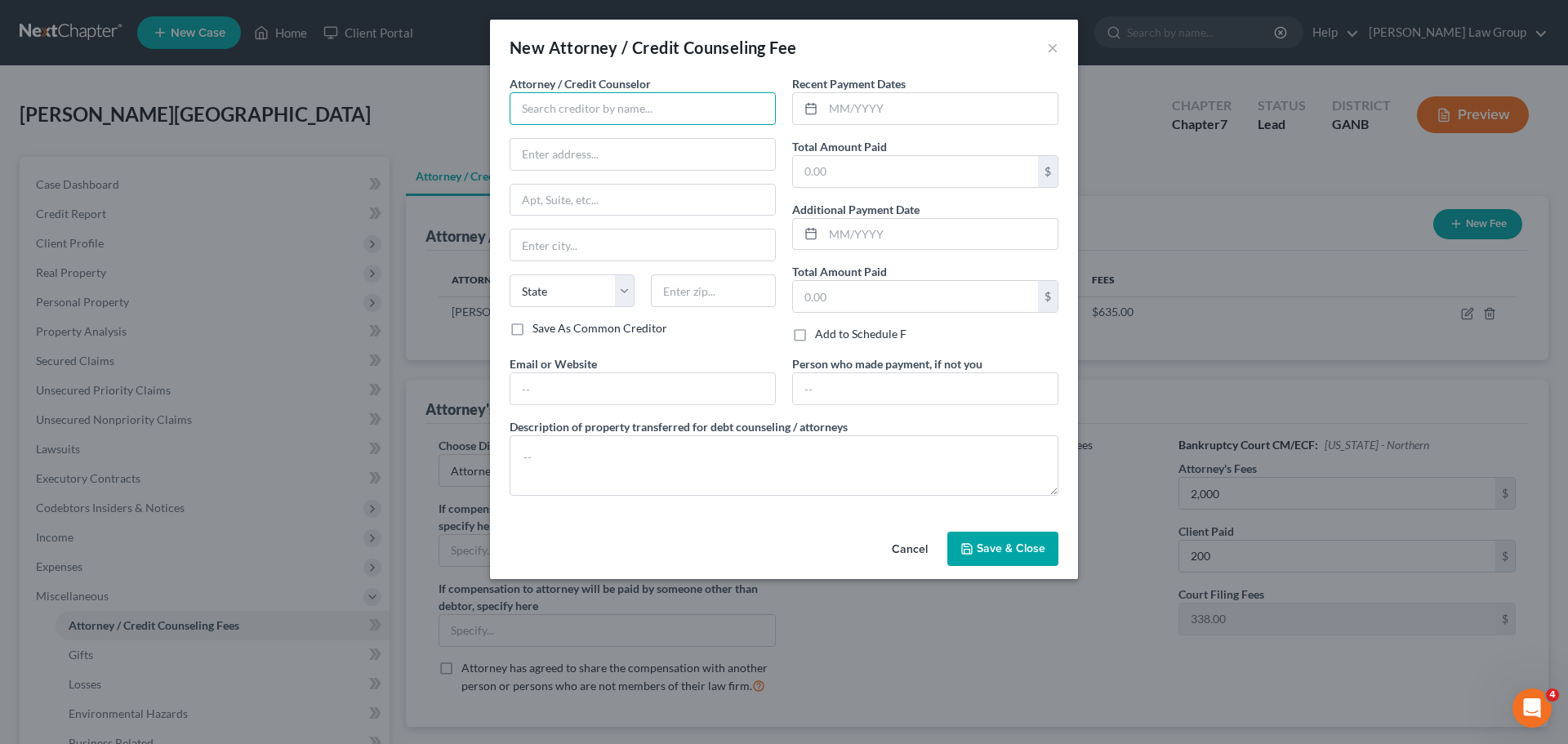
click at [650, 110] on input "text" at bounding box center [643, 109] width 266 height 33
click at [644, 140] on div "Abacus Credit Counseling" at bounding box center [608, 137] width 170 height 16
type input "Abacus Credit Counseling"
type input "15760 Ventura Boulevard"
type input "Suite 700"
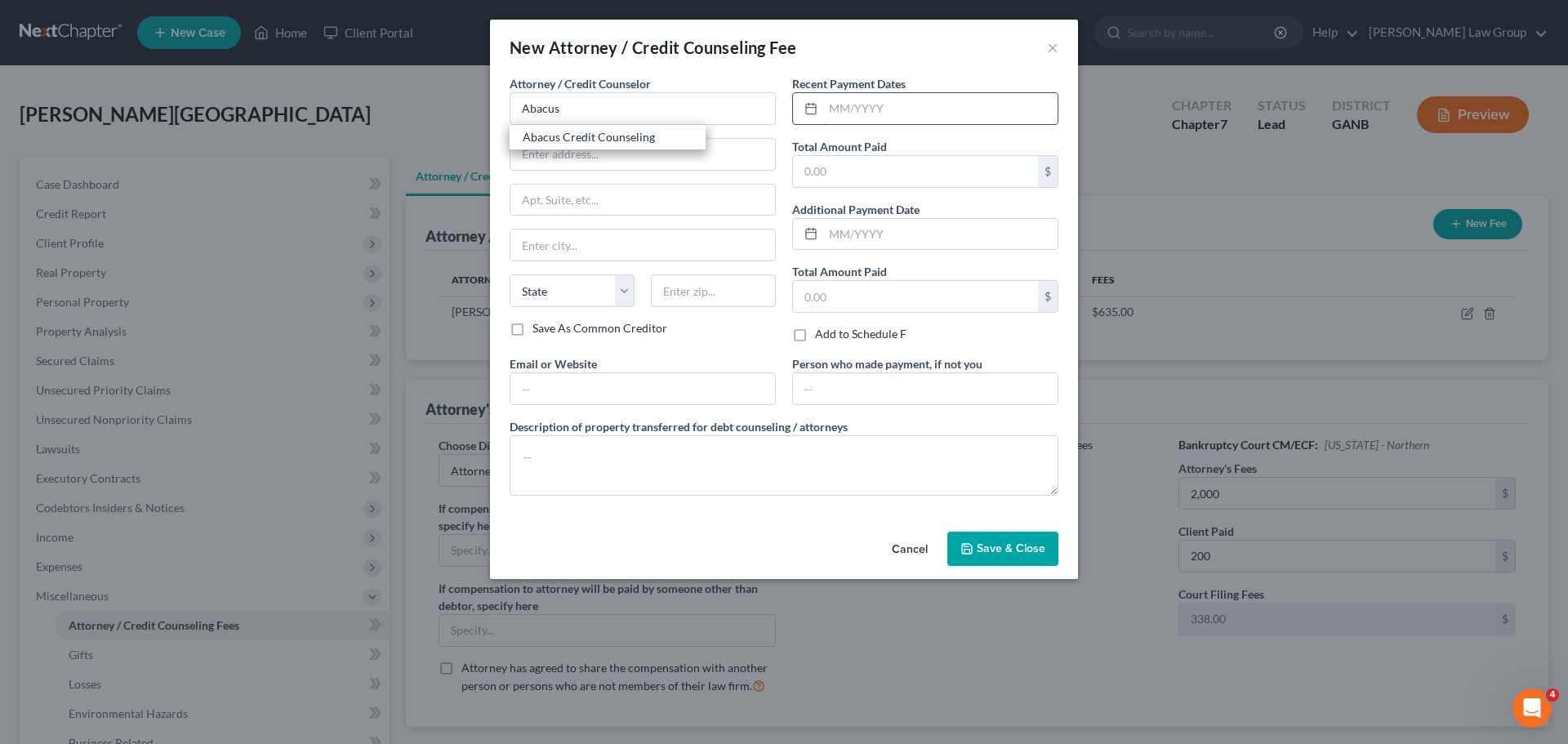
type input "Encino"
select select "4"
type input "91436"
click at [854, 99] on input "text" at bounding box center [940, 109] width 234 height 31
type input "09/2025"
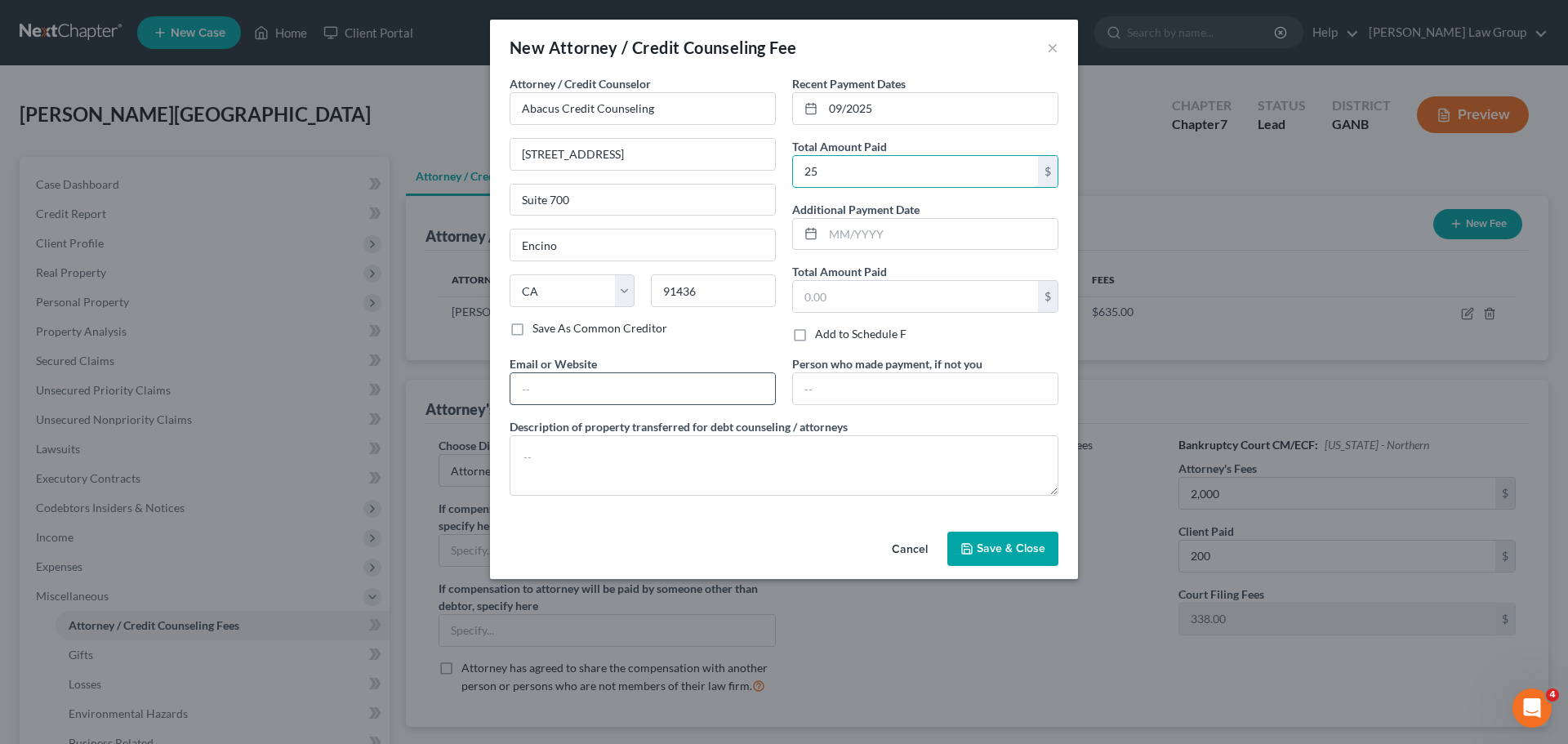
type input "25"
click at [564, 395] on input "text" at bounding box center [643, 389] width 265 height 31
type input "[DOMAIN_NAME]"
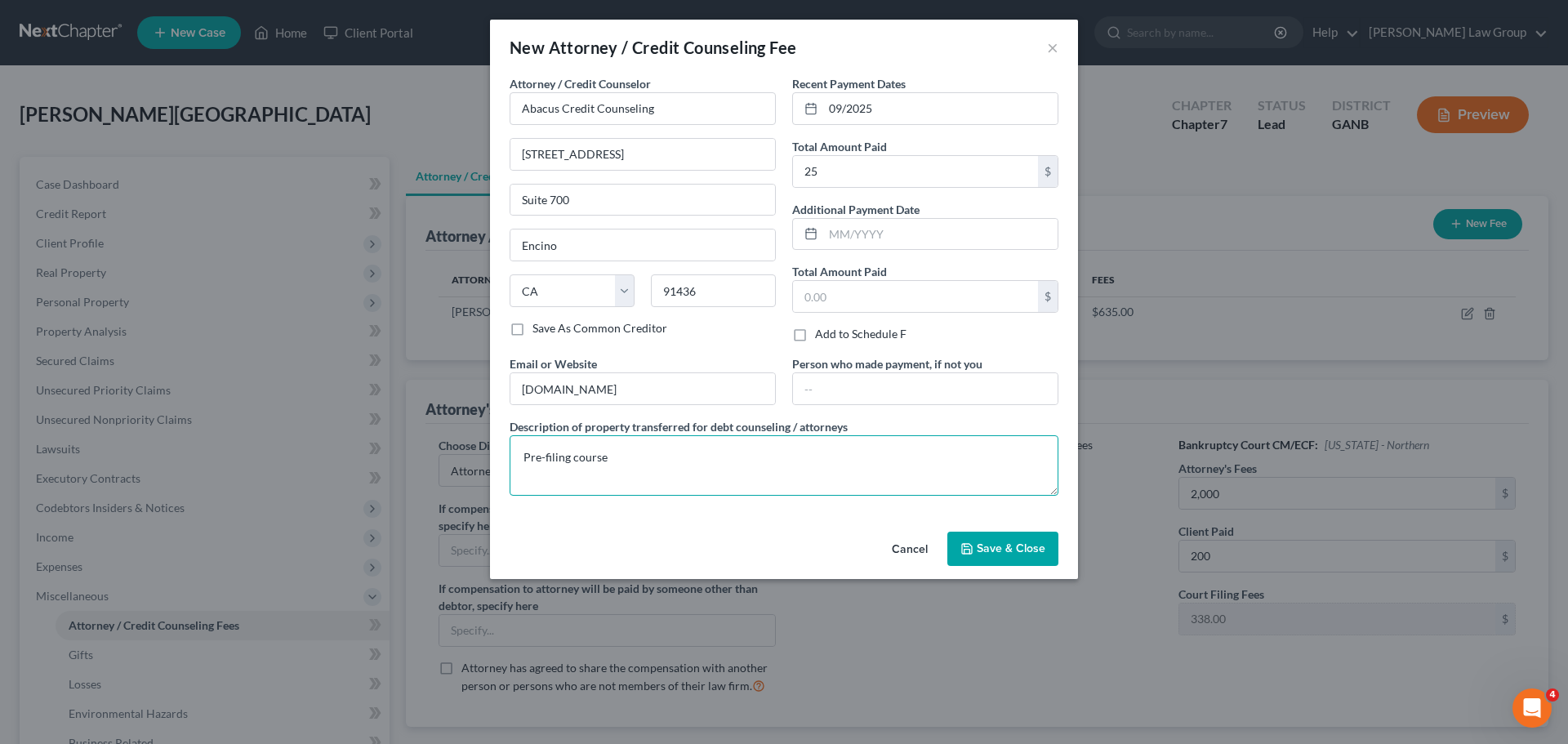
type textarea "Pre-filing course"
click at [996, 550] on span "Save & Close" at bounding box center [1011, 548] width 69 height 14
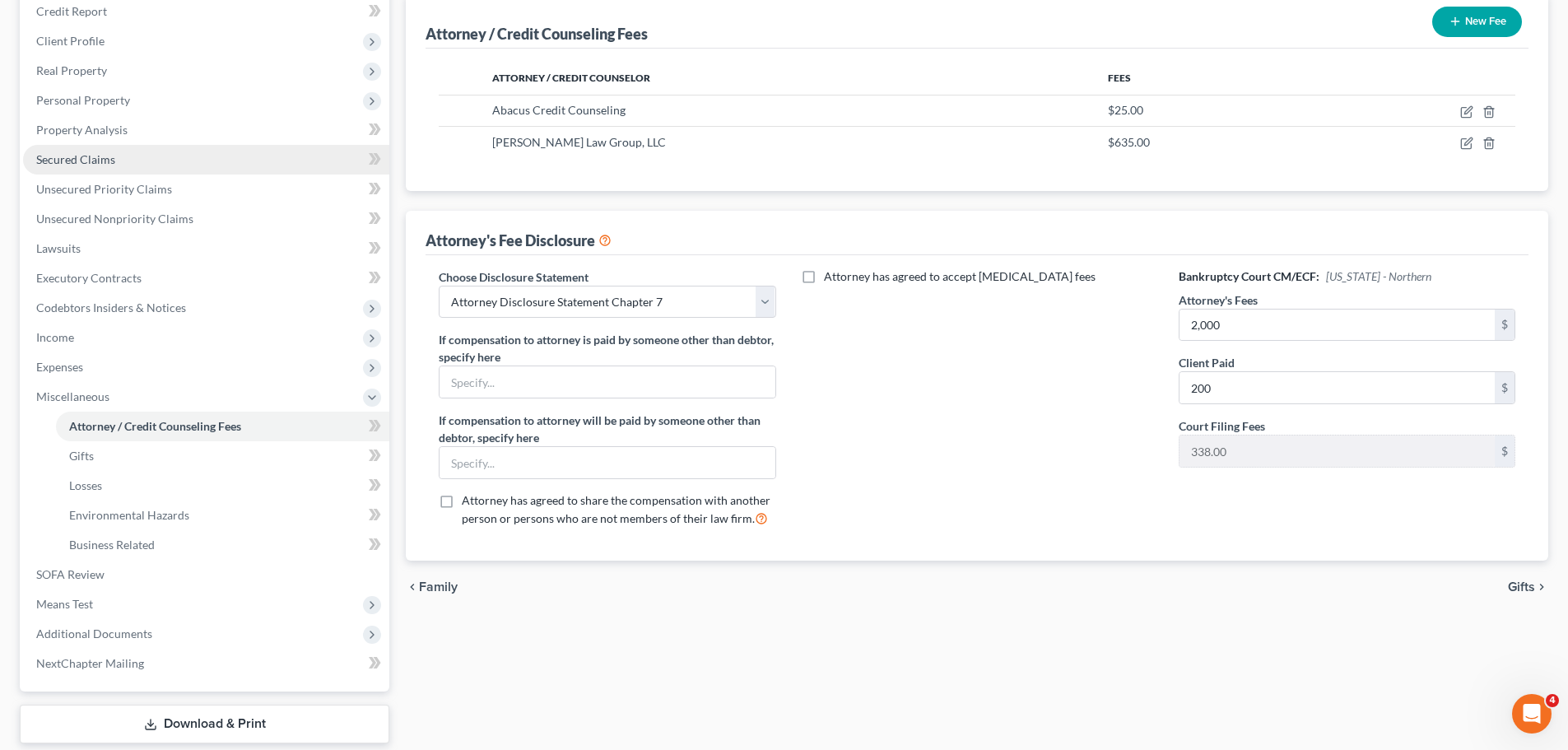
scroll to position [56, 0]
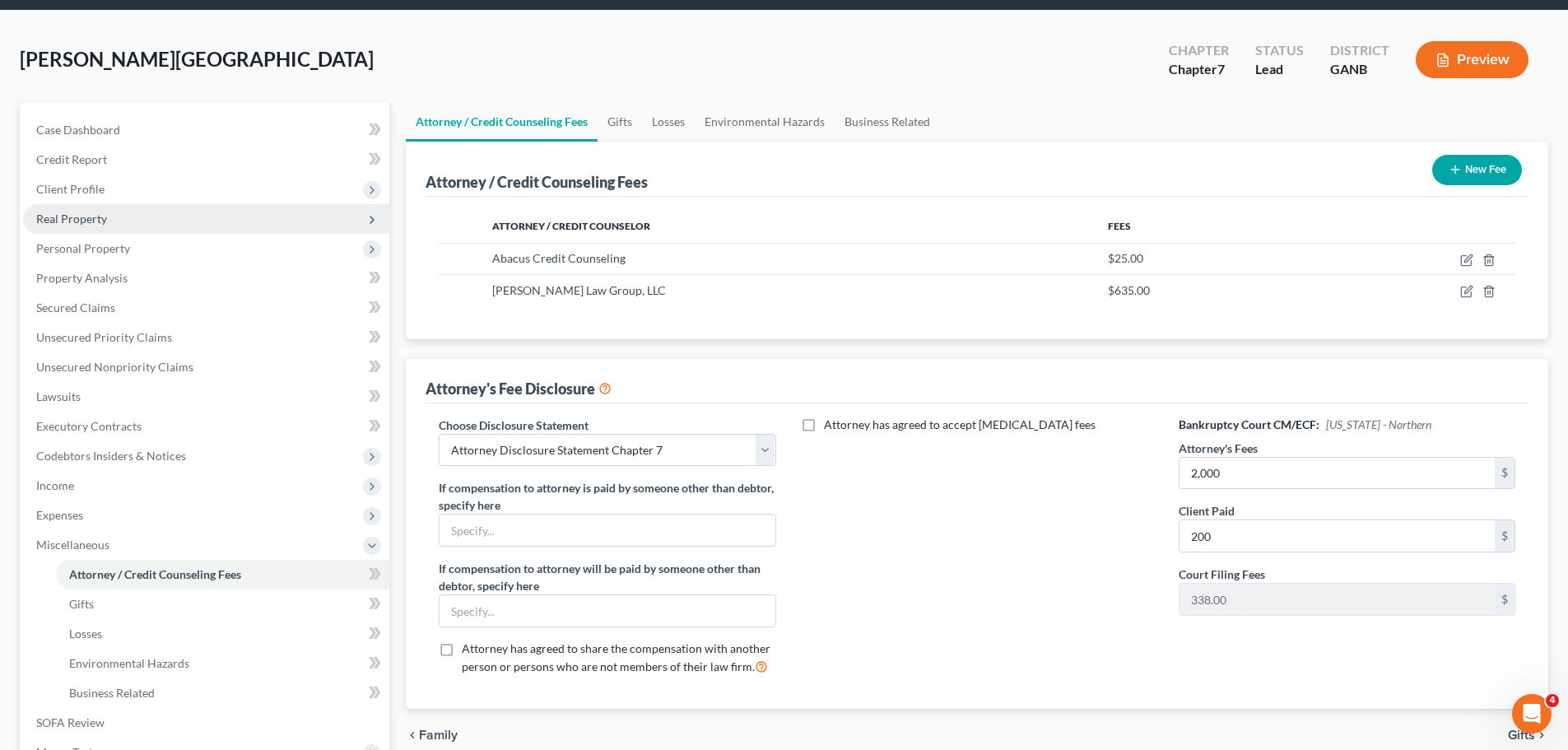
drag, startPoint x: 119, startPoint y: 209, endPoint x: 126, endPoint y: 228, distance: 20.2
click at [119, 209] on span "Real Property" at bounding box center [206, 219] width 366 height 30
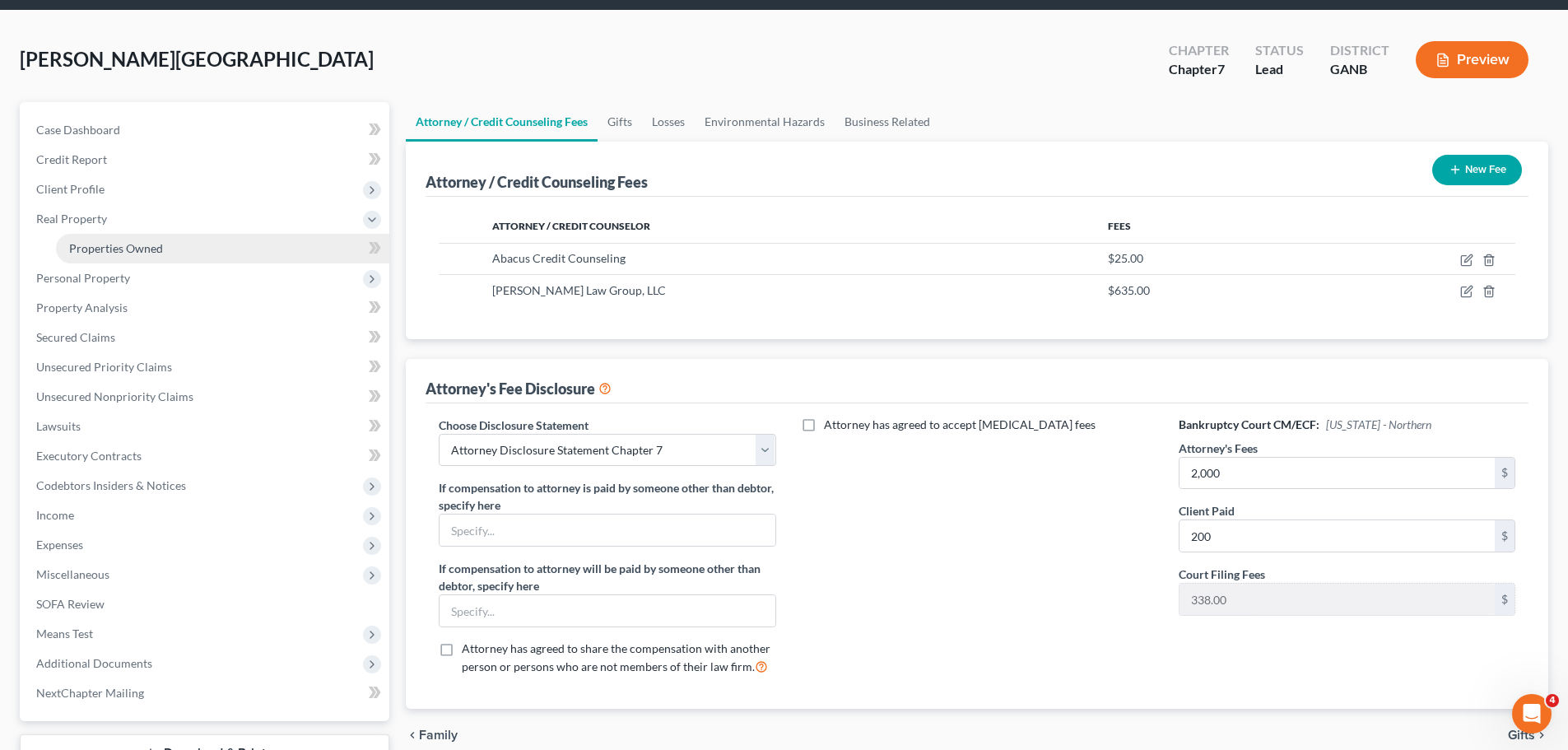
click at [137, 259] on link "Properties Owned" at bounding box center [222, 249] width 333 height 30
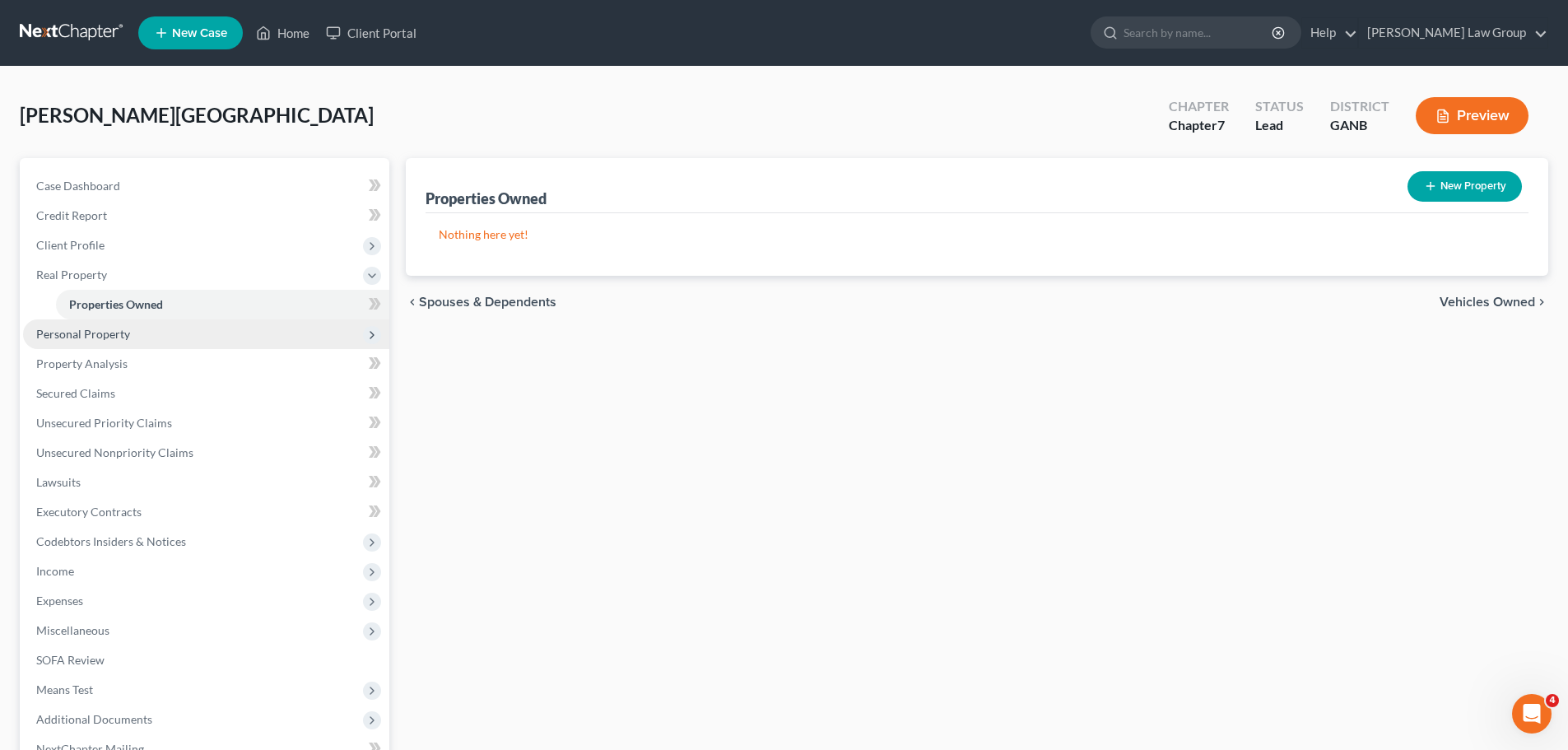
click at [93, 334] on span "Personal Property" at bounding box center [83, 333] width 94 height 14
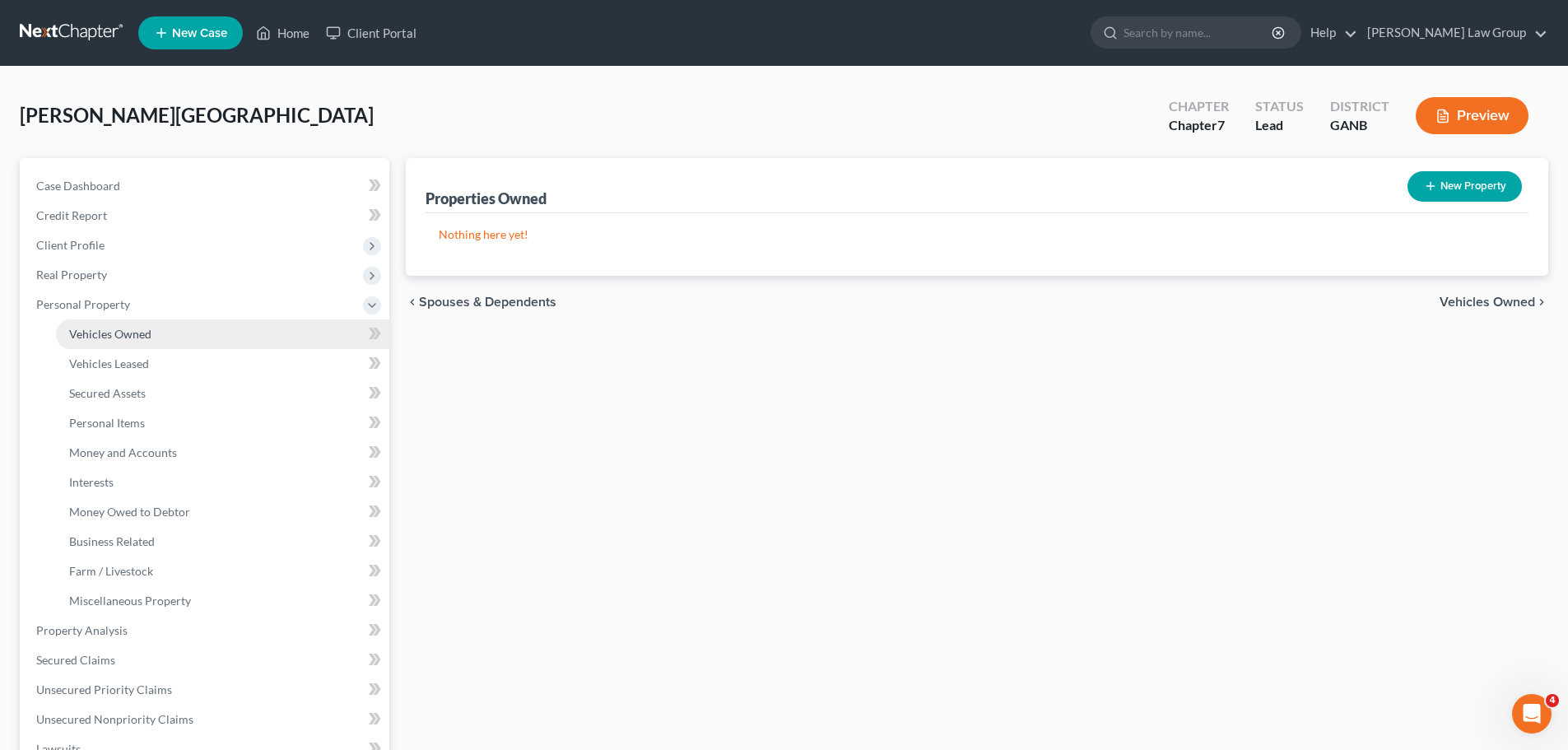
click at [133, 327] on span "Vehicles Owned" at bounding box center [110, 333] width 82 height 14
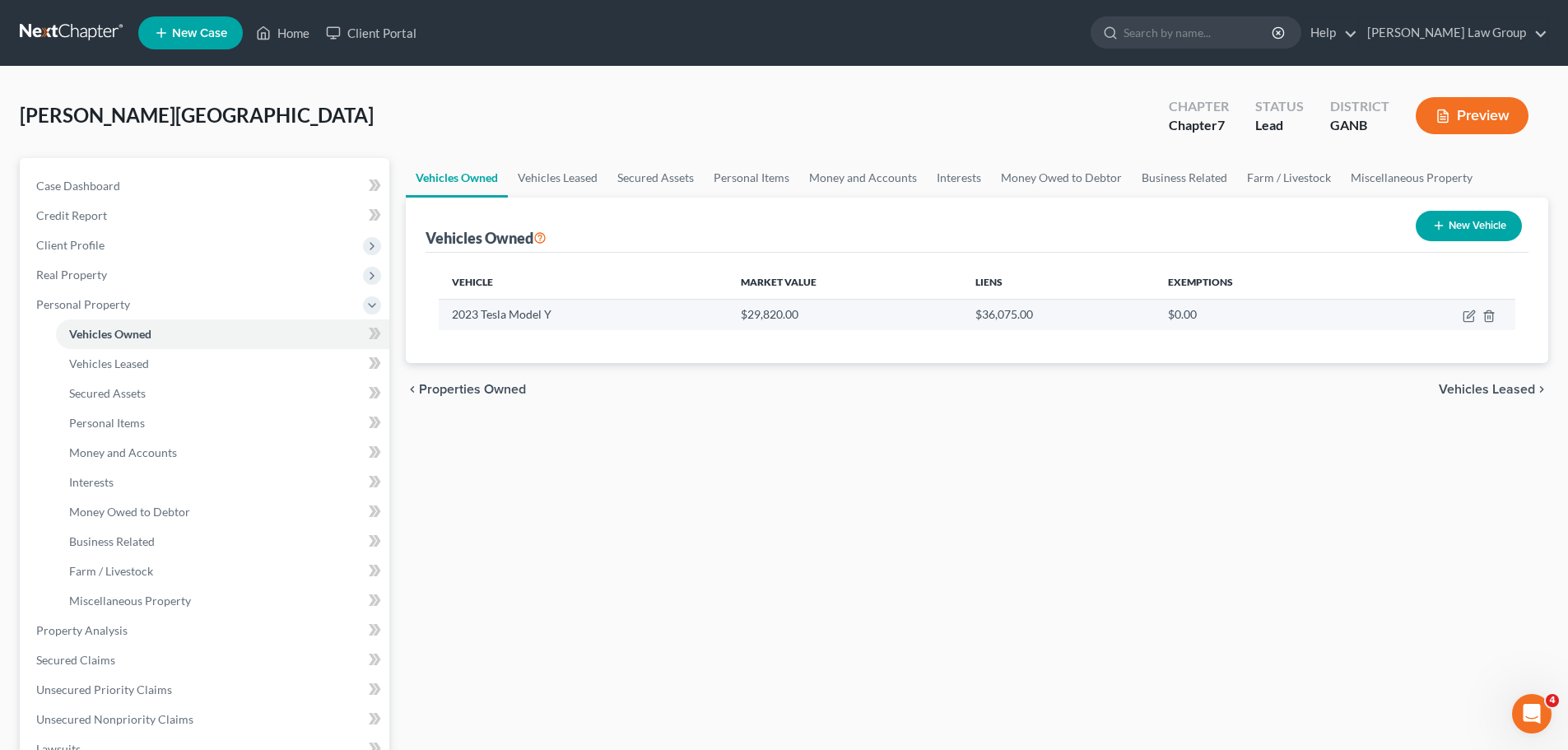
click at [1461, 324] on td at bounding box center [1440, 314] width 151 height 31
click at [1465, 310] on icon "button" at bounding box center [1469, 316] width 13 height 13
select select "0"
select select "3"
select select "0"
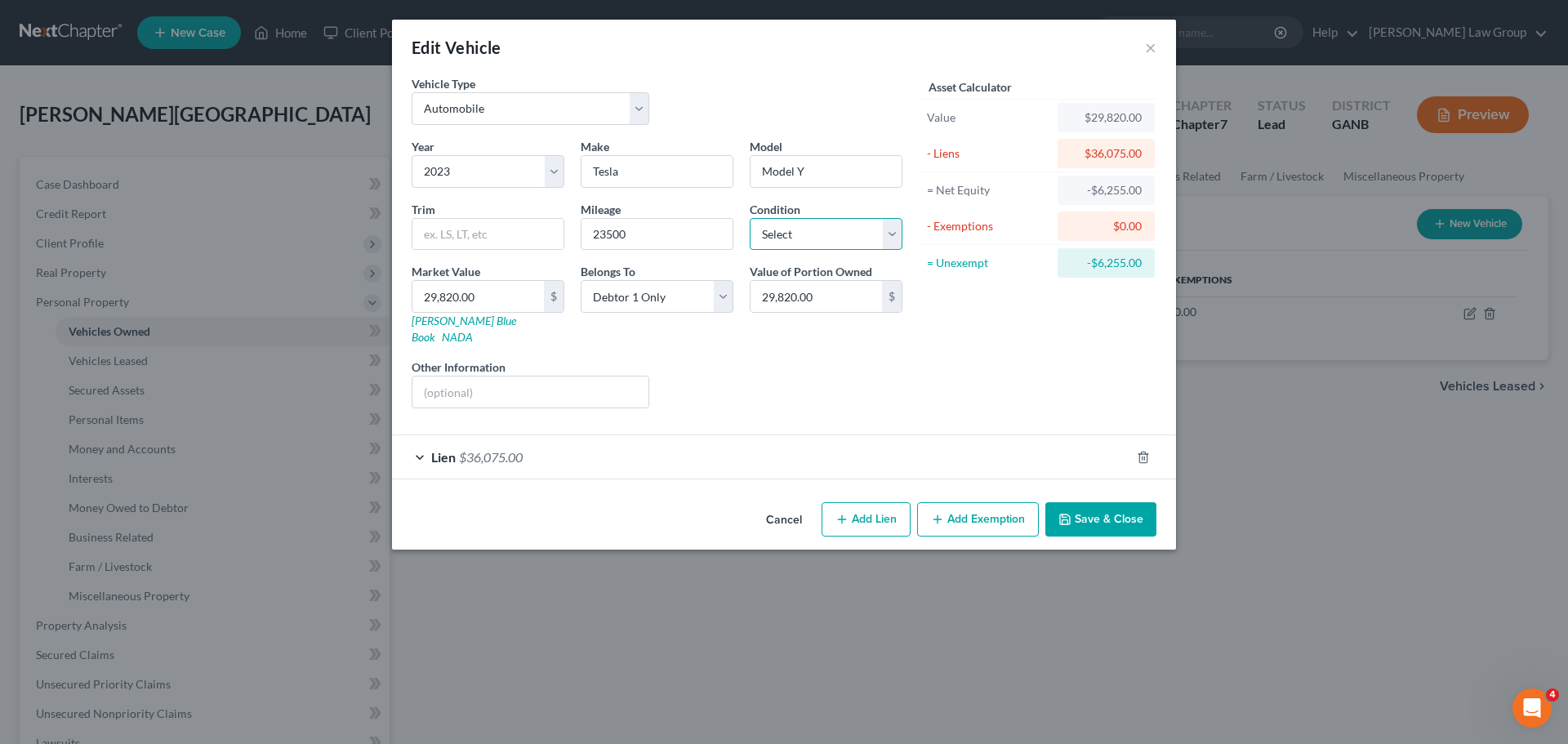
click at [821, 249] on select "Select Excellent Very Good Good Fair Poor" at bounding box center [826, 234] width 153 height 33
select select "2"
click at [750, 218] on select "Select Excellent Very Good Good Fair Poor" at bounding box center [826, 234] width 153 height 33
click at [540, 443] on div "Lien $36,075.00" at bounding box center [761, 457] width 738 height 43
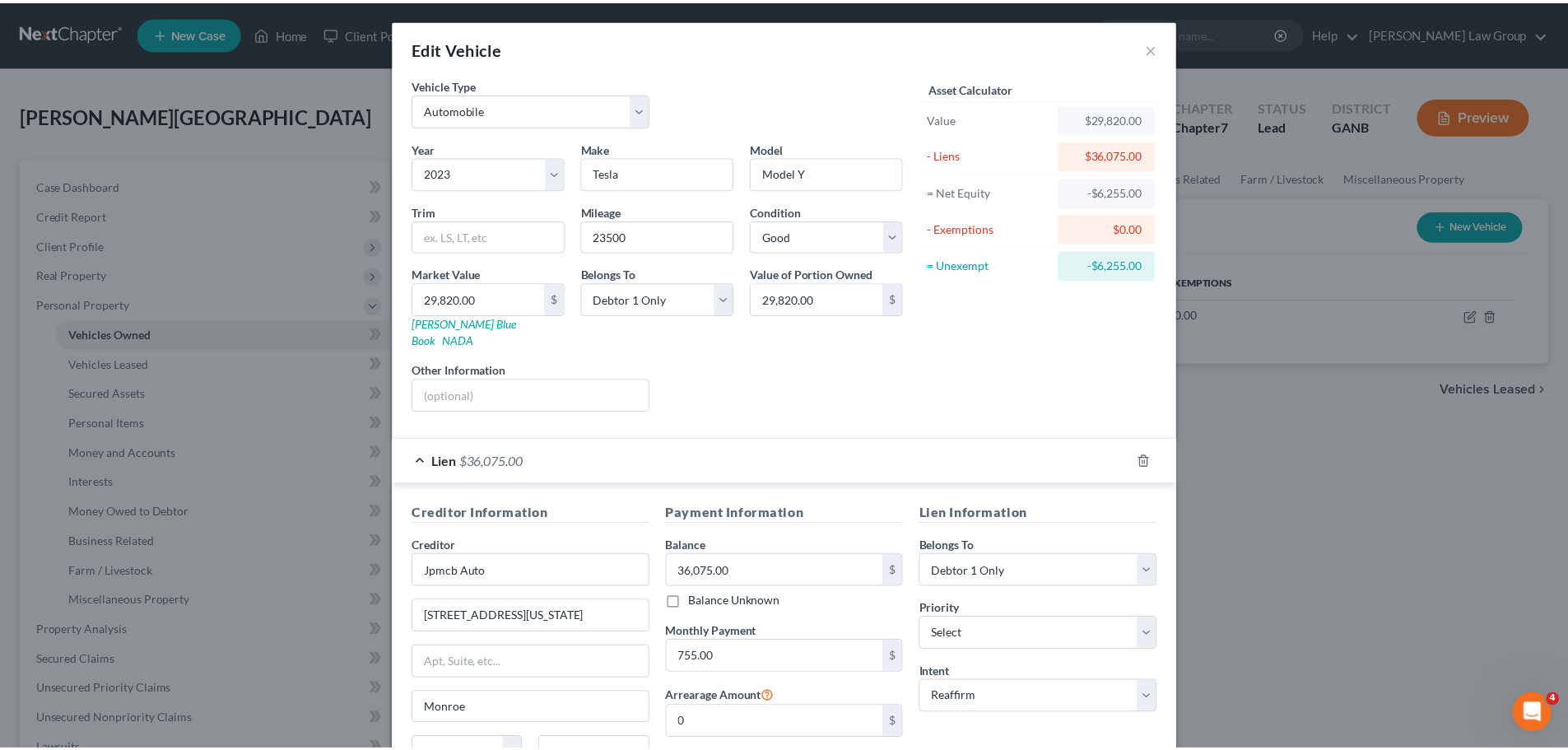
scroll to position [151, 0]
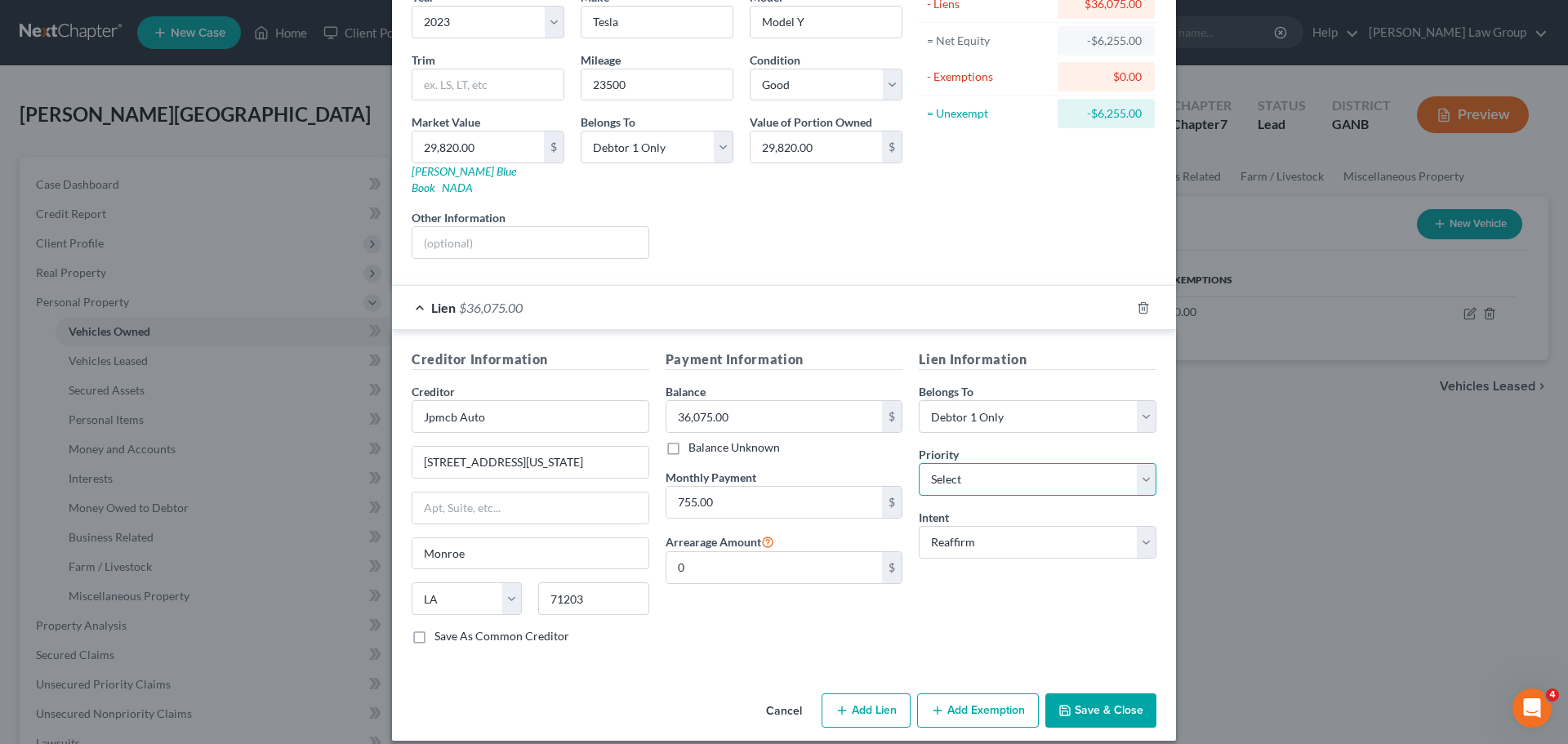
drag, startPoint x: 1021, startPoint y: 463, endPoint x: 1019, endPoint y: 449, distance: 14.1
click at [1021, 463] on select "Select 1st 2nd 3rd 4th 5th 6th 7th 8th 9th 10th 11th 12th 13th 14th 15th 16th 1…" at bounding box center [1037, 479] width 238 height 33
select select "0"
click at [919, 463] on select "Select 1st 2nd 3rd 4th 5th 6th 7th 8th 9th 10th 11th 12th 13th 14th 15th 16th 1…" at bounding box center [1037, 479] width 238 height 33
click at [1100, 693] on button "Save & Close" at bounding box center [1101, 711] width 111 height 34
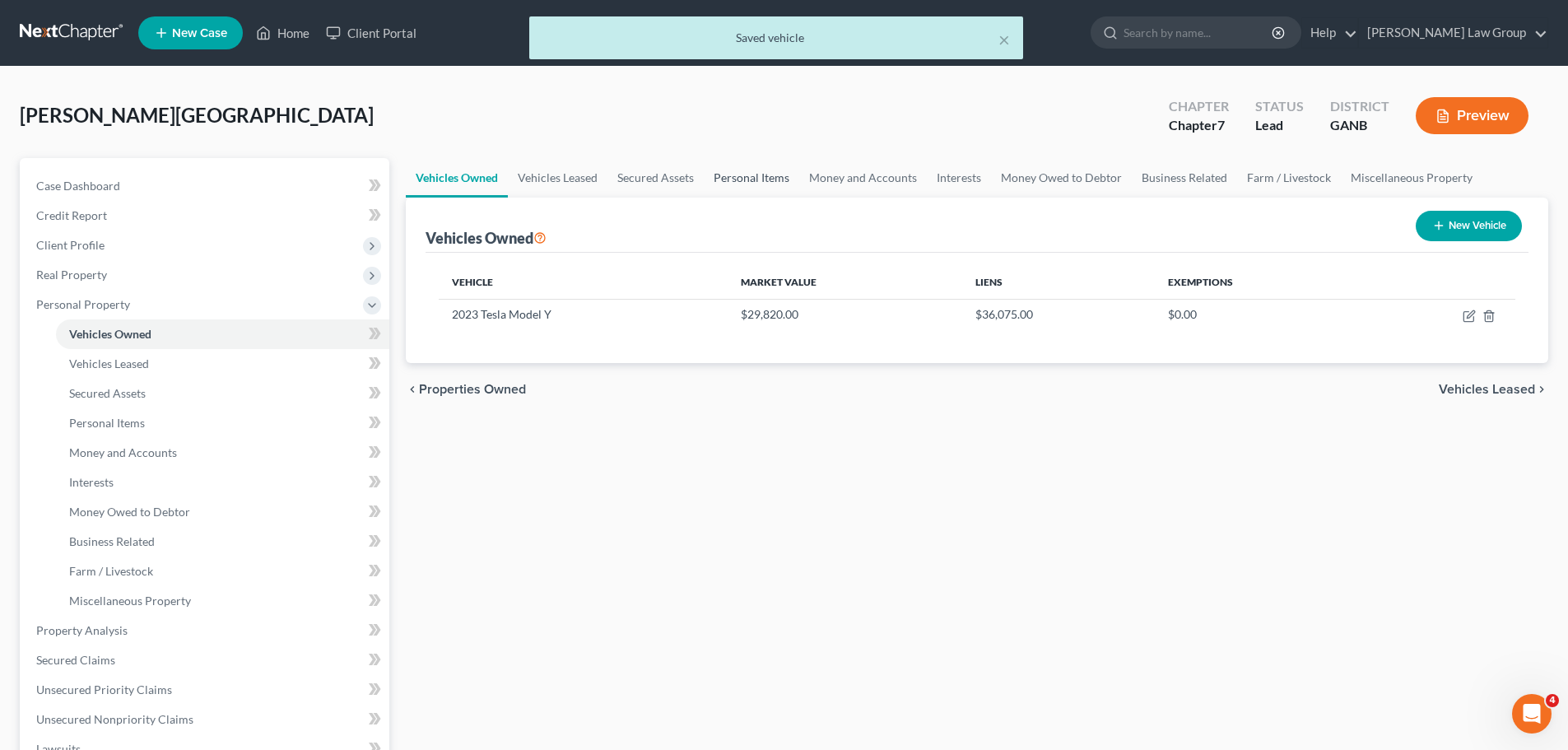
click at [785, 174] on link "Personal Items" at bounding box center [751, 178] width 95 height 40
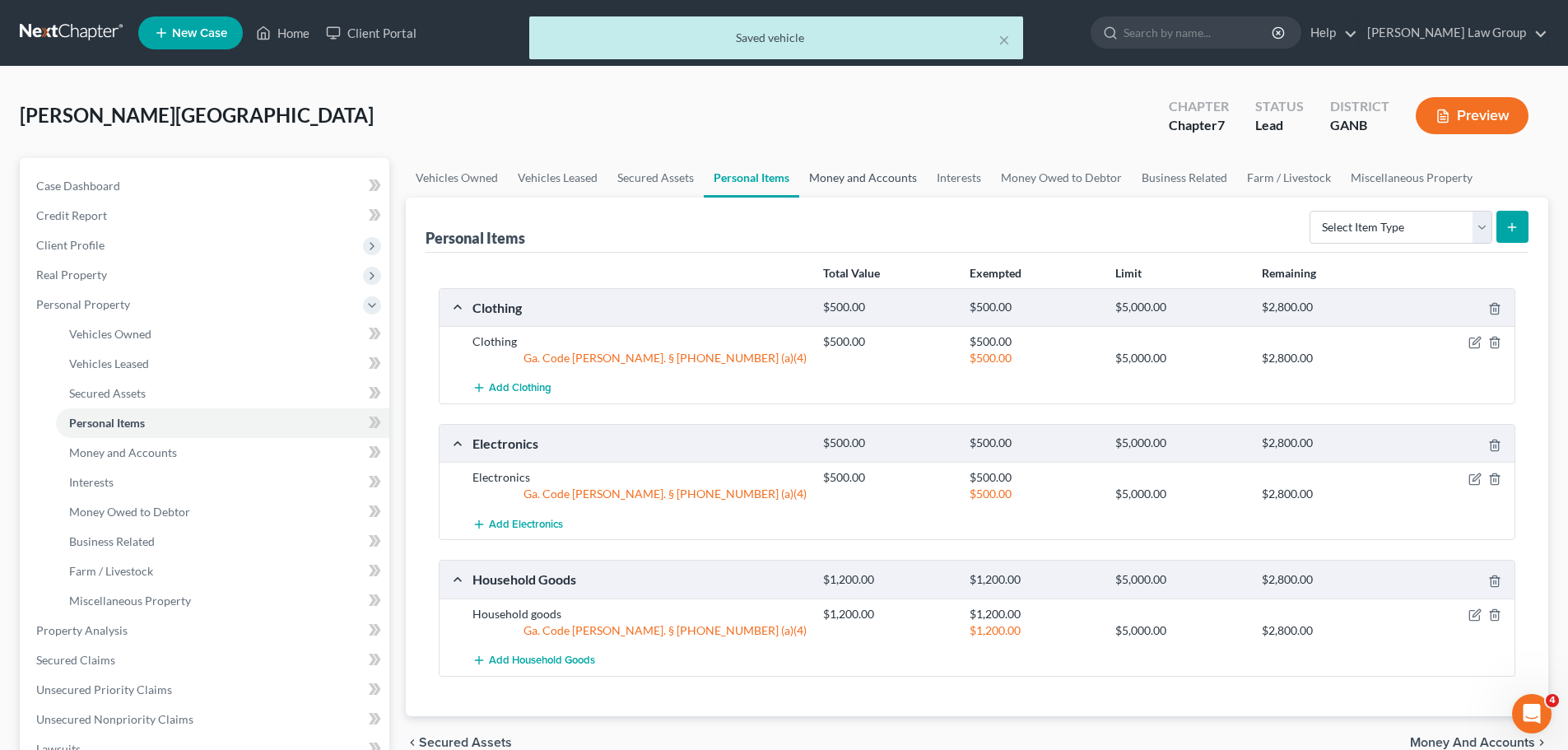
click at [863, 178] on link "Money and Accounts" at bounding box center [863, 178] width 128 height 40
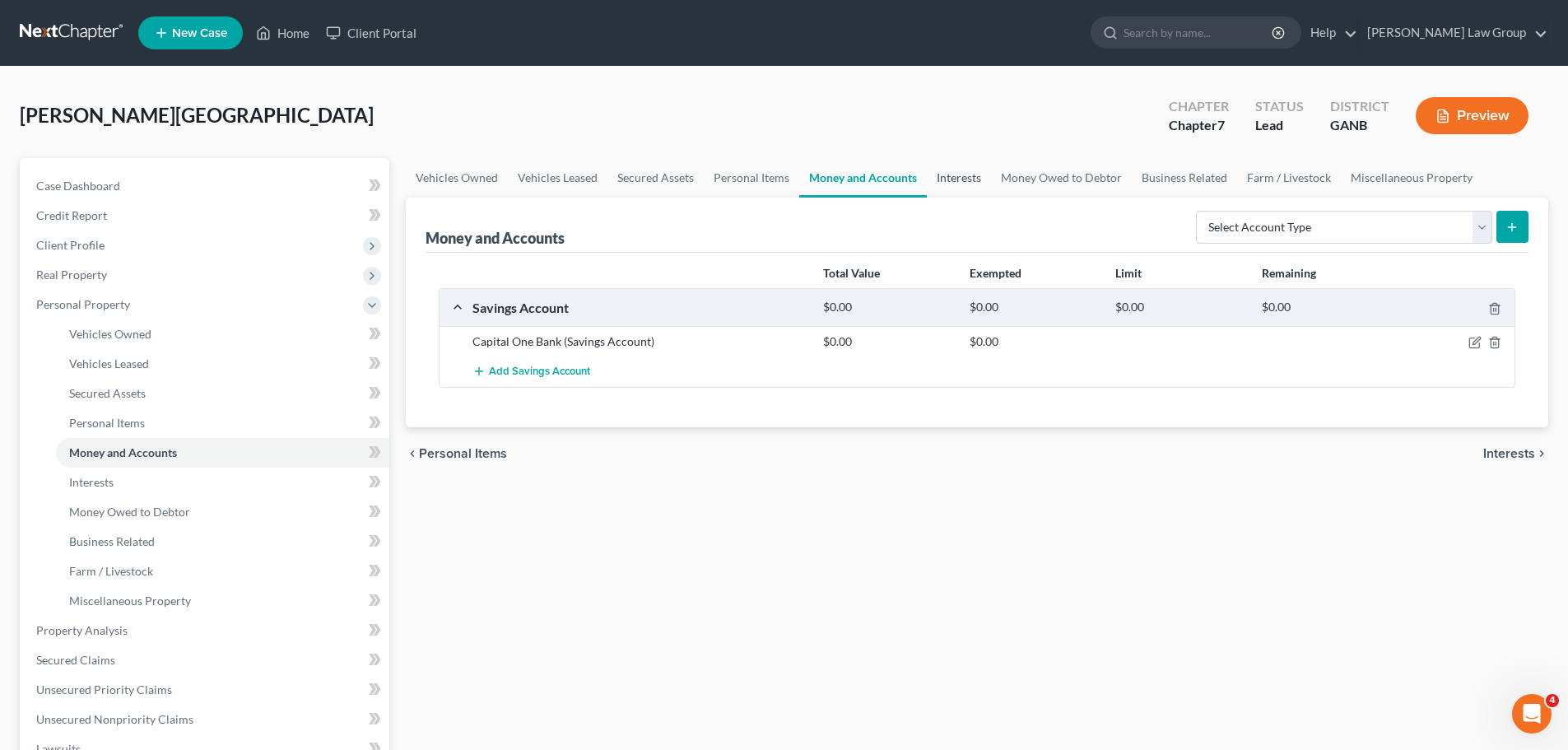
click at [960, 176] on link "Interests" at bounding box center [959, 178] width 64 height 40
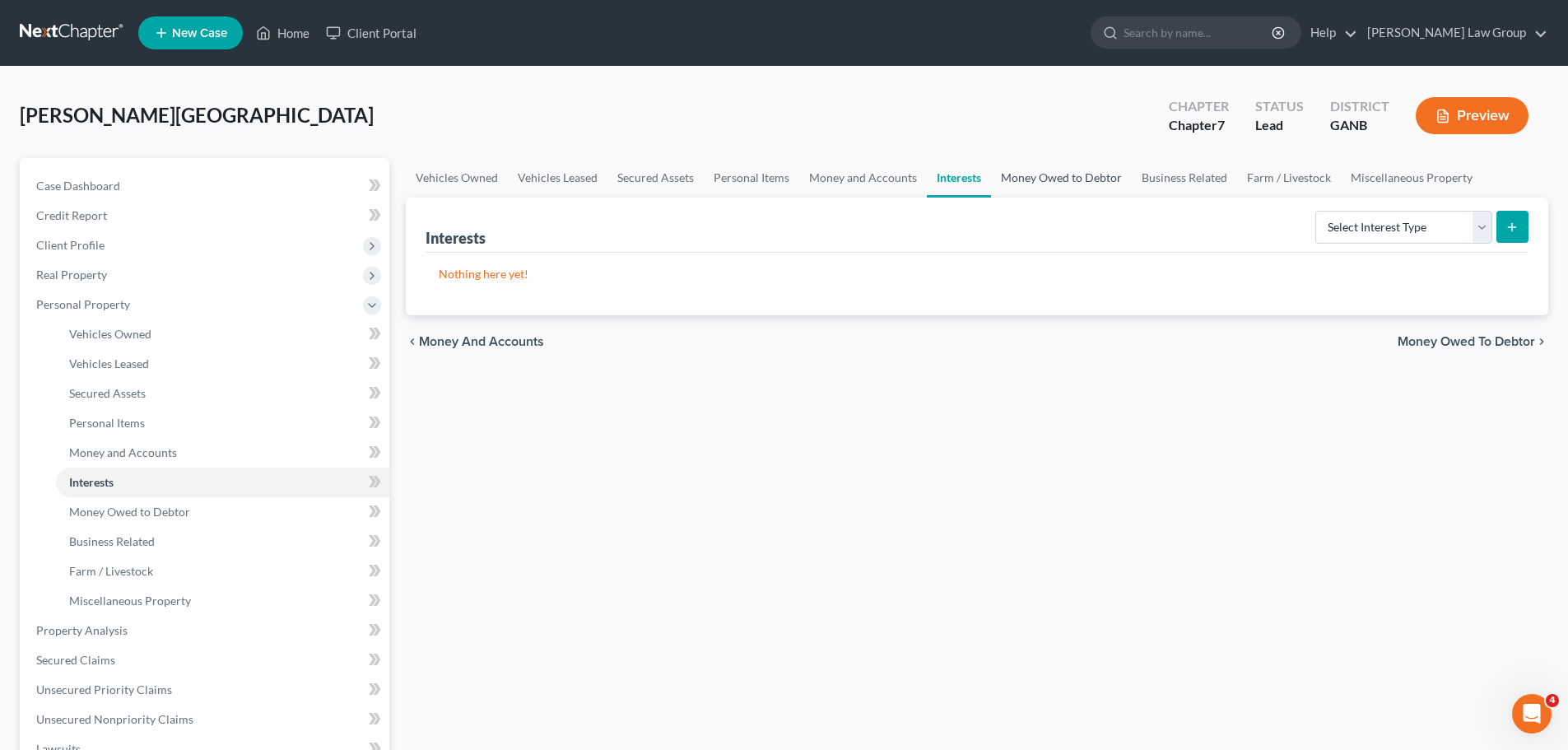
click at [1031, 176] on link "Money Owed to Debtor" at bounding box center [1061, 178] width 141 height 40
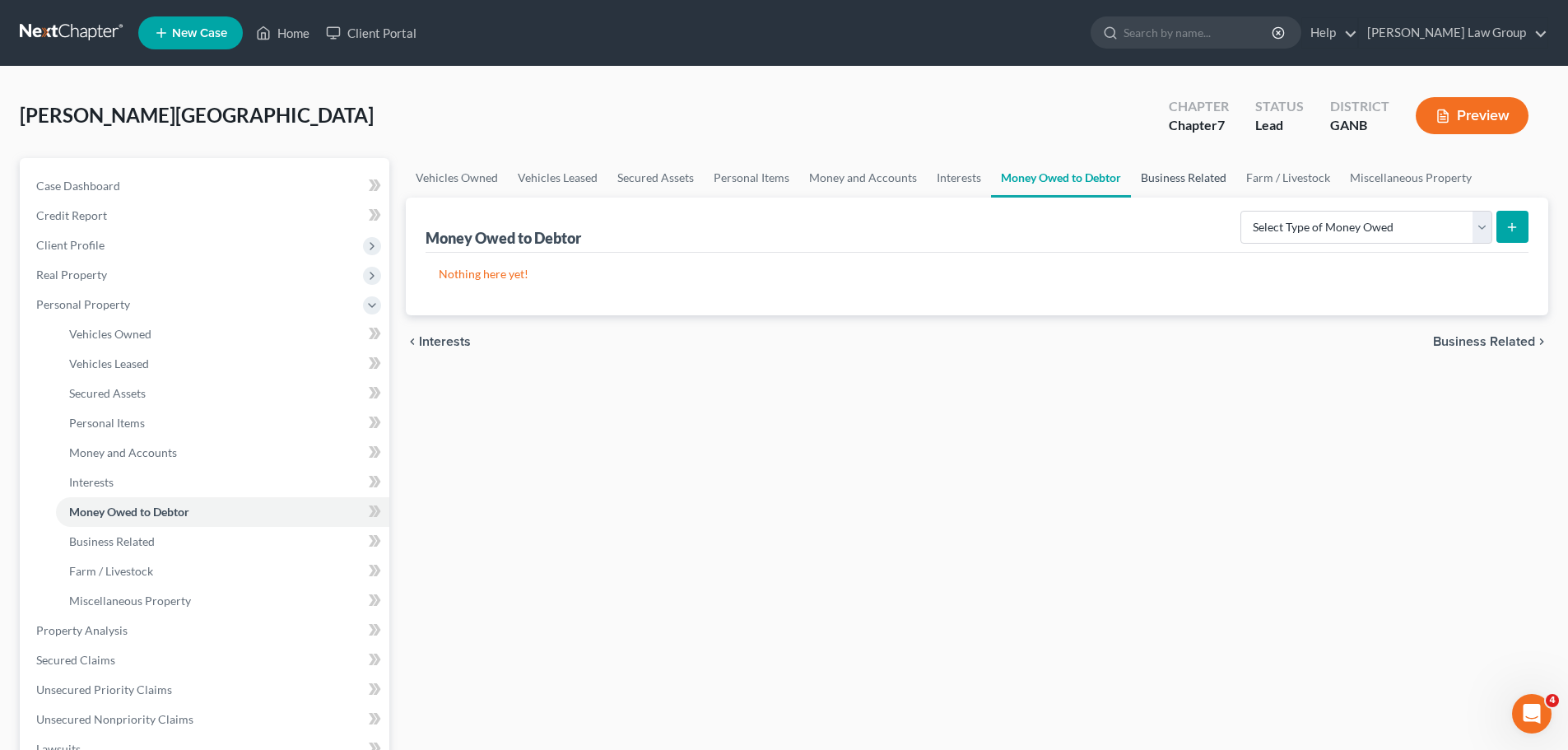
click at [1157, 175] on link "Business Related" at bounding box center [1184, 178] width 105 height 40
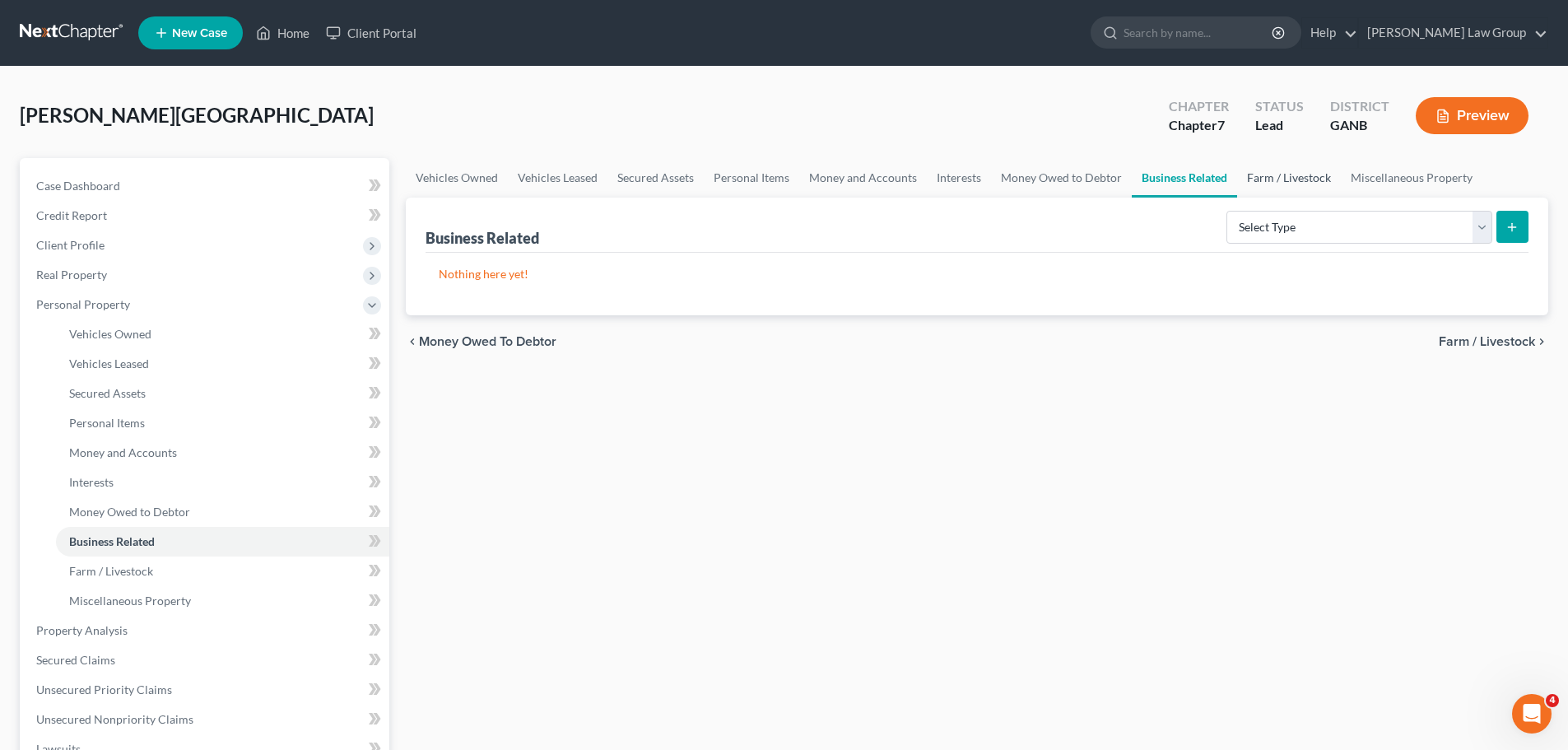
click at [1273, 174] on link "Farm / Livestock" at bounding box center [1289, 178] width 104 height 40
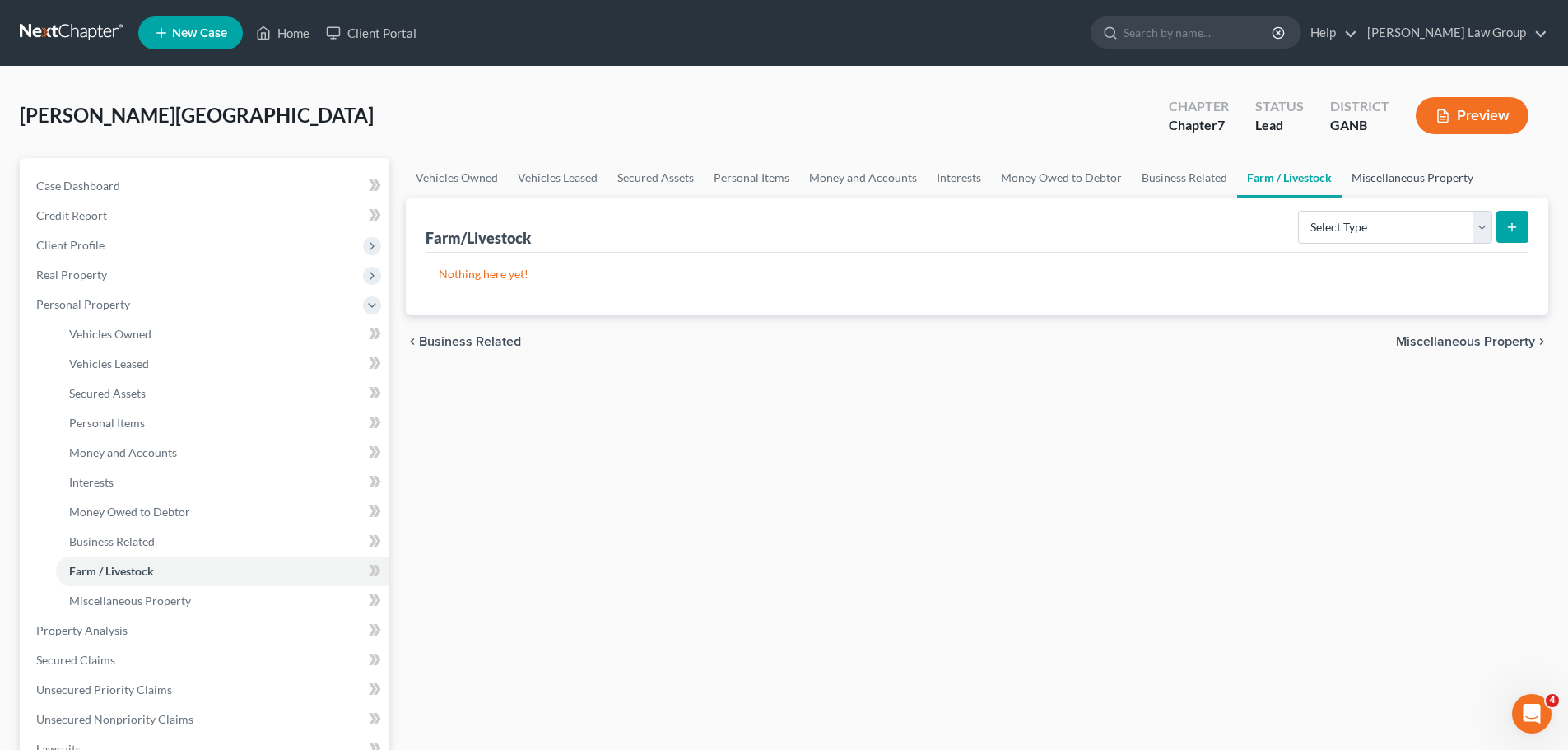
click at [1422, 178] on link "Miscellaneous Property" at bounding box center [1412, 178] width 142 height 40
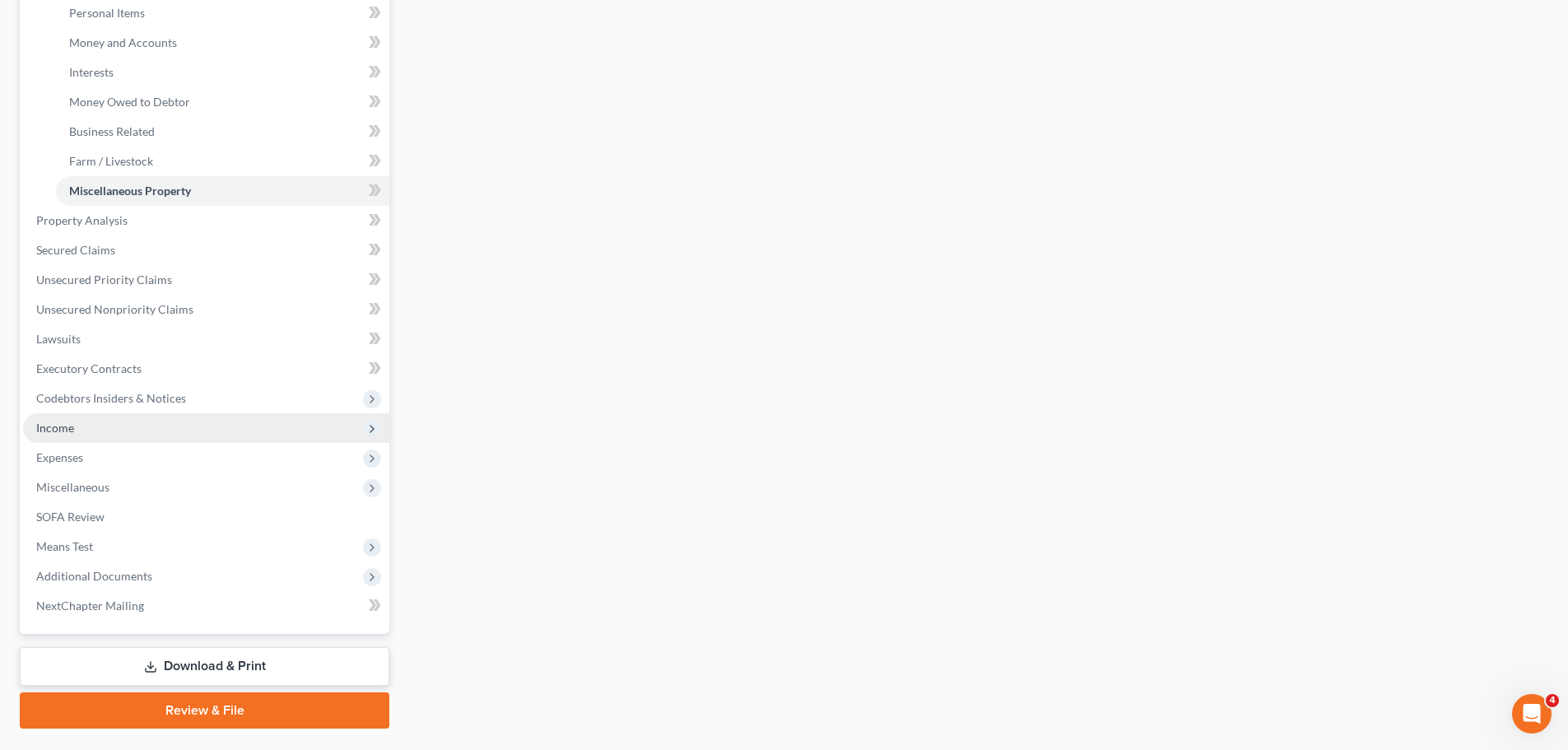
scroll to position [451, 0]
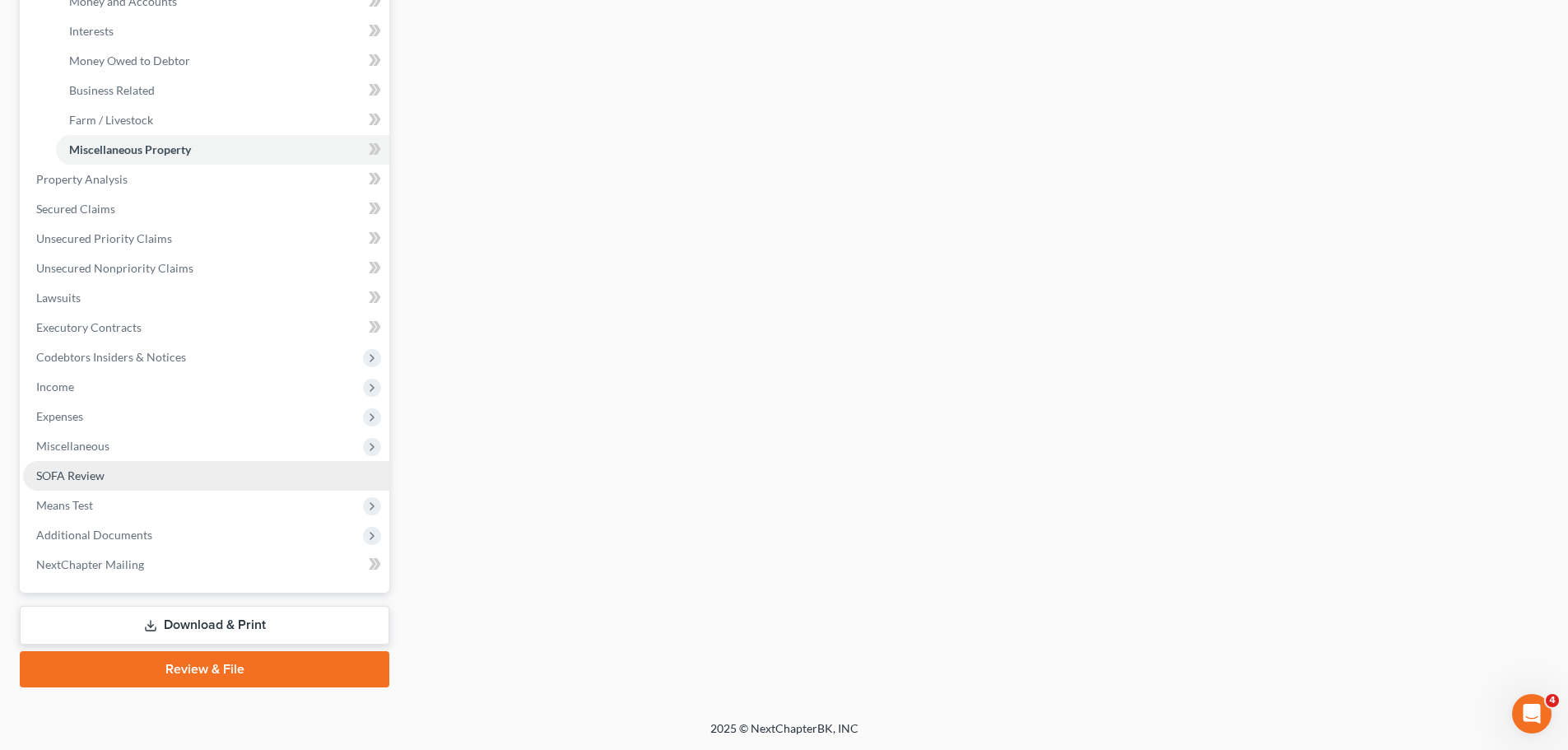
click at [181, 473] on link "SOFA Review" at bounding box center [206, 476] width 366 height 30
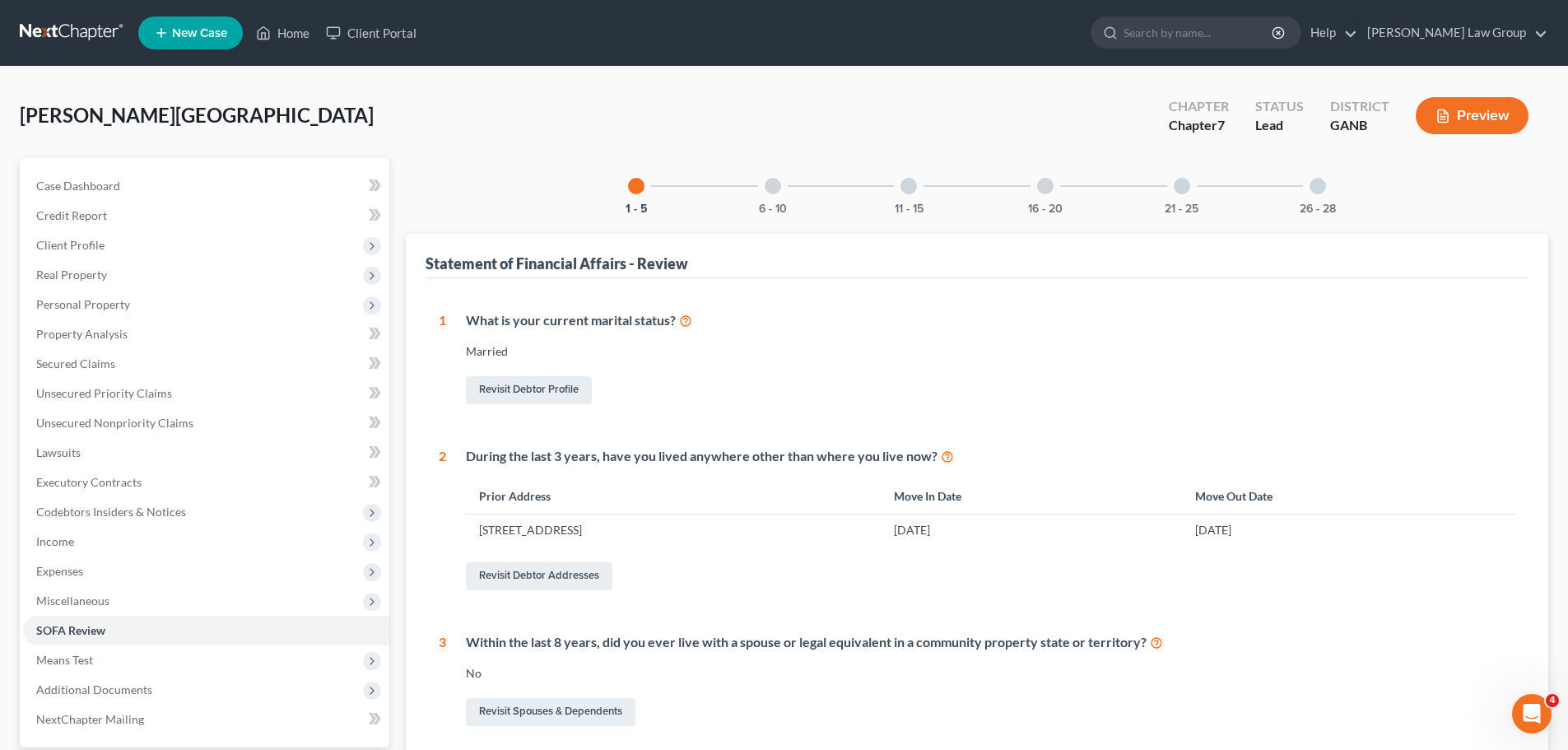
click at [1307, 187] on div "26 - 28" at bounding box center [1318, 186] width 56 height 56
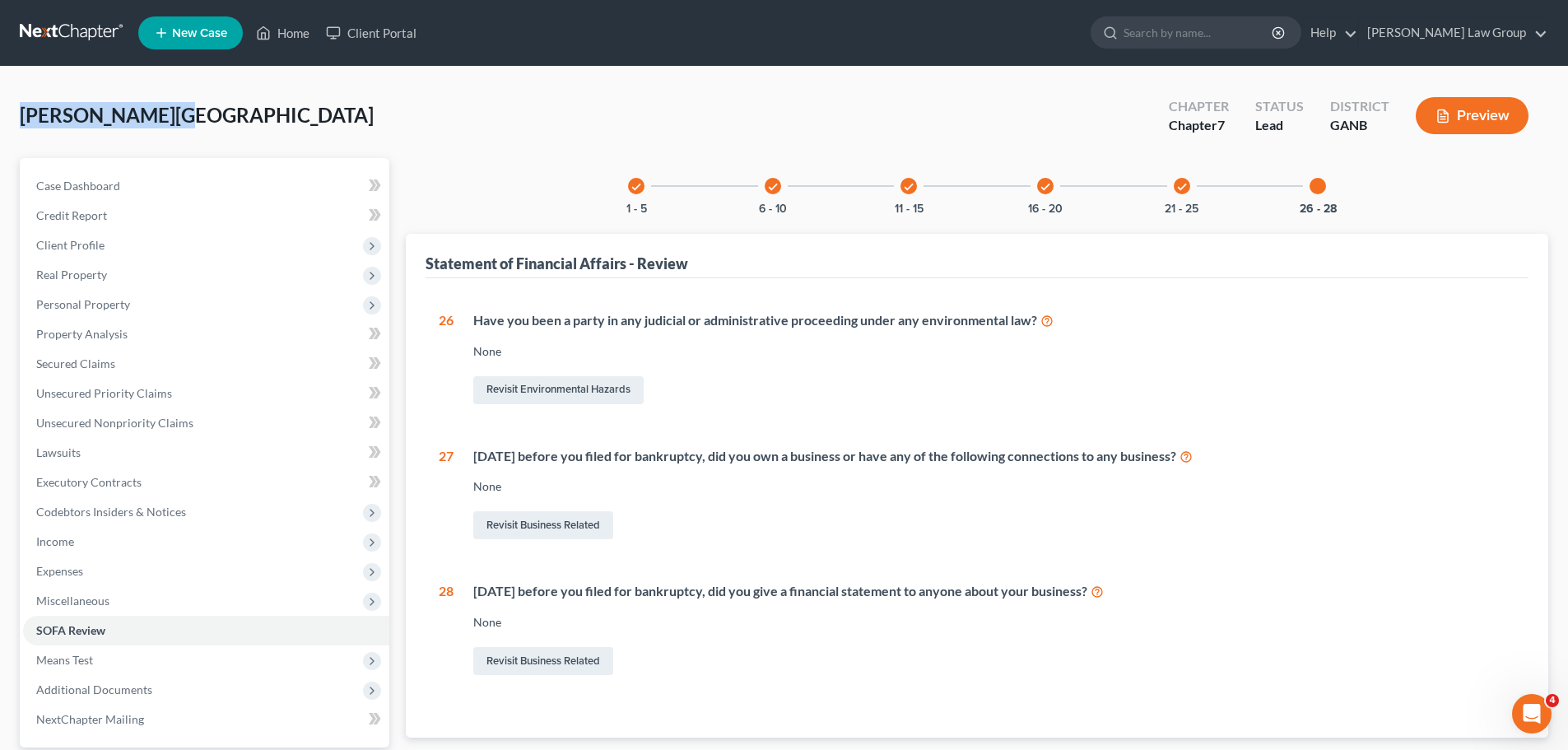
drag, startPoint x: 176, startPoint y: 108, endPoint x: 18, endPoint y: 112, distance: 158.1
click at [18, 112] on div "Hollender, Chad Upgraded Chapter Chapter 7 Status Lead District GANB Preview Pe…" at bounding box center [784, 471] width 1568 height 808
copy span "Hollender, Chad"
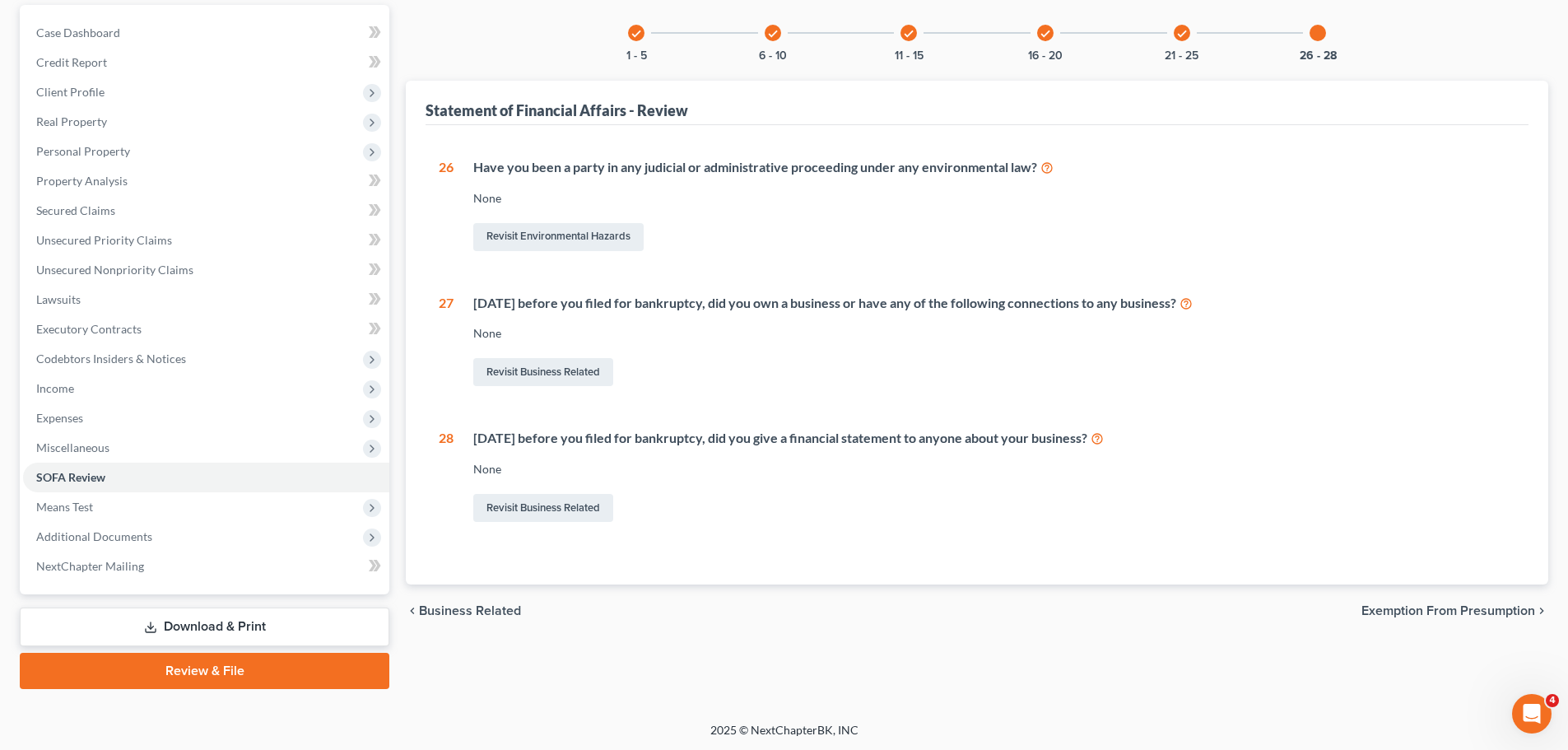
scroll to position [155, 0]
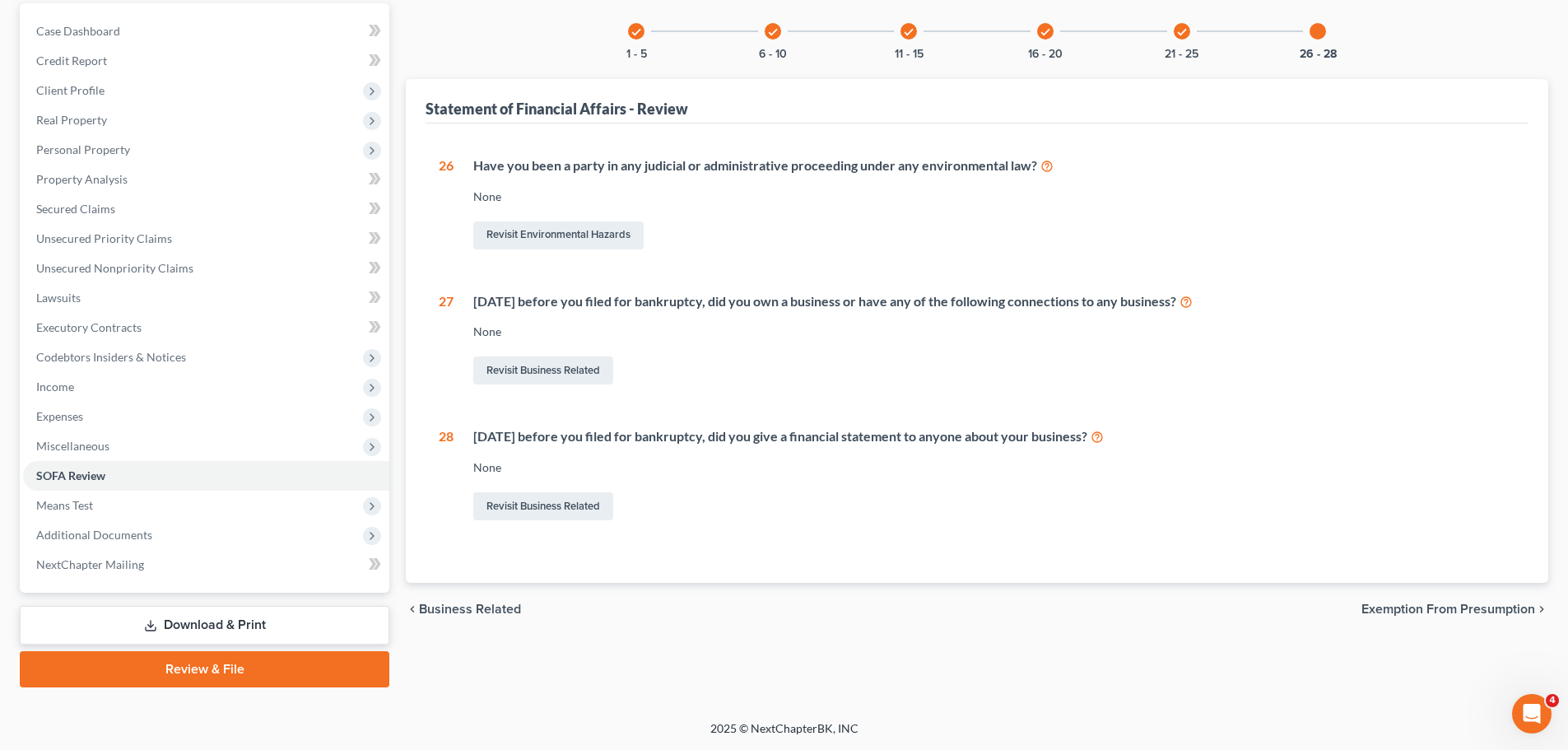
click at [205, 630] on link "Download & Print" at bounding box center [204, 625] width 370 height 39
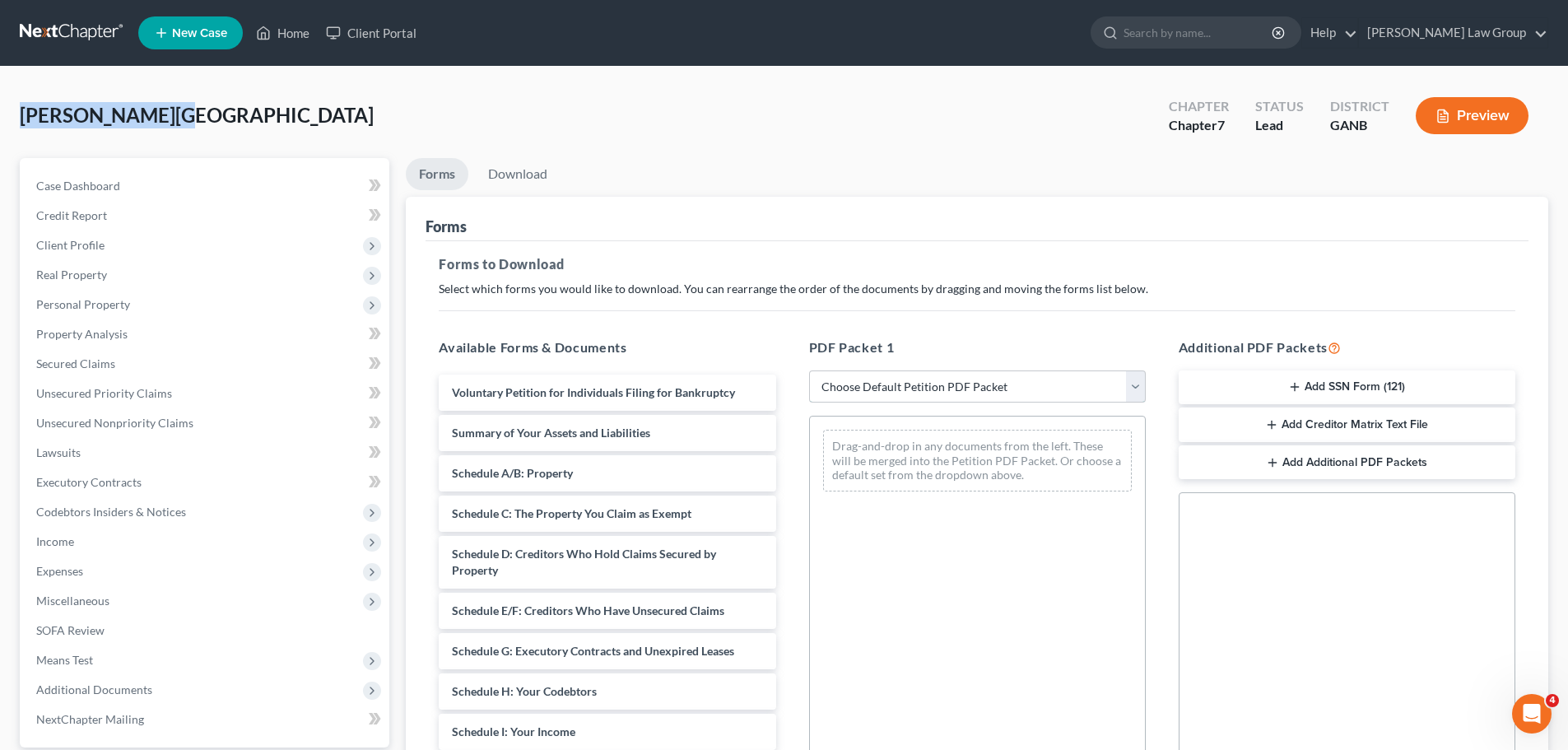
click at [911, 382] on select "Choose Default Petition PDF Packet Complete Bankruptcy Petition (all forms and …" at bounding box center [977, 387] width 337 height 33
select select "0"
click at [809, 370] on select "Choose Default Petition PDF Packet Complete Bankruptcy Petition (all forms and …" at bounding box center [977, 387] width 337 height 33
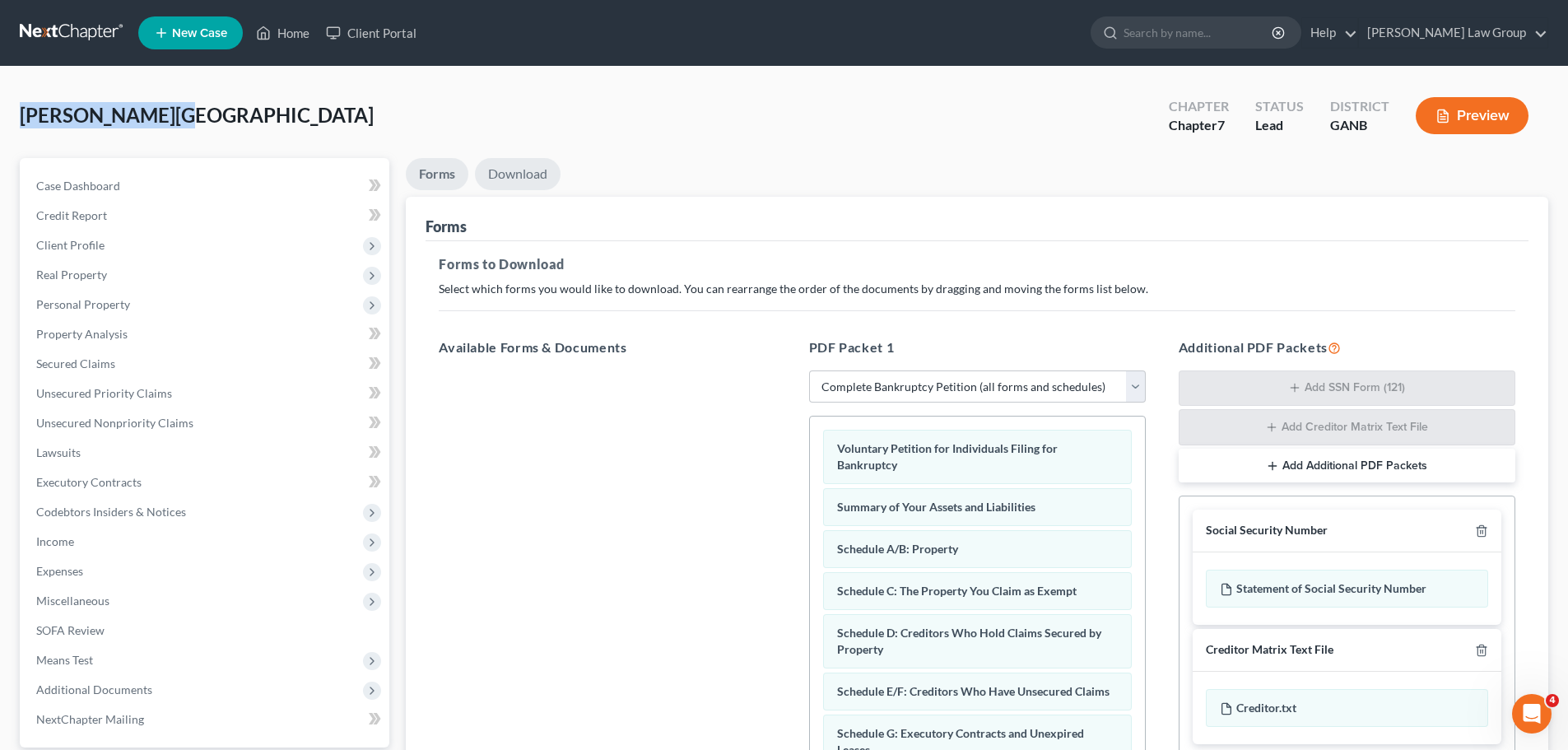
click at [519, 175] on link "Download" at bounding box center [518, 174] width 86 height 32
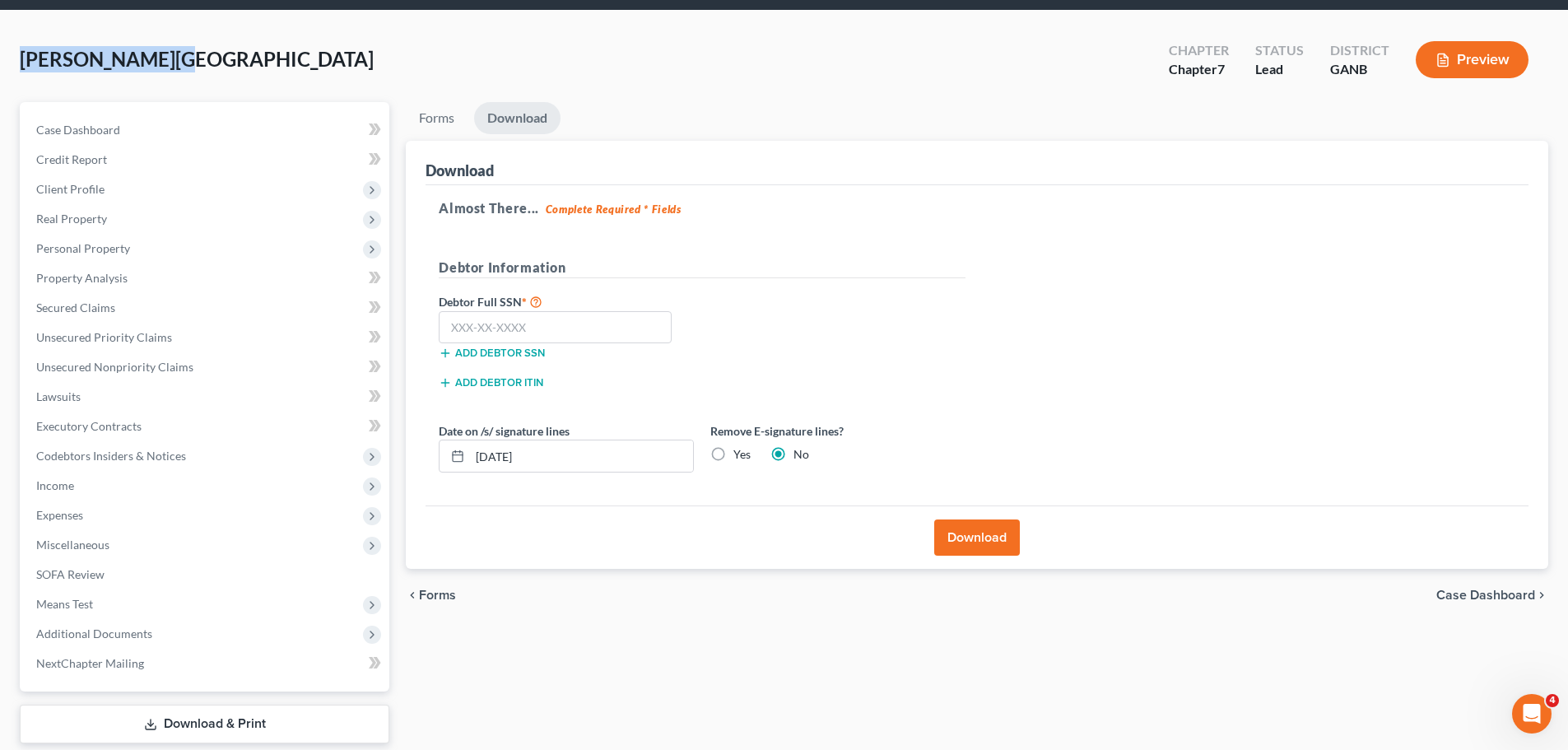
scroll to position [82, 0]
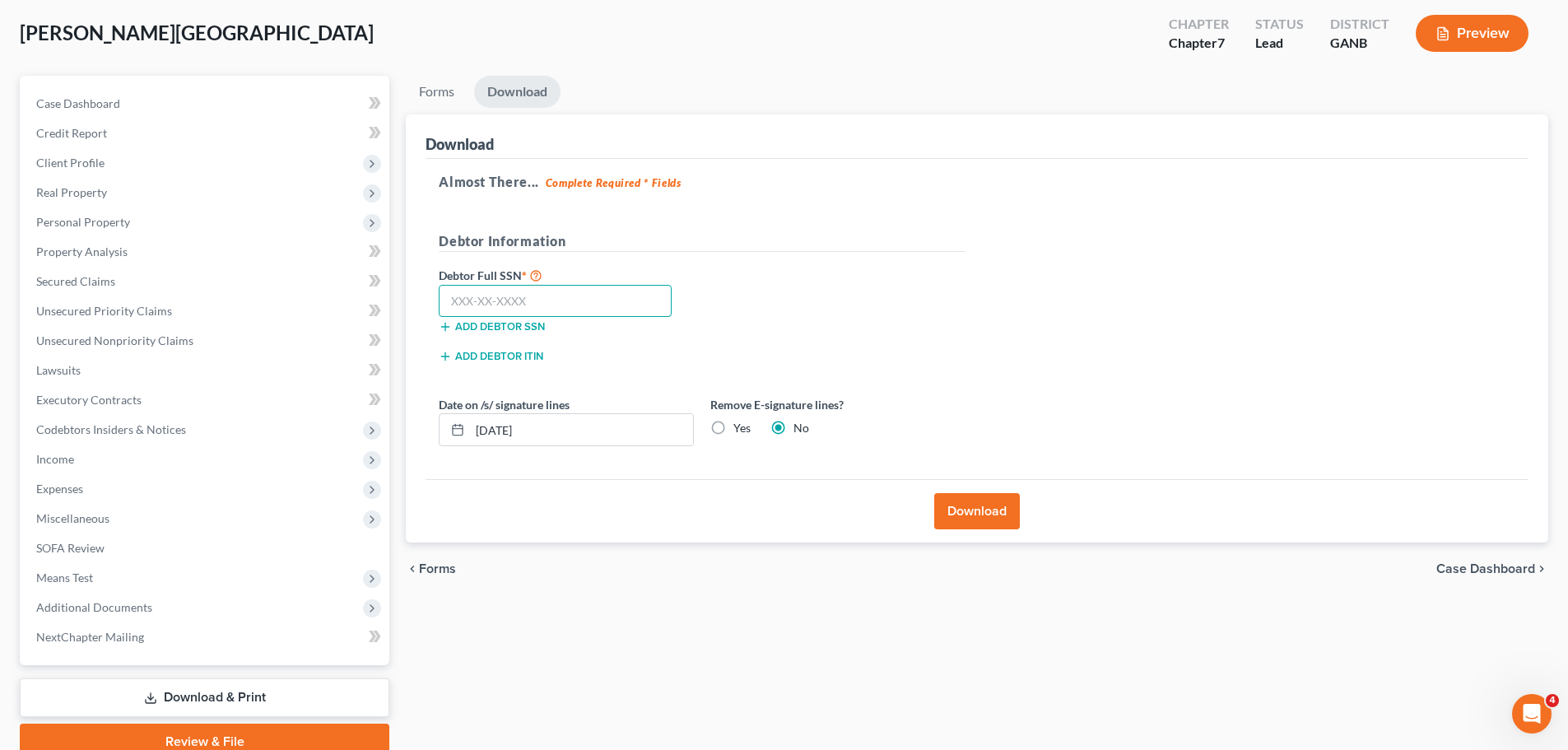
click at [482, 300] on input "text" at bounding box center [555, 301] width 233 height 33
click at [492, 298] on input "text" at bounding box center [555, 301] width 233 height 33
drag, startPoint x: 582, startPoint y: 303, endPoint x: 410, endPoint y: 297, distance: 172.1
click at [410, 297] on div "Download Almost There... Complete Required * Fields Debtor Information Debtor F…" at bounding box center [977, 328] width 1142 height 429
click at [969, 503] on button "Download" at bounding box center [977, 511] width 86 height 36
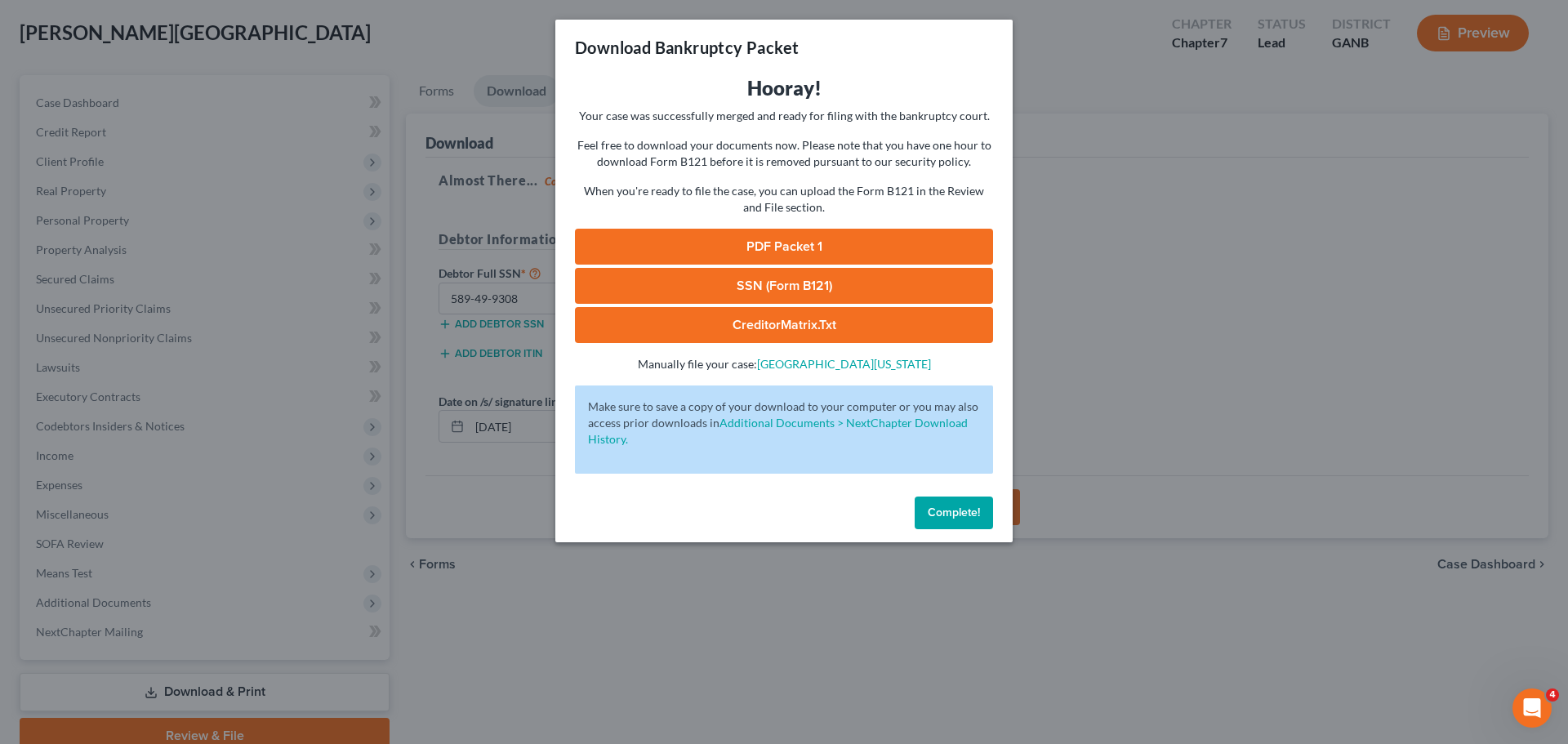
click at [698, 257] on link "PDF Packet 1" at bounding box center [784, 247] width 418 height 36
click at [732, 292] on link "SSN (Form B121)" at bounding box center [784, 286] width 418 height 36
click at [950, 515] on span "Complete!" at bounding box center [954, 512] width 52 height 14
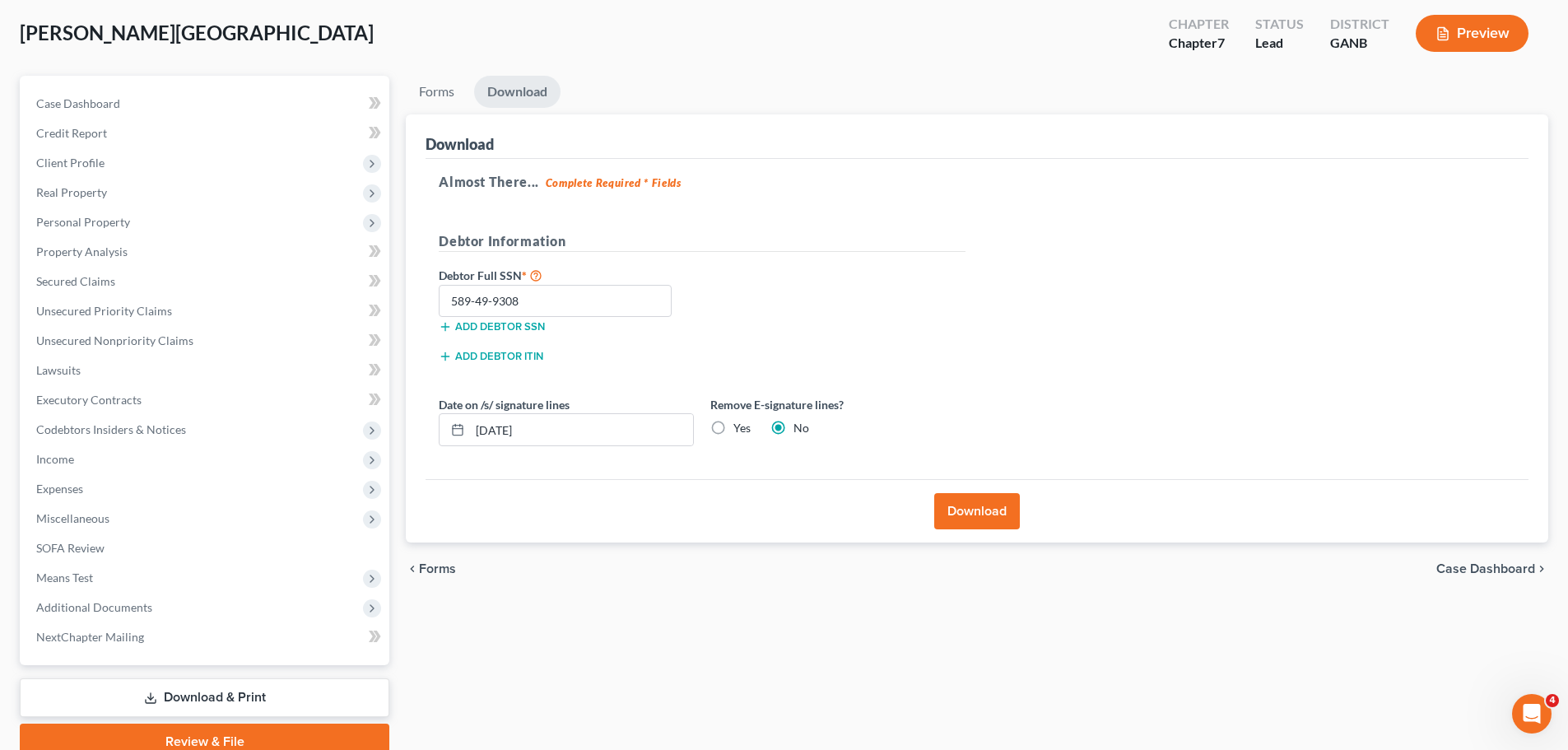
scroll to position [0, 0]
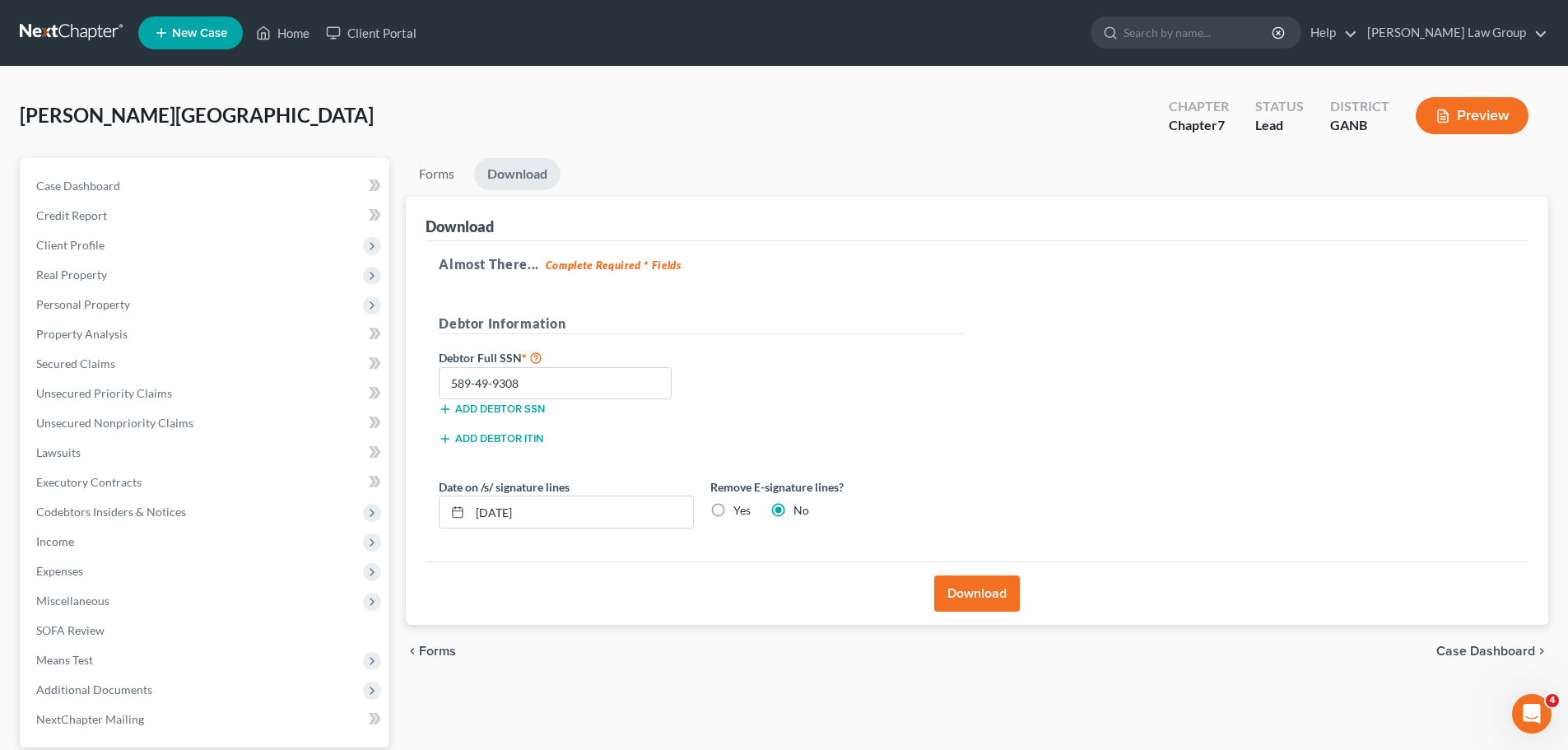
drag, startPoint x: 292, startPoint y: 11, endPoint x: 283, endPoint y: 49, distance: 39.1
click at [292, 11] on nav "Home New Case Client Portal Saedi Law Group lsaedi@saedilawgroup.com My Account…" at bounding box center [784, 33] width 1568 height 66
click at [283, 49] on ul "New Case Home Client Portal - No Result - See all results Or Press Enter... Hel…" at bounding box center [843, 33] width 1410 height 43
click at [300, 30] on link "Home" at bounding box center [282, 33] width 70 height 30
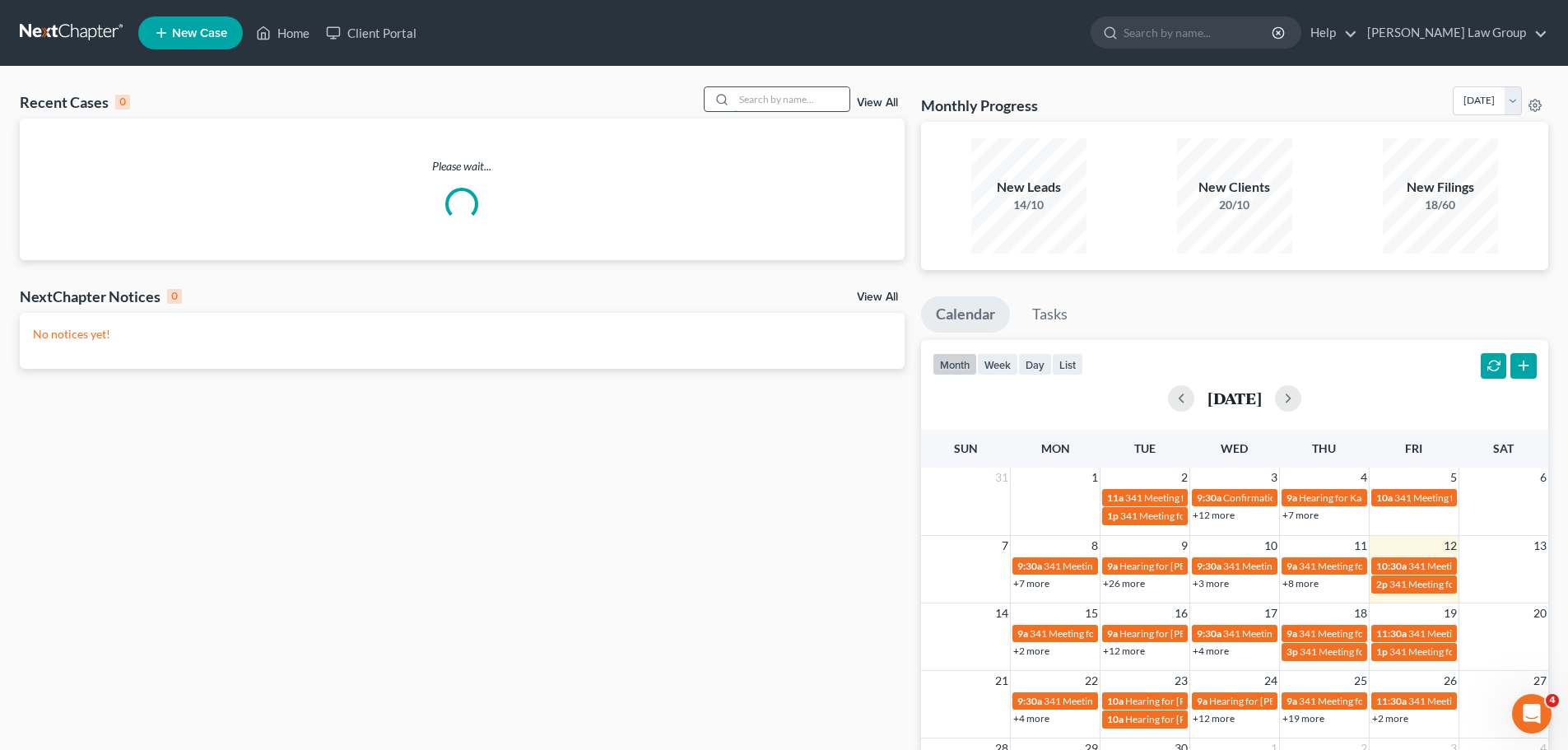
click at [801, 101] on input "search" at bounding box center [792, 99] width 115 height 24
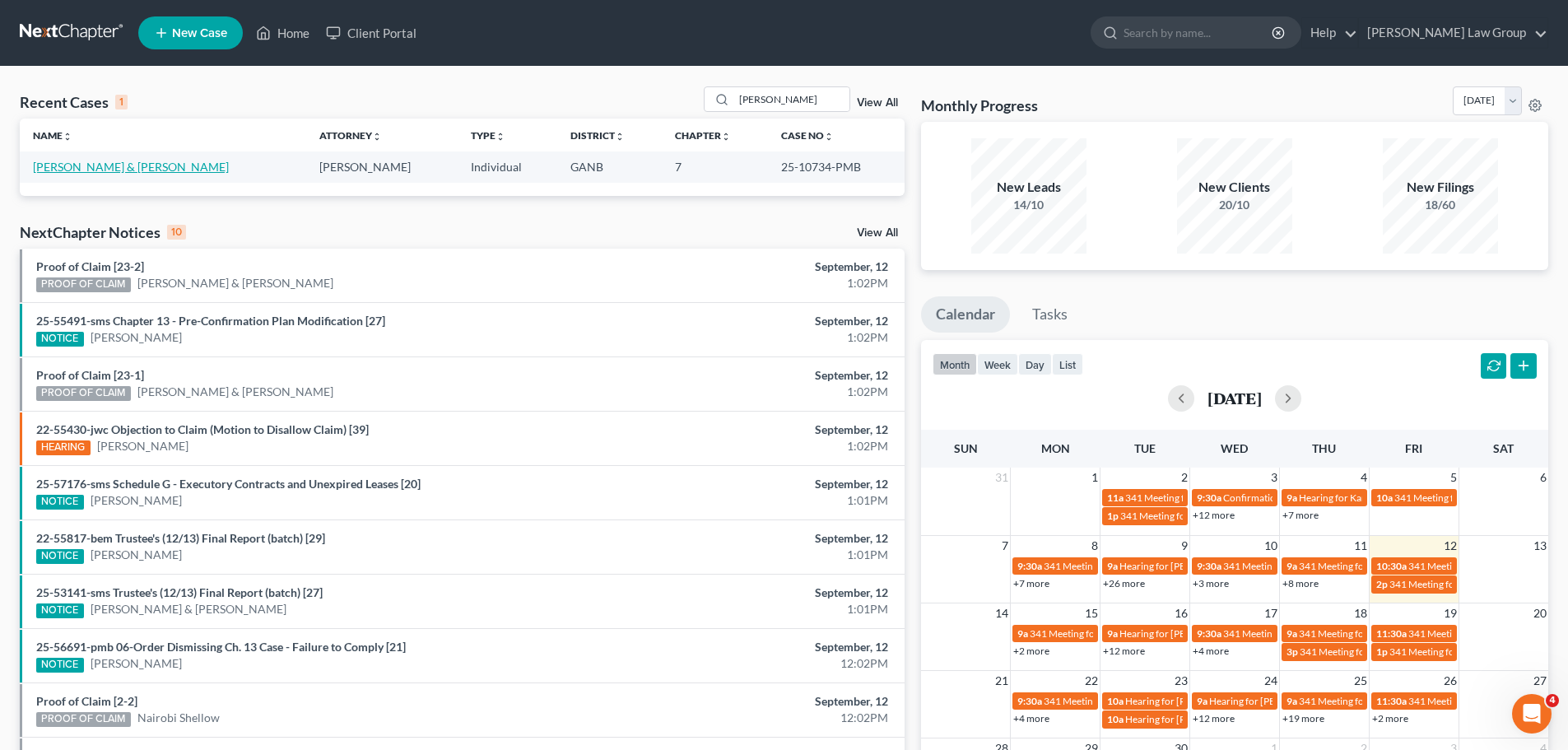
click at [83, 166] on link "Galvin, Timothy & Bethany" at bounding box center [131, 166] width 196 height 14
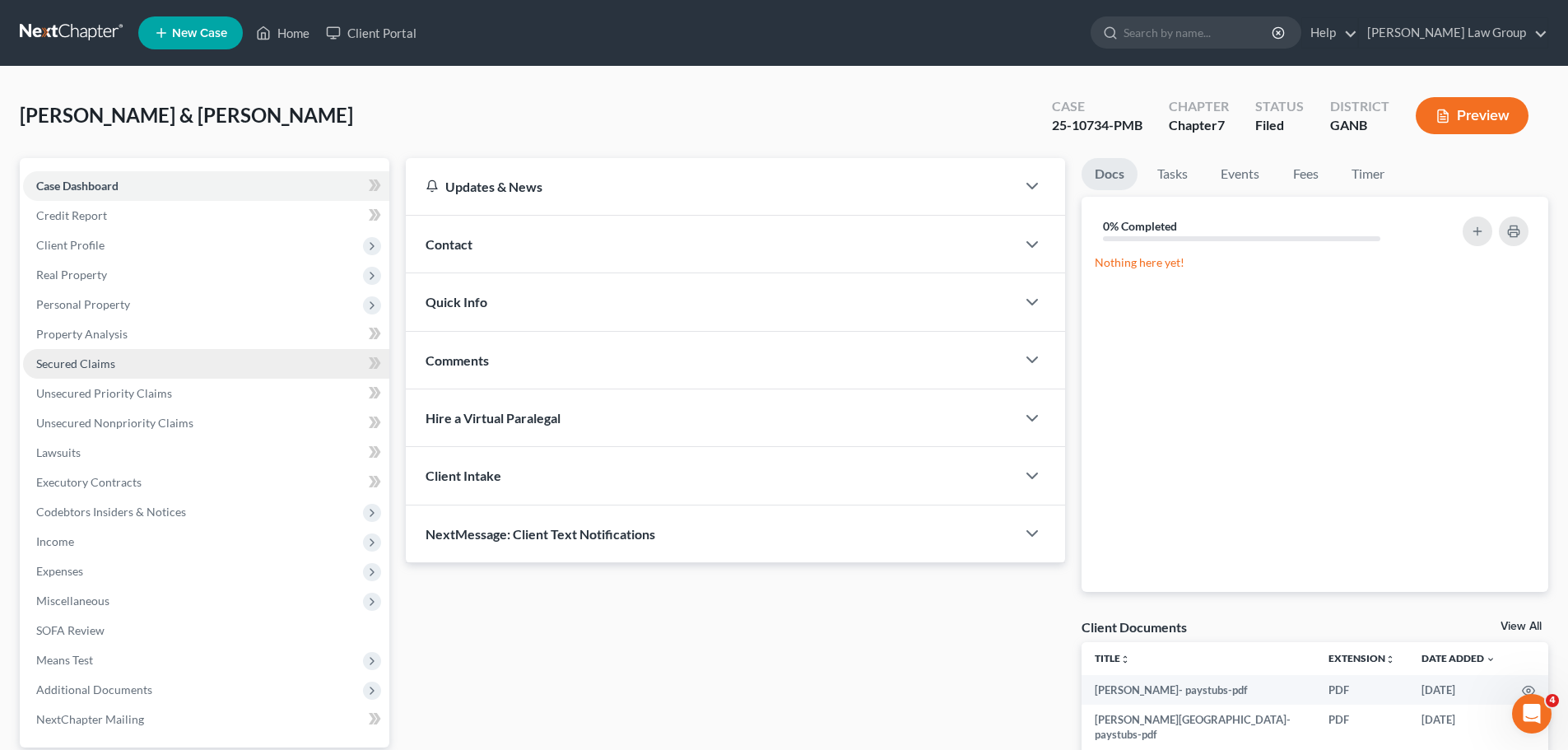
click at [112, 366] on span "Secured Claims" at bounding box center [76, 363] width 79 height 14
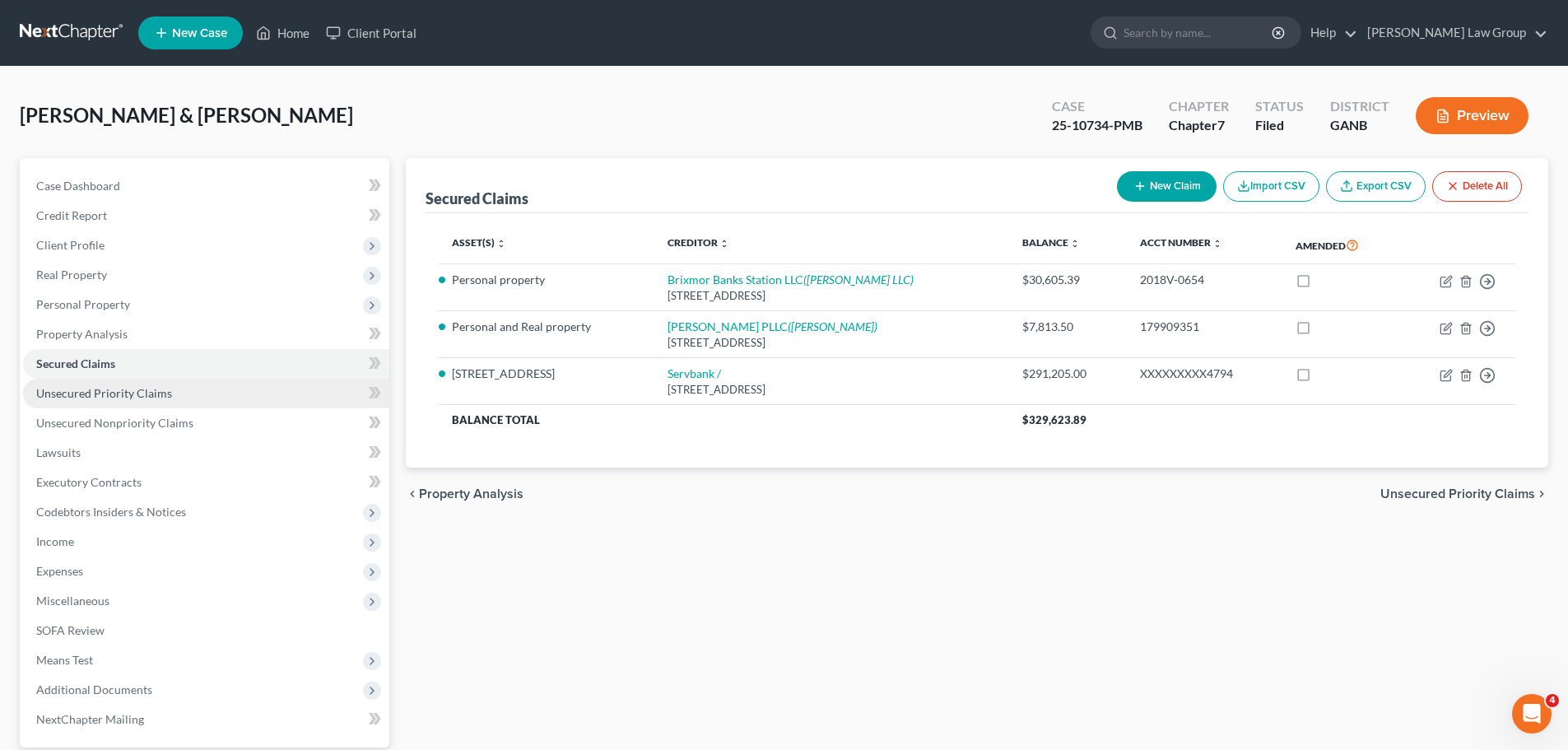
click at [189, 392] on link "Unsecured Priority Claims" at bounding box center [206, 394] width 366 height 30
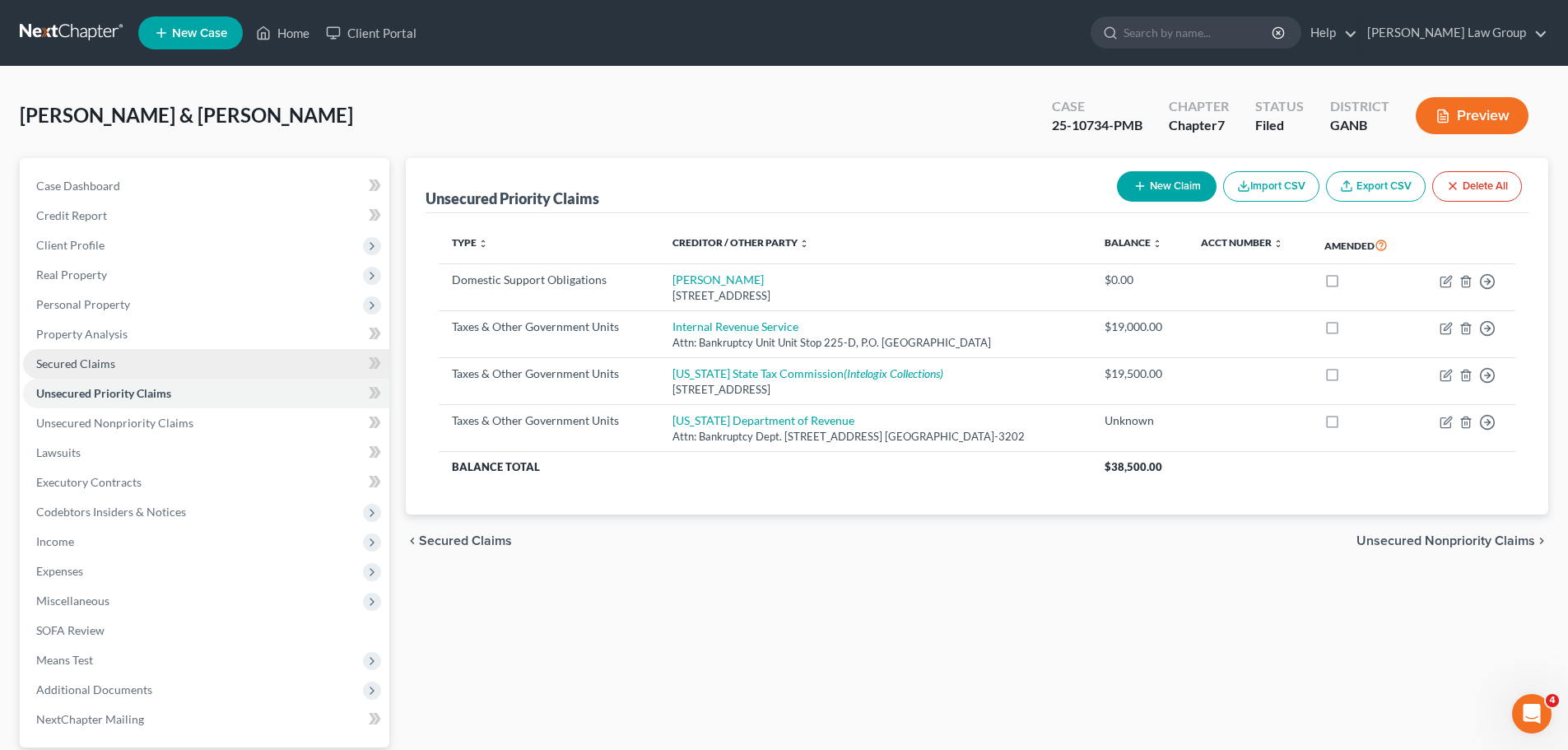
click at [129, 365] on link "Secured Claims" at bounding box center [206, 364] width 366 height 30
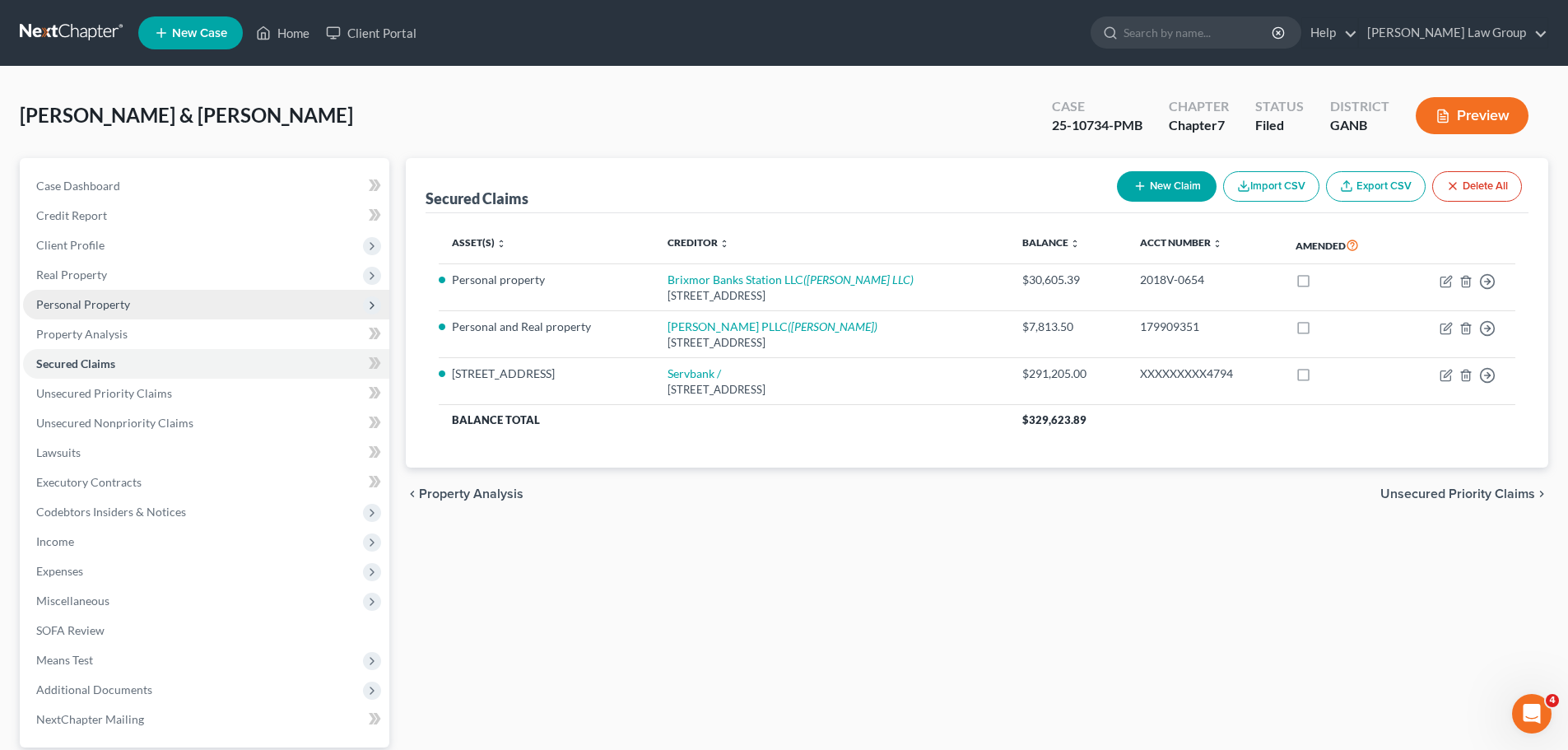
click at [135, 298] on span "Personal Property" at bounding box center [206, 305] width 366 height 30
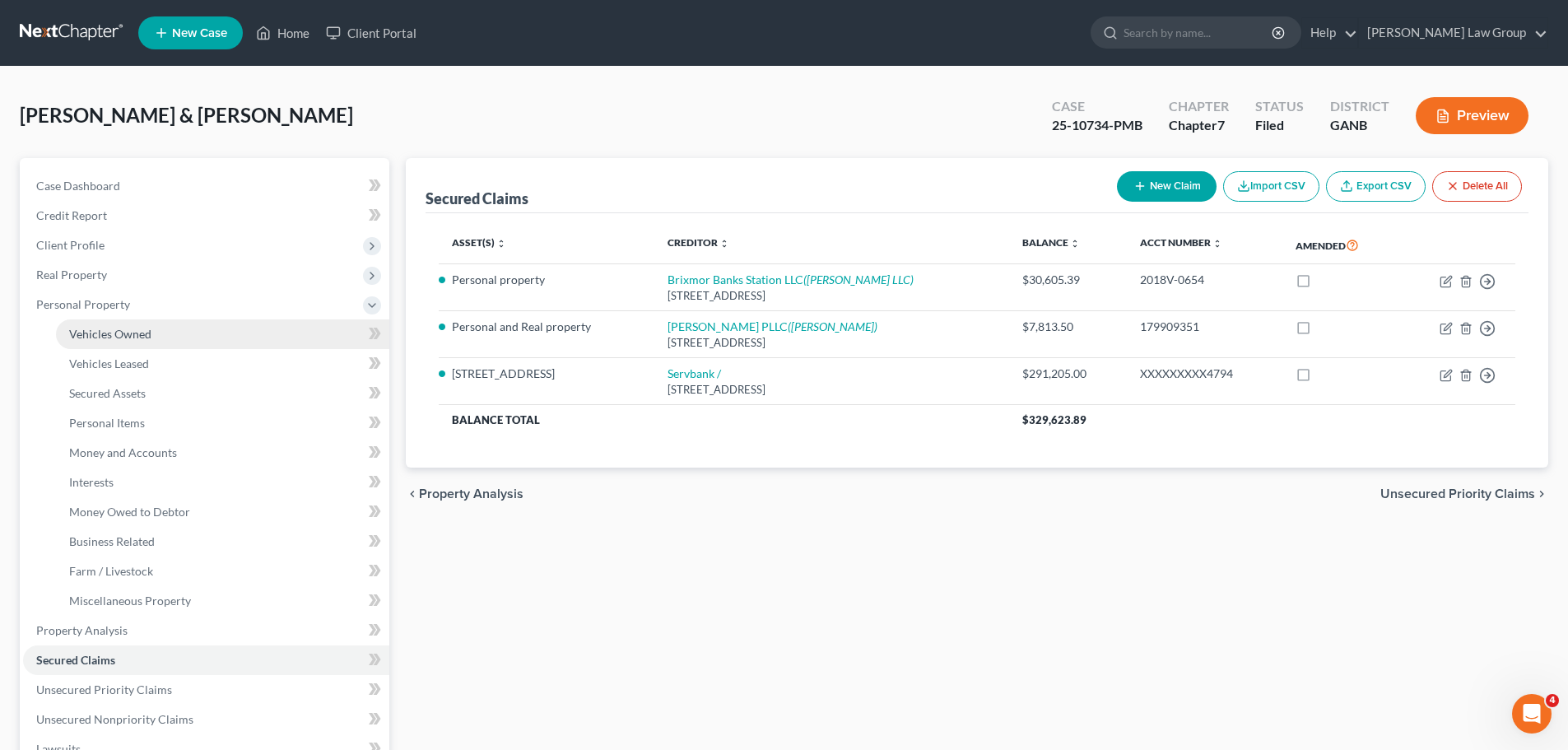
click at [206, 324] on link "Vehicles Owned" at bounding box center [222, 334] width 333 height 30
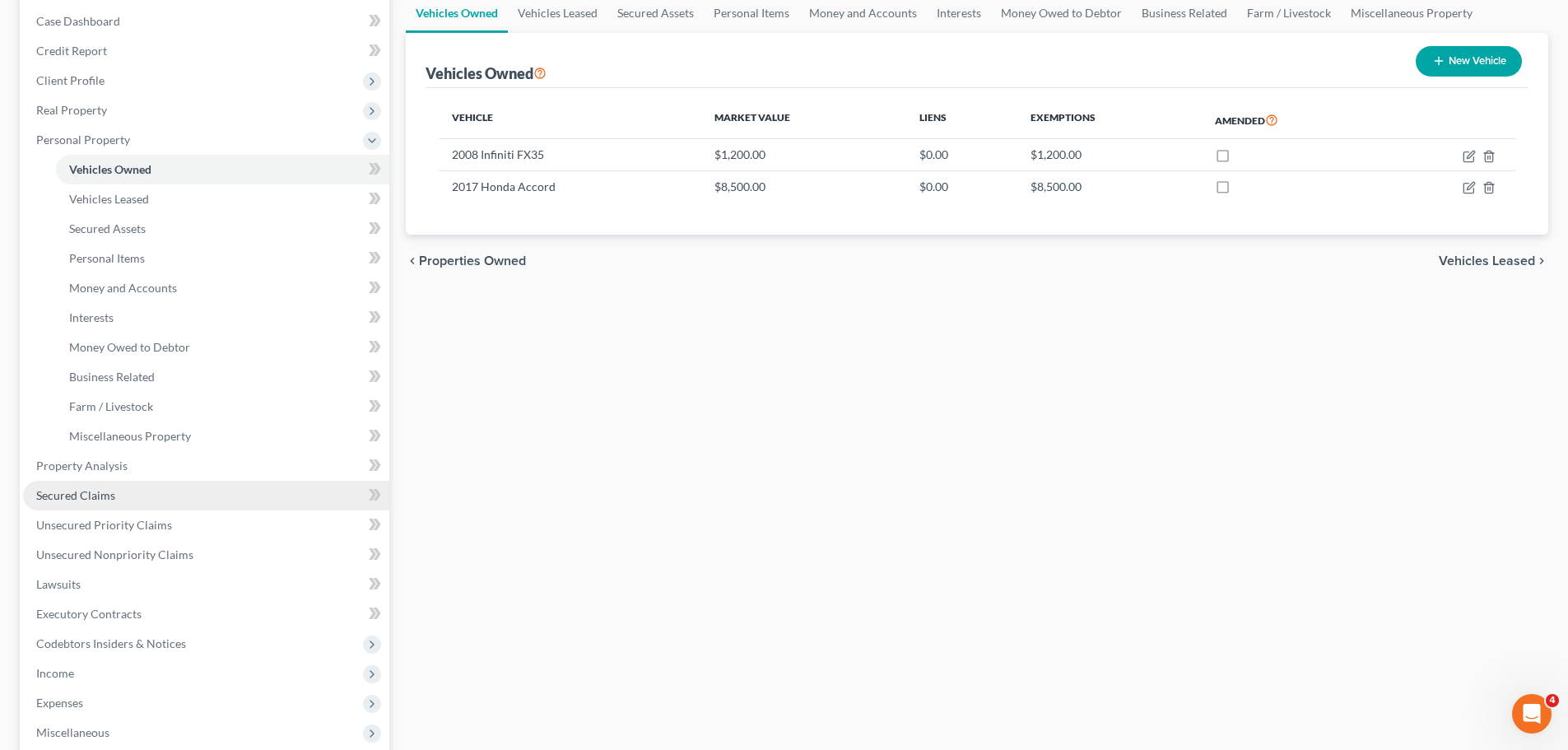
click at [97, 482] on link "Secured Claims" at bounding box center [206, 496] width 366 height 30
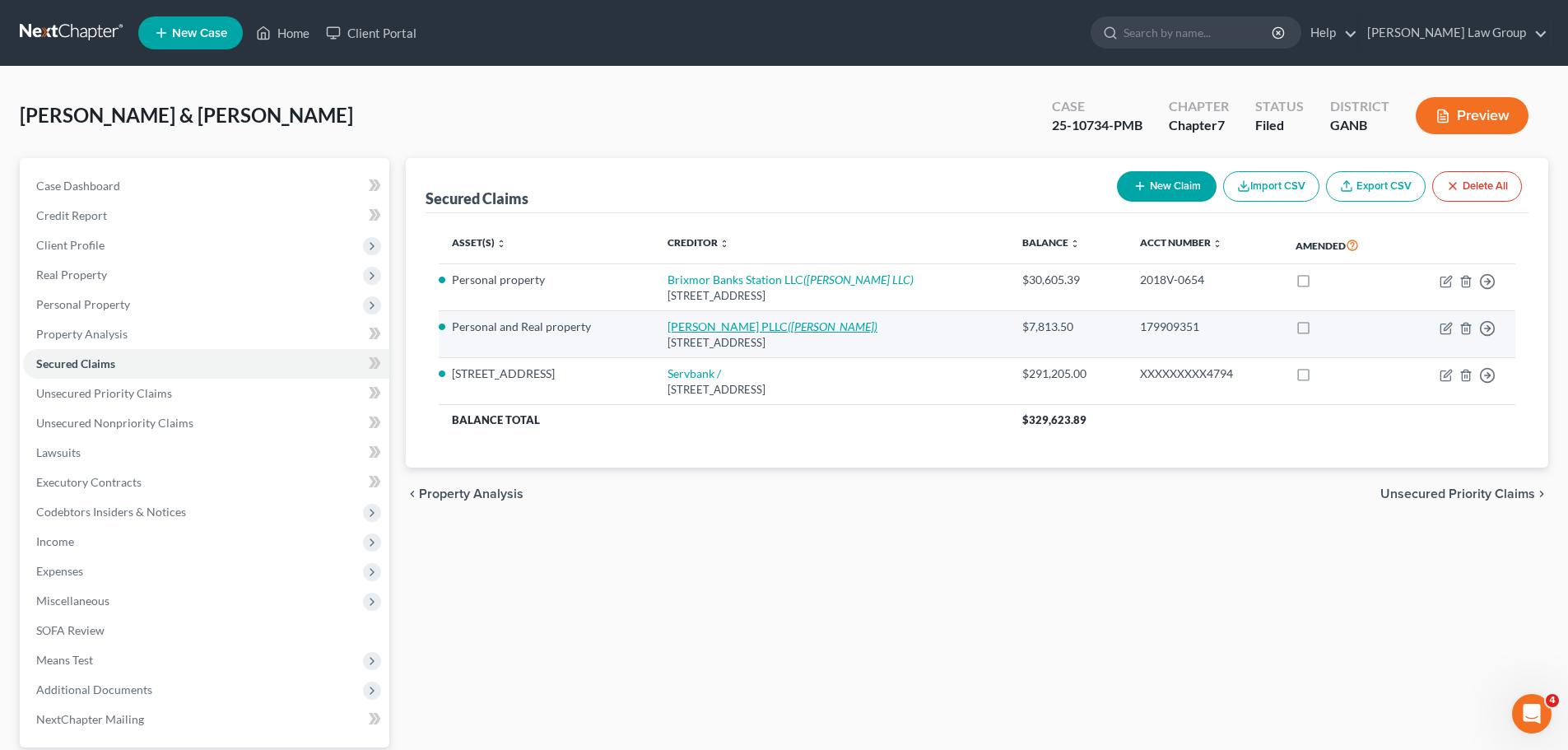
click at [719, 329] on link "Huntsman Lofgran PLLC (Olson Shaner)" at bounding box center [772, 326] width 210 height 14
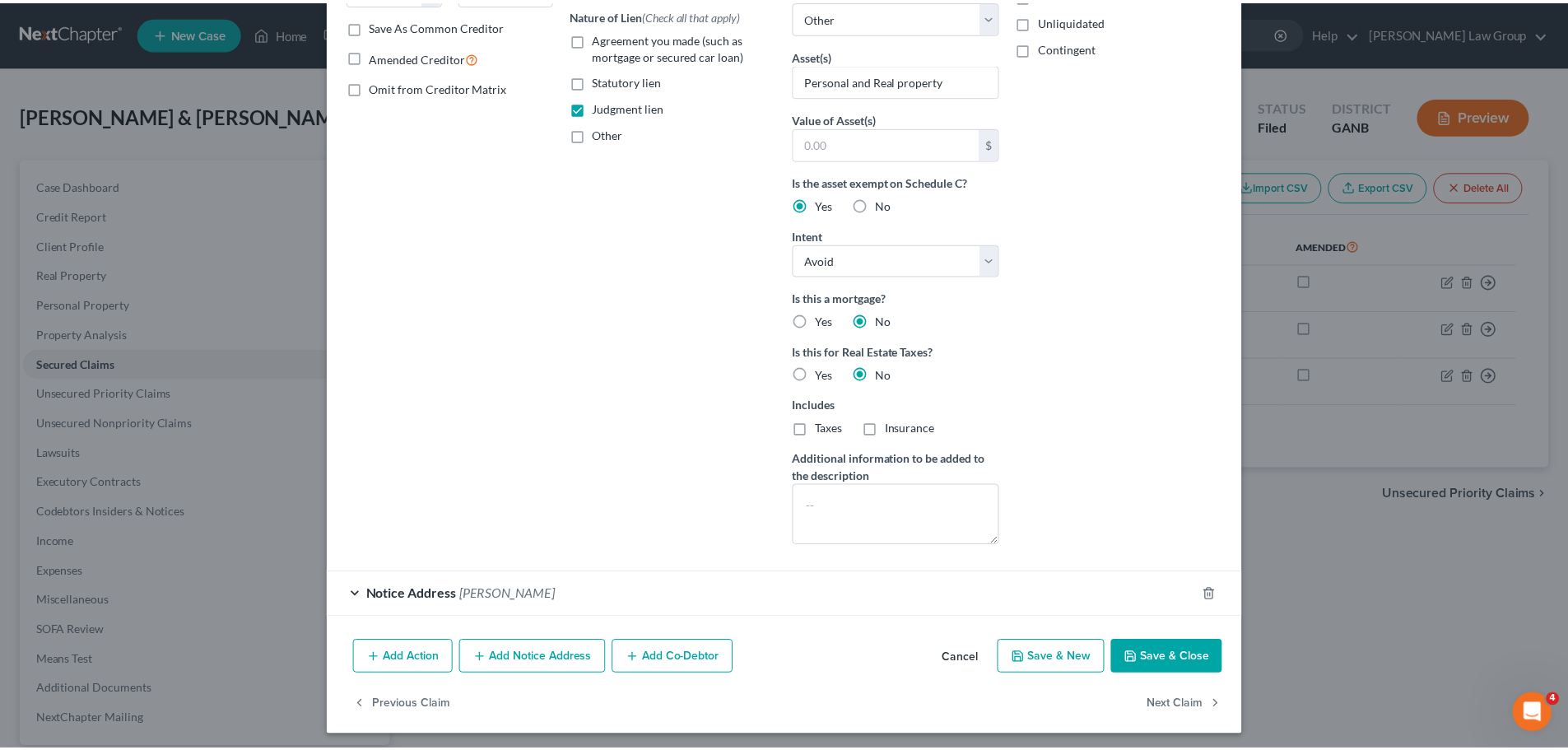
scroll to position [310, 0]
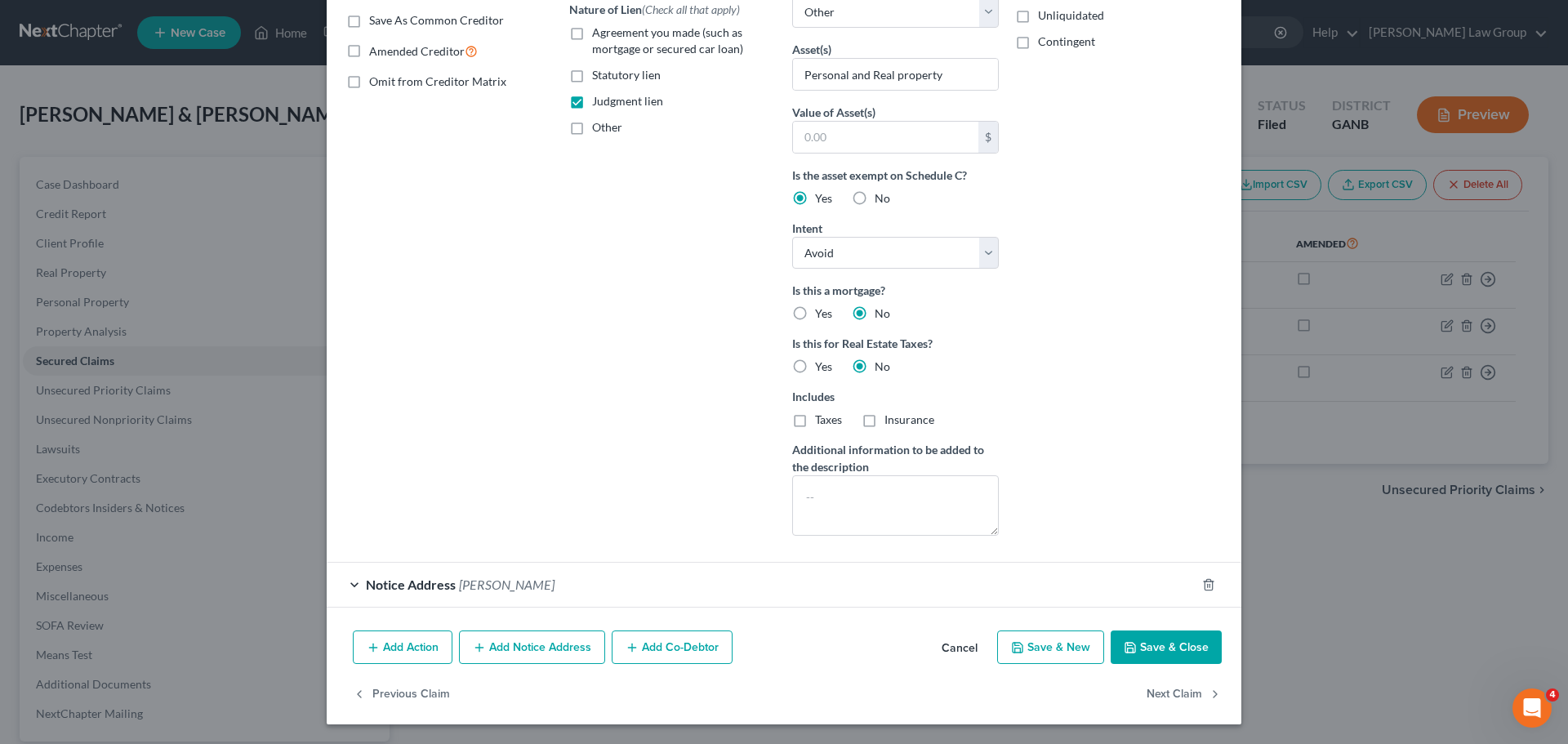
click at [1175, 639] on button "Save & Close" at bounding box center [1166, 648] width 111 height 34
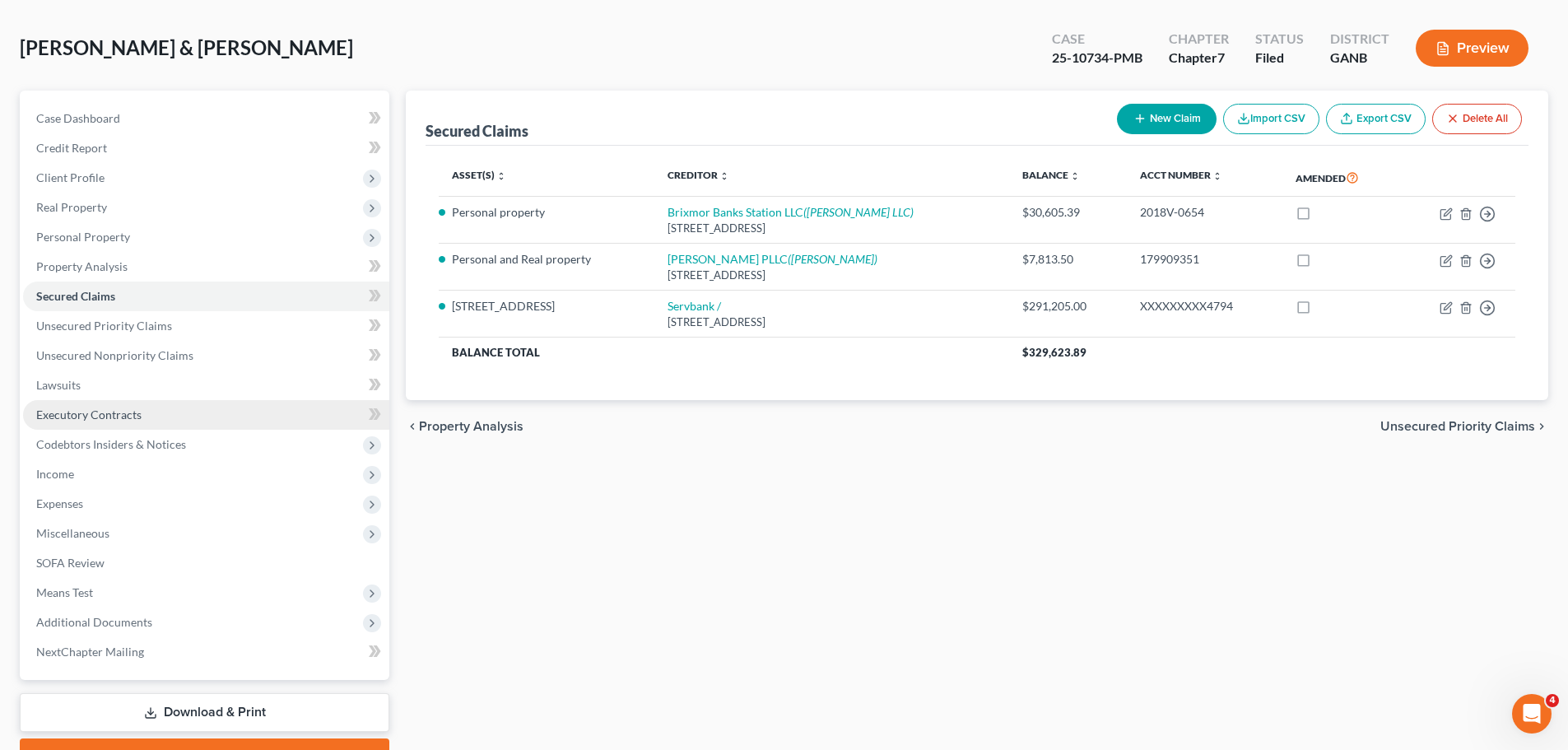
scroll to position [155, 0]
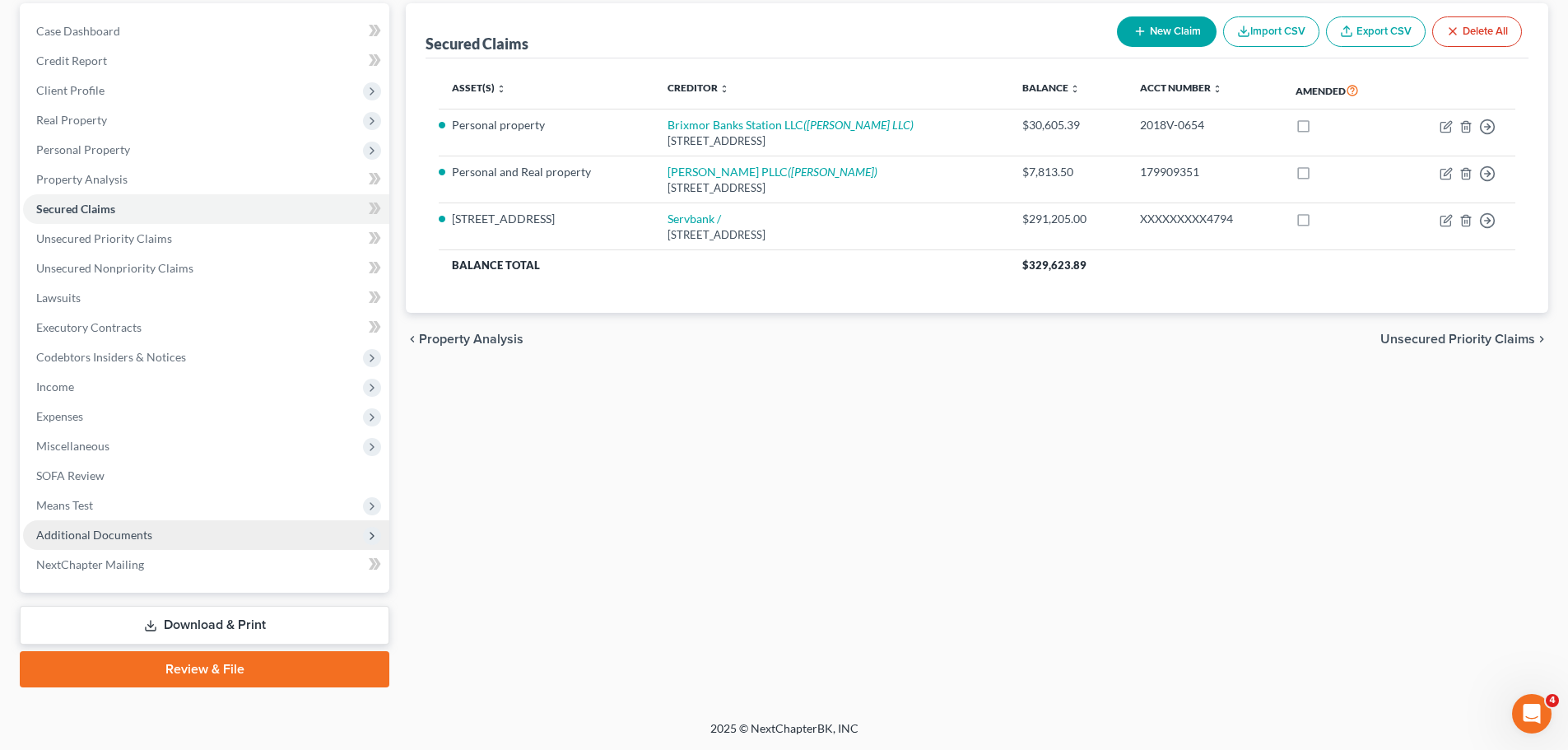
click at [183, 538] on span "Additional Documents" at bounding box center [206, 535] width 366 height 30
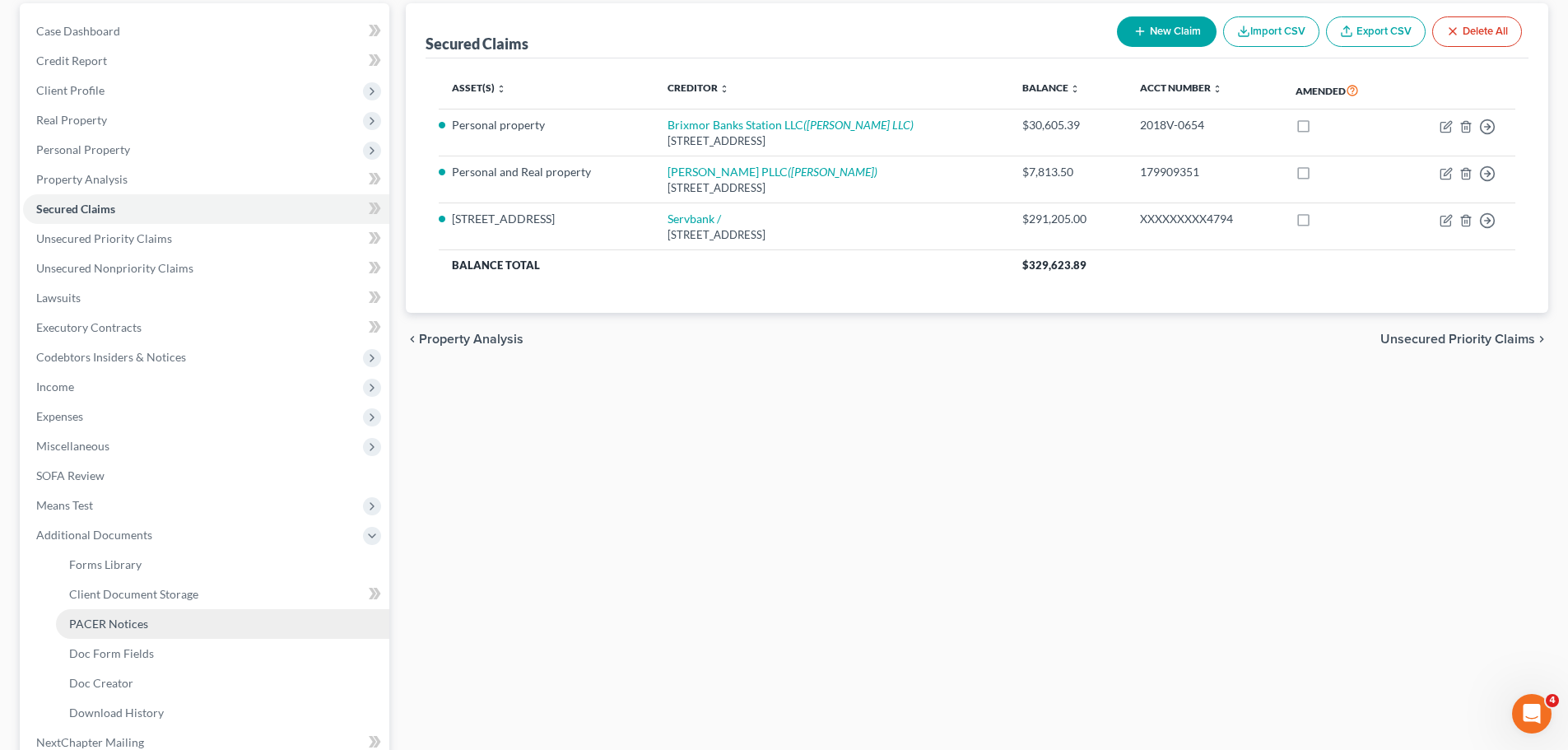
click at [135, 624] on span "PACER Notices" at bounding box center [109, 623] width 79 height 14
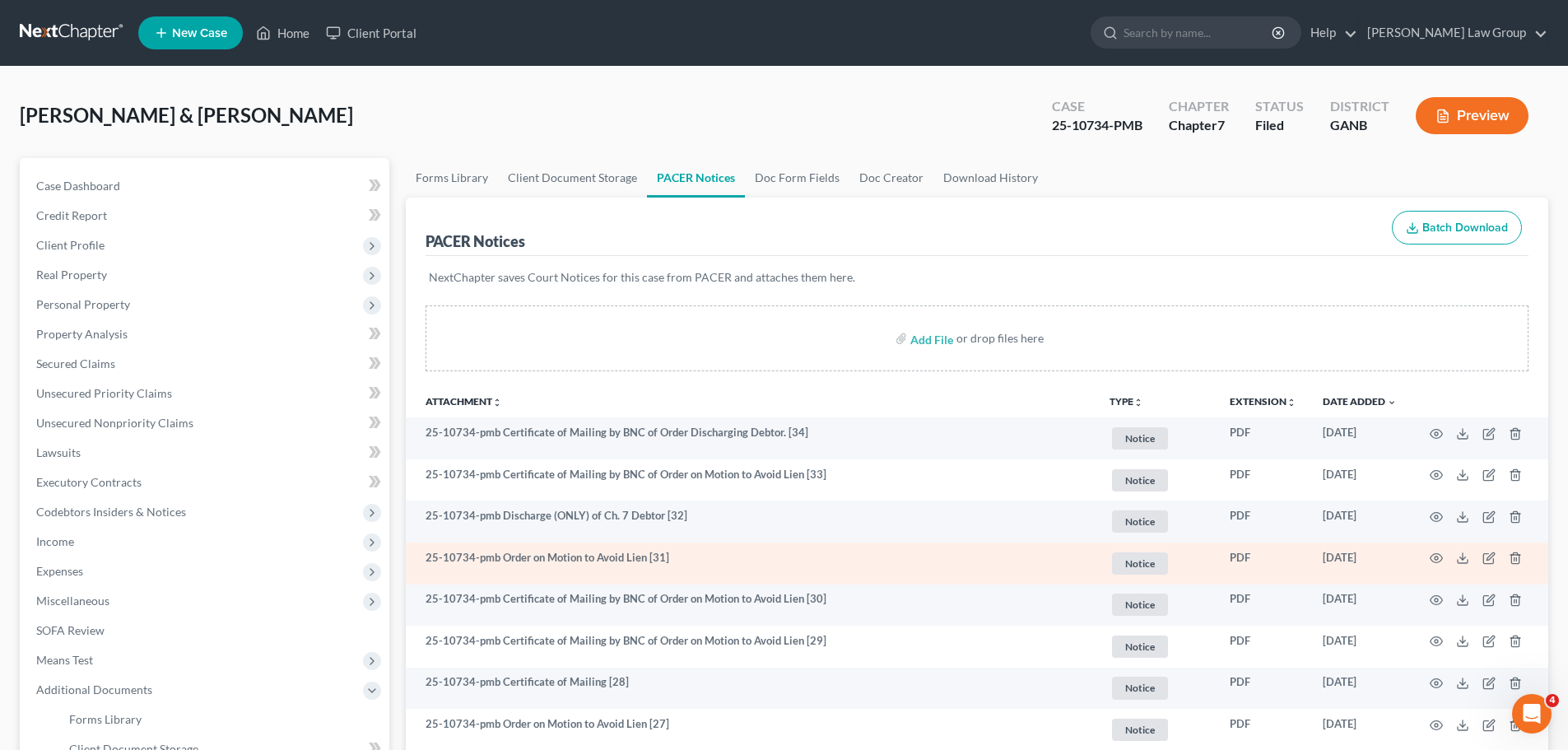
click at [1429, 552] on td at bounding box center [1479, 563] width 138 height 42
click at [1436, 554] on icon "button" at bounding box center [1436, 558] width 12 height 9
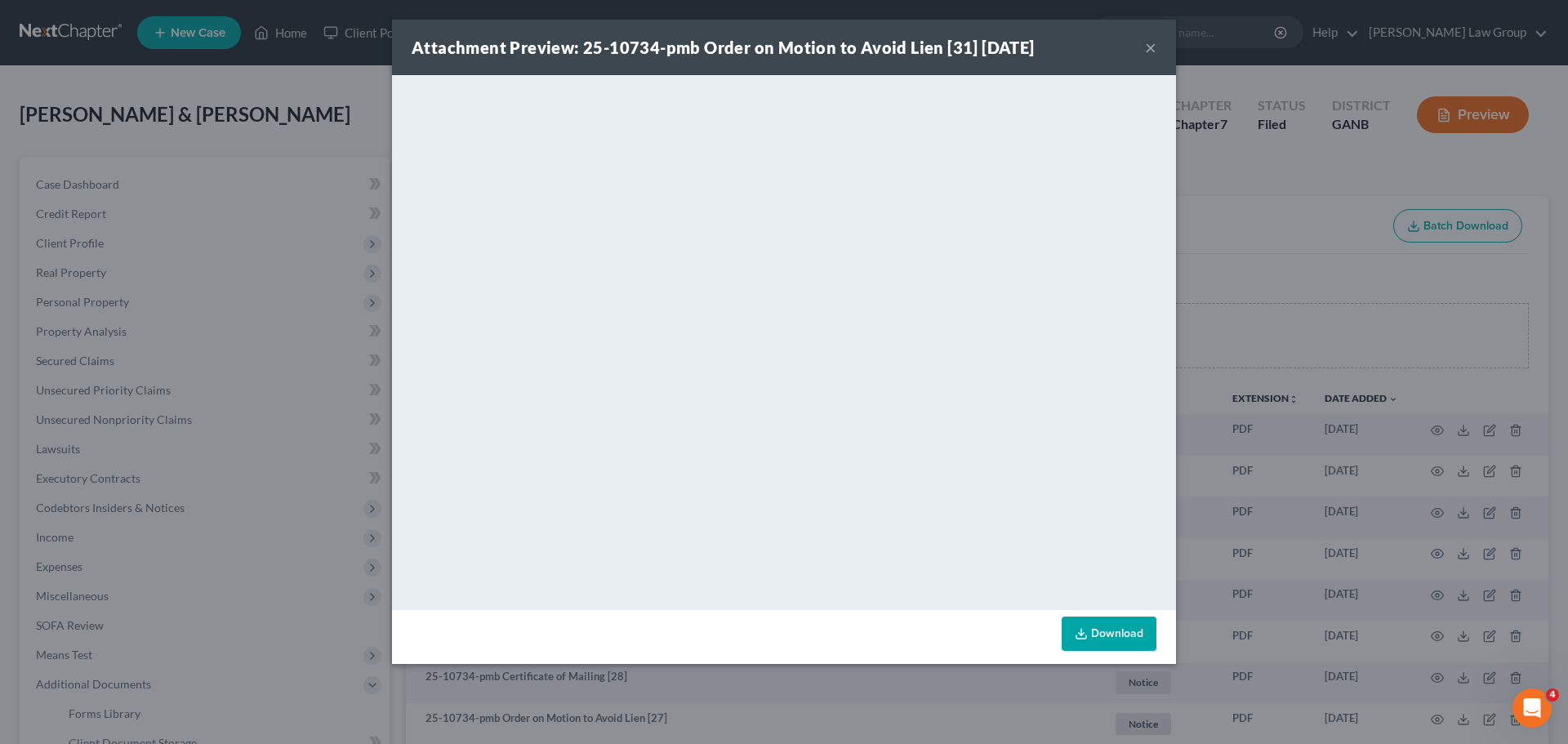
click at [1154, 51] on button "×" at bounding box center [1151, 47] width 11 height 20
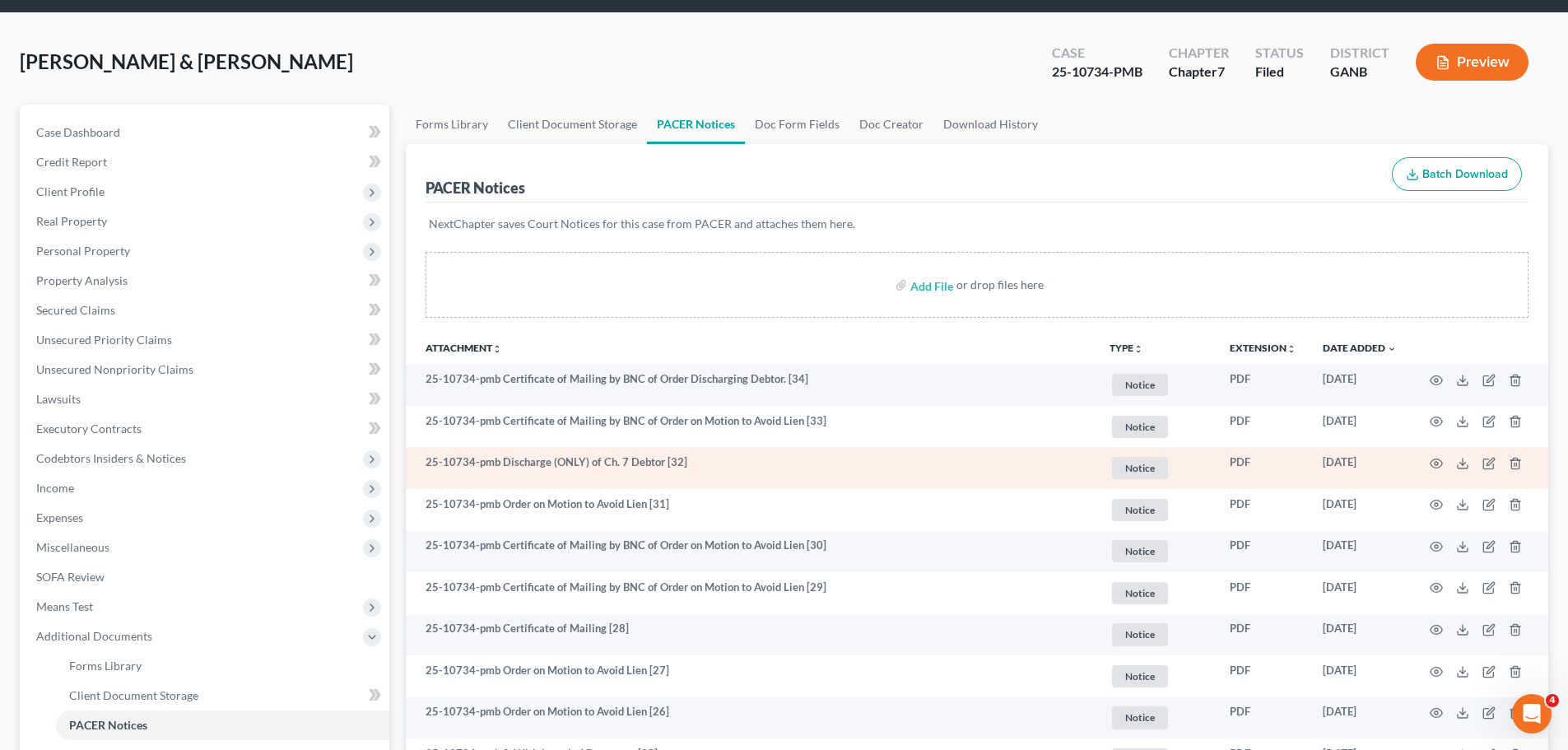
scroll to position [82, 0]
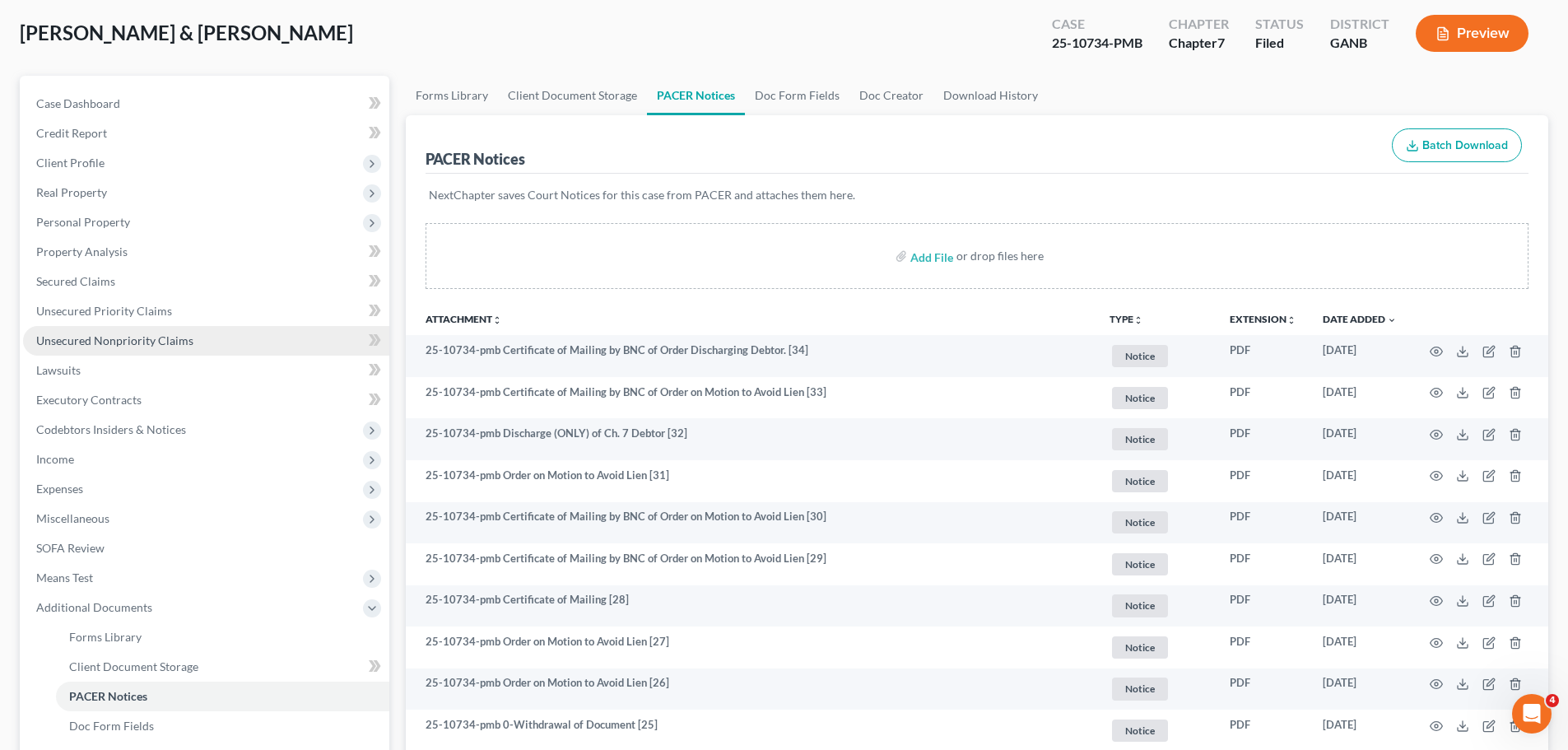
click at [142, 351] on link "Unsecured Nonpriority Claims" at bounding box center [206, 341] width 366 height 30
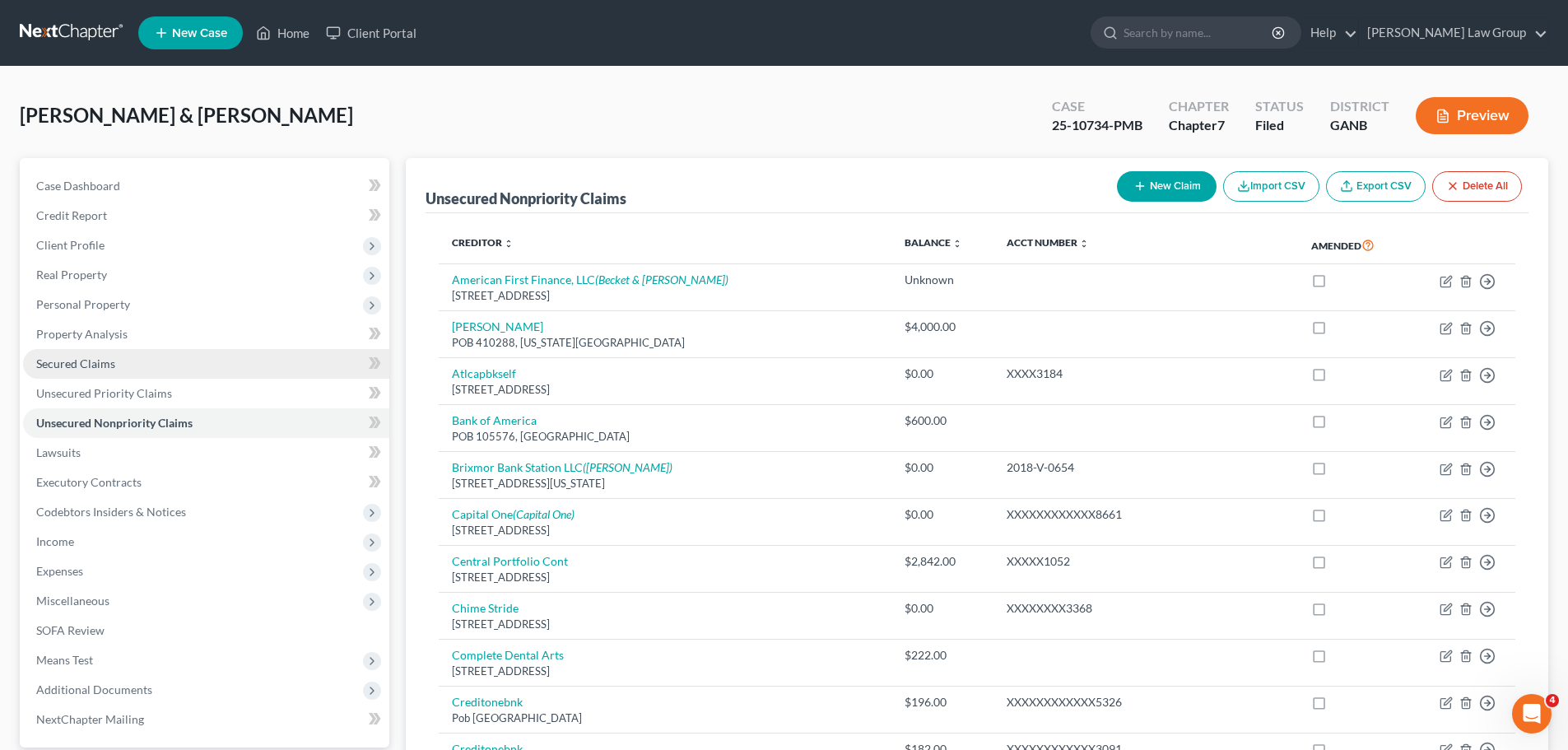
click at [197, 362] on link "Secured Claims" at bounding box center [206, 364] width 366 height 30
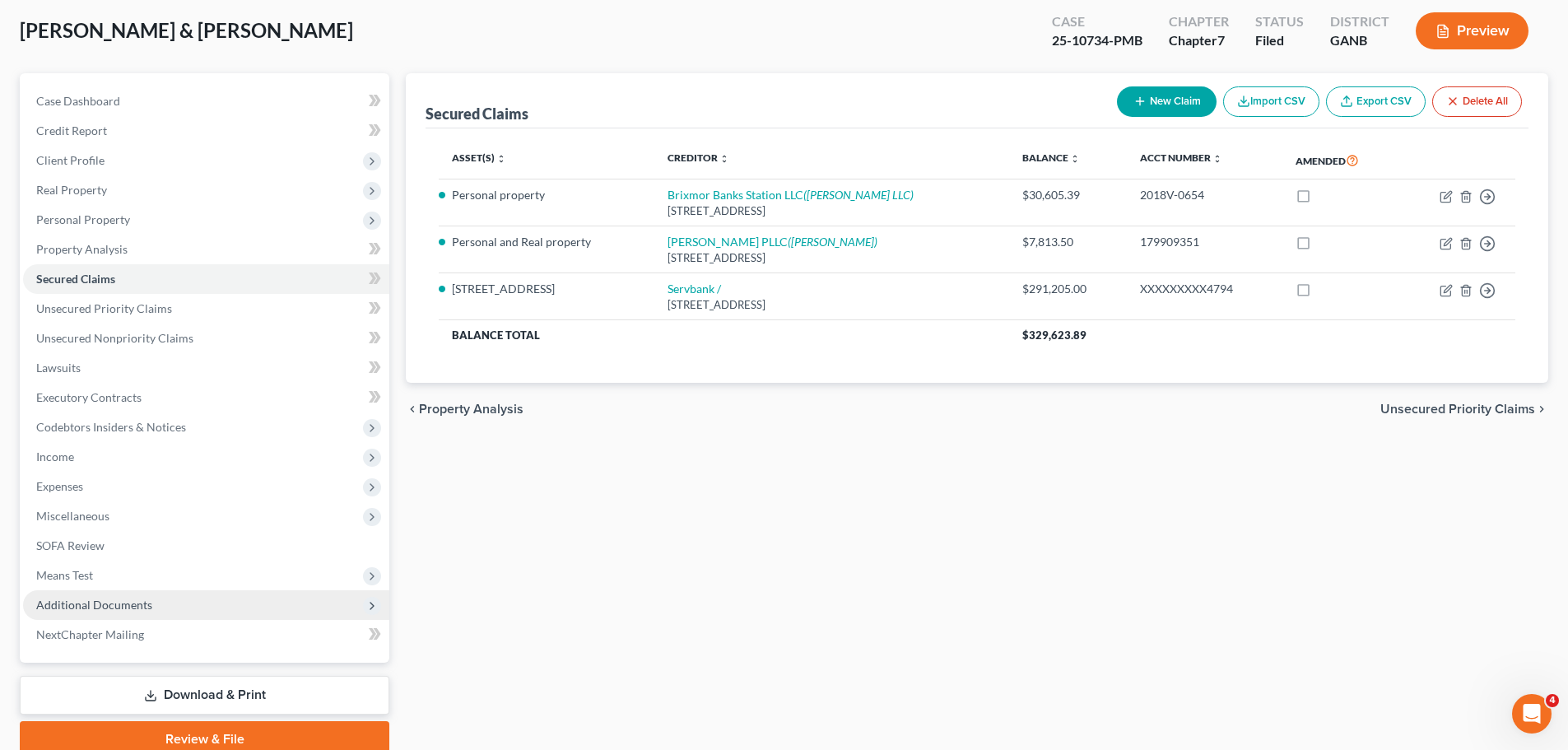
scroll to position [155, 0]
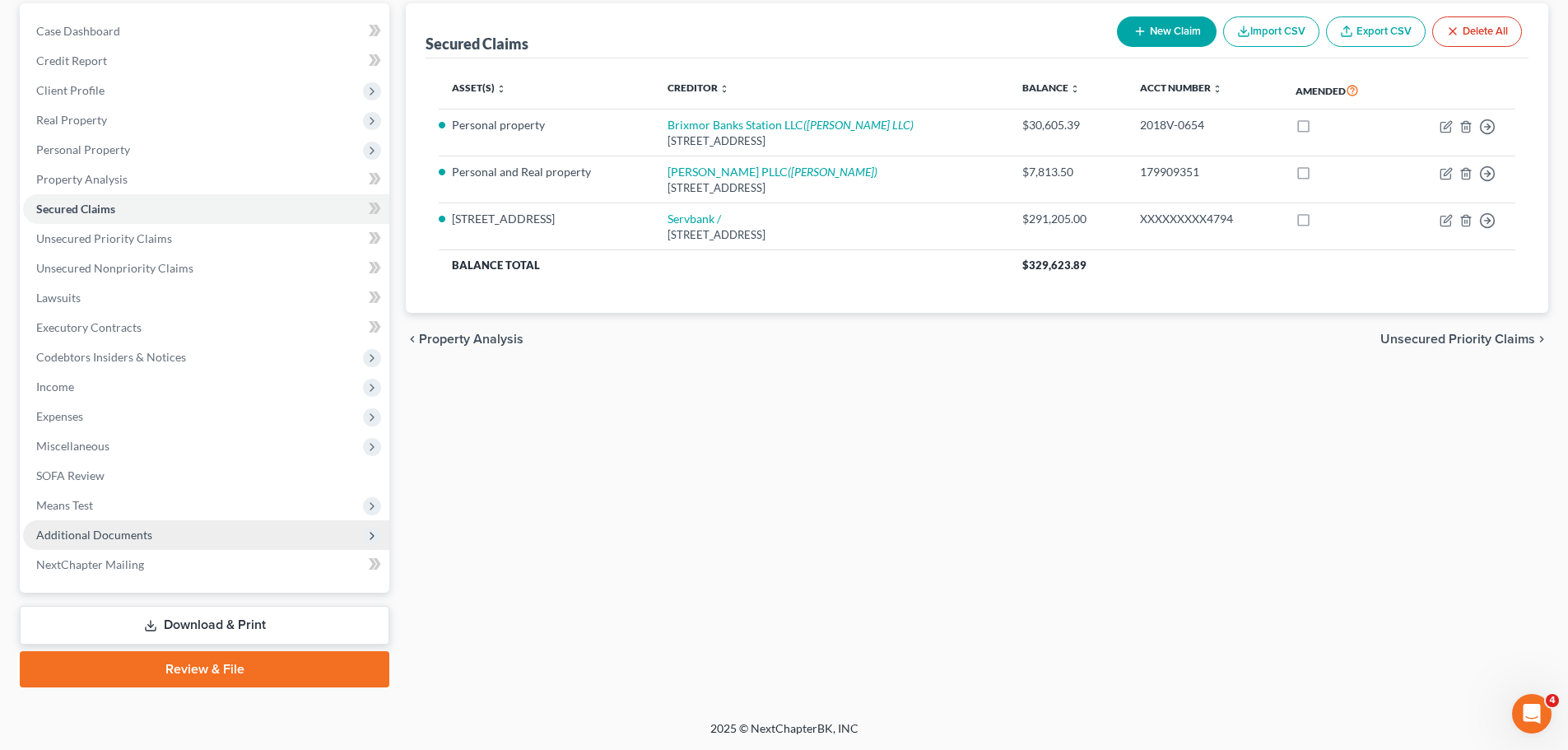
drag, startPoint x: 119, startPoint y: 536, endPoint x: 199, endPoint y: 546, distance: 80.6
click at [119, 536] on span "Additional Documents" at bounding box center [94, 534] width 116 height 14
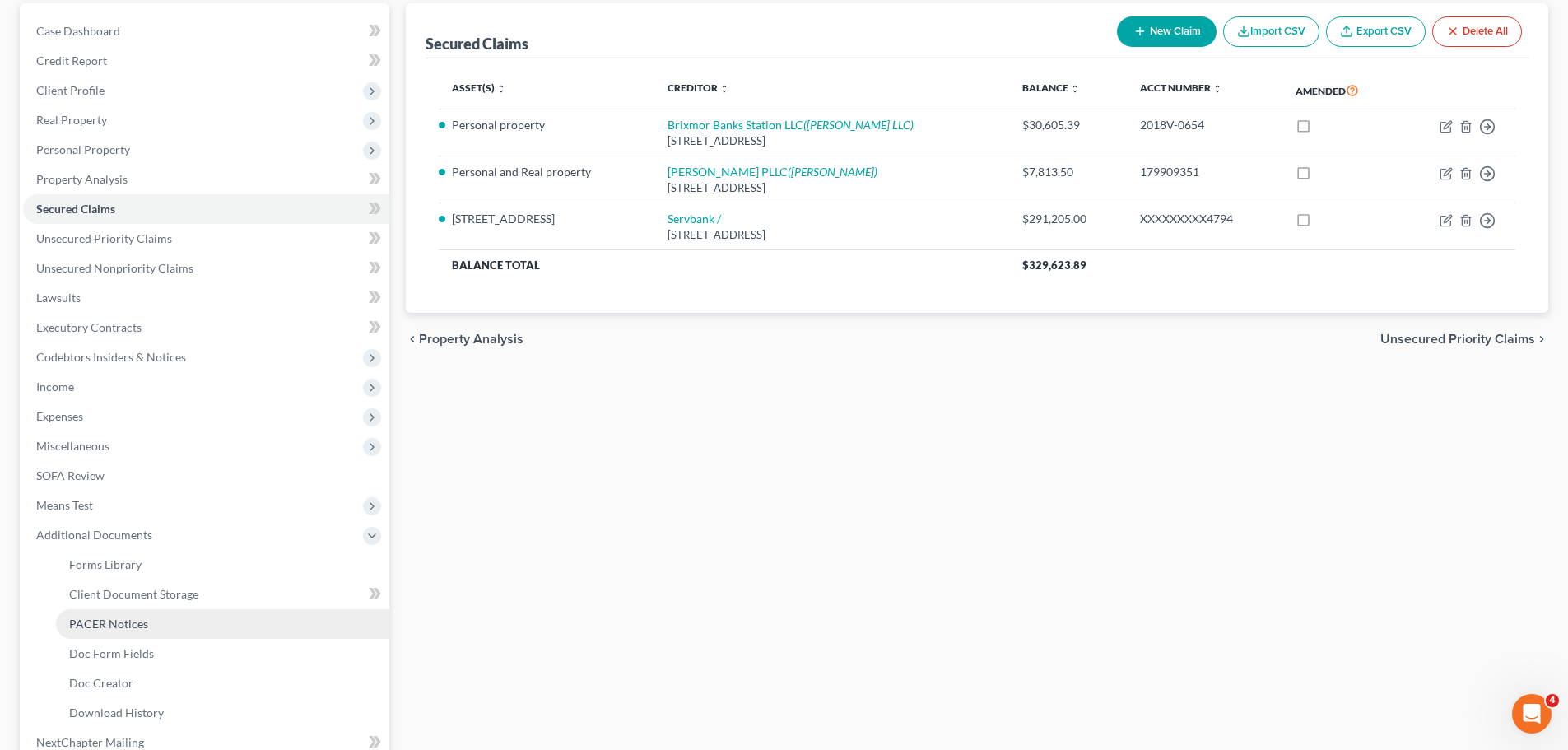
click at [186, 628] on link "PACER Notices" at bounding box center [222, 624] width 333 height 30
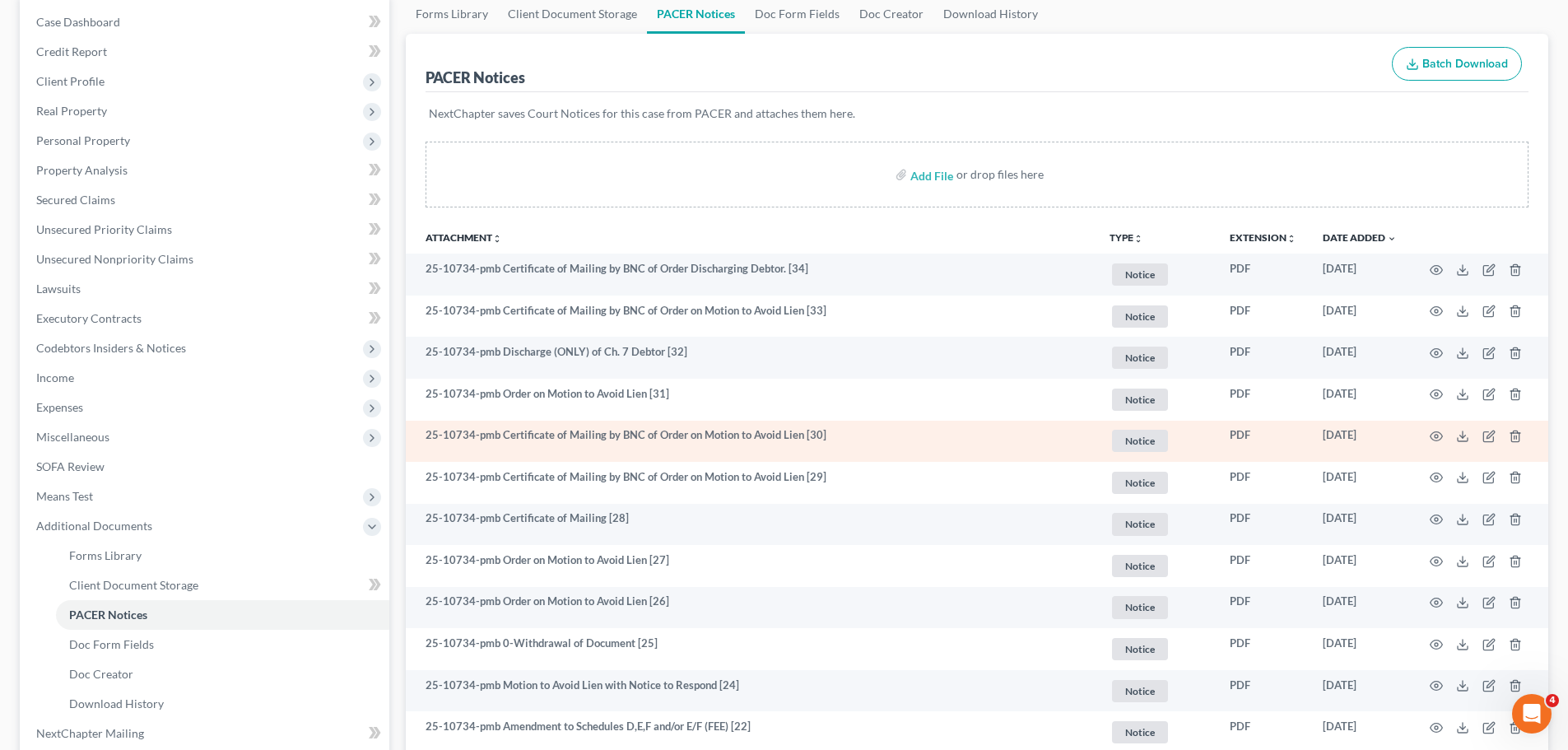
scroll to position [165, 0]
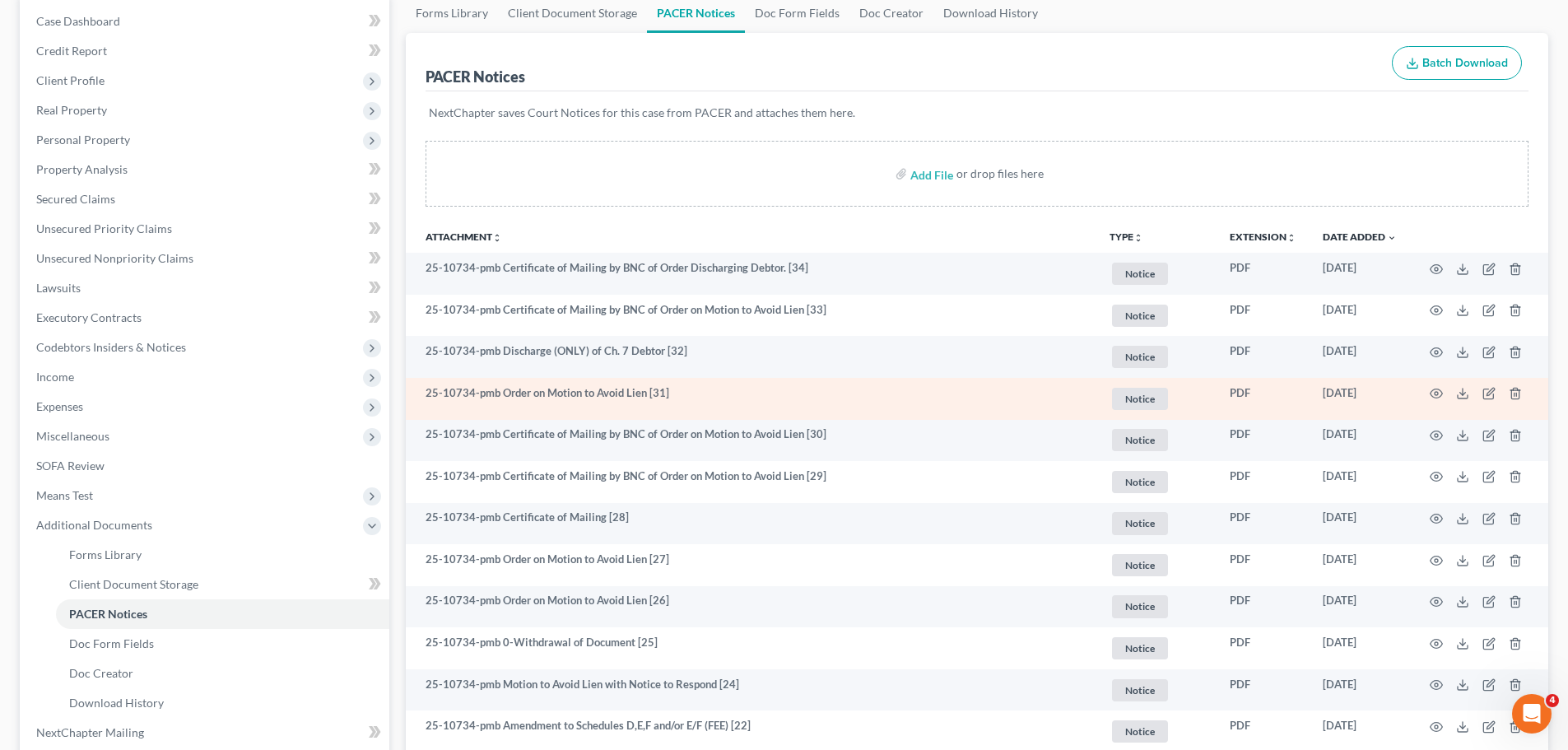
click at [531, 397] on td "25-10734-pmb Order on Motion to Avoid Lien [31]" at bounding box center [751, 398] width 691 height 42
click at [1435, 390] on icon "button" at bounding box center [1436, 394] width 13 height 13
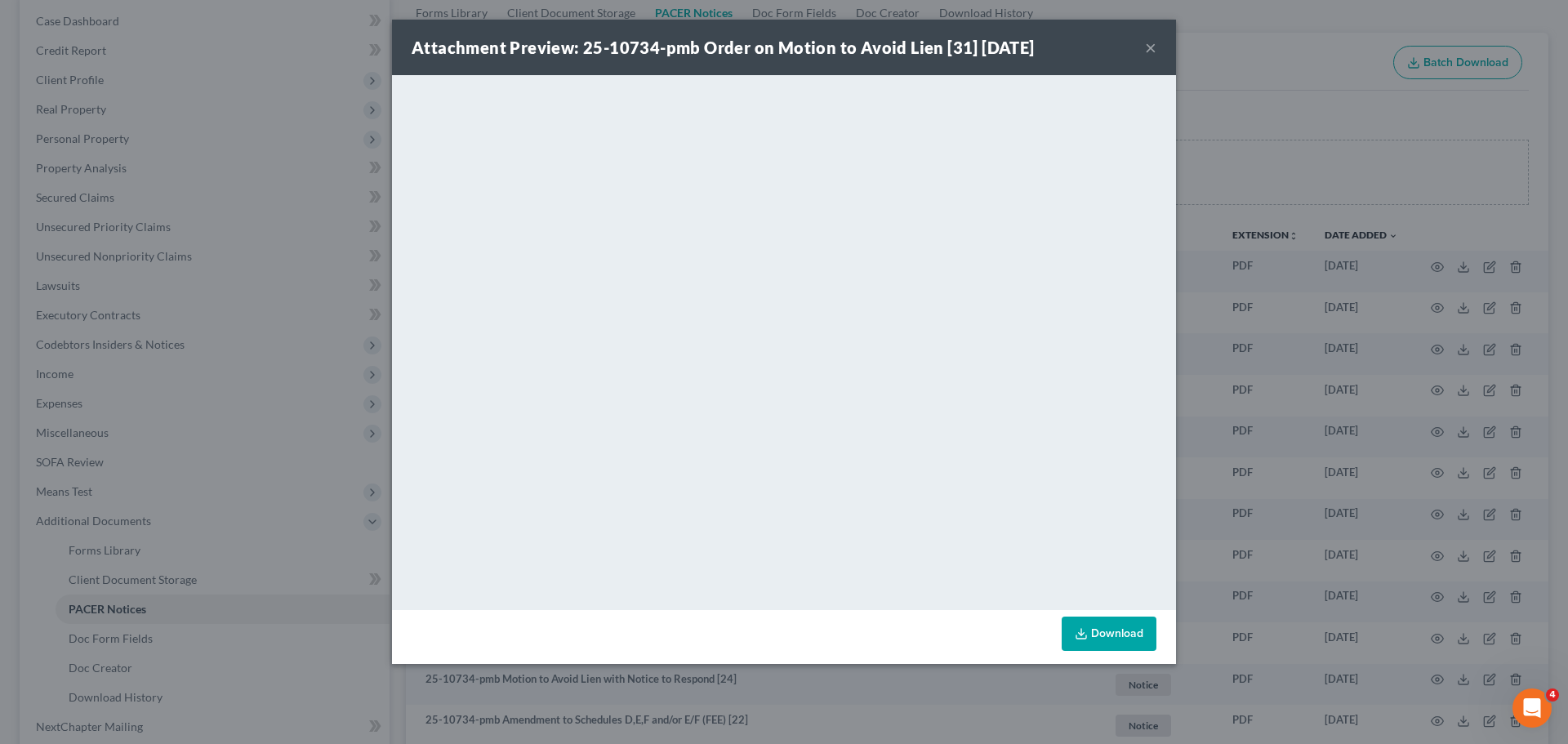
click at [1146, 41] on button "×" at bounding box center [1151, 47] width 11 height 20
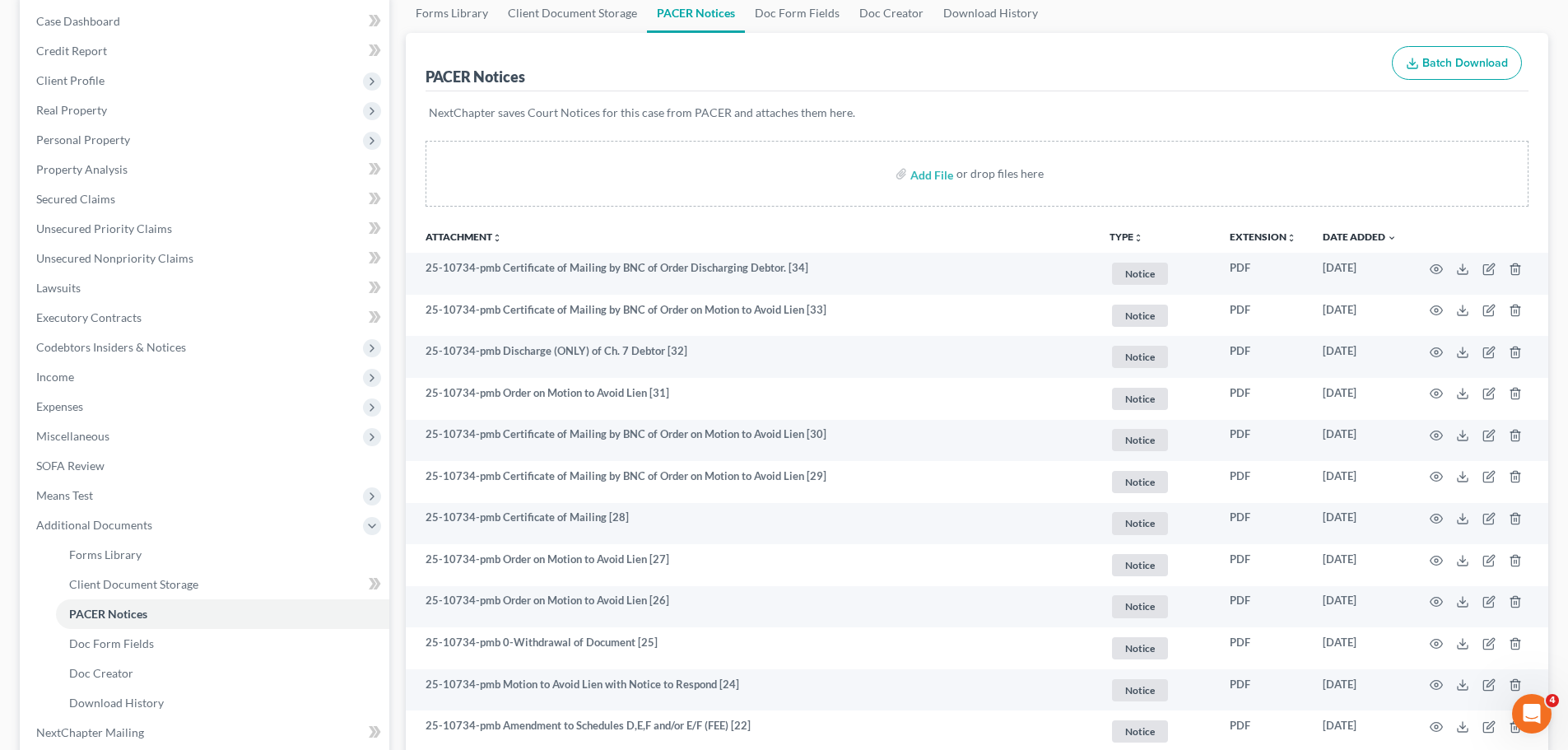
click at [1303, 117] on p "NextChapter saves Court Notices for this case from PACER and attaches them here." at bounding box center [977, 113] width 1096 height 16
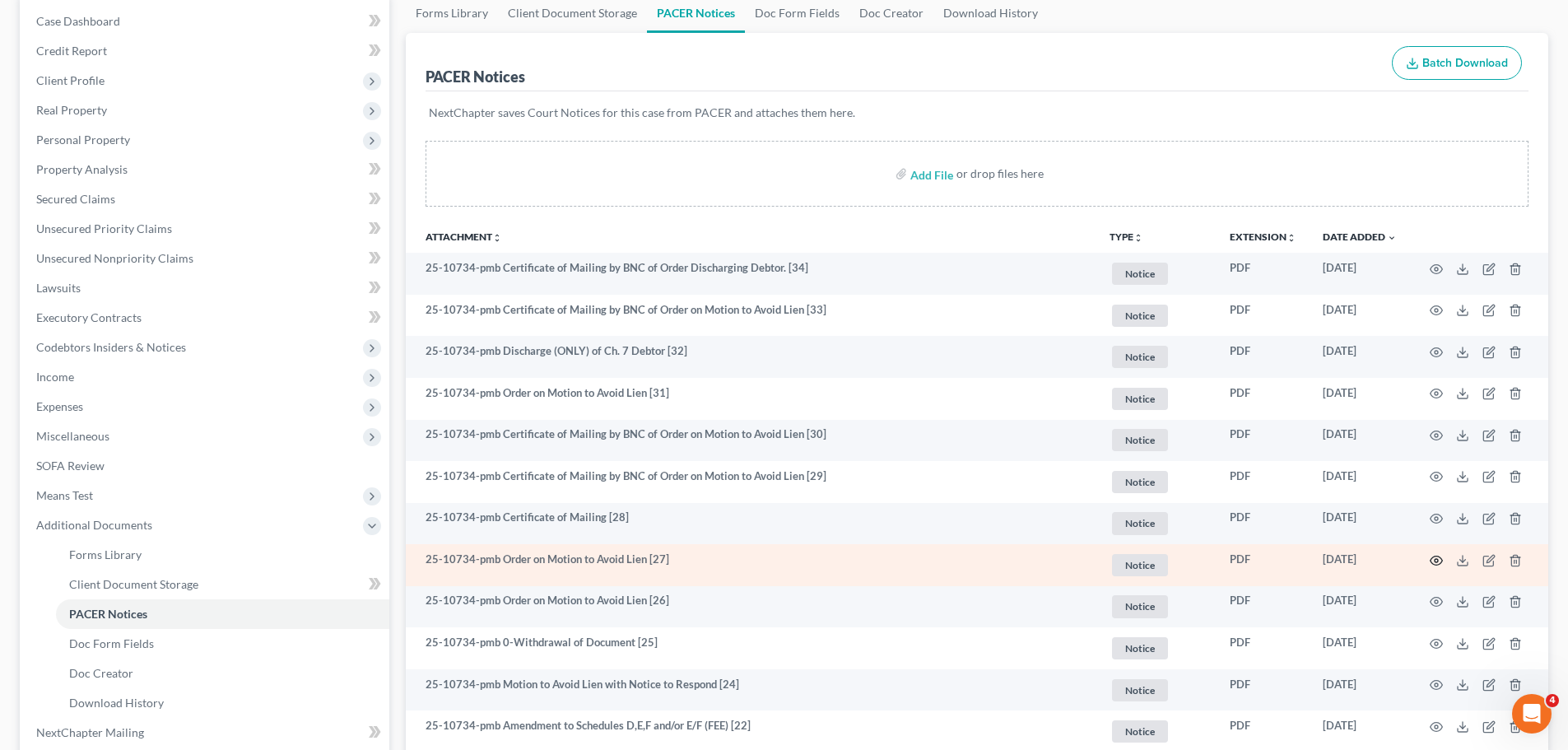
click at [1431, 557] on icon "button" at bounding box center [1436, 561] width 13 height 13
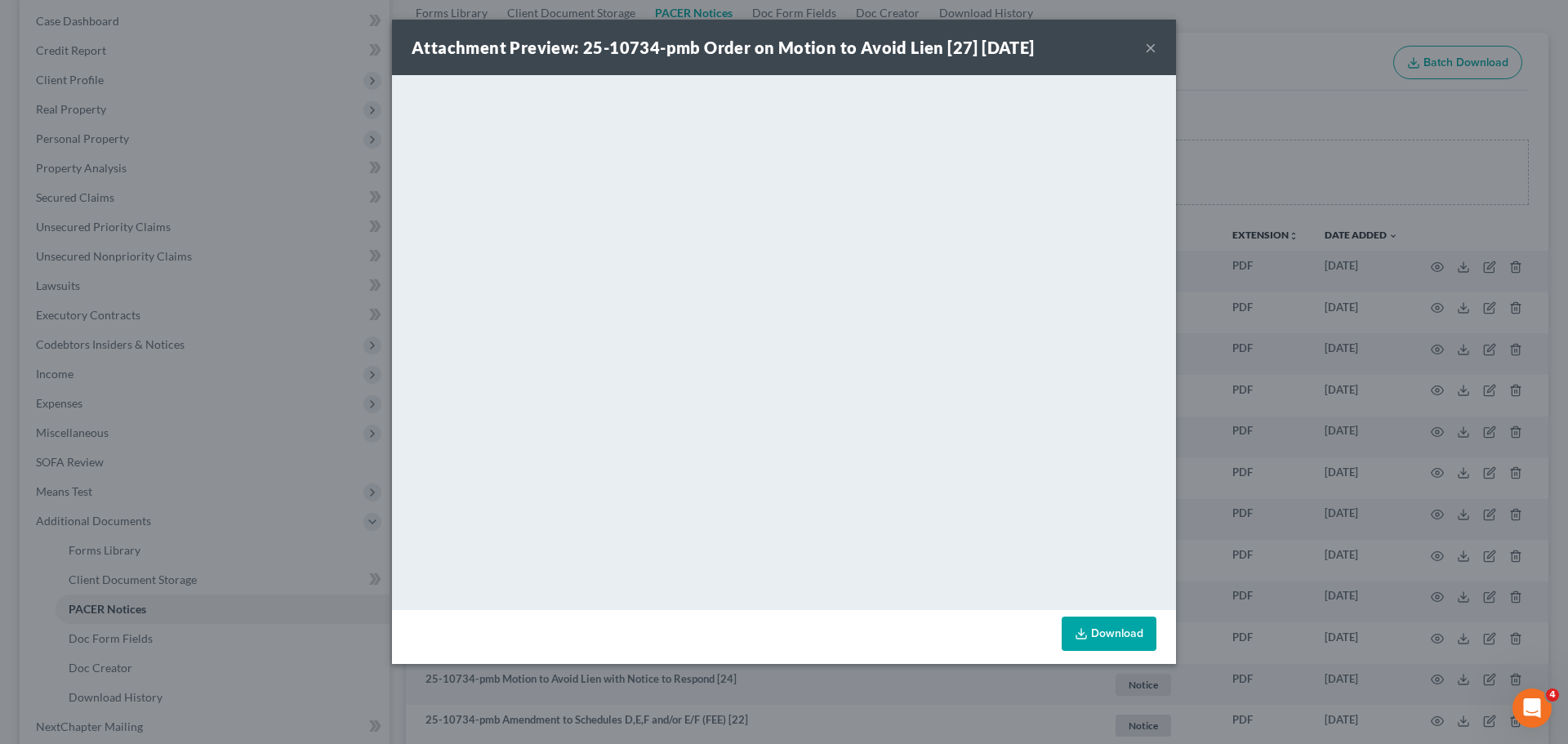
click at [1153, 50] on button "×" at bounding box center [1151, 47] width 11 height 20
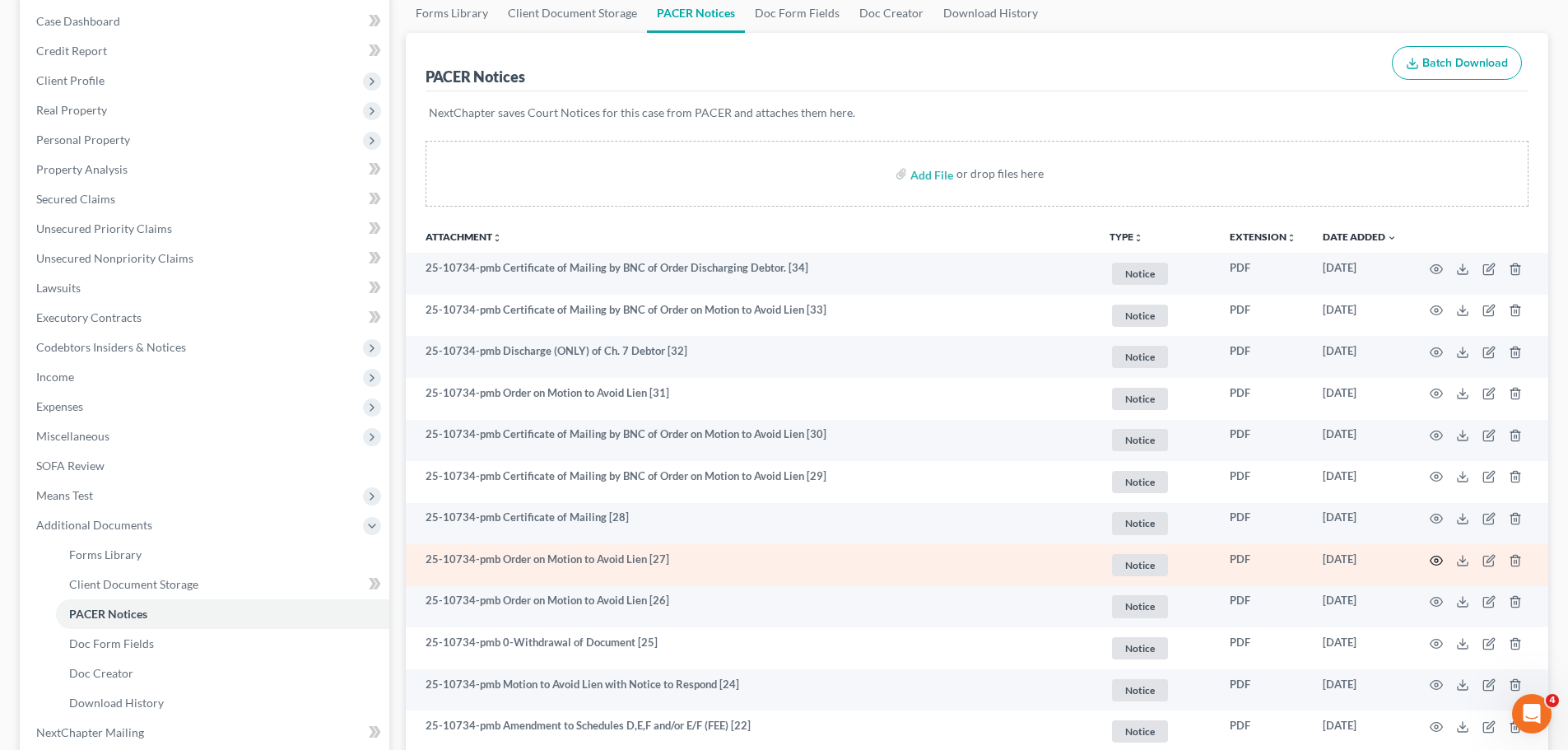
click at [1434, 557] on icon "button" at bounding box center [1436, 560] width 12 height 9
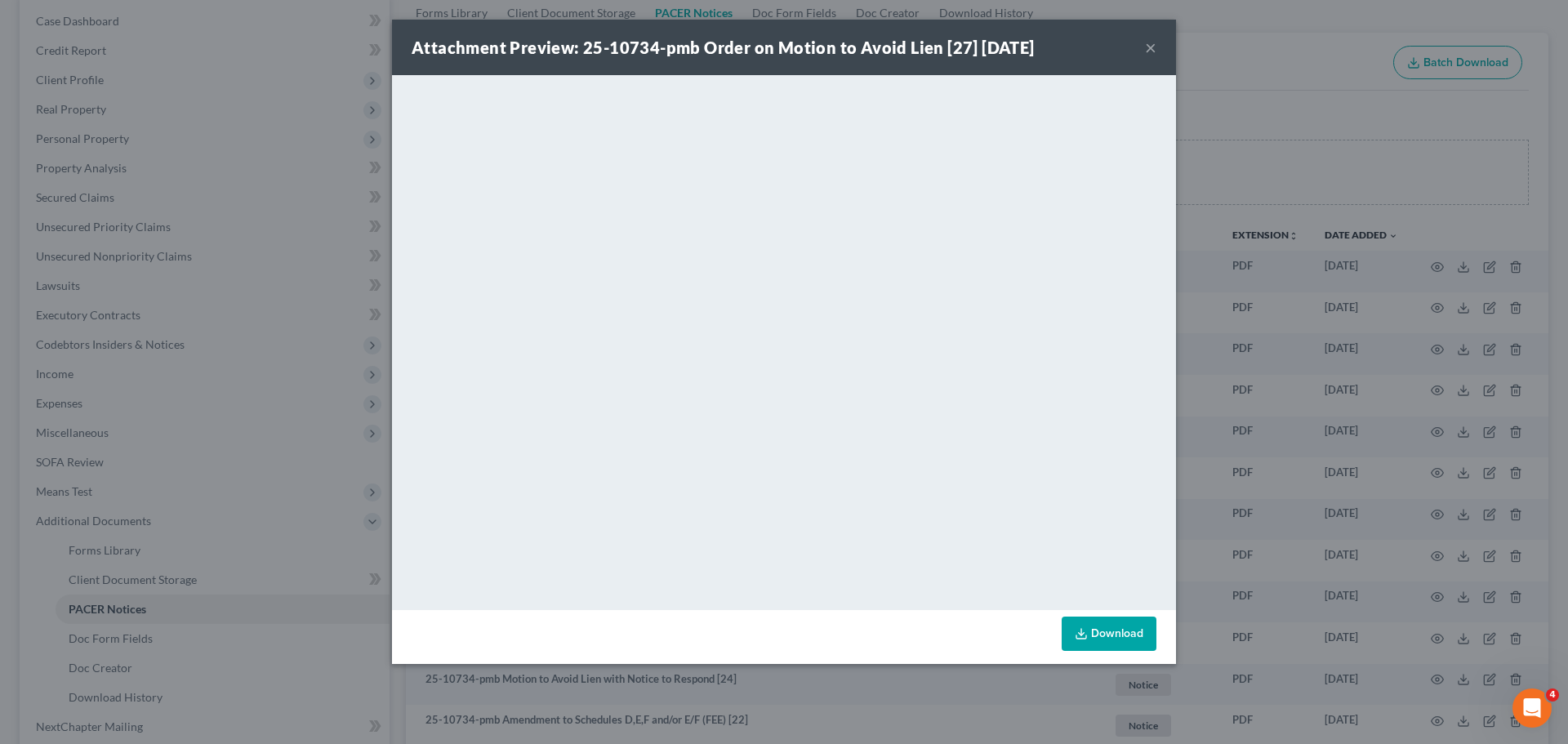
click at [1152, 51] on button "×" at bounding box center [1151, 47] width 11 height 20
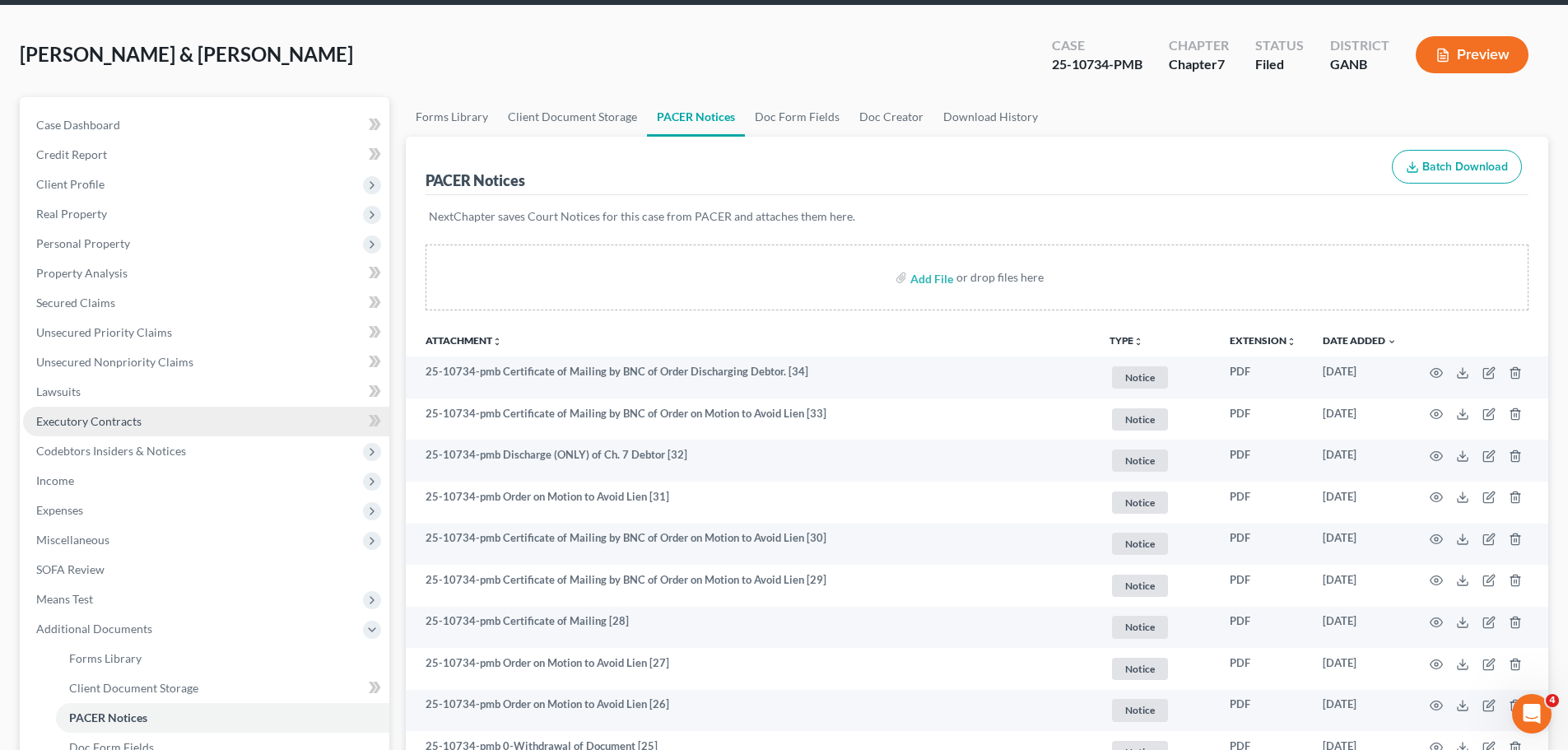
scroll to position [0, 0]
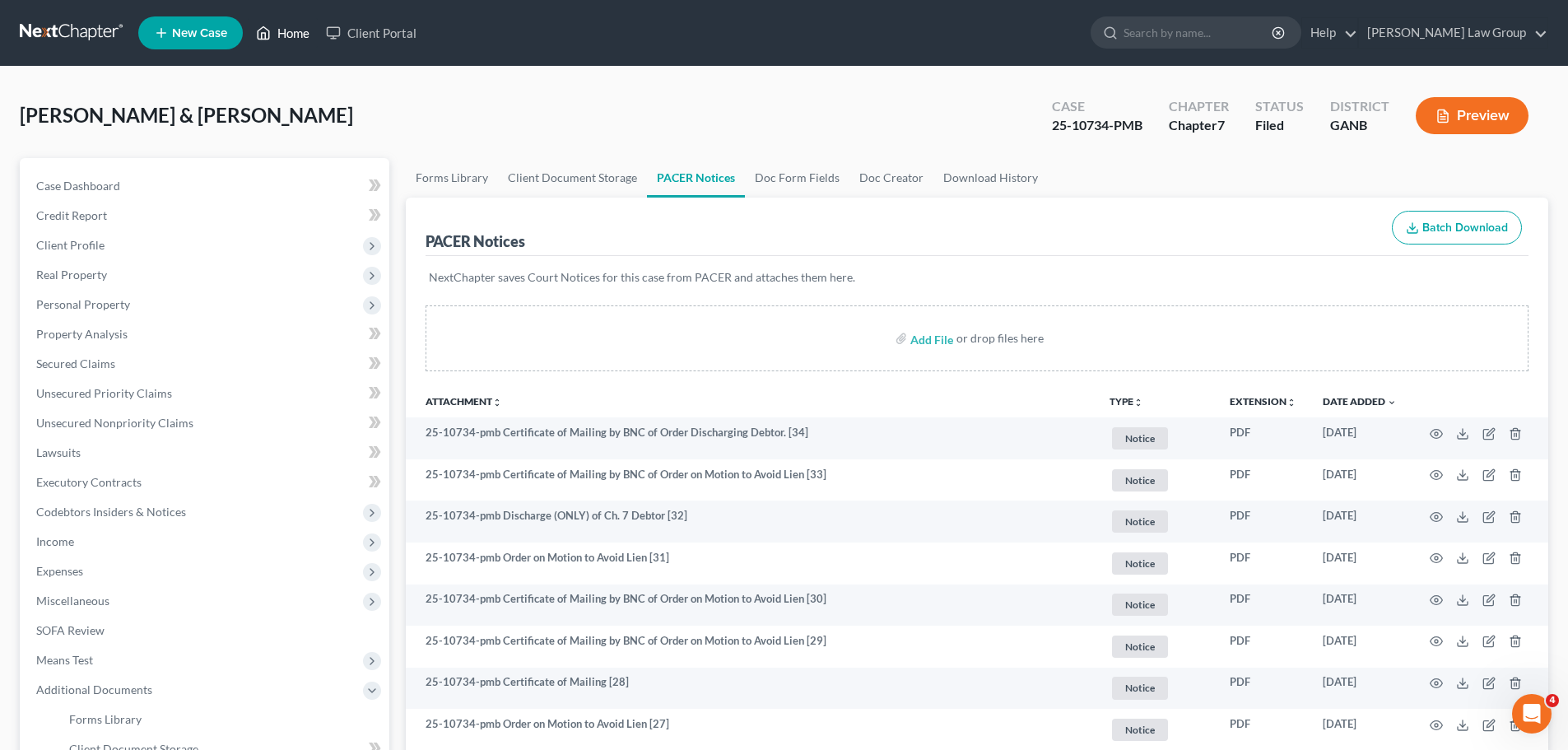
click at [295, 24] on link "Home" at bounding box center [282, 33] width 70 height 30
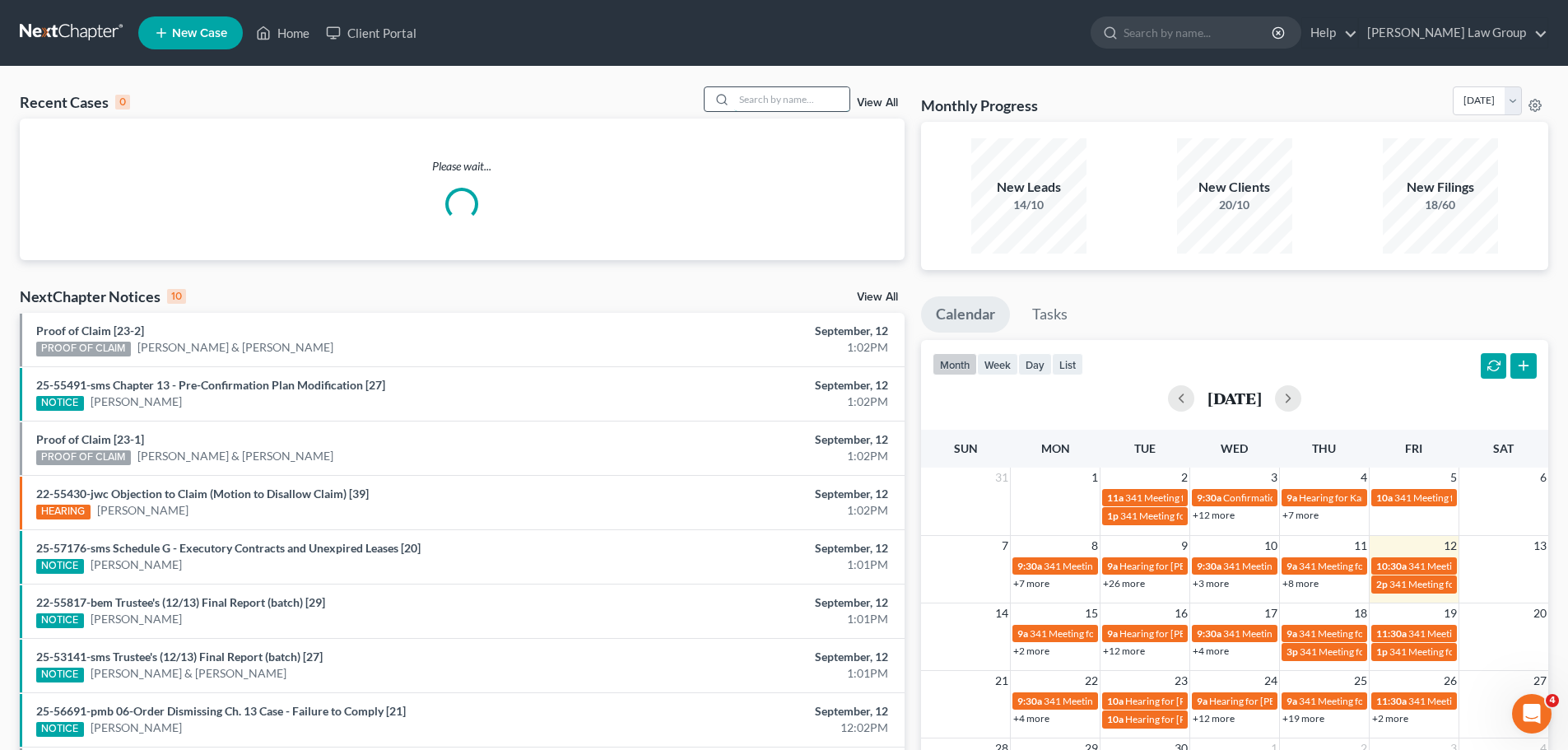
click at [801, 103] on input "search" at bounding box center [792, 99] width 115 height 24
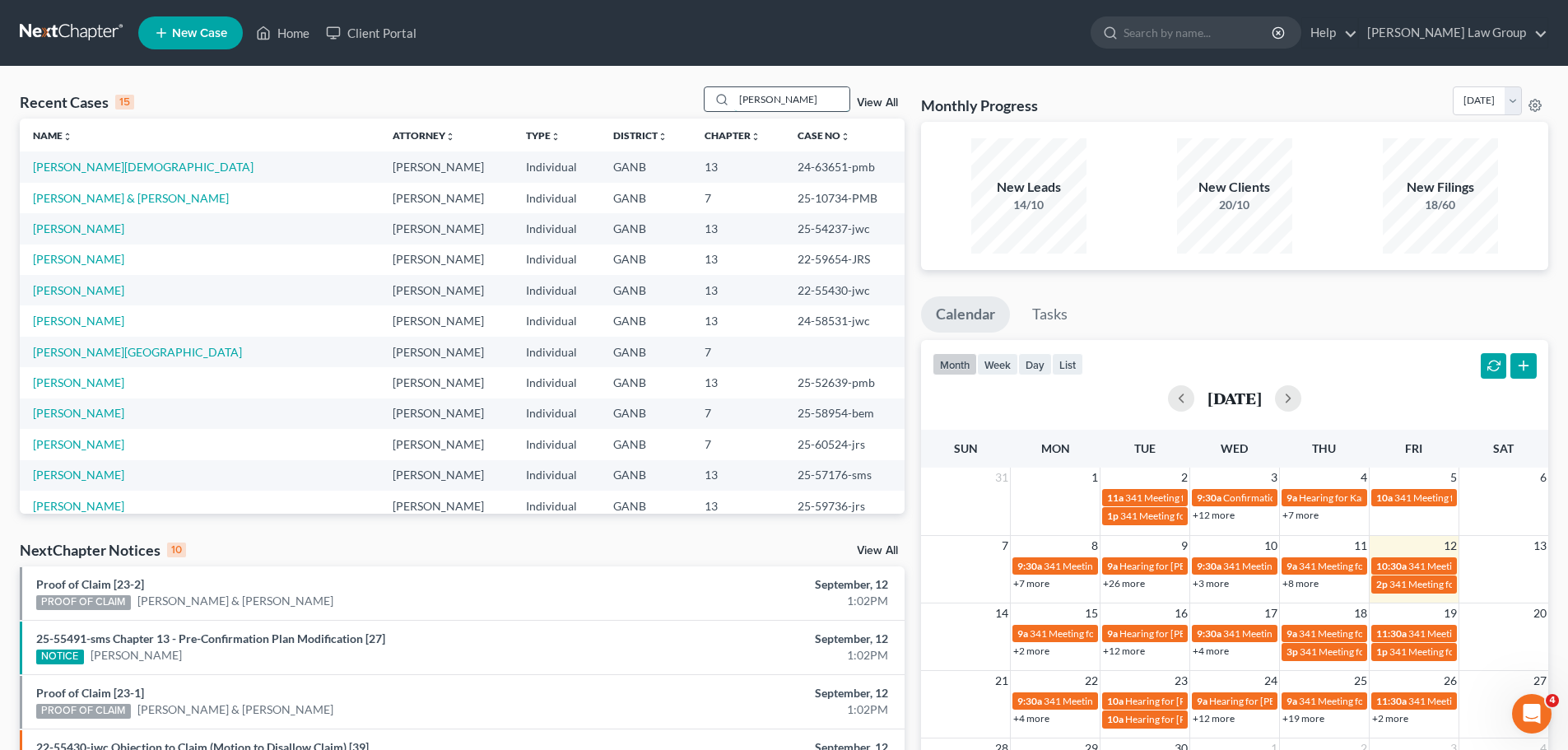
click at [808, 102] on input "peters" at bounding box center [792, 99] width 115 height 24
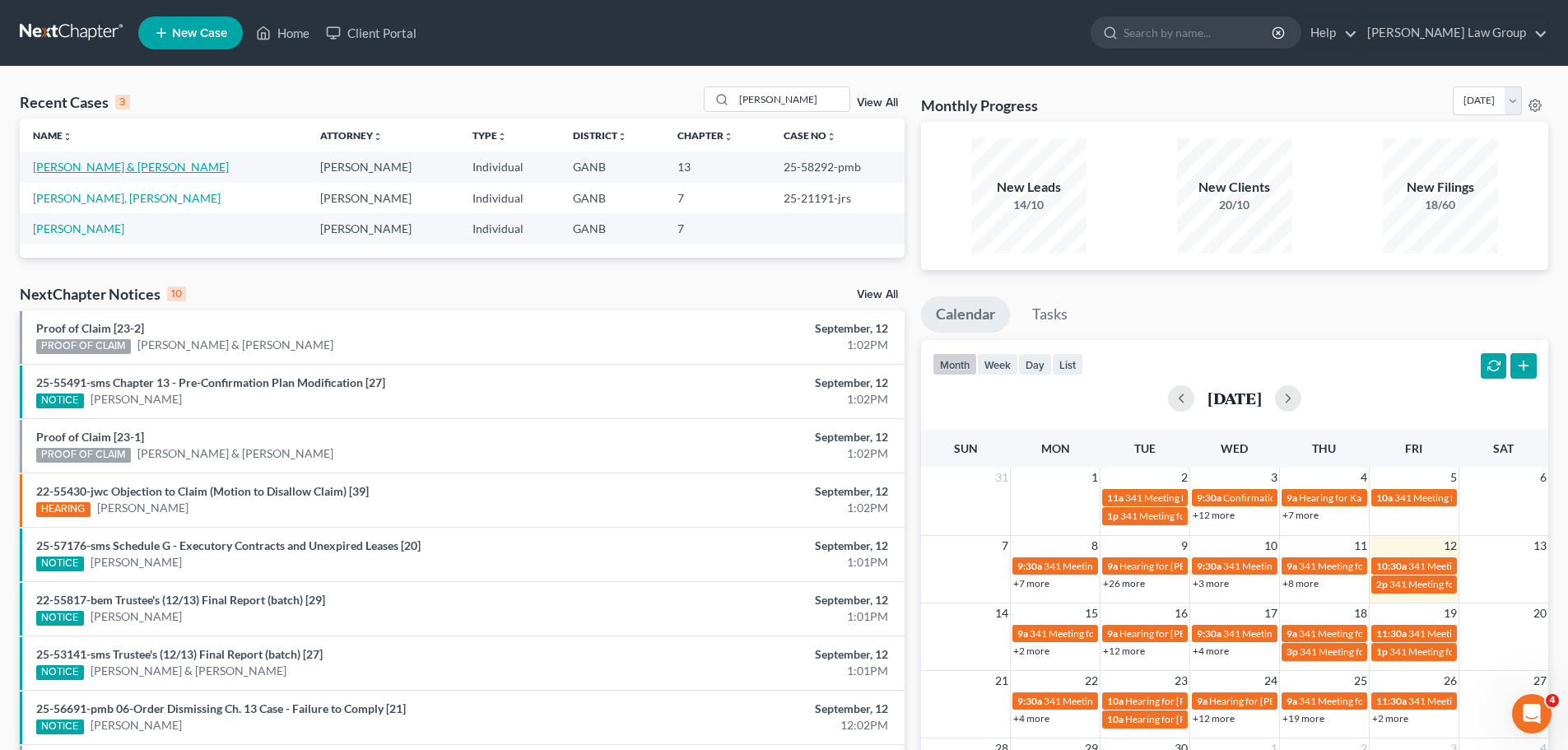
click at [75, 169] on link "[PERSON_NAME] & [PERSON_NAME]" at bounding box center [131, 166] width 196 height 14
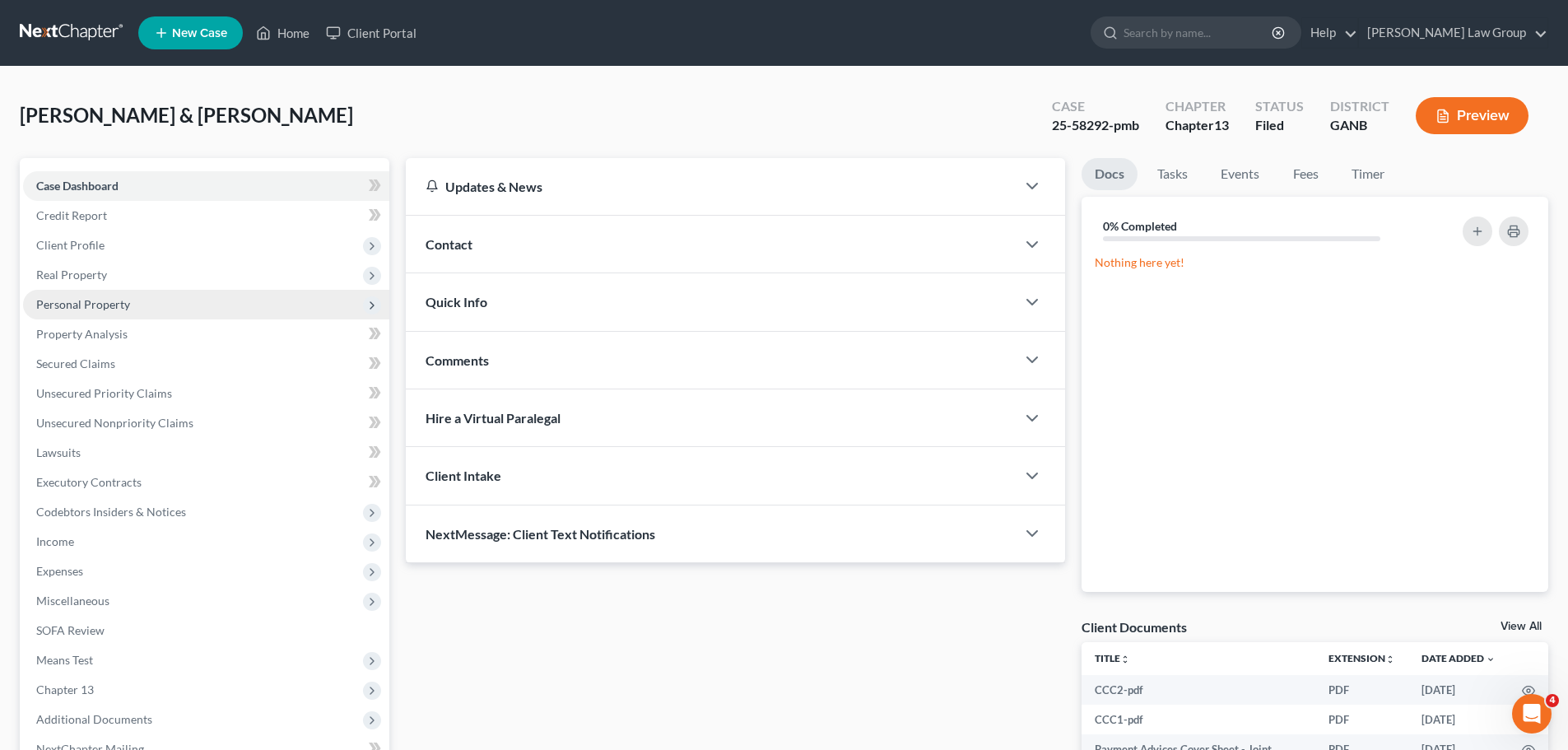
click at [96, 313] on span "Personal Property" at bounding box center [206, 305] width 366 height 30
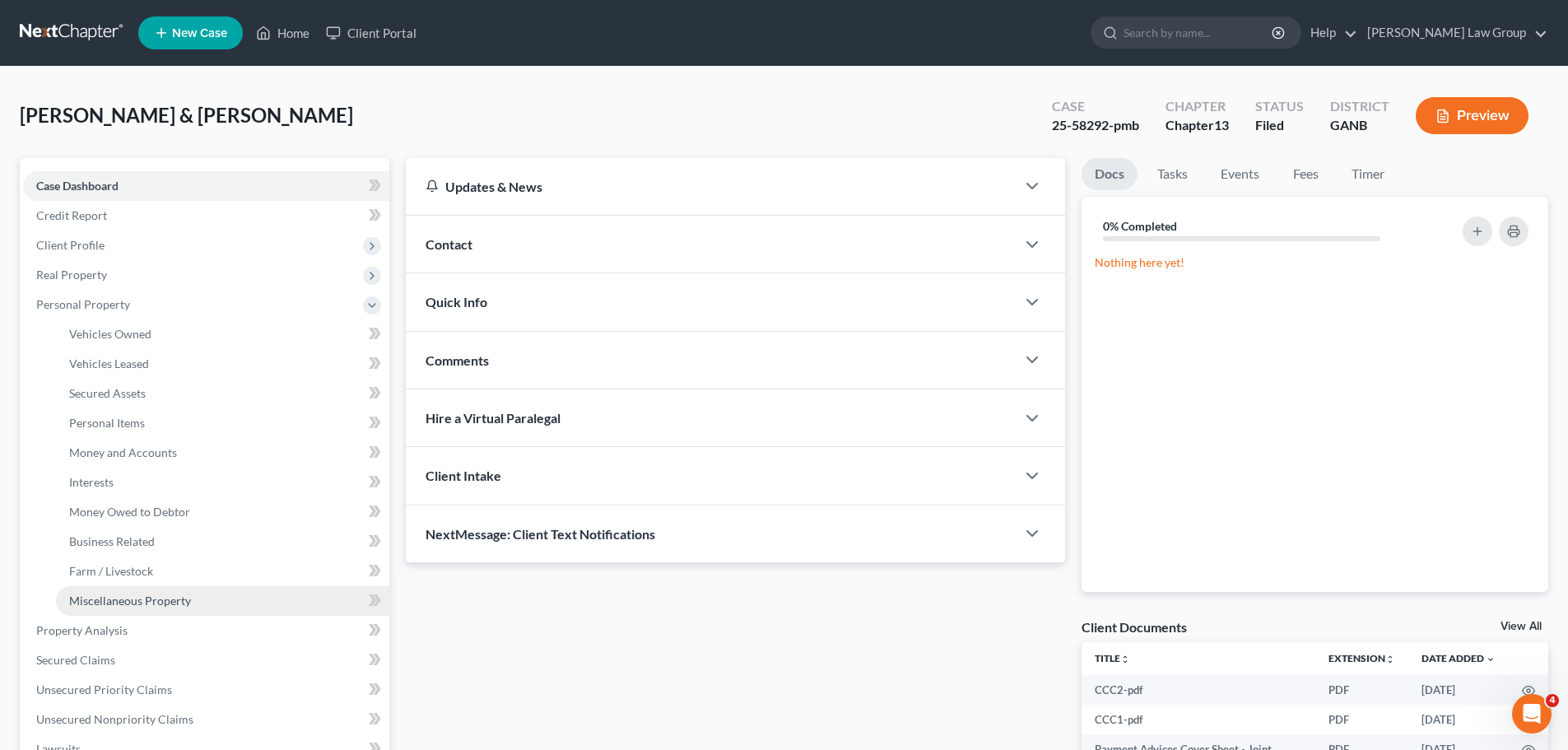
click at [108, 588] on link "Miscellaneous Property" at bounding box center [222, 601] width 333 height 30
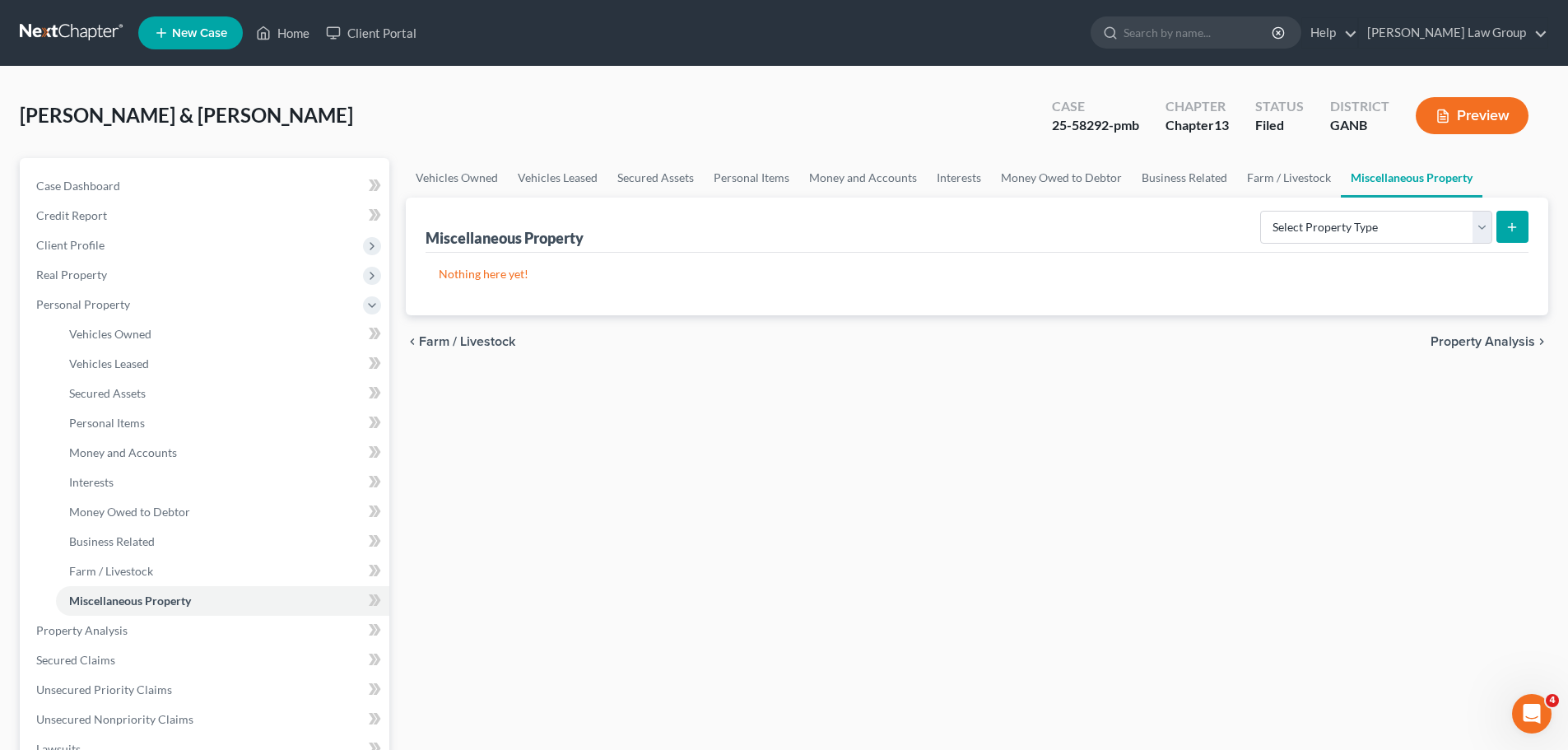
click at [1169, 198] on div "Miscellaneous Property Select Property Type Assigned for Creditor Benefit Withi…" at bounding box center [977, 225] width 1103 height 55
click at [1199, 164] on link "Business Related" at bounding box center [1184, 178] width 105 height 40
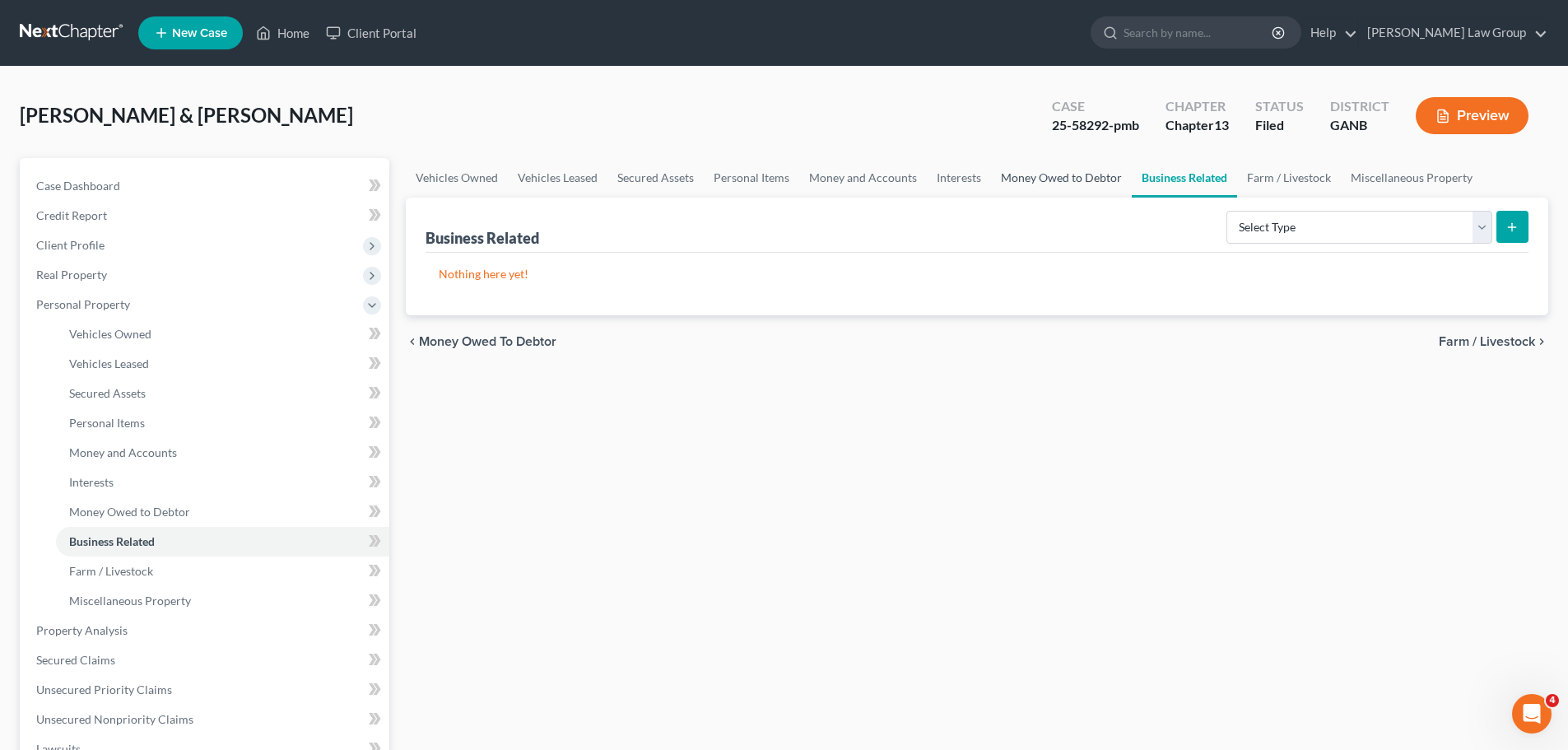
click at [1079, 174] on link "Money Owed to Debtor" at bounding box center [1061, 178] width 141 height 40
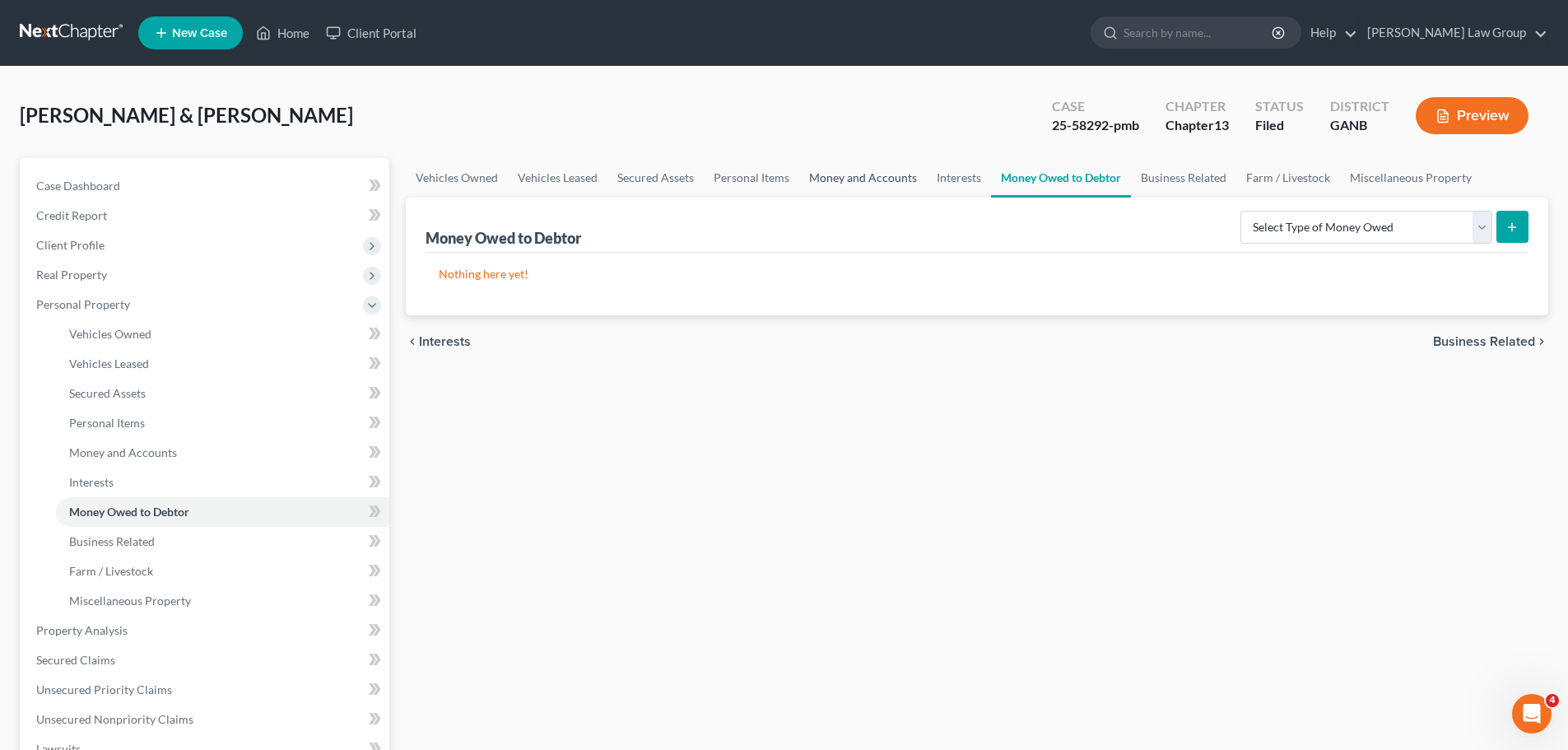
click at [901, 185] on link "Money and Accounts" at bounding box center [863, 178] width 128 height 40
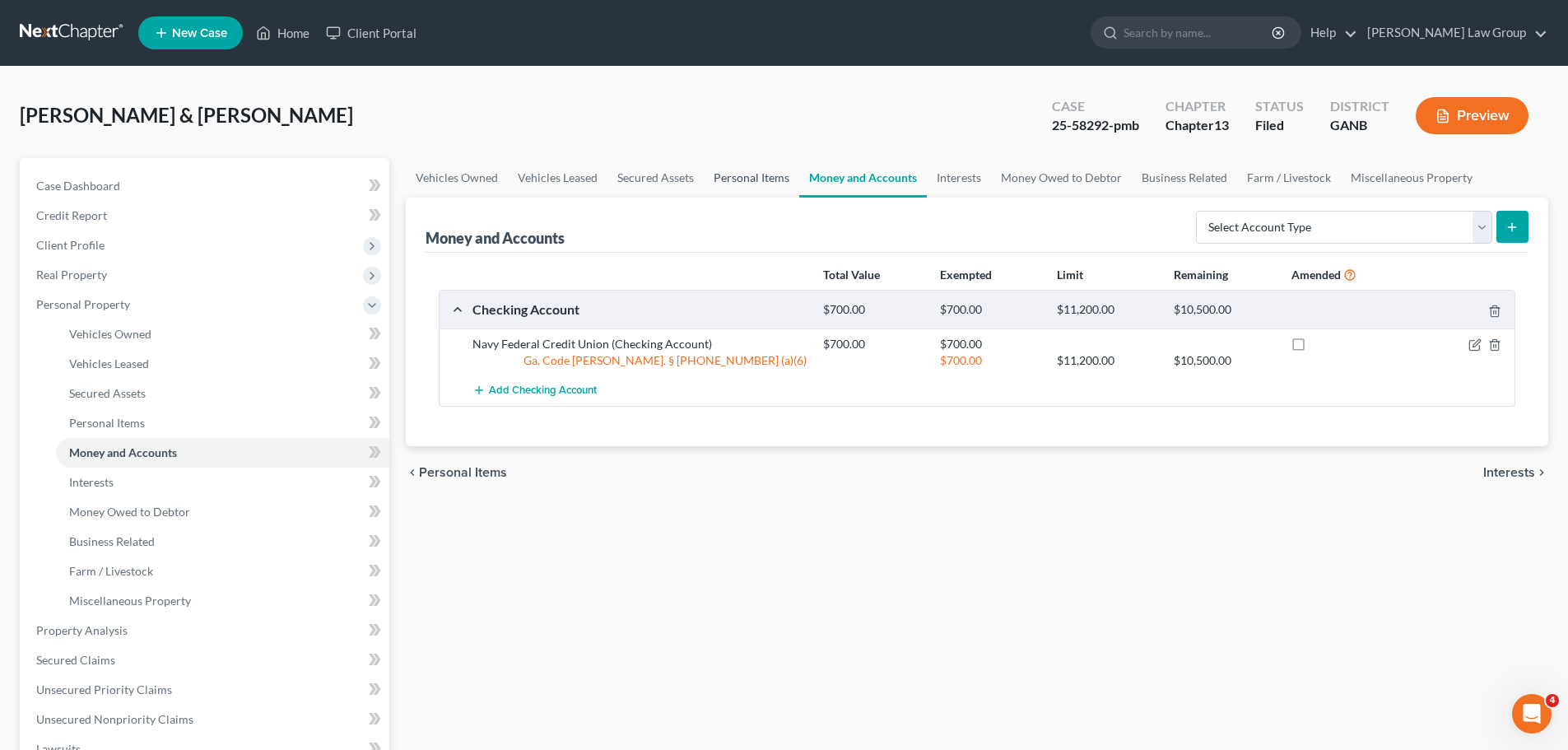
click at [745, 179] on link "Personal Items" at bounding box center [751, 178] width 95 height 40
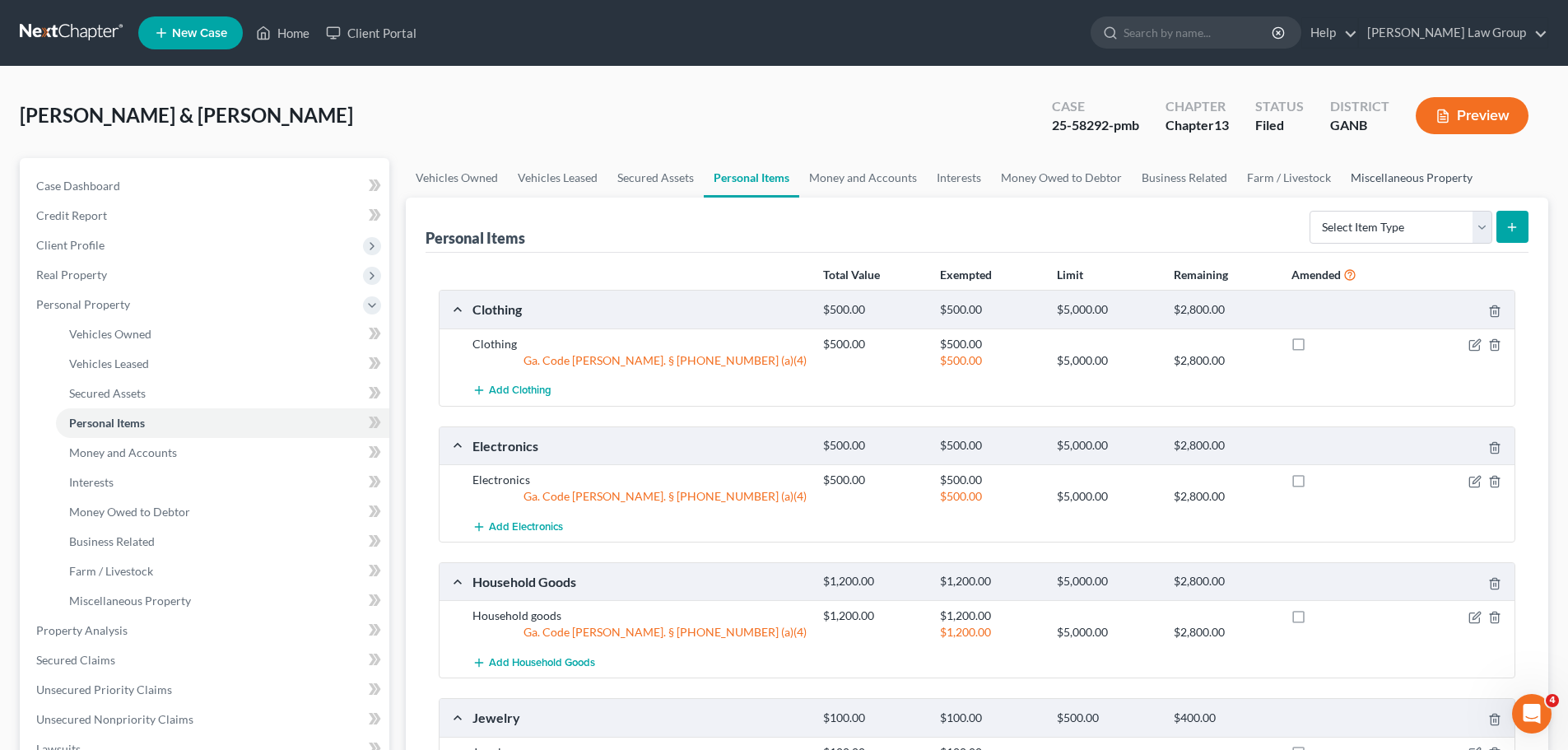
click at [1402, 187] on link "Miscellaneous Property" at bounding box center [1412, 178] width 142 height 40
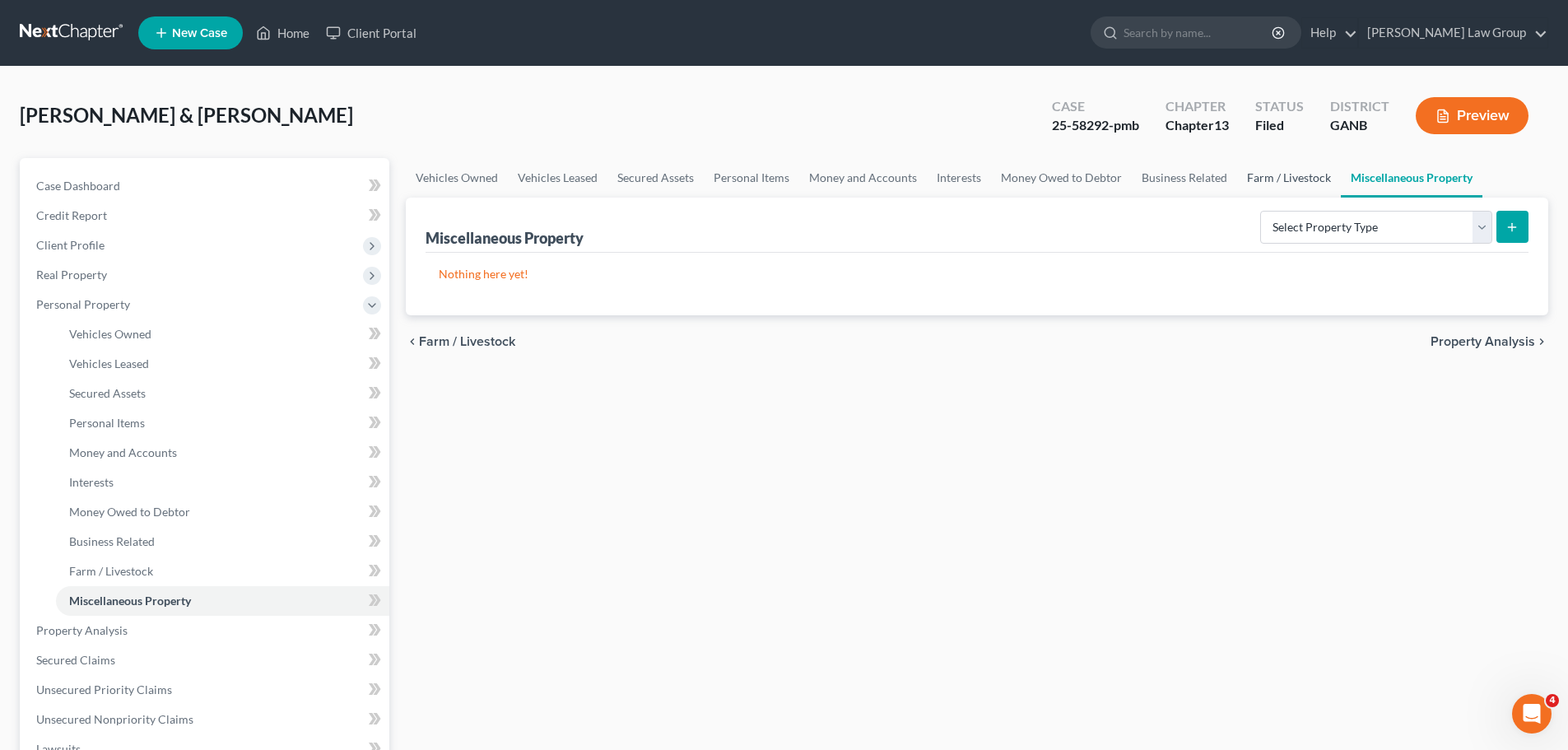
click at [1259, 177] on link "Farm / Livestock" at bounding box center [1289, 178] width 104 height 40
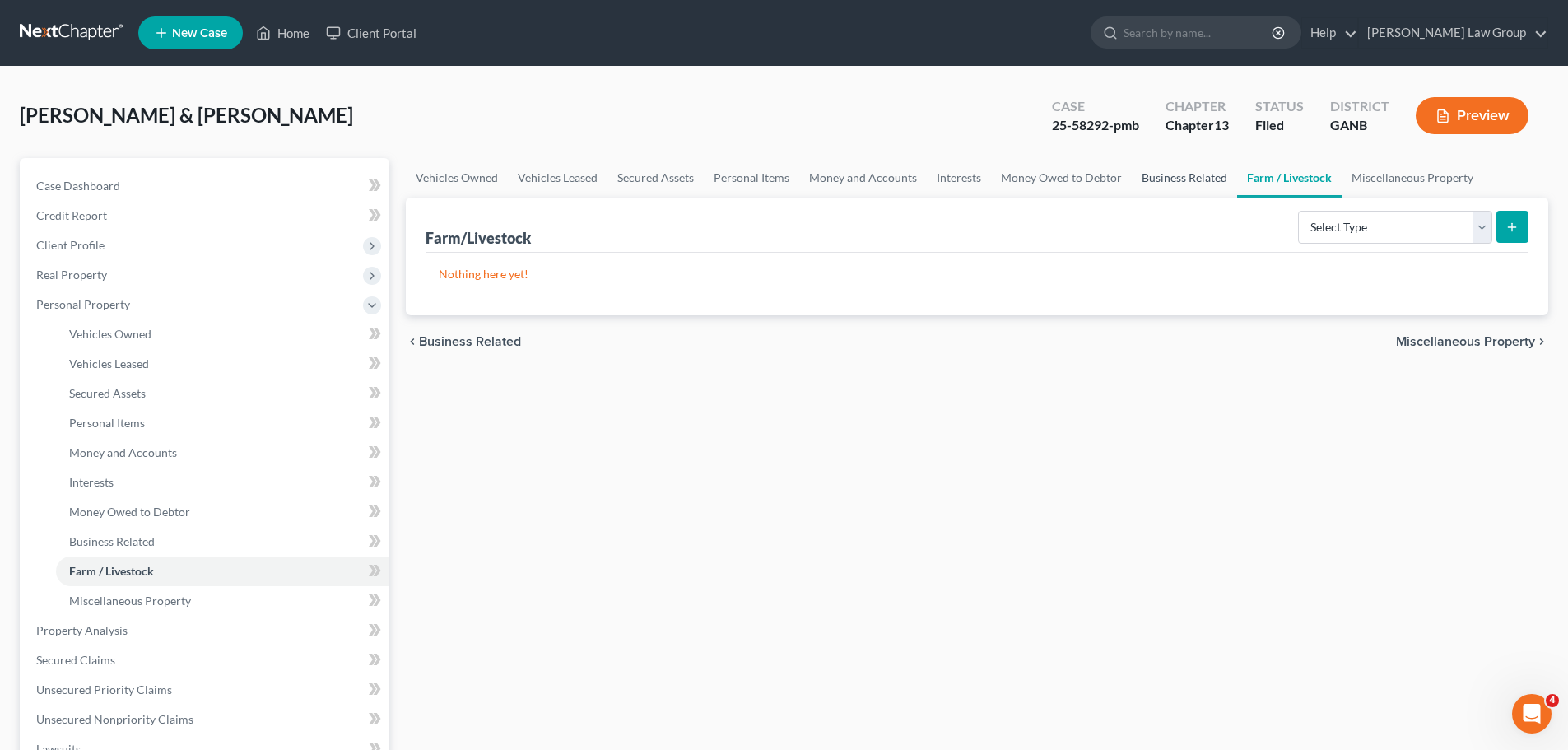
click at [1183, 189] on link "Business Related" at bounding box center [1184, 178] width 105 height 40
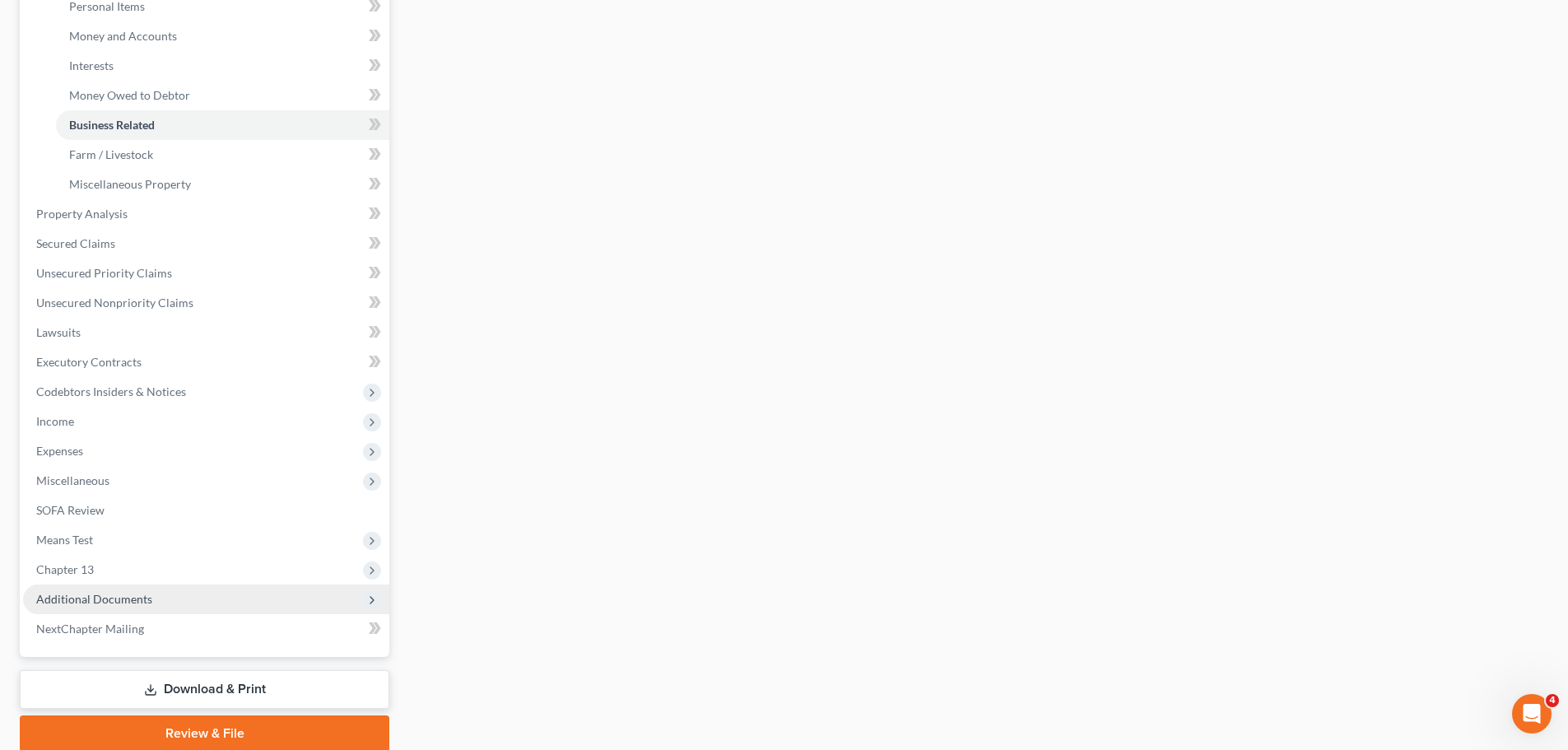
scroll to position [316, 0]
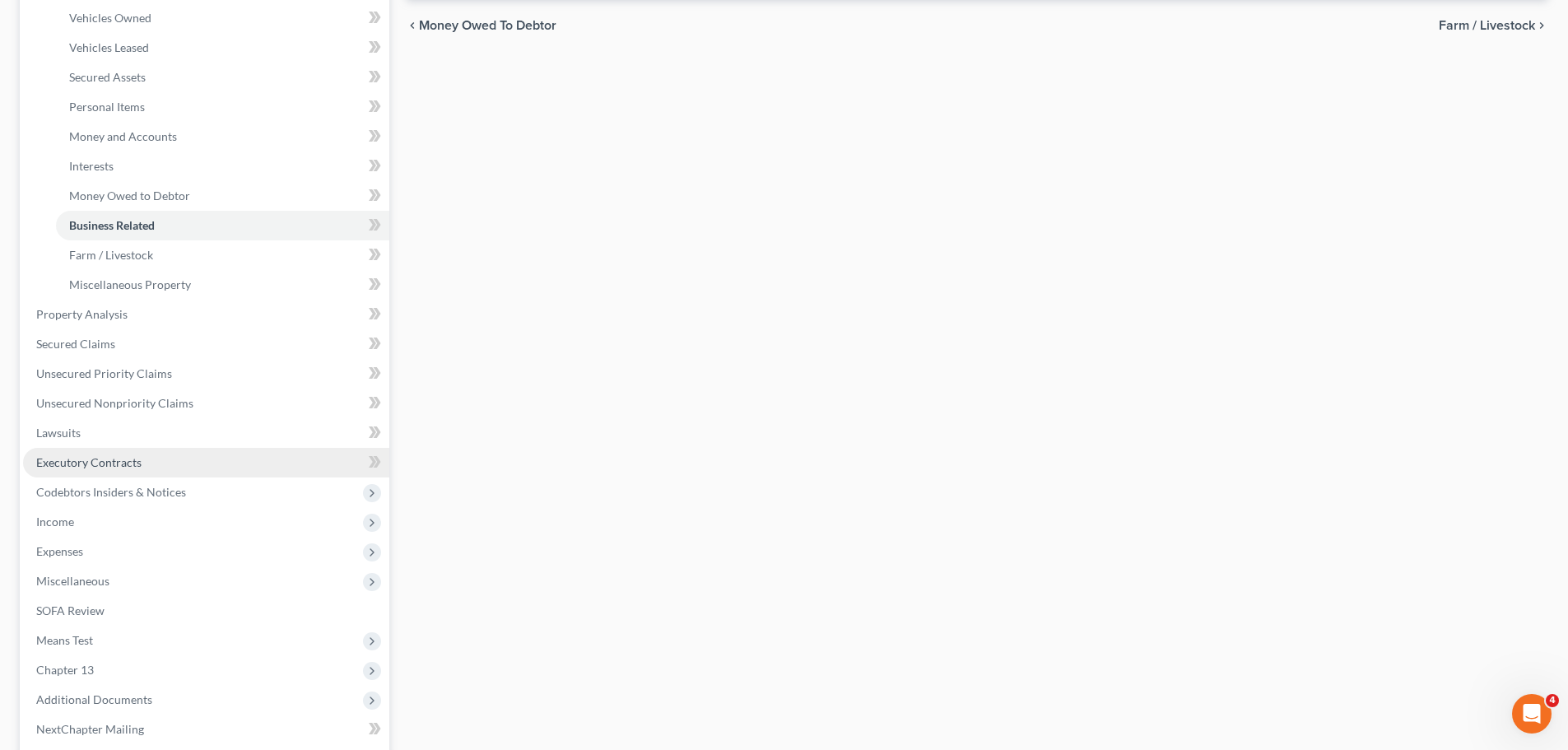
click at [151, 464] on link "Executory Contracts" at bounding box center [206, 463] width 366 height 30
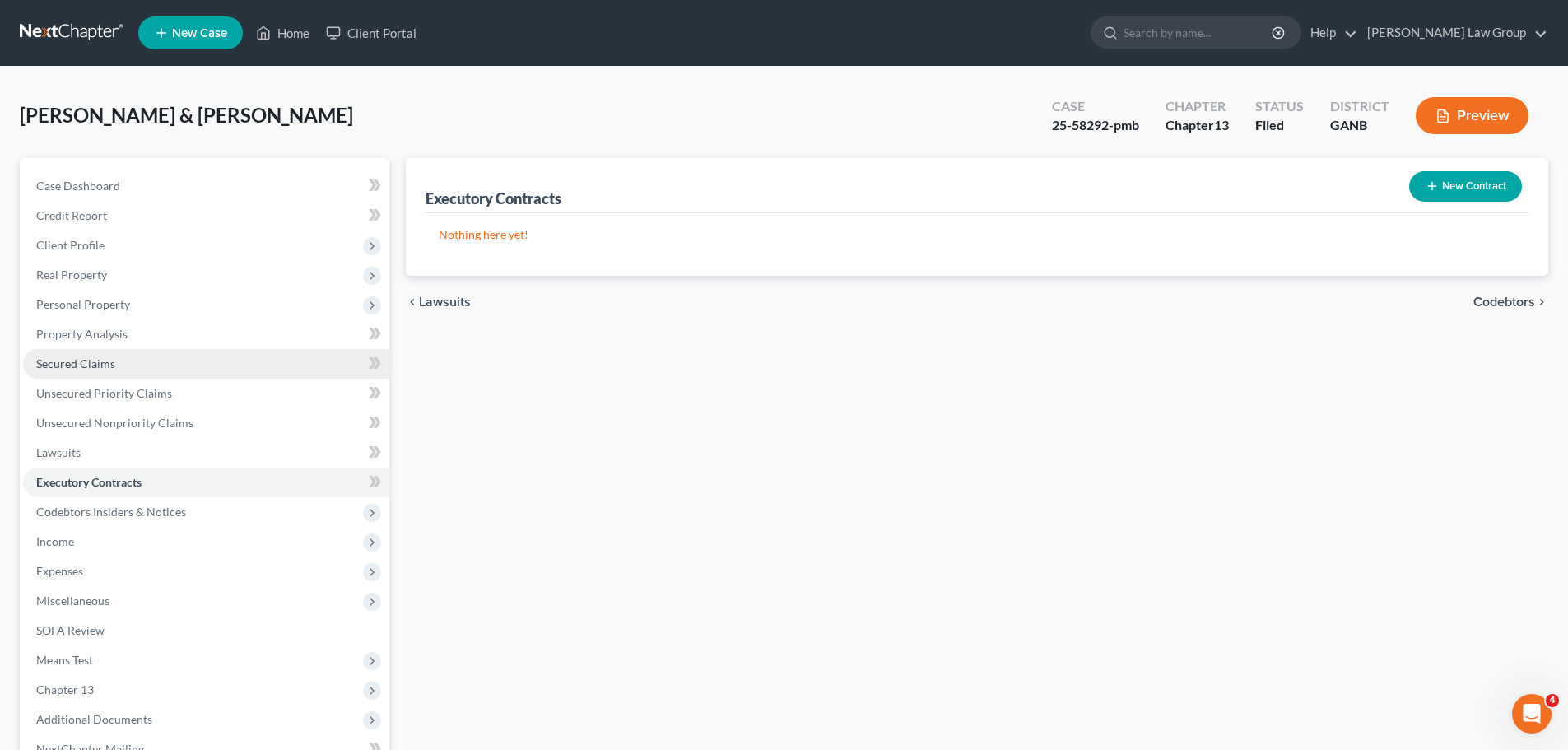
click at [119, 356] on link "Secured Claims" at bounding box center [206, 364] width 366 height 30
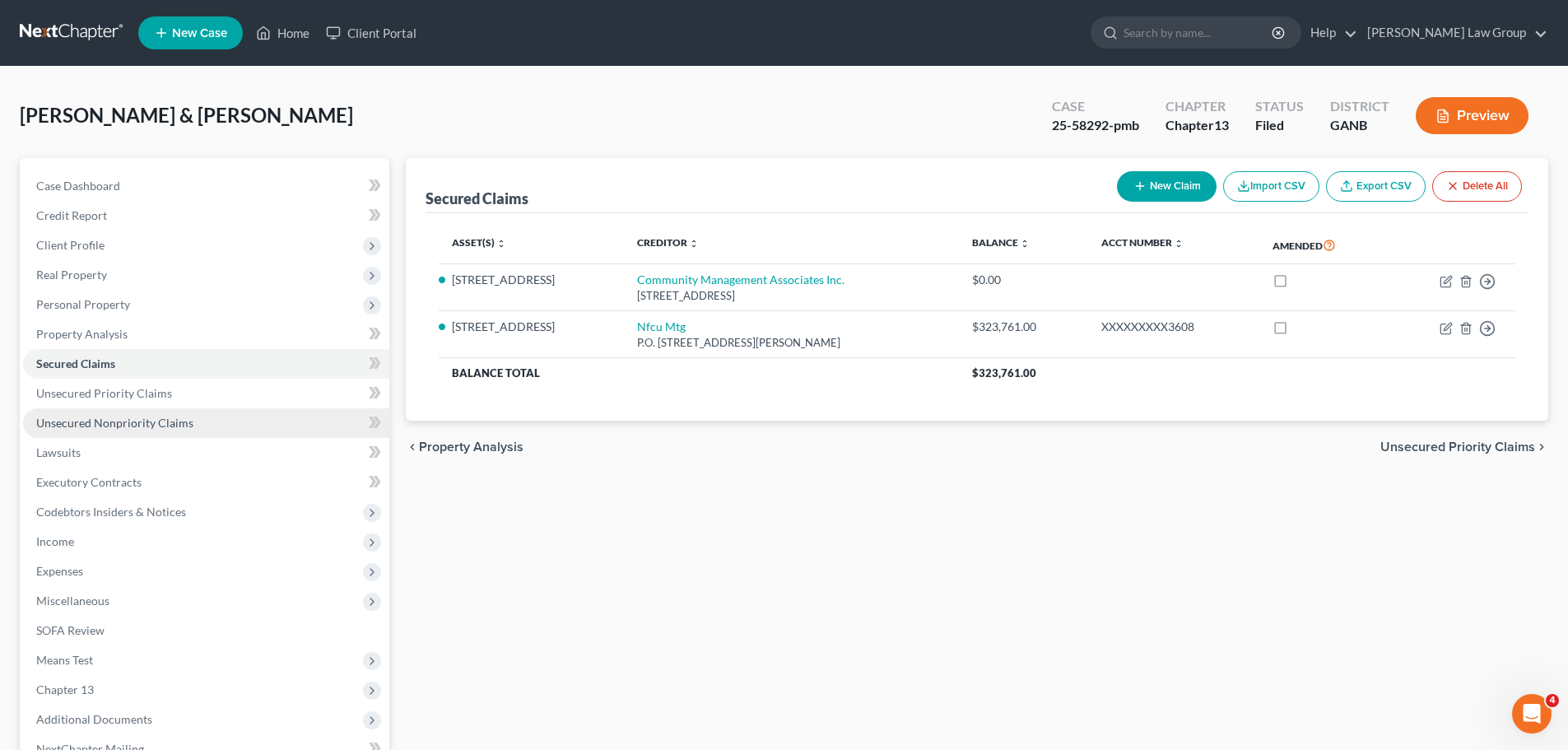
click at [162, 418] on span "Unsecured Nonpriority Claims" at bounding box center [114, 422] width 157 height 14
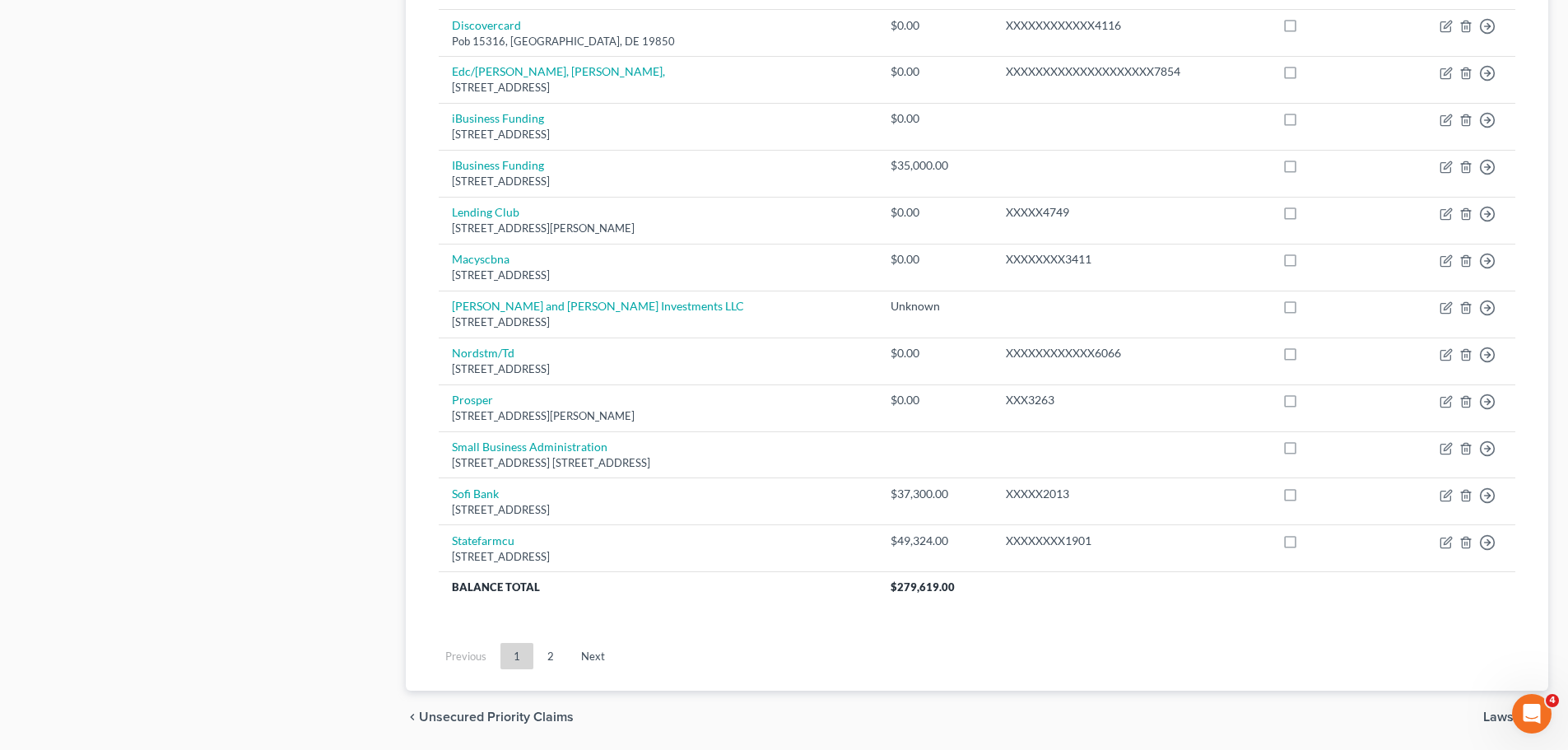
scroll to position [1141, 0]
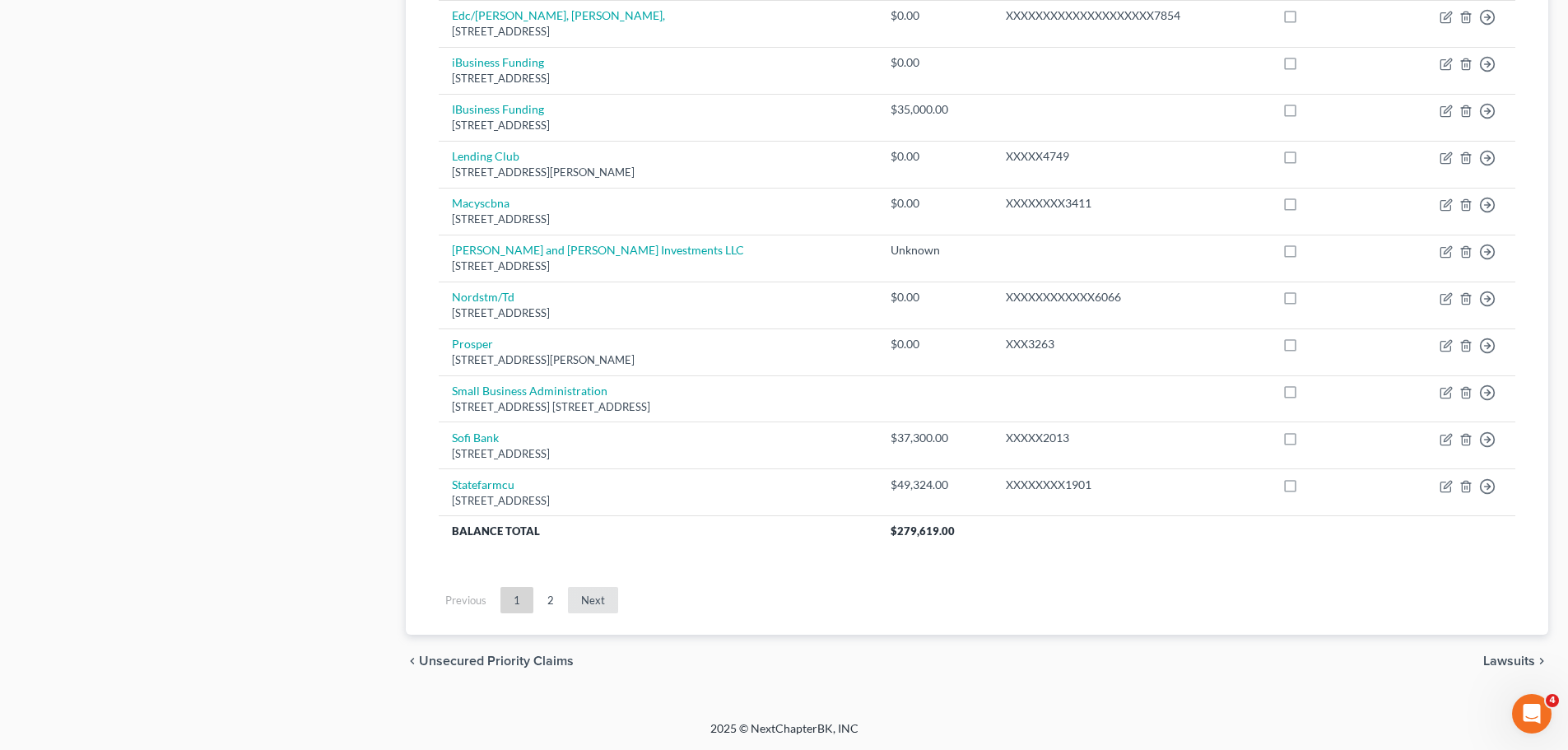
click at [585, 590] on link "Next" at bounding box center [593, 600] width 50 height 26
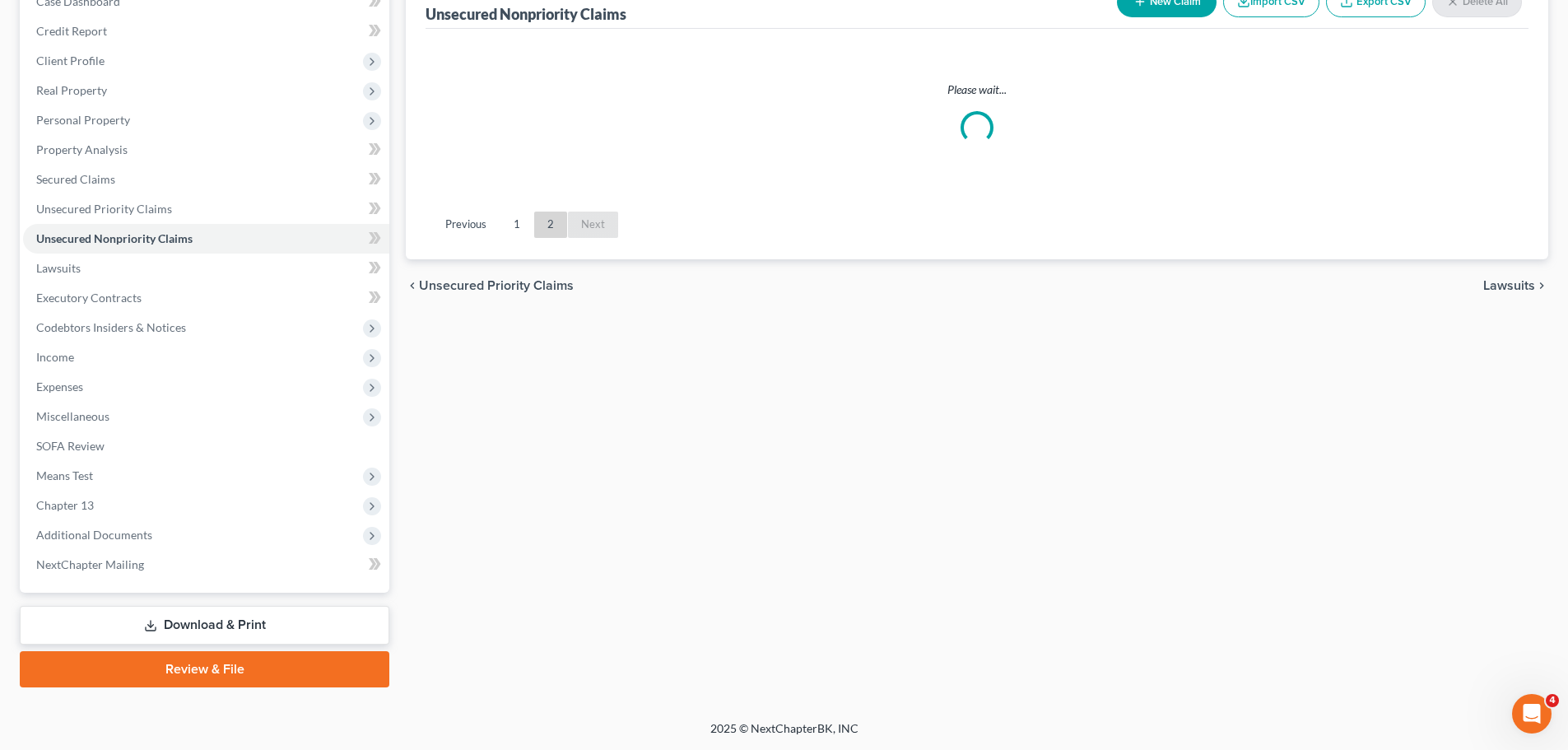
scroll to position [184, 0]
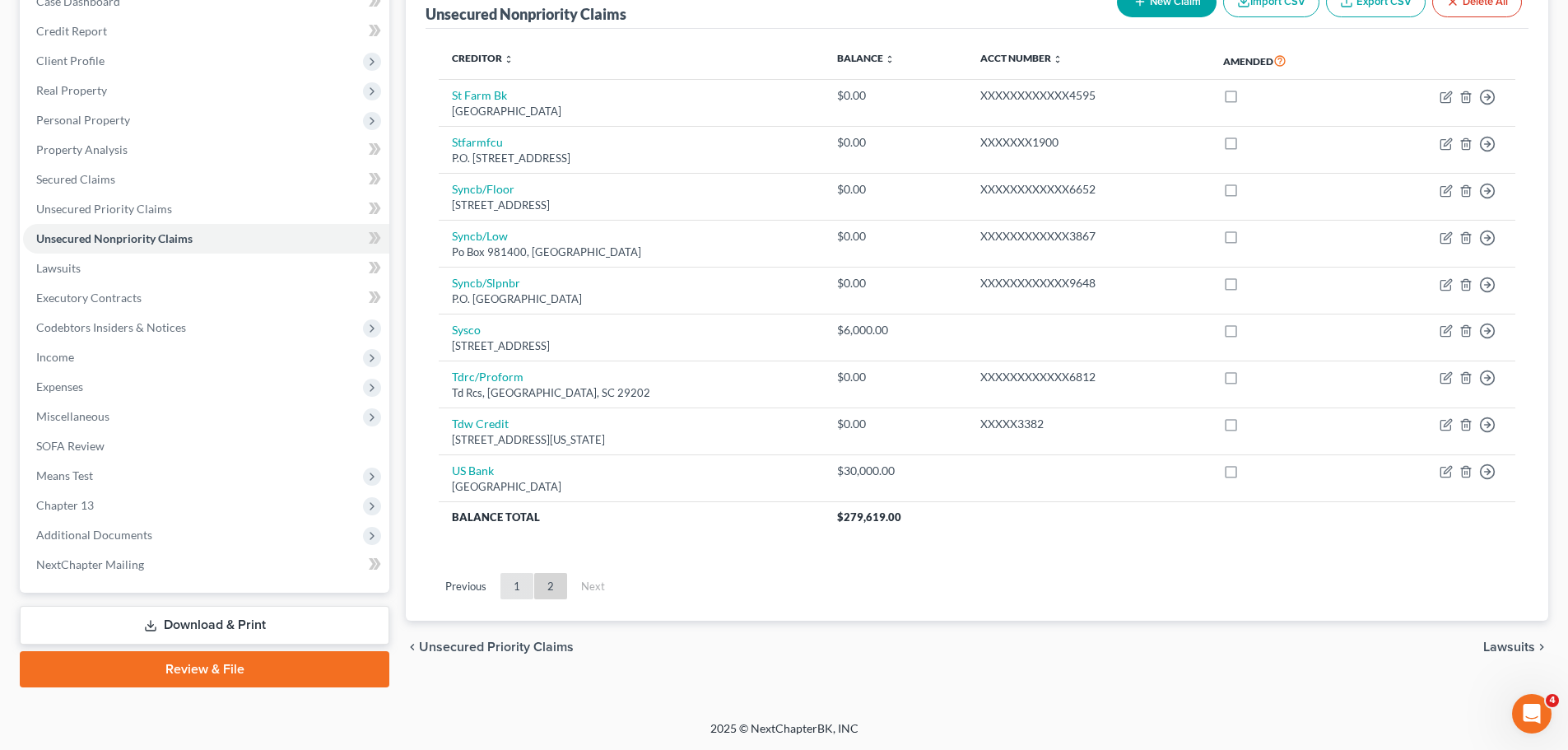
click at [523, 580] on link "1" at bounding box center [517, 586] width 33 height 26
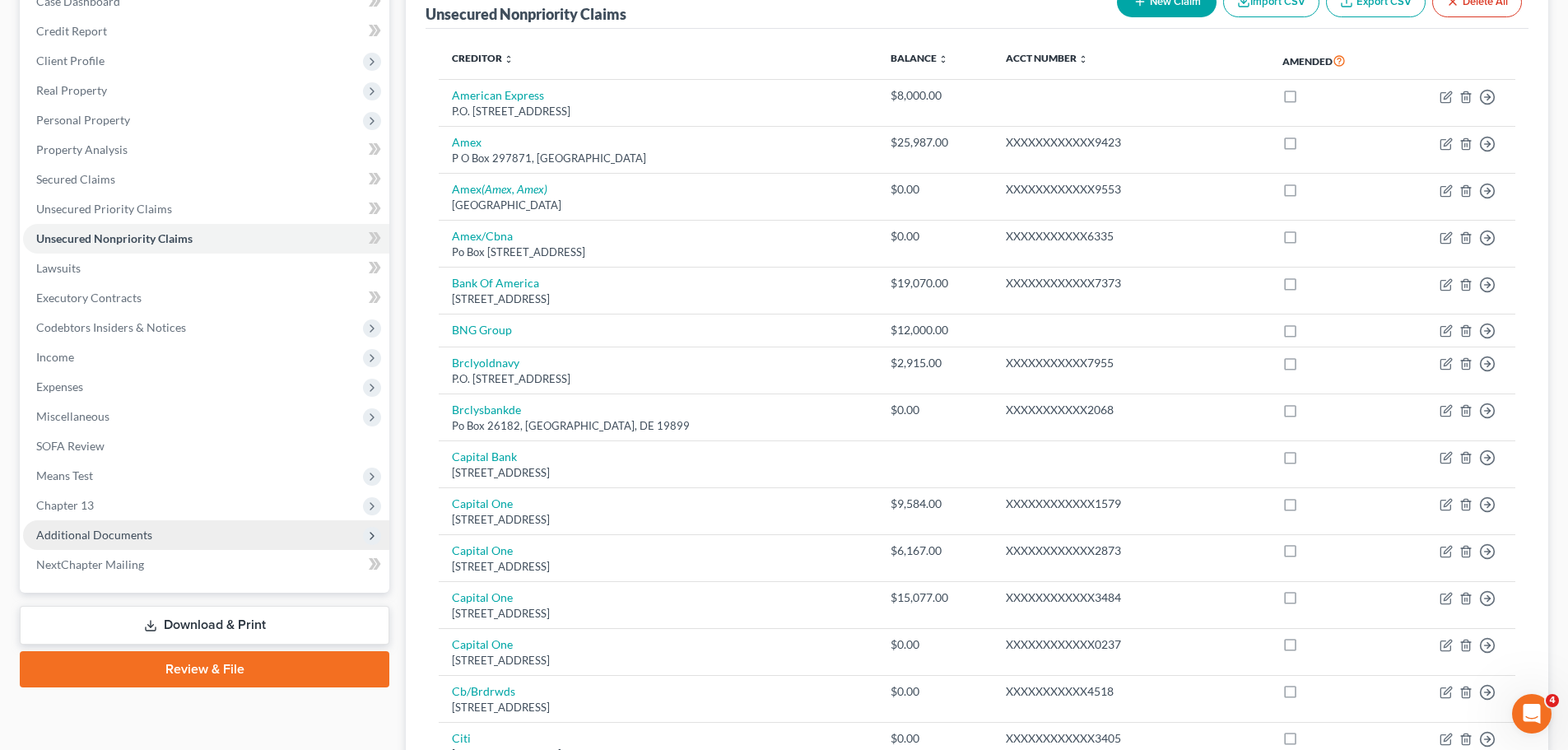
click at [231, 531] on span "Additional Documents" at bounding box center [206, 535] width 366 height 30
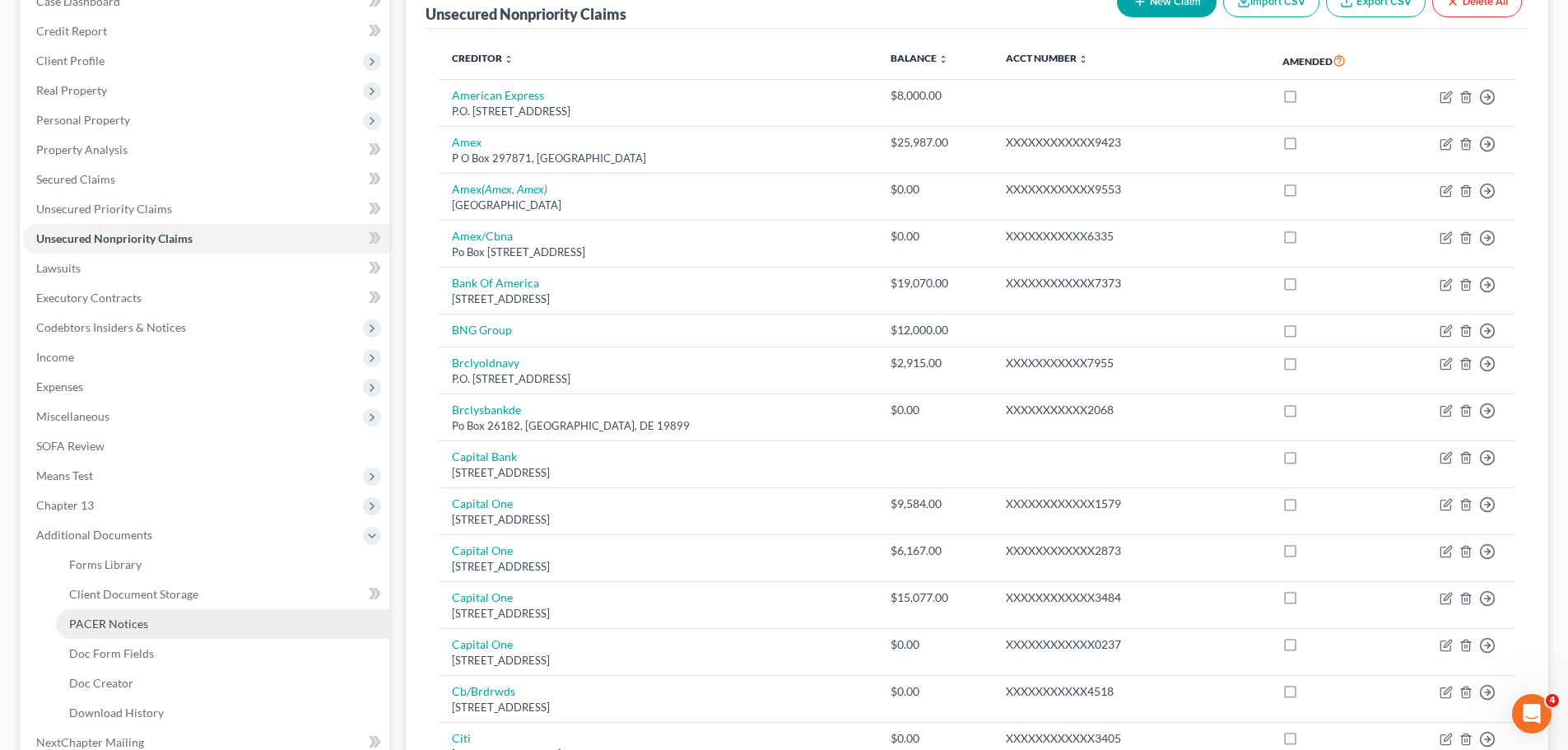
click at [150, 629] on link "PACER Notices" at bounding box center [222, 624] width 333 height 30
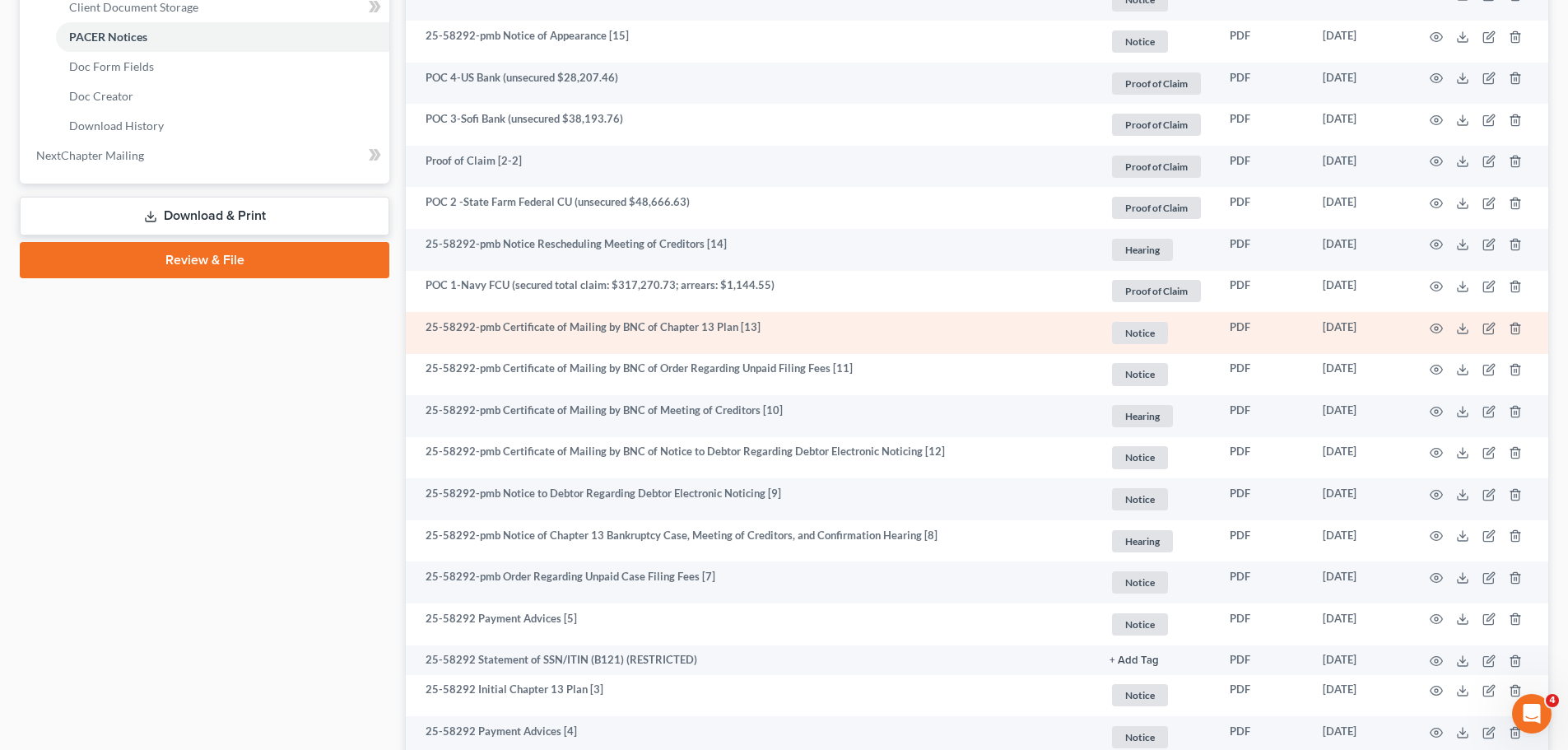
scroll to position [576, 0]
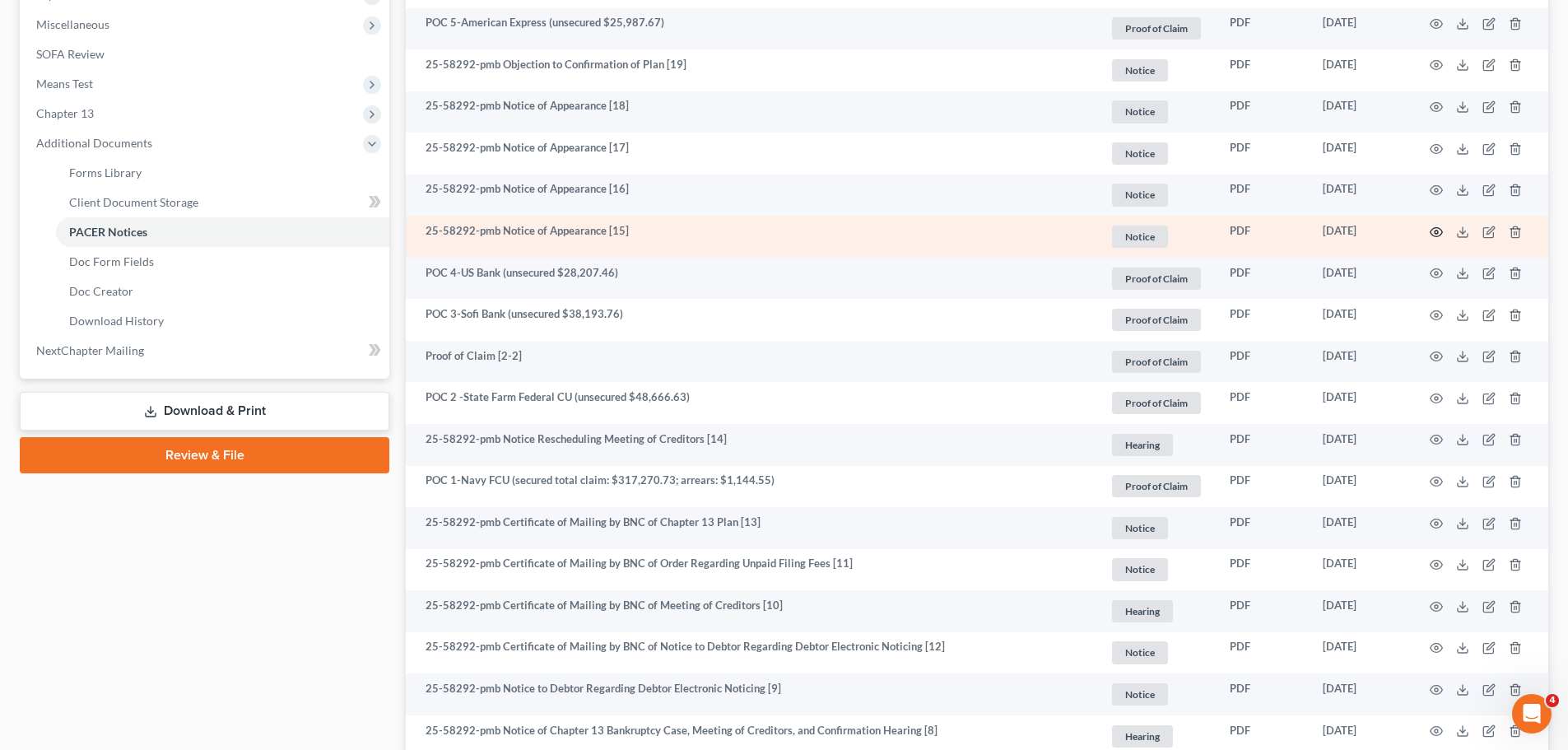
click at [1432, 233] on icon "button" at bounding box center [1436, 232] width 13 height 13
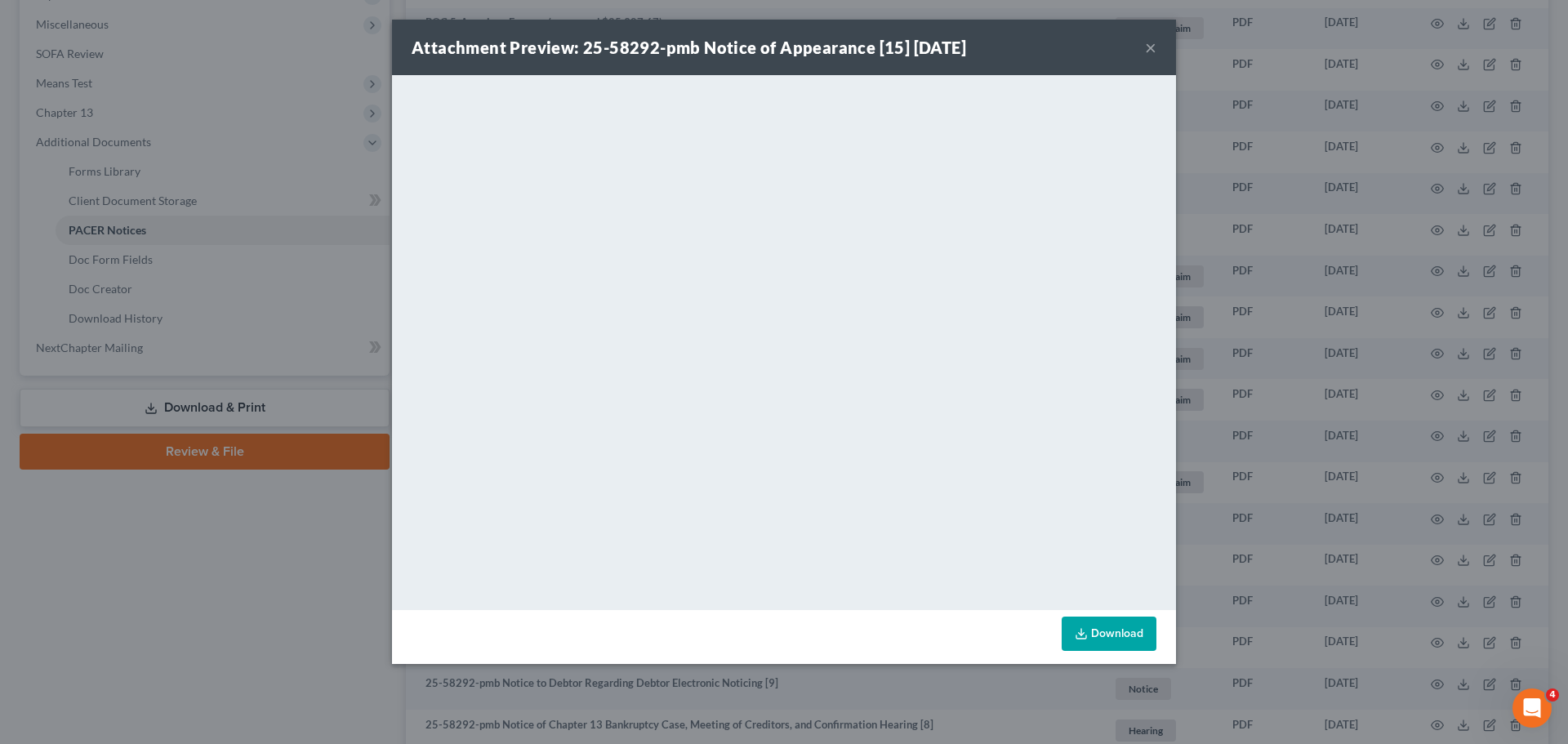
click at [1147, 43] on button "×" at bounding box center [1151, 47] width 11 height 20
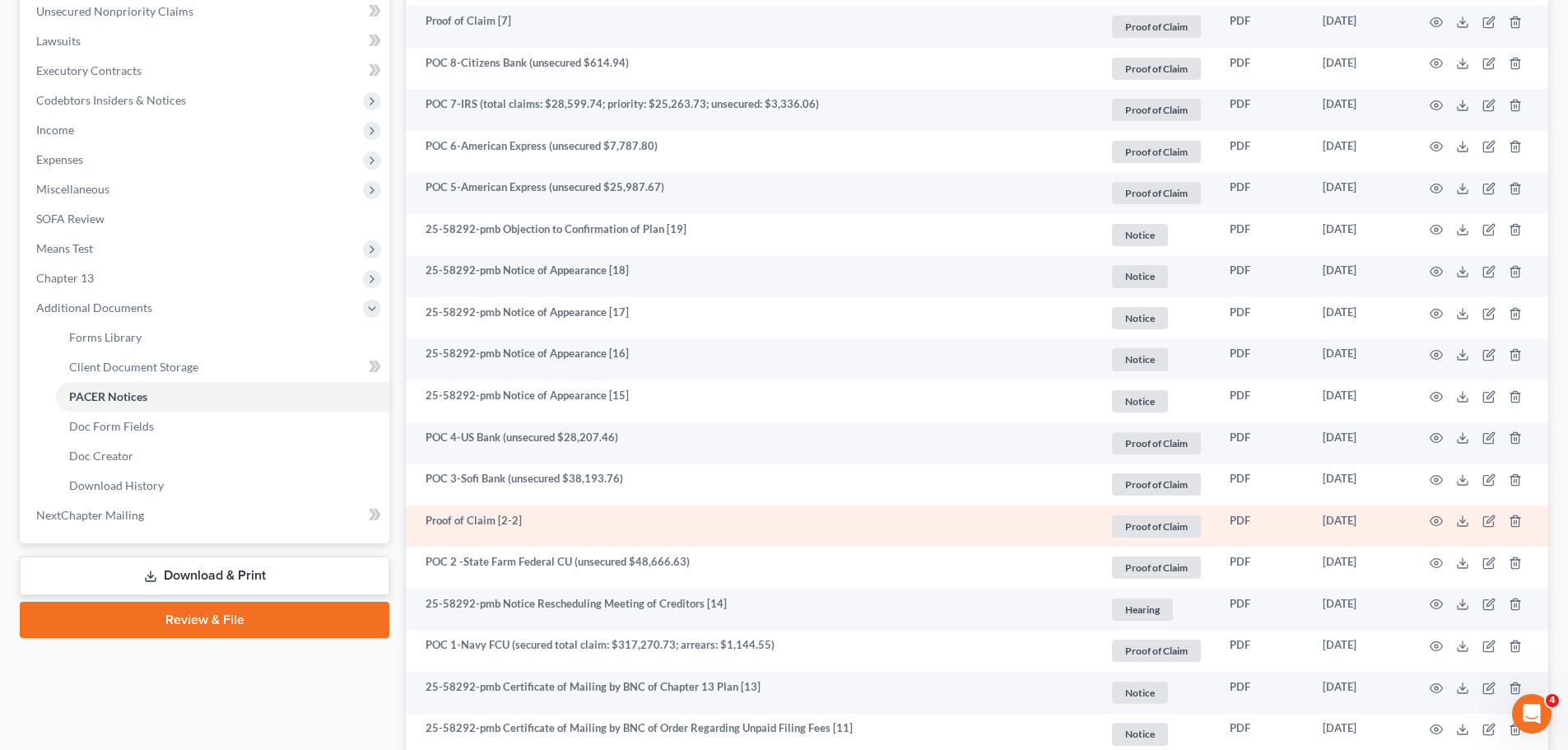
scroll to position [329, 0]
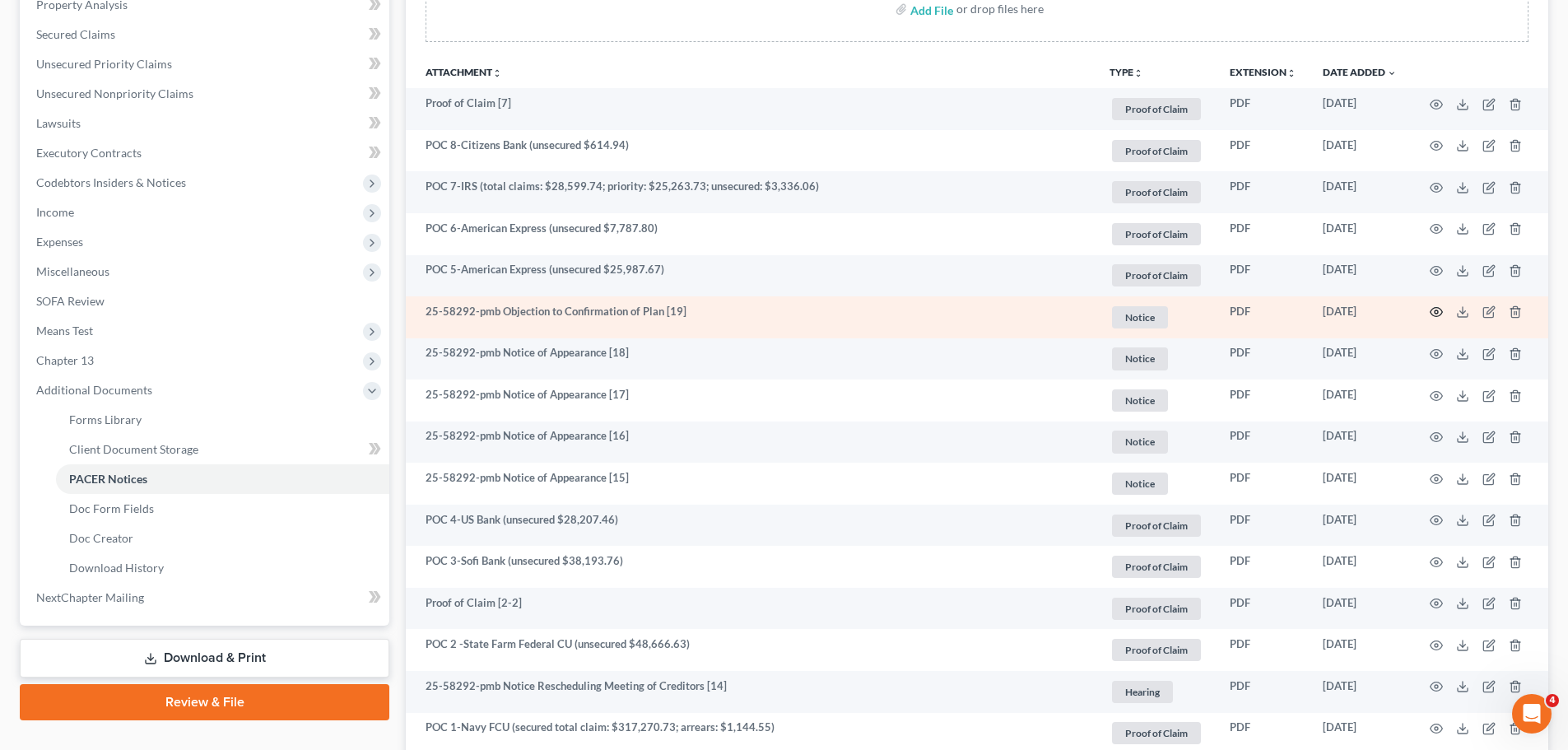
click at [1440, 308] on icon "button" at bounding box center [1436, 312] width 13 height 13
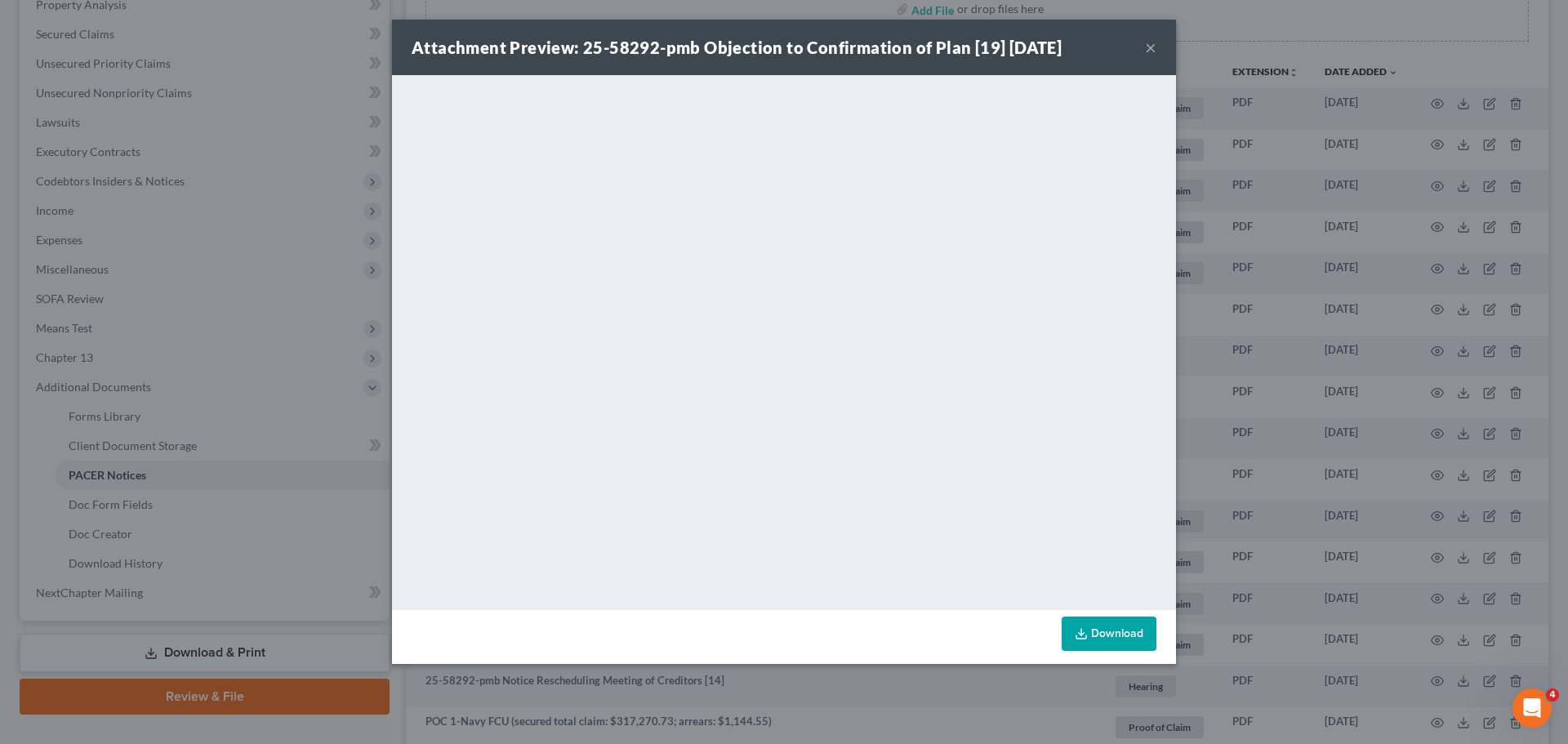
click at [1153, 51] on button "×" at bounding box center [1151, 47] width 11 height 20
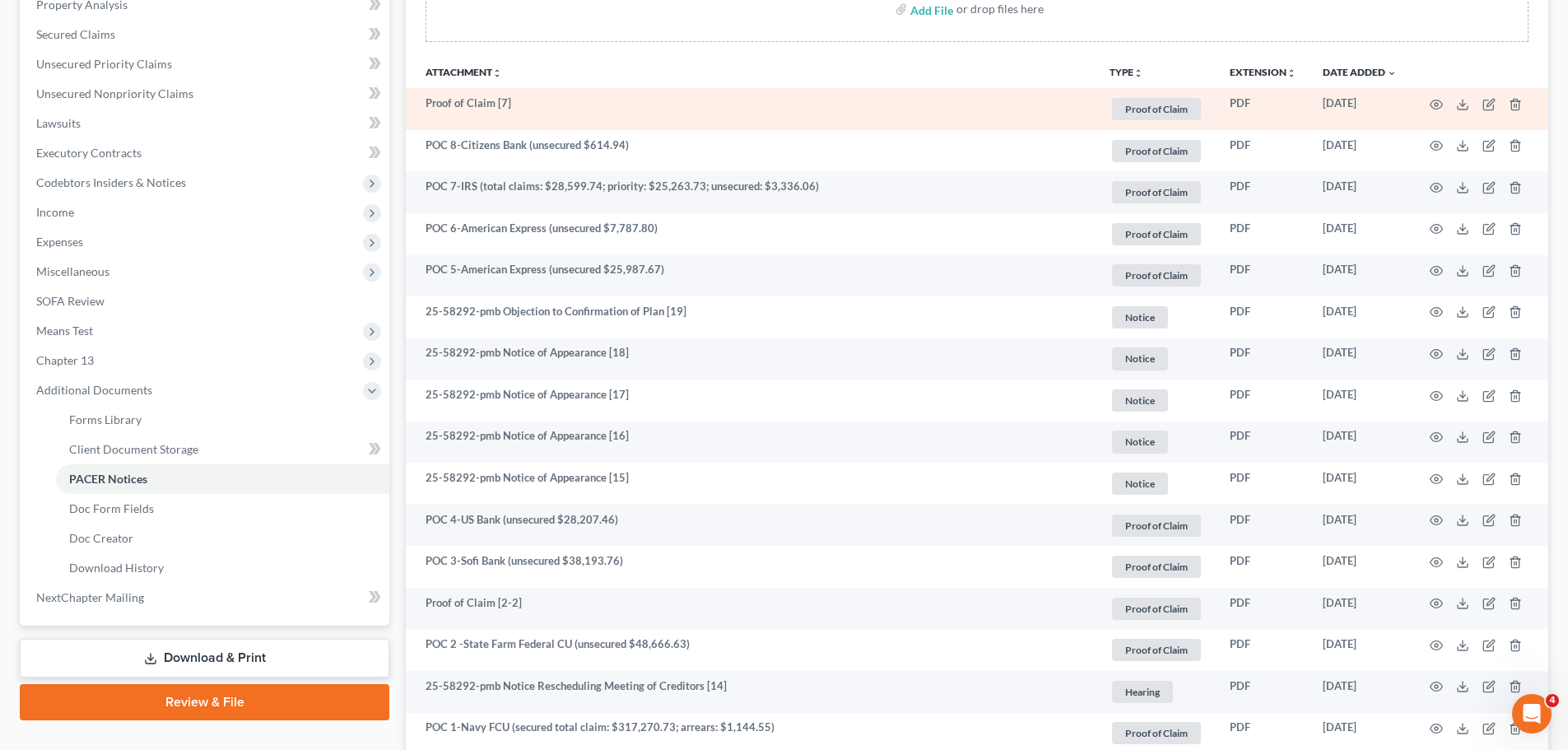
click at [1444, 102] on td at bounding box center [1479, 109] width 138 height 42
click at [1441, 102] on icon "button" at bounding box center [1436, 104] width 12 height 9
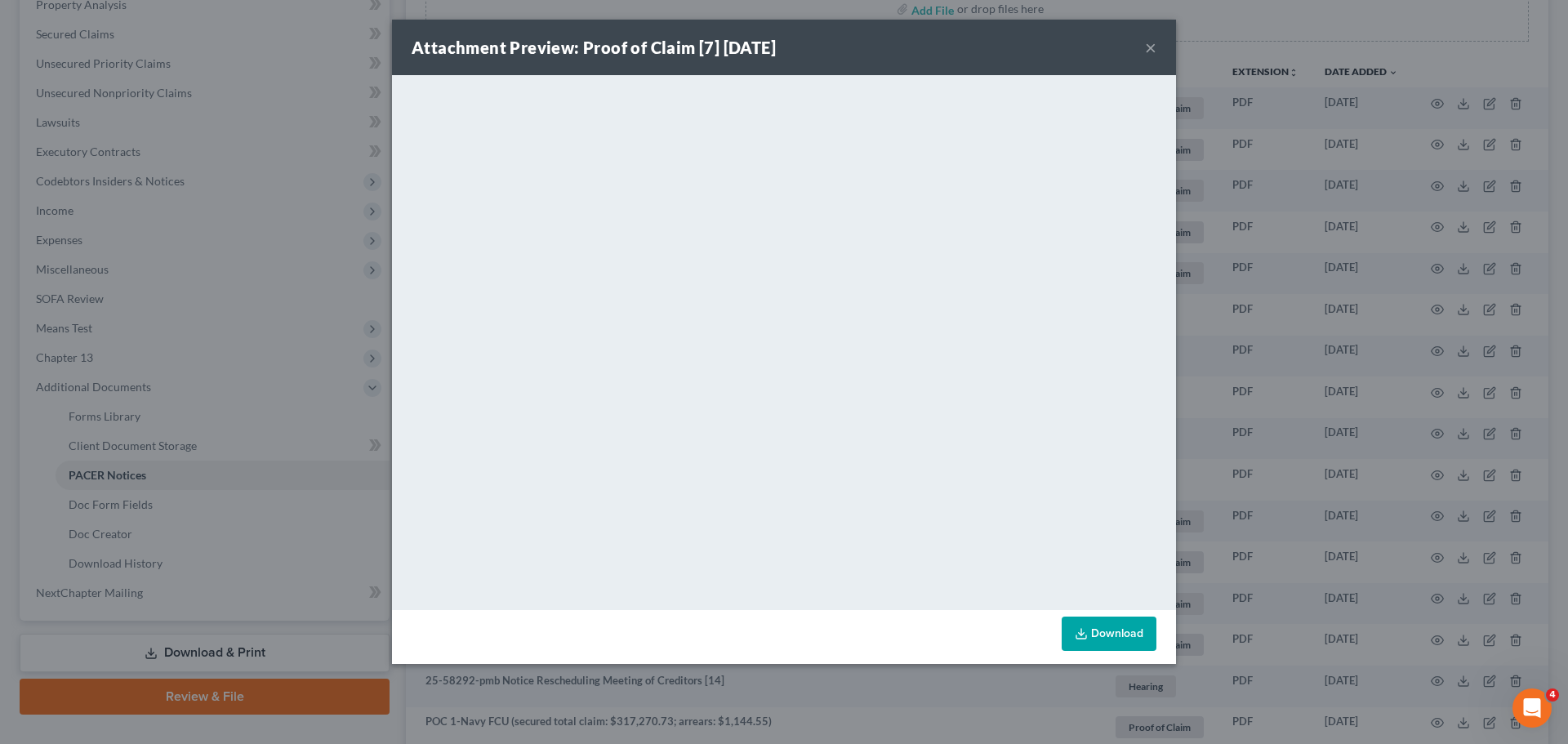
click at [1149, 46] on button "×" at bounding box center [1151, 47] width 11 height 20
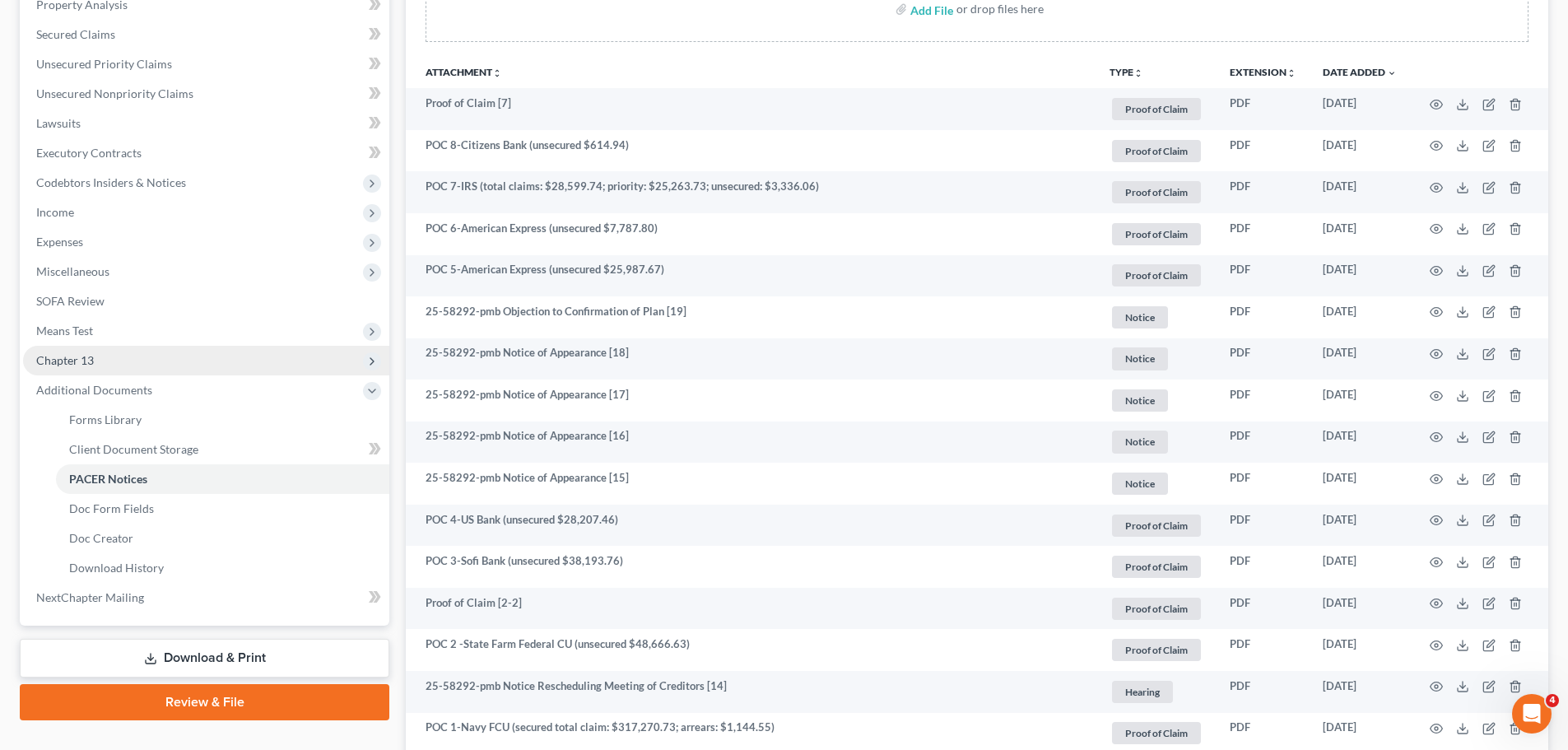
click at [141, 370] on span "Chapter 13" at bounding box center [206, 361] width 366 height 30
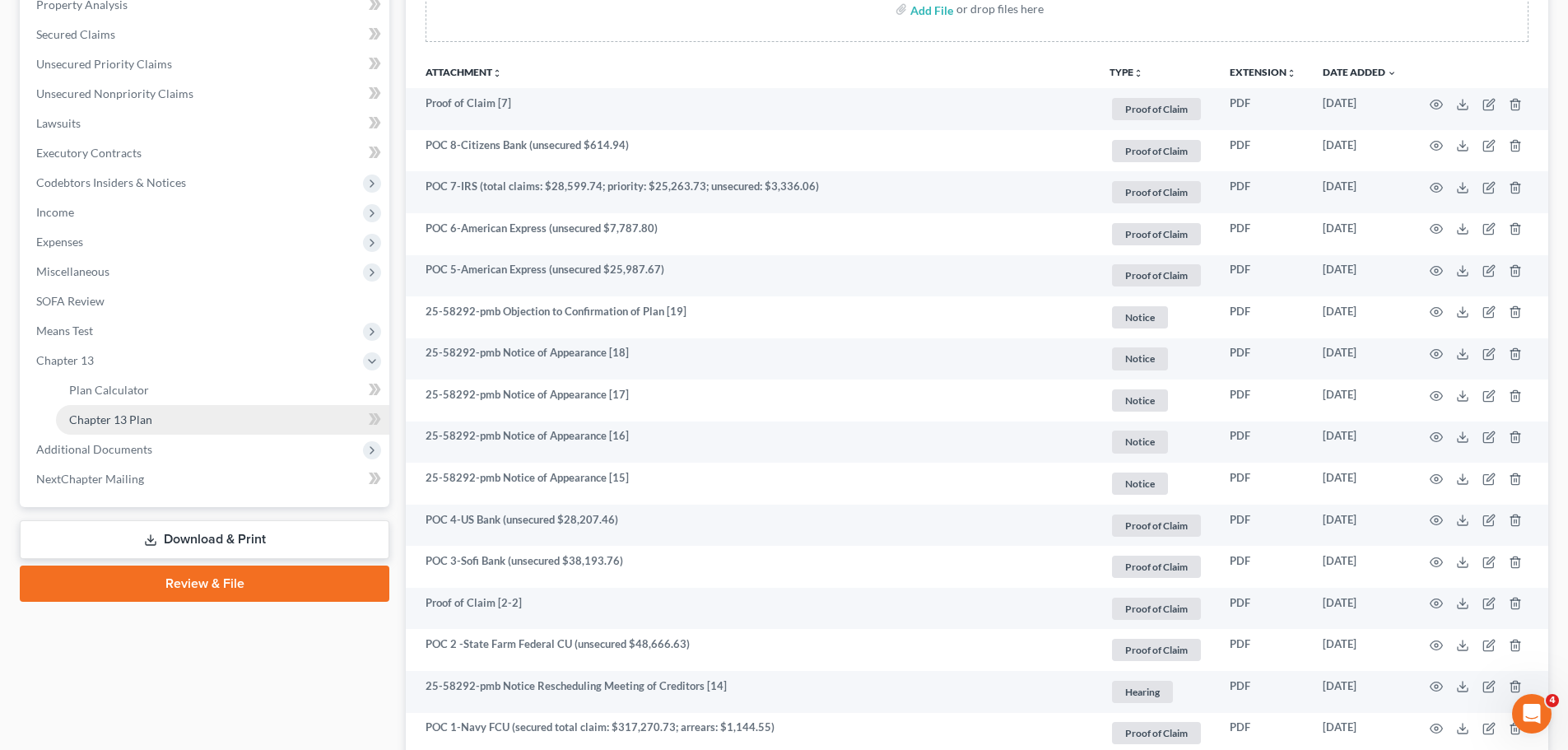
click at [267, 417] on link "Chapter 13 Plan" at bounding box center [222, 420] width 333 height 30
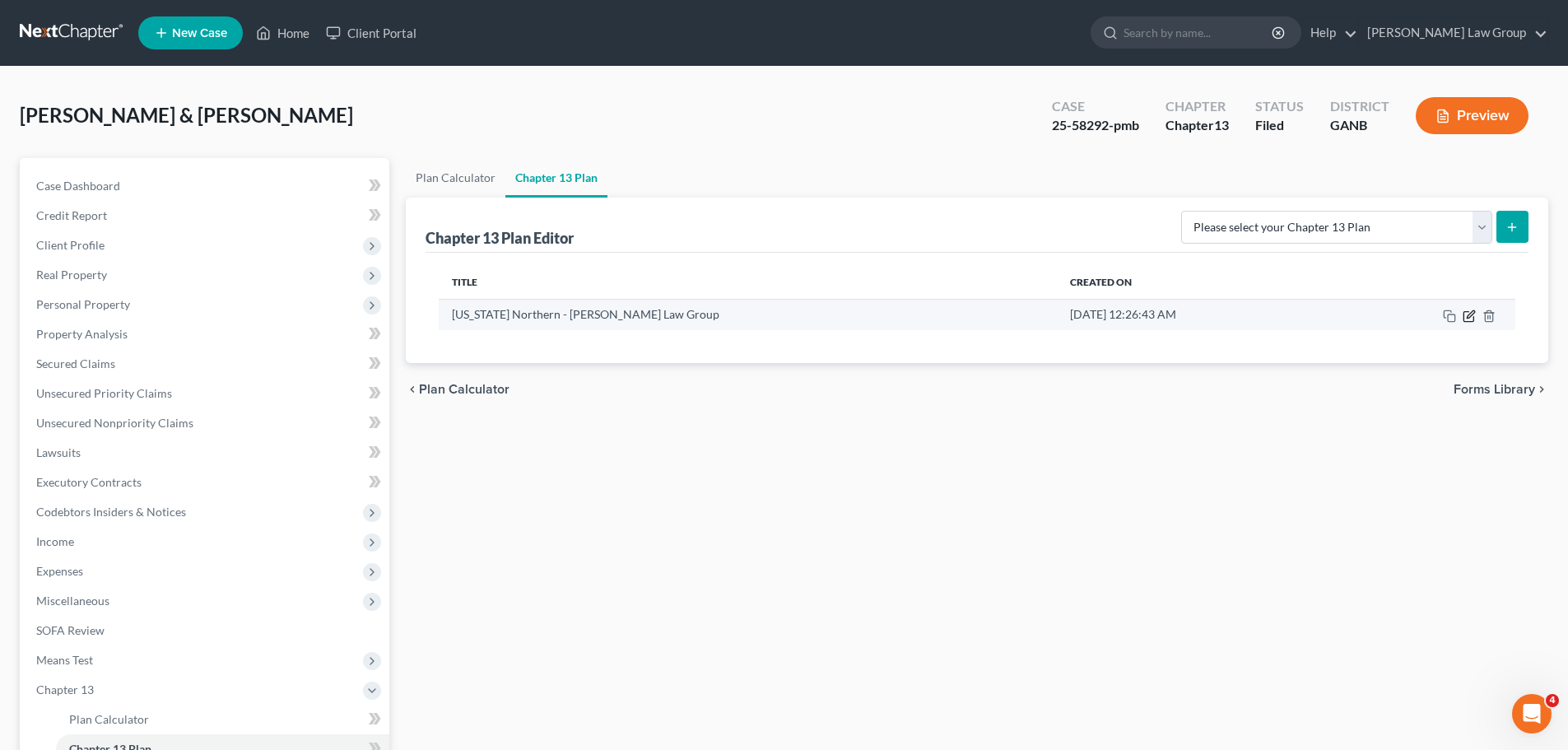
click at [1468, 319] on icon "button" at bounding box center [1469, 316] width 13 height 13
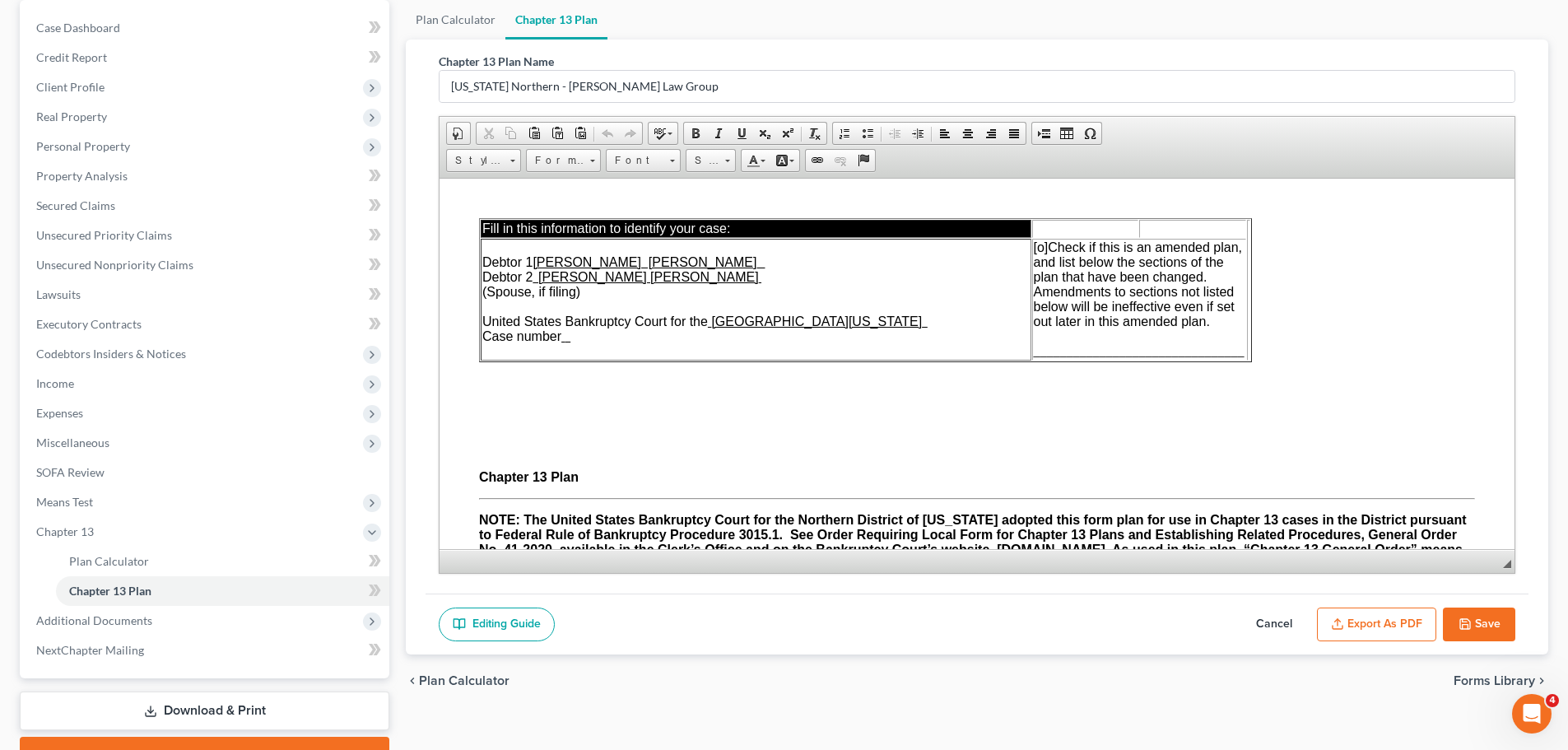
scroll to position [165, 0]
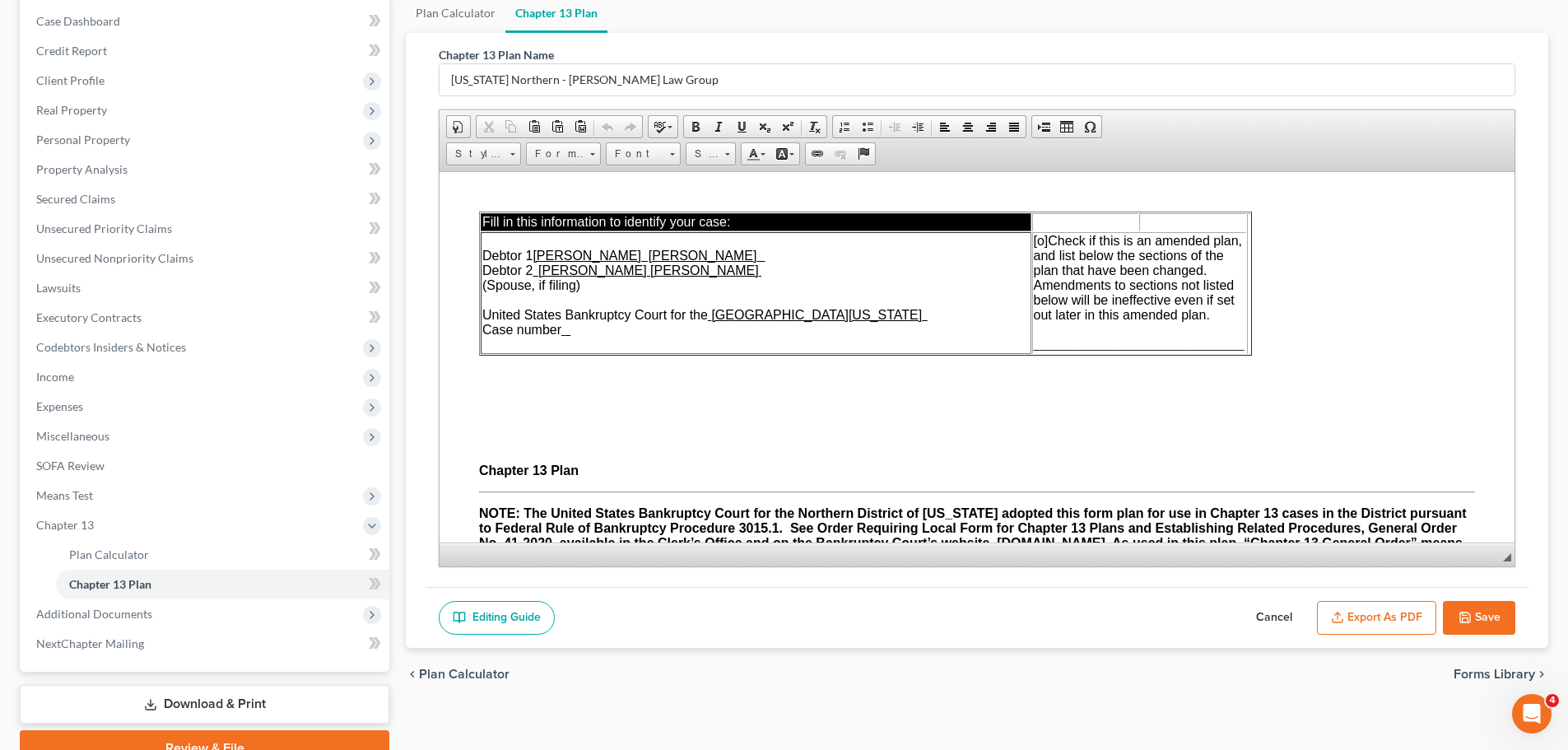
click at [1286, 610] on button "Cancel" at bounding box center [1274, 618] width 72 height 35
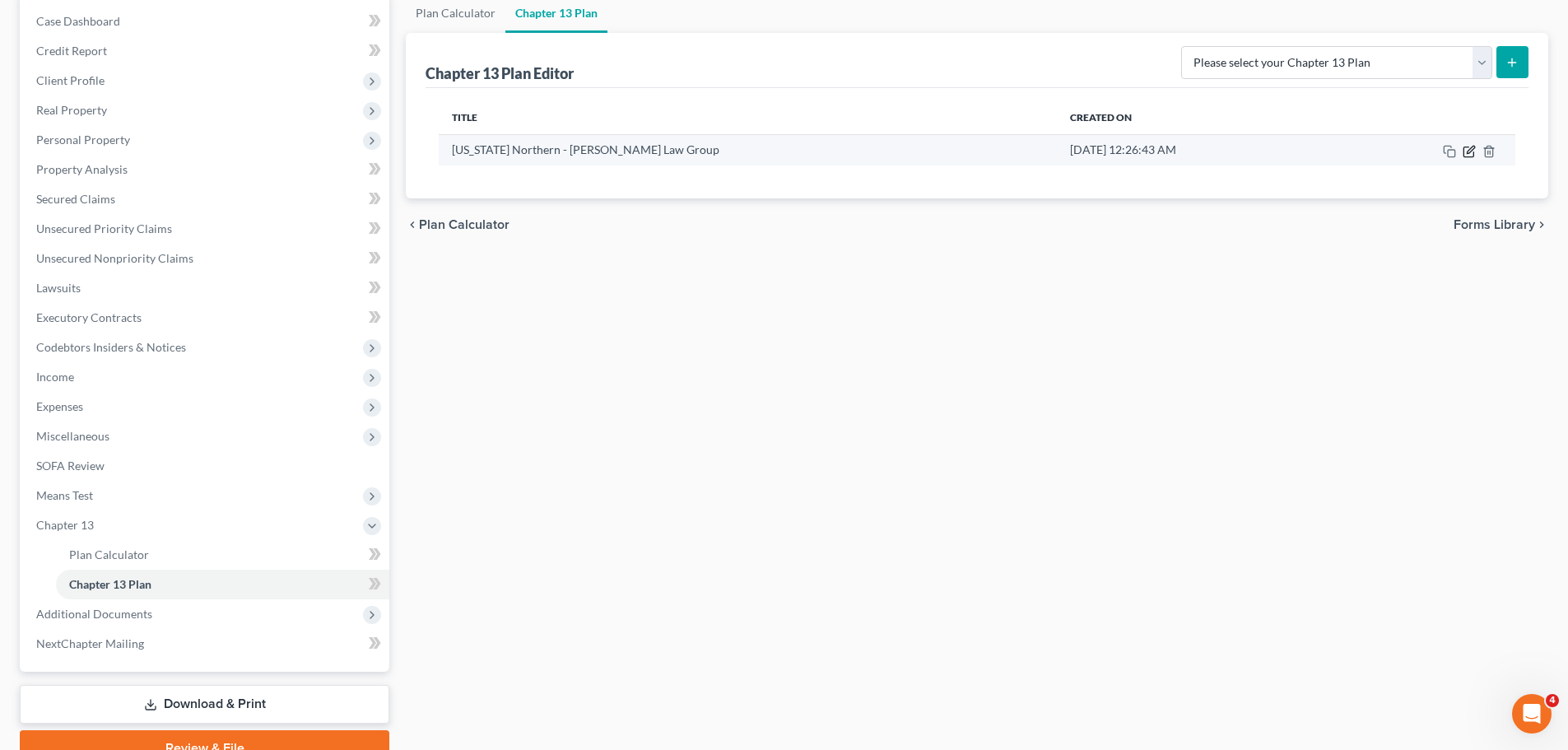
click at [1463, 156] on icon "button" at bounding box center [1468, 151] width 10 height 10
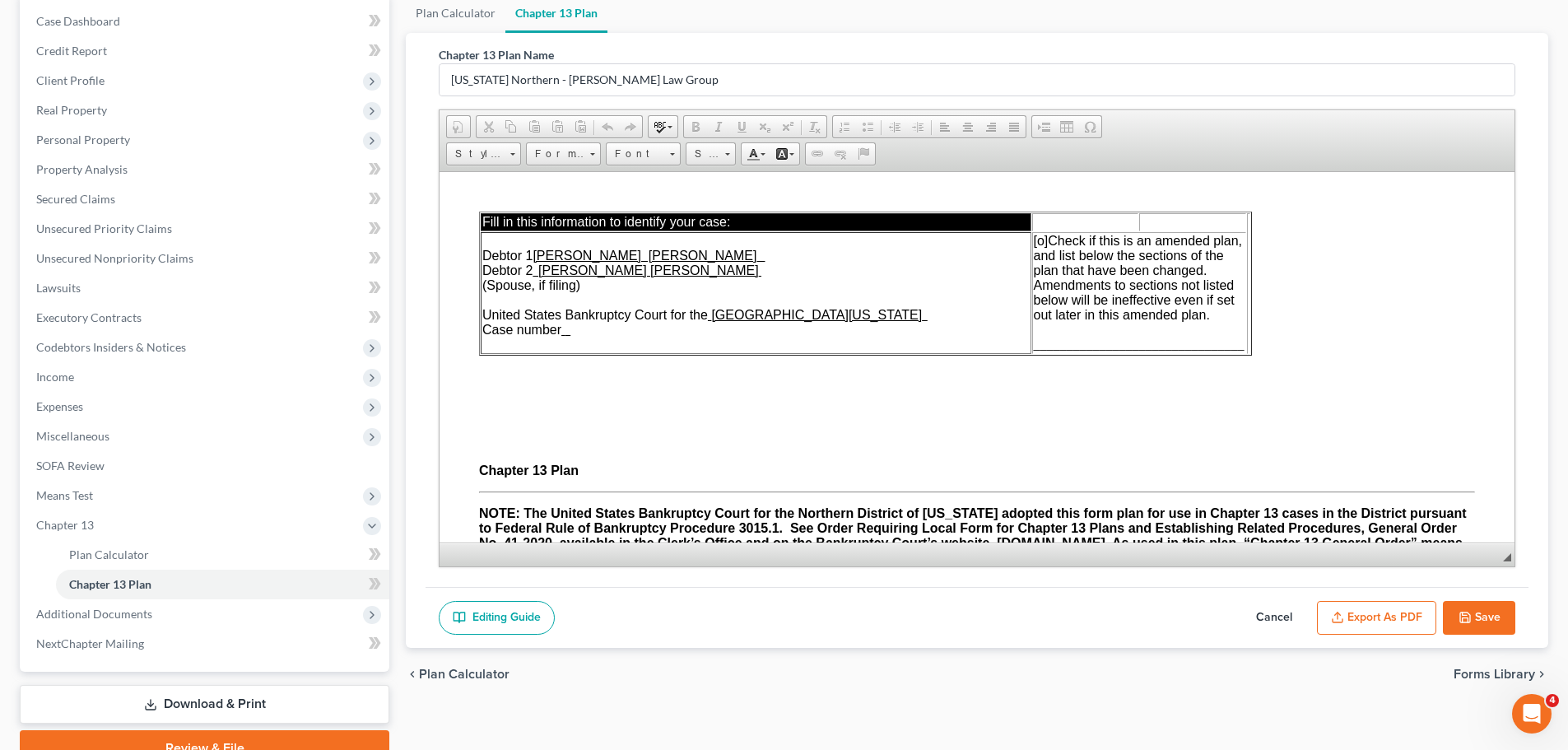
scroll to position [0, 0]
click at [1345, 614] on button "Export as PDF" at bounding box center [1376, 618] width 119 height 35
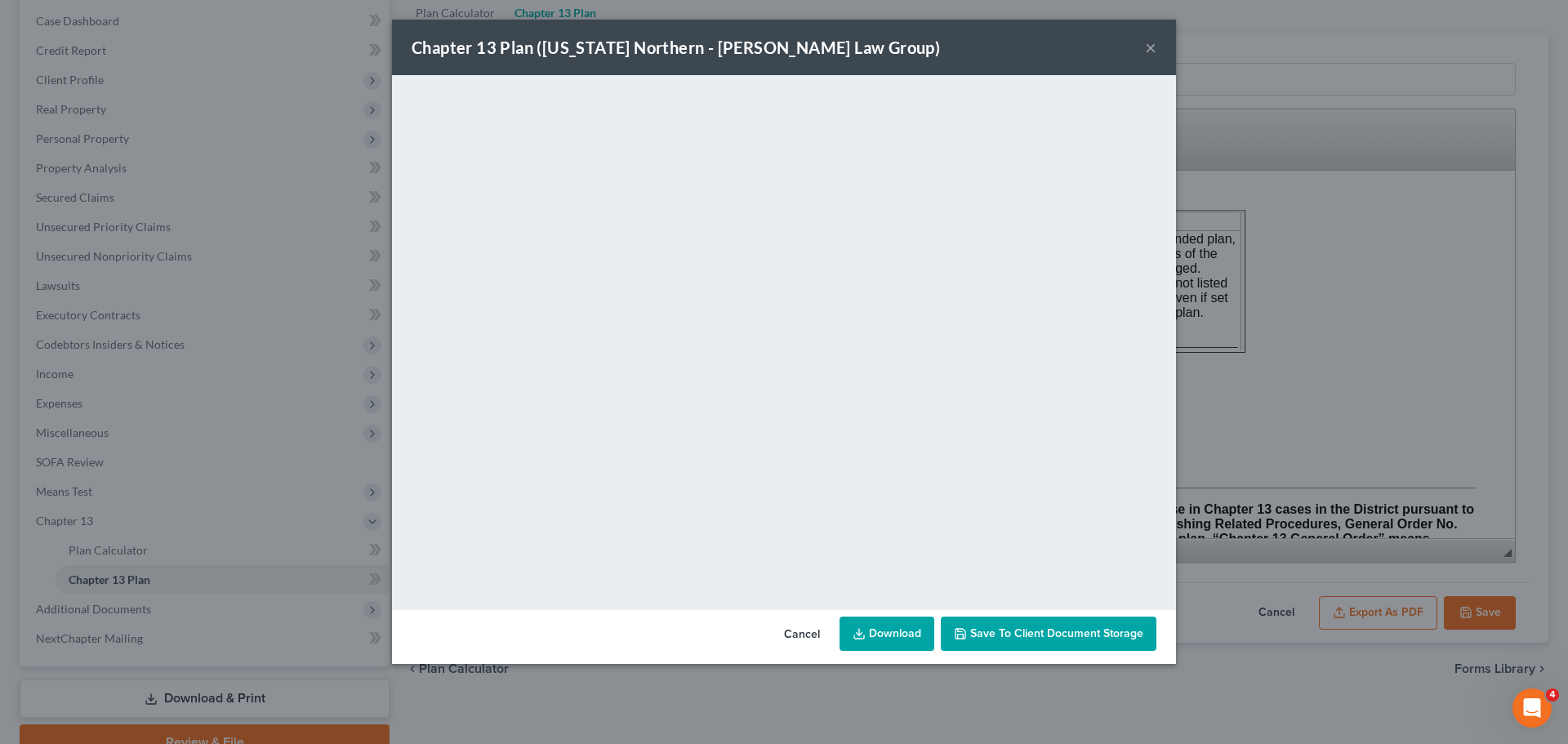
click at [1147, 46] on button "×" at bounding box center [1151, 47] width 11 height 20
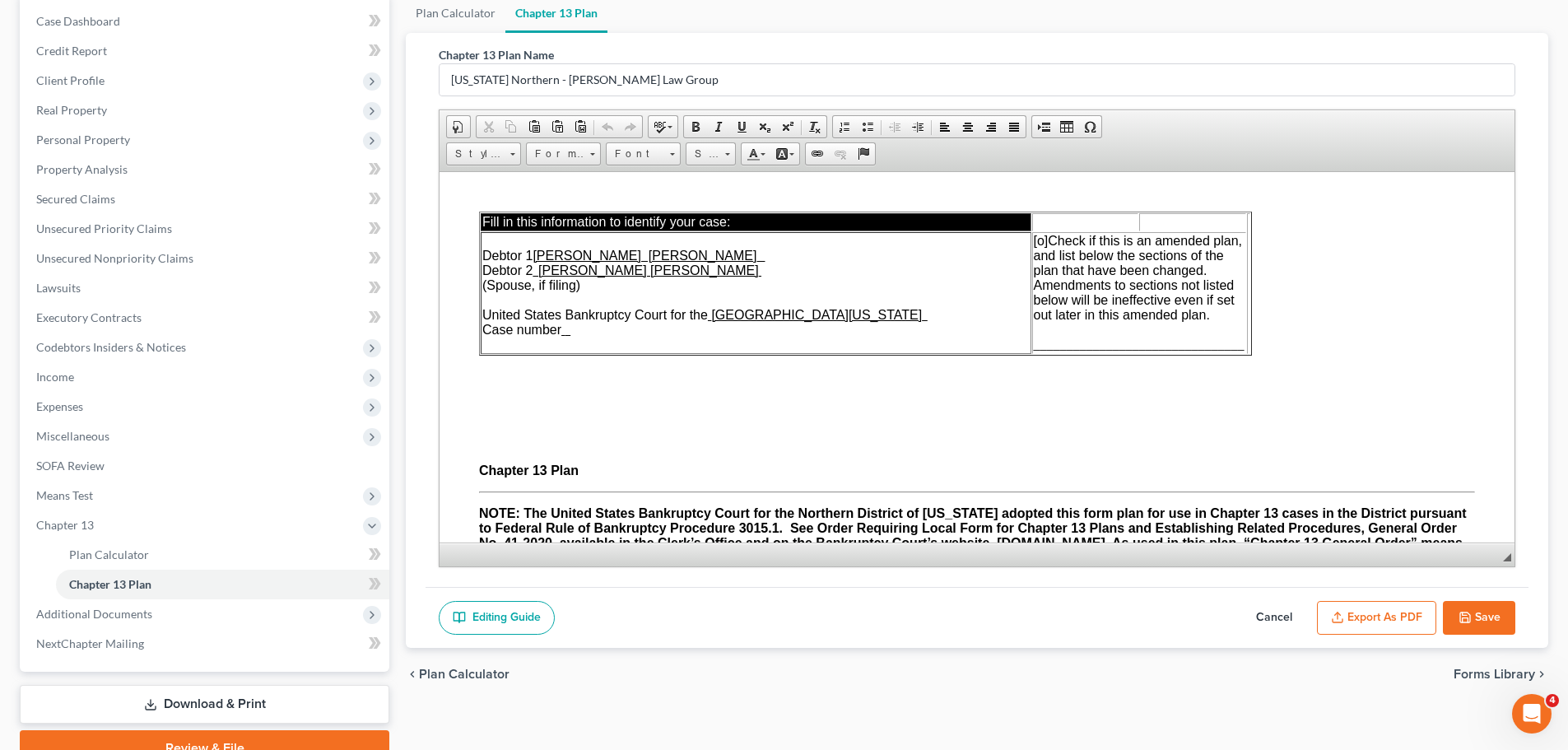
click at [1275, 615] on button "Cancel" at bounding box center [1274, 618] width 72 height 35
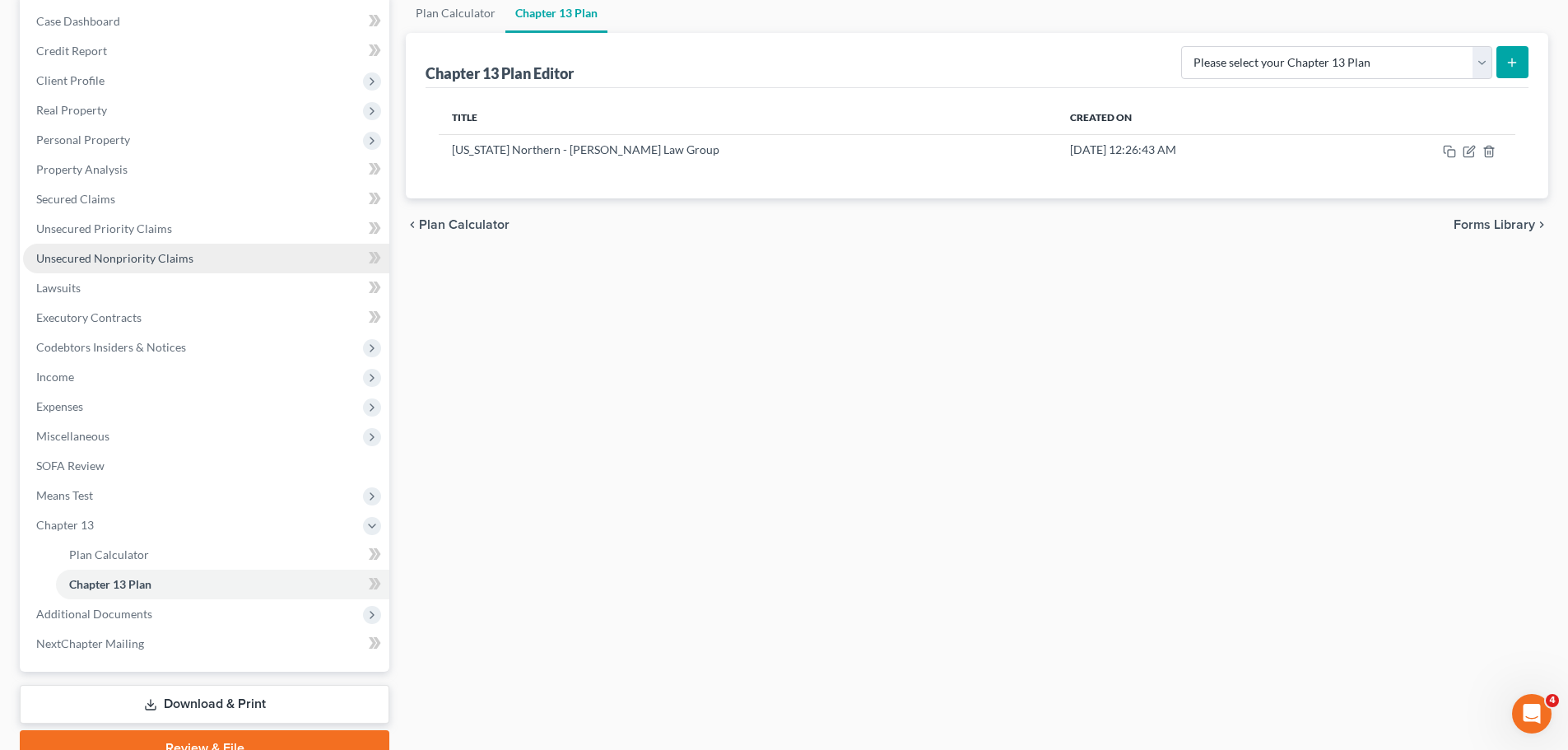
click at [174, 258] on span "Unsecured Nonpriority Claims" at bounding box center [114, 258] width 157 height 14
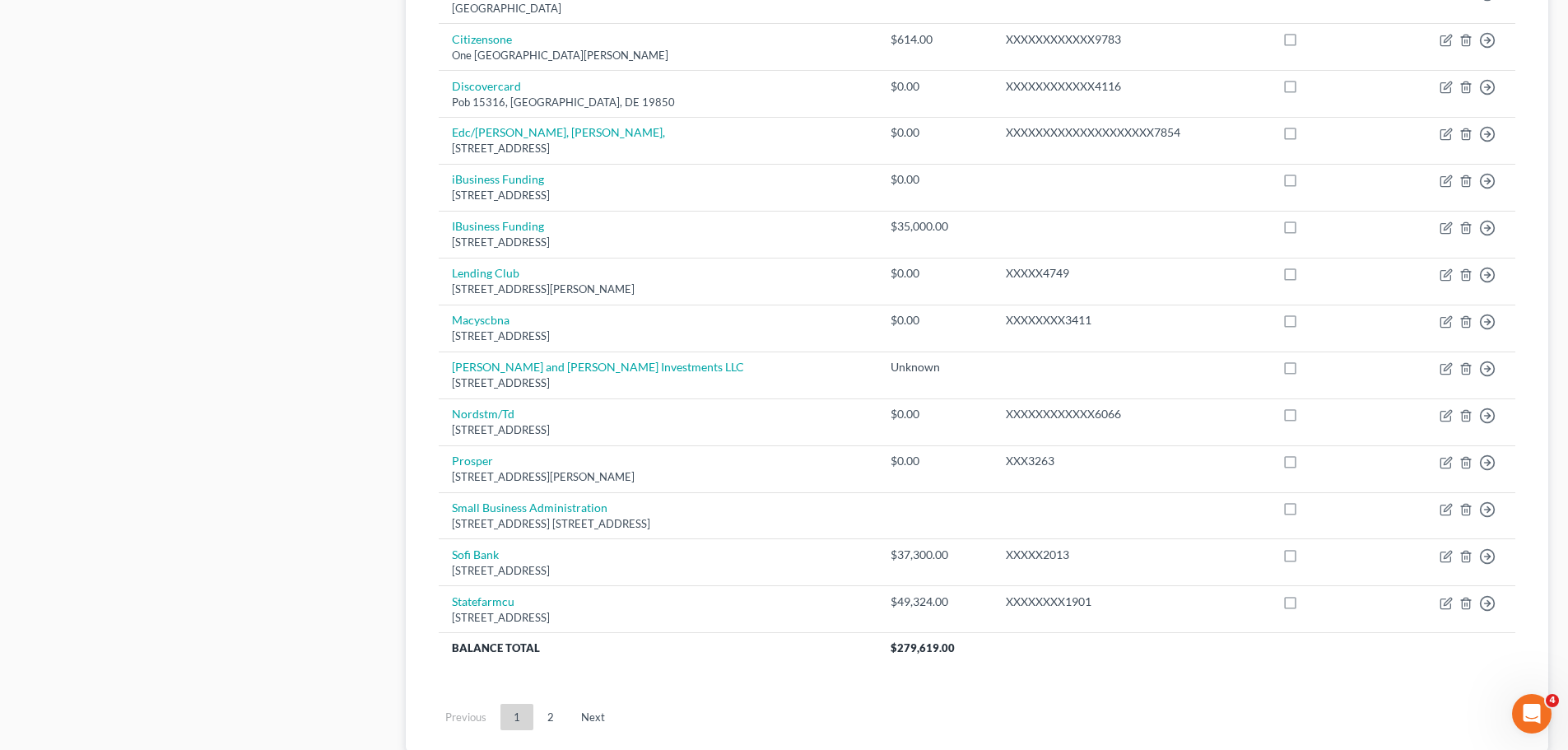
scroll to position [1070, 0]
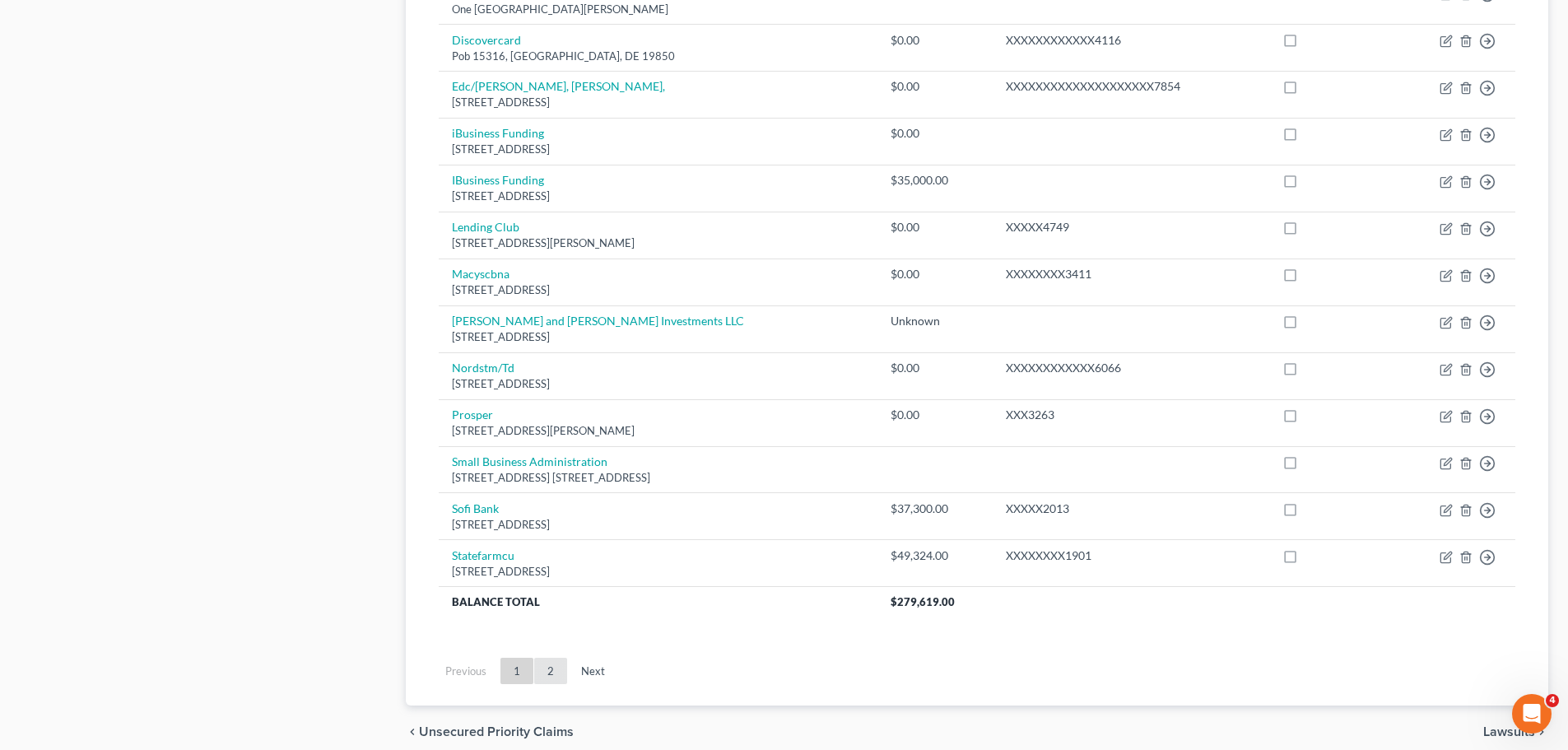
click at [554, 673] on link "2" at bounding box center [551, 671] width 33 height 26
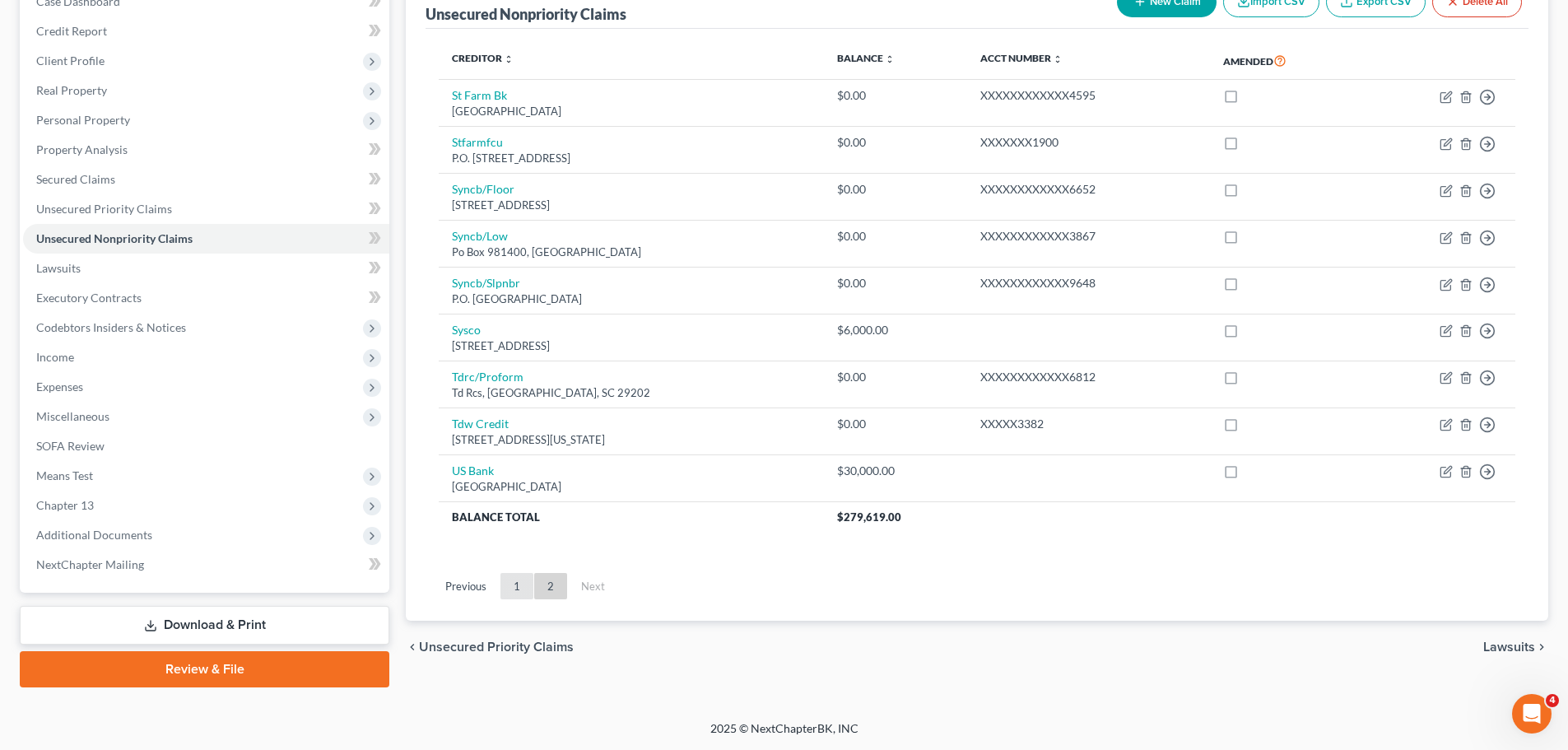
click at [510, 576] on link "1" at bounding box center [517, 586] width 33 height 26
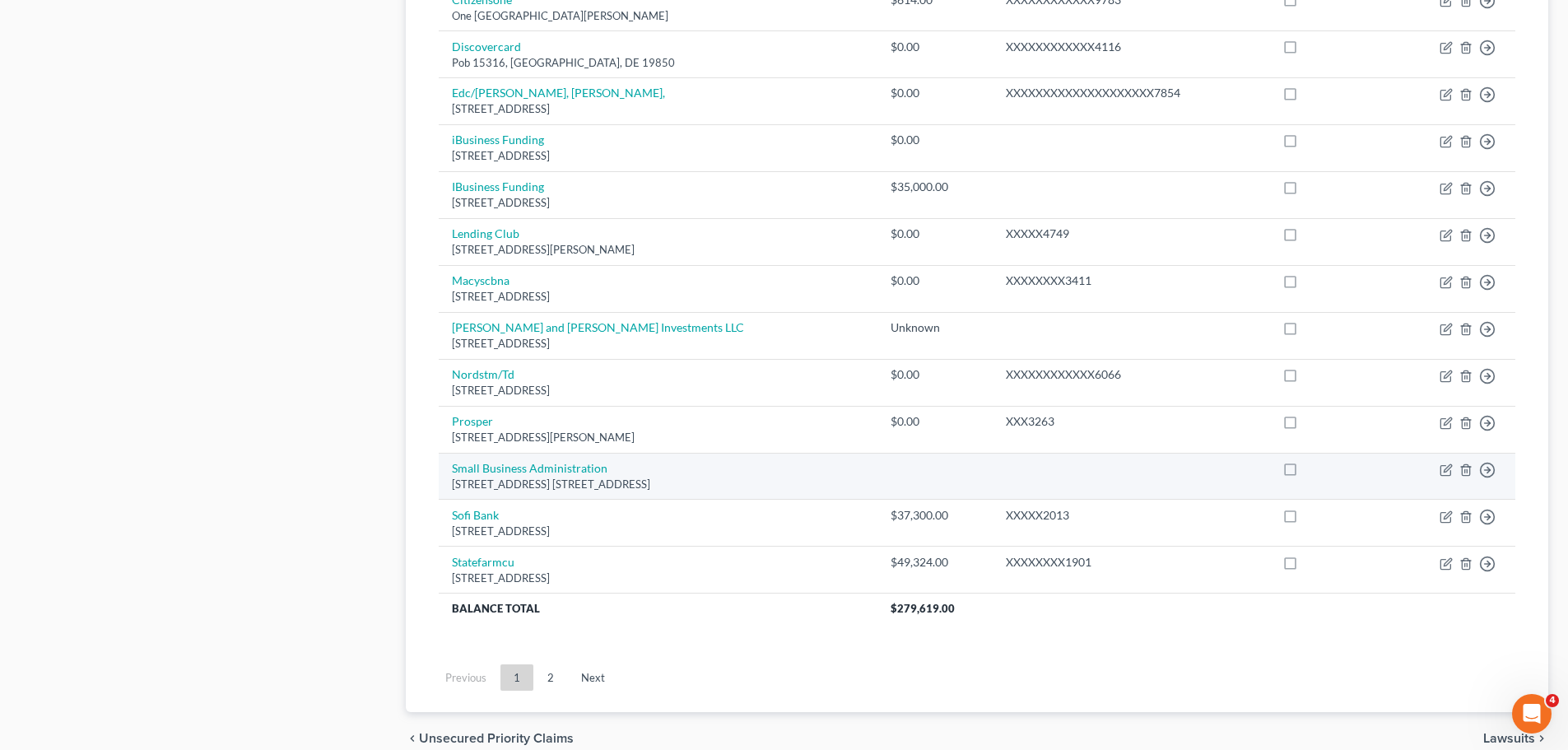
scroll to position [1090, 0]
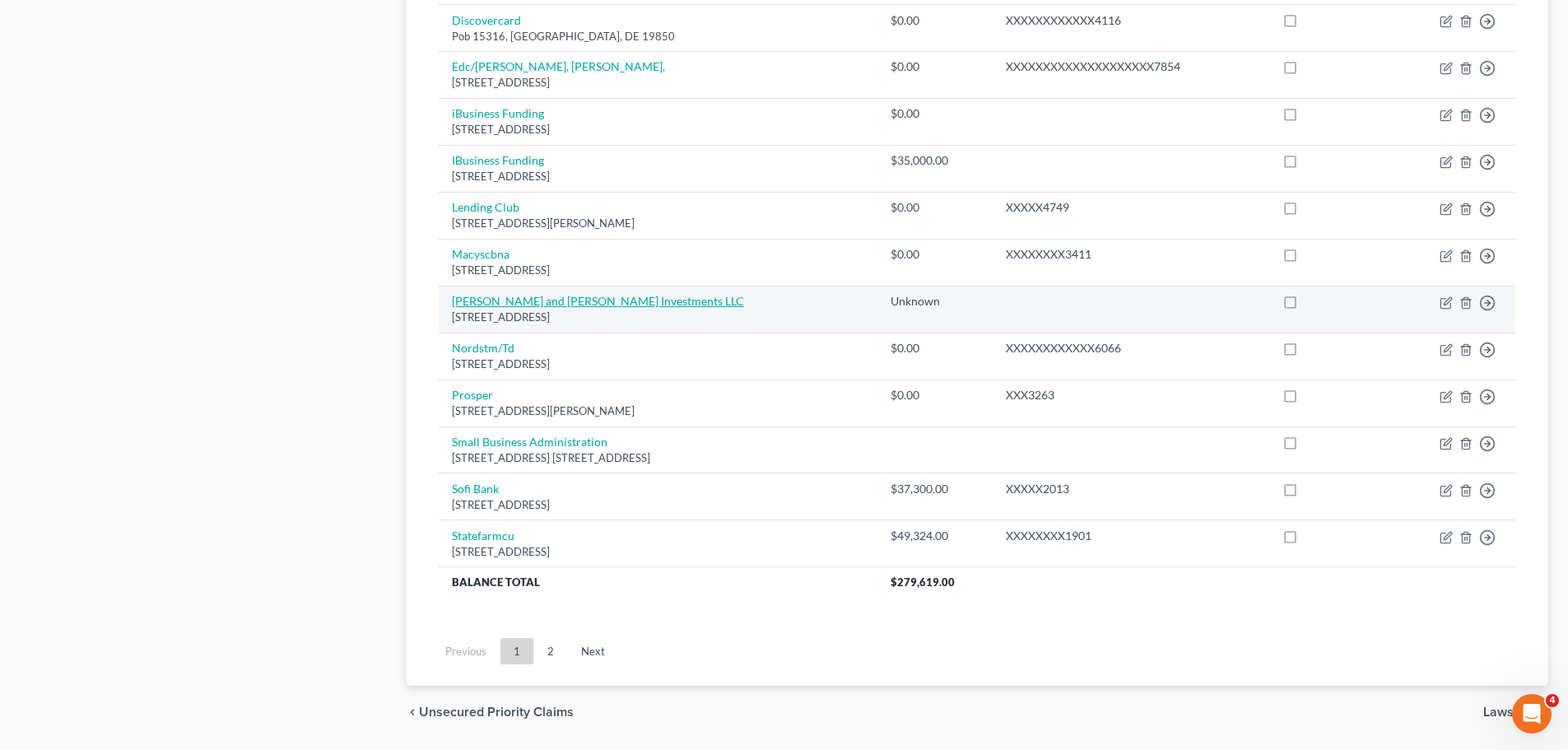
click at [564, 302] on link "Morris and Glenn Investments LLC" at bounding box center [598, 300] width 292 height 14
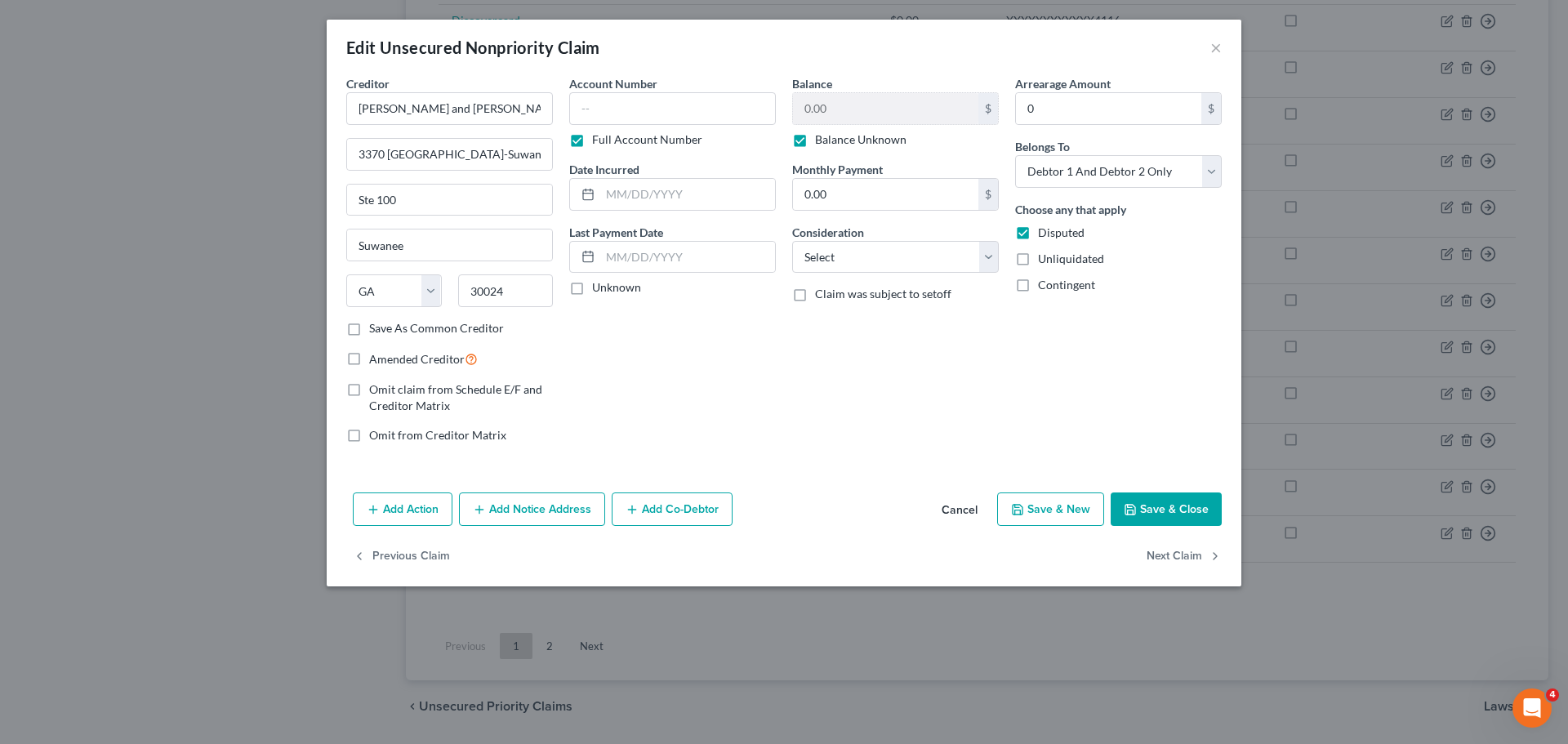
click at [1142, 495] on button "Save & Close" at bounding box center [1166, 510] width 111 height 34
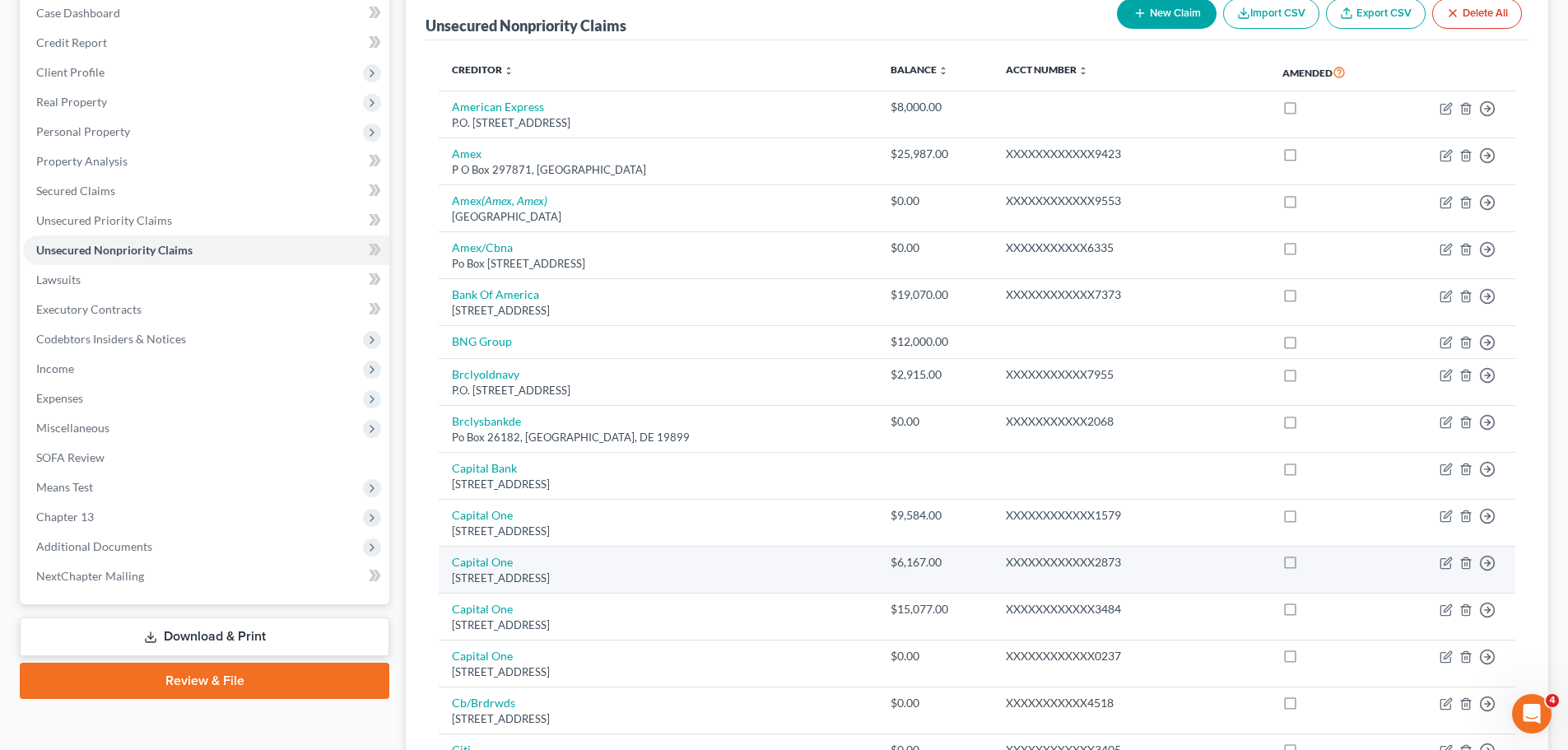
scroll to position [82, 0]
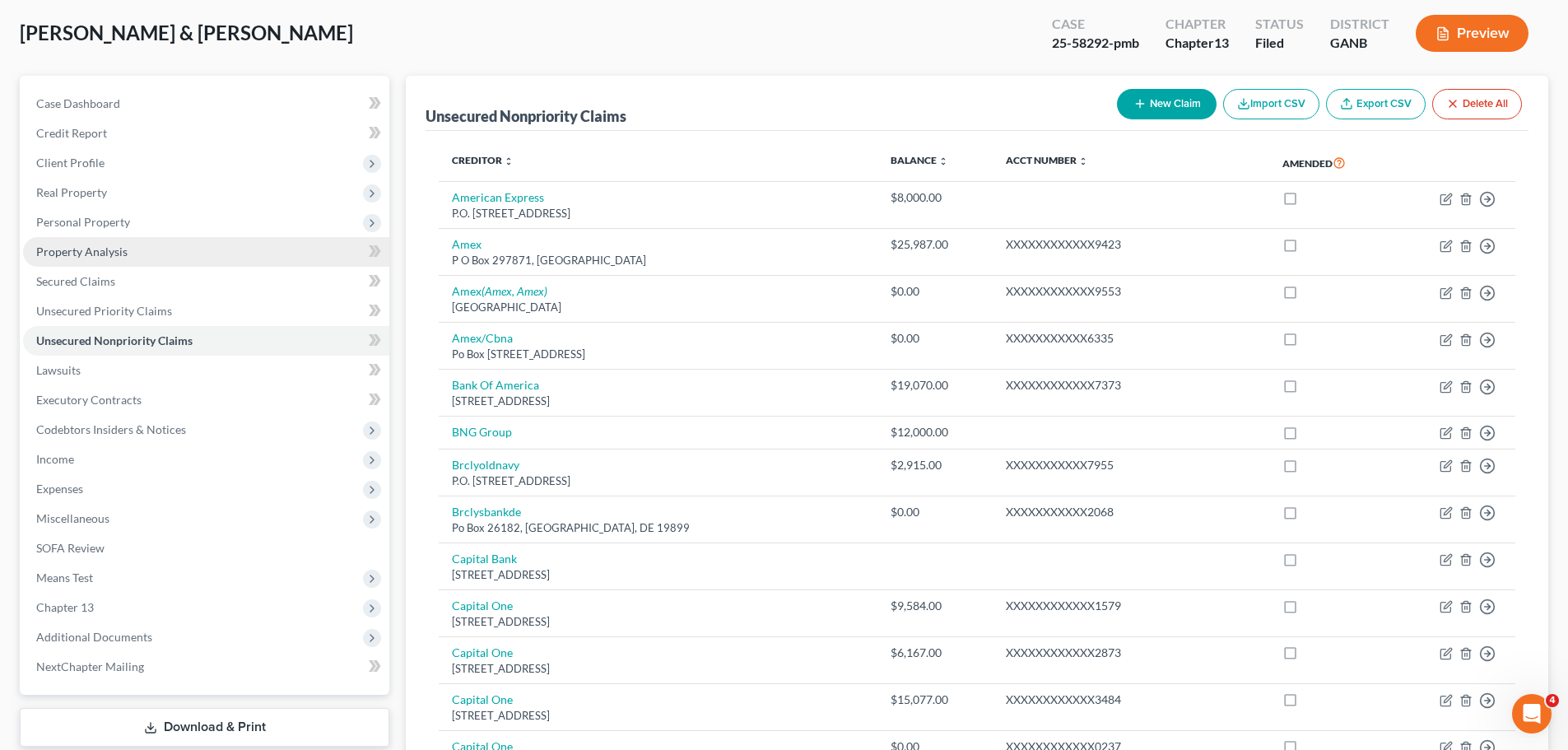
drag, startPoint x: 103, startPoint y: 209, endPoint x: 135, endPoint y: 249, distance: 51.2
click at [103, 209] on span "Personal Property" at bounding box center [206, 222] width 366 height 30
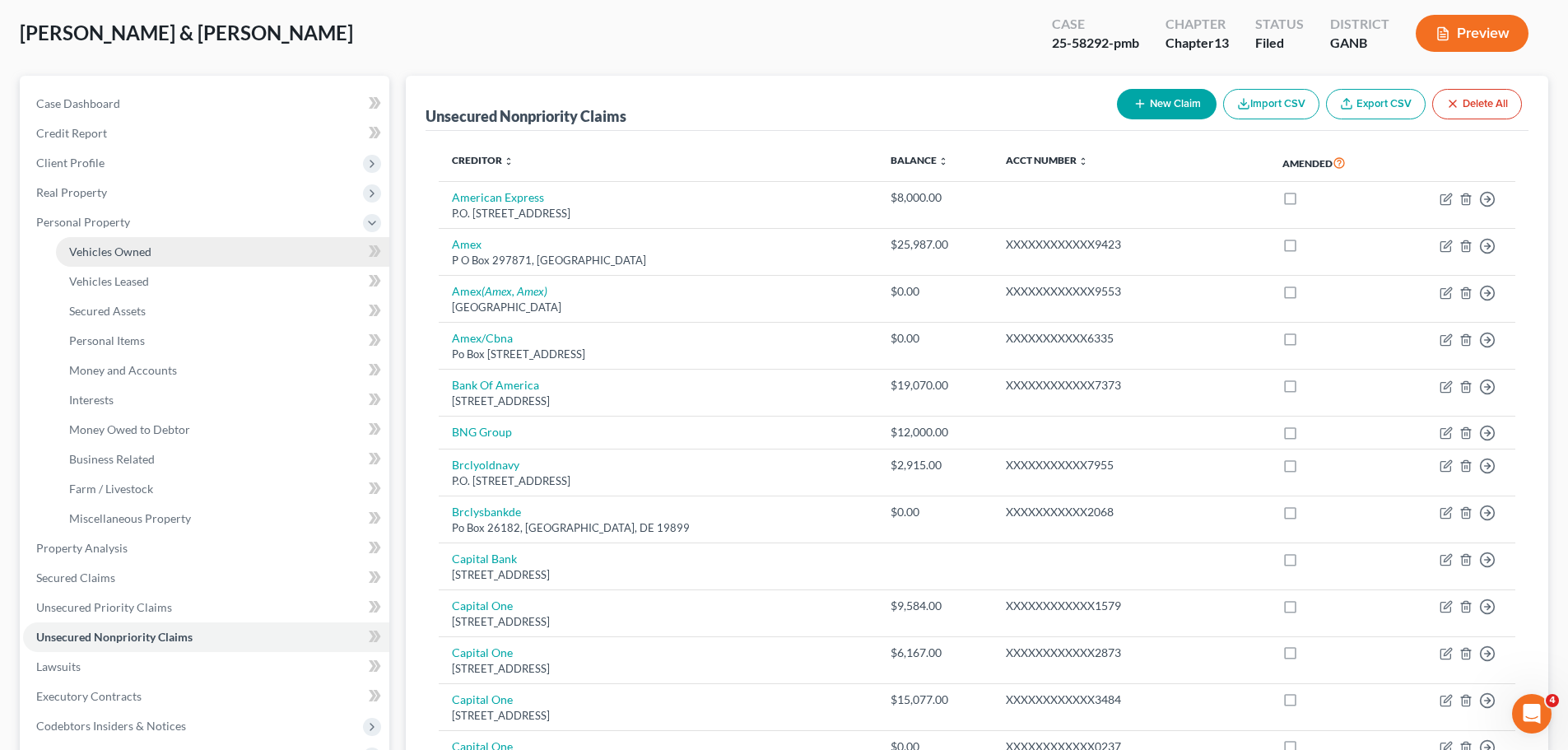
click at [156, 254] on link "Vehicles Owned" at bounding box center [222, 252] width 333 height 30
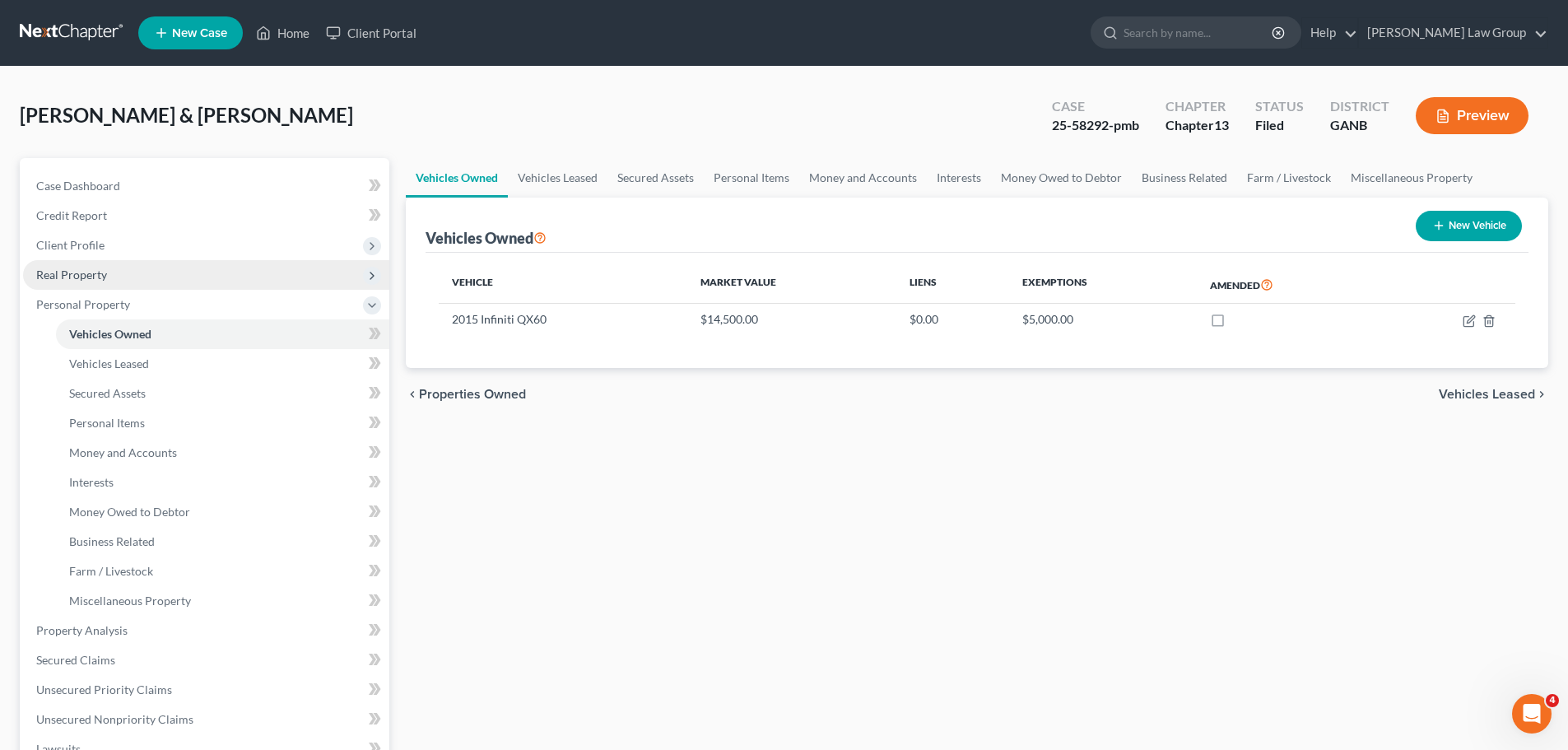
click at [96, 274] on span "Real Property" at bounding box center [72, 274] width 71 height 14
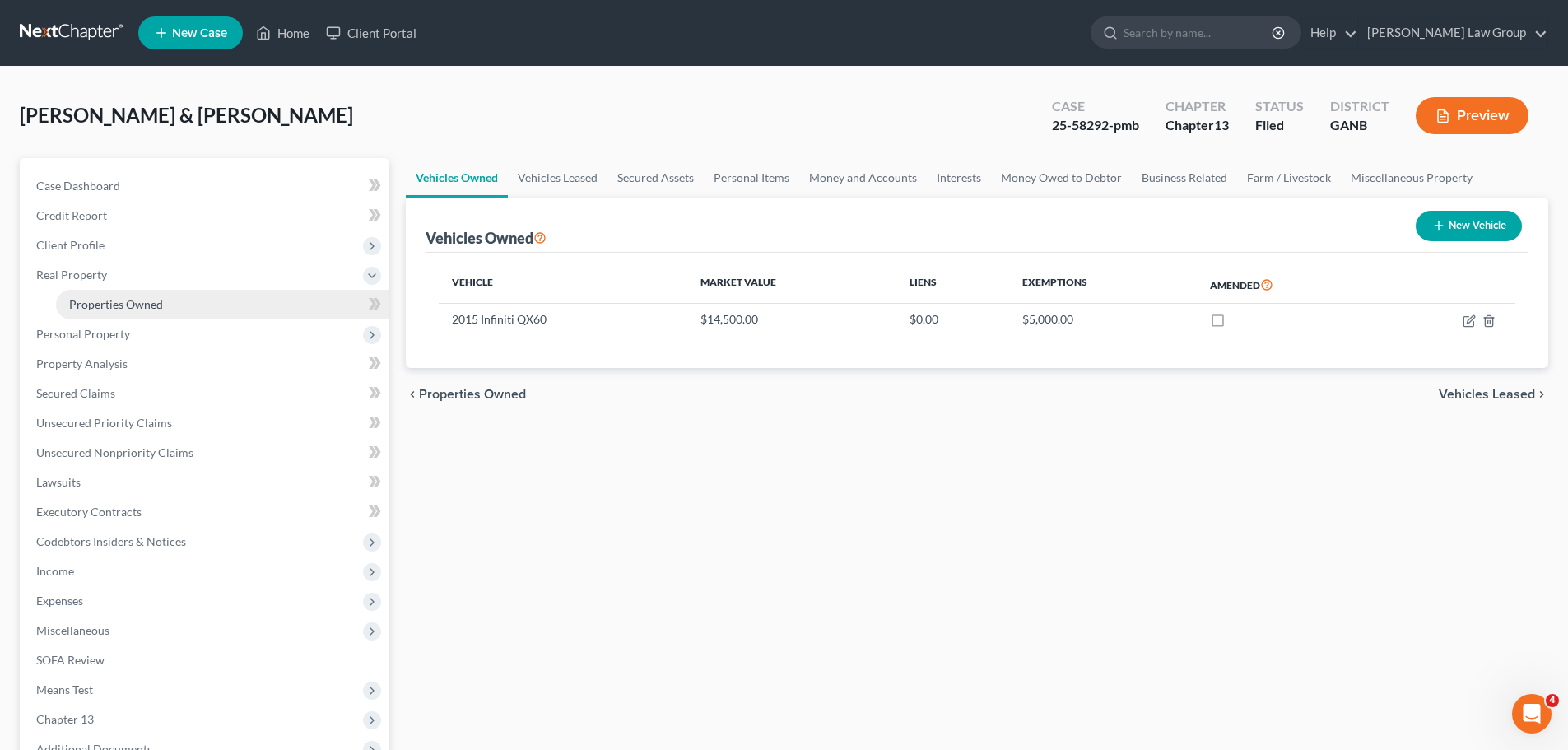
click at [142, 299] on span "Properties Owned" at bounding box center [116, 304] width 94 height 14
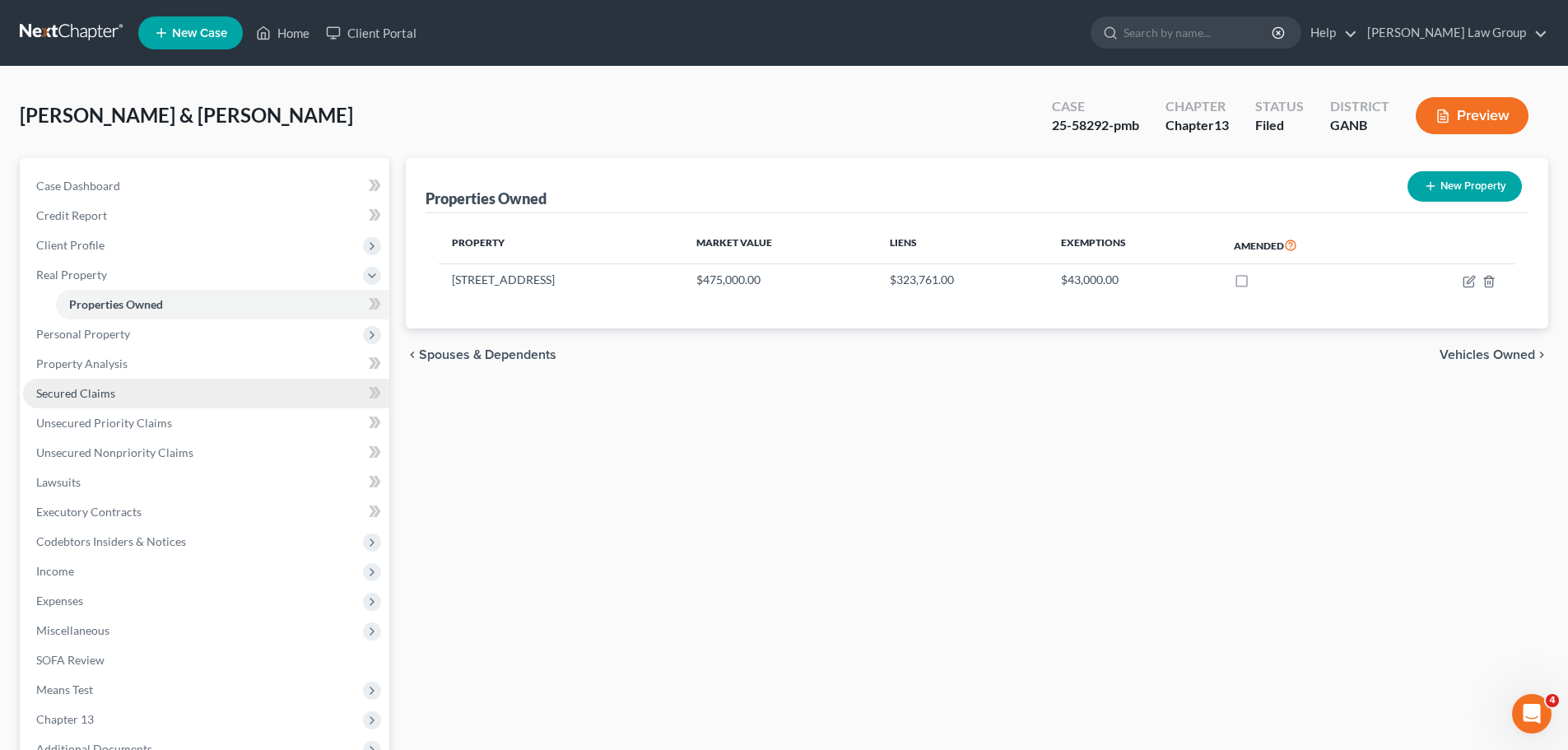
scroll to position [82, 0]
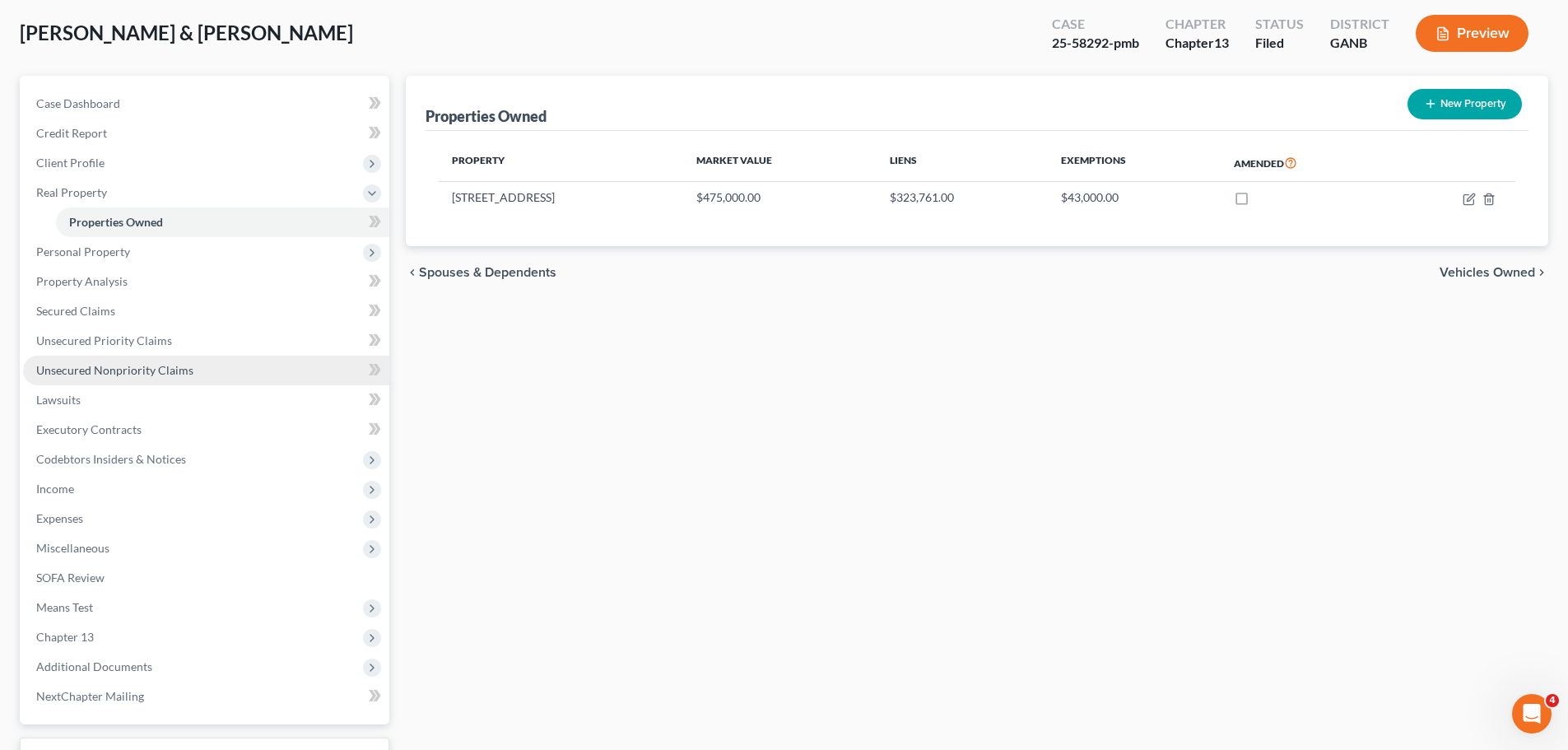
click at [183, 375] on span "Unsecured Nonpriority Claims" at bounding box center [114, 370] width 157 height 14
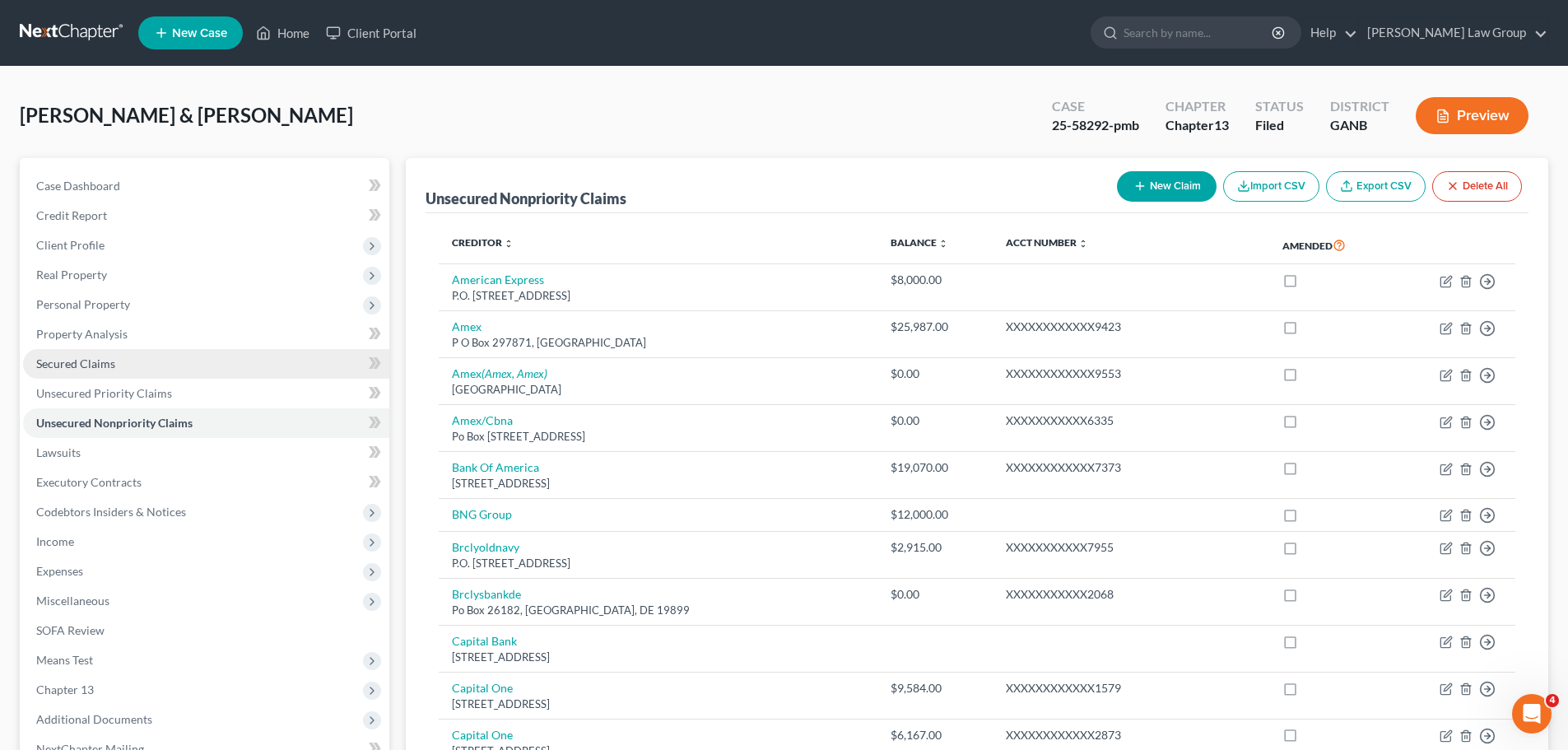
click at [106, 362] on span "Secured Claims" at bounding box center [76, 363] width 79 height 14
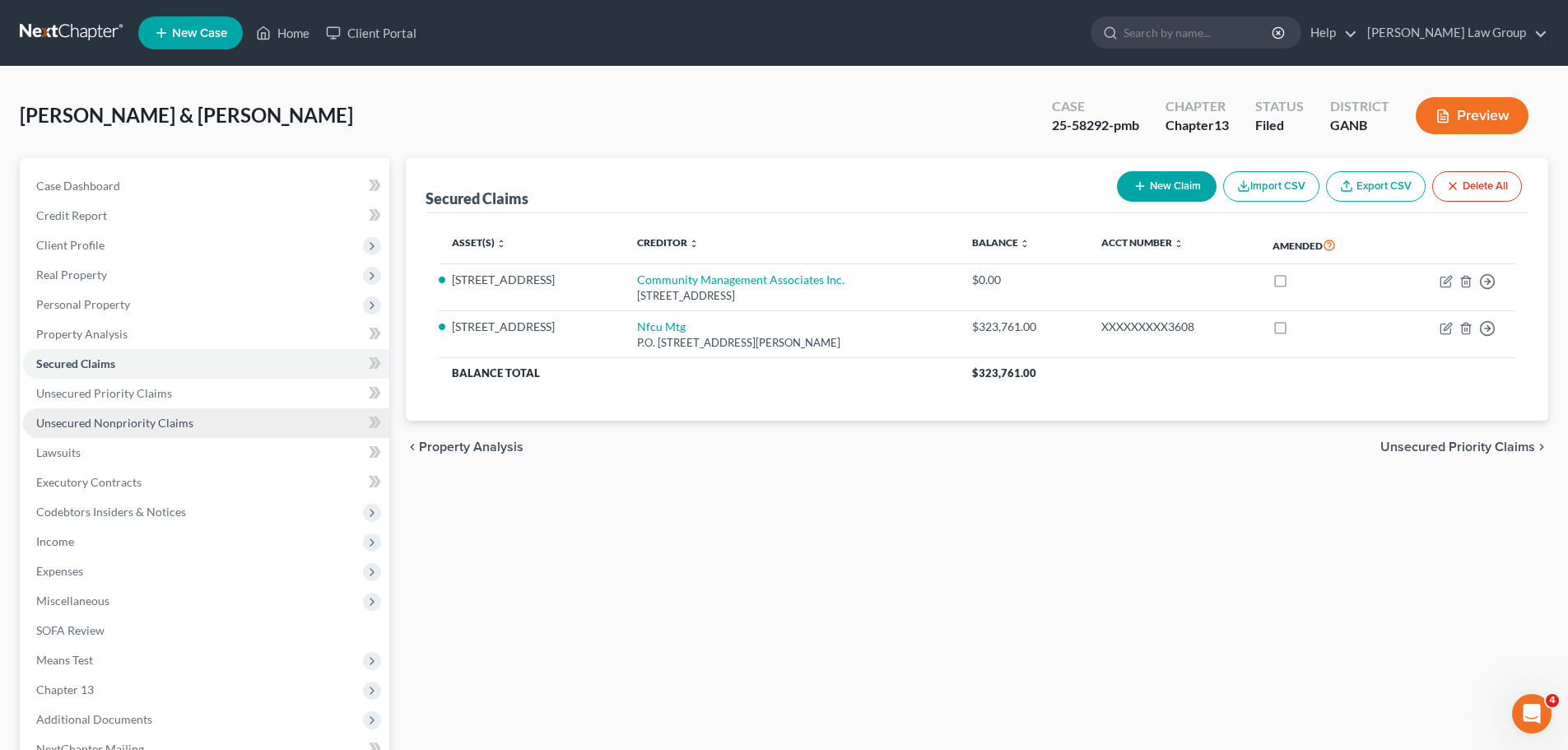
click at [117, 417] on span "Unsecured Nonpriority Claims" at bounding box center [114, 422] width 157 height 14
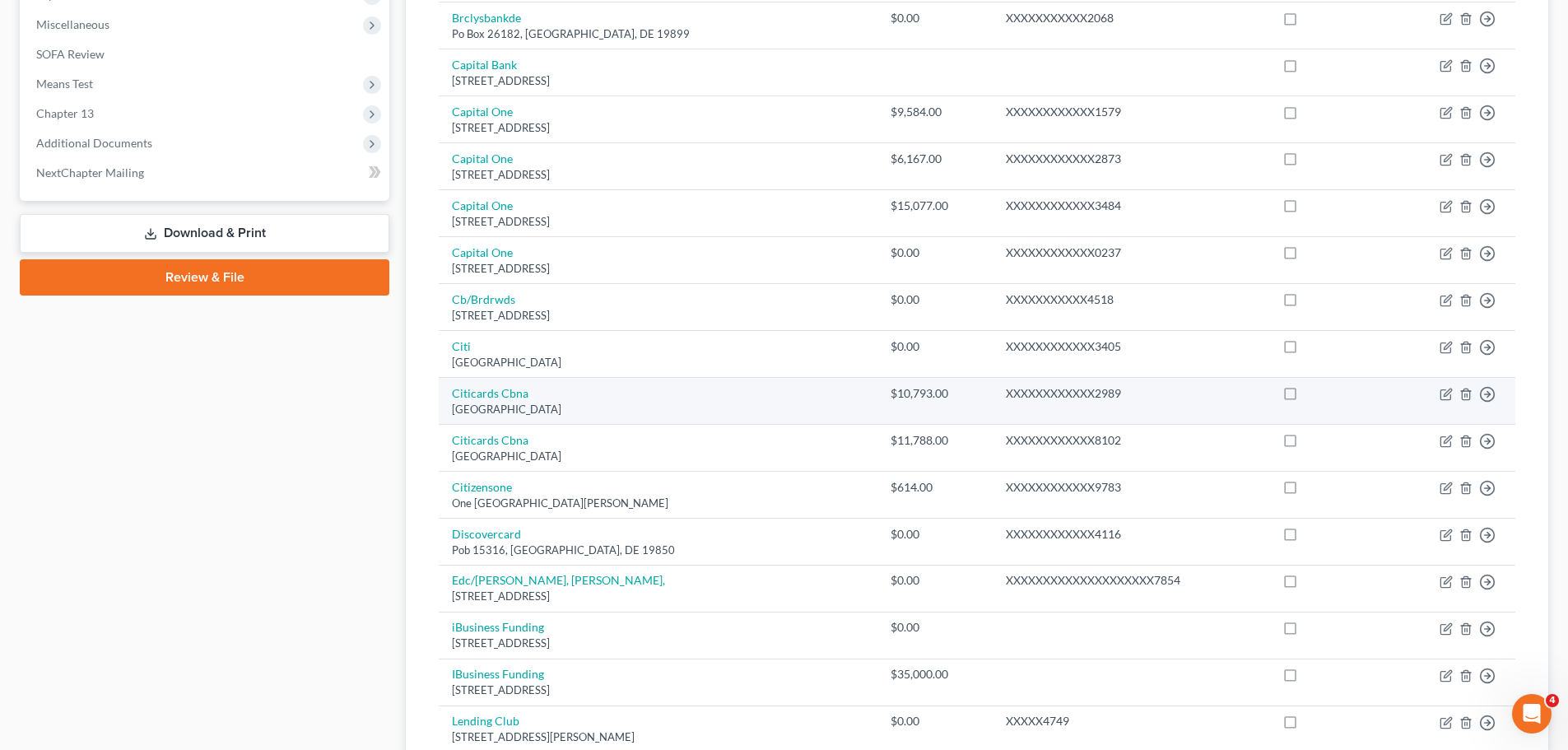
scroll to position [247, 0]
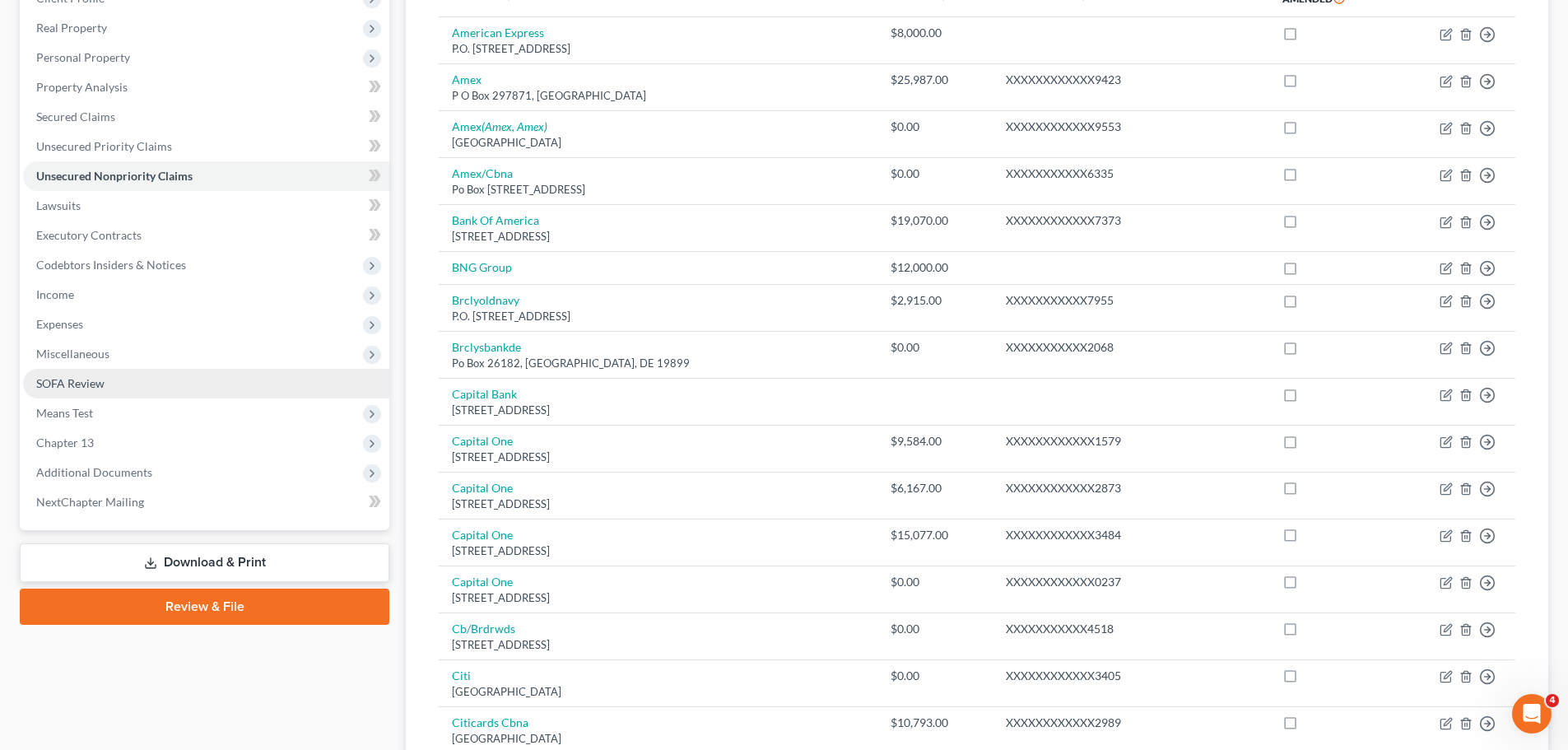
click at [130, 369] on link "SOFA Review" at bounding box center [206, 384] width 366 height 30
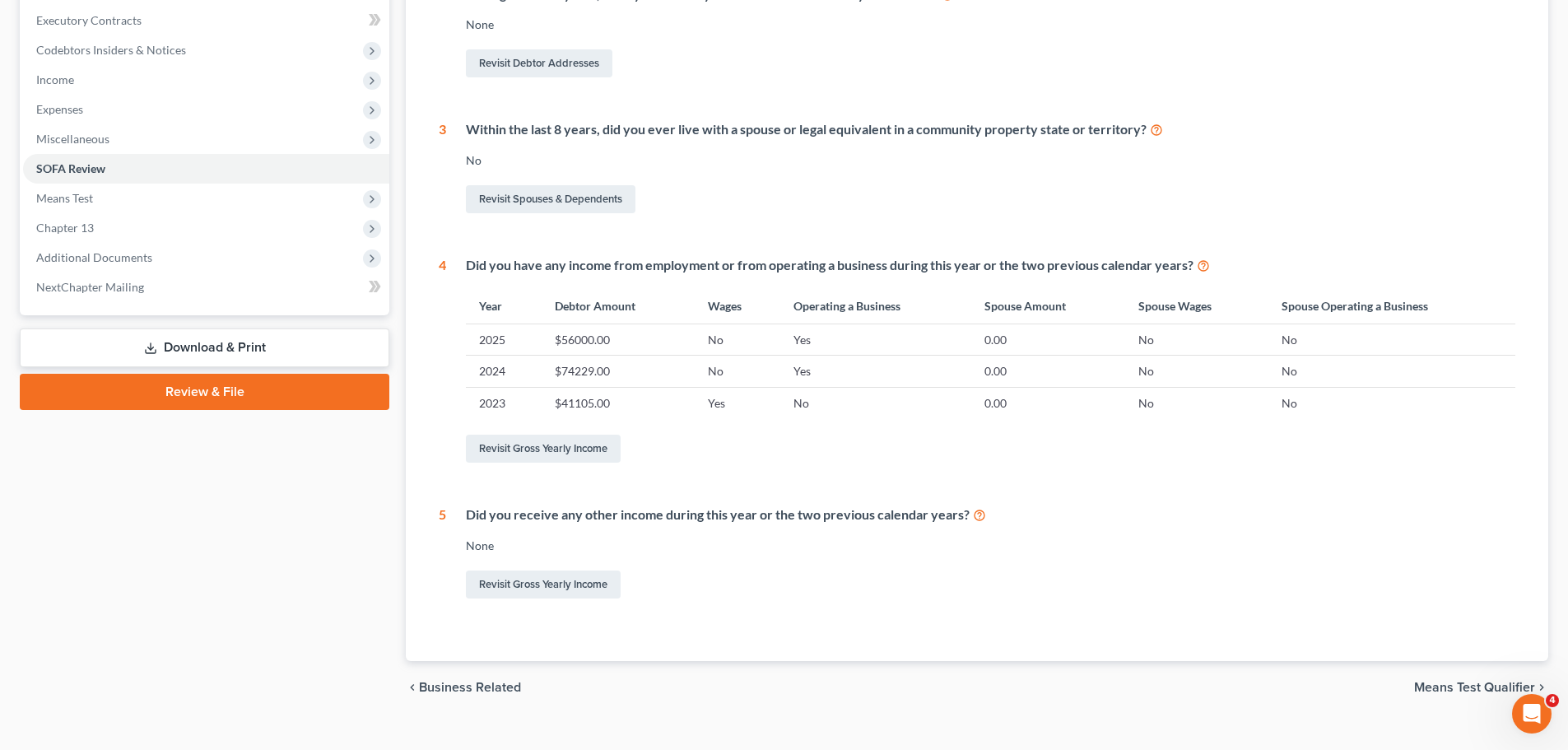
scroll to position [488, 0]
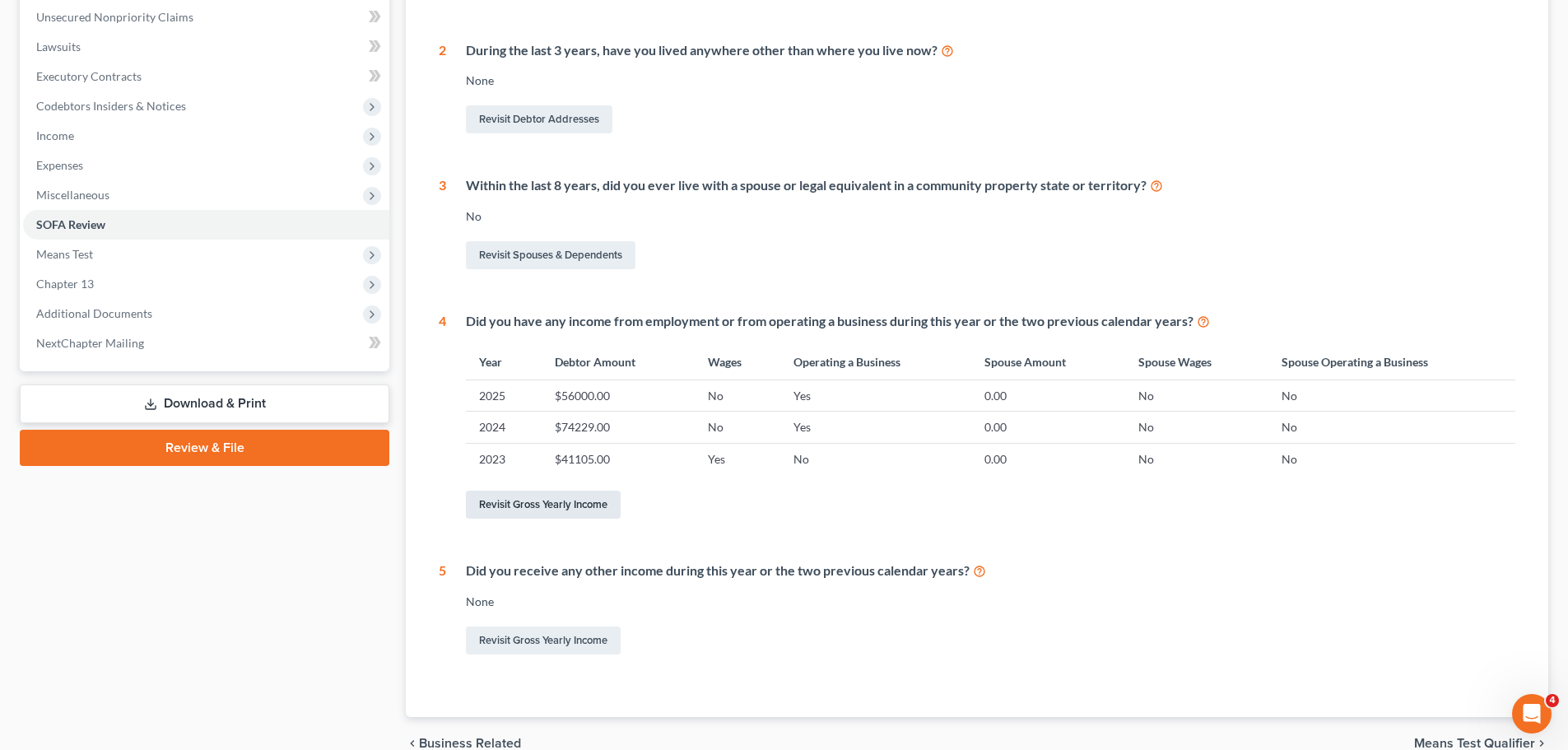
click at [542, 502] on link "Revisit Gross Yearly Income" at bounding box center [543, 505] width 155 height 28
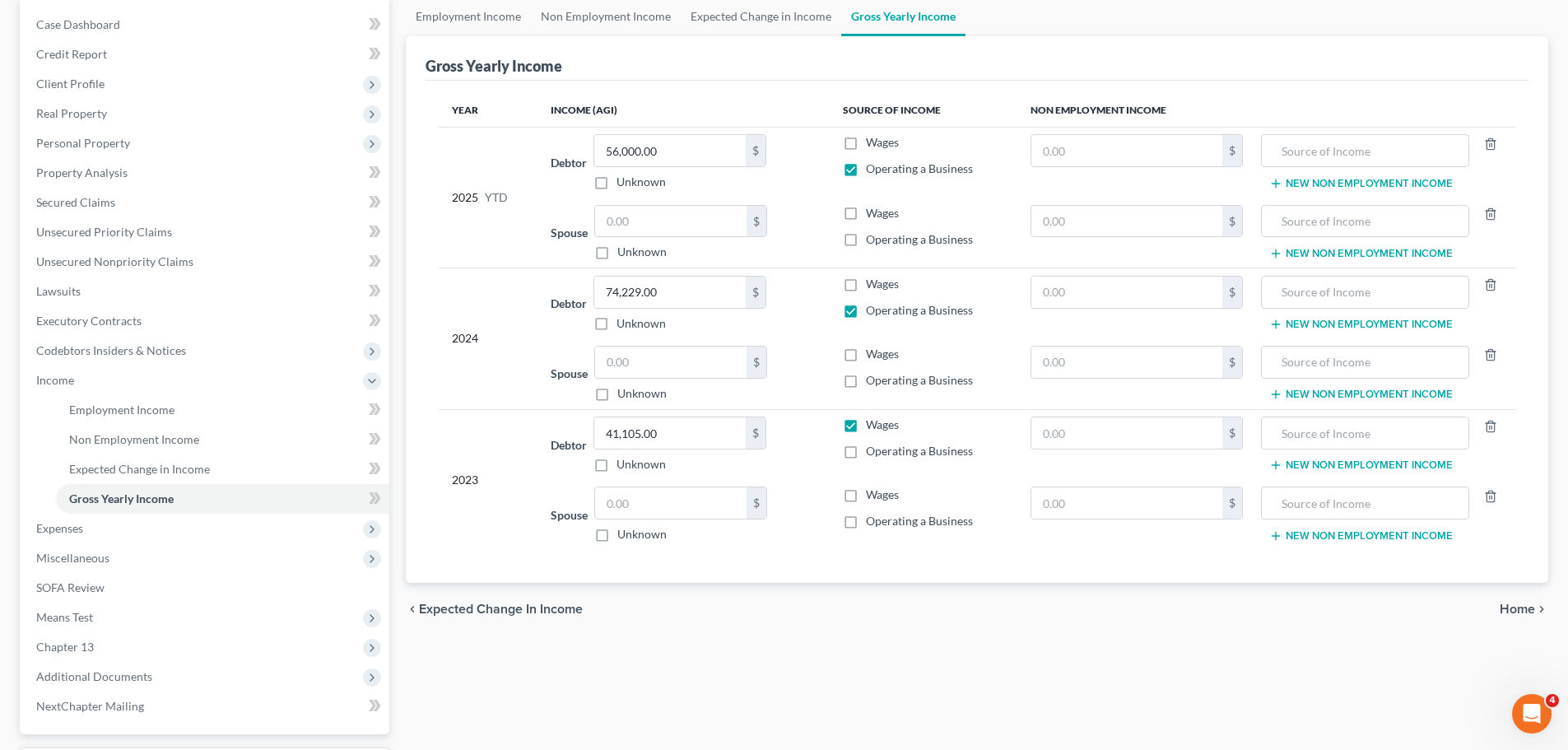
scroll to position [165, 0]
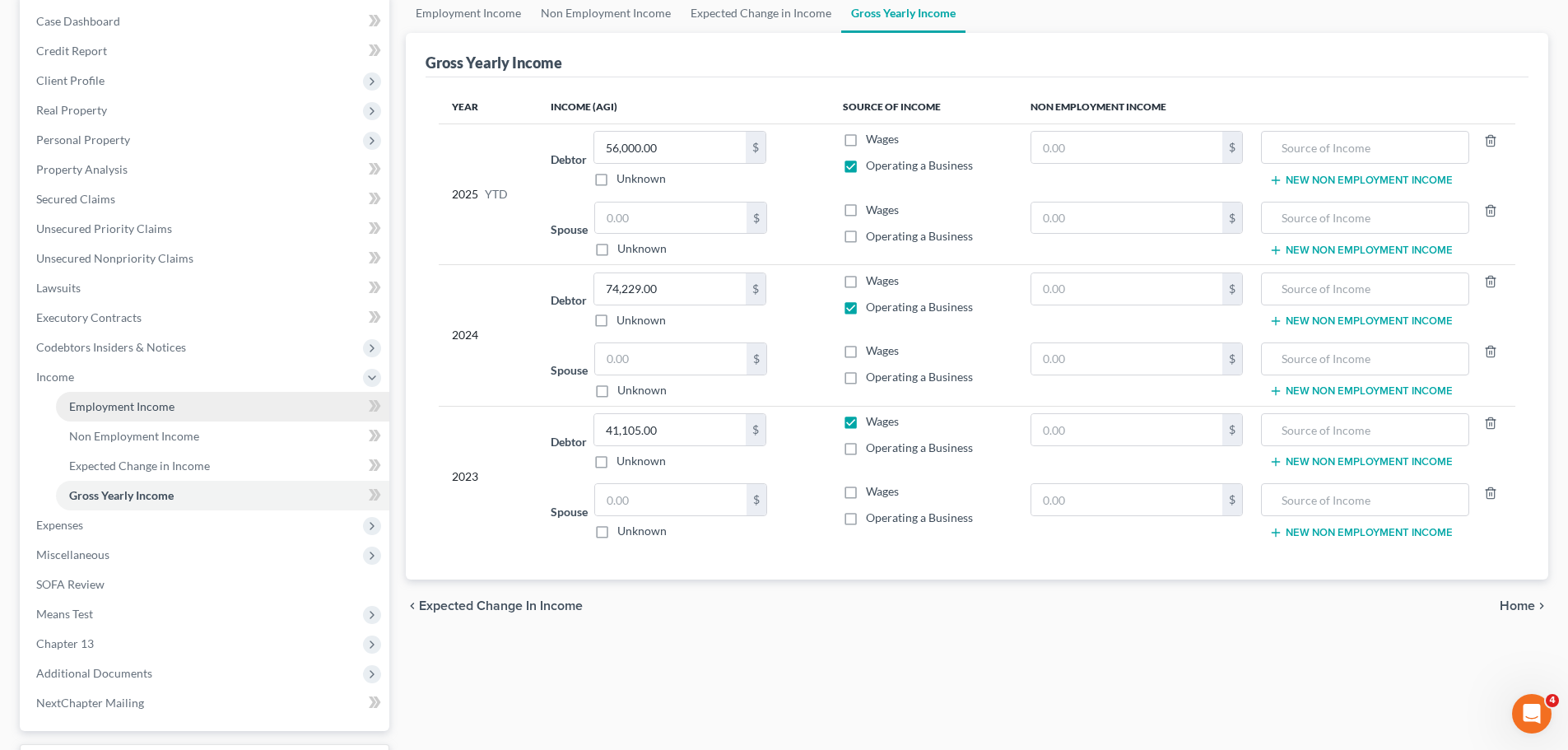
click at [142, 403] on span "Employment Income" at bounding box center [122, 406] width 105 height 14
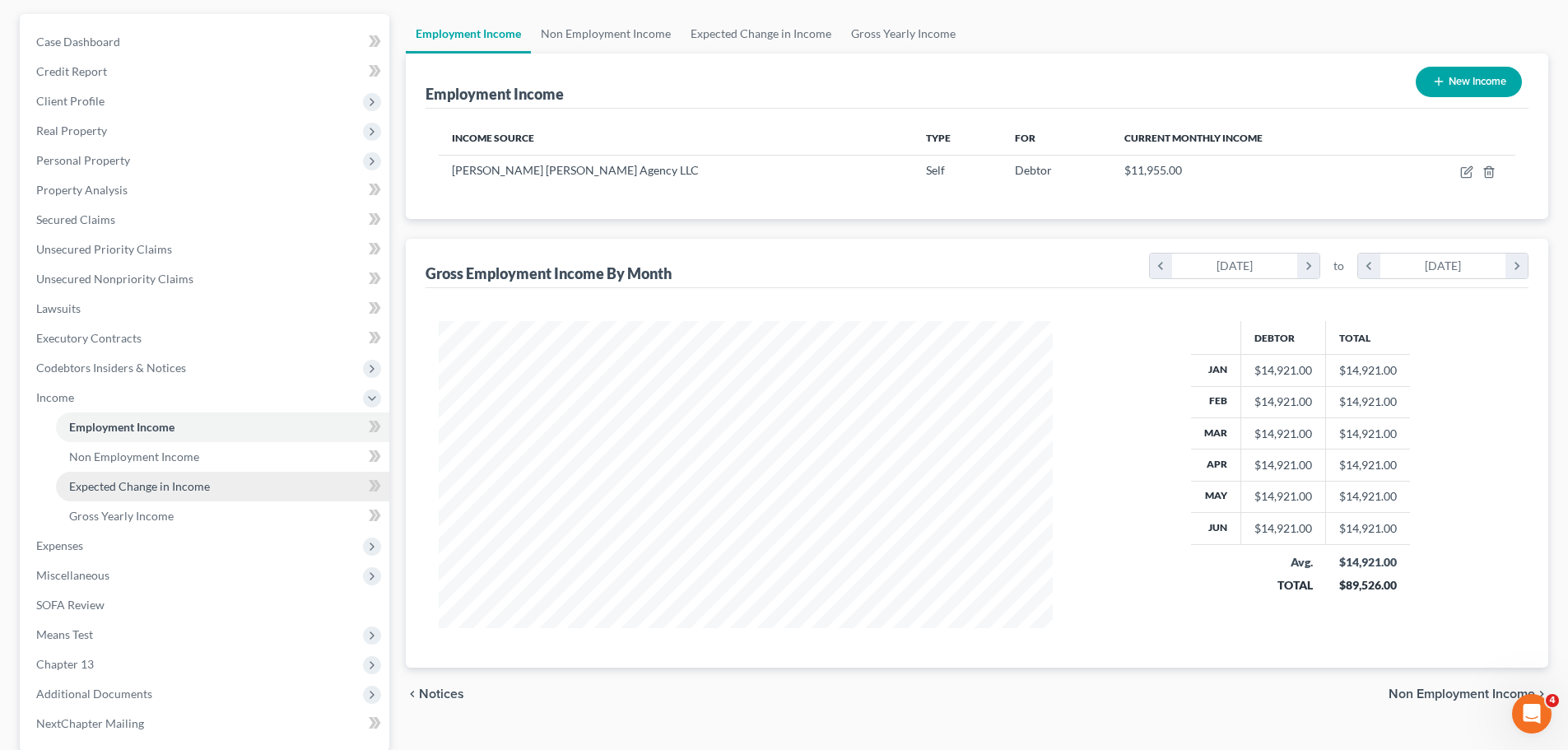
scroll to position [138, 0]
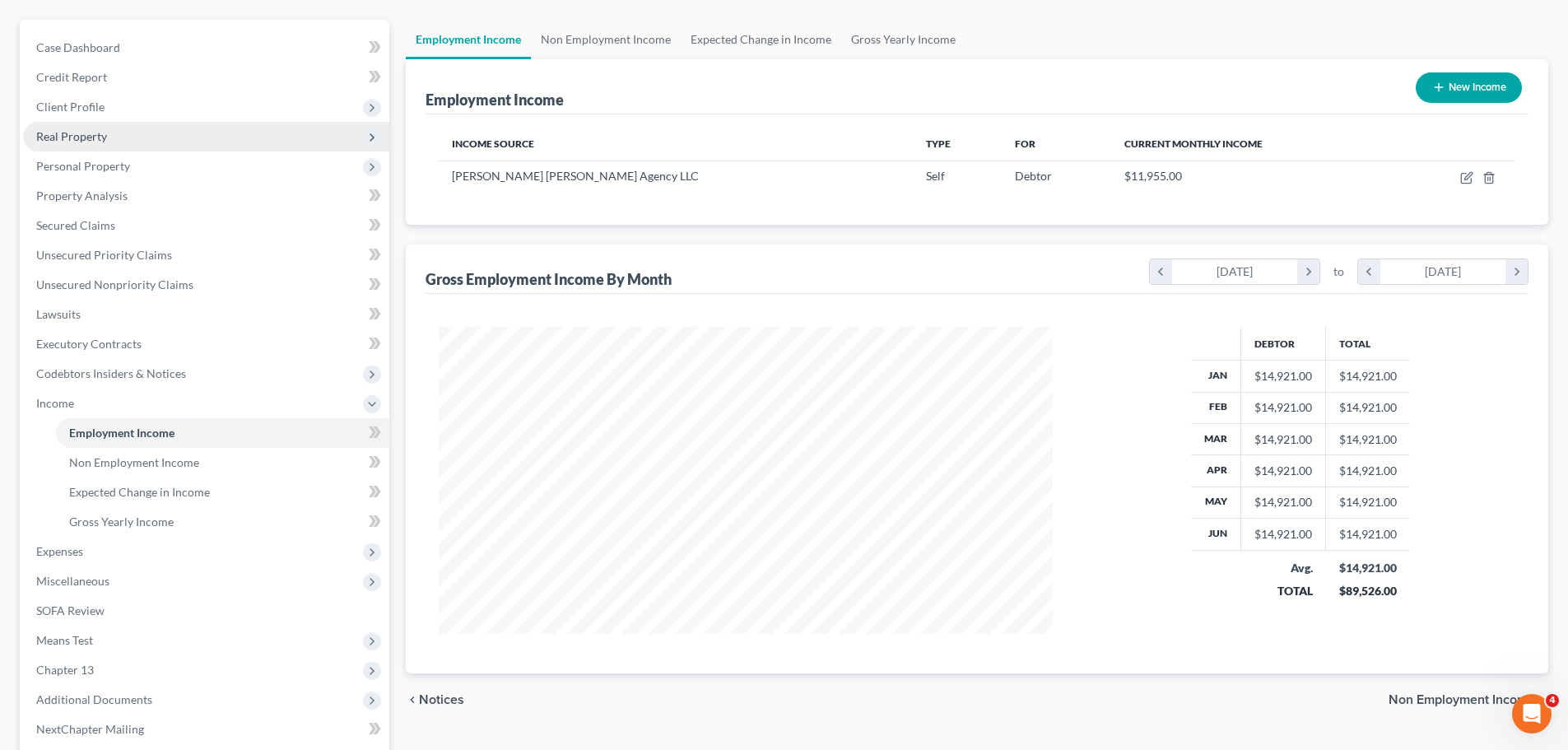
click at [178, 133] on span "Real Property" at bounding box center [206, 137] width 366 height 30
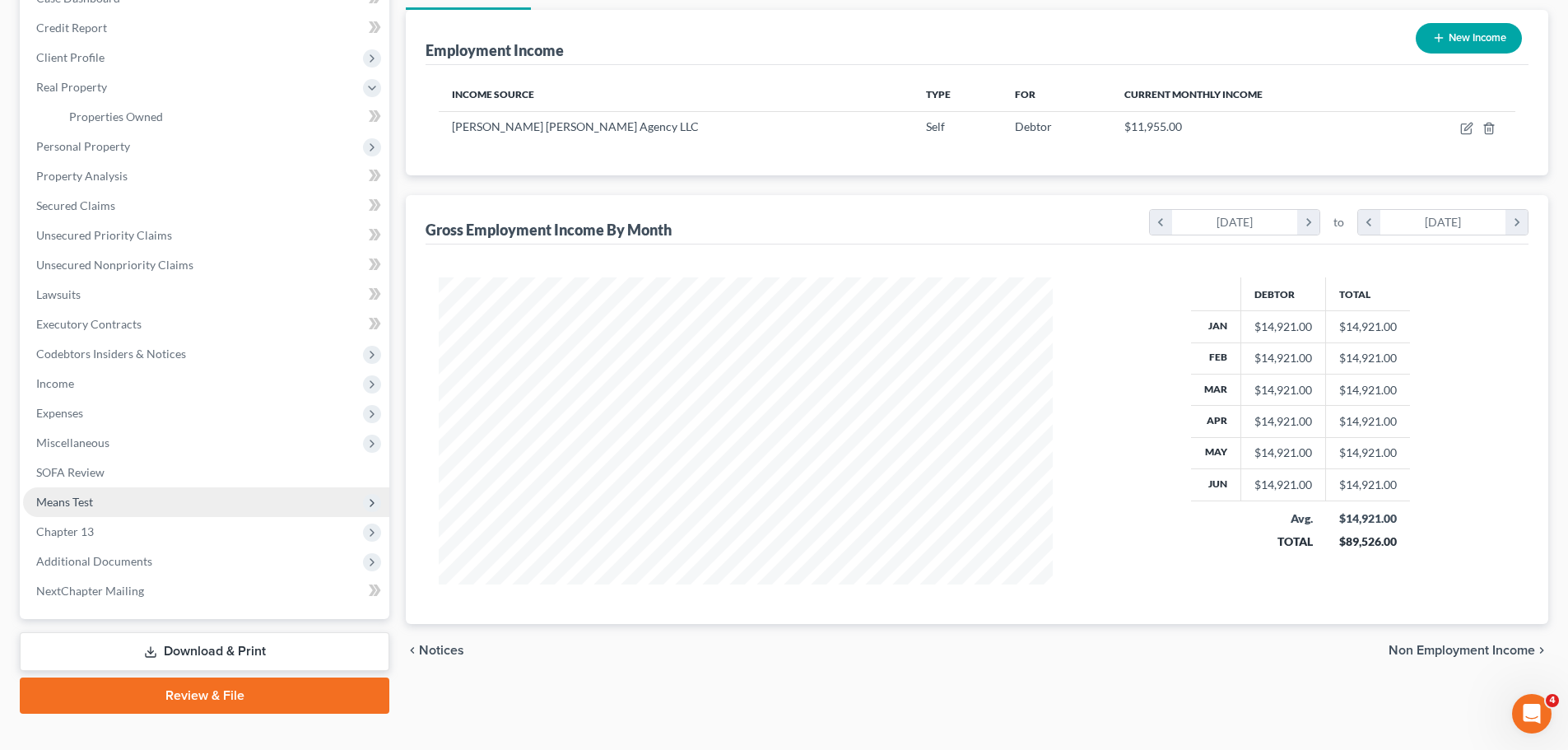
scroll to position [214, 0]
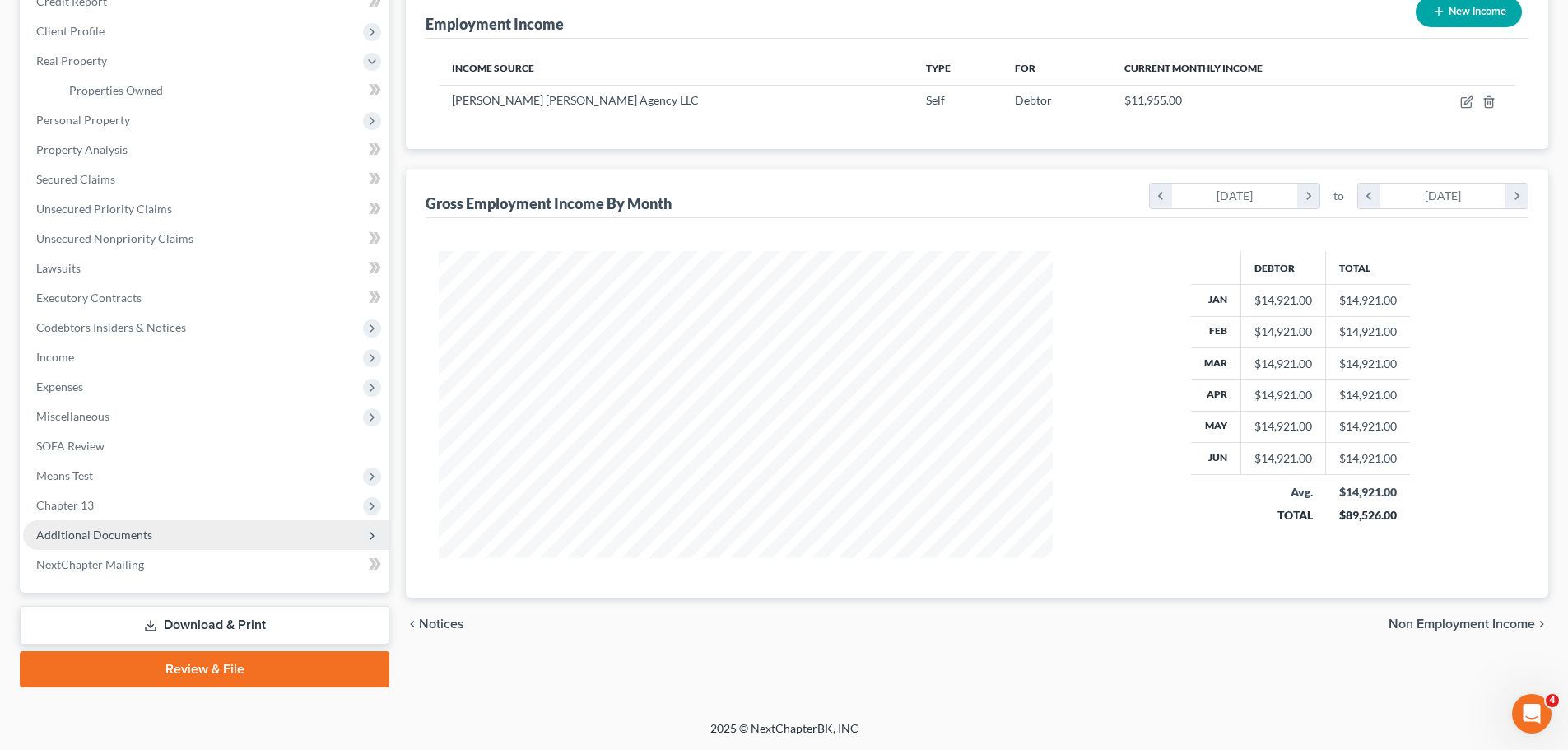
click at [137, 531] on span "Additional Documents" at bounding box center [94, 534] width 116 height 14
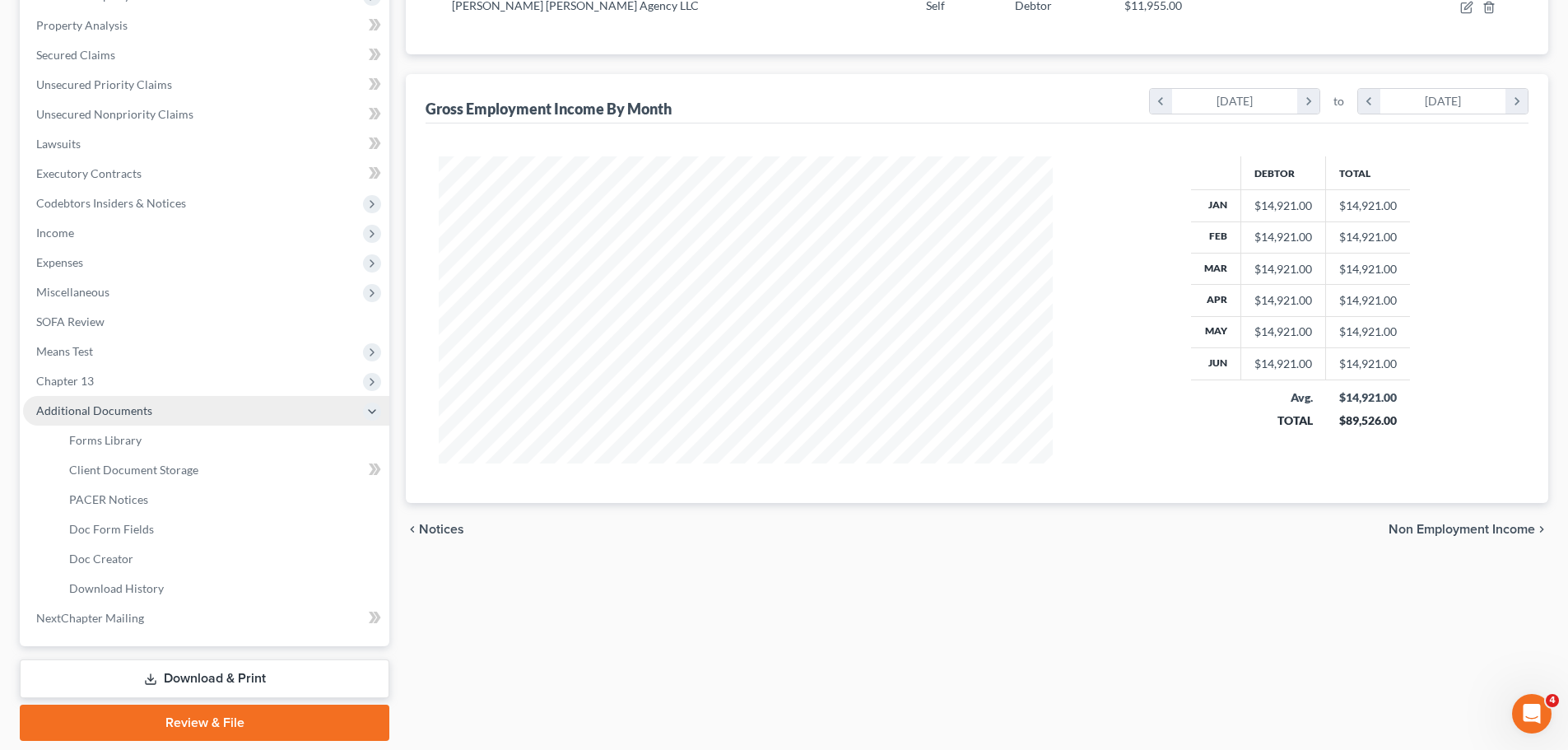
scroll to position [280, 0]
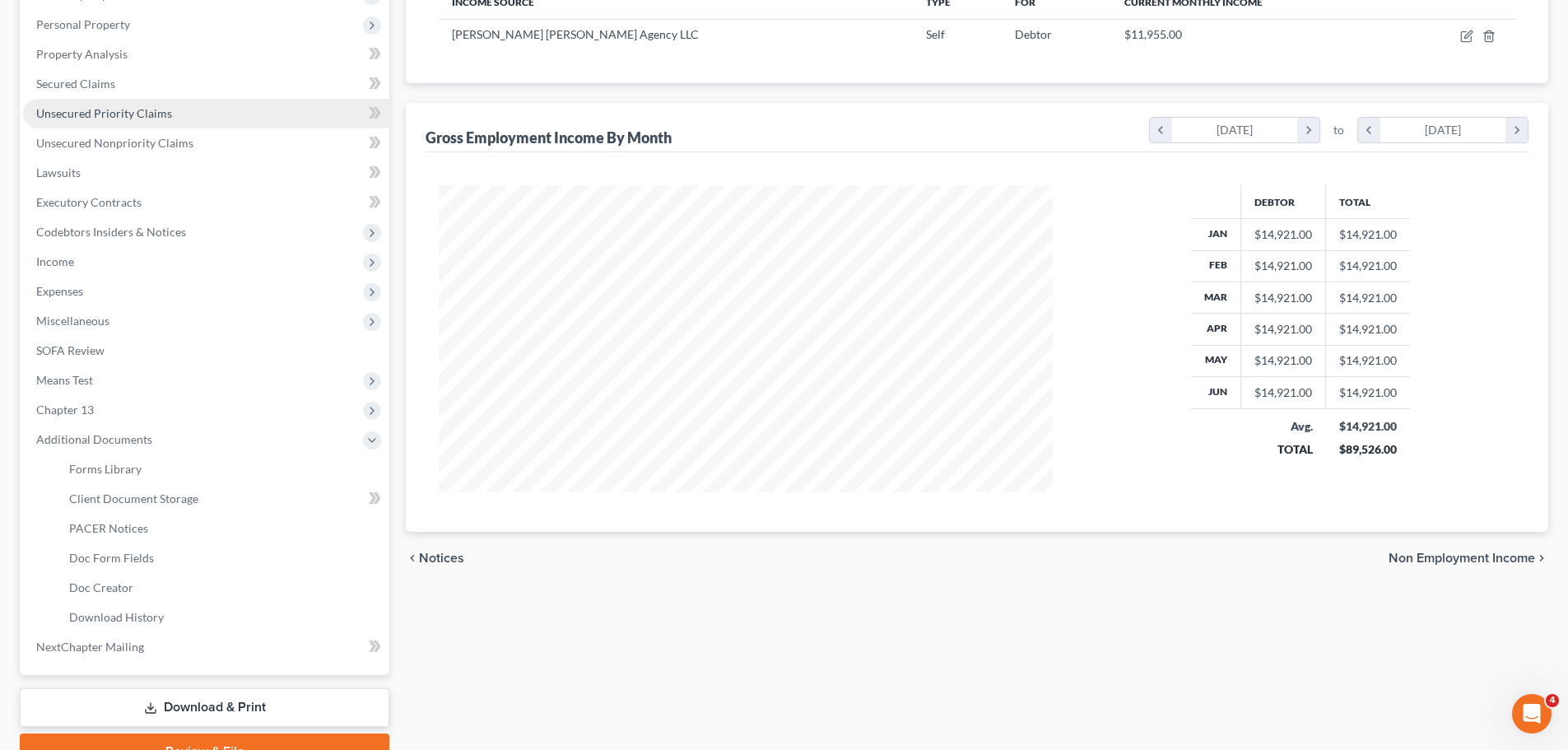
click at [131, 114] on span "Unsecured Priority Claims" at bounding box center [104, 113] width 136 height 14
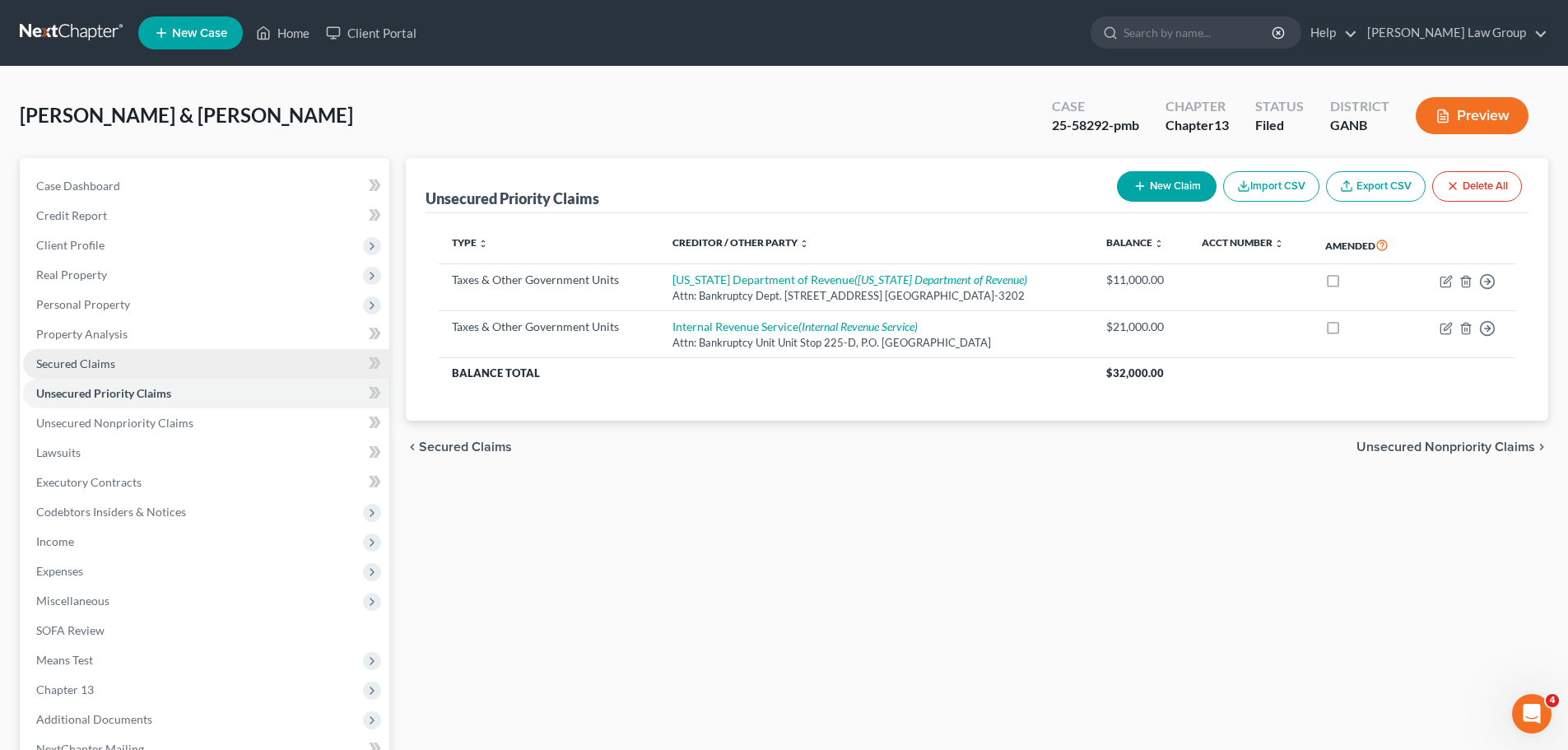
click at [77, 370] on span "Secured Claims" at bounding box center [76, 363] width 79 height 14
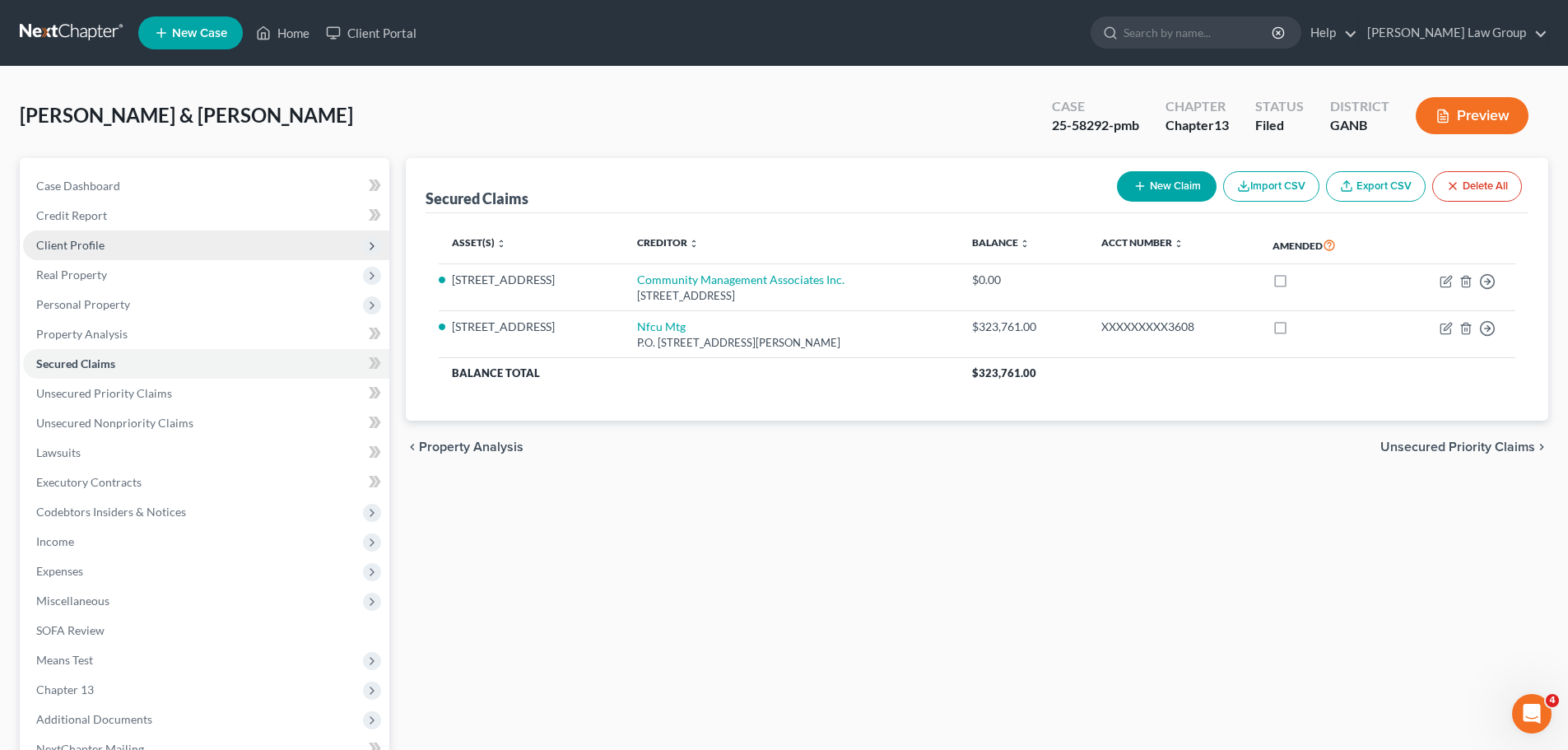
click at [225, 243] on span "Client Profile" at bounding box center [206, 245] width 366 height 30
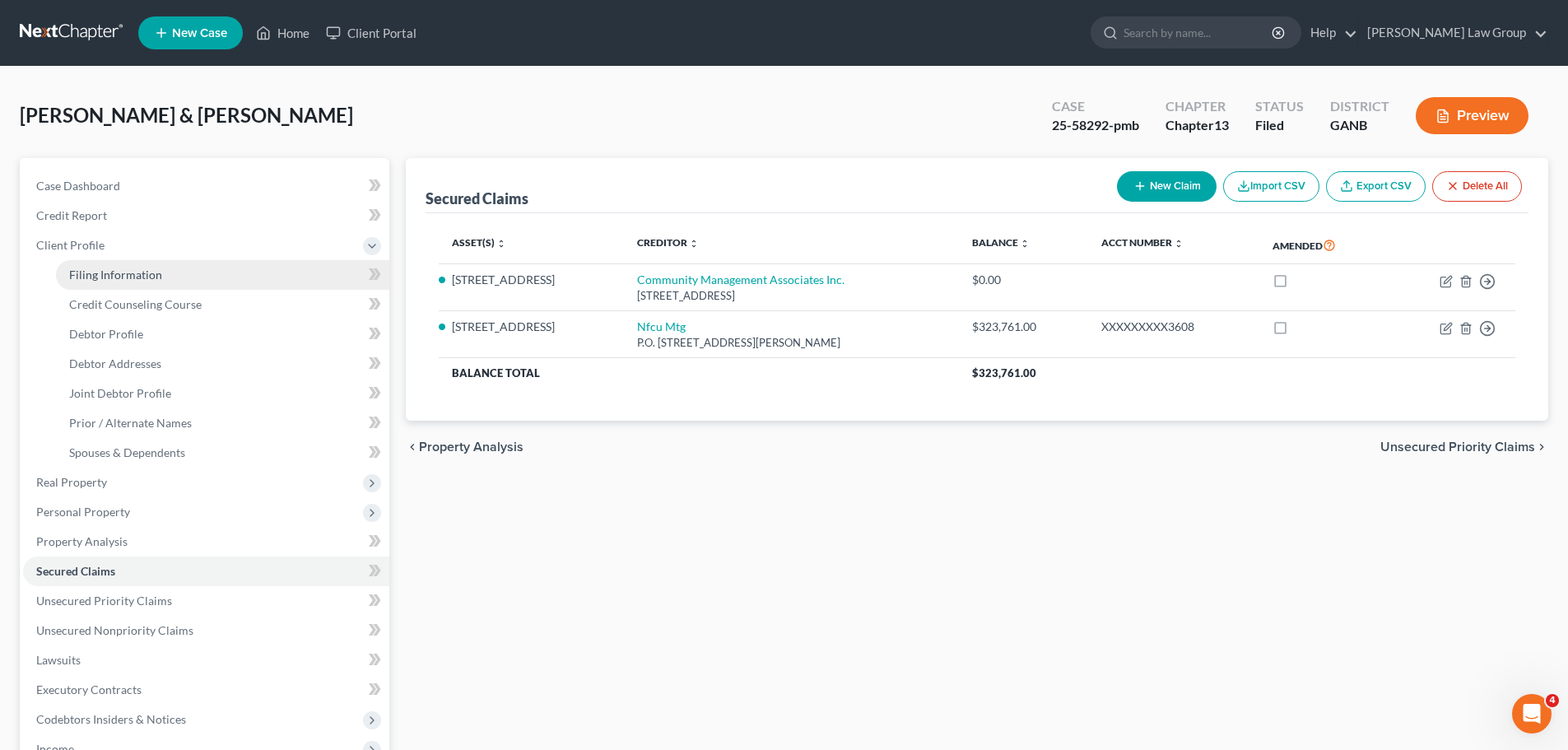
click at [239, 270] on link "Filing Information" at bounding box center [222, 275] width 333 height 30
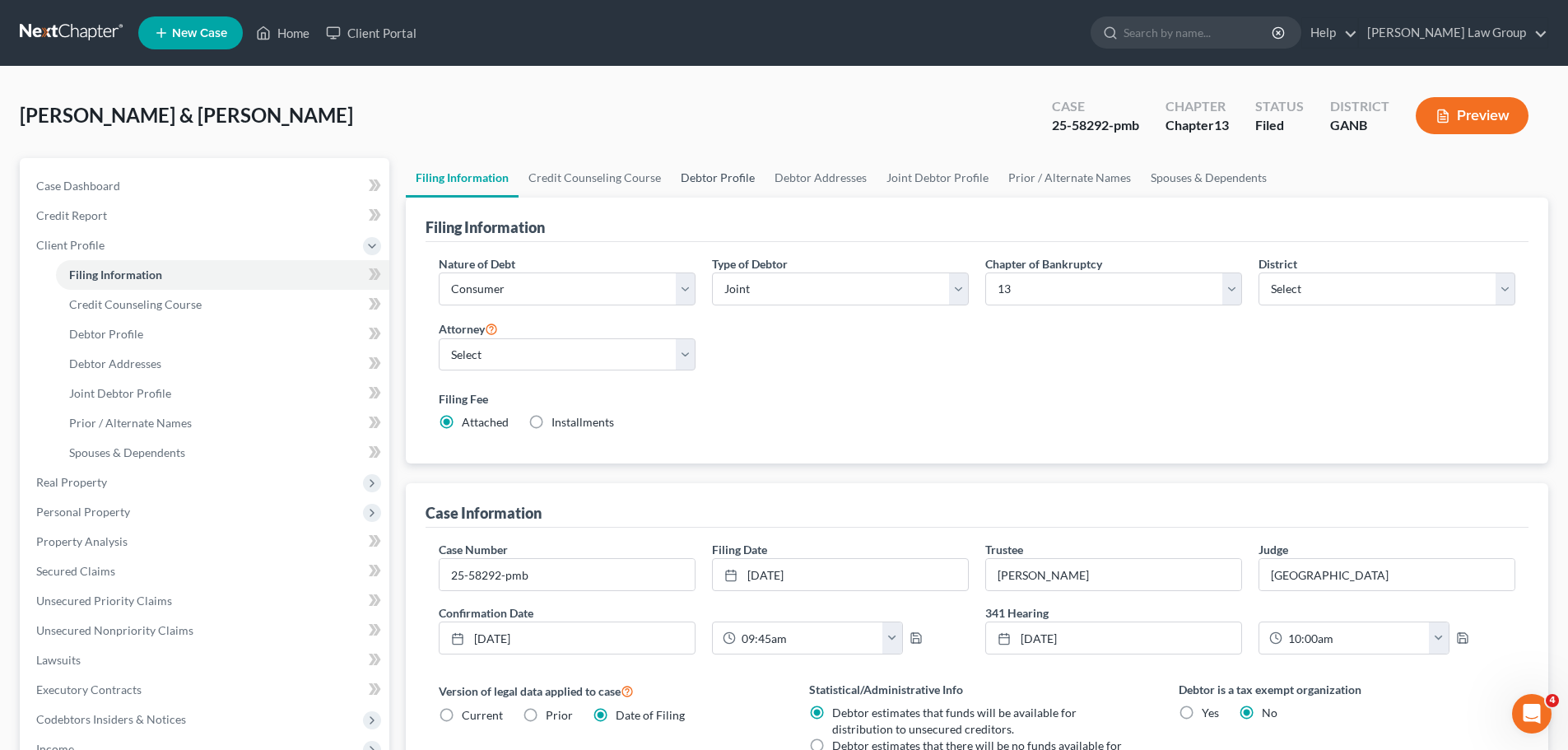
click at [723, 191] on link "Debtor Profile" at bounding box center [718, 178] width 94 height 40
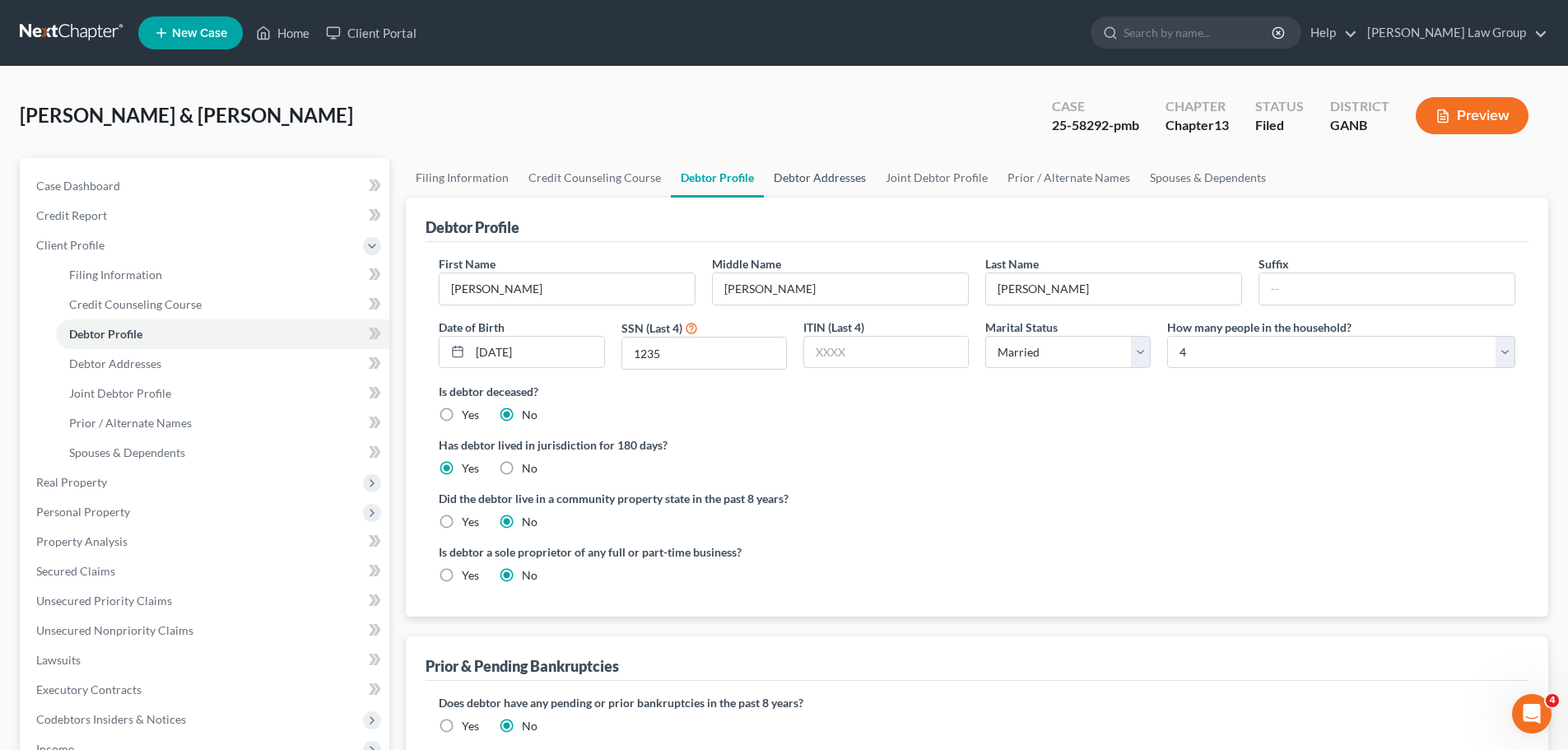
click at [813, 179] on link "Debtor Addresses" at bounding box center [820, 178] width 112 height 40
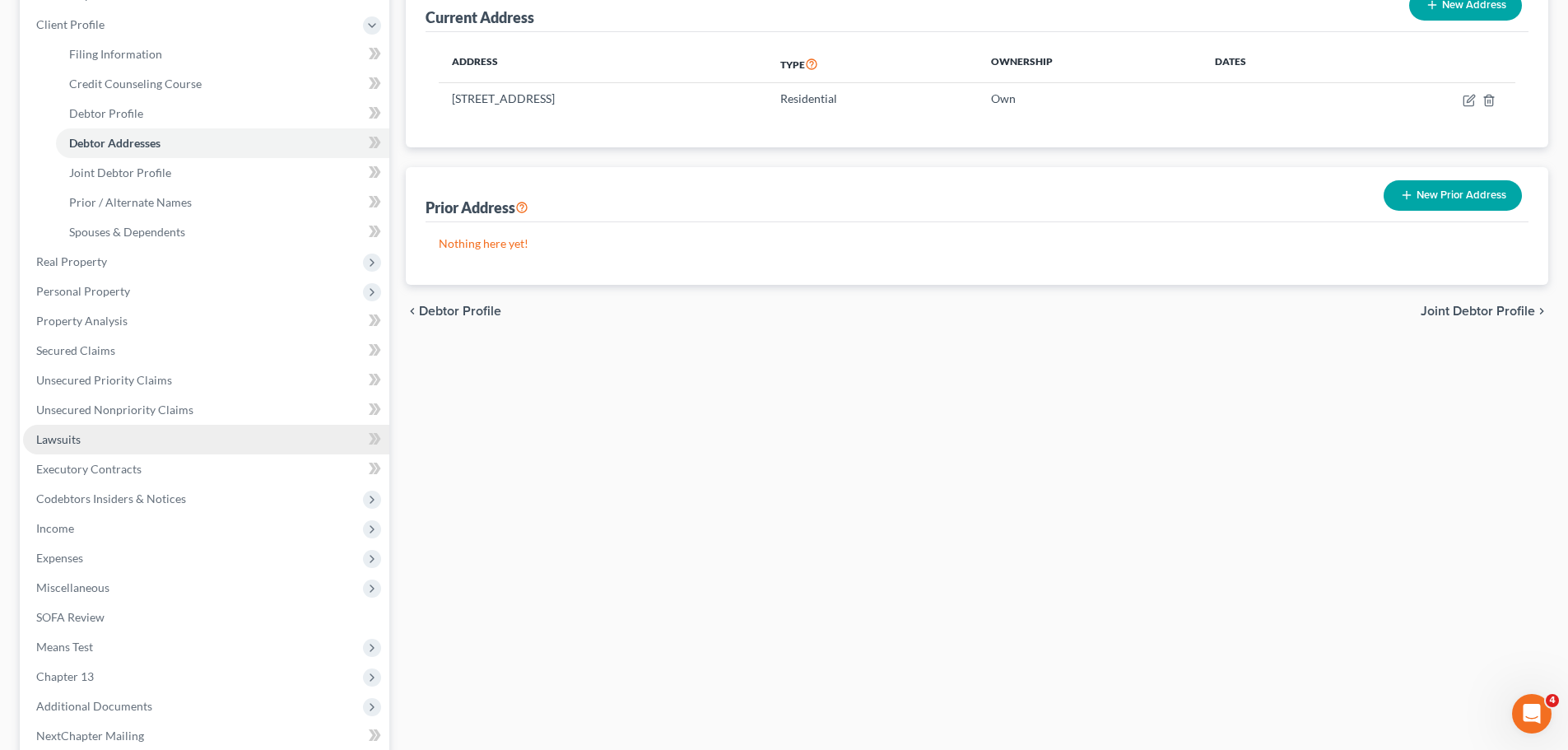
scroll to position [247, 0]
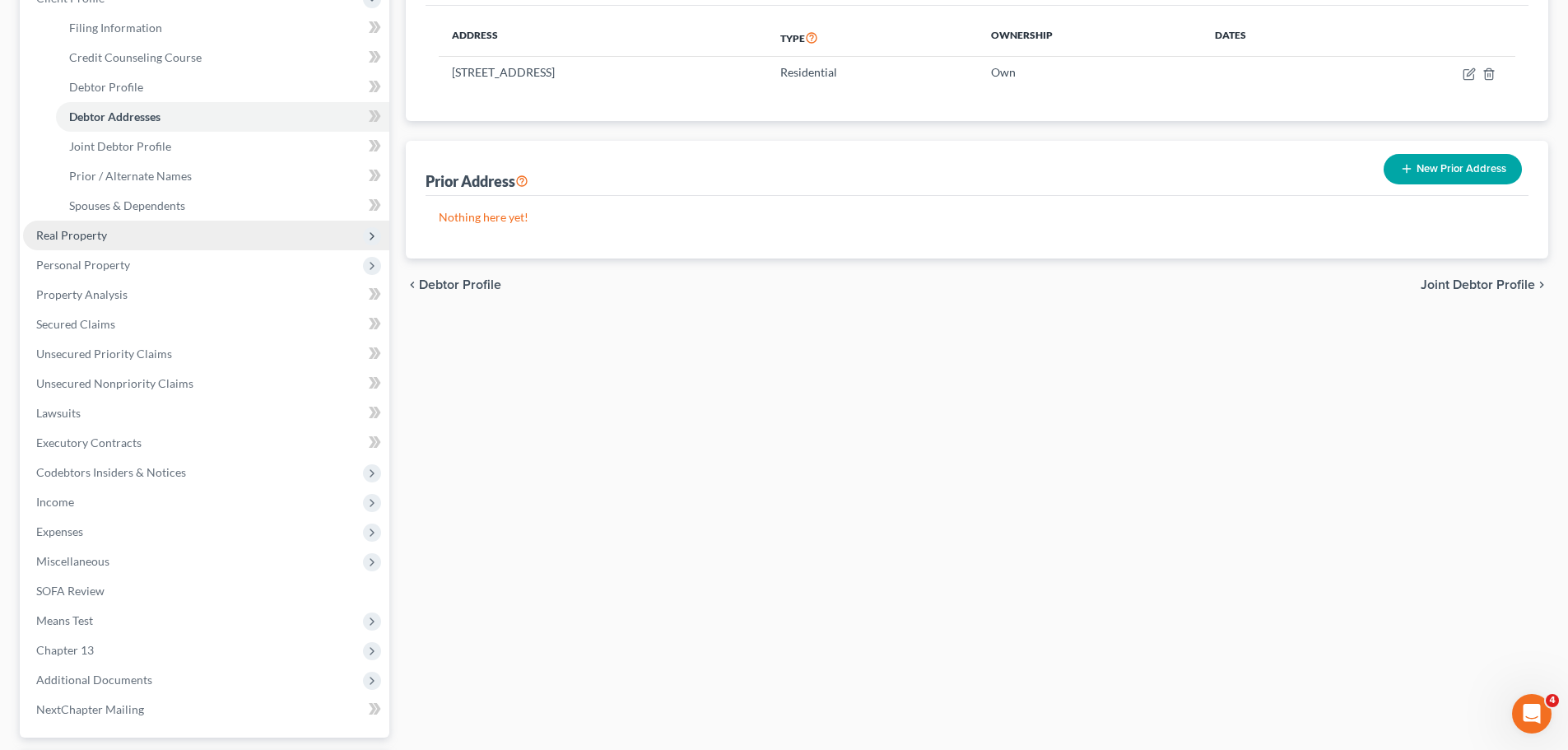
click at [99, 234] on span "Real Property" at bounding box center [72, 235] width 71 height 14
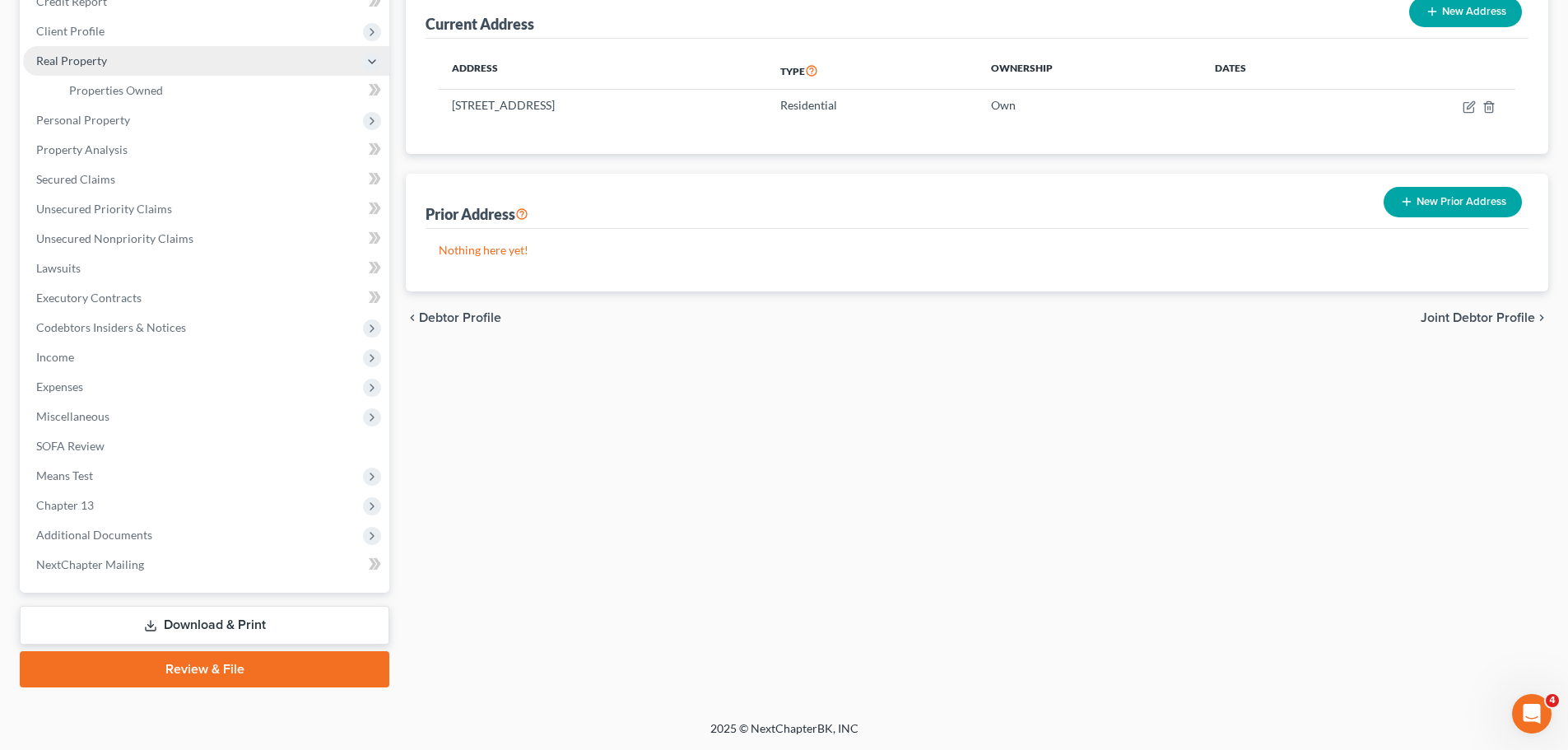
scroll to position [214, 0]
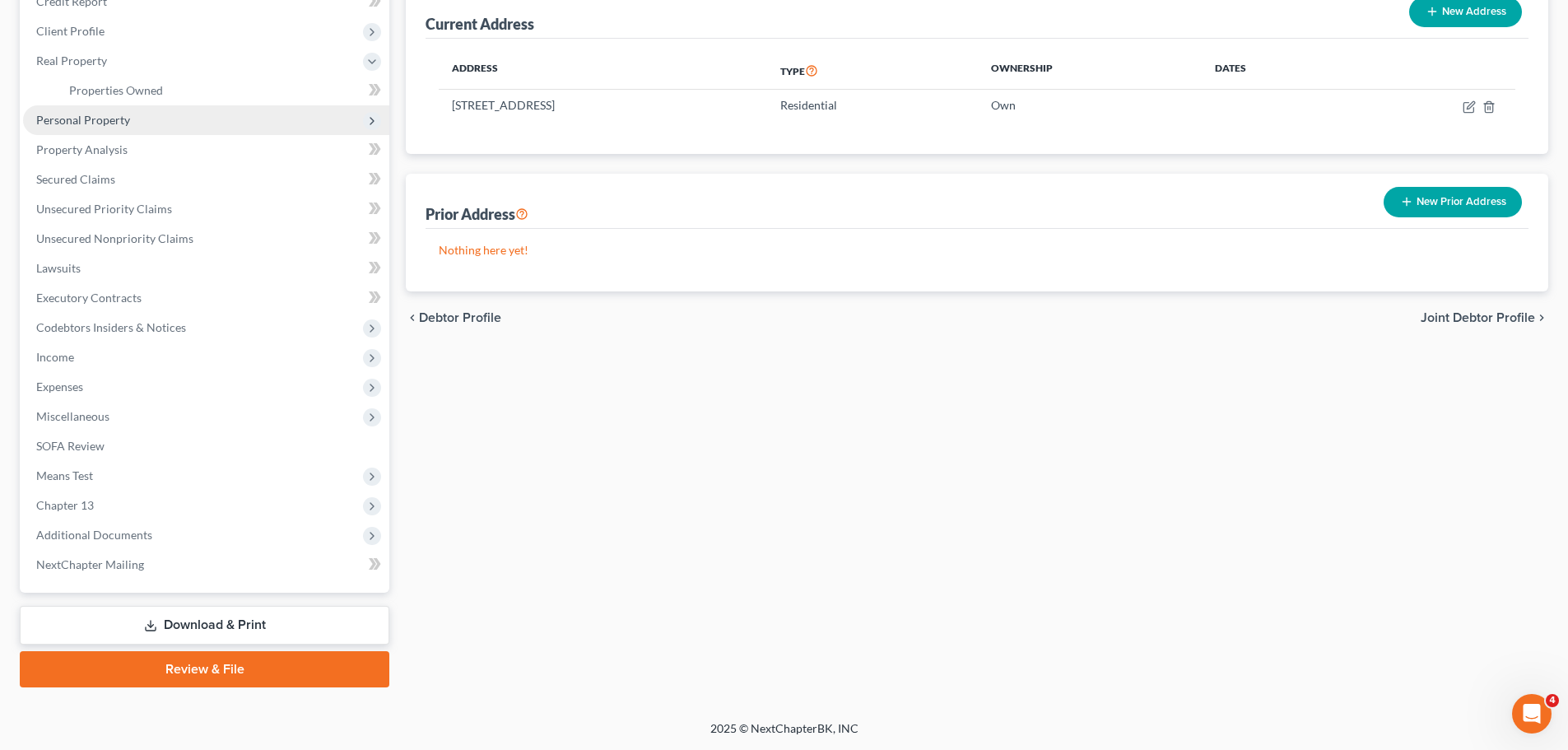
click at [170, 118] on span "Personal Property" at bounding box center [206, 120] width 366 height 30
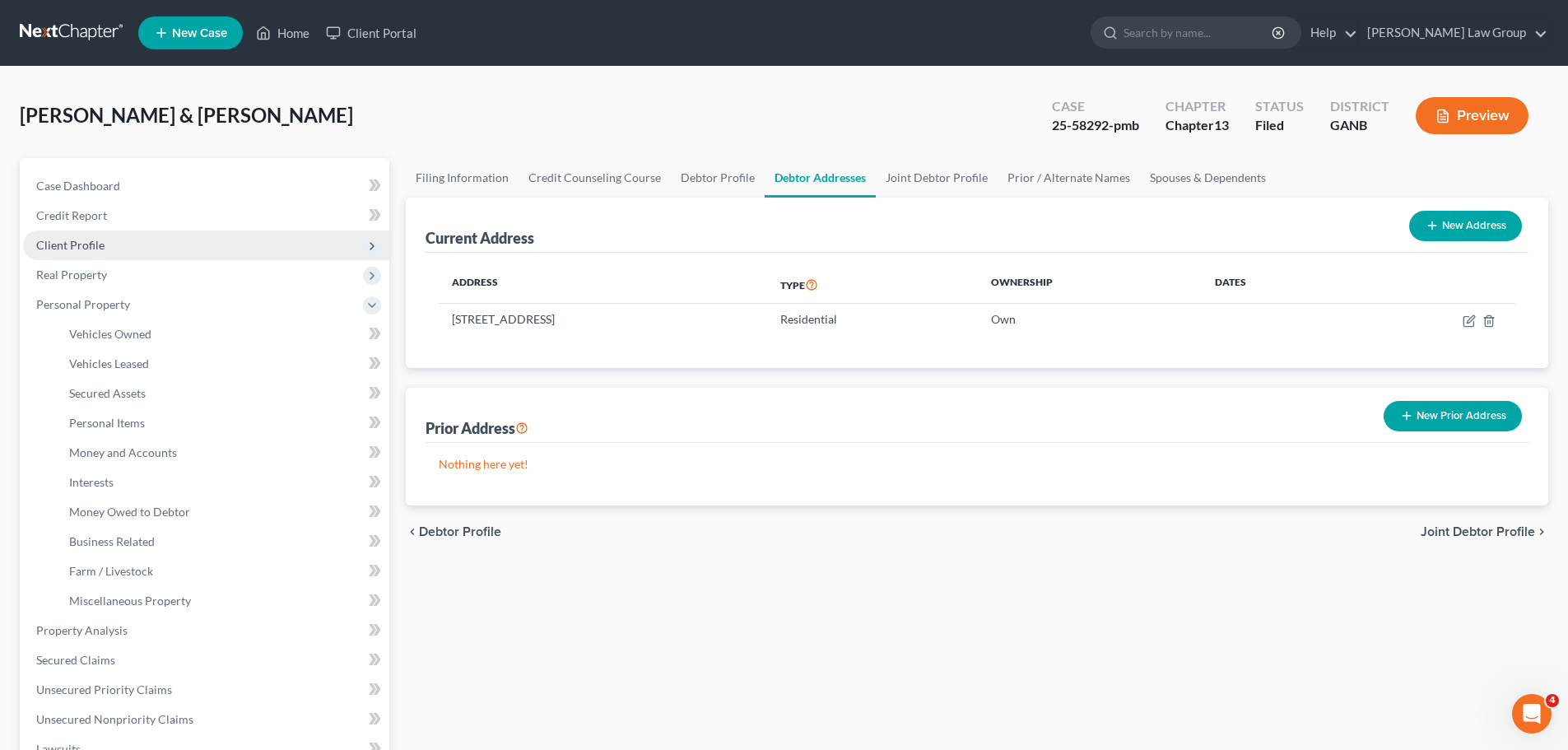
scroll to position [165, 0]
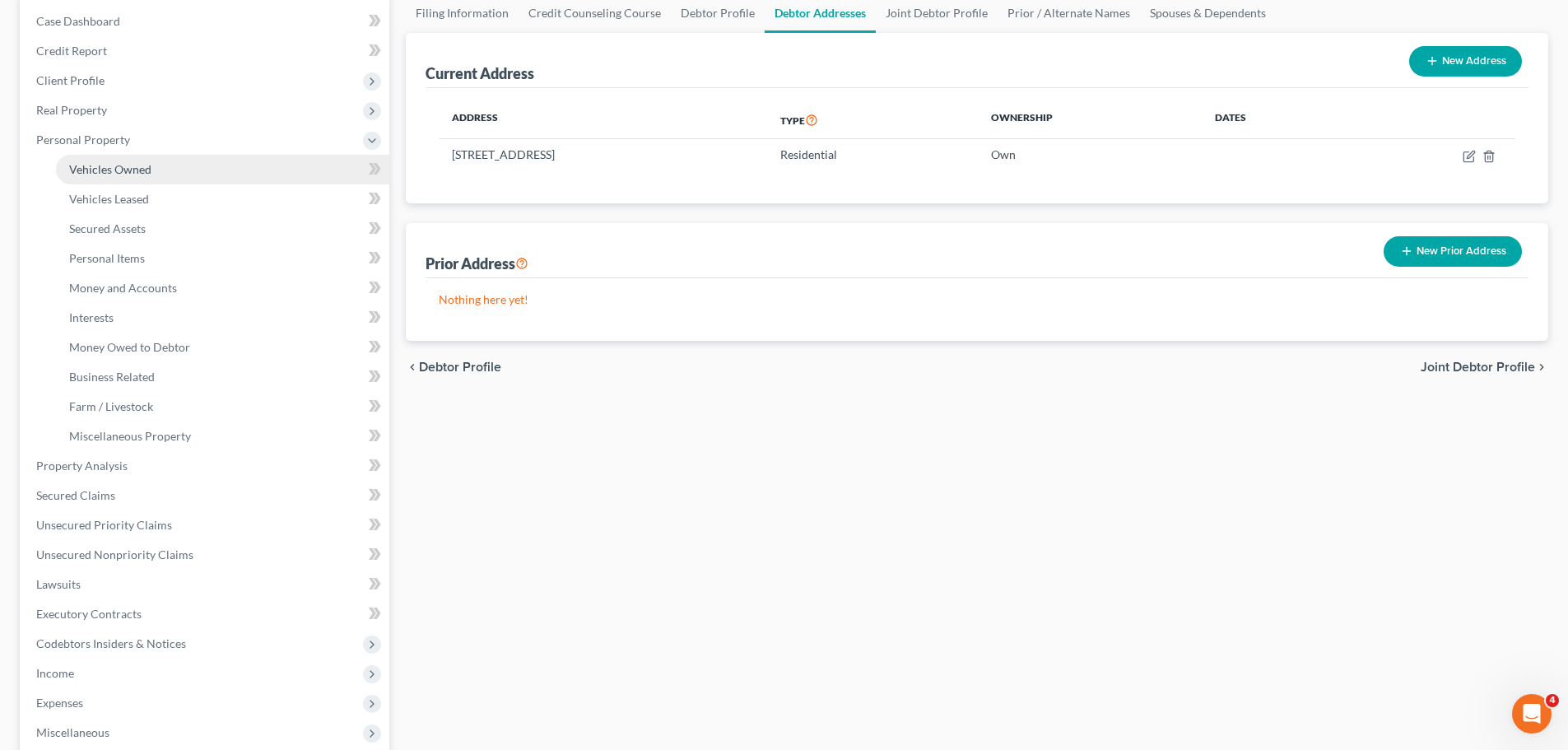
click at [170, 179] on link "Vehicles Owned" at bounding box center [222, 170] width 333 height 30
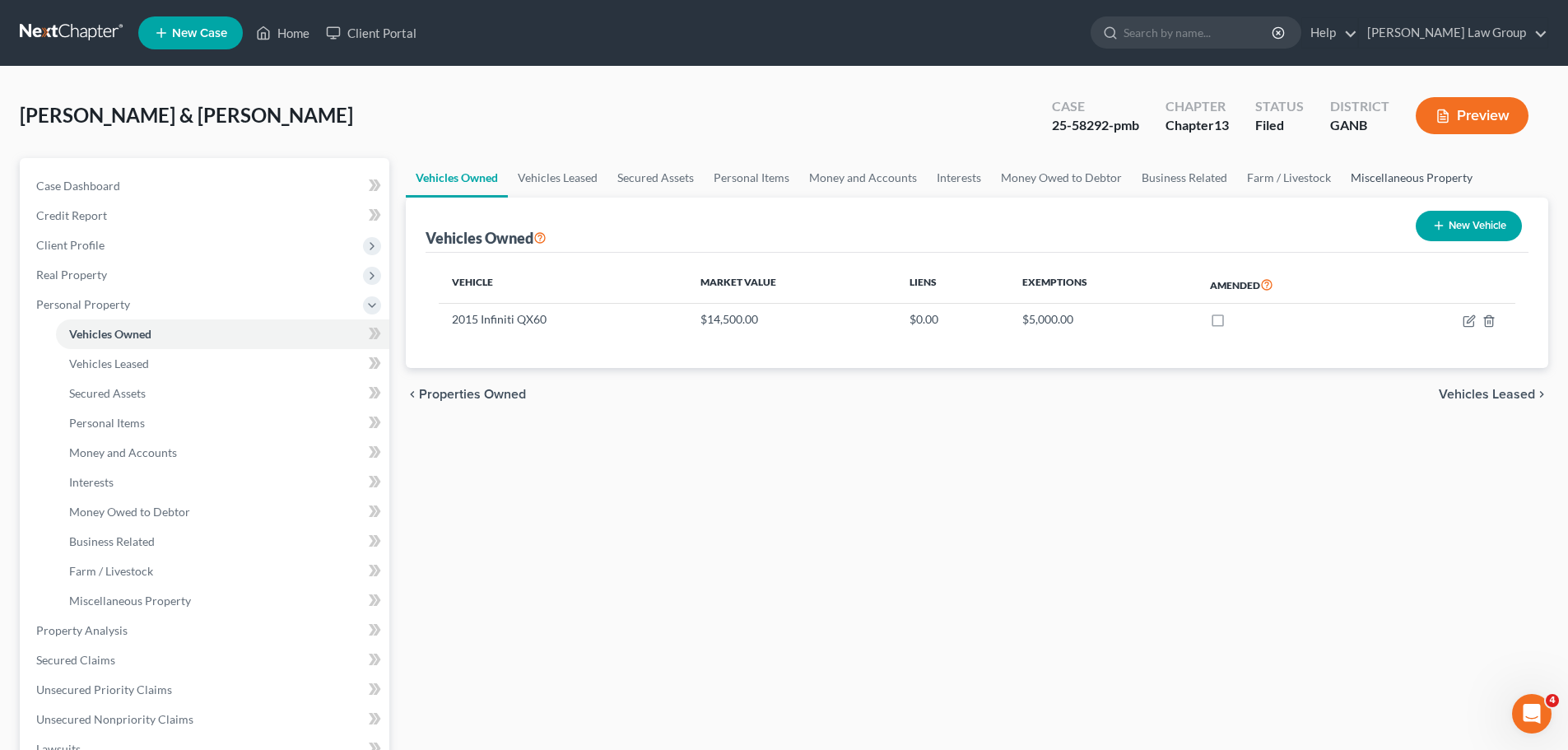
click at [1344, 178] on link "Miscellaneous Property" at bounding box center [1412, 178] width 142 height 40
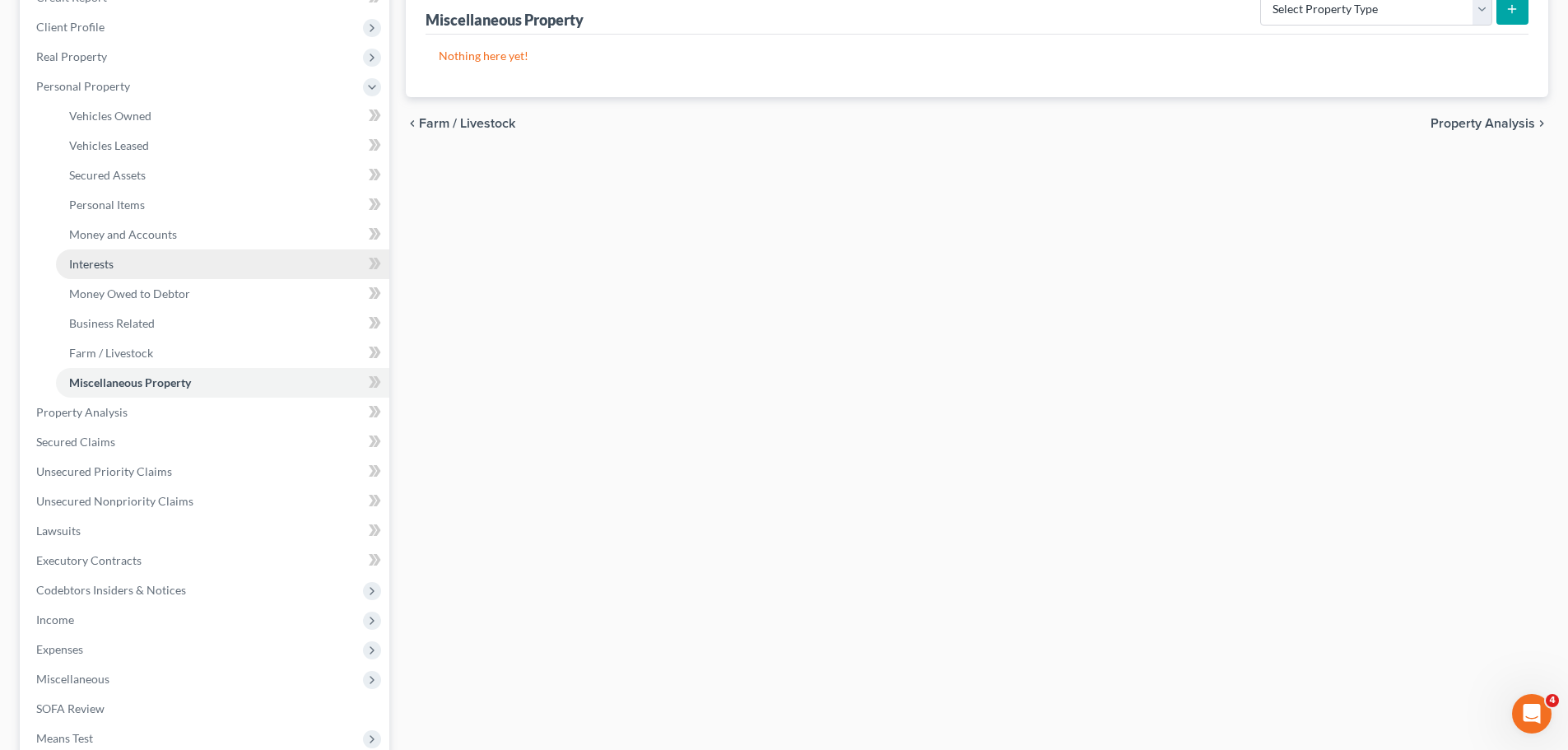
scroll to position [247, 0]
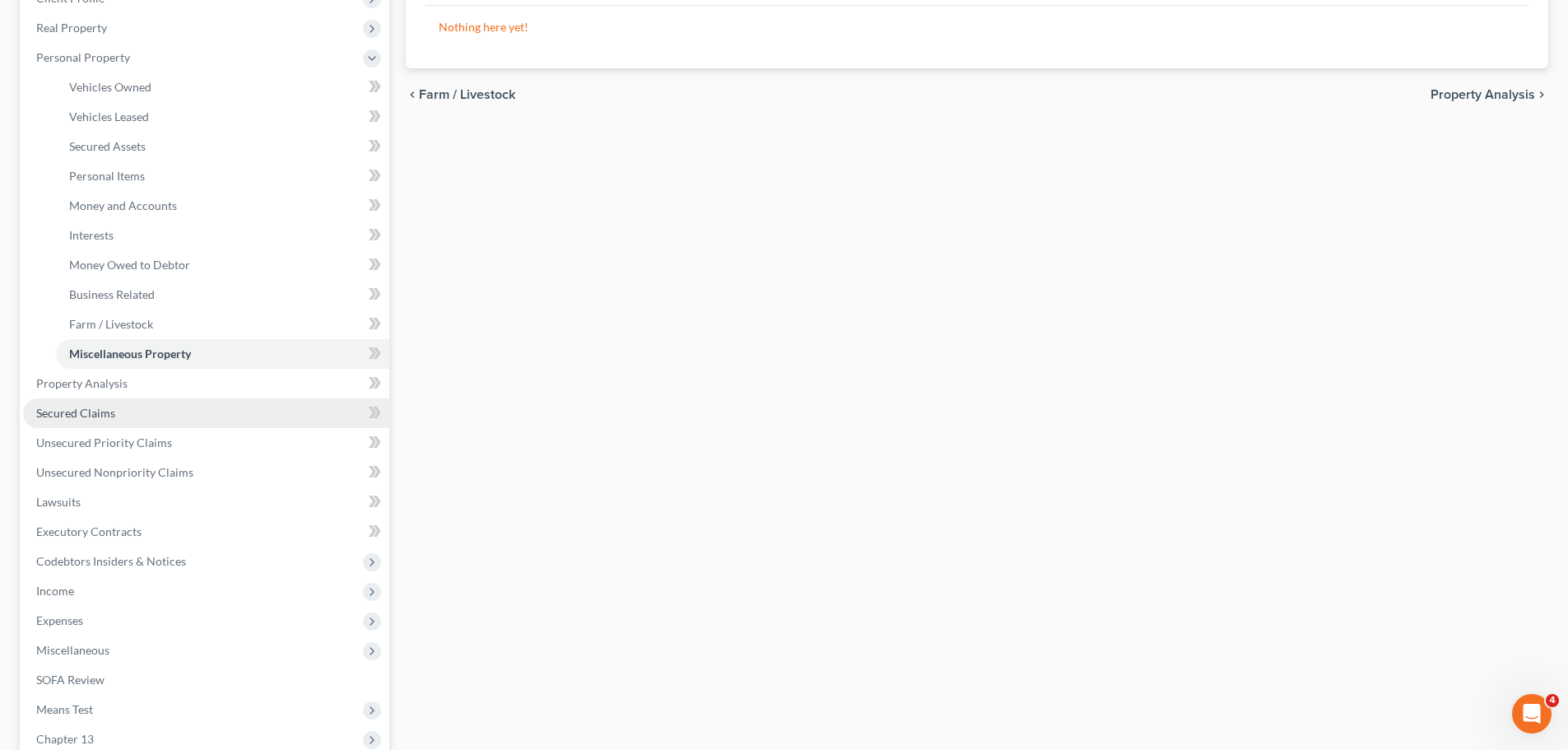
click at [143, 413] on link "Secured Claims" at bounding box center [206, 413] width 366 height 30
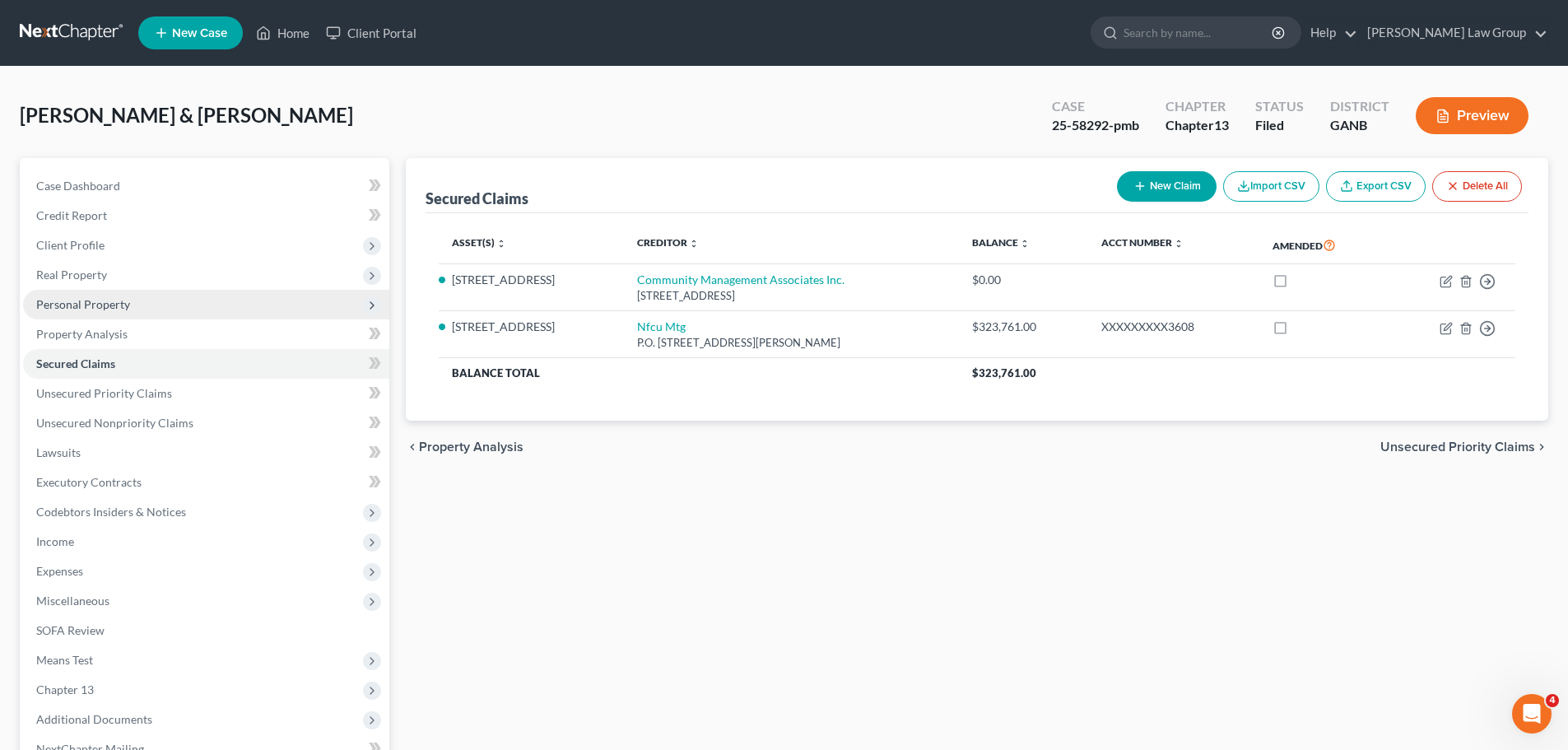
click at [126, 309] on span "Personal Property" at bounding box center [83, 304] width 94 height 14
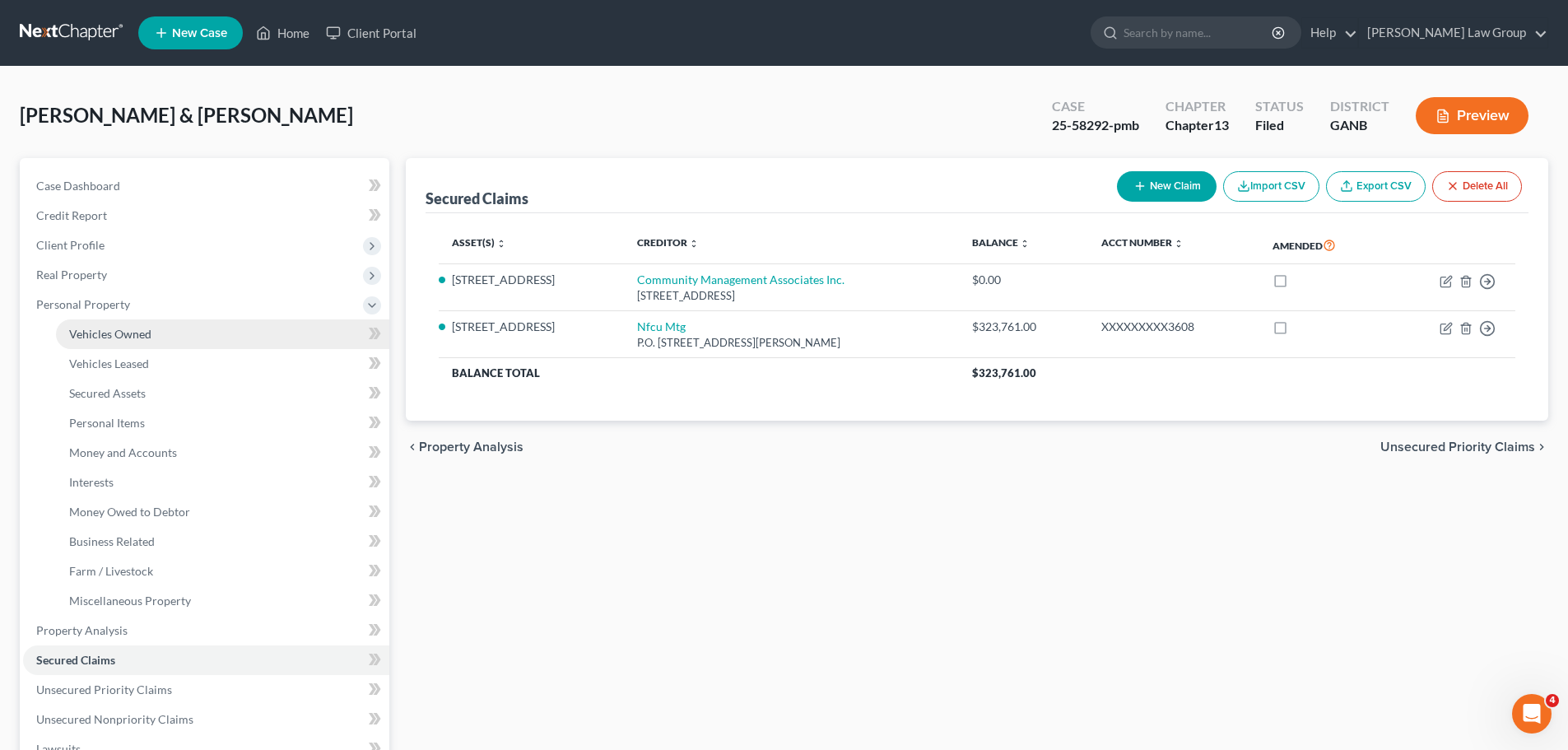
click at [236, 333] on link "Vehicles Owned" at bounding box center [222, 334] width 333 height 30
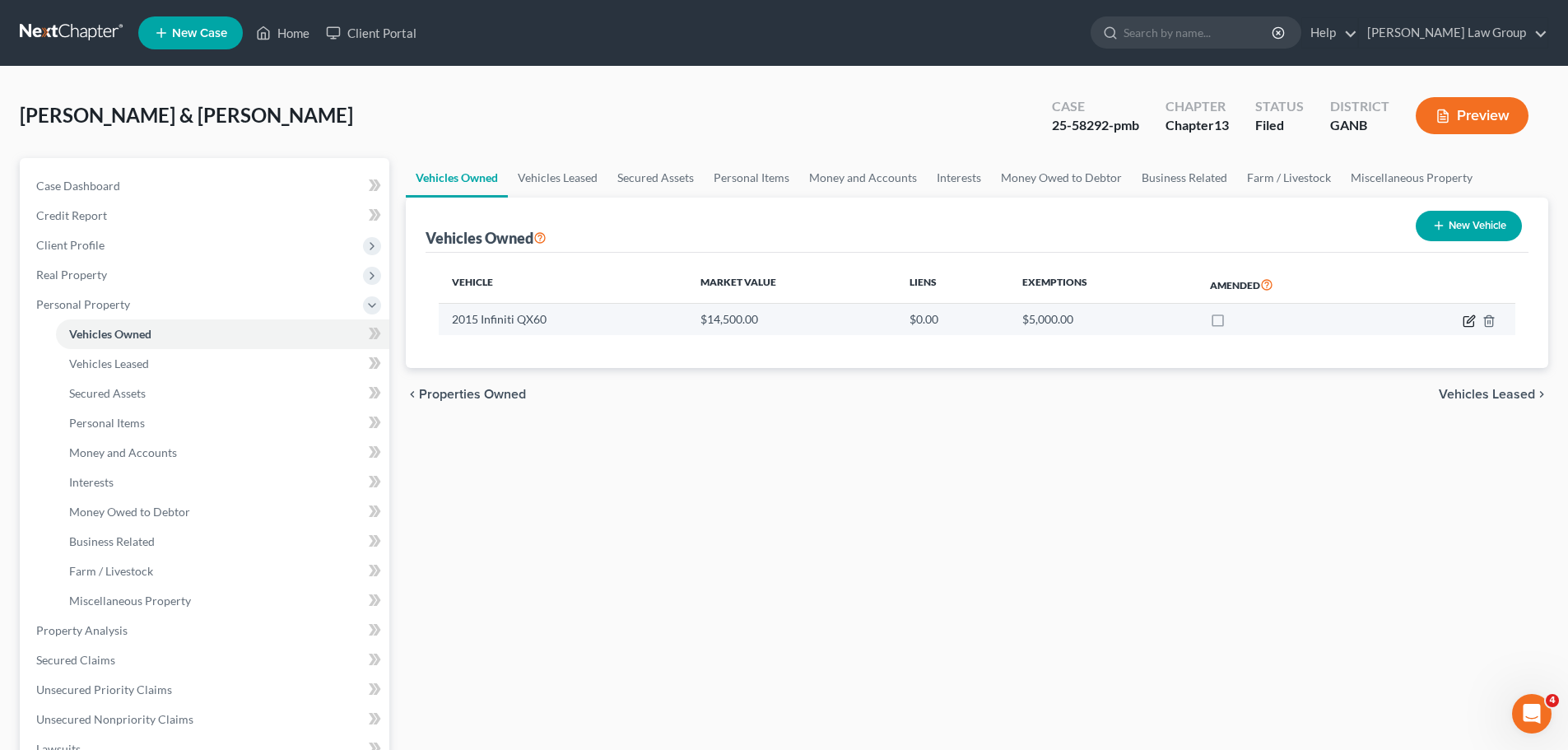
click at [1471, 318] on icon "button" at bounding box center [1470, 319] width 7 height 7
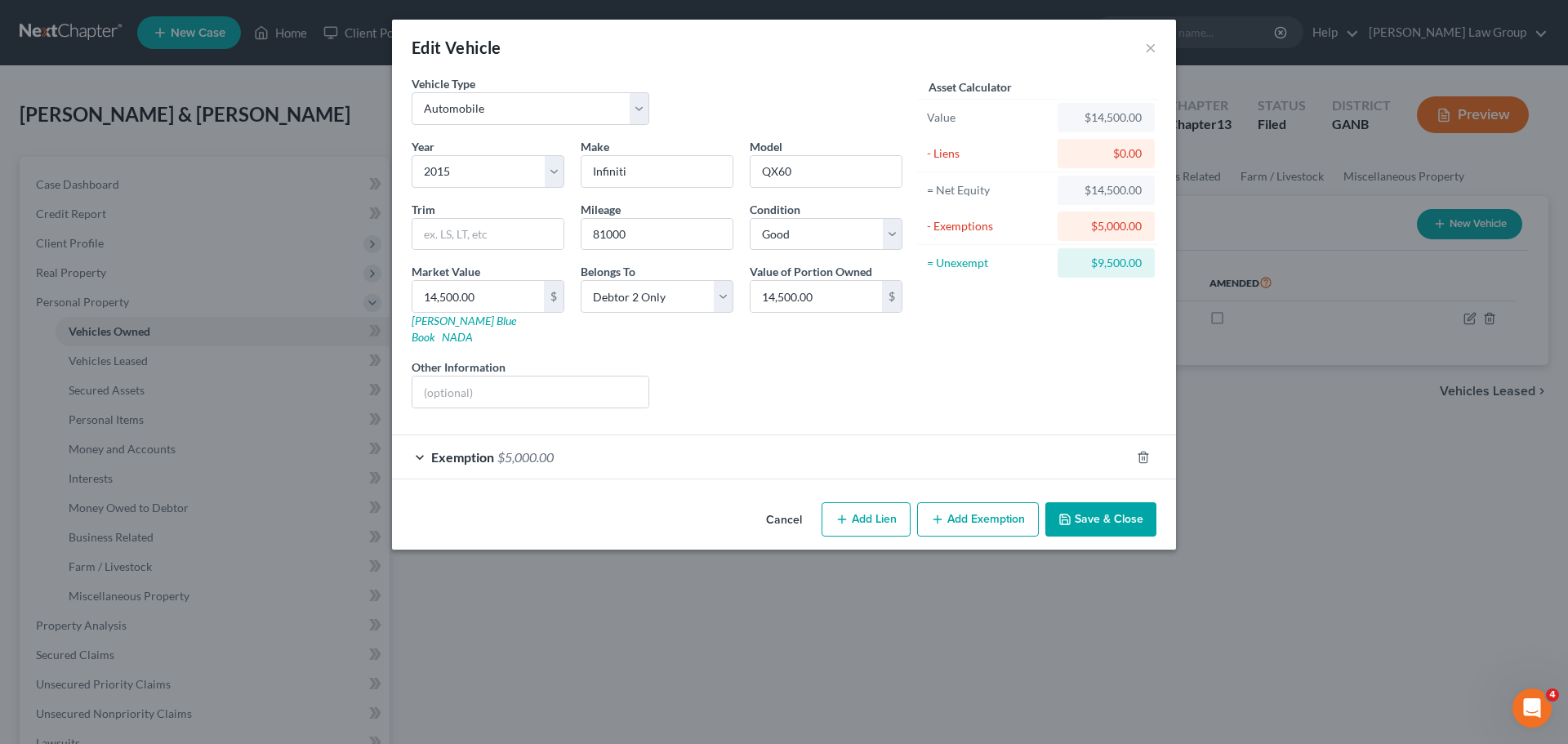
click at [459, 449] on span "Exemption" at bounding box center [462, 457] width 63 height 16
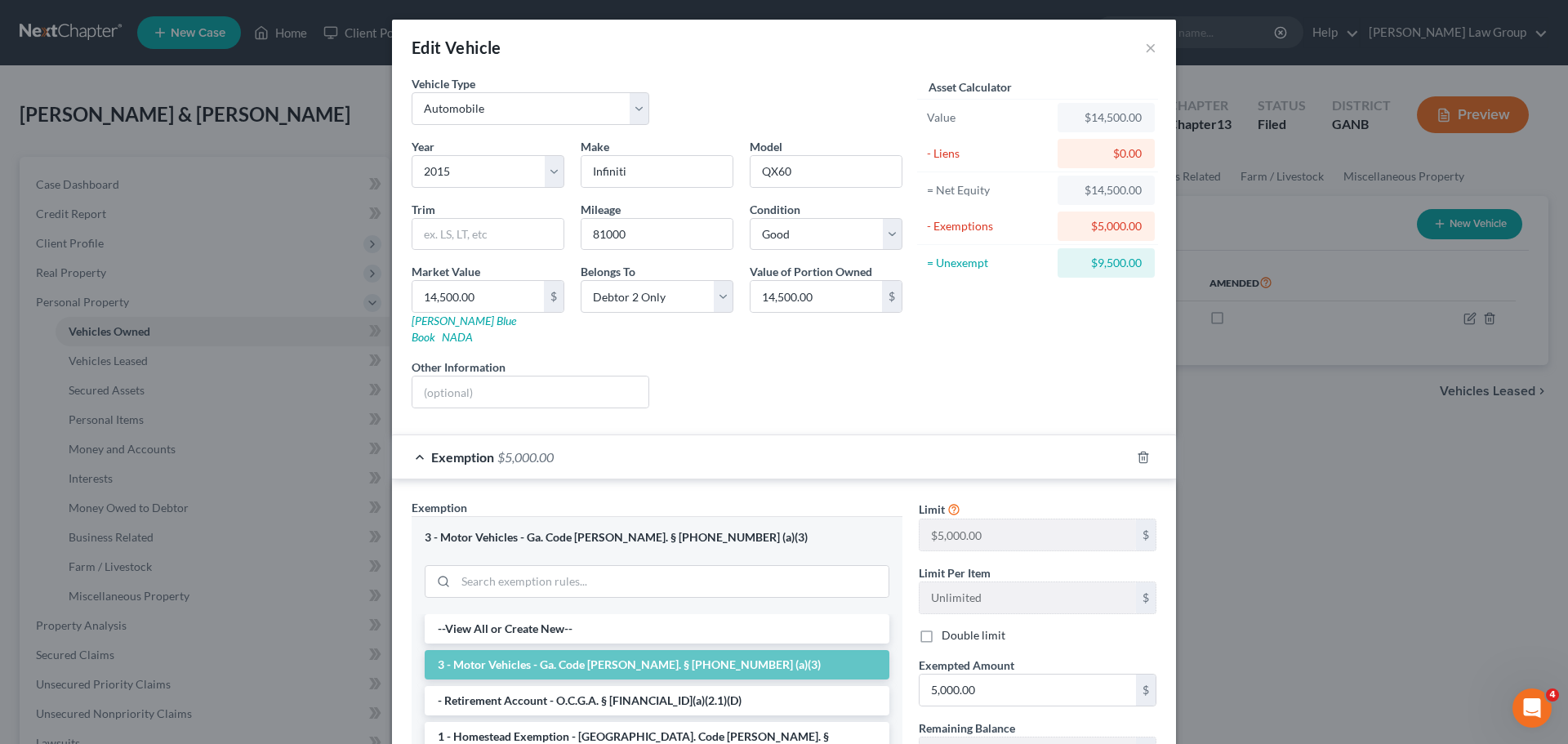
click at [893, 386] on div "Liens Select" at bounding box center [784, 383] width 254 height 50
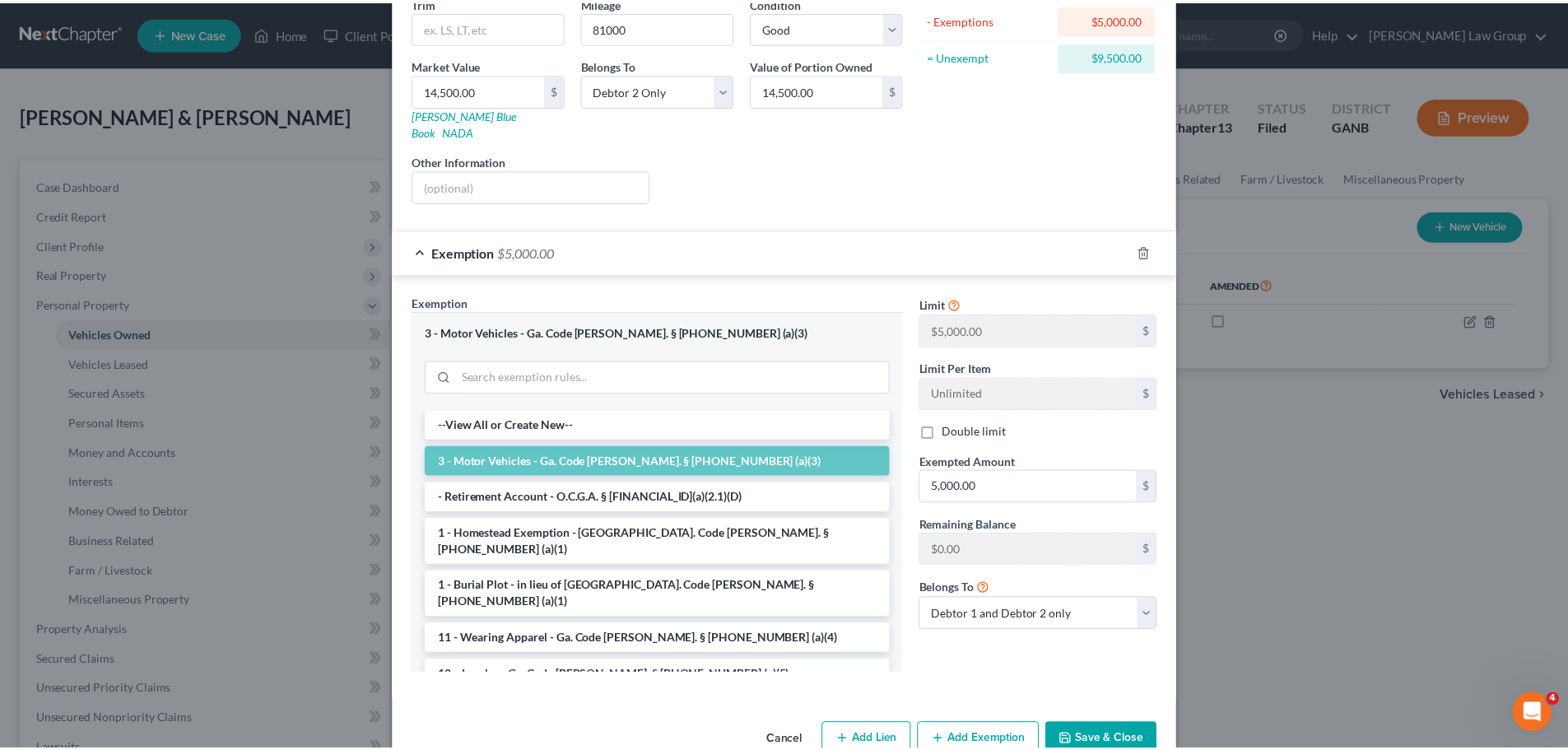
scroll to position [233, 0]
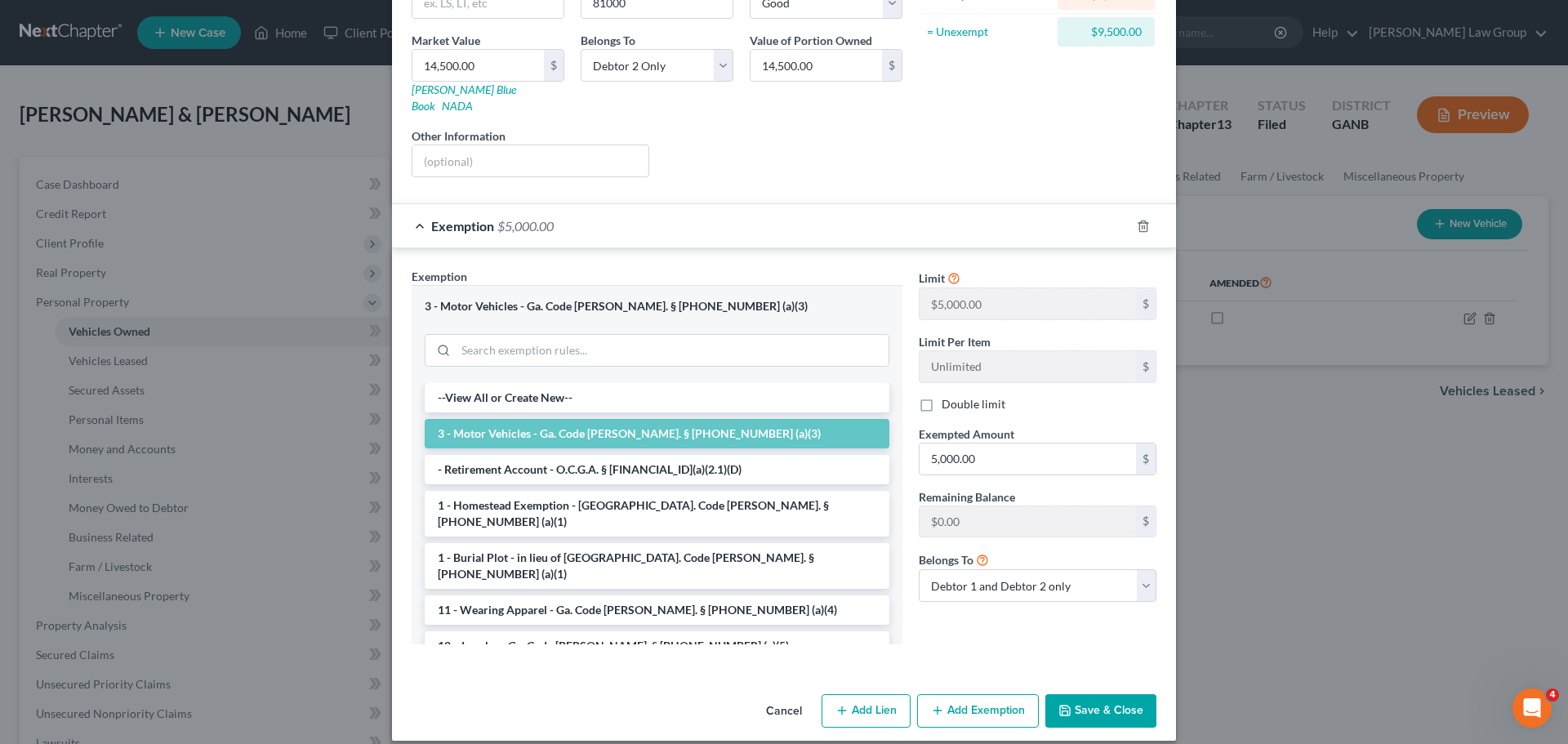
click at [1080, 697] on button "Save & Close" at bounding box center [1101, 711] width 111 height 34
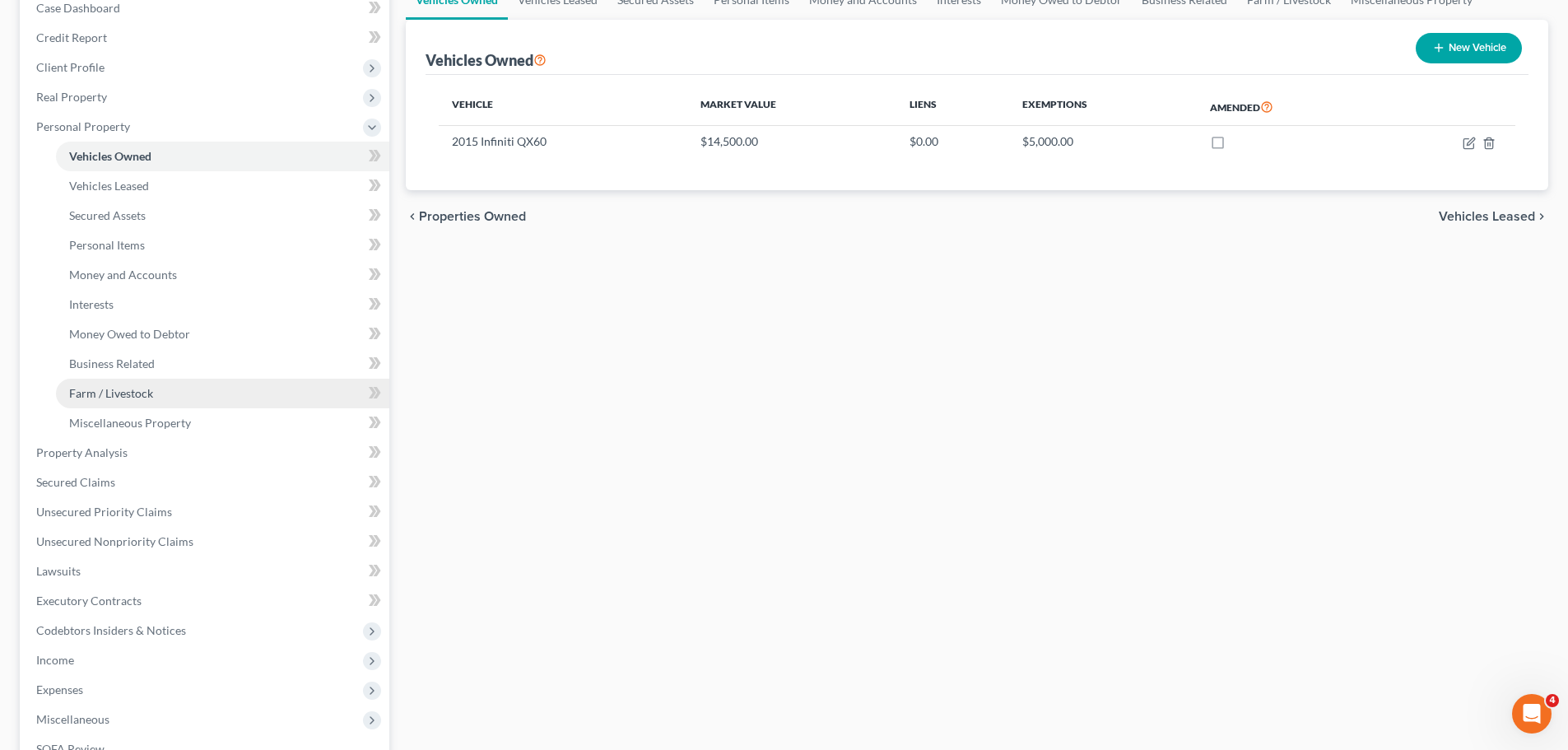
scroll to position [329, 0]
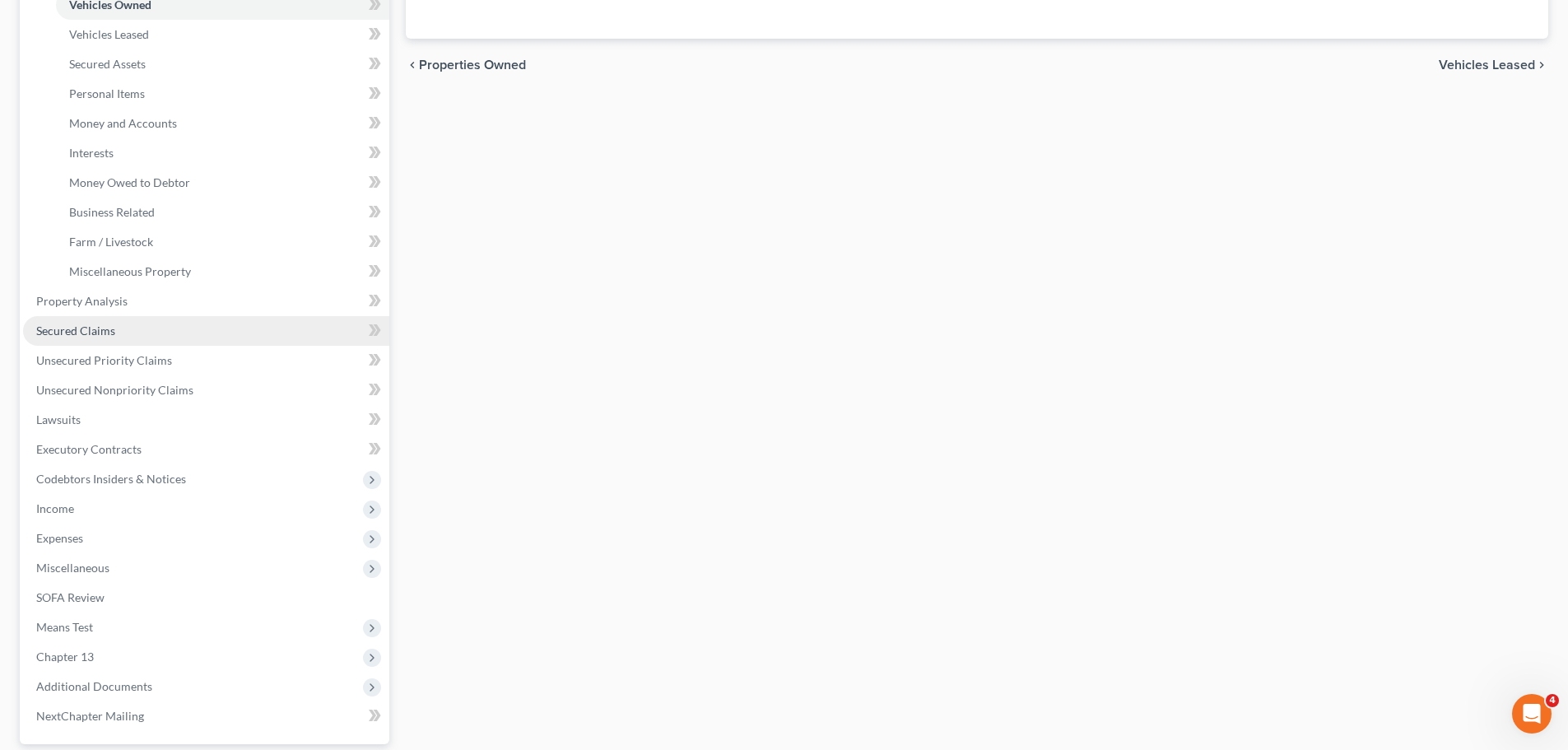
click at [170, 336] on link "Secured Claims" at bounding box center [206, 331] width 366 height 30
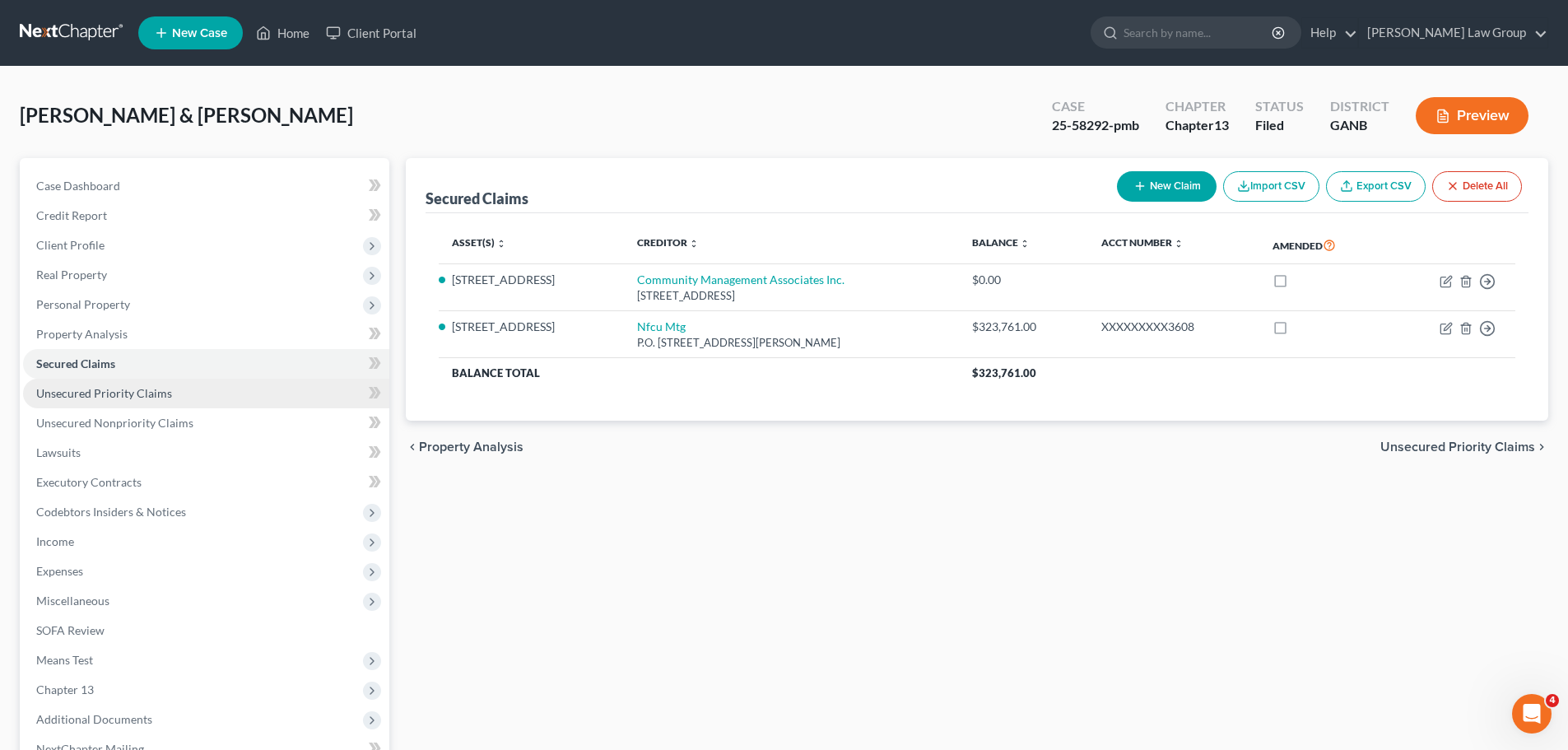
click at [212, 390] on link "Unsecured Priority Claims" at bounding box center [206, 394] width 366 height 30
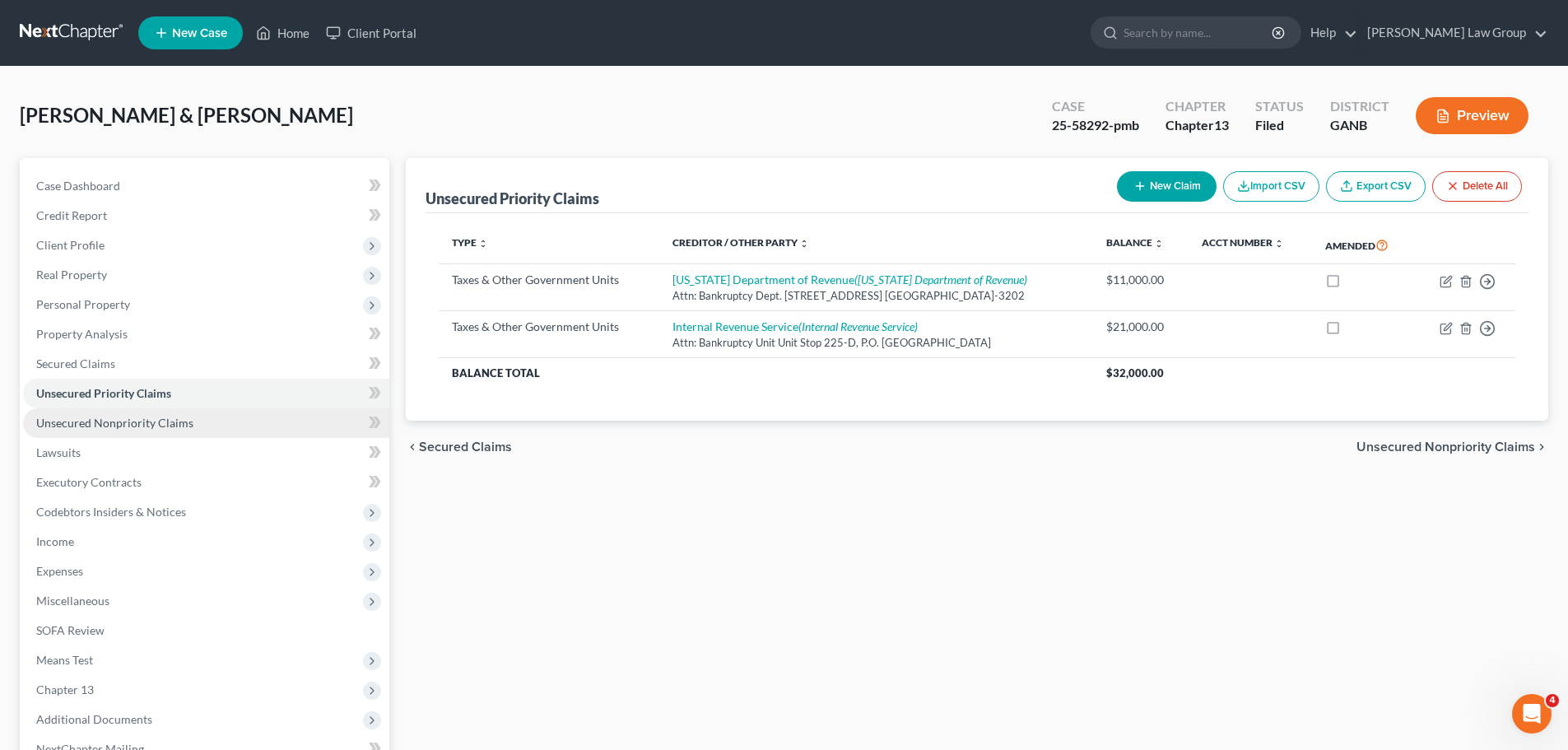
click at [187, 417] on span "Unsecured Nonpriority Claims" at bounding box center [114, 422] width 157 height 14
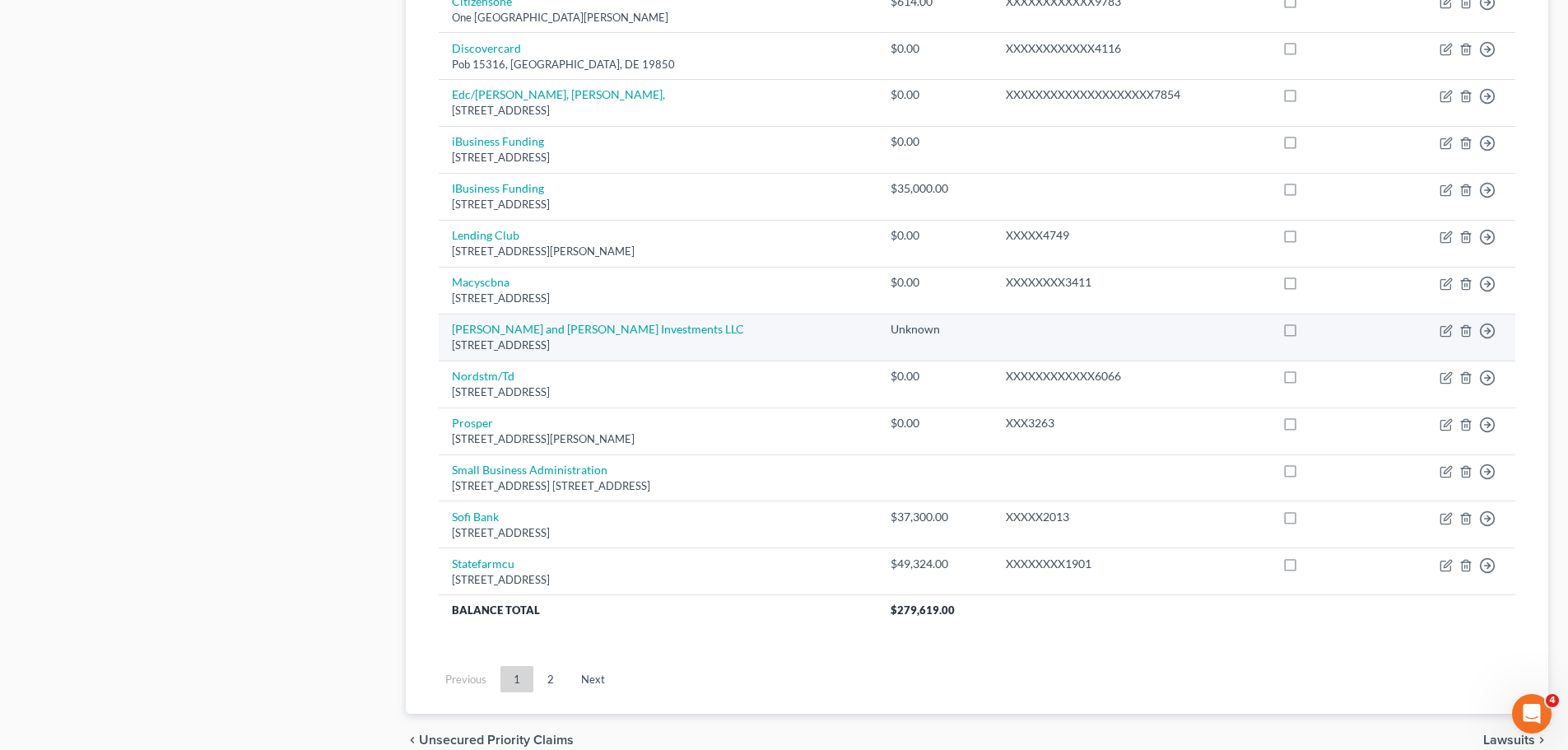
scroll to position [1141, 0]
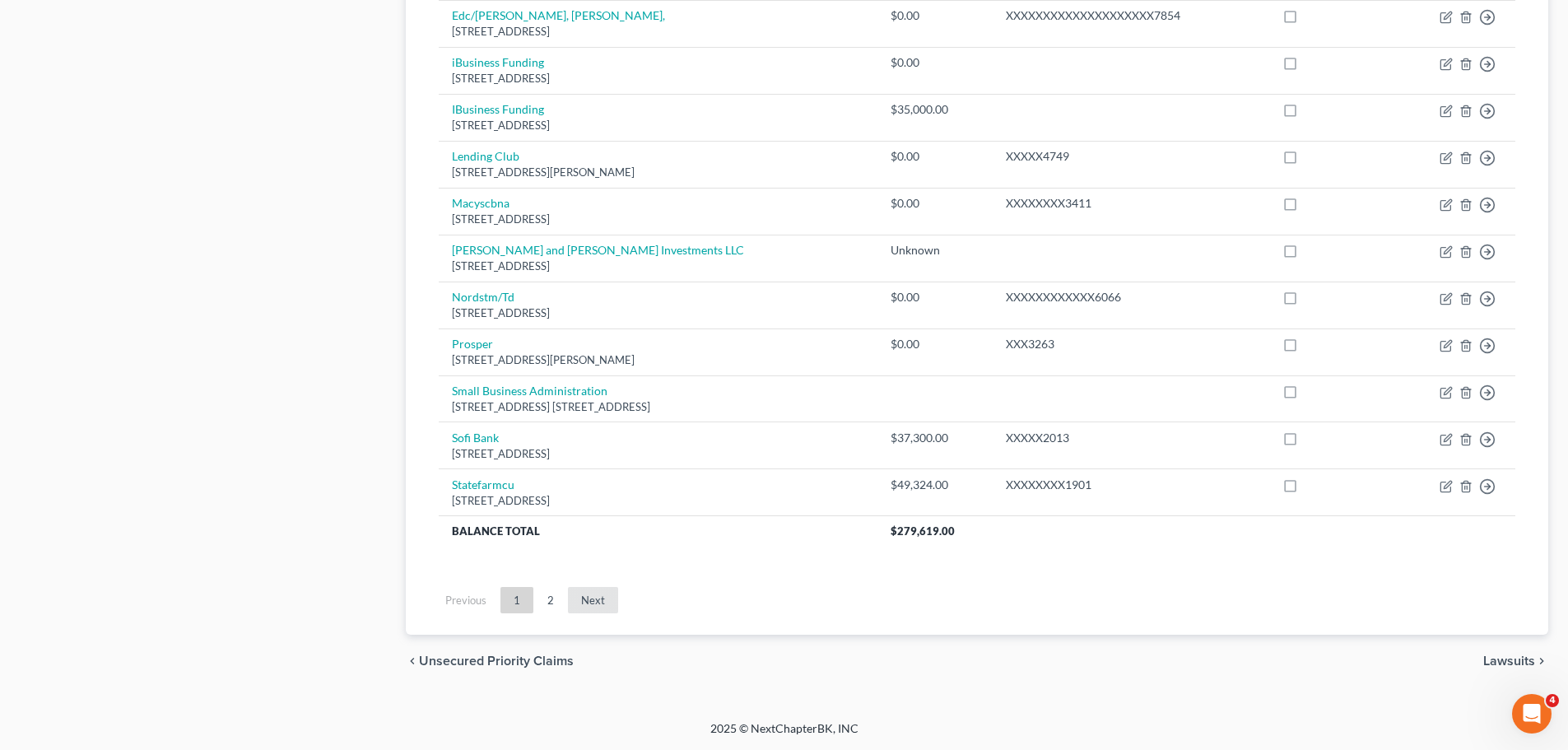
click at [589, 594] on link "Next" at bounding box center [593, 600] width 50 height 26
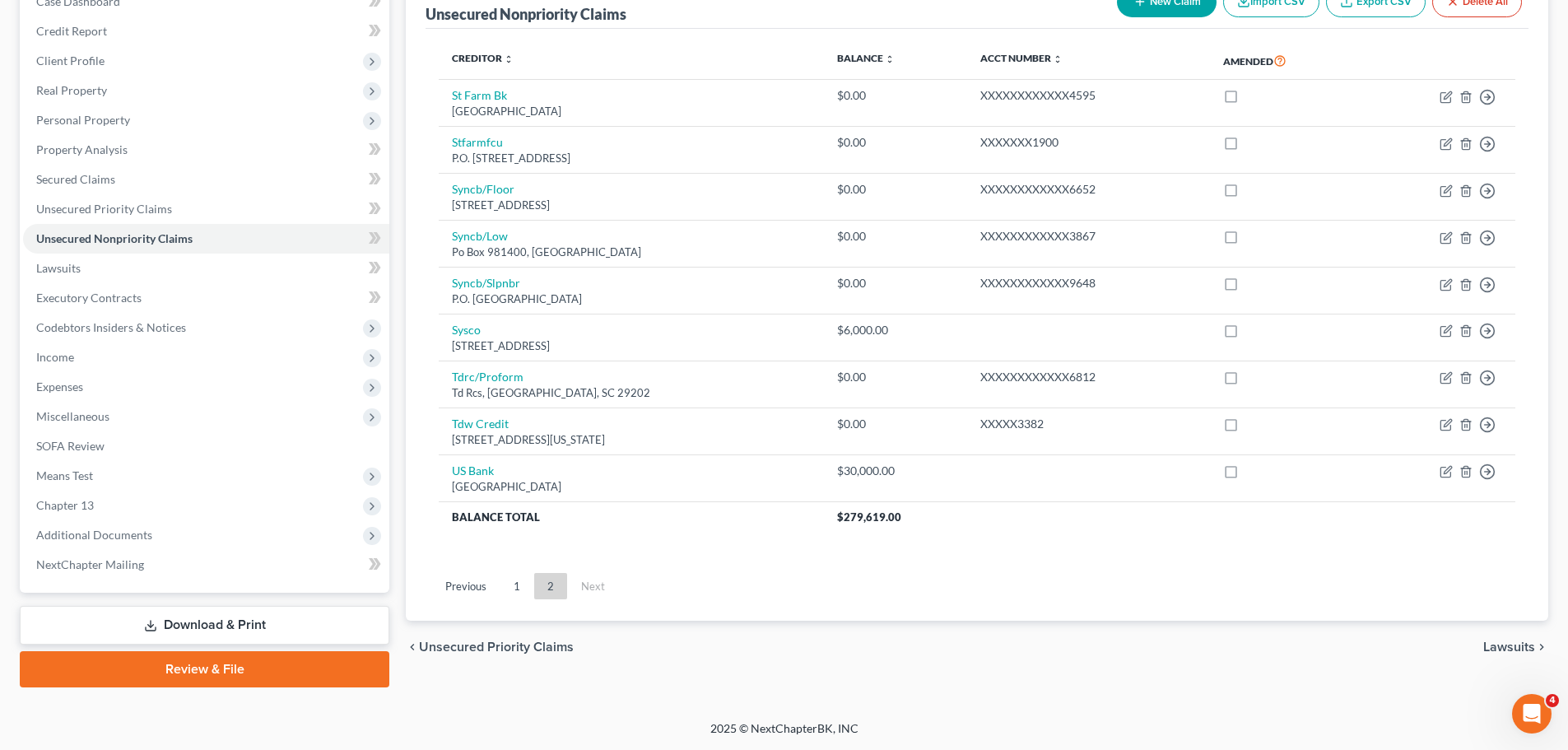
scroll to position [184, 0]
click at [507, 584] on link "1" at bounding box center [517, 586] width 33 height 26
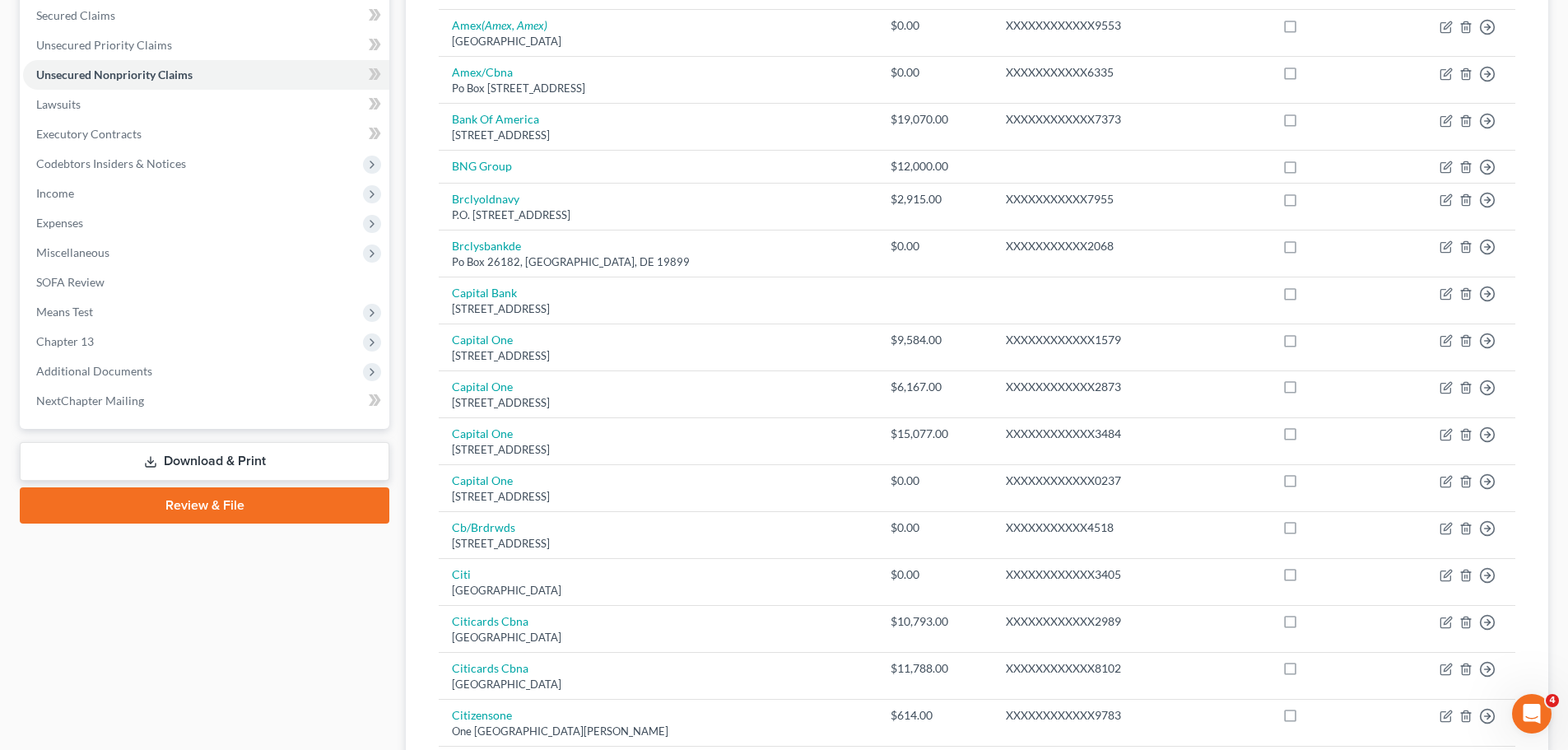
scroll to position [349, 0]
click at [109, 368] on span "Additional Documents" at bounding box center [94, 370] width 116 height 14
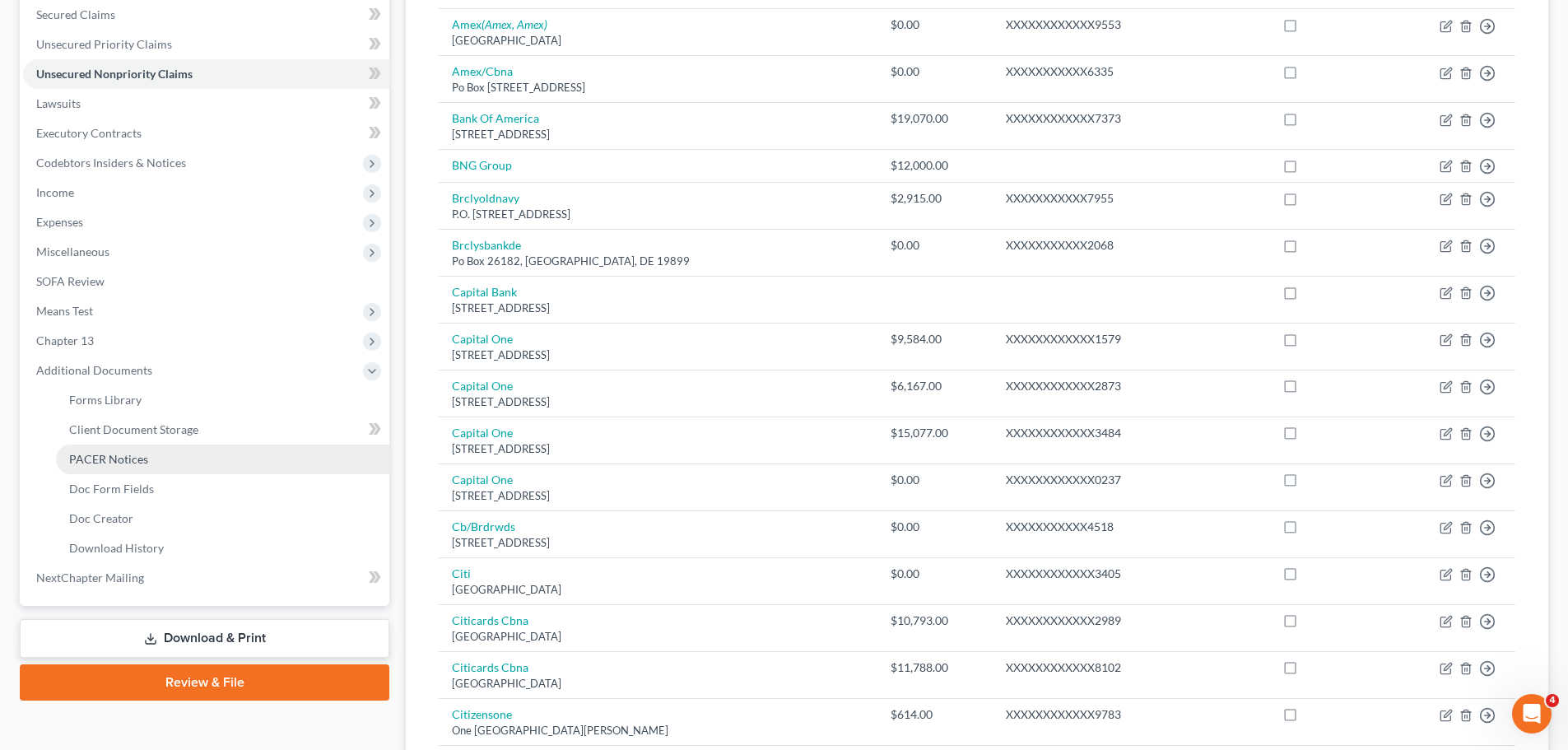
click at [174, 459] on link "PACER Notices" at bounding box center [222, 459] width 333 height 30
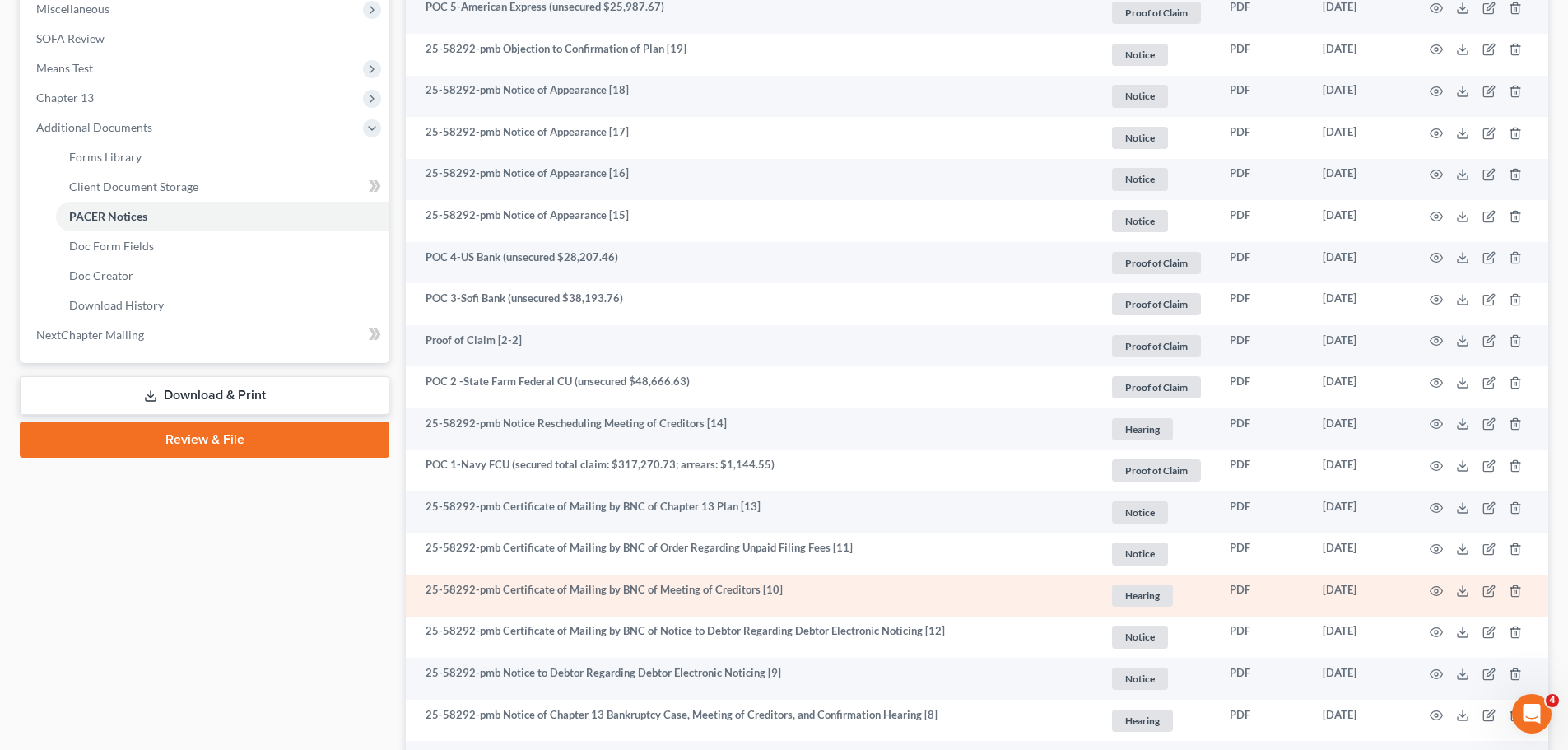
scroll to position [497, 0]
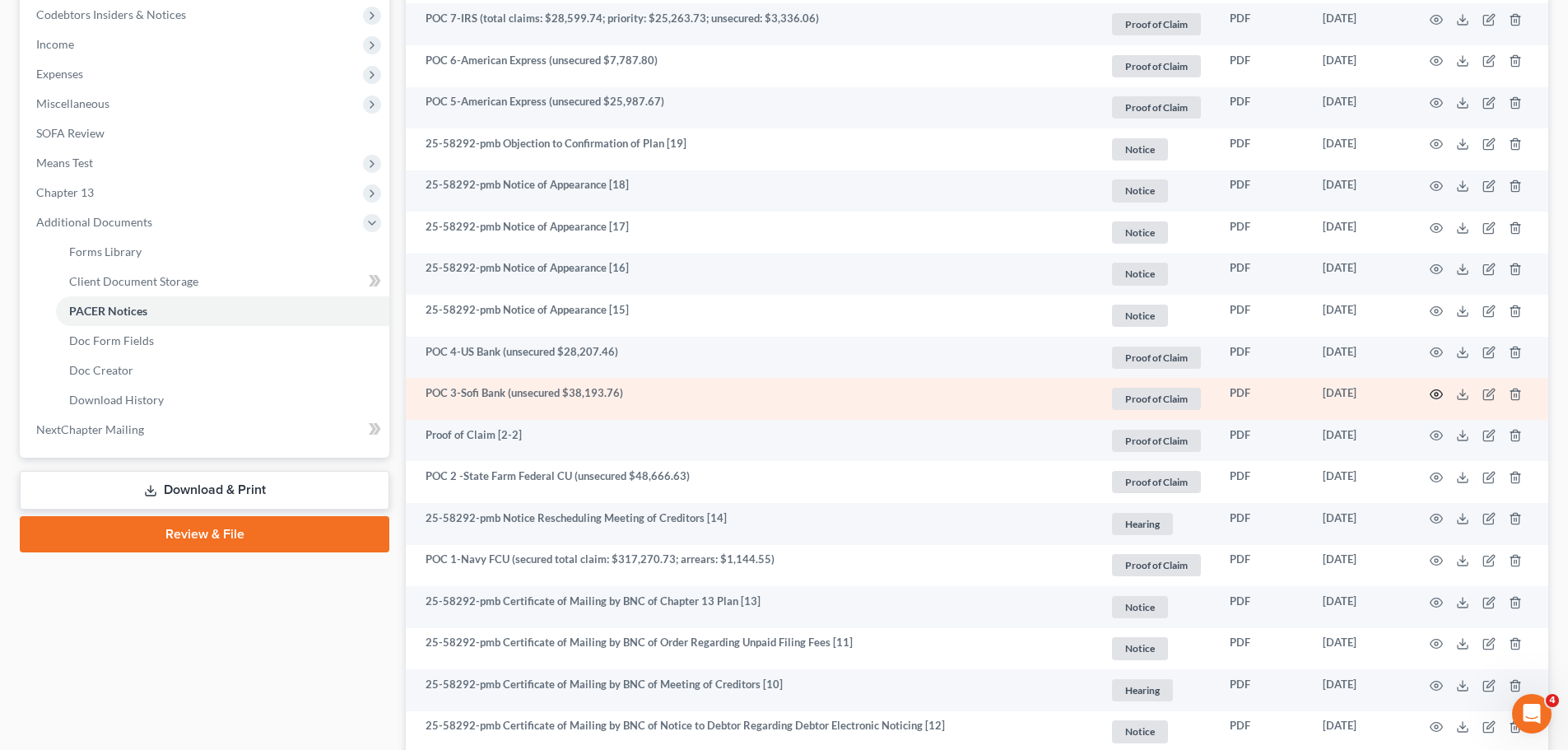
click at [1432, 394] on icon "button" at bounding box center [1436, 394] width 13 height 13
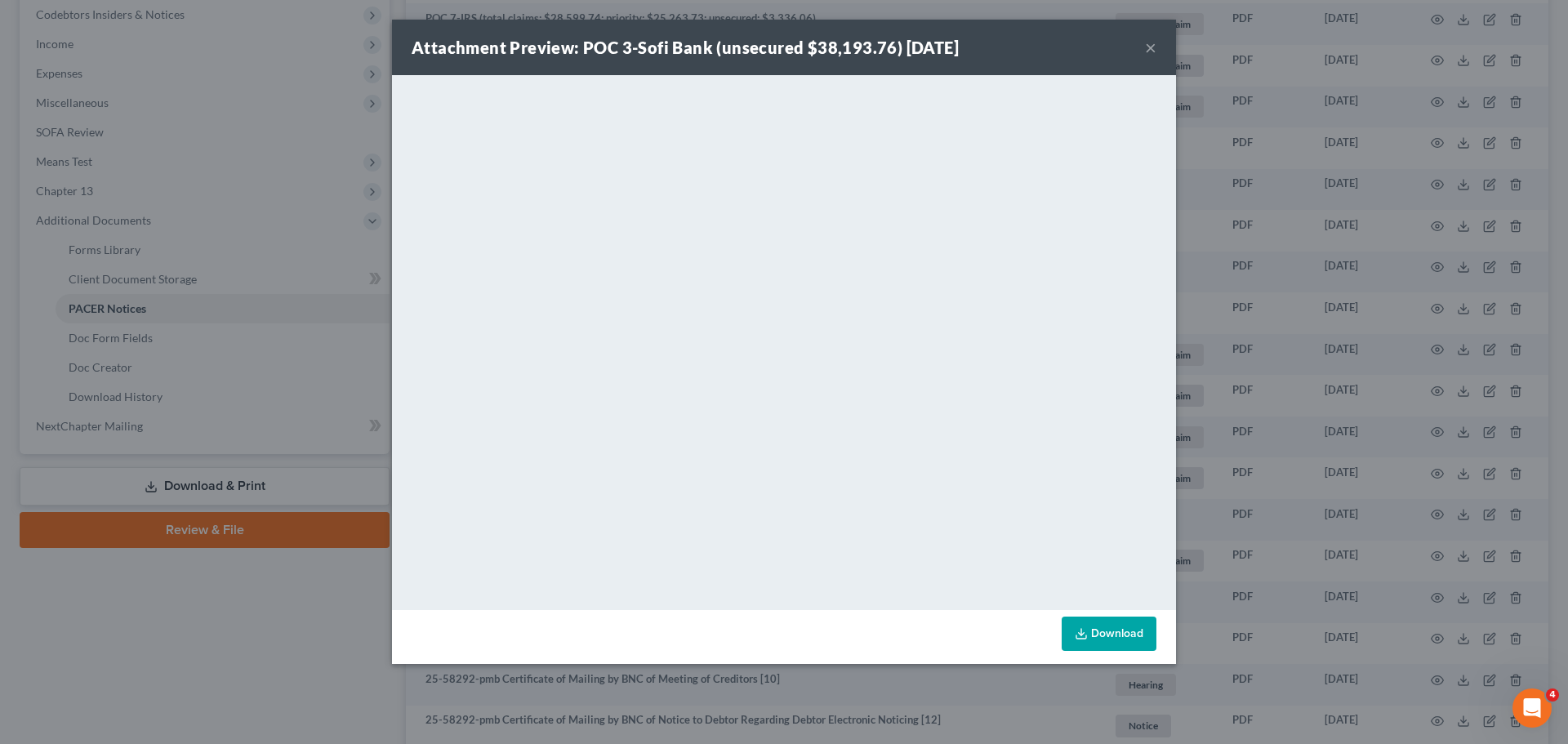
click at [1147, 51] on button "×" at bounding box center [1151, 47] width 11 height 20
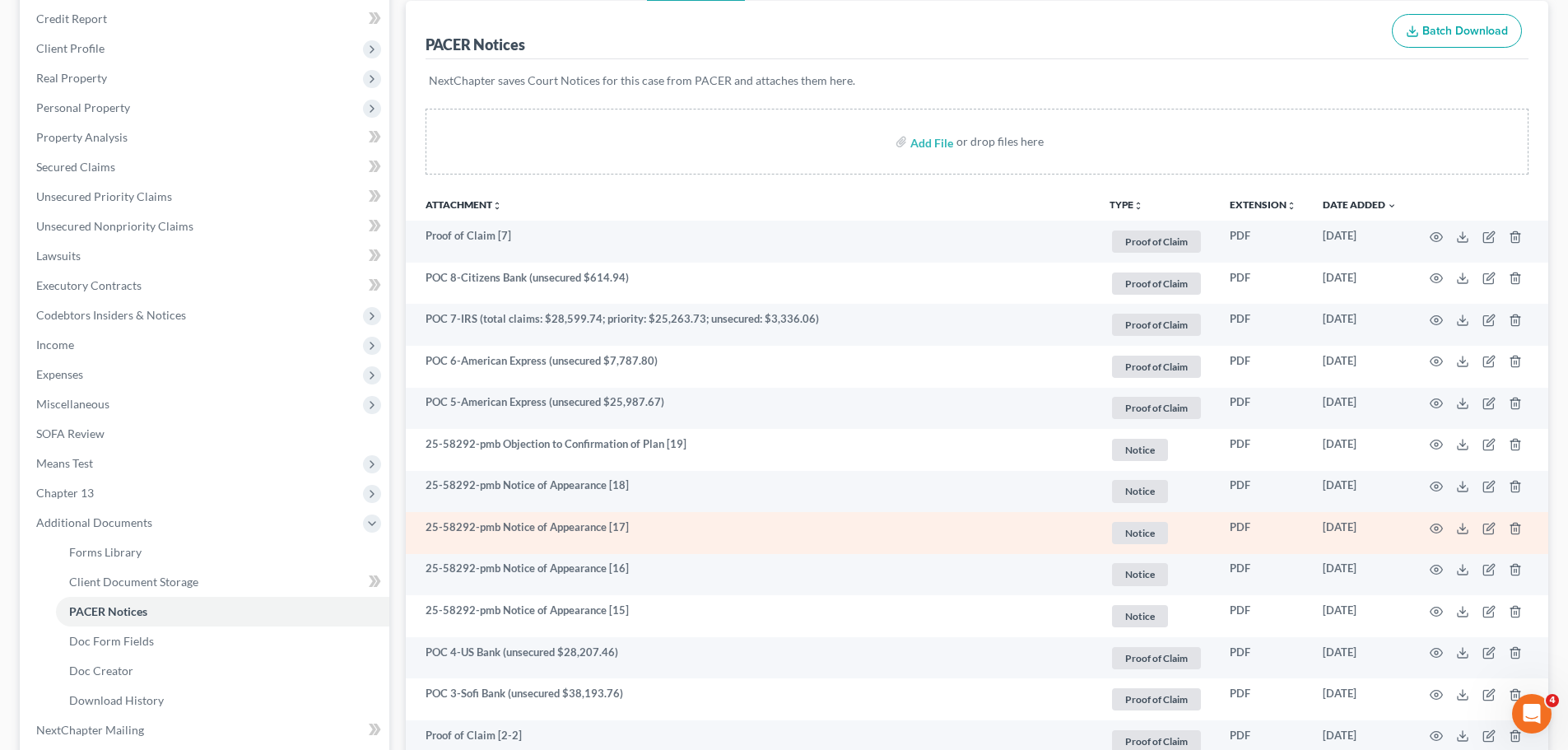
scroll to position [168, 0]
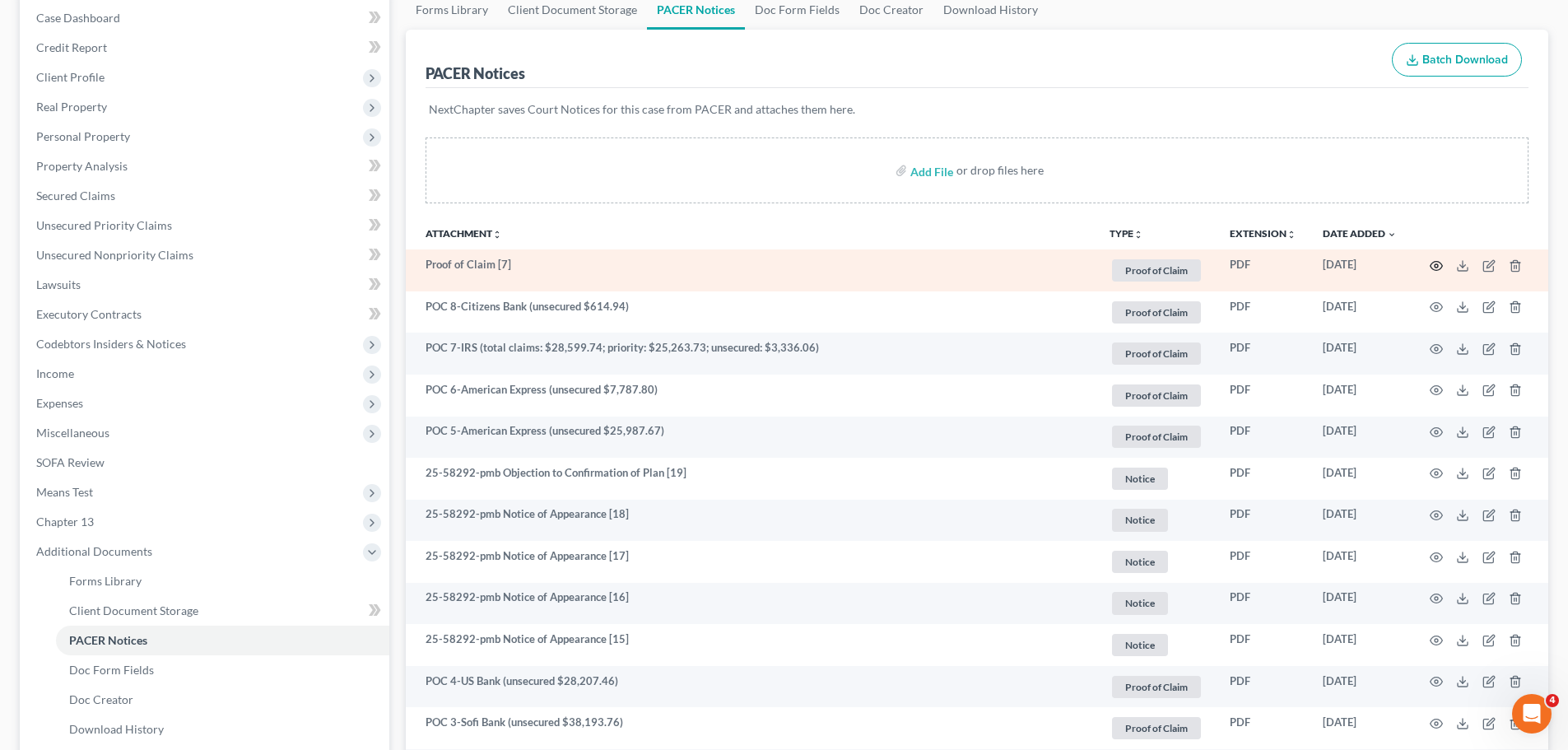
click at [1435, 263] on icon "button" at bounding box center [1436, 266] width 13 height 13
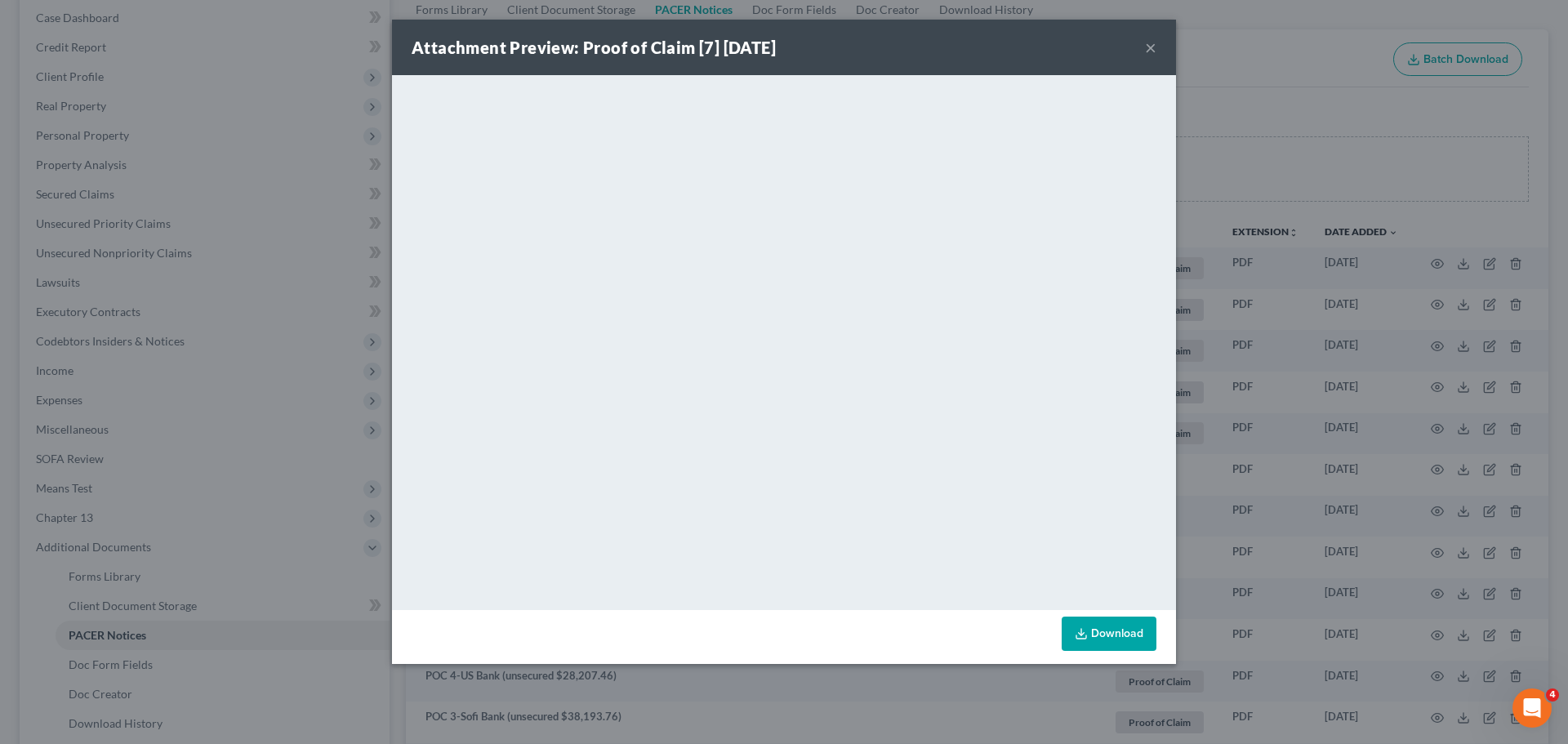
click at [1157, 44] on div "Attachment Preview: Proof of Claim [7] 09/12/2025 ×" at bounding box center [784, 47] width 784 height 56
click at [1152, 47] on button "×" at bounding box center [1151, 47] width 11 height 20
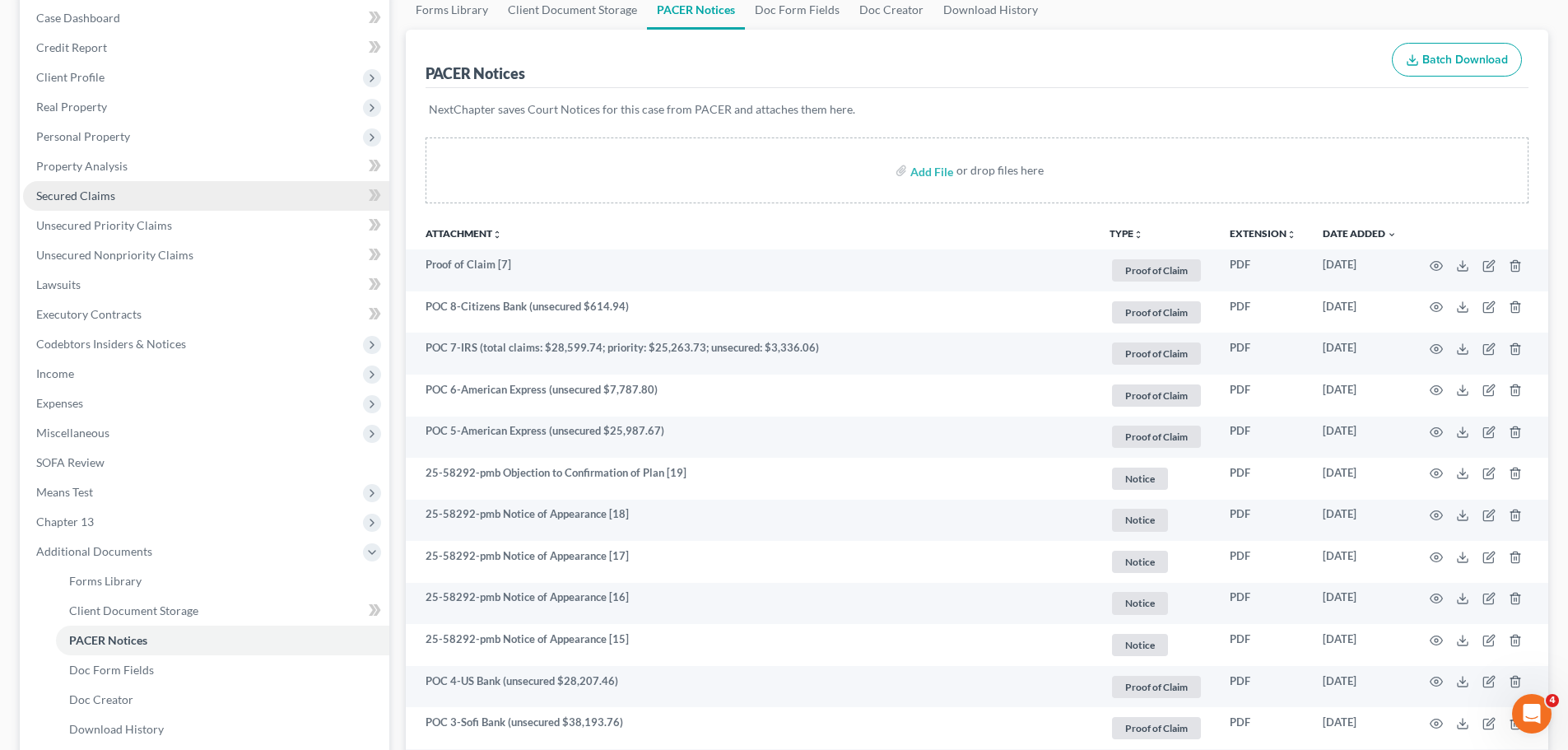
click at [142, 202] on link "Secured Claims" at bounding box center [206, 196] width 366 height 30
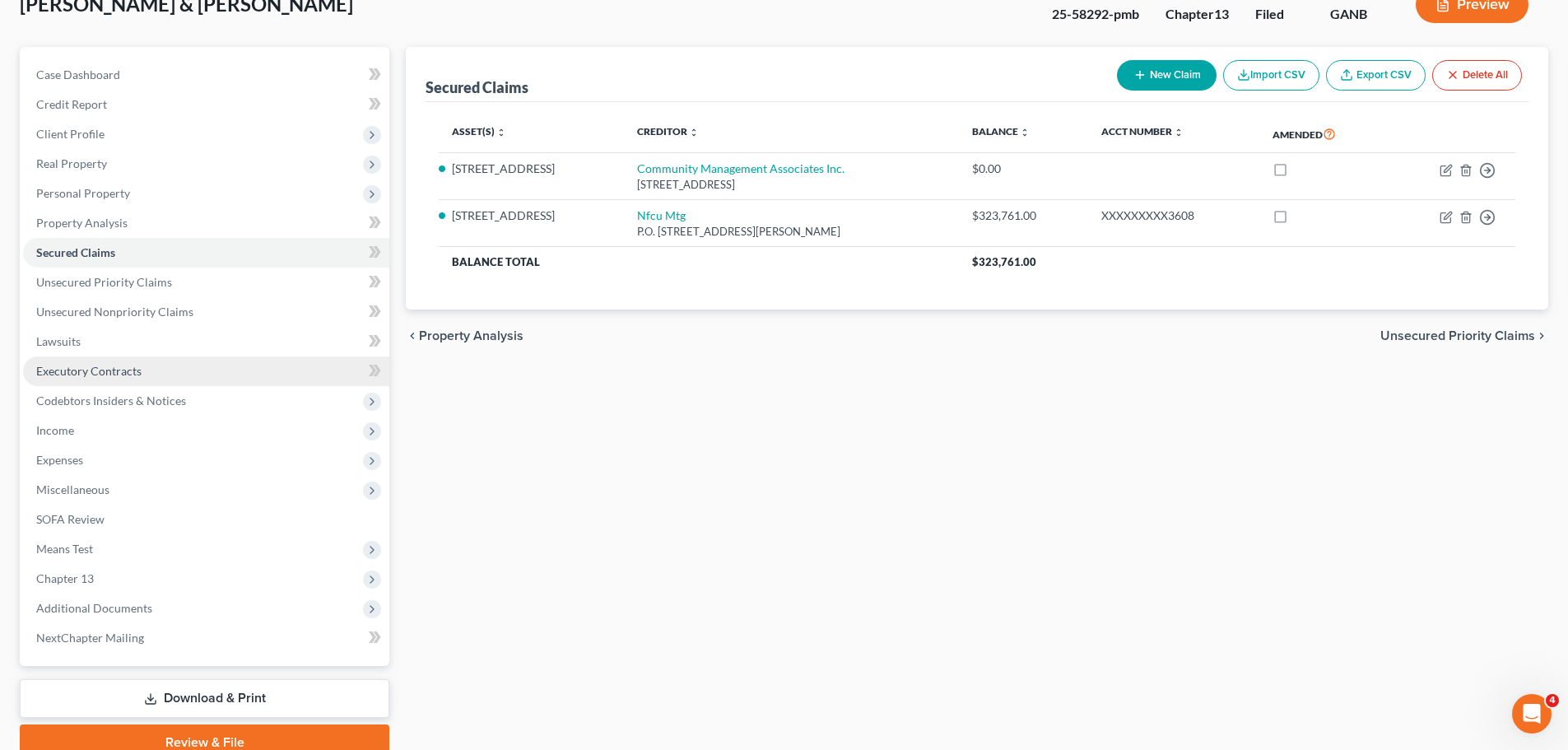
scroll to position [82, 0]
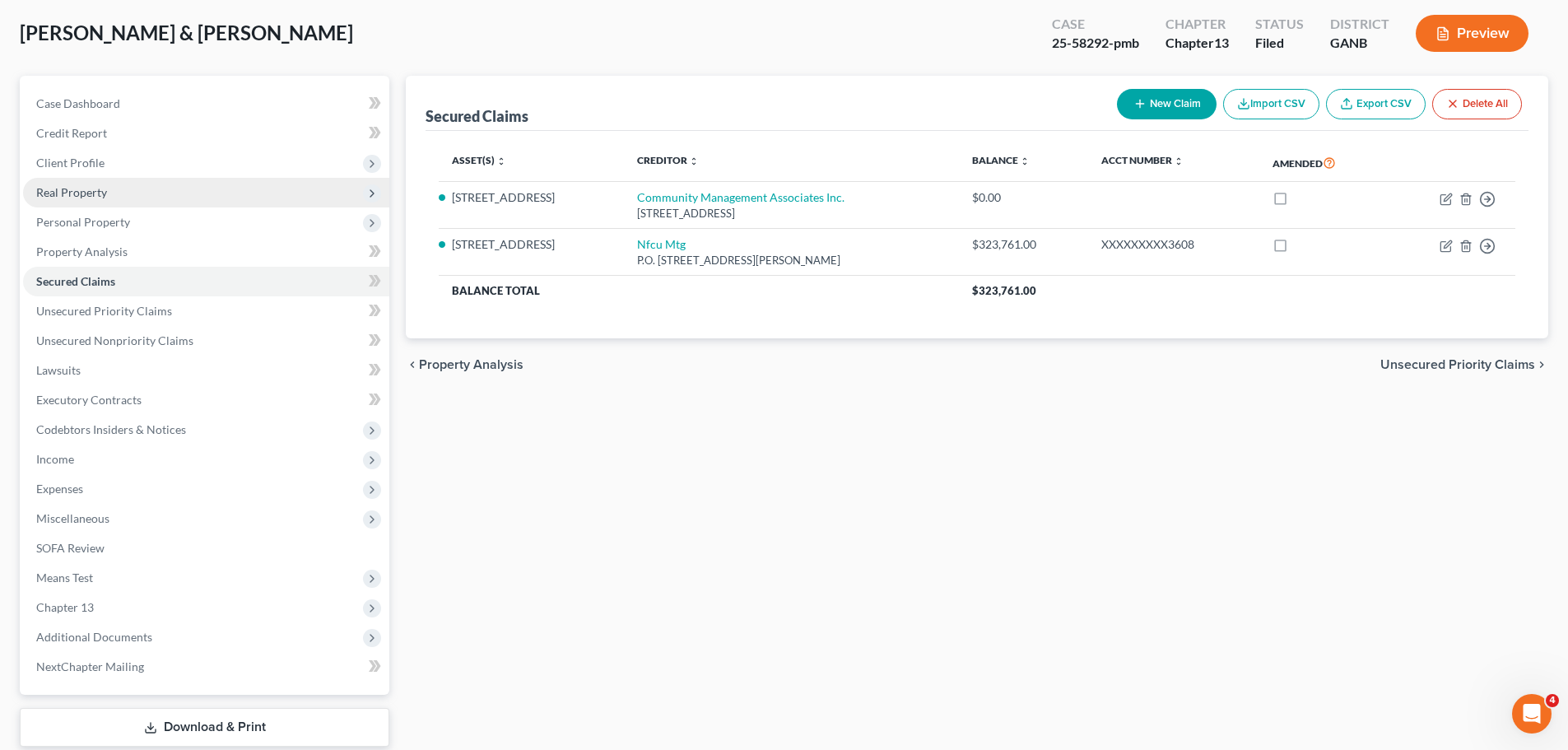
drag, startPoint x: 99, startPoint y: 195, endPoint x: 145, endPoint y: 203, distance: 46.7
click at [99, 195] on span "Real Property" at bounding box center [72, 192] width 71 height 14
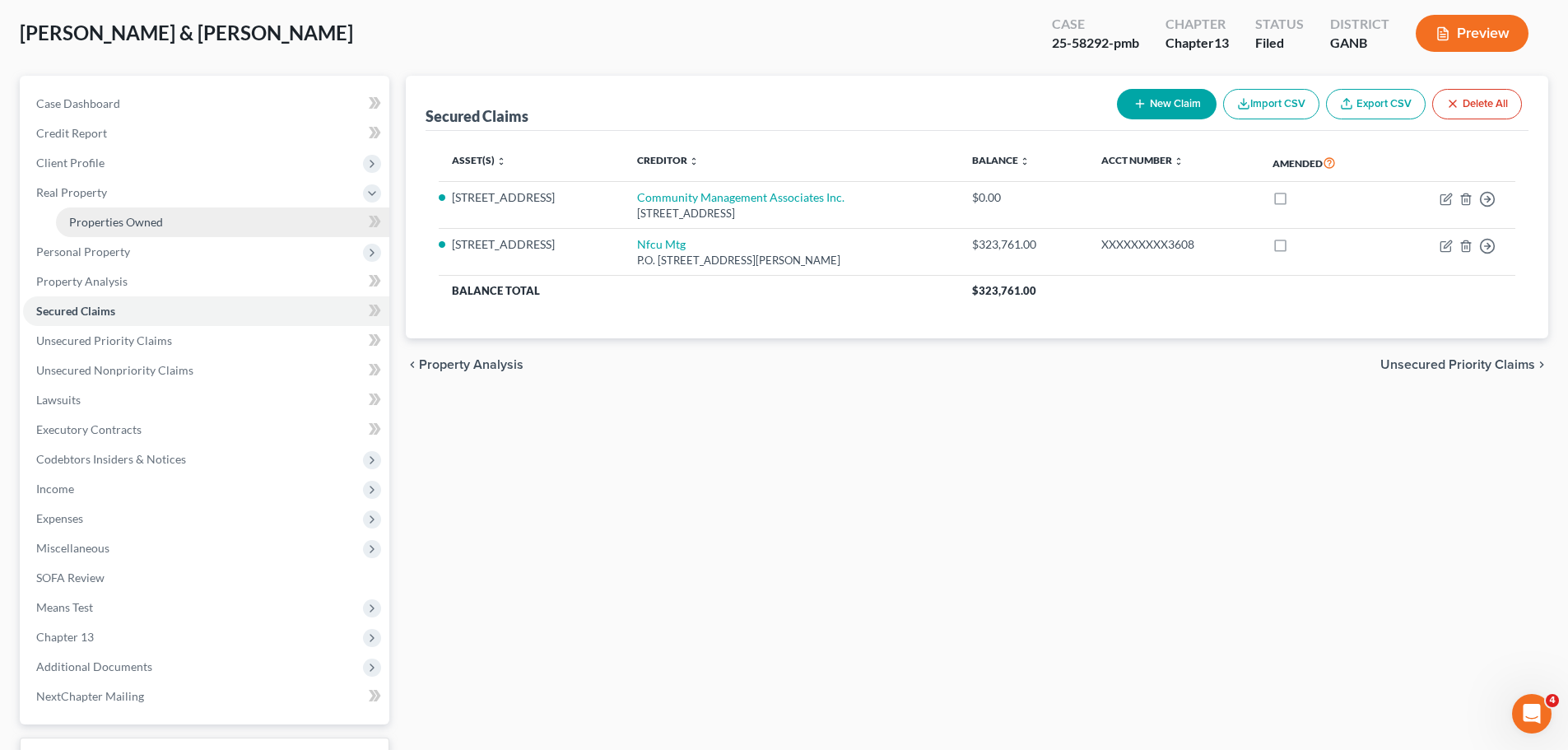
click at [162, 218] on link "Properties Owned" at bounding box center [222, 222] width 333 height 30
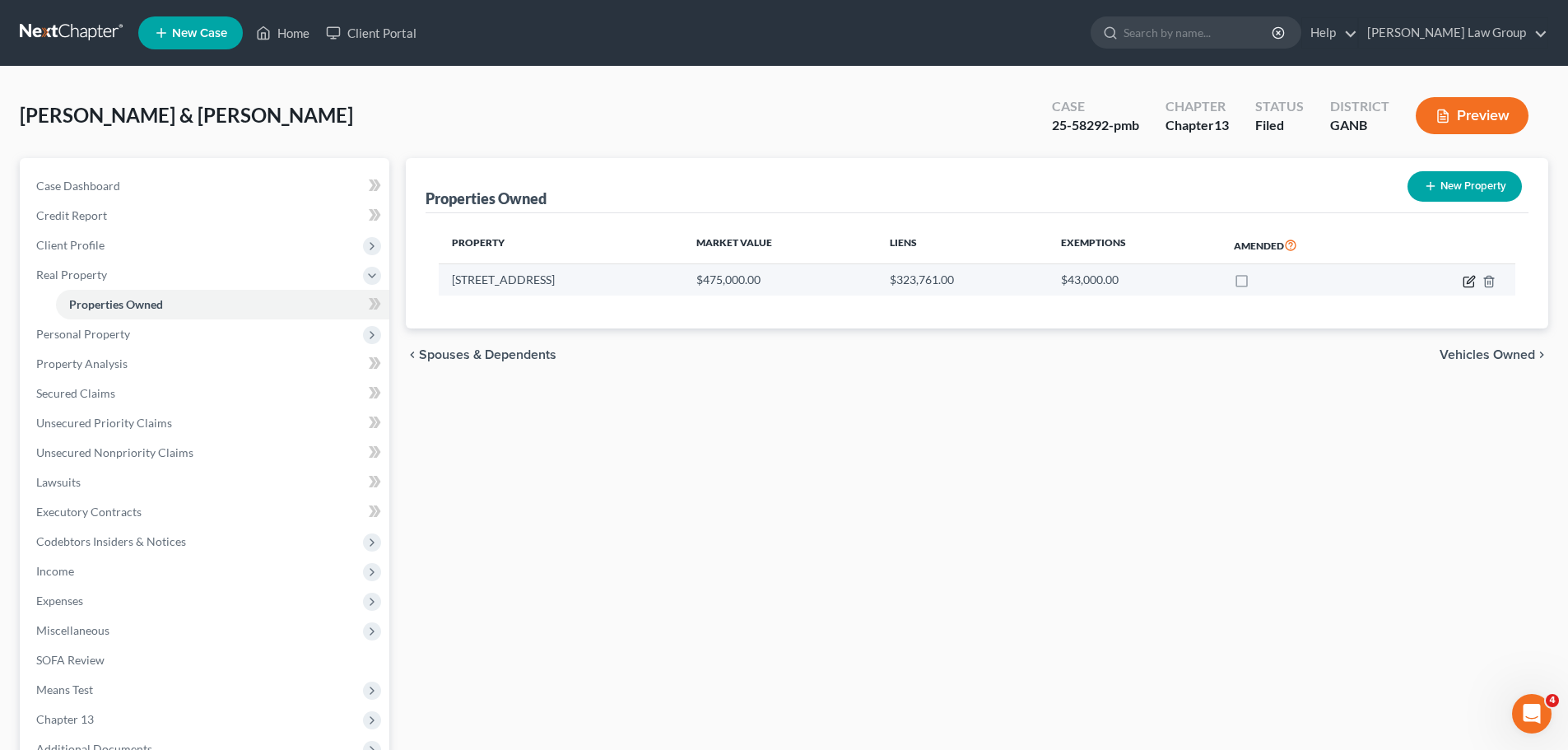
click at [1468, 282] on icon "button" at bounding box center [1469, 282] width 13 height 13
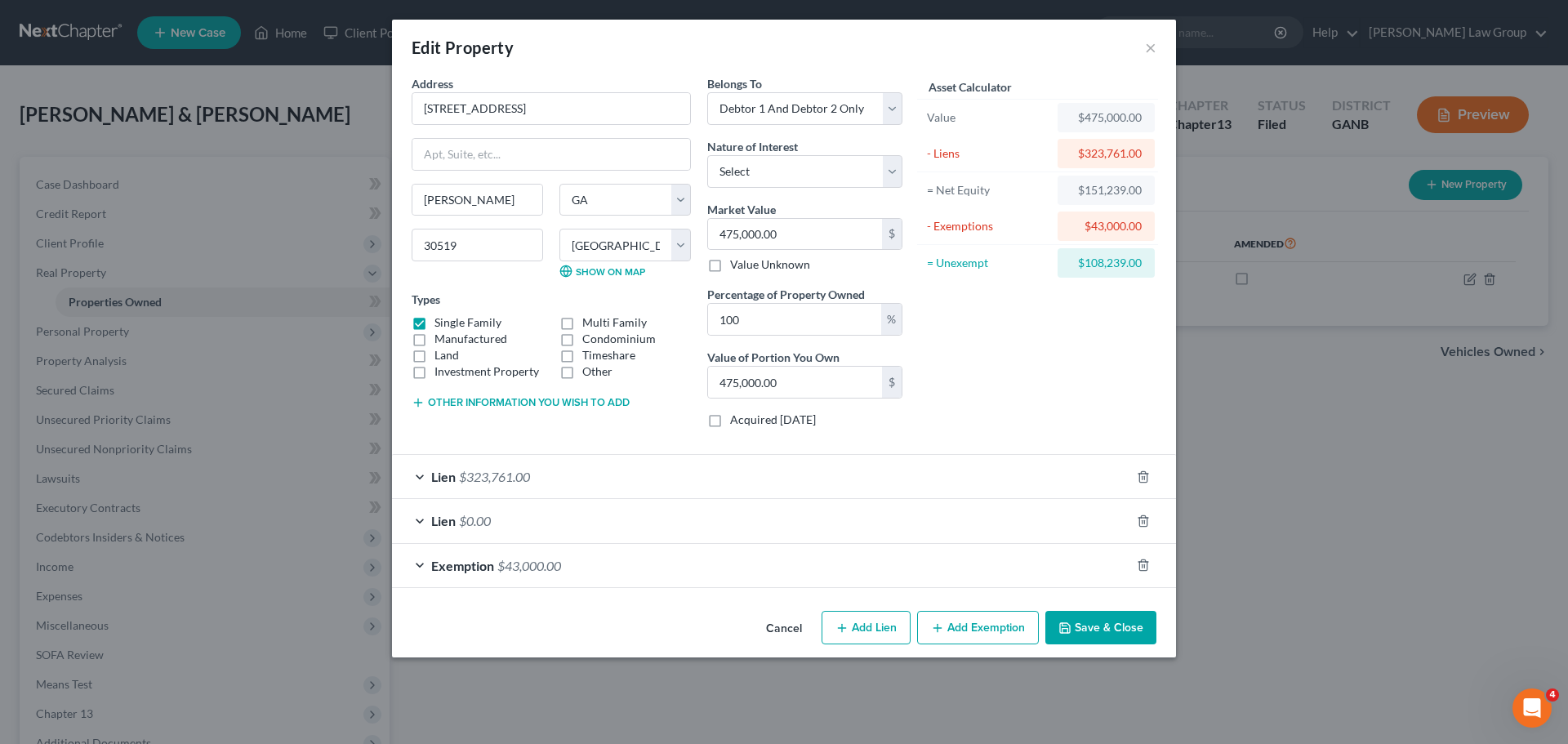
click at [1080, 622] on button "Save & Close" at bounding box center [1101, 628] width 111 height 34
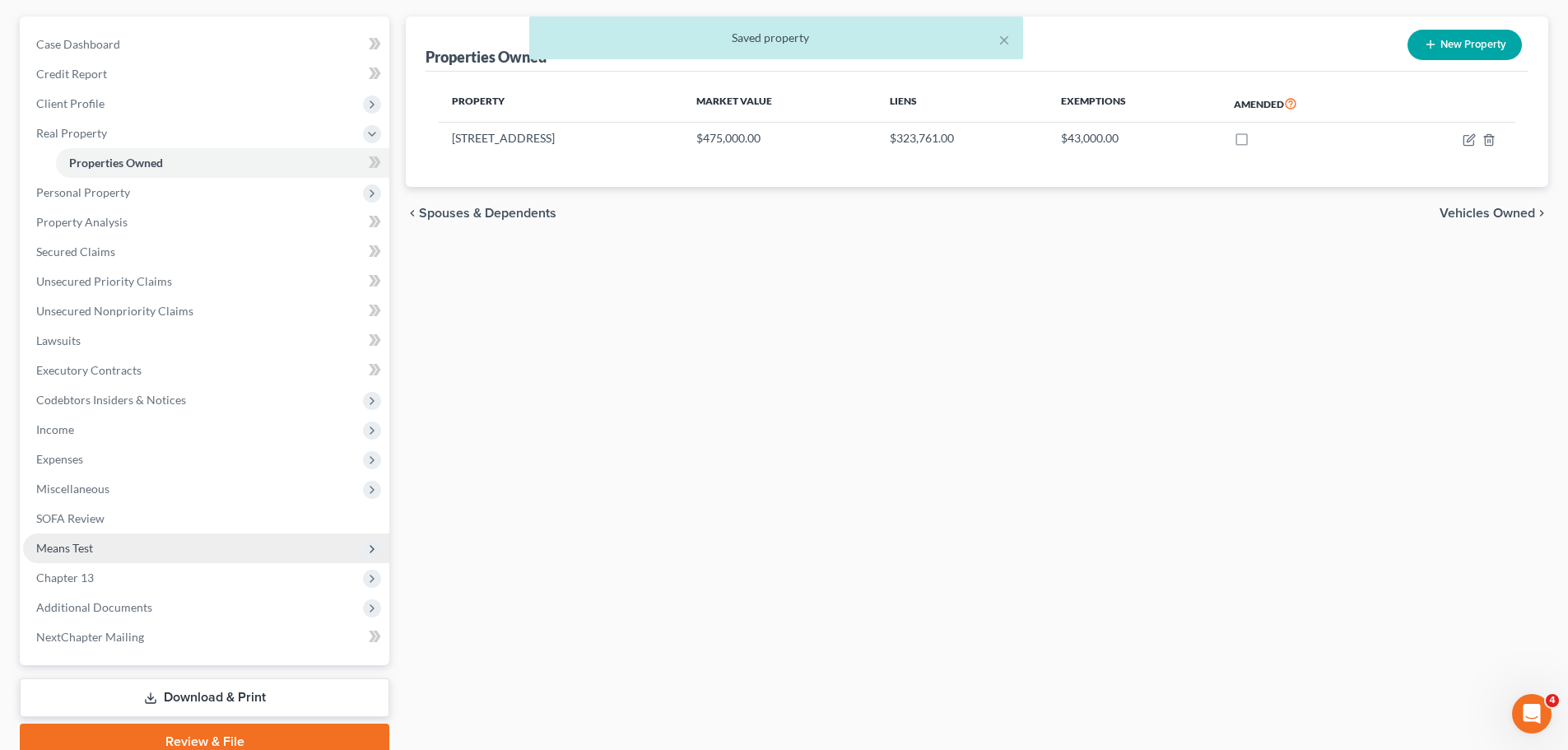
scroll to position [214, 0]
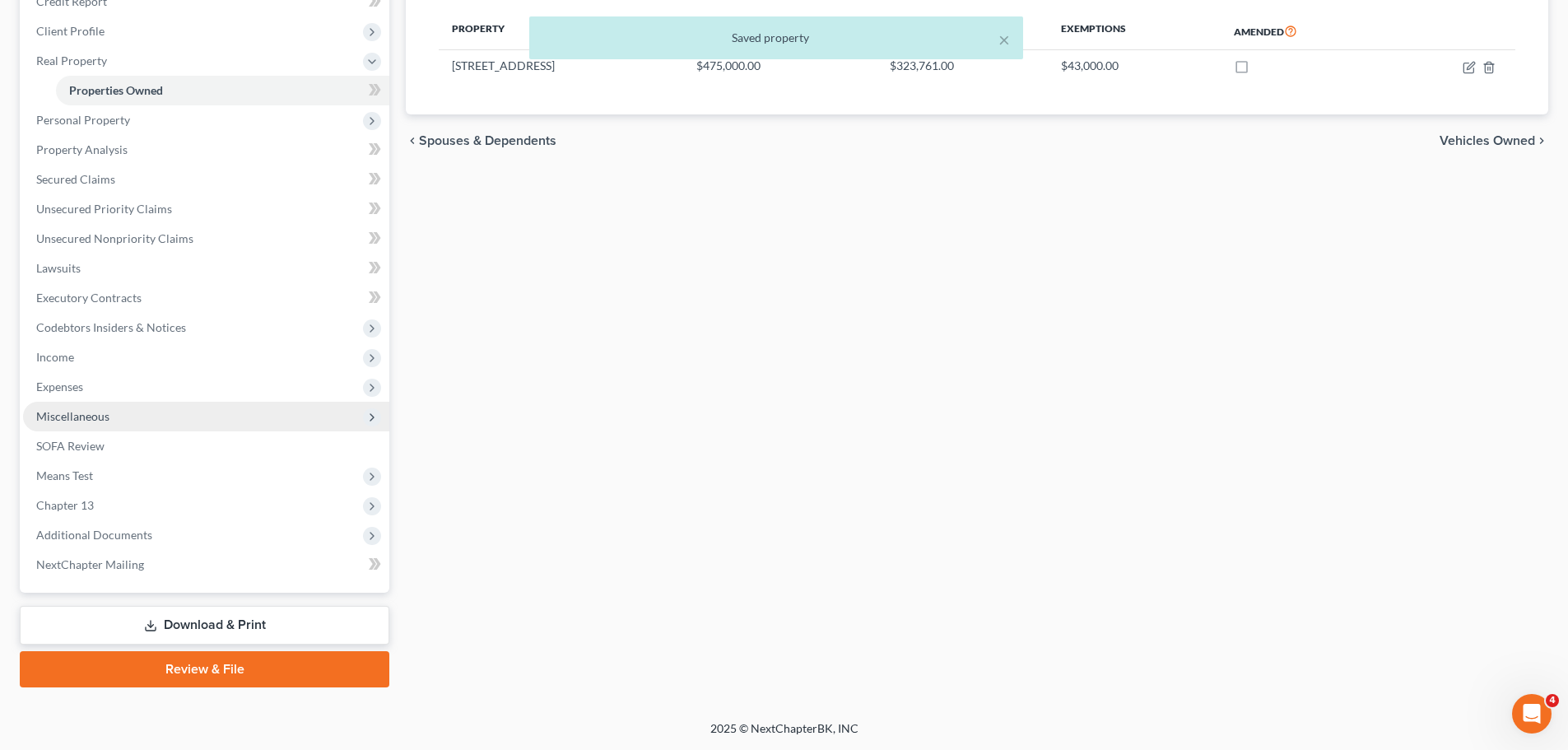
click at [154, 416] on span "Miscellaneous" at bounding box center [206, 417] width 366 height 30
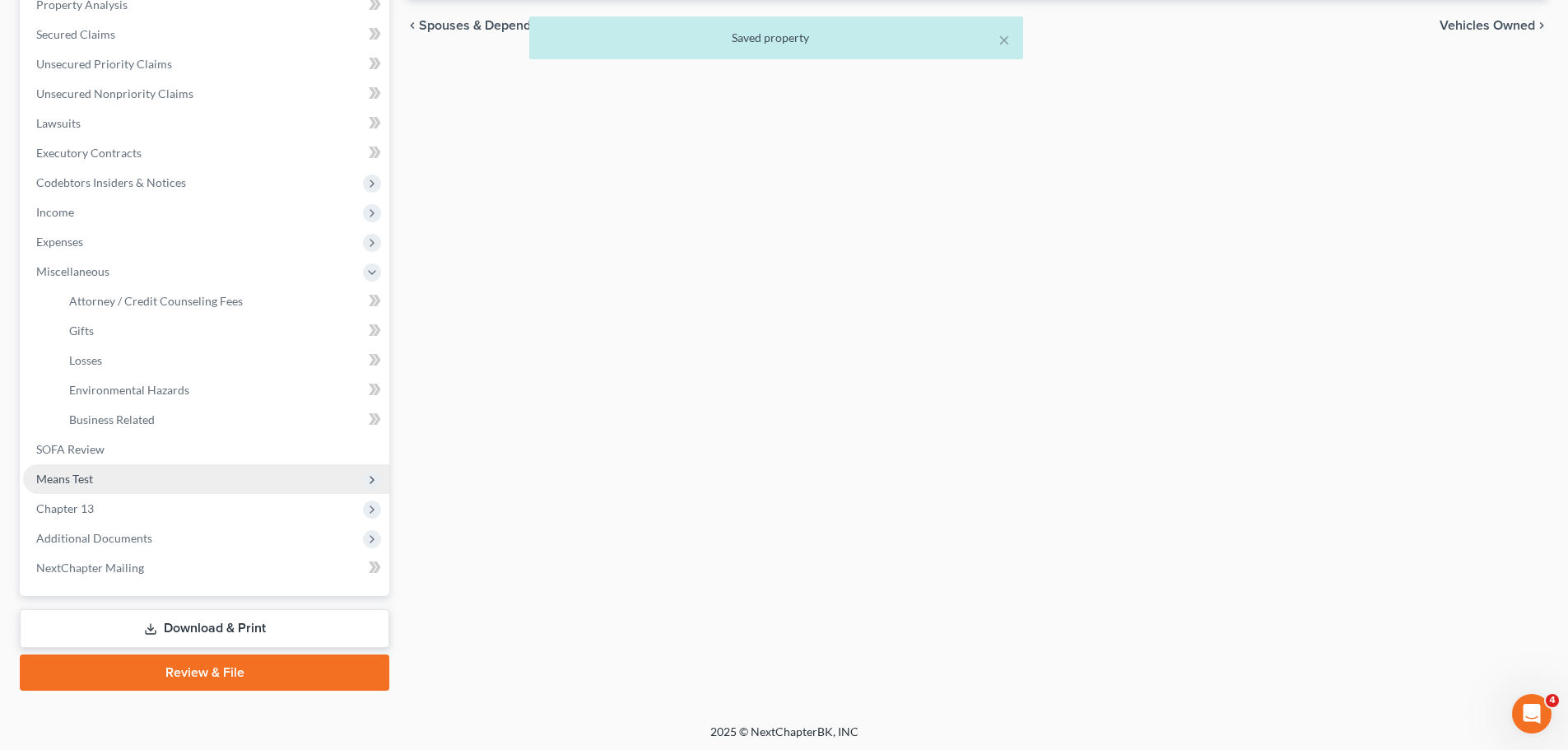
scroll to position [333, 0]
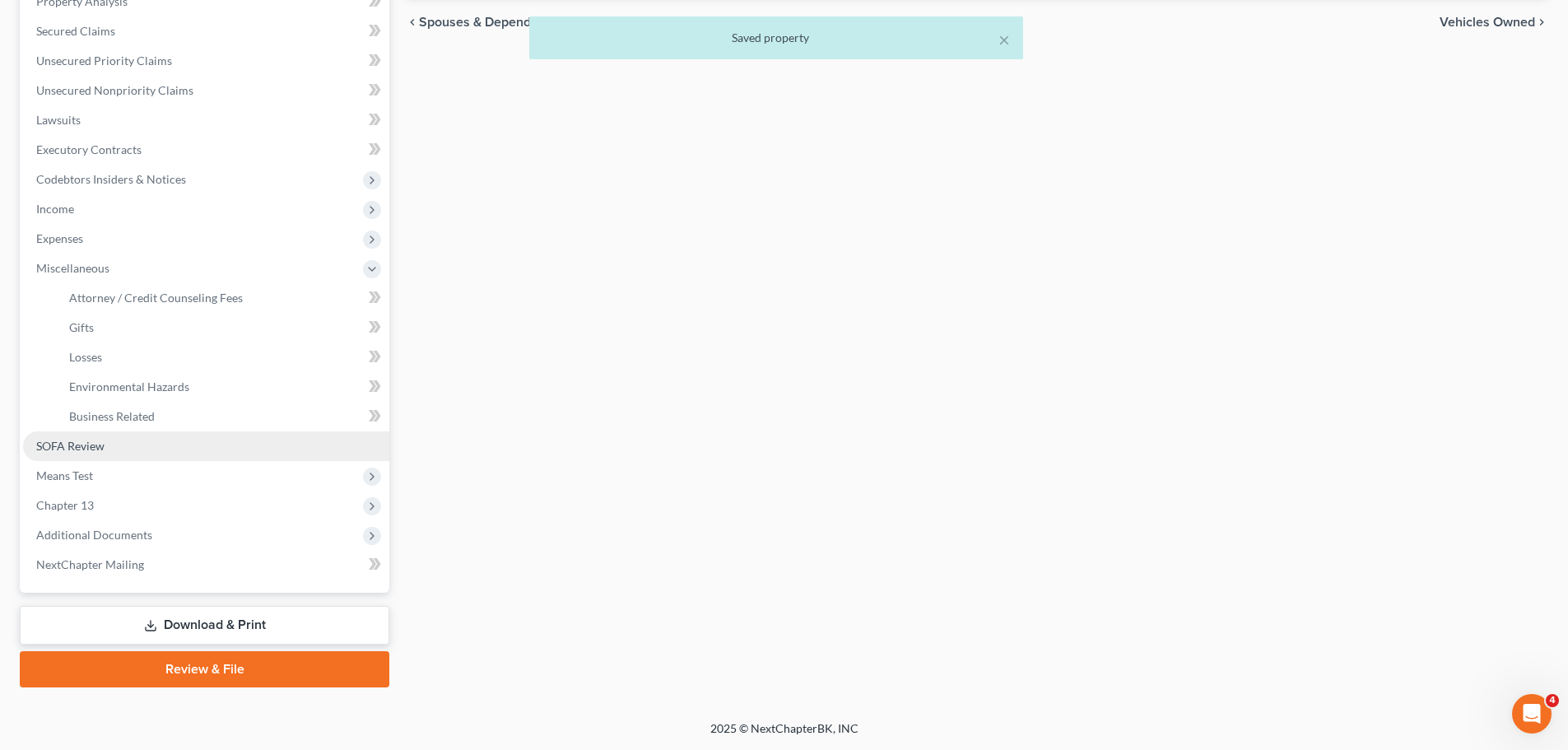
click at [137, 451] on link "SOFA Review" at bounding box center [206, 446] width 366 height 30
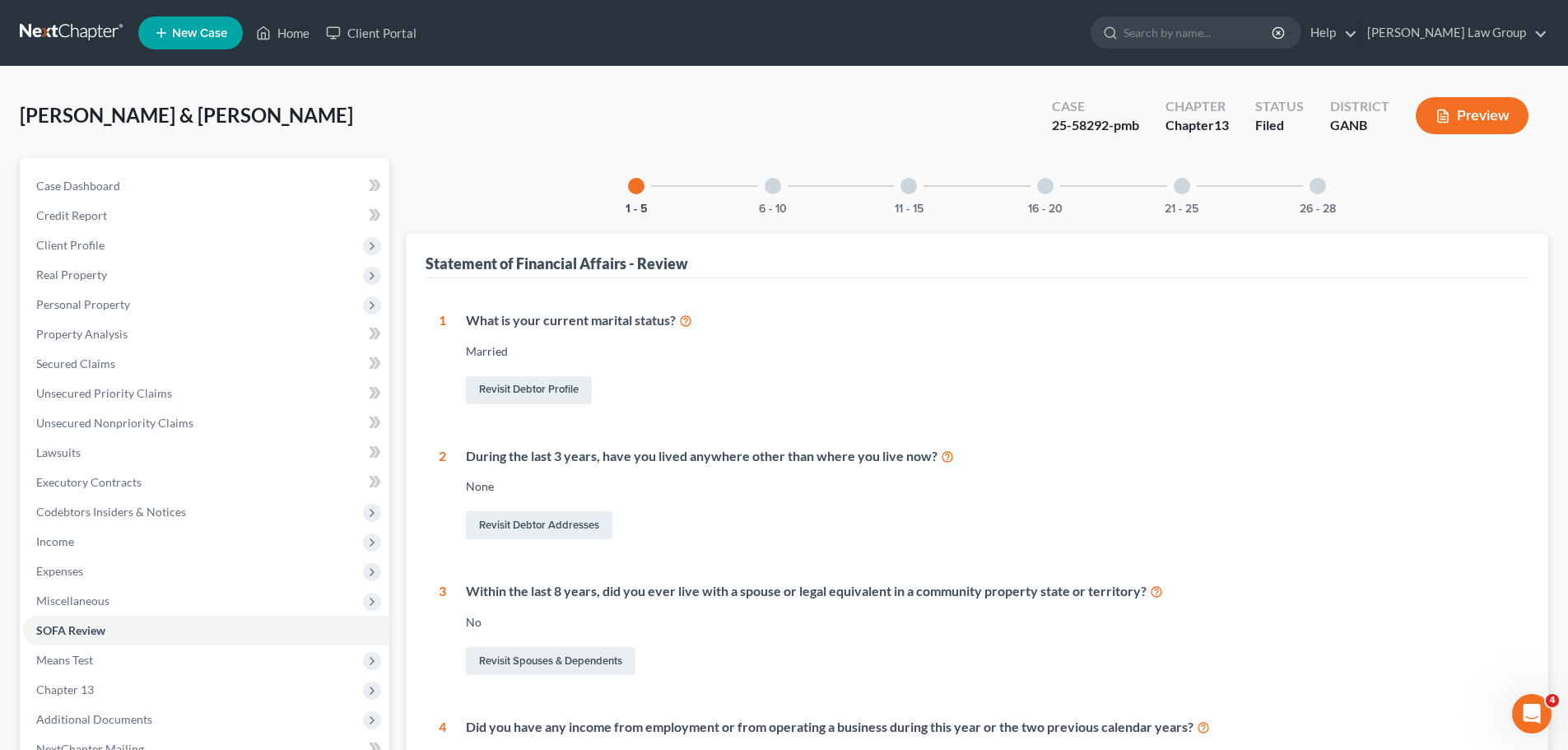
click at [1296, 202] on div "26 - 28" at bounding box center [1318, 186] width 56 height 56
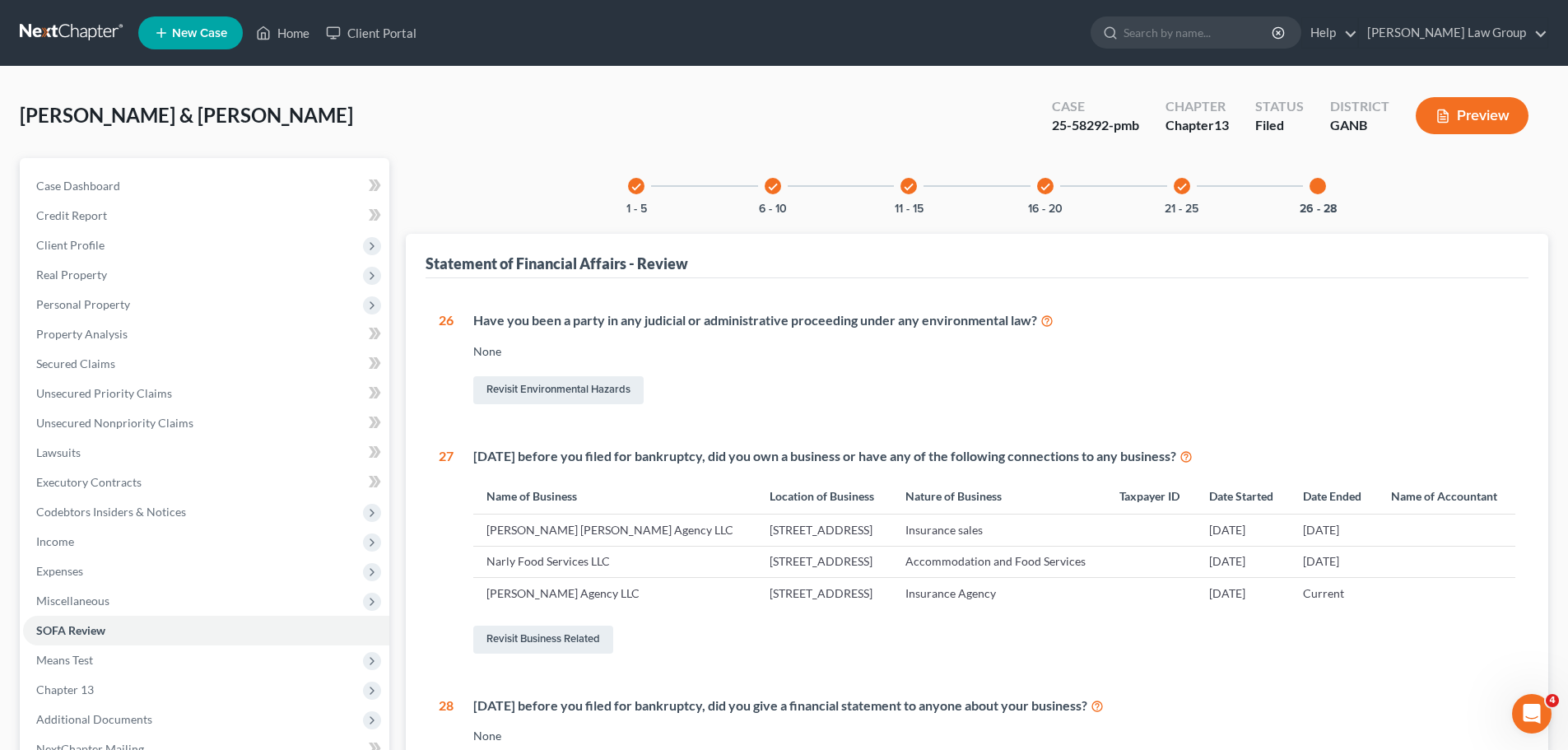
scroll to position [247, 0]
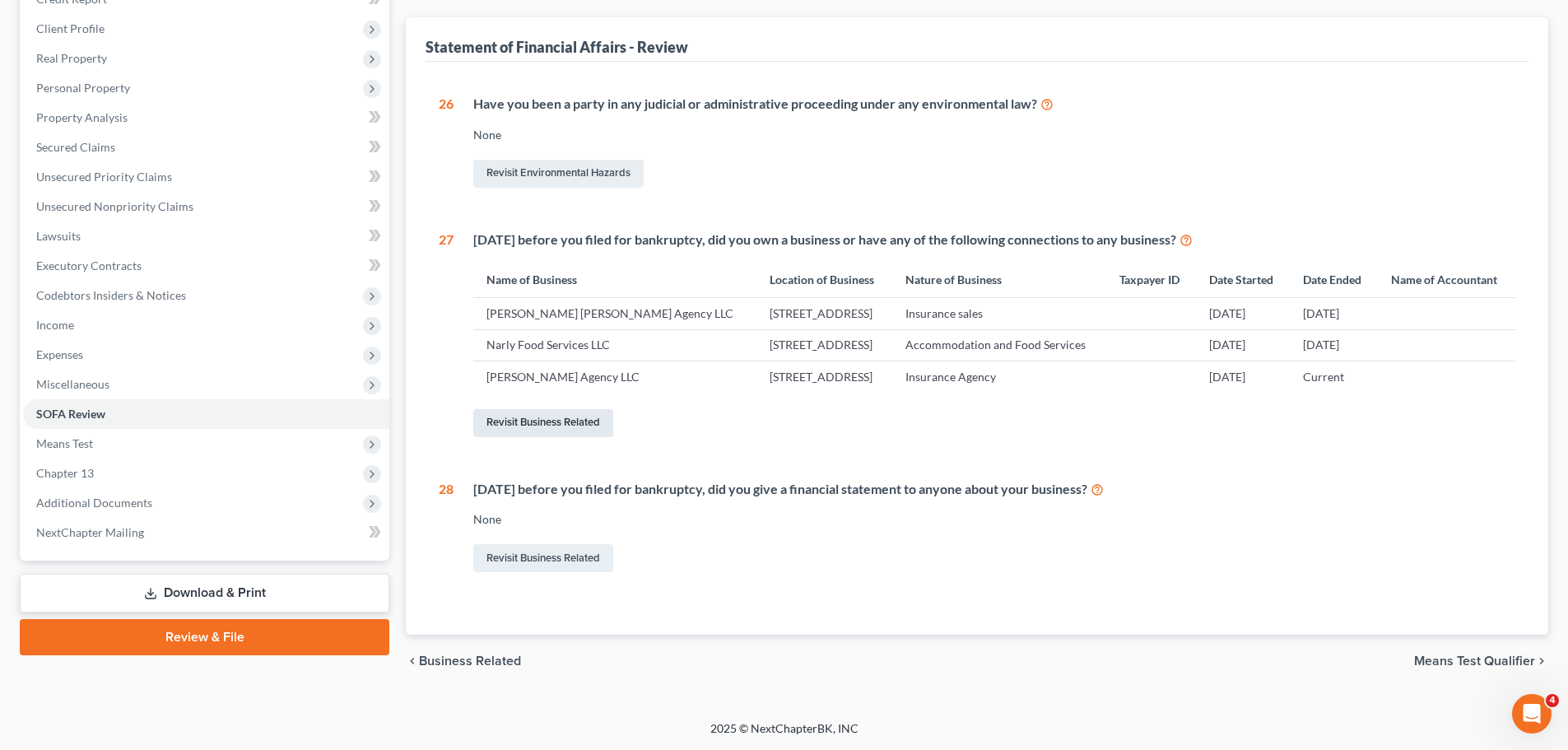
click at [569, 437] on link "Revisit Business Related" at bounding box center [543, 423] width 140 height 28
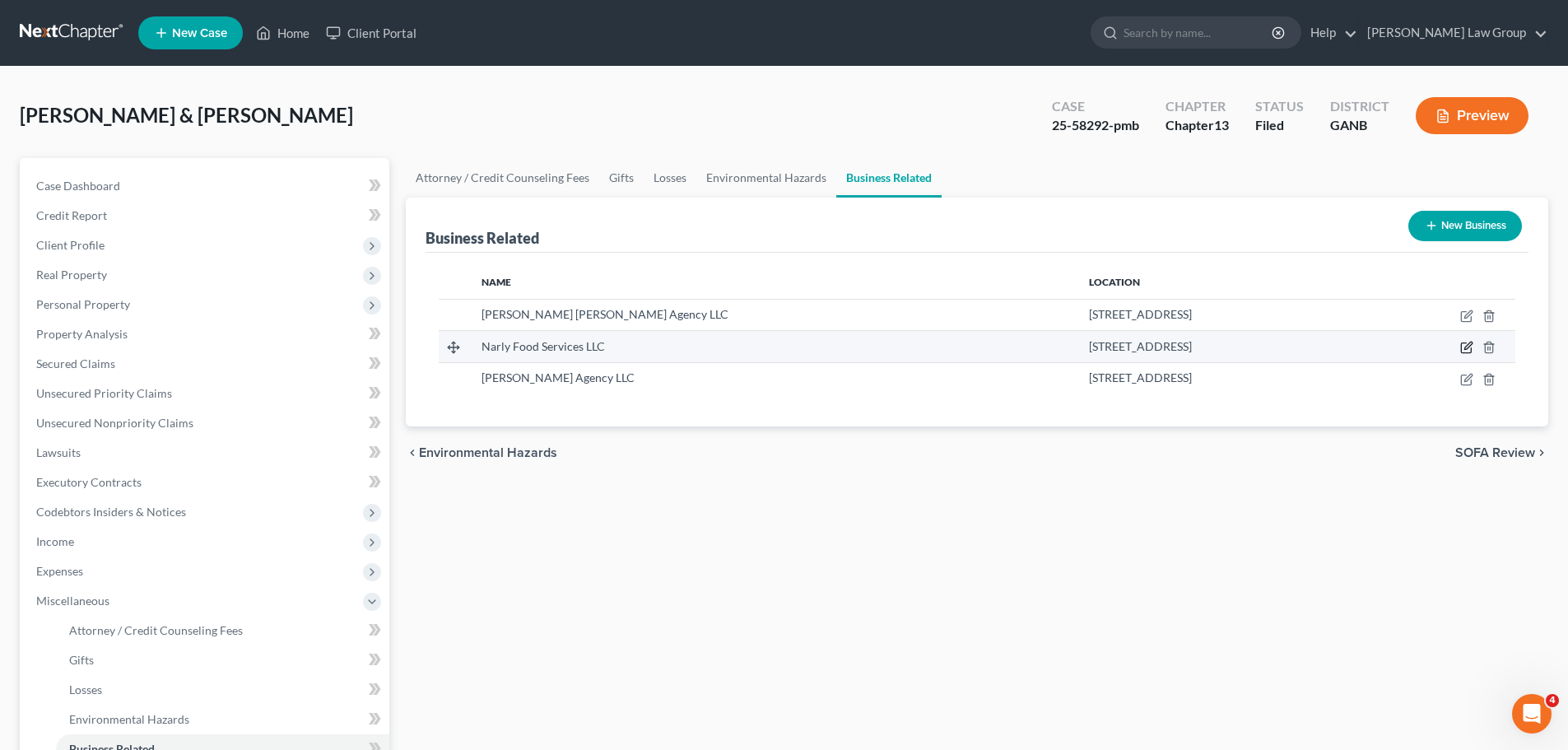
click at [1465, 347] on icon "button" at bounding box center [1467, 347] width 13 height 13
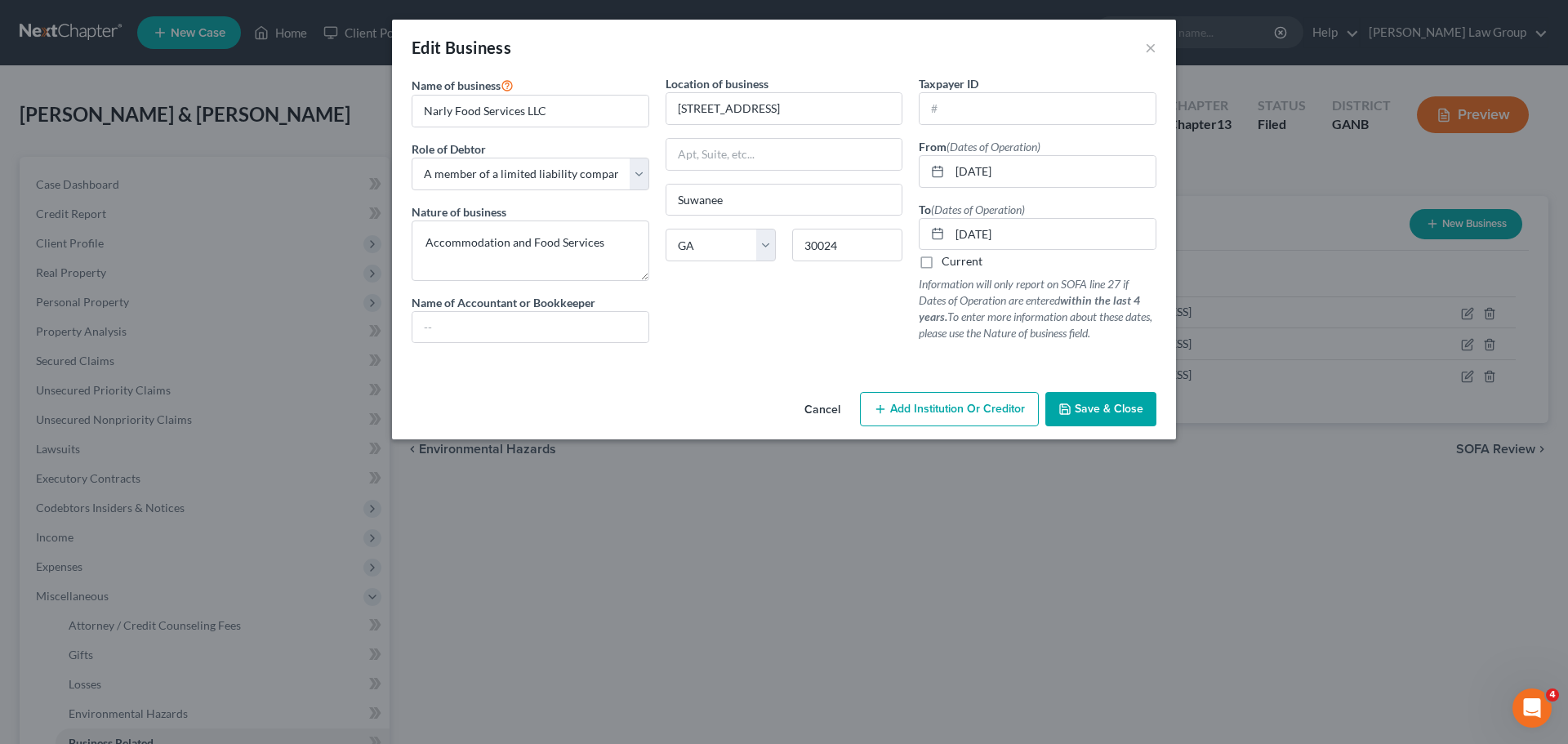
click at [1084, 407] on span "Save & Close" at bounding box center [1109, 408] width 69 height 14
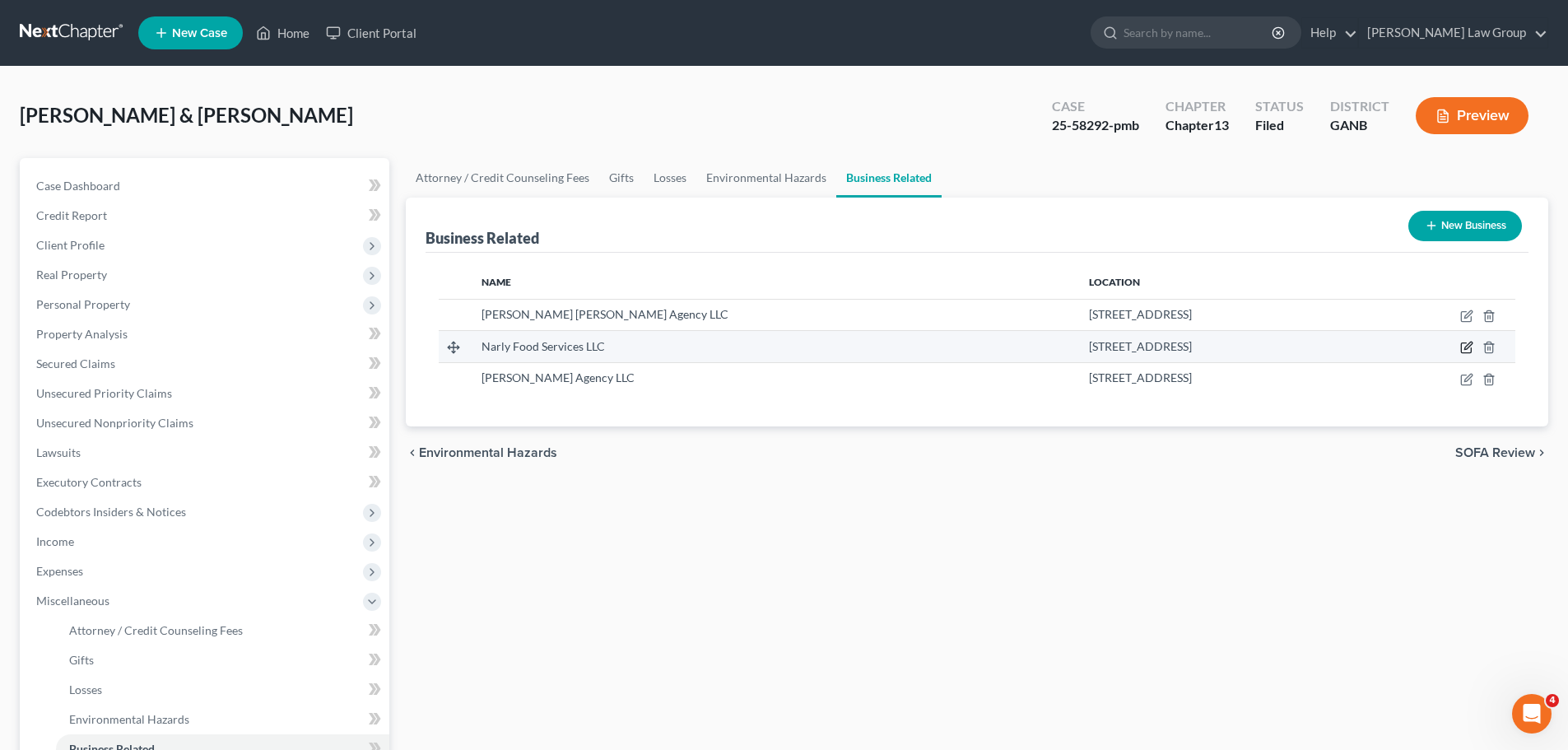
click at [1467, 350] on icon "button" at bounding box center [1468, 346] width 7 height 7
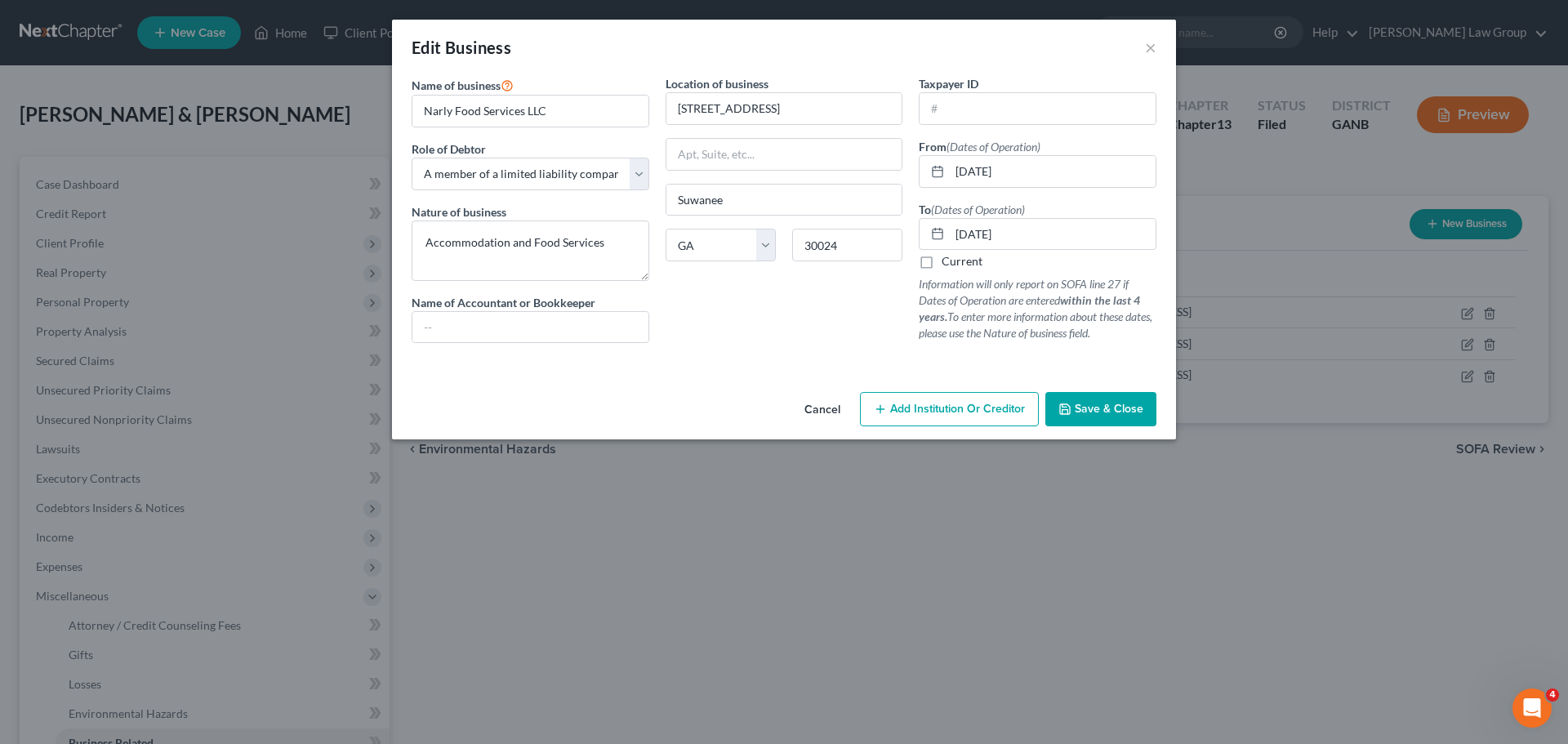
click at [1095, 414] on span "Save & Close" at bounding box center [1109, 408] width 69 height 14
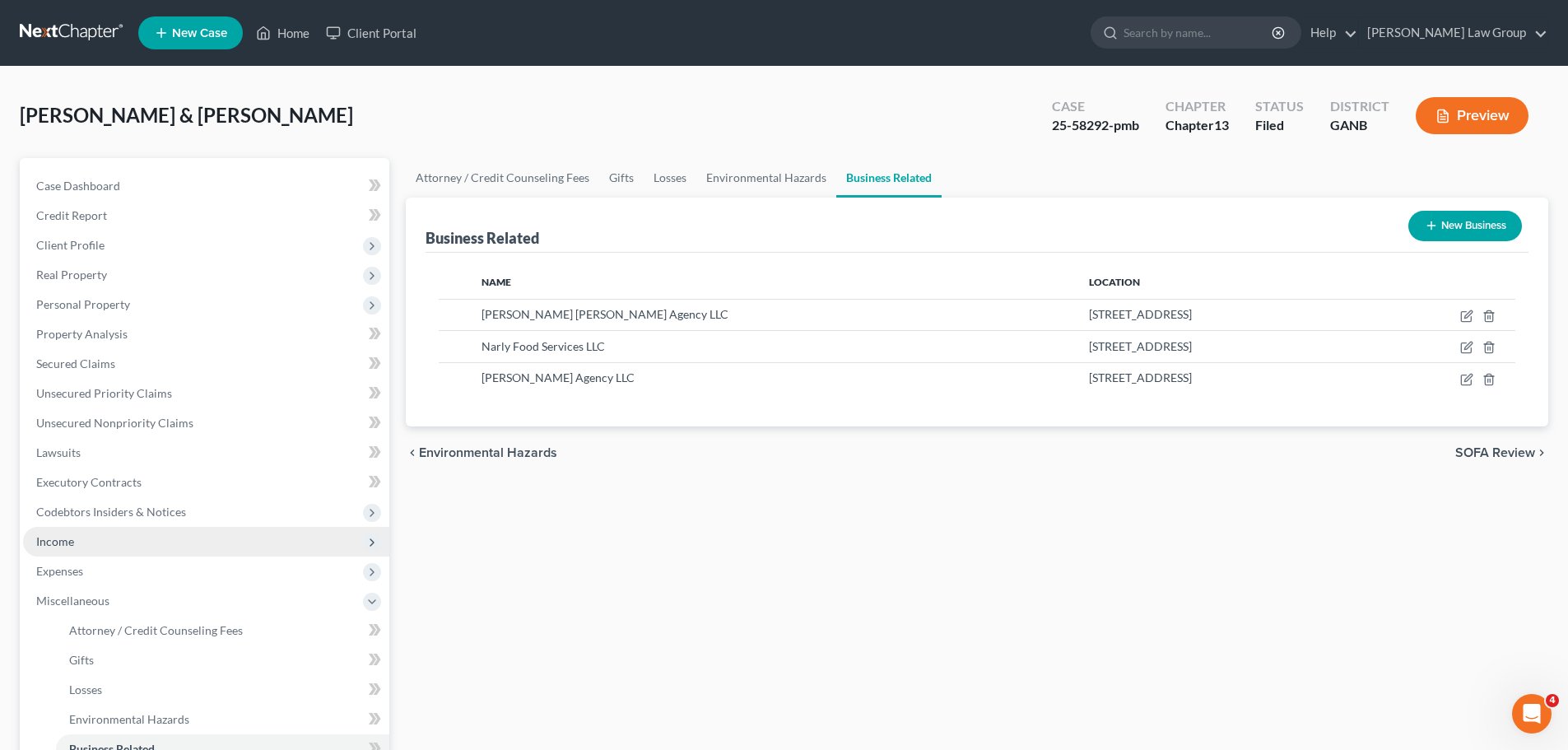
click at [100, 540] on span "Income" at bounding box center [206, 542] width 366 height 30
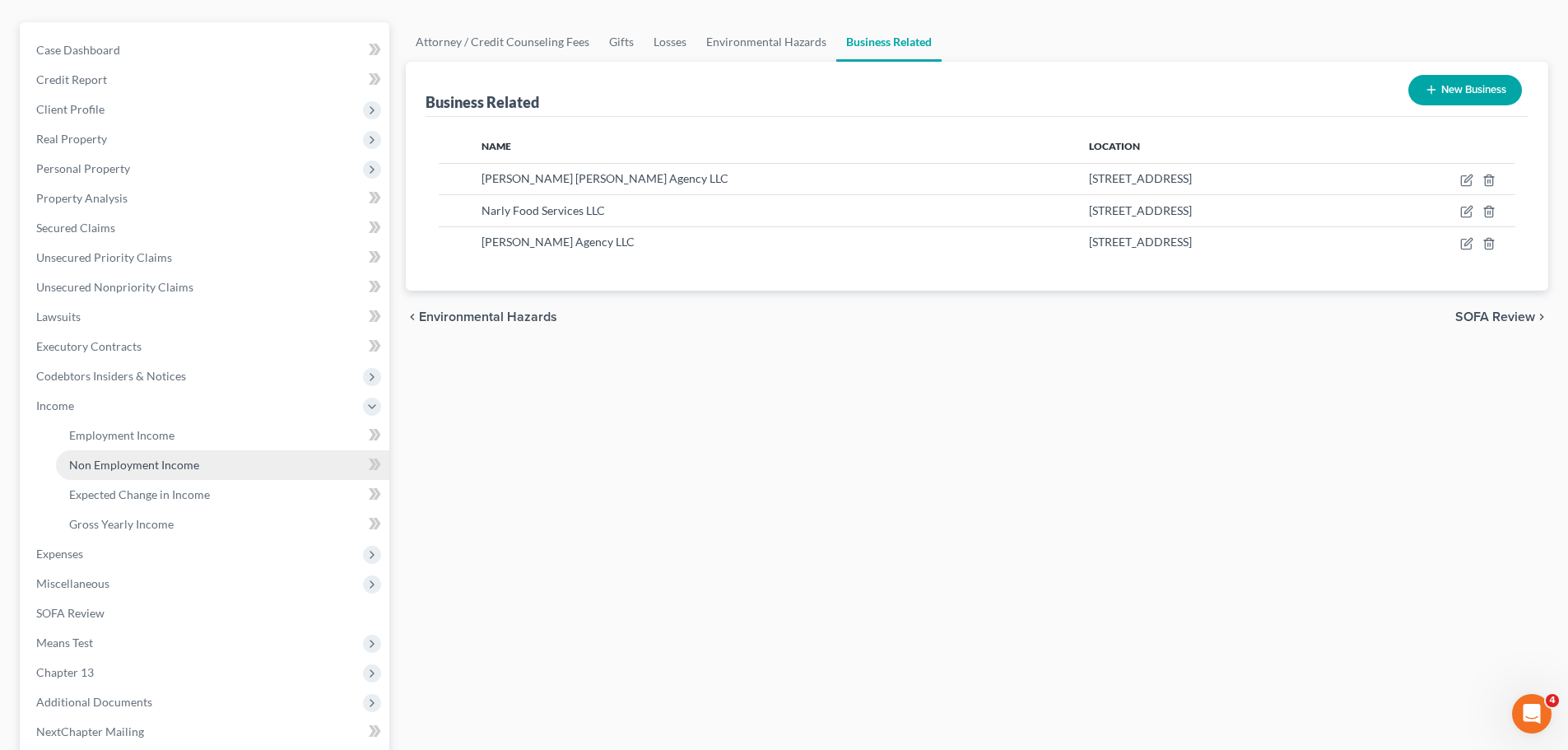
scroll to position [165, 0]
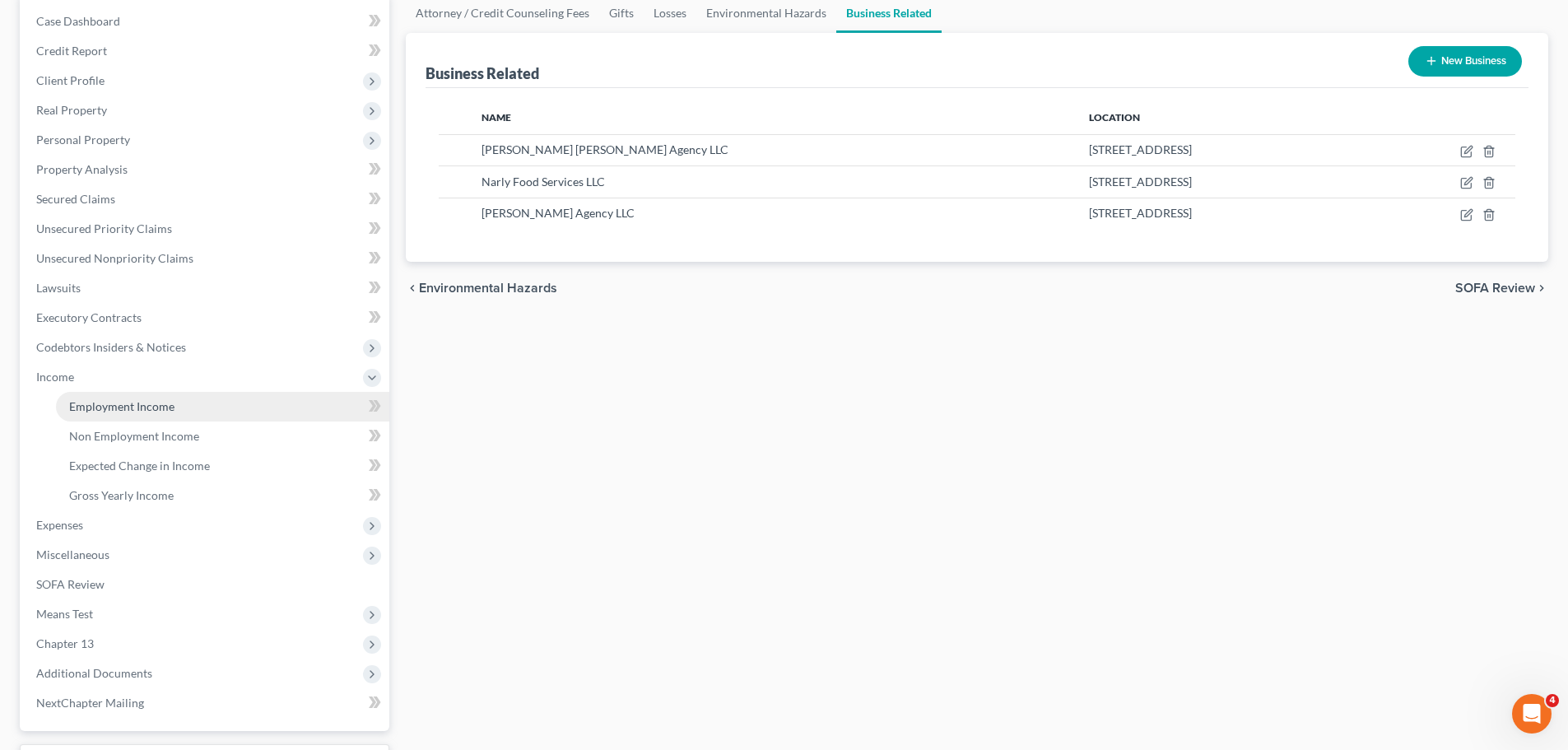
click at [139, 404] on span "Employment Income" at bounding box center [122, 406] width 105 height 14
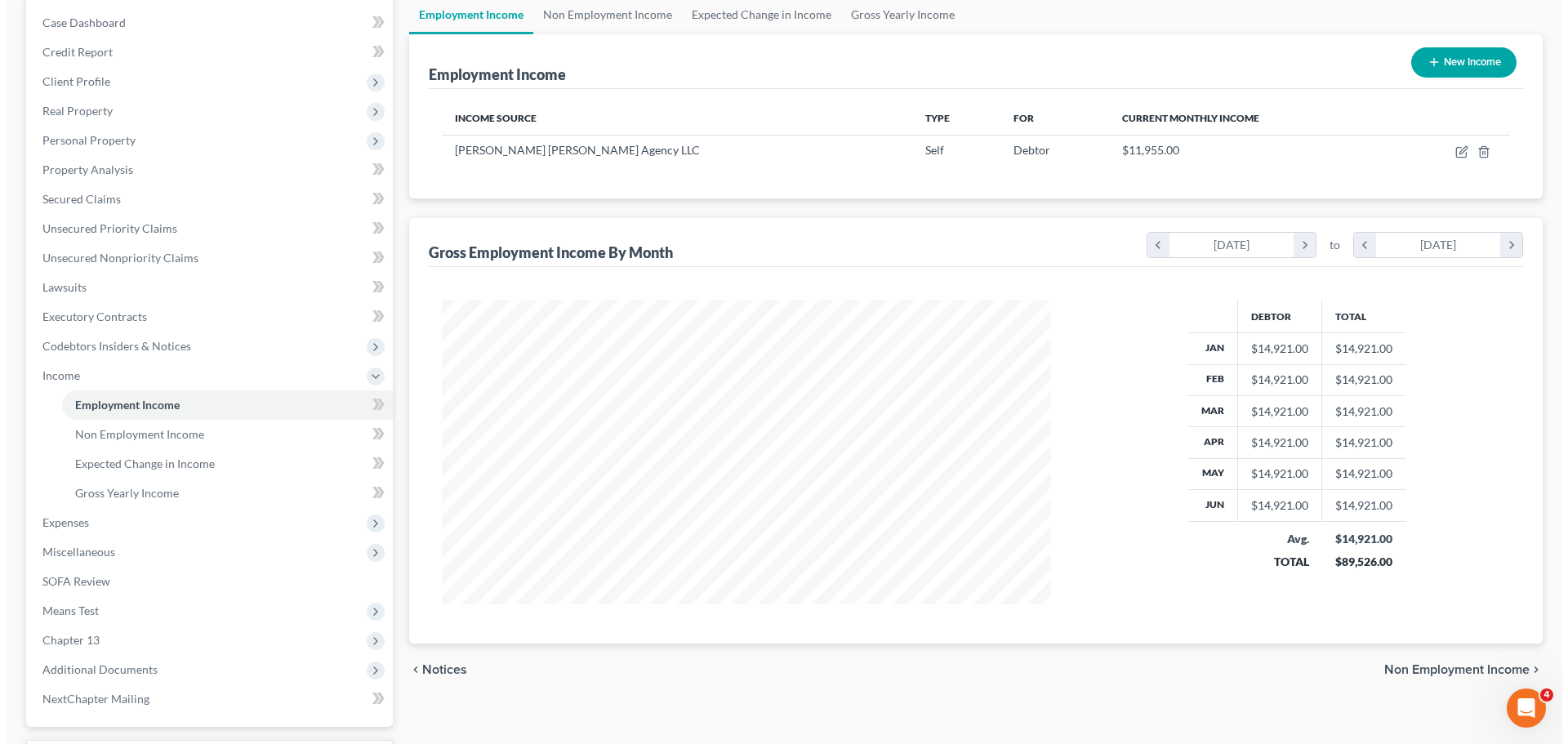
scroll to position [163, 0]
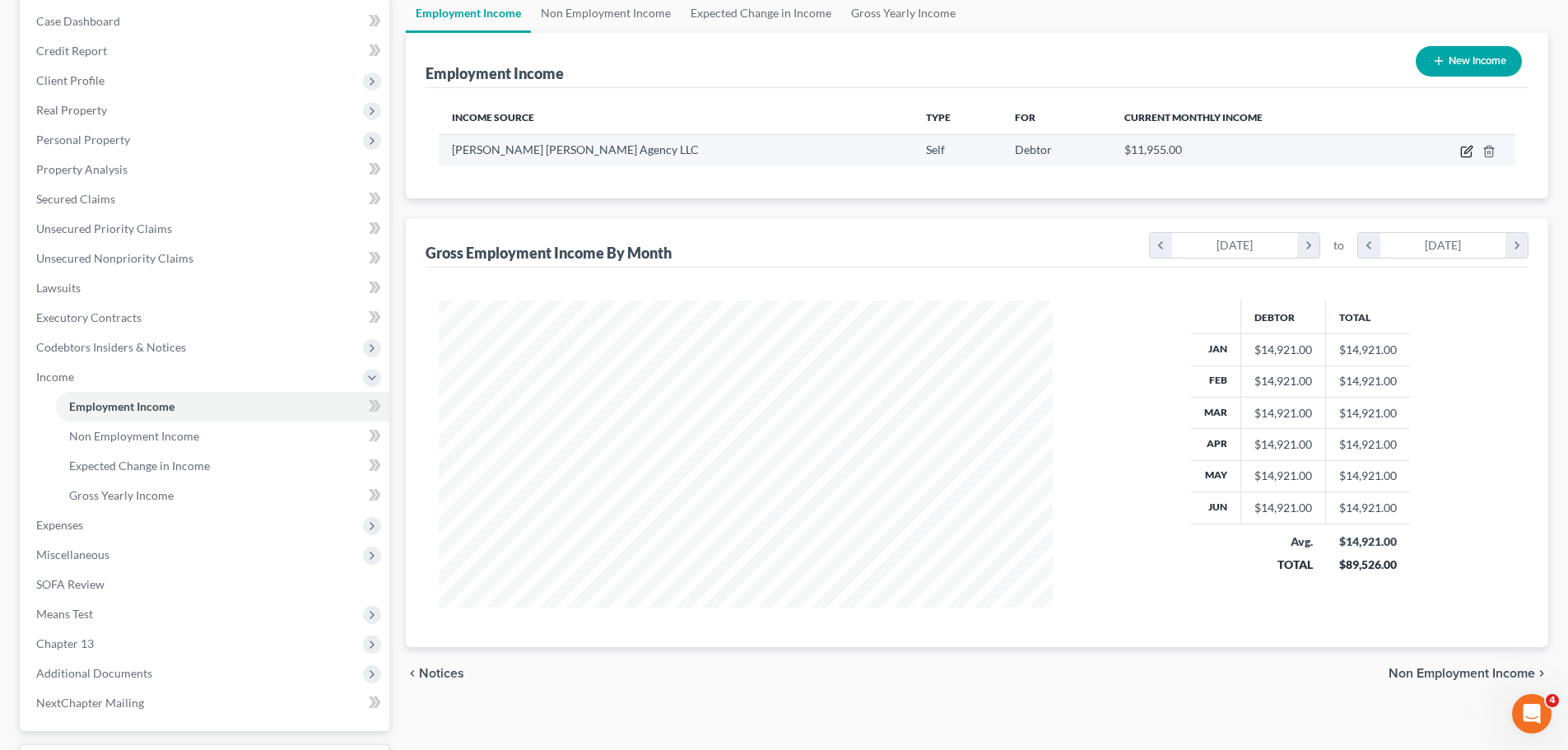
click at [1464, 145] on icon "button" at bounding box center [1467, 151] width 13 height 13
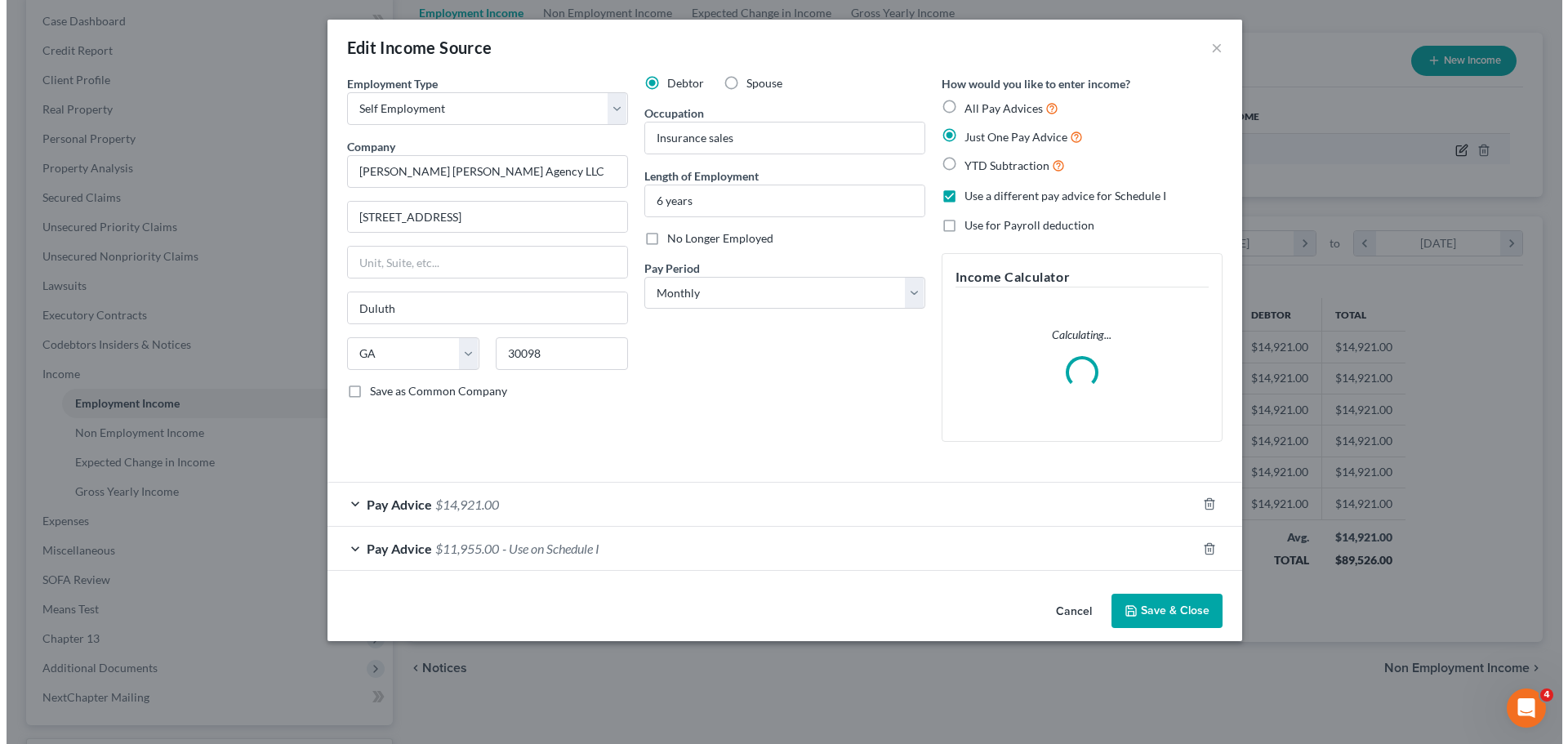
scroll to position [307, 648]
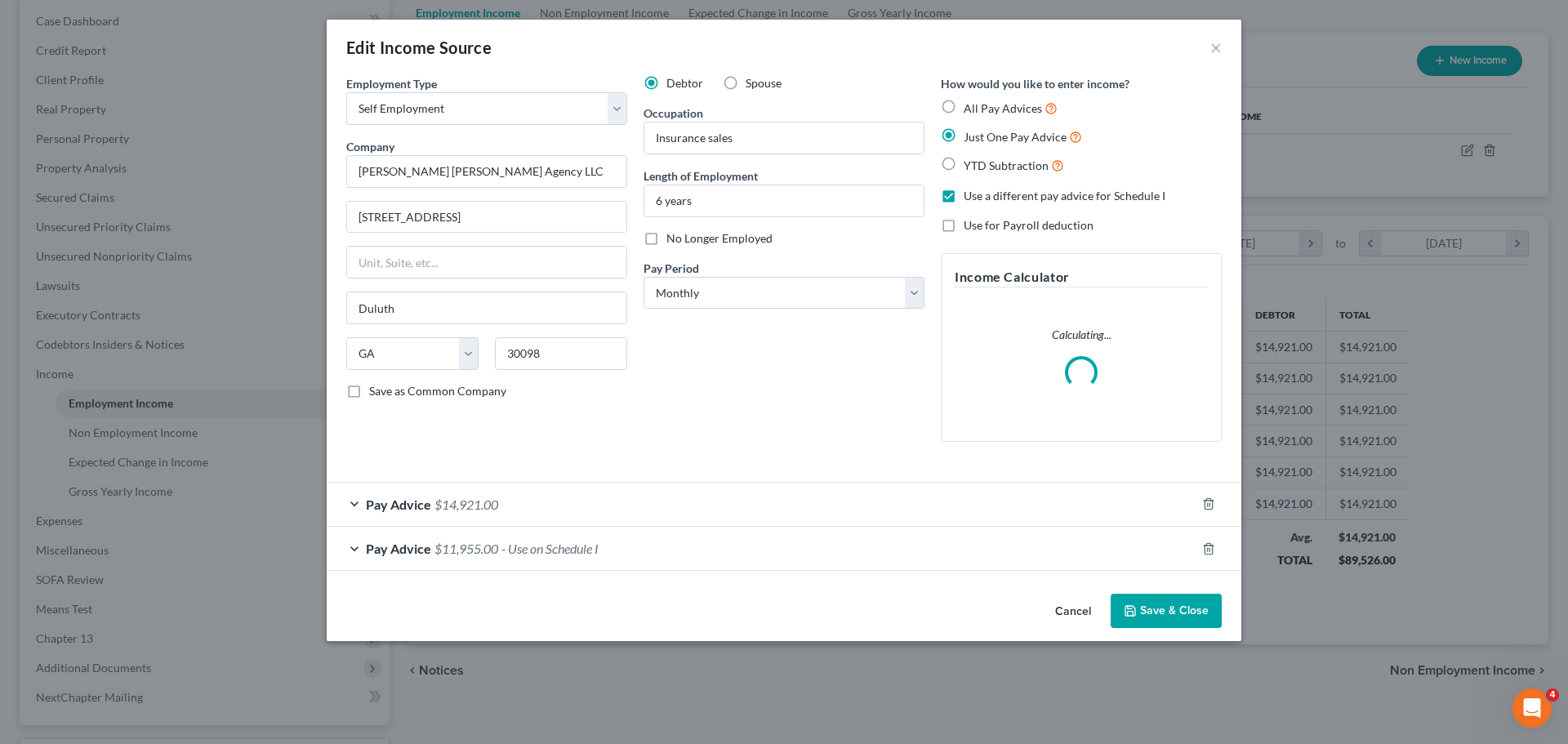
drag, startPoint x: 370, startPoint y: 550, endPoint x: 471, endPoint y: 550, distance: 101.0
click at [371, 550] on span "Pay Advice" at bounding box center [399, 548] width 65 height 16
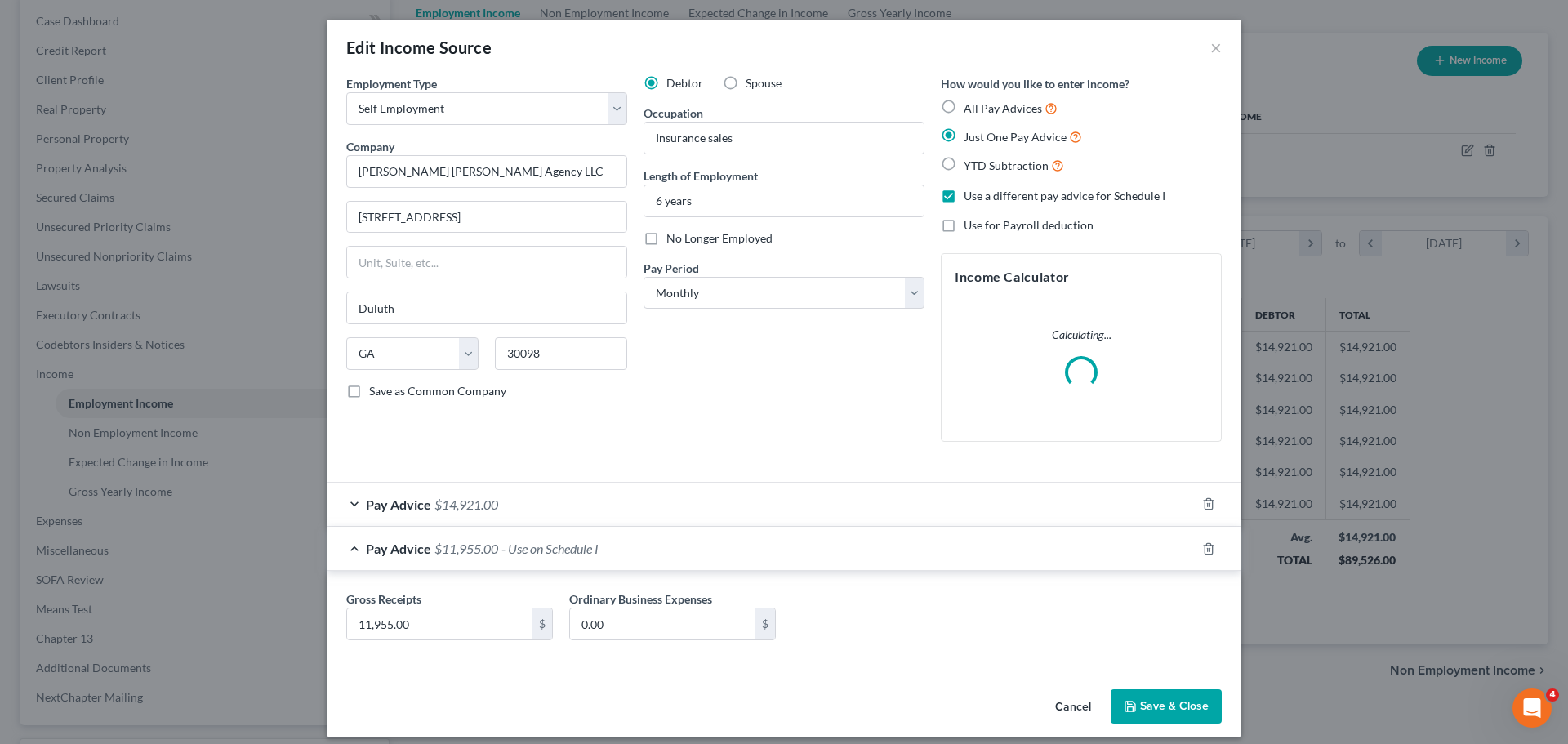
click at [382, 497] on span "Pay Advice" at bounding box center [399, 504] width 65 height 16
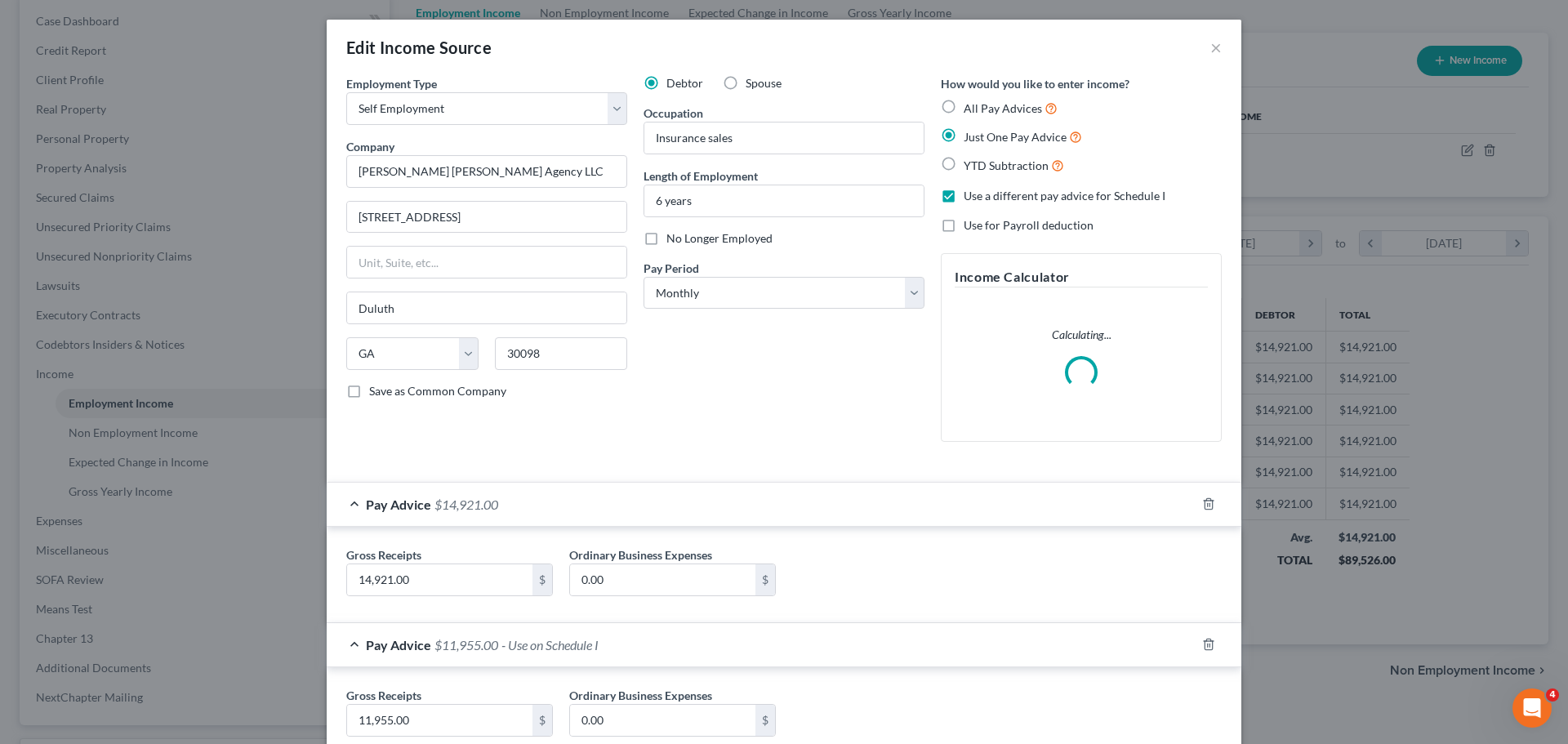
click at [384, 497] on span "Pay Advice" at bounding box center [399, 504] width 65 height 16
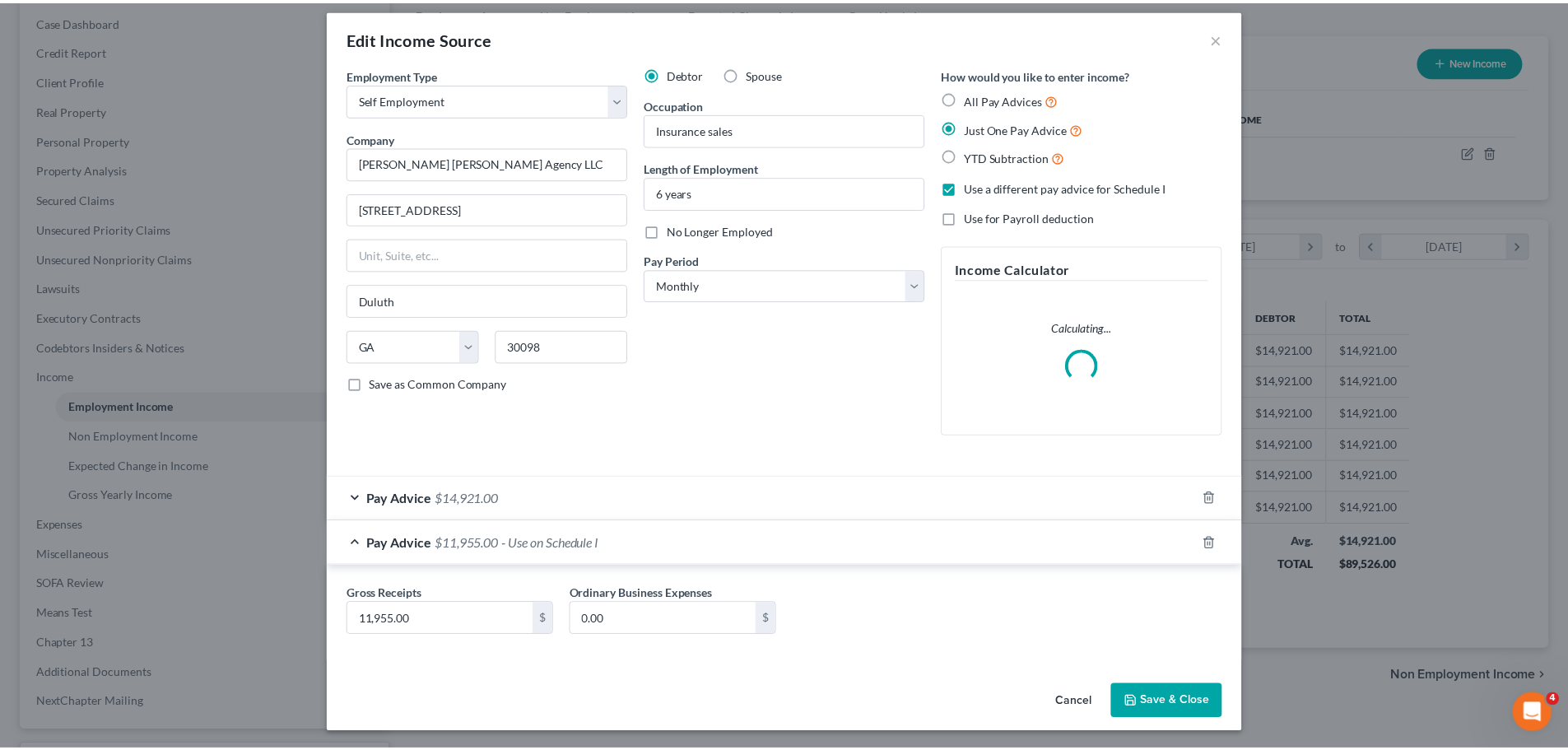
scroll to position [12, 0]
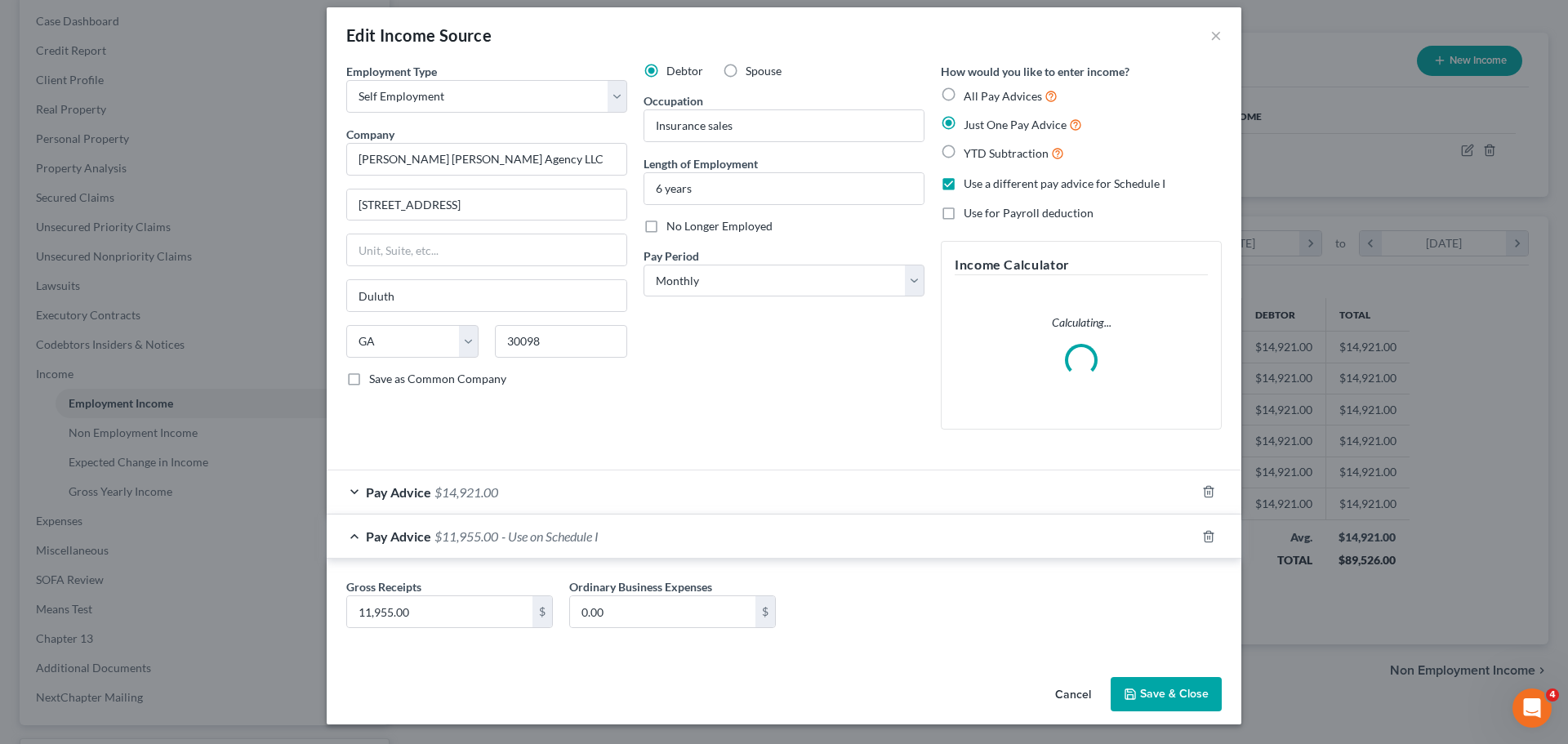
click at [1154, 702] on button "Save & Close" at bounding box center [1166, 694] width 111 height 34
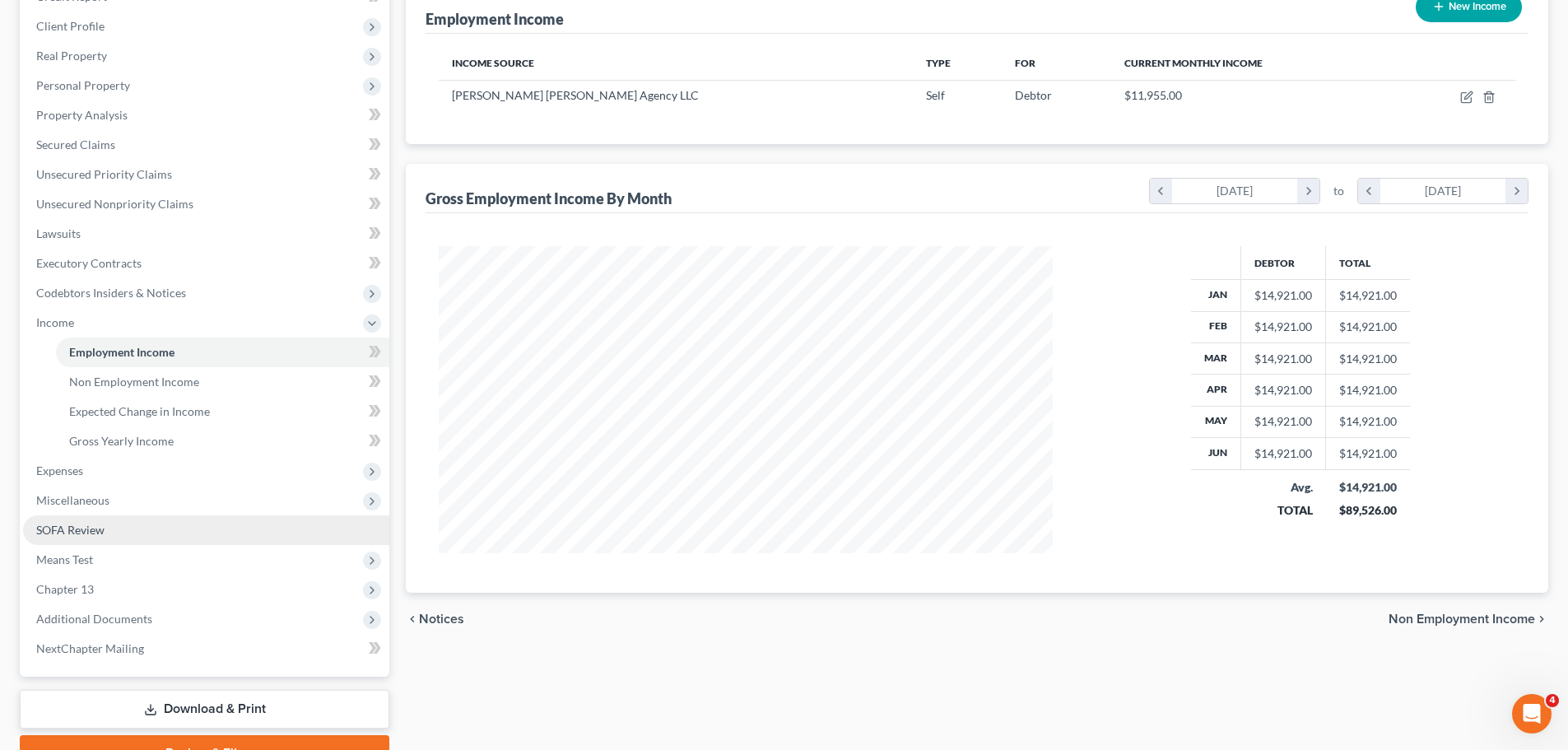
scroll to position [303, 0]
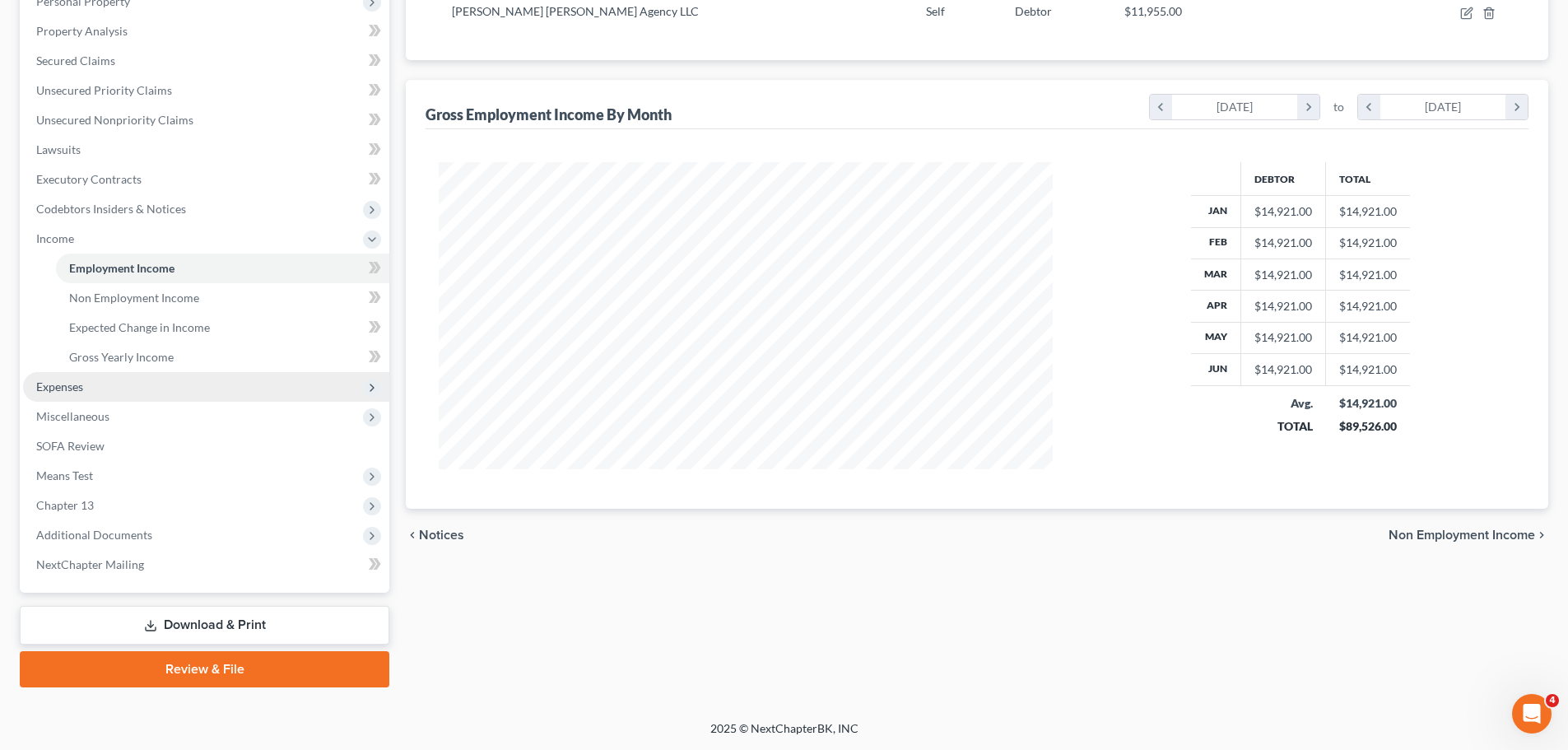
click at [105, 389] on span "Expenses" at bounding box center [206, 387] width 366 height 30
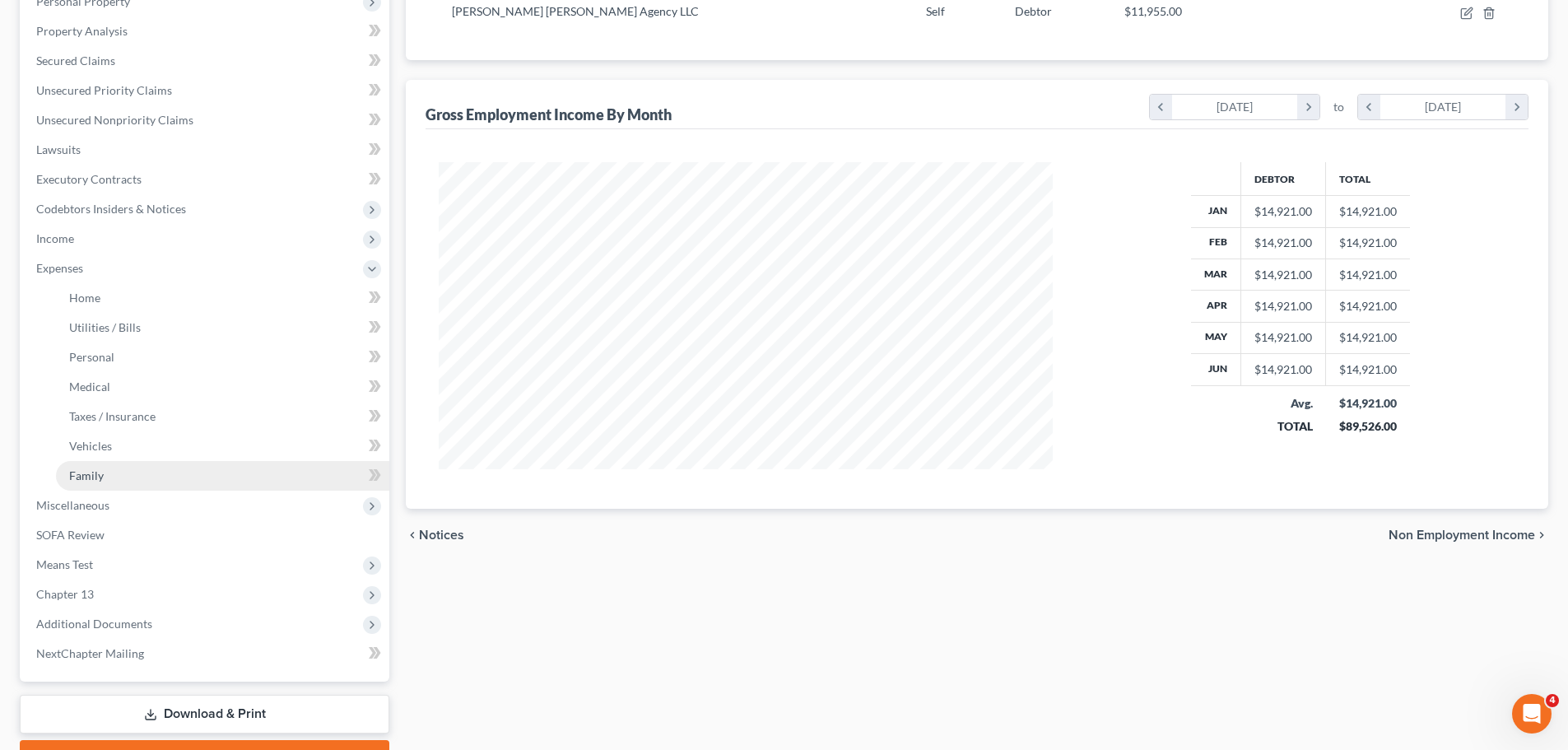
click at [142, 475] on link "Family" at bounding box center [222, 476] width 333 height 30
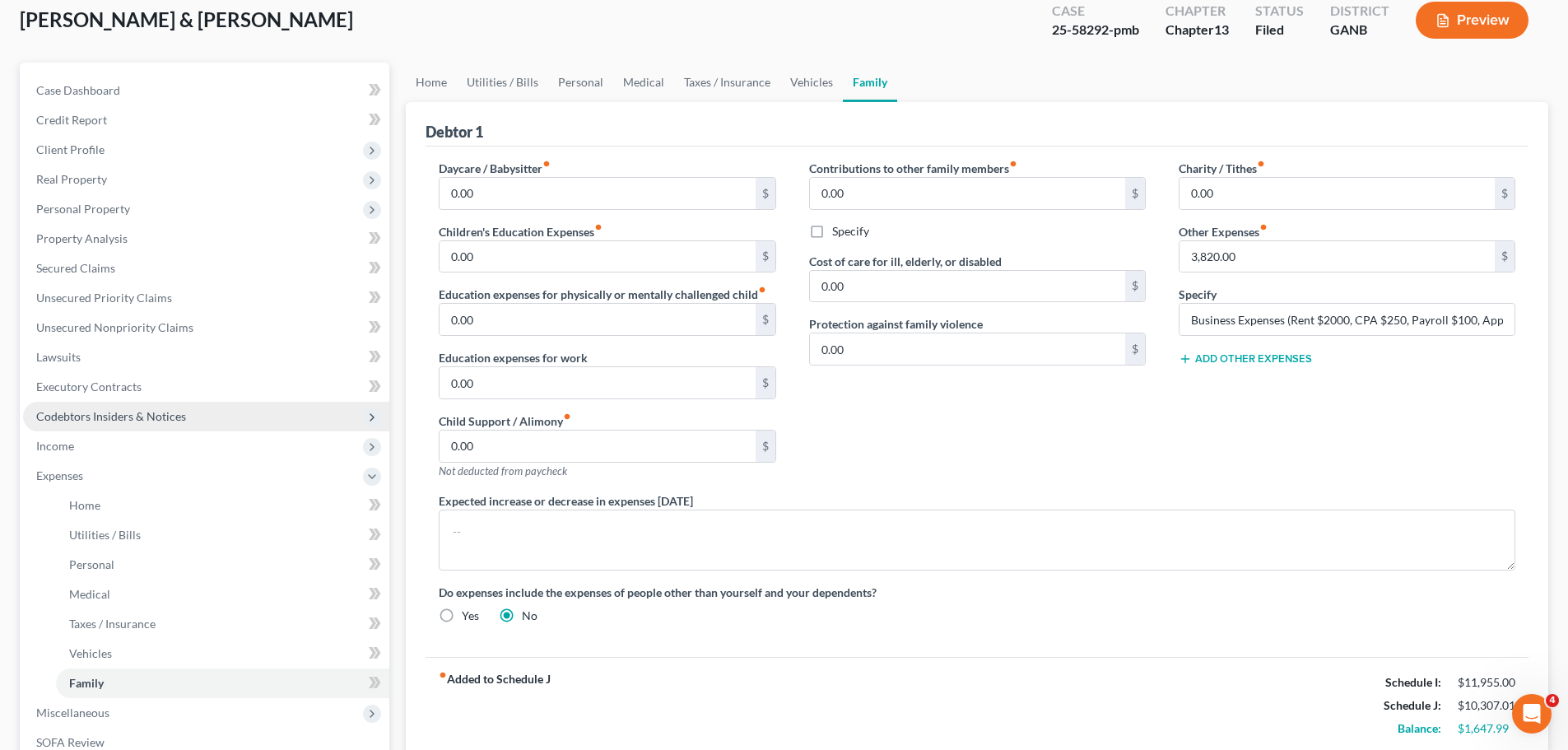
scroll to position [247, 0]
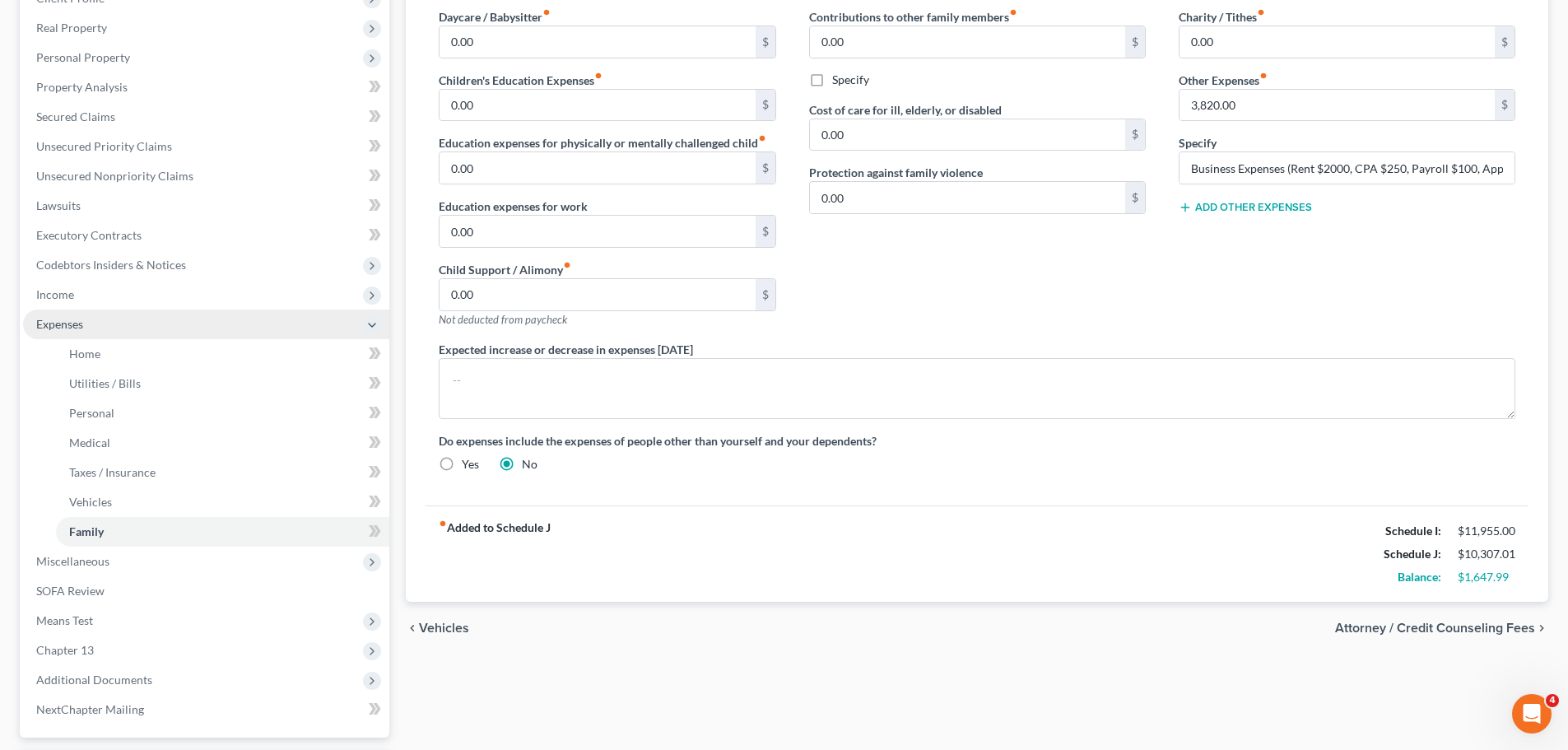
click at [100, 321] on span "Expenses" at bounding box center [206, 324] width 366 height 30
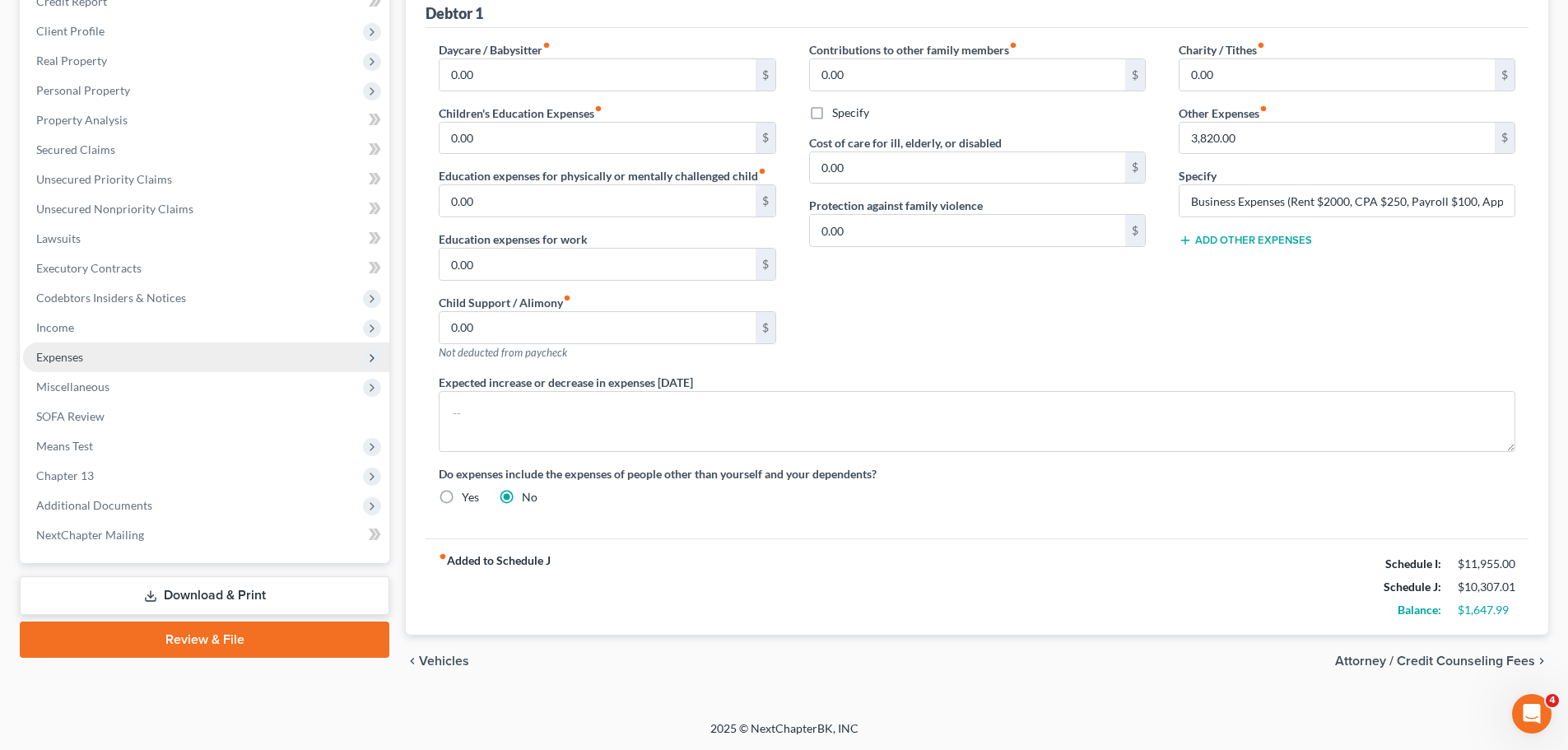
scroll to position [214, 0]
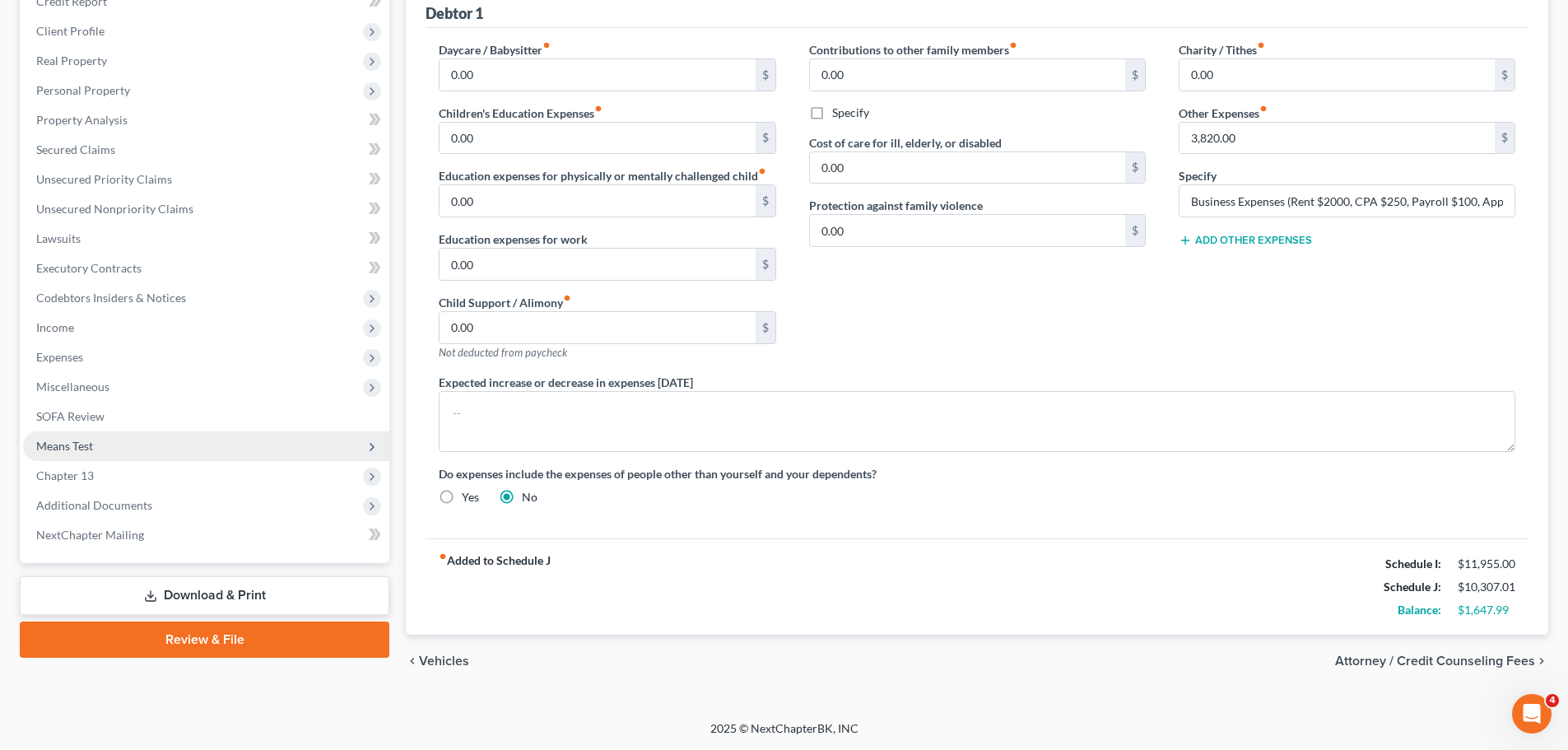
drag, startPoint x: 129, startPoint y: 366, endPoint x: 230, endPoint y: 441, distance: 125.8
click at [129, 366] on span "Expenses" at bounding box center [206, 357] width 366 height 30
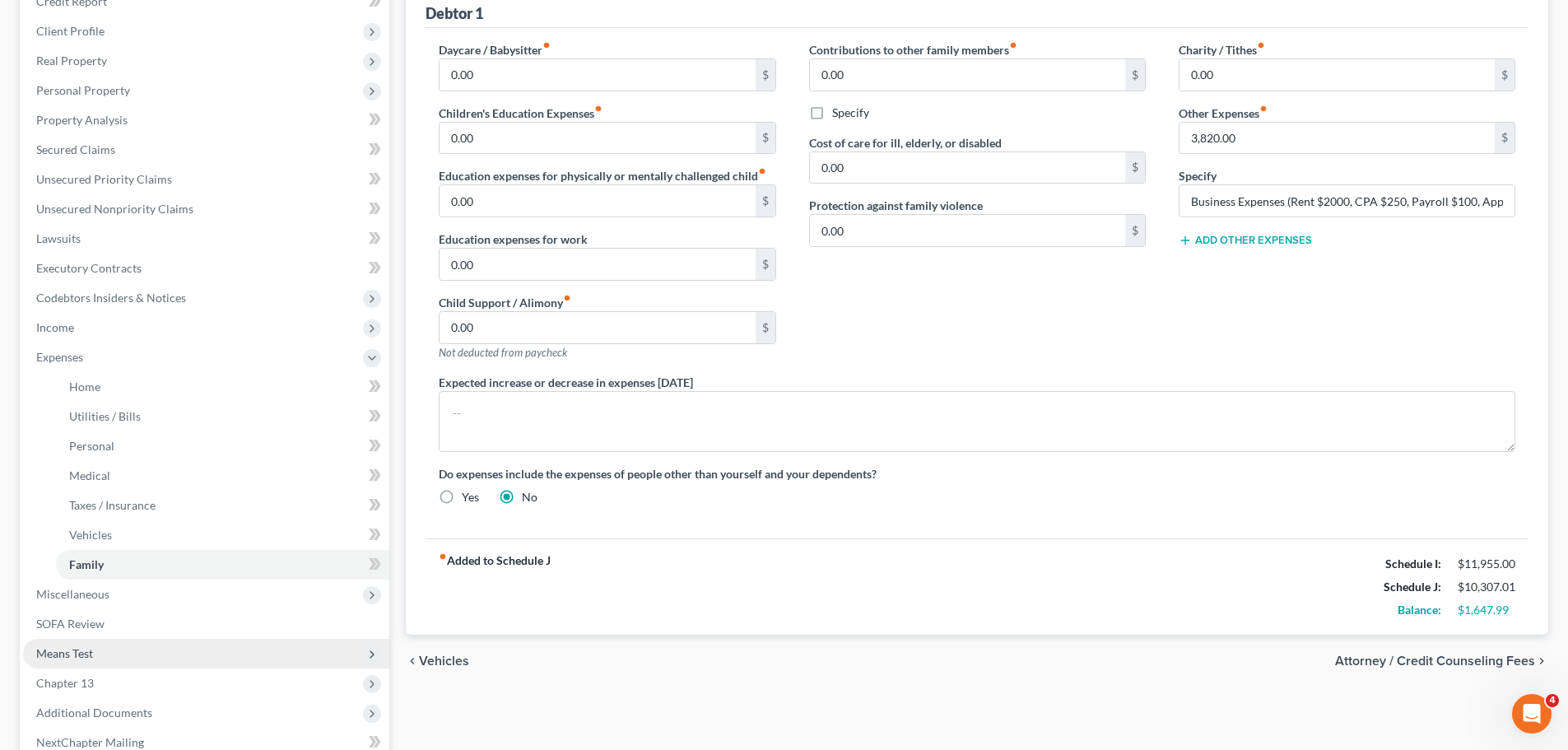
scroll to position [247, 0]
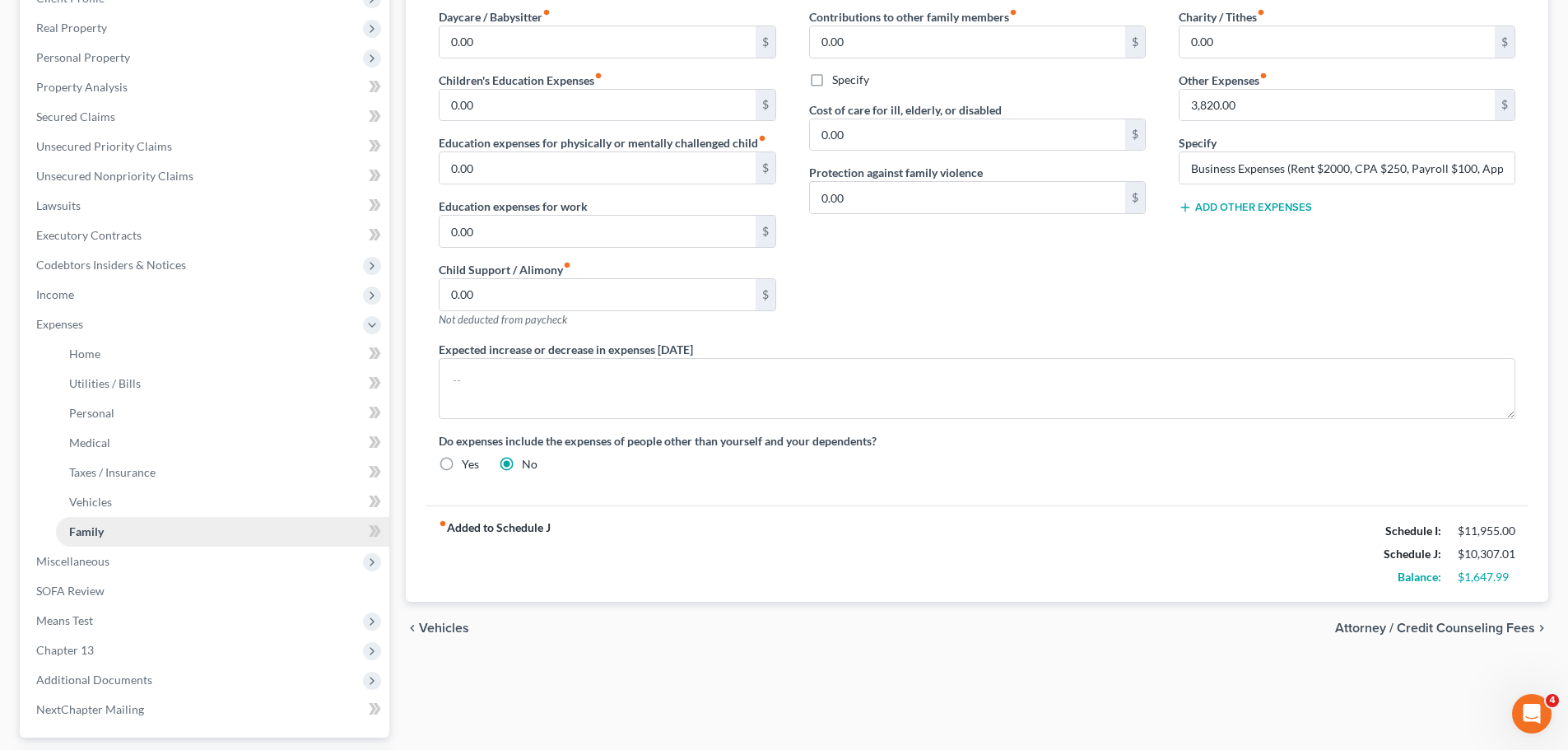
click at [126, 522] on link "Family" at bounding box center [222, 532] width 333 height 30
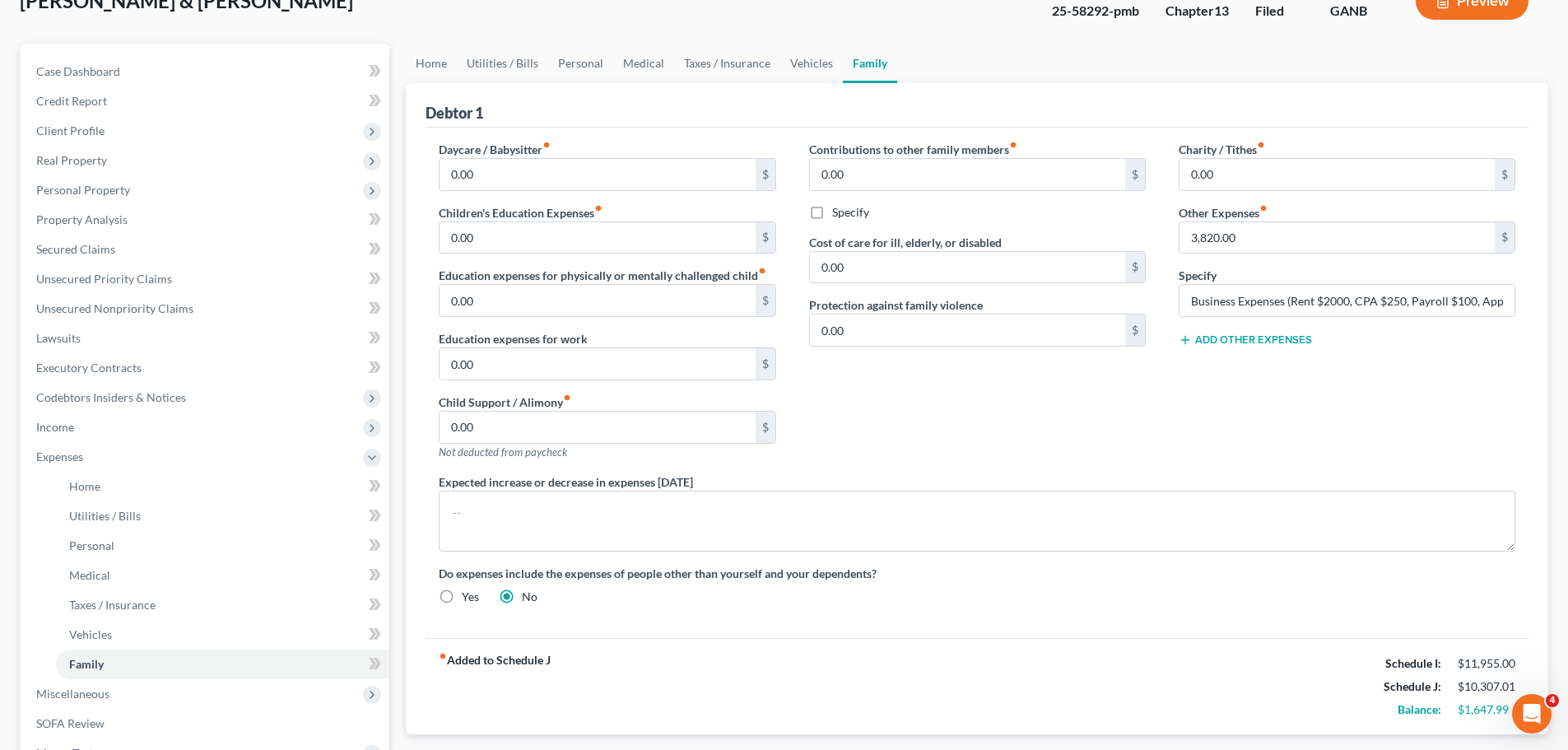
scroll to position [82, 0]
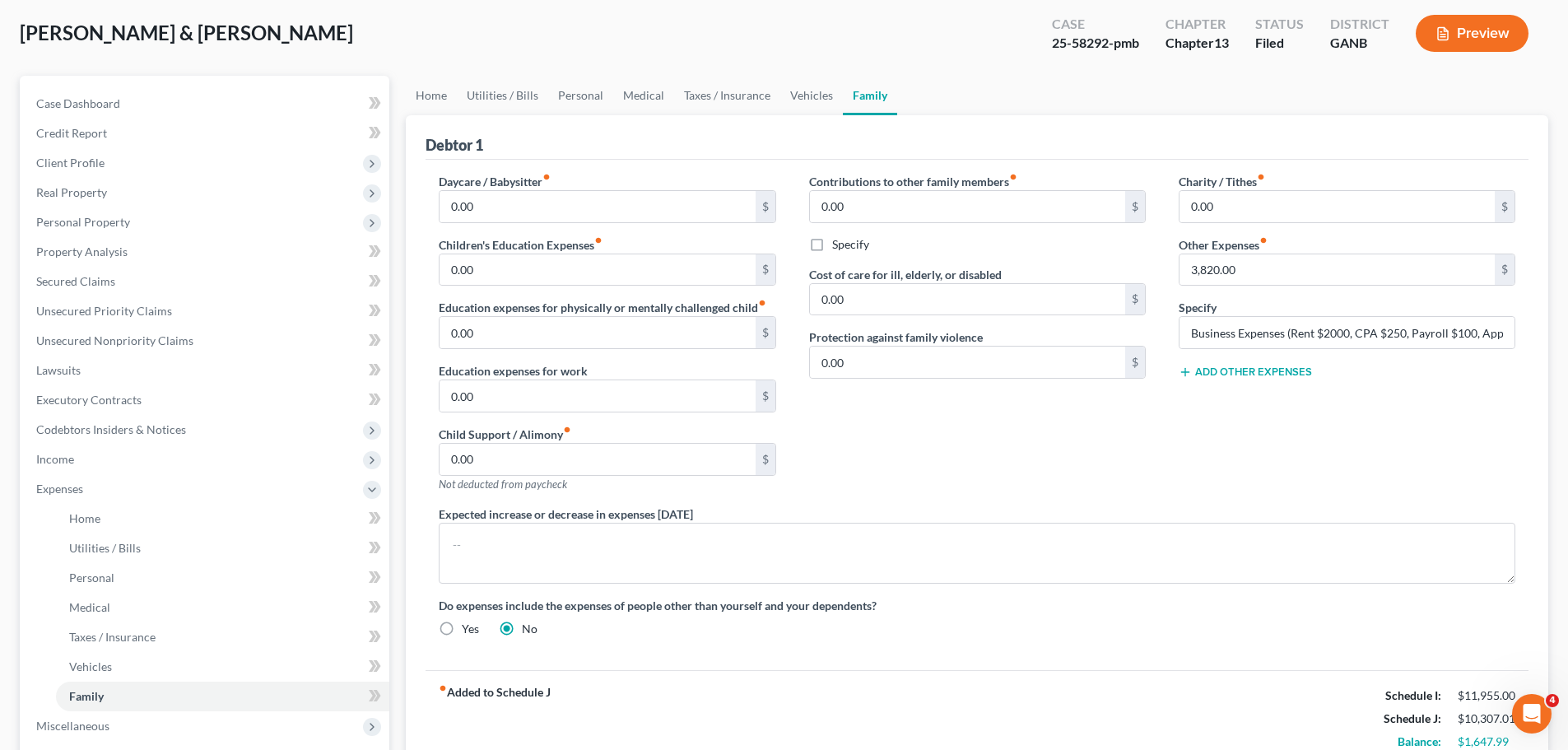
click at [1314, 231] on div "Charity / Tithes fiber_manual_record 0.00 $ Other Expenses fiber_manual_record …" at bounding box center [1347, 339] width 370 height 333
click at [1251, 269] on input "3,820.00" at bounding box center [1337, 270] width 315 height 31
click at [778, 152] on div "Debtor 1" at bounding box center [977, 137] width 1103 height 44
click at [1427, 26] on button "Preview" at bounding box center [1472, 33] width 113 height 37
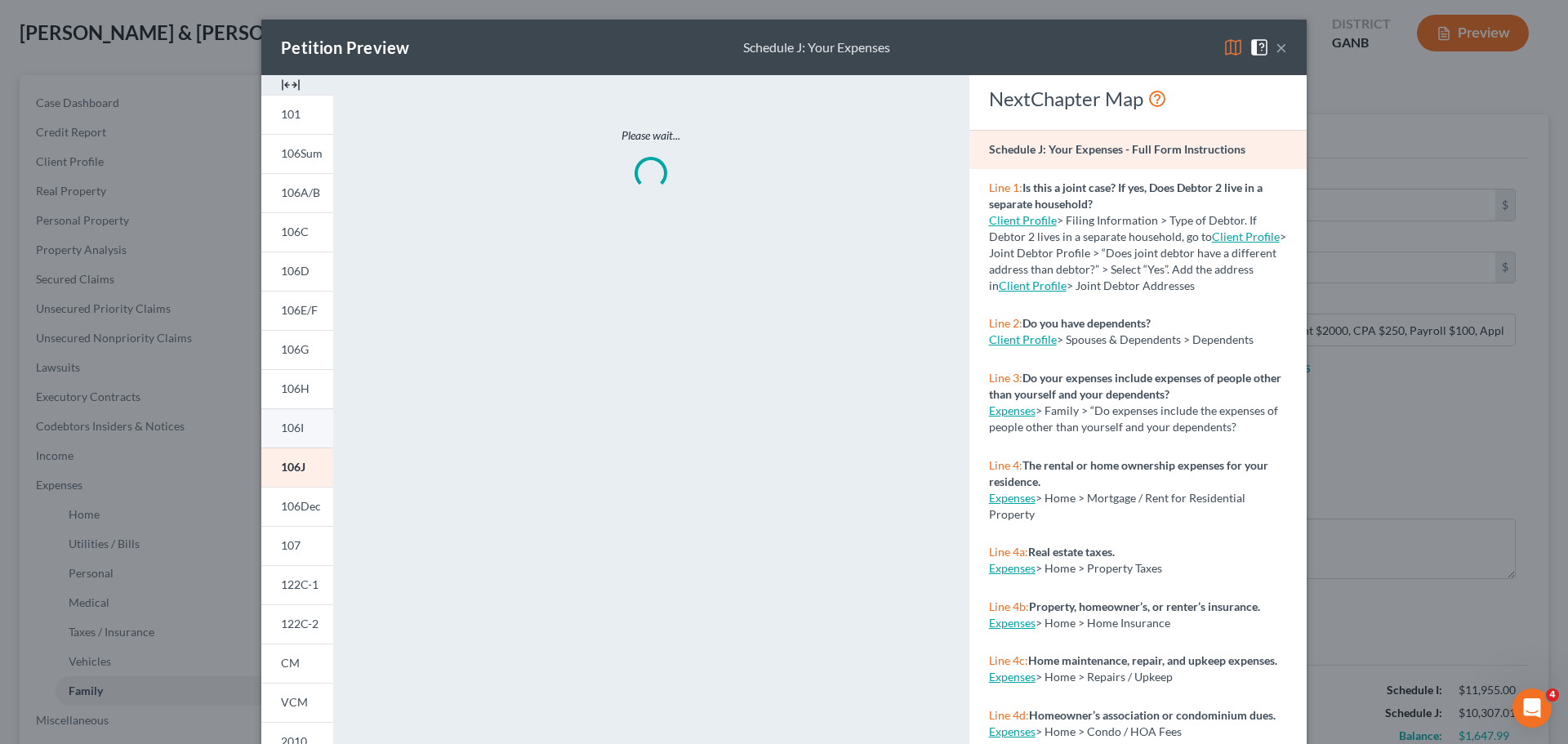
click at [287, 419] on link "106I" at bounding box center [297, 428] width 72 height 39
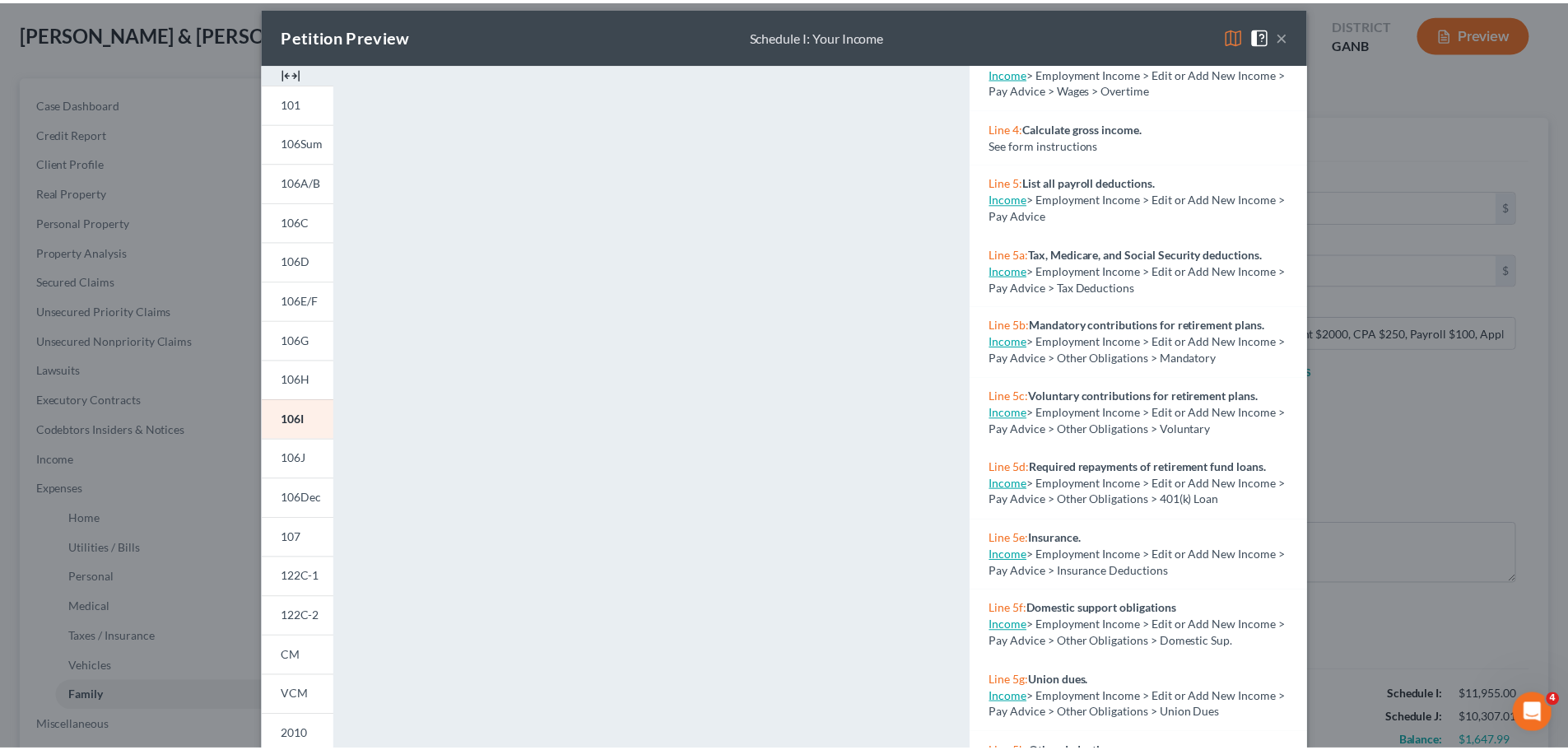
scroll to position [0, 0]
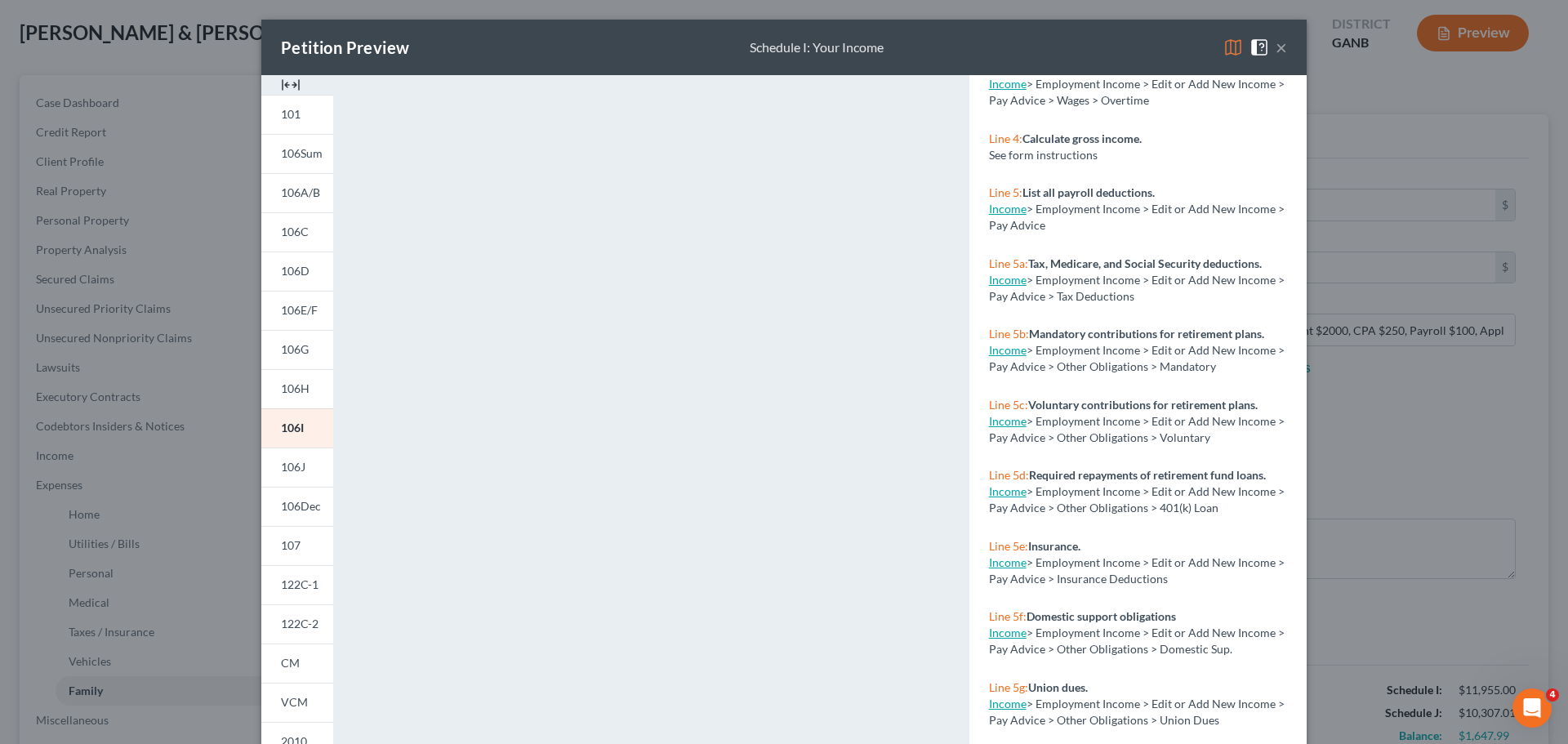
click at [1276, 51] on button "×" at bounding box center [1281, 47] width 11 height 20
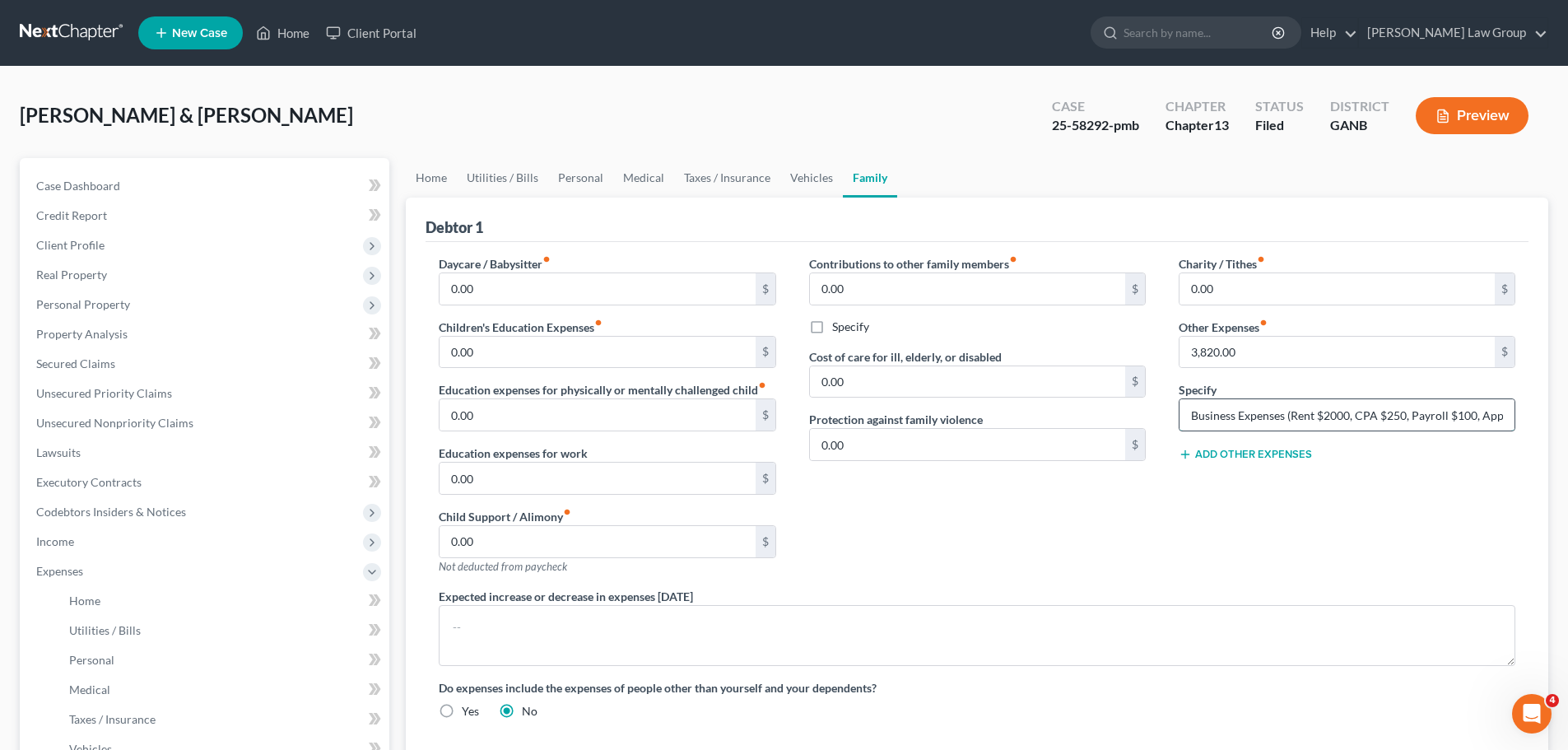
click at [1250, 419] on input "Business Expenses (Rent $2000, CPA $250, Payroll $100, Apple $25, Cell $180)" at bounding box center [1347, 415] width 335 height 31
drag, startPoint x: 1299, startPoint y: 416, endPoint x: 1541, endPoint y: 410, distance: 242.1
click at [1541, 410] on div "Debtor 1 Daycare / Babysitter fiber_manual_record 0.00 $ Children's Education E…" at bounding box center [977, 523] width 1142 height 651
click at [1409, 412] on input "Business Expenses (Rent $2000, CPA $250, Payroll $100, Apple $25, Cell $180)" at bounding box center [1347, 415] width 335 height 31
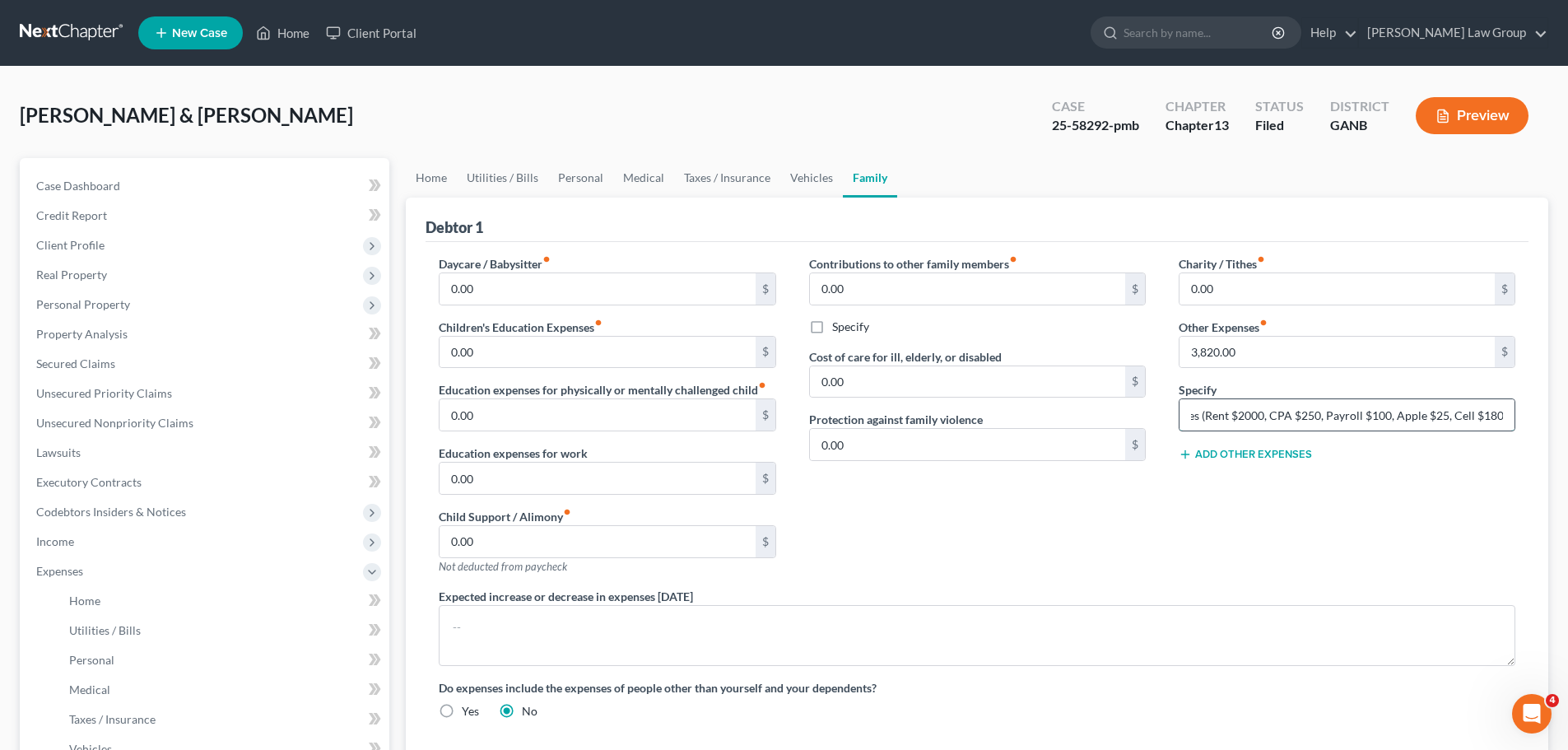
click at [1323, 422] on input "Business Expenses (Rent $2000, CPA $250, Payroll $100, Apple $25, Cell $180)" at bounding box center [1347, 415] width 335 height 31
drag, startPoint x: 1266, startPoint y: 412, endPoint x: 1020, endPoint y: 345, distance: 255.0
click at [1055, 377] on div "Daycare / Babysitter fiber_manual_record 0.00 $ Children's Education Expenses f…" at bounding box center [977, 494] width 1110 height 477
click at [1459, 413] on input "Business Expenses (Rent $2000, CPA $250, Payroll $100, Apple $25, Cell $180)" at bounding box center [1347, 415] width 335 height 31
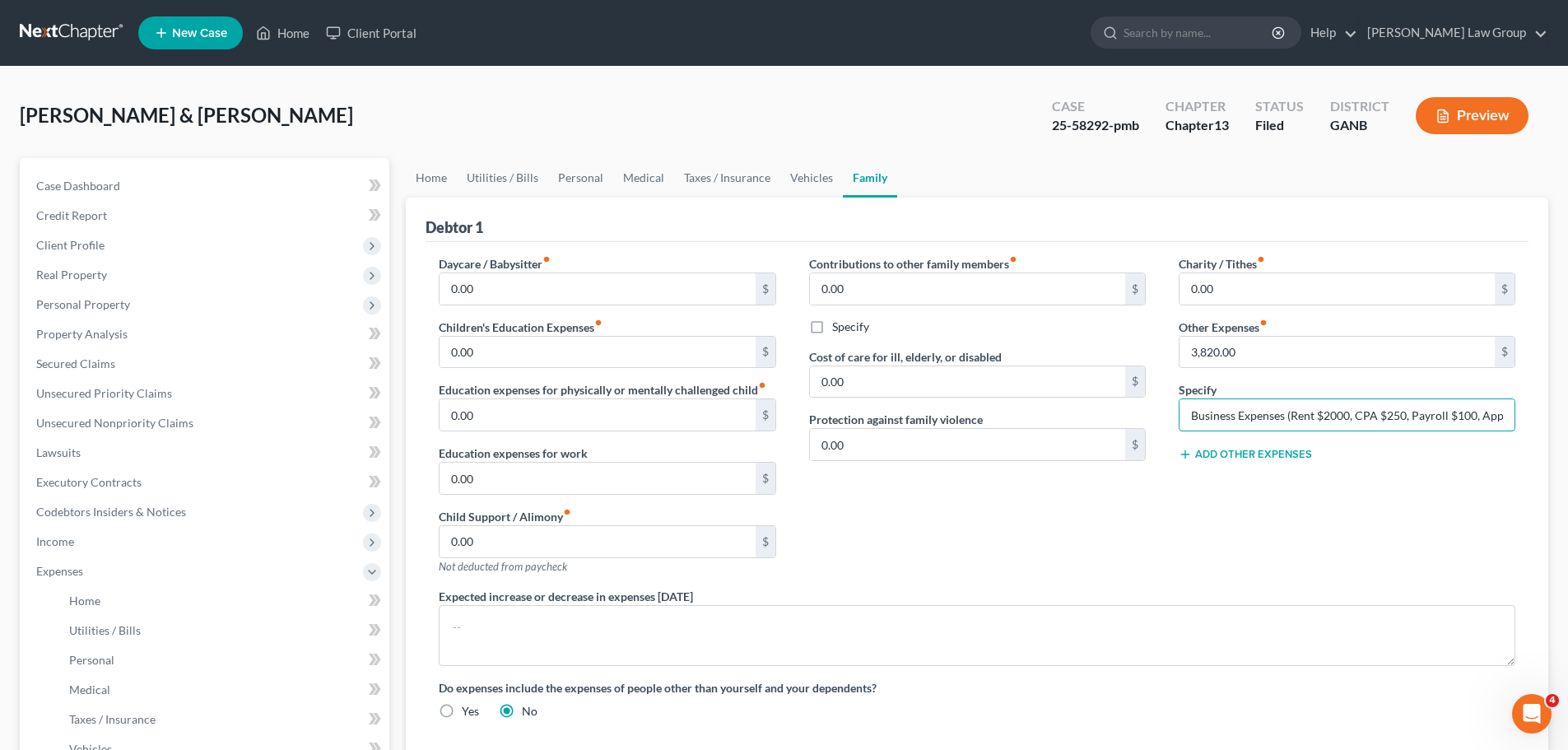
scroll to position [0, 86]
drag, startPoint x: 1412, startPoint y: 421, endPoint x: 1565, endPoint y: 417, distance: 153.1
click at [1565, 417] on div "Peters, Nicholas & Carly Upgraded Case 25-58292-pmb Chapter Chapter 13 Status F…" at bounding box center [784, 589] width 1568 height 1046
click at [1450, 420] on input "Business Expenses (Rent $2000, CPA $250, Payroll $100, Apple $25, Cell $180)" at bounding box center [1347, 415] width 335 height 31
click at [1441, 447] on div "Add Other Expenses" at bounding box center [1347, 453] width 337 height 16
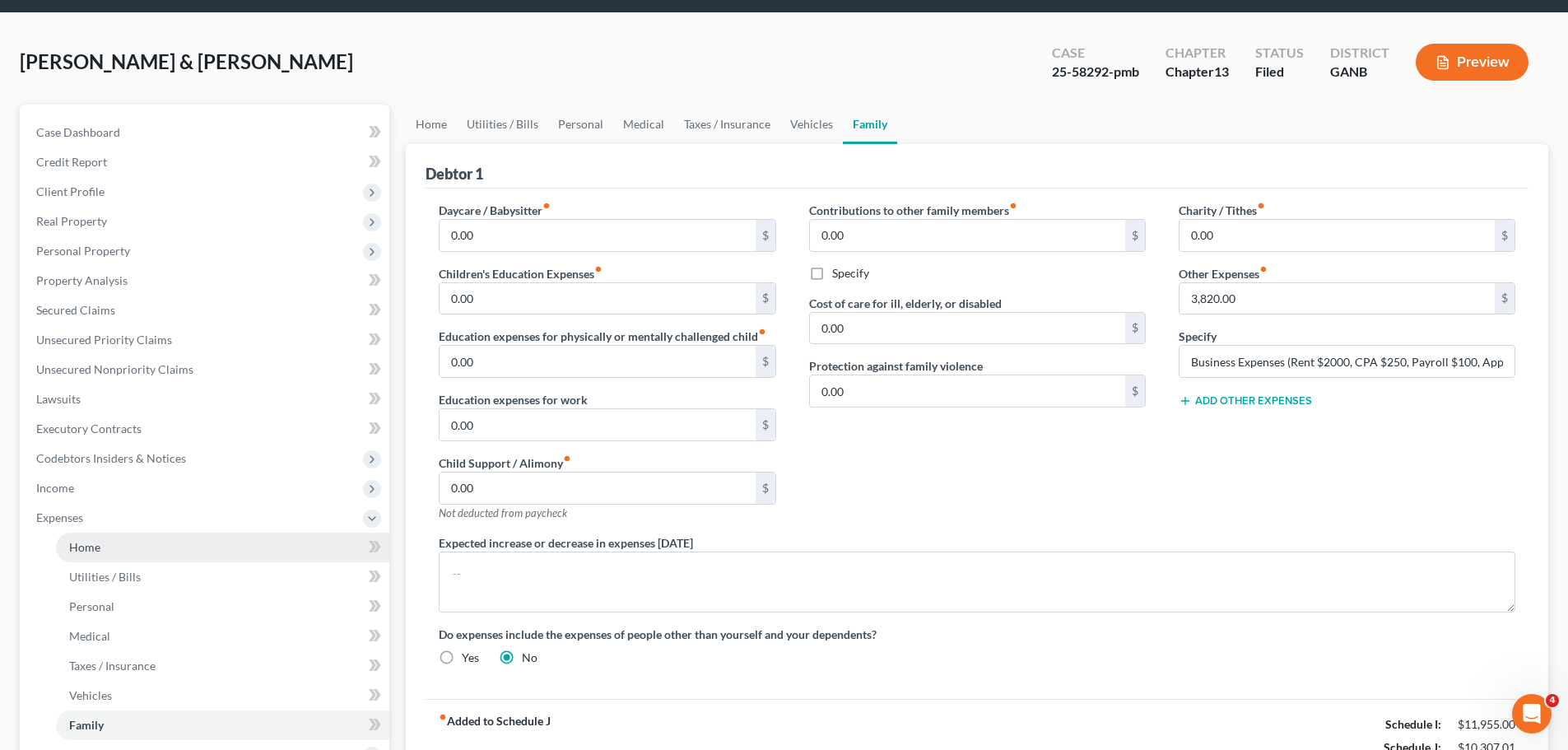
scroll to position [82, 0]
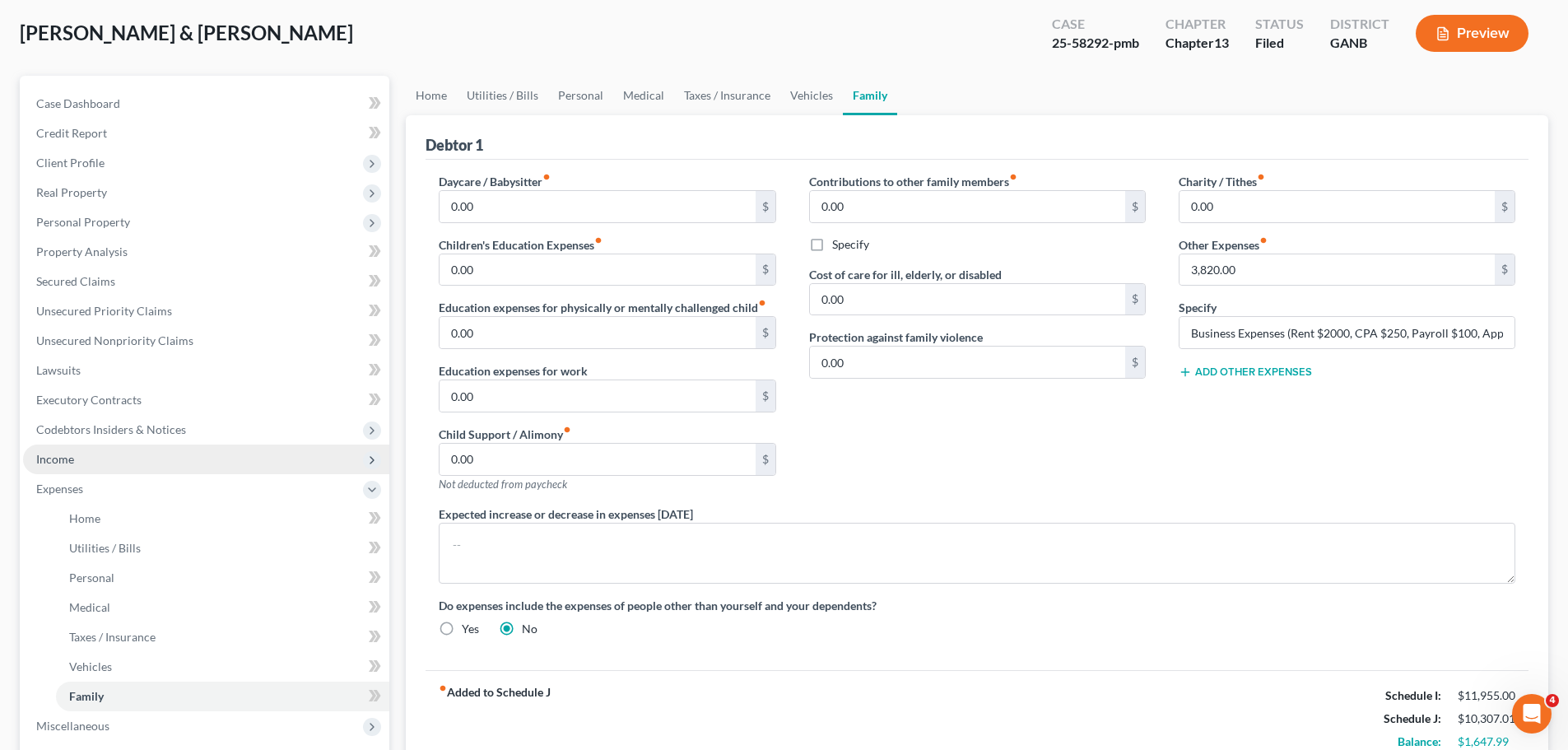
click at [148, 450] on span "Income" at bounding box center [206, 459] width 366 height 30
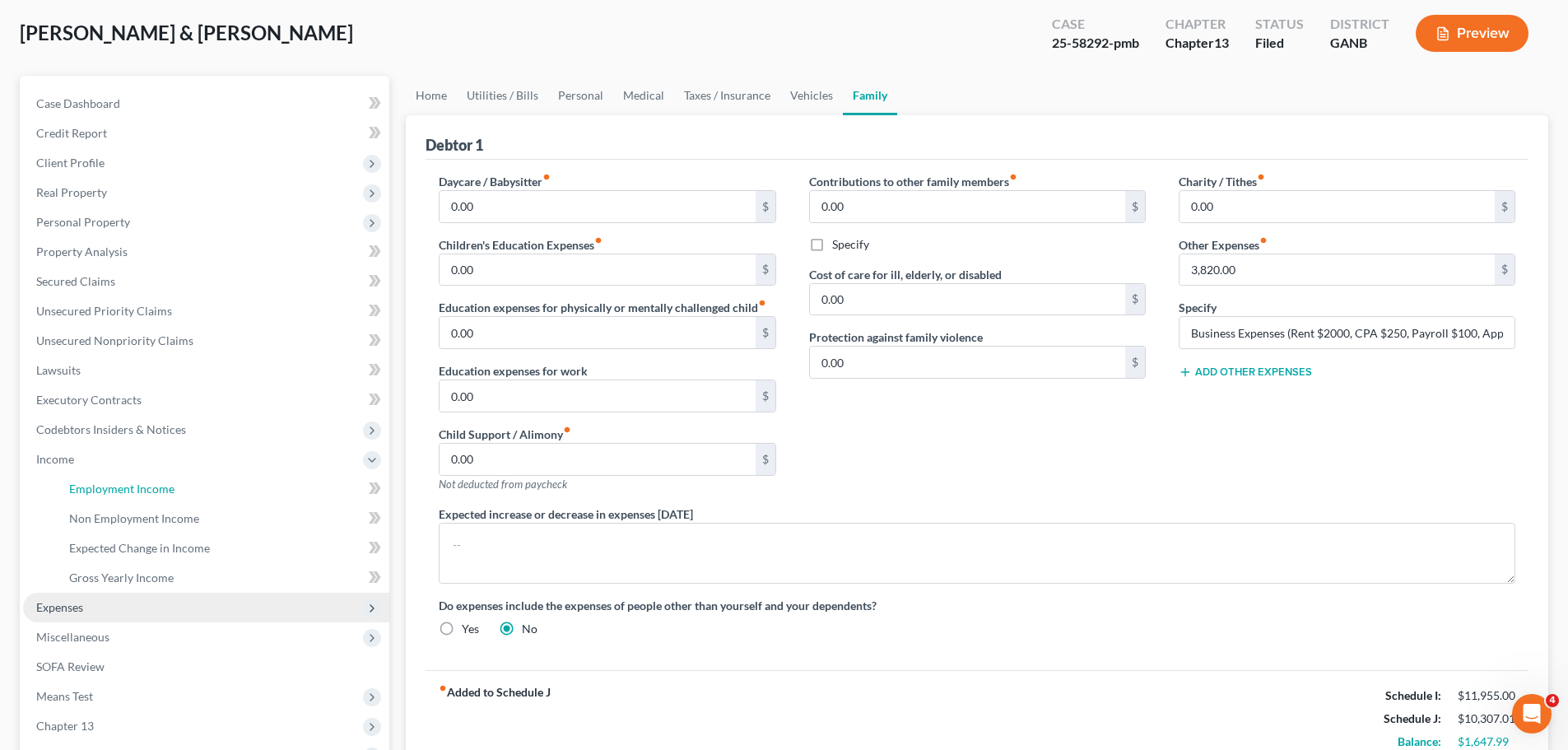
click at [176, 487] on link "Employment Income" at bounding box center [222, 489] width 333 height 30
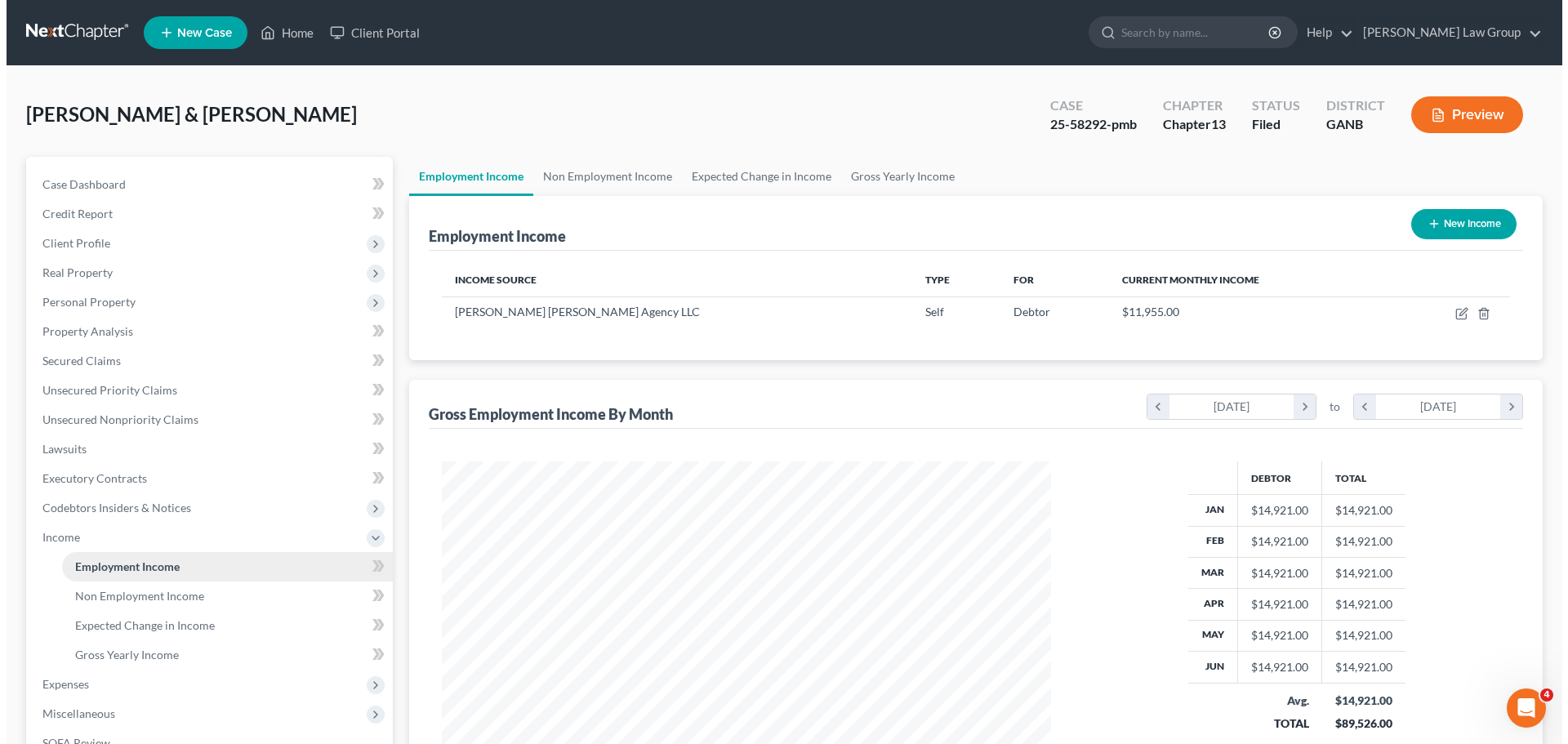
scroll to position [305, 642]
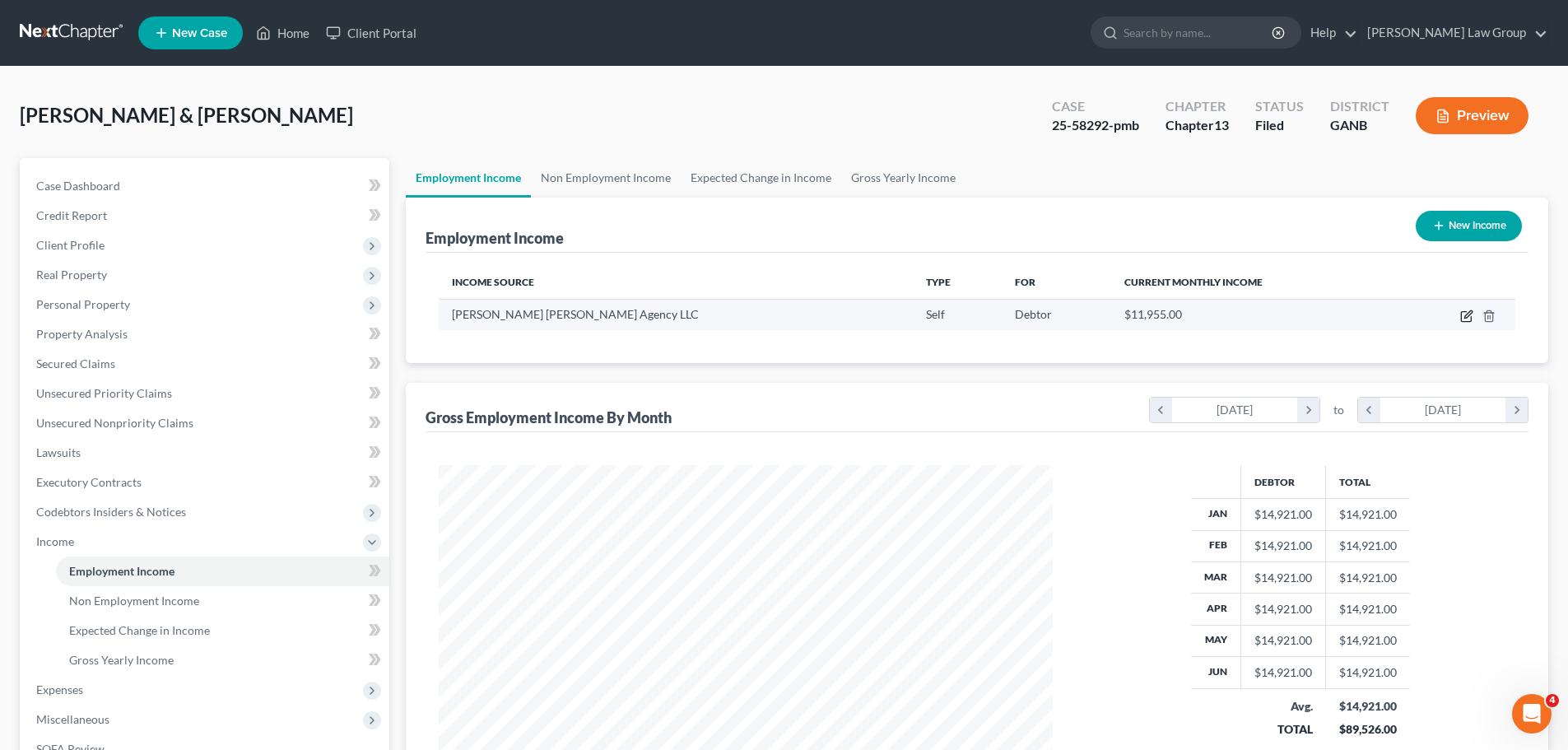
click at [1463, 313] on icon "button" at bounding box center [1467, 316] width 13 height 13
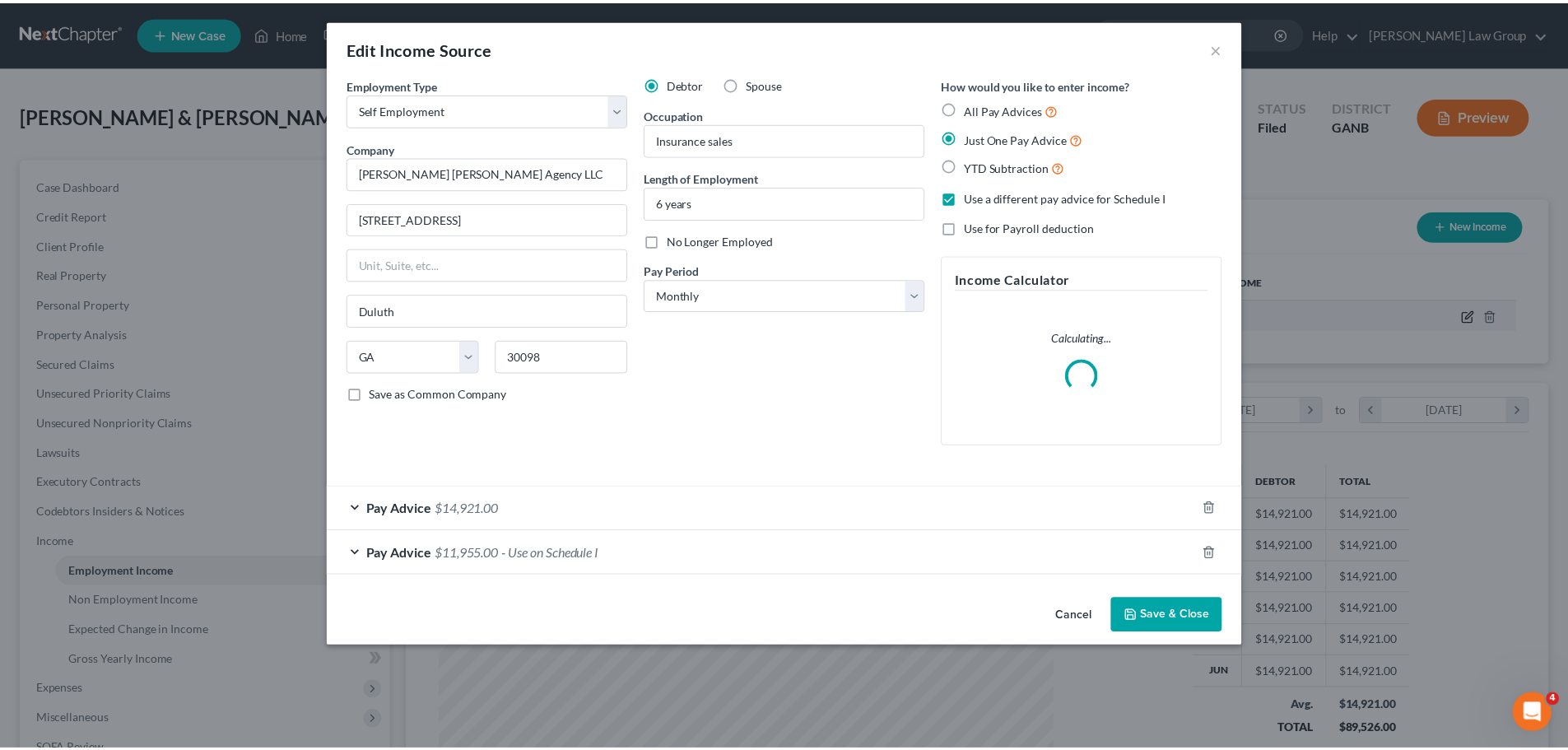
scroll to position [310, 653]
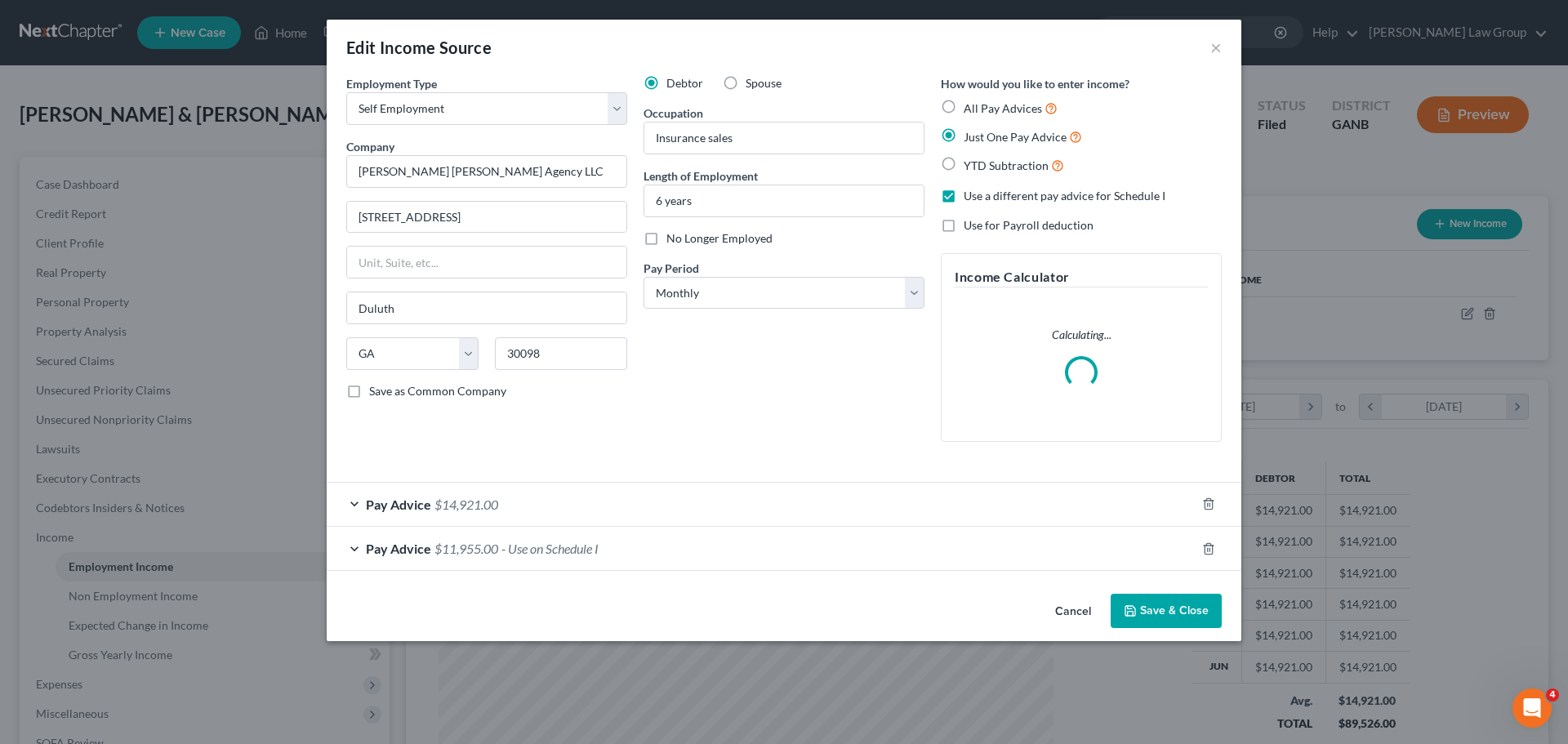
click at [1187, 608] on button "Save & Close" at bounding box center [1166, 611] width 111 height 34
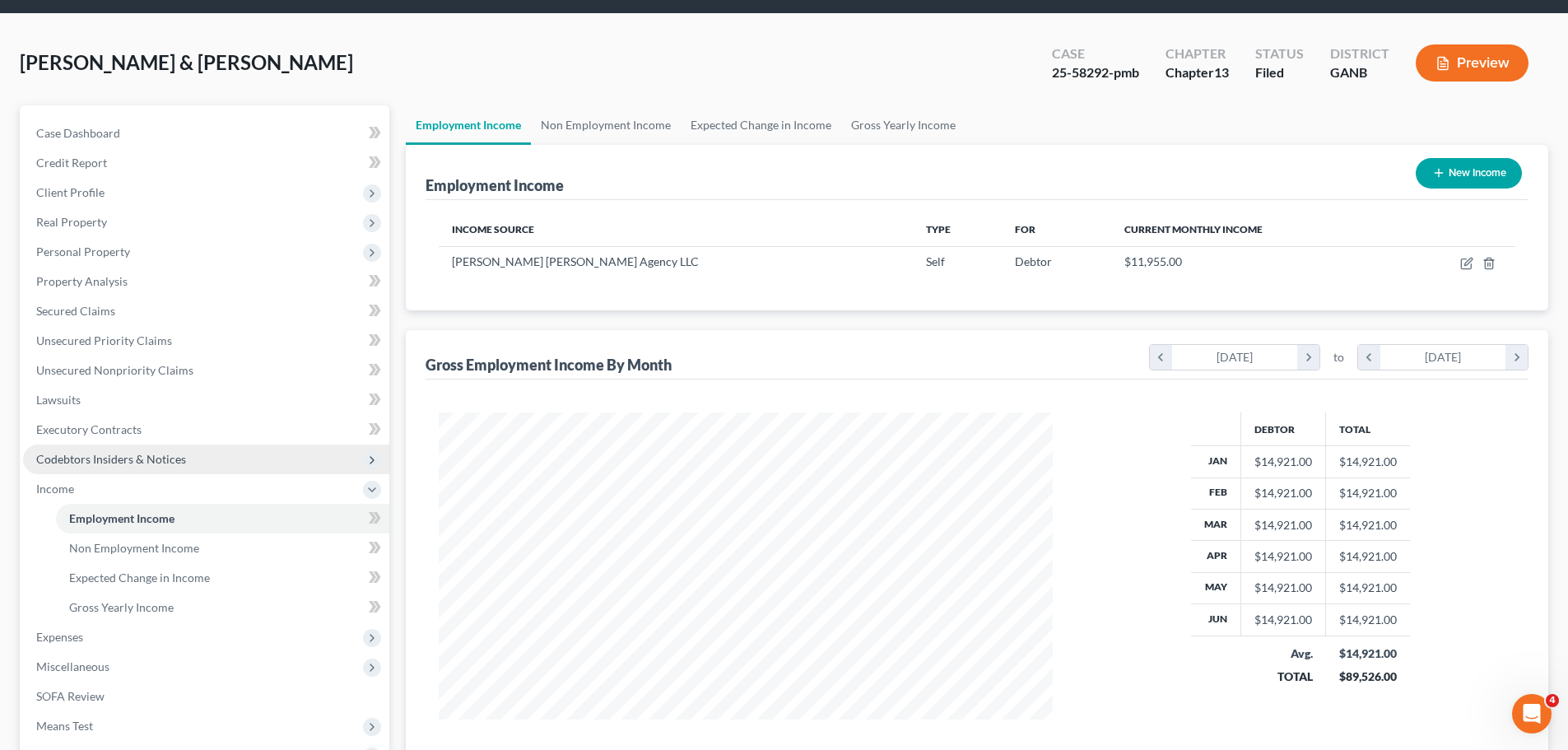
scroll to position [82, 0]
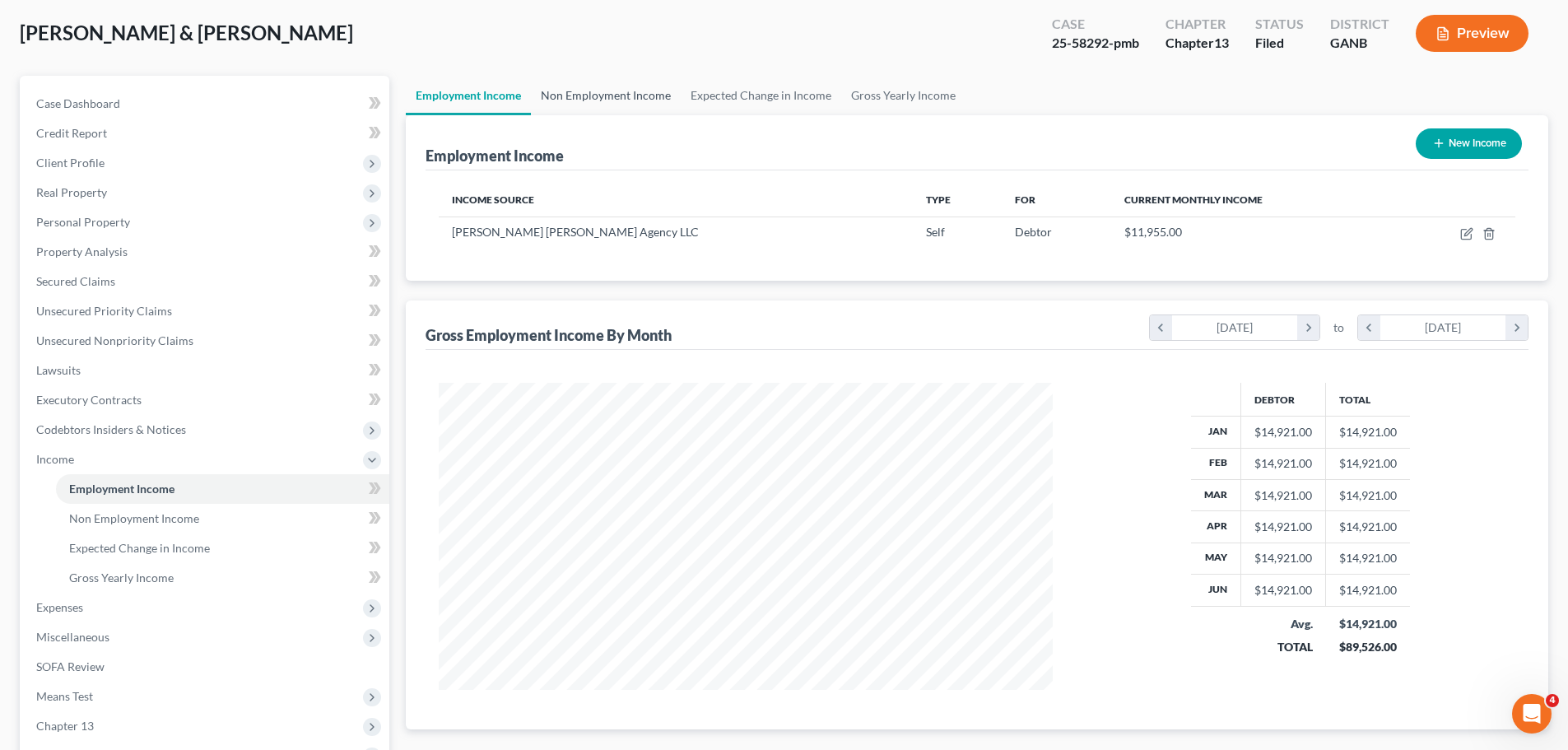
click at [580, 104] on link "Non Employment Income" at bounding box center [606, 95] width 150 height 40
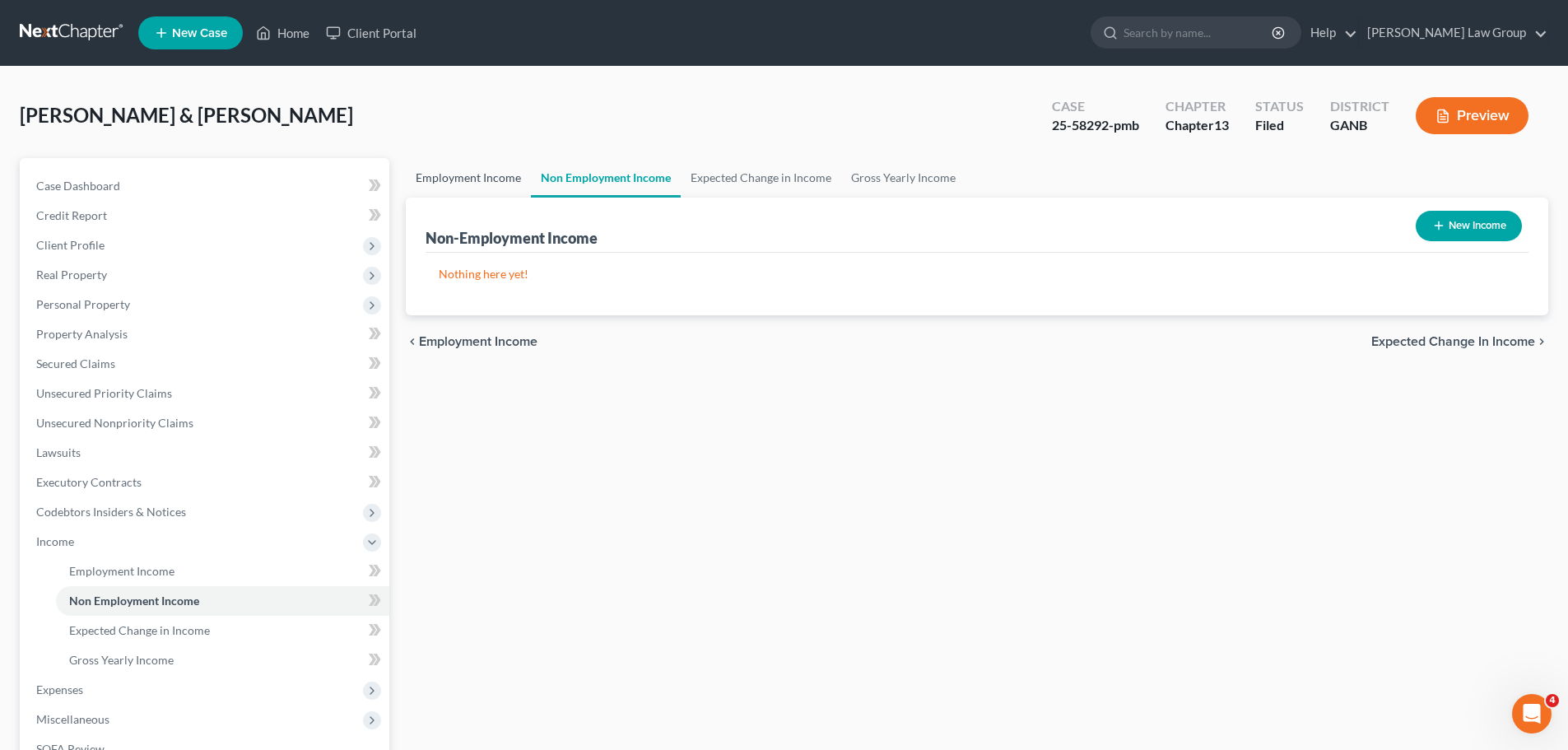
click at [477, 181] on link "Employment Income" at bounding box center [468, 178] width 125 height 40
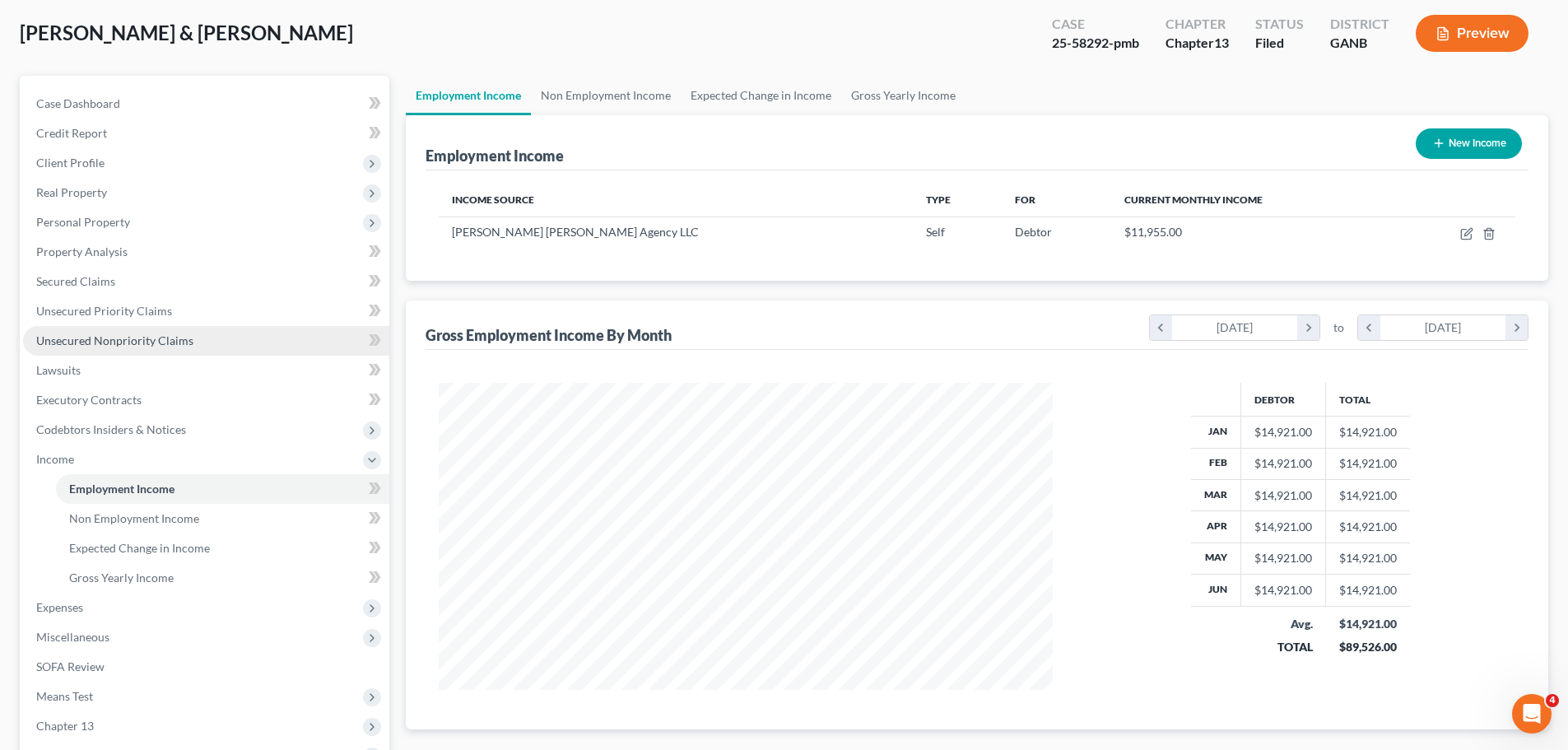
scroll to position [303, 0]
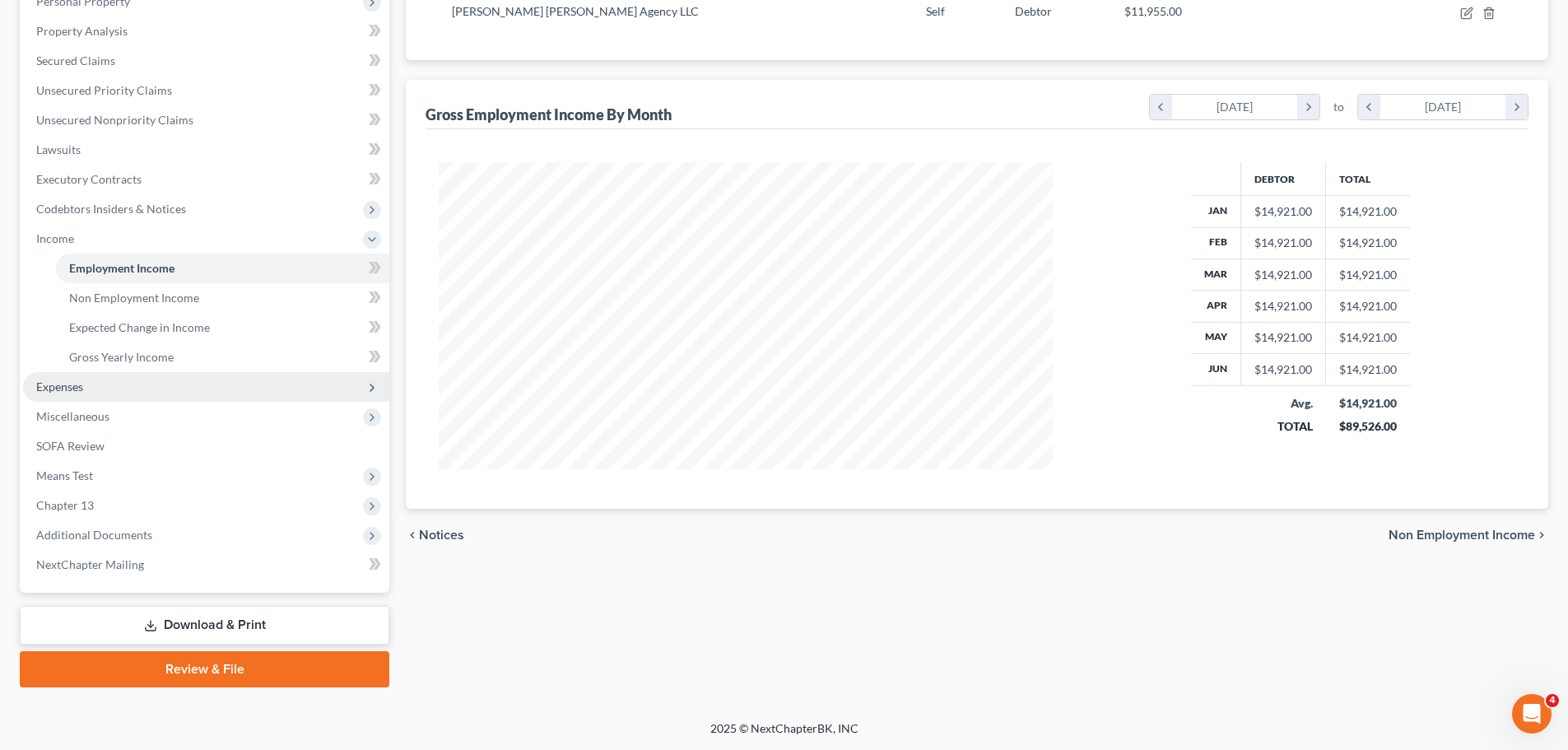
click at [91, 390] on span "Expenses" at bounding box center [206, 387] width 366 height 30
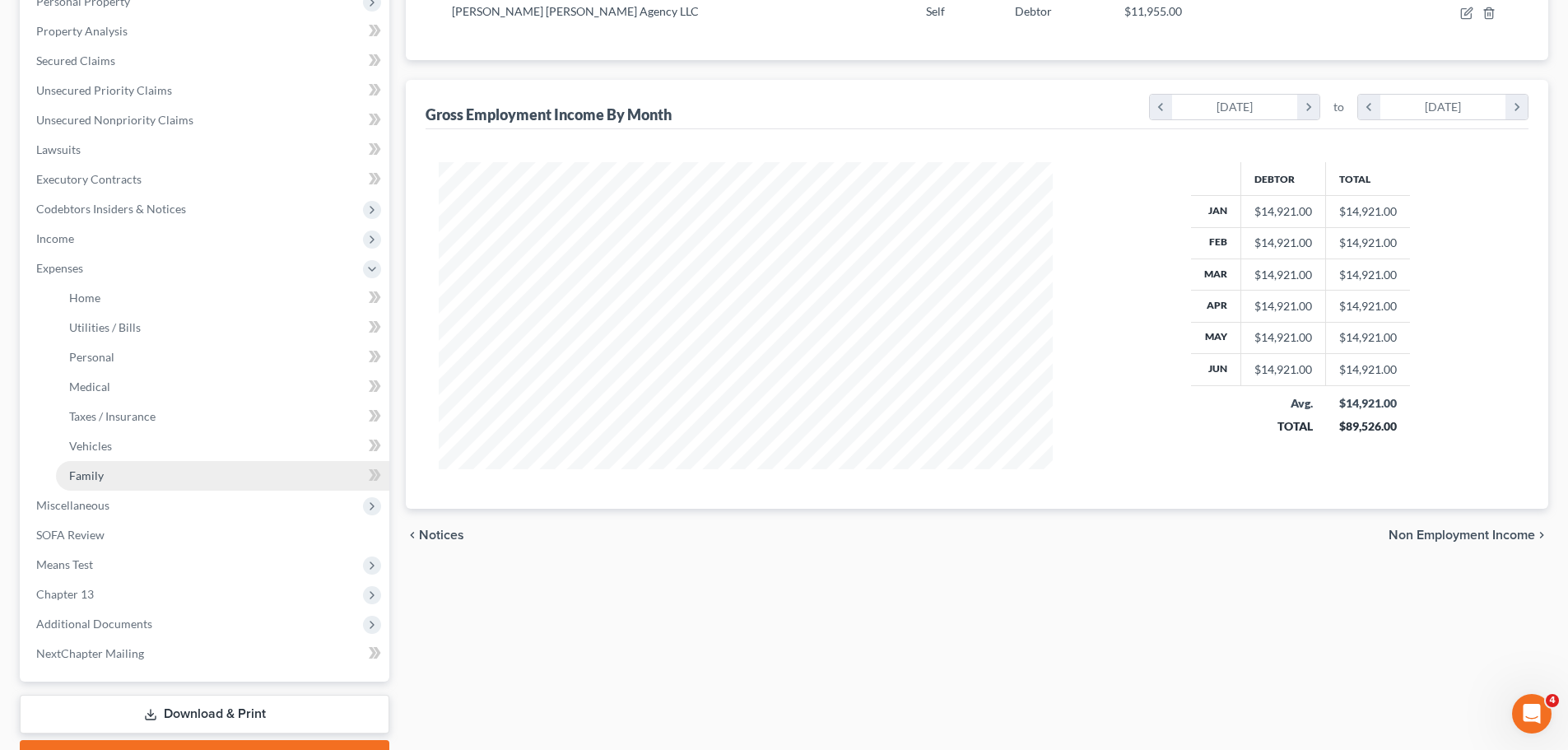
click at [116, 482] on link "Family" at bounding box center [222, 476] width 333 height 30
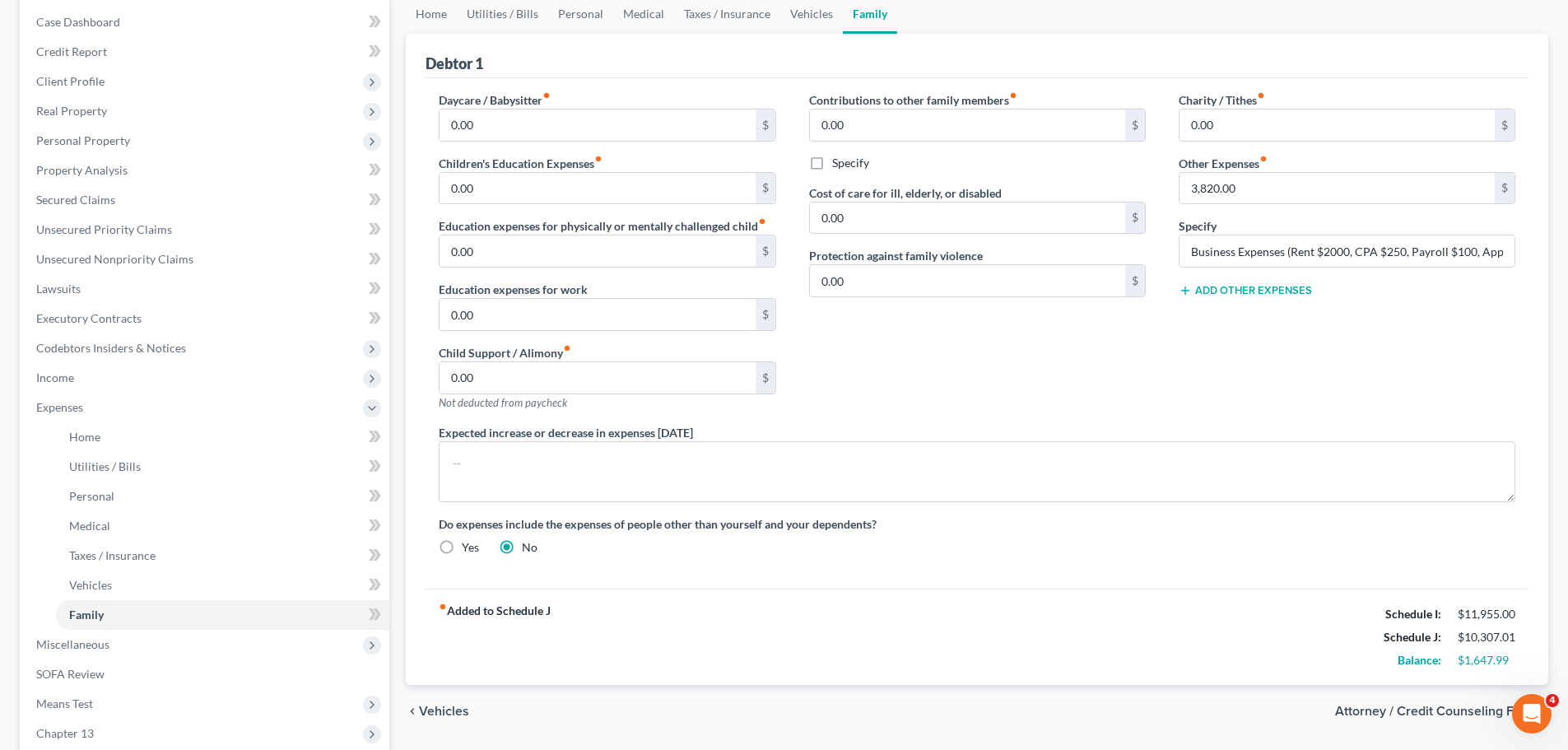
scroll to position [165, 0]
click at [1230, 245] on input "Business Expenses (Rent $2000, CPA $250, Payroll $100, Apple $25, Cell $180)" at bounding box center [1347, 250] width 335 height 31
drag, startPoint x: 1286, startPoint y: 252, endPoint x: 1394, endPoint y: 336, distance: 136.8
click at [1021, 249] on div "Daycare / Babysitter fiber_manual_record 0.00 $ Children's Education Expenses f…" at bounding box center [977, 329] width 1110 height 477
click at [1394, 336] on div "Charity / Tithes fiber_manual_record 0.00 $ Other Expenses fiber_manual_record …" at bounding box center [1347, 257] width 370 height 333
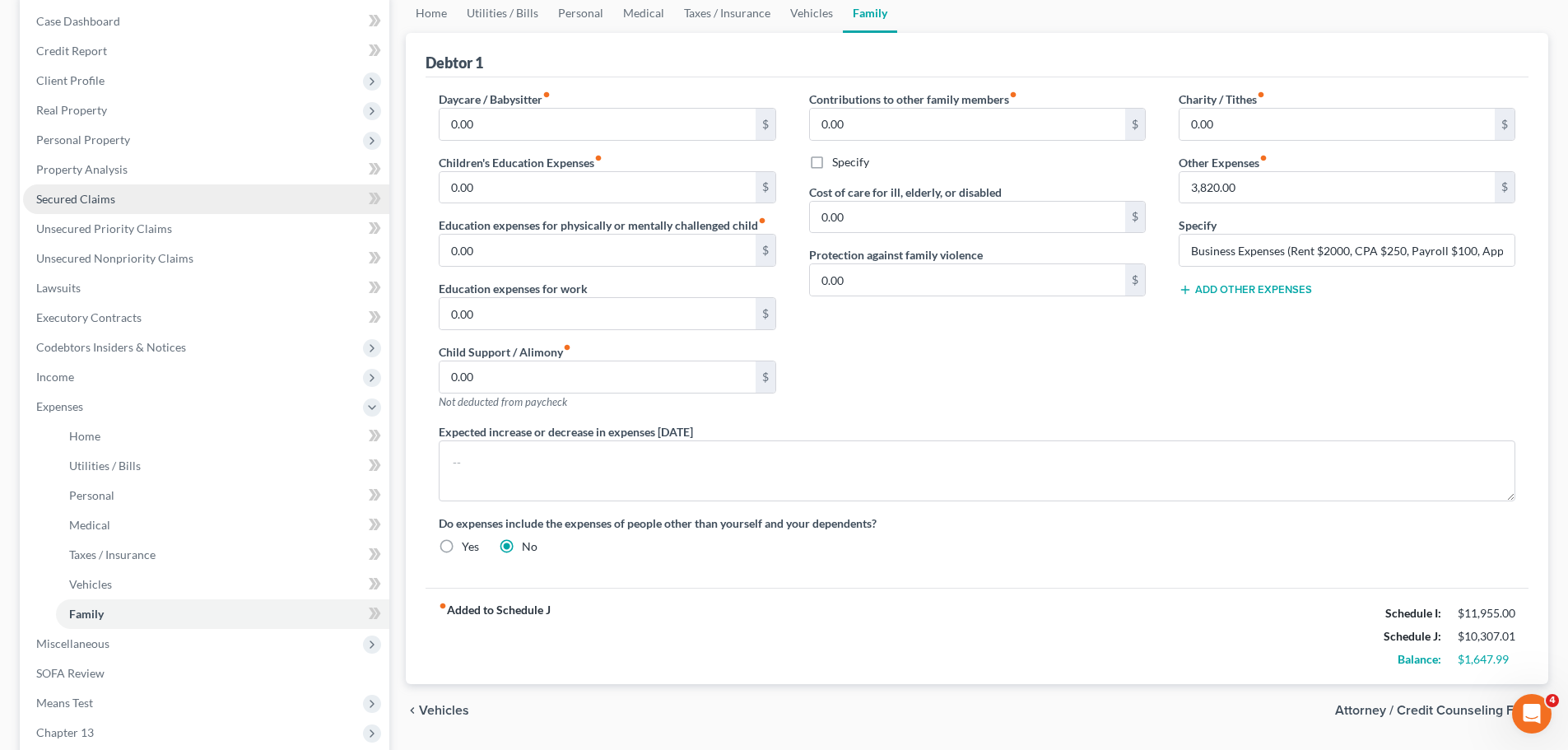
click at [109, 202] on span "Secured Claims" at bounding box center [76, 198] width 79 height 14
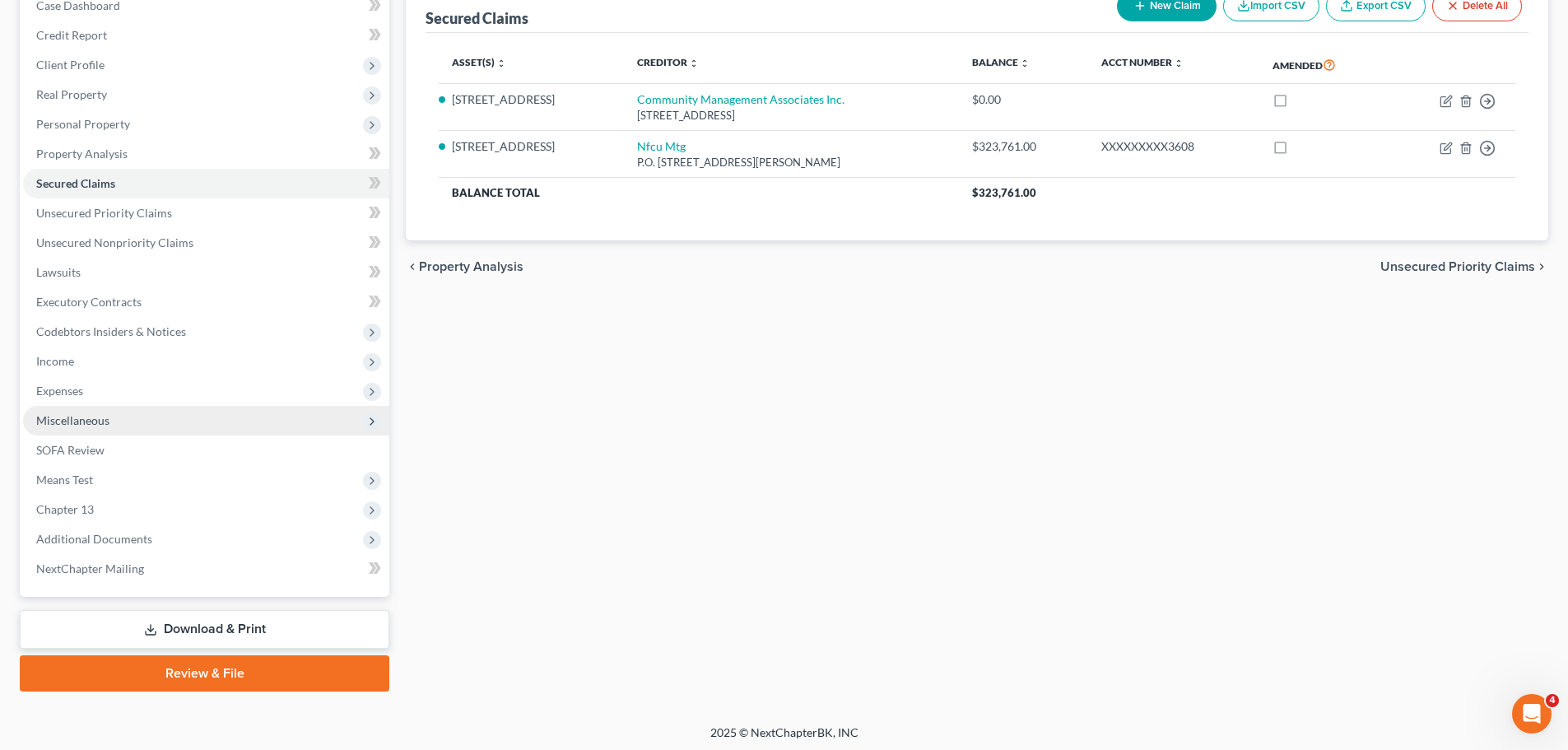
scroll to position [184, 0]
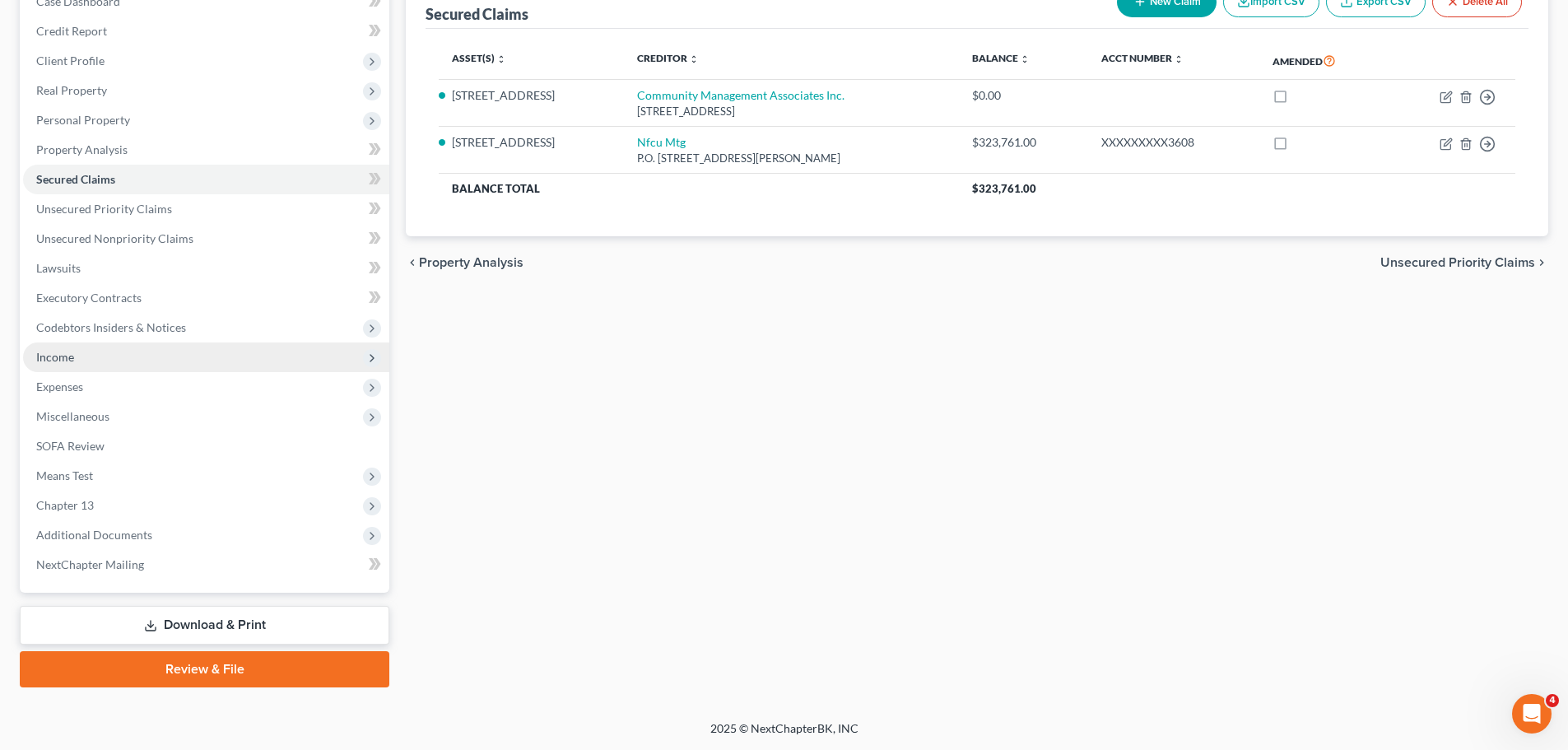
click at [128, 357] on span "Income" at bounding box center [206, 357] width 366 height 30
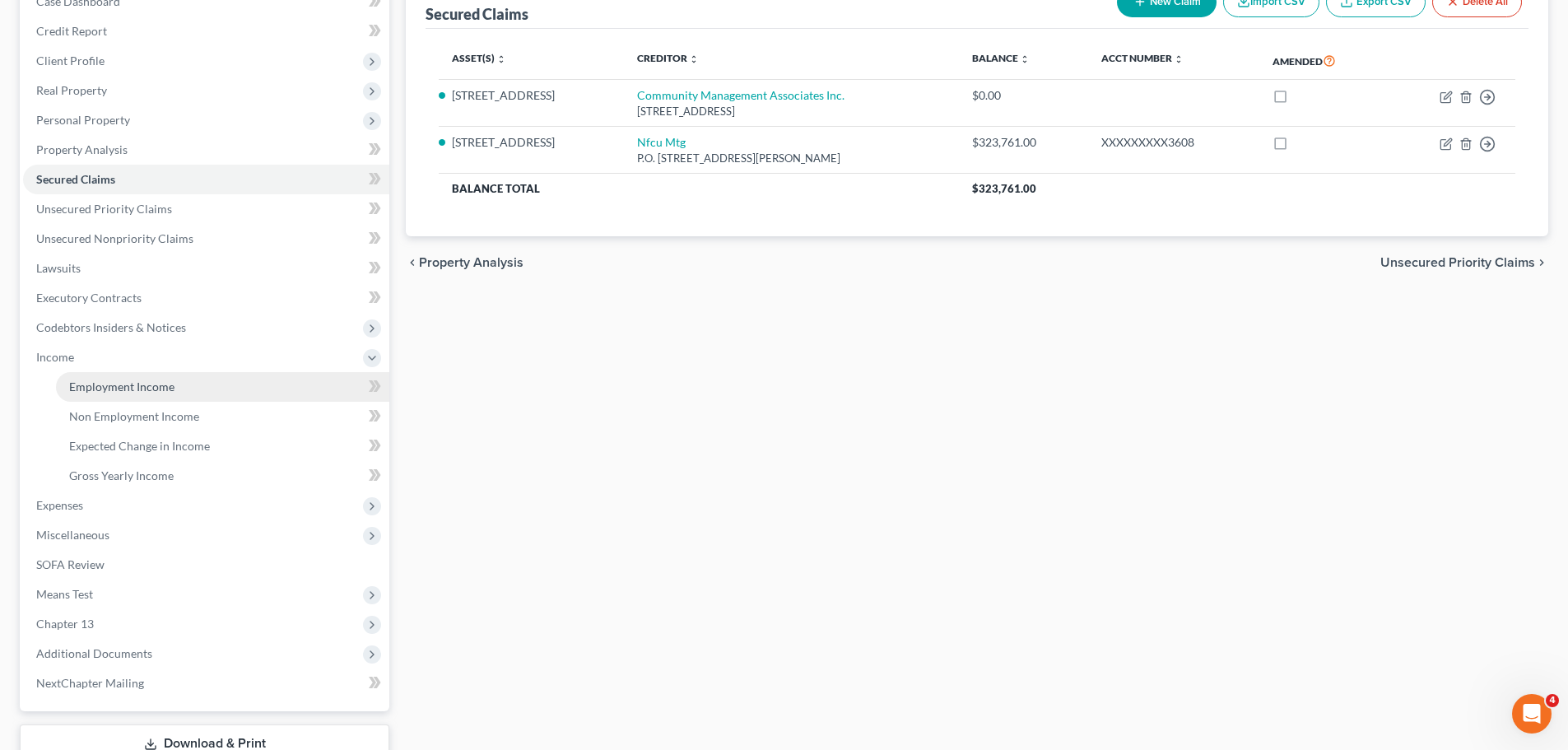
click at [174, 385] on link "Employment Income" at bounding box center [222, 387] width 333 height 30
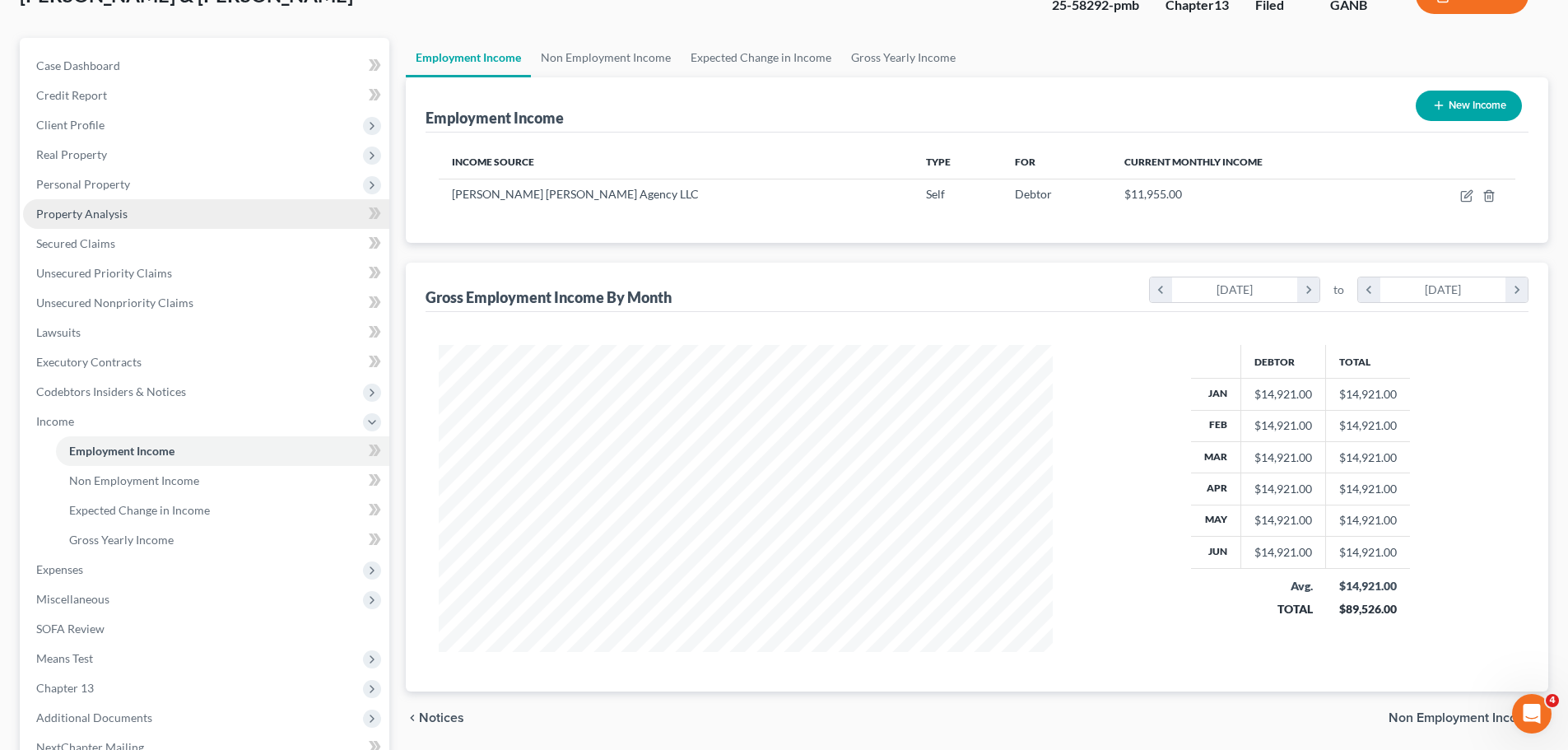
scroll to position [247, 0]
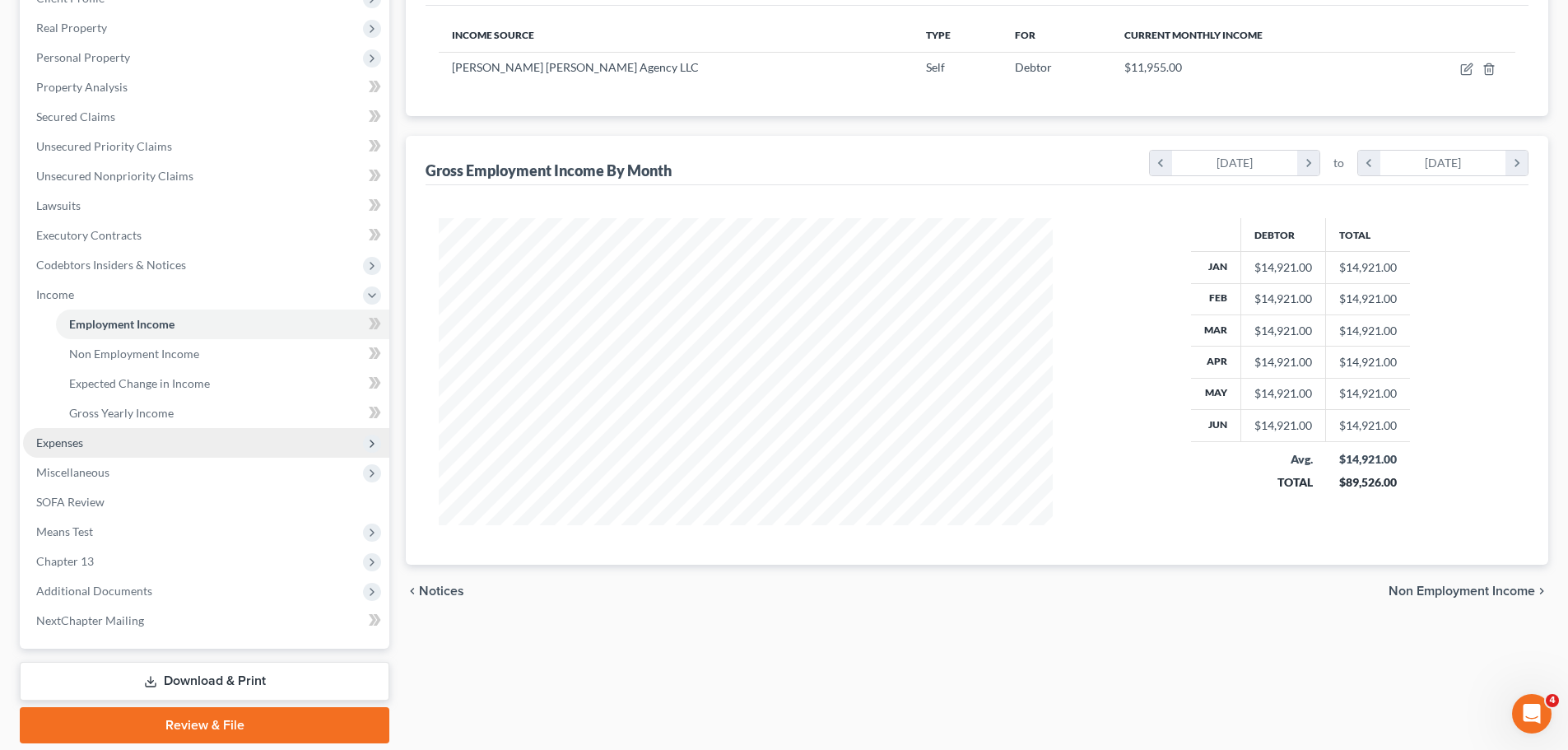
click at [122, 450] on span "Expenses" at bounding box center [206, 443] width 366 height 30
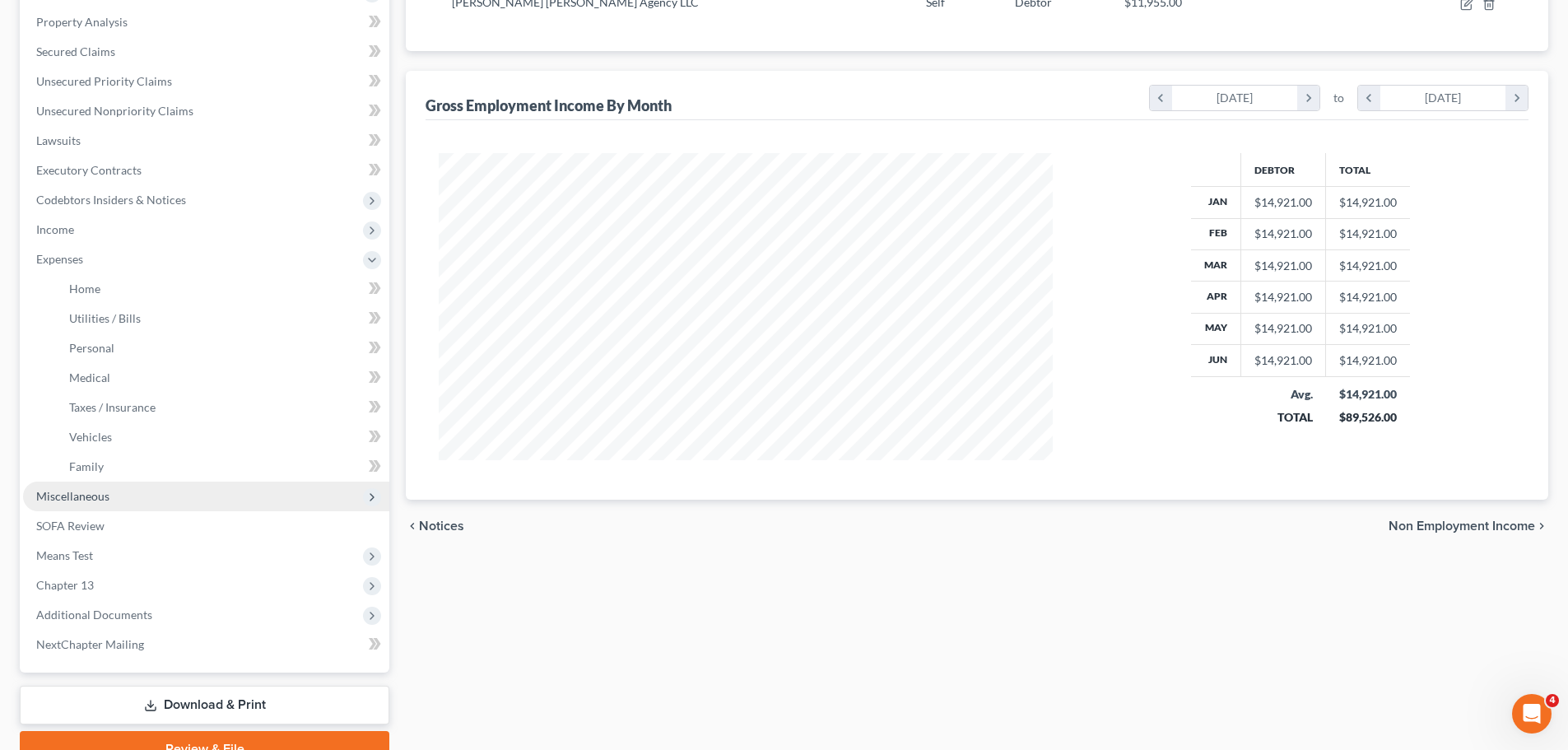
scroll to position [392, 0]
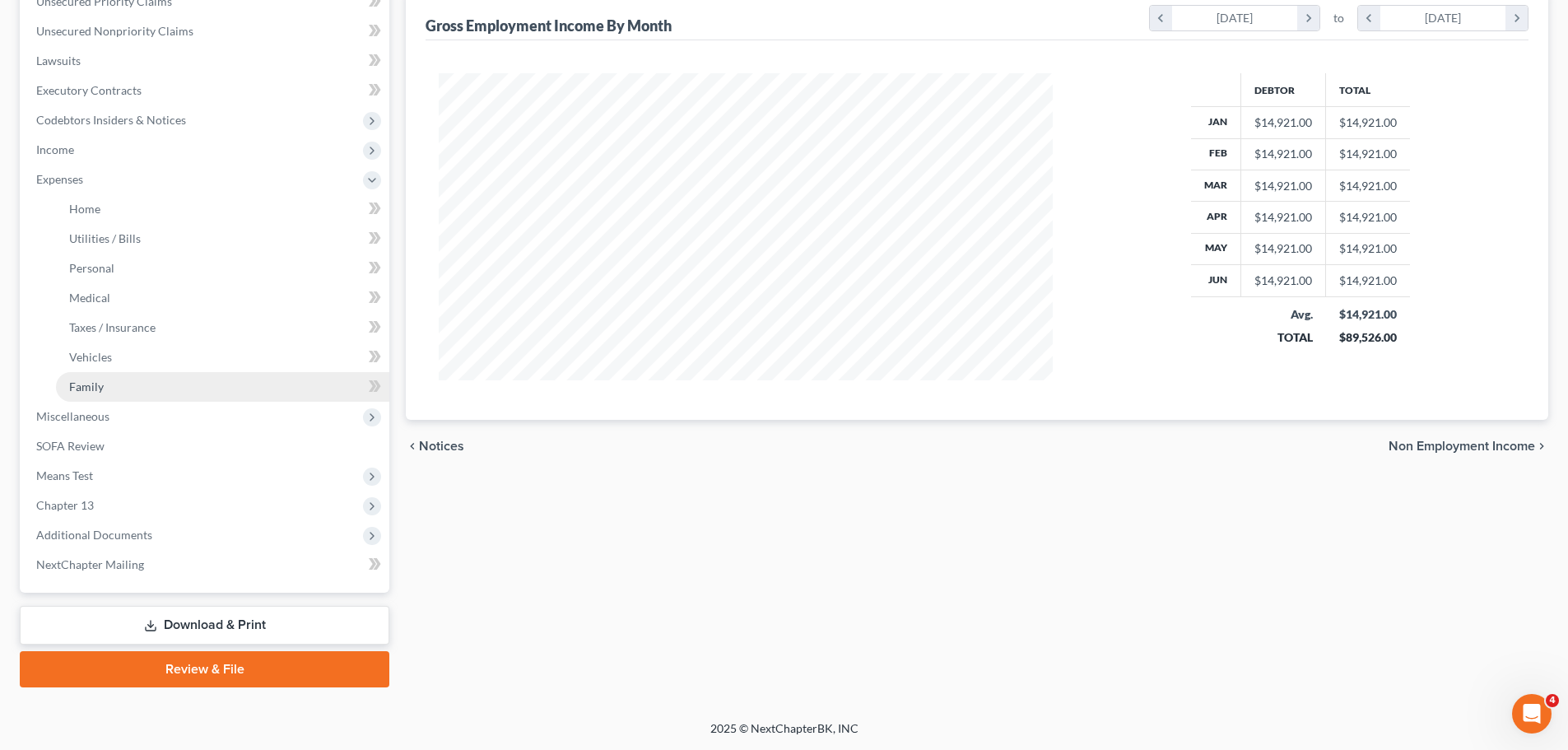
click at [161, 396] on link "Family" at bounding box center [222, 387] width 333 height 30
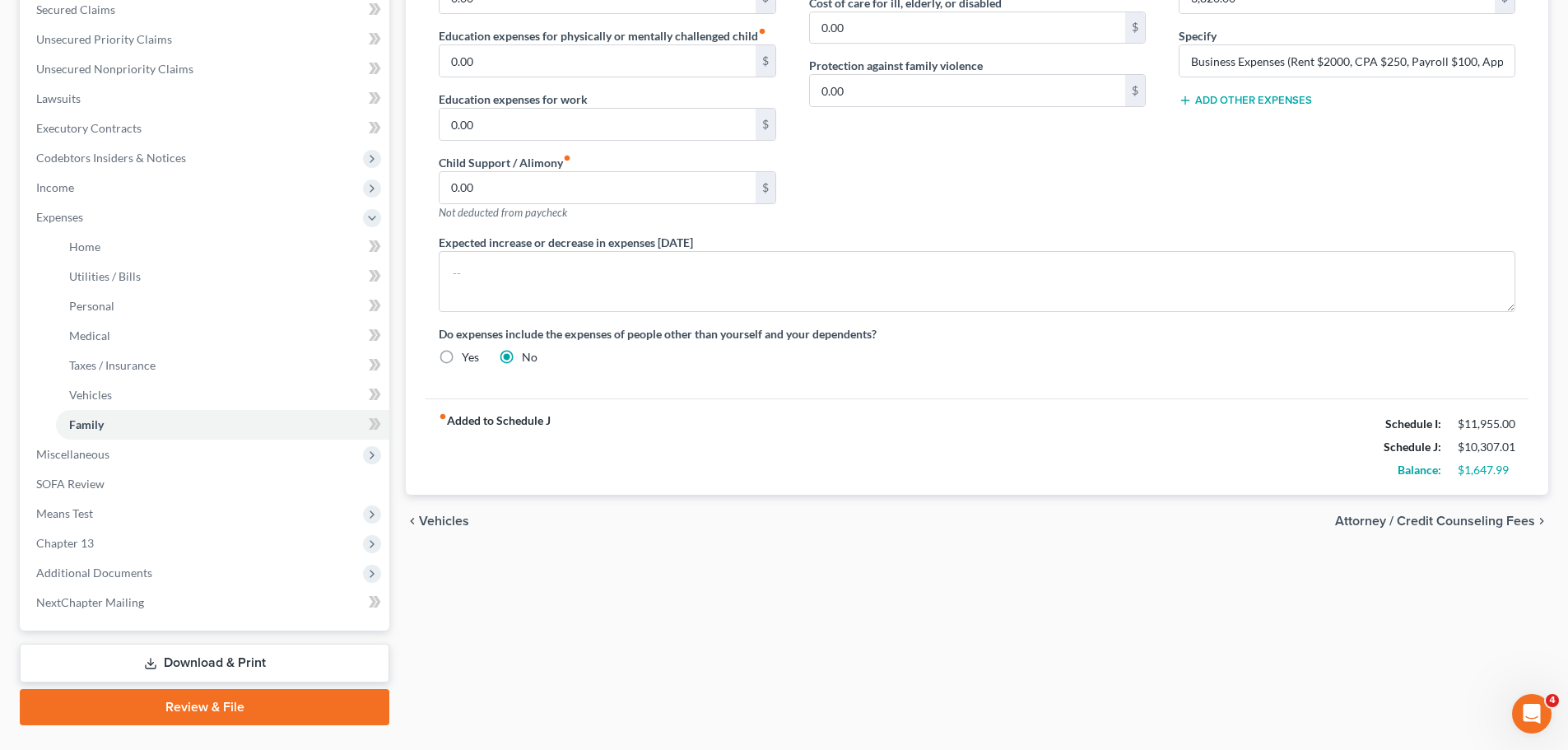
scroll to position [392, 0]
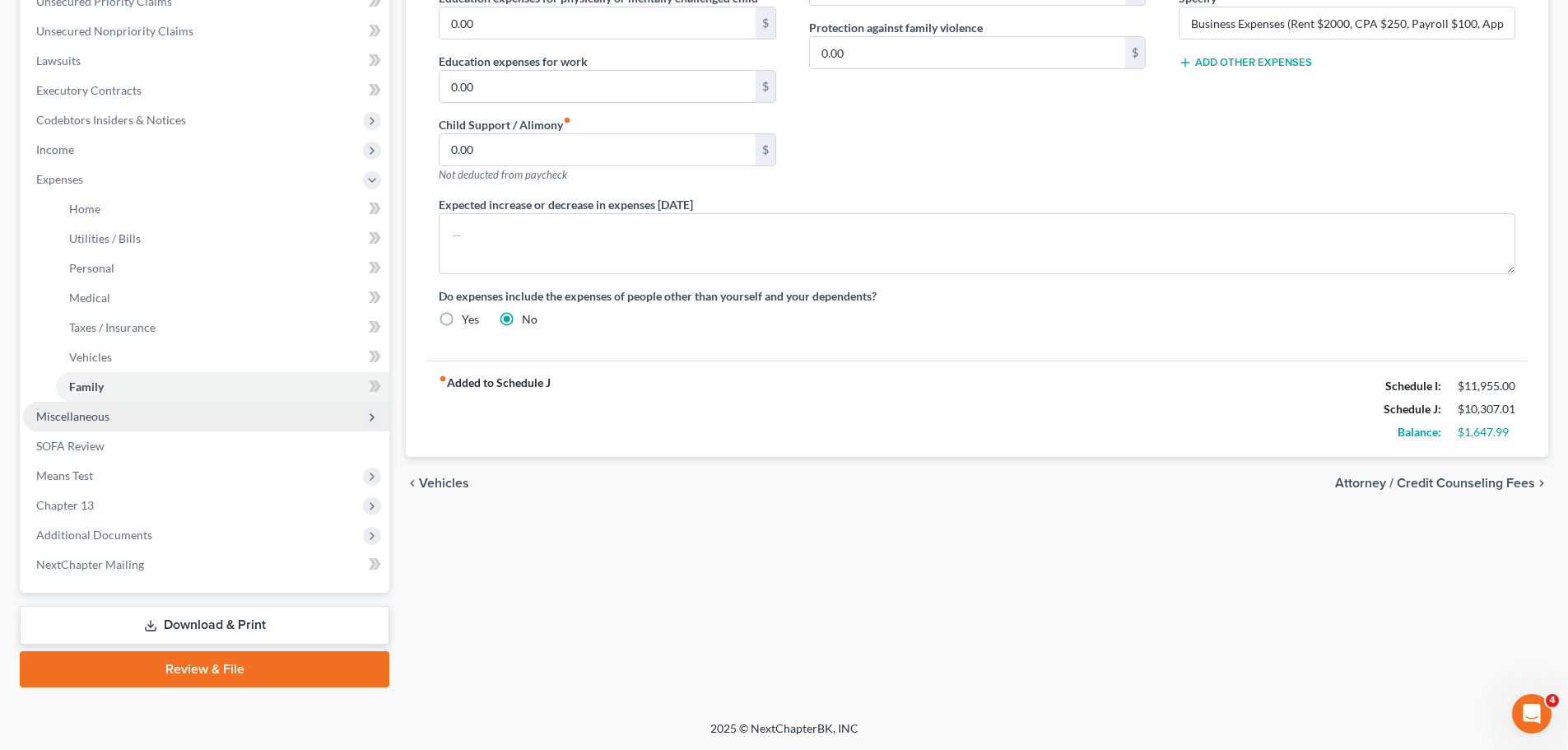
click at [172, 415] on span "Miscellaneous" at bounding box center [206, 417] width 366 height 30
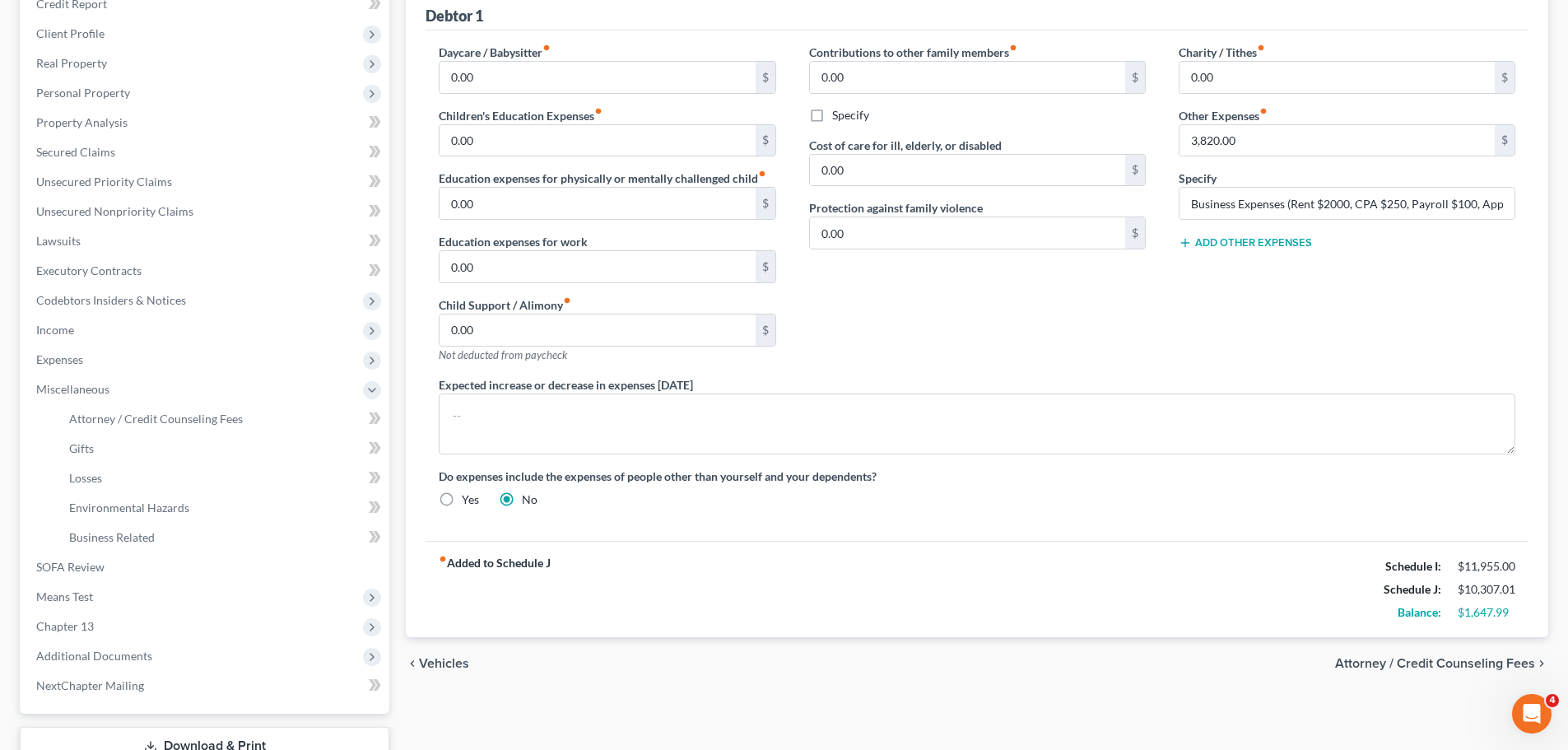
scroll to position [333, 0]
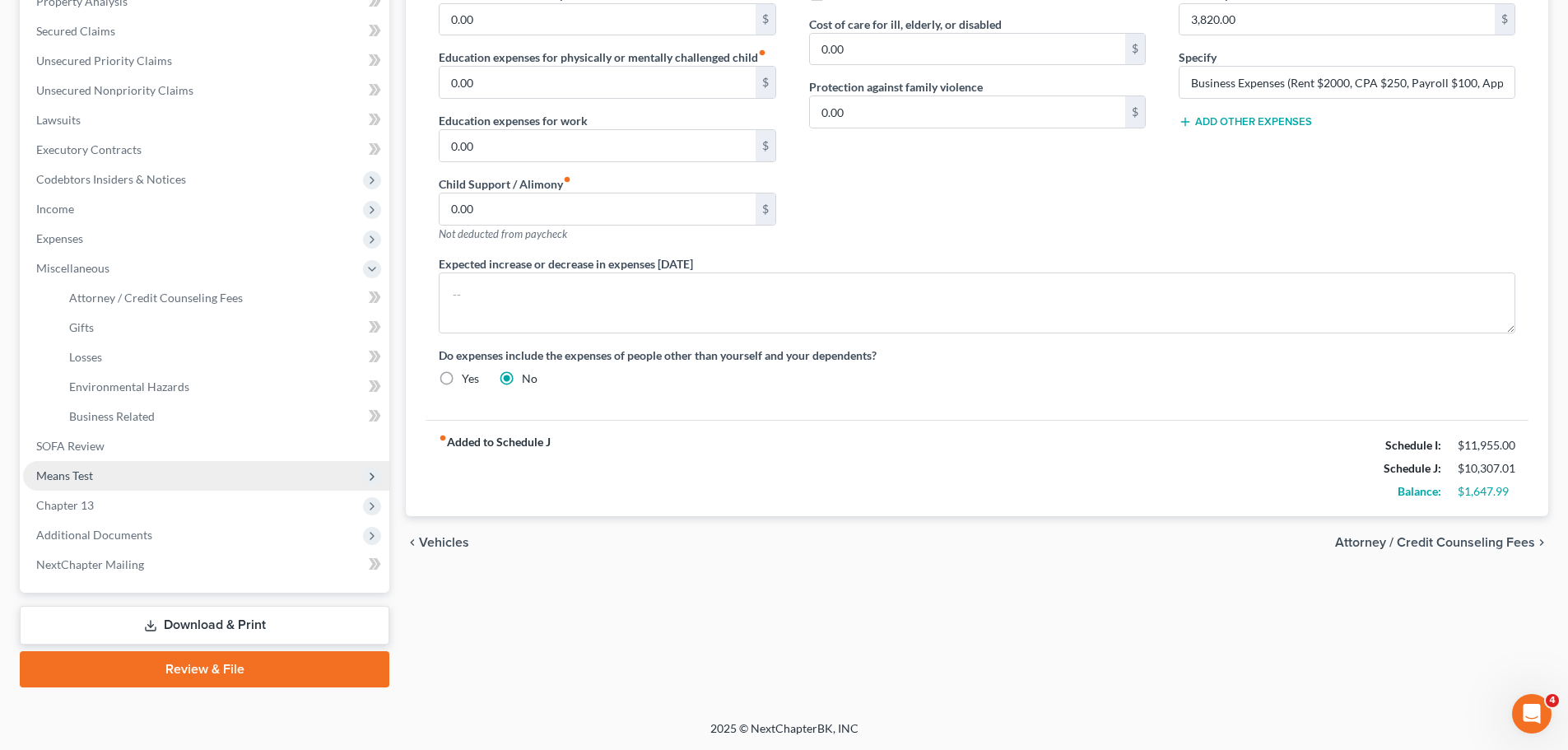
click at [168, 466] on span "Means Test" at bounding box center [206, 476] width 366 height 30
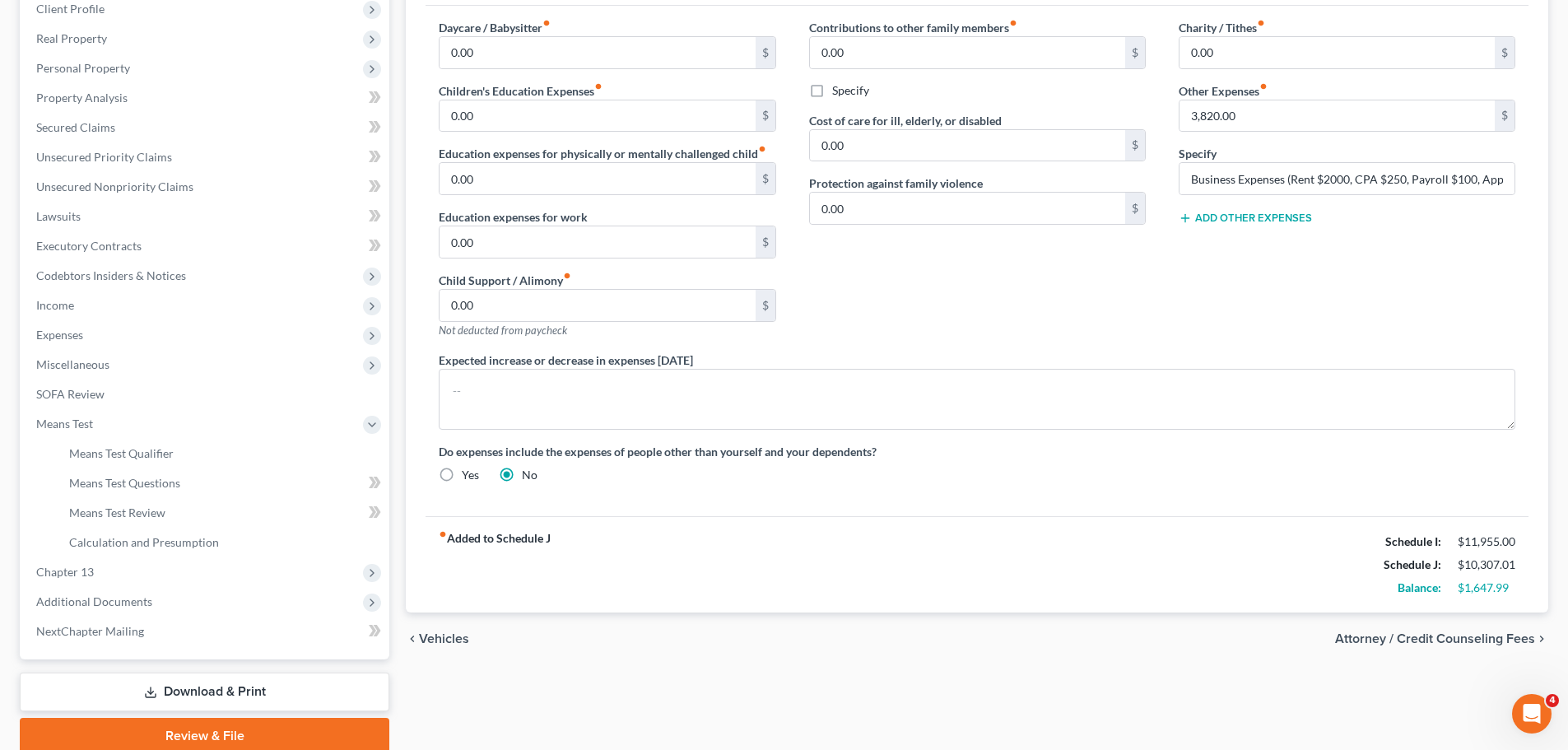
scroll to position [303, 0]
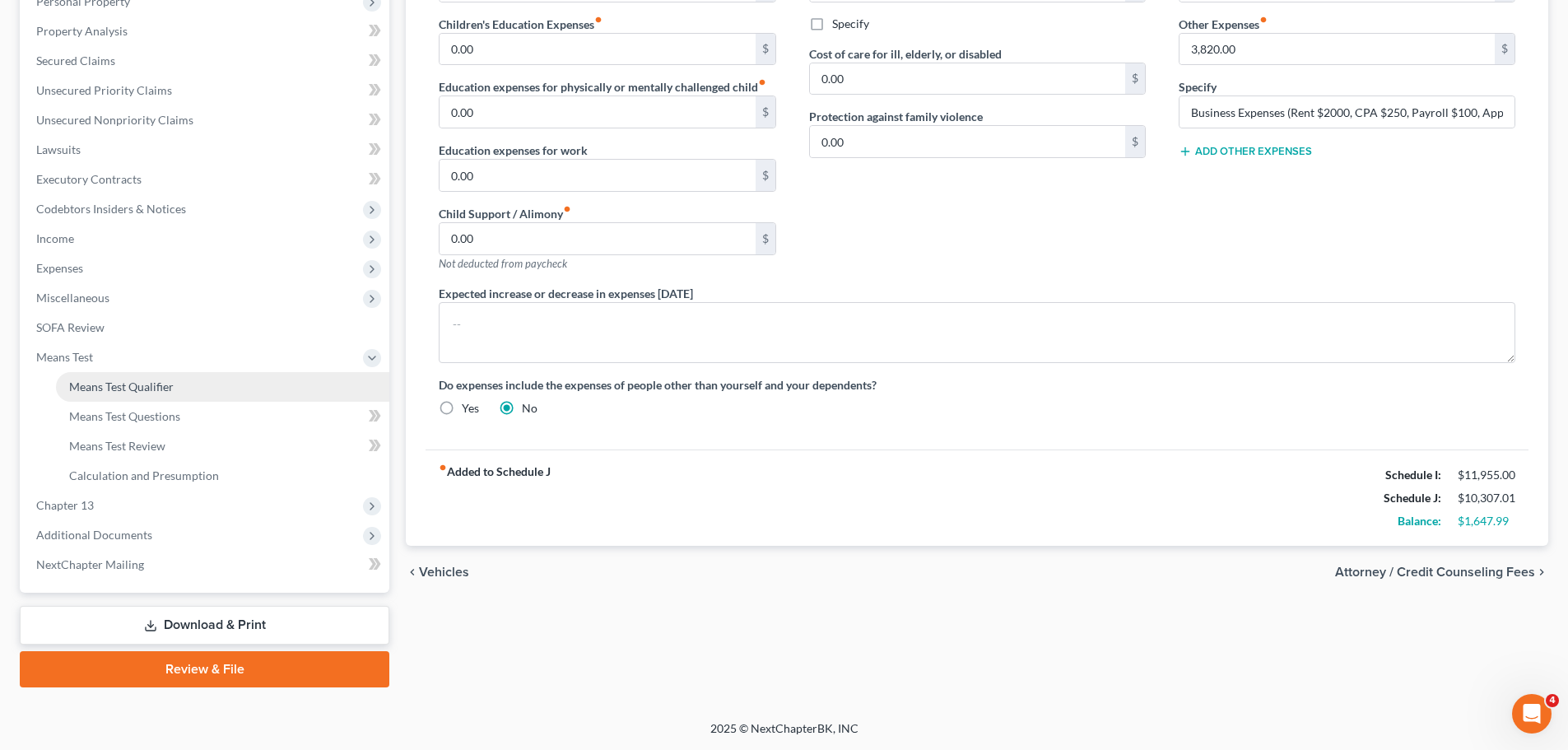
click at [174, 388] on link "Means Test Qualifier" at bounding box center [222, 387] width 333 height 30
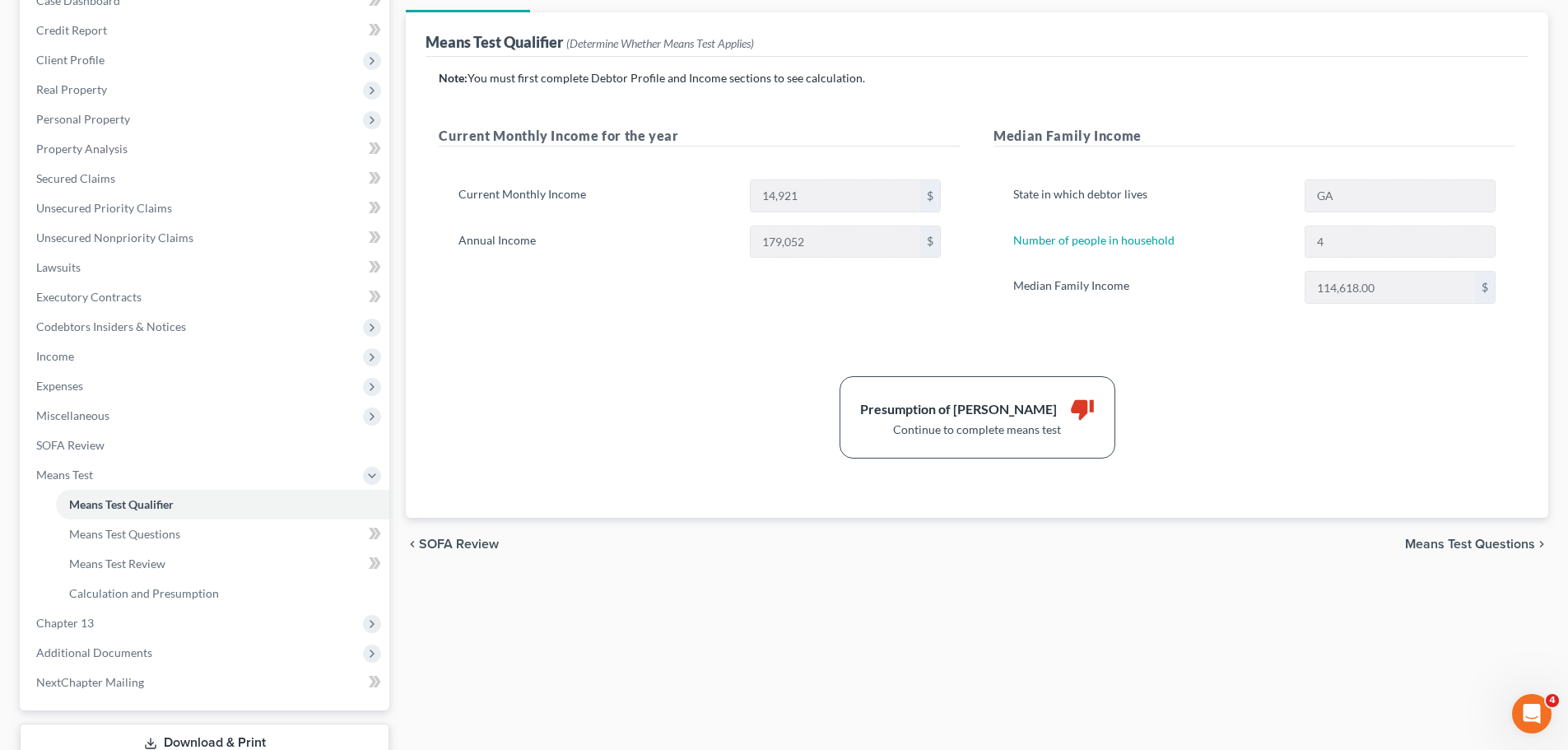
scroll to position [56, 0]
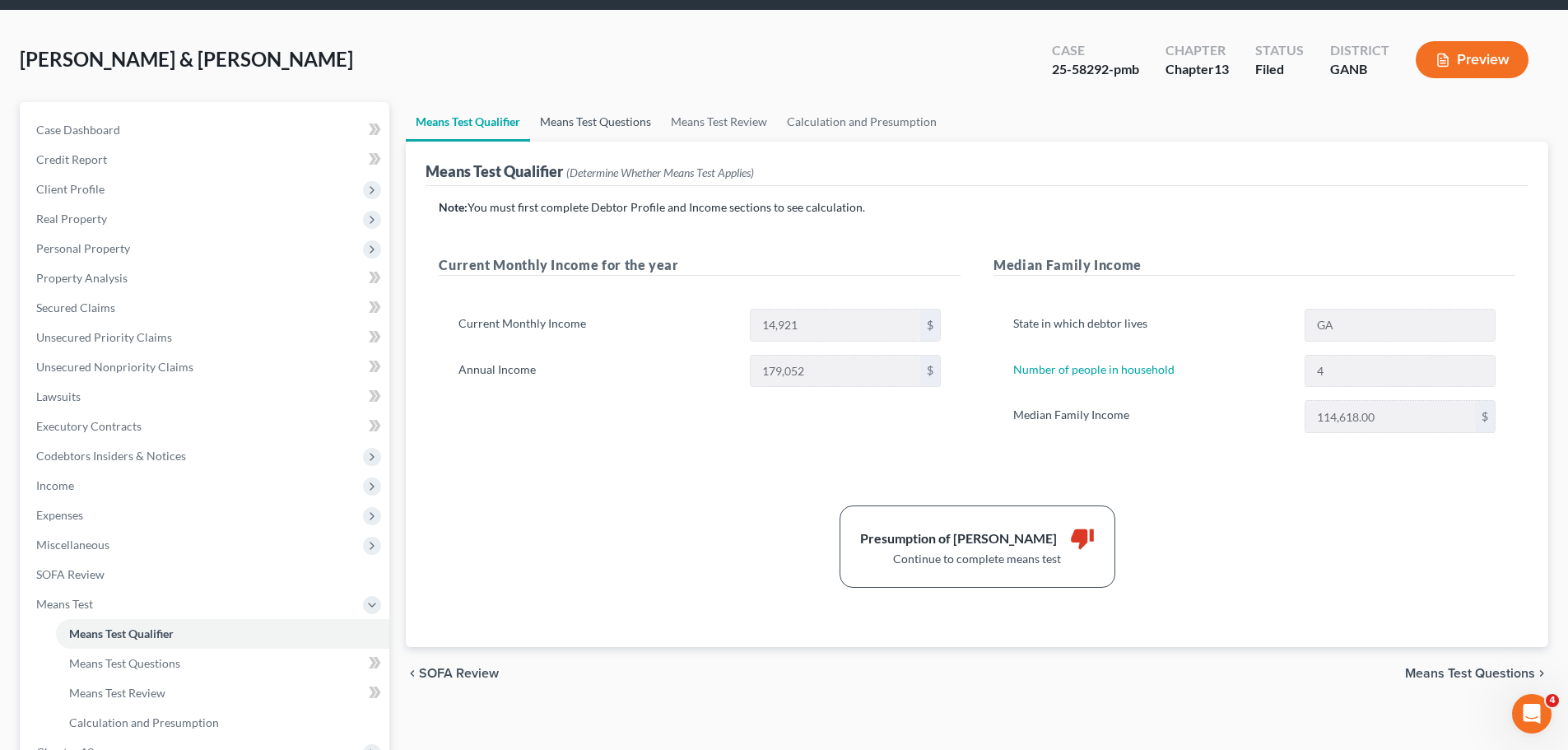
click at [616, 110] on link "Means Test Questions" at bounding box center [595, 122] width 131 height 40
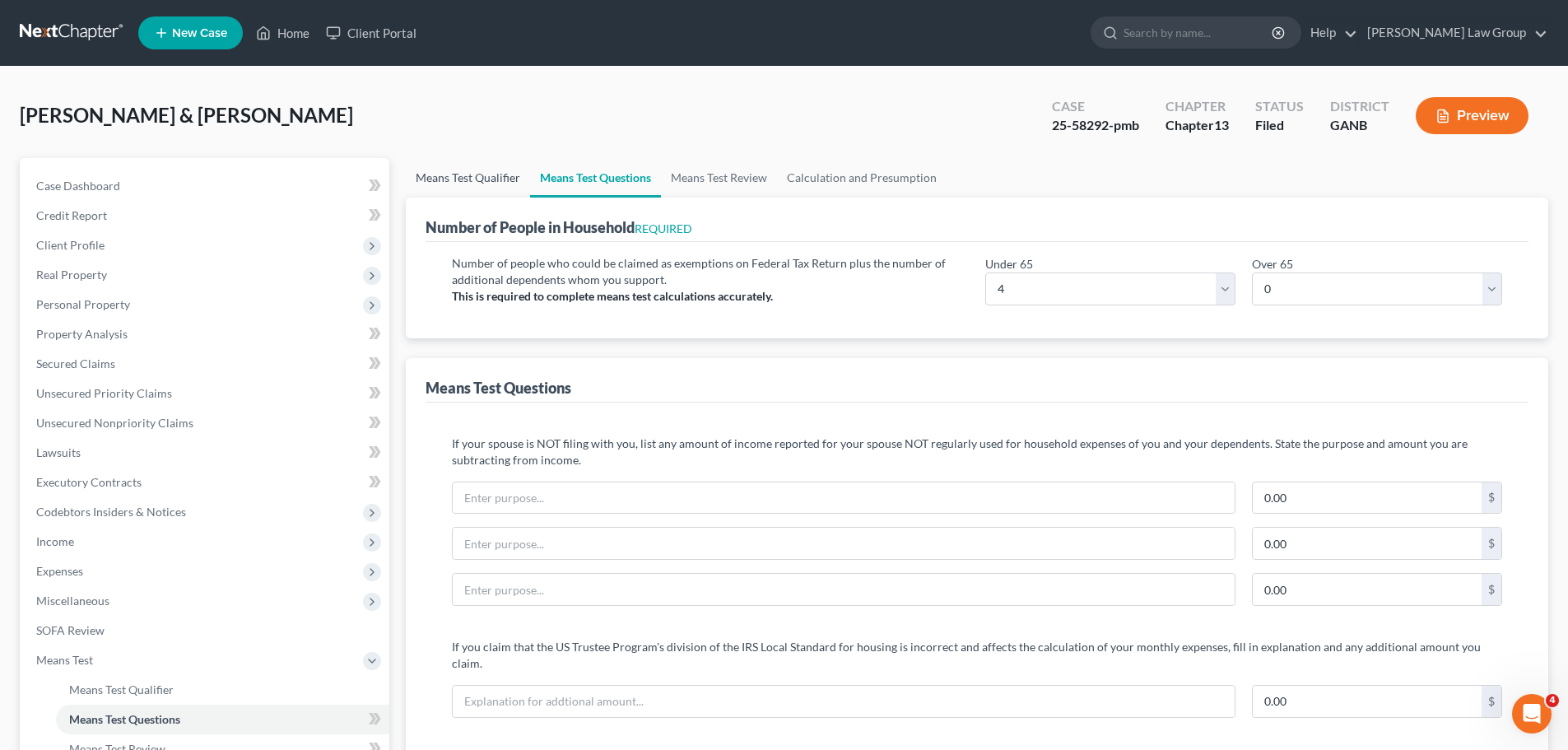
click at [440, 184] on link "Means Test Qualifier" at bounding box center [468, 178] width 124 height 40
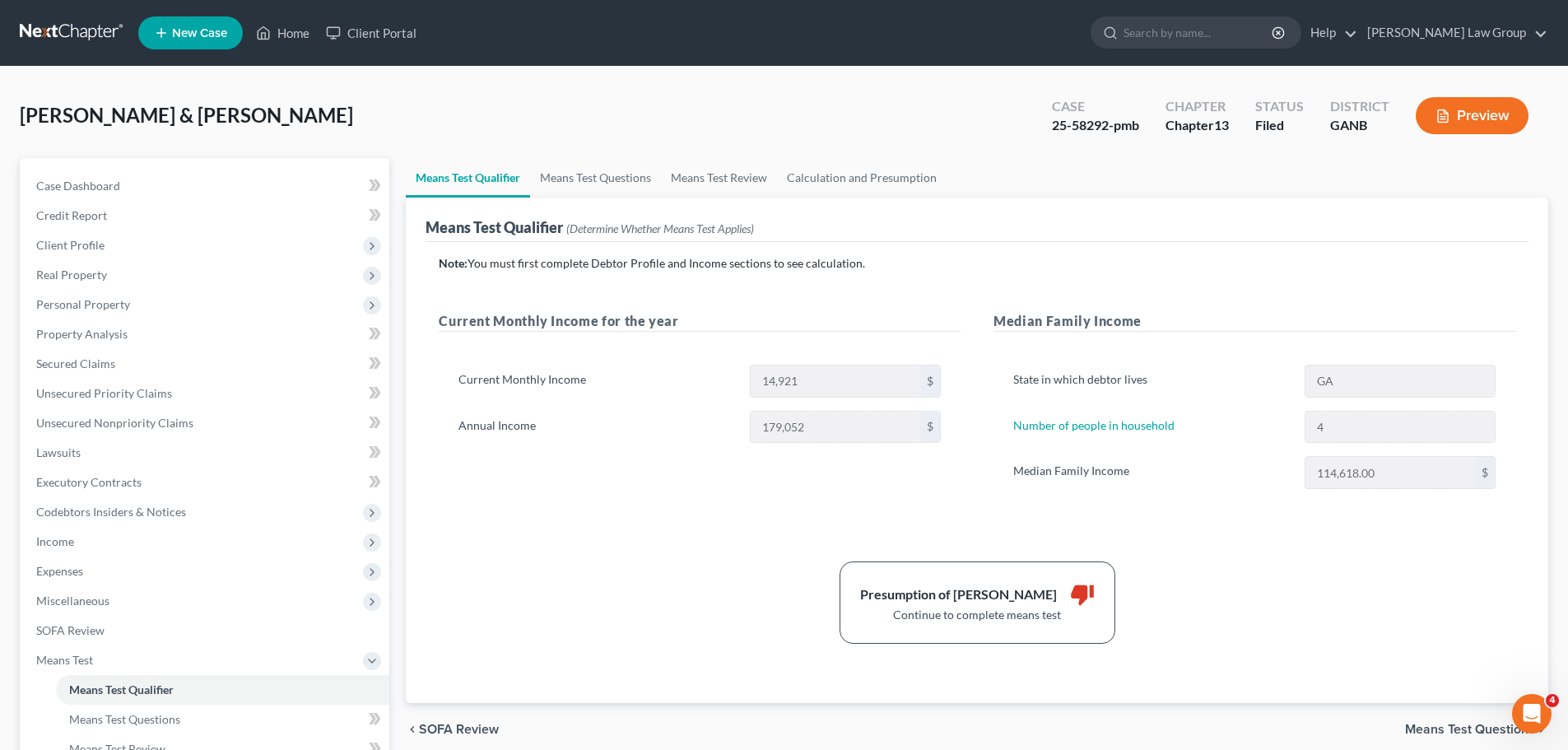
click at [1421, 120] on button "Preview" at bounding box center [1472, 115] width 113 height 37
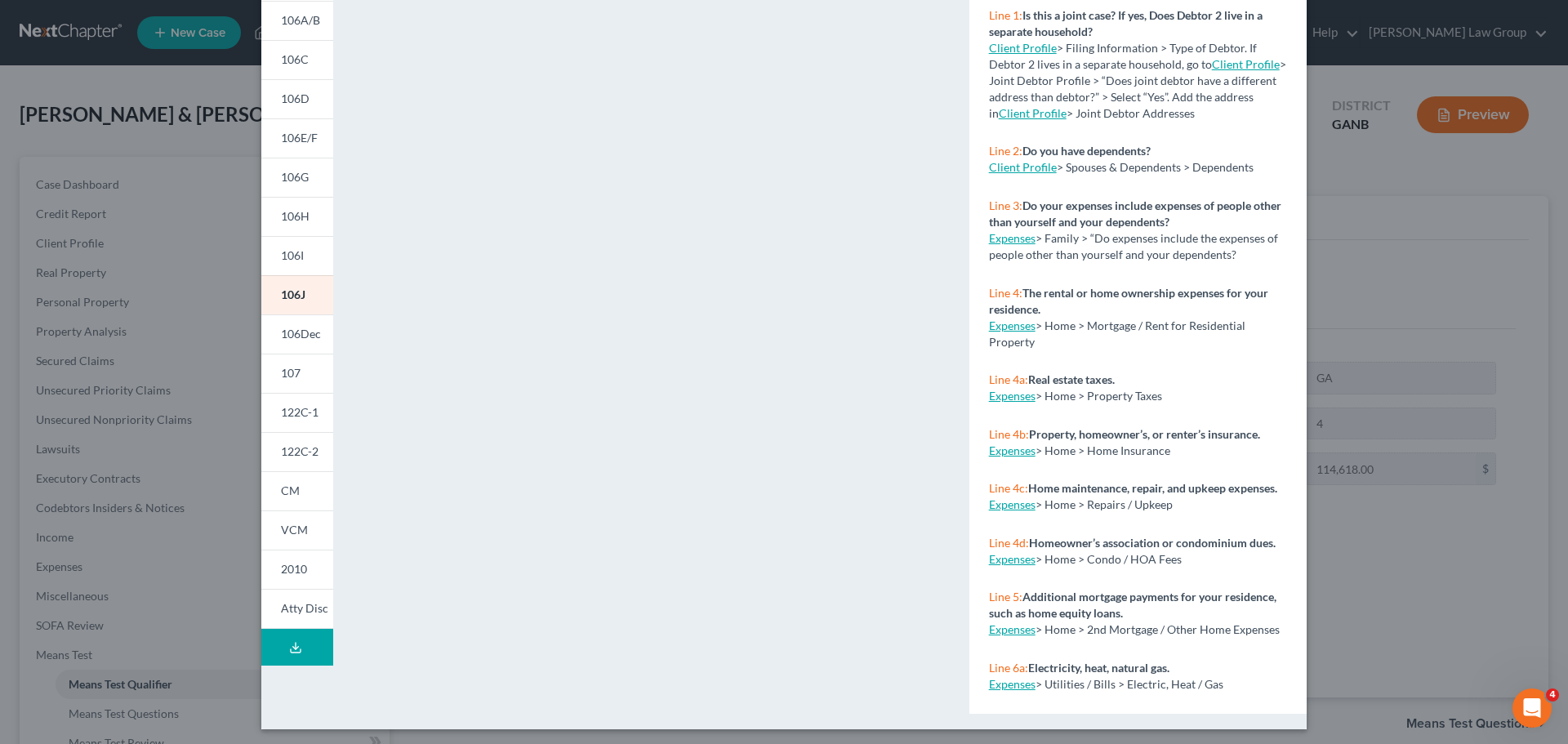
scroll to position [177, 0]
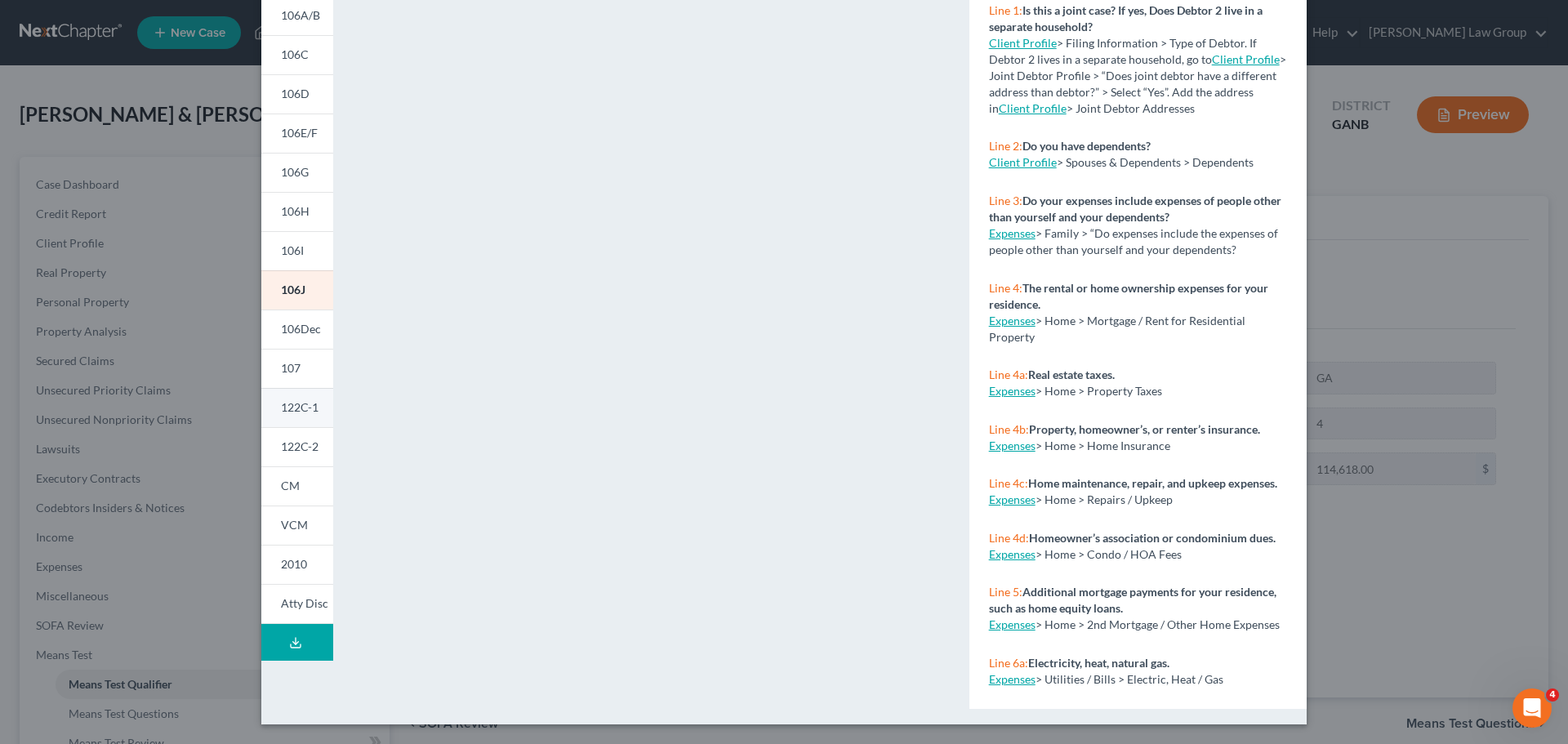
click at [288, 404] on span "122C-1" at bounding box center [300, 407] width 38 height 14
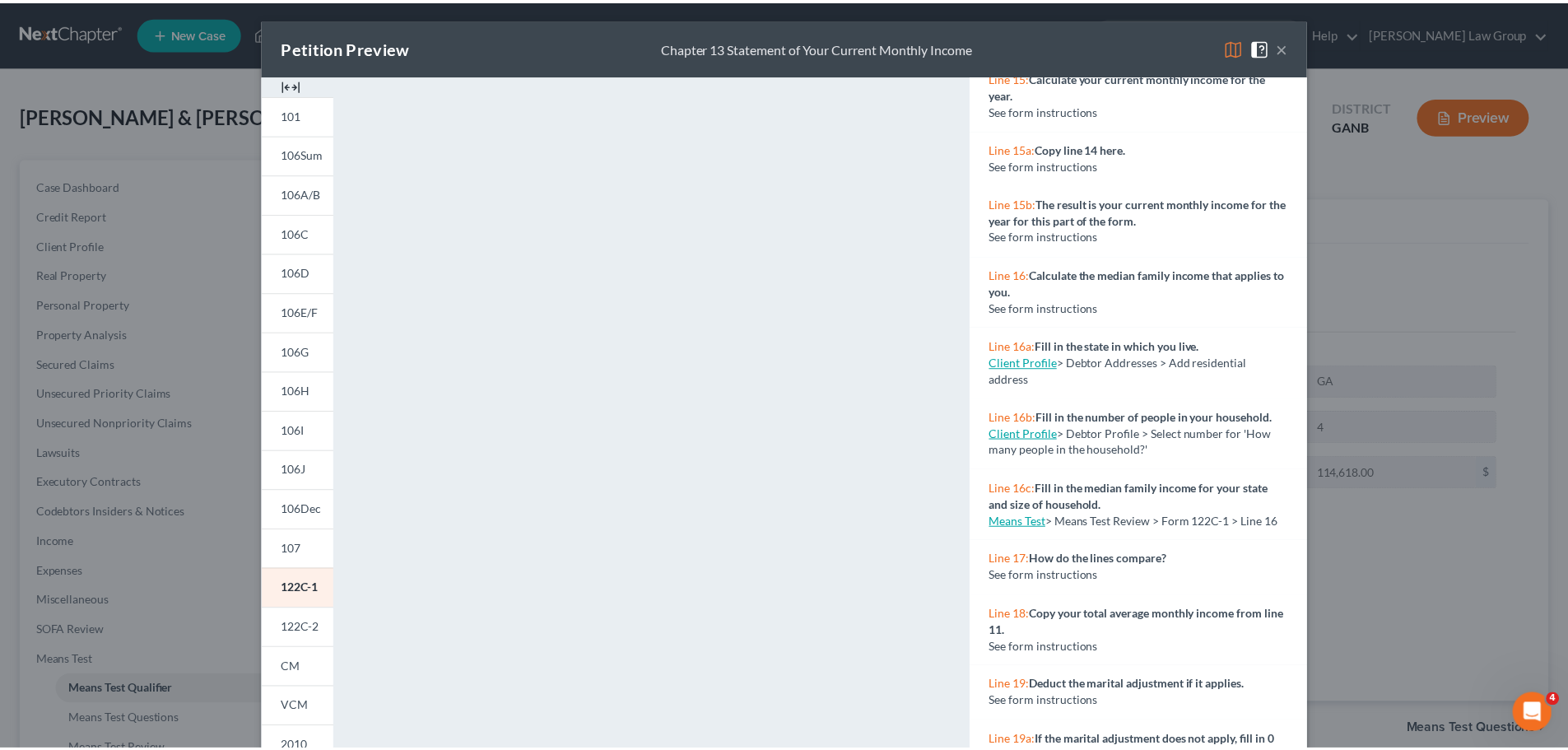
scroll to position [0, 0]
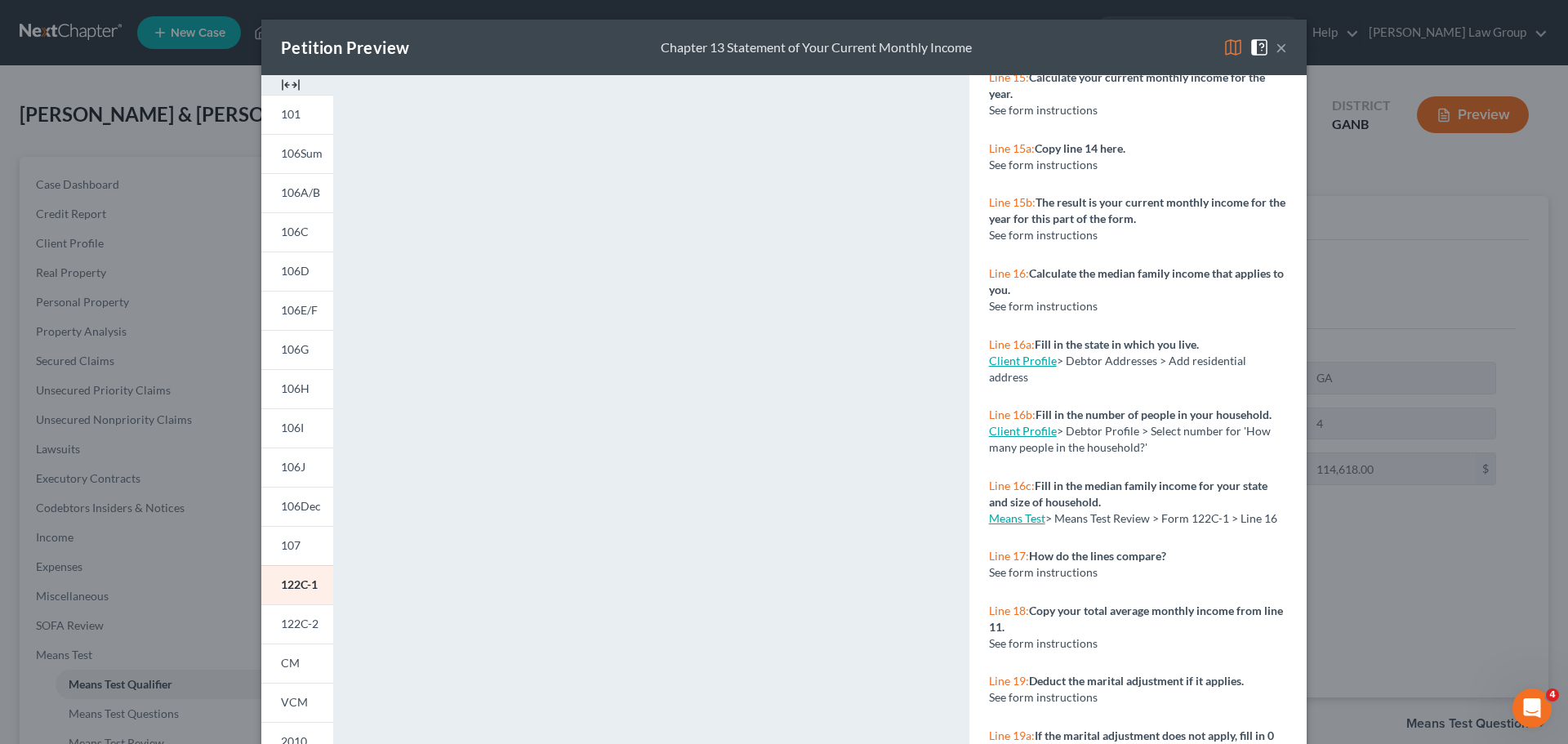
click at [1276, 47] on button "×" at bounding box center [1281, 47] width 11 height 20
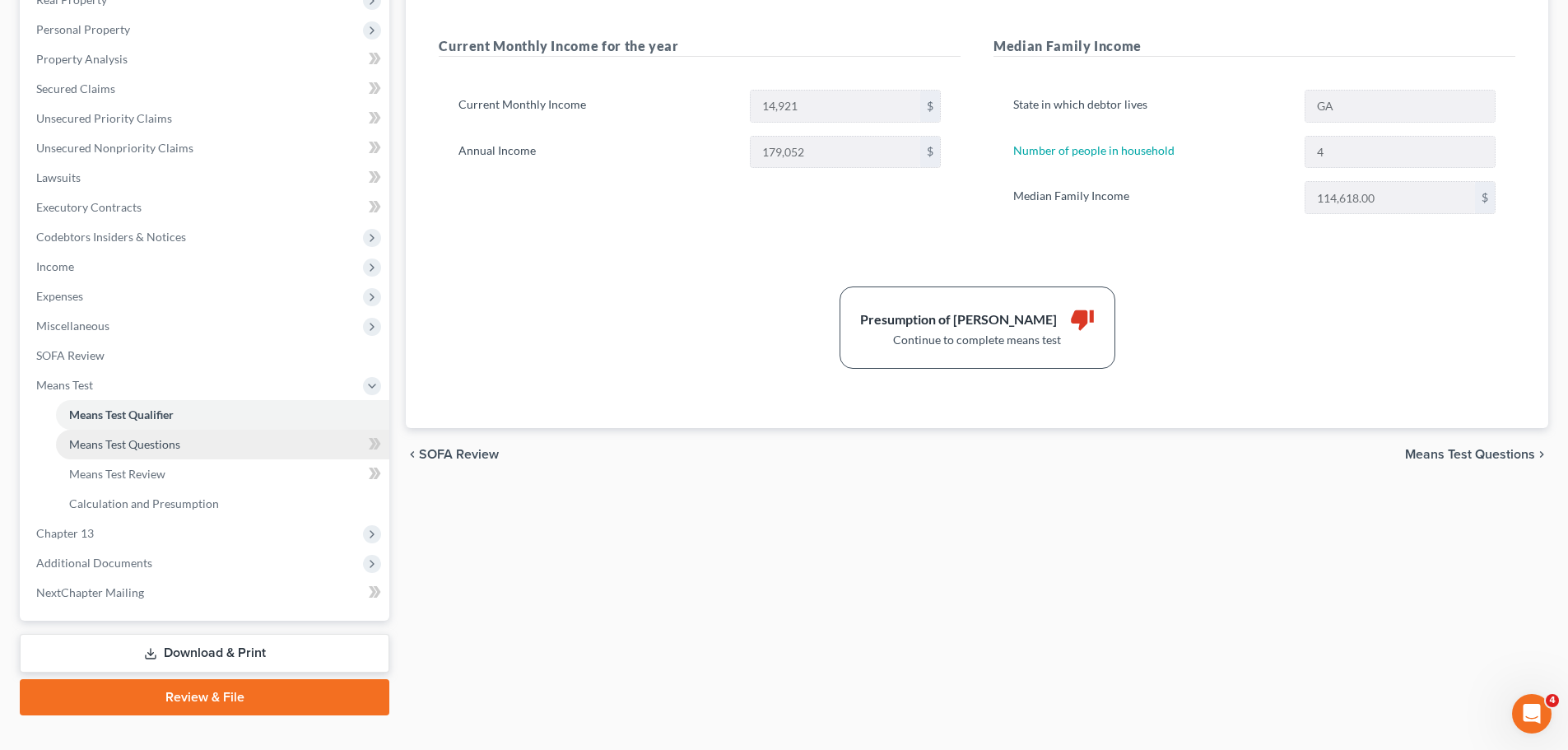
scroll to position [303, 0]
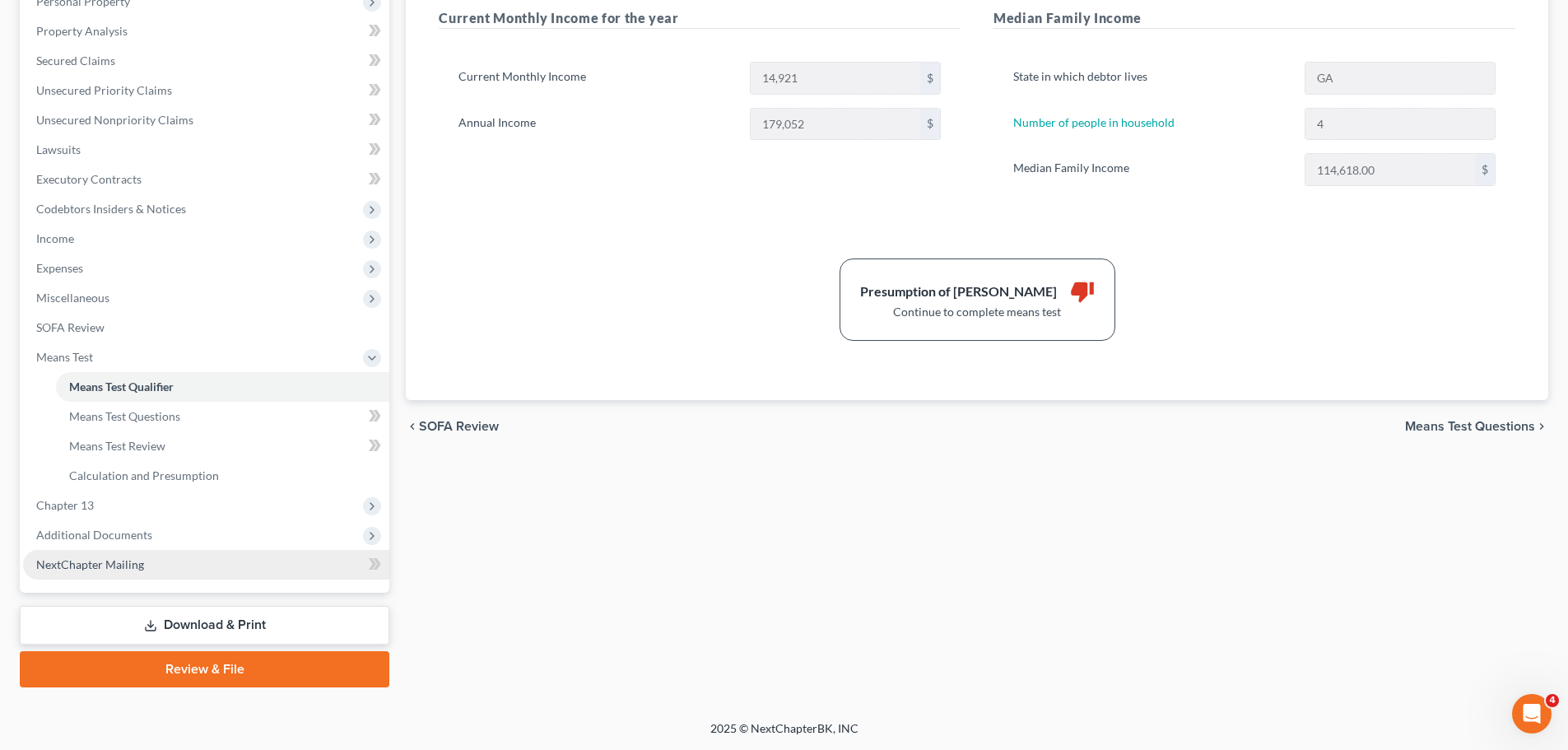
click at [207, 551] on link "NextChapter Mailing" at bounding box center [206, 565] width 366 height 30
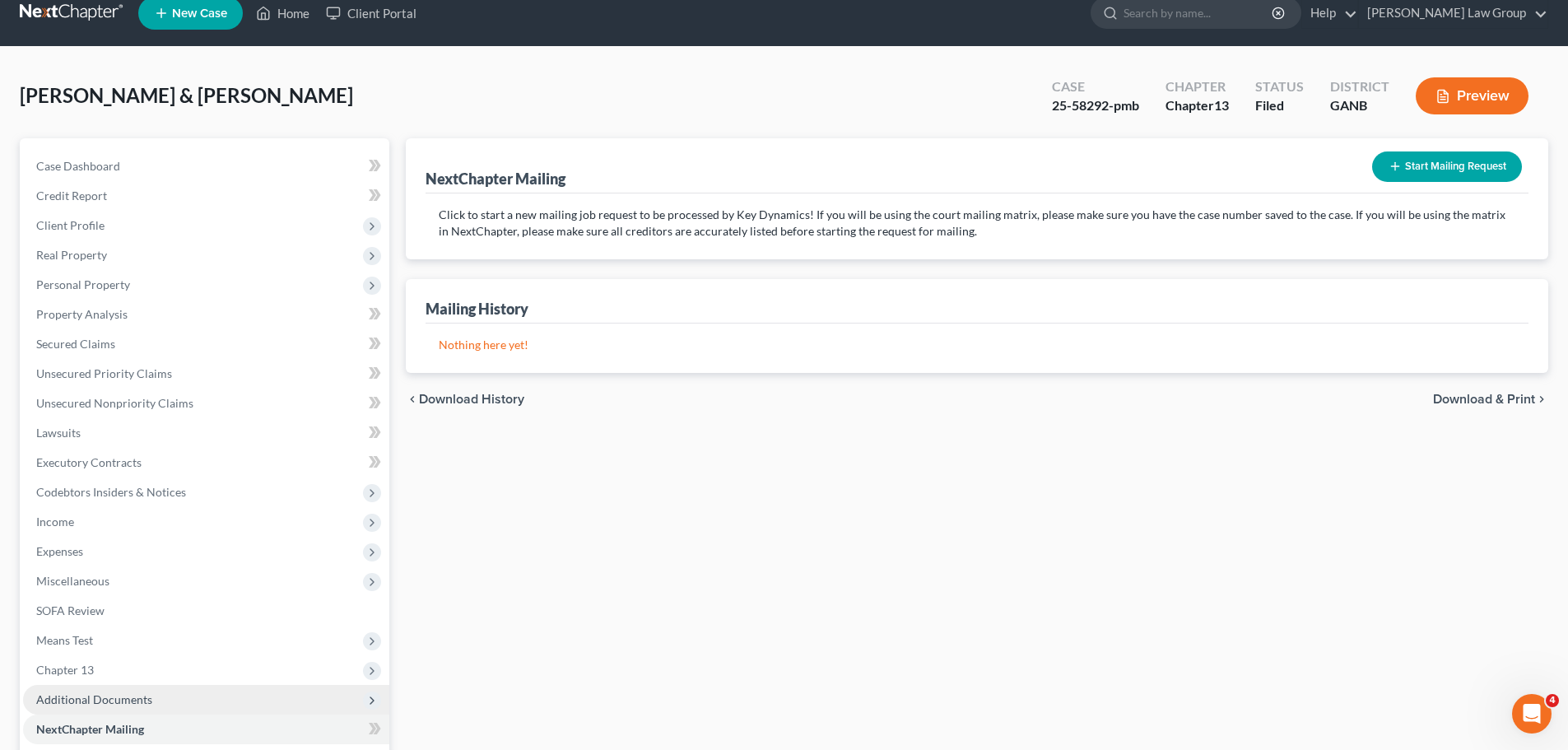
click at [224, 529] on ul "Case Dashboard Payments Invoices Payments Payments Credit Report Client Profile" at bounding box center [206, 448] width 366 height 593
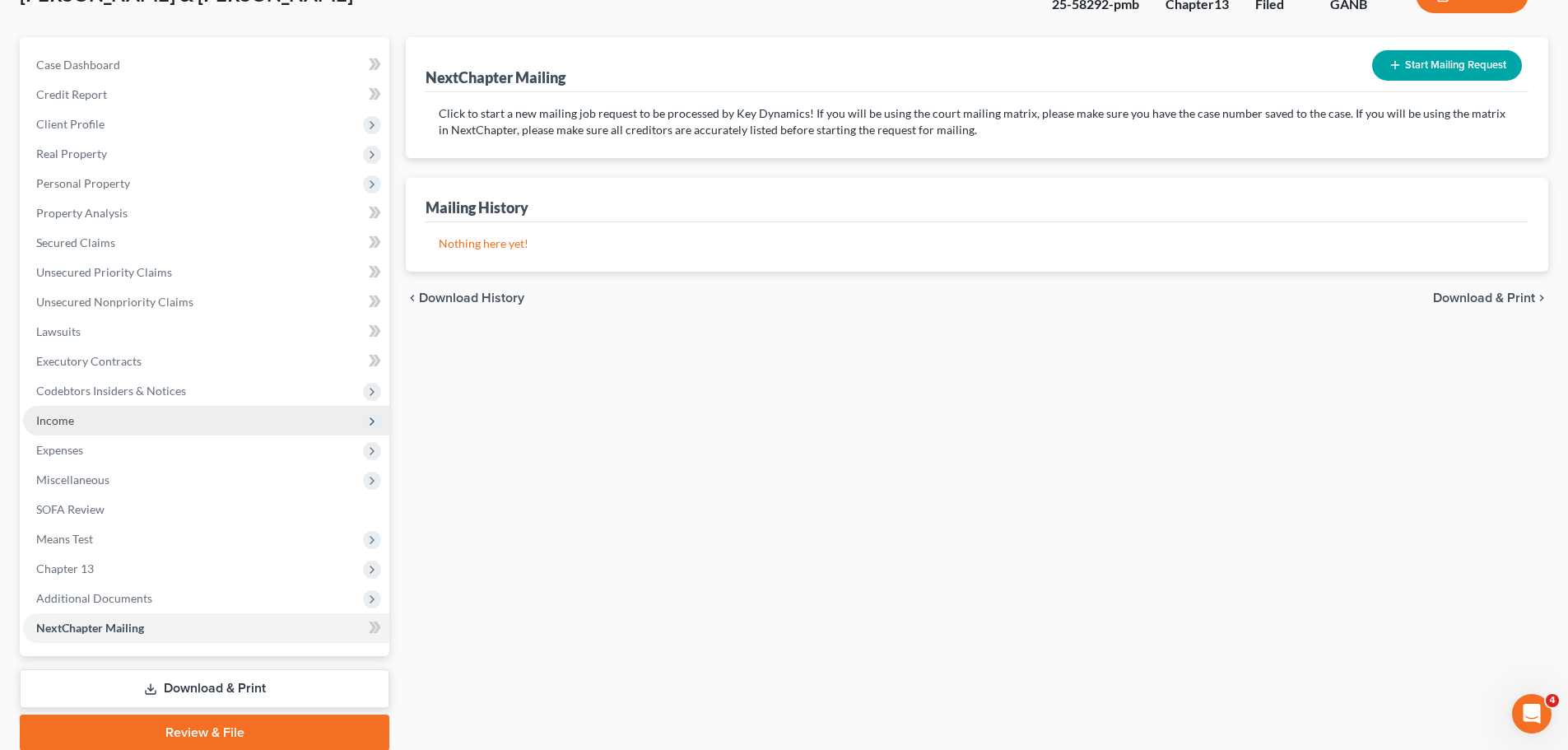
scroll to position [184, 0]
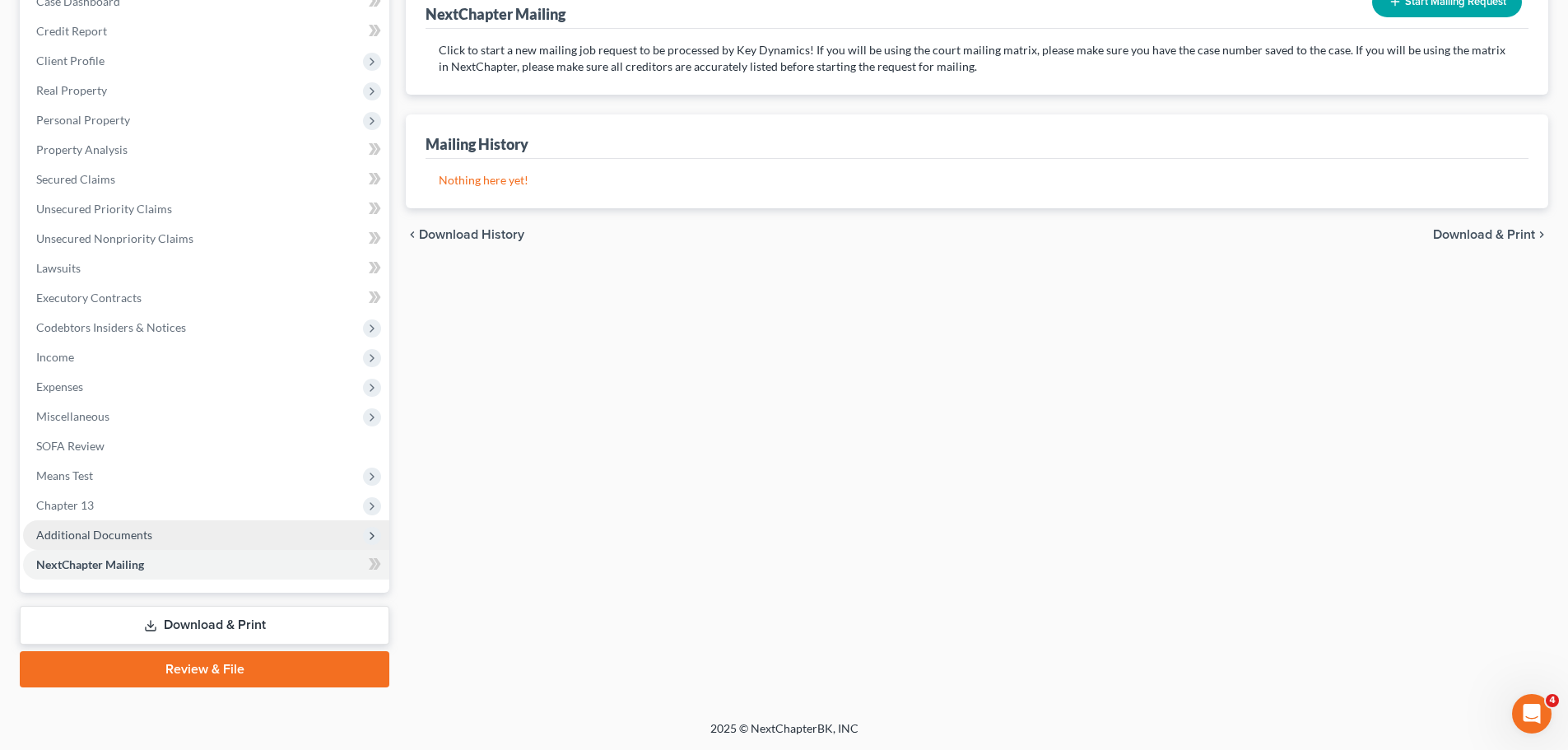
click at [155, 526] on span "Additional Documents" at bounding box center [206, 535] width 366 height 30
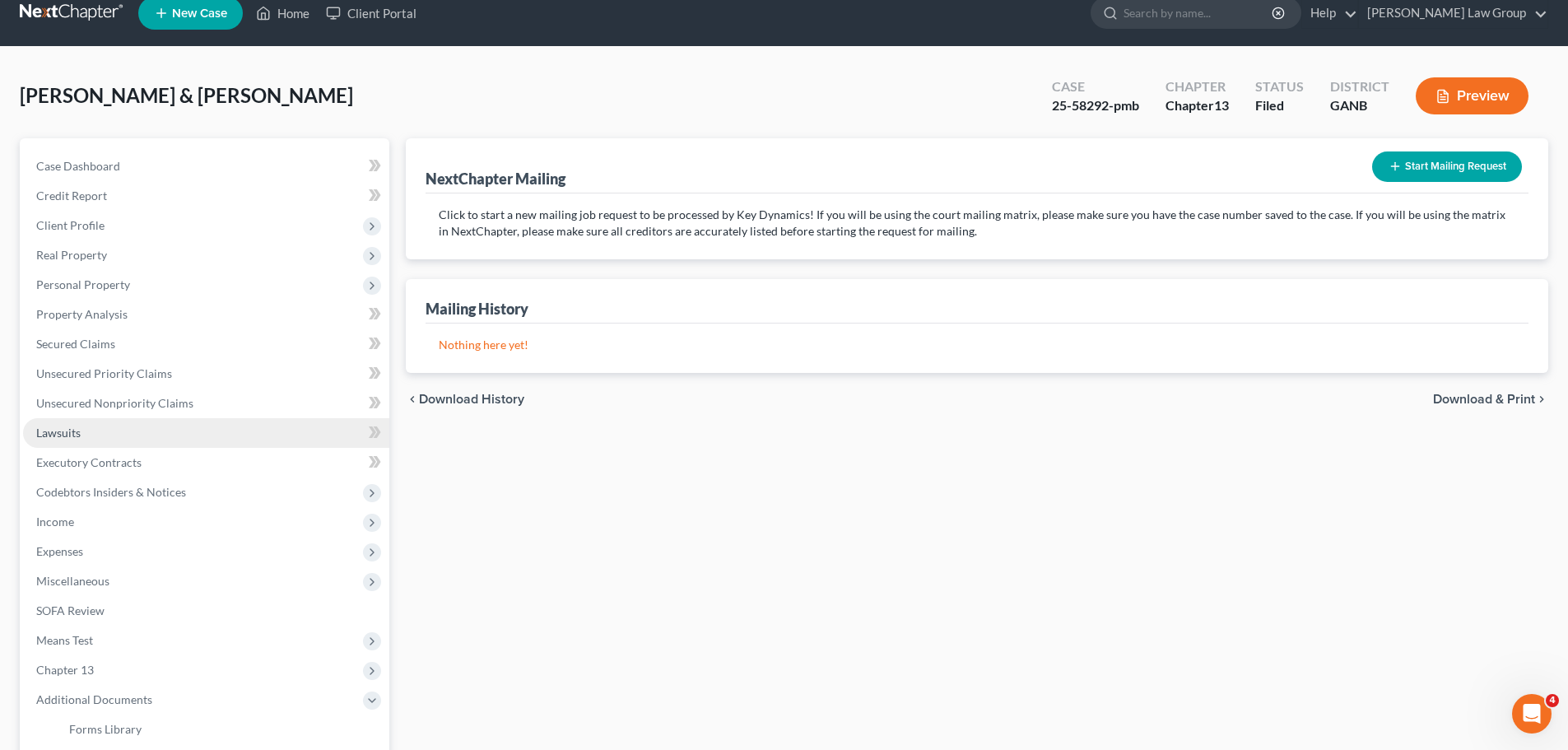
scroll to position [102, 0]
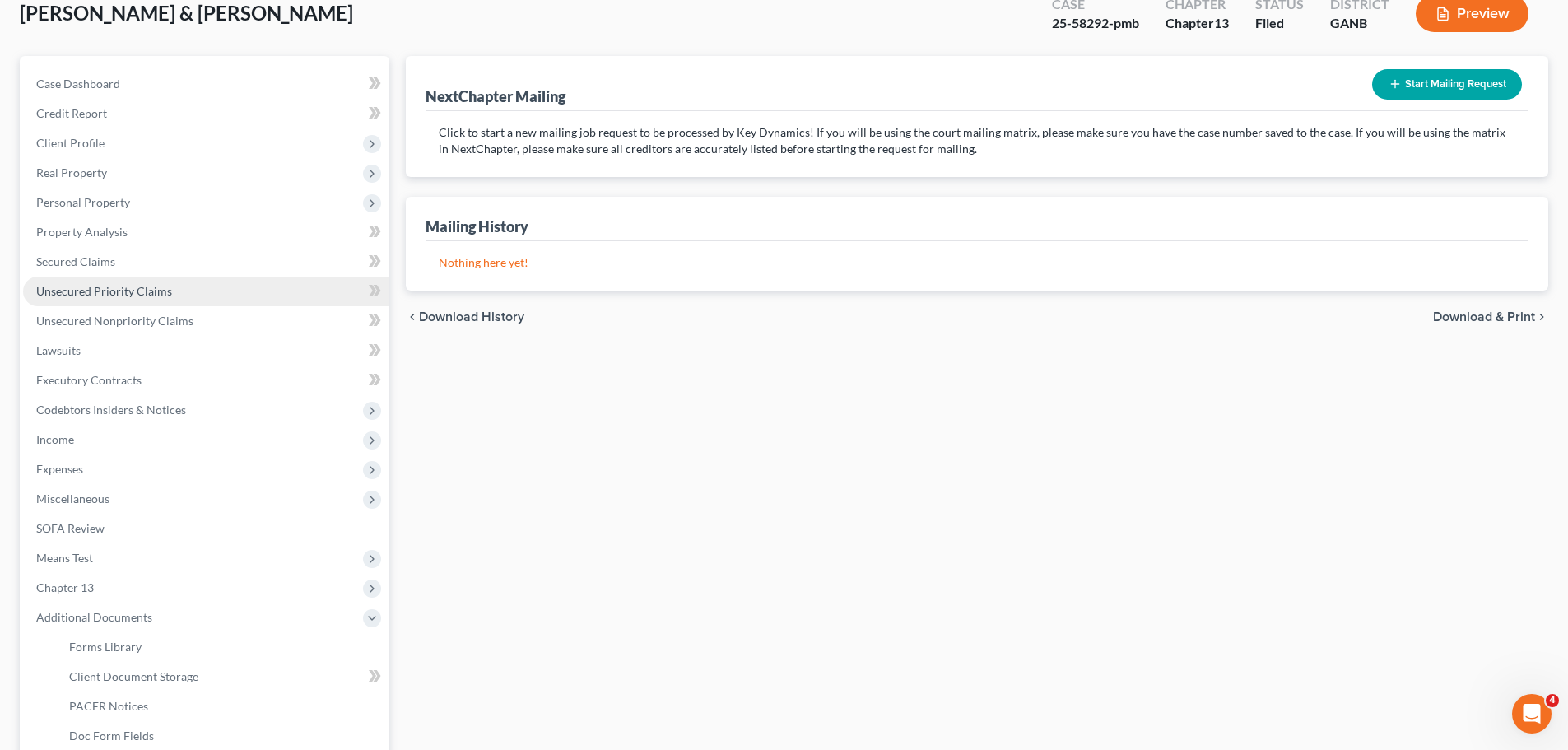
click at [115, 286] on span "Unsecured Priority Claims" at bounding box center [104, 291] width 136 height 14
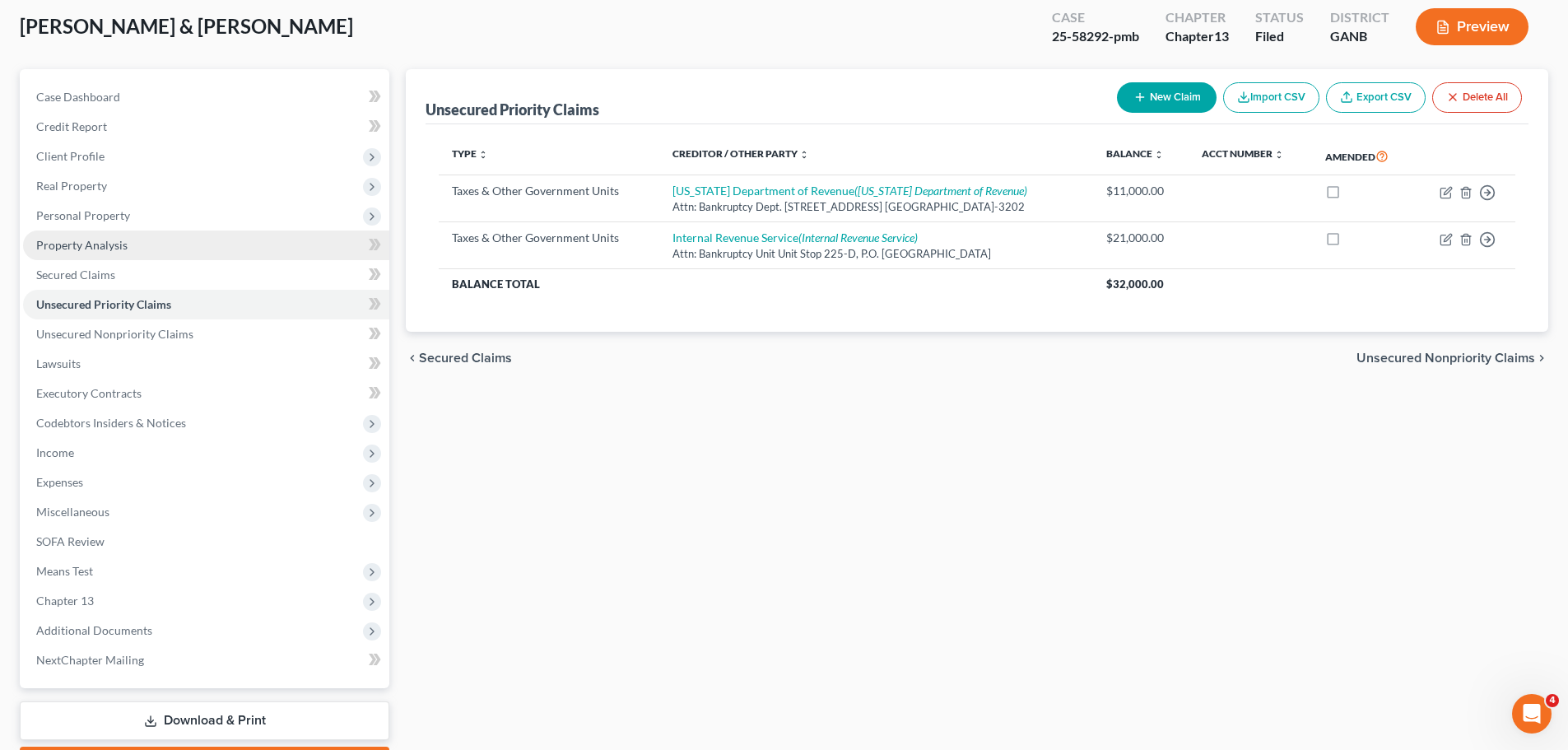
scroll to position [165, 0]
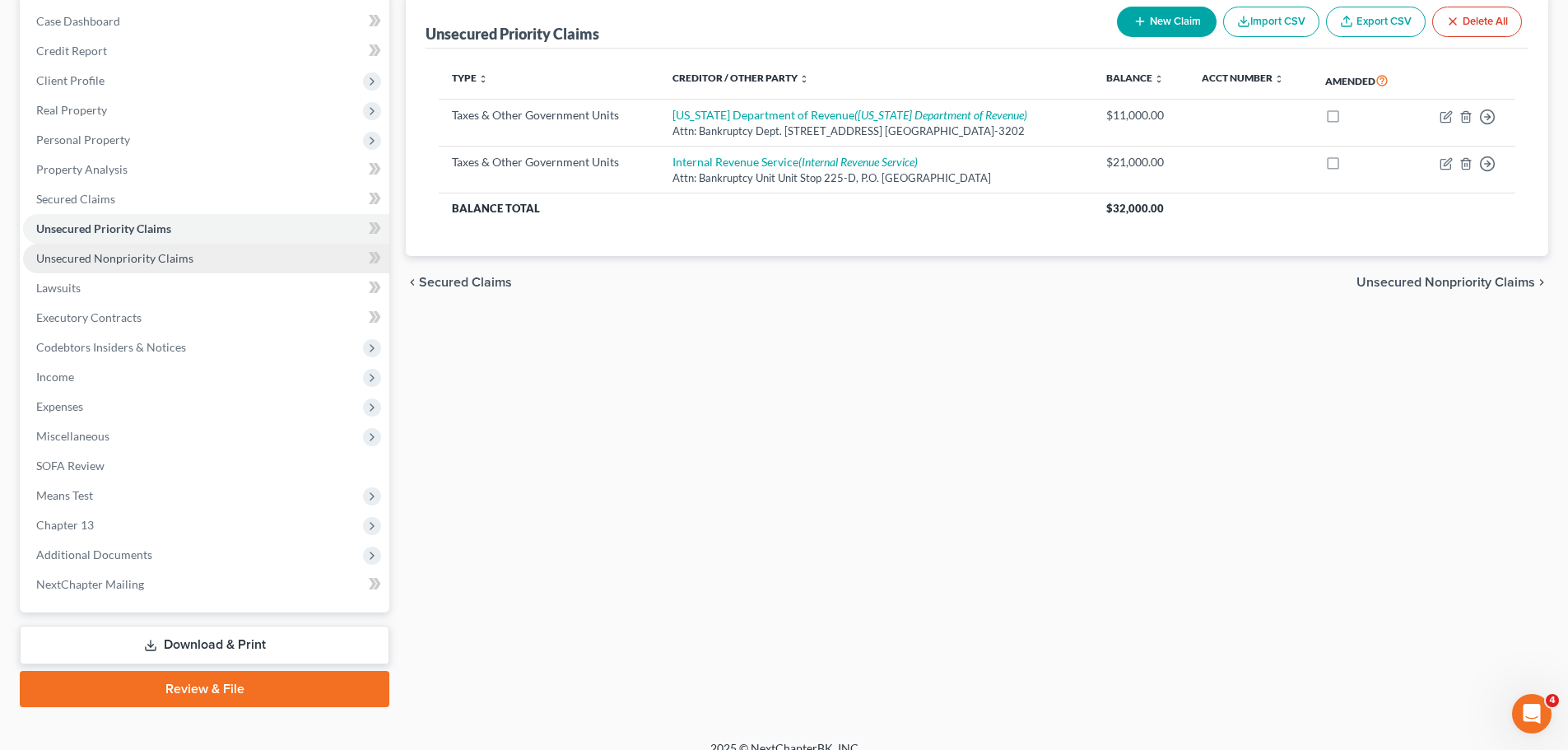
click at [130, 265] on link "Unsecured Nonpriority Claims" at bounding box center [206, 259] width 366 height 30
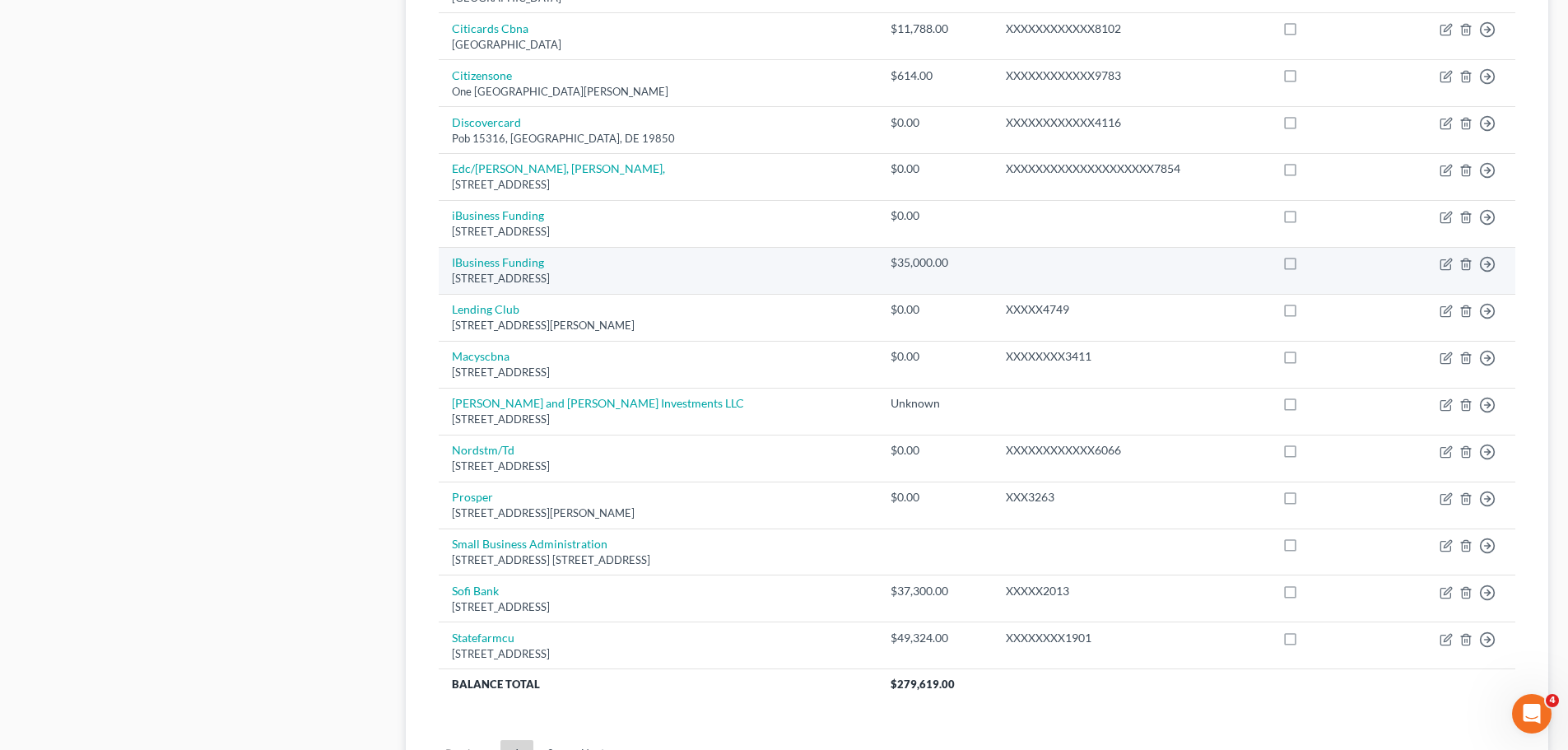
scroll to position [1141, 0]
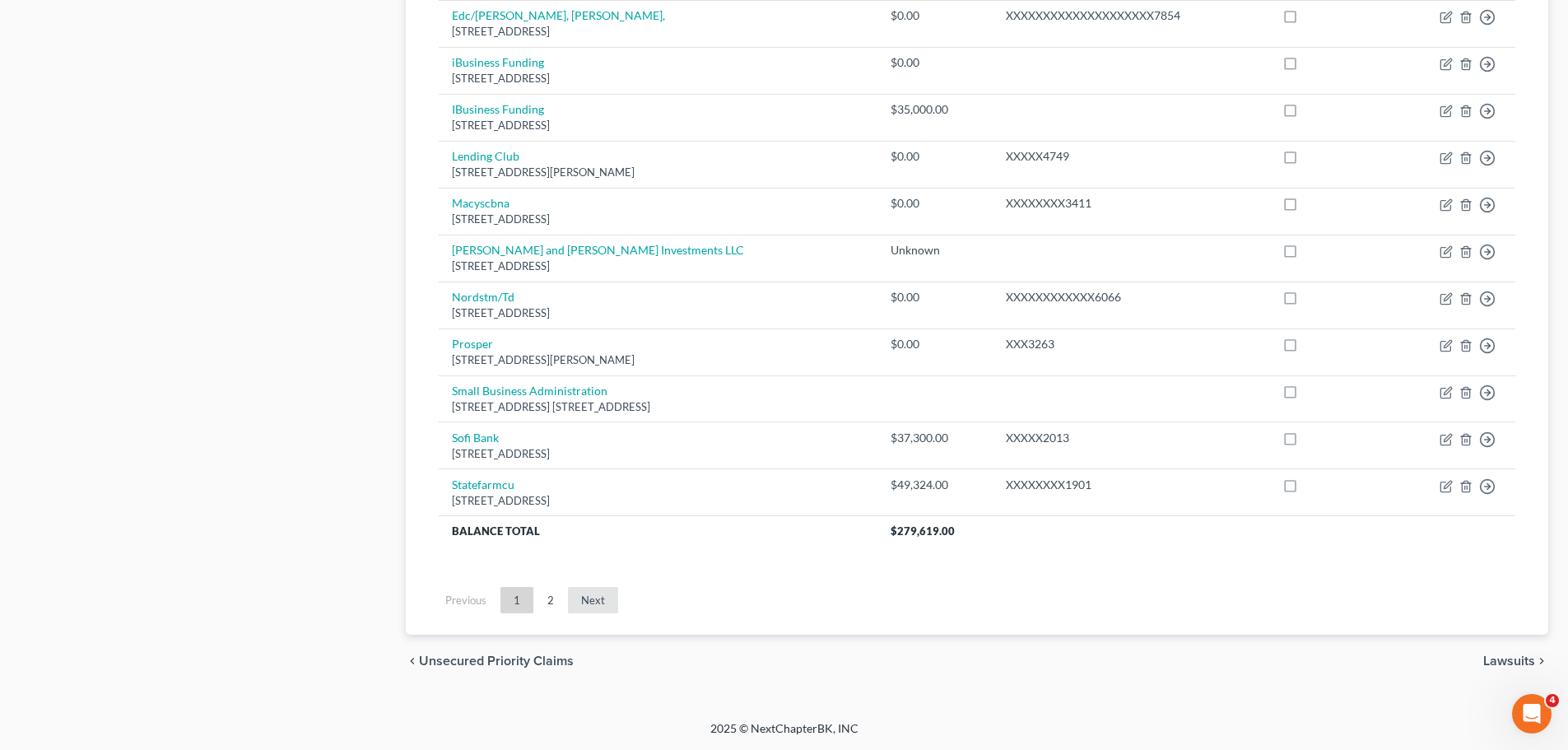
click at [598, 606] on link "Next" at bounding box center [593, 600] width 50 height 26
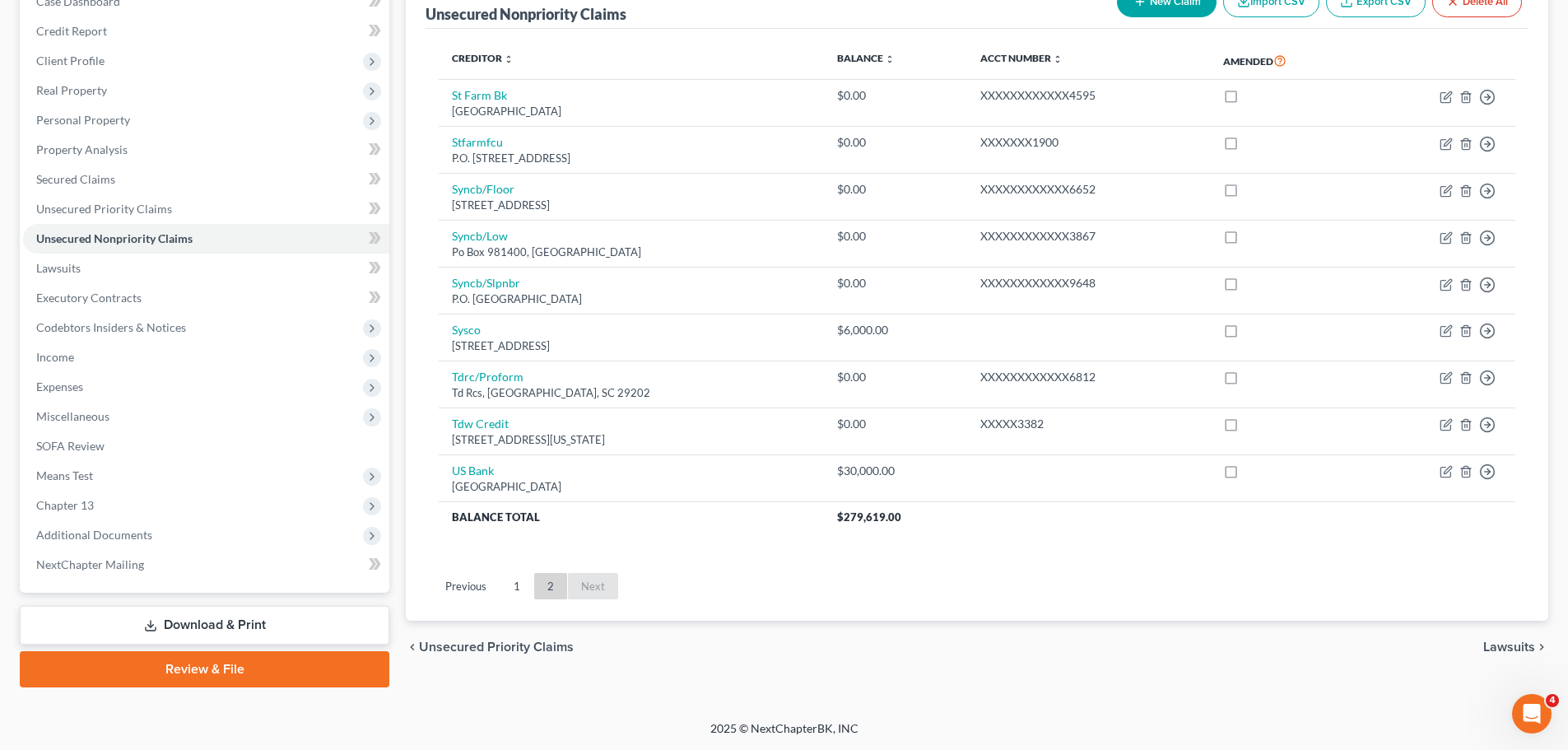
scroll to position [184, 0]
click at [517, 576] on link "1" at bounding box center [517, 586] width 33 height 26
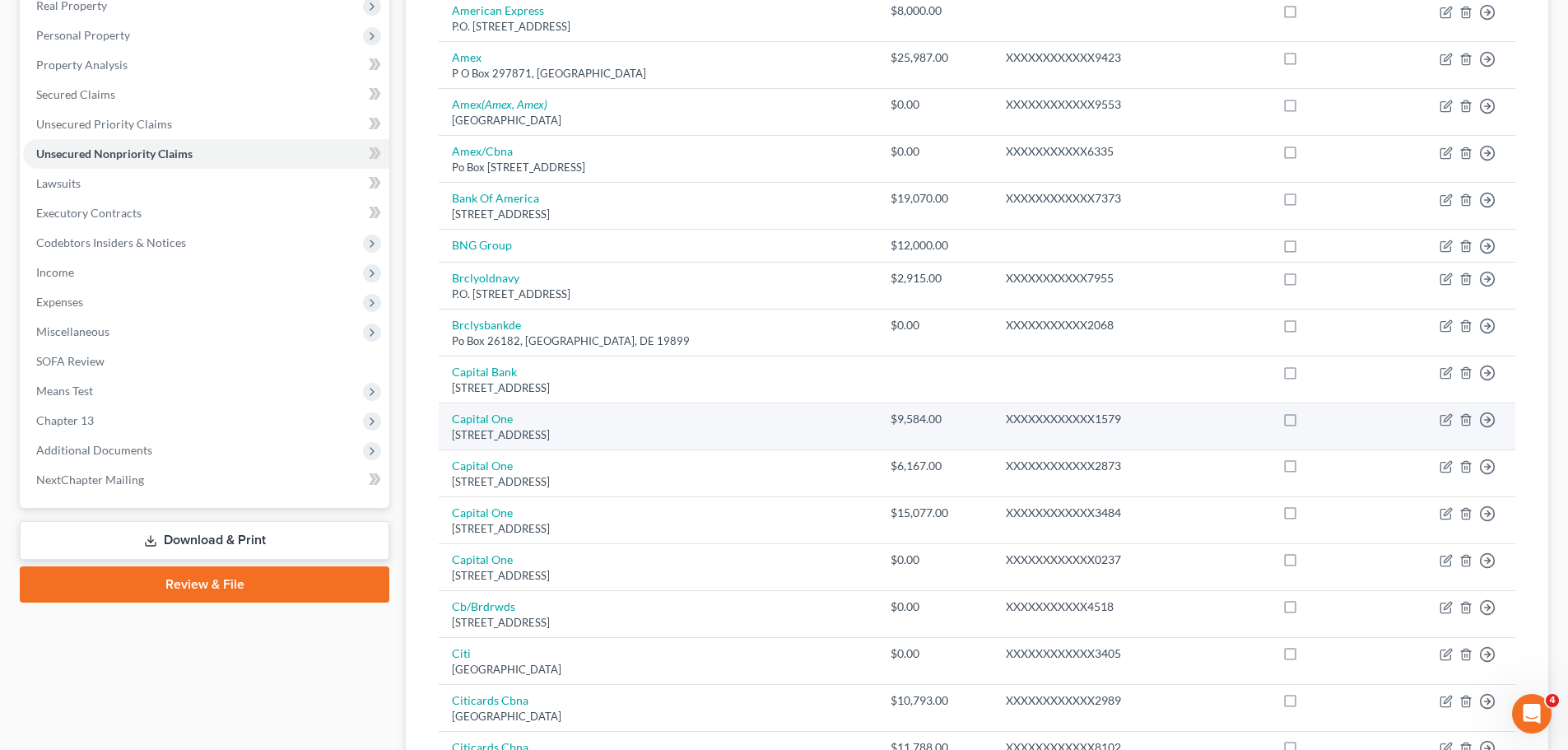
scroll to position [349, 0]
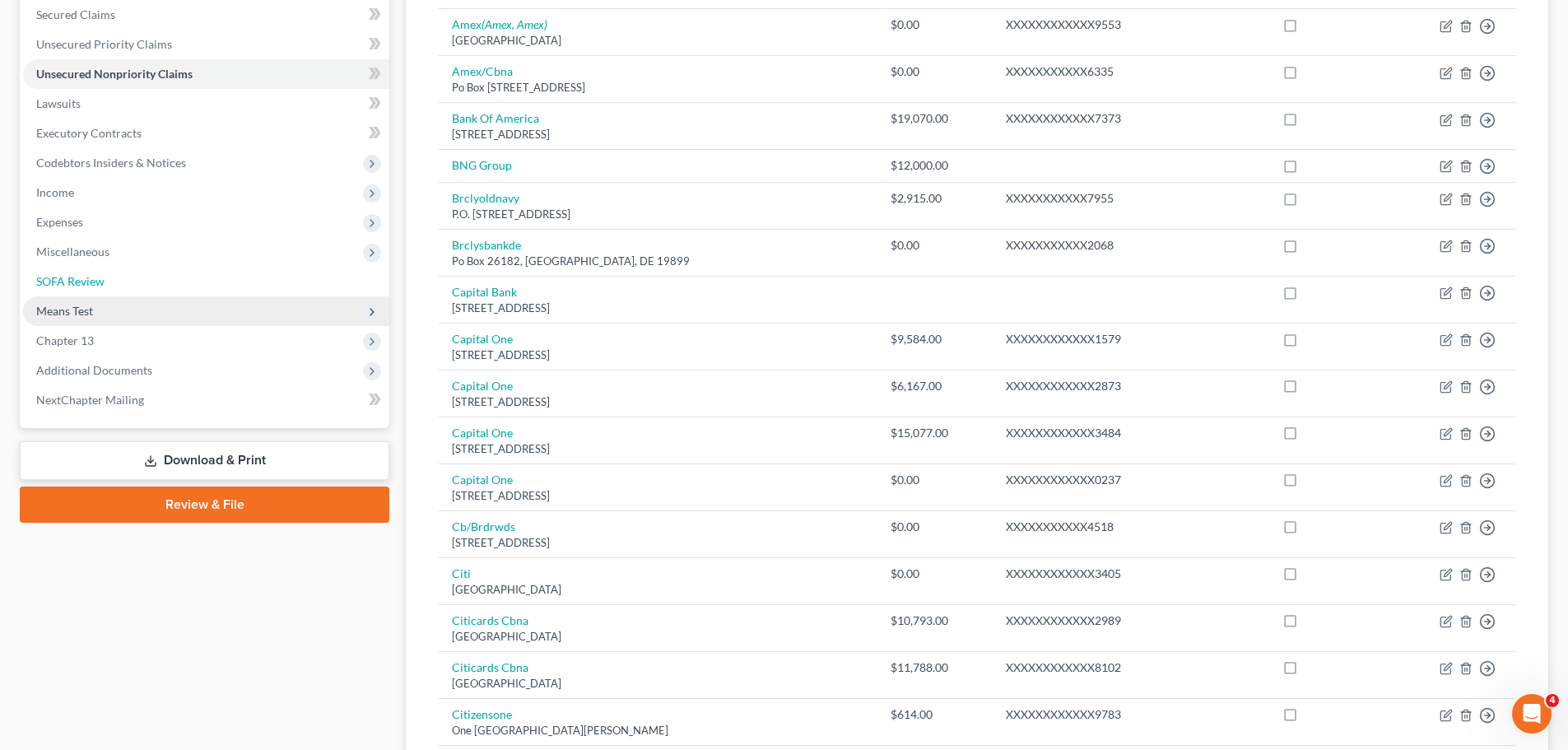
drag, startPoint x: 123, startPoint y: 291, endPoint x: 187, endPoint y: 313, distance: 67.7
click at [123, 291] on link "SOFA Review" at bounding box center [206, 282] width 366 height 30
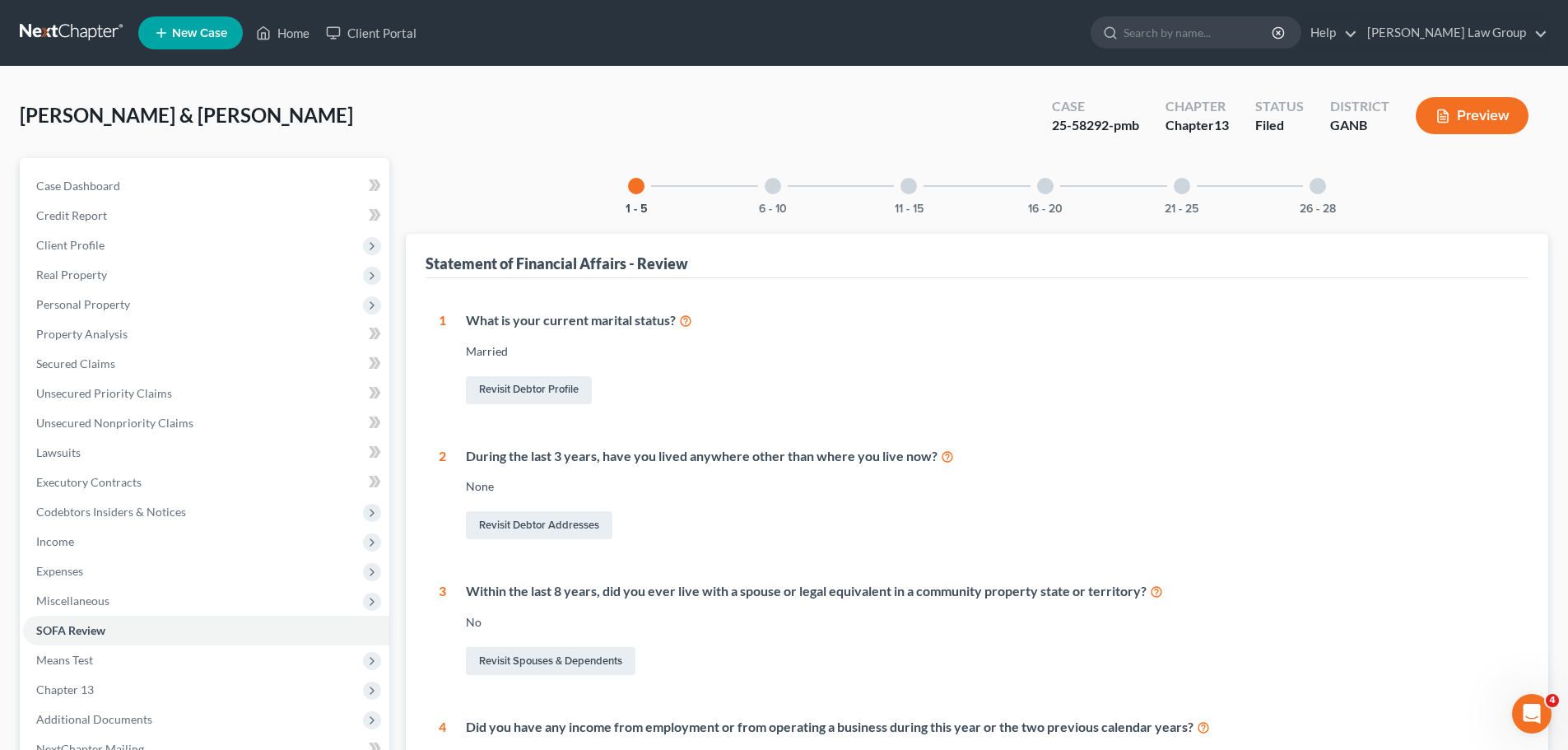
drag, startPoint x: 1310, startPoint y: 185, endPoint x: 1196, endPoint y: 203, distance: 115.4
click at [1313, 185] on div at bounding box center [1318, 186] width 16 height 16
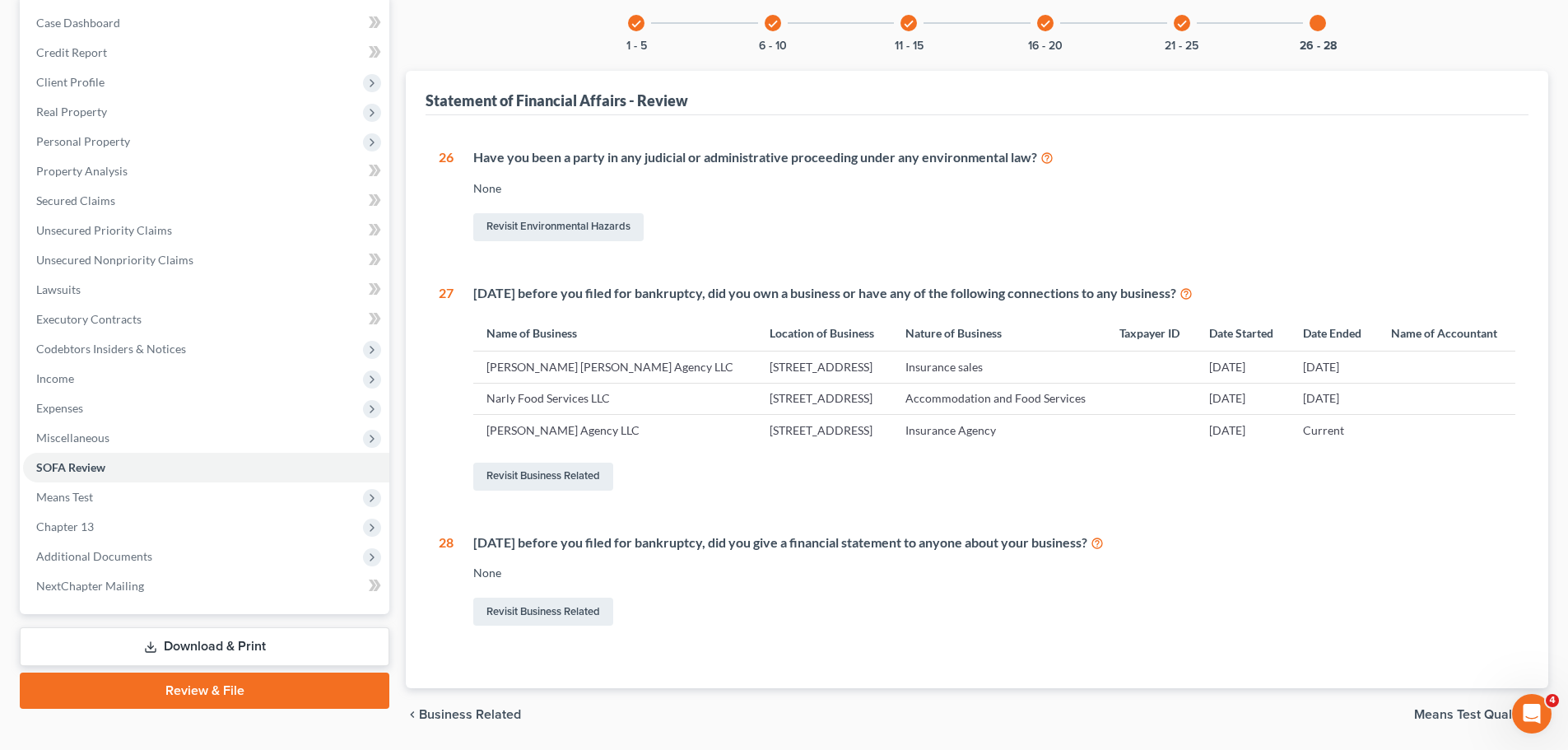
scroll to position [165, 0]
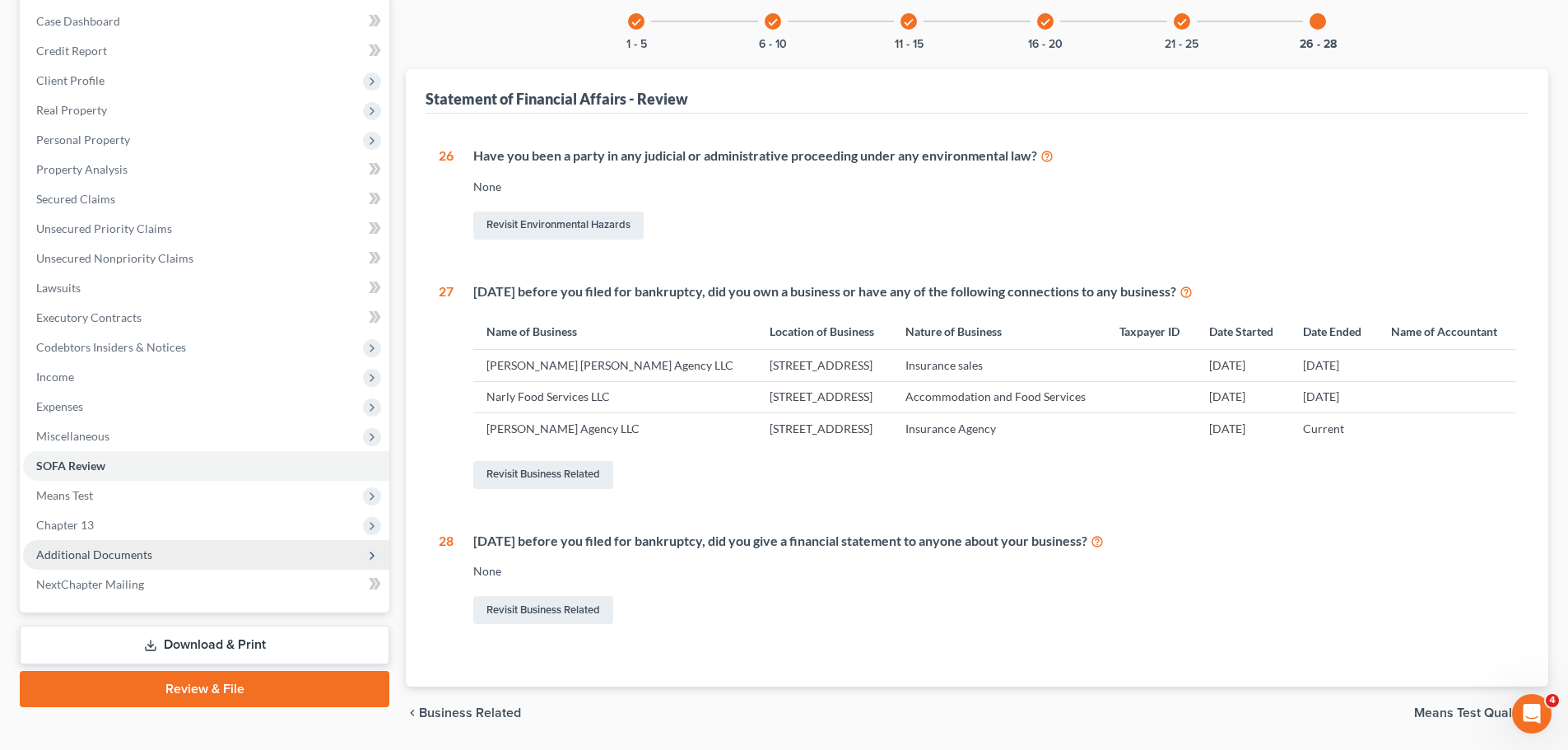
click at [220, 552] on span "Additional Documents" at bounding box center [206, 555] width 366 height 30
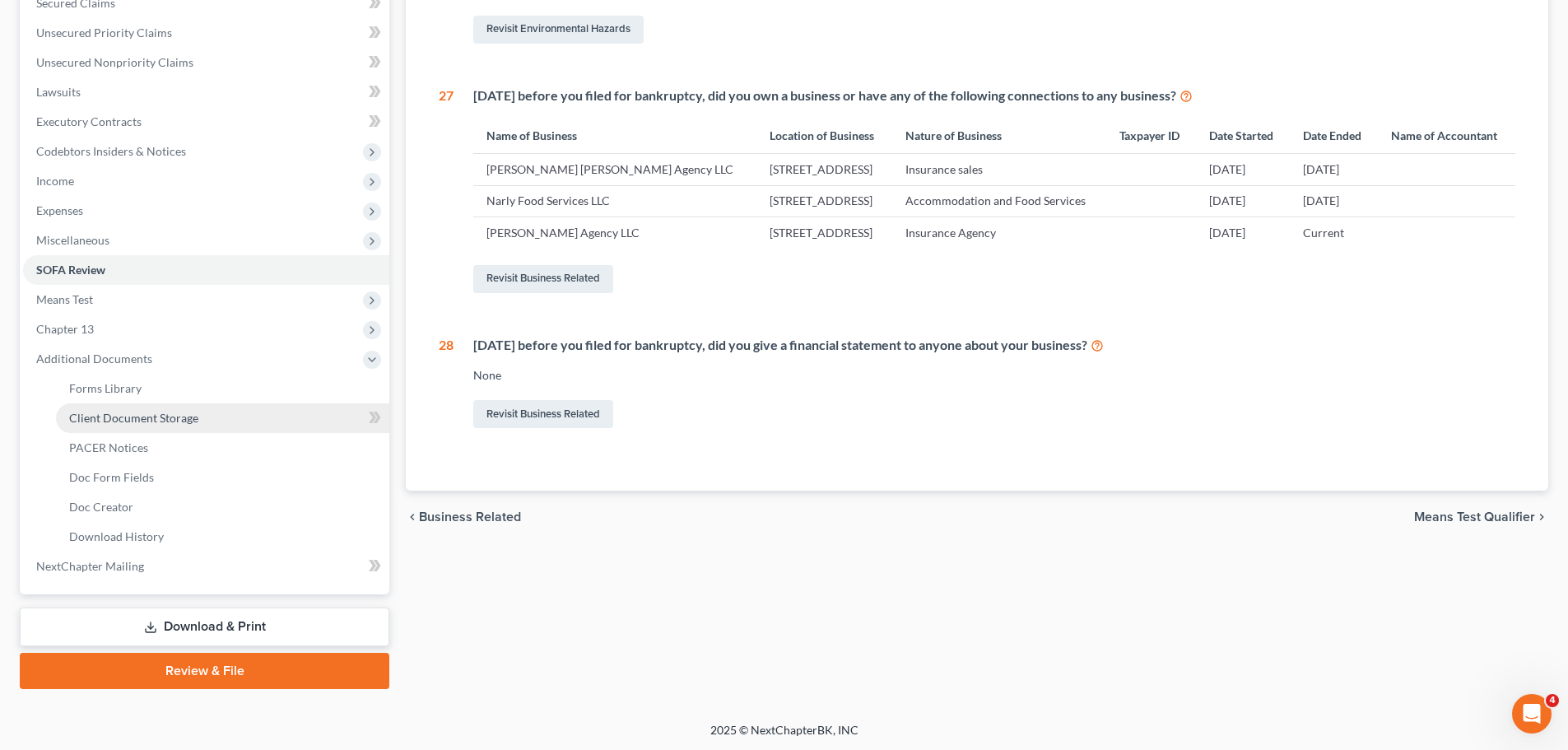
scroll to position [362, 0]
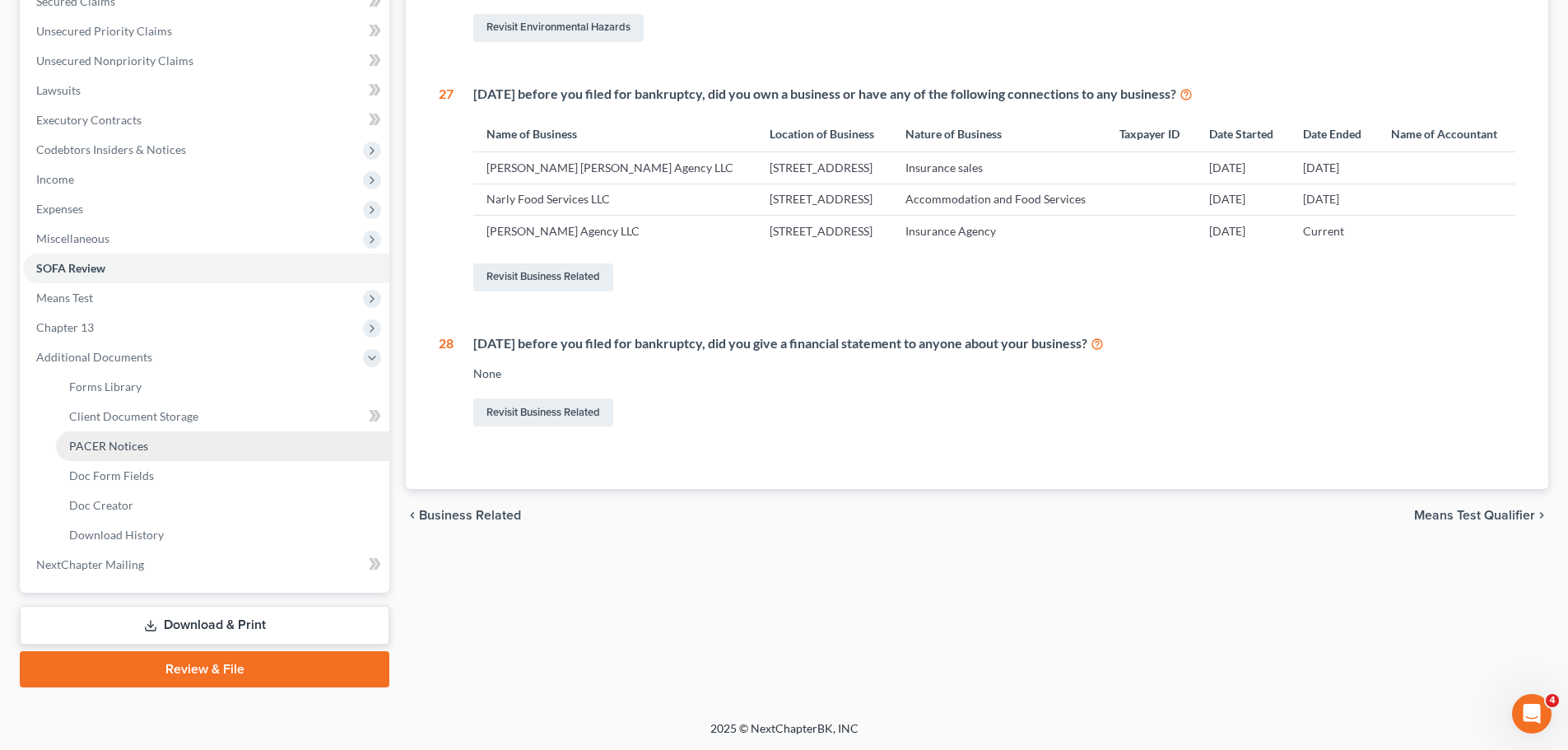
click at [137, 457] on link "PACER Notices" at bounding box center [222, 446] width 333 height 30
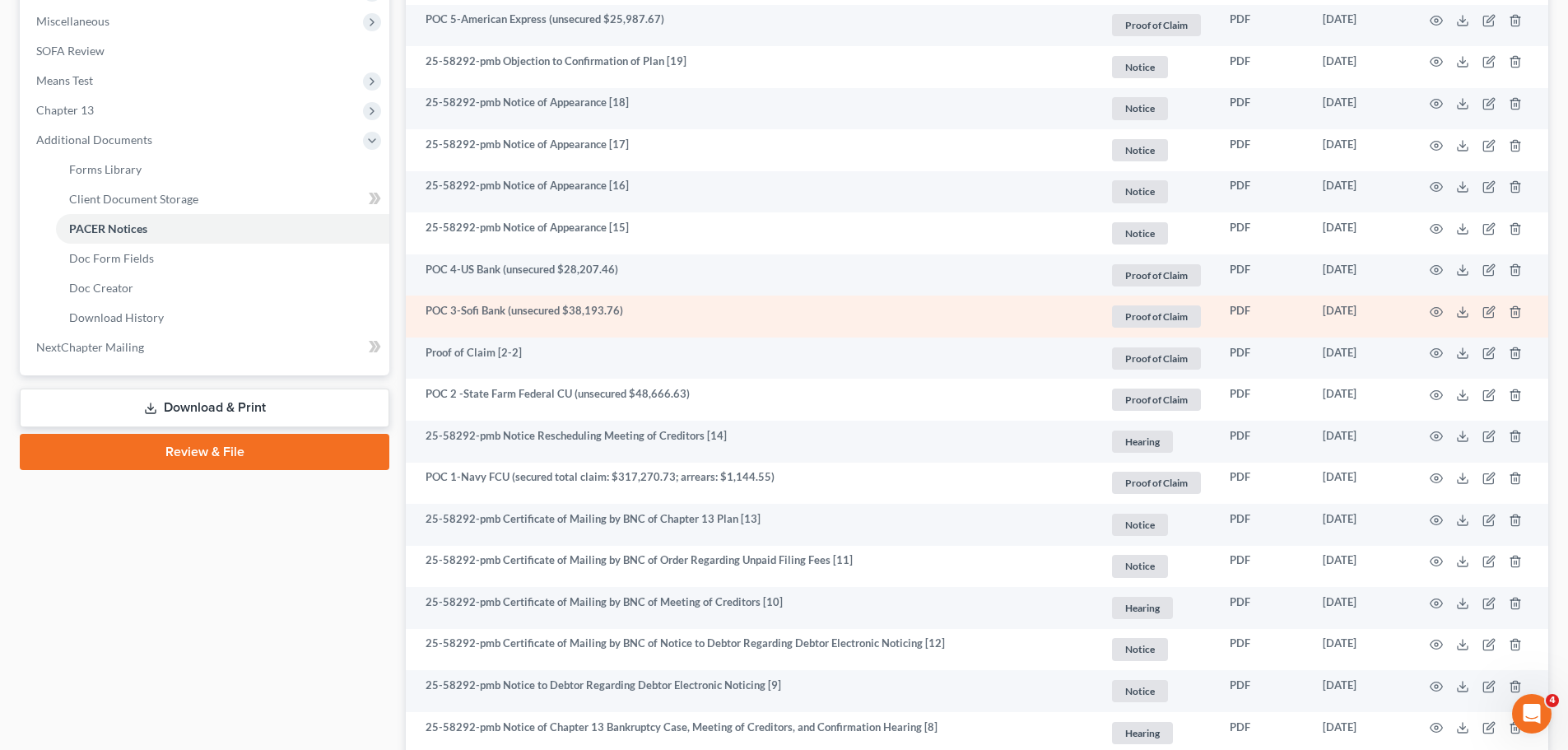
scroll to position [494, 0]
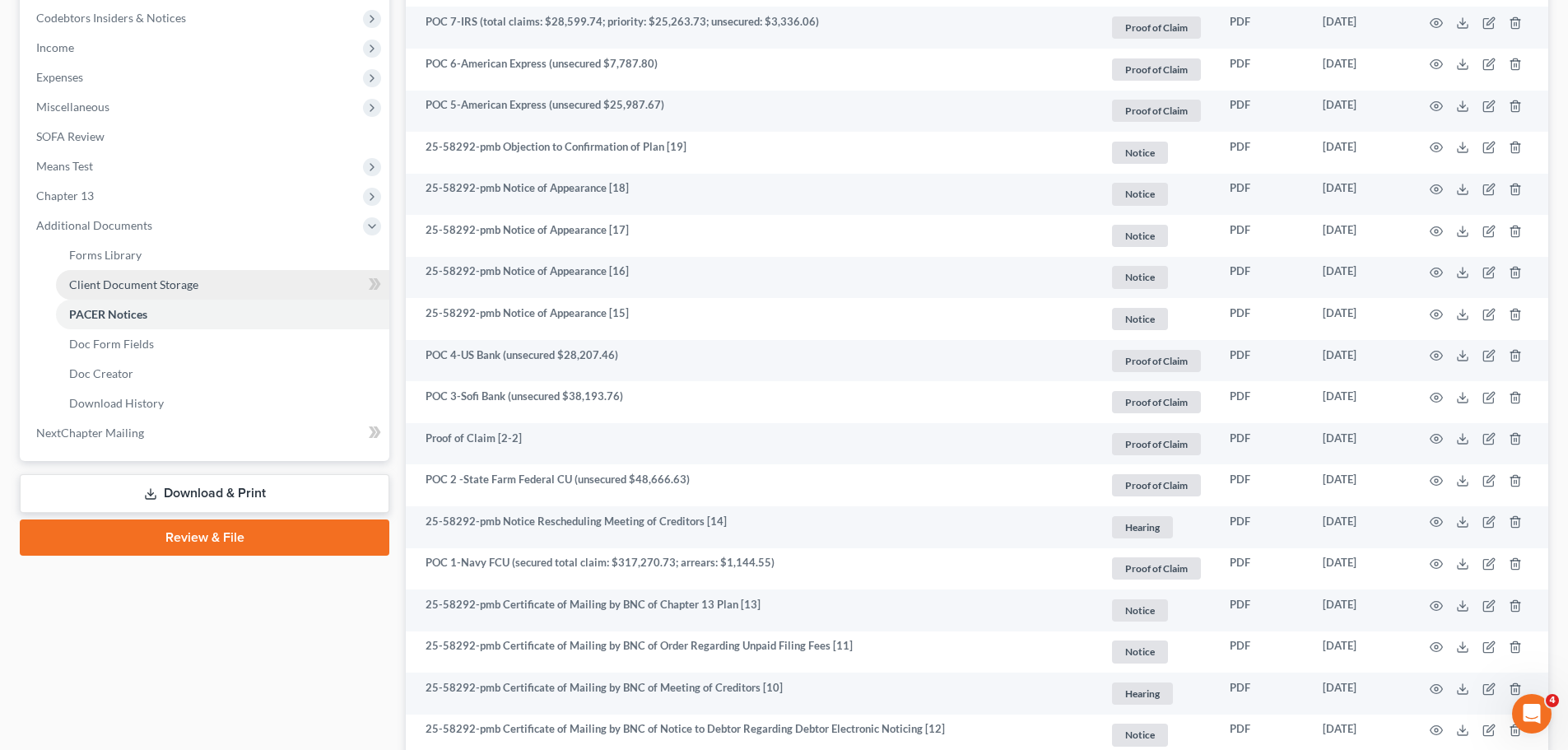
drag, startPoint x: 137, startPoint y: 185, endPoint x: 238, endPoint y: 283, distance: 140.7
click at [137, 185] on span "Chapter 13" at bounding box center [206, 196] width 366 height 30
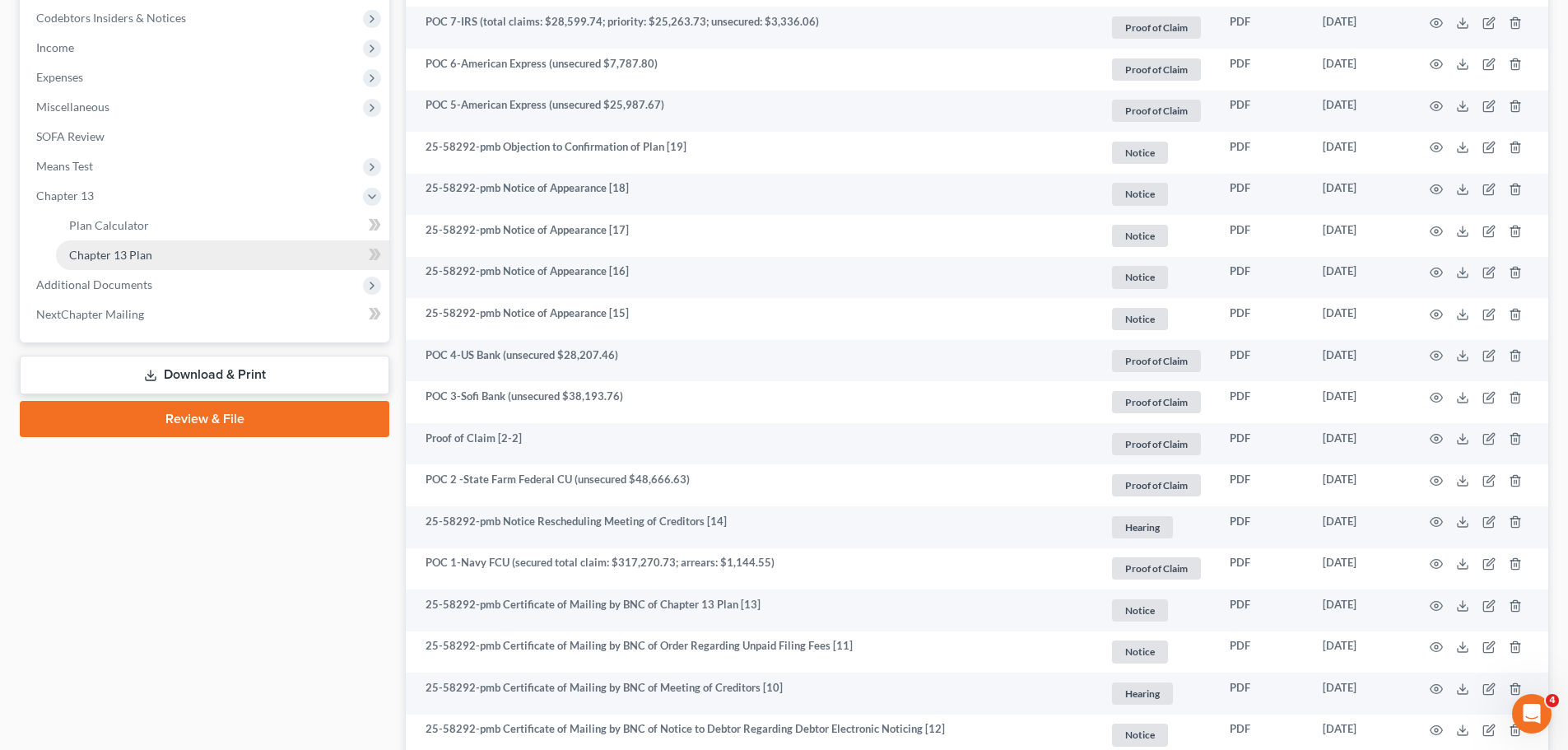
click at [174, 258] on link "Chapter 13 Plan" at bounding box center [222, 255] width 333 height 30
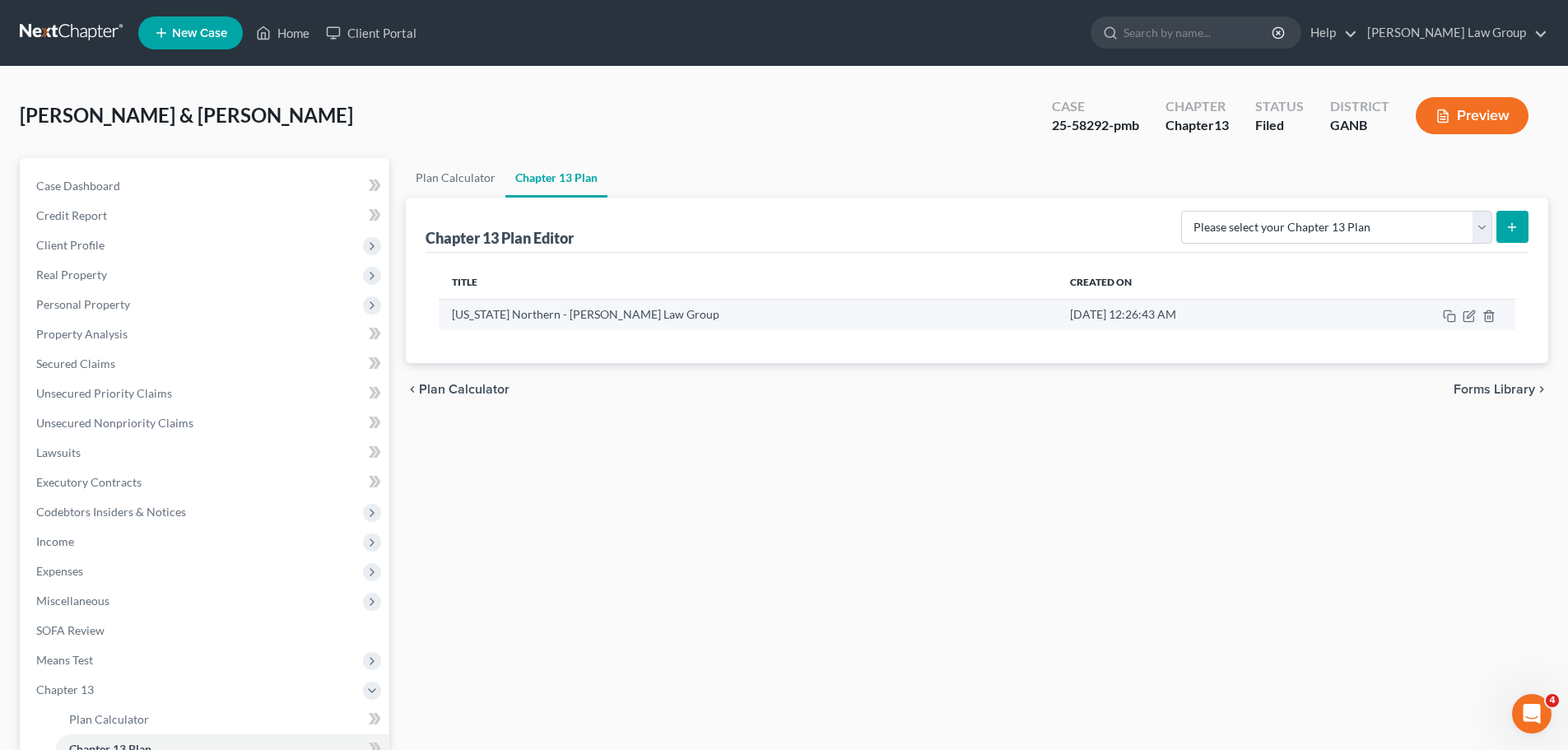
click at [1469, 307] on td at bounding box center [1425, 314] width 180 height 31
click at [1468, 319] on icon "button" at bounding box center [1469, 316] width 13 height 13
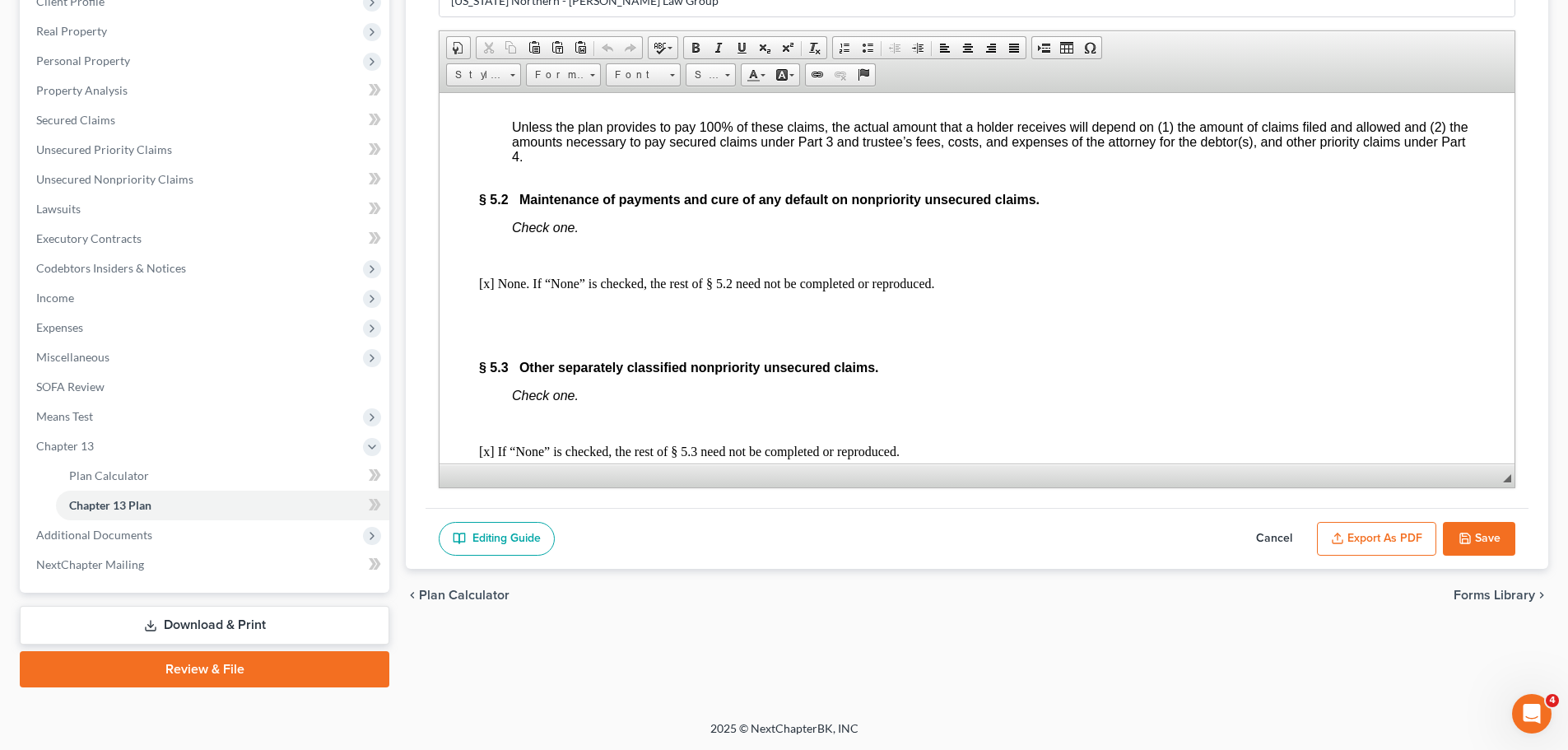
scroll to position [5539, 0]
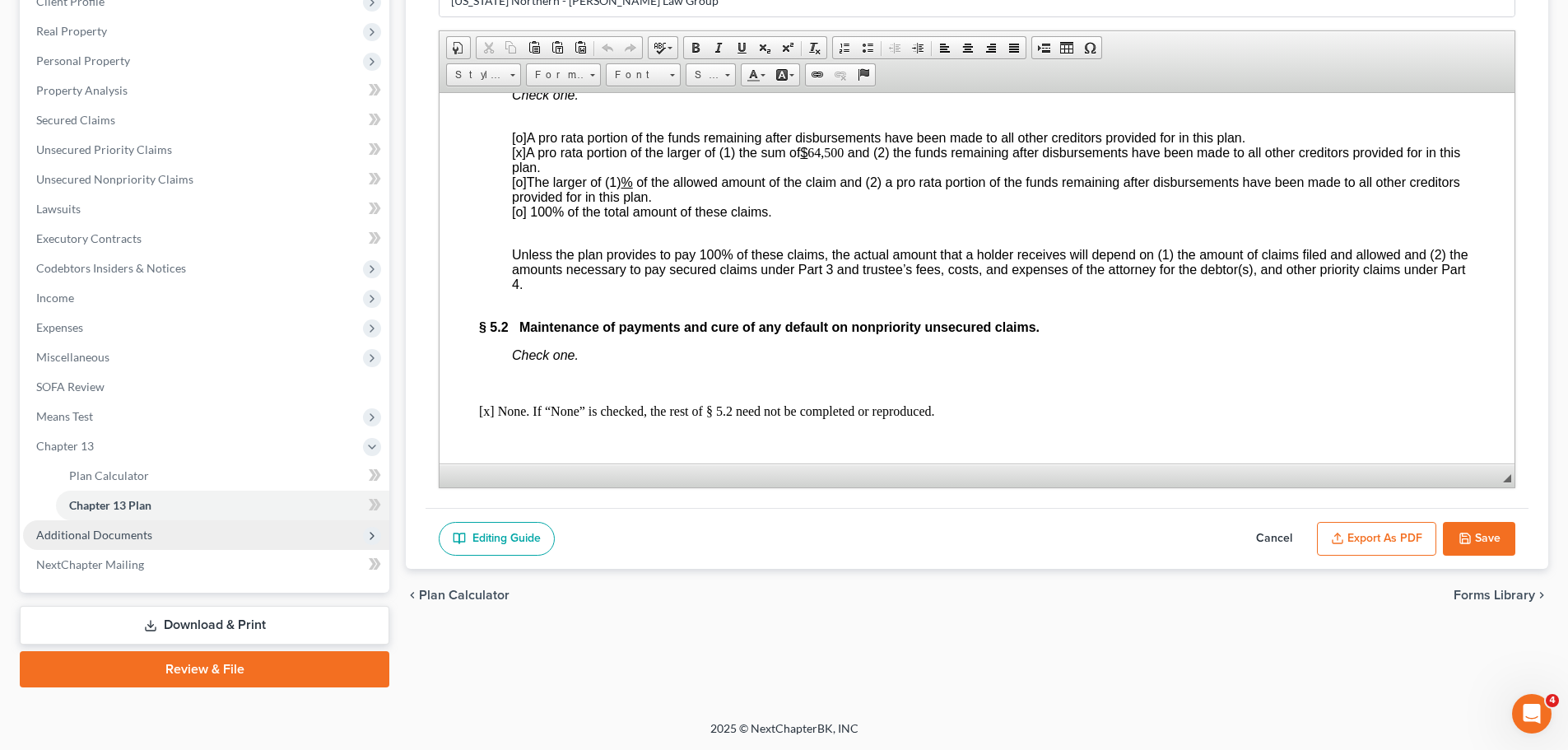
click at [193, 546] on span "Additional Documents" at bounding box center [206, 535] width 366 height 30
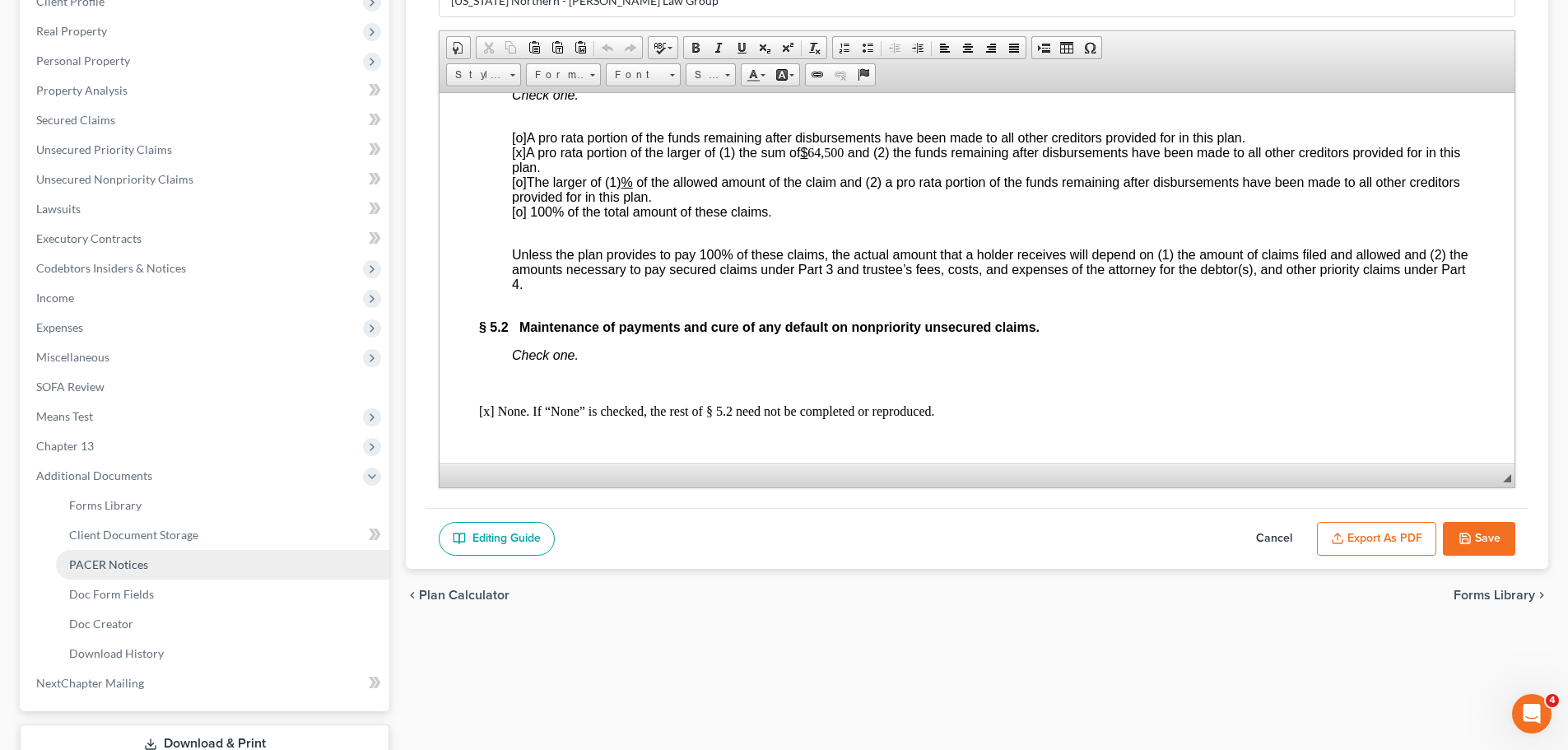
drag, startPoint x: 219, startPoint y: 569, endPoint x: 307, endPoint y: 349, distance: 236.9
click at [219, 569] on link "PACER Notices" at bounding box center [222, 565] width 333 height 30
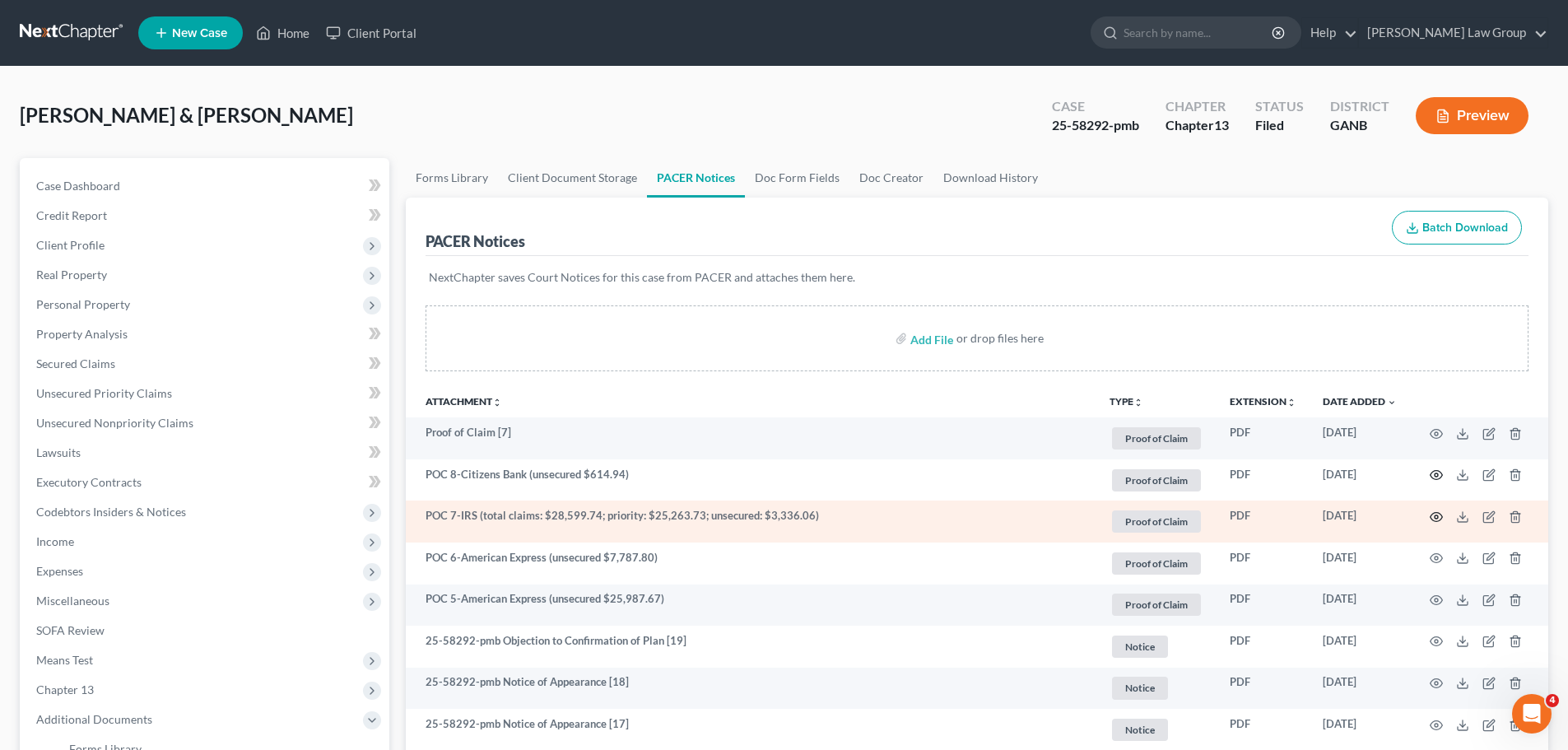
drag, startPoint x: 1436, startPoint y: 481, endPoint x: 1435, endPoint y: 517, distance: 36.0
click at [1437, 517] on icon "button" at bounding box center [1436, 517] width 13 height 13
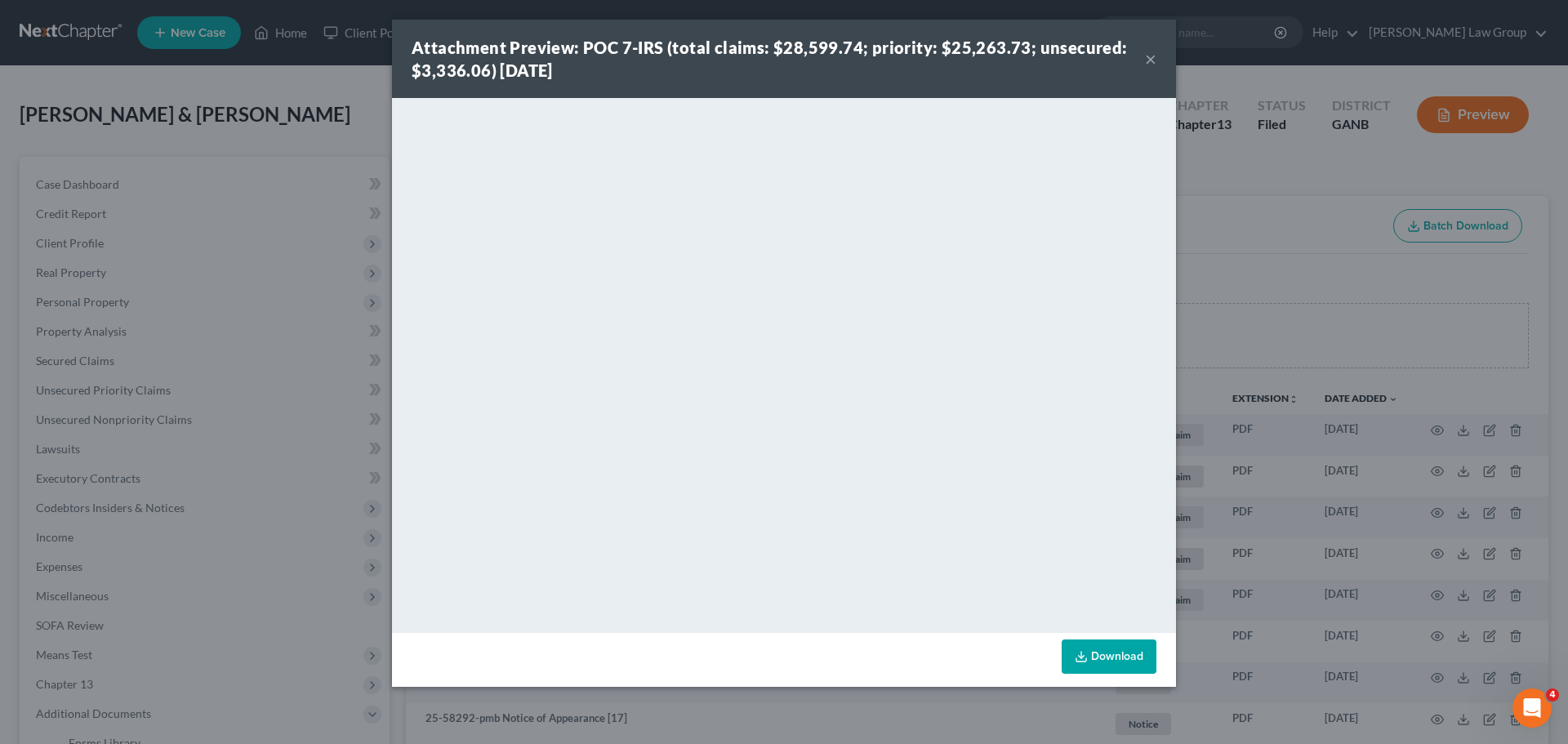
click at [1142, 53] on div "Attachment Preview: POC 7-IRS (total claims: $28,599.74; priority: $25,263.73; …" at bounding box center [778, 59] width 733 height 46
click at [1157, 48] on div "Attachment Preview: POC 7-IRS (total claims: $28,599.74; priority: $25,263.73; …" at bounding box center [784, 59] width 784 height 78
click at [1147, 56] on button "×" at bounding box center [1151, 59] width 11 height 20
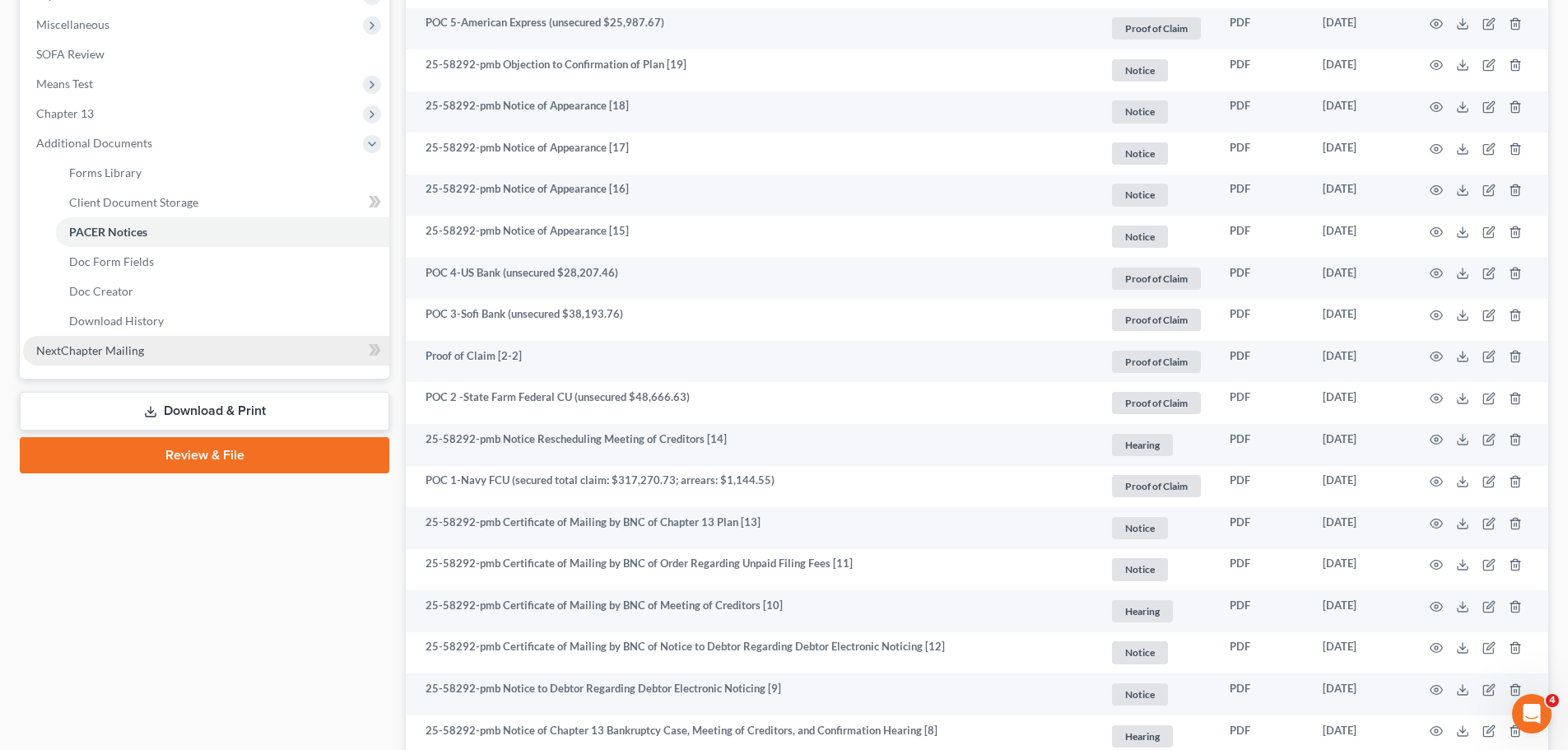
scroll to position [412, 0]
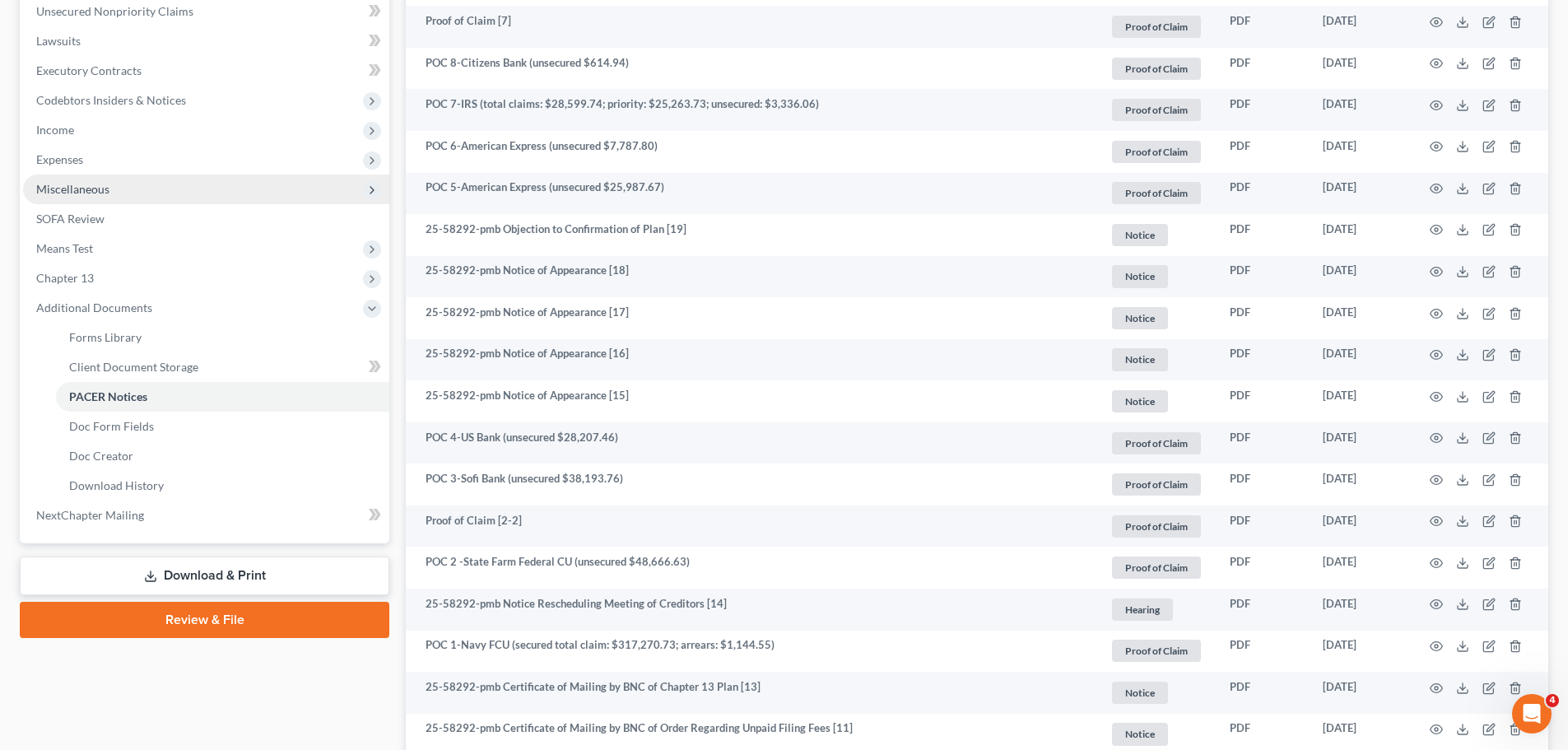
click at [77, 187] on span "Miscellaneous" at bounding box center [72, 189] width 73 height 14
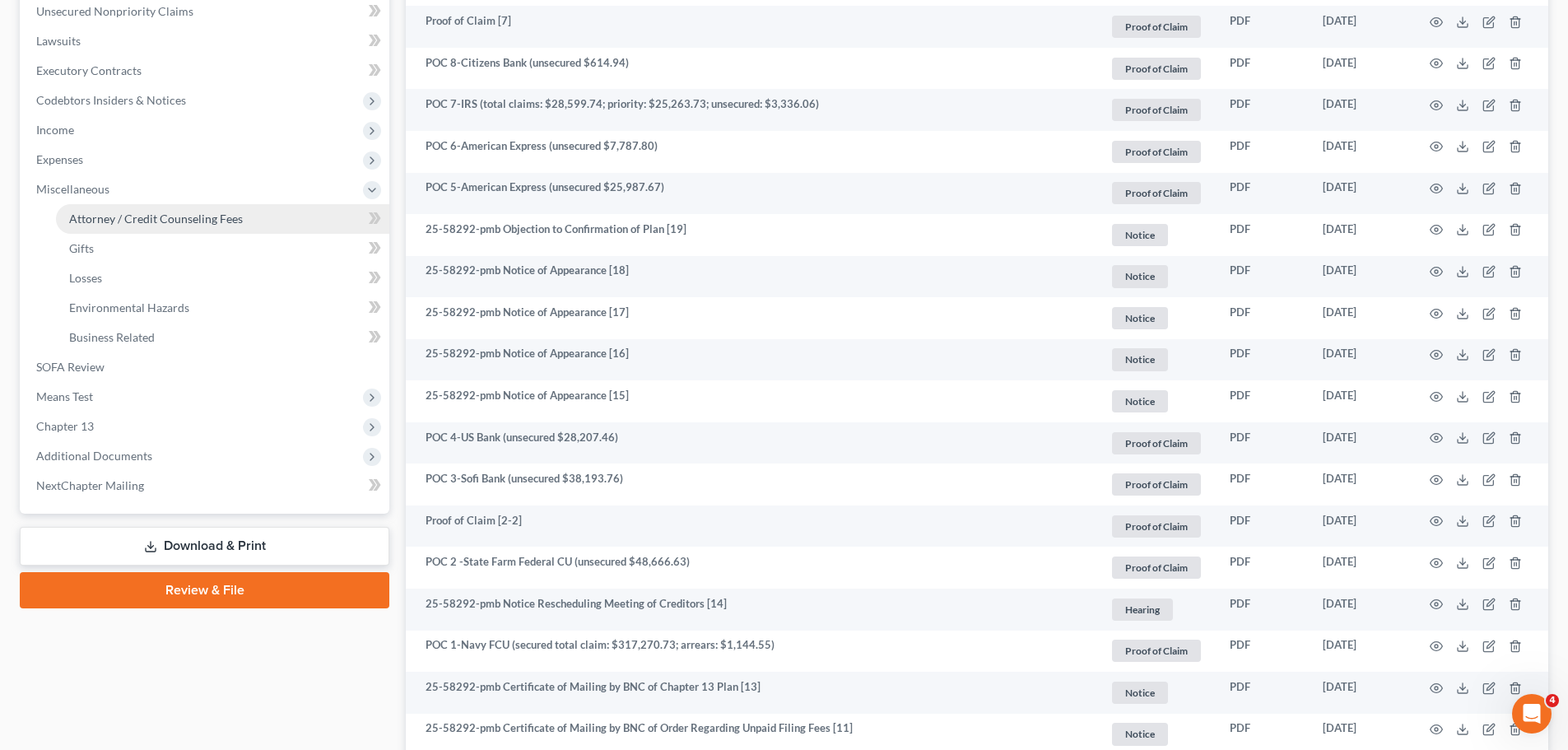
click at [151, 215] on span "Attorney / Credit Counseling Fees" at bounding box center [156, 218] width 174 height 14
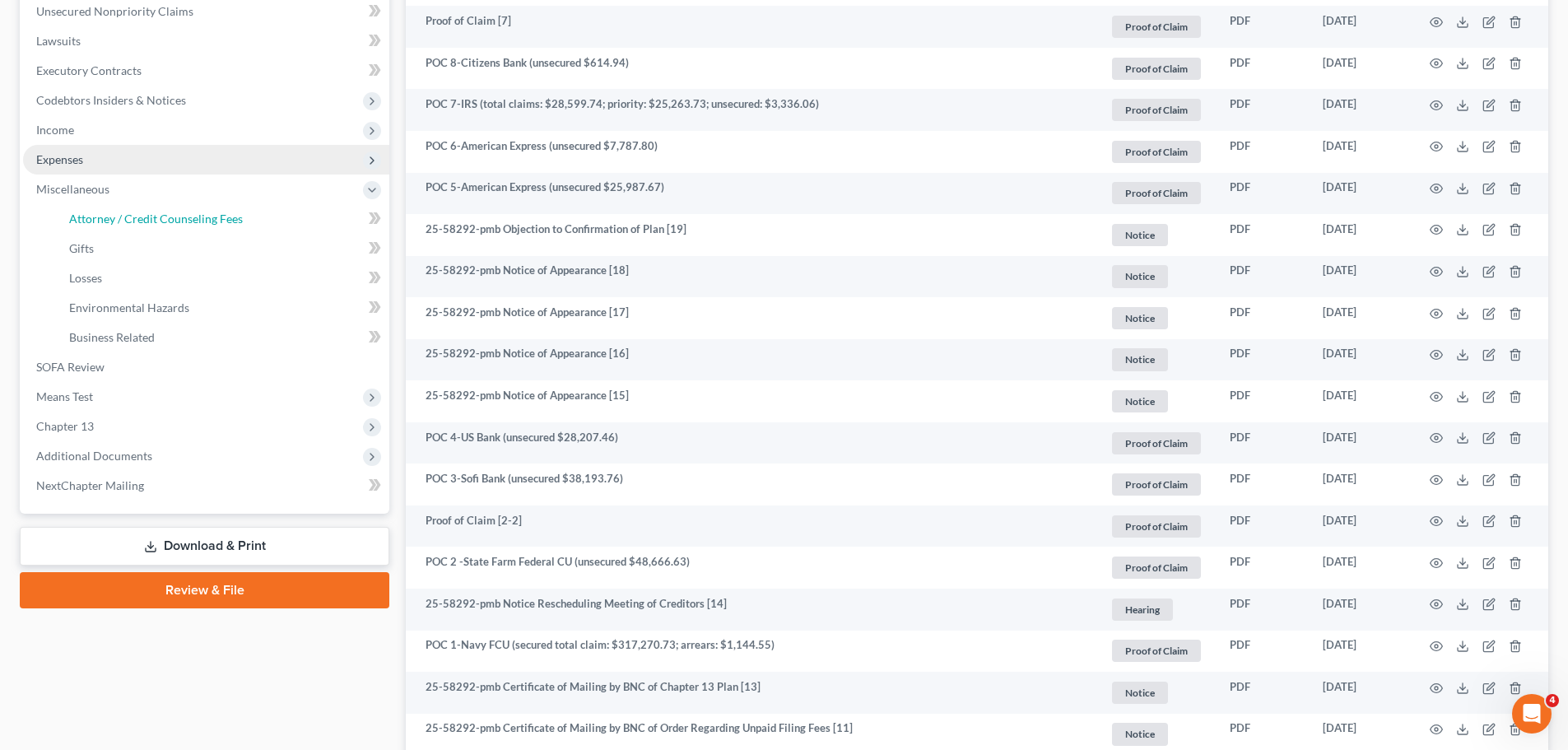
select select "1"
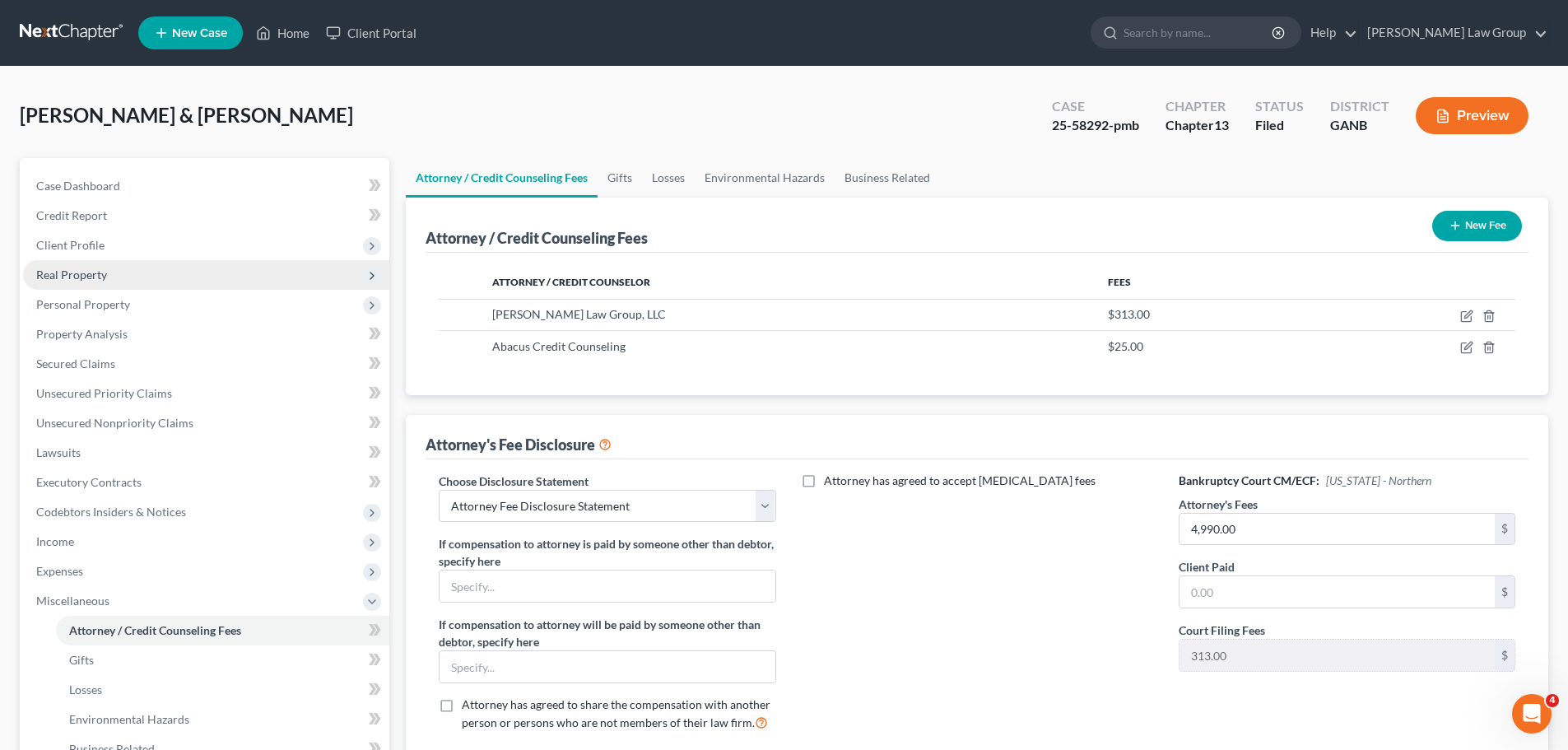
click at [109, 274] on span "Real Property" at bounding box center [206, 275] width 366 height 30
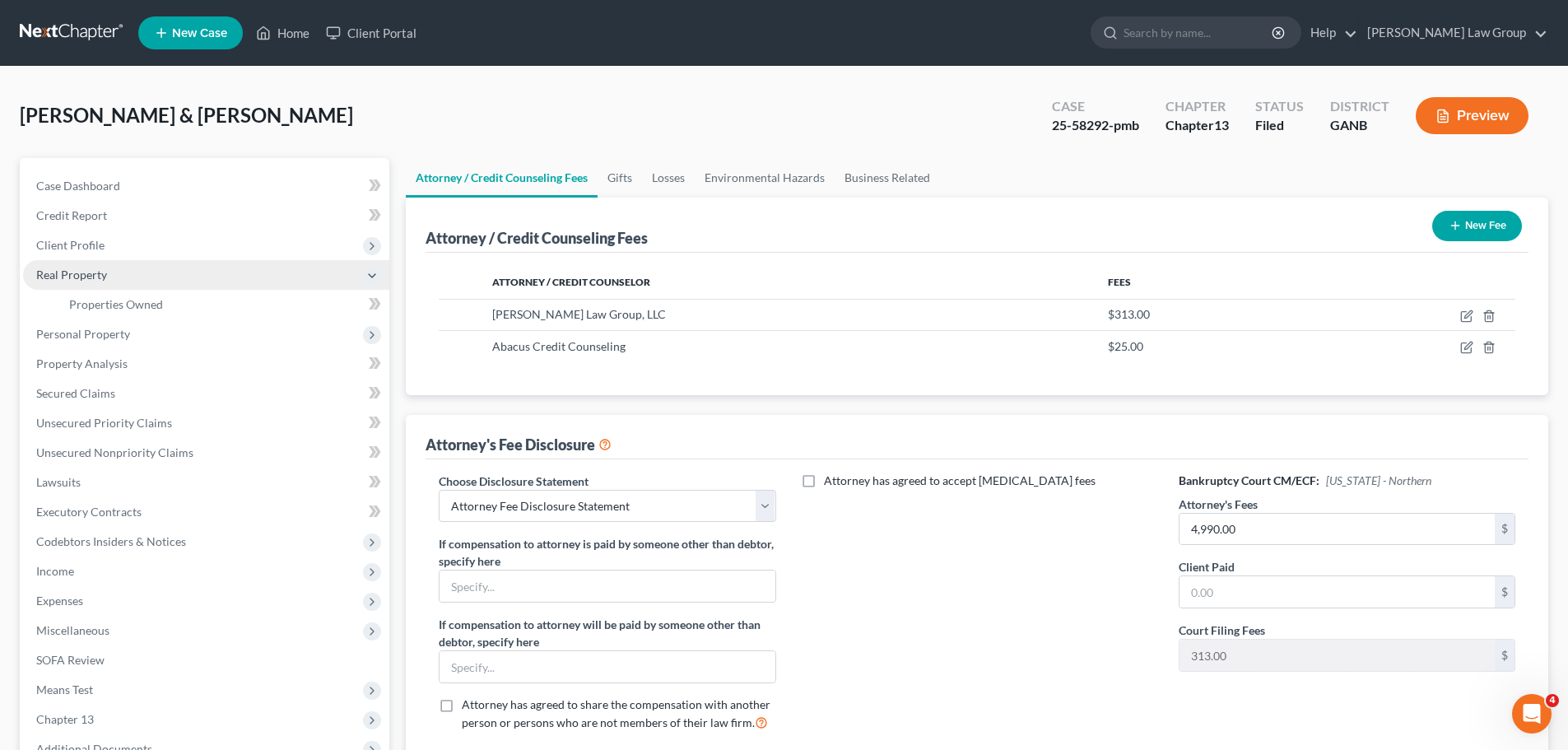
click at [114, 277] on span "Real Property" at bounding box center [206, 275] width 366 height 30
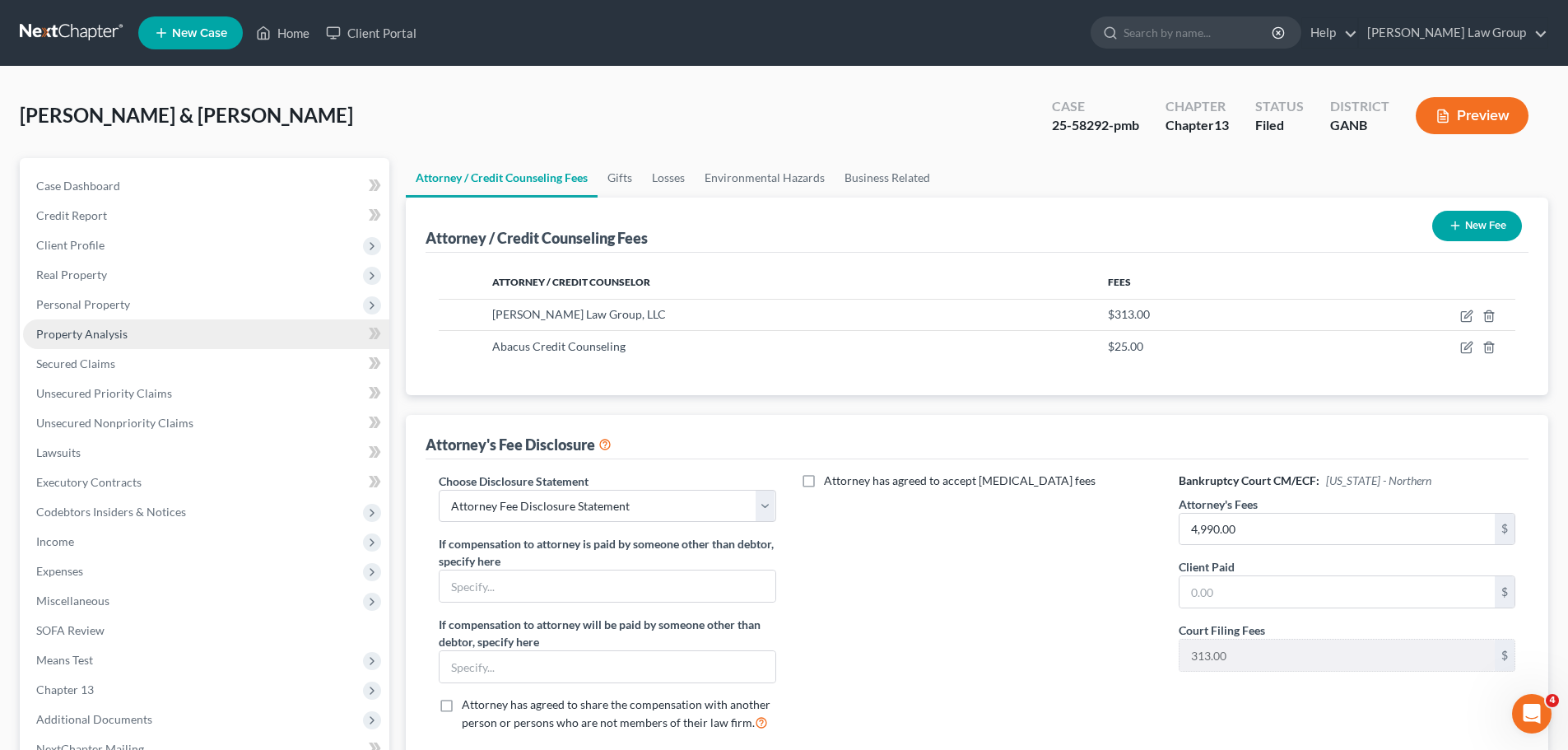
click at [91, 336] on span "Property Analysis" at bounding box center [81, 333] width 91 height 14
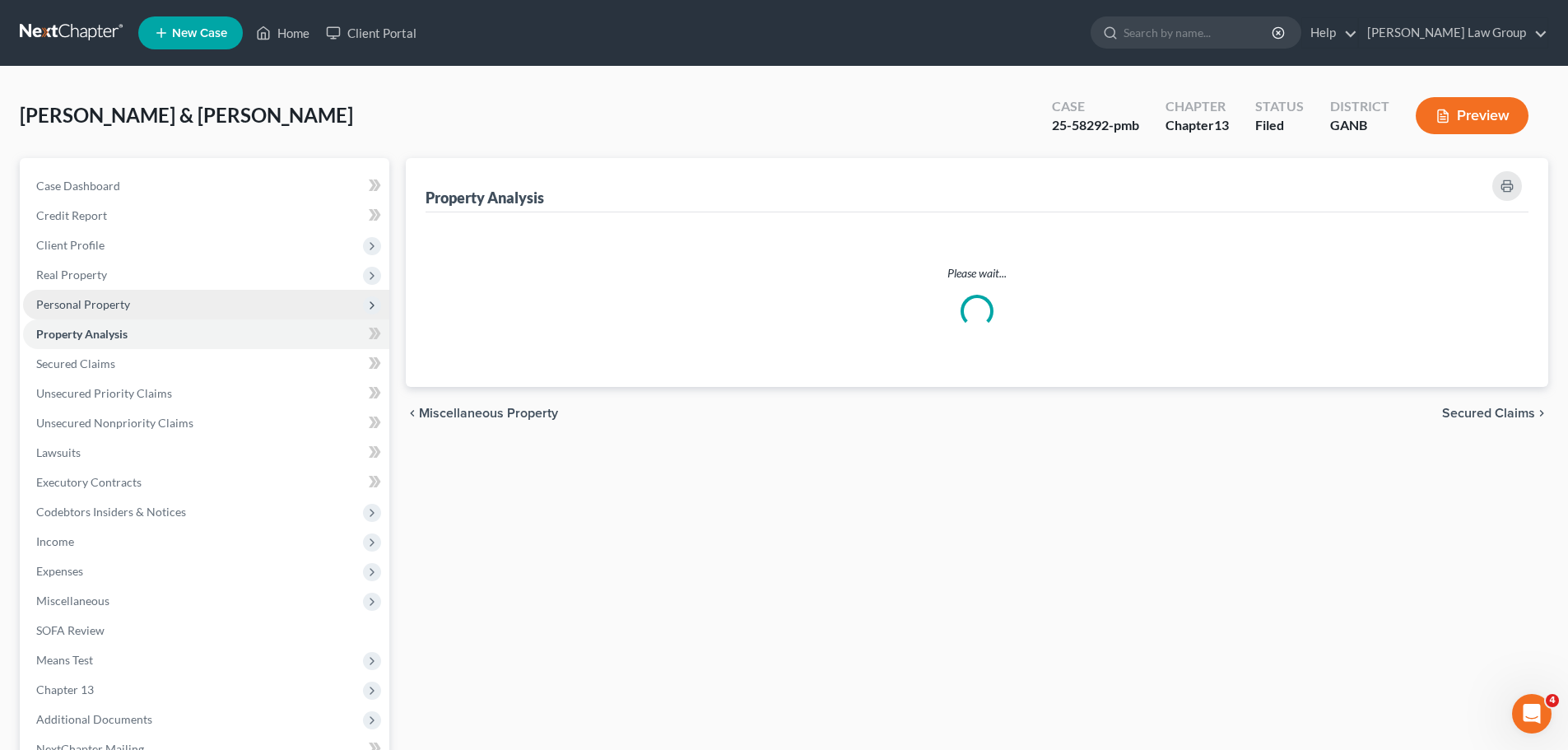
click at [103, 300] on span "Personal Property" at bounding box center [83, 304] width 94 height 14
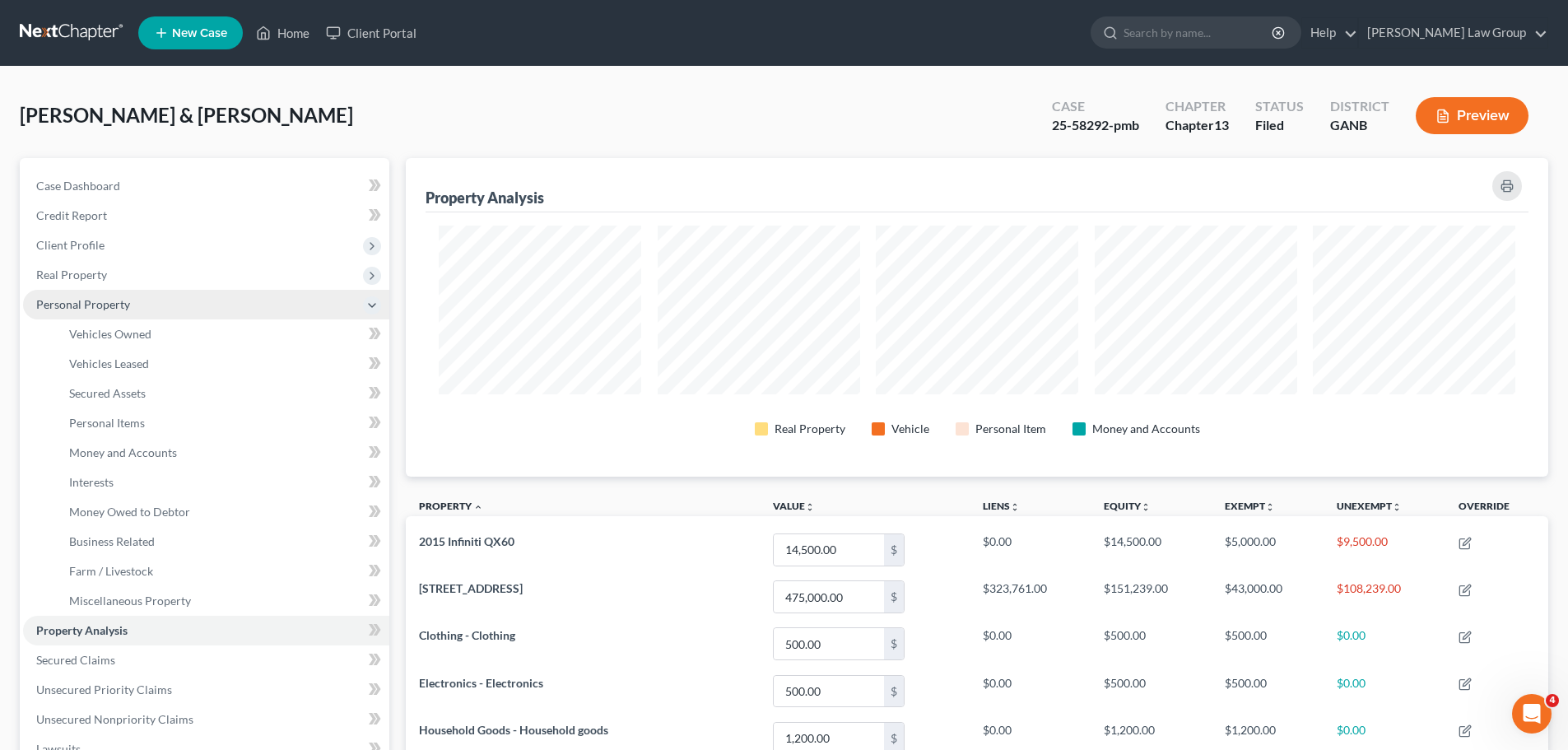
scroll to position [319, 1142]
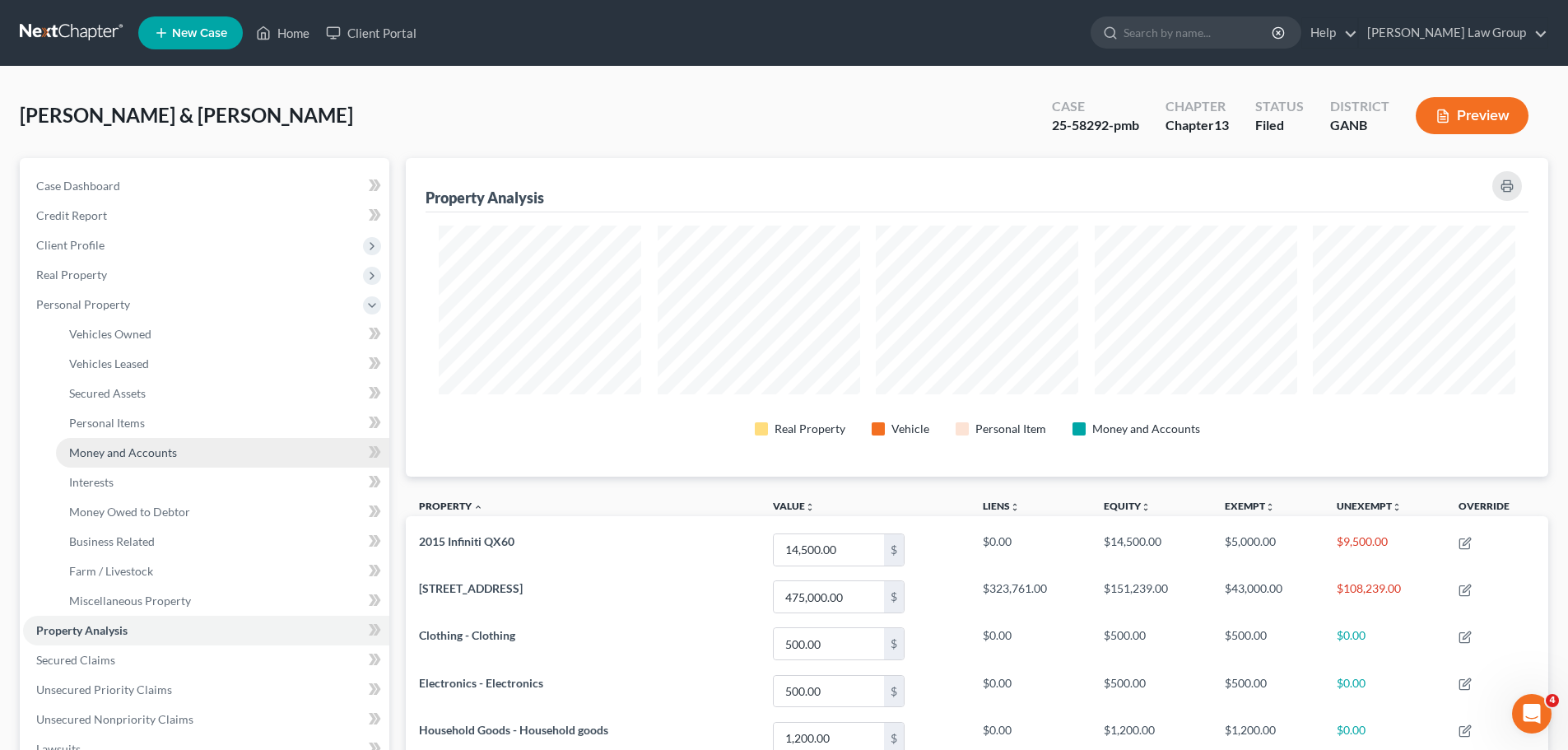
click at [116, 457] on span "Money and Accounts" at bounding box center [123, 452] width 108 height 14
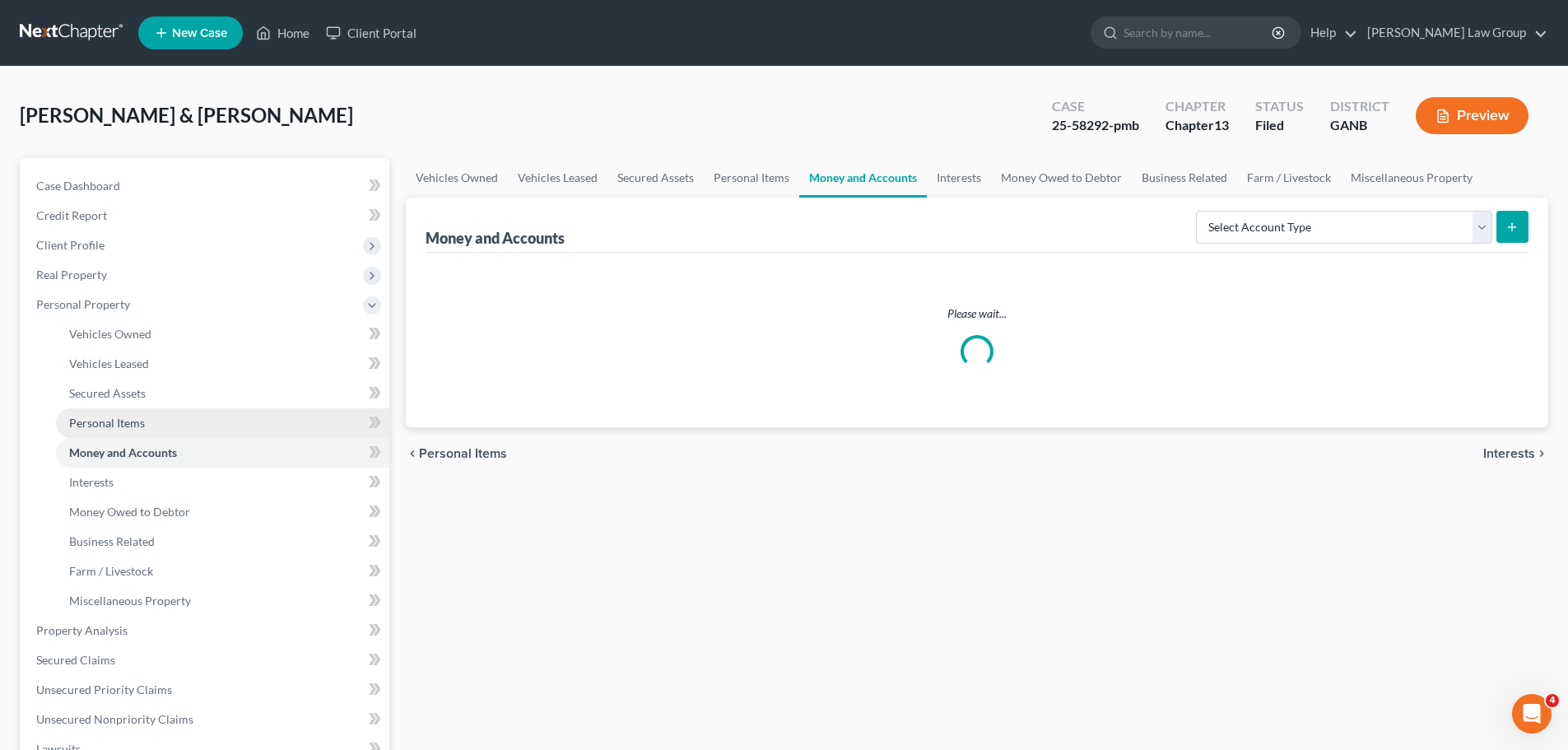
click at [142, 421] on span "Personal Items" at bounding box center [107, 422] width 76 height 14
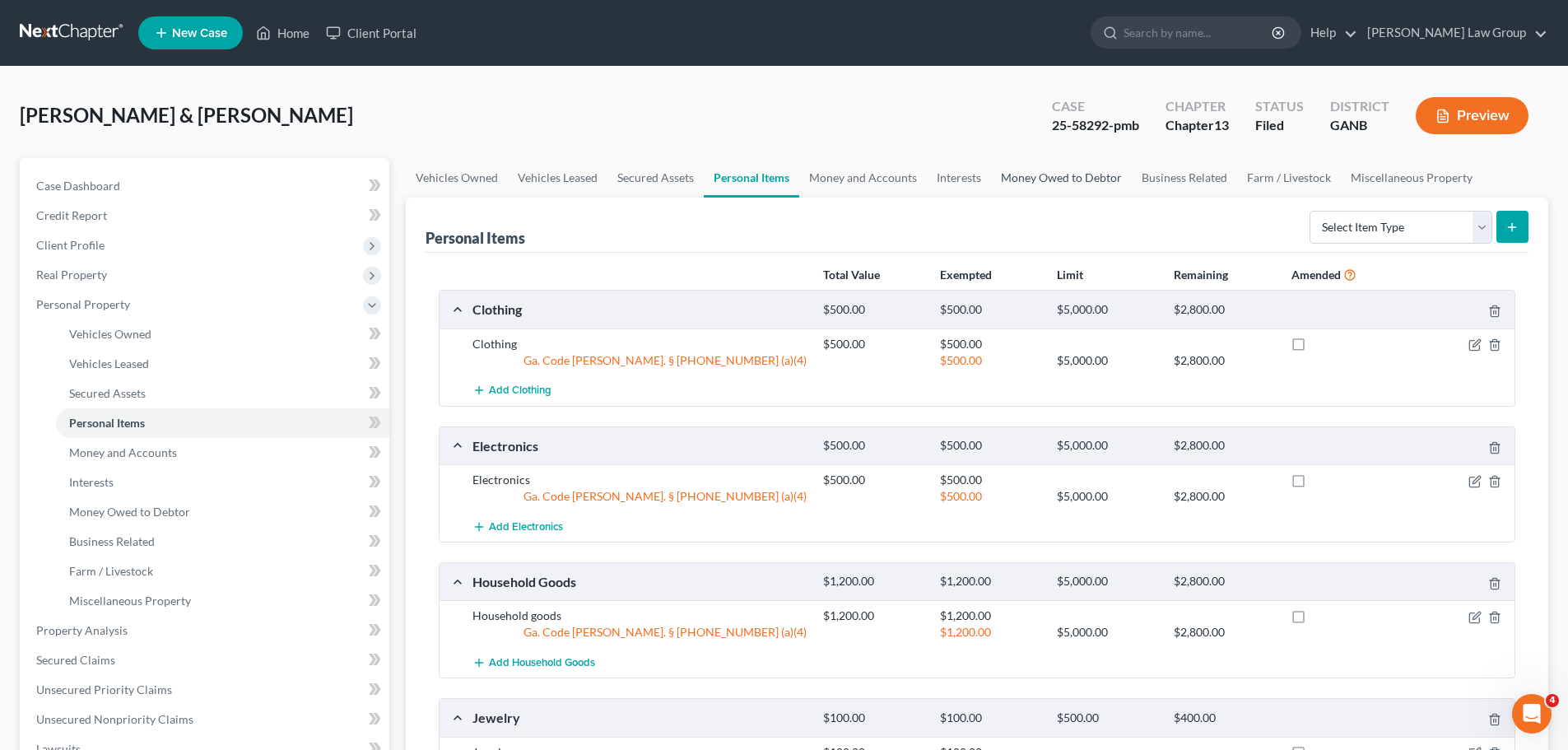
click at [1018, 176] on link "Money Owed to Debtor" at bounding box center [1061, 178] width 141 height 40
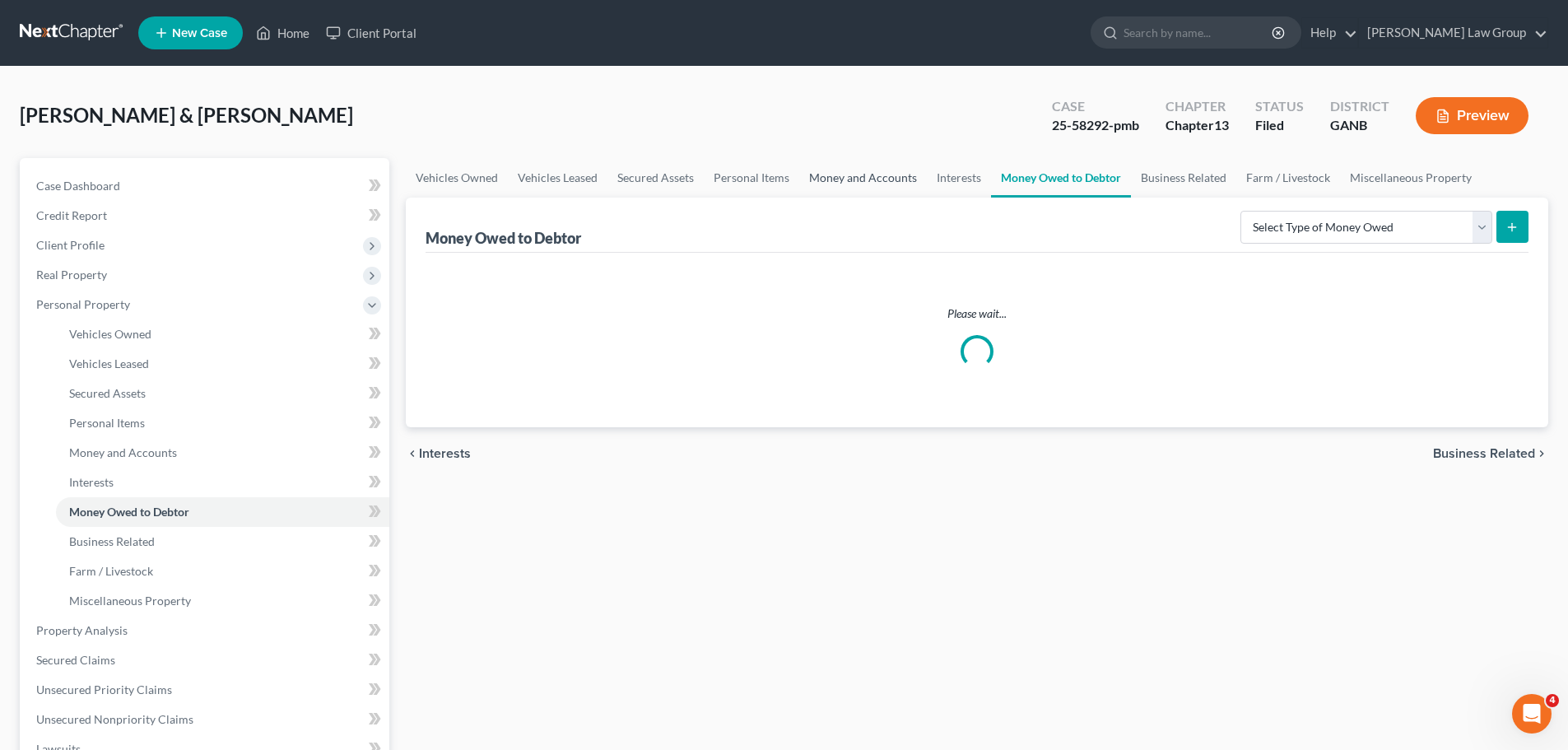
click at [868, 177] on link "Money and Accounts" at bounding box center [863, 178] width 128 height 40
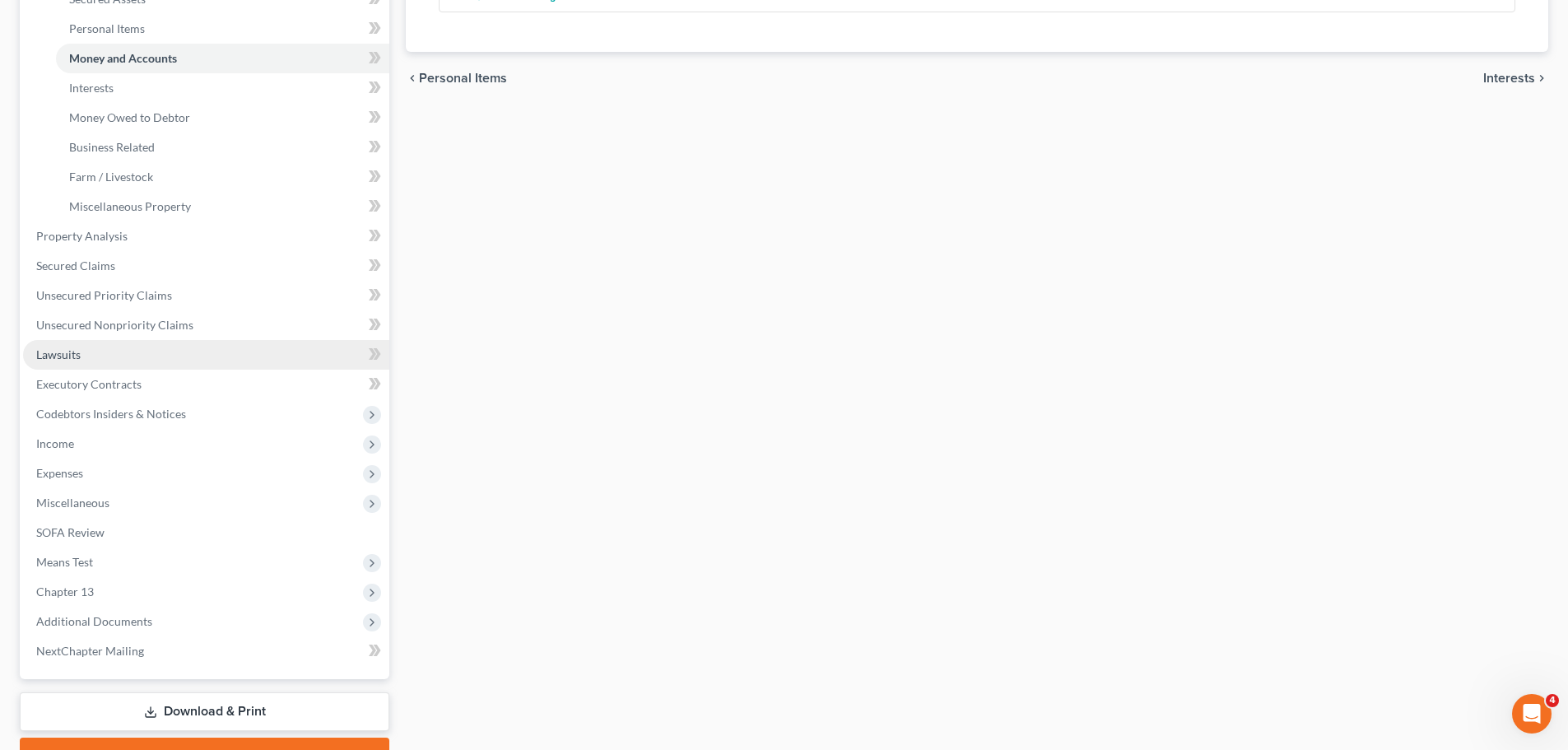
scroll to position [481, 0]
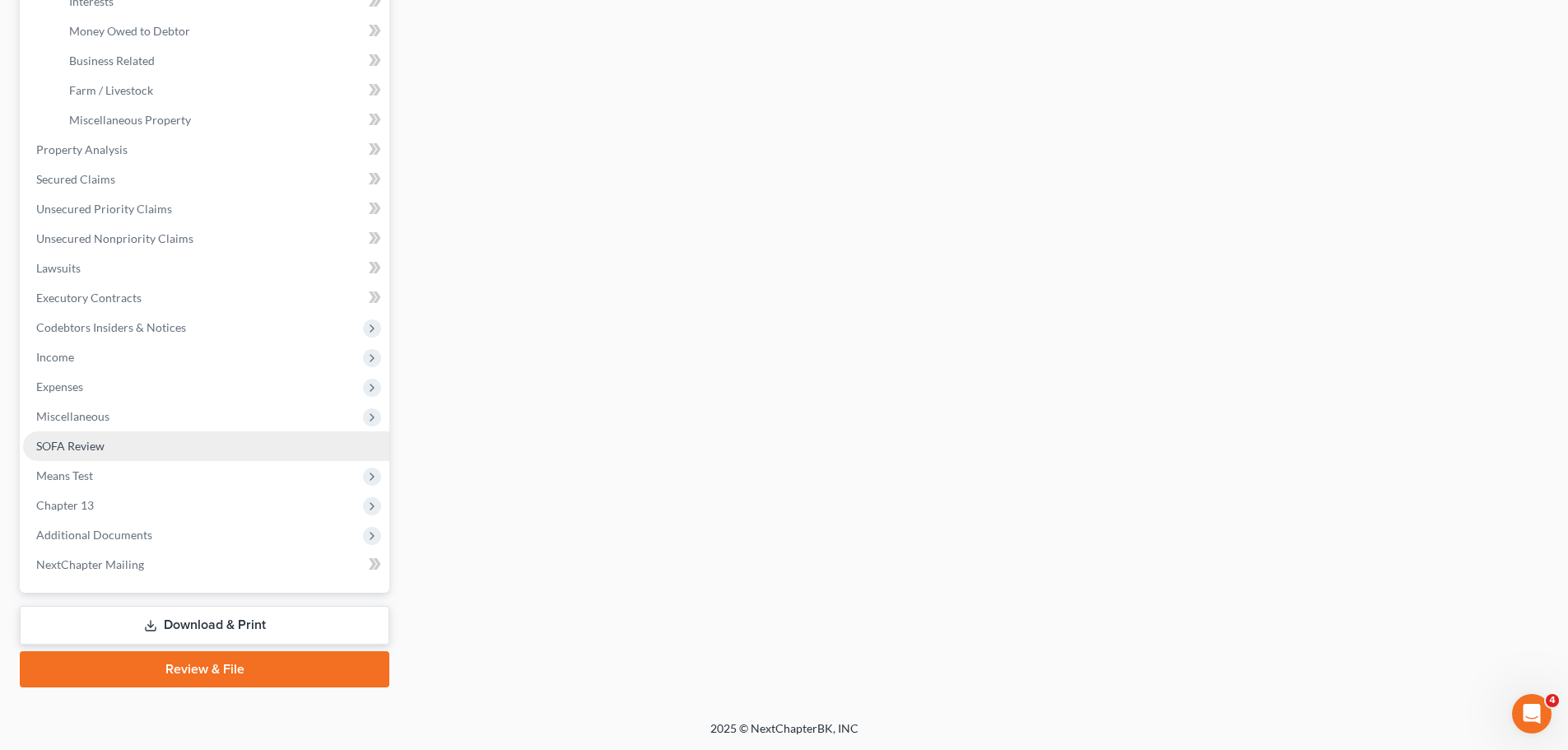
click at [128, 448] on link "SOFA Review" at bounding box center [206, 446] width 366 height 30
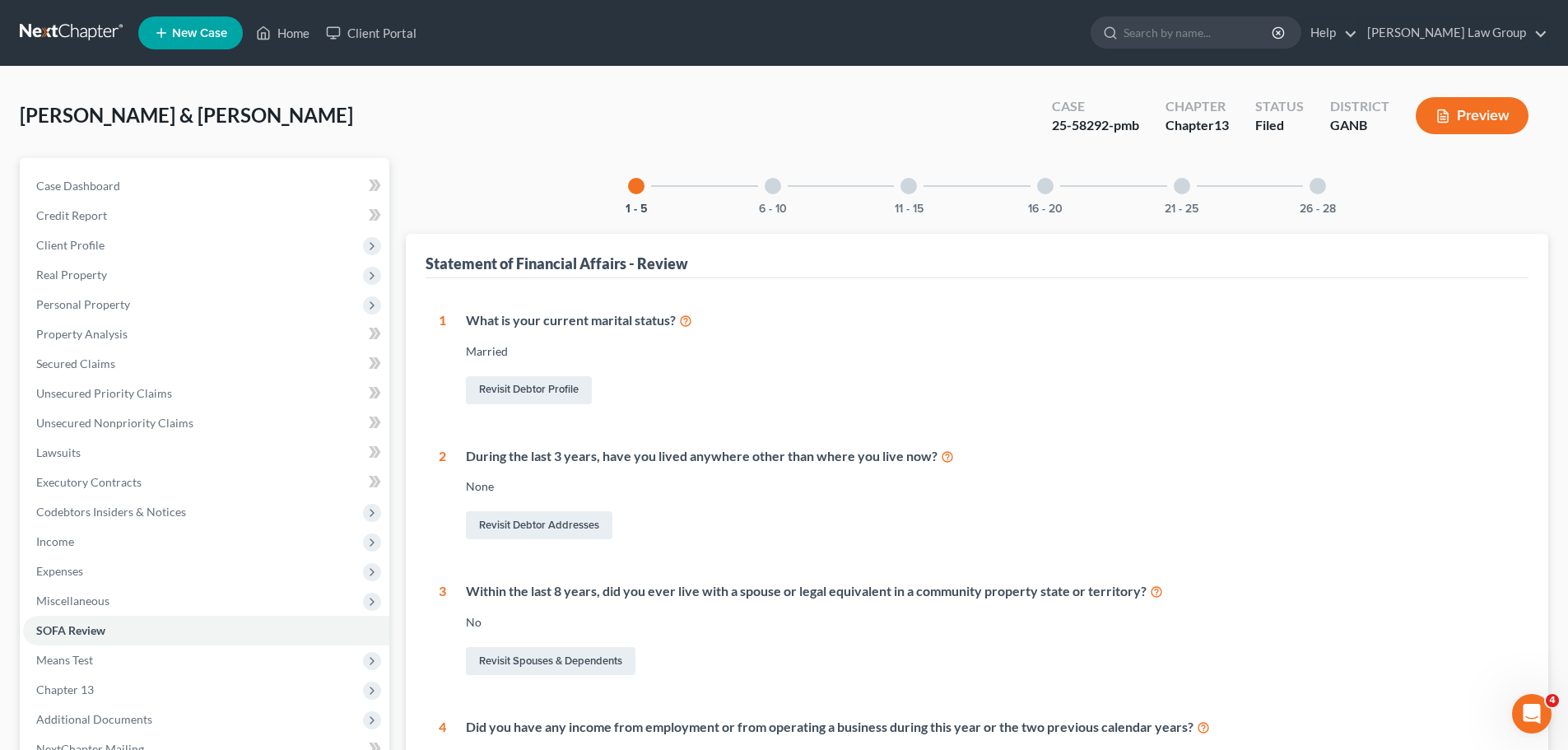
click at [1290, 199] on div "26 - 28" at bounding box center [1318, 186] width 56 height 56
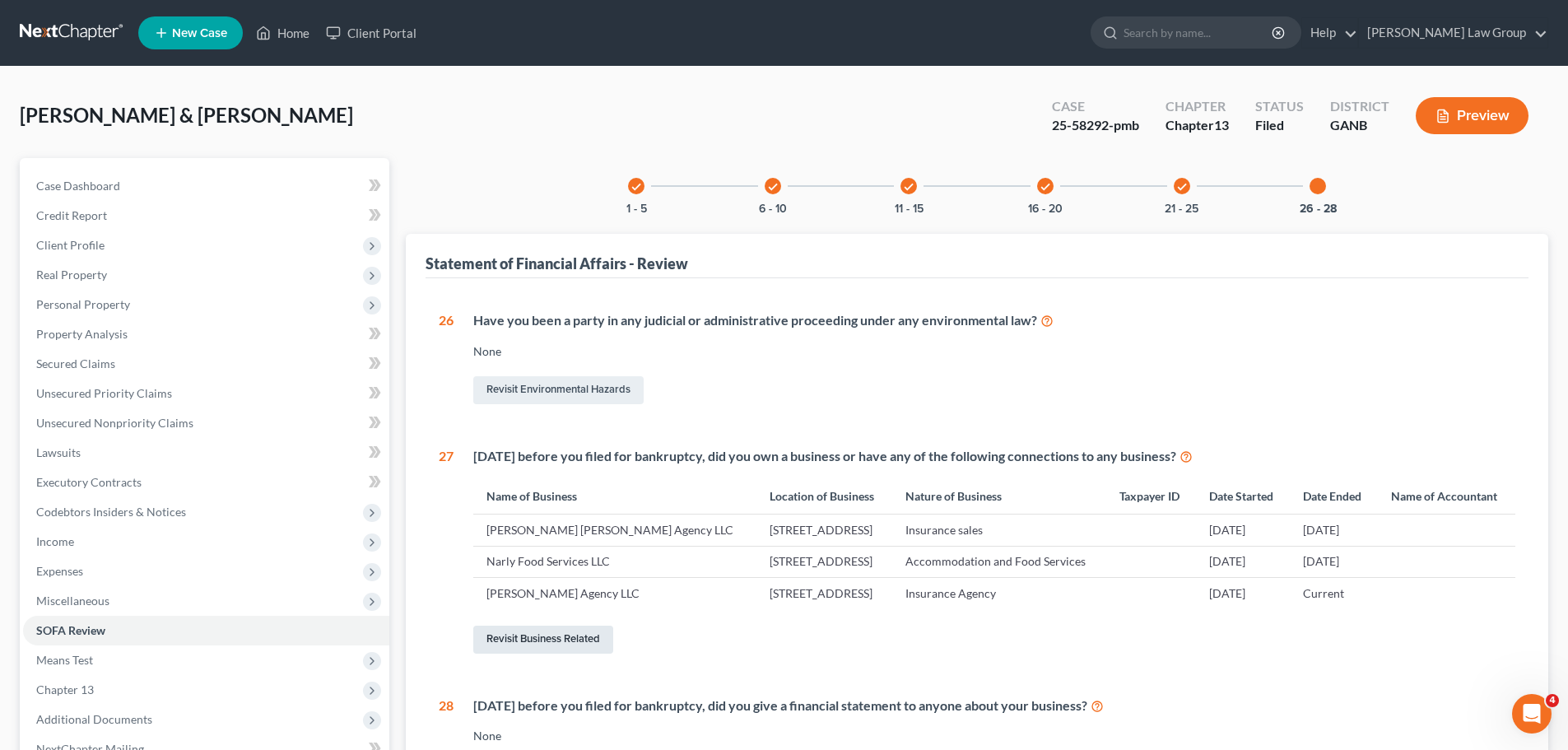
click at [566, 654] on link "Revisit Business Related" at bounding box center [543, 640] width 140 height 28
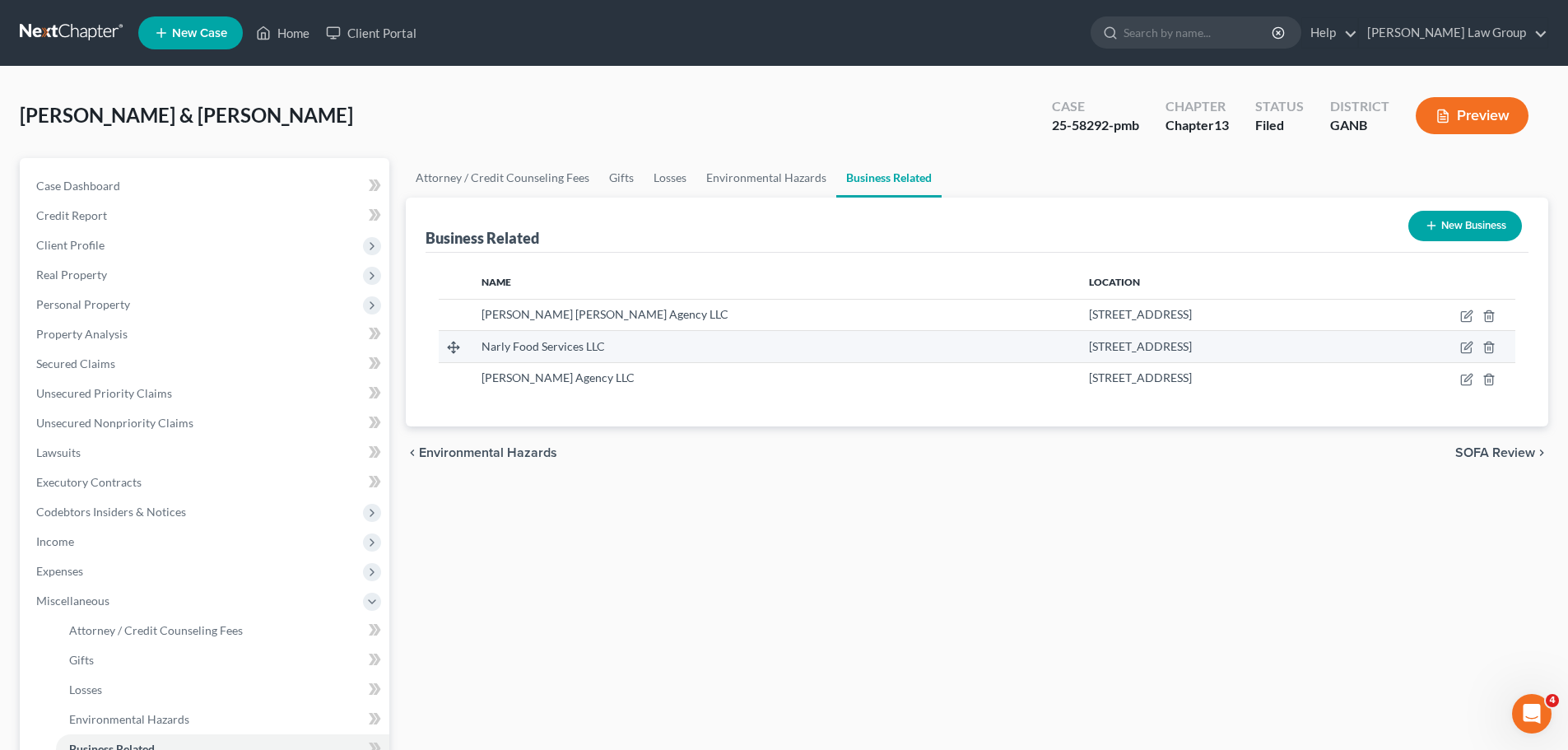
click at [1468, 338] on td at bounding box center [1439, 347] width 152 height 31
click at [1467, 351] on icon "button" at bounding box center [1467, 347] width 13 height 13
select select "member"
select select "10"
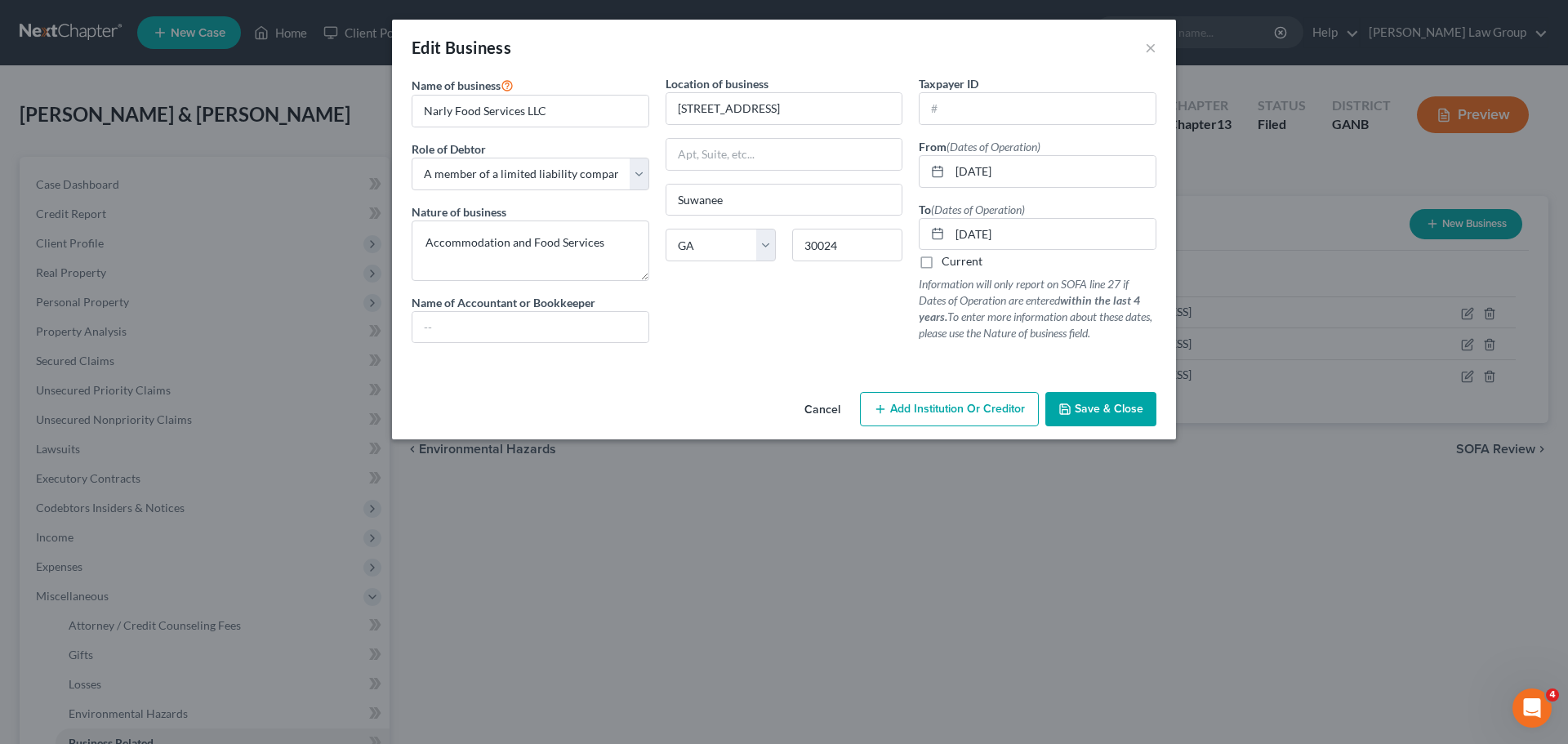
click at [1108, 403] on span "Save & Close" at bounding box center [1109, 408] width 69 height 14
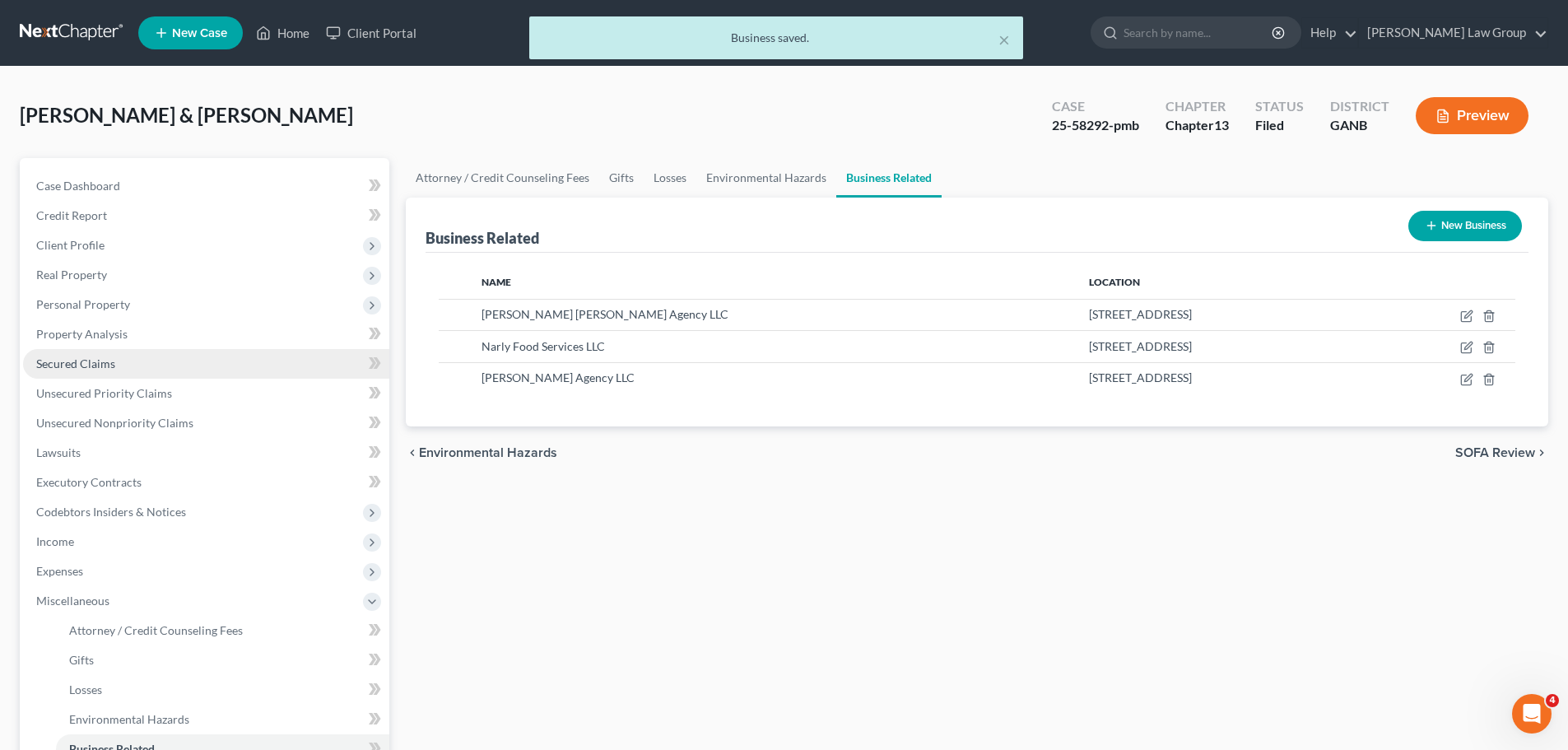
click at [80, 375] on link "Secured Claims" at bounding box center [206, 364] width 366 height 30
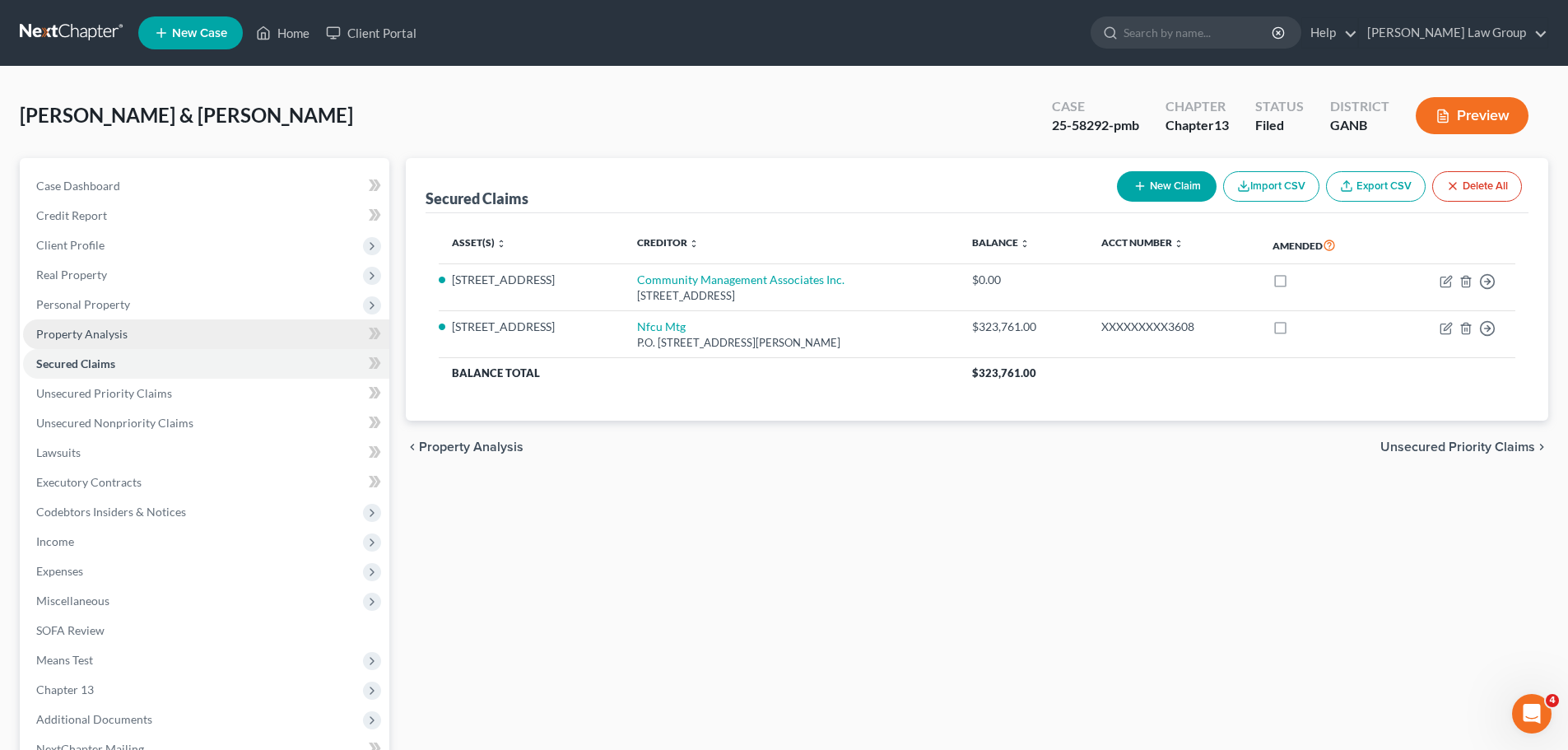
scroll to position [165, 0]
